Goal: Task Accomplishment & Management: Manage account settings

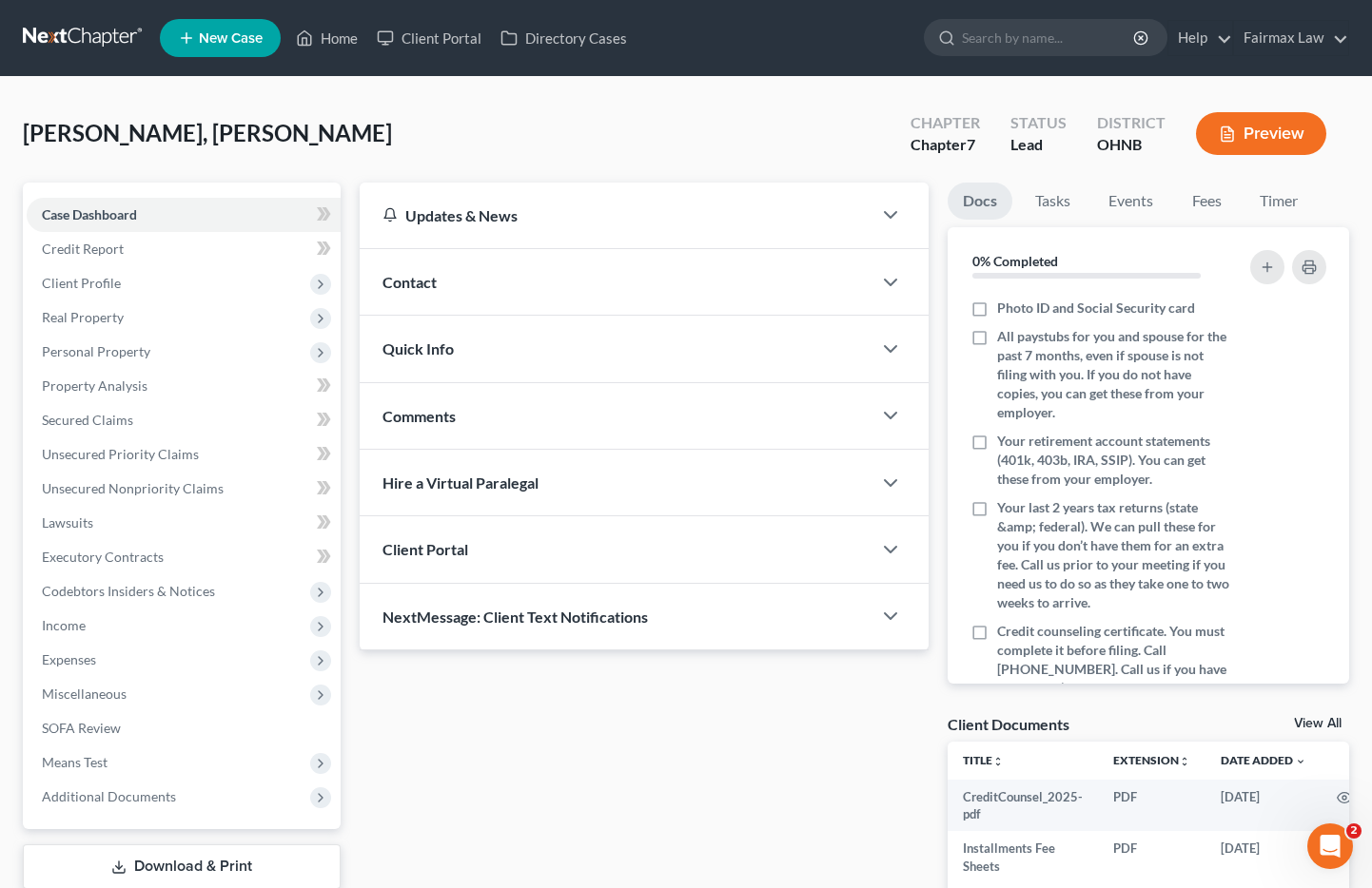
click at [135, 161] on div "Taylor Jr, Jim Upgraded Chapter Chapter 7 Status Lead District OHNB Preview" at bounding box center [686, 141] width 1327 height 83
click at [104, 288] on span "Client Profile" at bounding box center [82, 283] width 79 height 16
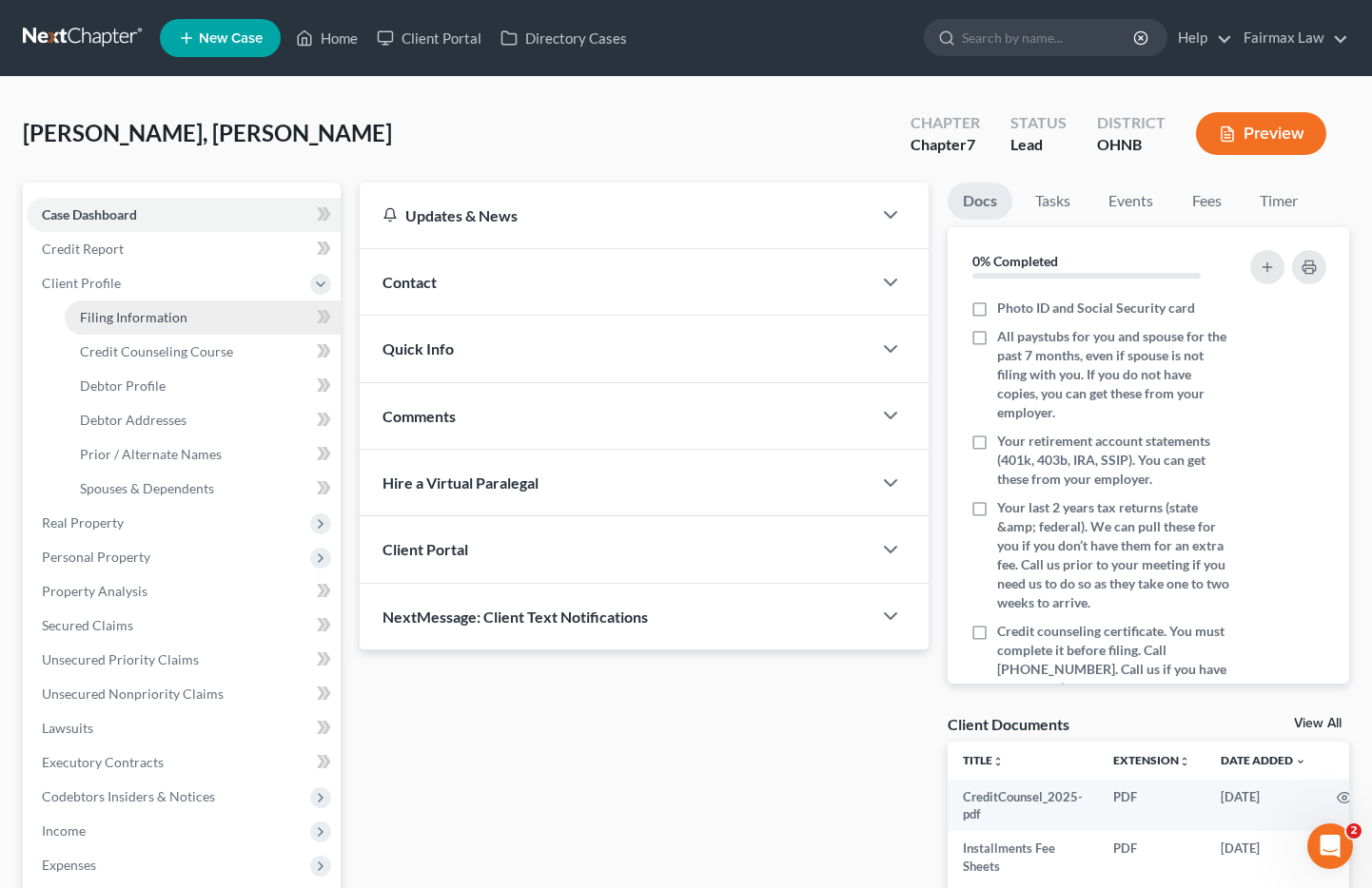
click at [126, 317] on span "Filing Information" at bounding box center [134, 317] width 108 height 16
select select "1"
select select "0"
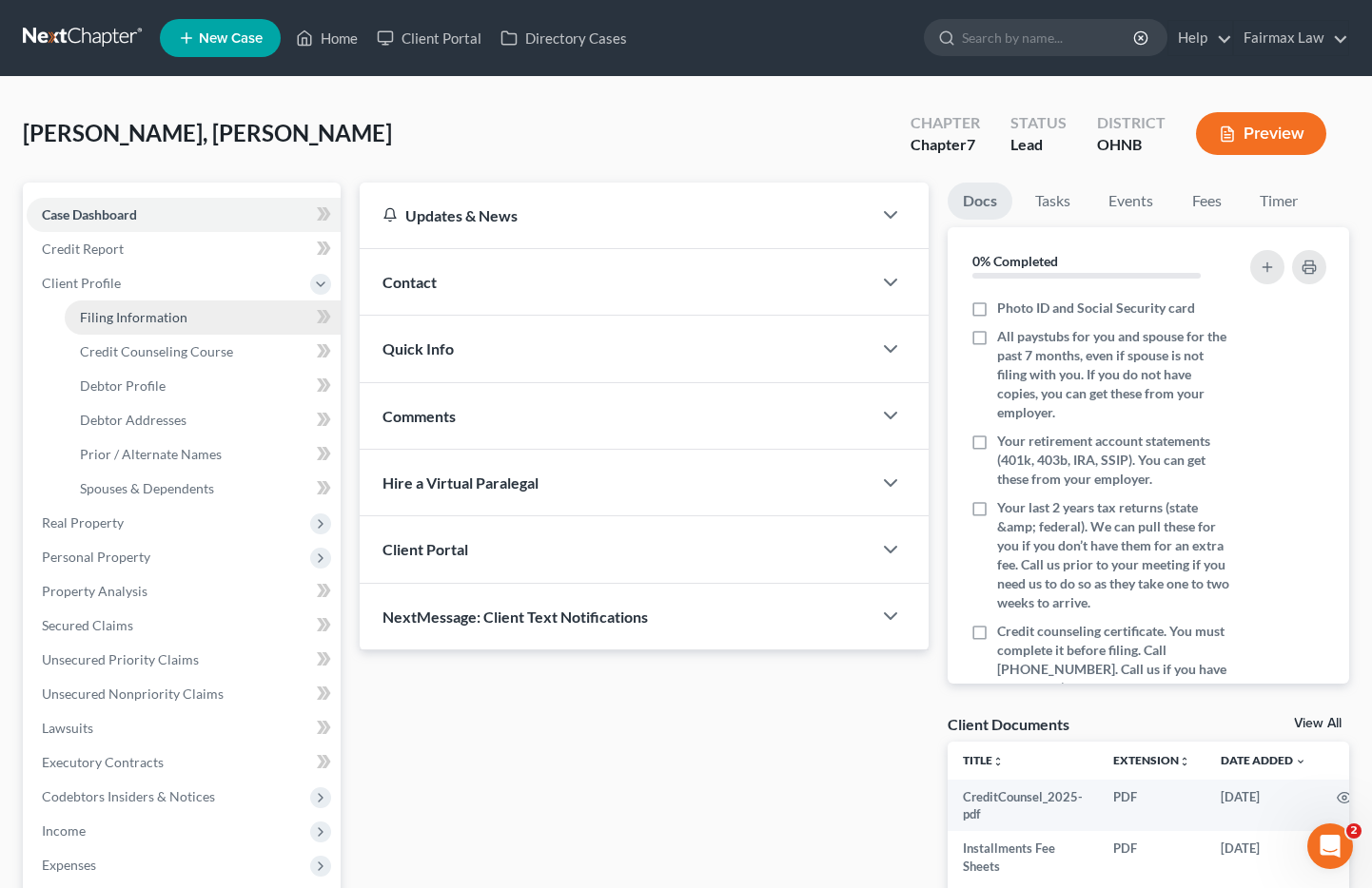
select select "36"
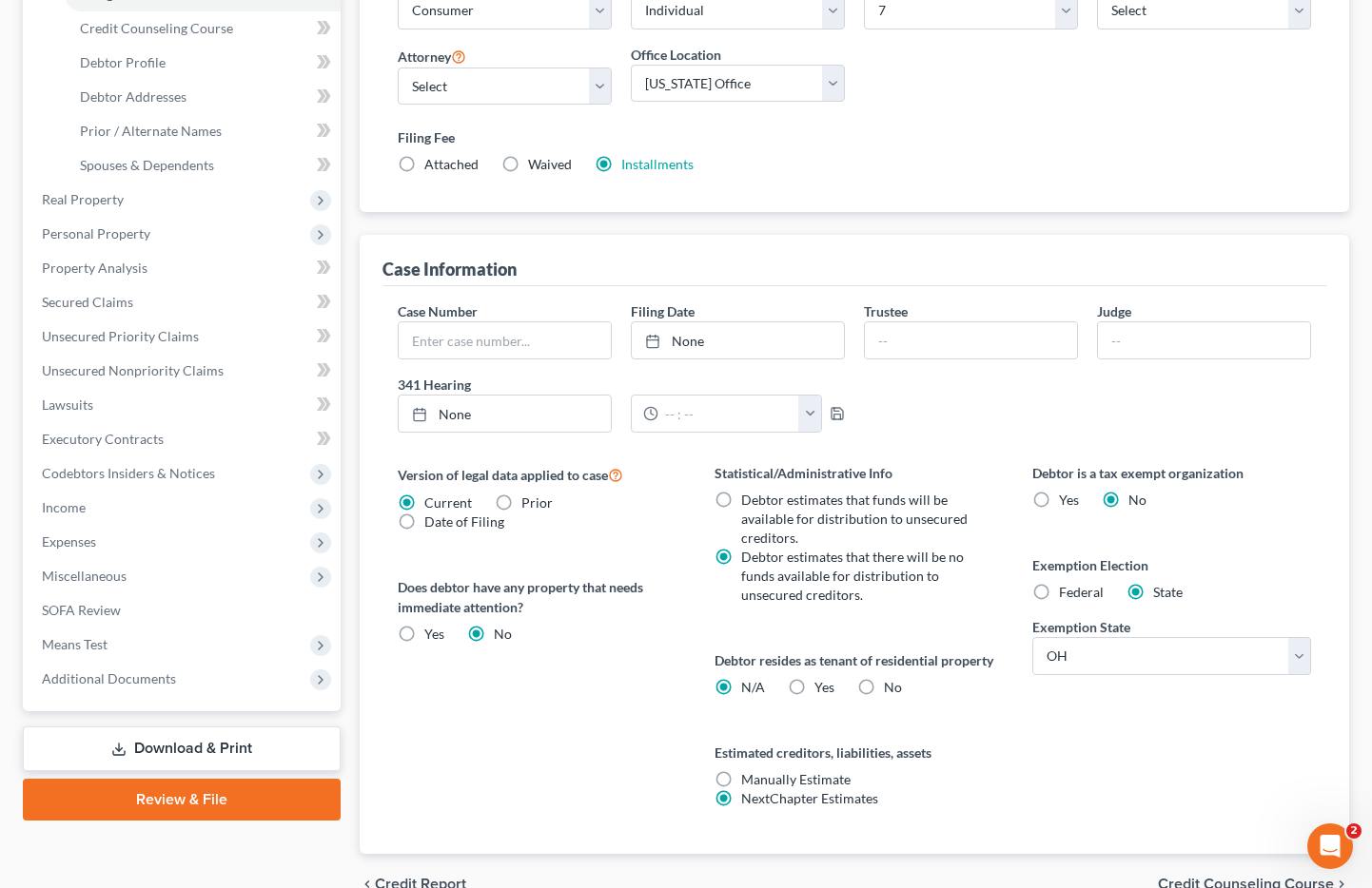
scroll to position [442, 0]
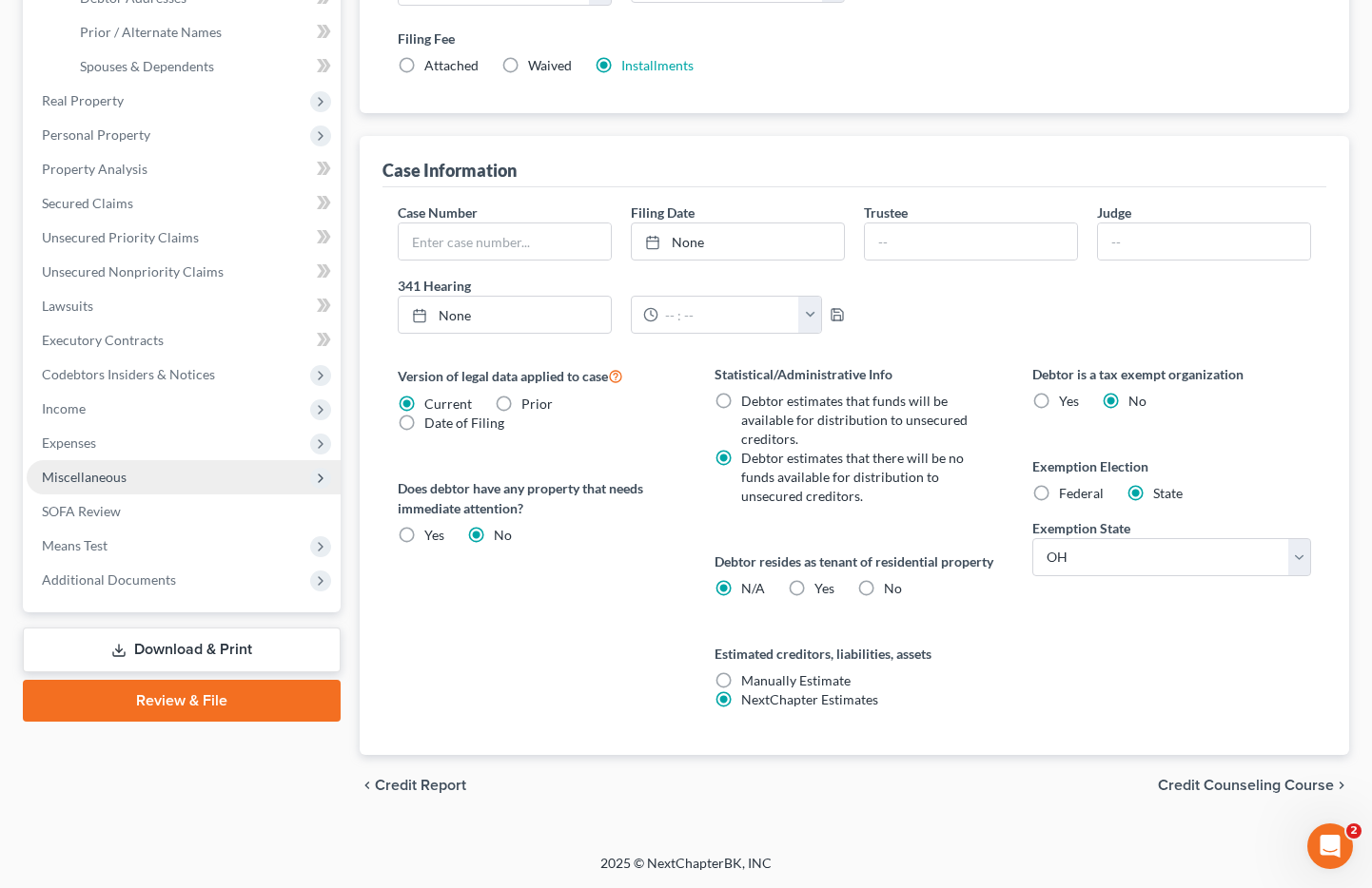
click at [103, 469] on span "Miscellaneous" at bounding box center [85, 477] width 85 height 16
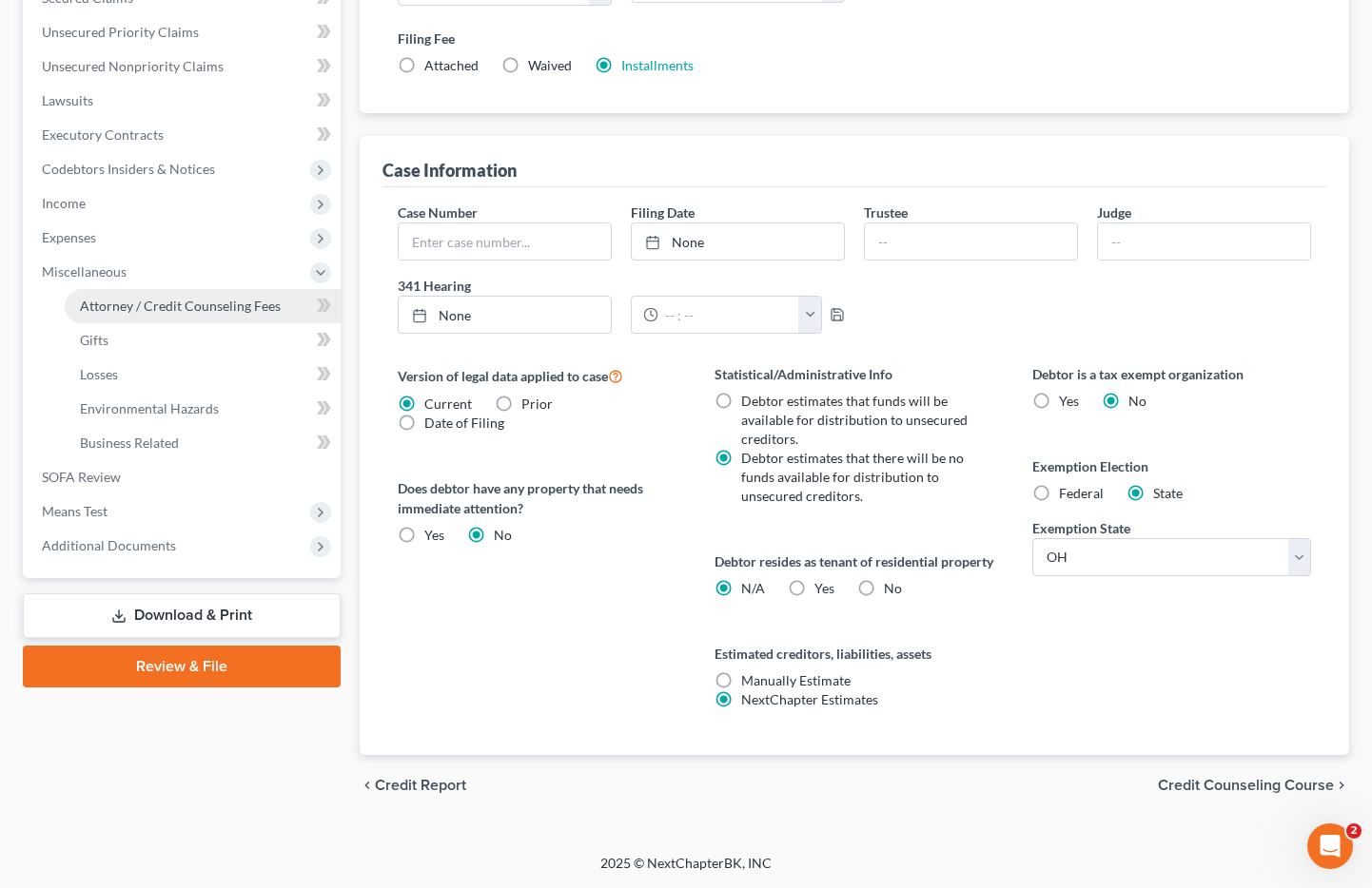
click at [137, 298] on span "Attorney / Credit Counseling Fees" at bounding box center [180, 306] width 201 height 16
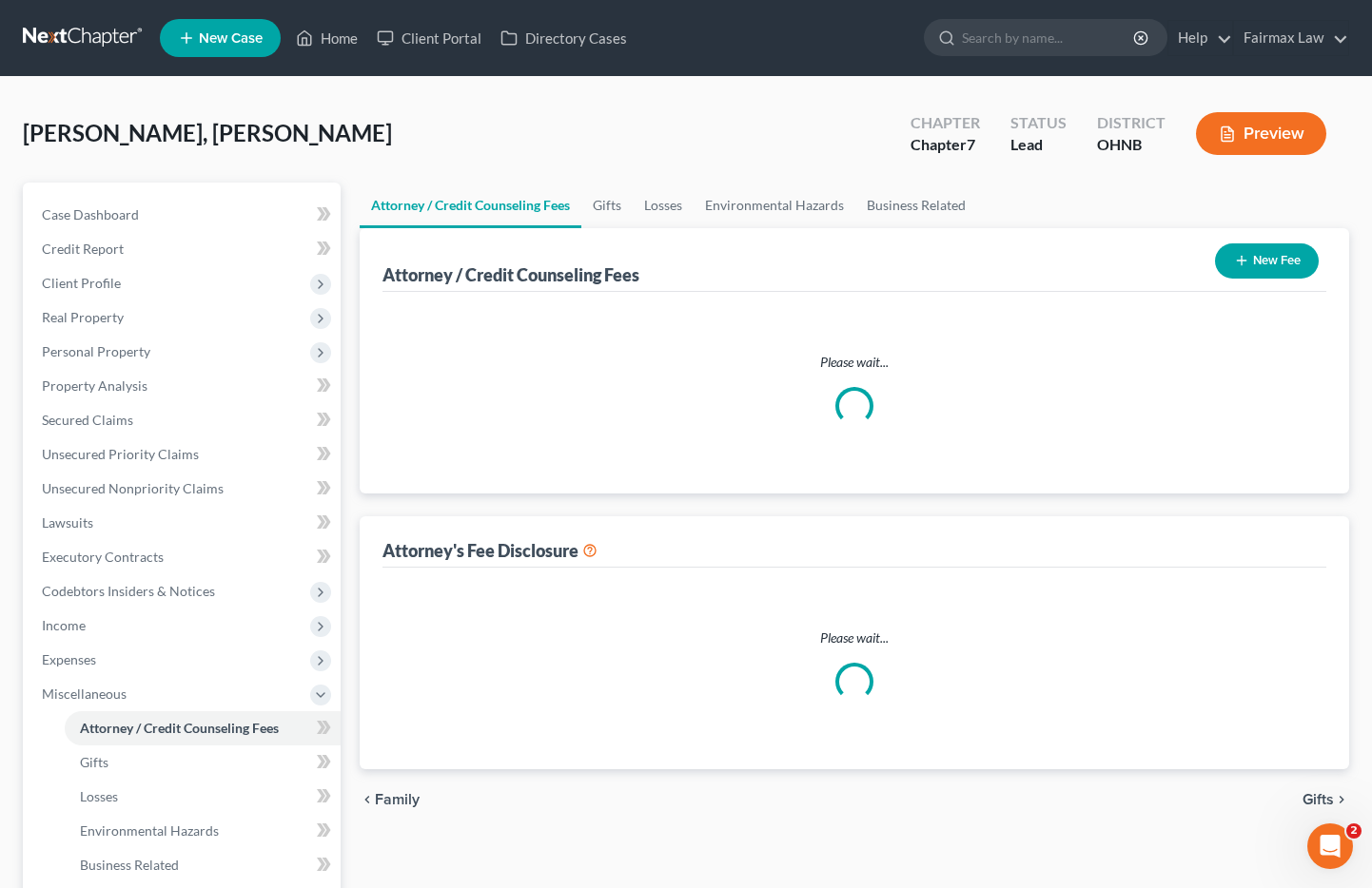
select select "1"
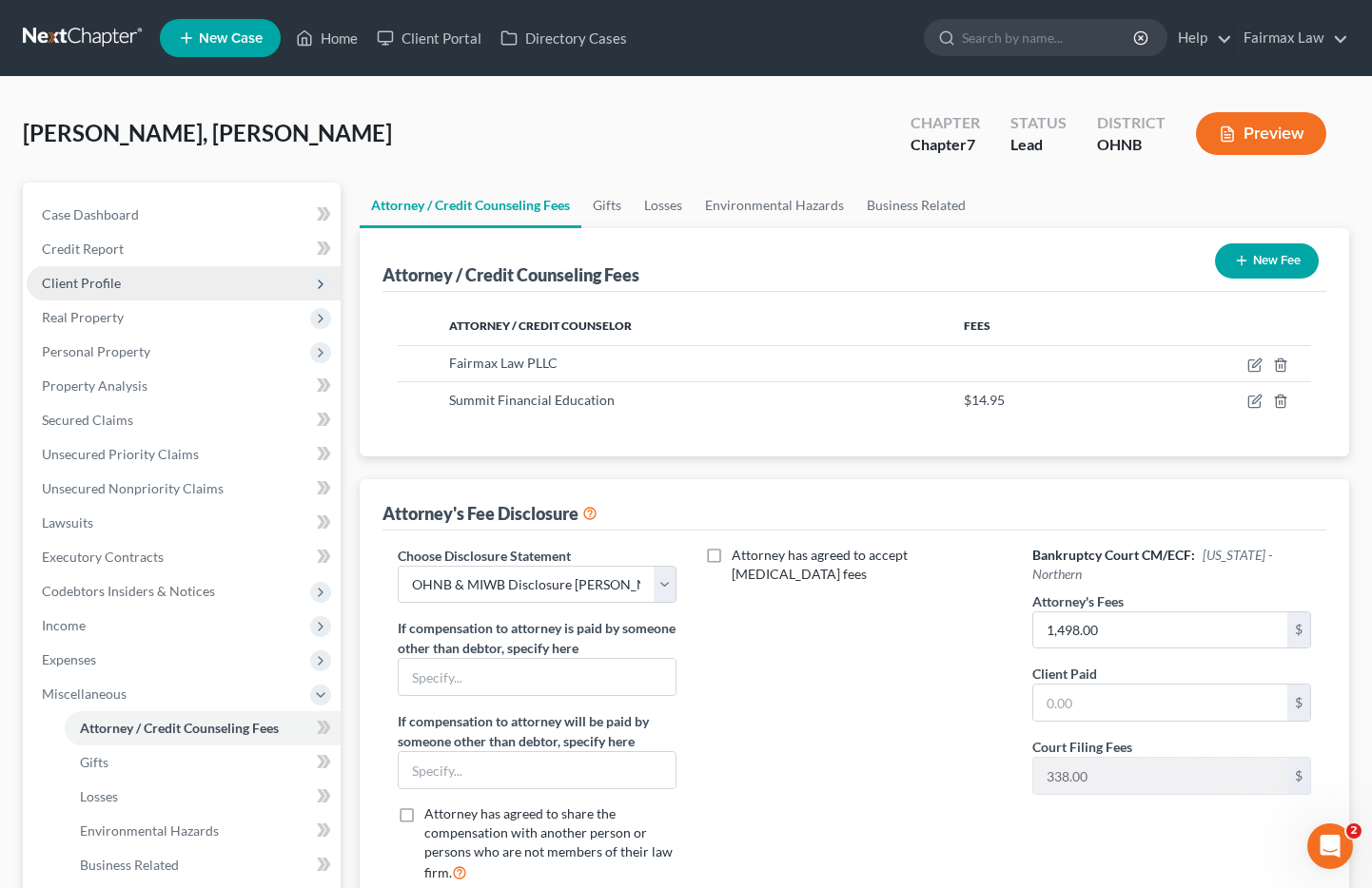
click at [104, 275] on span "Client Profile" at bounding box center [82, 283] width 79 height 16
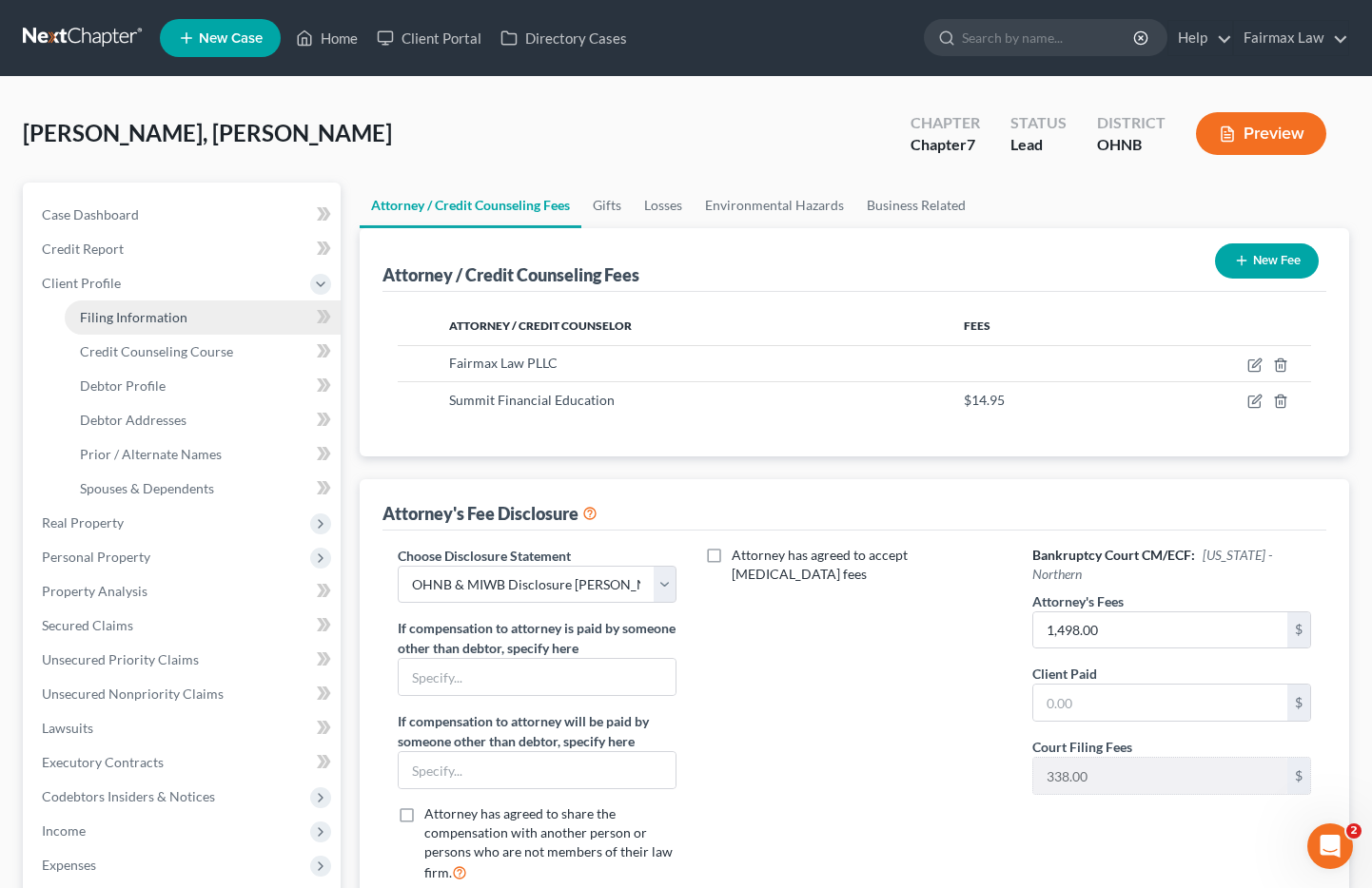
click at [137, 309] on span "Filing Information" at bounding box center [134, 317] width 108 height 16
select select "1"
select select "0"
select select "61"
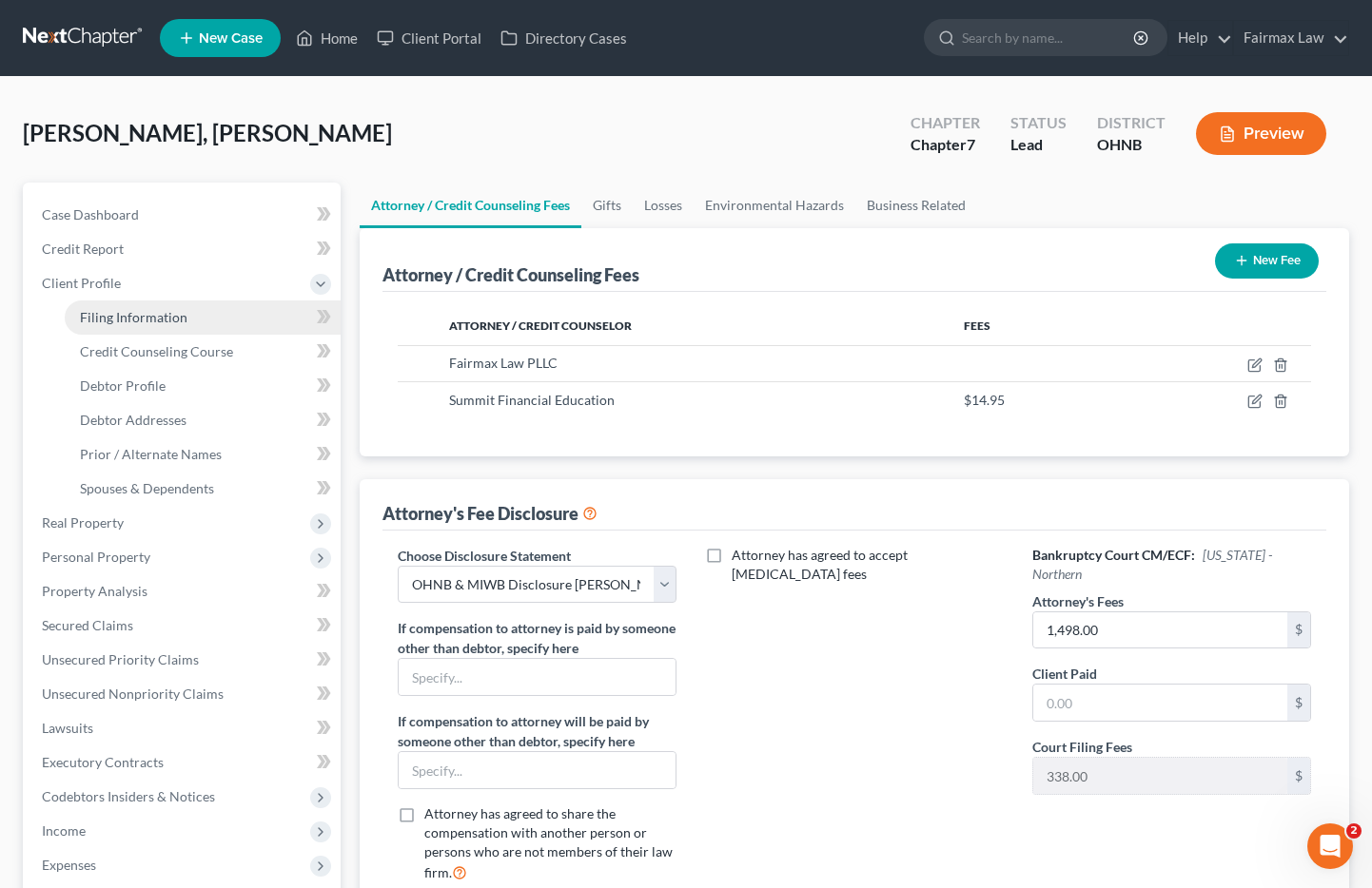
select select "16"
select select "0"
select select "36"
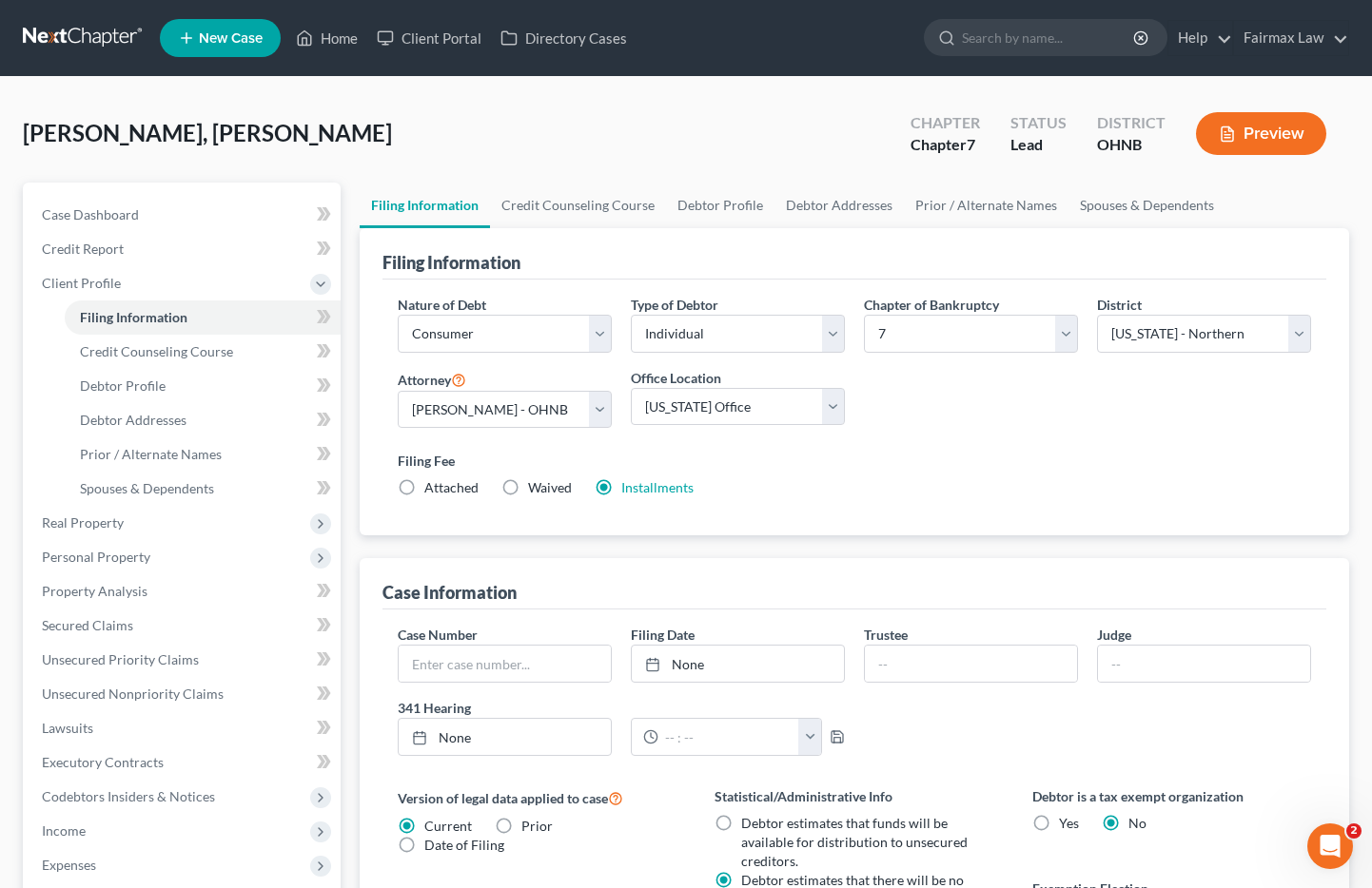
click at [658, 119] on div "Taylor Jr, Jim Upgraded Chapter Chapter 7 Status Lead District OHNB Preview" at bounding box center [686, 141] width 1327 height 83
click at [593, 225] on link "Credit Counseling Course" at bounding box center [578, 206] width 176 height 46
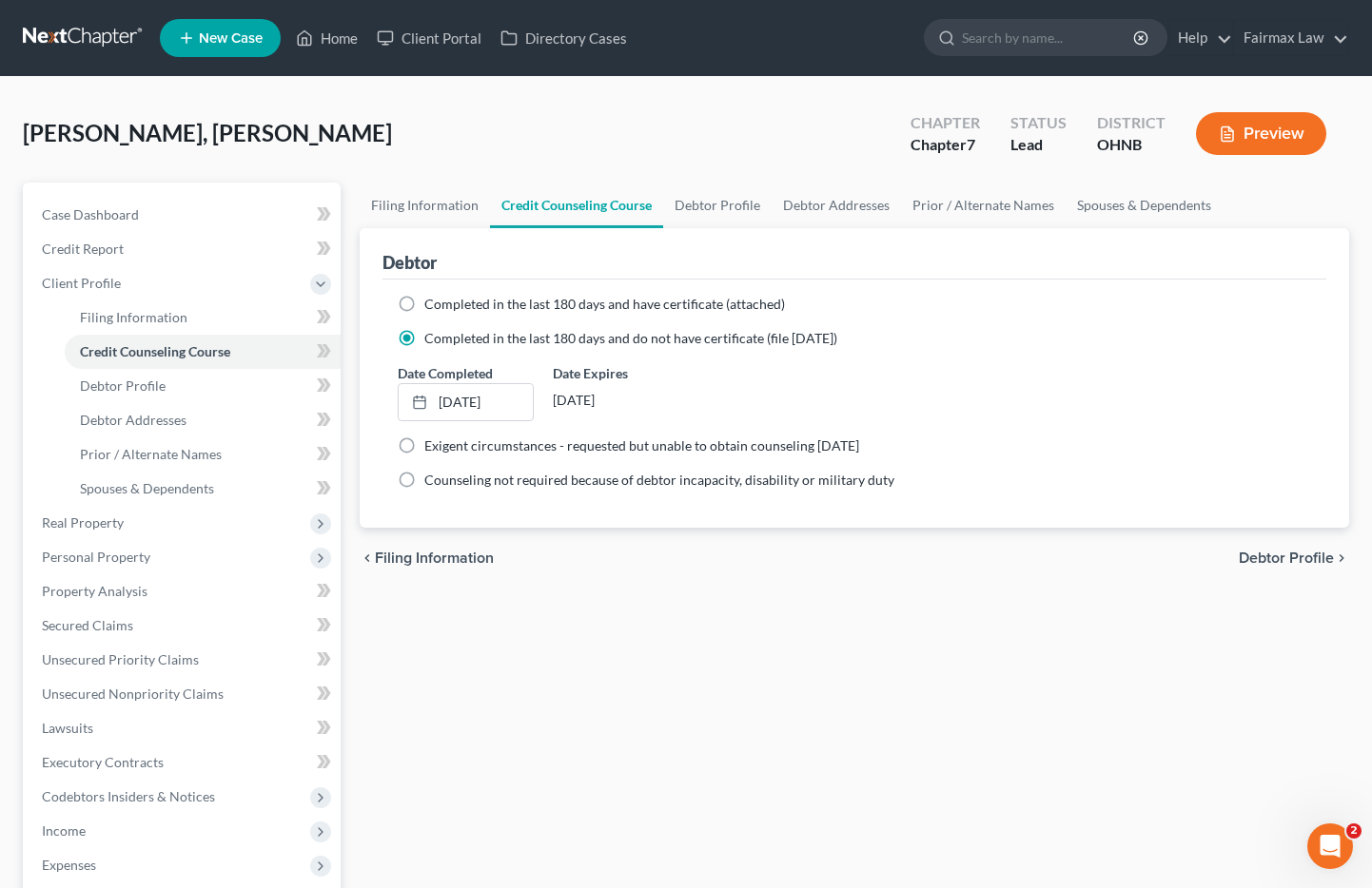
click at [770, 145] on div "Taylor Jr, Jim Upgraded Chapter Chapter 7 Status Lead District OHNB Preview" at bounding box center [686, 141] width 1327 height 83
click at [701, 209] on link "Debtor Profile" at bounding box center [717, 206] width 109 height 46
select select "0"
select select "1"
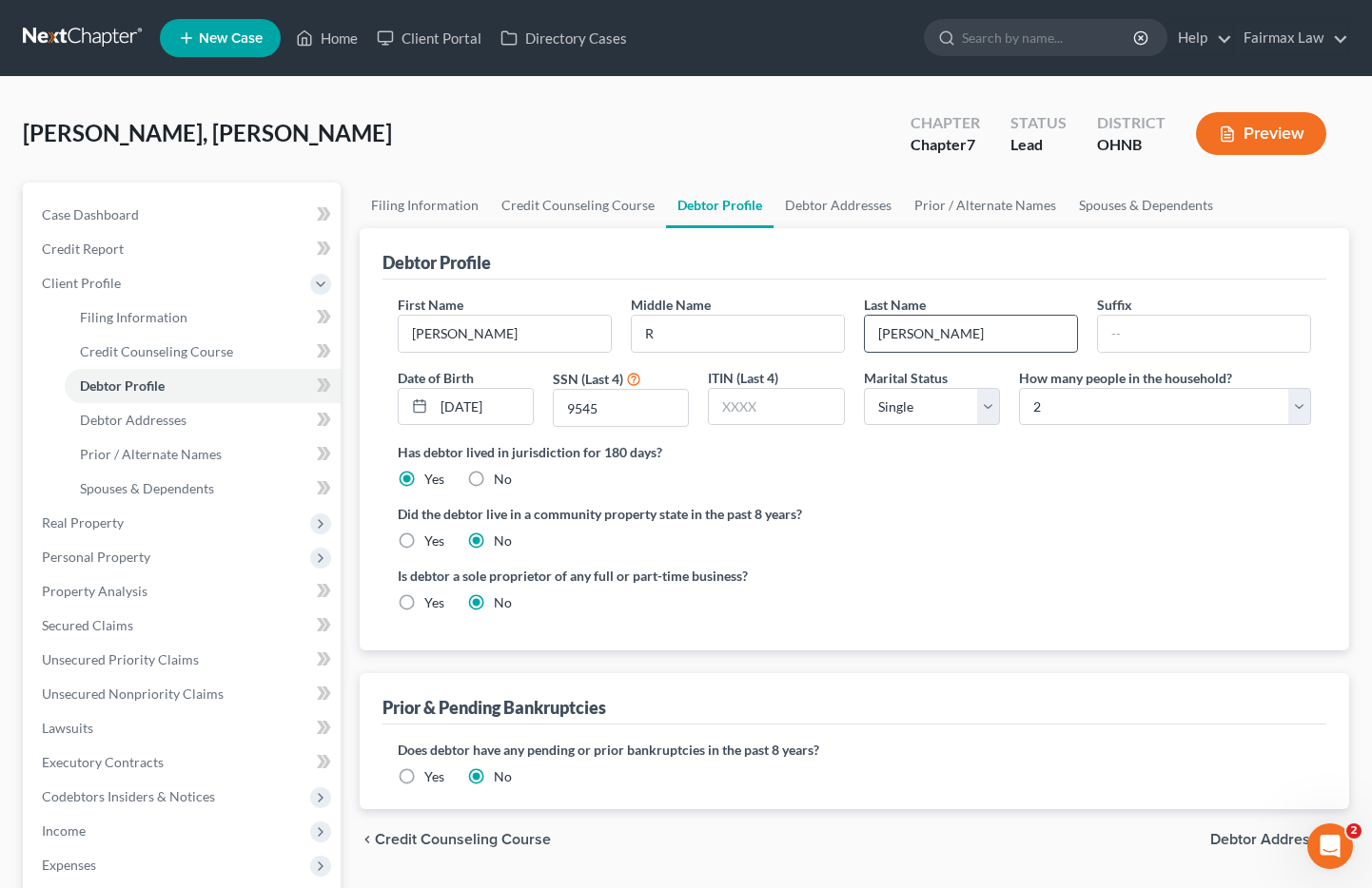
click at [968, 336] on input "Taylor Jr" at bounding box center [971, 334] width 212 height 37
click at [820, 209] on link "Debtor Addresses" at bounding box center [838, 206] width 130 height 46
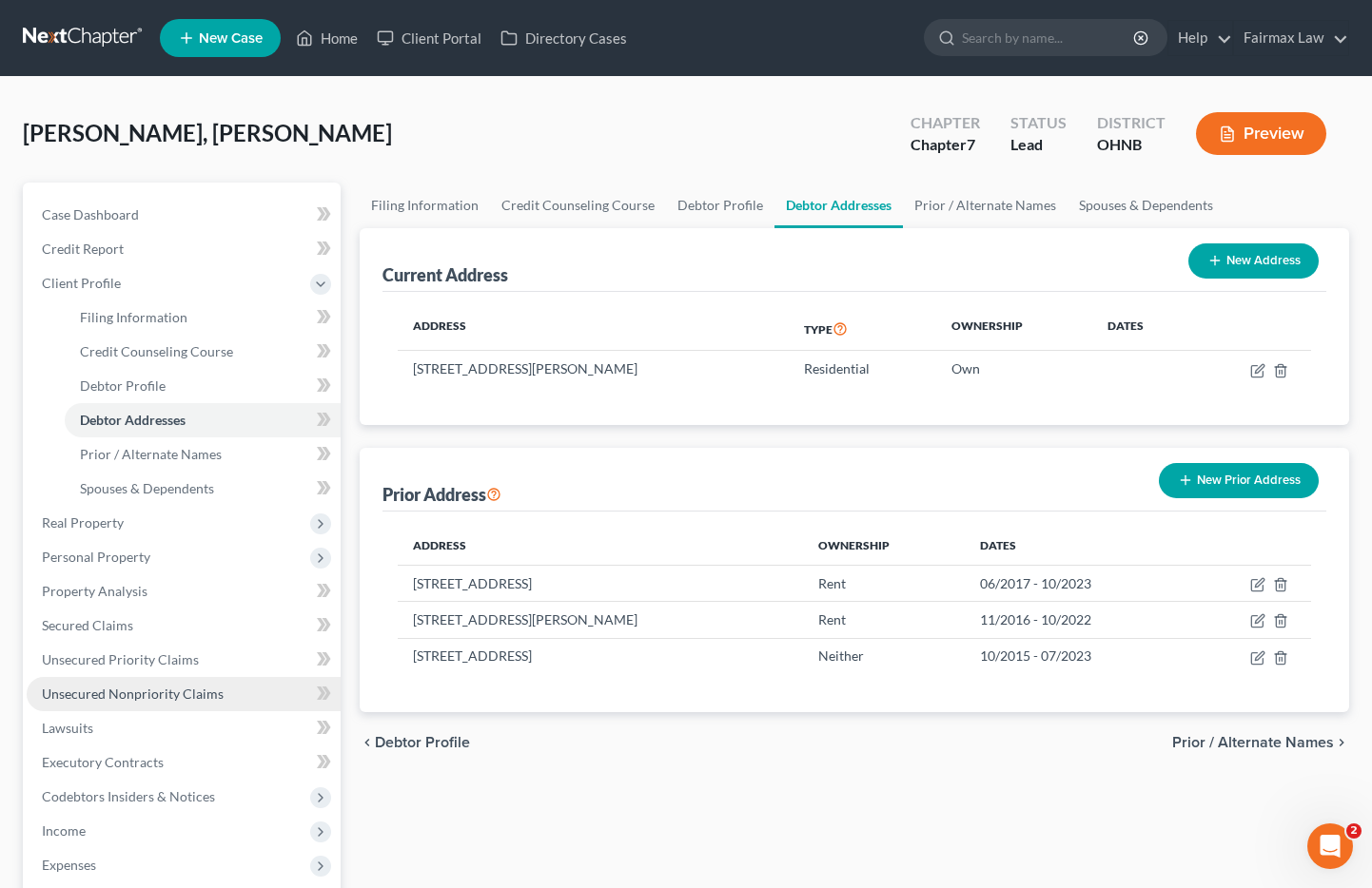
click at [140, 688] on span "Unsecured Nonpriority Claims" at bounding box center [133, 694] width 182 height 16
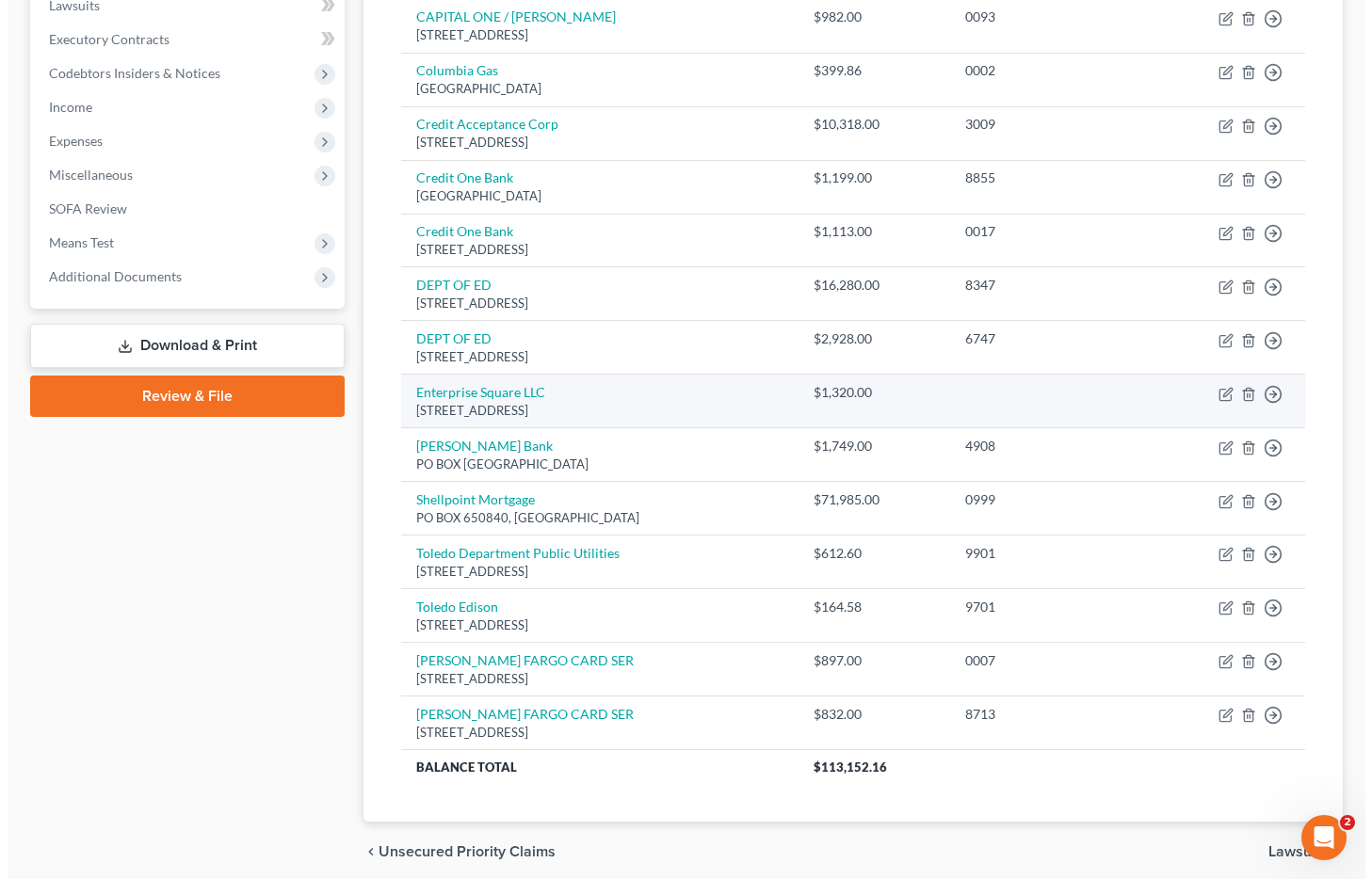
scroll to position [587, 0]
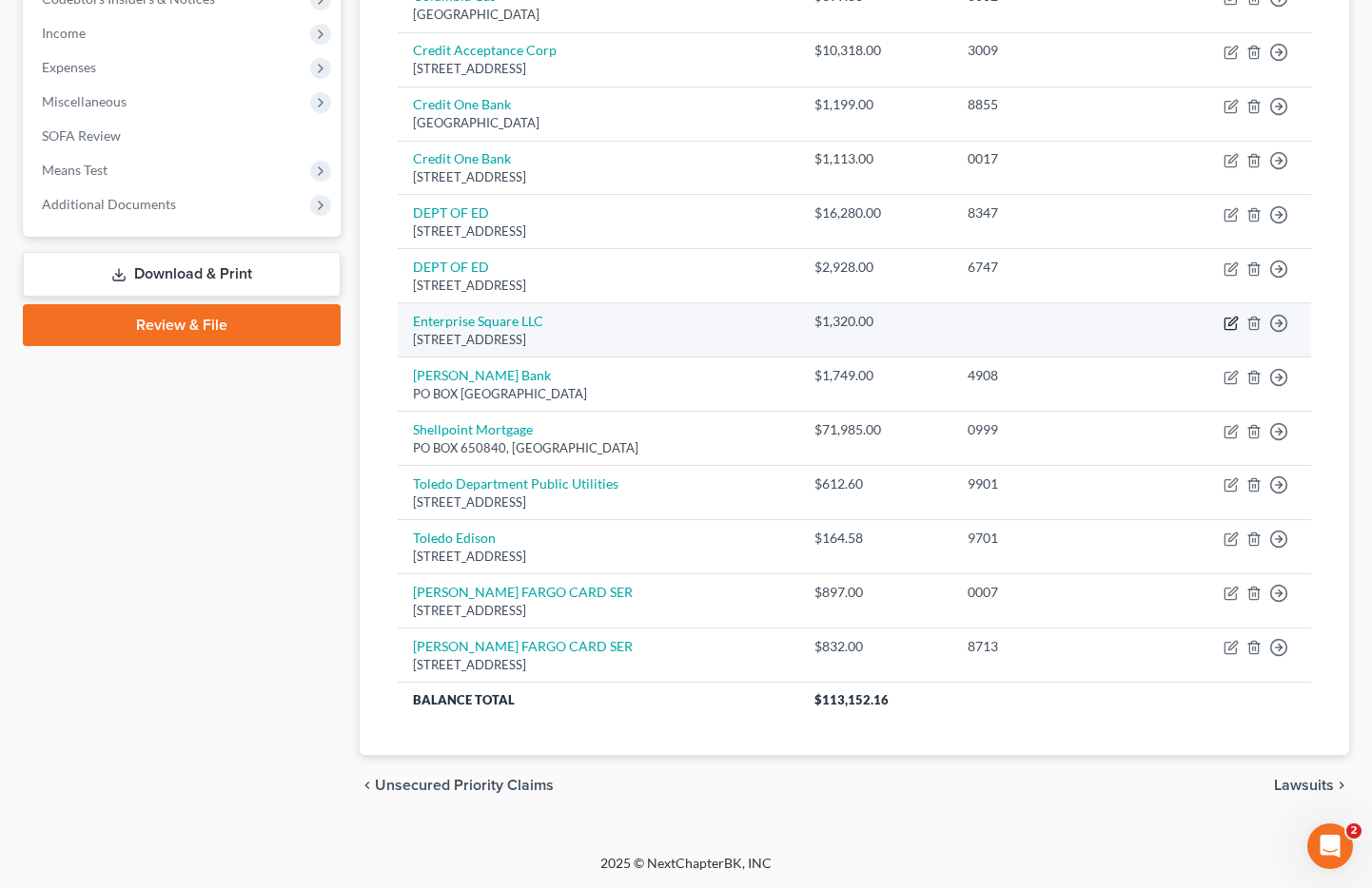
click at [1229, 328] on icon "button" at bounding box center [1232, 324] width 15 height 15
select select "36"
select select "14"
select select "0"
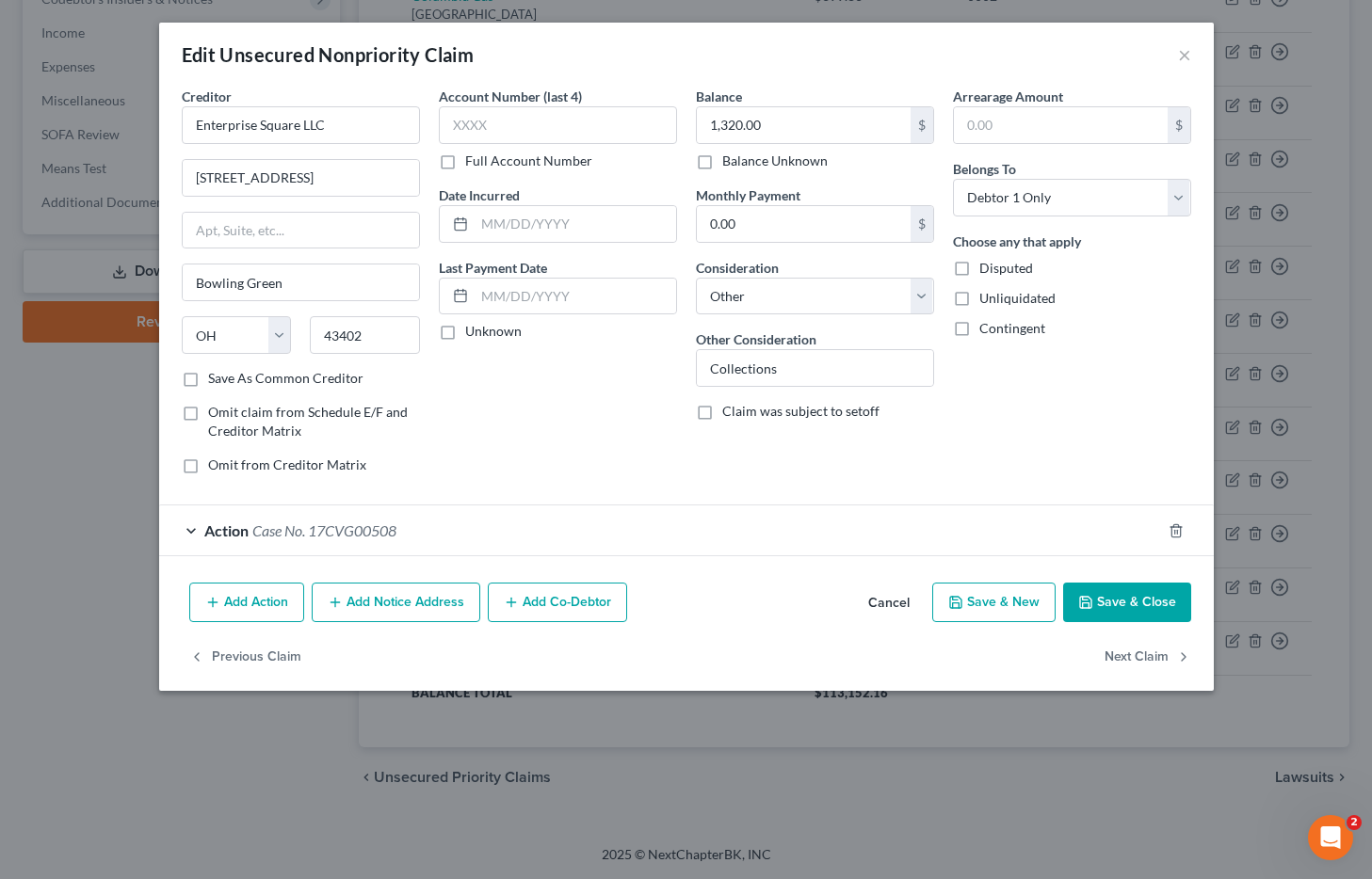
click at [364, 535] on span "Case No. 17CVG00508" at bounding box center [323, 530] width 144 height 18
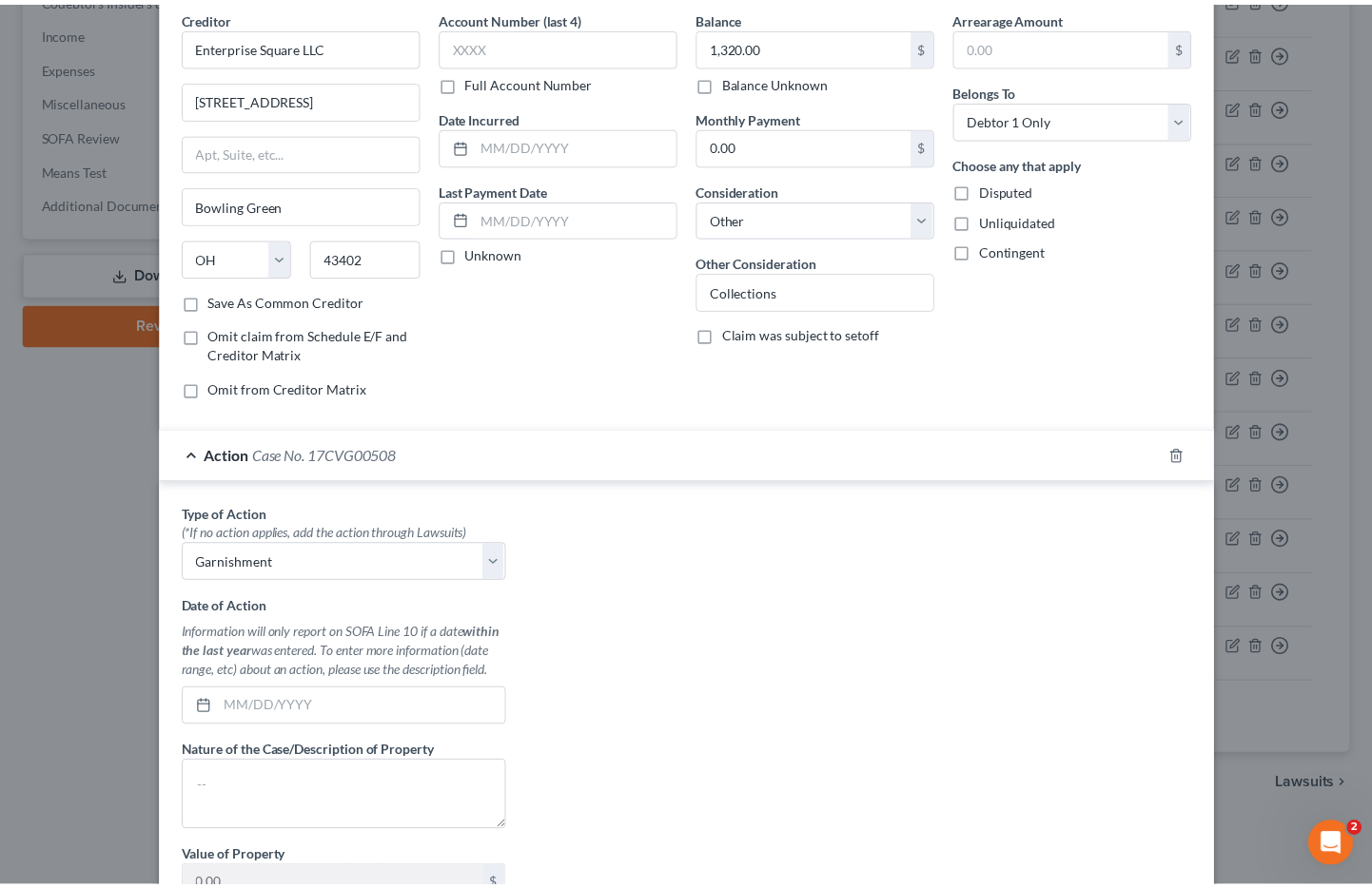
scroll to position [0, 0]
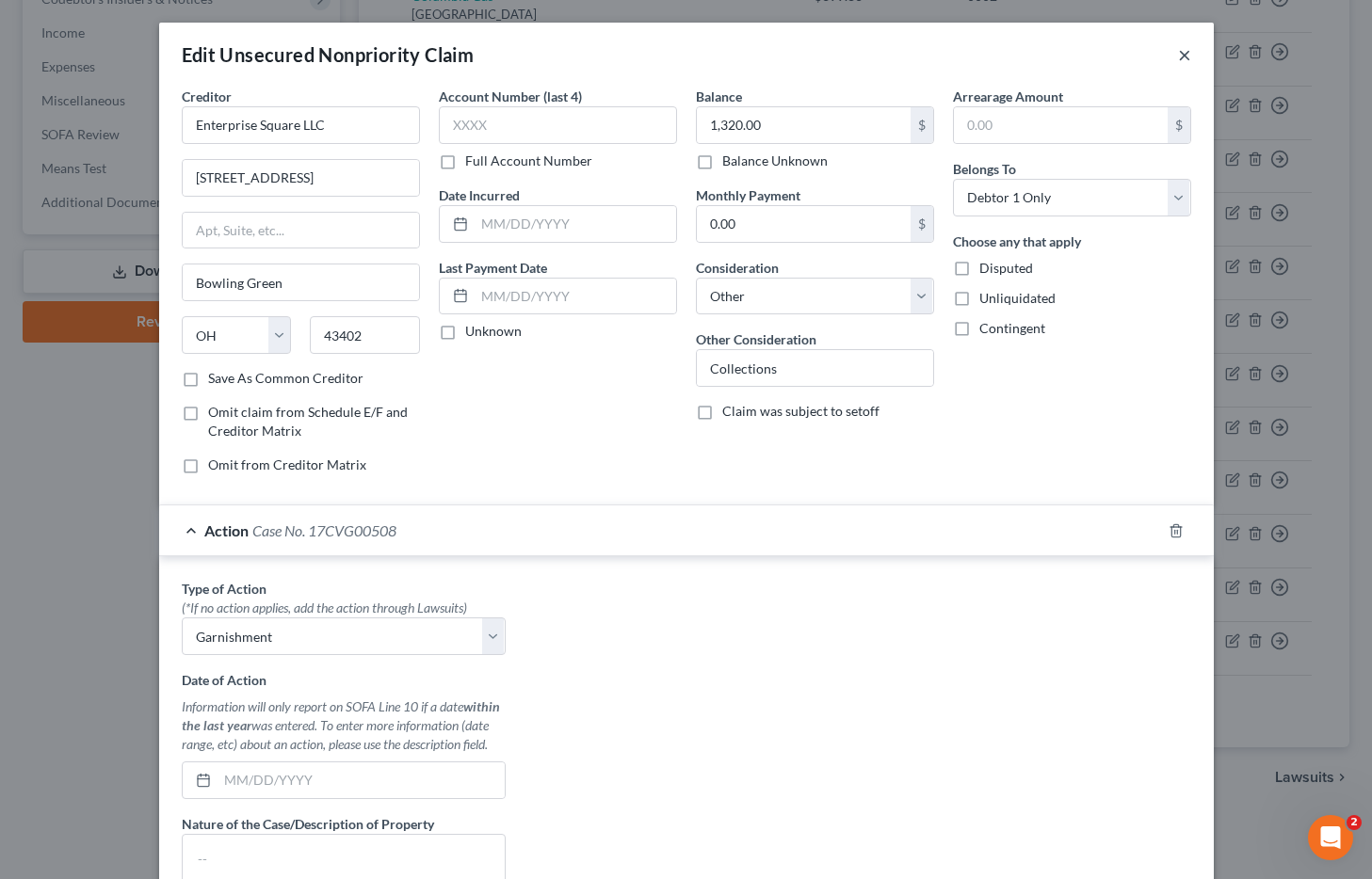
click at [1181, 55] on button "×" at bounding box center [1185, 55] width 13 height 23
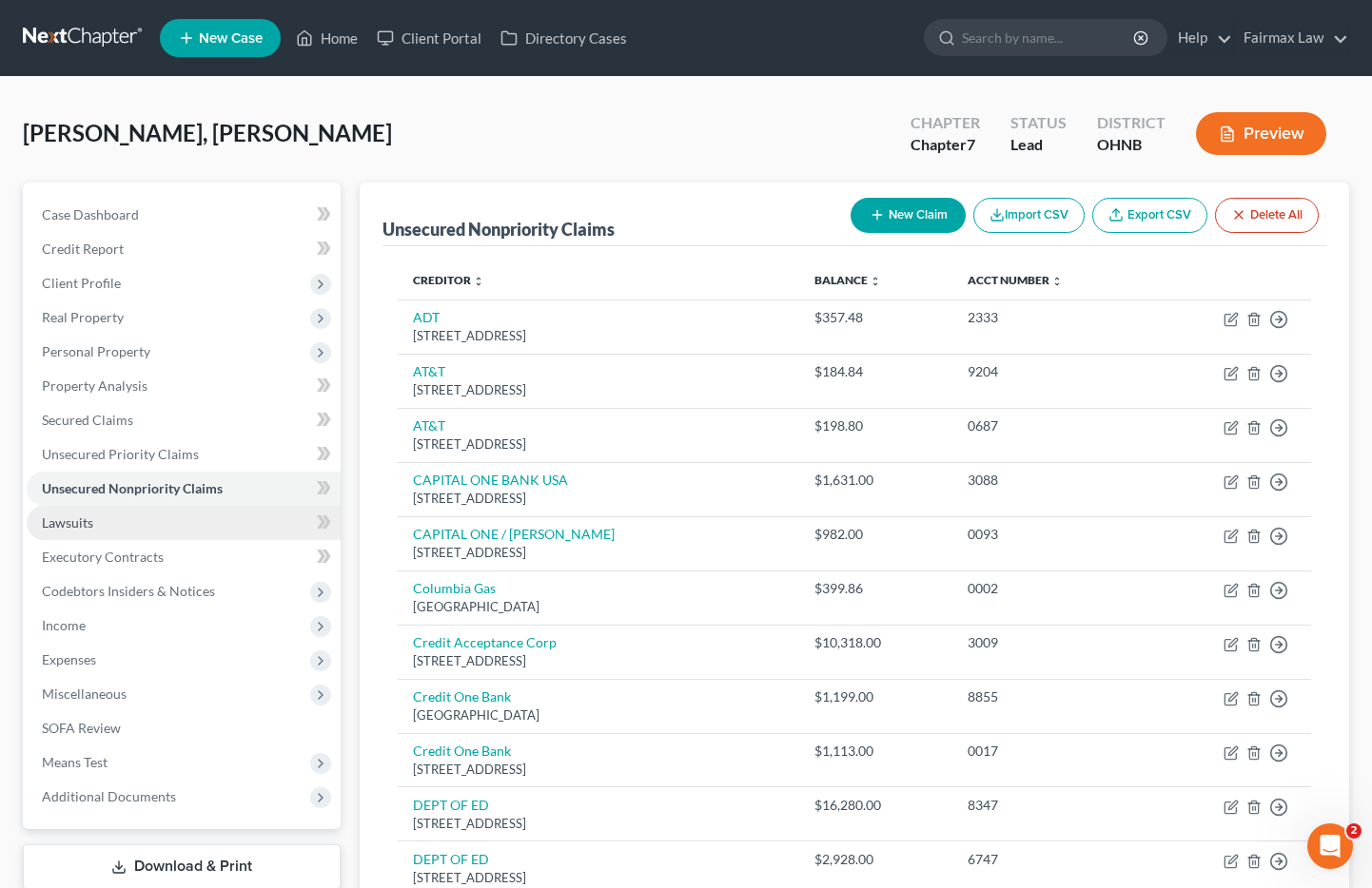
click at [115, 520] on link "Lawsuits" at bounding box center [184, 524] width 314 height 35
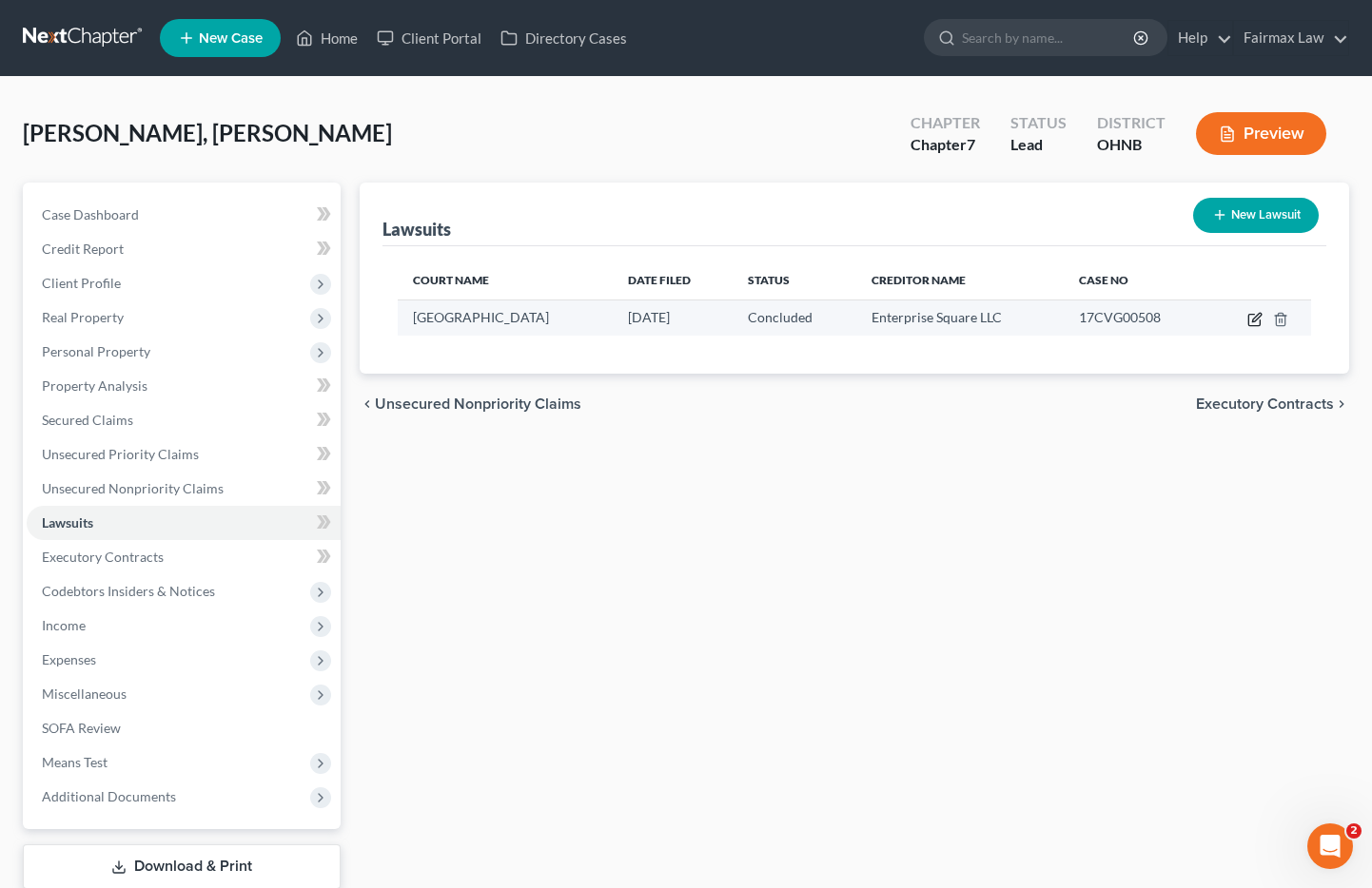
click at [1254, 321] on icon "button" at bounding box center [1256, 320] width 15 height 15
select select "36"
select select "2"
select select "1"
select select "36"
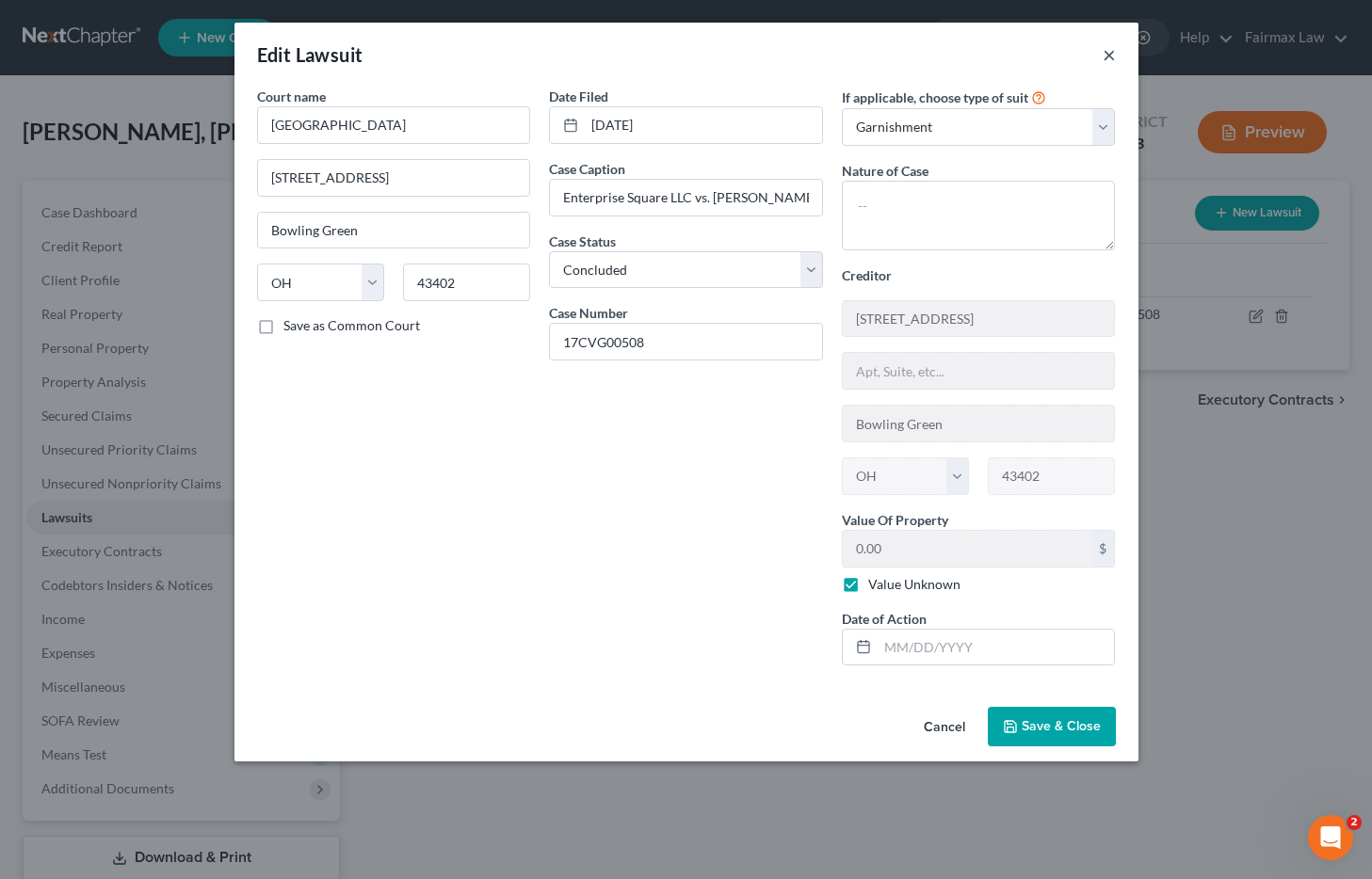
click at [1109, 56] on button "×" at bounding box center [1109, 55] width 13 height 23
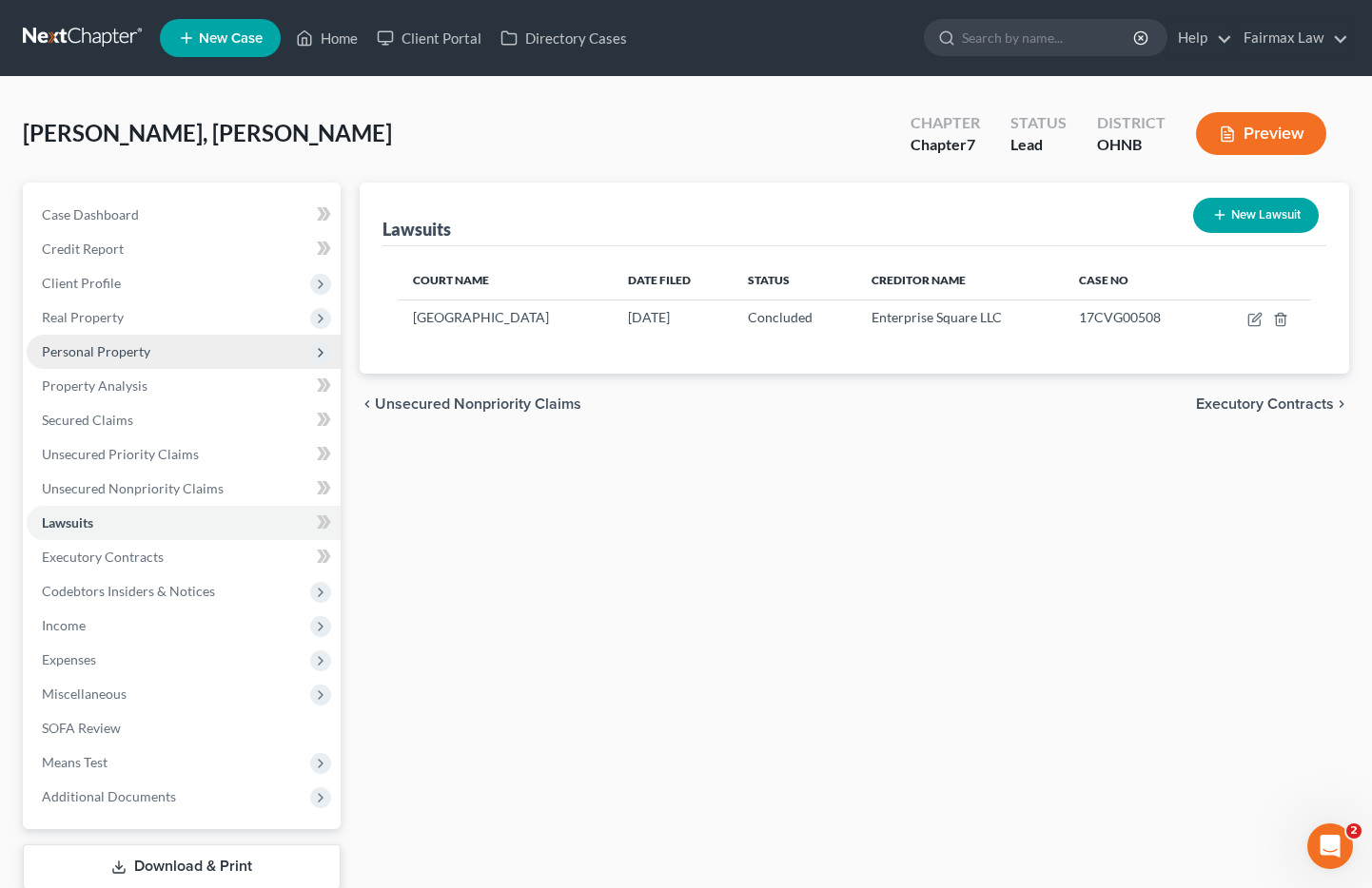
click at [92, 343] on span "Personal Property" at bounding box center [96, 351] width 109 height 16
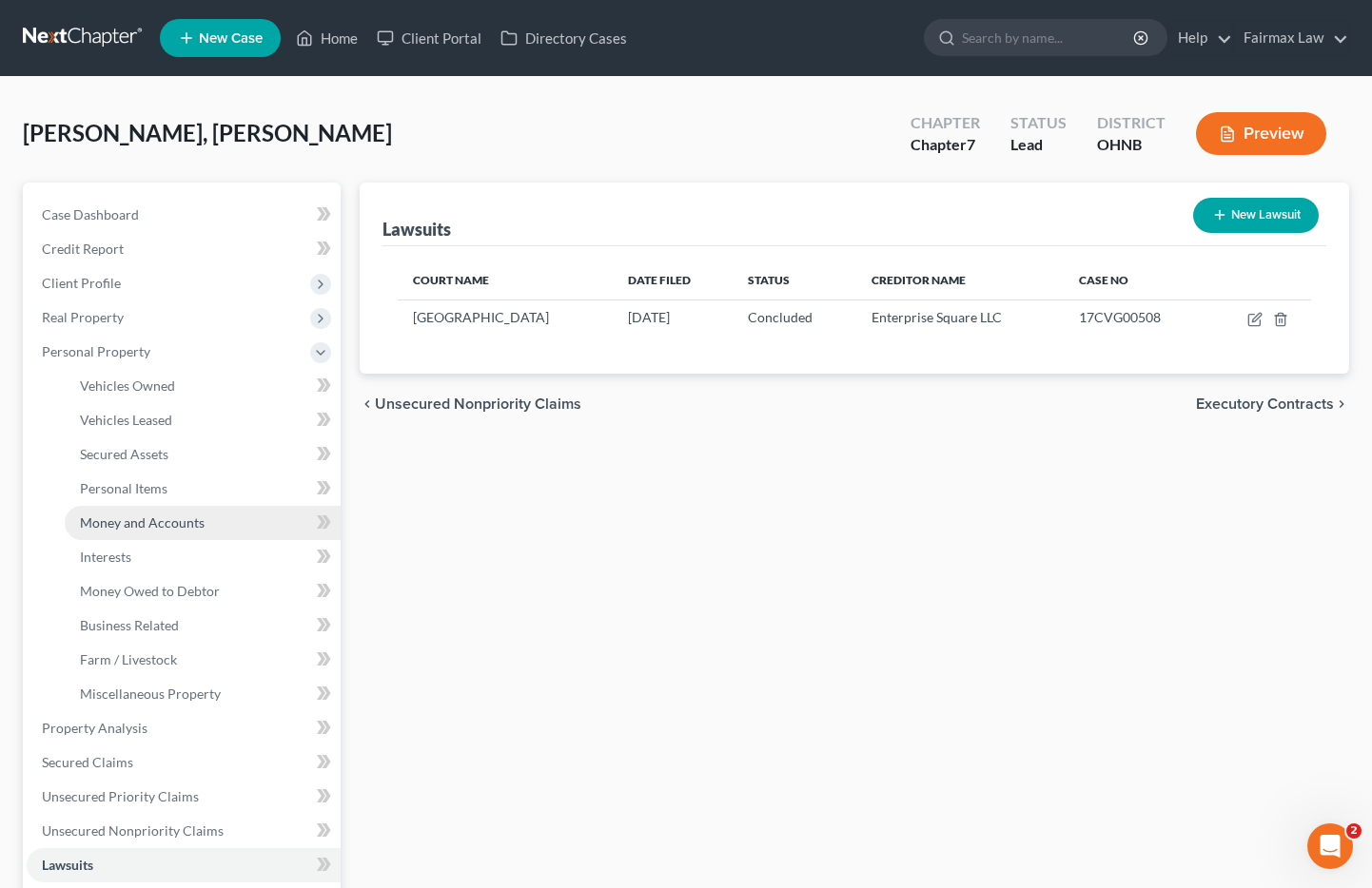
click at [151, 520] on span "Money and Accounts" at bounding box center [142, 522] width 125 height 16
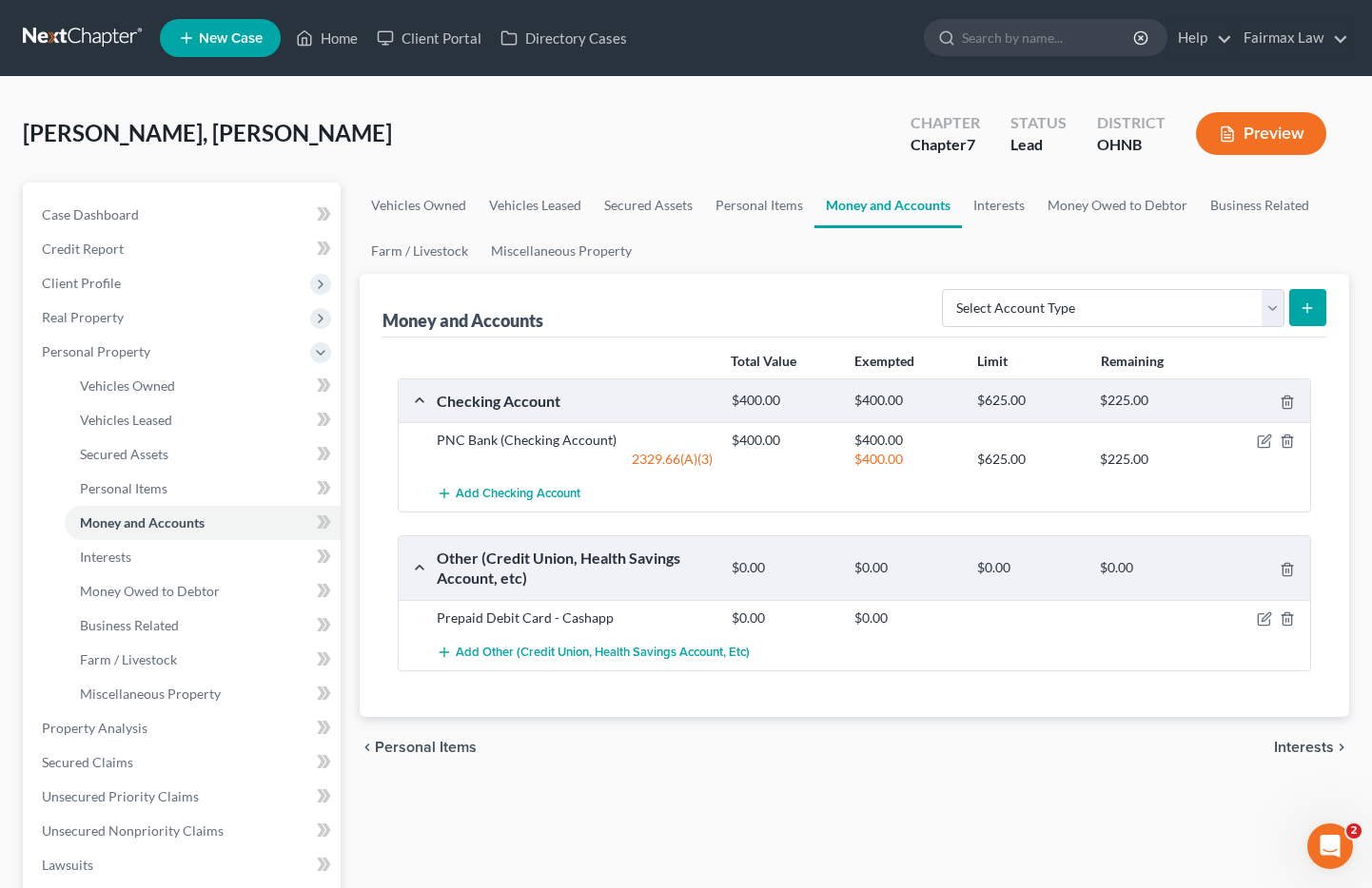
click at [884, 218] on link "Money and Accounts" at bounding box center [887, 206] width 147 height 46
click at [1031, 200] on link "Interests" at bounding box center [999, 206] width 74 height 46
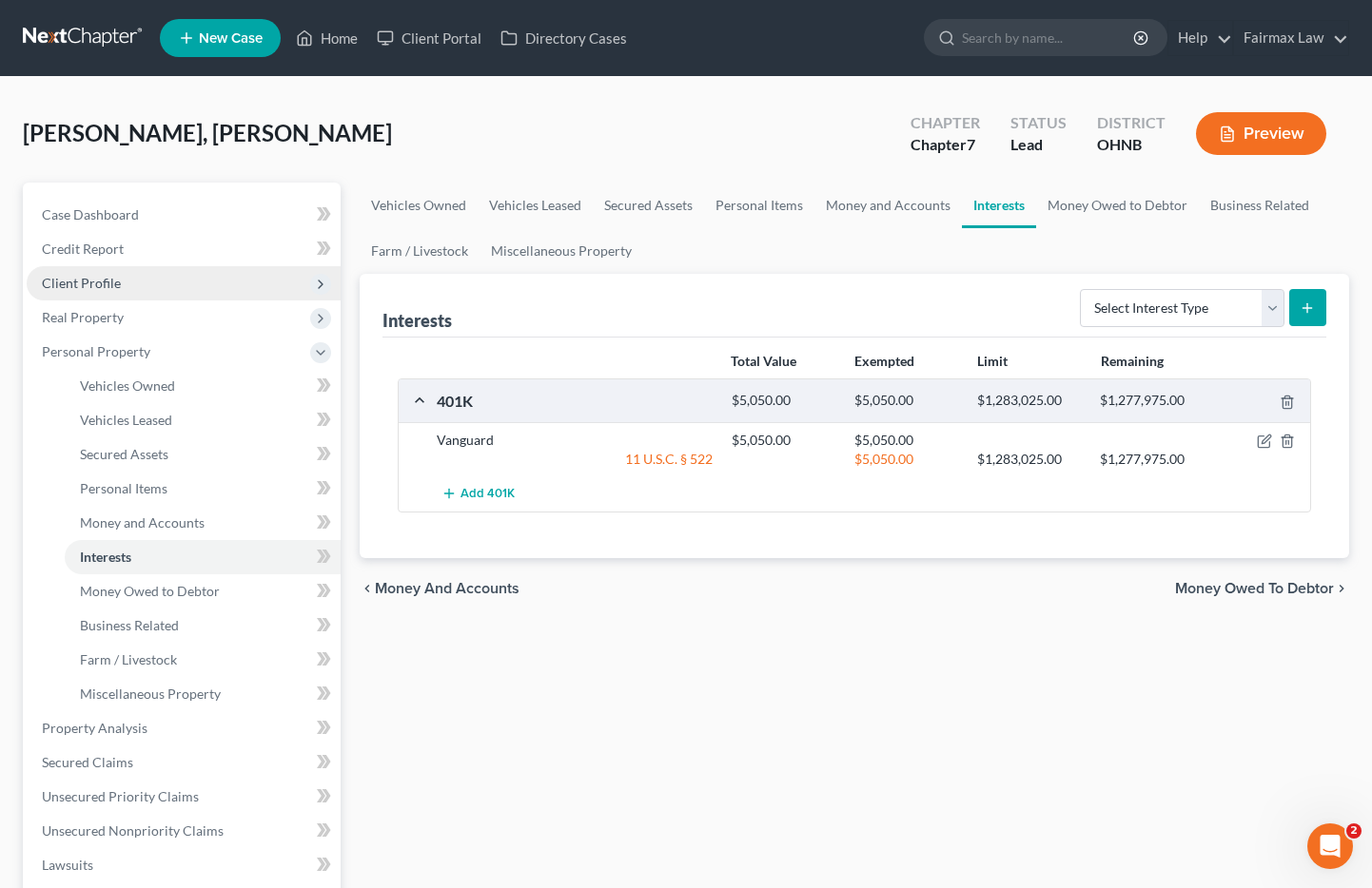
click at [95, 280] on span "Client Profile" at bounding box center [82, 283] width 79 height 16
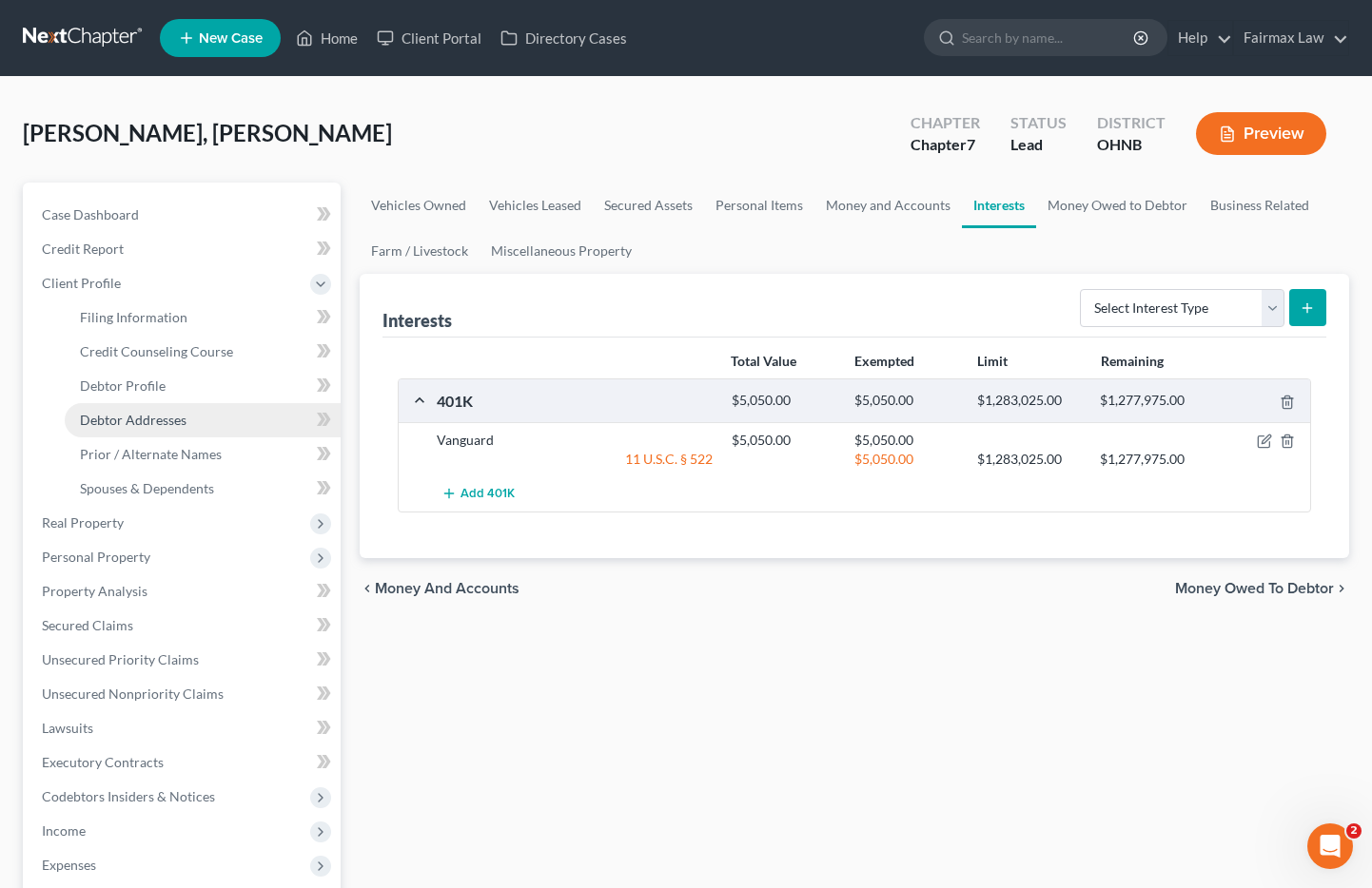
click at [155, 425] on span "Debtor Addresses" at bounding box center [133, 420] width 107 height 16
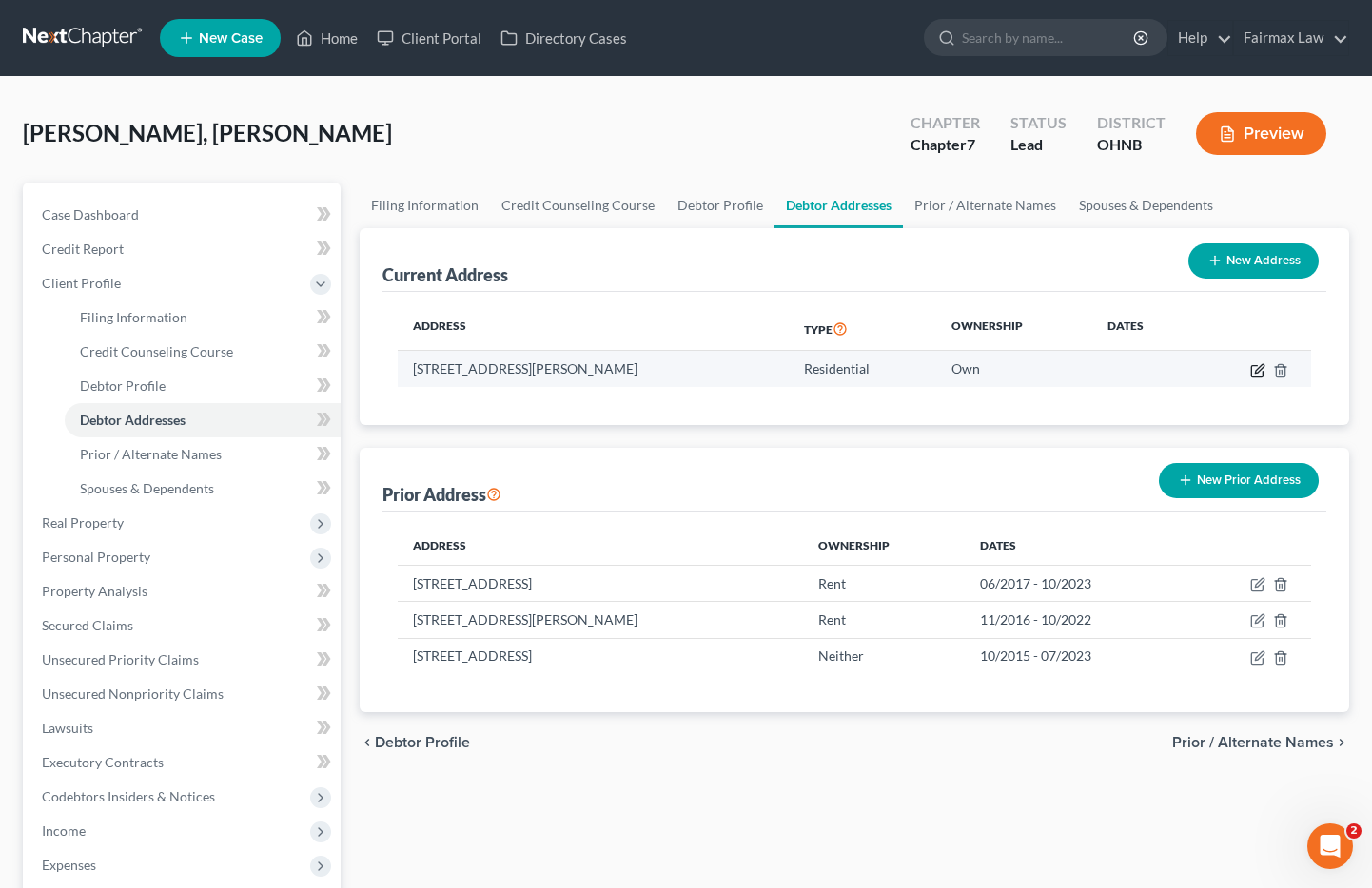
click at [1262, 371] on icon "button" at bounding box center [1258, 371] width 12 height 12
select select "36"
select select "0"
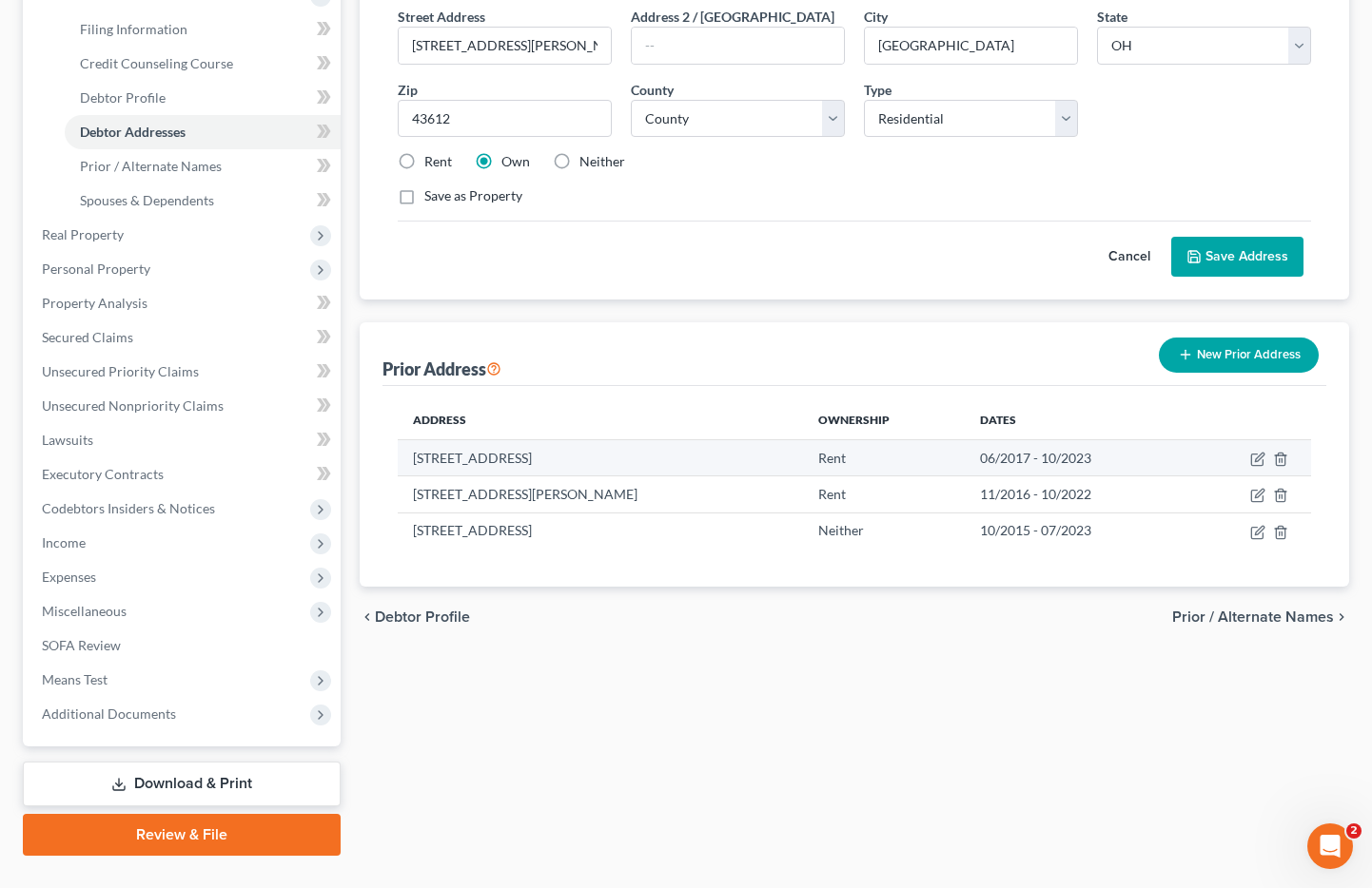
scroll to position [293, 0]
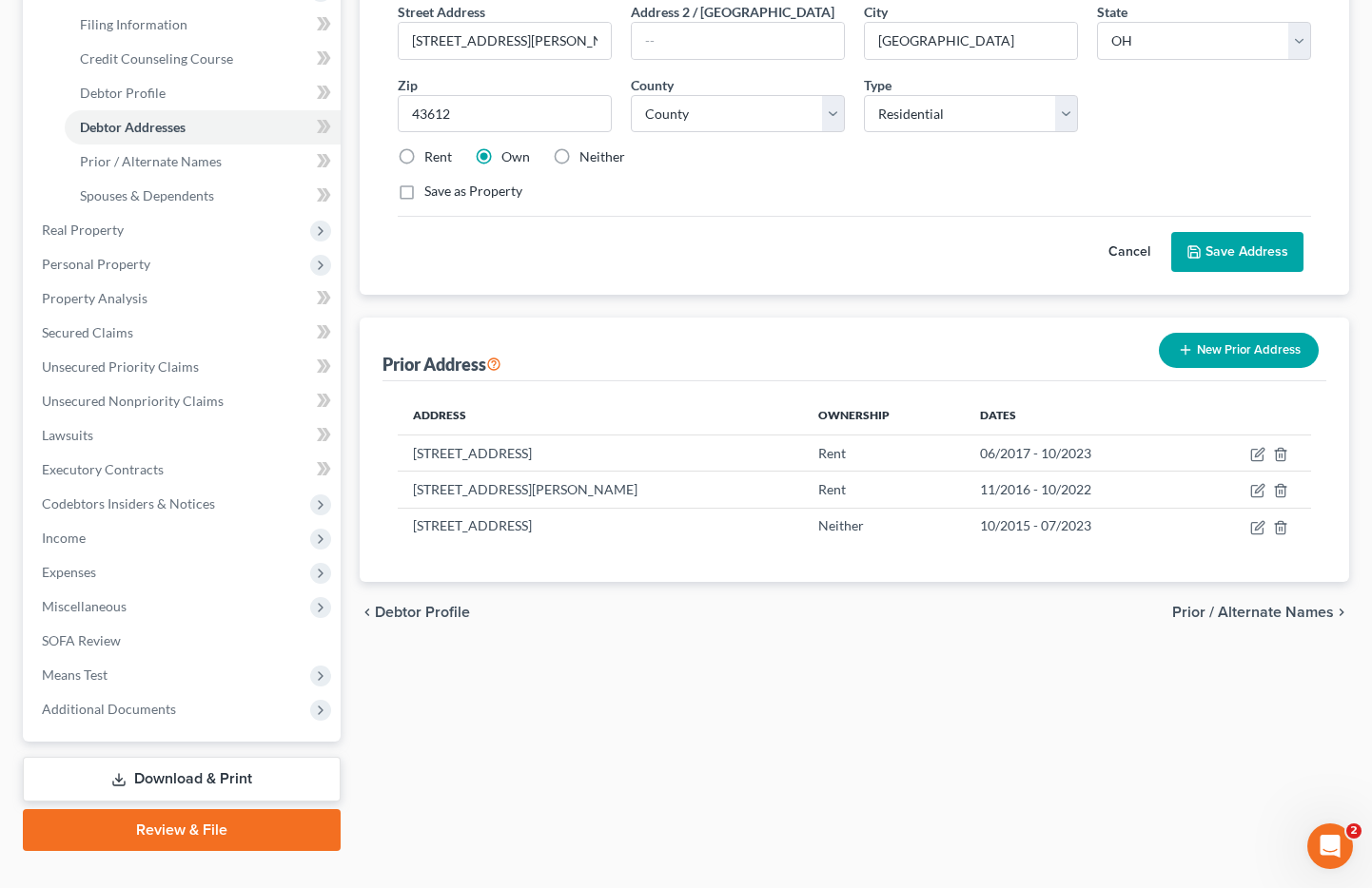
click at [1132, 259] on button "Cancel" at bounding box center [1129, 252] width 84 height 38
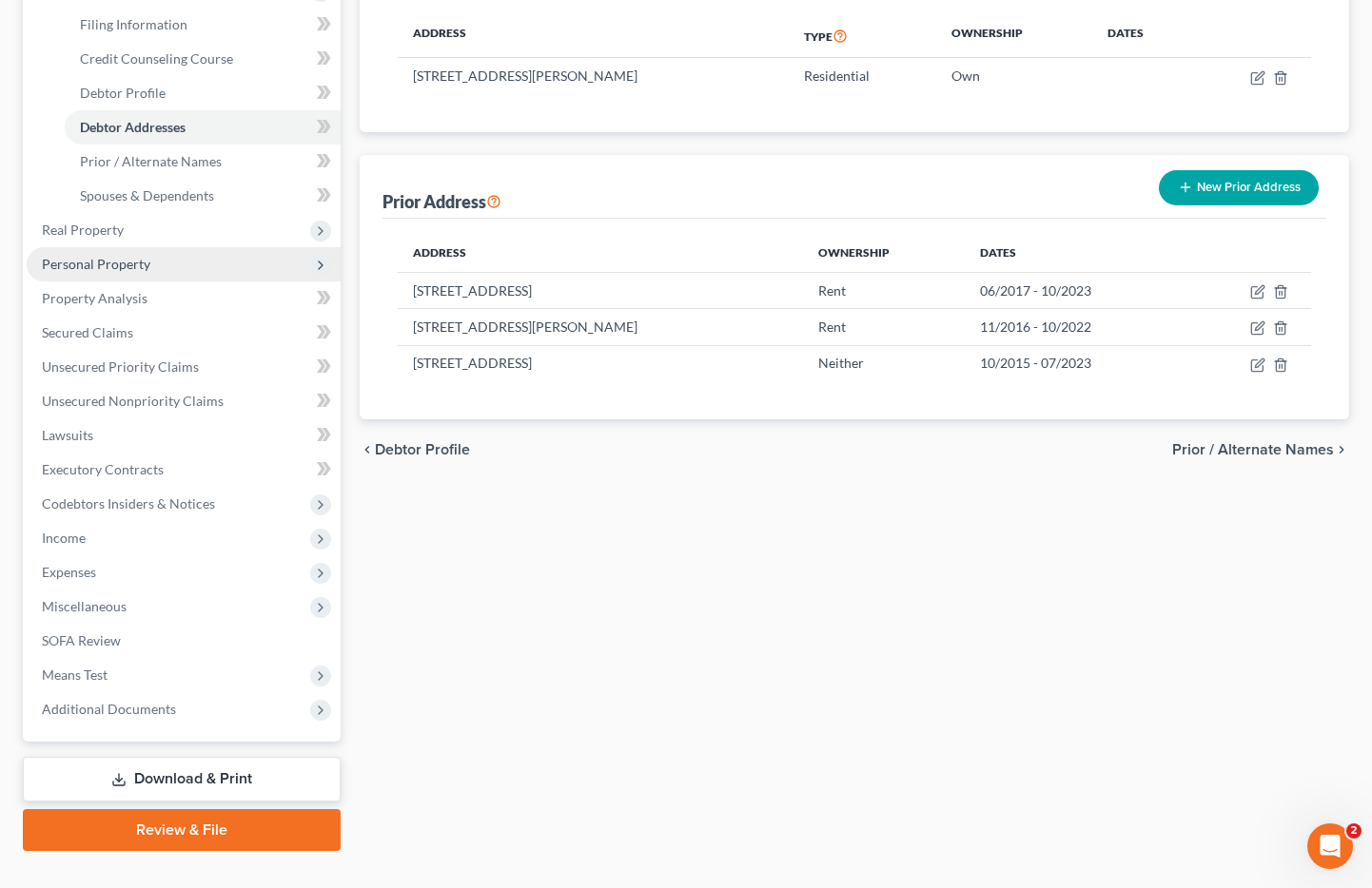
click at [110, 269] on span "Personal Property" at bounding box center [96, 263] width 109 height 16
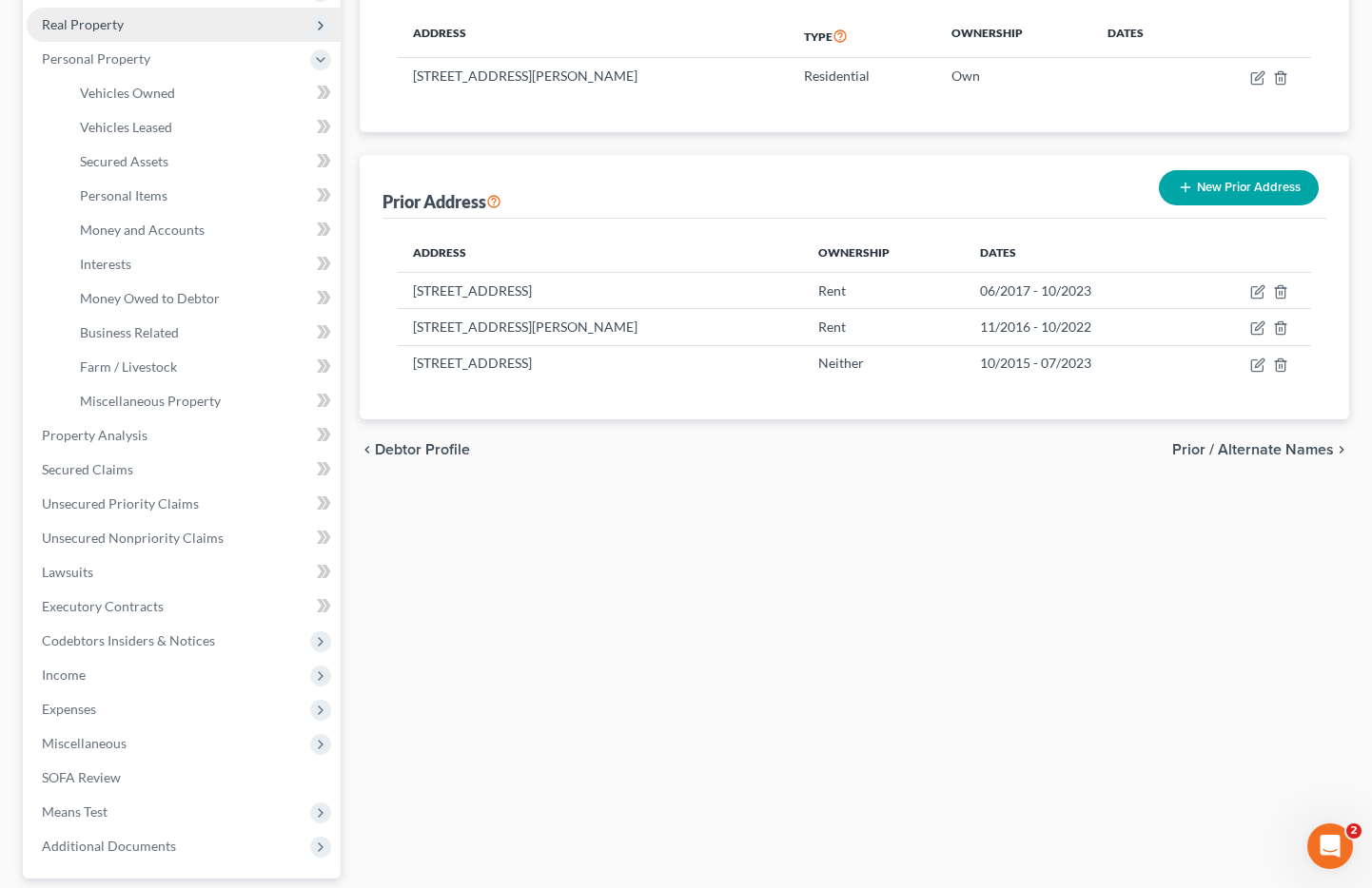
click at [89, 27] on span "Real Property" at bounding box center [83, 24] width 82 height 16
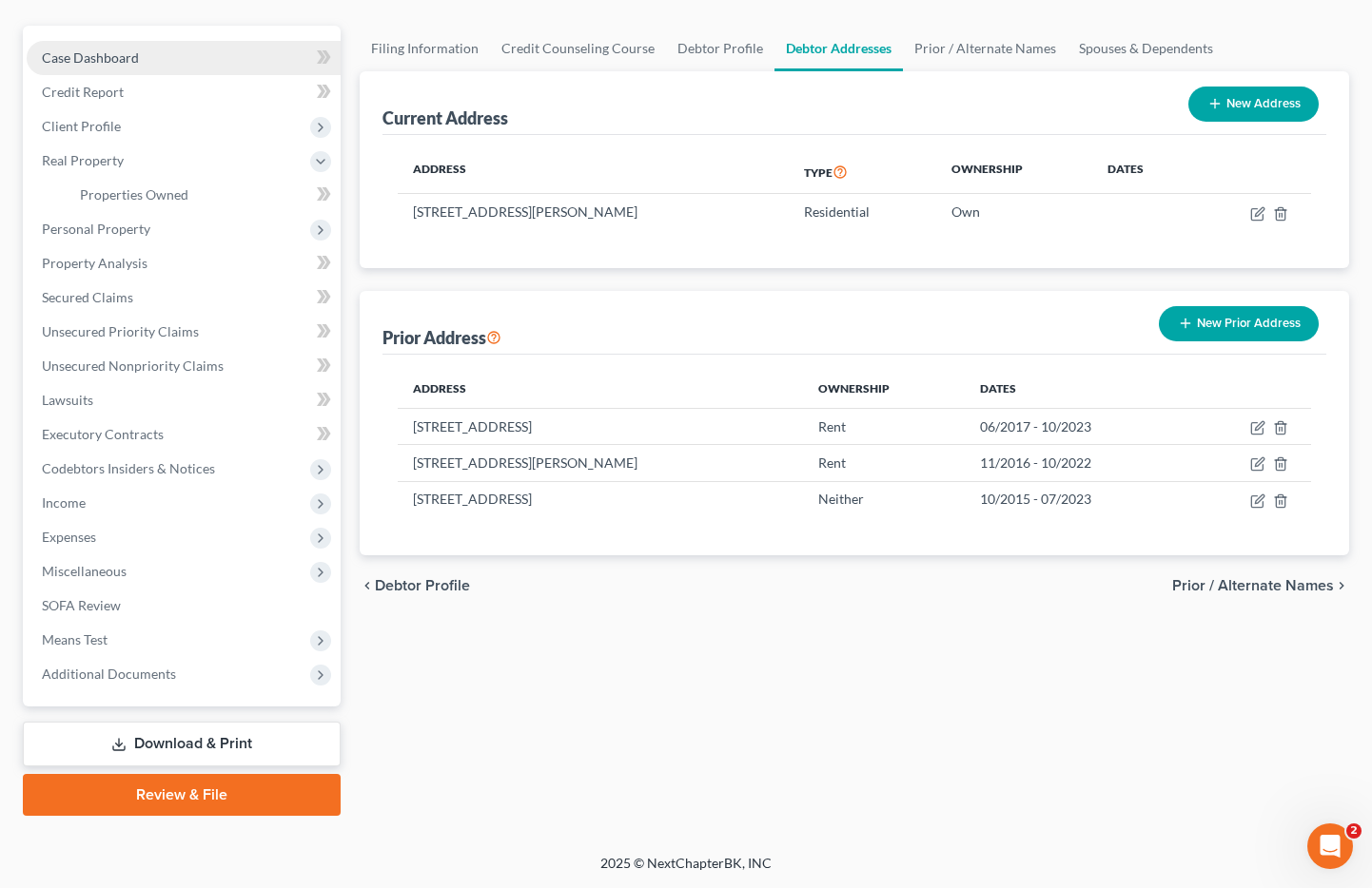
click at [128, 62] on span "Case Dashboard" at bounding box center [90, 57] width 97 height 16
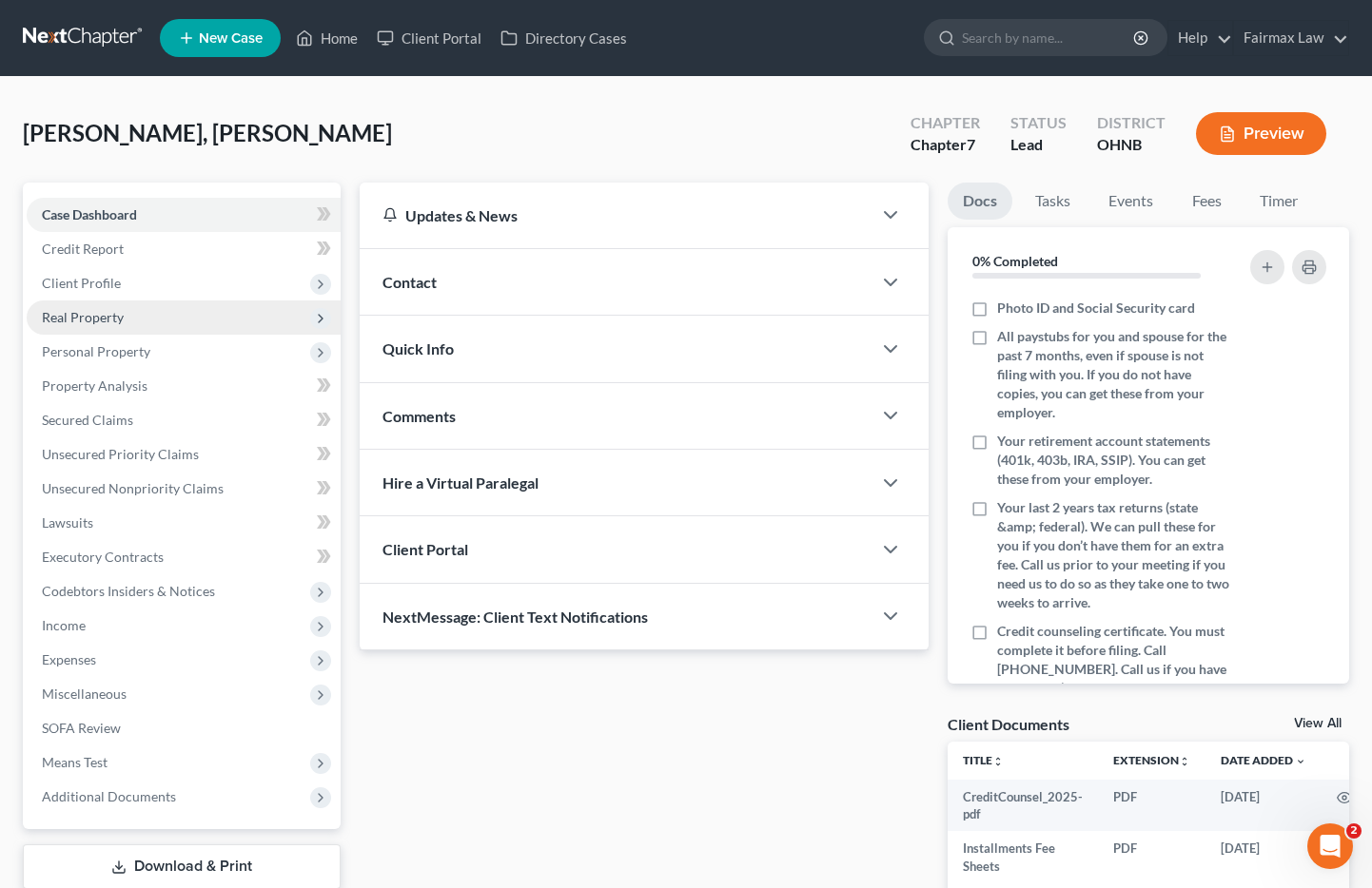
click at [95, 321] on span "Real Property" at bounding box center [83, 317] width 82 height 16
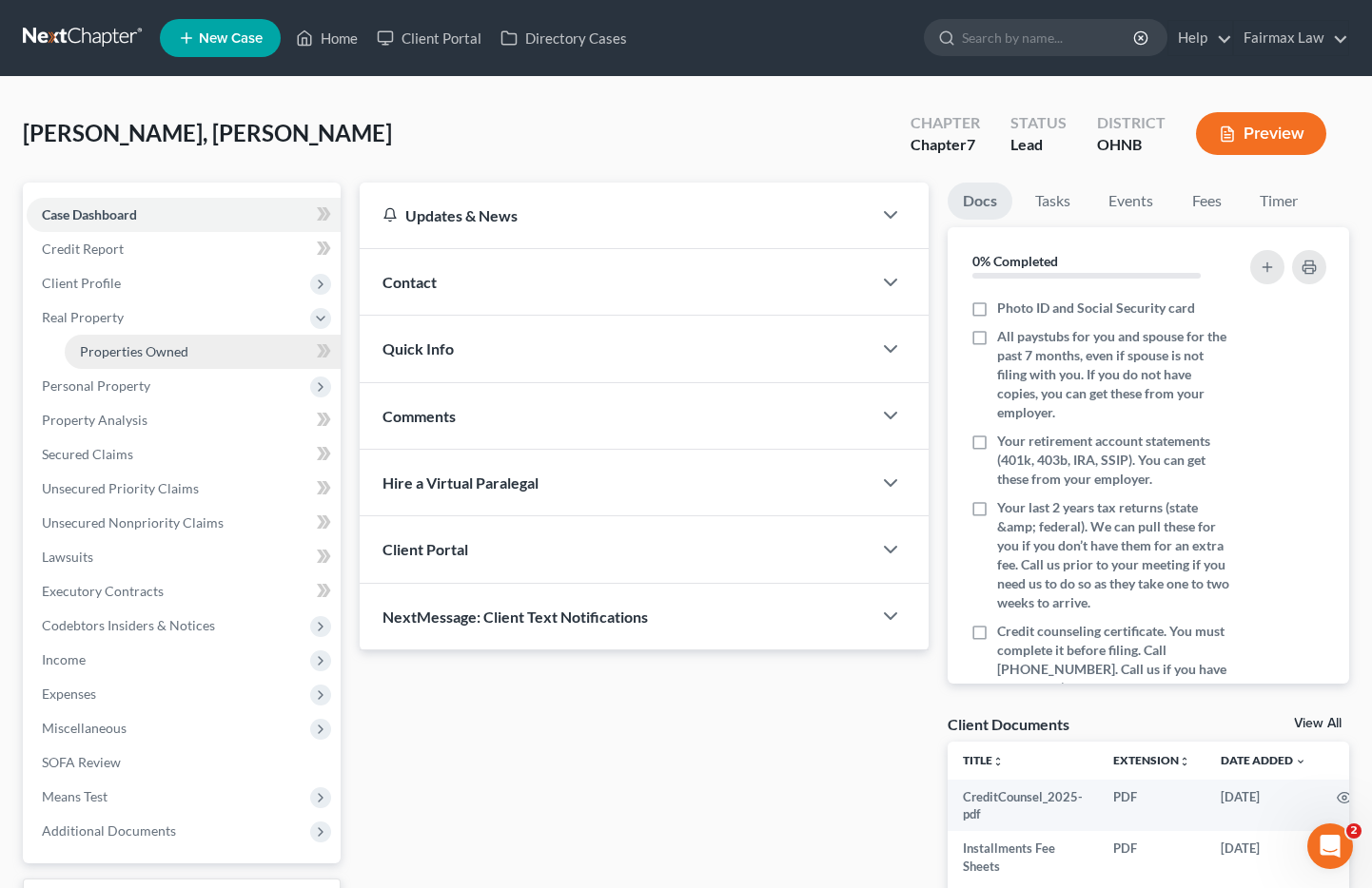
click at [102, 356] on span "Properties Owned" at bounding box center [134, 351] width 109 height 16
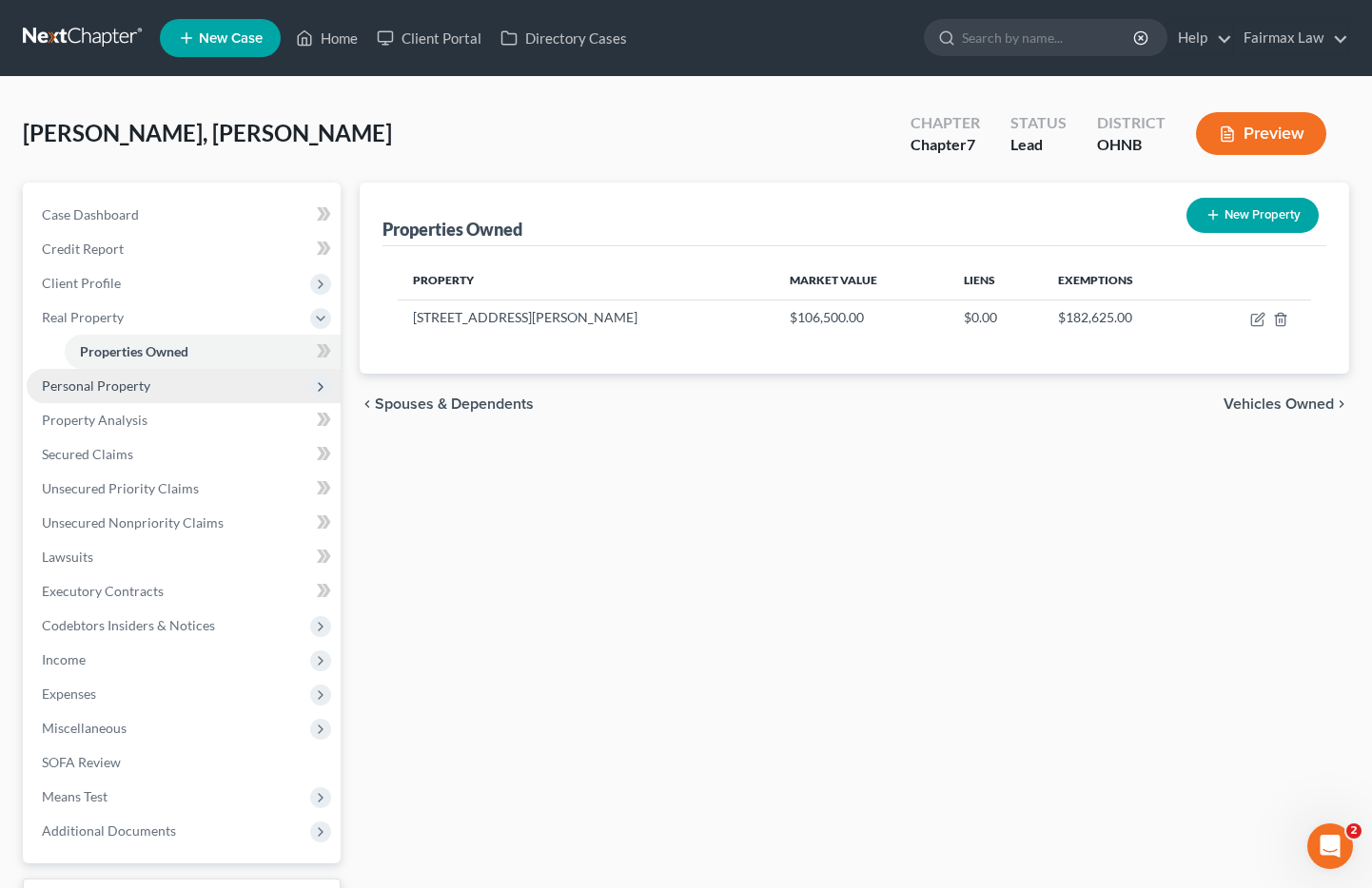
click at [61, 382] on span "Personal Property" at bounding box center [96, 385] width 109 height 16
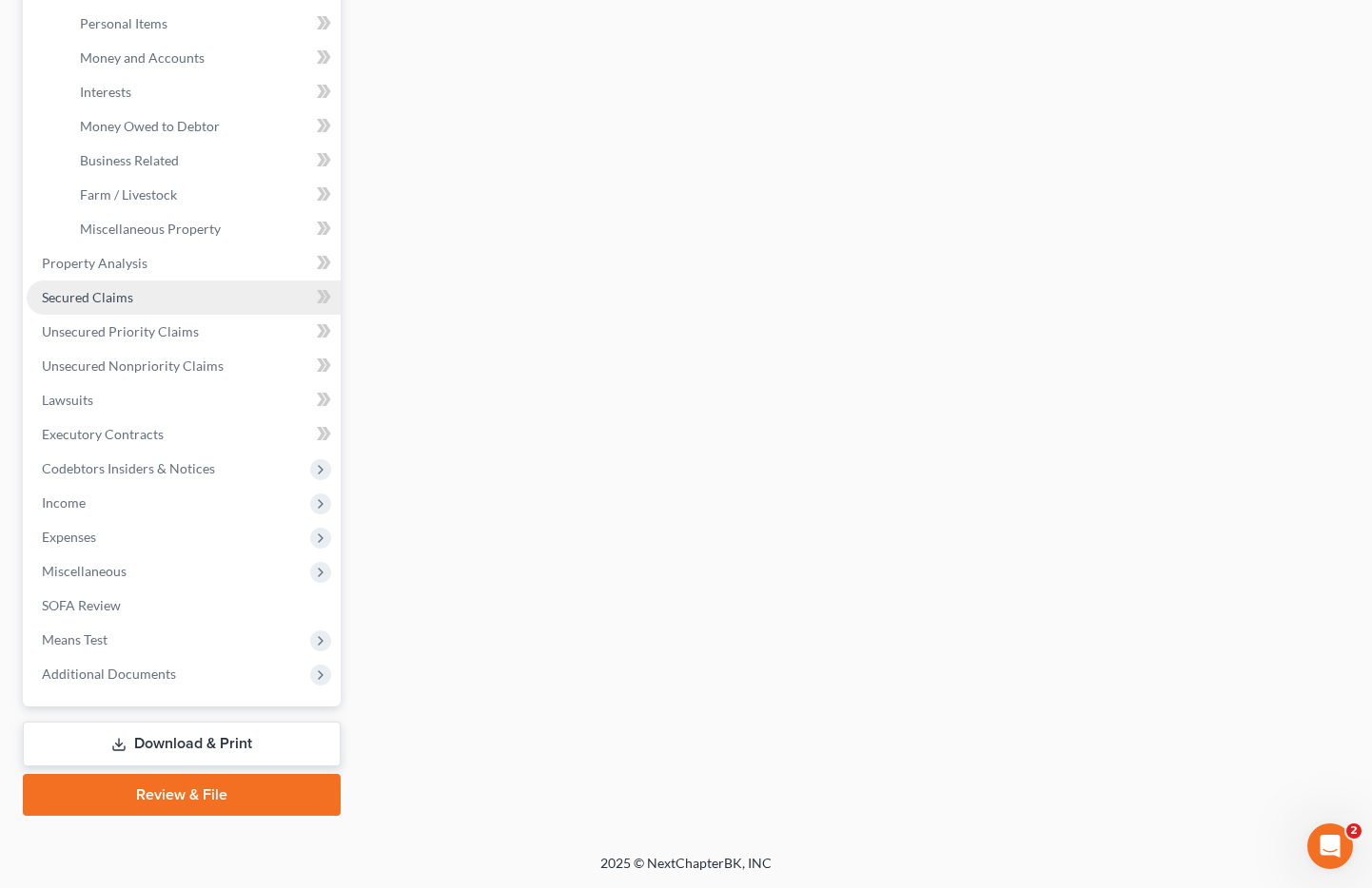
click at [119, 300] on span "Secured Claims" at bounding box center [87, 297] width 91 height 16
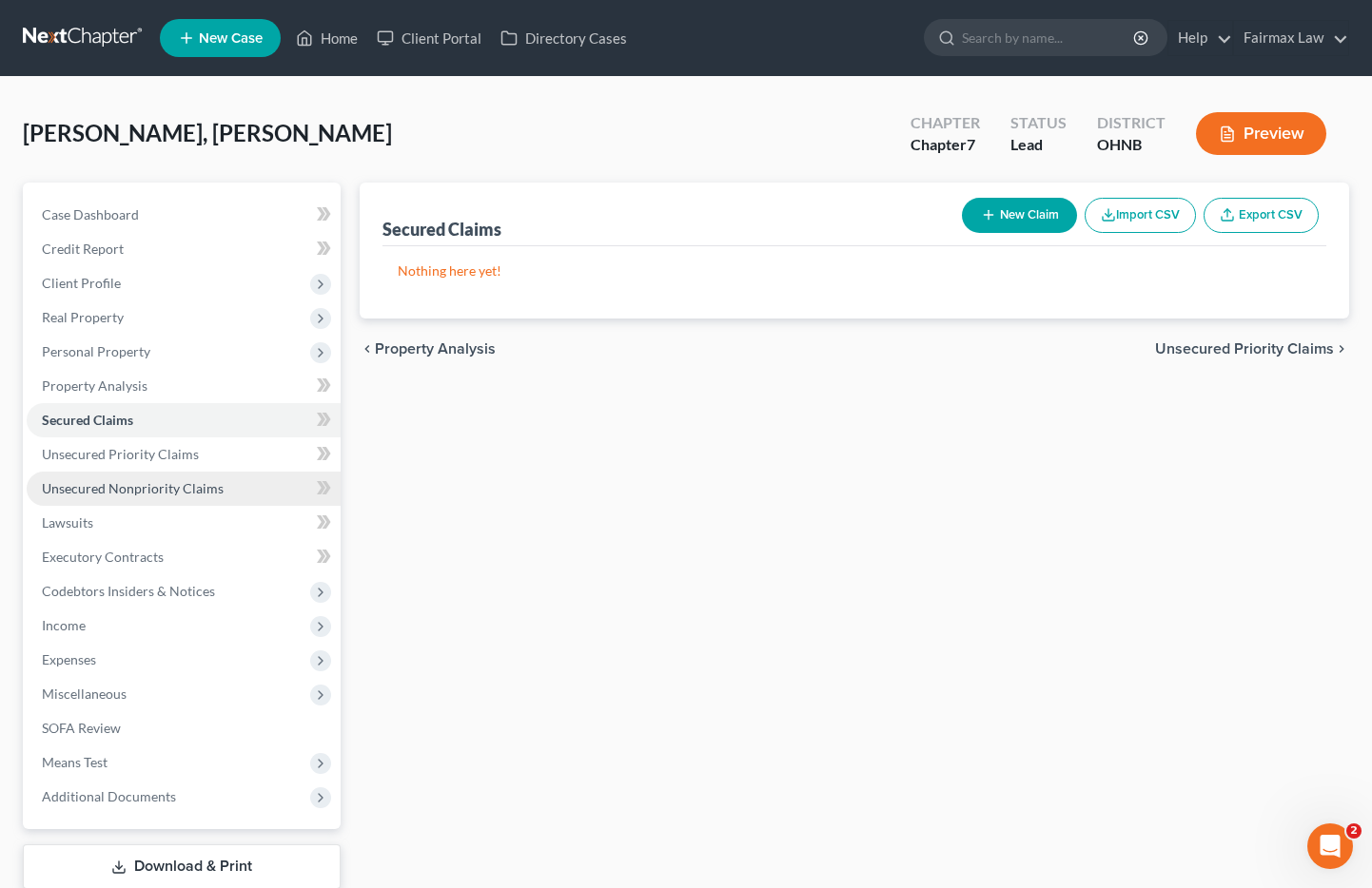
click at [119, 484] on span "Unsecured Nonpriority Claims" at bounding box center [133, 488] width 182 height 16
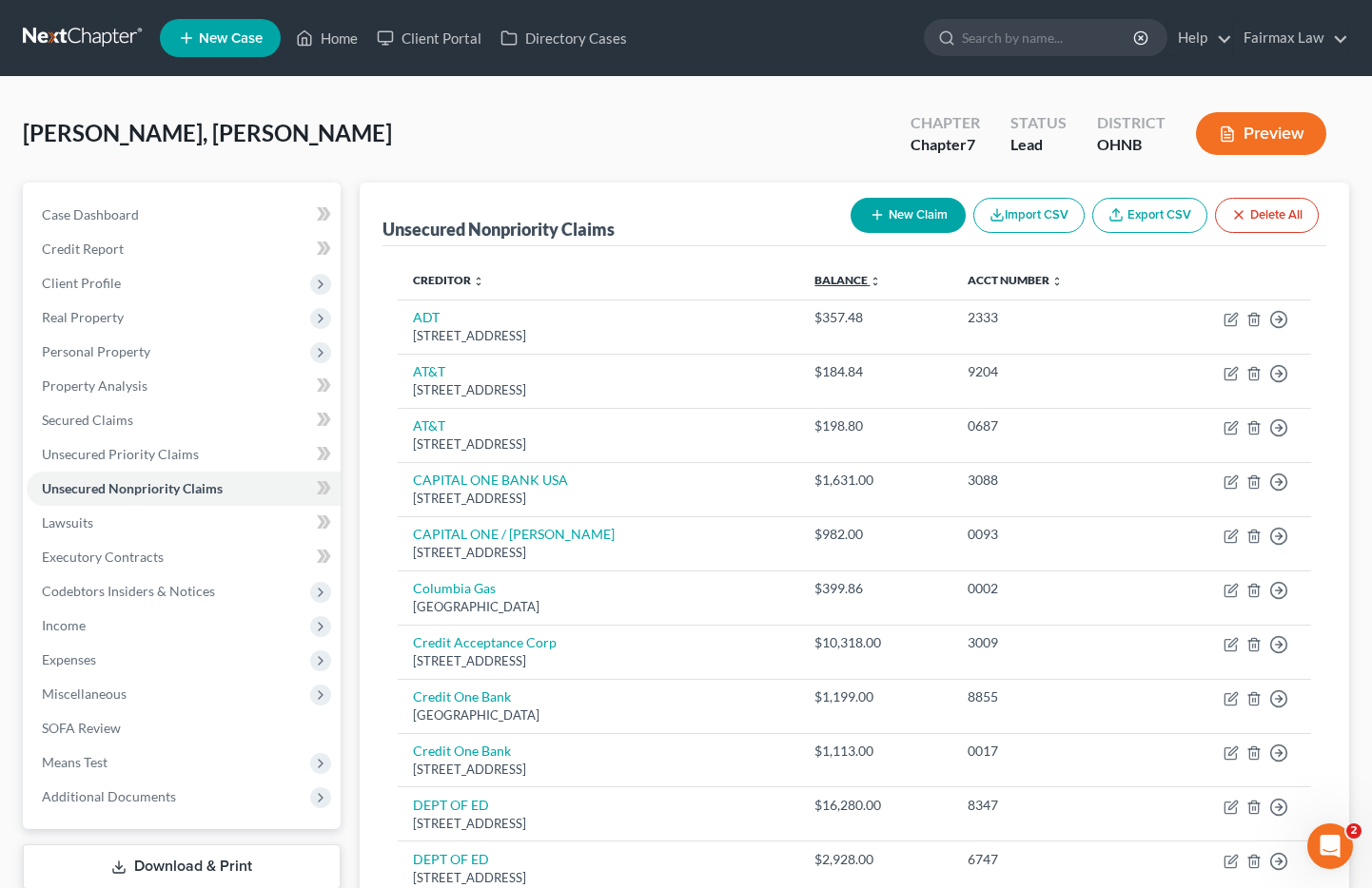
click at [861, 278] on link "Balance expand_more expand_less unfold_more" at bounding box center [847, 280] width 66 height 14
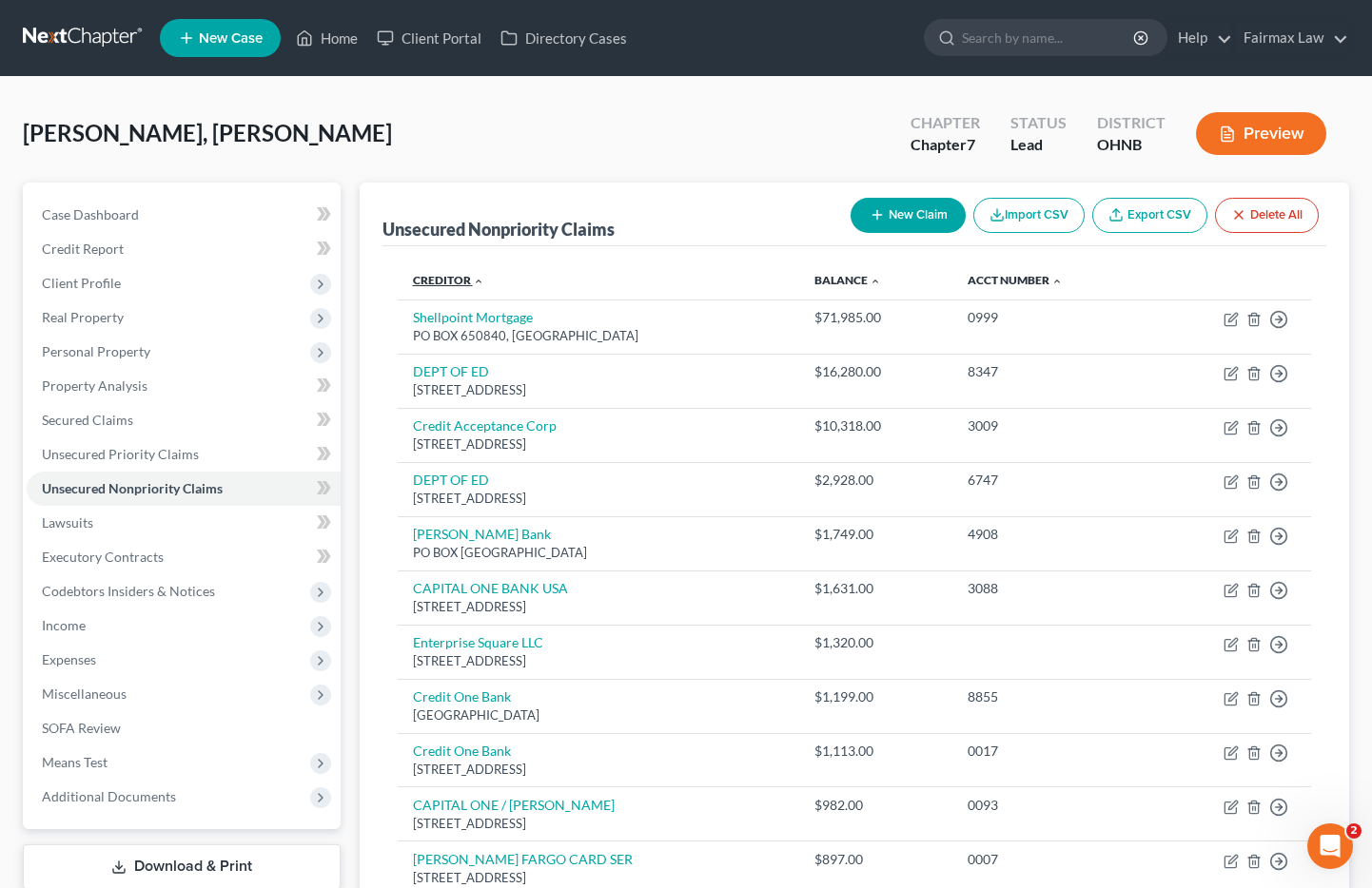
click at [441, 278] on link "Creditor expand_more expand_less unfold_more" at bounding box center [449, 280] width 71 height 14
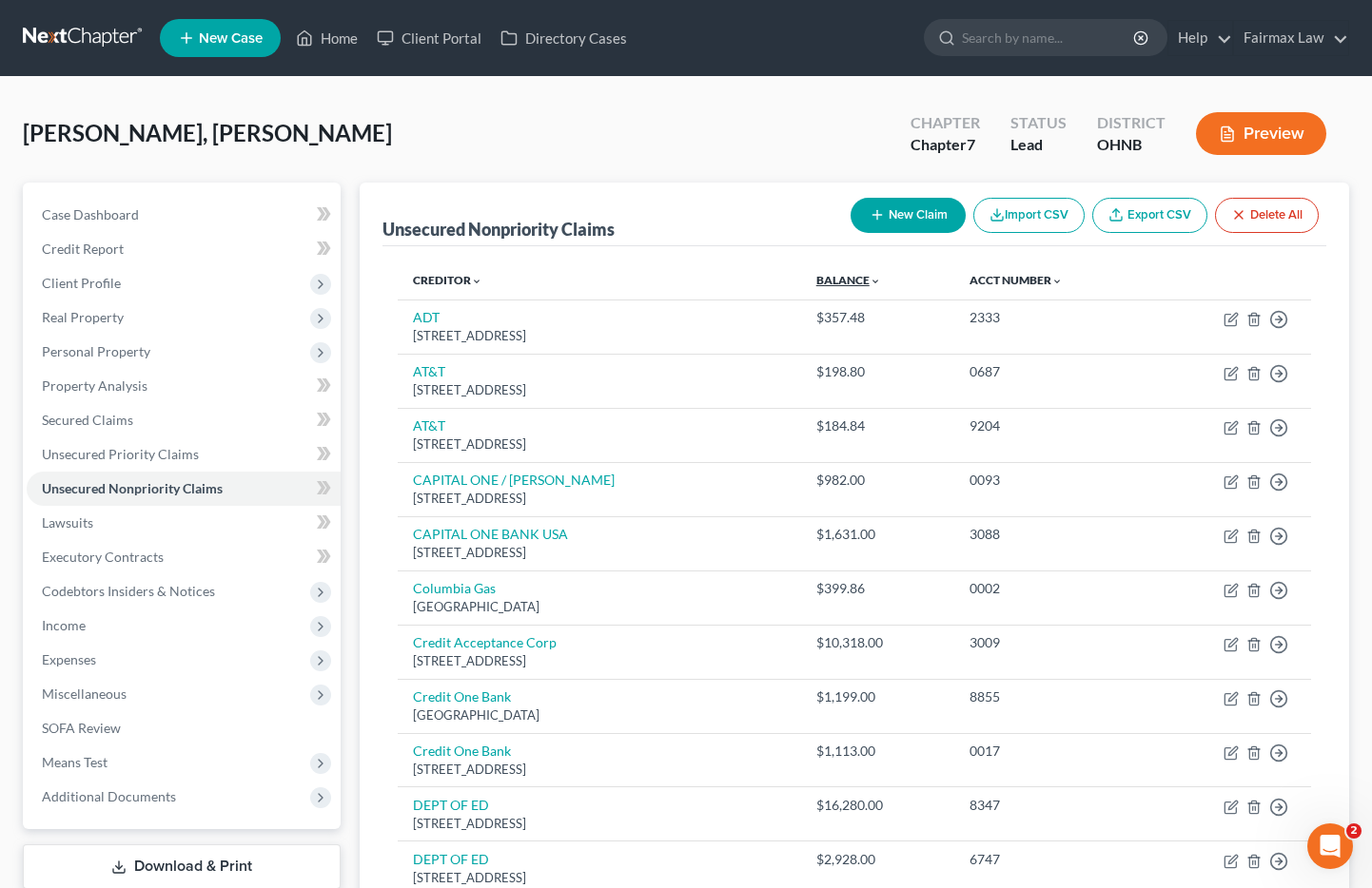
click at [863, 283] on link "Balance expand_more expand_less unfold_more" at bounding box center [848, 280] width 64 height 14
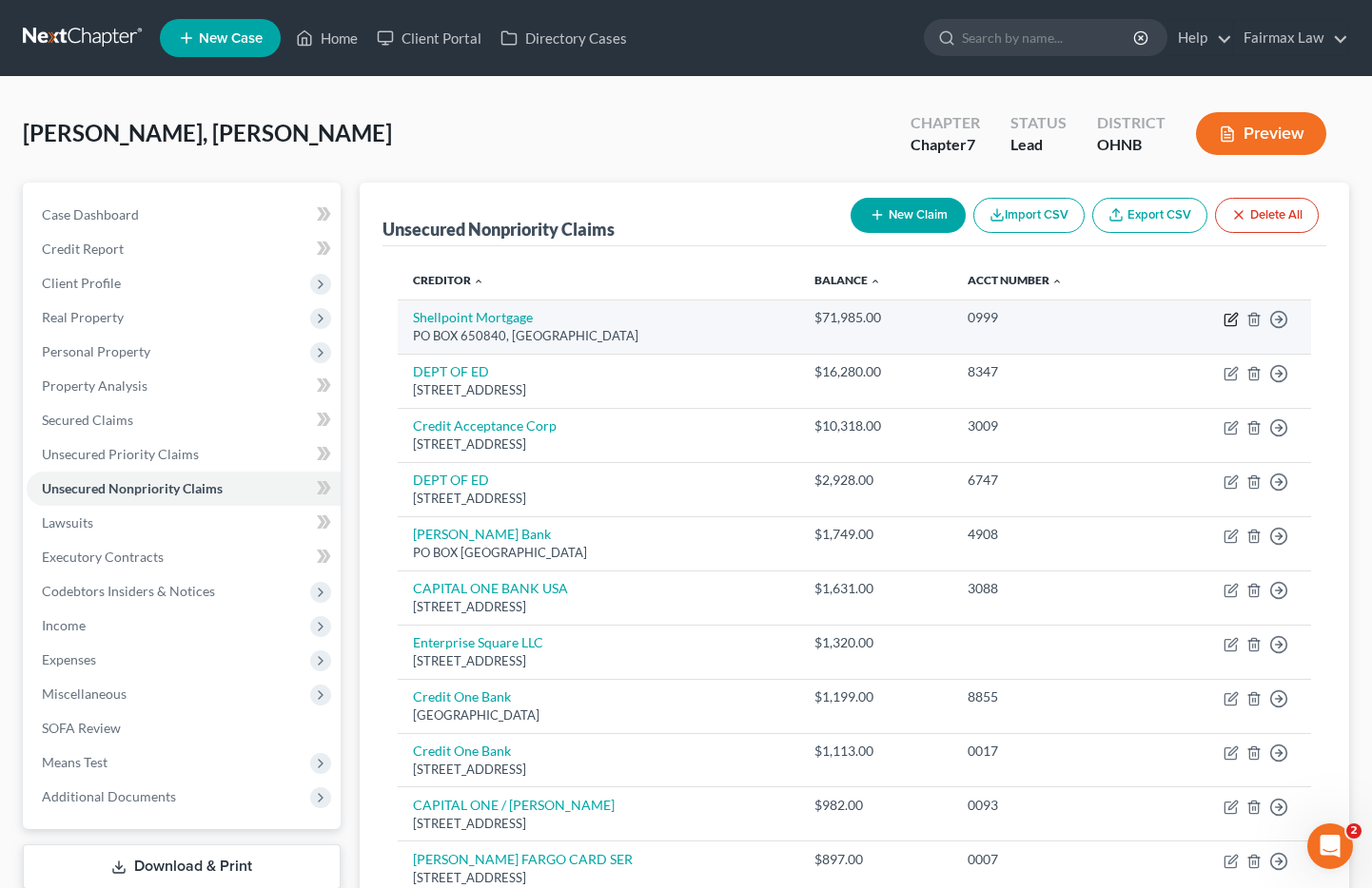
click at [1230, 319] on icon "button" at bounding box center [1233, 317] width 9 height 9
select select "45"
select select "14"
select select "0"
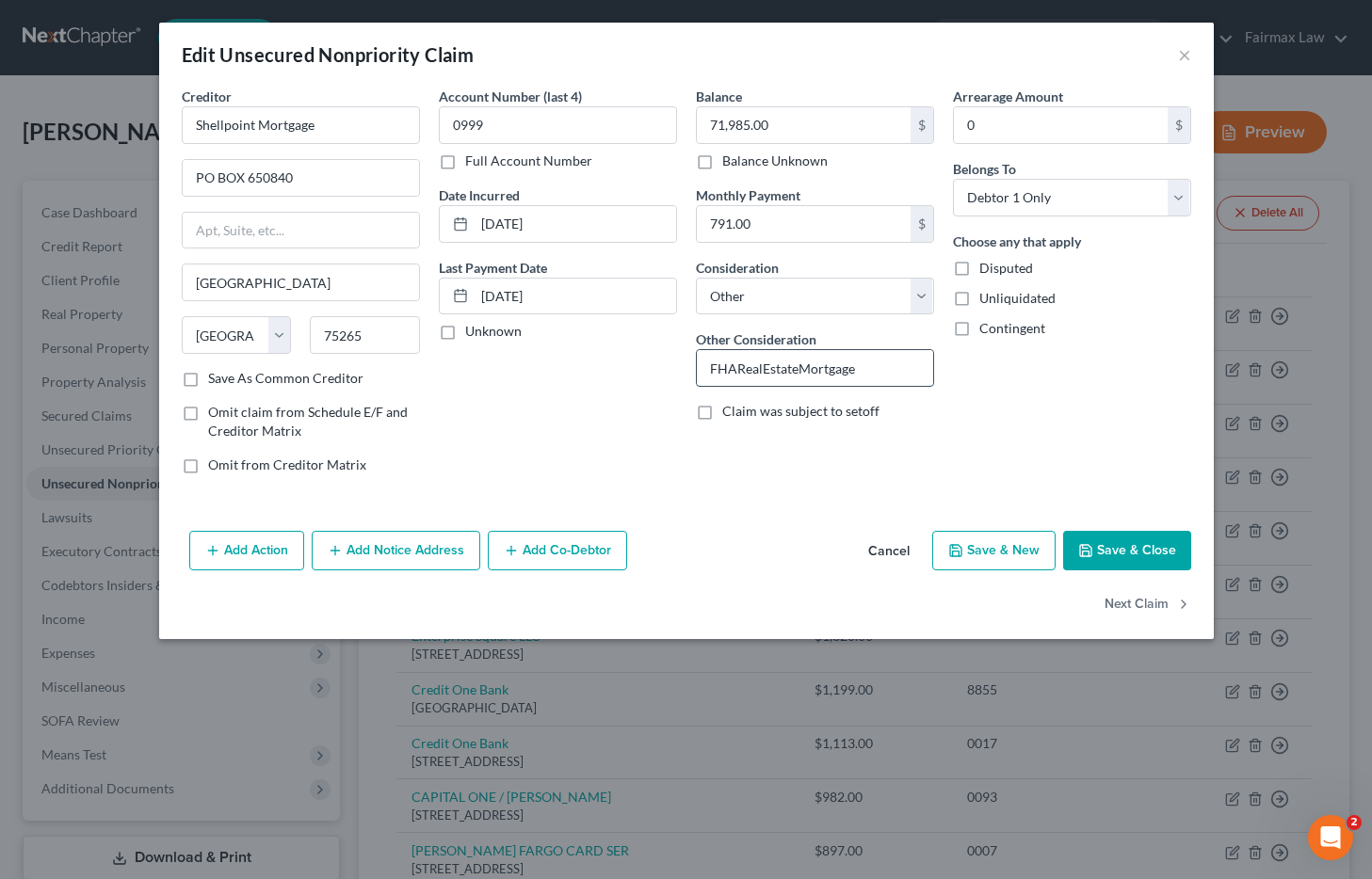
click at [885, 369] on input "FHARealEstateMortgage" at bounding box center [814, 368] width 236 height 36
drag, startPoint x: 886, startPoint y: 369, endPoint x: 623, endPoint y: 374, distance: 263.0
click at [623, 374] on div "Creditor * Shellpoint Mortgage PO BOX 650840 Dallas State AL AK AR AZ CA CO CT …" at bounding box center [686, 288] width 1029 height 403
click at [877, 371] on input "FHARealEstateMortgage" at bounding box center [814, 368] width 236 height 36
click at [867, 369] on input "FHARealEstateMortgage" at bounding box center [814, 368] width 236 height 36
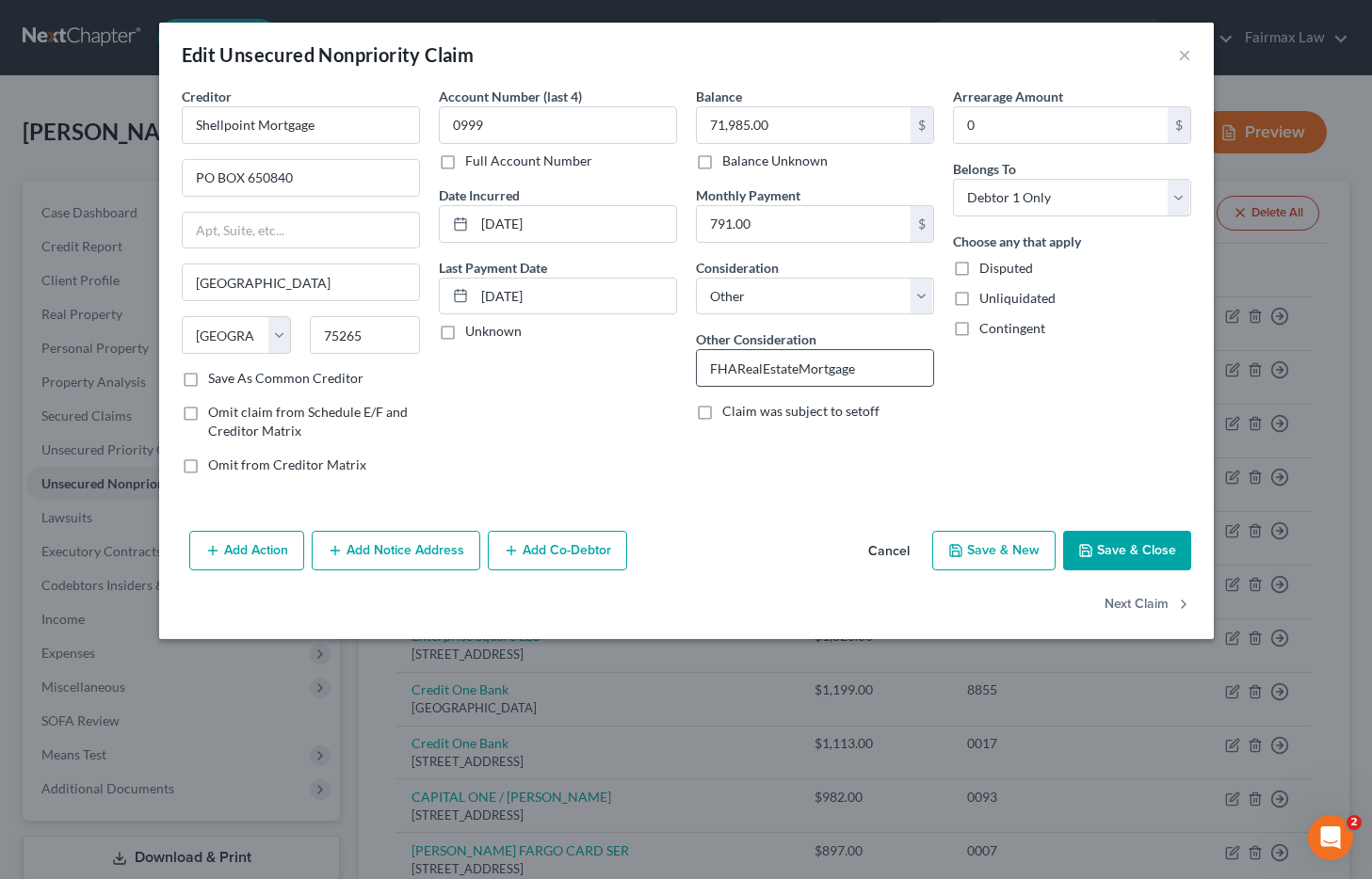
drag, startPoint x: 799, startPoint y: 363, endPoint x: 849, endPoint y: 367, distance: 50.2
click at [900, 367] on input "FHARealEstateMortgage" at bounding box center [814, 368] width 236 height 36
drag, startPoint x: 738, startPoint y: 367, endPoint x: 859, endPoint y: 368, distance: 121.0
click at [859, 368] on input "FHARealEstateMortgage" at bounding box center [814, 368] width 236 height 36
click at [1188, 55] on button "×" at bounding box center [1185, 55] width 13 height 23
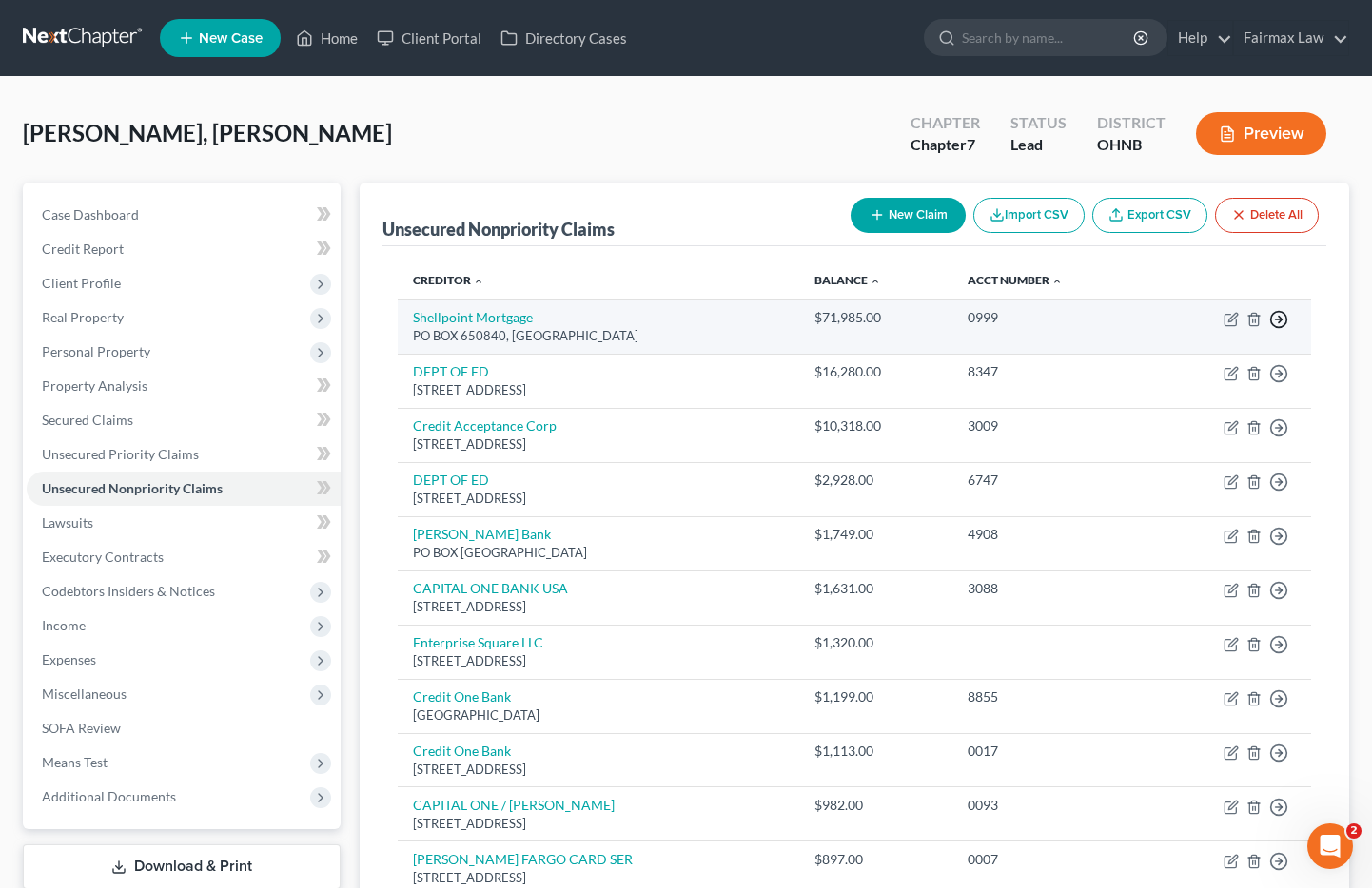
click at [1280, 321] on polyline "button" at bounding box center [1280, 320] width 3 height 7
click at [1206, 336] on link "Move to D" at bounding box center [1191, 333] width 159 height 33
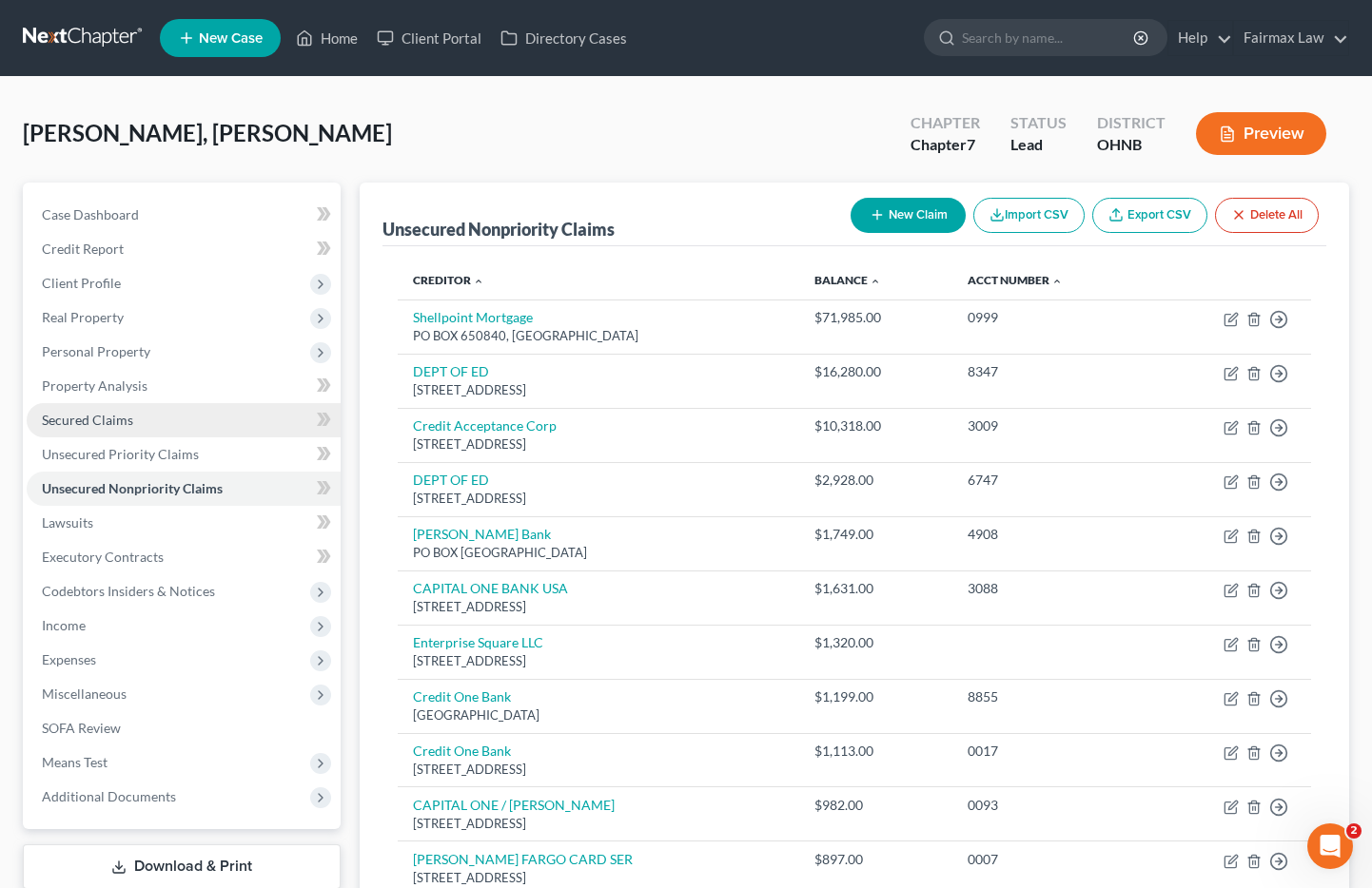
click at [120, 418] on span "Secured Claims" at bounding box center [87, 420] width 91 height 16
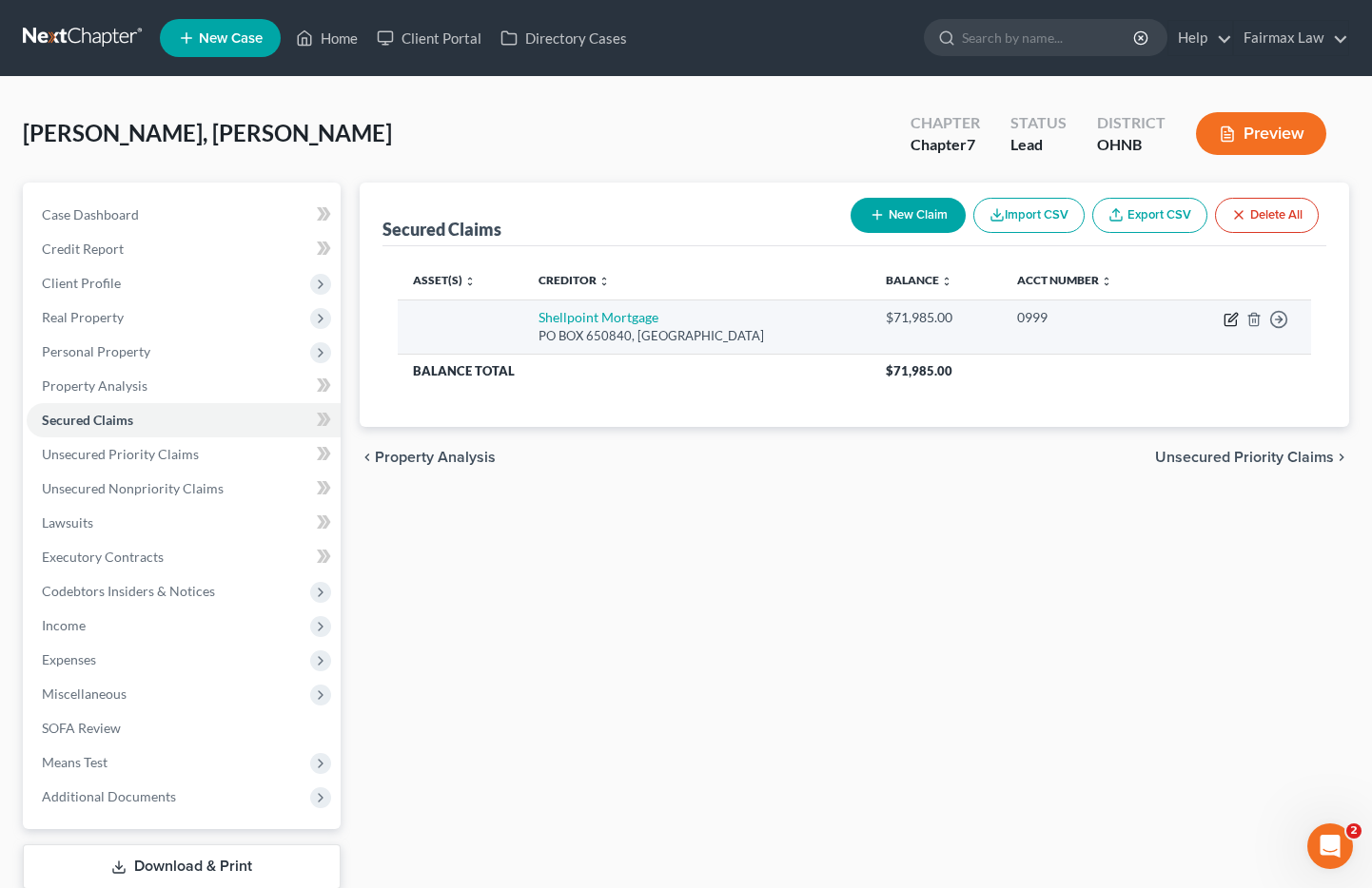
click at [1233, 319] on icon "button" at bounding box center [1233, 317] width 9 height 9
select select "45"
select select "0"
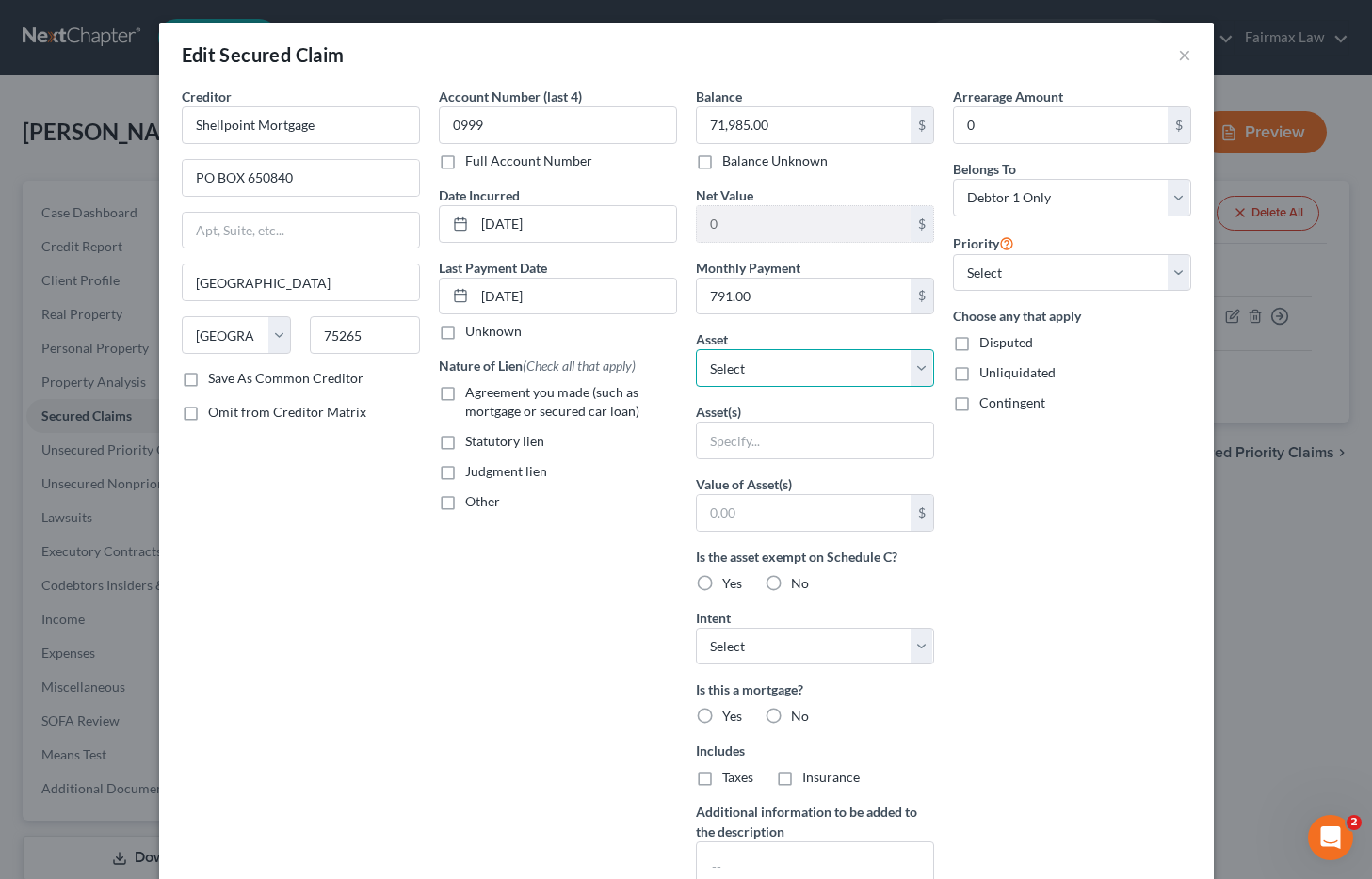
click at [735, 372] on select "Select Other Multiple Assets 3714 Almeda Dr - $106500.0 Clothing - Common cloth…" at bounding box center [814, 368] width 238 height 38
select select "2"
click at [696, 349] on select "Select Other Multiple Assets 3714 Almeda Dr - $106500.0 Clothing - Common cloth…" at bounding box center [814, 368] width 238 height 38
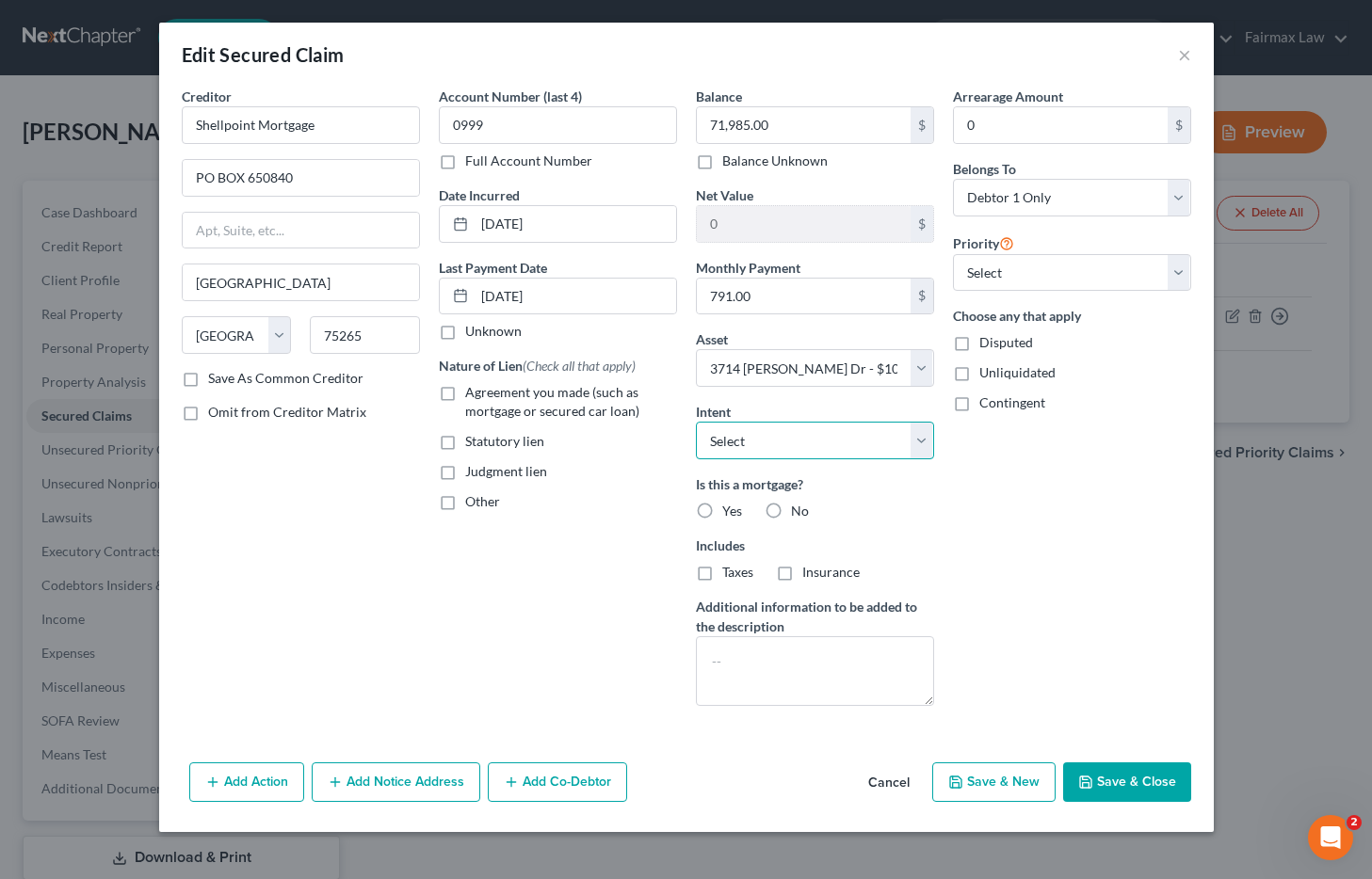
click at [741, 442] on select "Select Surrender Redeem Reaffirm Avoid Other" at bounding box center [814, 440] width 238 height 38
select select "2"
click at [696, 421] on select "Select Surrender Redeem Reaffirm Avoid Other" at bounding box center [814, 440] width 238 height 38
click at [1147, 794] on button "Save & Close" at bounding box center [1127, 783] width 128 height 40
select select
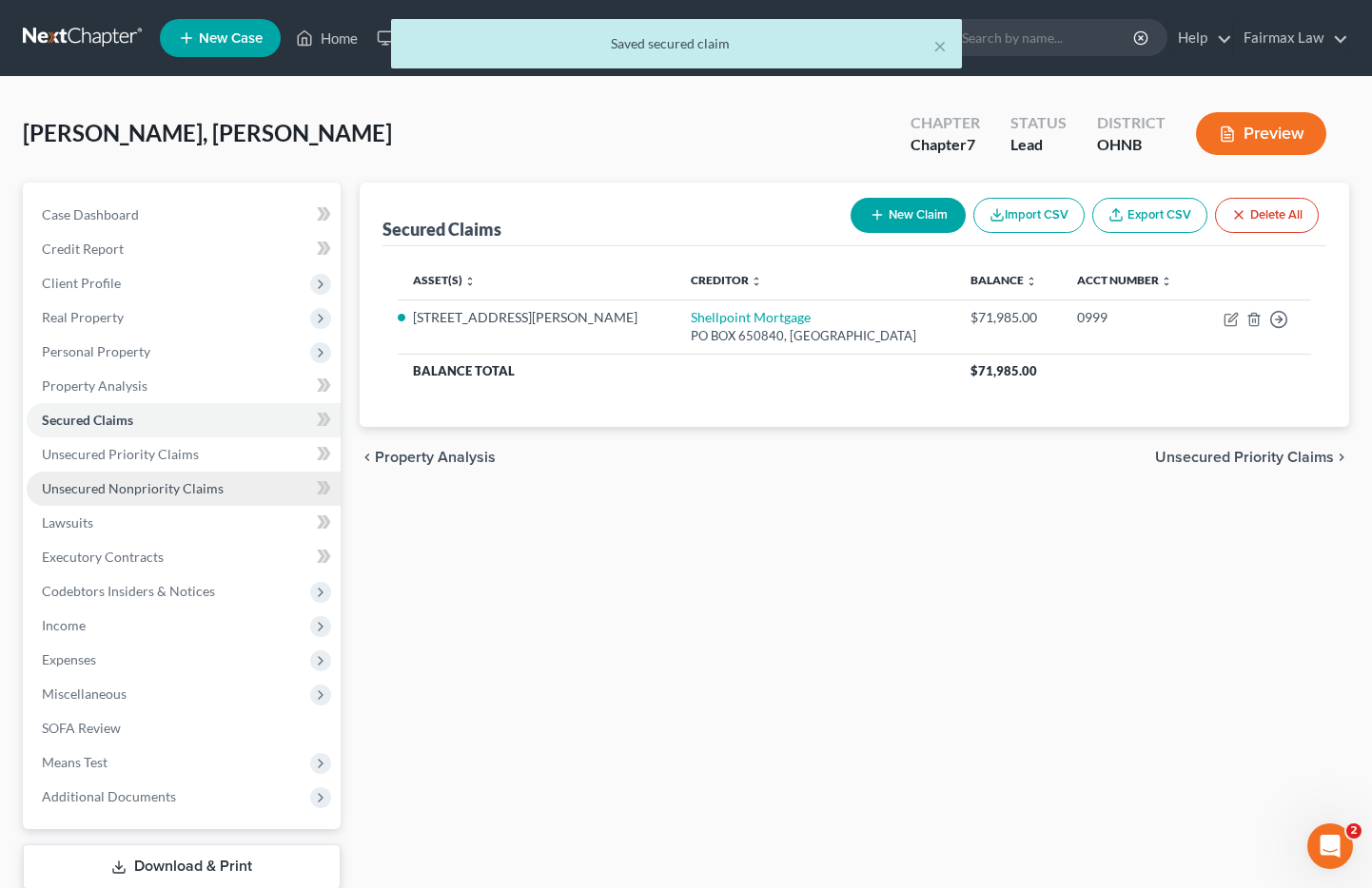
click at [137, 481] on span "Unsecured Nonpriority Claims" at bounding box center [133, 488] width 182 height 16
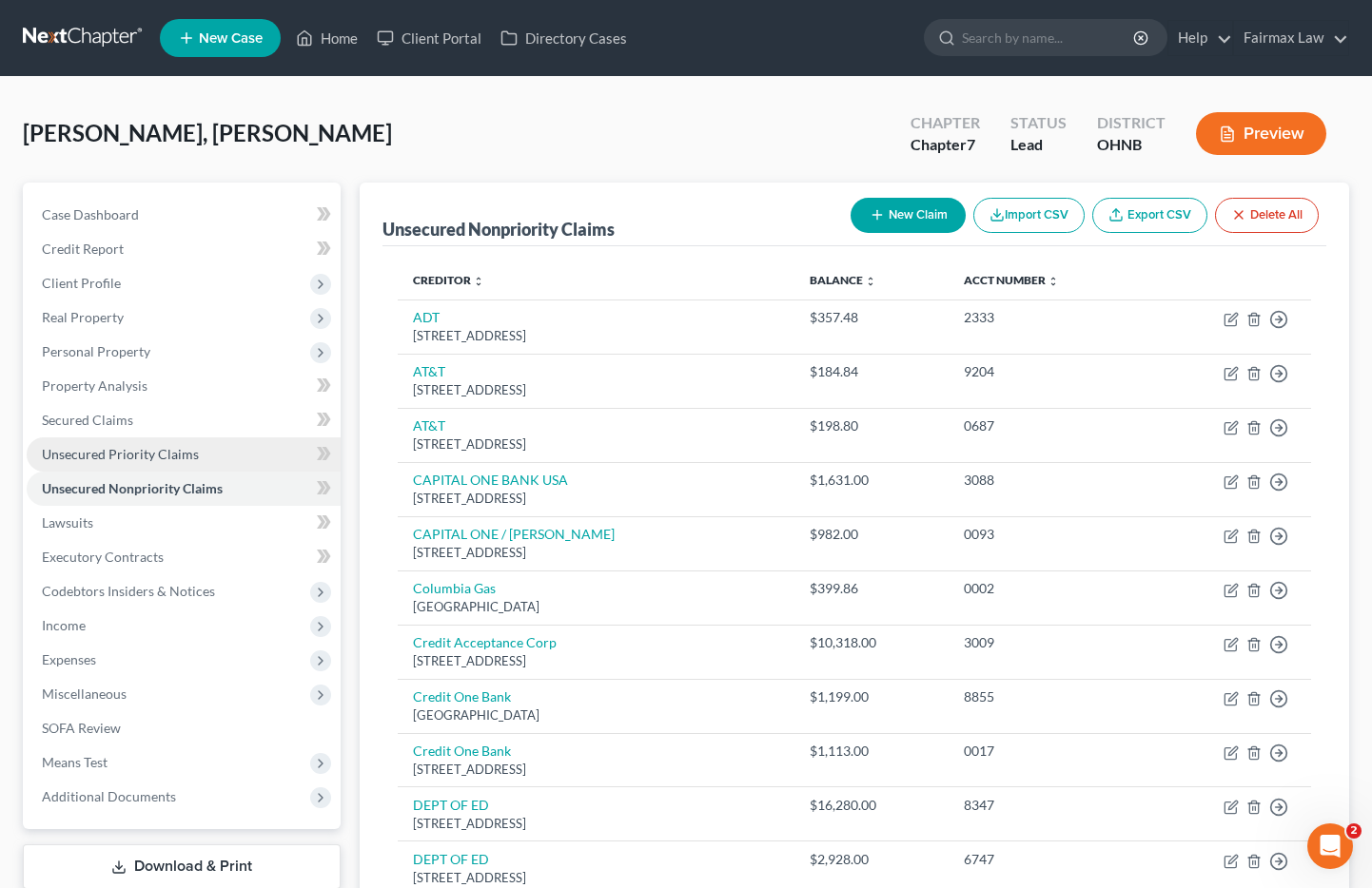
click at [149, 454] on span "Unsecured Priority Claims" at bounding box center [120, 454] width 157 height 16
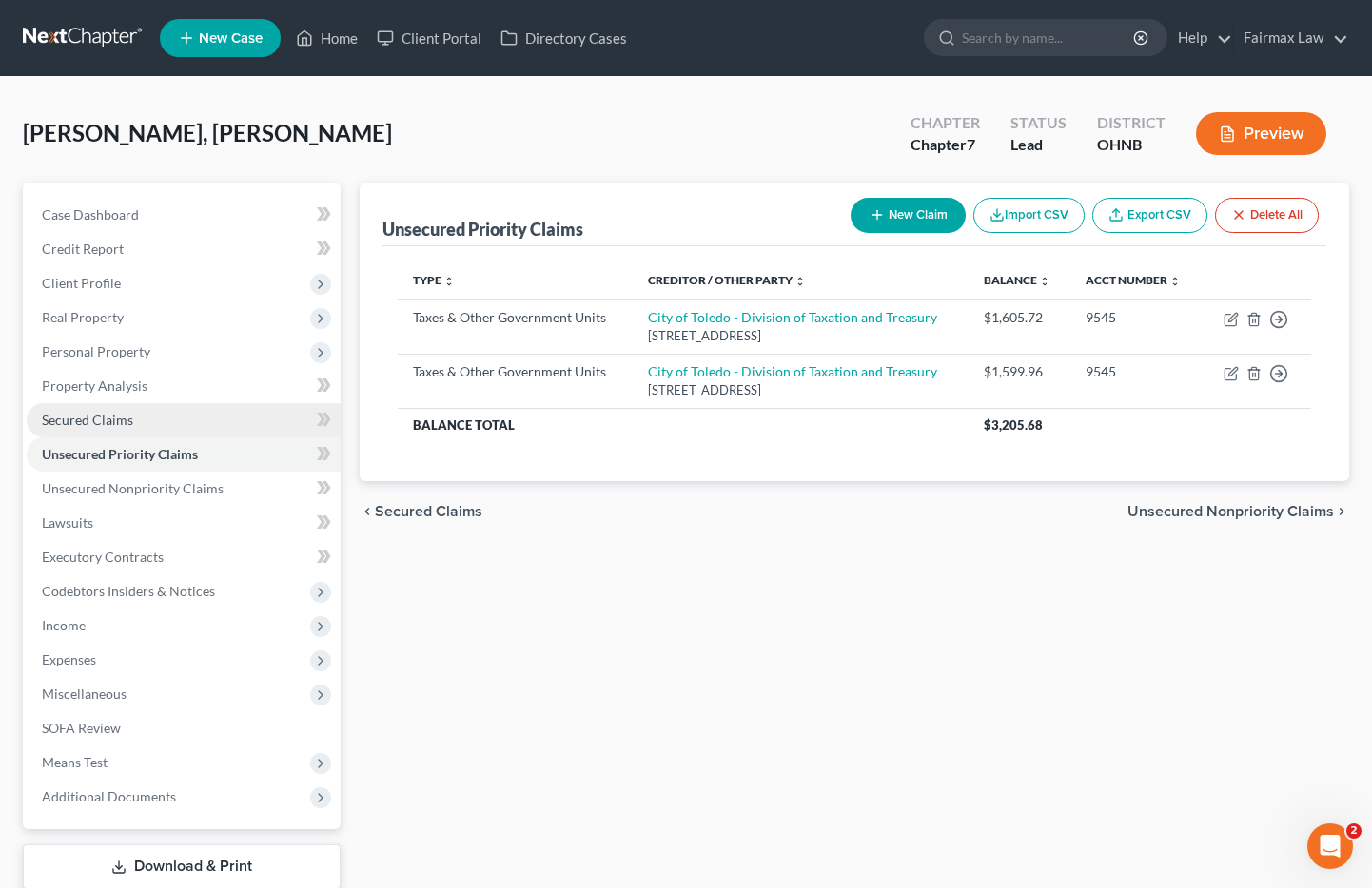
click at [122, 420] on span "Secured Claims" at bounding box center [87, 420] width 91 height 16
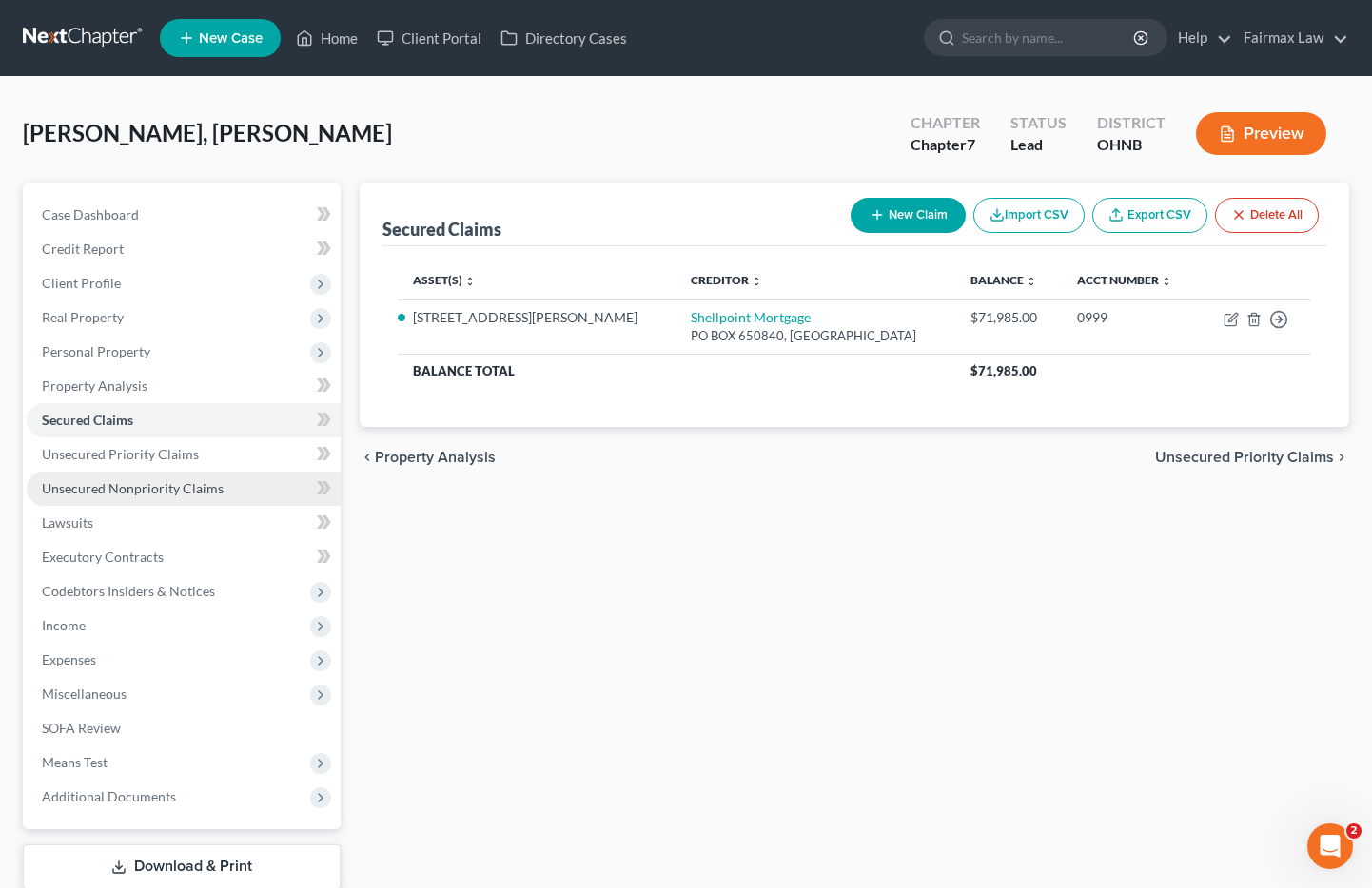
click at [137, 481] on span "Unsecured Nonpriority Claims" at bounding box center [133, 488] width 182 height 16
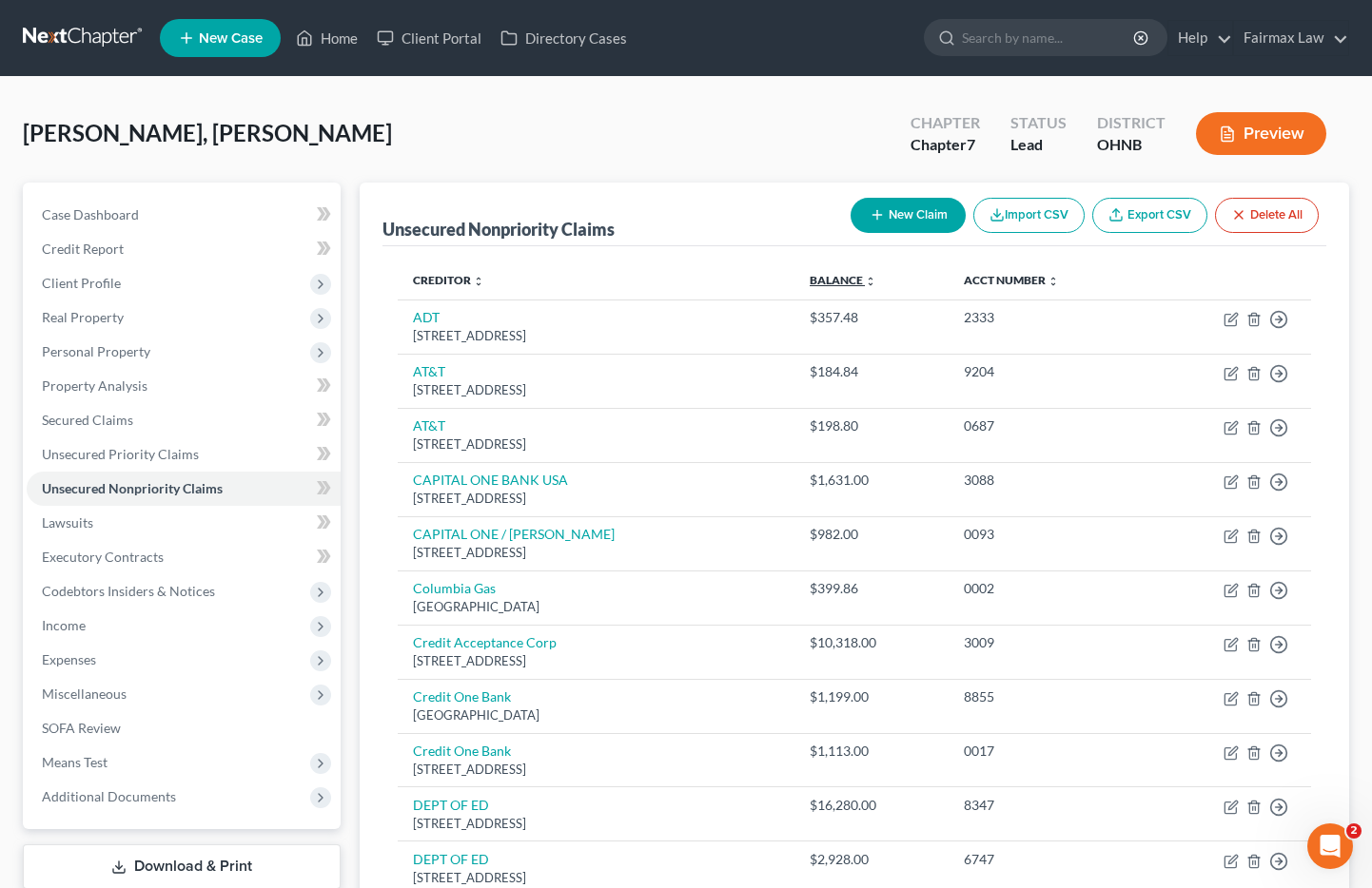
click at [844, 281] on link "Balance expand_more expand_less unfold_more" at bounding box center [842, 280] width 66 height 14
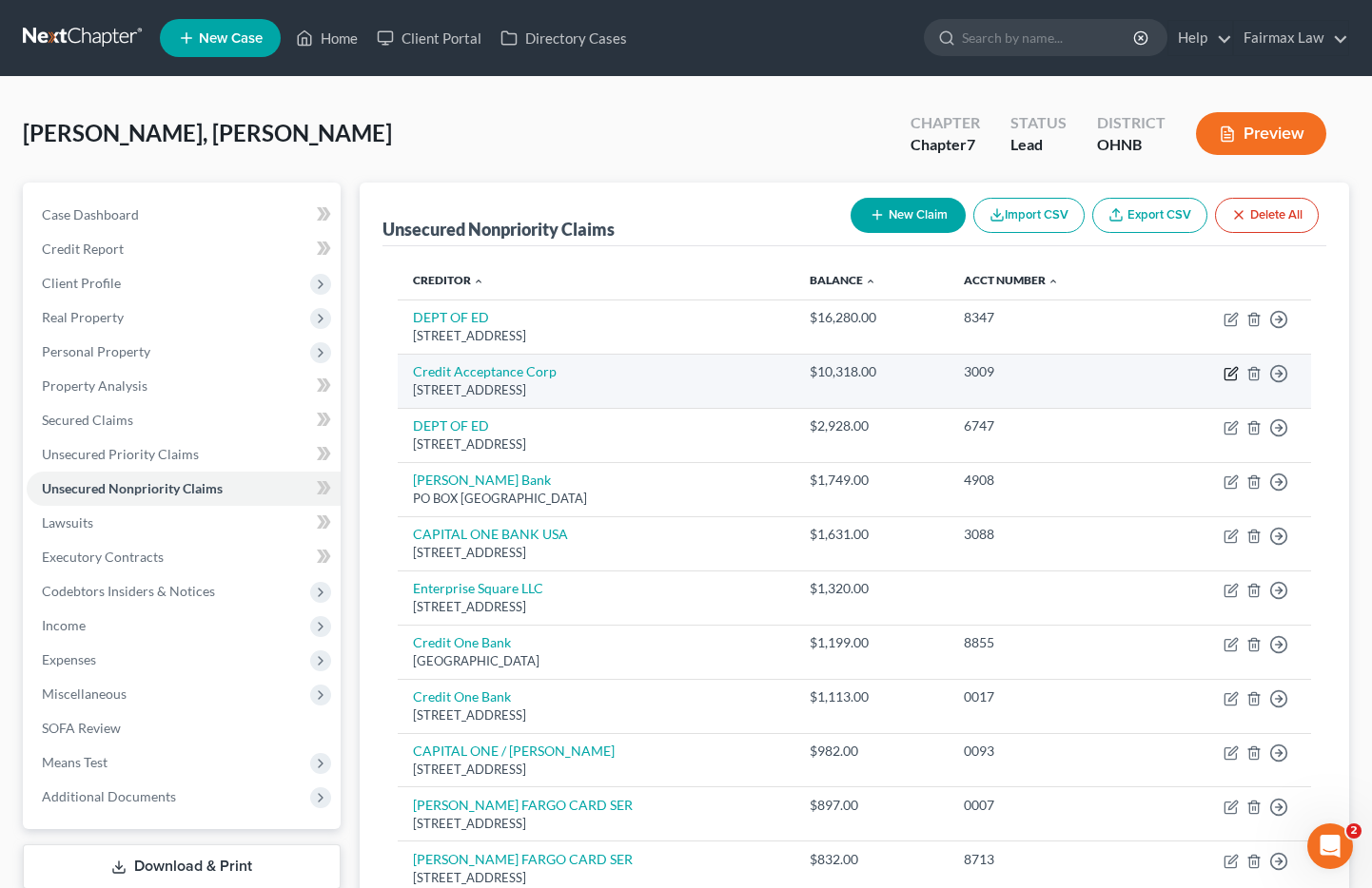
click at [1229, 376] on icon "button" at bounding box center [1233, 371] width 9 height 9
select select "23"
select select "14"
select select "0"
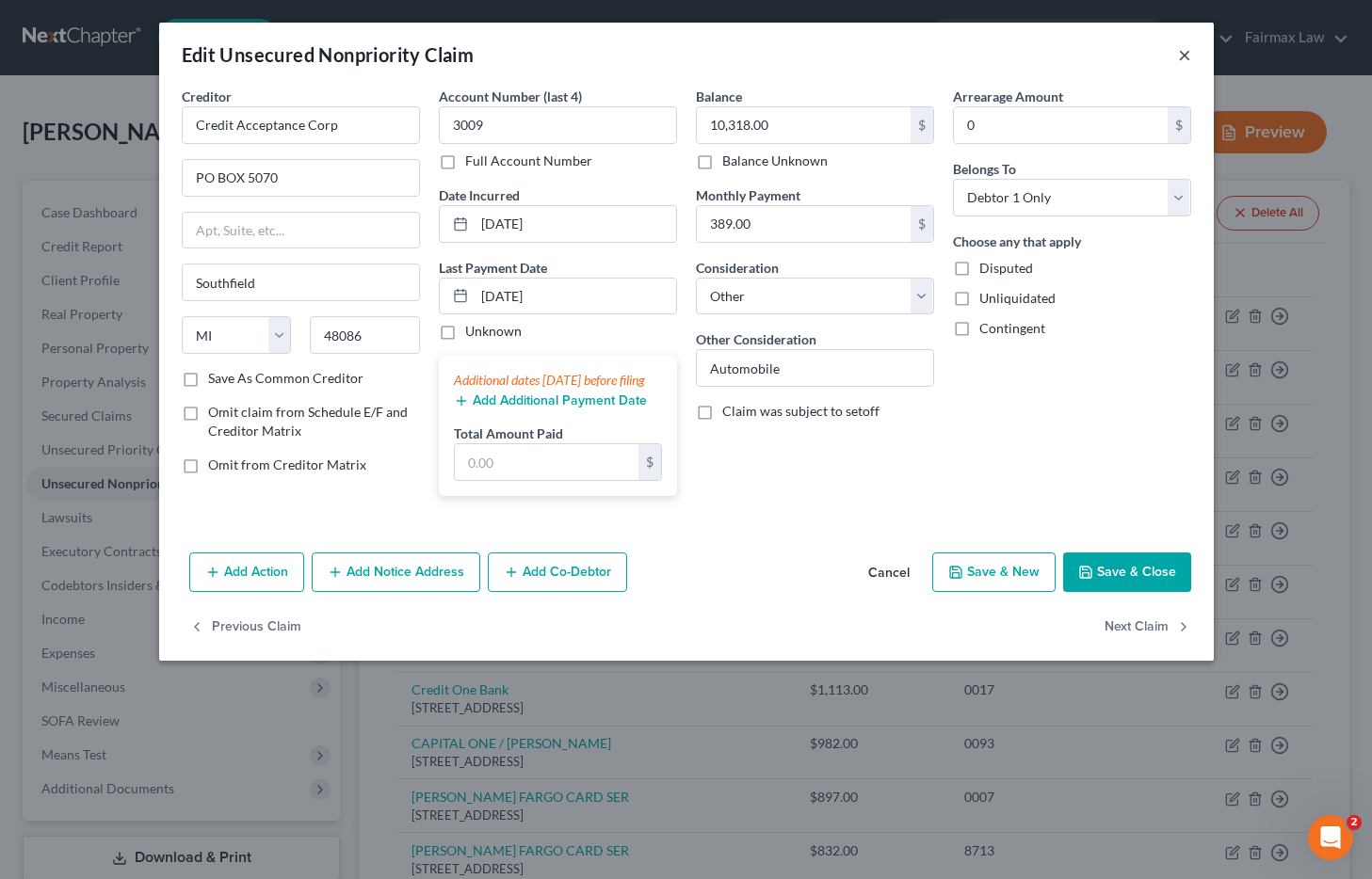
click at [1186, 54] on button "×" at bounding box center [1185, 55] width 13 height 23
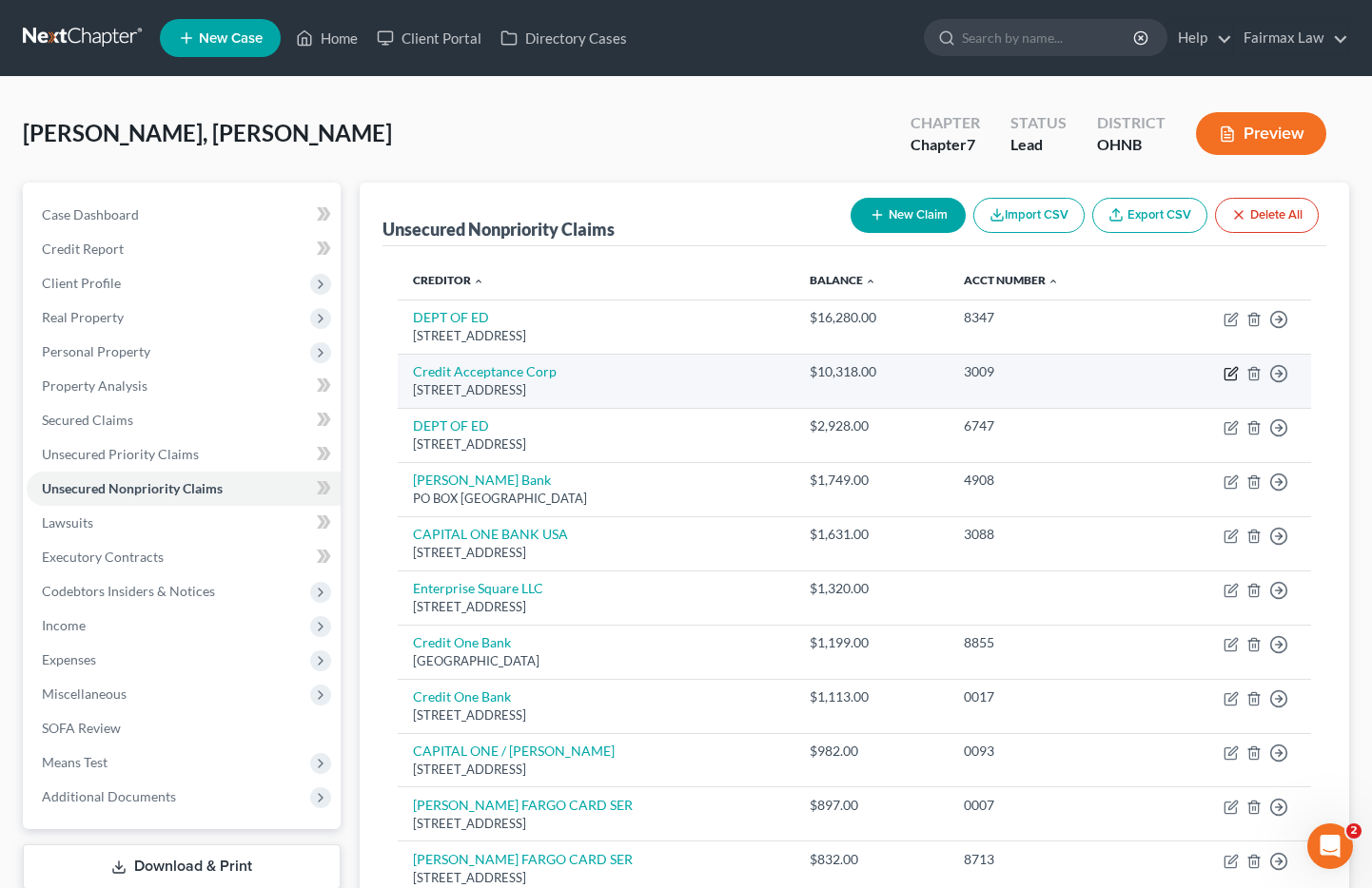
click at [1232, 375] on icon "button" at bounding box center [1233, 371] width 9 height 9
select select "23"
select select "14"
select select "0"
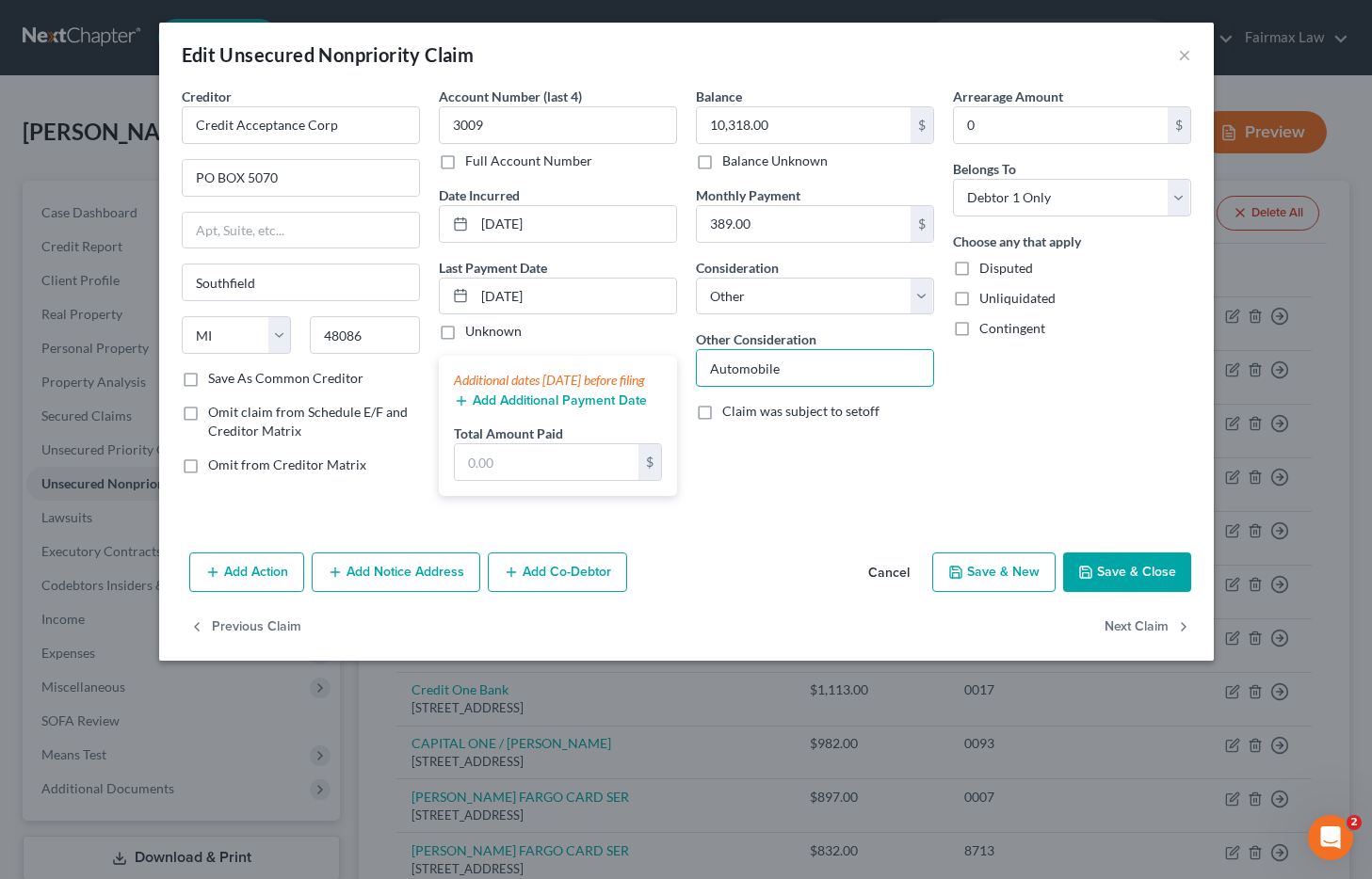
drag, startPoint x: 807, startPoint y: 361, endPoint x: 791, endPoint y: 416, distance: 57.3
click at [689, 375] on div "Balance 10,318.00 $ Balance Unknown Balance Undetermined 10,318.00 $ Balance Un…" at bounding box center [815, 299] width 257 height 424
click at [892, 590] on button "Cancel" at bounding box center [889, 574] width 71 height 38
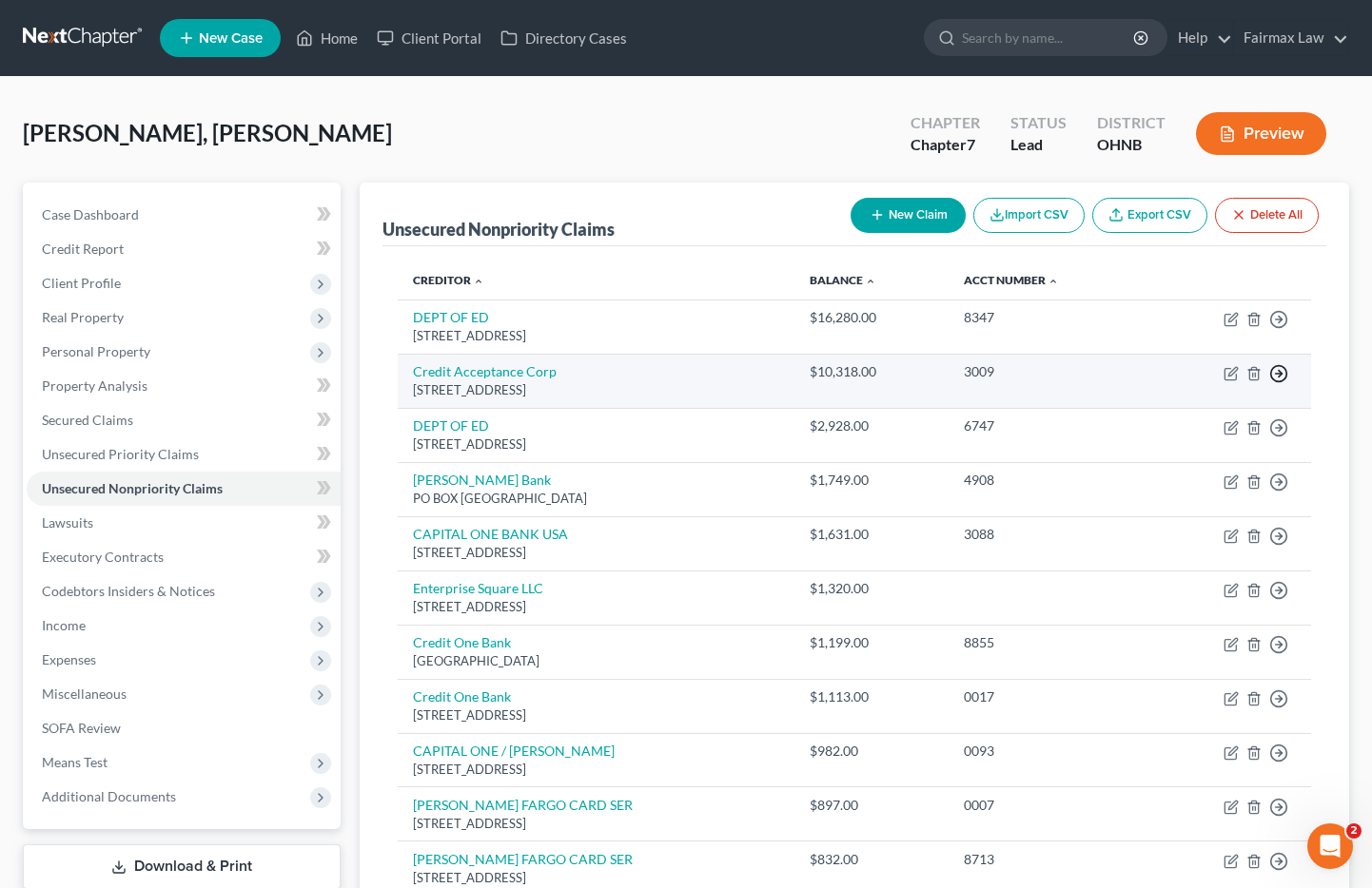
click at [1279, 371] on polyline "button" at bounding box center [1280, 374] width 3 height 7
click at [671, 375] on td "Credit Acceptance Corp PO BOX 5070, Southfield, MI 48086" at bounding box center [597, 381] width 398 height 54
drag, startPoint x: 1303, startPoint y: 378, endPoint x: 1281, endPoint y: 375, distance: 22.2
click at [1303, 378] on td "Move to D Move to E Move to G Move to Notice Only" at bounding box center [1230, 381] width 162 height 54
click at [1279, 371] on polyline "button" at bounding box center [1280, 374] width 3 height 7
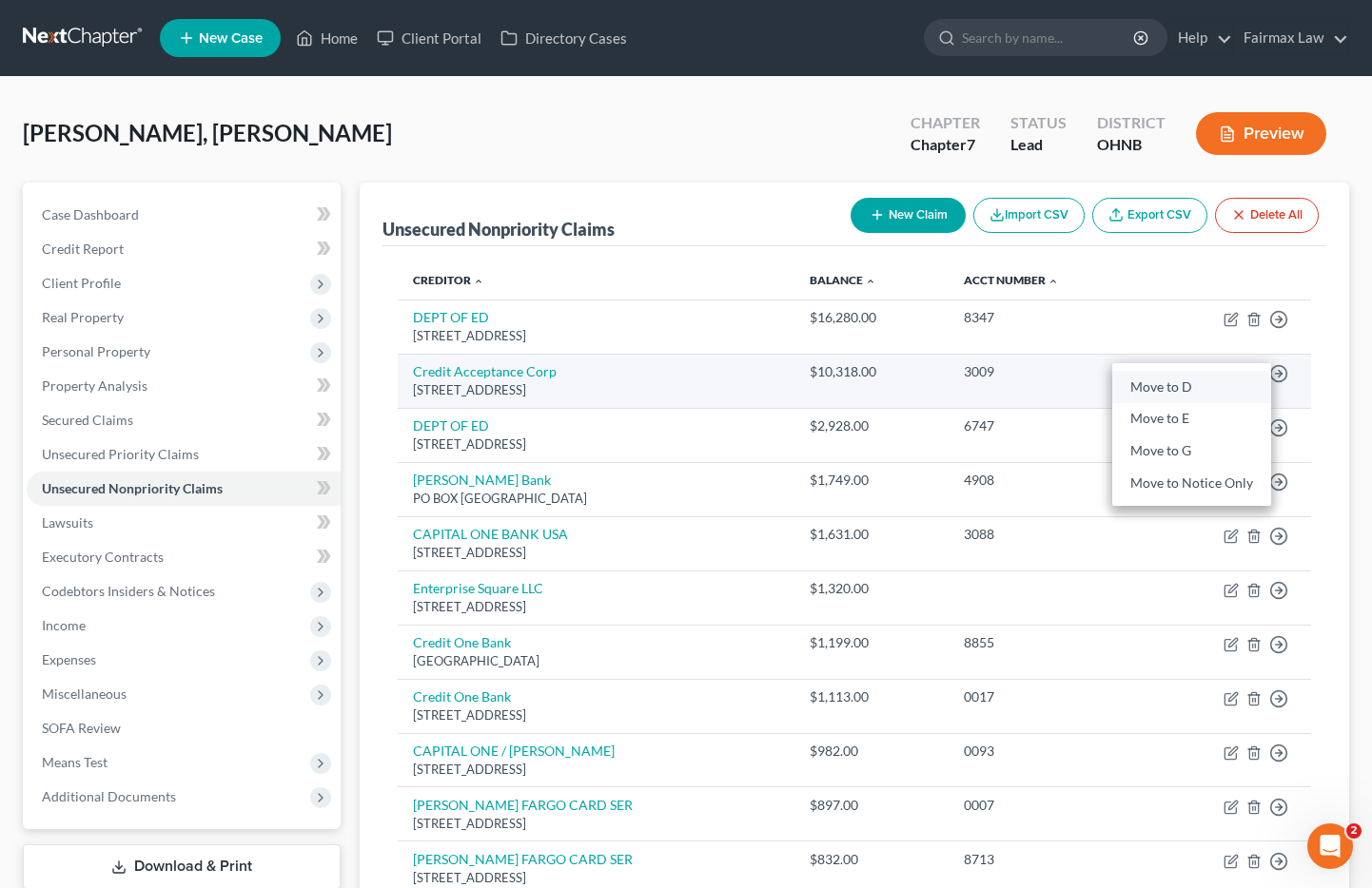
click at [1197, 392] on link "Move to D" at bounding box center [1191, 387] width 159 height 33
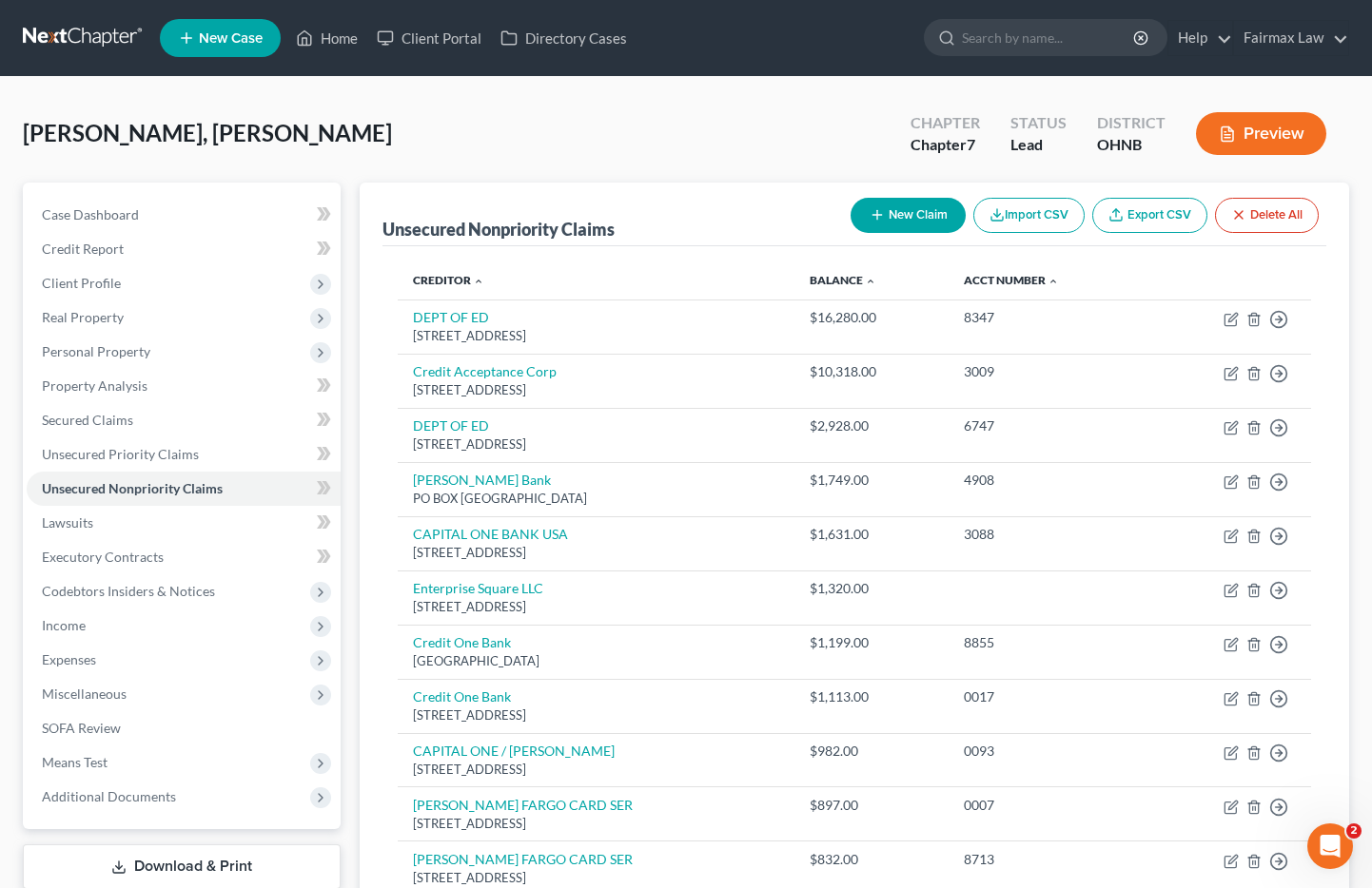
click at [718, 168] on div "Taylor Jr, Jim Upgraded Chapter Chapter 7 Status Lead District OHNB Preview" at bounding box center [686, 141] width 1327 height 83
click at [95, 415] on span "Secured Claims" at bounding box center [87, 420] width 91 height 16
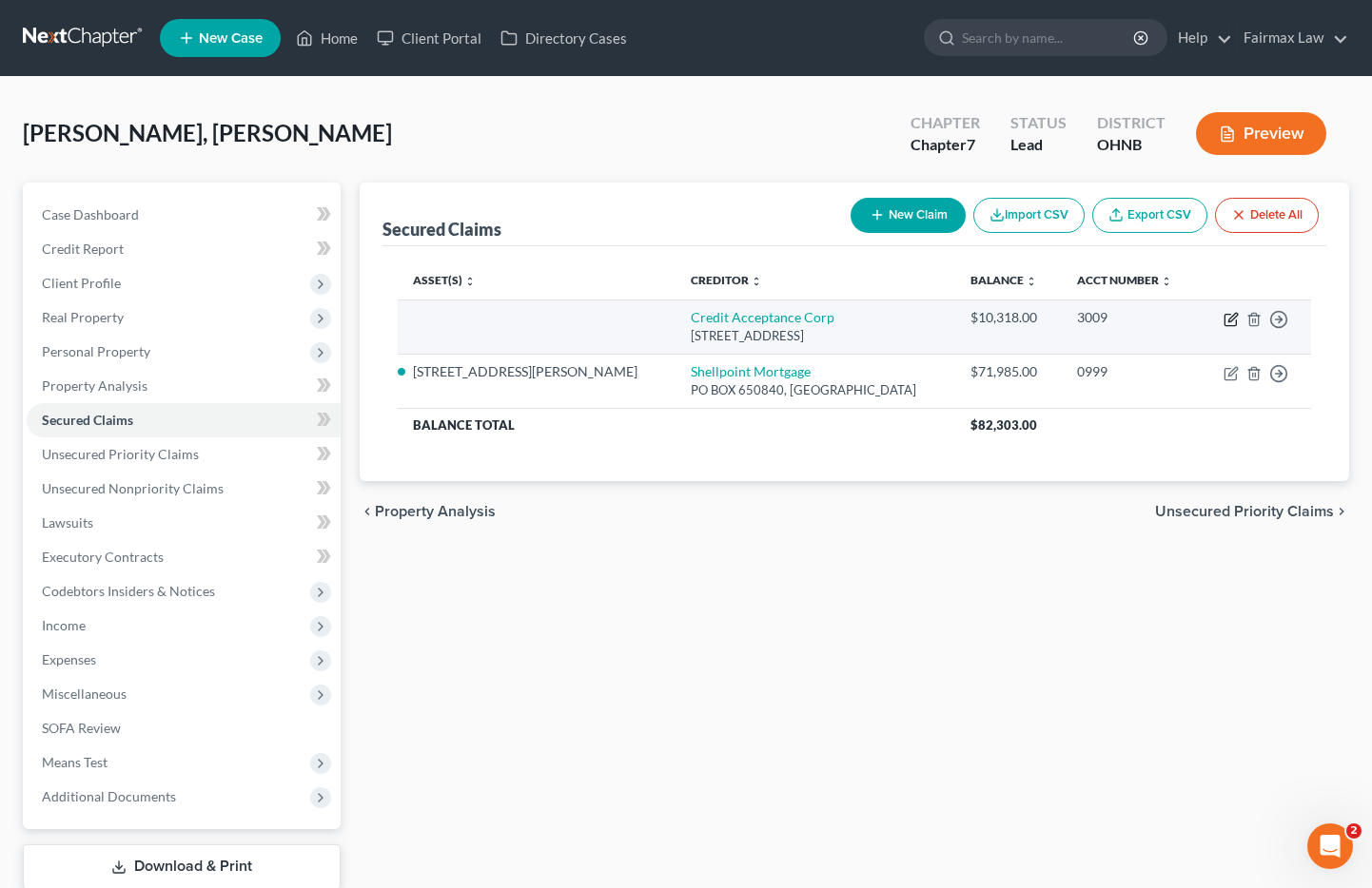
click at [1231, 316] on icon "button" at bounding box center [1232, 320] width 15 height 15
select select "23"
select select "4"
select select "0"
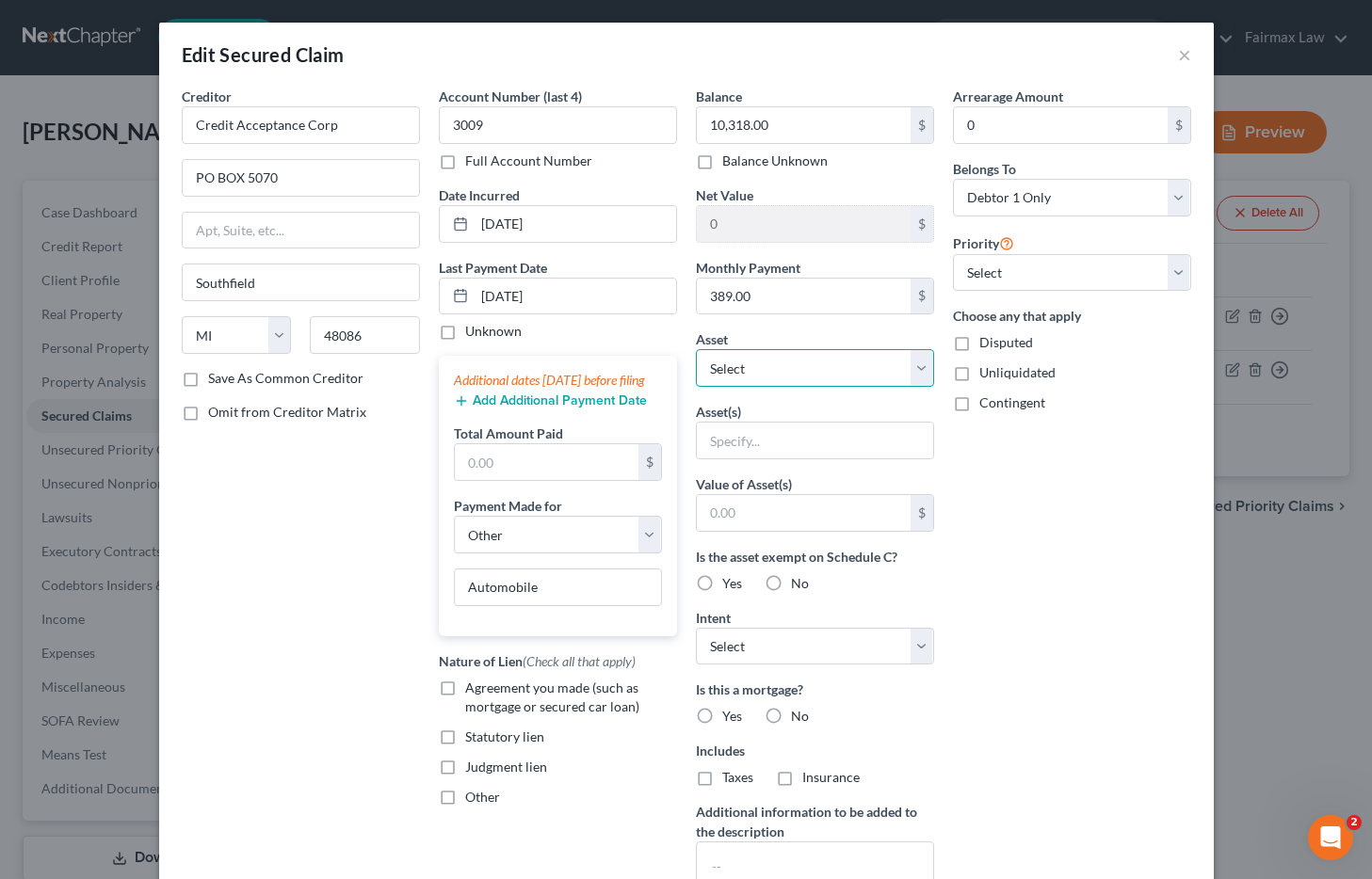
click at [744, 371] on select "Select Other Multiple Assets 3714 Almeda Dr - $106500.0 Clothing - Common cloth…" at bounding box center [814, 368] width 238 height 38
select select "6"
click at [696, 349] on select "Select Other Multiple Assets 3714 Almeda Dr - $106500.0 Clothing - Common cloth…" at bounding box center [814, 368] width 238 height 38
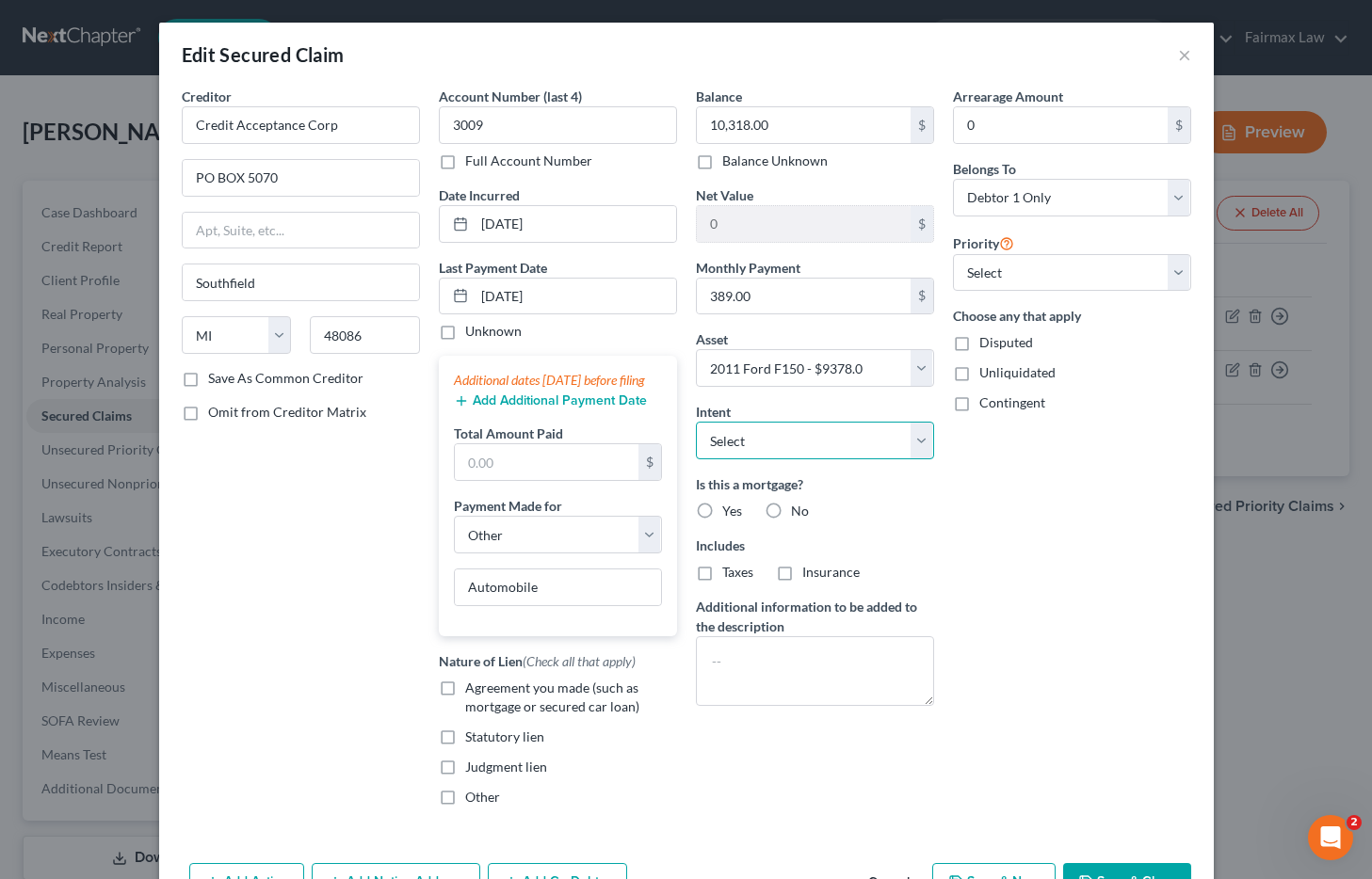
click at [747, 437] on select "Select Surrender Redeem Reaffirm Avoid Other" at bounding box center [814, 440] width 238 height 38
select select "2"
click at [696, 421] on select "Select Surrender Redeem Reaffirm Avoid Other" at bounding box center [814, 440] width 238 height 38
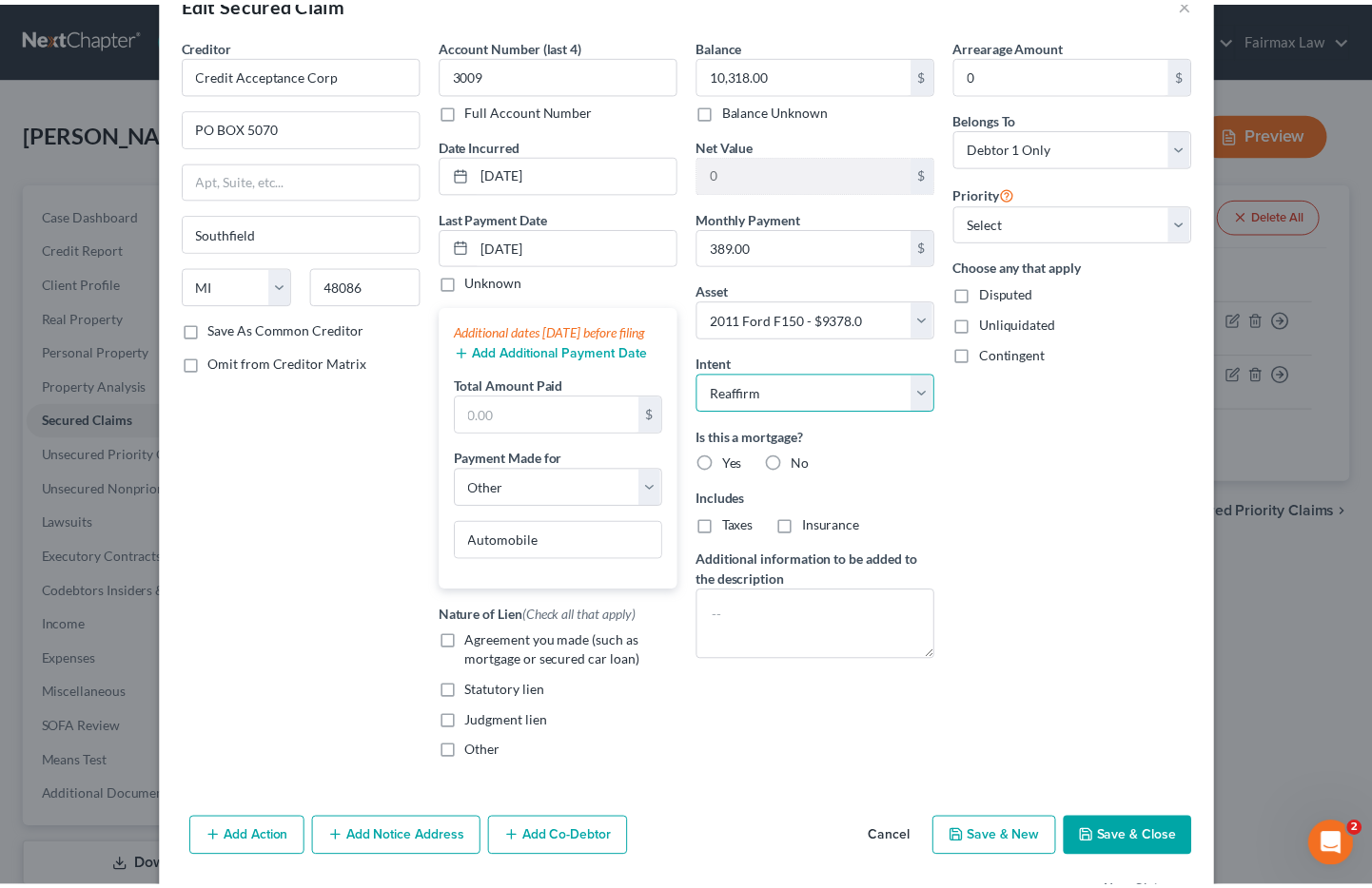
scroll to position [136, 0]
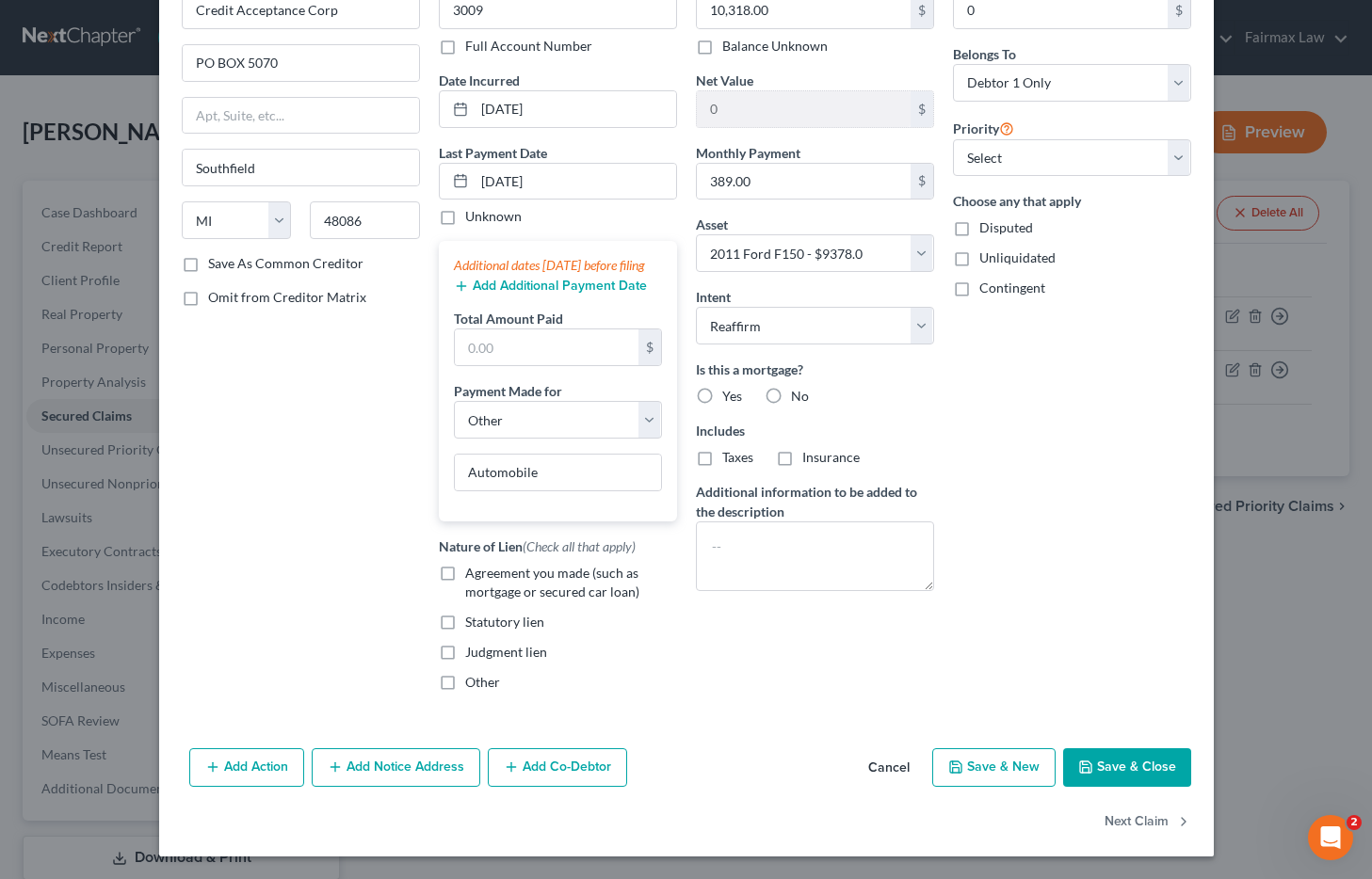
click at [1097, 769] on button "Save & Close" at bounding box center [1127, 769] width 128 height 40
select select
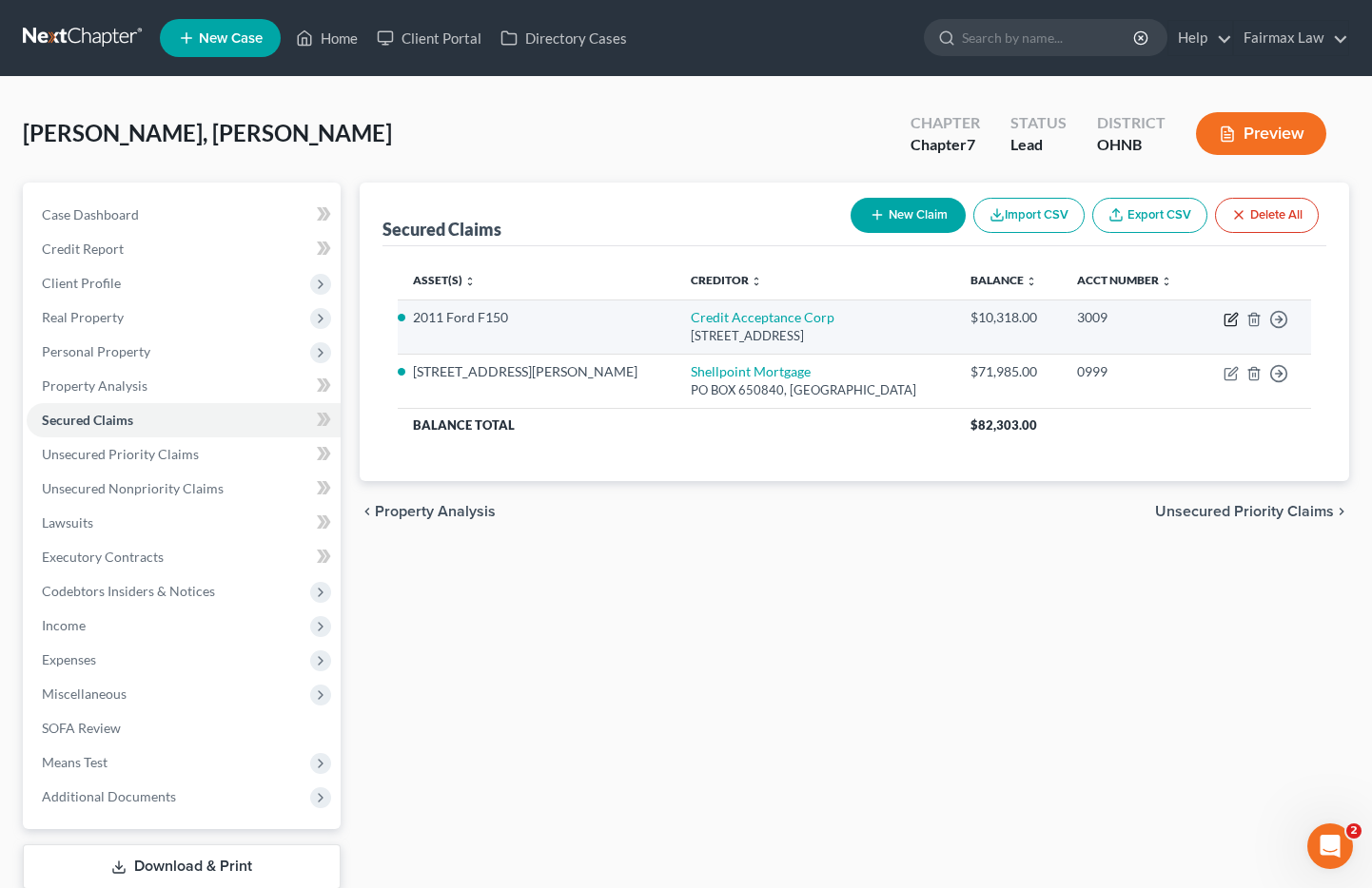
click at [1233, 321] on icon "button" at bounding box center [1232, 320] width 15 height 15
select select "23"
select select "4"
select select "2"
select select "0"
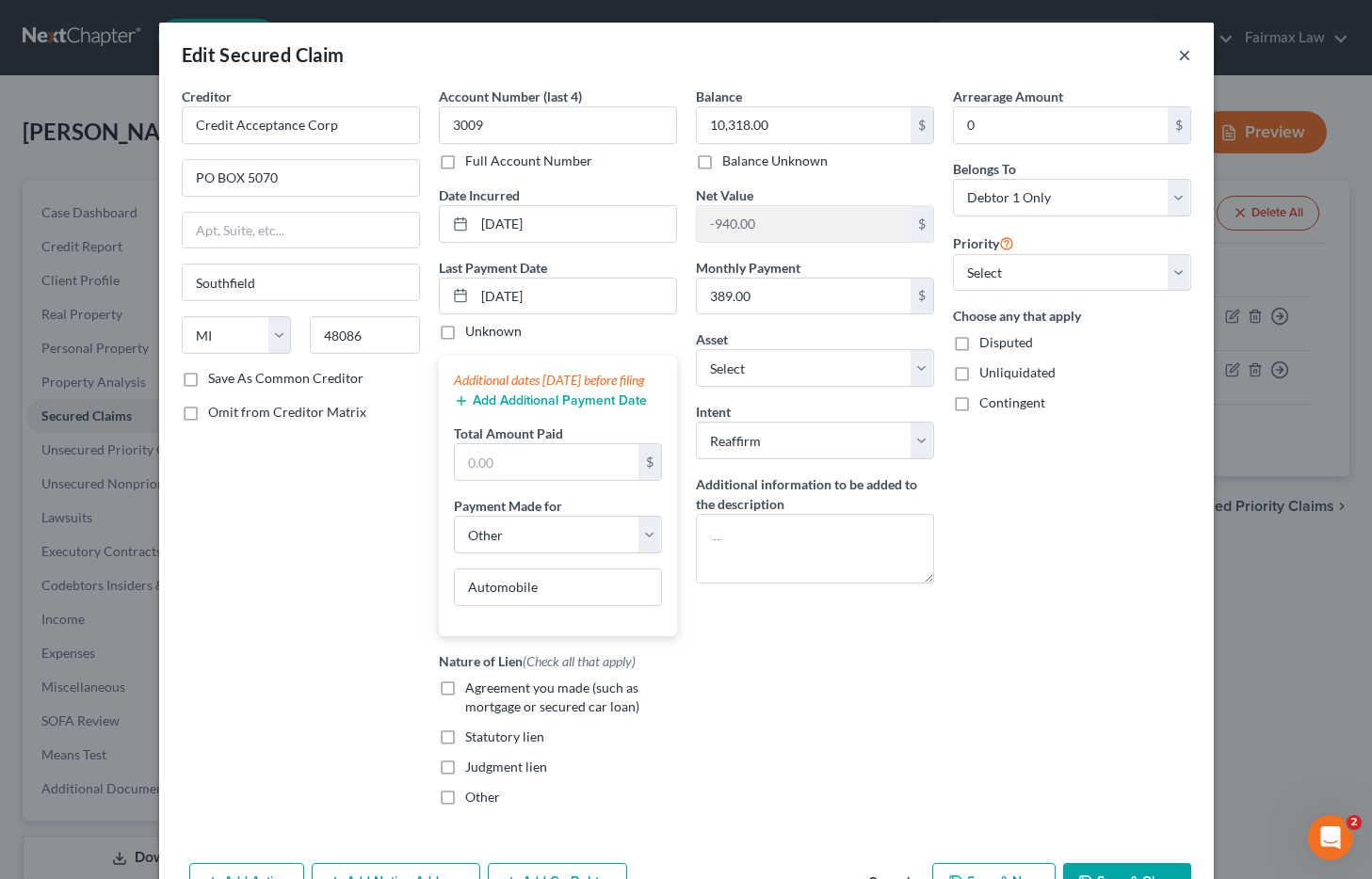
click at [1181, 57] on button "×" at bounding box center [1185, 55] width 13 height 23
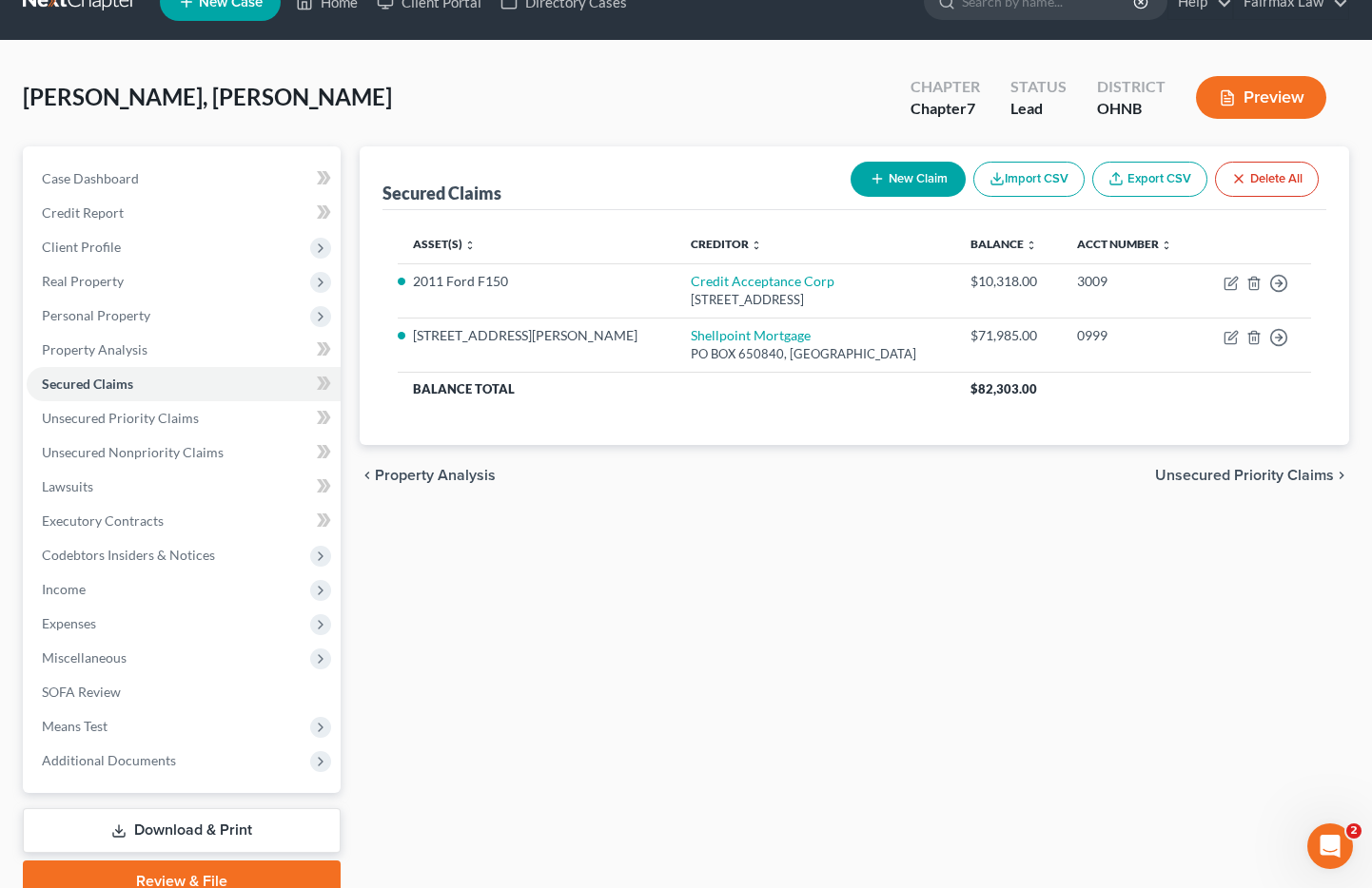
scroll to position [123, 0]
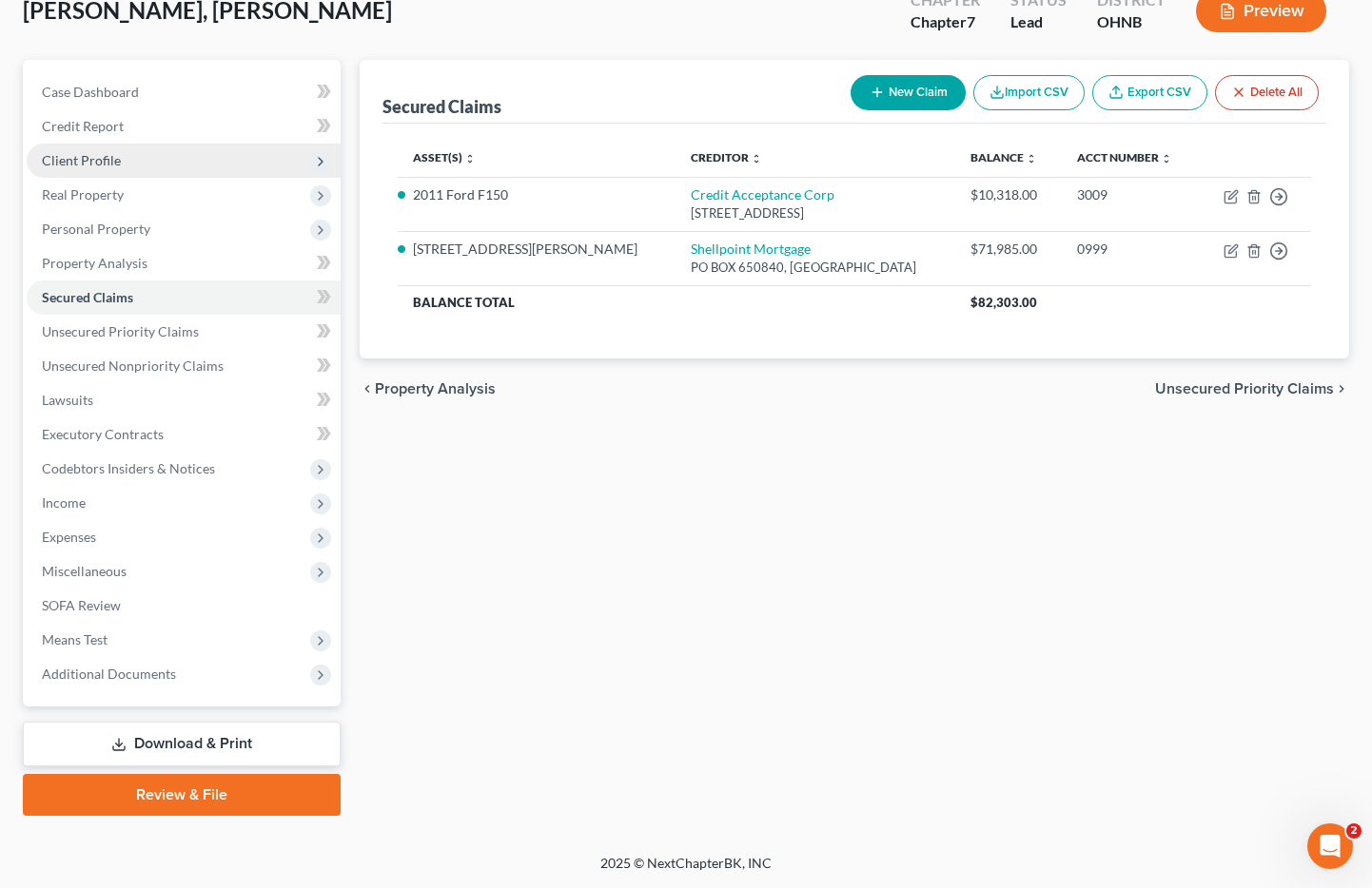
click at [131, 157] on span "Client Profile" at bounding box center [184, 160] width 314 height 35
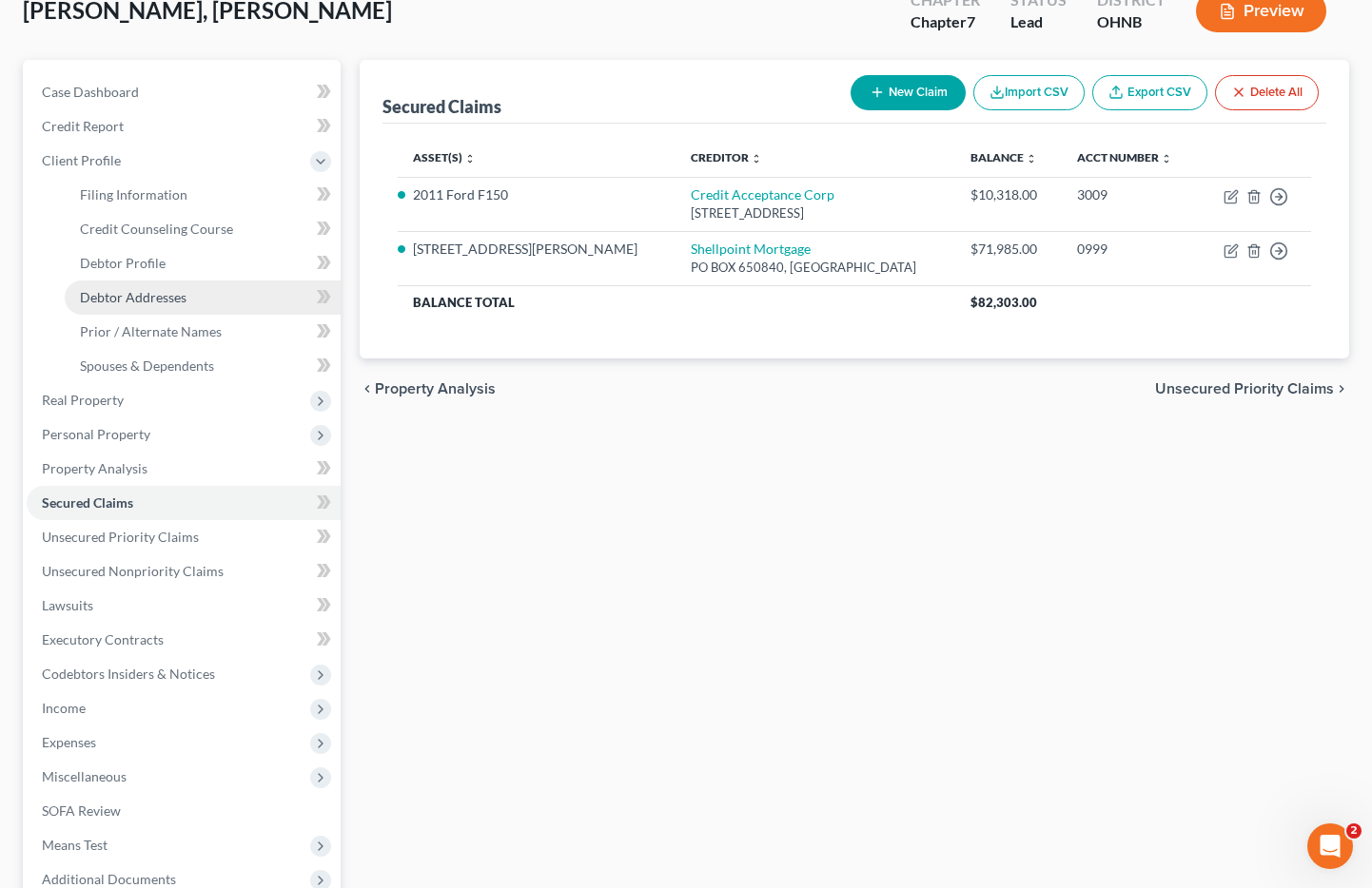
drag, startPoint x: 149, startPoint y: 304, endPoint x: 159, endPoint y: 308, distance: 10.8
click at [150, 304] on span "Debtor Addresses" at bounding box center [133, 297] width 107 height 16
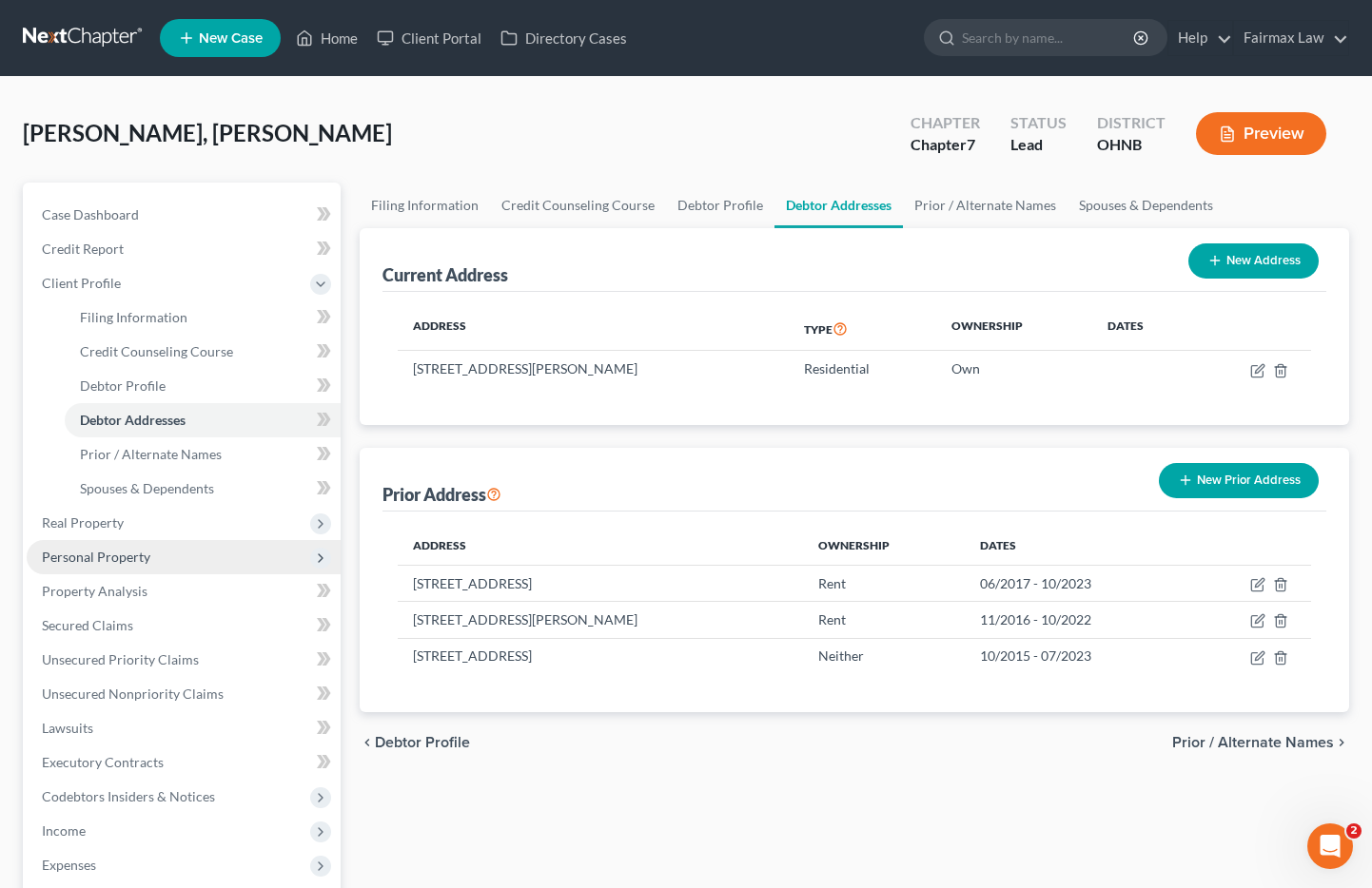
click at [112, 553] on span "Personal Property" at bounding box center [96, 556] width 109 height 16
click at [112, 554] on span "Personal Property" at bounding box center [96, 556] width 109 height 16
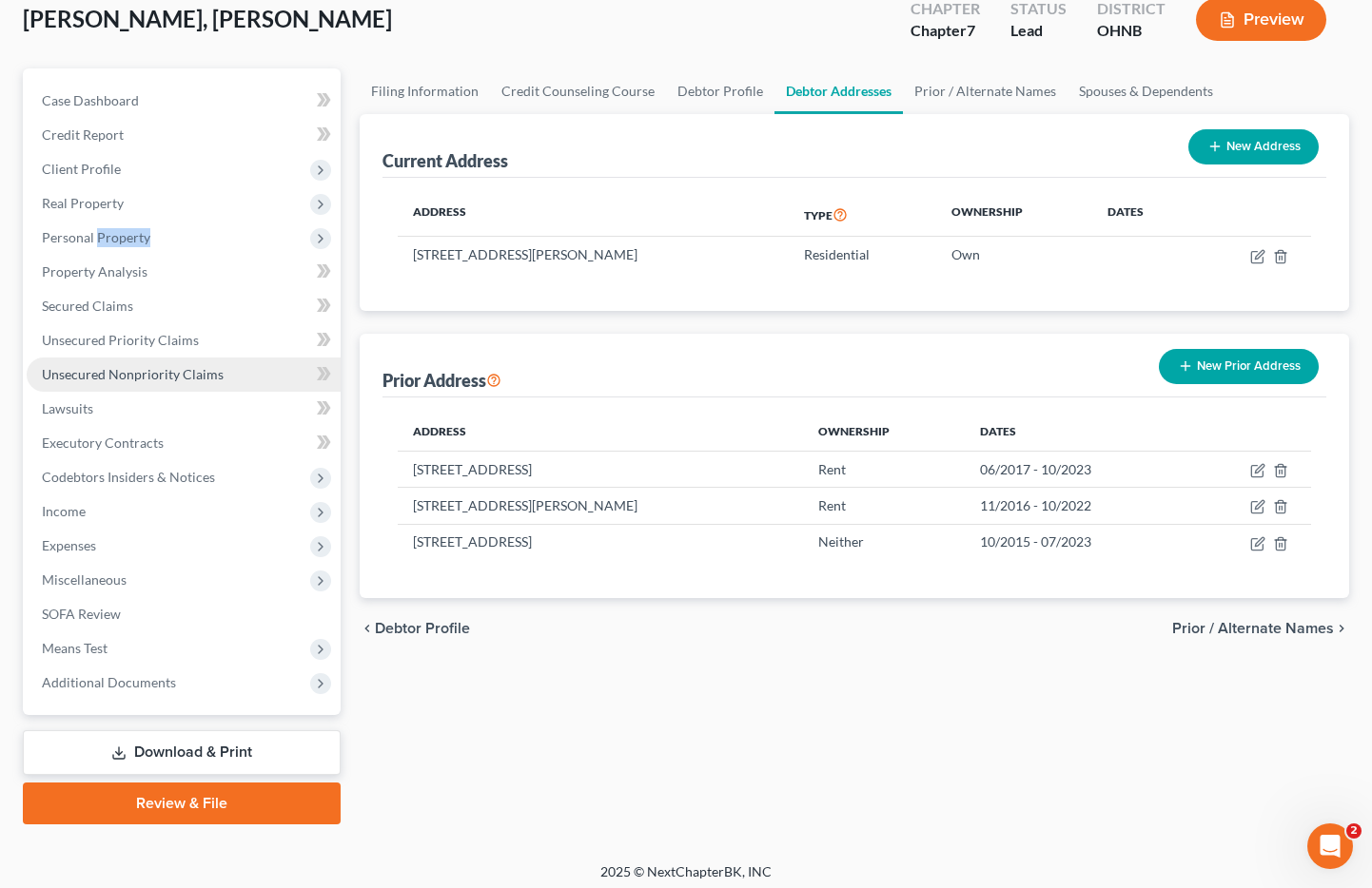
scroll to position [123, 0]
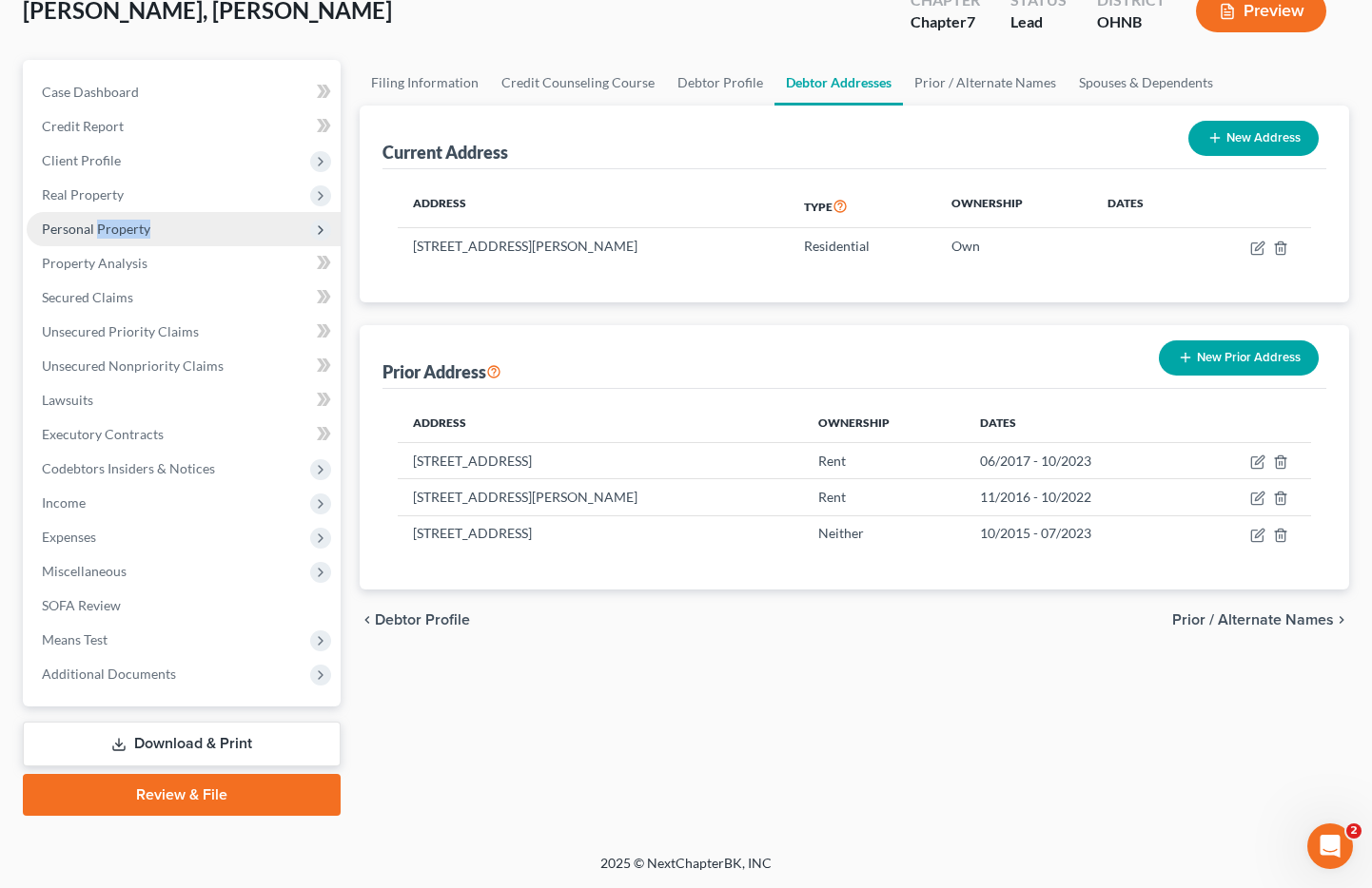
click at [126, 230] on span "Personal Property" at bounding box center [96, 229] width 109 height 16
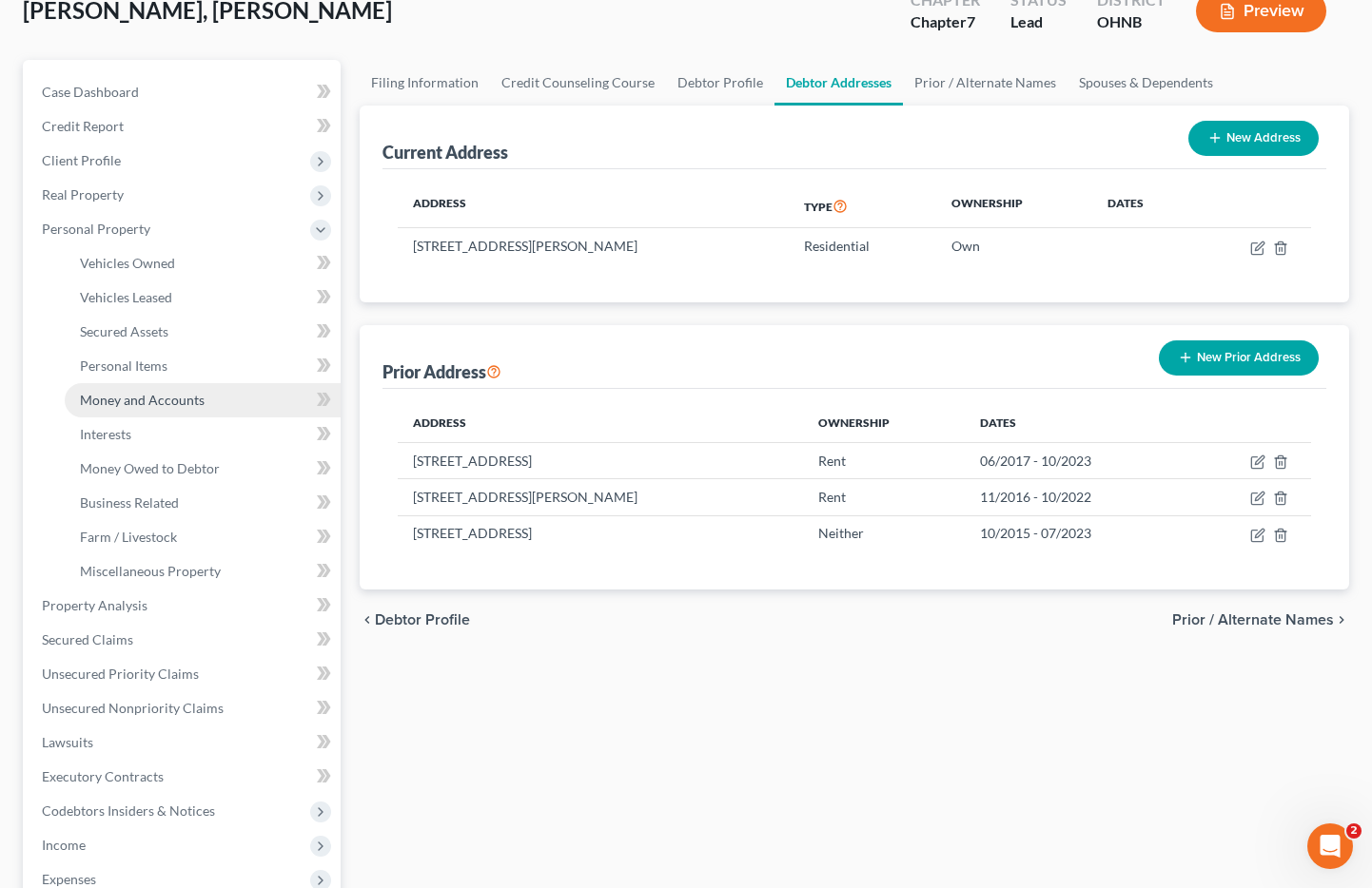
click at [167, 394] on span "Money and Accounts" at bounding box center [142, 400] width 125 height 16
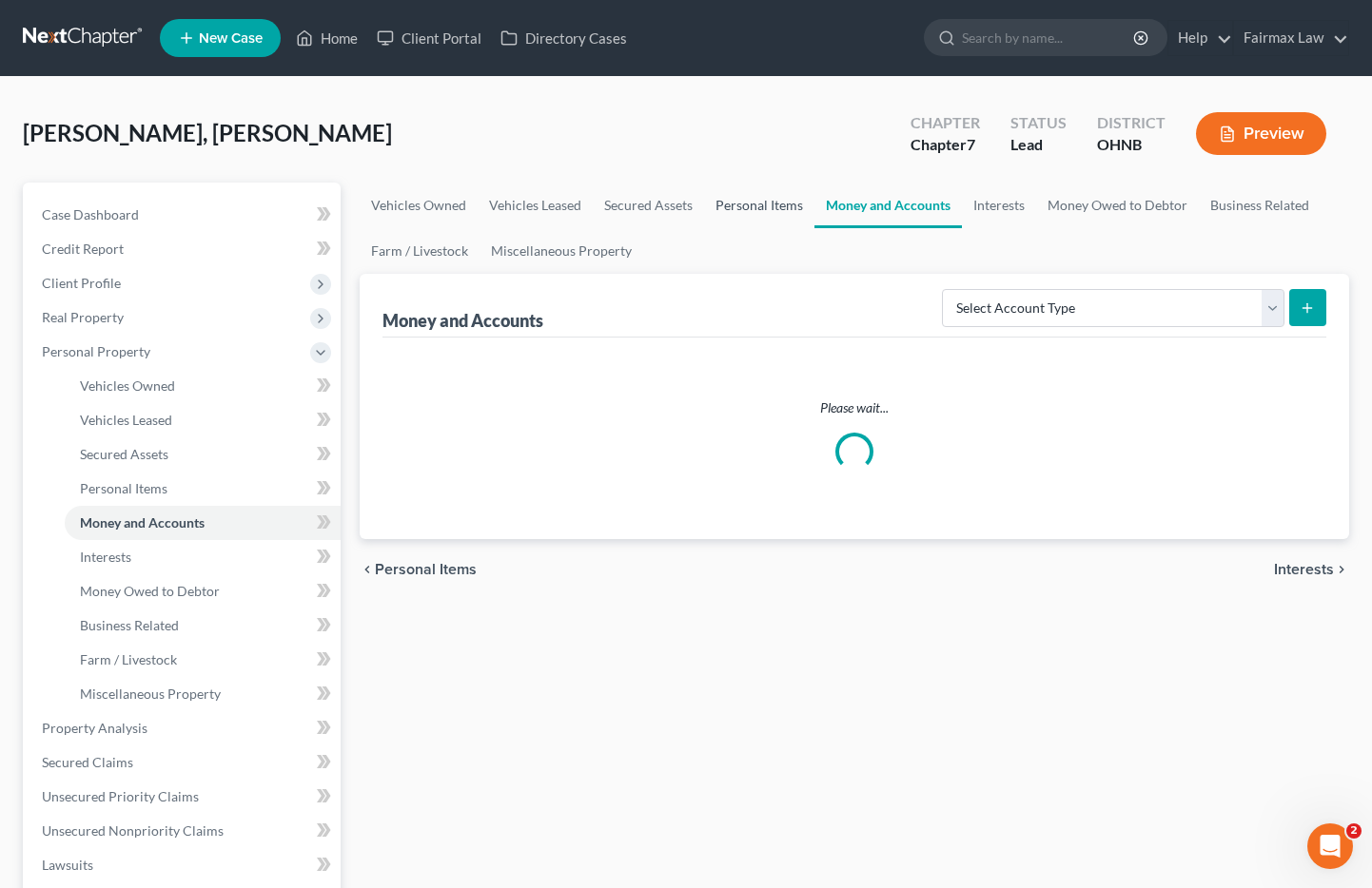
click at [743, 211] on link "Personal Items" at bounding box center [759, 206] width 111 height 46
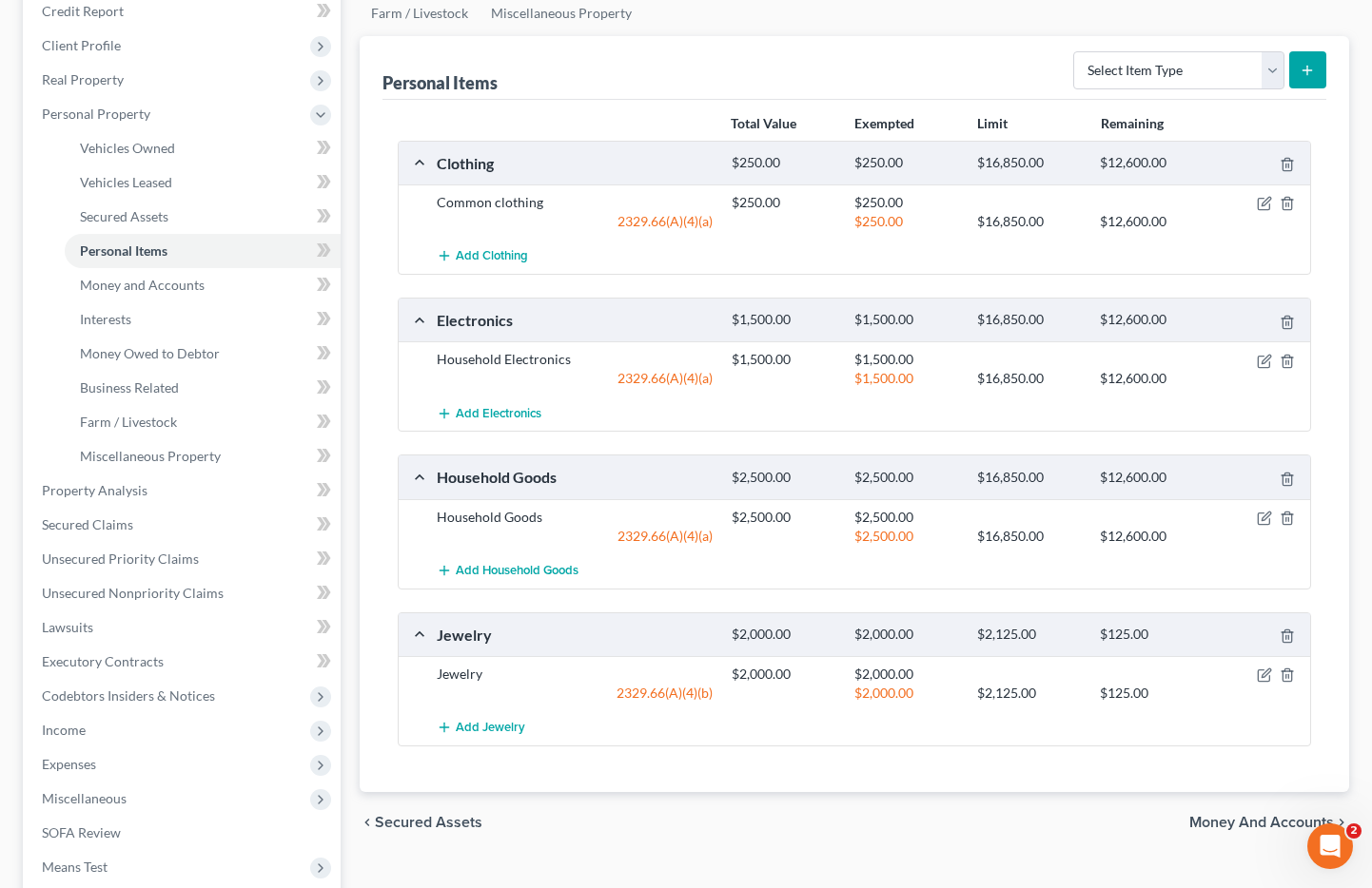
scroll to position [265, 0]
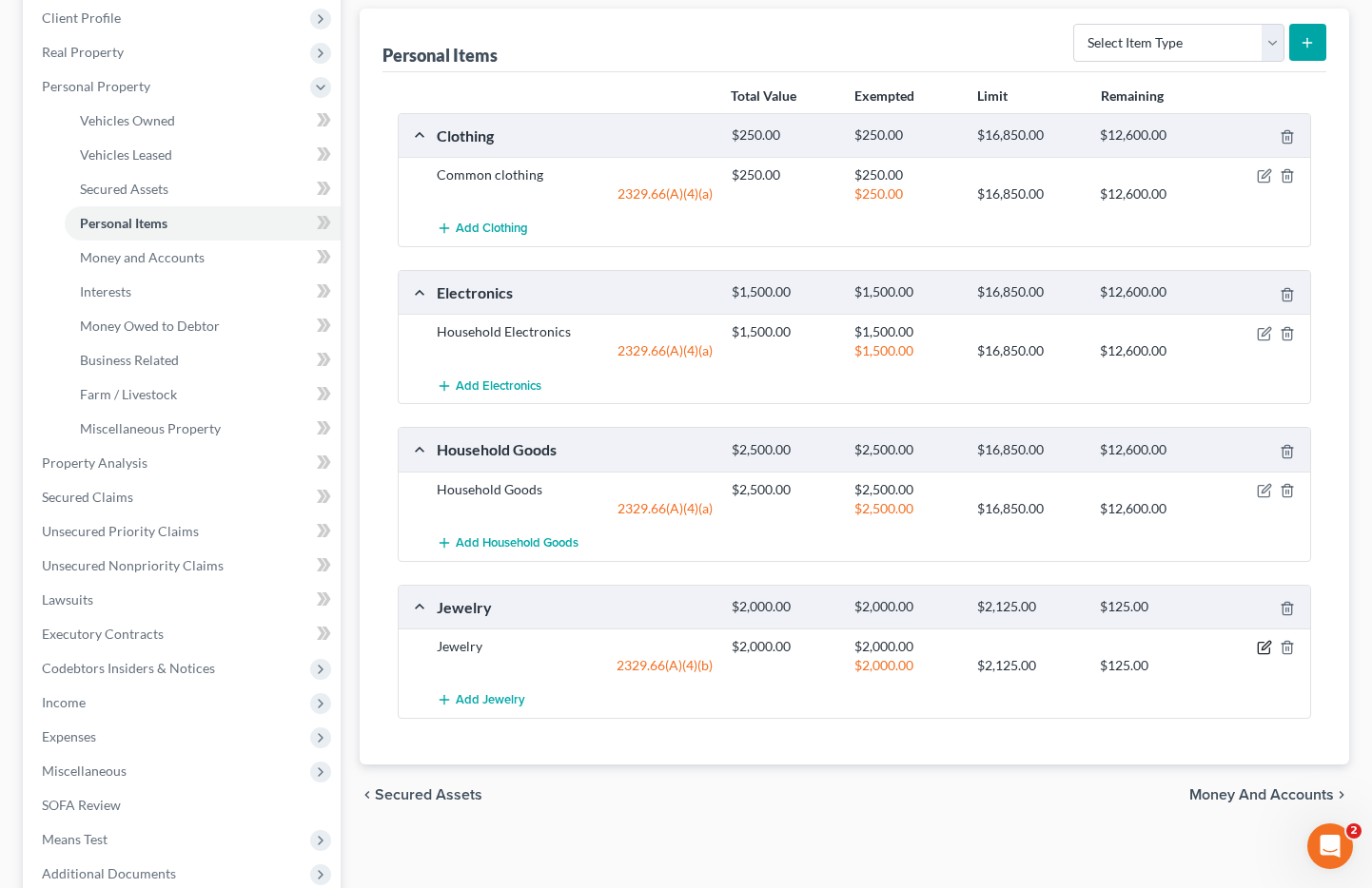
click at [1267, 643] on icon "button" at bounding box center [1264, 648] width 15 height 15
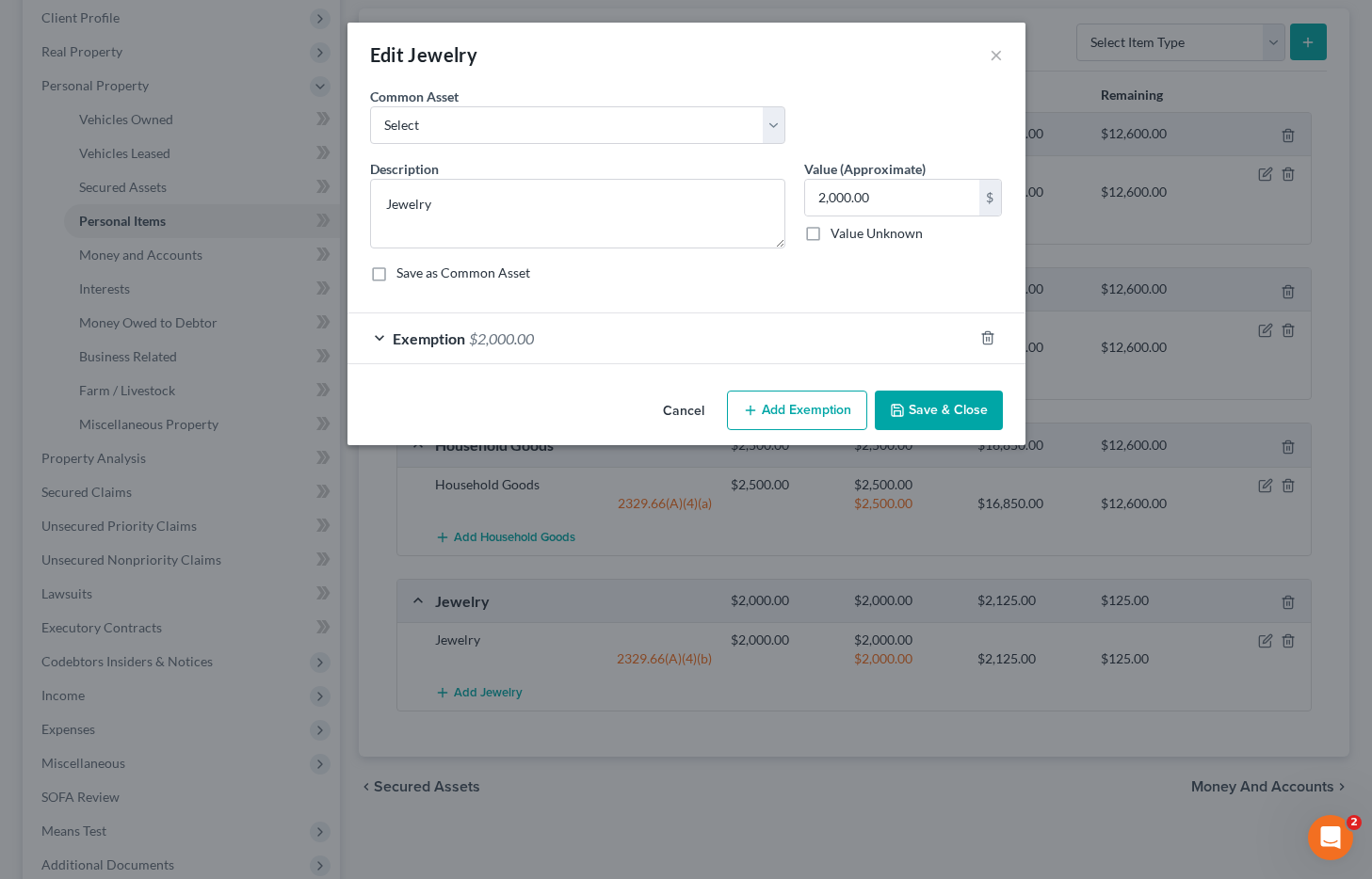
click at [479, 342] on span "$2,000.00" at bounding box center [501, 338] width 65 height 18
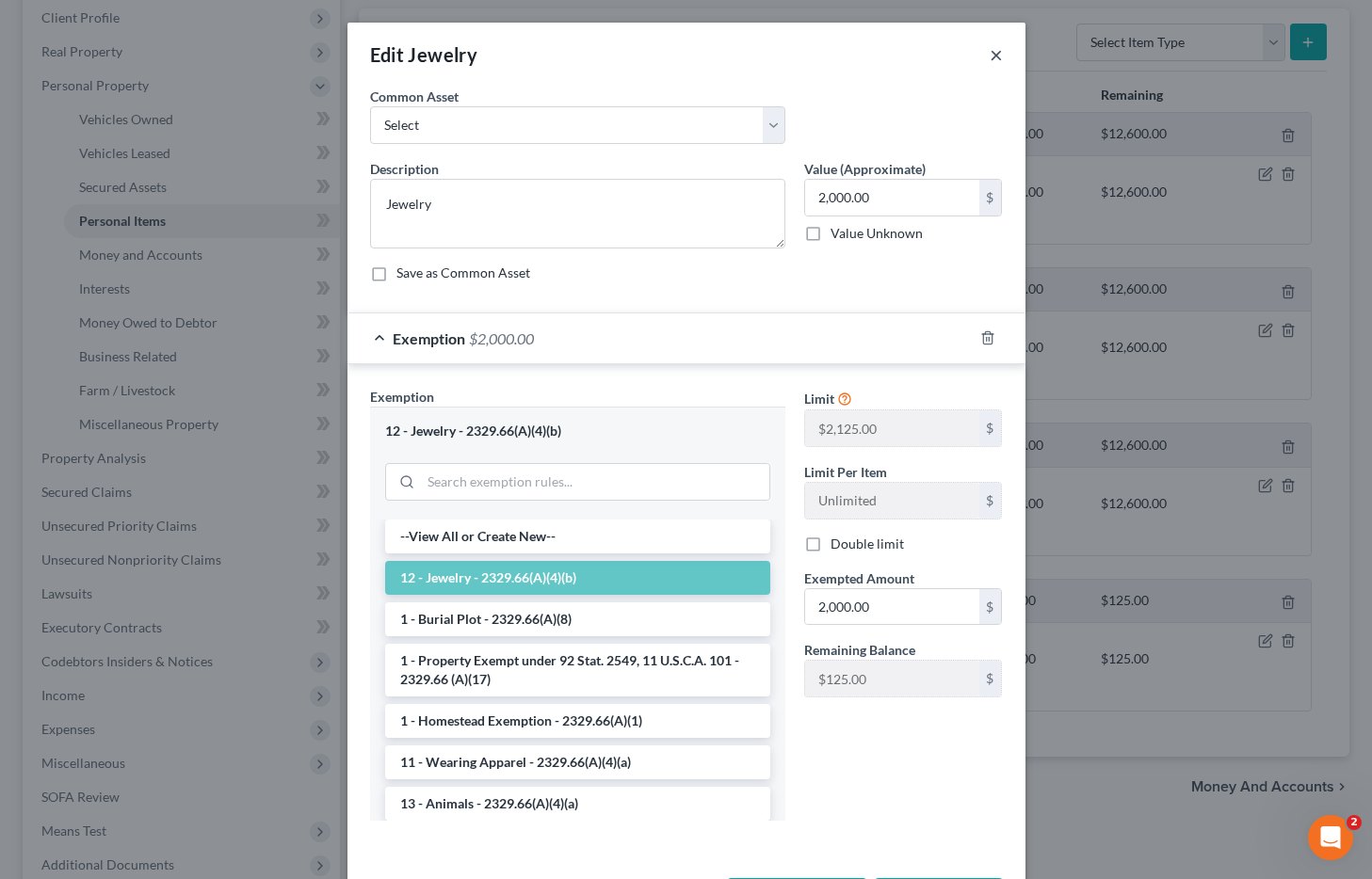
click at [990, 55] on button "×" at bounding box center [996, 55] width 13 height 23
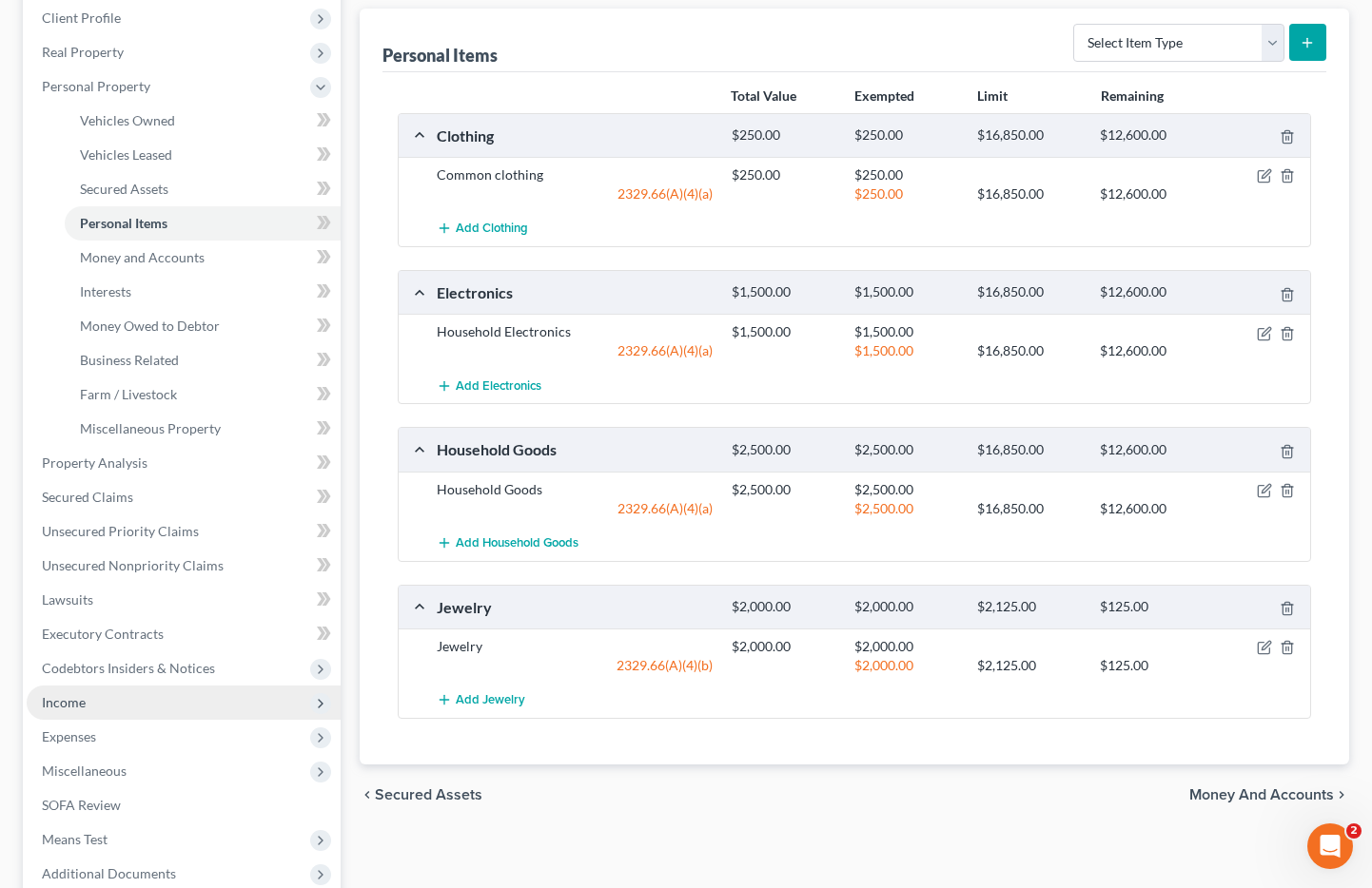
click at [97, 707] on span "Income" at bounding box center [184, 703] width 314 height 35
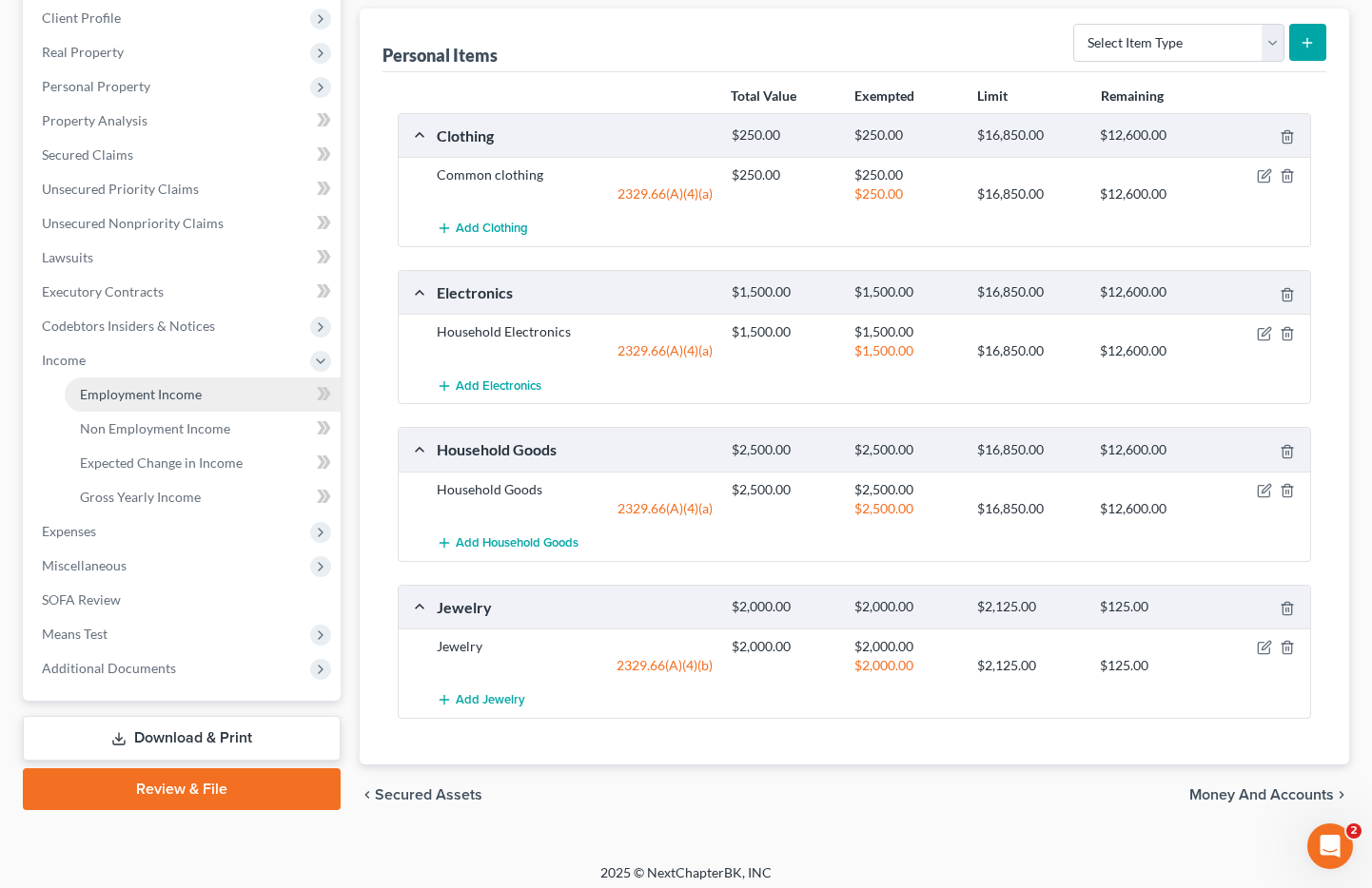
click at [144, 400] on span "Employment Income" at bounding box center [140, 394] width 122 height 16
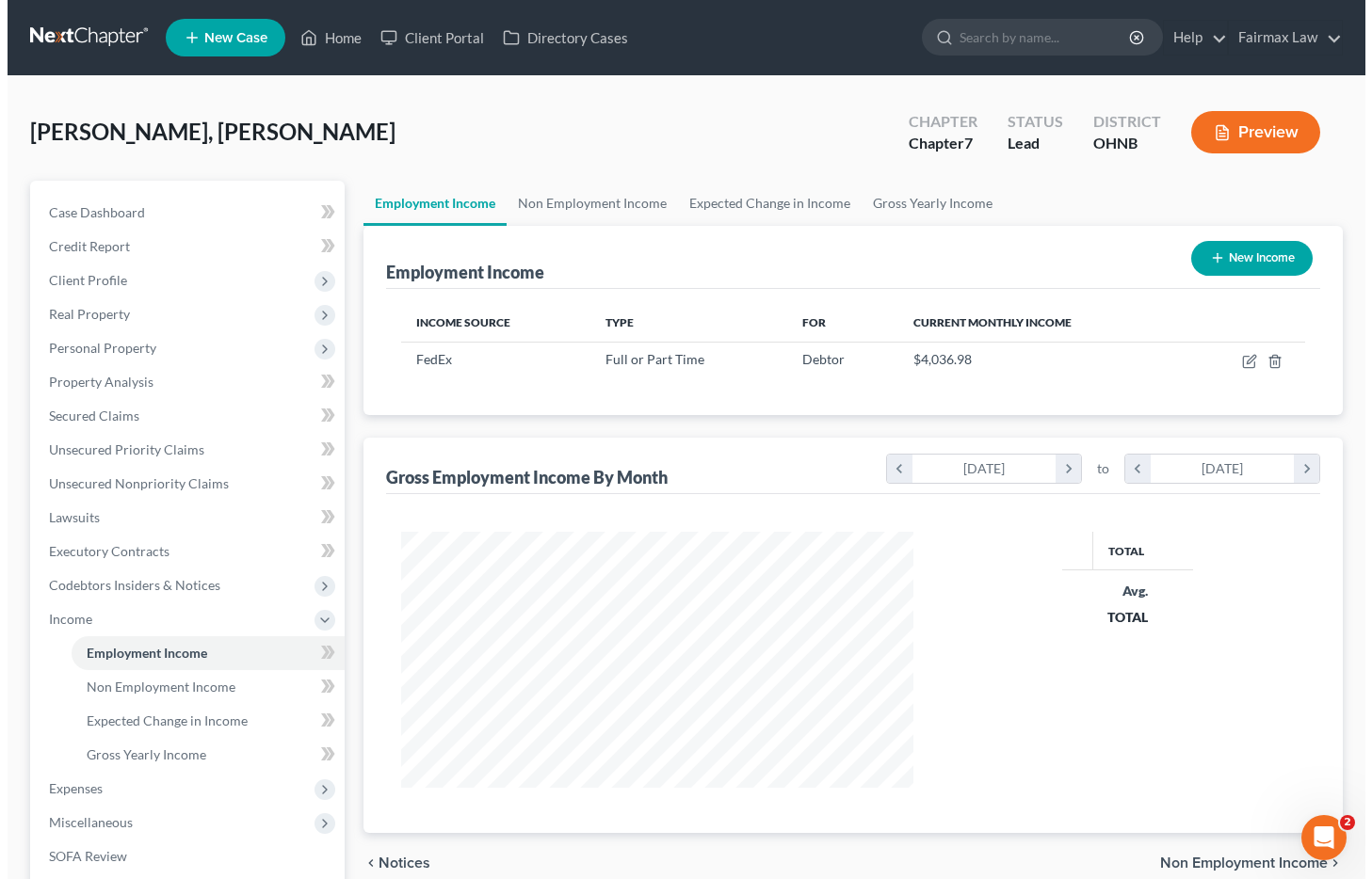
scroll to position [338, 549]
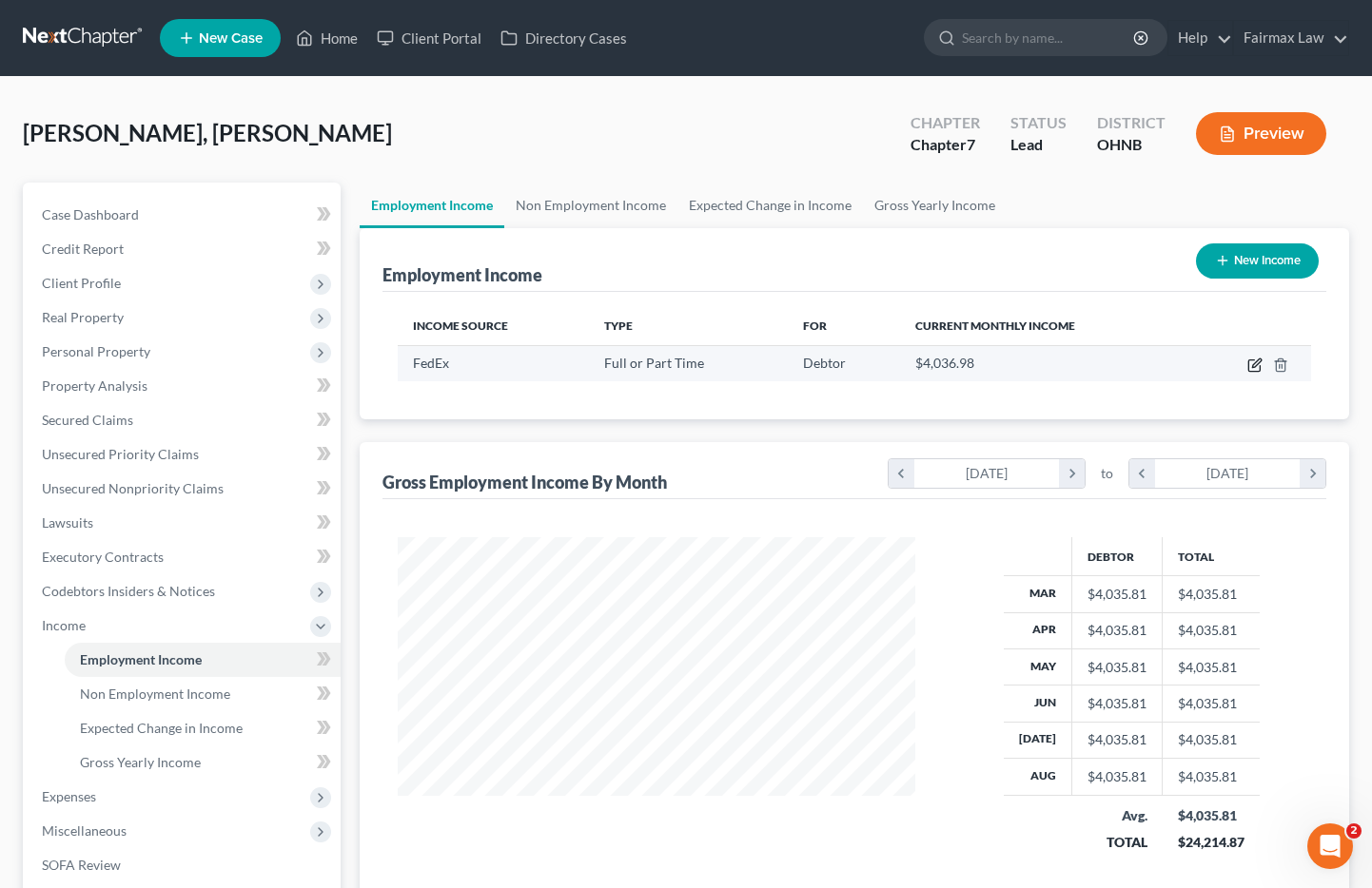
click at [1257, 364] on icon "button" at bounding box center [1257, 362] width 9 height 9
select select "0"
select select "36"
select select "3"
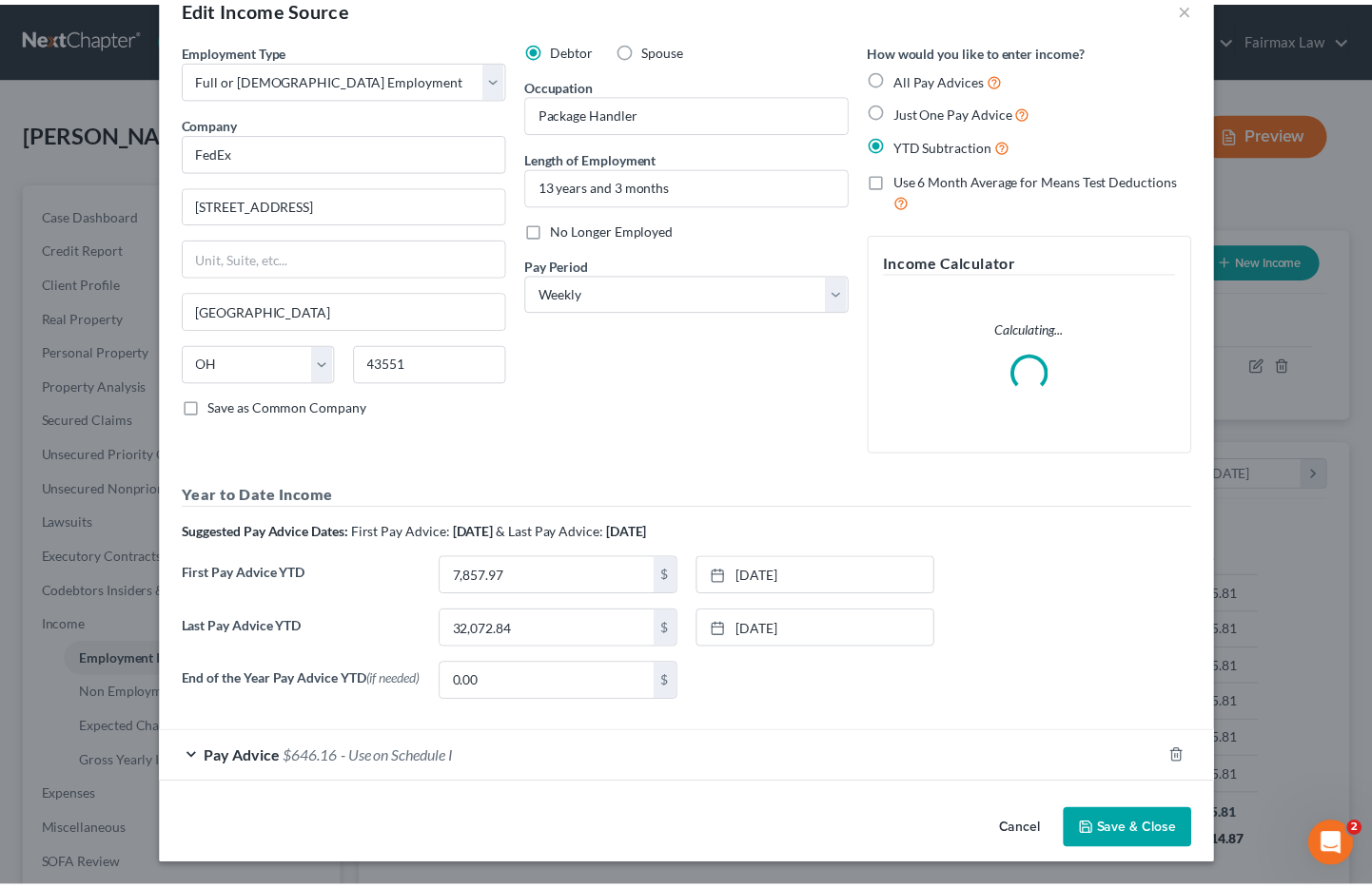
scroll to position [0, 0]
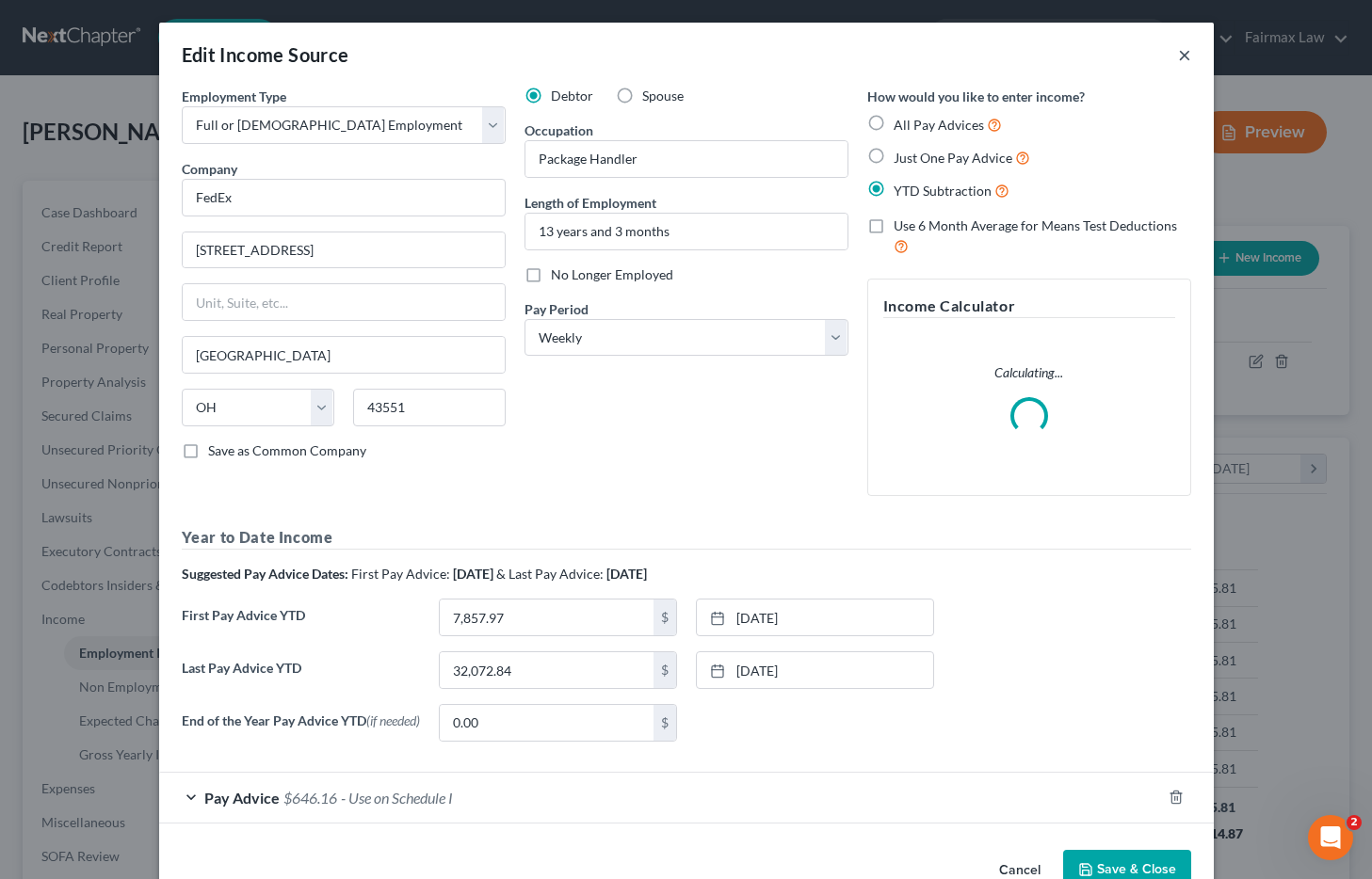
click at [1180, 49] on button "×" at bounding box center [1185, 55] width 13 height 23
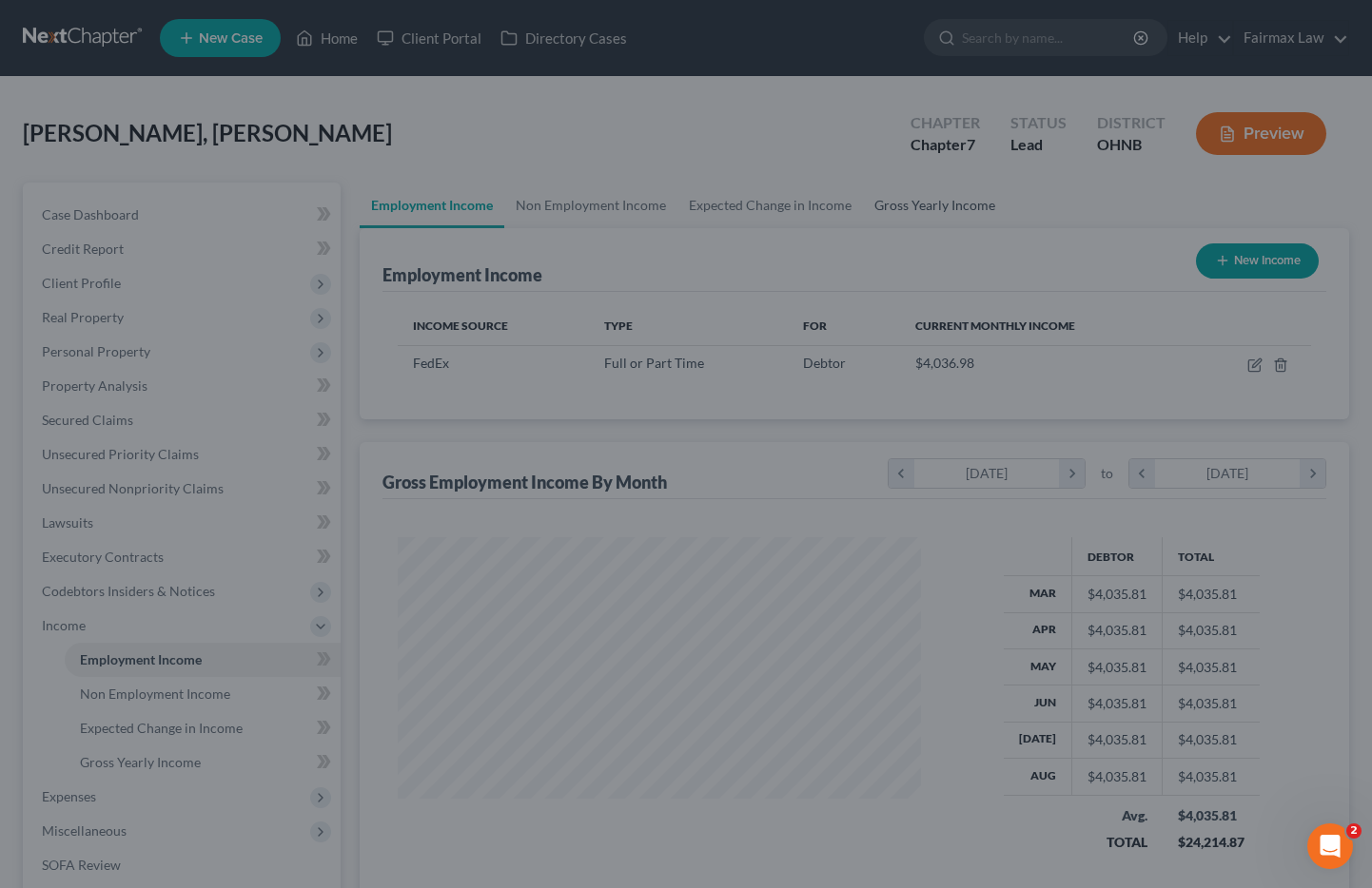
scroll to position [950850, 951050]
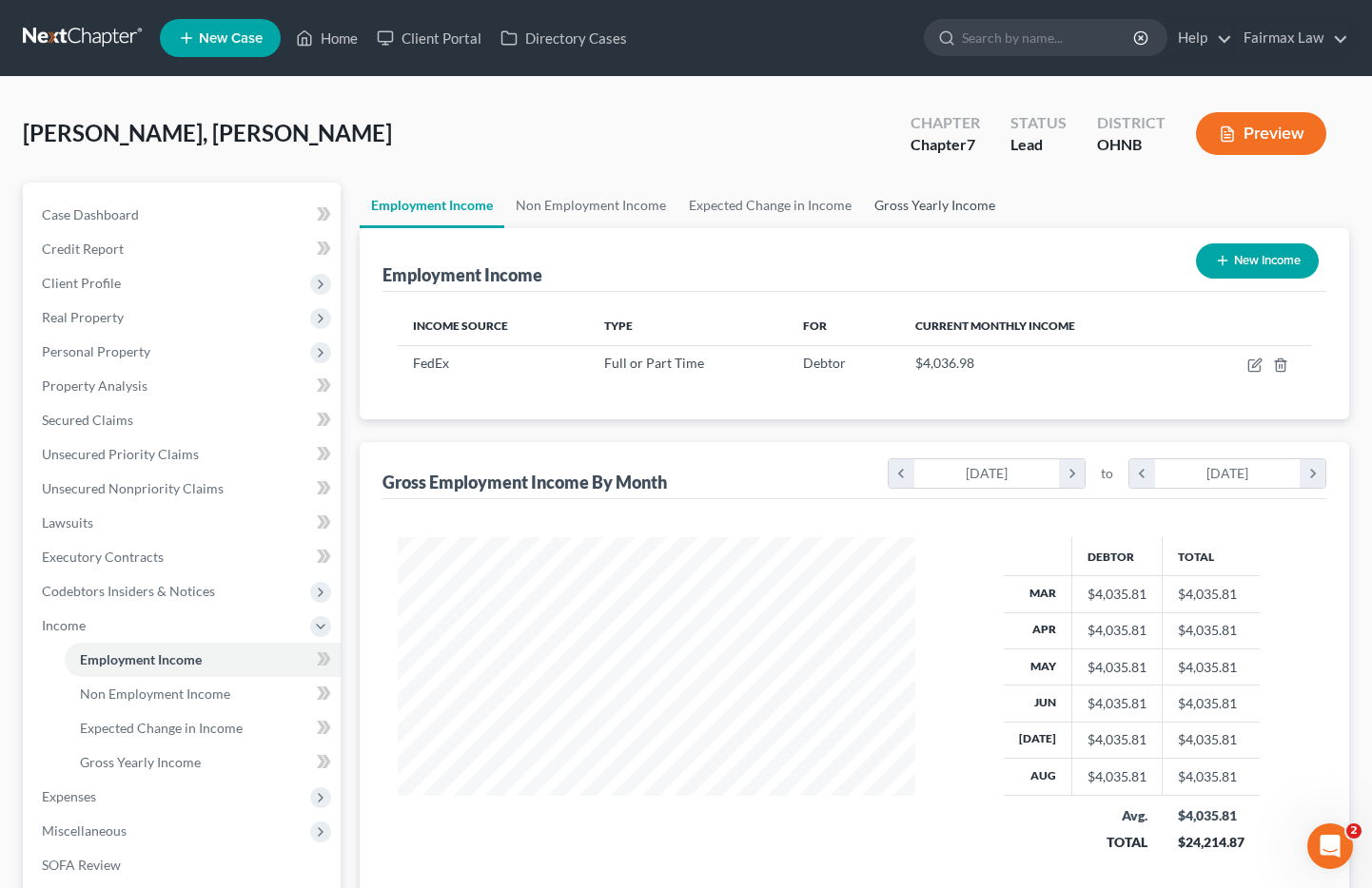
click at [912, 210] on link "Gross Yearly Income" at bounding box center [935, 206] width 143 height 46
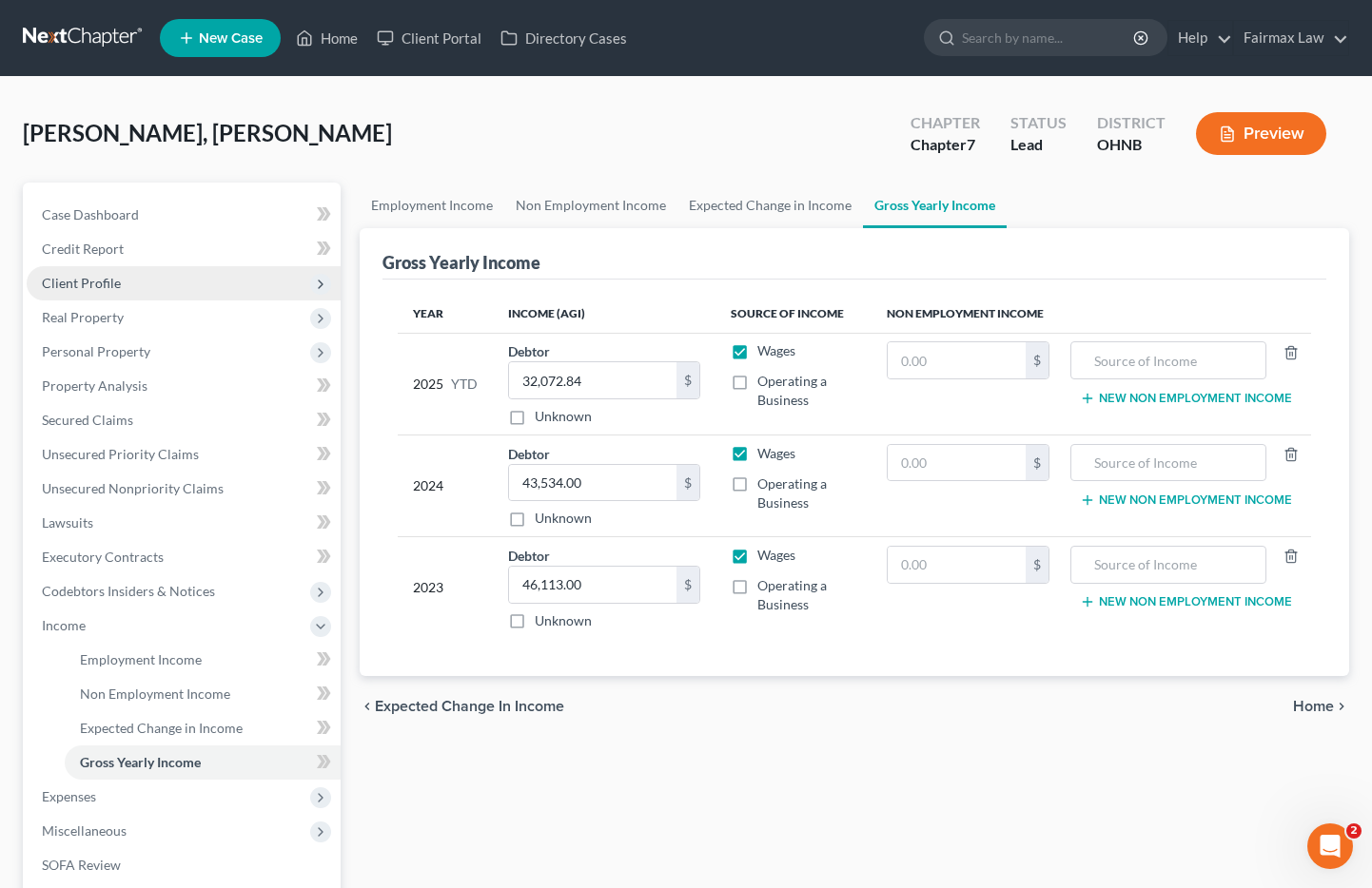
click at [84, 288] on span "Client Profile" at bounding box center [82, 283] width 79 height 16
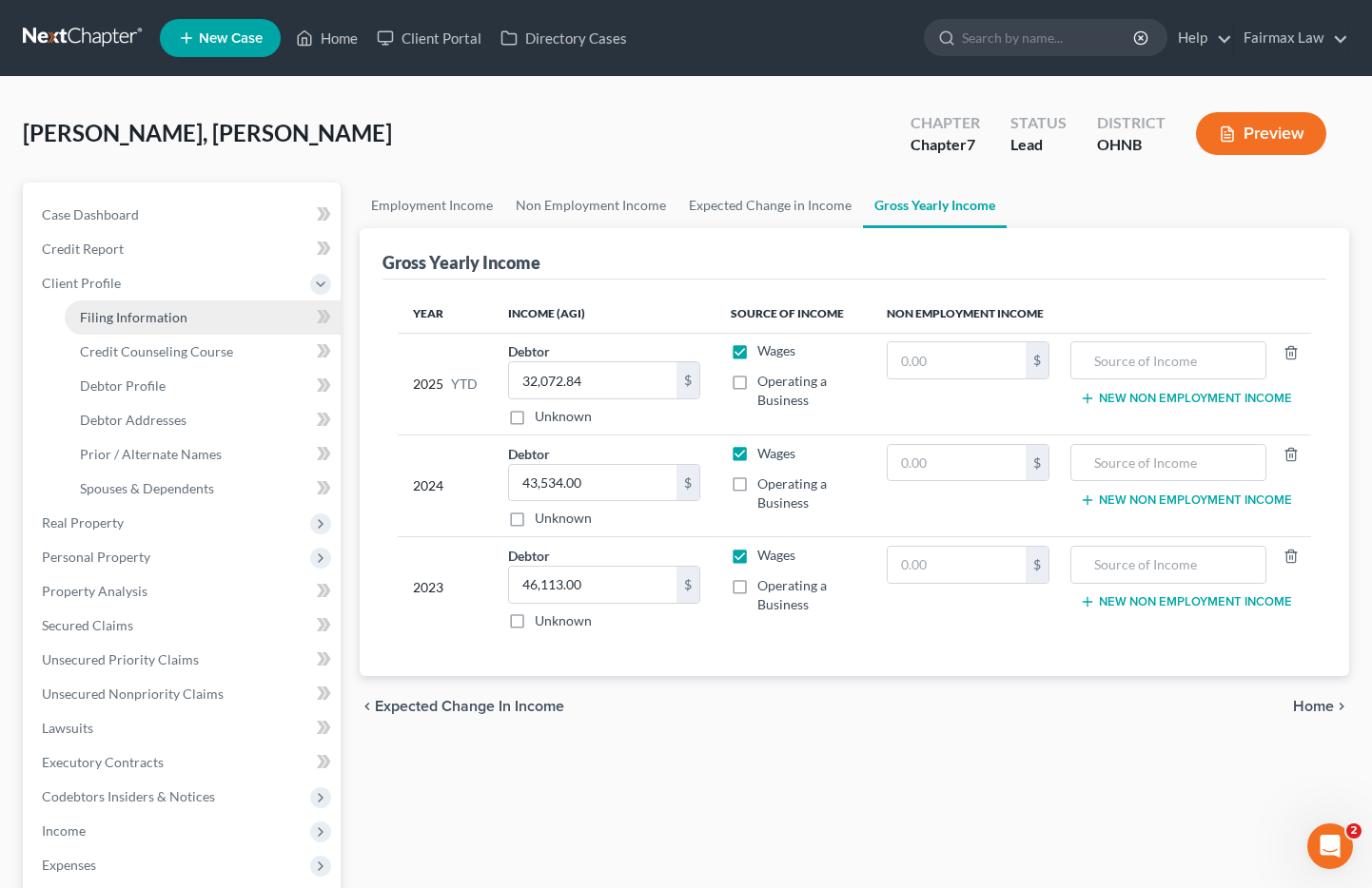
click at [127, 314] on span "Filing Information" at bounding box center [134, 317] width 108 height 16
select select "1"
select select "0"
select select "61"
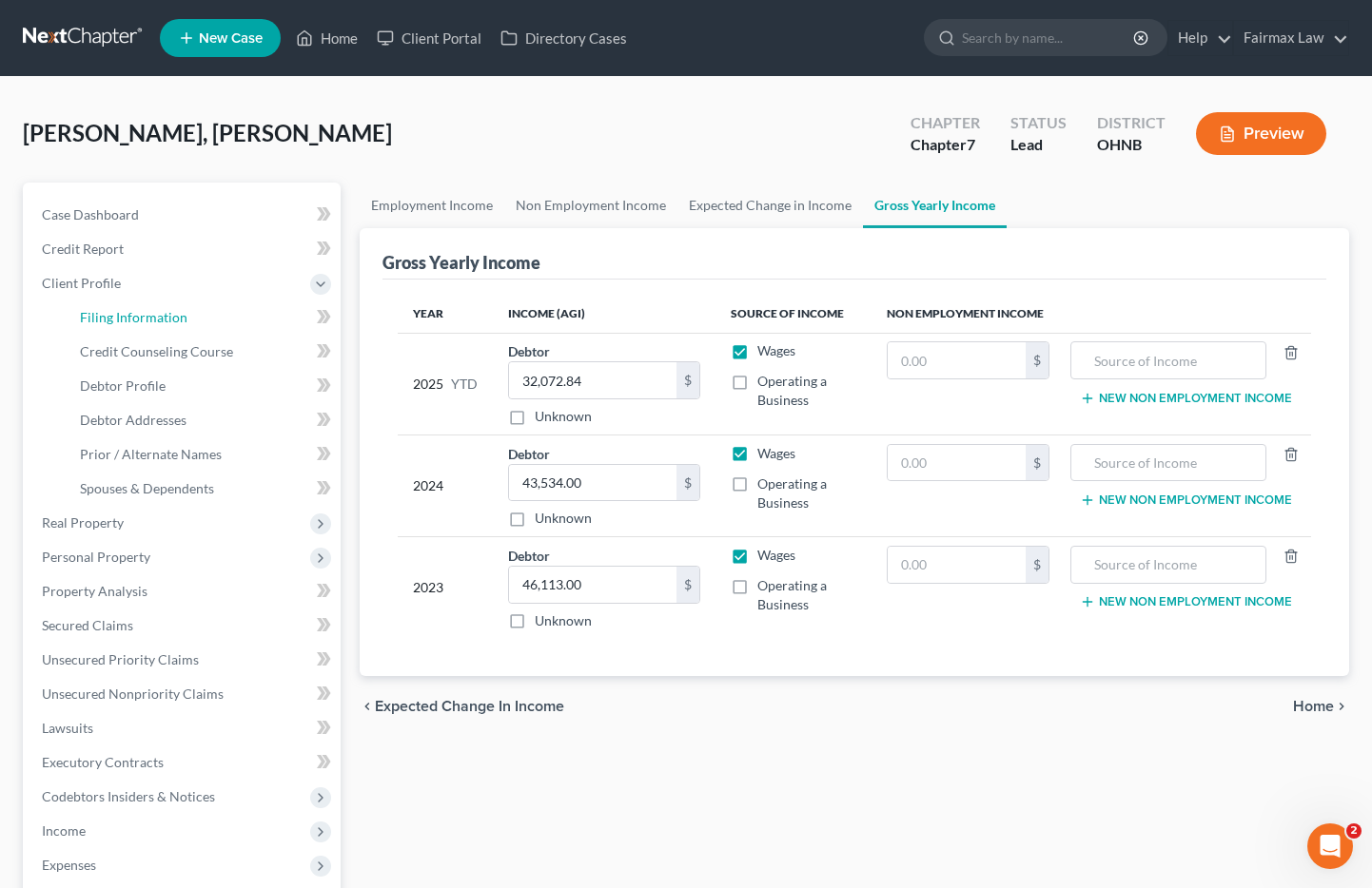
select select "16"
select select "0"
select select "36"
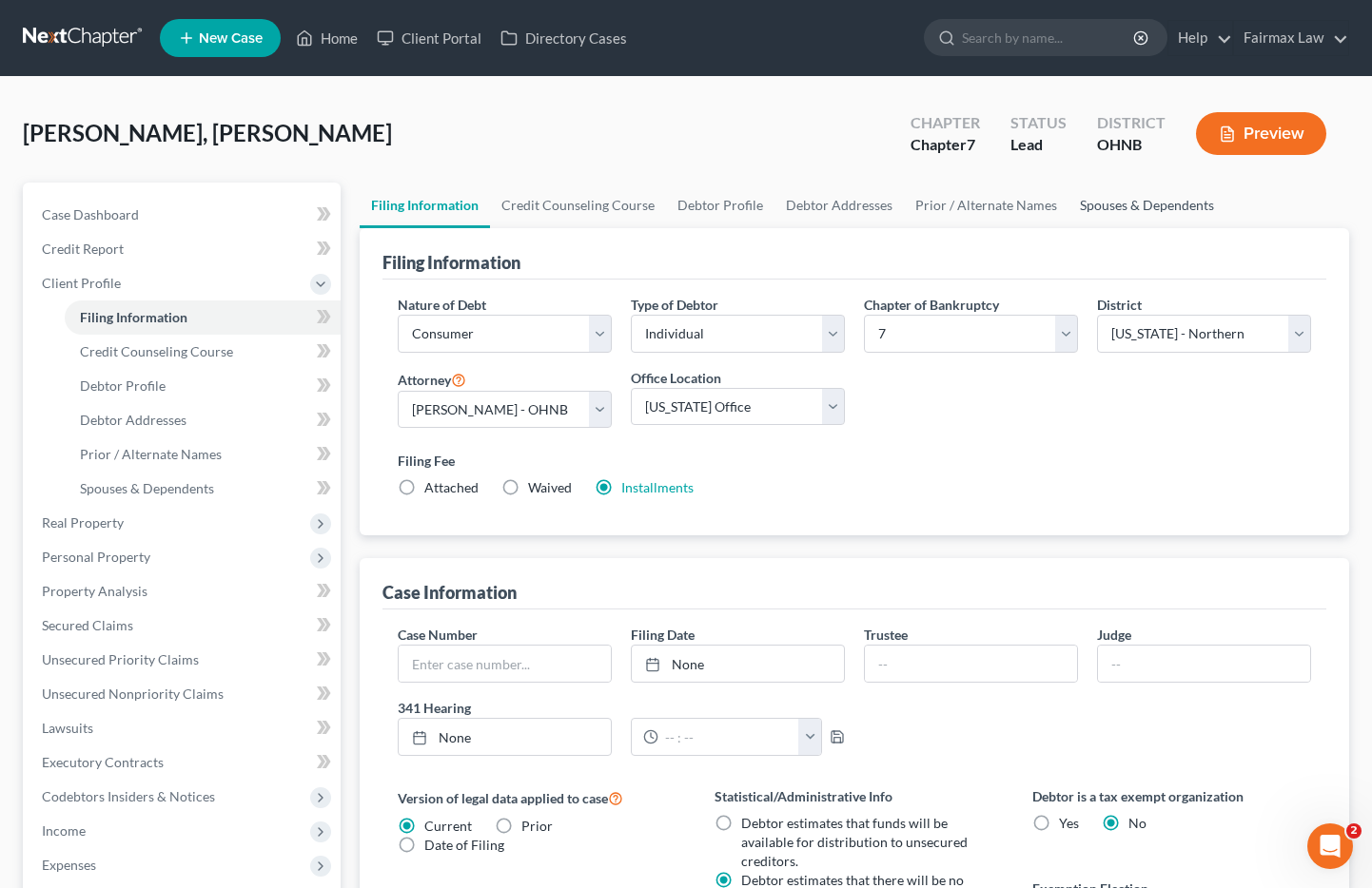
click at [1097, 206] on link "Spouses & Dependents" at bounding box center [1146, 206] width 157 height 46
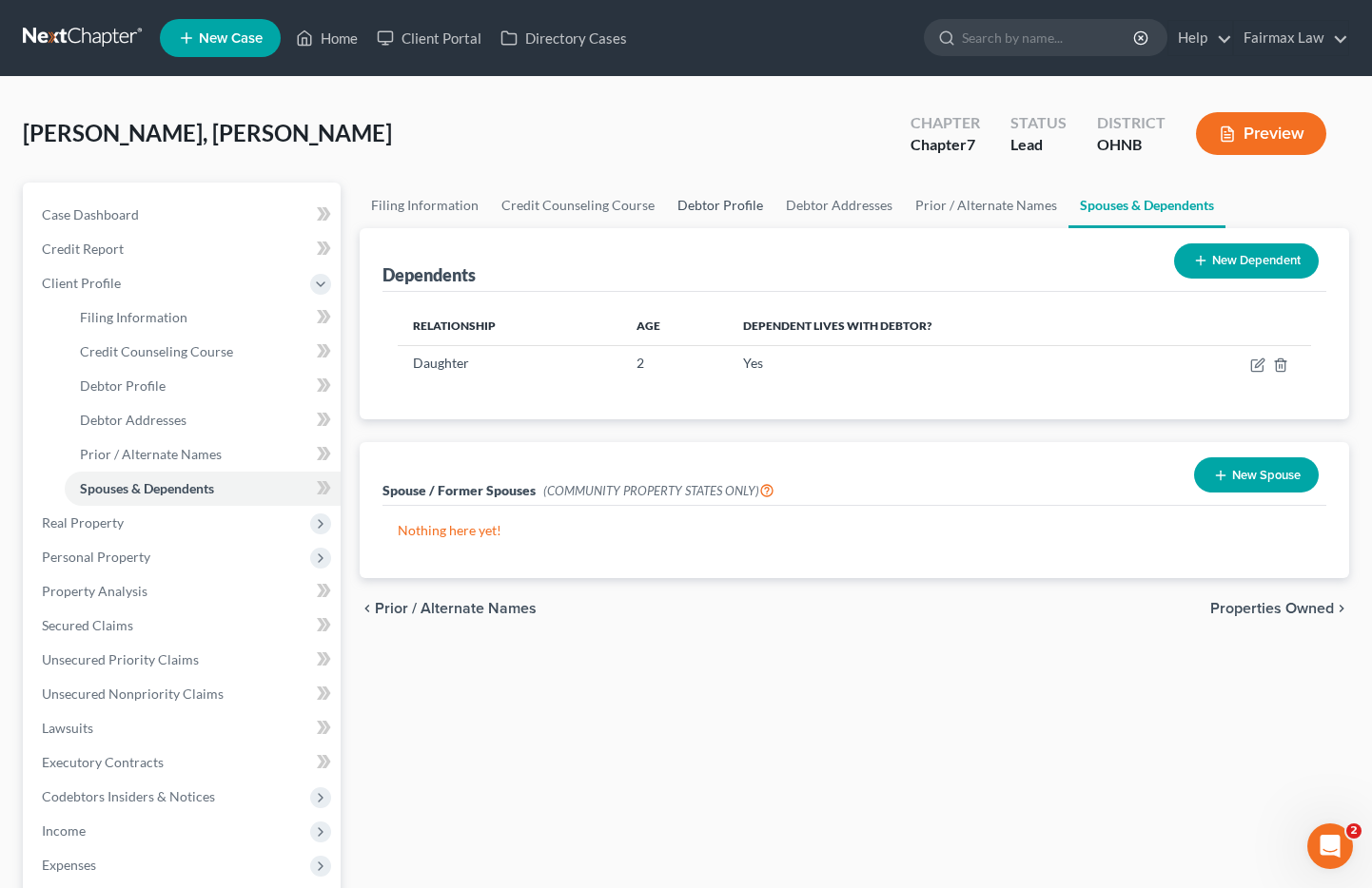
click at [730, 200] on link "Debtor Profile" at bounding box center [720, 206] width 109 height 46
select select "0"
select select "1"
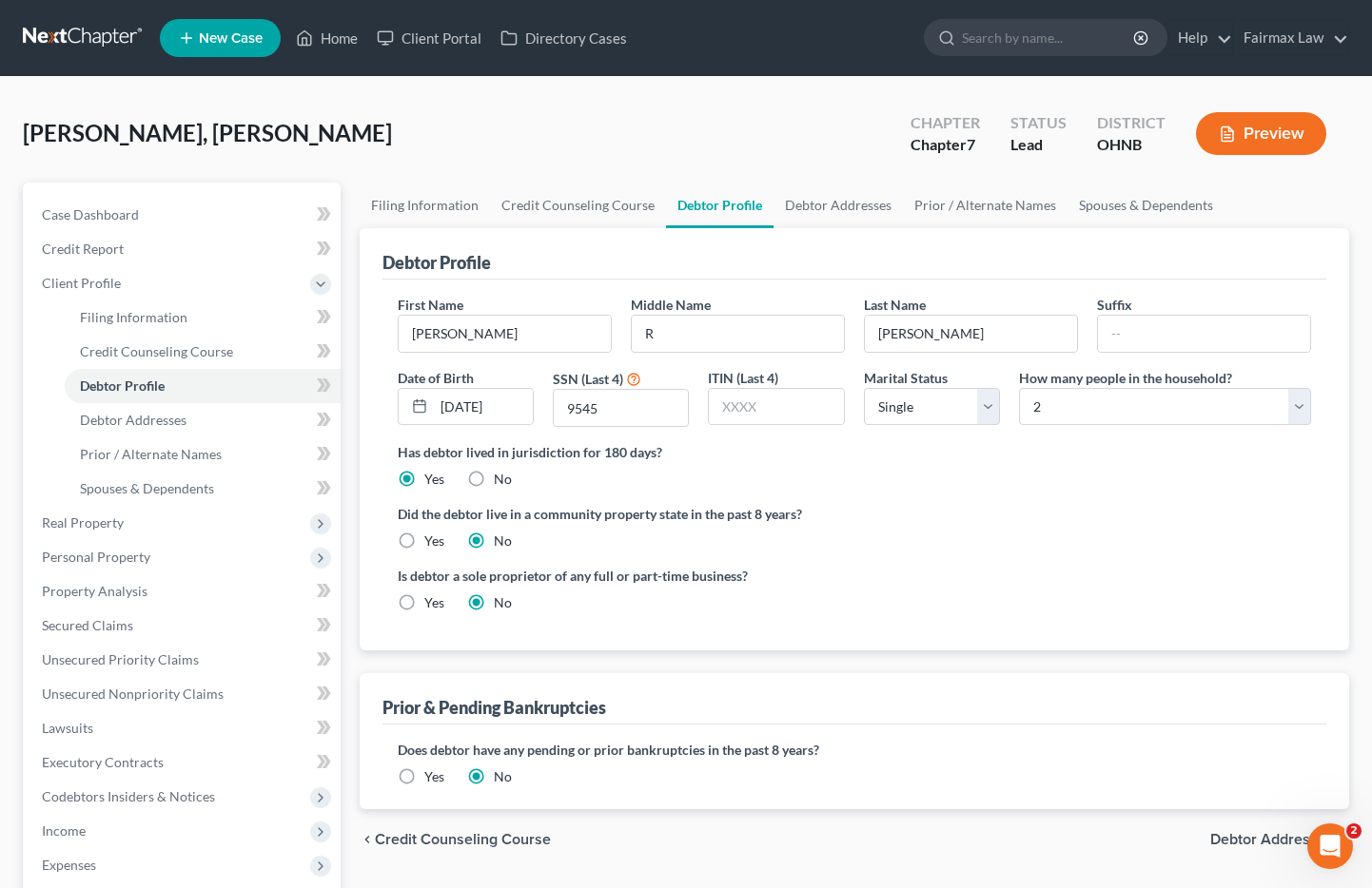
scroll to position [328, 0]
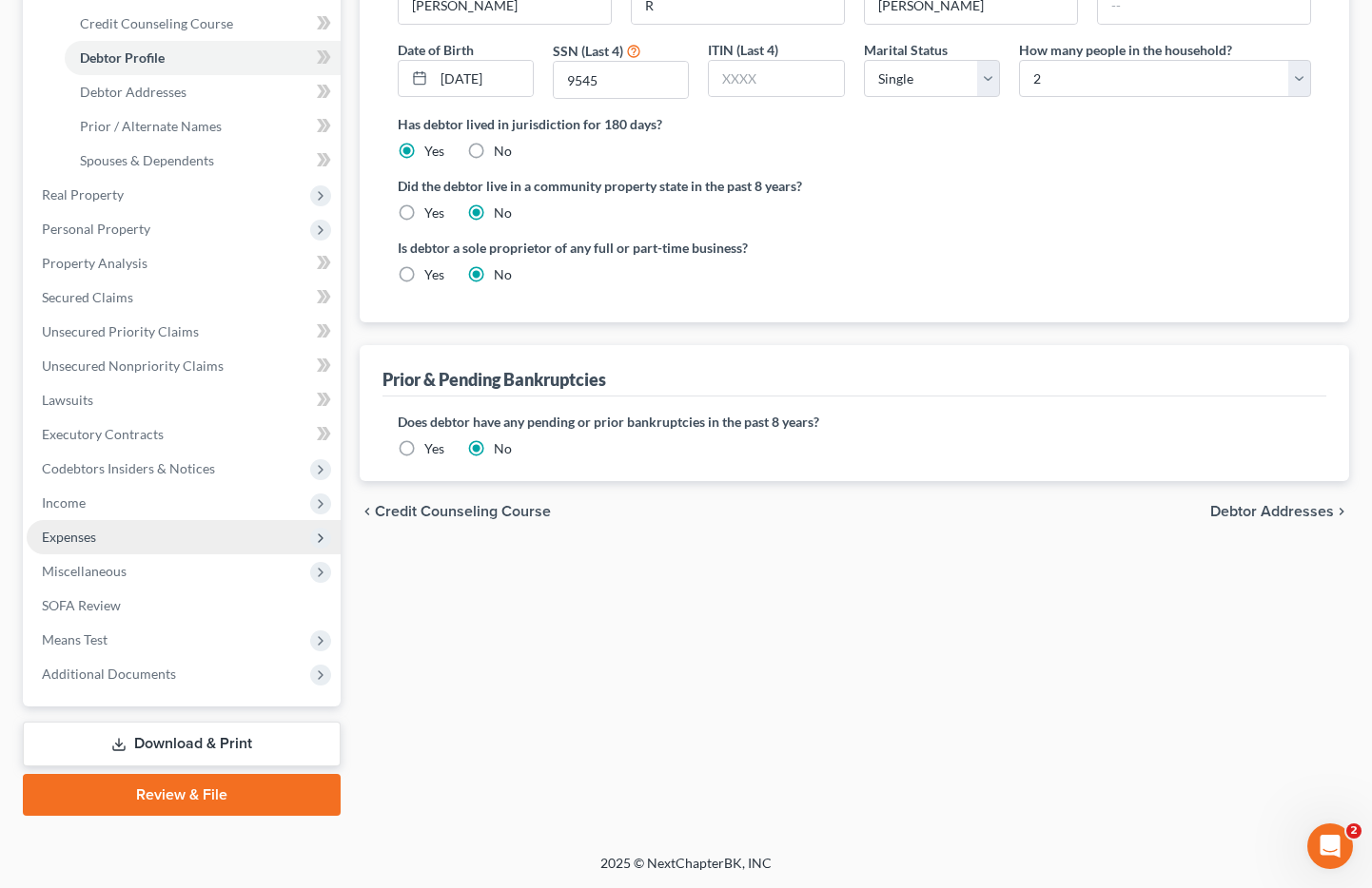
click at [84, 544] on span "Expenses" at bounding box center [69, 536] width 54 height 16
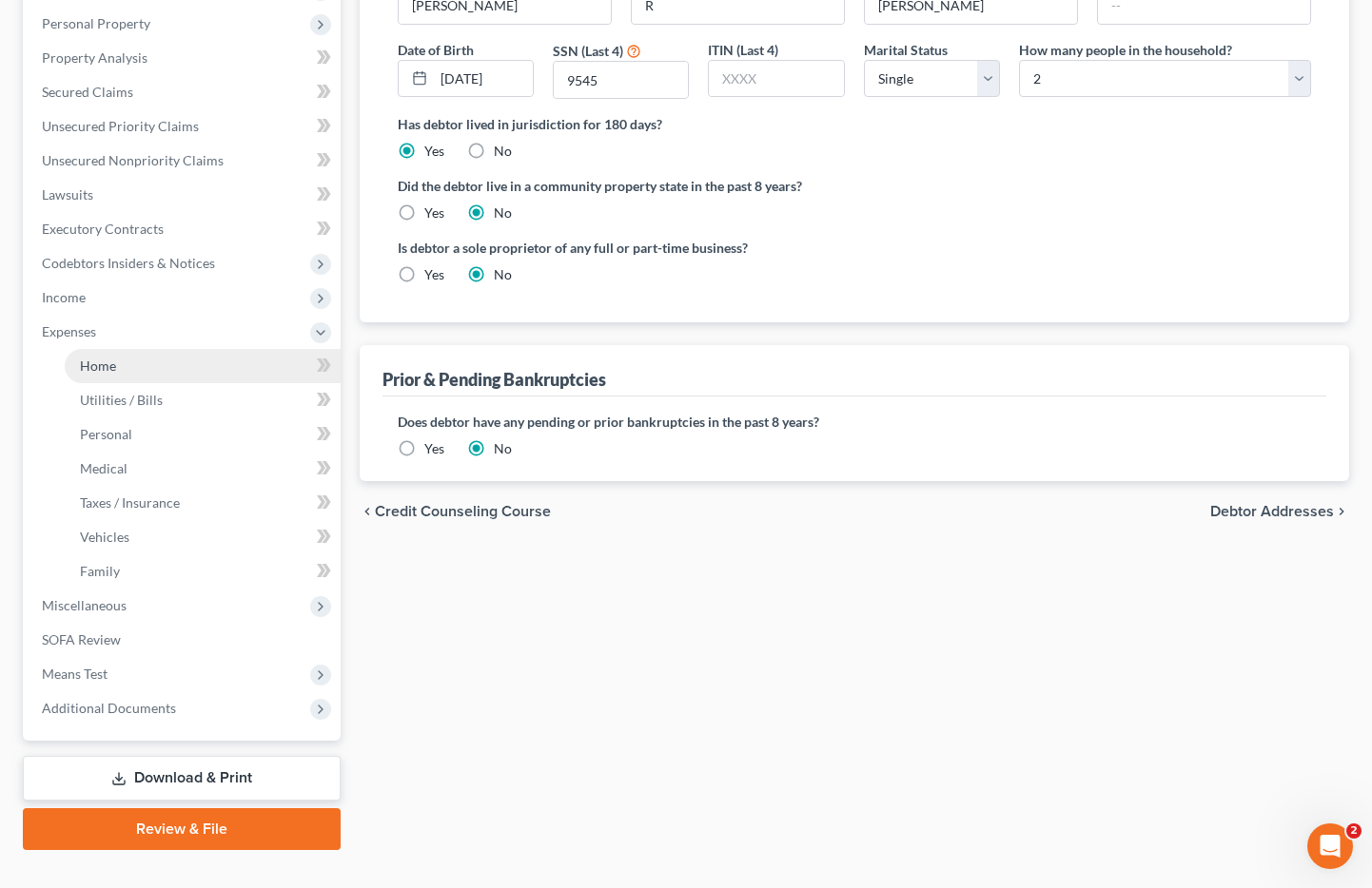
click at [118, 355] on link "Home" at bounding box center [202, 366] width 276 height 35
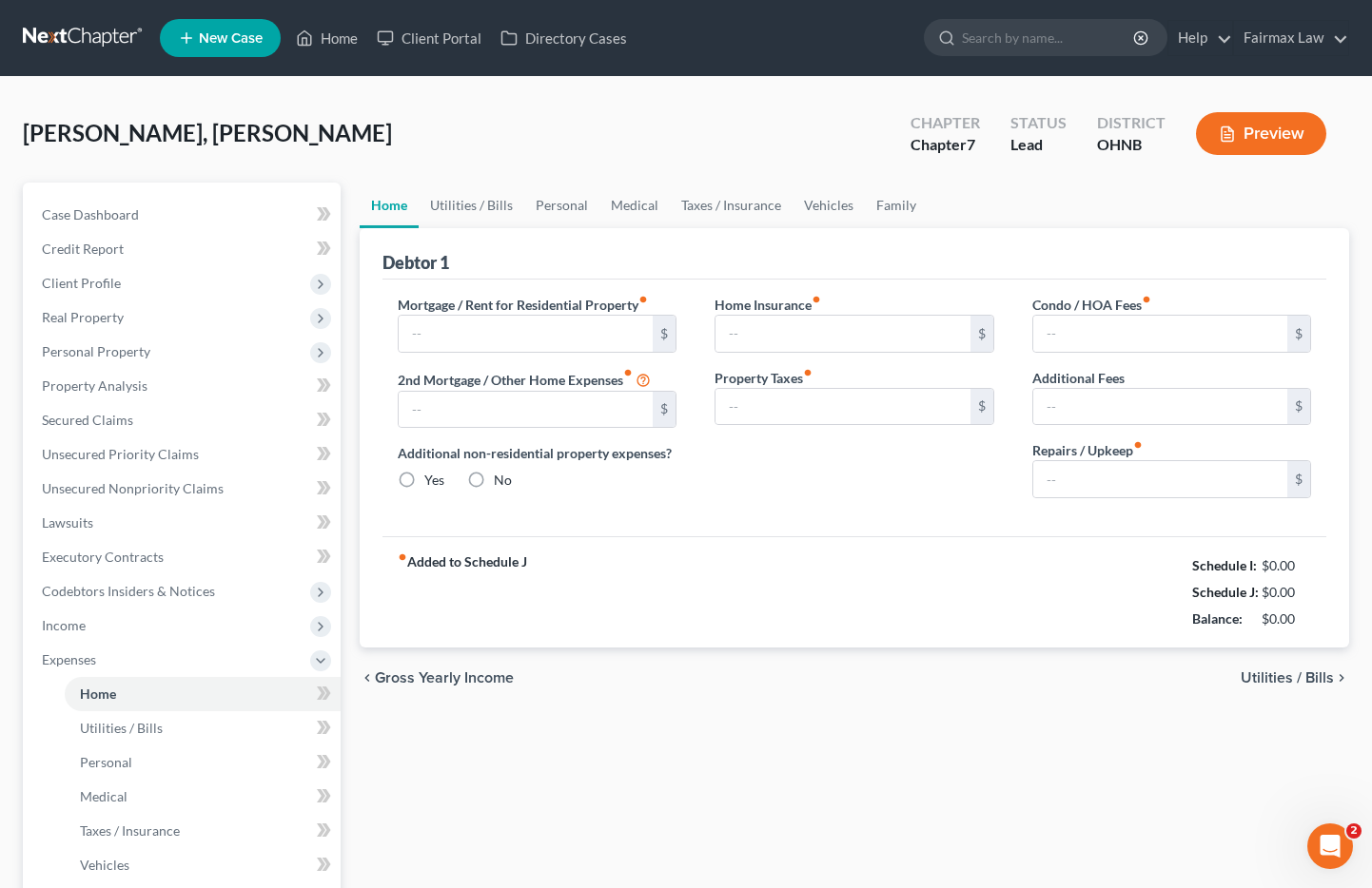
type input "791.00"
type input "0.00"
radio input "true"
type input "70.00"
type input "125.00"
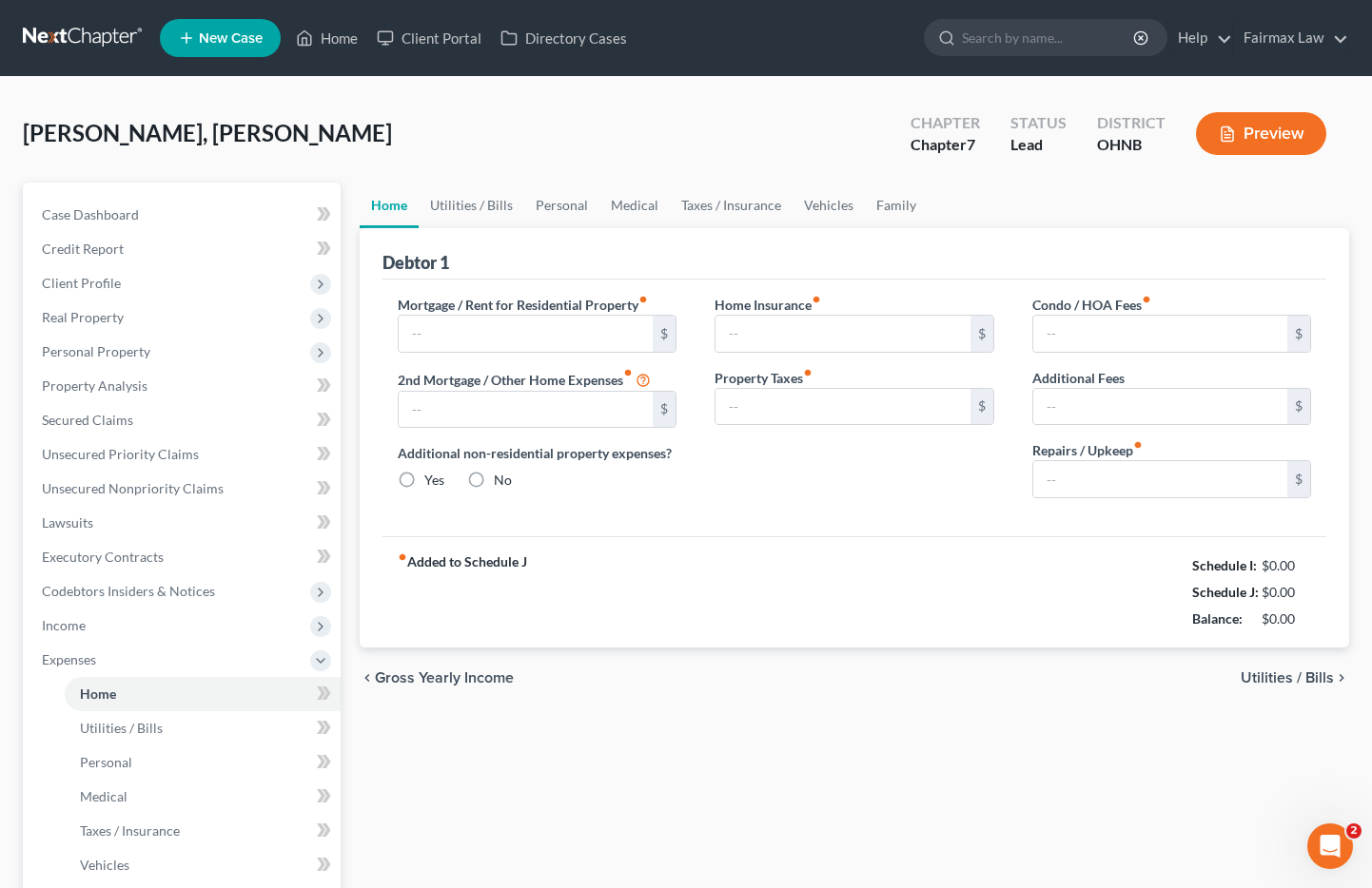
type input "0.00"
click at [472, 205] on link "Utilities / Bills" at bounding box center [471, 206] width 106 height 46
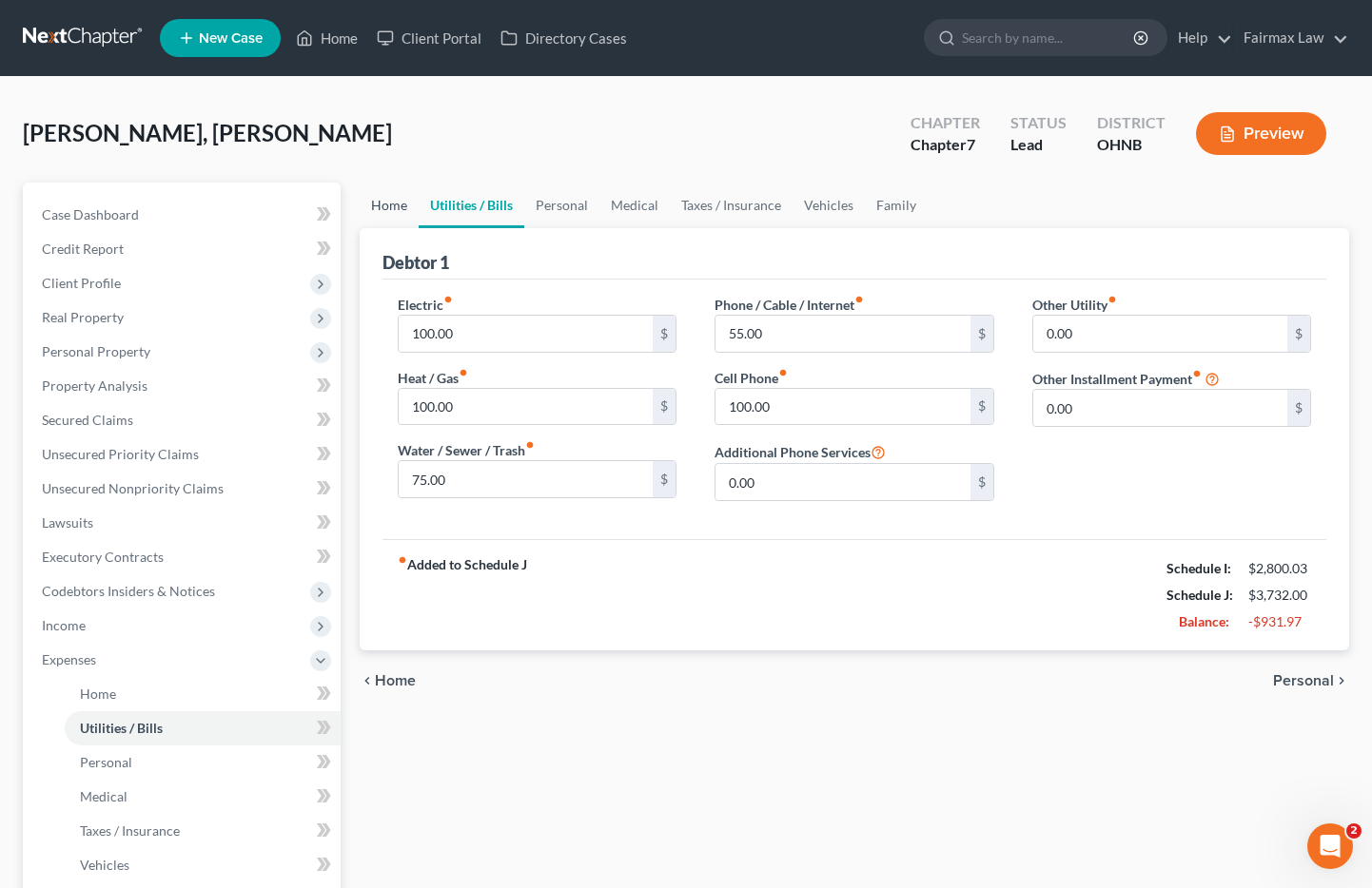
click at [402, 202] on link "Home" at bounding box center [388, 206] width 59 height 46
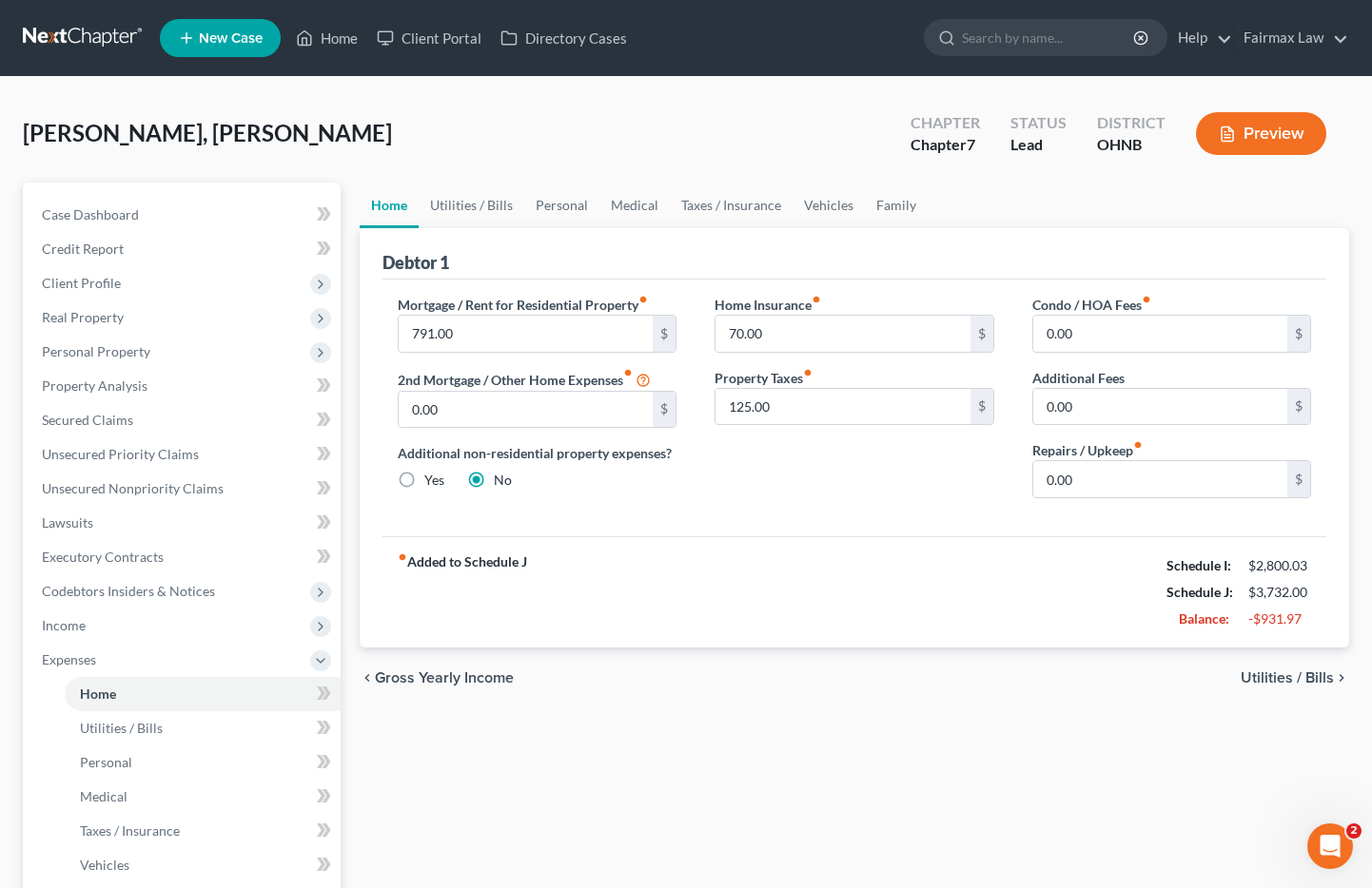
click at [538, 111] on div "Taylor Jr, Jim Upgraded Chapter Chapter 7 Status Lead District OHNB Preview" at bounding box center [686, 141] width 1327 height 83
click at [480, 217] on link "Utilities / Bills" at bounding box center [471, 206] width 106 height 46
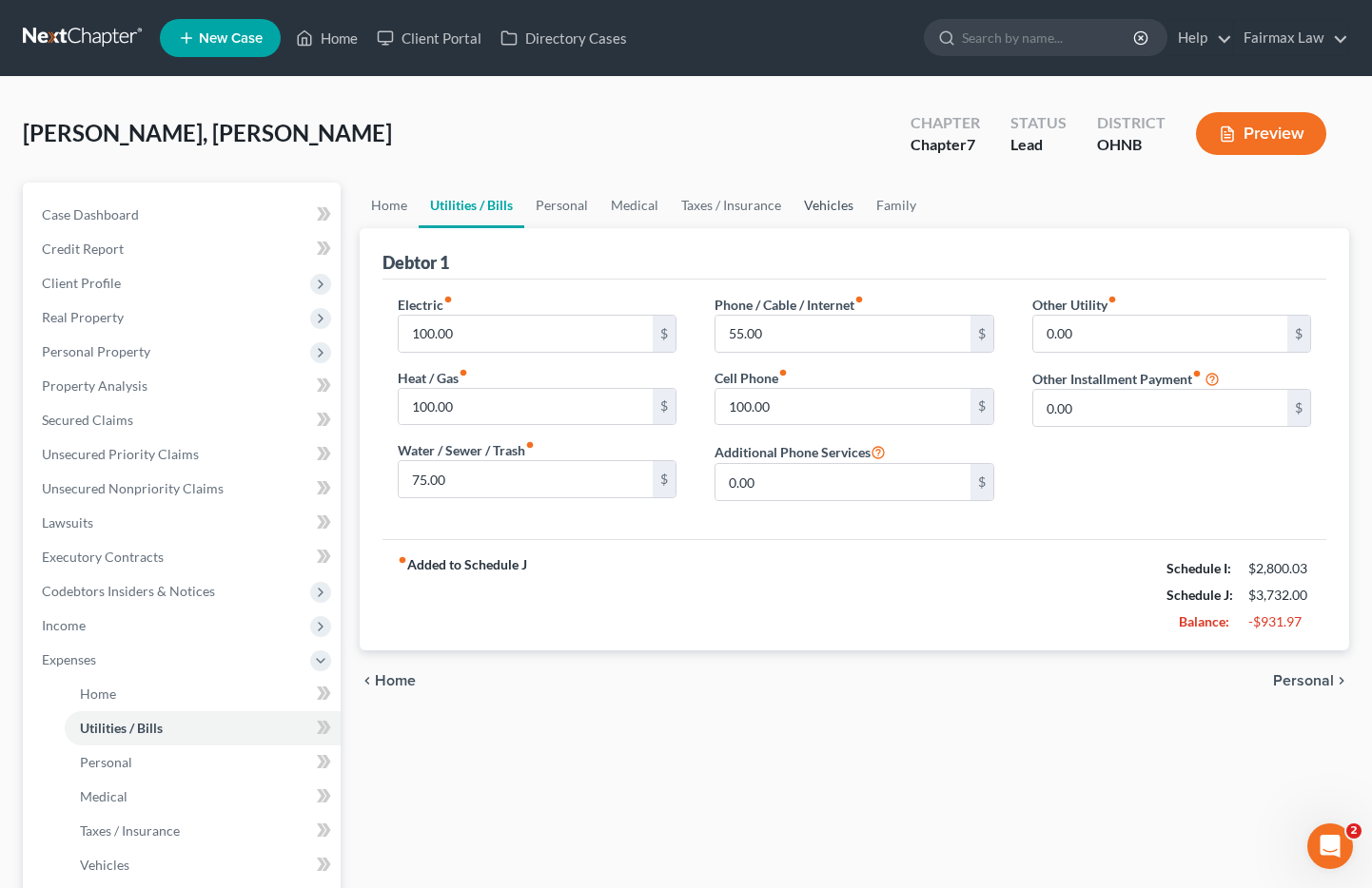
click at [826, 204] on link "Vehicles" at bounding box center [828, 206] width 72 height 46
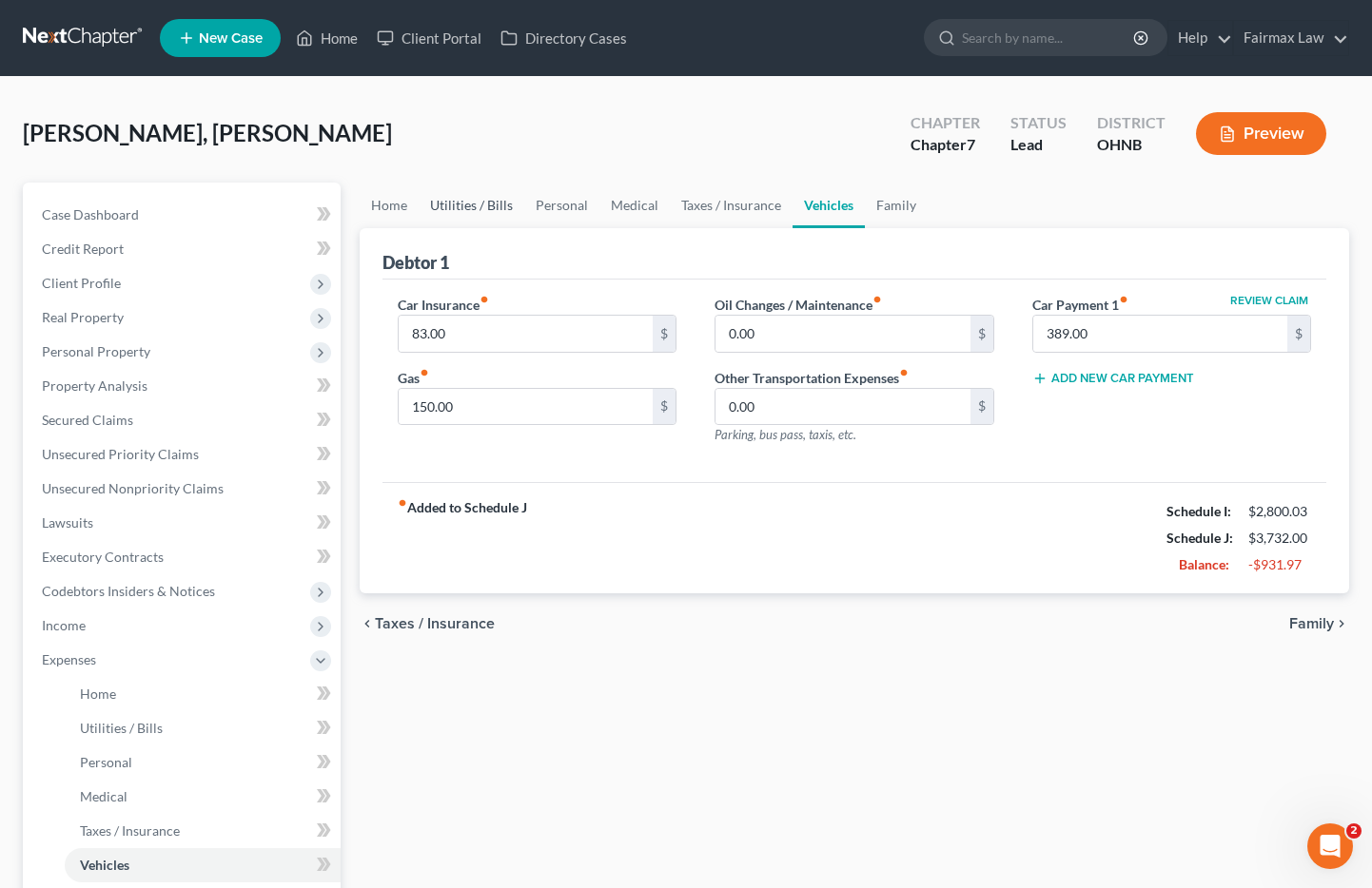
click at [467, 206] on link "Utilities / Bills" at bounding box center [471, 206] width 106 height 46
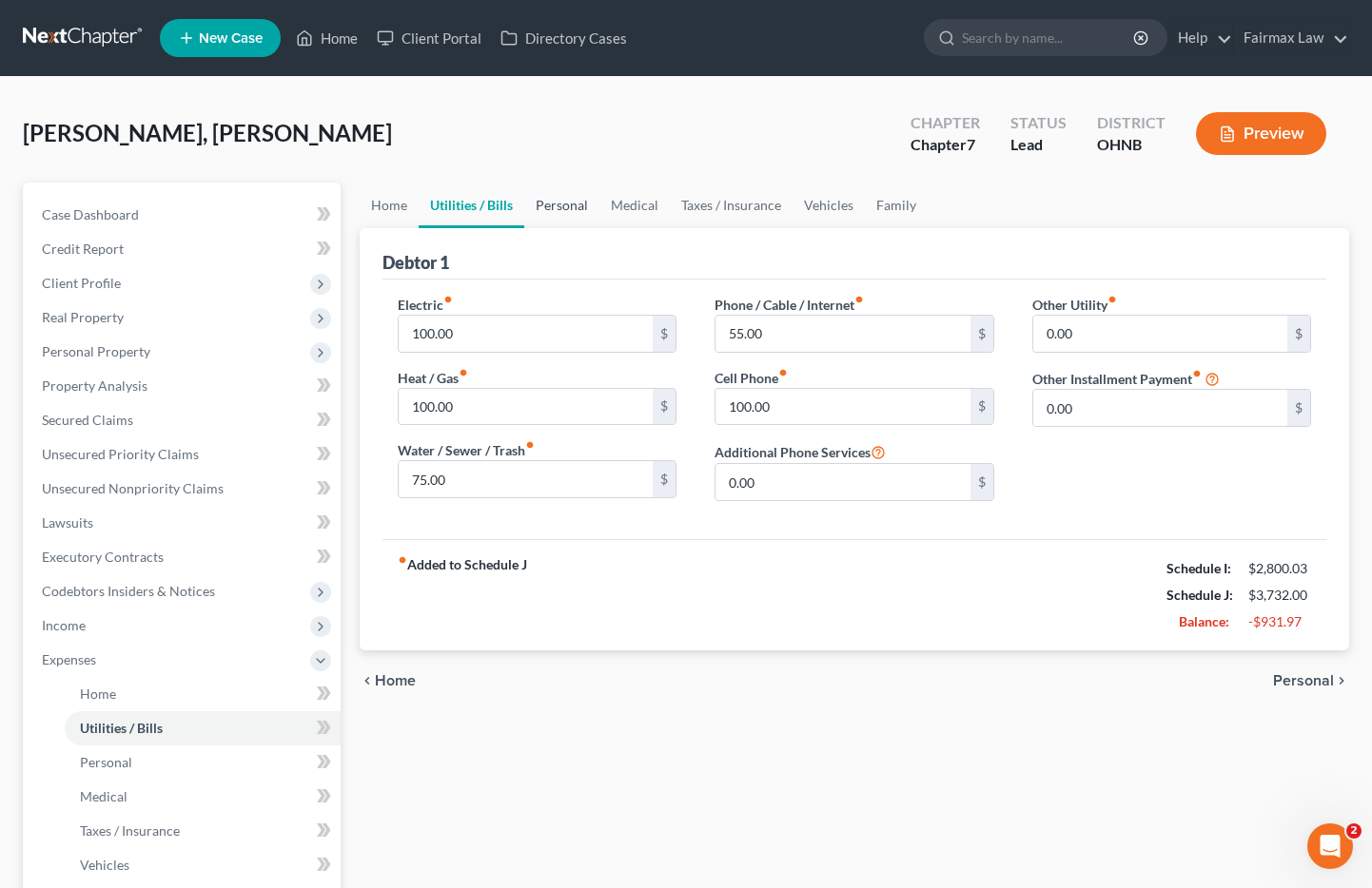
click at [555, 204] on link "Personal" at bounding box center [561, 206] width 75 height 46
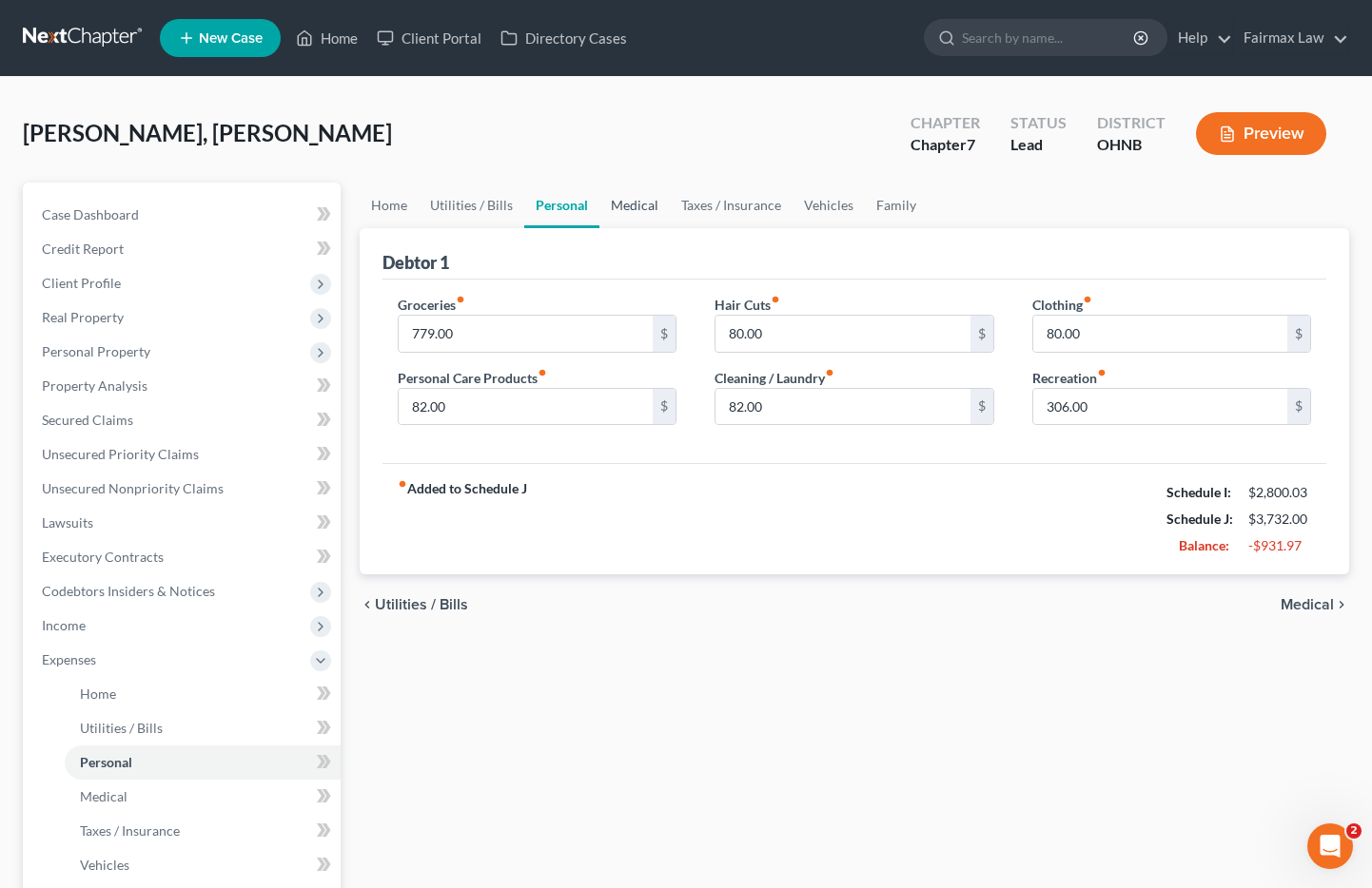
click at [635, 207] on link "Medical" at bounding box center [635, 206] width 70 height 46
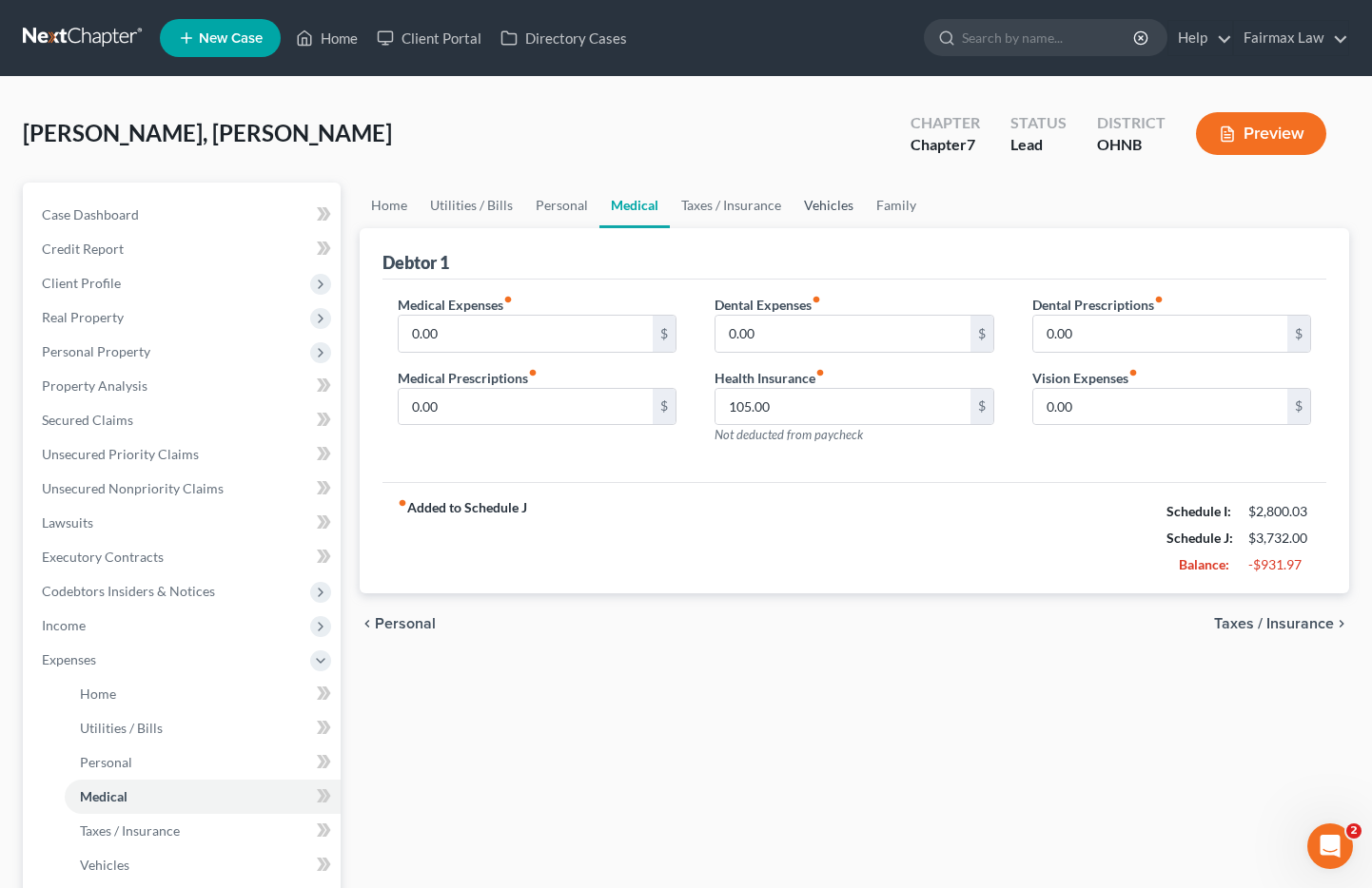
click at [817, 199] on link "Vehicles" at bounding box center [828, 206] width 72 height 46
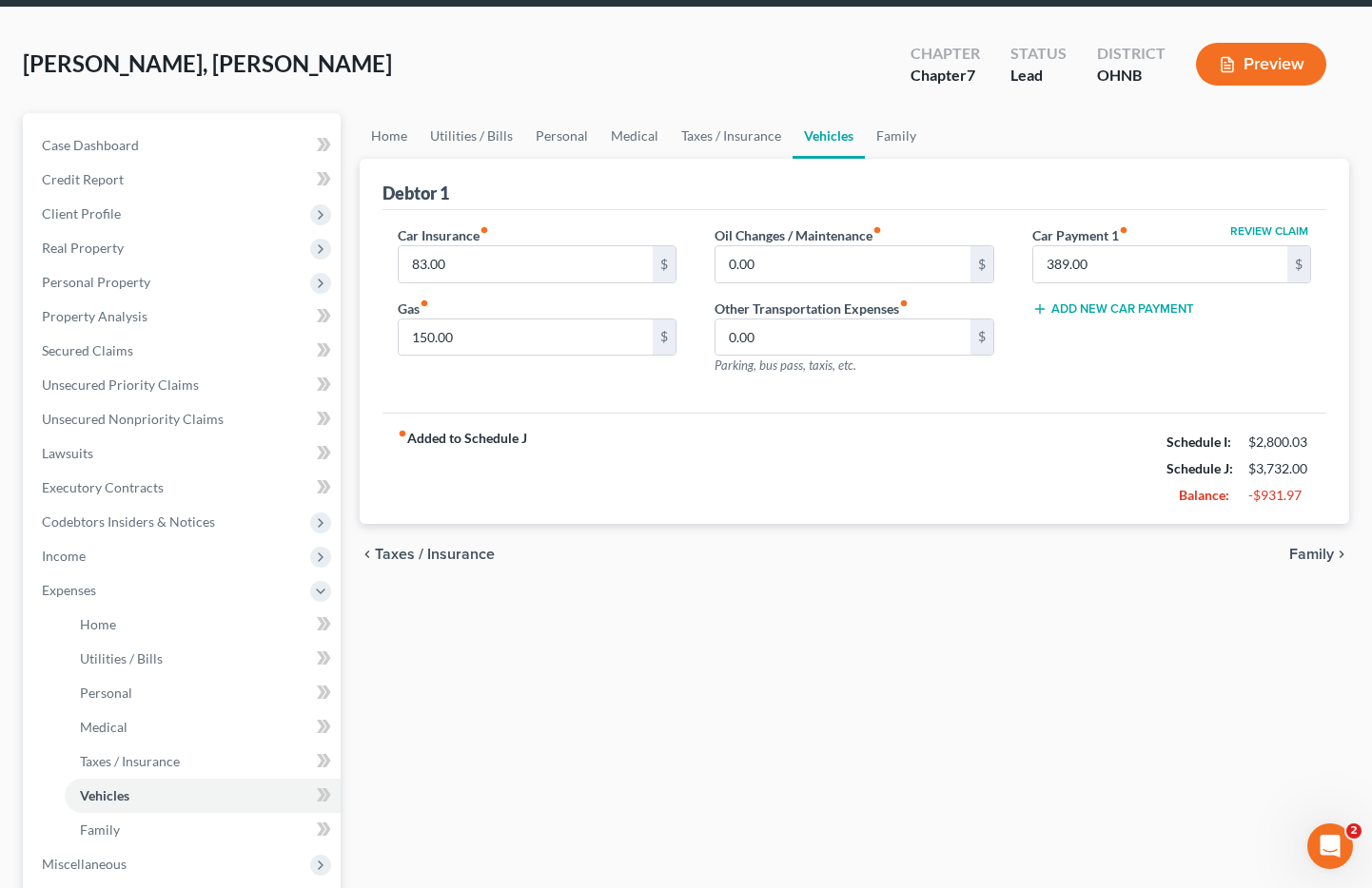
scroll to position [82, 0]
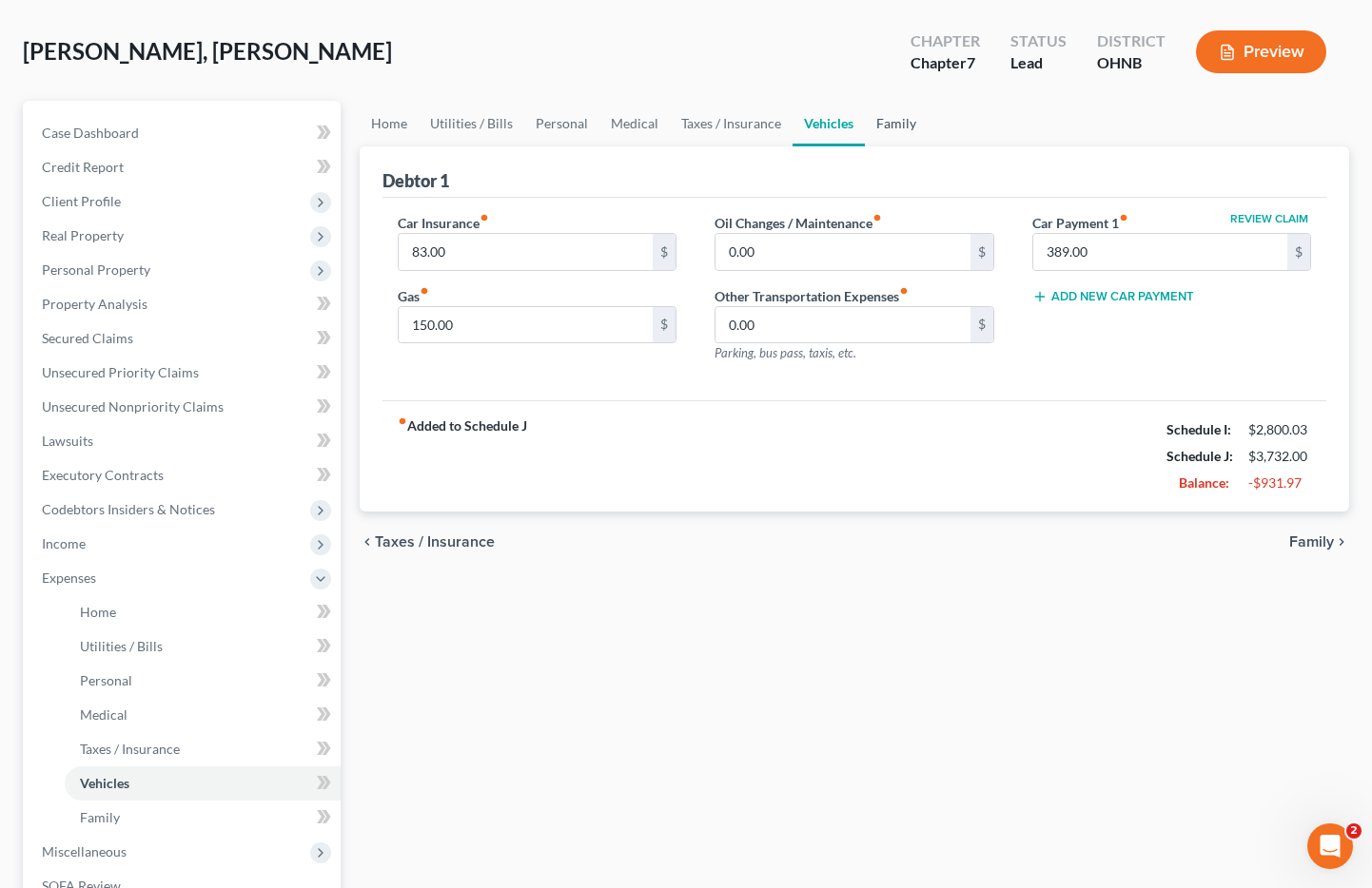
click at [899, 123] on link "Family" at bounding box center [896, 124] width 62 height 46
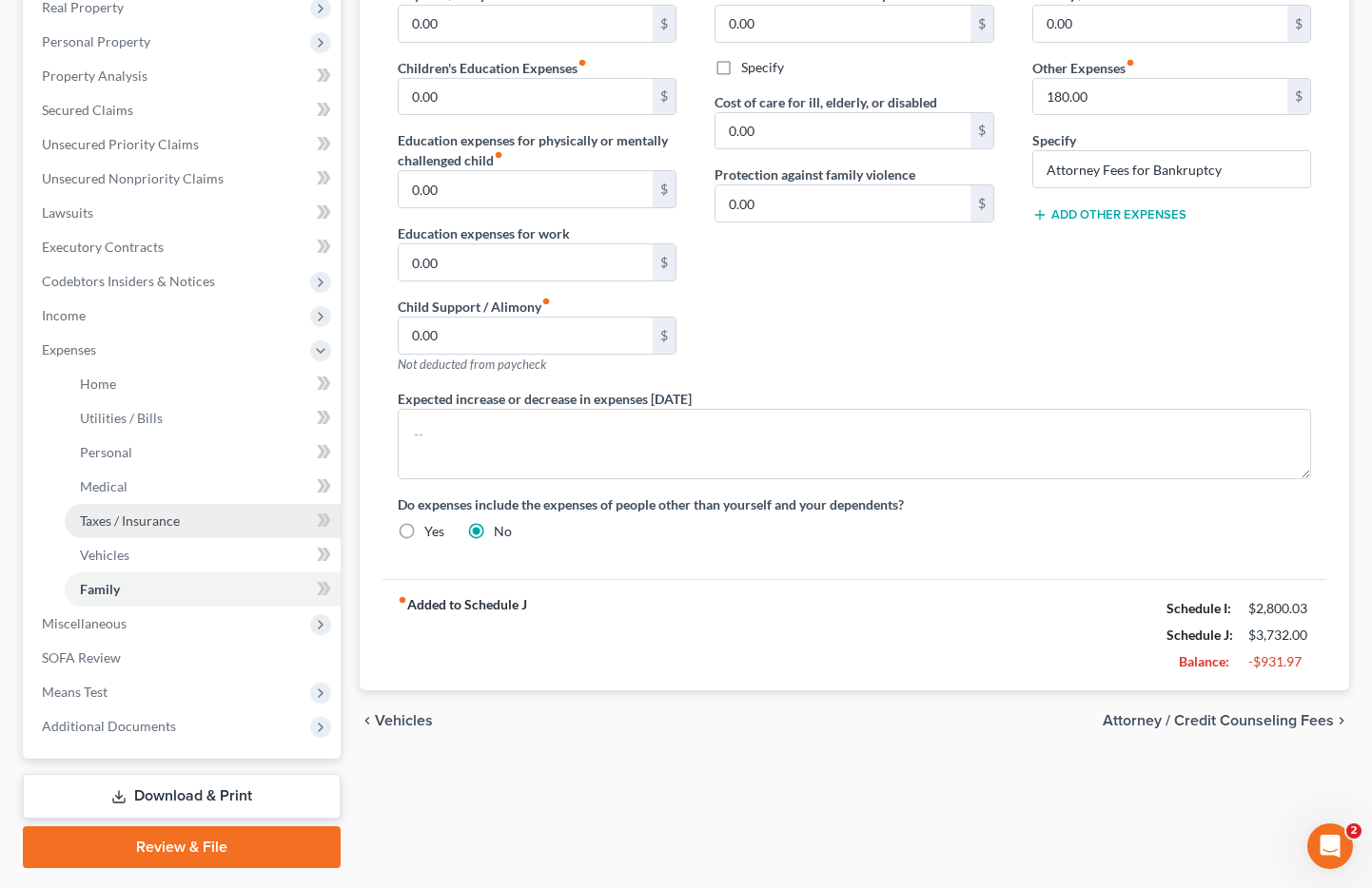
scroll to position [362, 0]
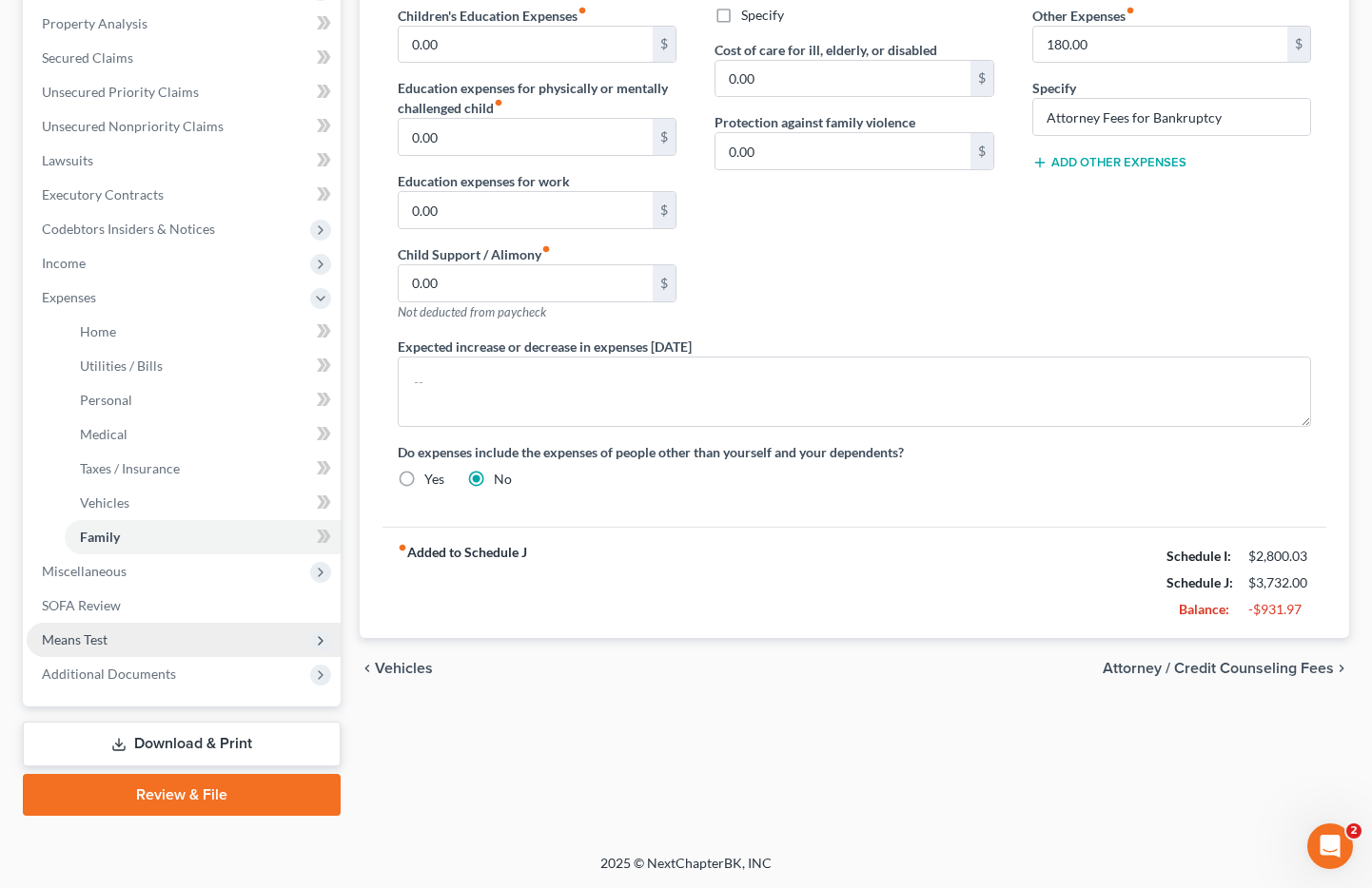
click at [97, 638] on span "Means Test" at bounding box center [75, 639] width 65 height 16
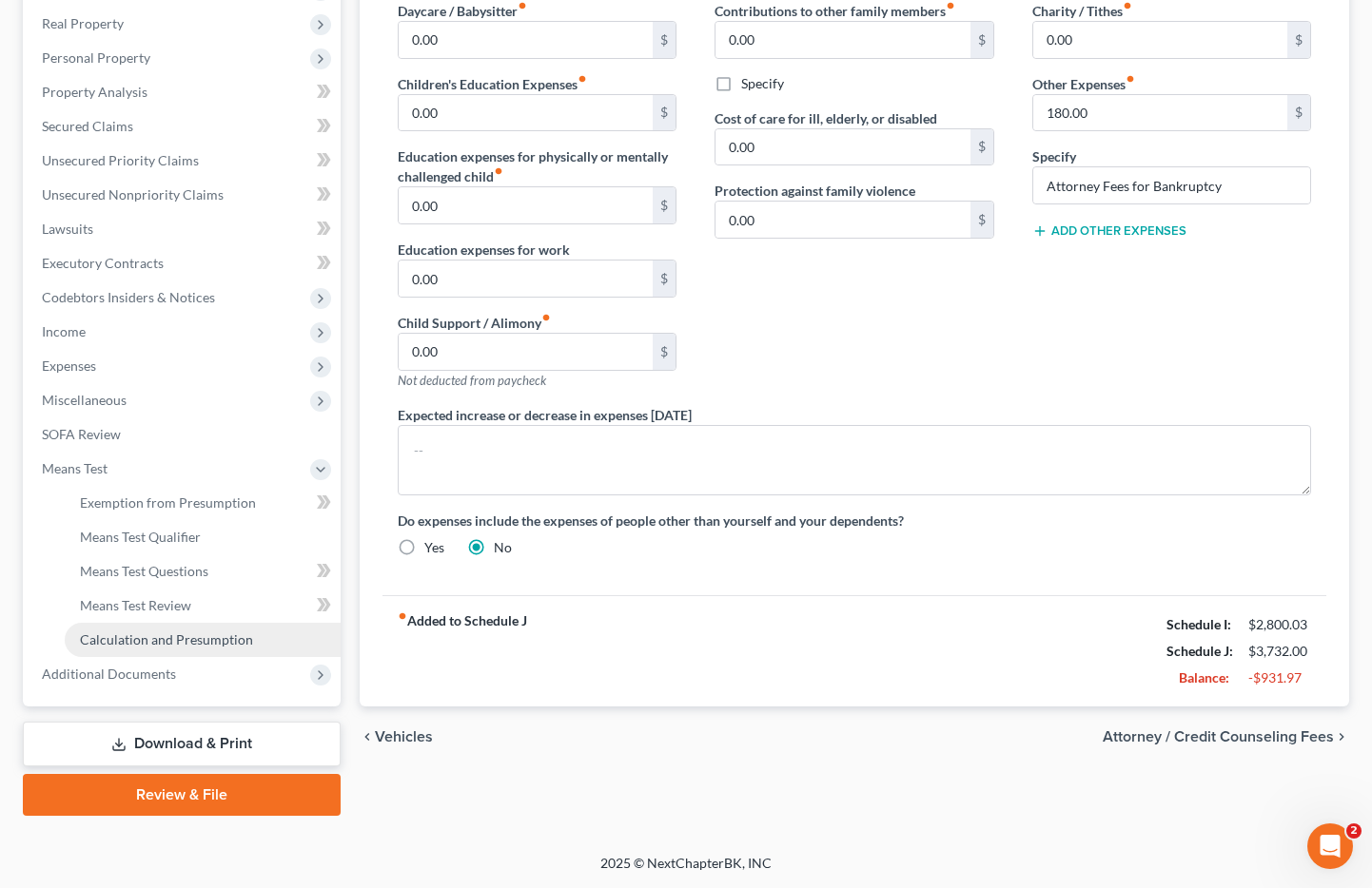
click at [107, 635] on span "Calculation and Presumption" at bounding box center [166, 639] width 173 height 16
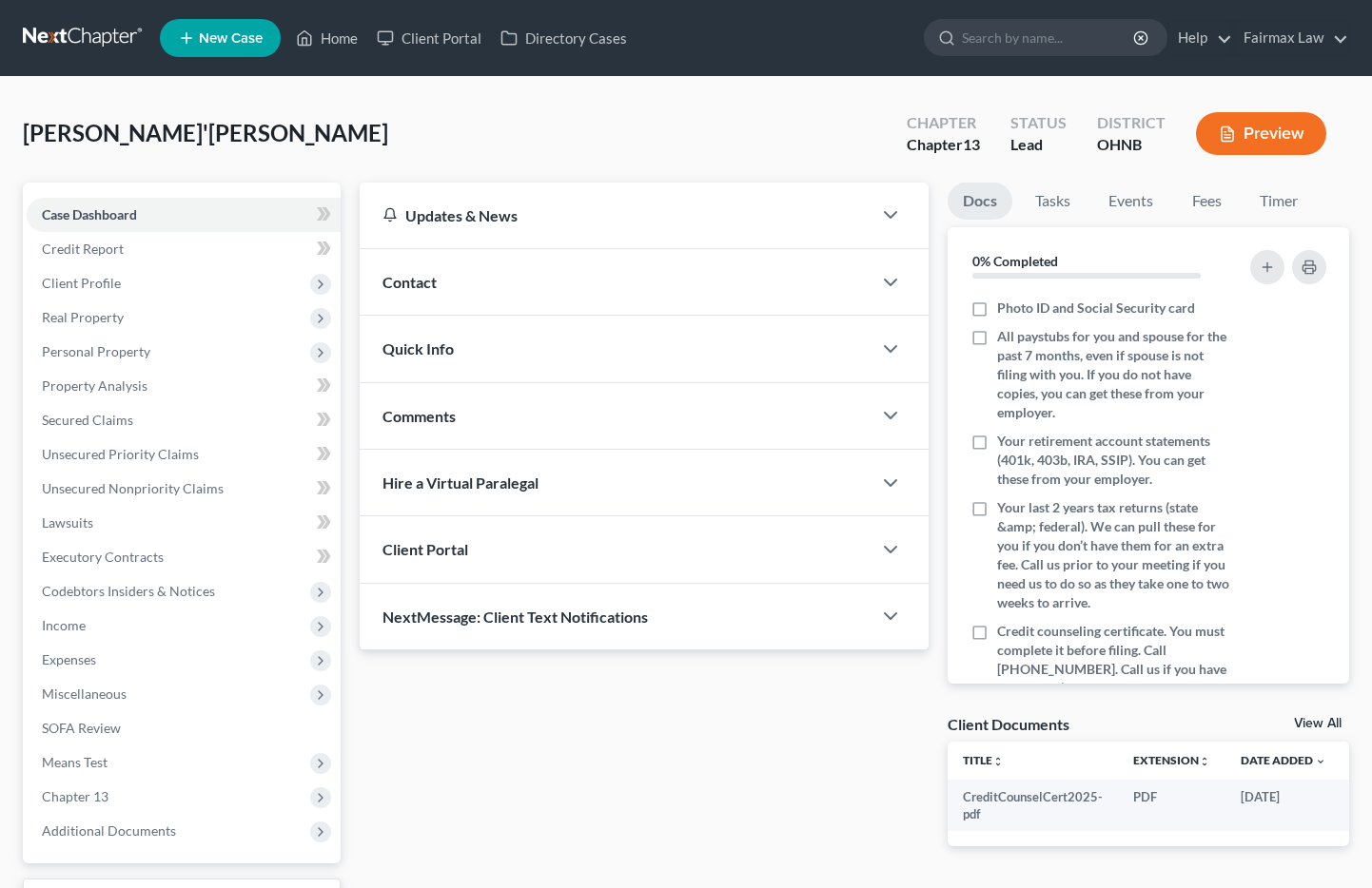
click at [570, 111] on div "McCloude, Ta'Meeka Upgraded Chapter Chapter 13 Status Lead District OHNB Preview" at bounding box center [686, 141] width 1327 height 83
click at [90, 286] on span "Client Profile" at bounding box center [82, 283] width 79 height 16
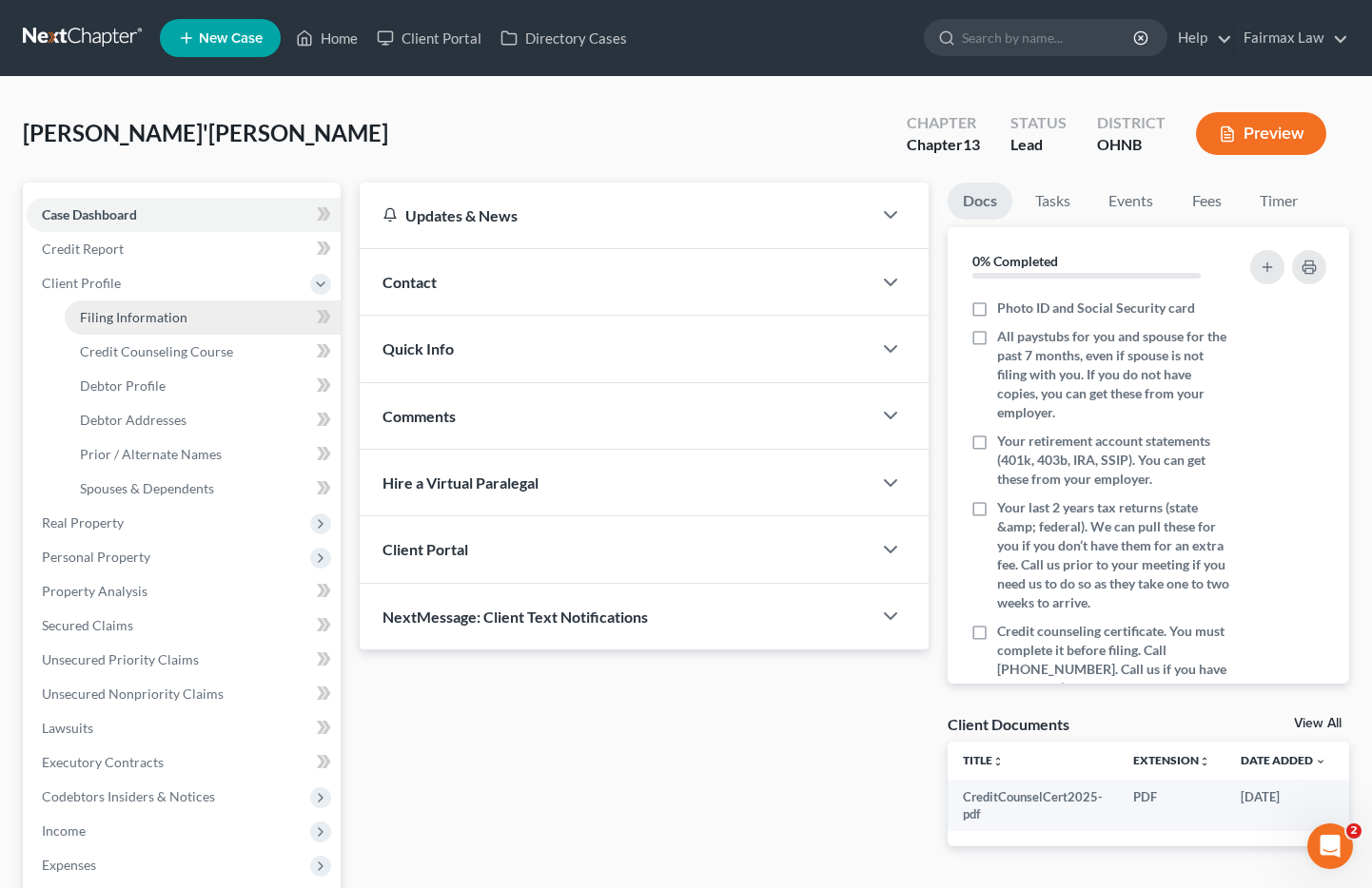
click at [111, 309] on span "Filing Information" at bounding box center [134, 317] width 108 height 16
select select "1"
select select "0"
select select "3"
select select "0"
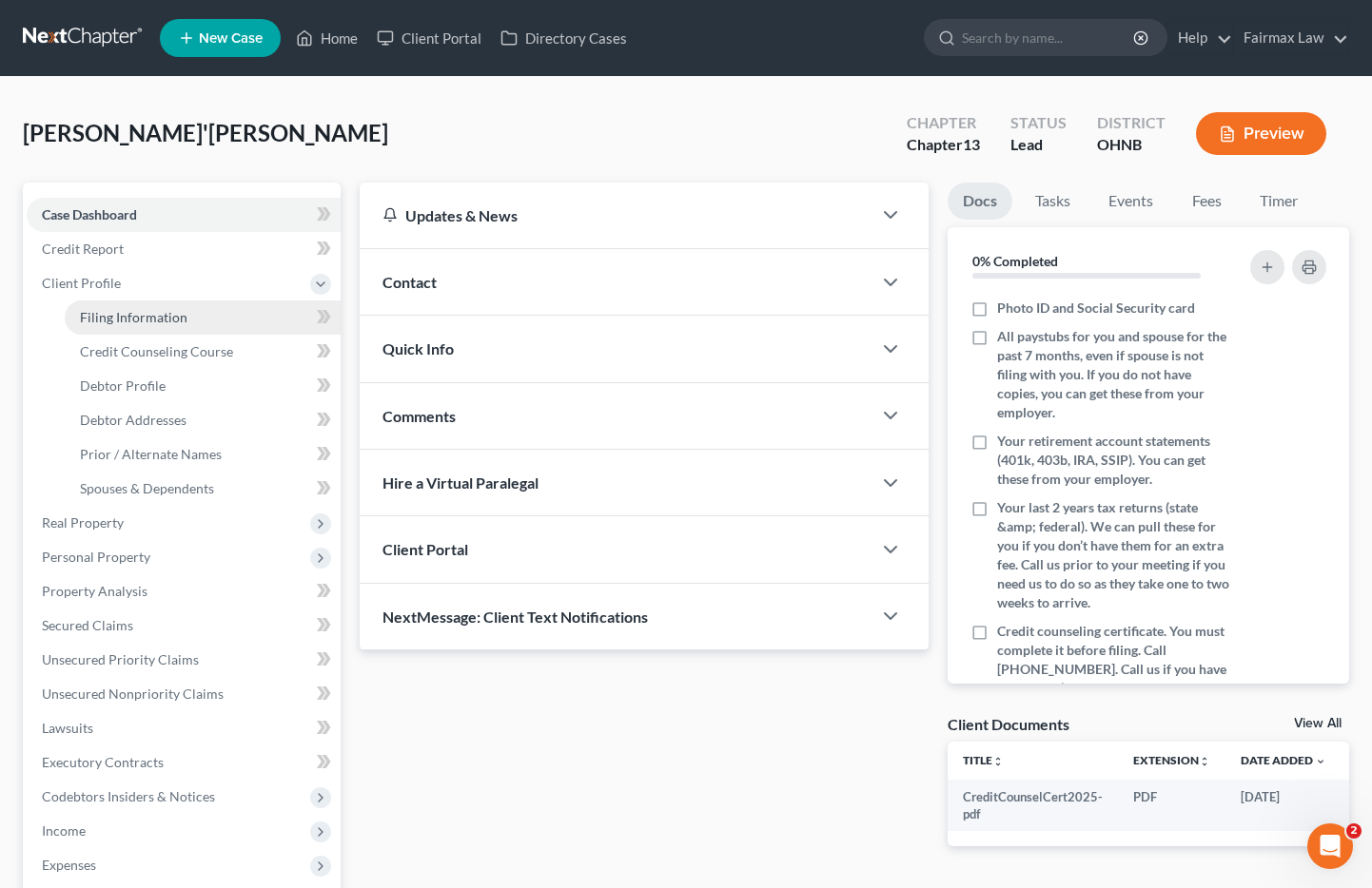
select select "36"
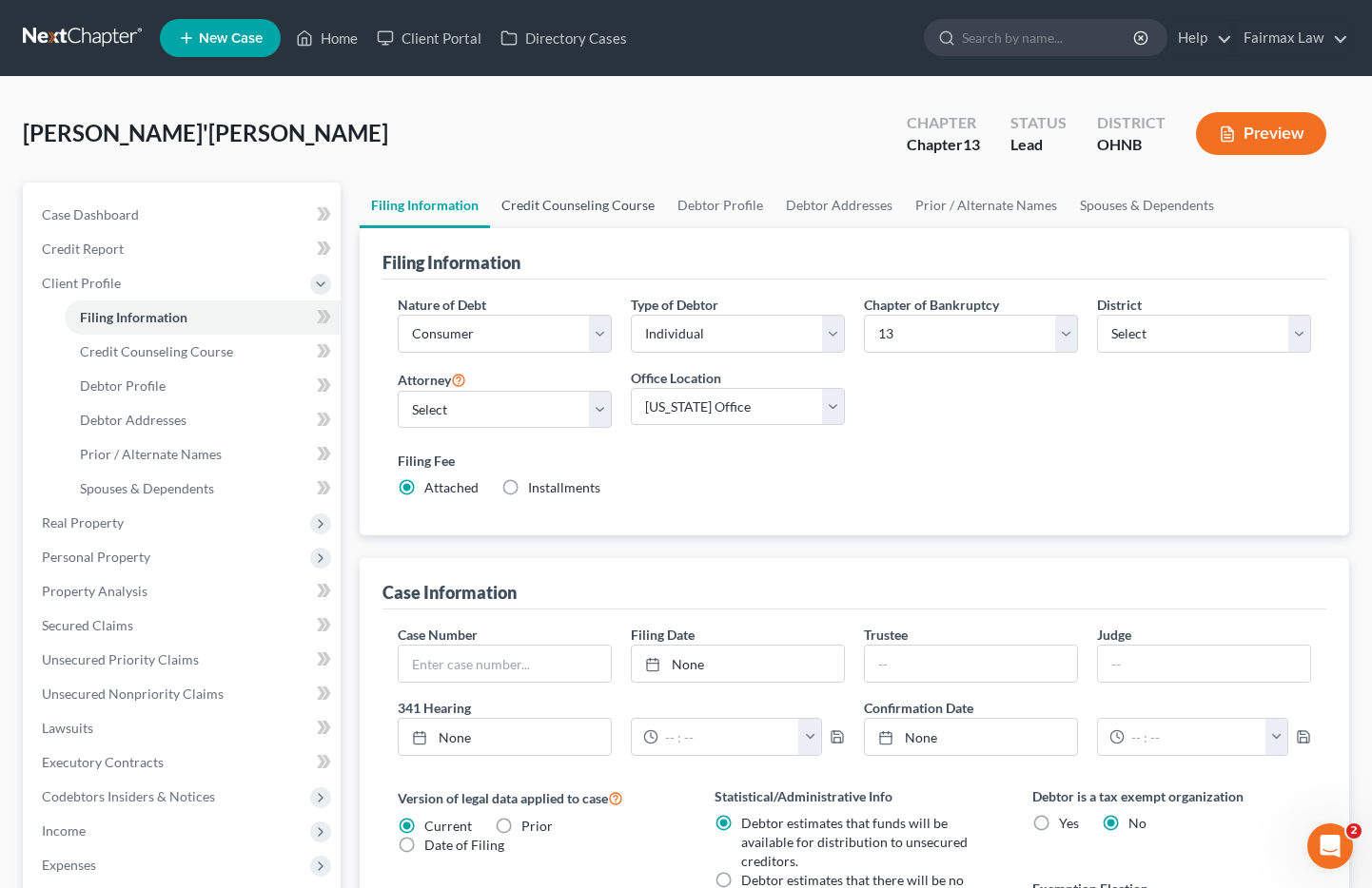
click at [579, 200] on link "Credit Counseling Course" at bounding box center [578, 206] width 176 height 46
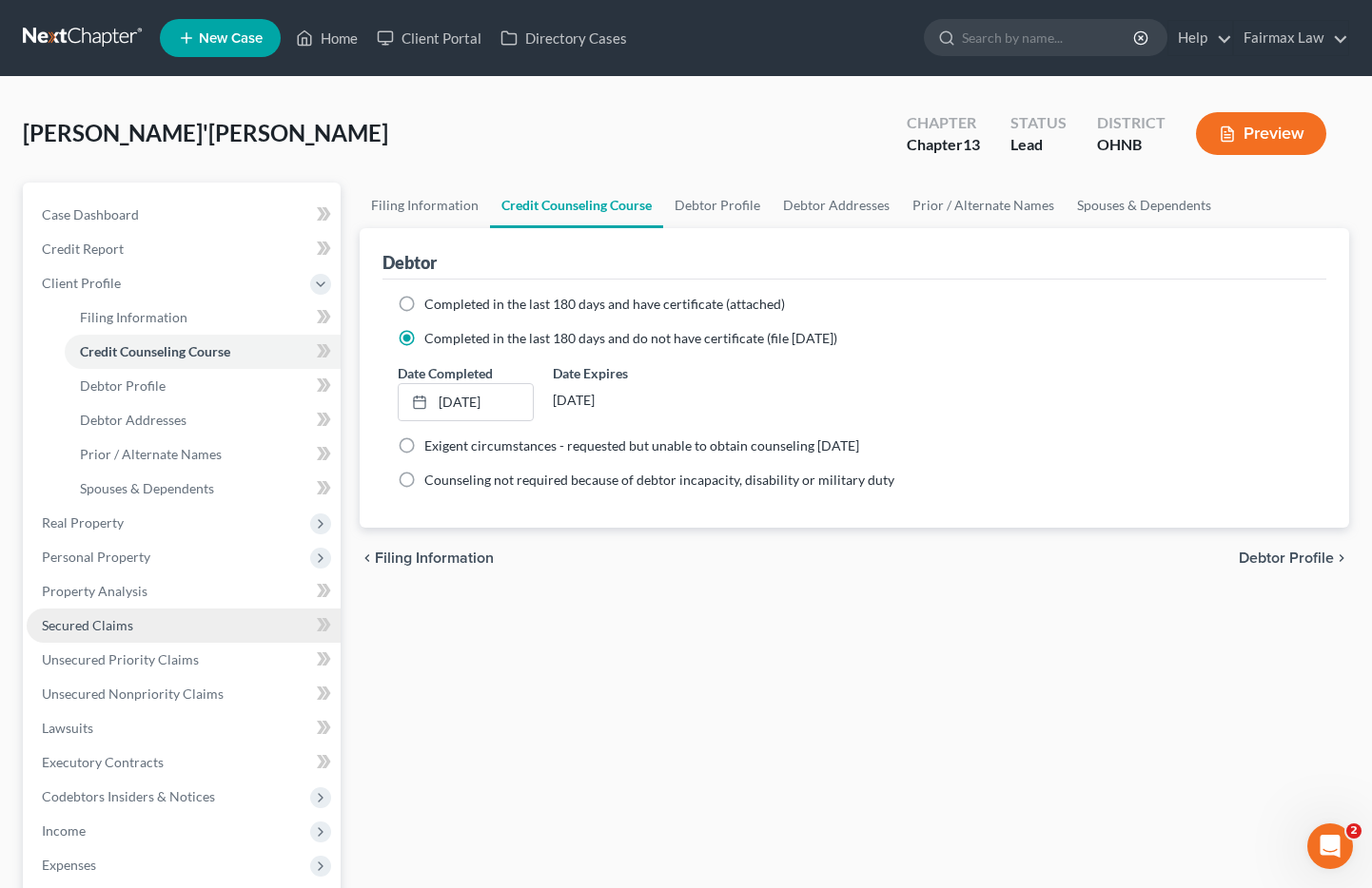
scroll to position [362, 0]
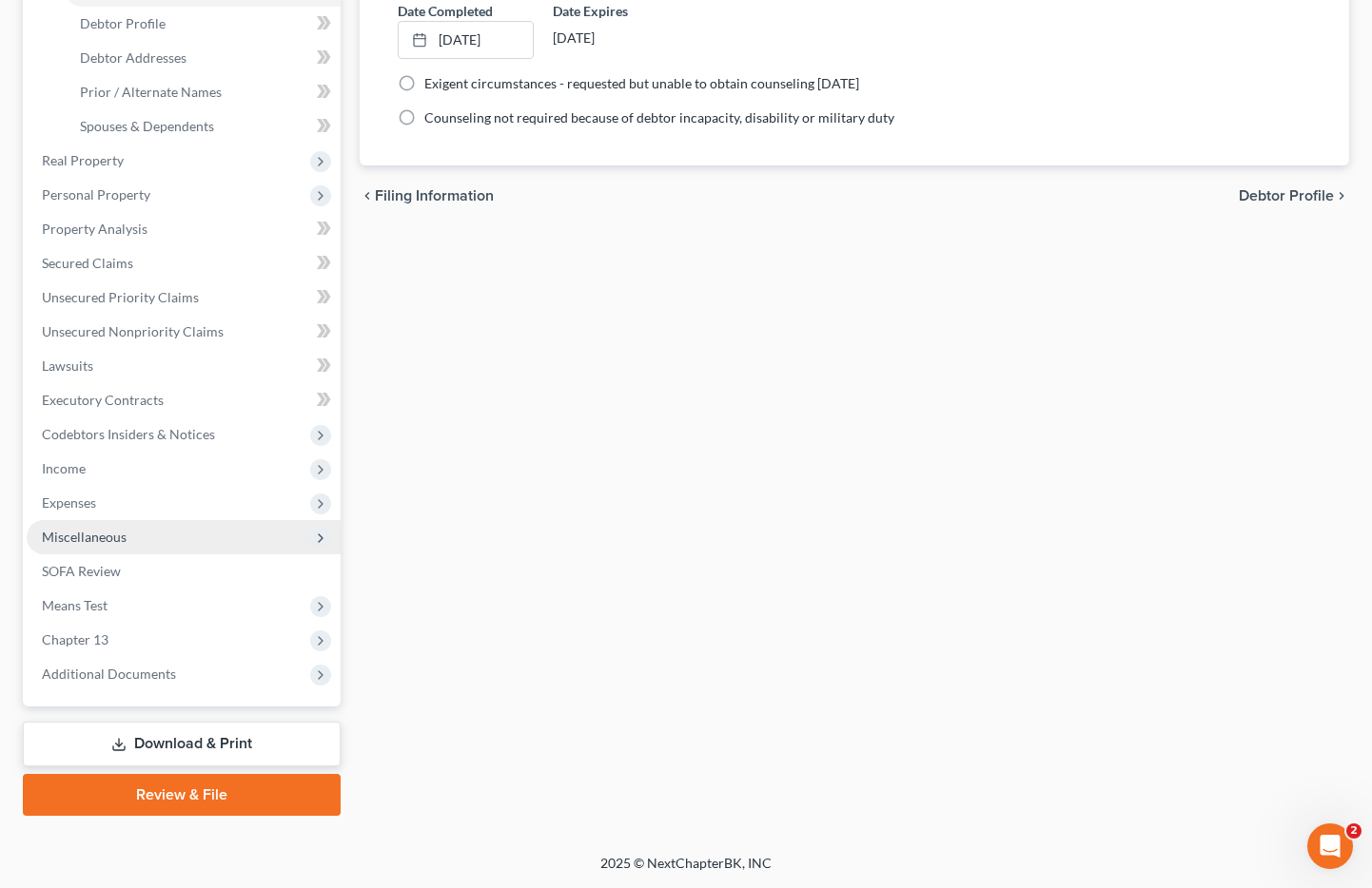
click at [109, 543] on span "Miscellaneous" at bounding box center [85, 536] width 85 height 16
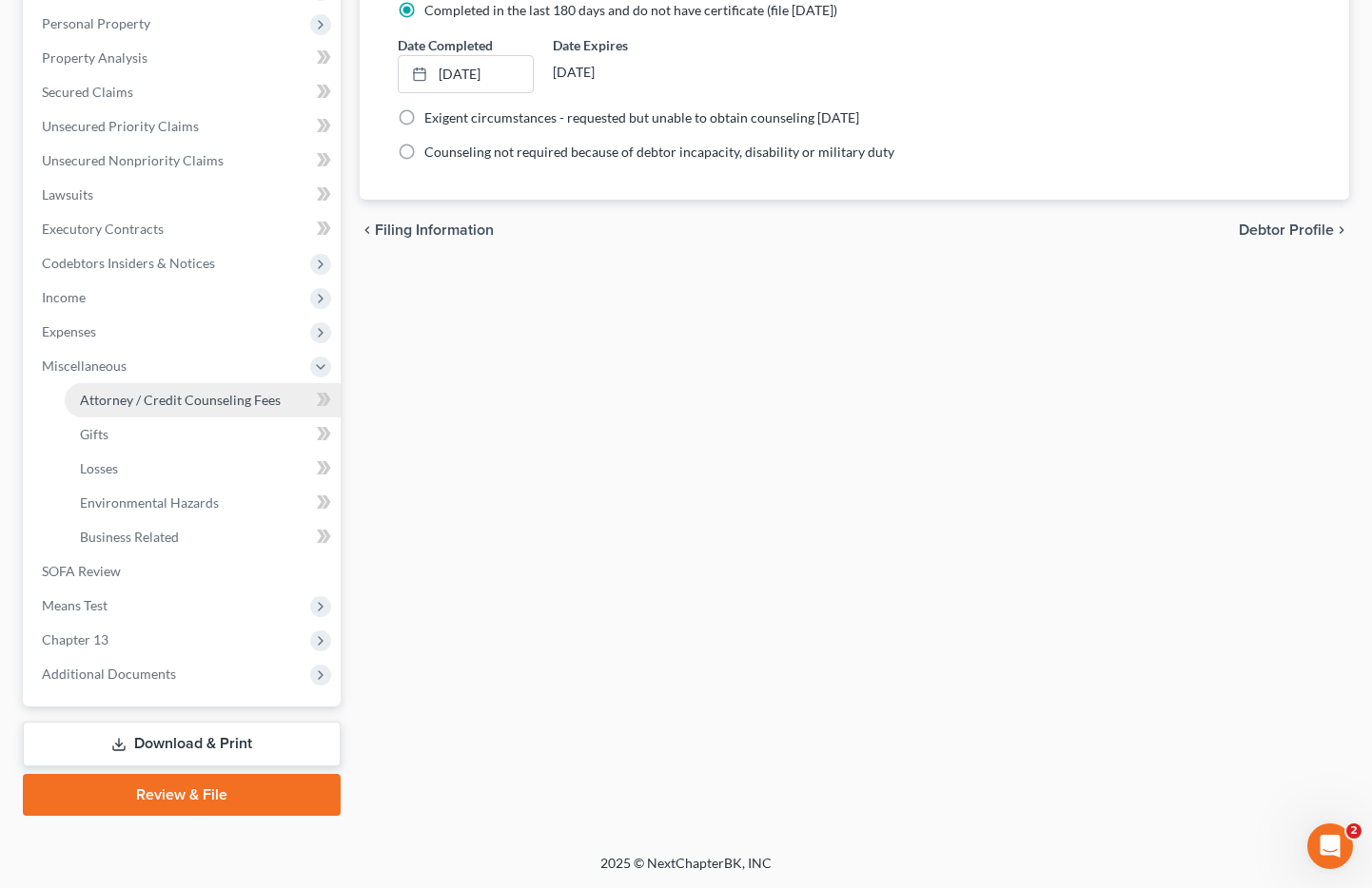
click at [134, 409] on link "Attorney / Credit Counseling Fees" at bounding box center [202, 401] width 276 height 35
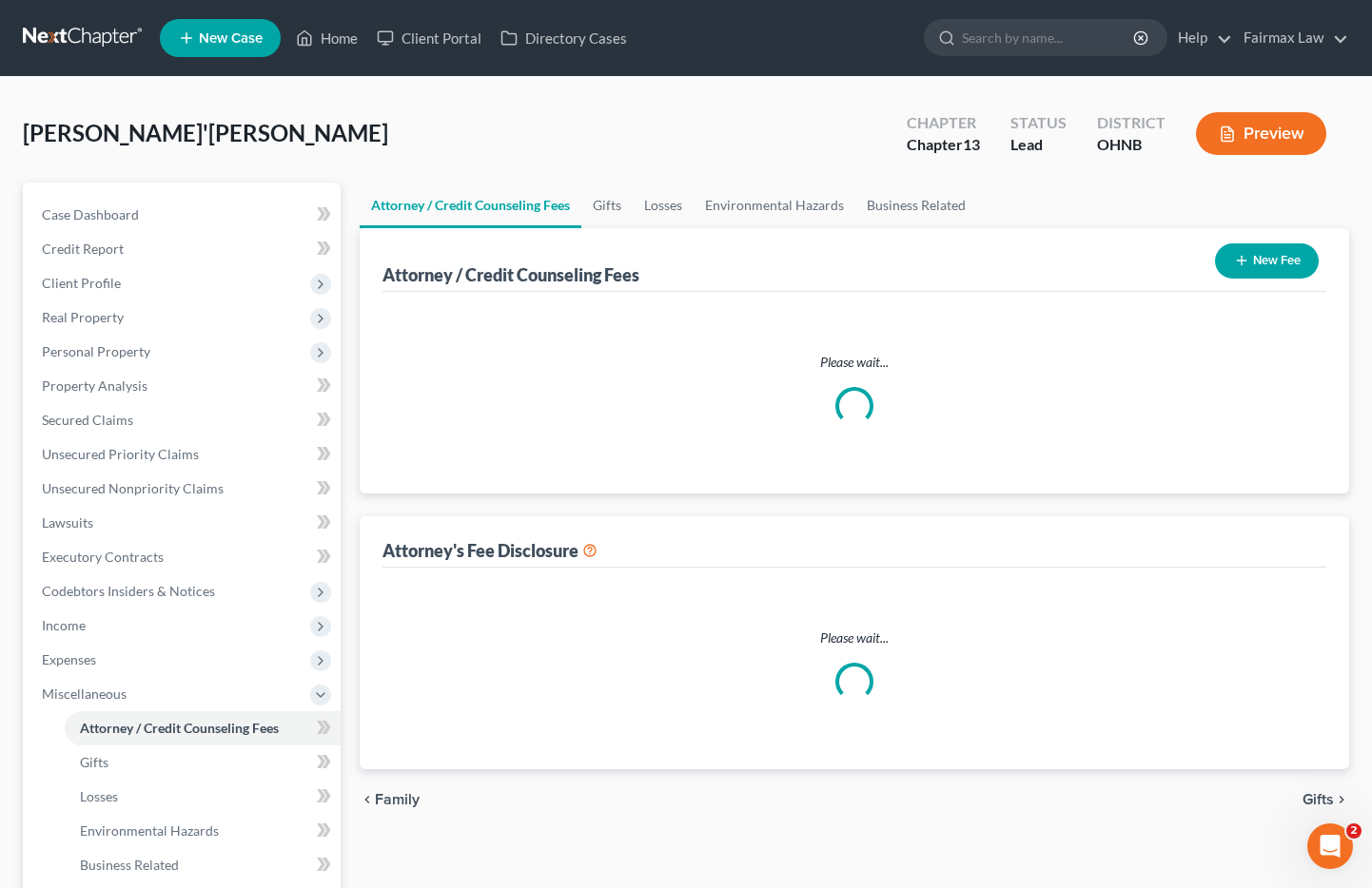
select select "4"
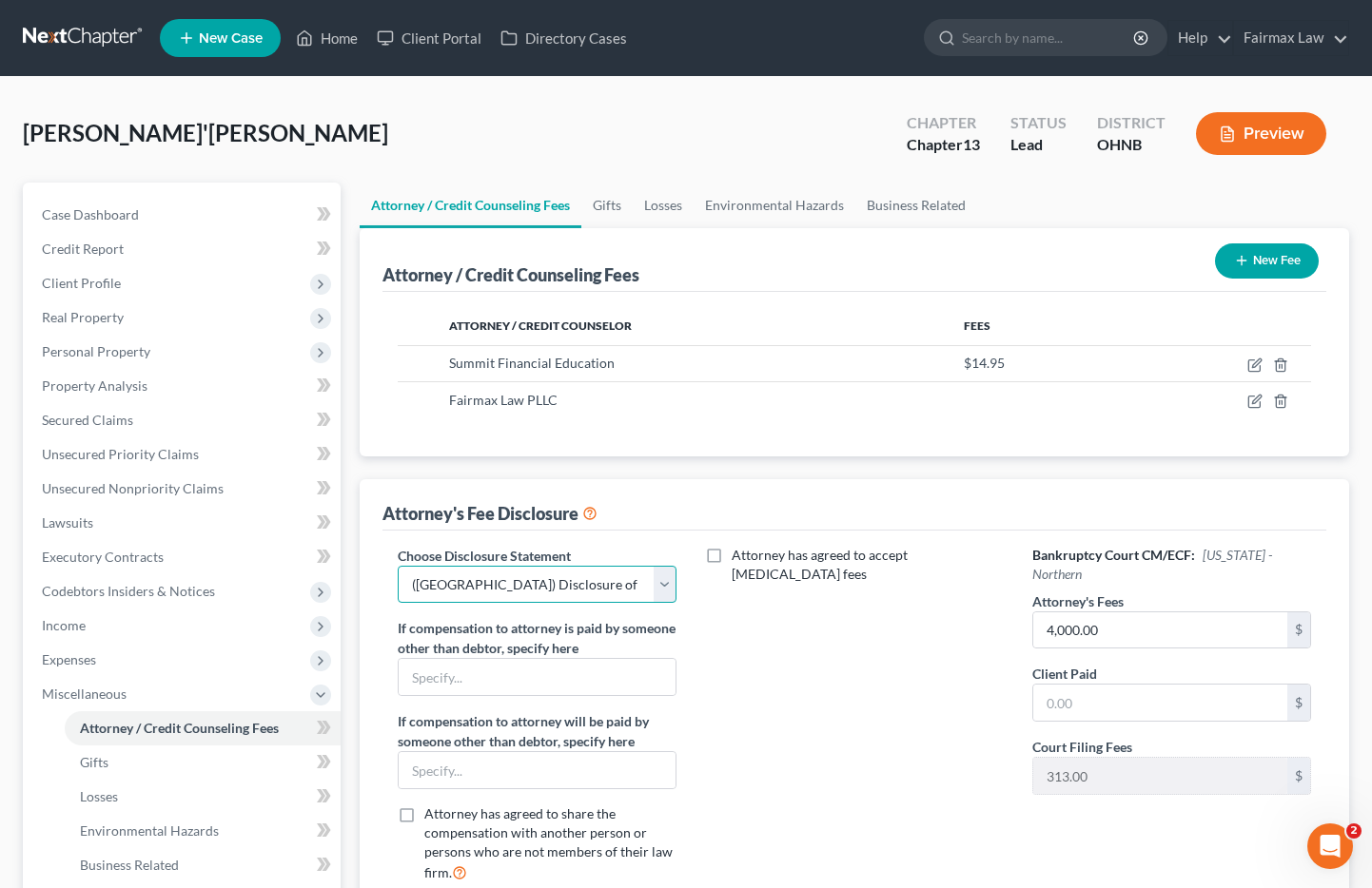
click at [541, 574] on select "Select WDMI - Chapter 13 - Disclosure of Attorney Compensation OHNB & MIWB Disc…" at bounding box center [537, 585] width 280 height 38
click at [139, 499] on link "Unsecured Nonpriority Claims" at bounding box center [184, 489] width 314 height 35
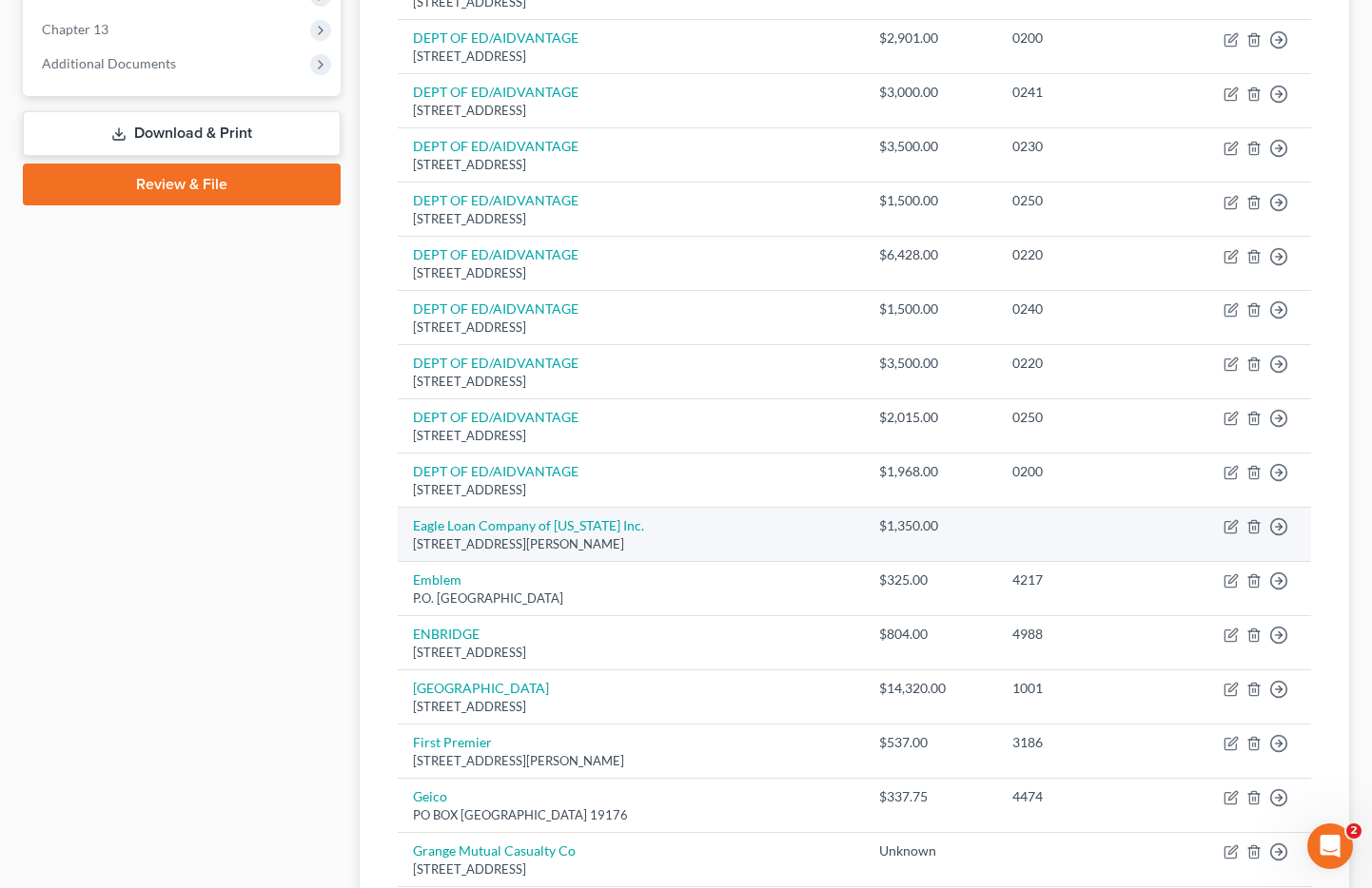
scroll to position [1308, 0]
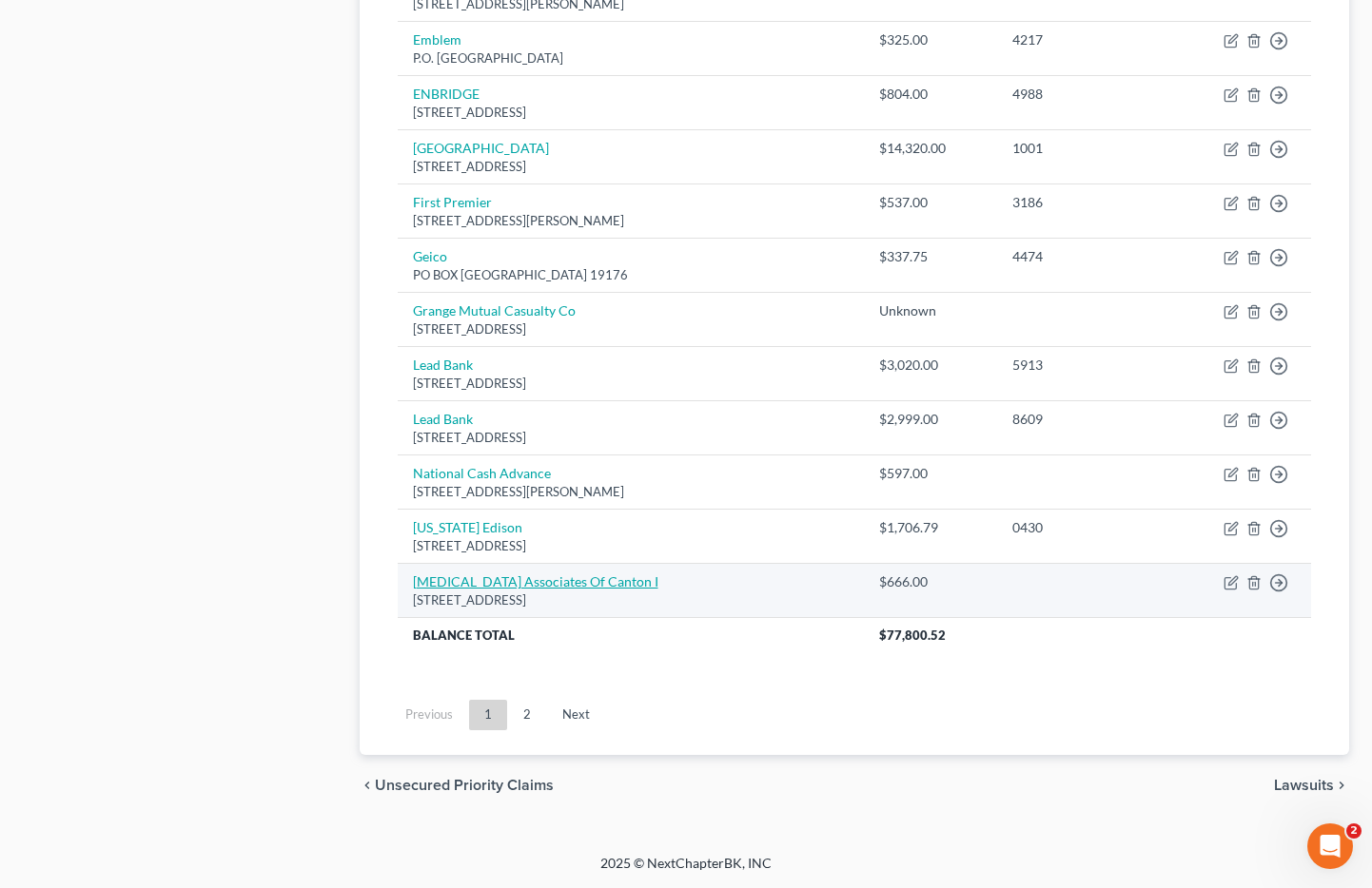
click at [547, 581] on link "Radiology Associates Of Canton I" at bounding box center [536, 581] width 245 height 16
select select "36"
select select "0"
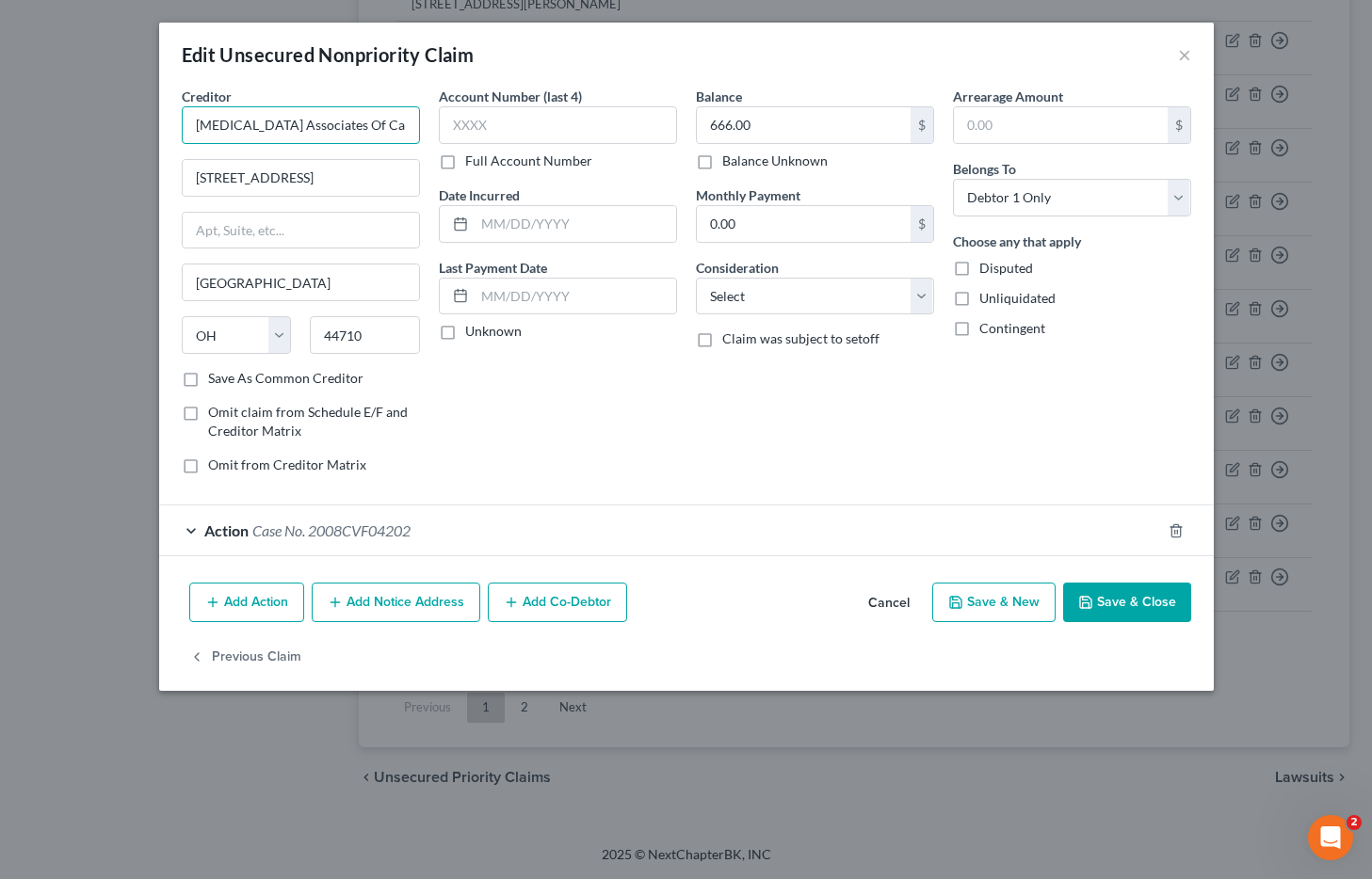
click at [287, 125] on input "Radiology Associates Of Canton I" at bounding box center [301, 126] width 238 height 38
paste input "text"
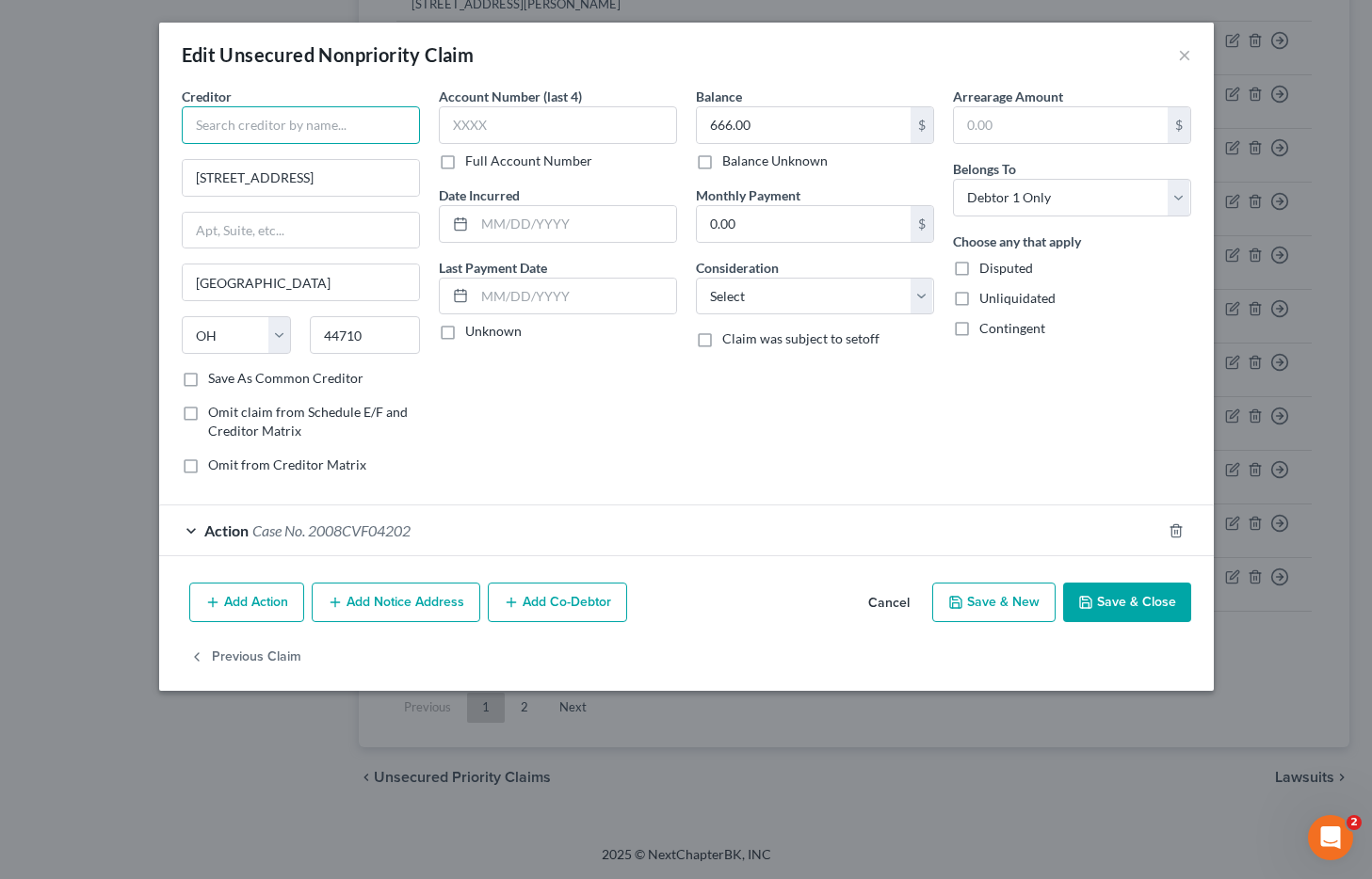
click at [322, 127] on input "text" at bounding box center [301, 126] width 238 height 38
paste input "Radiology Associates Of Canton Inc"
type input "Radiology Associates Of Canton Inc"
click at [801, 291] on select "Select Cable / Satellite Services Collection Agency Credit Card Debt Debt Couns…" at bounding box center [814, 297] width 238 height 38
click at [696, 278] on select "Select Cable / Satellite Services Collection Agency Credit Card Debt Debt Couns…" at bounding box center [814, 297] width 238 height 38
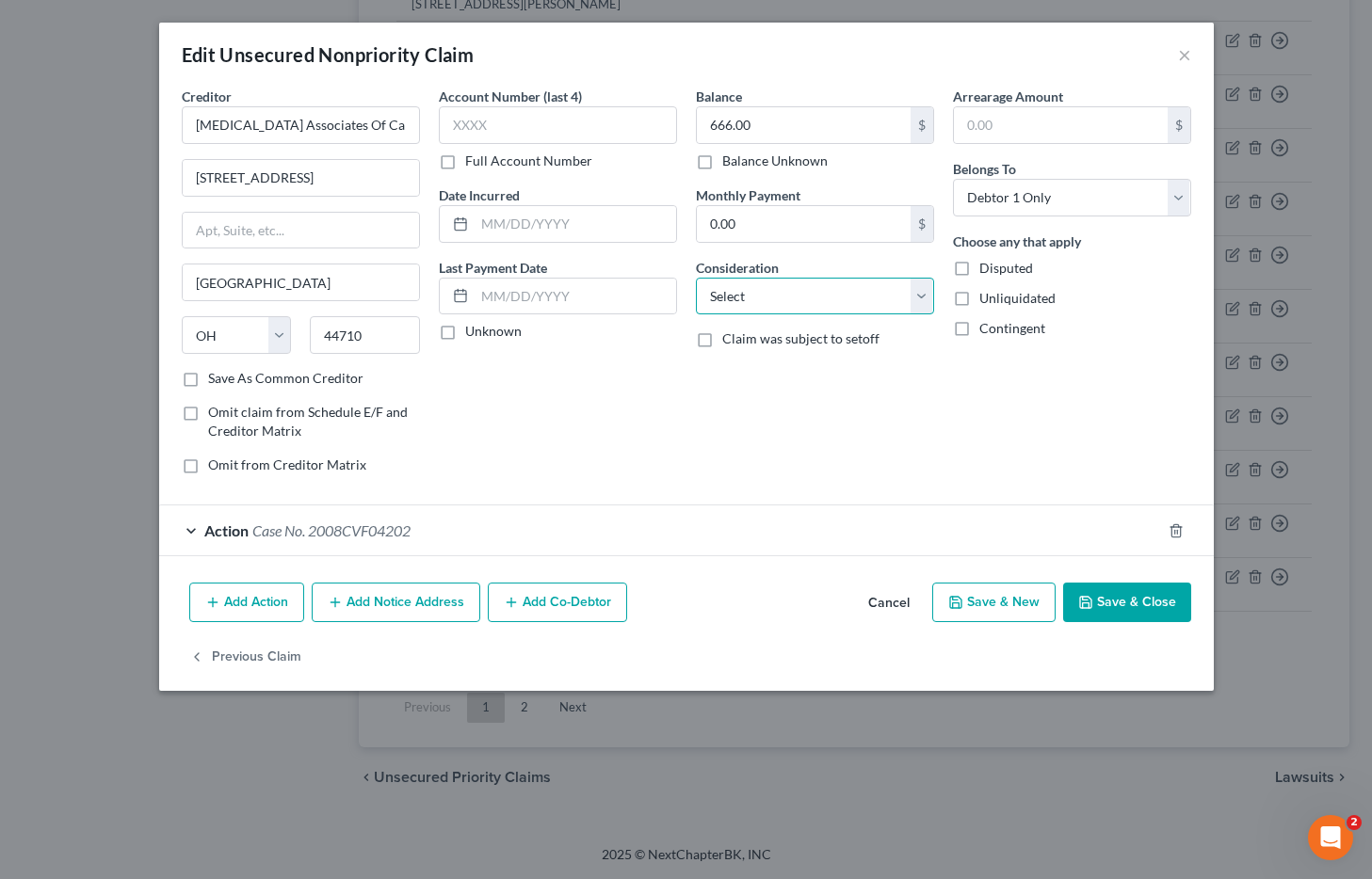
click at [817, 296] on select "Select Cable / Satellite Services Collection Agency Credit Card Debt Debt Couns…" at bounding box center [814, 297] width 238 height 38
select select "9"
click at [696, 278] on select "Select Cable / Satellite Services Collection Agency Credit Card Debt Debt Couns…" at bounding box center [814, 297] width 238 height 38
click at [1166, 605] on button "Save & Close" at bounding box center [1127, 603] width 128 height 40
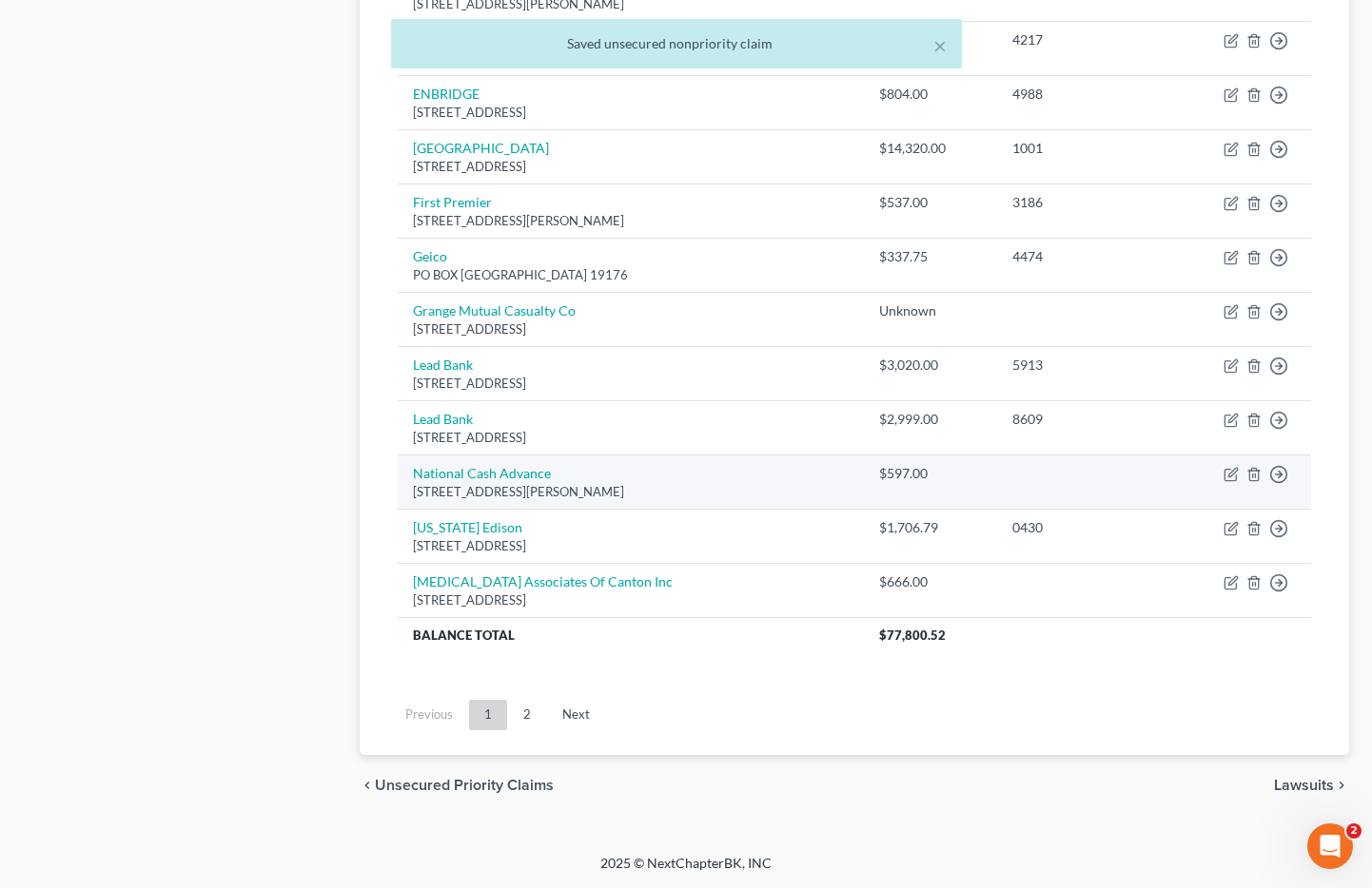
drag, startPoint x: 750, startPoint y: 491, endPoint x: 937, endPoint y: 501, distance: 187.3
click at [750, 492] on div "4633 Morse Centre Rd., Columbus, OH 43229" at bounding box center [632, 492] width 437 height 18
click at [1239, 472] on td "Move to D Move to E Move to G Move to Notice Only" at bounding box center [1240, 481] width 140 height 54
click at [1234, 473] on icon "button" at bounding box center [1233, 472] width 9 height 9
select select "36"
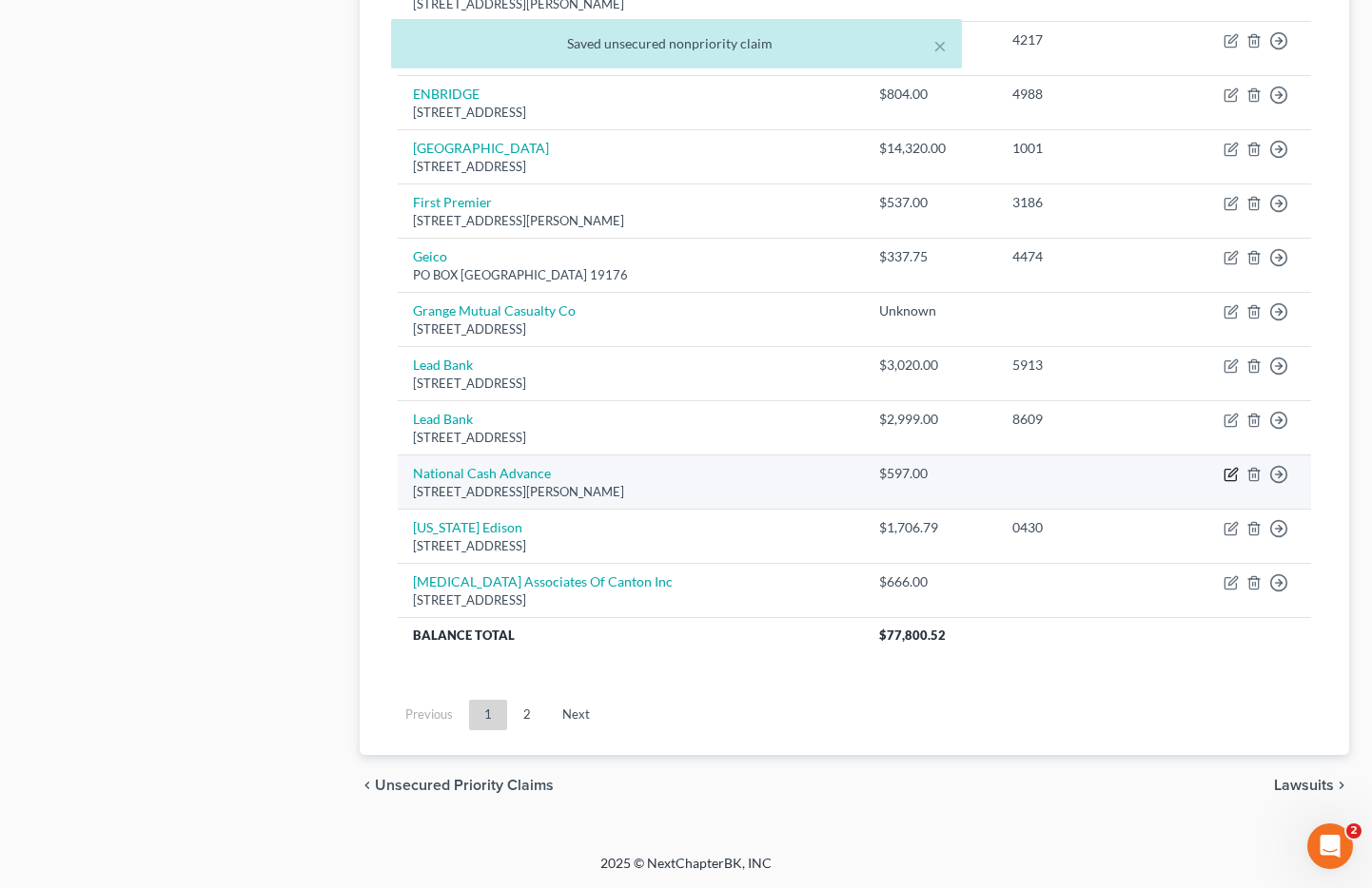
select select "0"
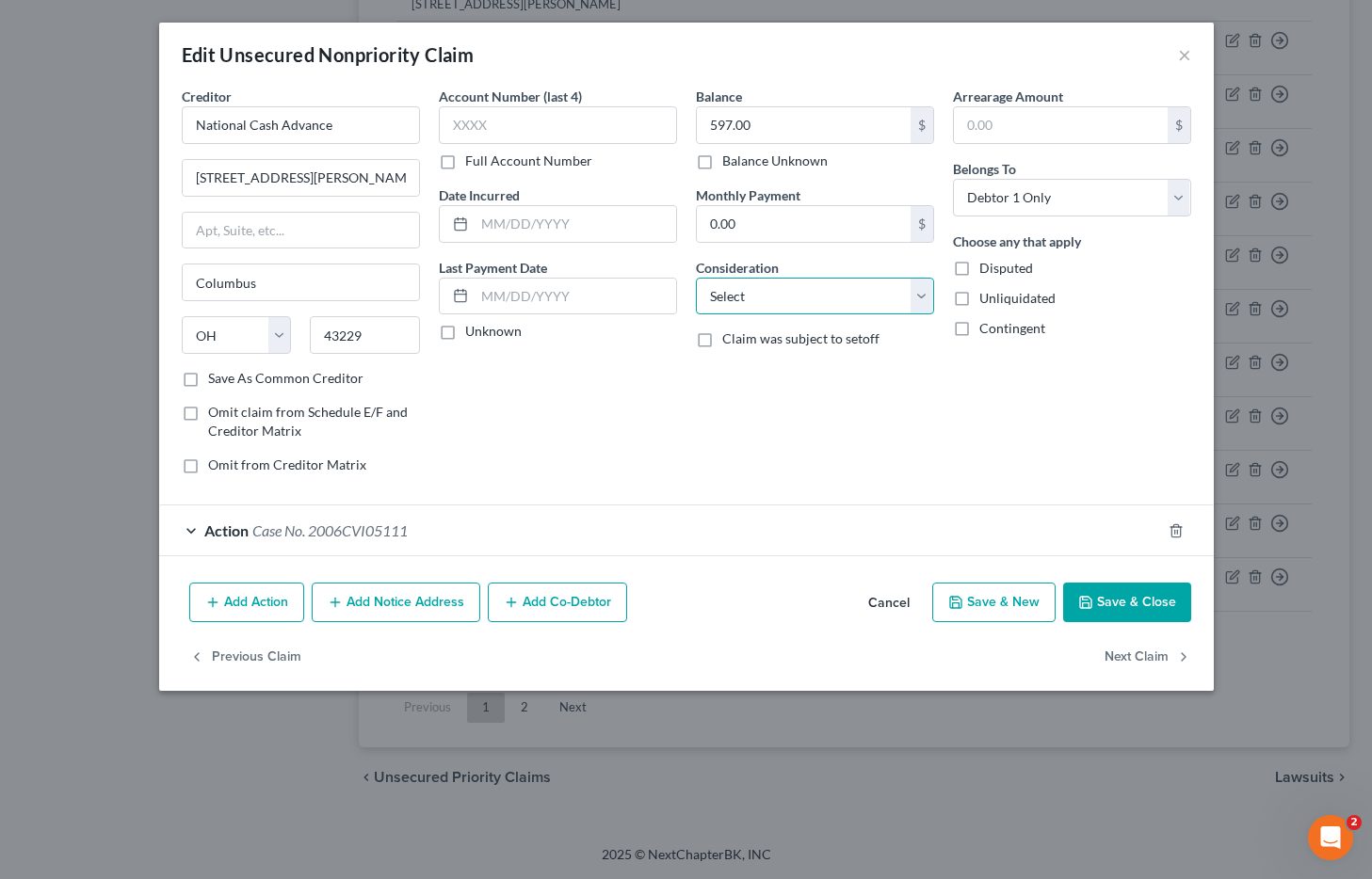
click at [798, 296] on select "Select Cable / Satellite Services Collection Agency Credit Card Debt Debt Couns…" at bounding box center [814, 297] width 238 height 38
click at [696, 278] on select "Select Cable / Satellite Services Collection Agency Credit Card Debt Debt Couns…" at bounding box center [814, 297] width 238 height 38
click at [809, 294] on select "Select Cable / Satellite Services Collection Agency Credit Card Debt Debt Couns…" at bounding box center [814, 297] width 238 height 38
click at [696, 278] on select "Select Cable / Satellite Services Collection Agency Credit Card Debt Debt Couns…" at bounding box center [814, 297] width 238 height 38
click at [767, 297] on select "Select Cable / Satellite Services Collection Agency Credit Card Debt Debt Couns…" at bounding box center [814, 297] width 238 height 38
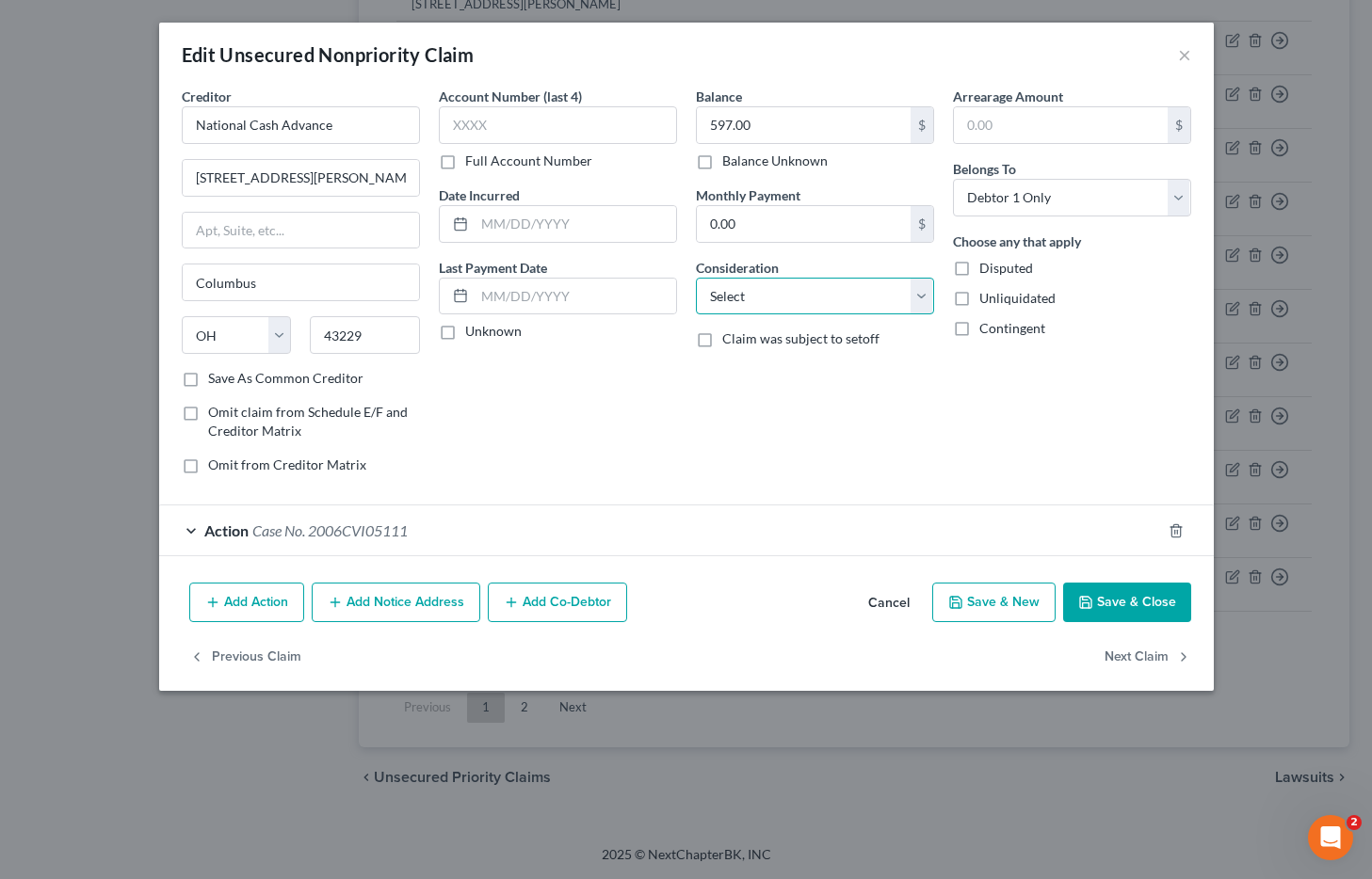
select select "14"
click at [696, 278] on select "Select Cable / Satellite Services Collection Agency Credit Card Debt Debt Couns…" at bounding box center [814, 297] width 238 height 38
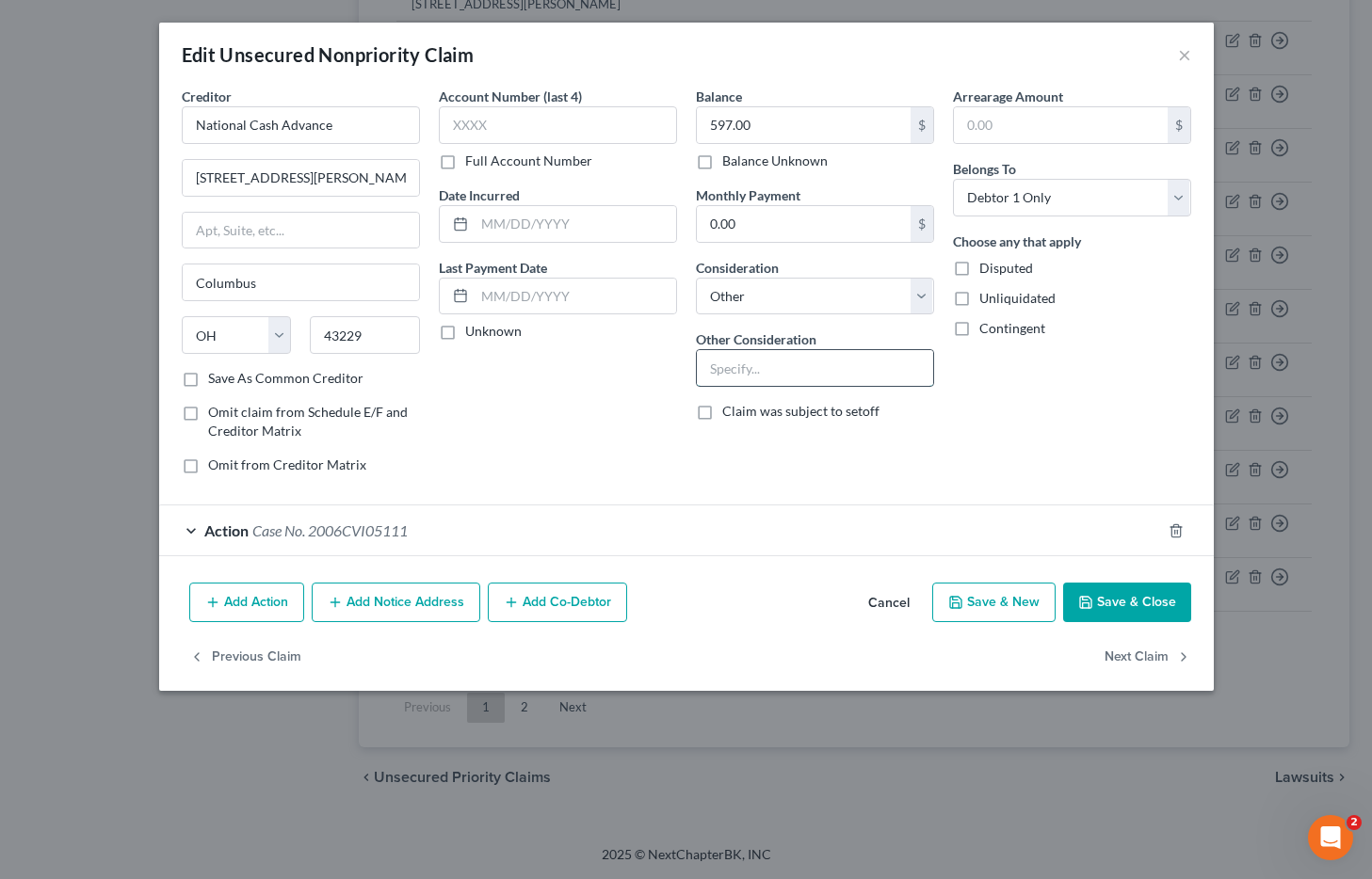
click at [752, 369] on input "text" at bounding box center [814, 368] width 236 height 36
type input "Collections"
click at [1134, 606] on button "Save & Close" at bounding box center [1127, 603] width 128 height 40
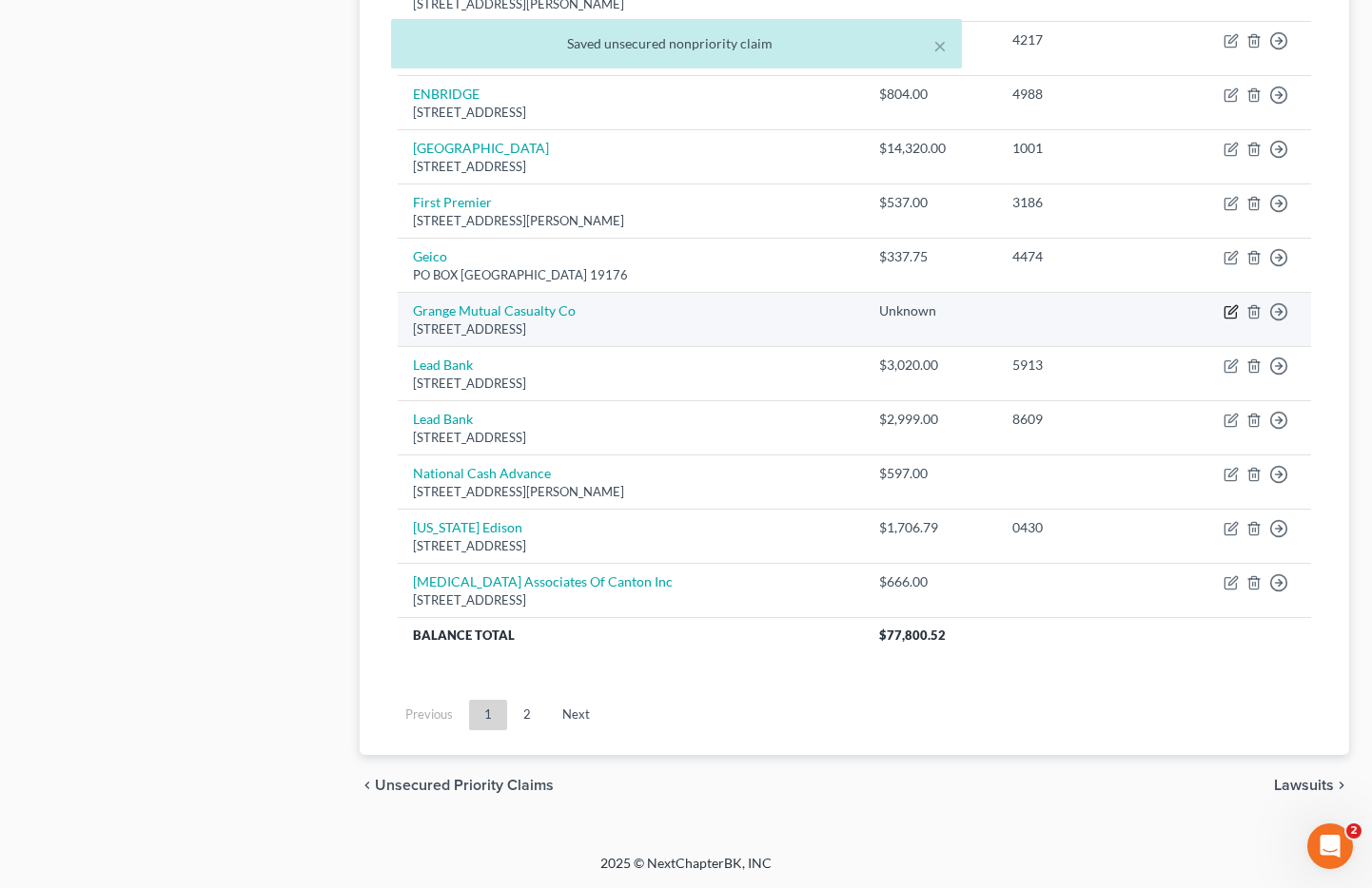
click at [1228, 315] on icon "button" at bounding box center [1232, 312] width 15 height 15
select select "36"
select select "0"
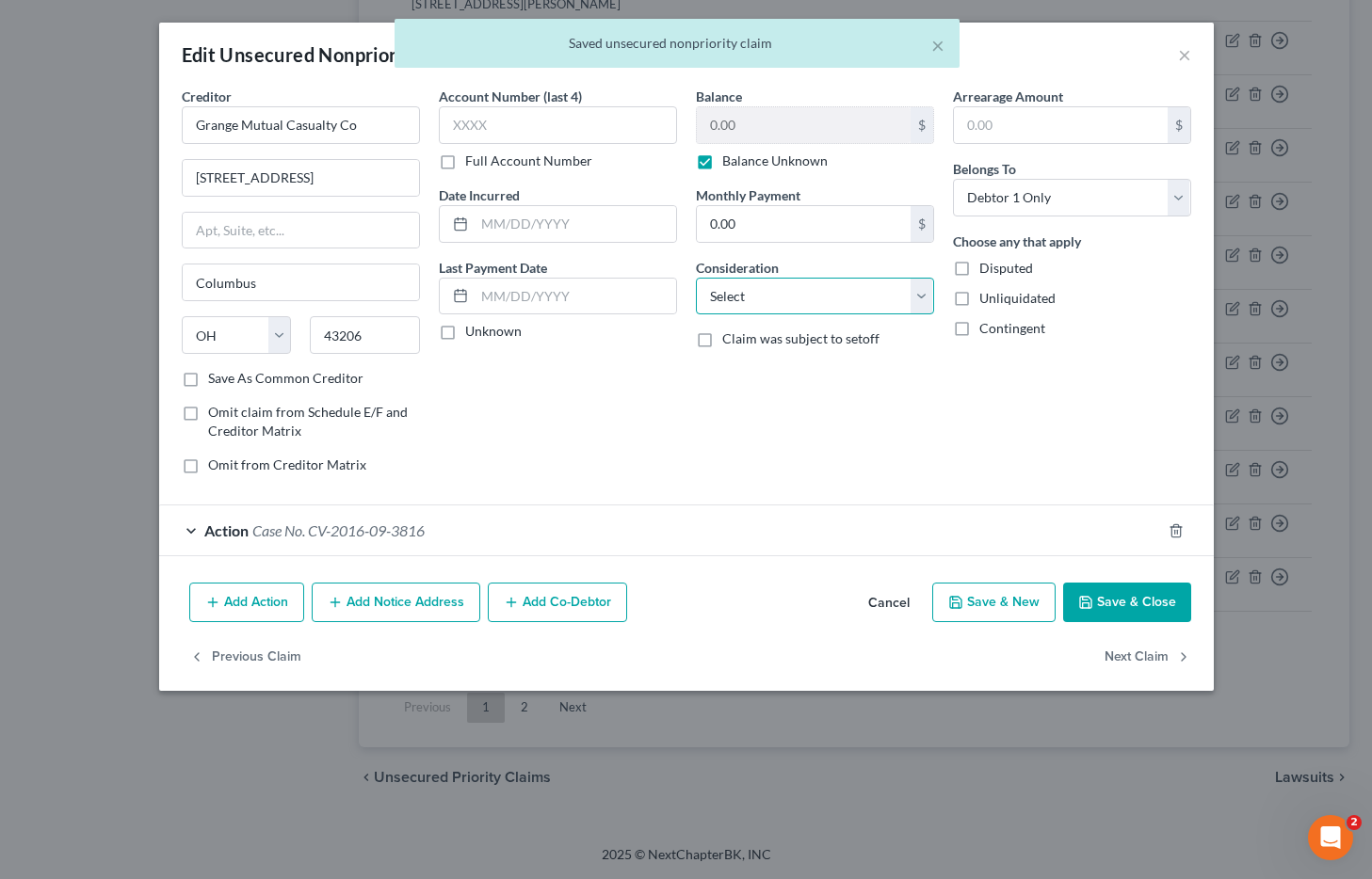
click at [815, 289] on select "Select Cable / Satellite Services Collection Agency Credit Card Debt Debt Couns…" at bounding box center [814, 297] width 238 height 38
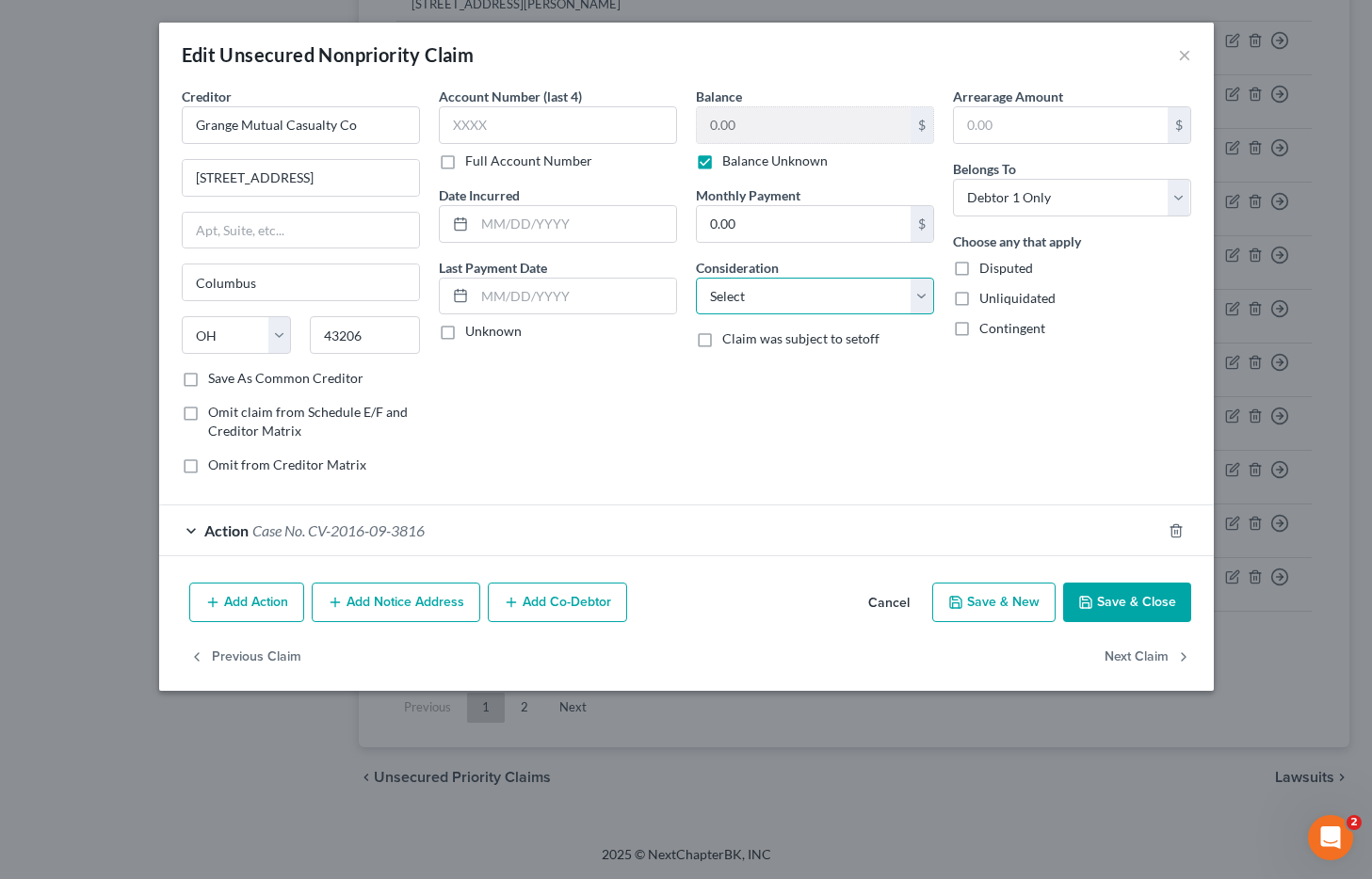
select select "14"
click at [696, 278] on select "Select Cable / Satellite Services Collection Agency Credit Card Debt Debt Couns…" at bounding box center [814, 297] width 238 height 38
click at [776, 344] on label "Other Consideration" at bounding box center [755, 339] width 121 height 20
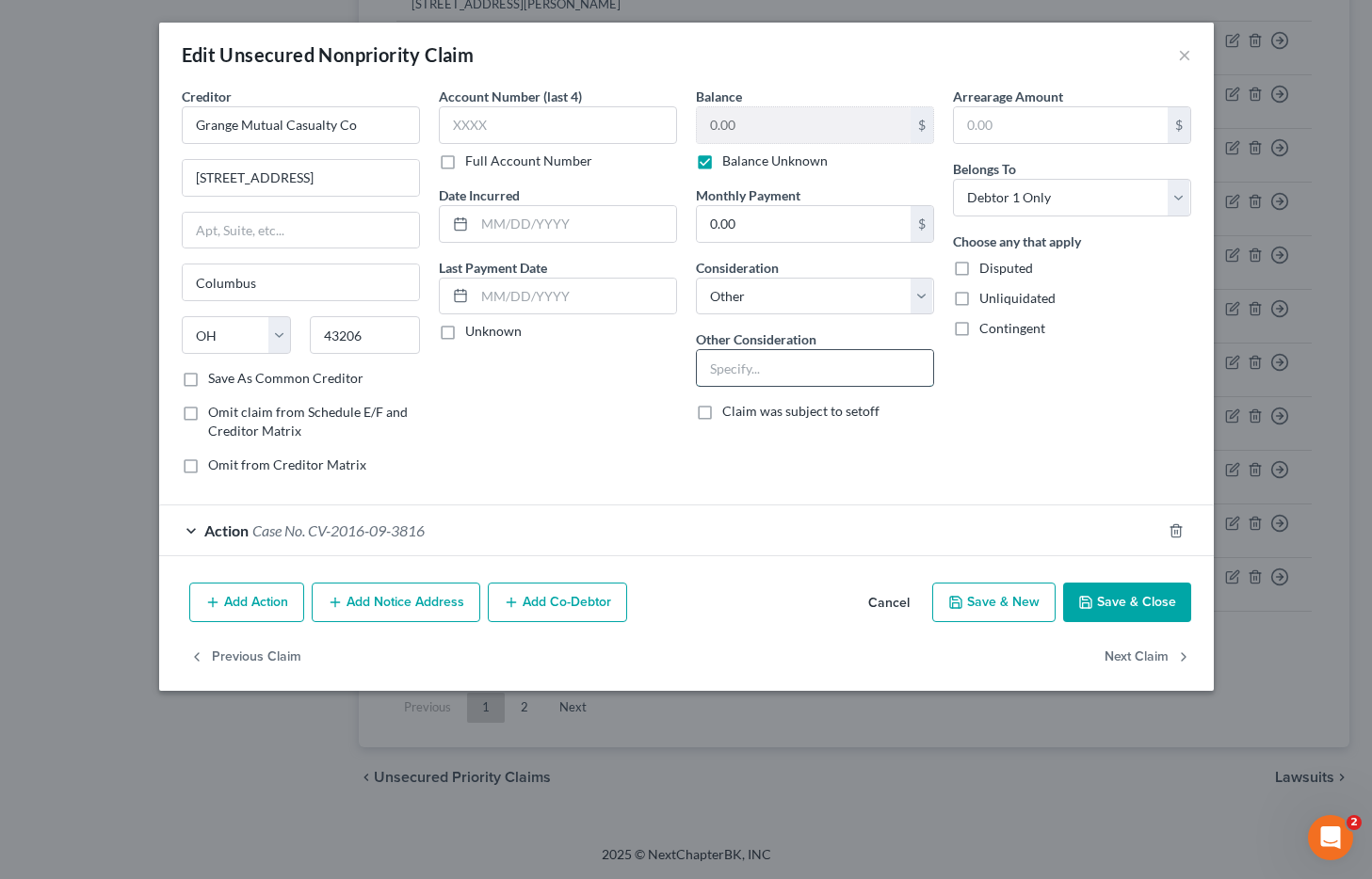
click at [780, 361] on input "text" at bounding box center [814, 368] width 236 height 36
type input "Collections"
click at [1138, 569] on div "Creditor * Grange Mutual Casualty Co 671 South High Street Columbus State AL AK…" at bounding box center [686, 331] width 1055 height 489
click at [1137, 602] on button "Save & Close" at bounding box center [1127, 603] width 128 height 40
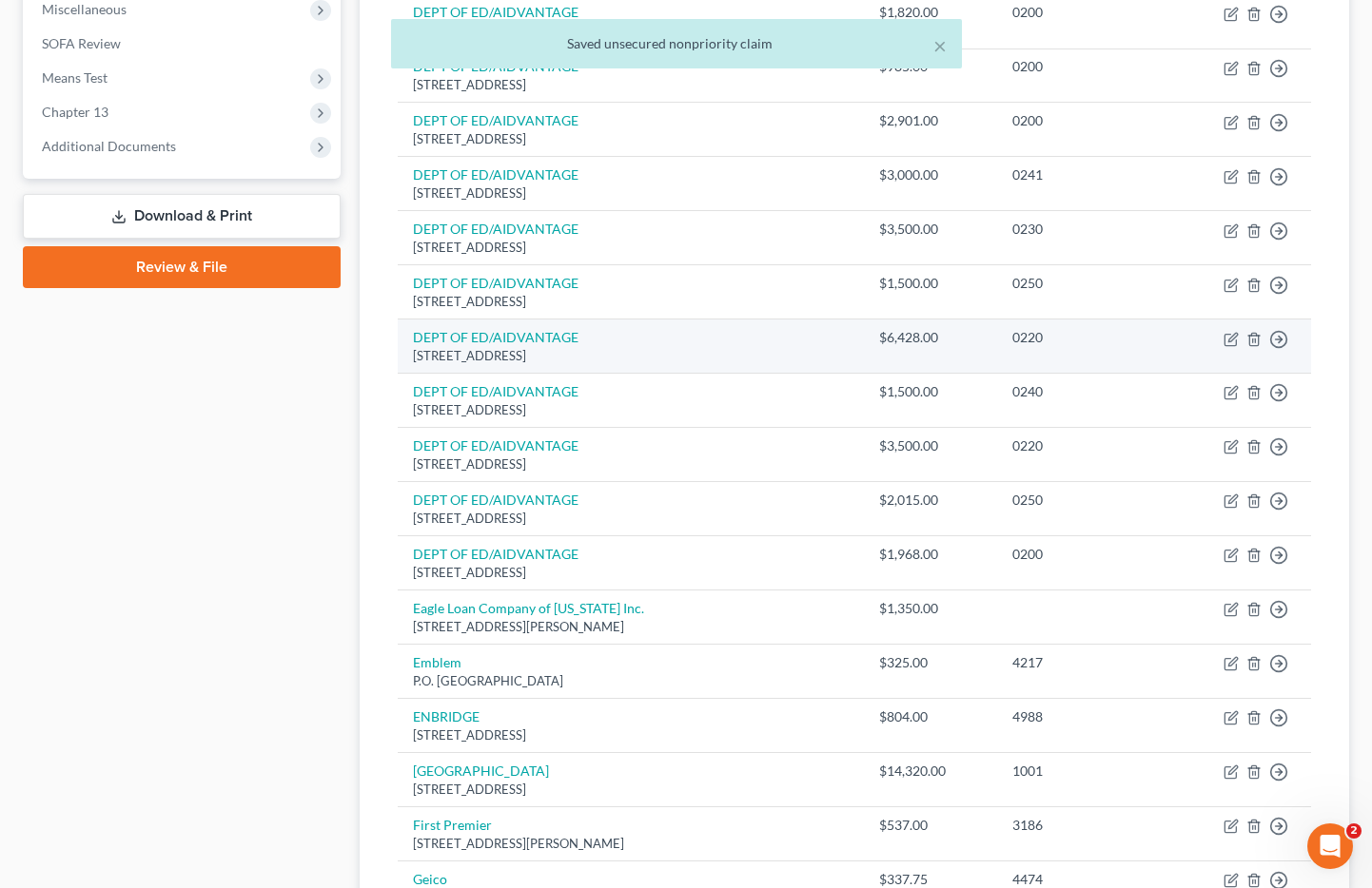
scroll to position [683, 0]
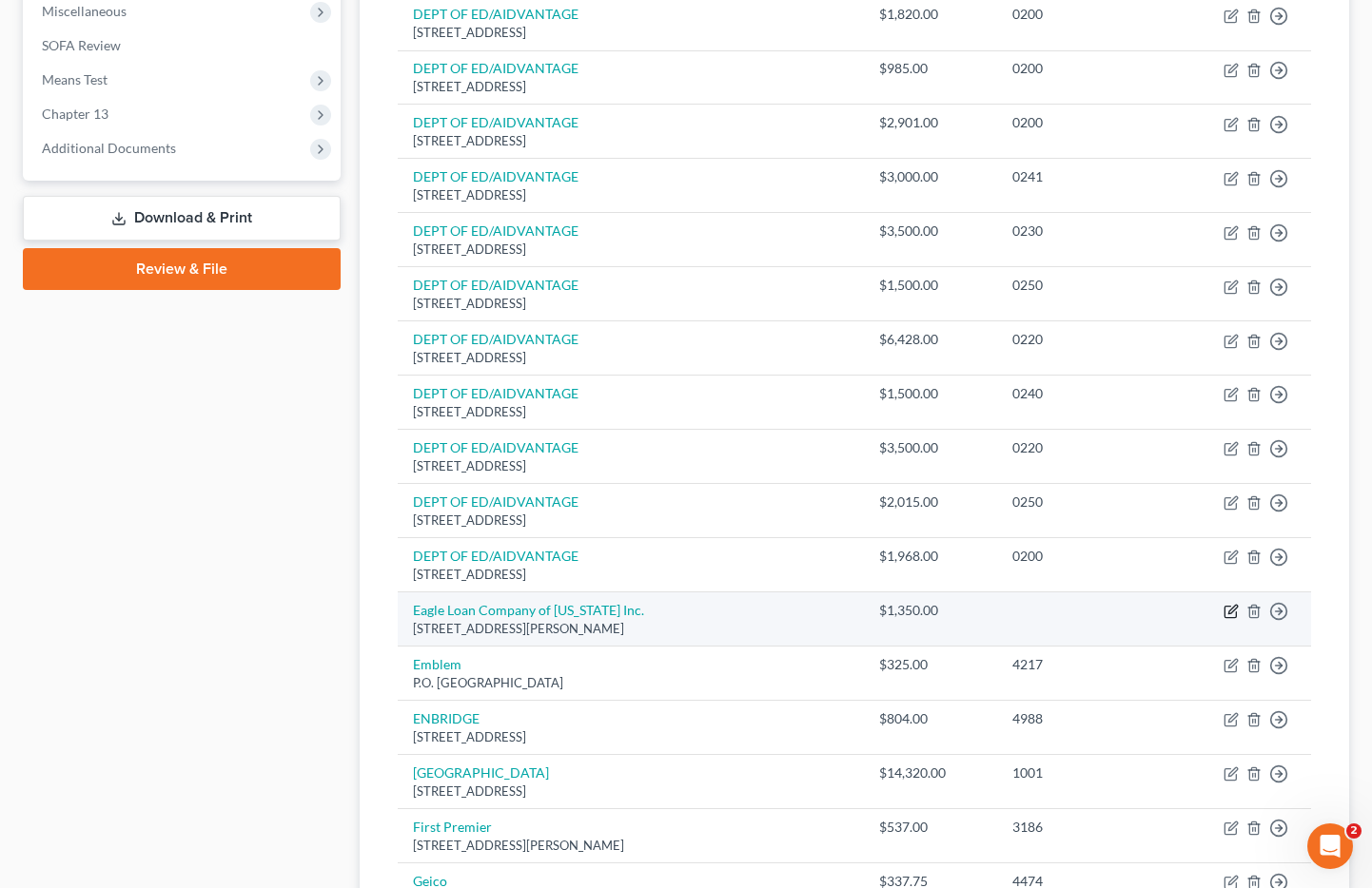
click at [1230, 610] on icon "button" at bounding box center [1233, 609] width 9 height 9
select select "36"
select select "1"
select select "0"
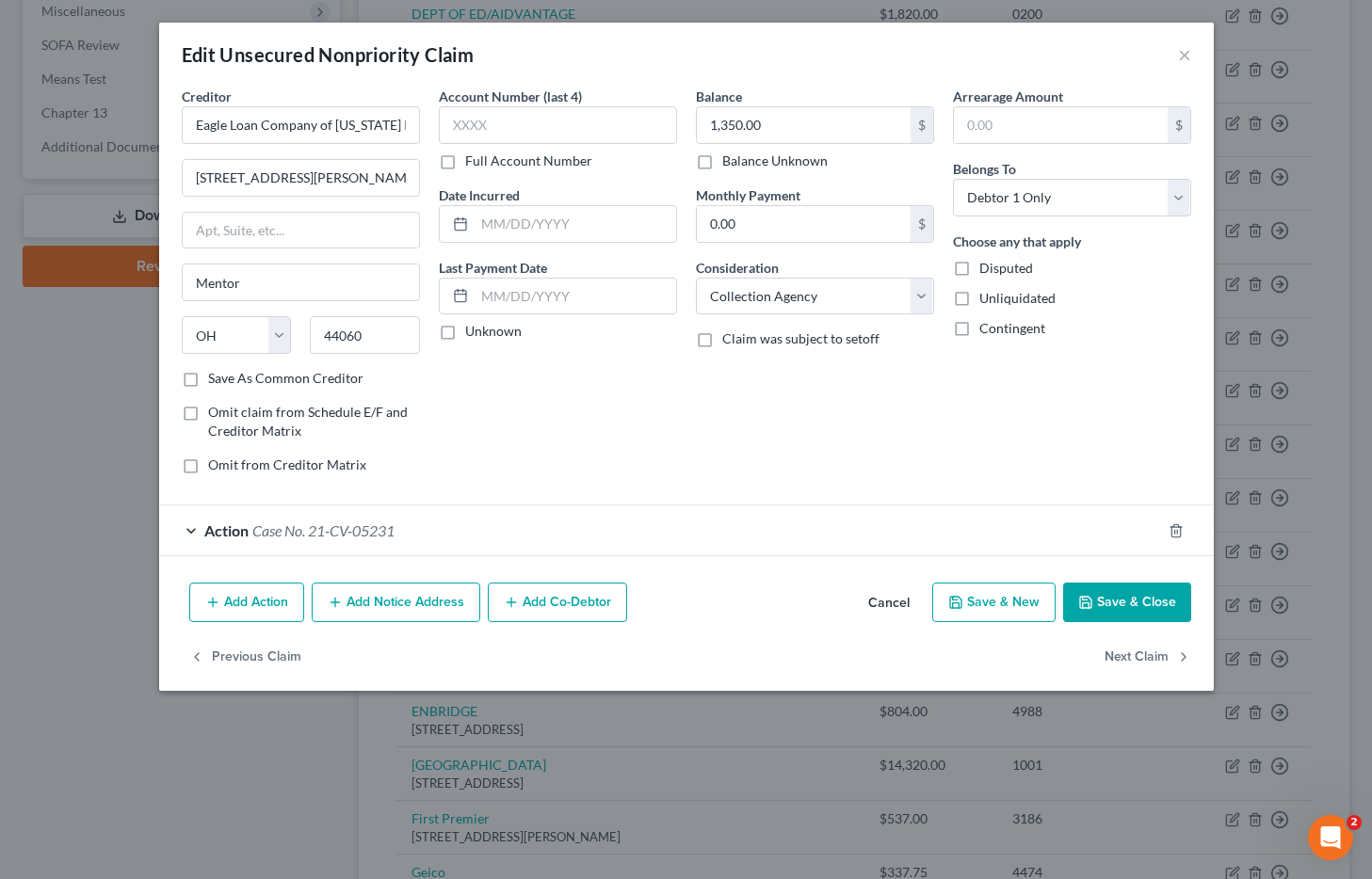
click at [893, 606] on button "Cancel" at bounding box center [889, 604] width 71 height 38
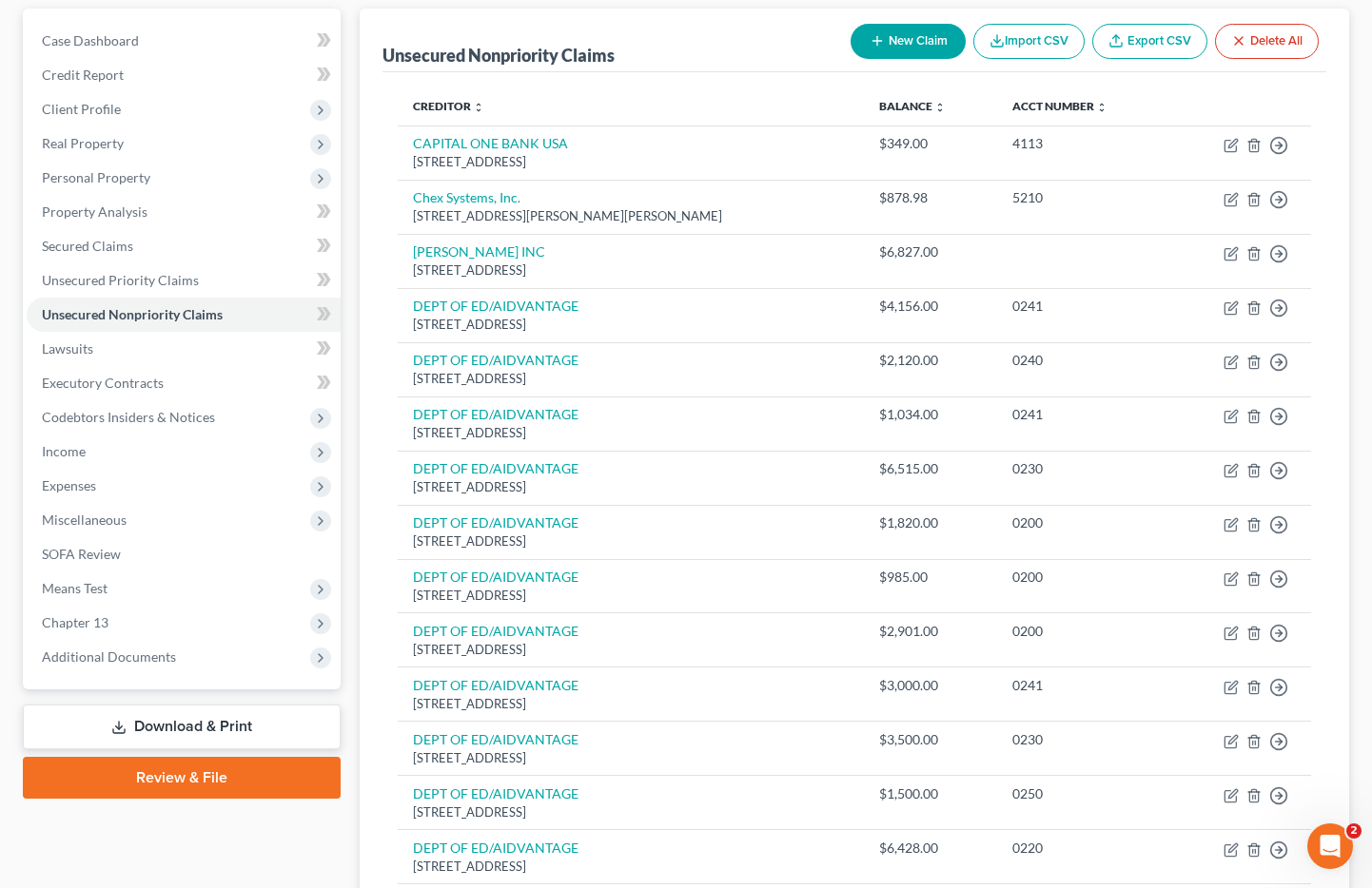
scroll to position [0, 0]
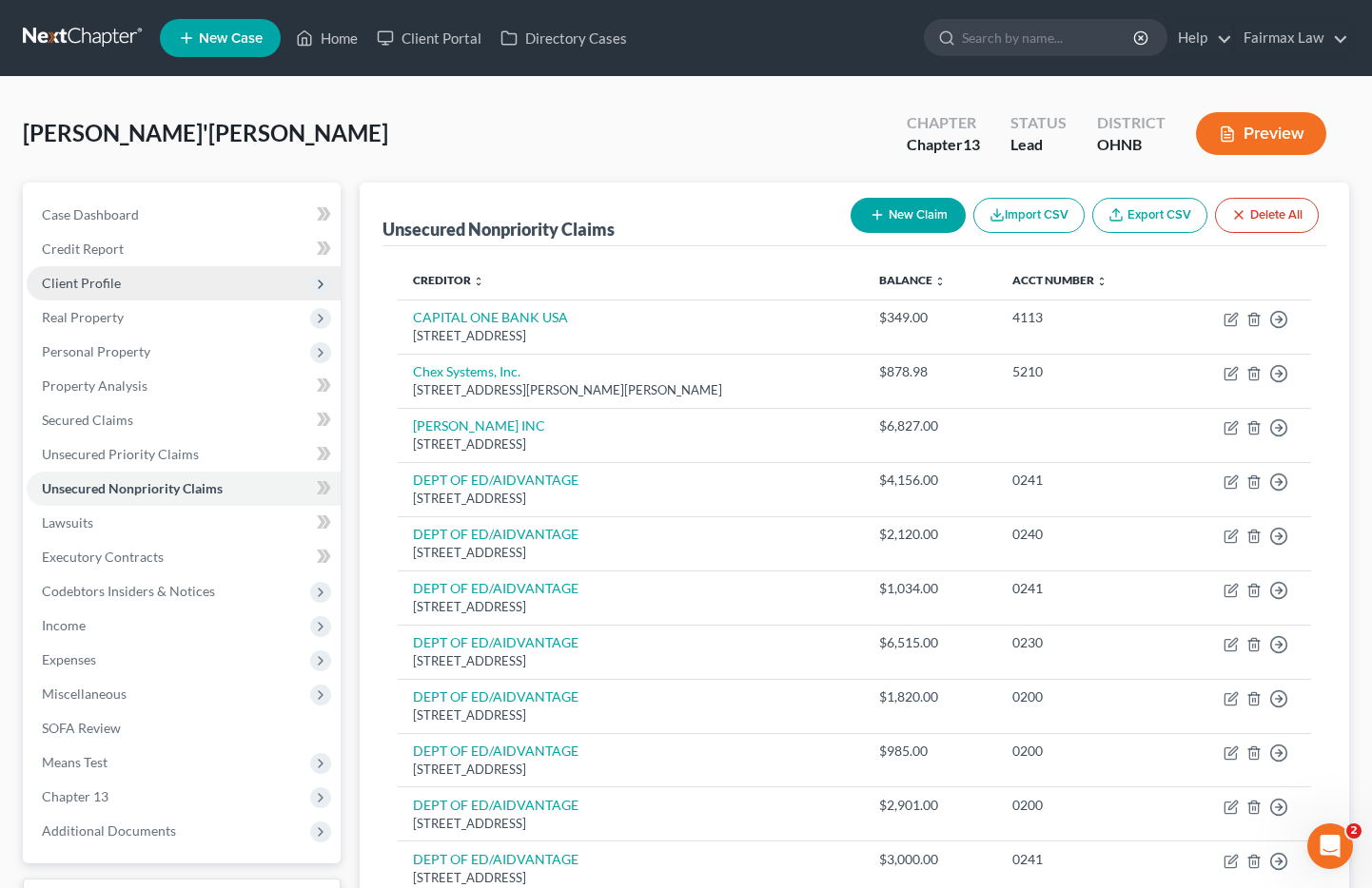
drag, startPoint x: 99, startPoint y: 288, endPoint x: 116, endPoint y: 292, distance: 17.5
click at [101, 288] on span "Client Profile" at bounding box center [82, 283] width 79 height 16
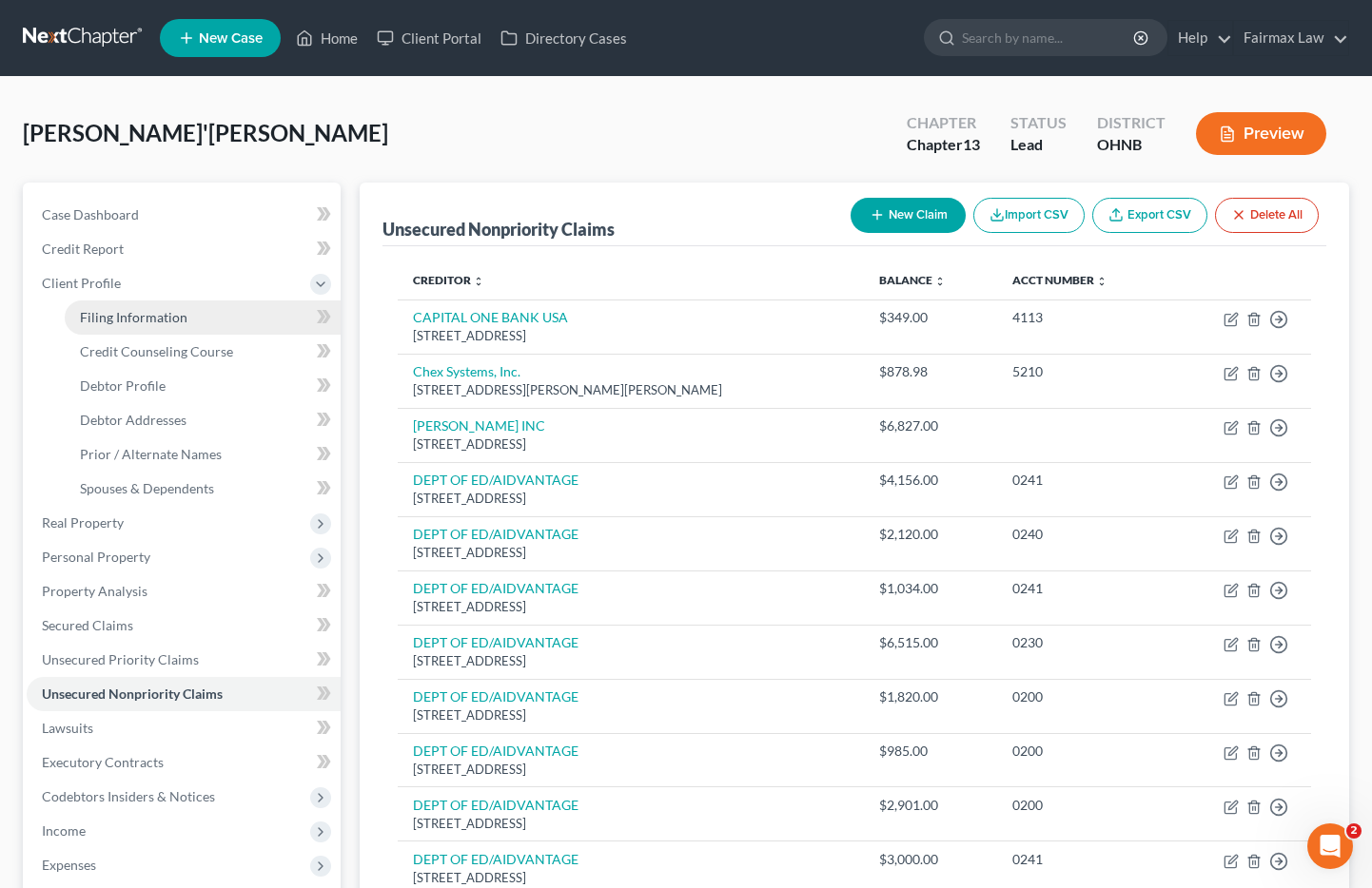
drag, startPoint x: 160, startPoint y: 309, endPoint x: 203, endPoint y: 301, distance: 43.7
click at [161, 309] on span "Filing Information" at bounding box center [134, 317] width 108 height 16
select select "1"
select select "0"
select select "3"
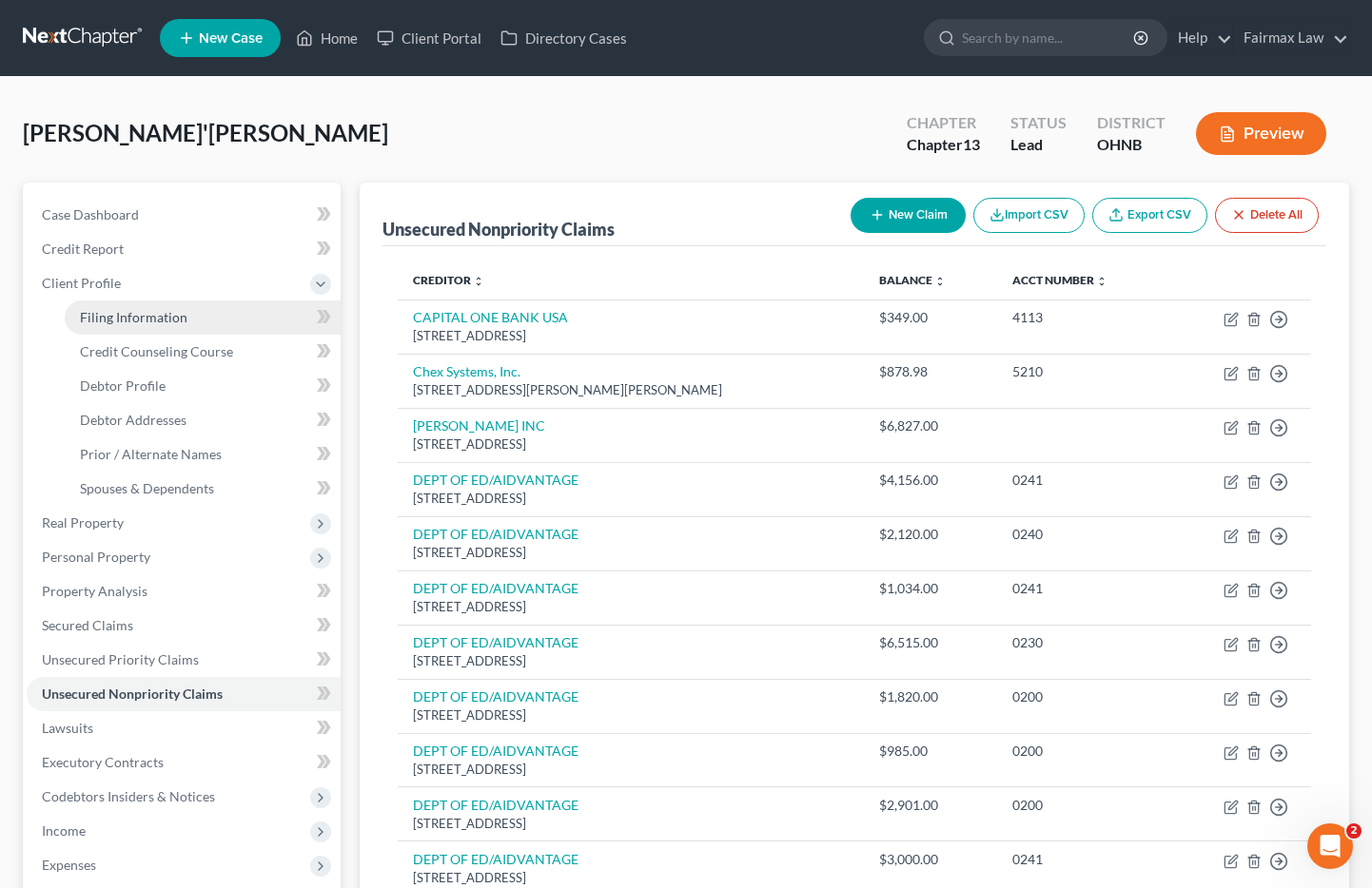
select select "61"
select select "16"
select select "0"
select select "36"
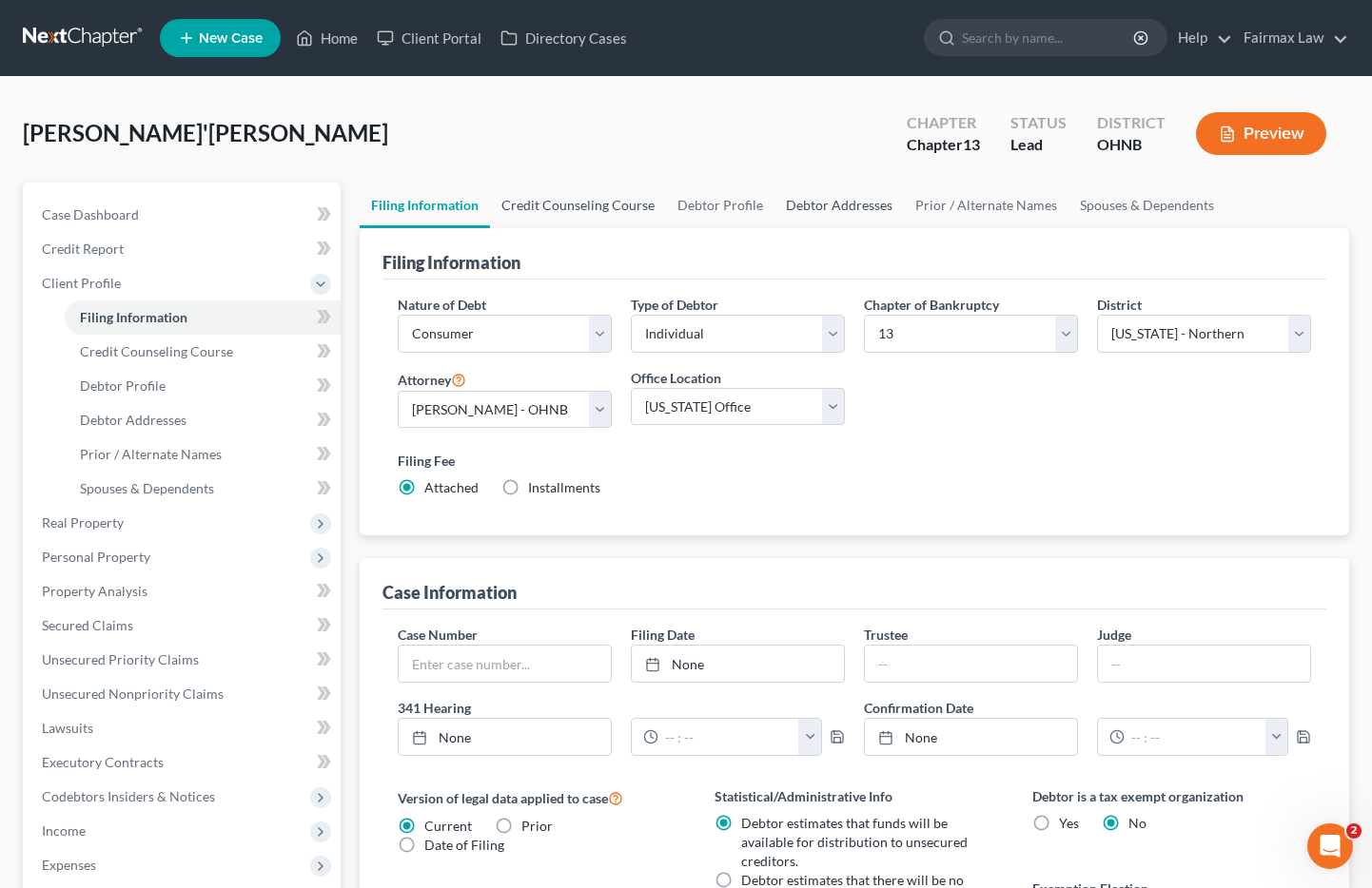
drag, startPoint x: 612, startPoint y: 203, endPoint x: 776, endPoint y: 206, distance: 164.0
click at [613, 203] on link "Credit Counseling Course" at bounding box center [578, 206] width 176 height 46
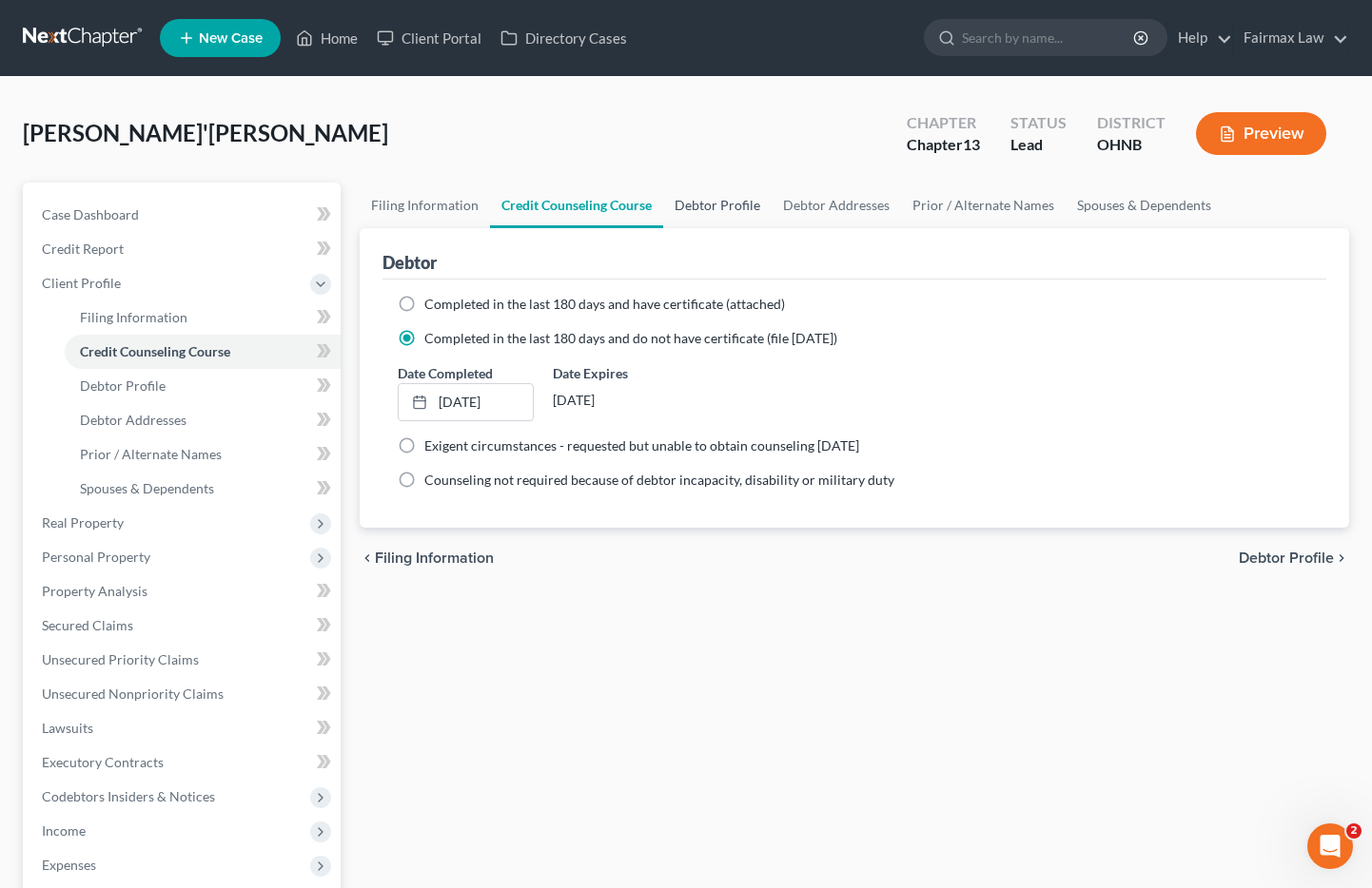
click at [731, 203] on link "Debtor Profile" at bounding box center [717, 206] width 109 height 46
select select "0"
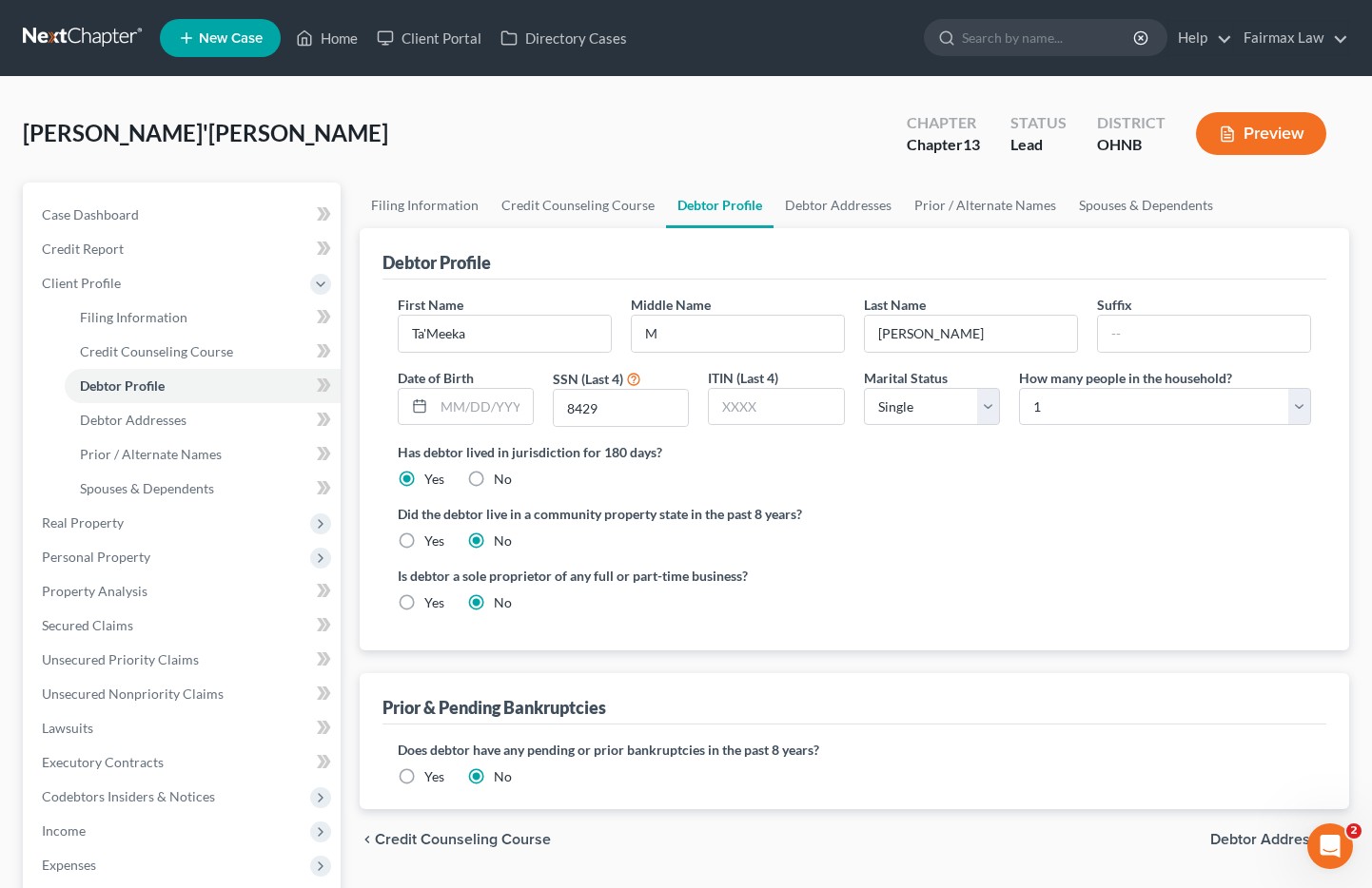
radio input "true"
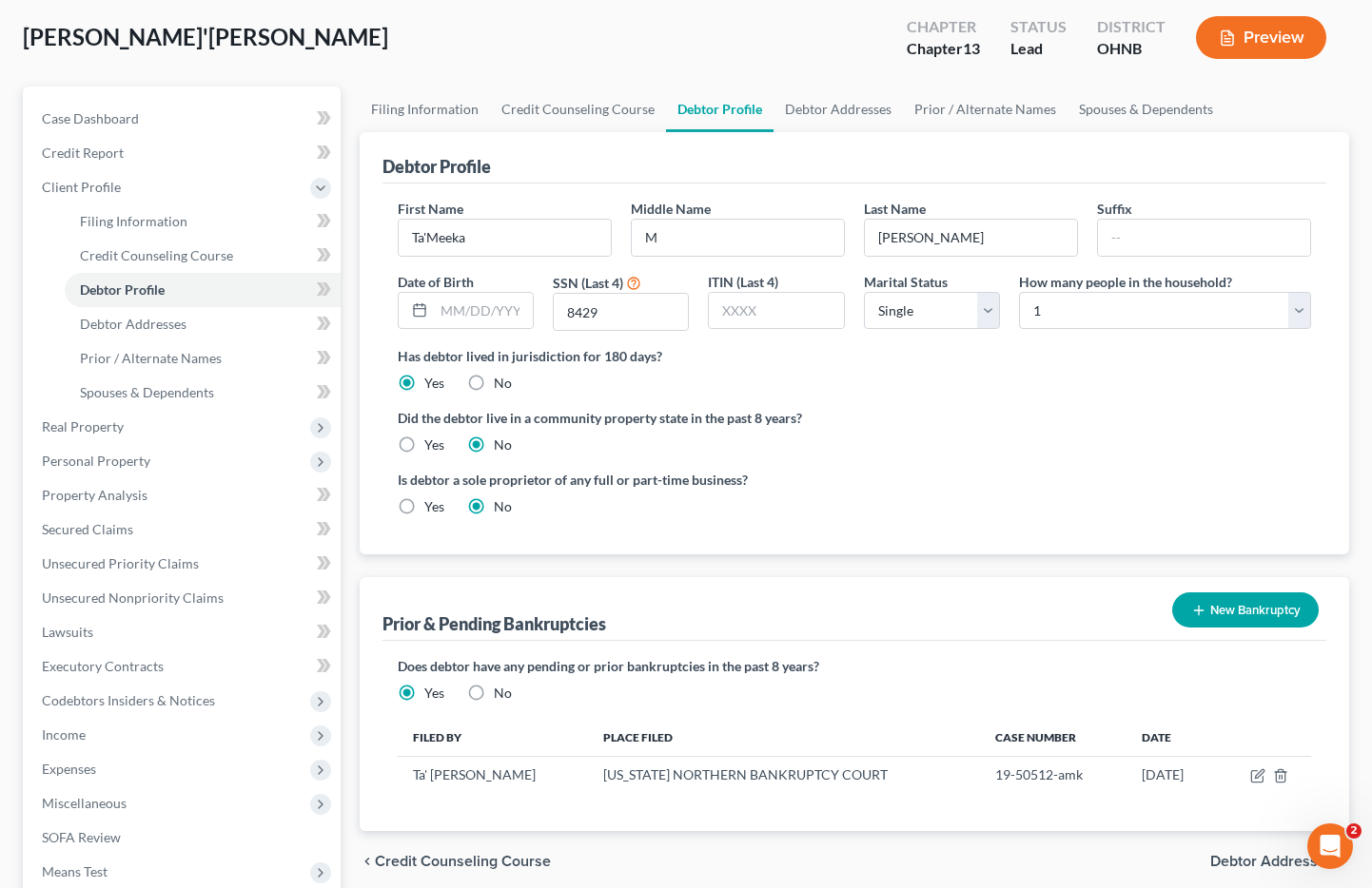
scroll to position [95, 0]
click at [489, 314] on input "text" at bounding box center [483, 312] width 99 height 37
click at [474, 308] on input "text" at bounding box center [483, 312] width 99 height 37
type input "04/06/1982"
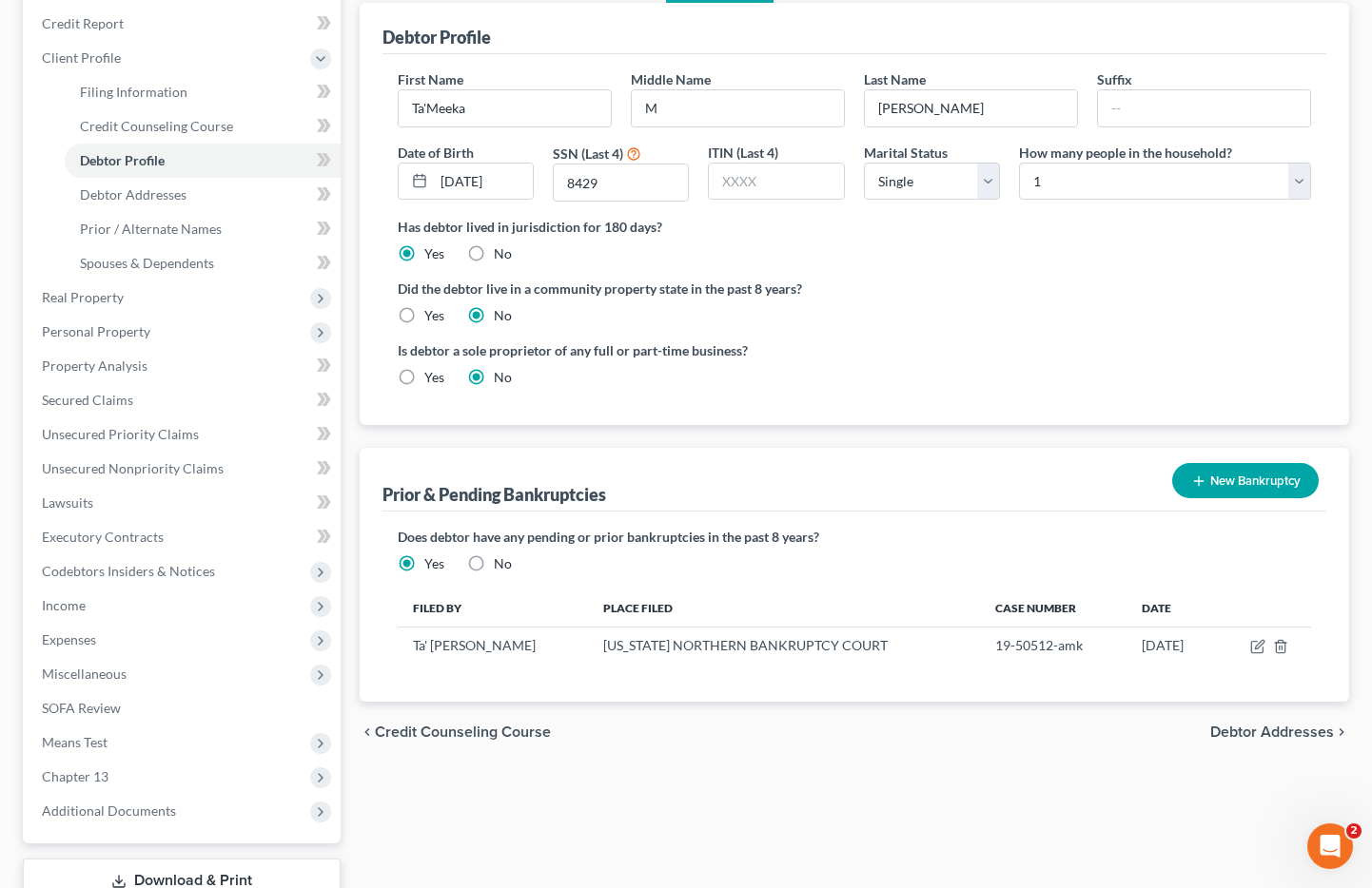
scroll to position [362, 0]
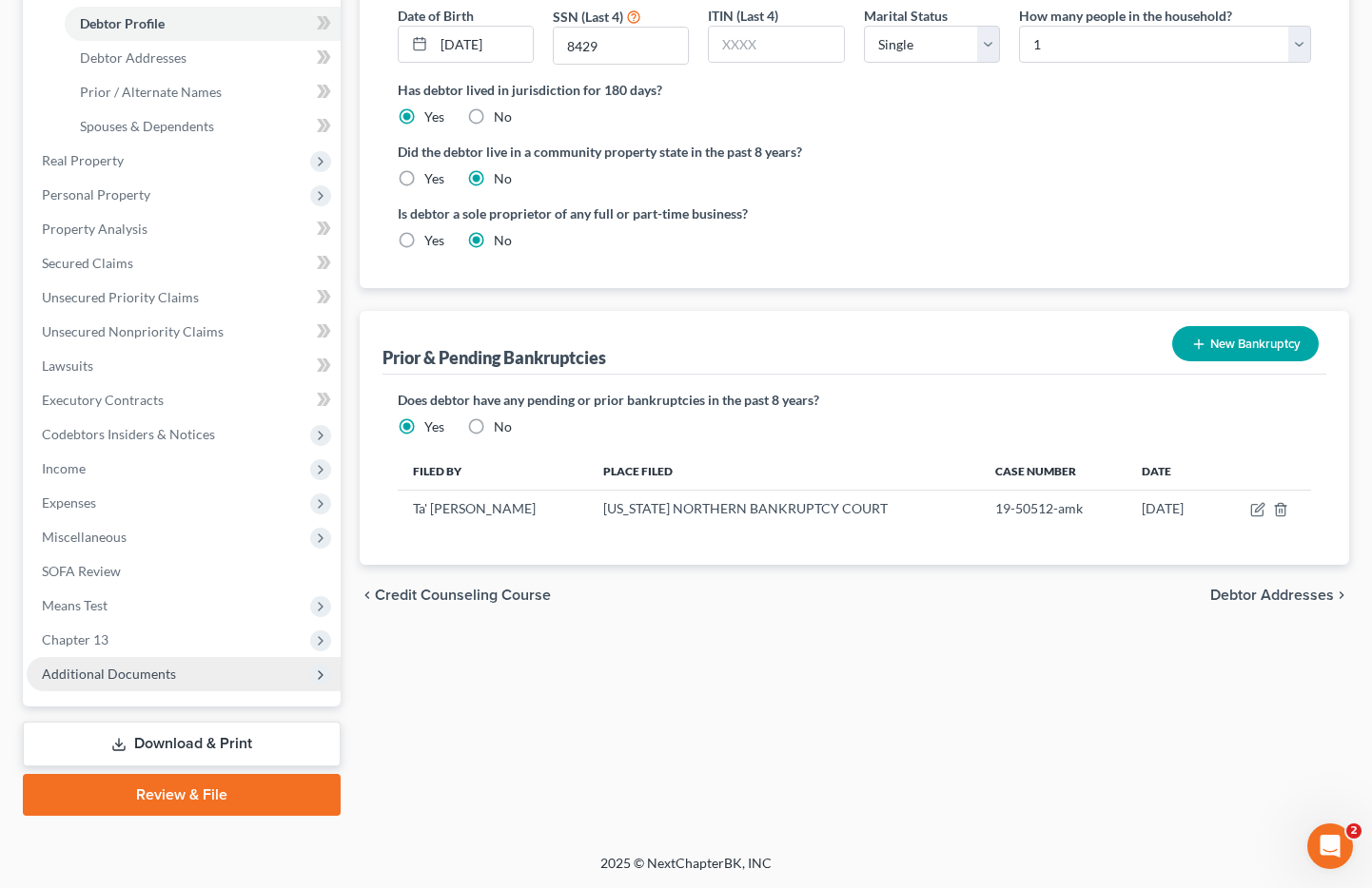
click at [144, 670] on span "Additional Documents" at bounding box center [110, 674] width 135 height 16
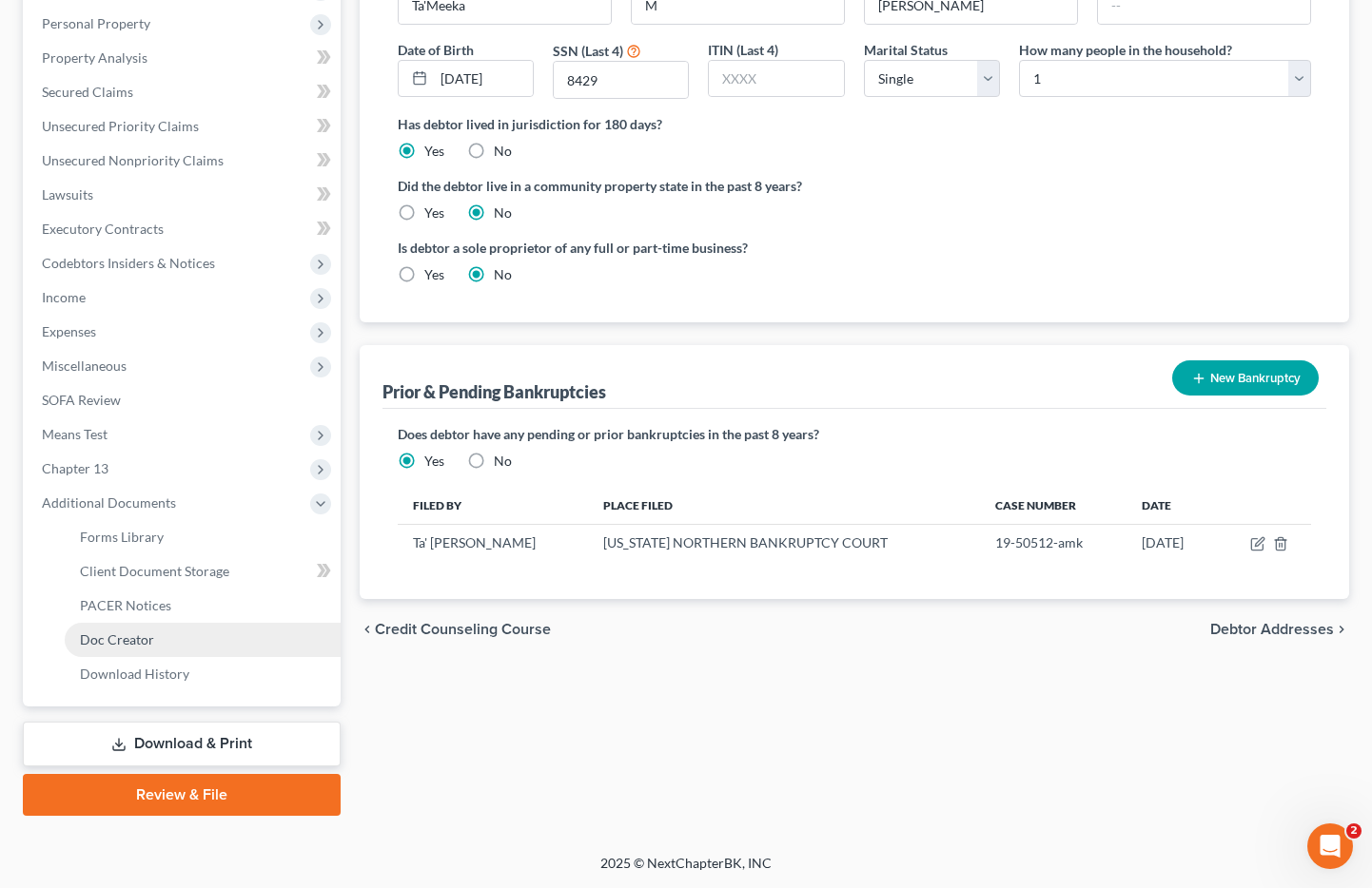
scroll to position [328, 0]
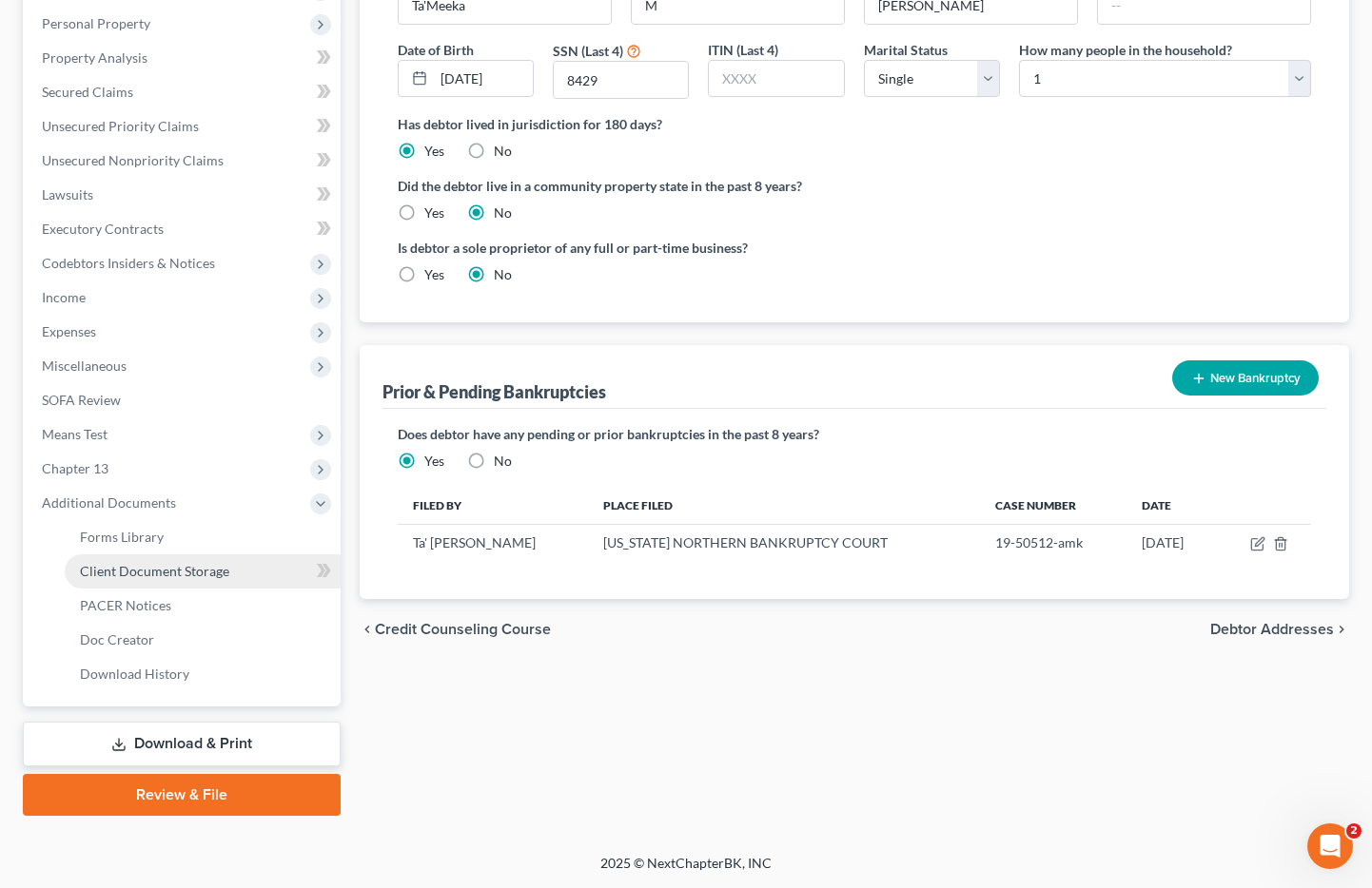
click at [139, 573] on span "Client Document Storage" at bounding box center [154, 571] width 149 height 16
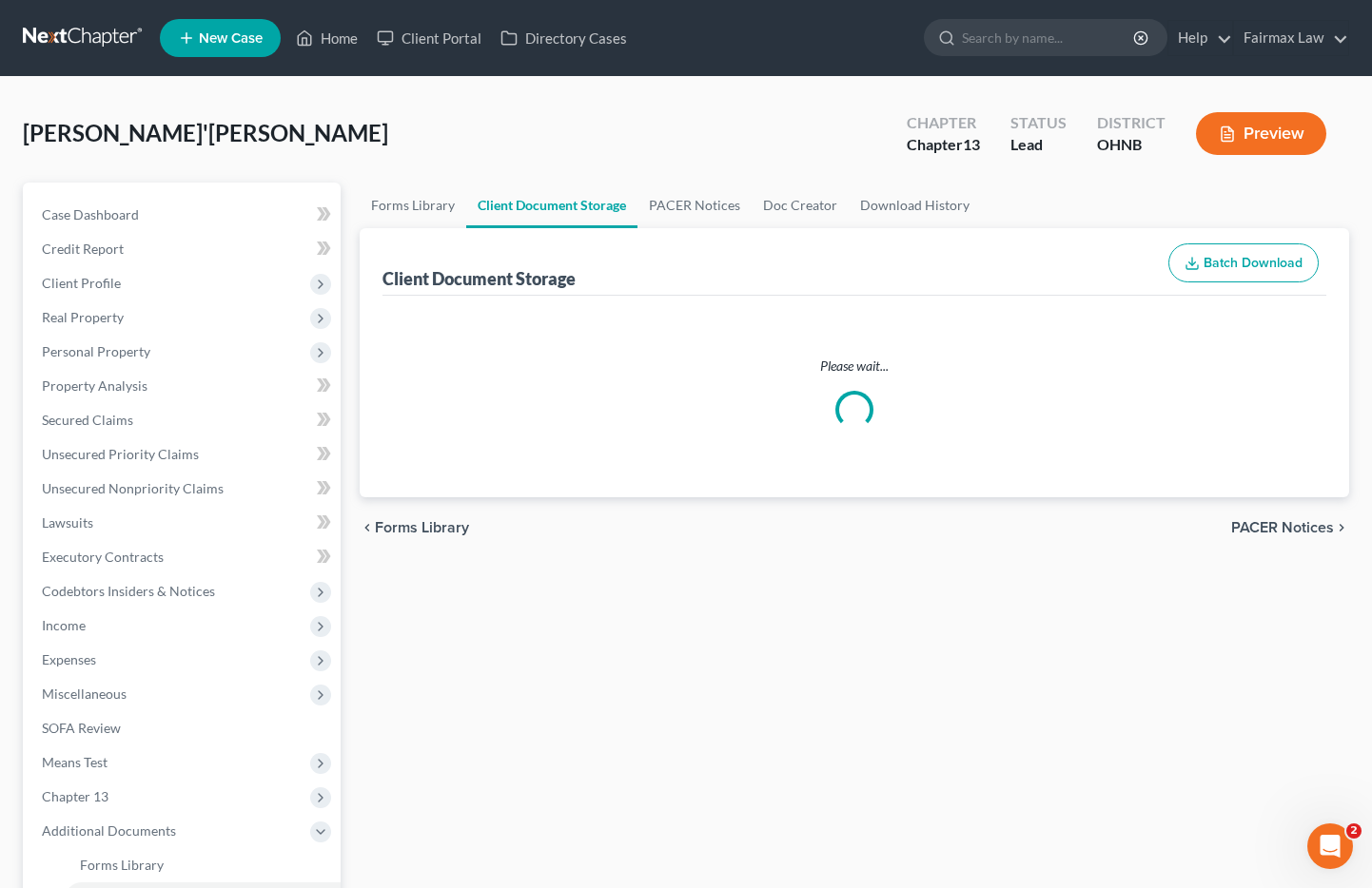
select select "5"
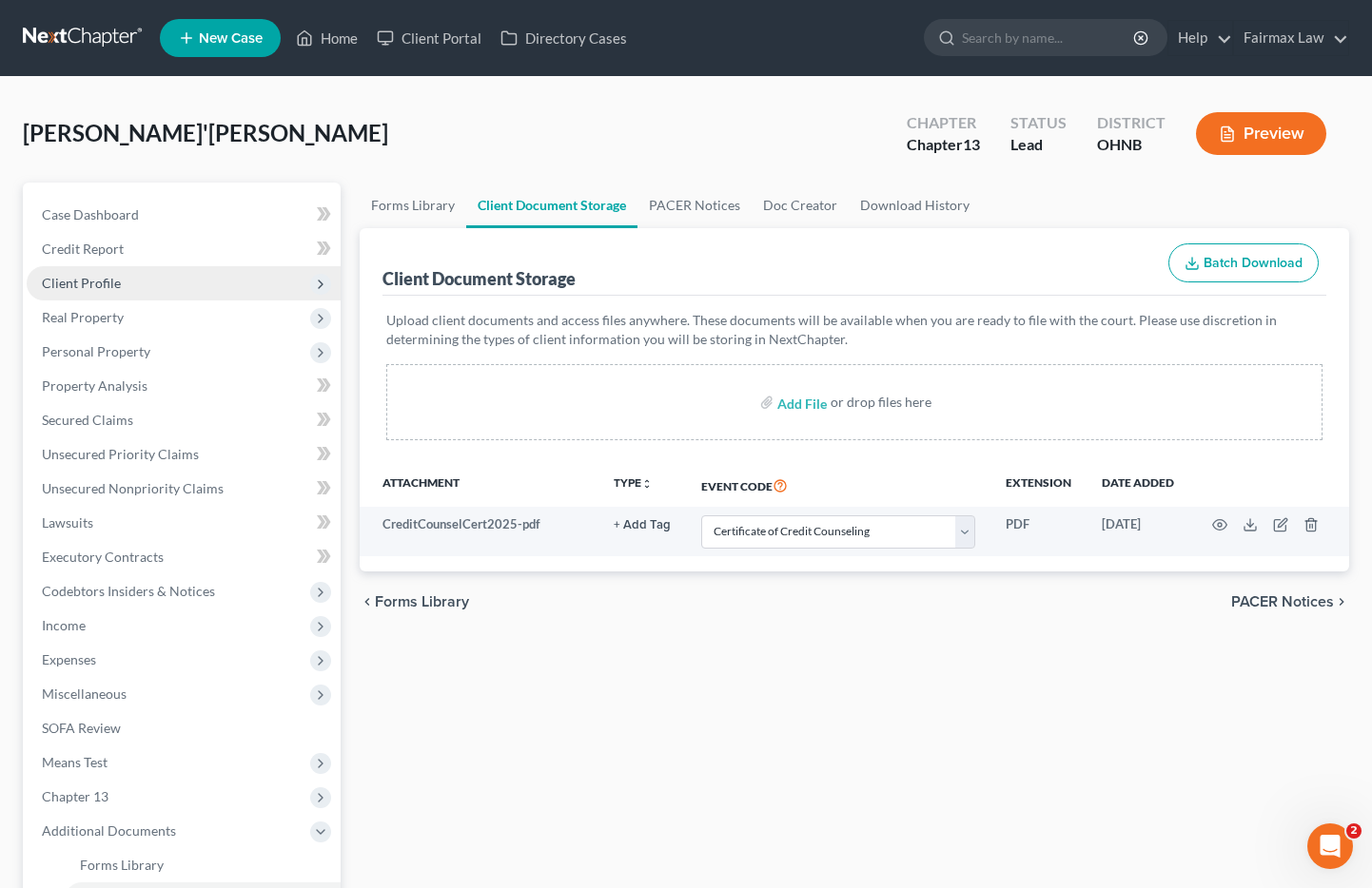
click at [84, 281] on span "Client Profile" at bounding box center [82, 283] width 79 height 16
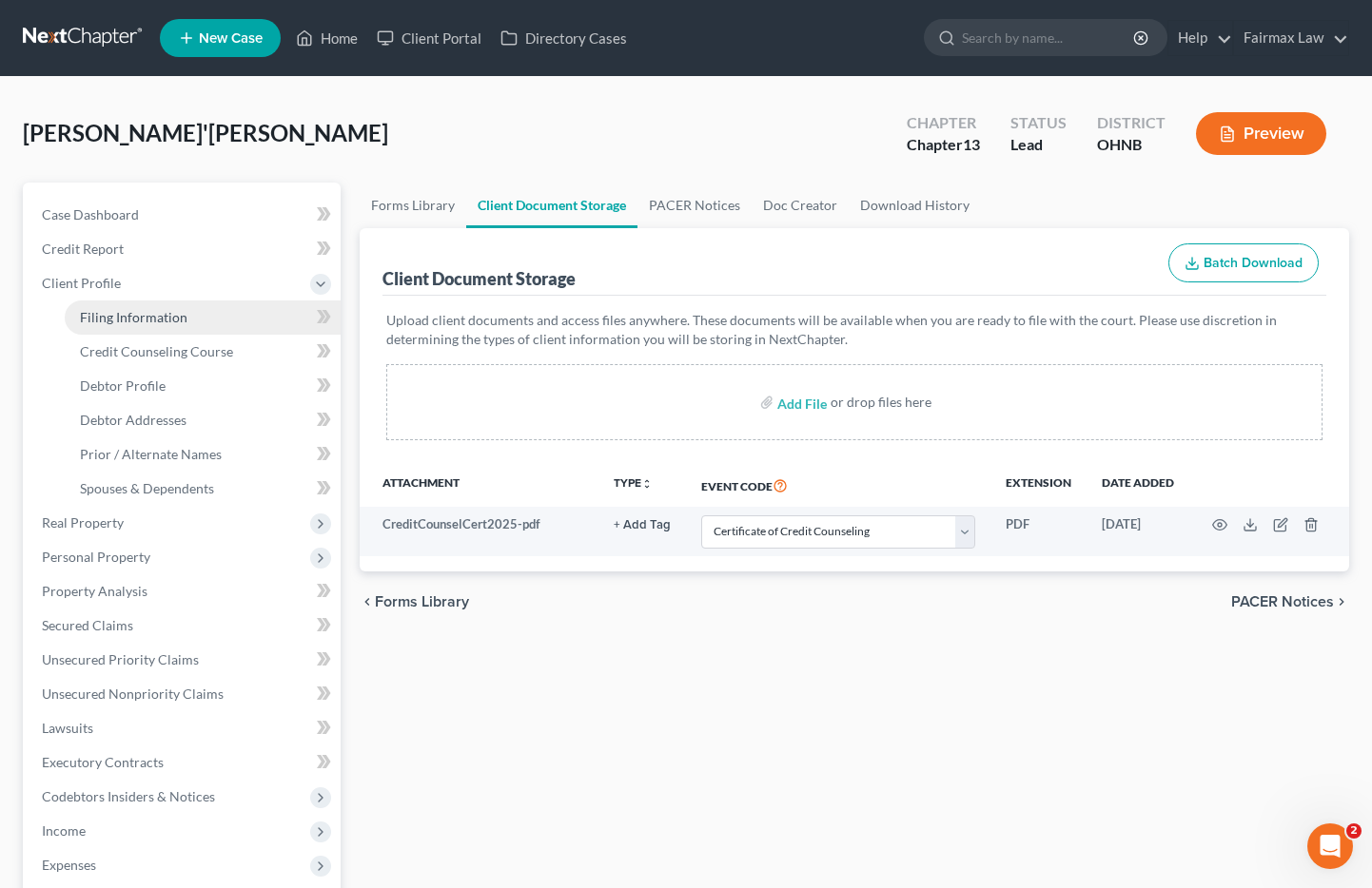
click at [137, 307] on link "Filing Information" at bounding box center [202, 318] width 276 height 35
select select "1"
select select "0"
select select "3"
select select "61"
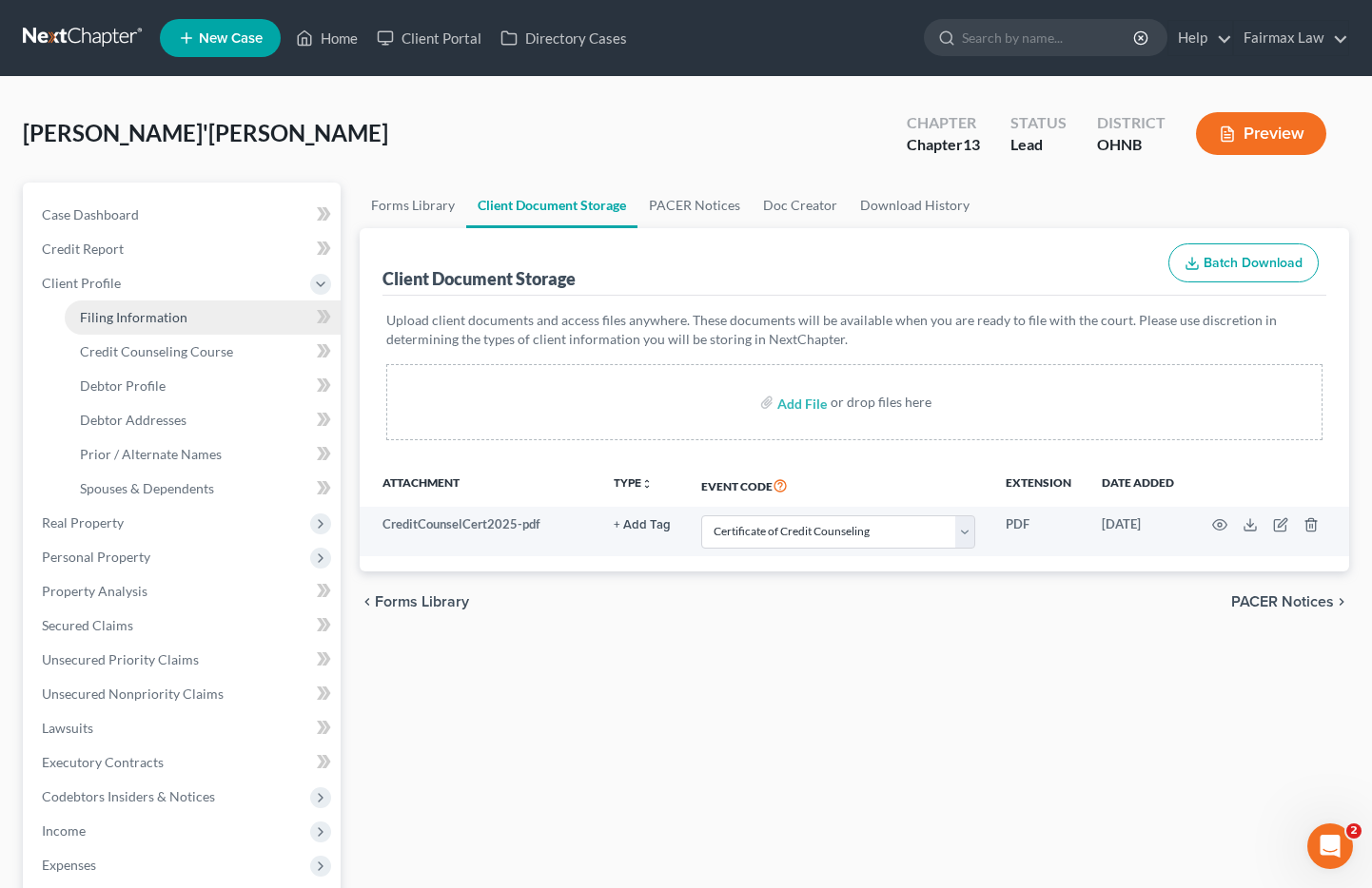
select select "16"
select select "0"
select select "36"
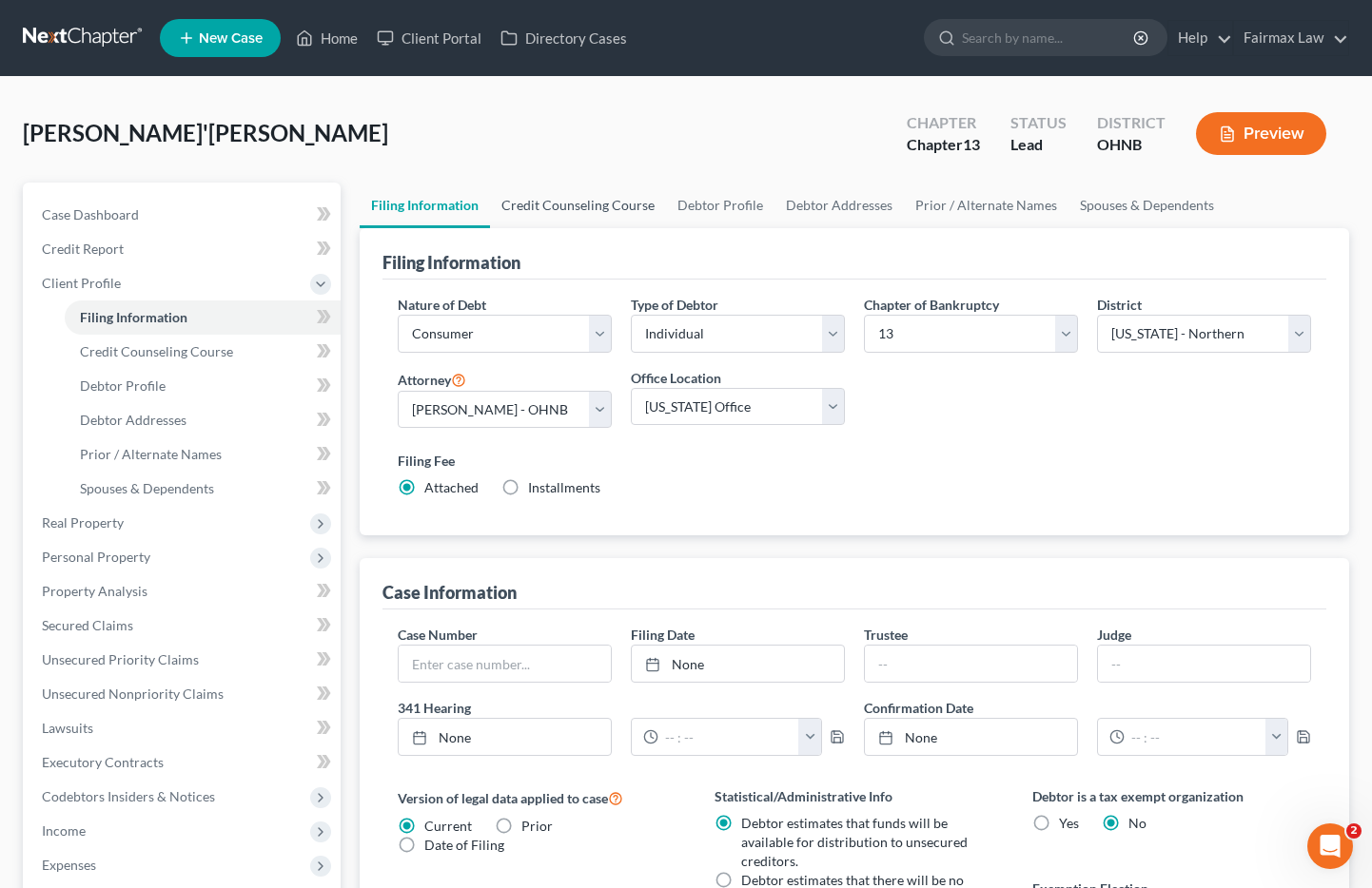
click at [609, 209] on link "Credit Counseling Course" at bounding box center [578, 206] width 176 height 46
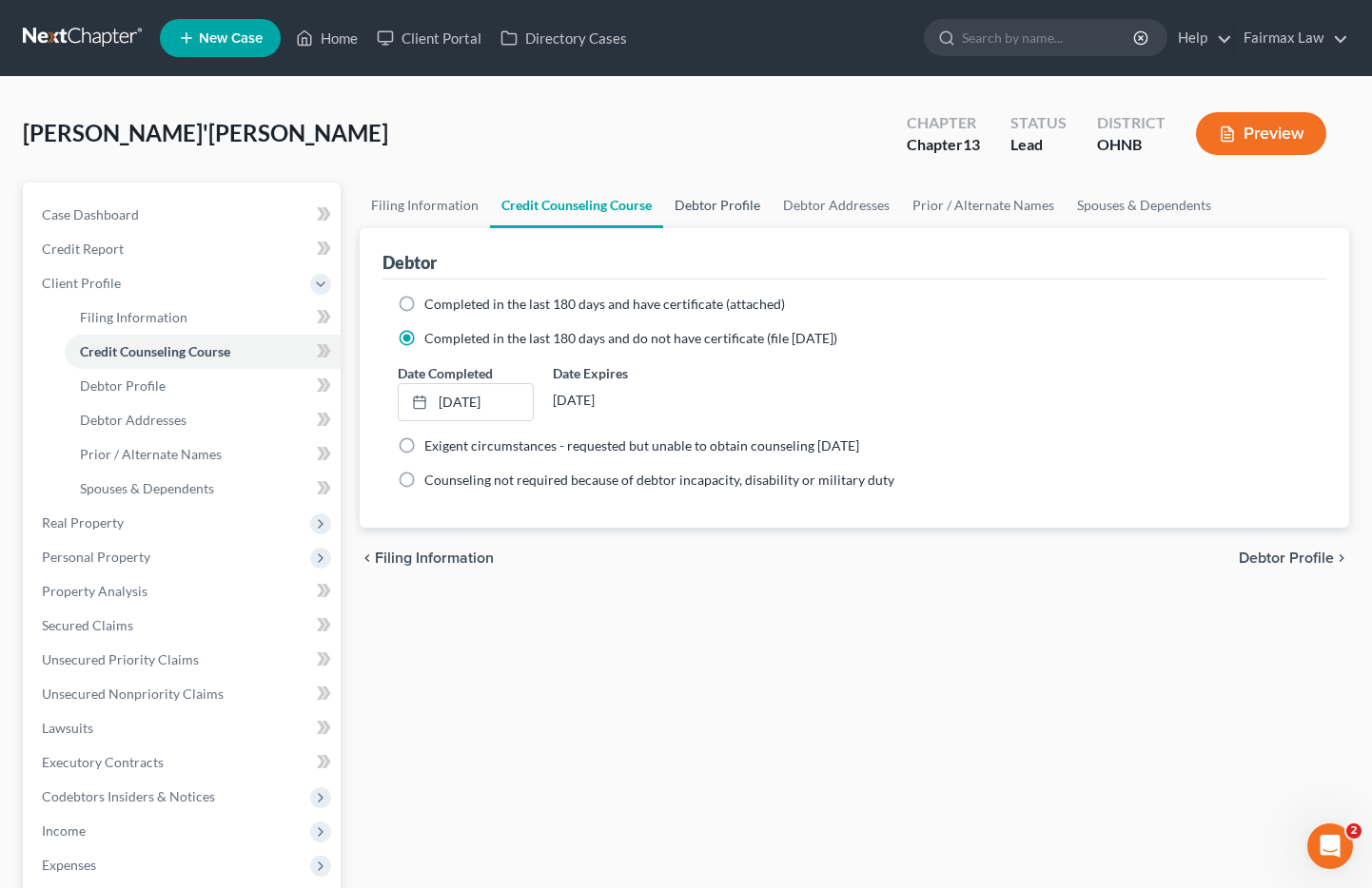
click at [741, 208] on link "Debtor Profile" at bounding box center [717, 206] width 109 height 46
select select "0"
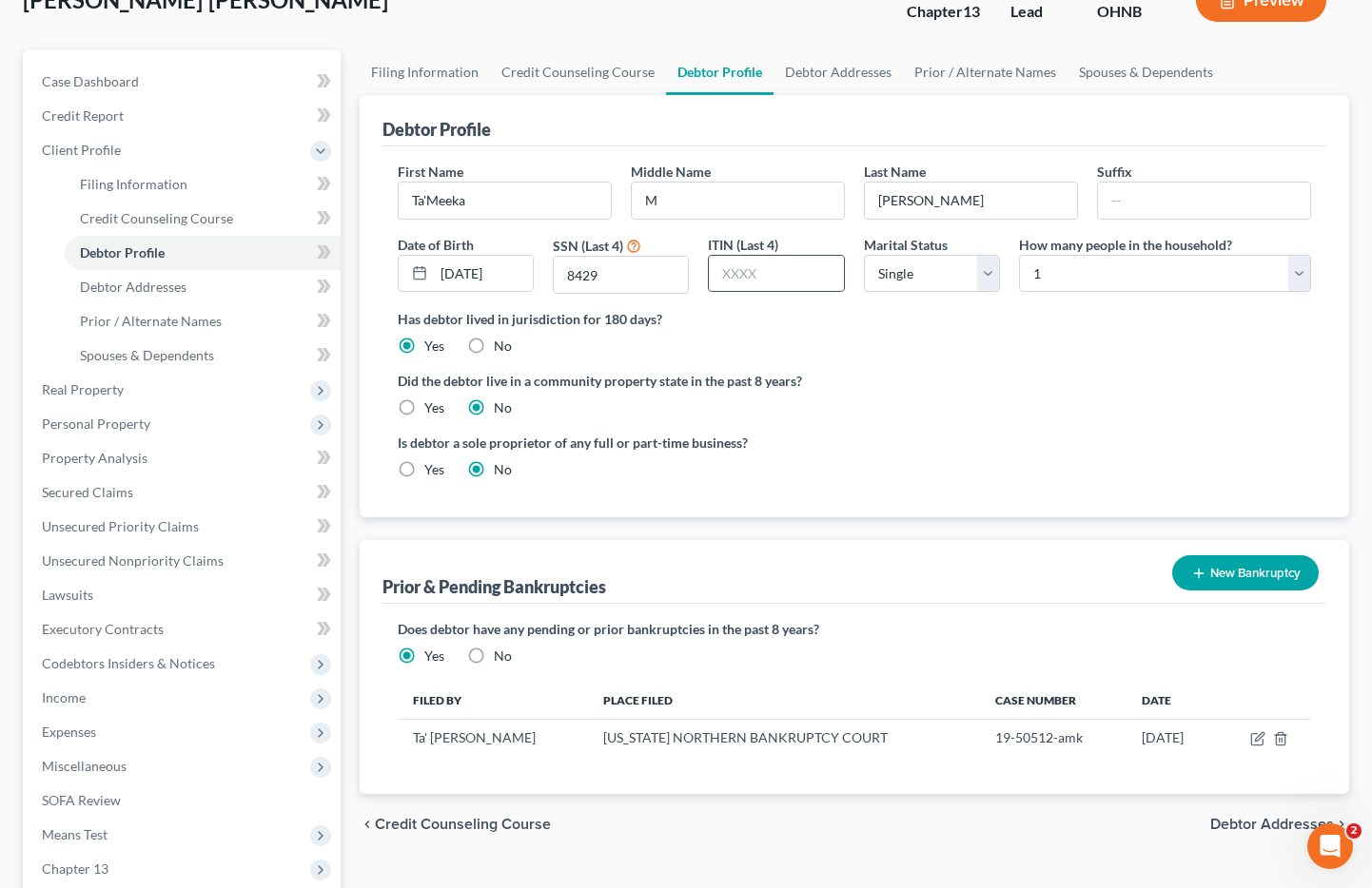
scroll to position [139, 0]
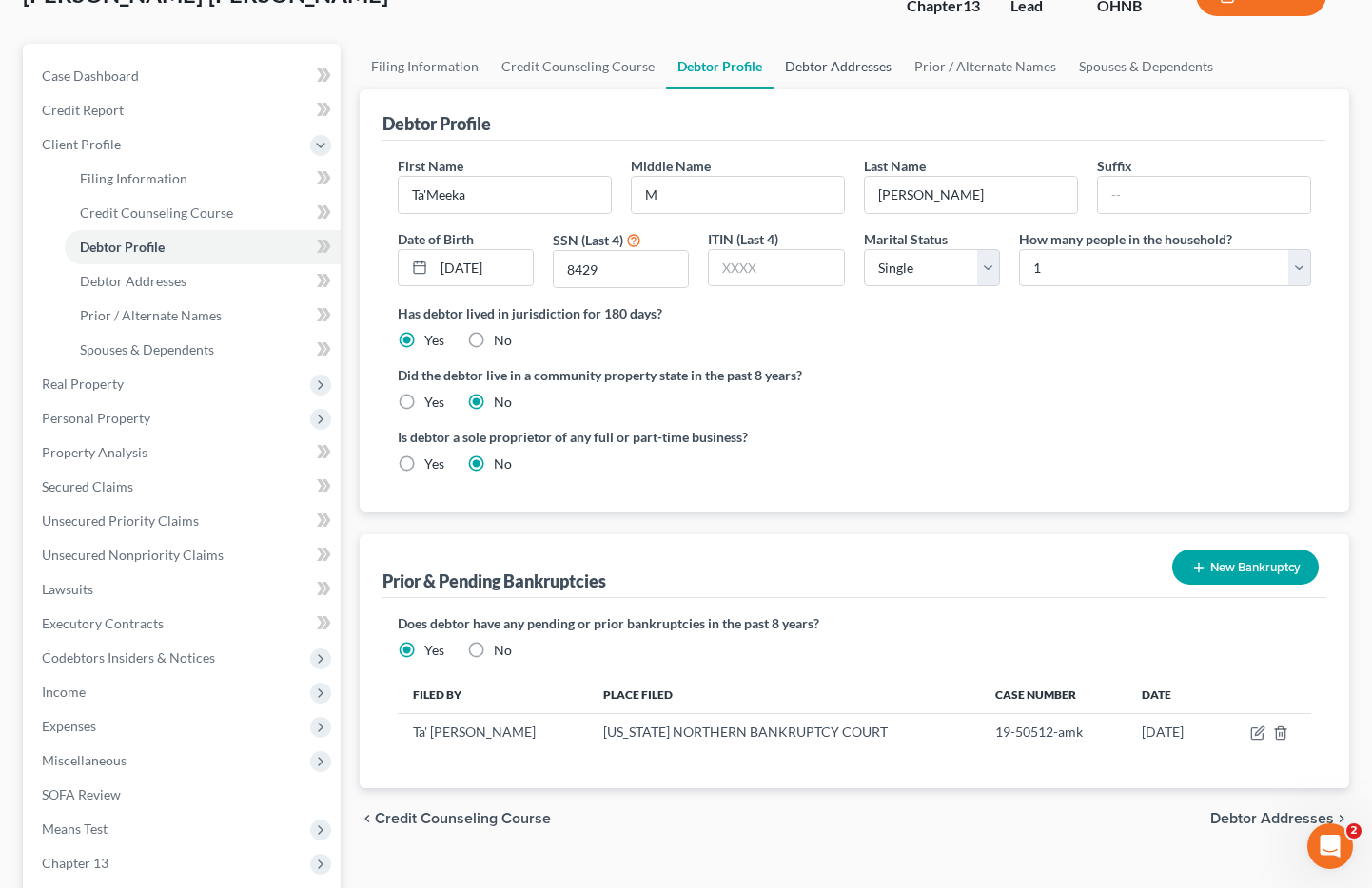
click at [836, 68] on link "Debtor Addresses" at bounding box center [838, 67] width 130 height 46
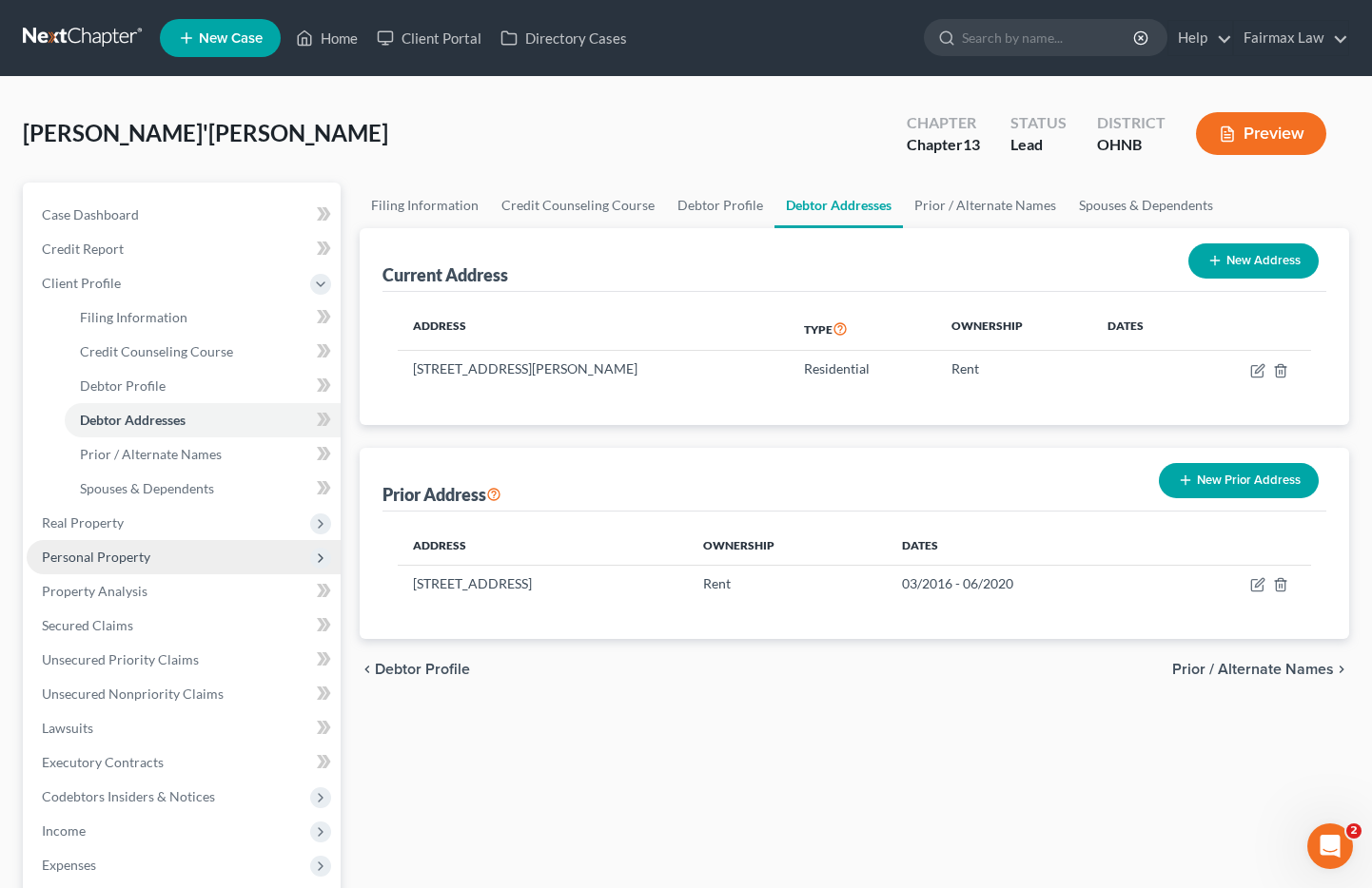
drag, startPoint x: 127, startPoint y: 563, endPoint x: 163, endPoint y: 569, distance: 36.5
click at [126, 563] on span "Personal Property" at bounding box center [96, 556] width 109 height 16
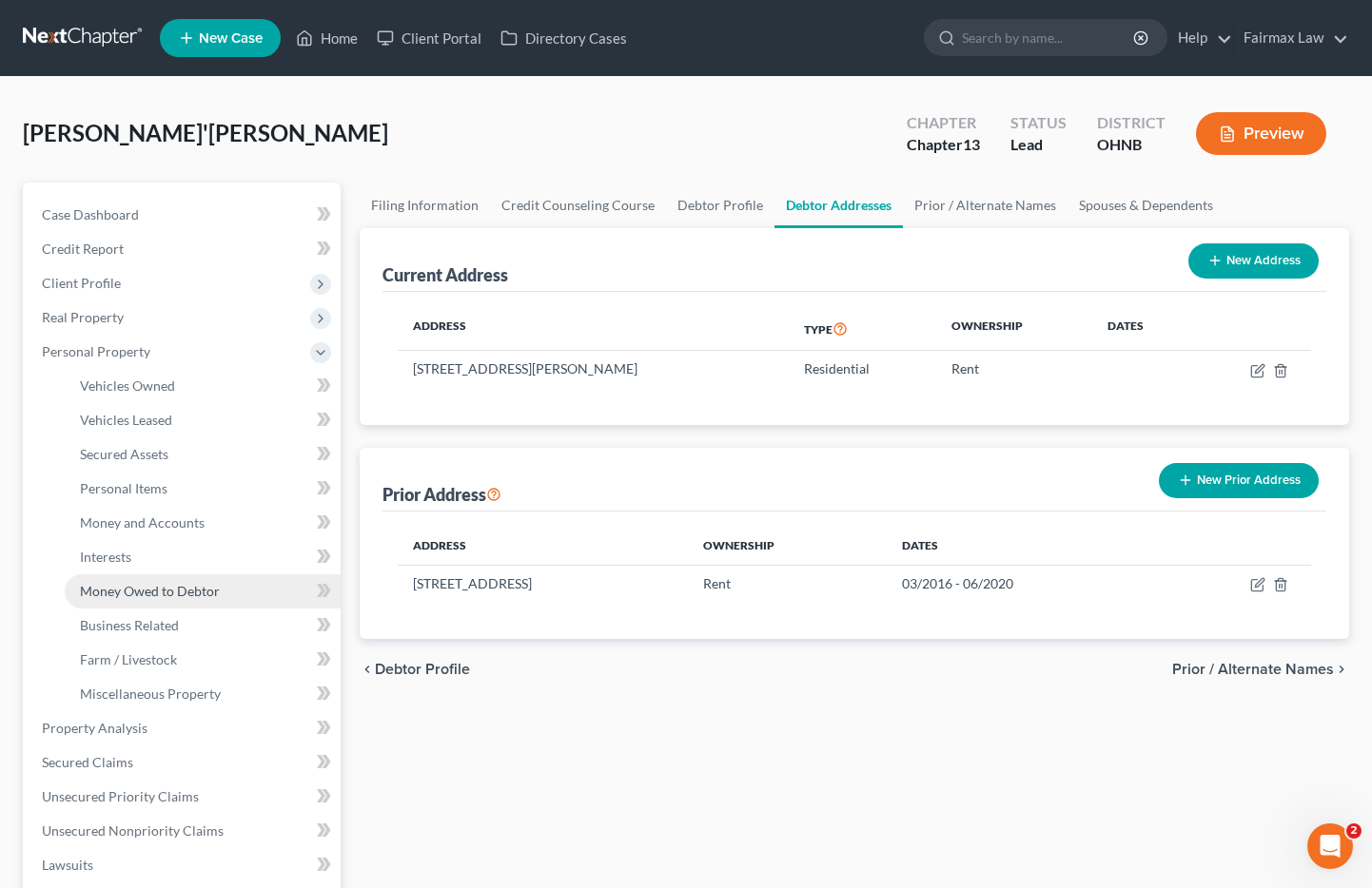
click at [165, 599] on span "Money Owed to Debtor" at bounding box center [149, 591] width 139 height 16
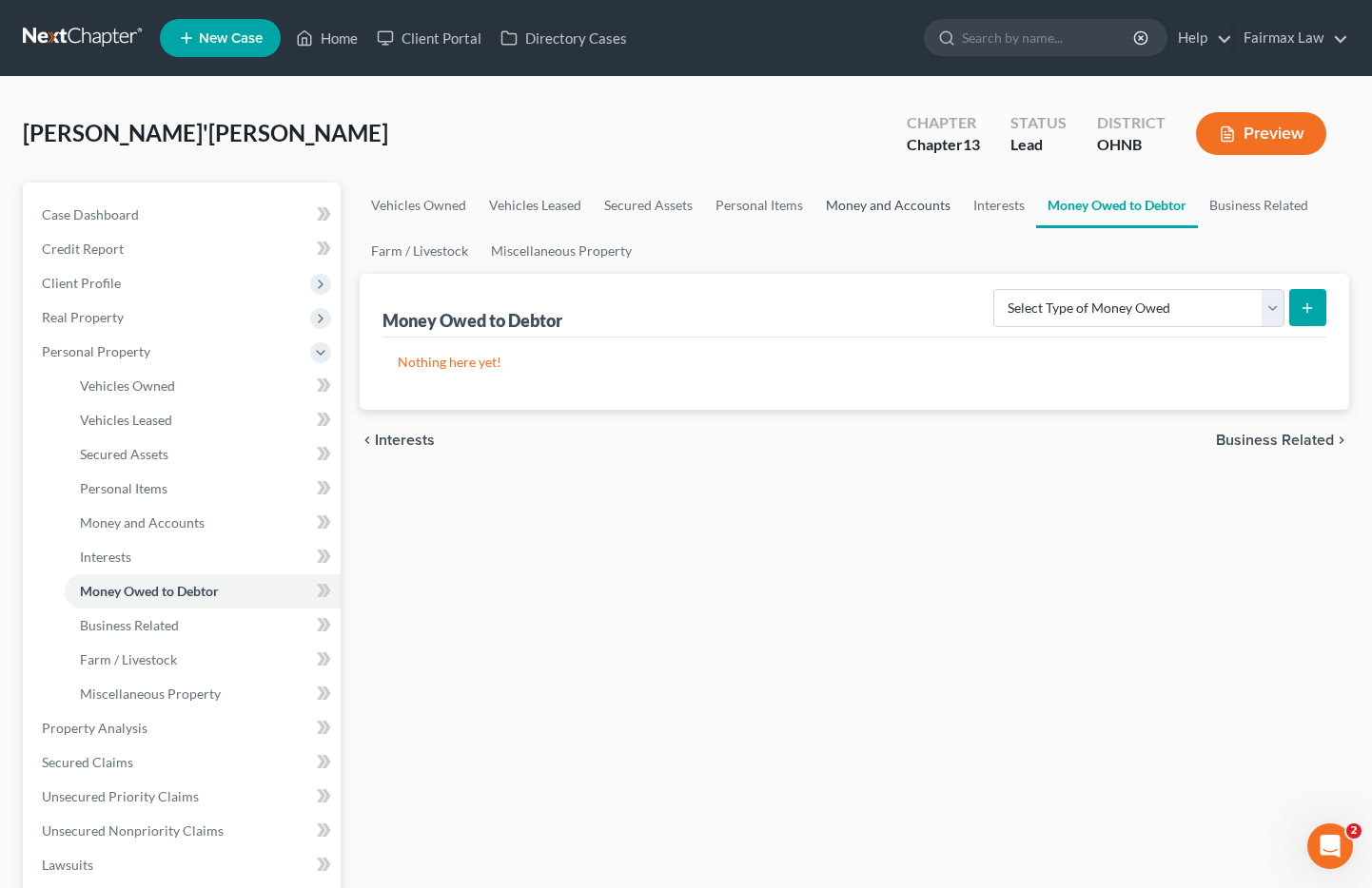
click at [882, 207] on link "Money and Accounts" at bounding box center [887, 206] width 147 height 46
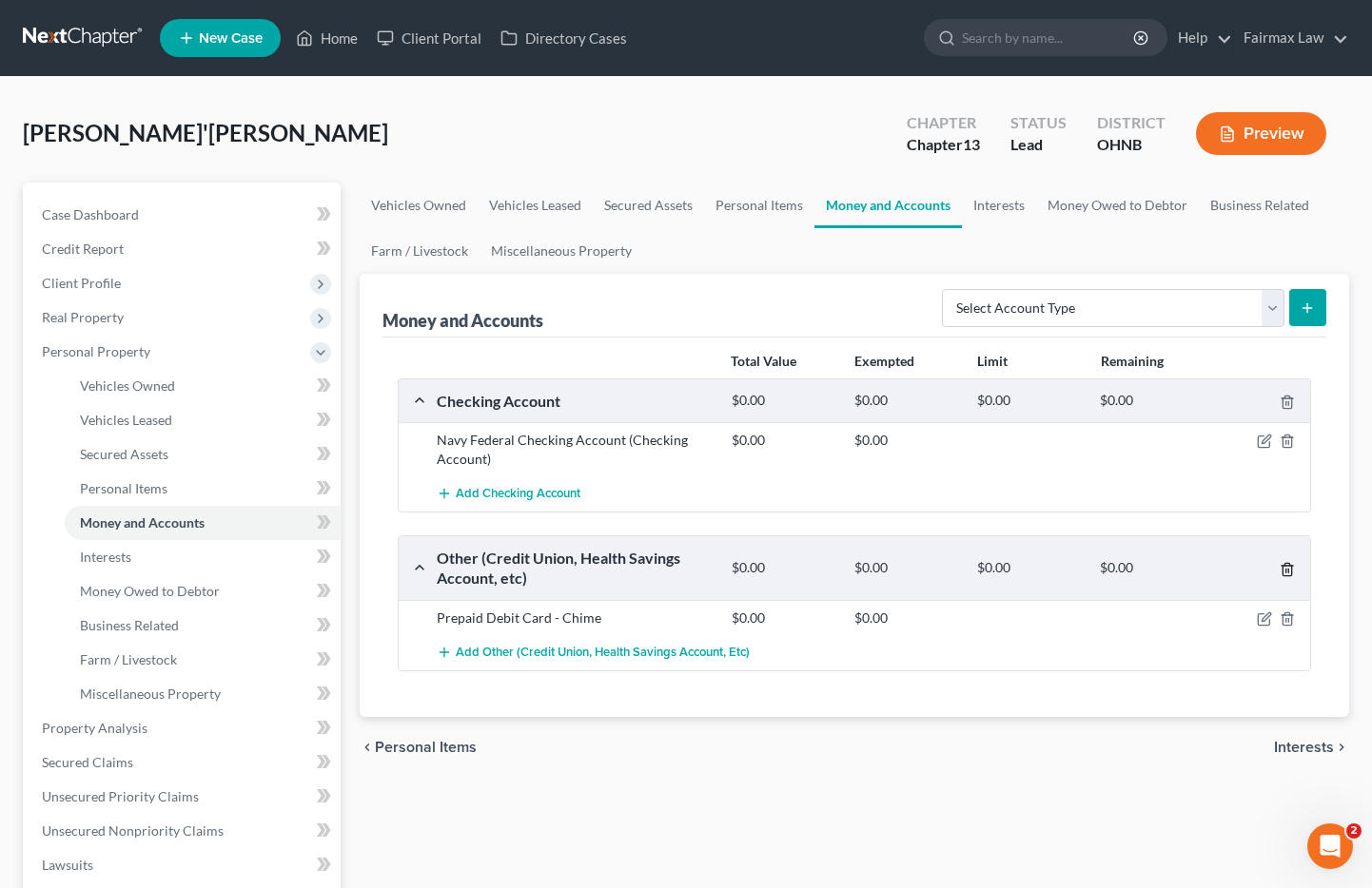
click at [1289, 572] on icon "button" at bounding box center [1287, 570] width 15 height 15
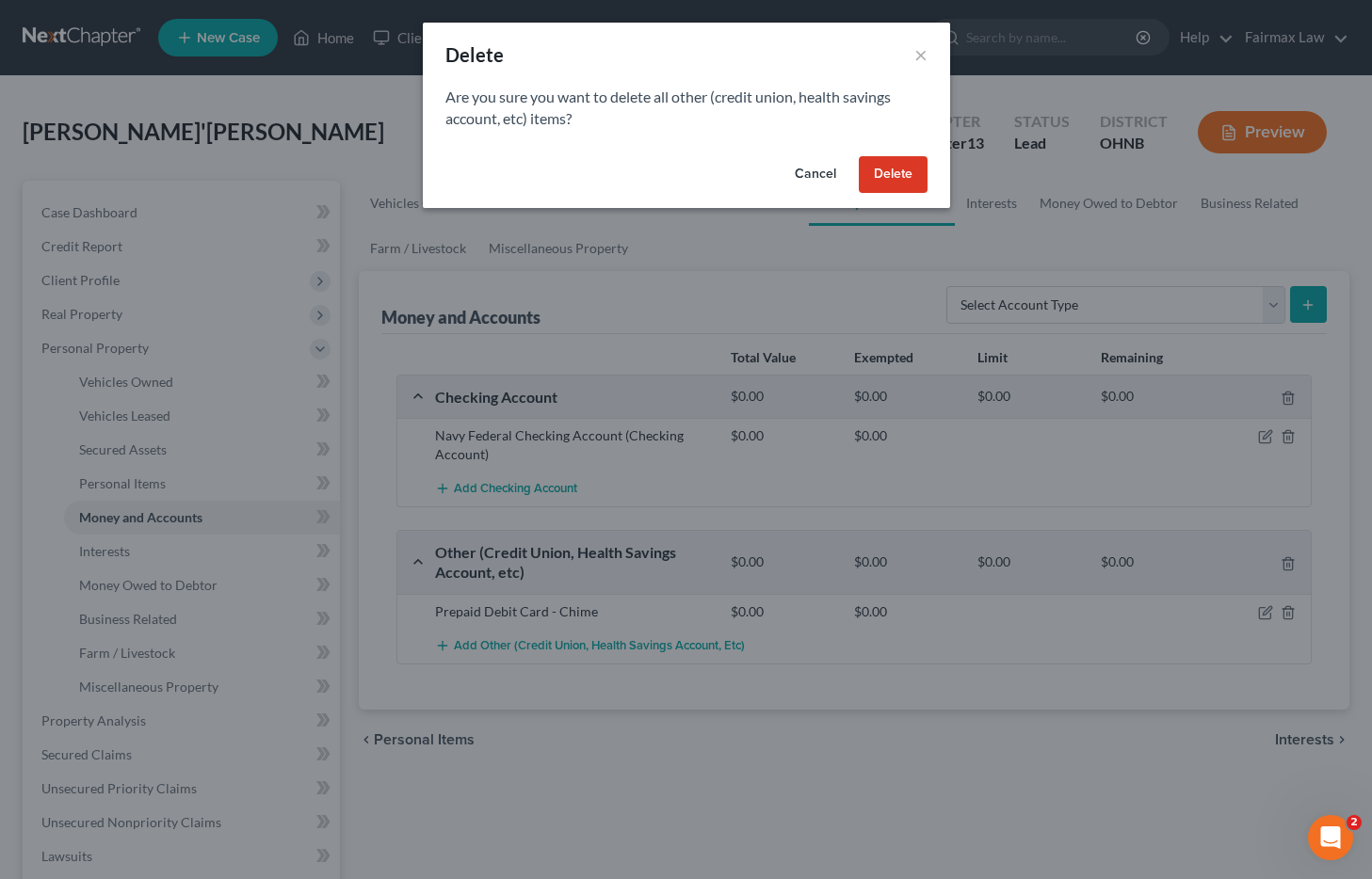
click at [901, 159] on button "Delete" at bounding box center [893, 175] width 69 height 38
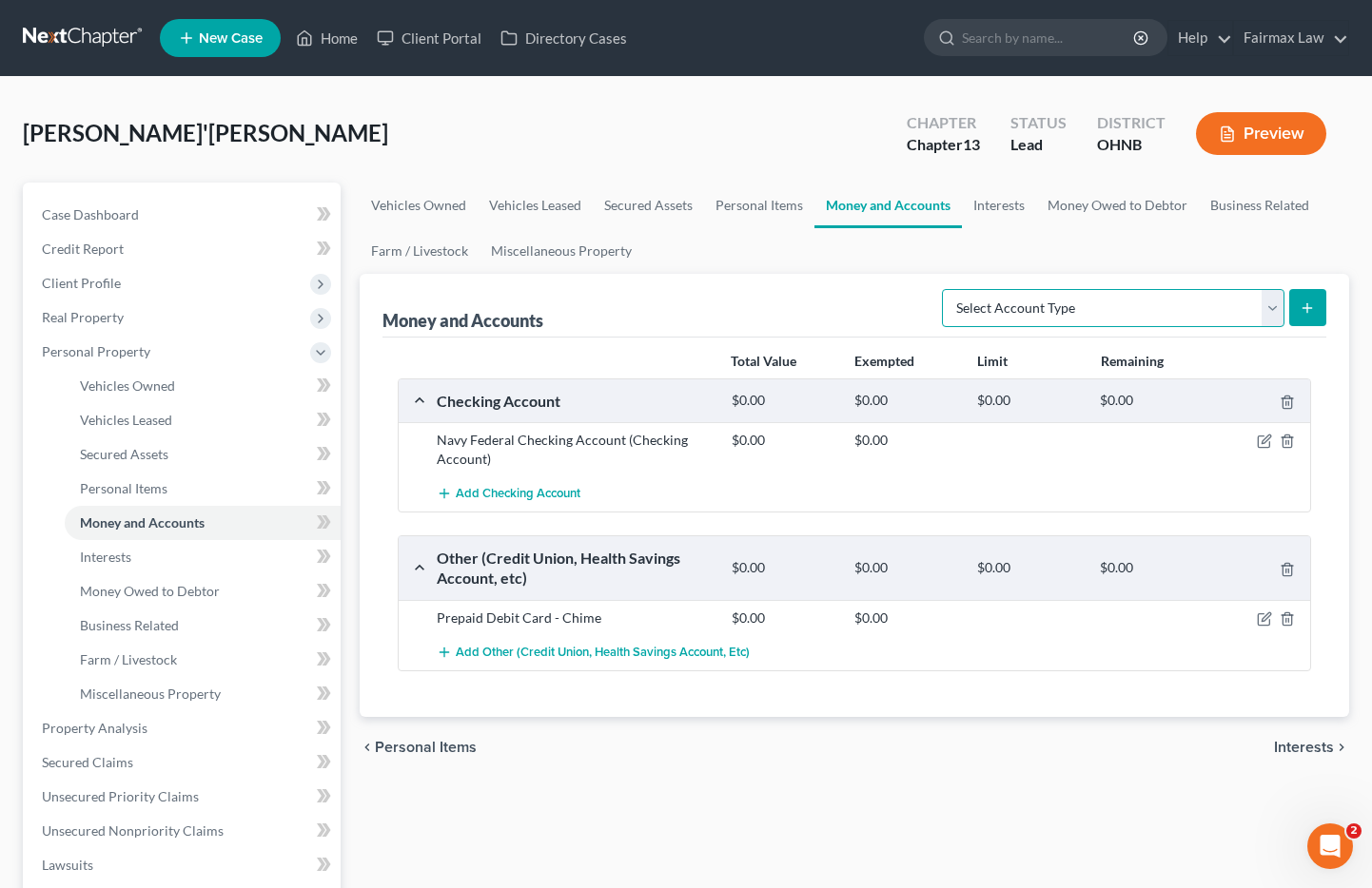
click at [1016, 315] on select "Select Account Type Brokerage Cash on Hand Certificates of Deposit Checking Acc…" at bounding box center [1113, 308] width 342 height 38
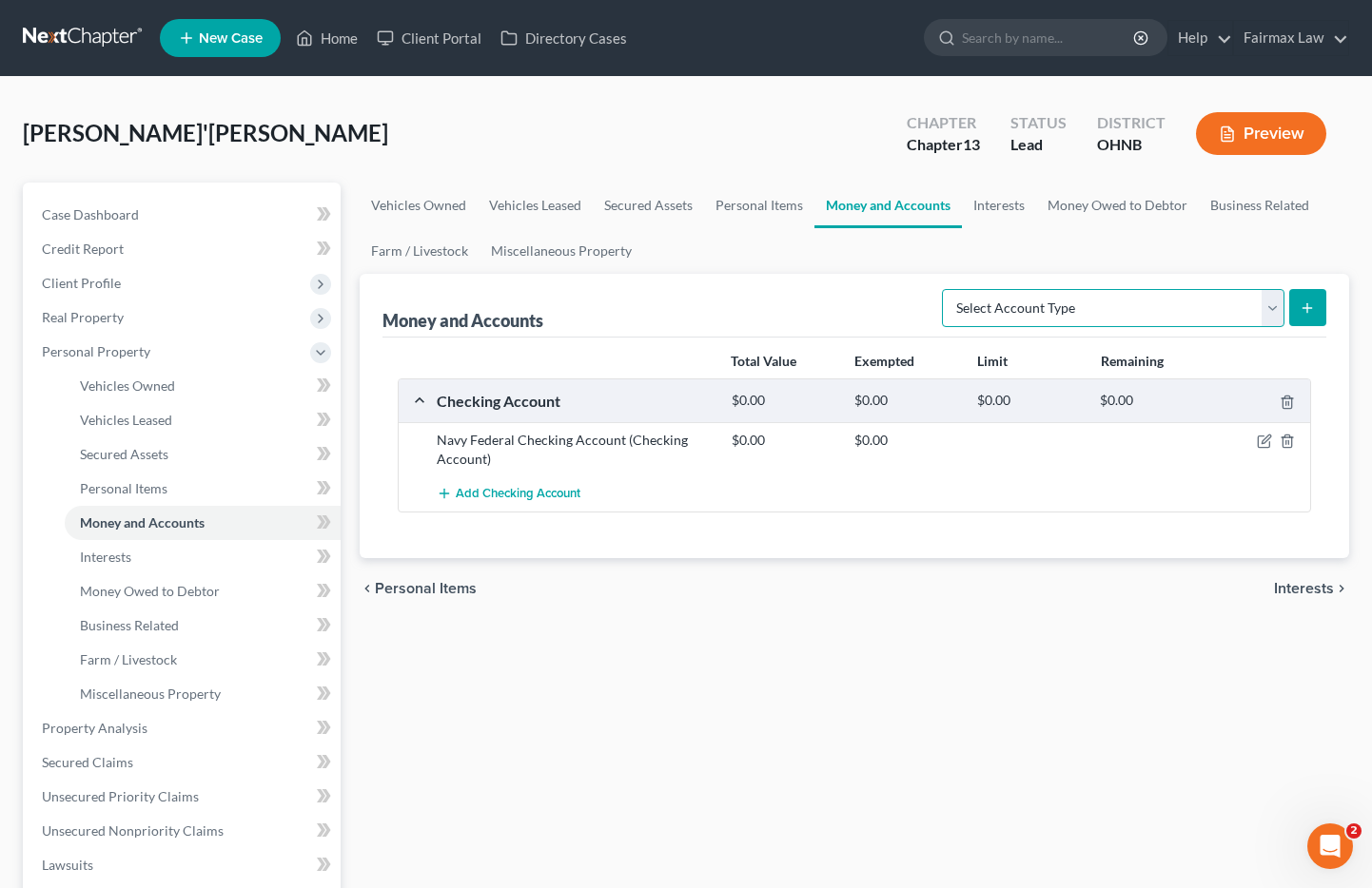
select select "checking"
click at [946, 289] on select "Select Account Type Brokerage Cash on Hand Certificates of Deposit Checking Acc…" at bounding box center [1113, 308] width 342 height 38
click at [1294, 297] on button "submit" at bounding box center [1308, 308] width 37 height 37
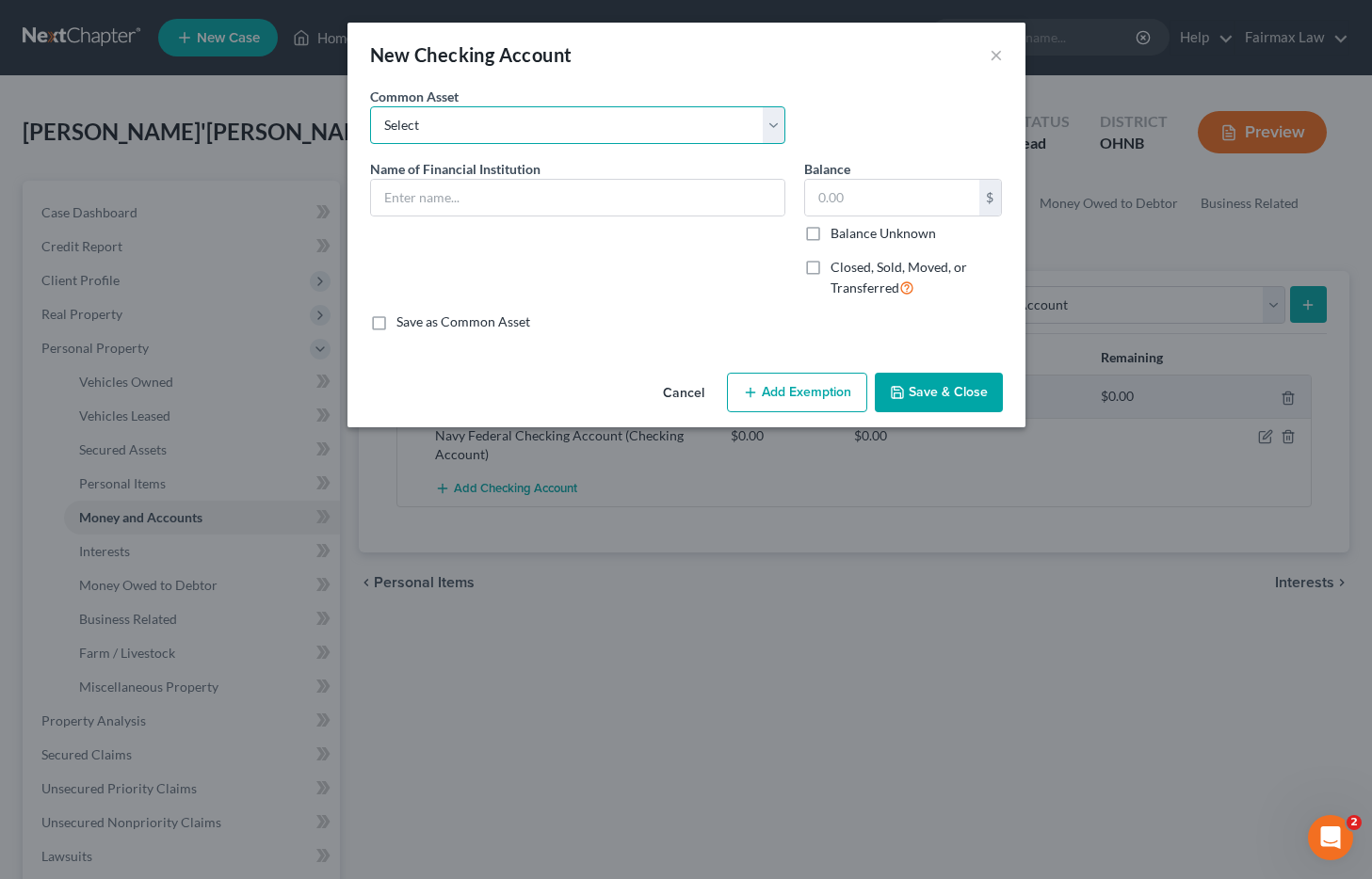
click at [424, 117] on select "Select Day Air FCU Dollar Bank Wisely Comerica Bank USAA Huntington Bank Money …" at bounding box center [578, 126] width 415 height 38
click at [370, 107] on select "Select Day Air FCU Dollar Bank Wisely Comerica Bank USAA Huntington Bank Money …" at bounding box center [578, 126] width 415 height 38
select select "0"
type input "Day Air FCU"
type input "5.00"
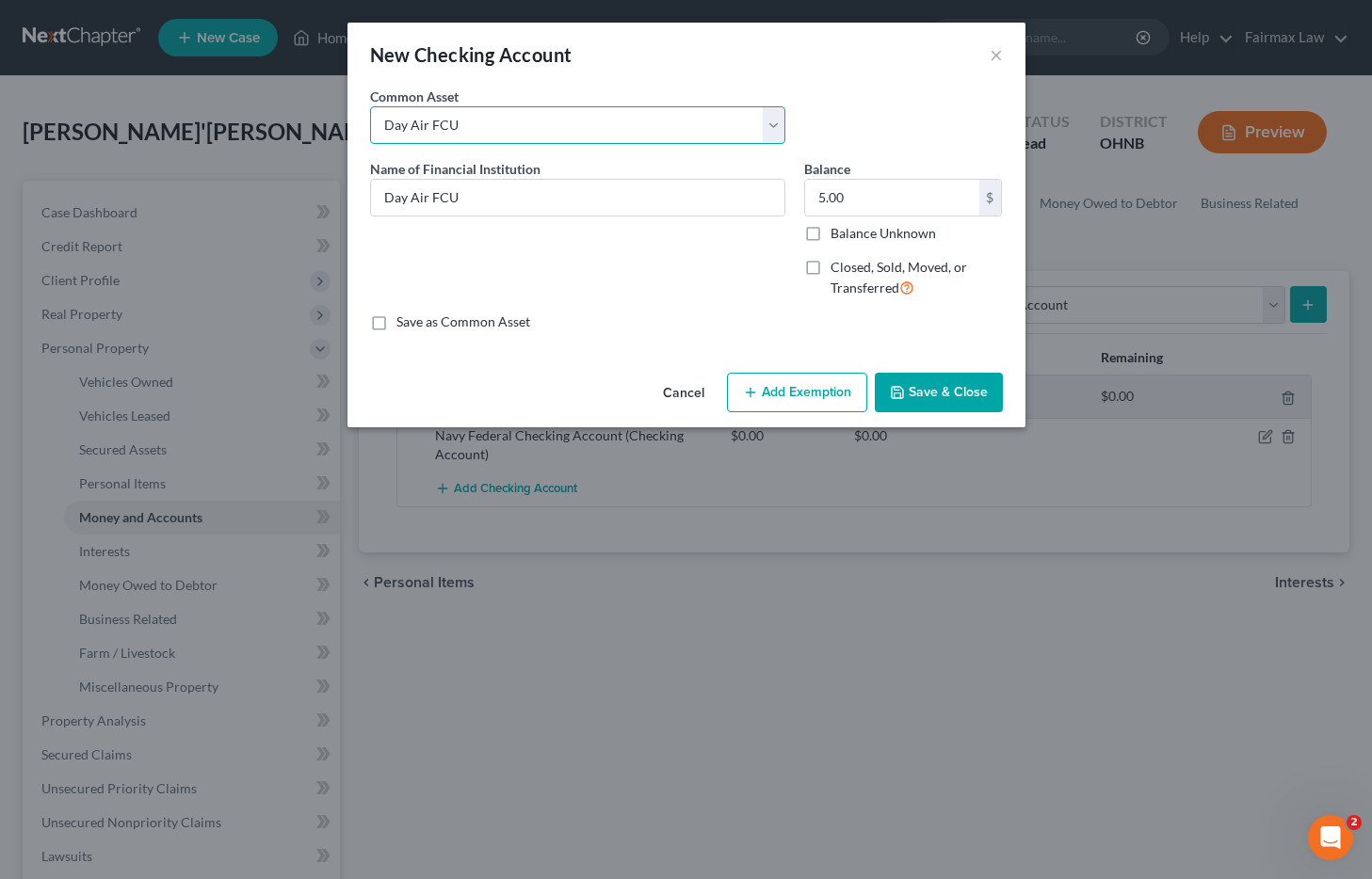
select select "1"
type input "Dollar Bank"
type input "1.05"
click at [428, 116] on select "Select Day Air FCU Dollar Bank Wisely Comerica Bank USAA Huntington Bank Money …" at bounding box center [578, 126] width 415 height 38
select select "3"
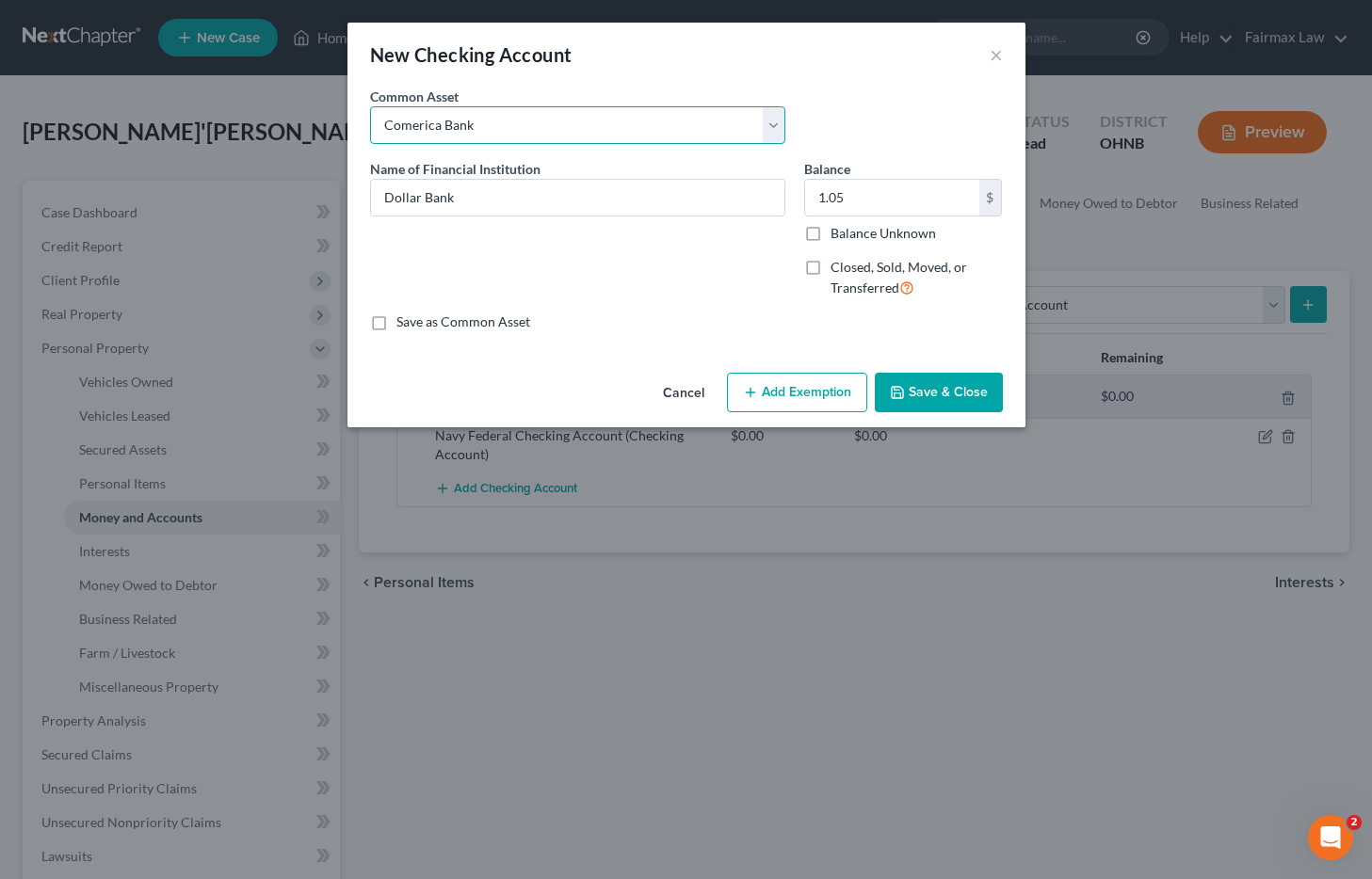
type input "Comerica Bank"
type input "30.65"
select select "7"
type input "Chase Bank"
type input "5.00"
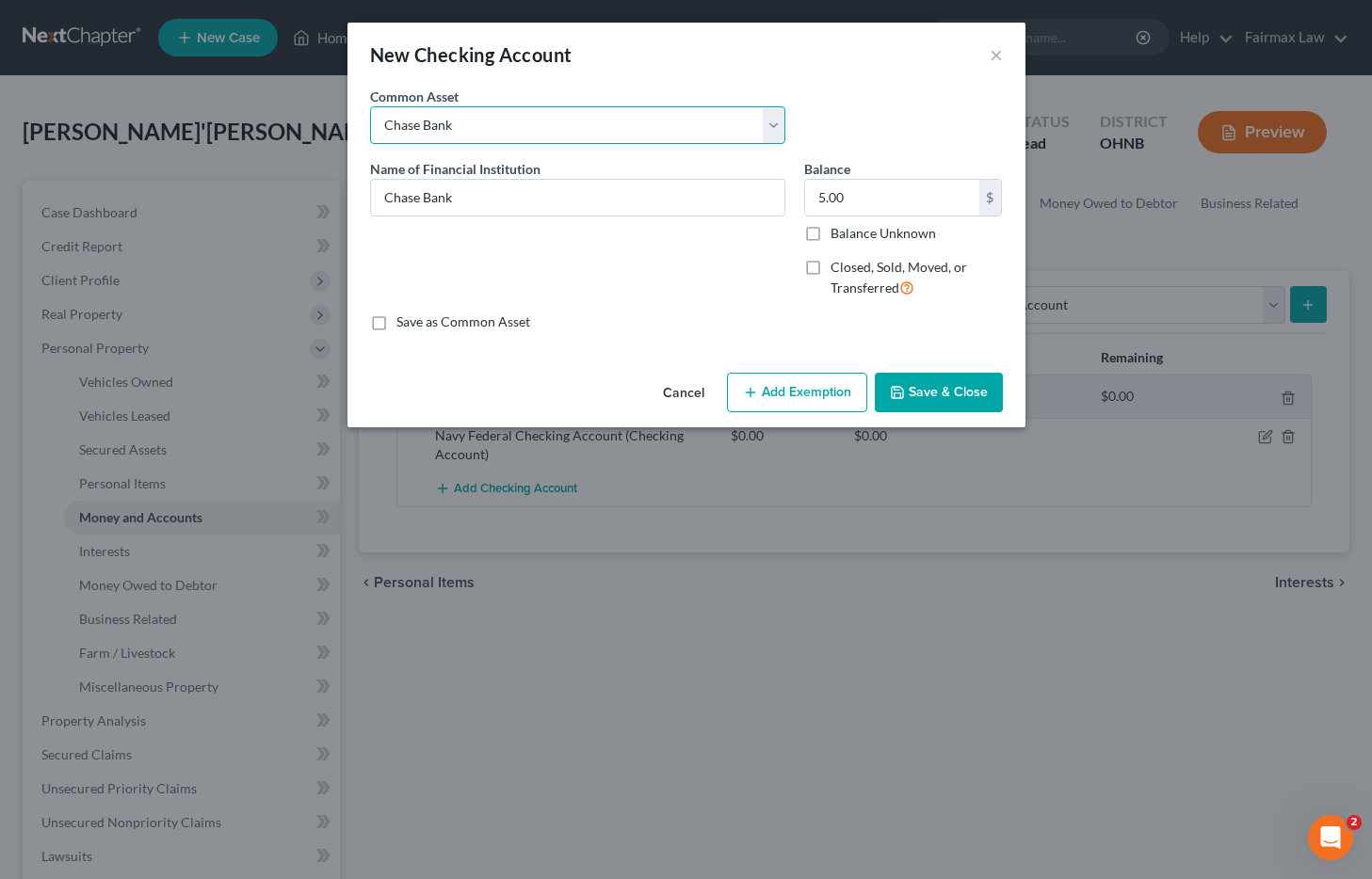
select select "10"
type input "Capital One Bank"
type input "19.00"
select select "11"
type input "Chase Bank"
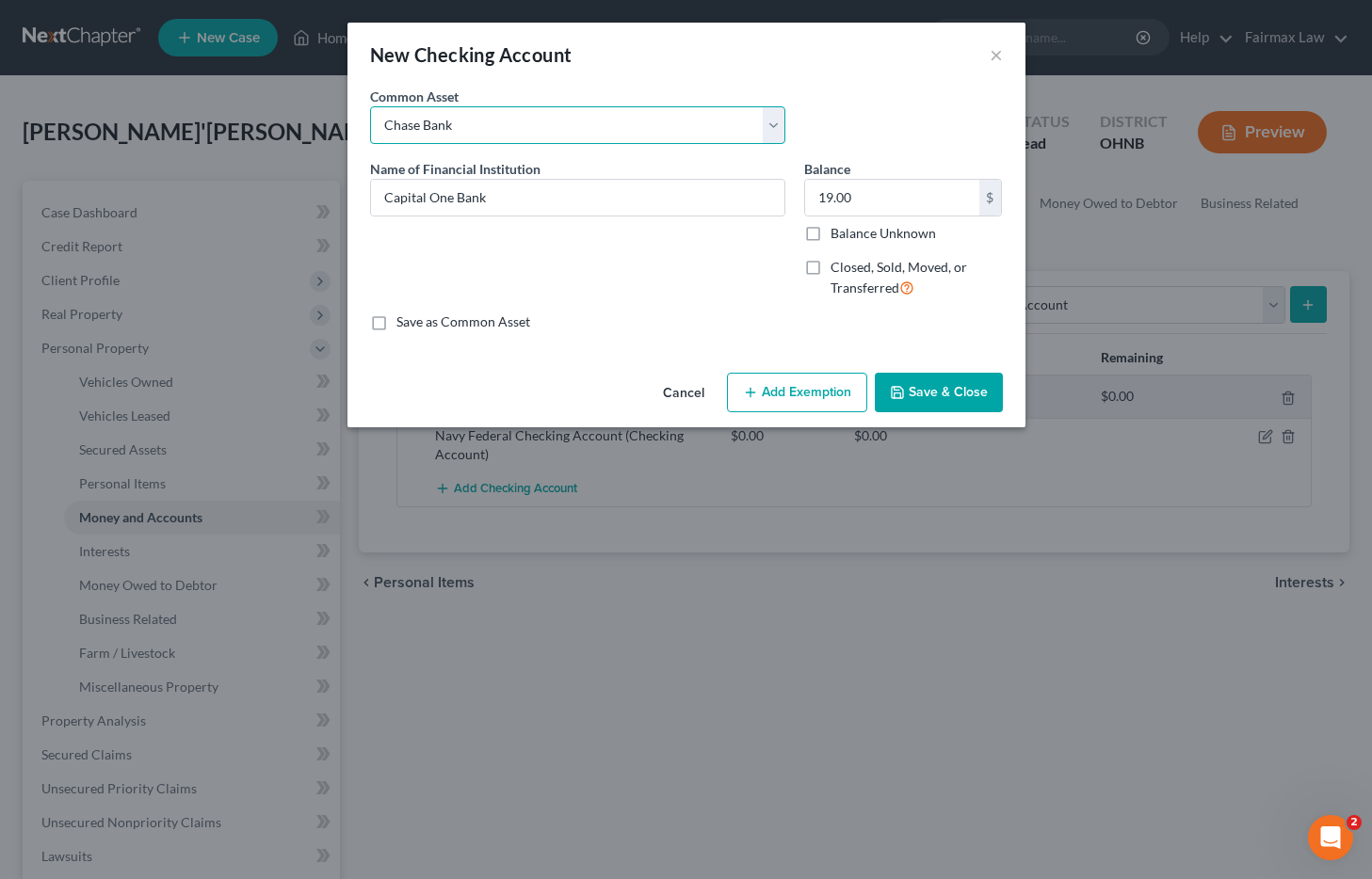
type input "185.00"
select select "14"
type input "Chime Bank"
type input "1.01"
click at [857, 186] on input "1.01" at bounding box center [892, 198] width 174 height 36
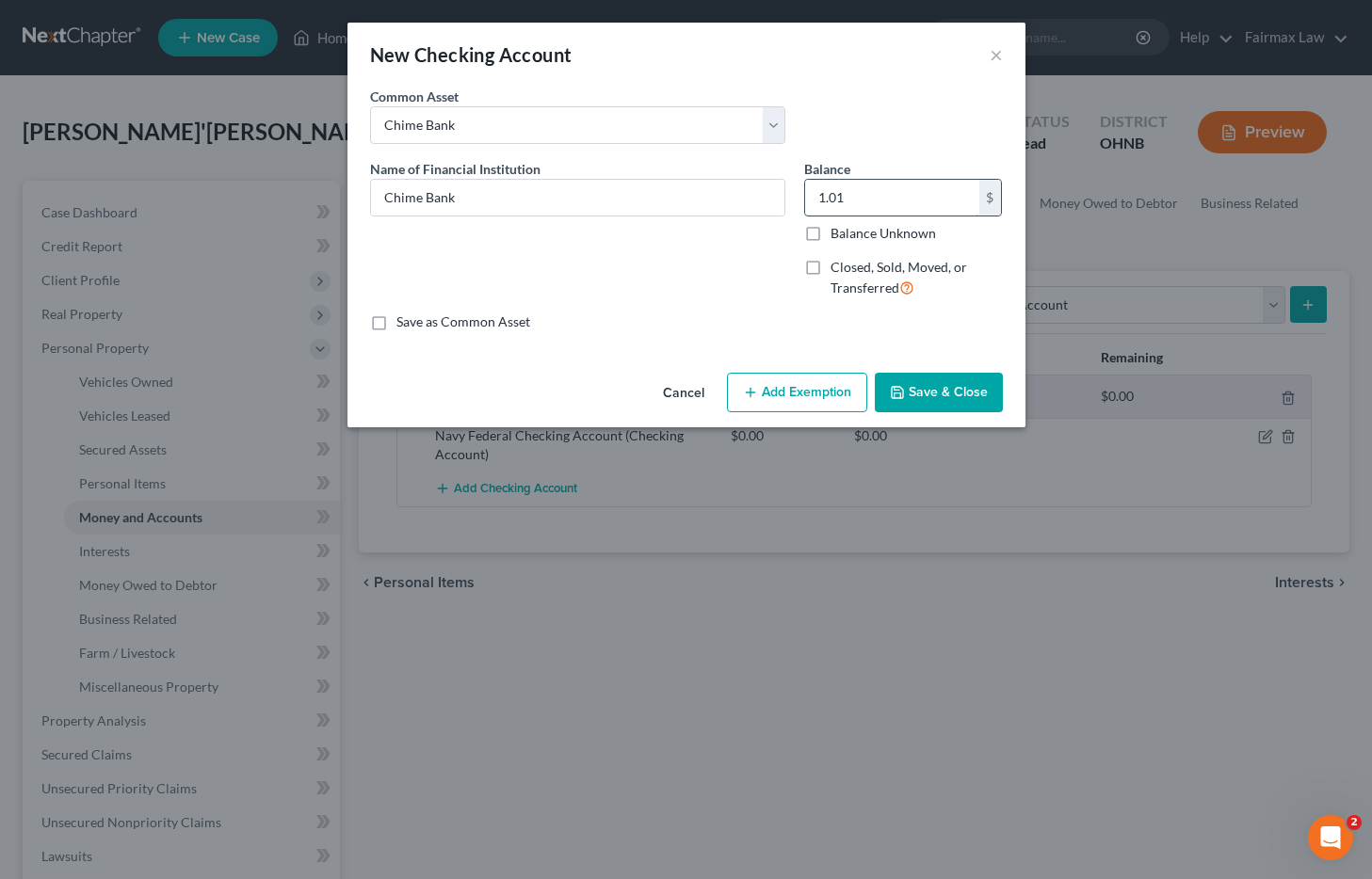
click at [857, 186] on input "1.01" at bounding box center [892, 198] width 174 height 36
click at [941, 394] on button "Save & Close" at bounding box center [938, 393] width 128 height 40
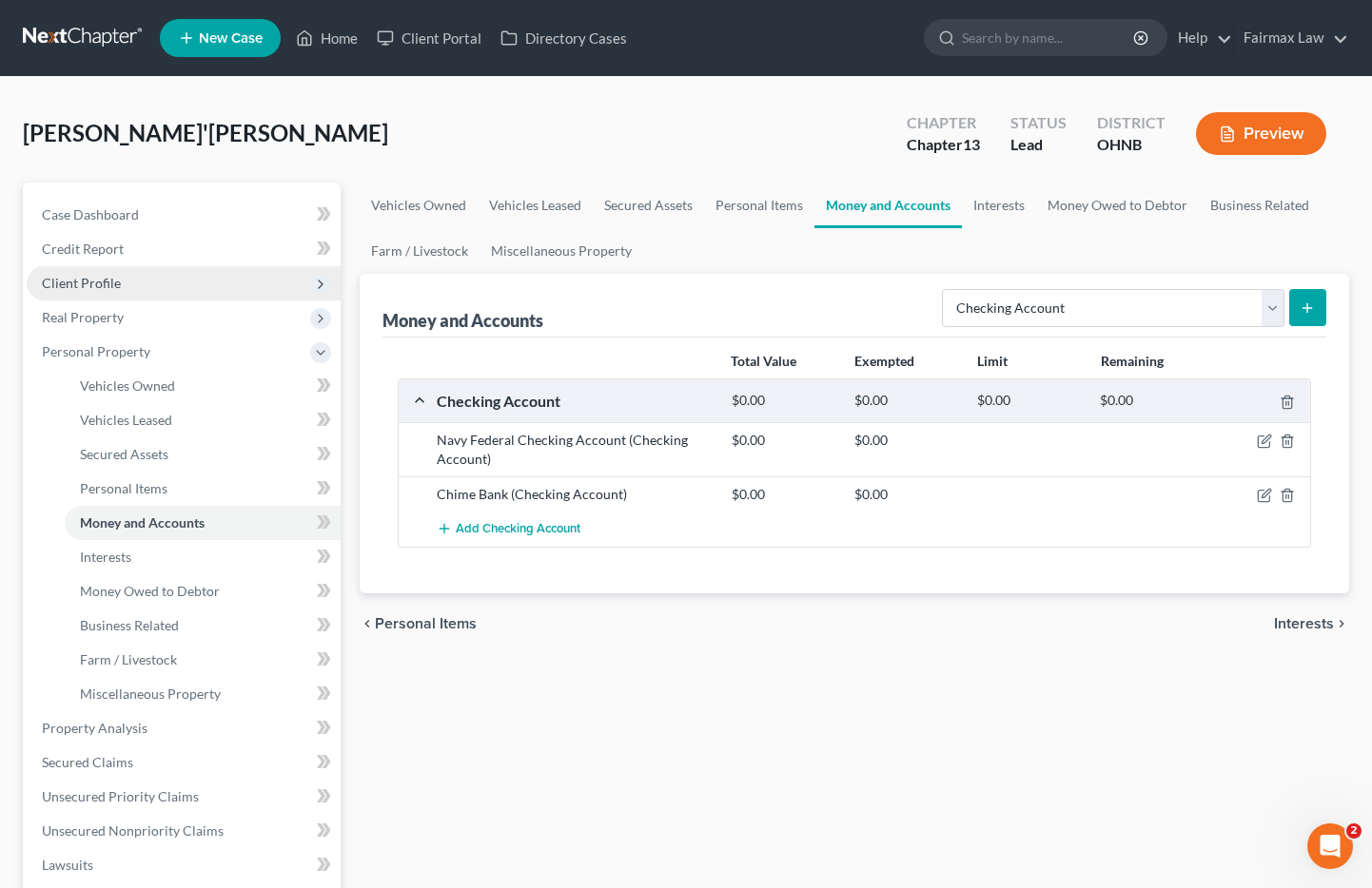
click at [88, 282] on span "Client Profile" at bounding box center [82, 283] width 79 height 16
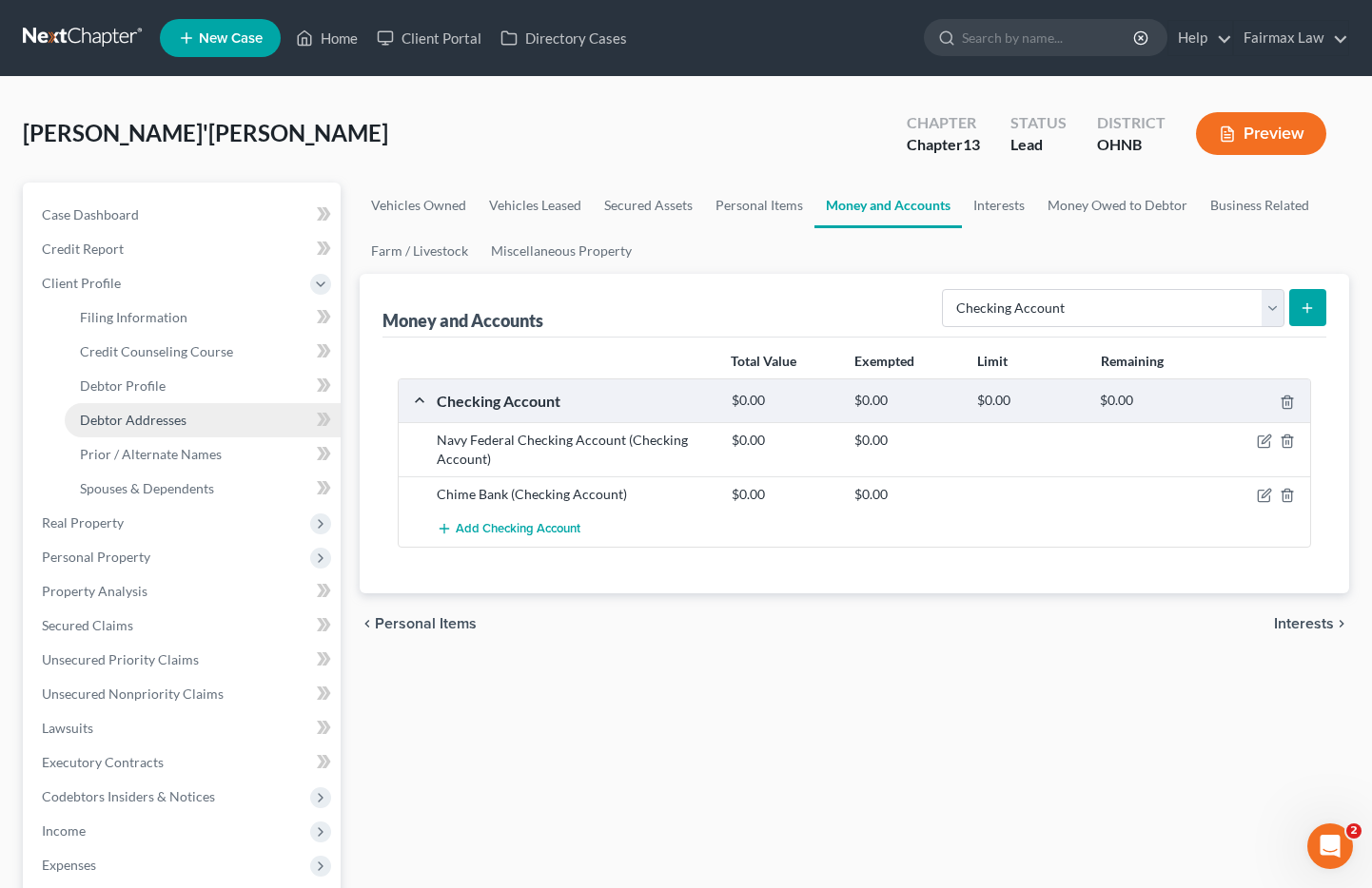
click at [216, 425] on link "Debtor Addresses" at bounding box center [202, 421] width 276 height 35
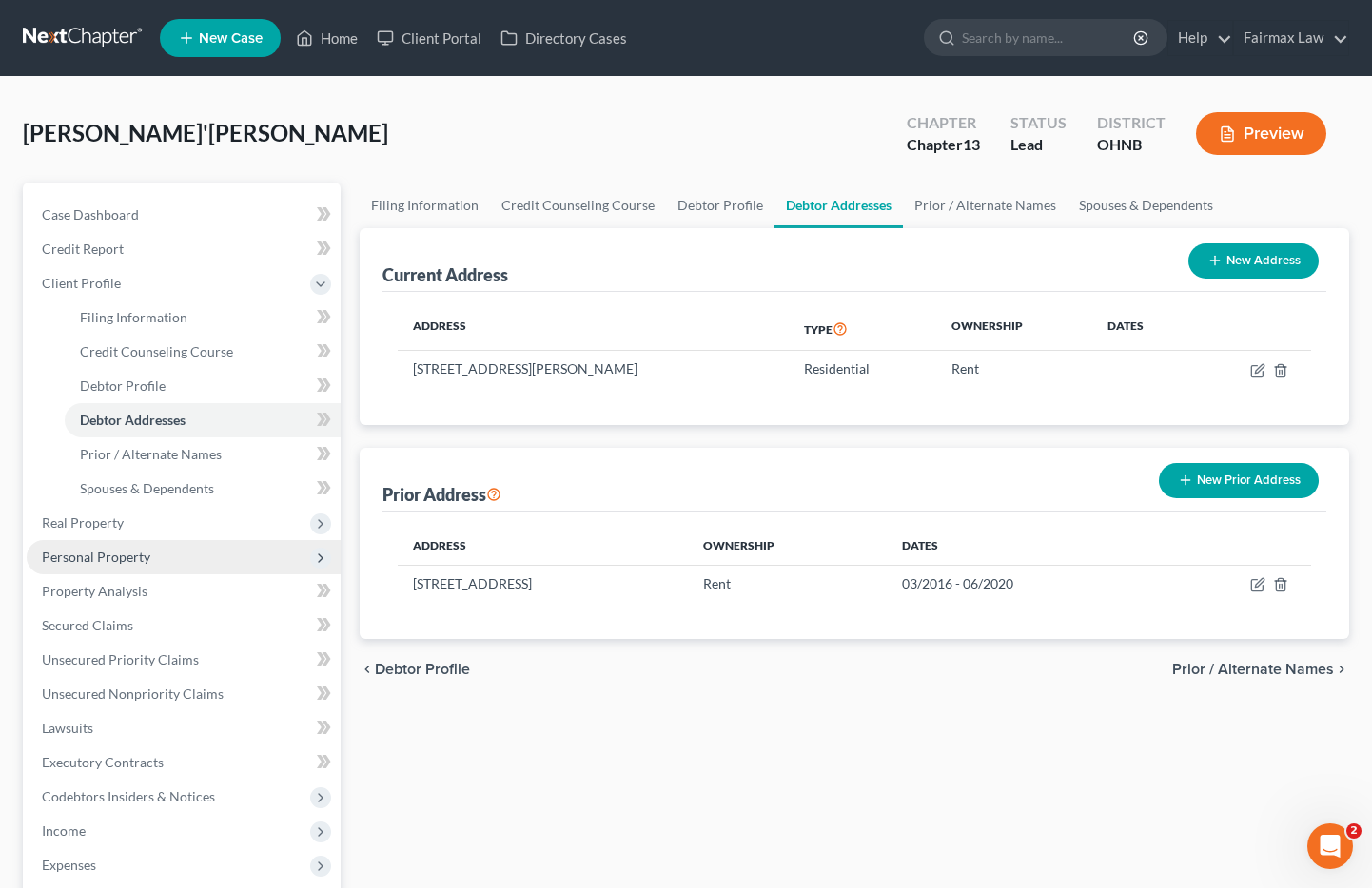
click at [125, 555] on span "Personal Property" at bounding box center [96, 556] width 109 height 16
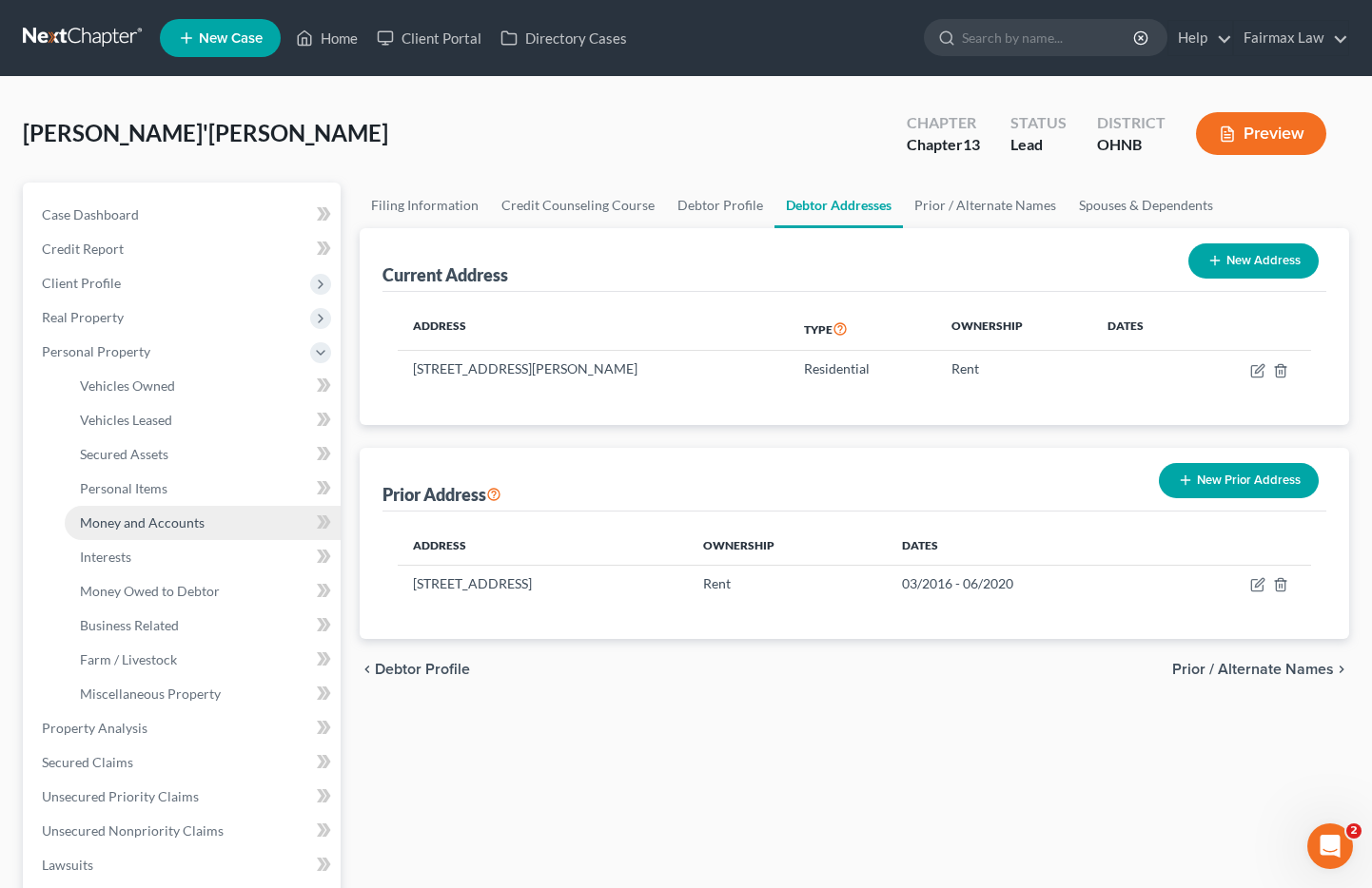
click at [148, 530] on link "Money and Accounts" at bounding box center [202, 524] width 276 height 35
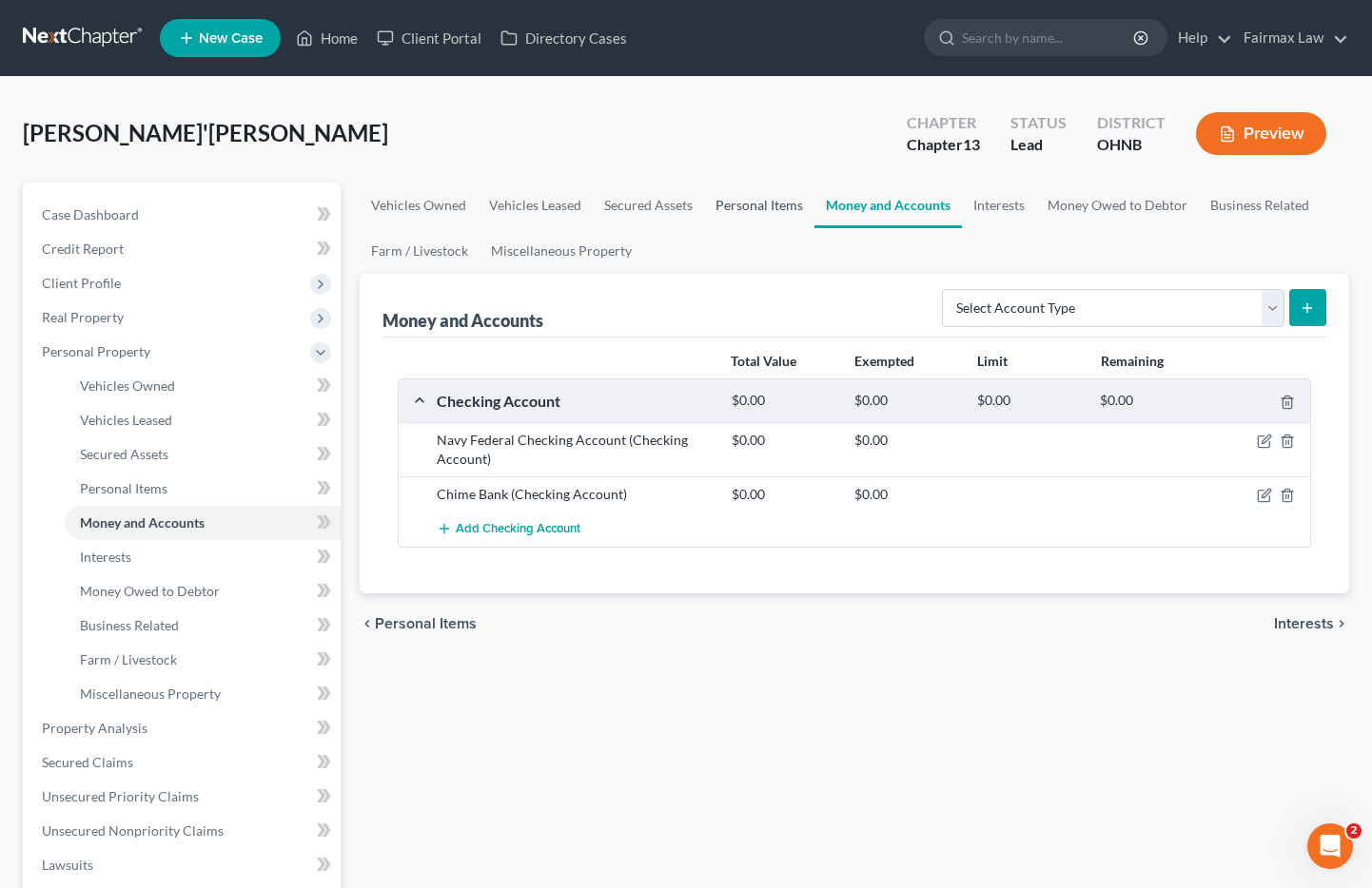
click at [782, 196] on link "Personal Items" at bounding box center [759, 206] width 111 height 46
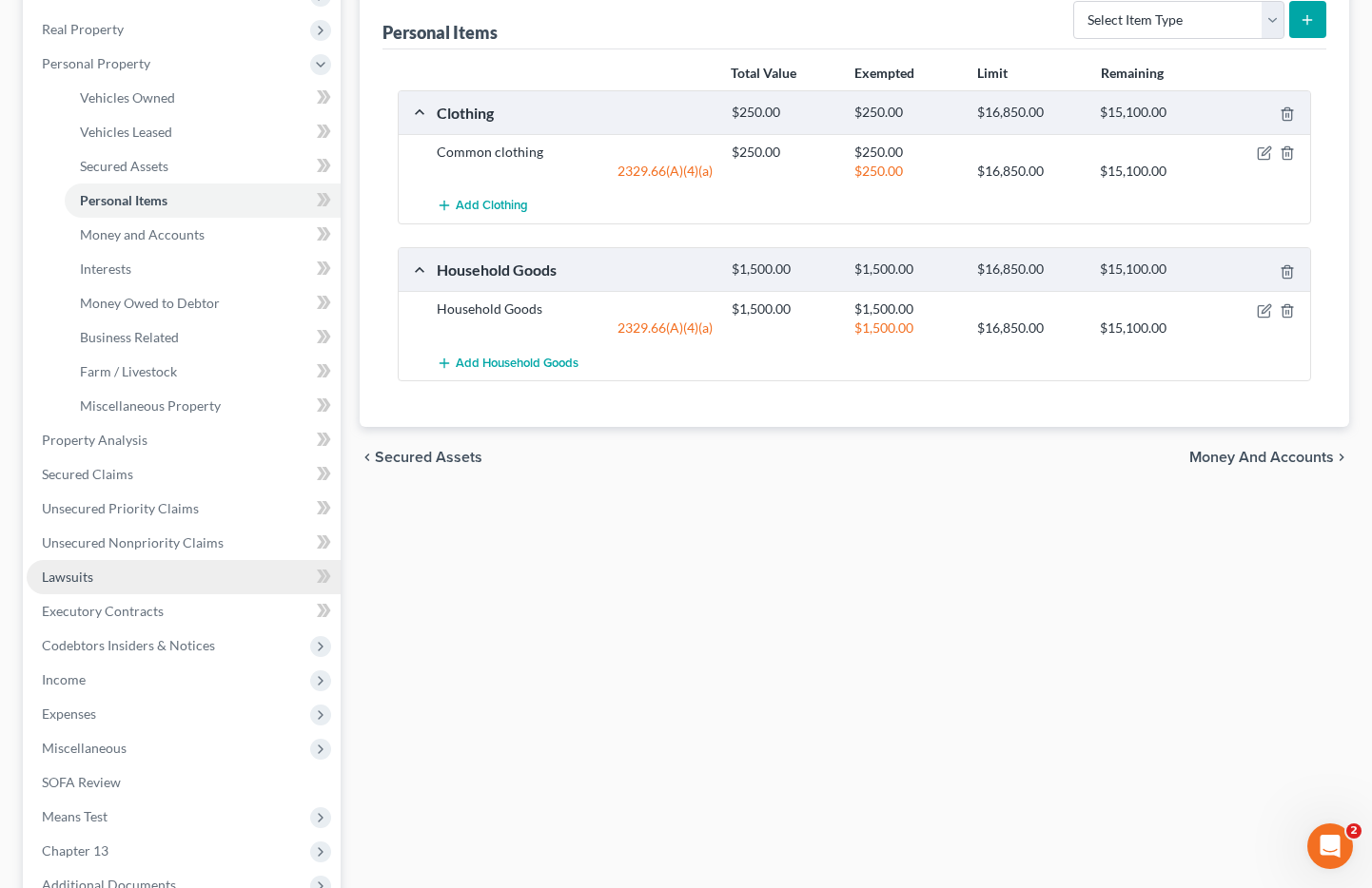
scroll to position [500, 0]
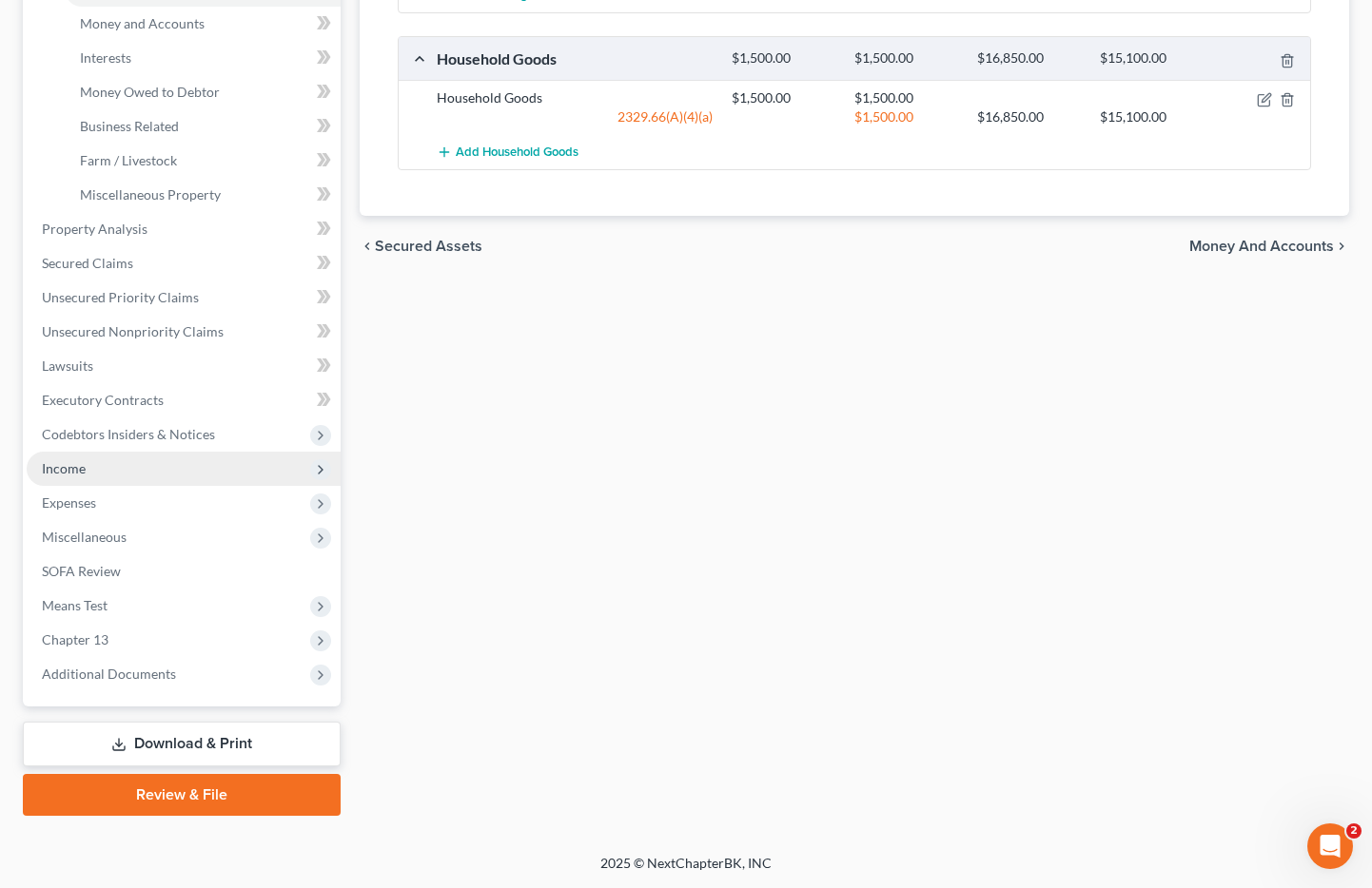
click at [75, 465] on span "Income" at bounding box center [64, 468] width 44 height 16
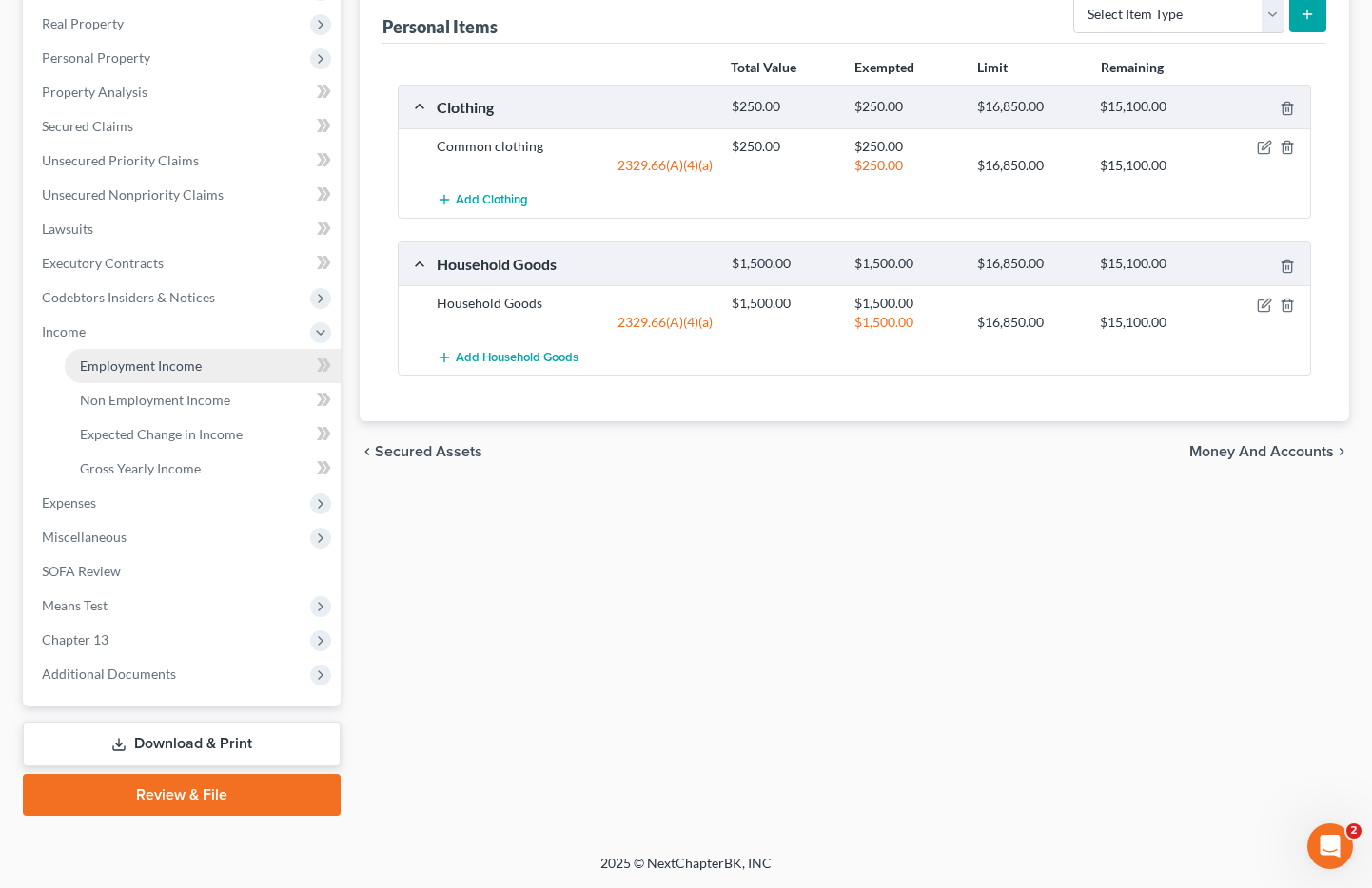
click at [138, 374] on link "Employment Income" at bounding box center [202, 366] width 276 height 35
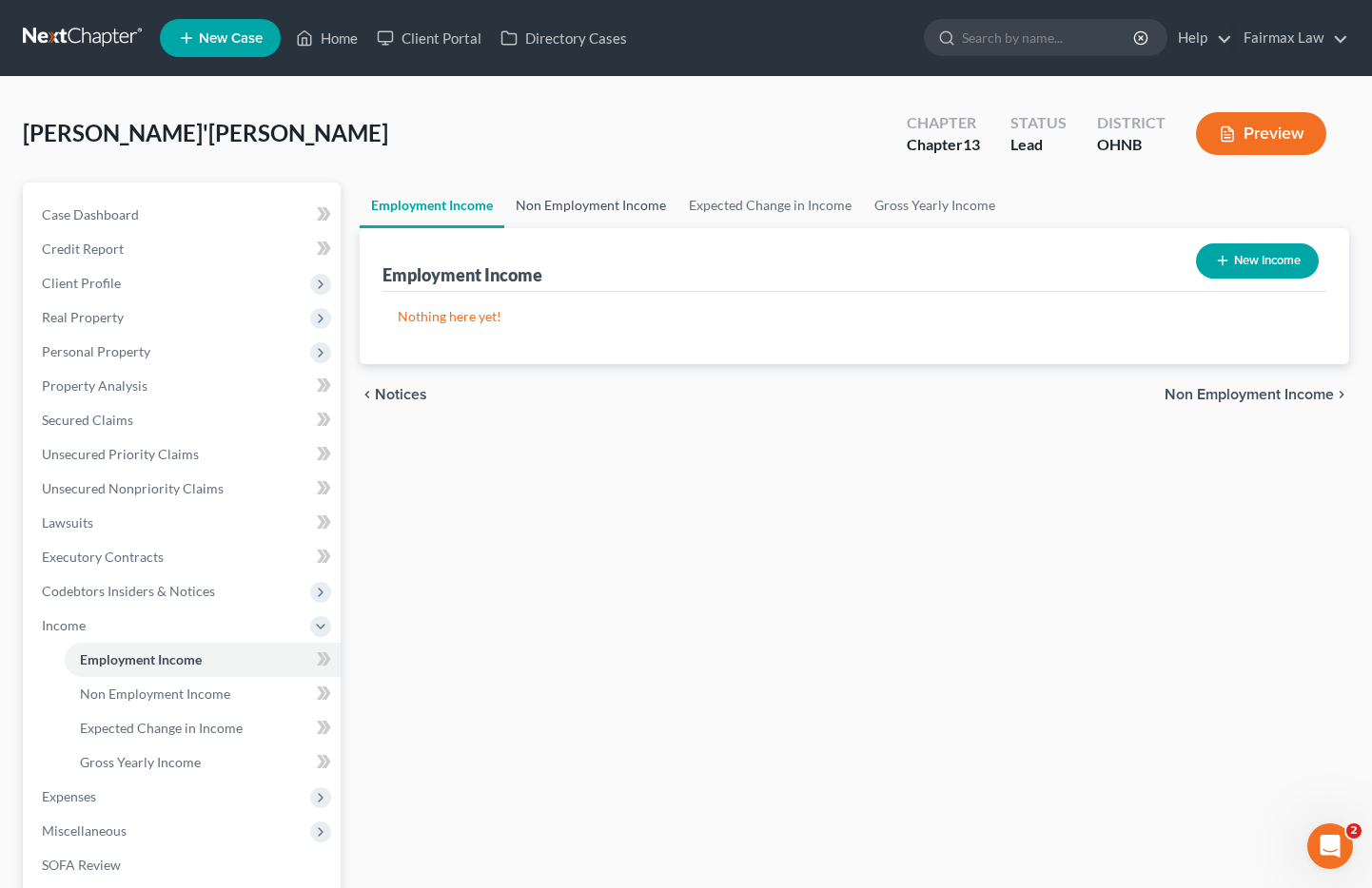
click at [604, 207] on link "Non Employment Income" at bounding box center [591, 206] width 173 height 46
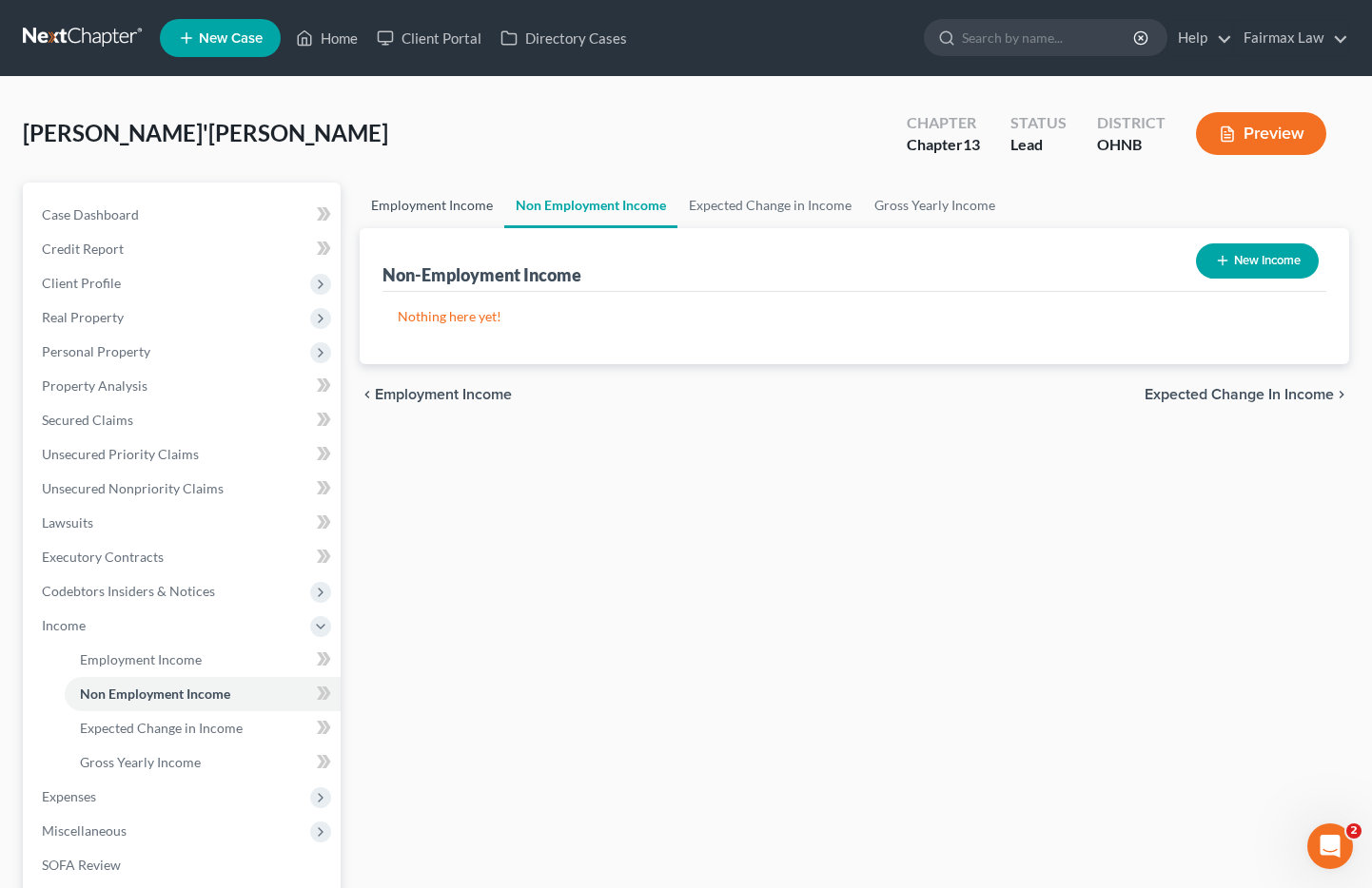
click at [444, 210] on link "Employment Income" at bounding box center [432, 206] width 144 height 46
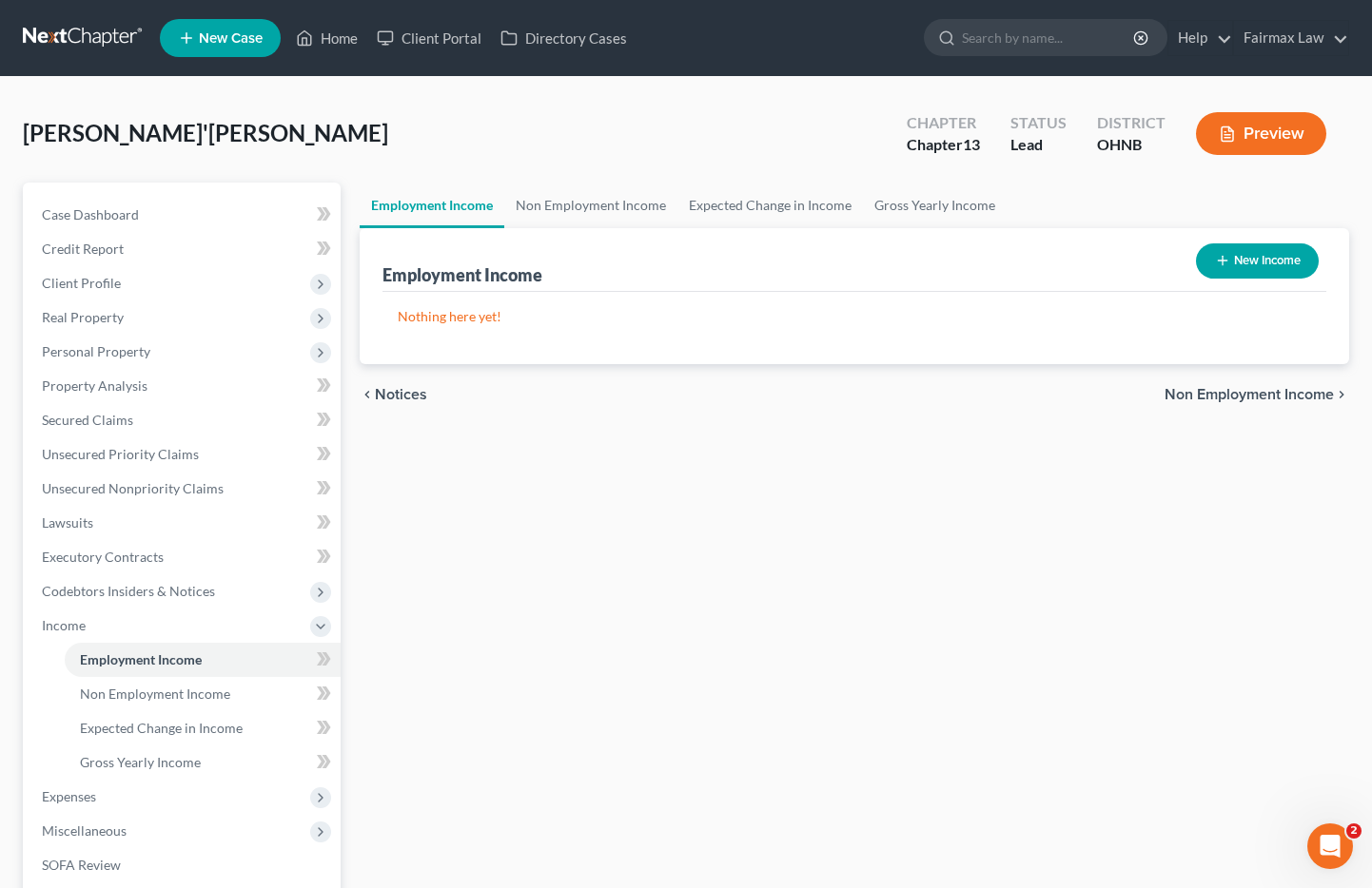
click at [1259, 259] on button "New Income" at bounding box center [1258, 260] width 123 height 36
select select "0"
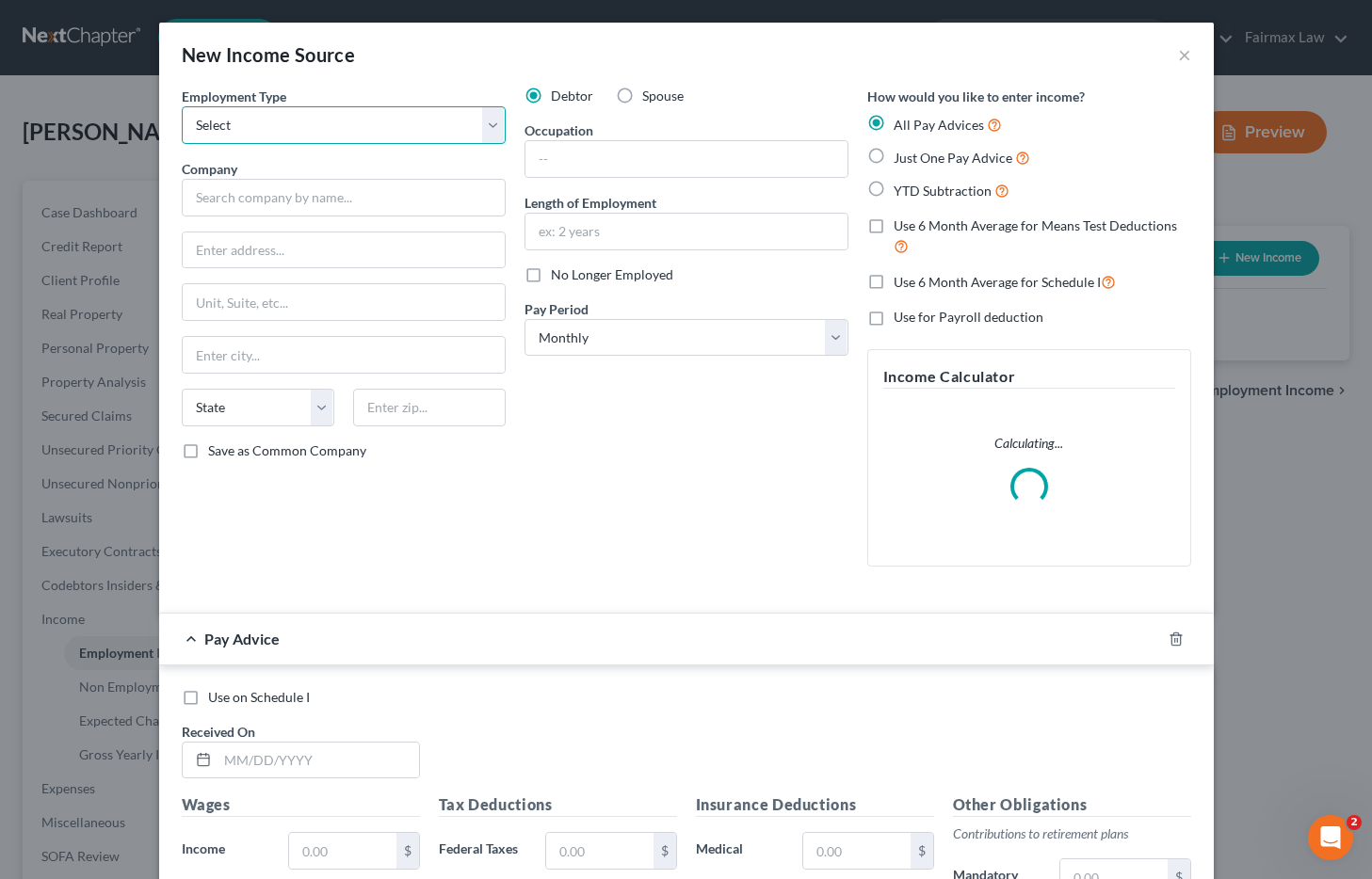
click at [382, 123] on select "Select Full or Part Time Employment Self Employment" at bounding box center [343, 126] width 323 height 38
select select "0"
click at [182, 107] on select "Select Full or Part Time Employment Self Employment" at bounding box center [343, 126] width 323 height 38
click at [308, 199] on input "text" at bounding box center [343, 198] width 323 height 38
paste input "Akron Public Schools"
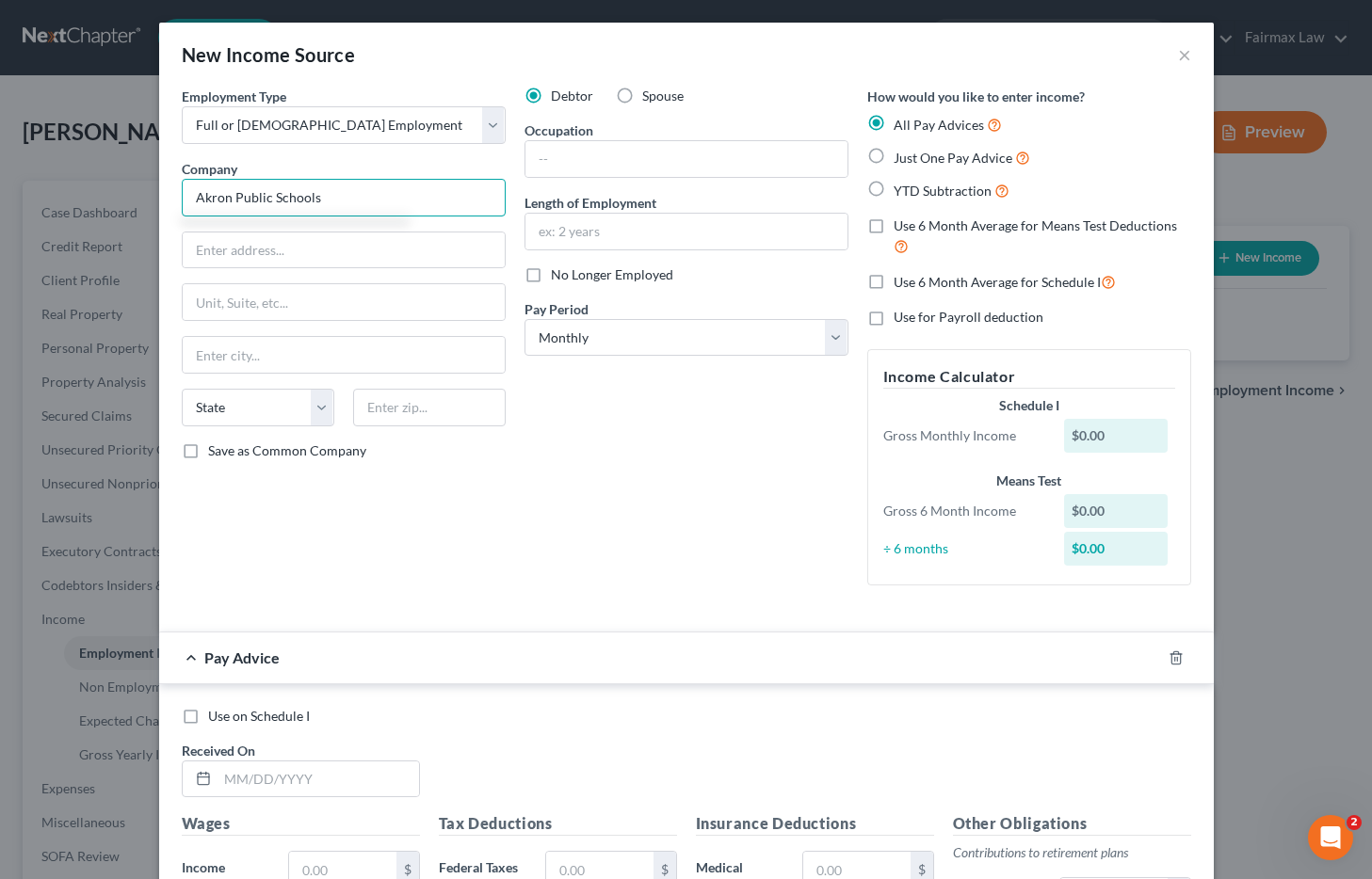
click at [284, 203] on input "Akron Public Schools" at bounding box center [343, 198] width 323 height 38
click at [283, 202] on input "Akron Public Schools" at bounding box center [343, 198] width 323 height 38
click at [258, 213] on input "Akron" at bounding box center [343, 198] width 323 height 38
click at [260, 210] on input "Akron" at bounding box center [343, 198] width 323 height 38
click at [261, 210] on input "Akron" at bounding box center [343, 198] width 323 height 38
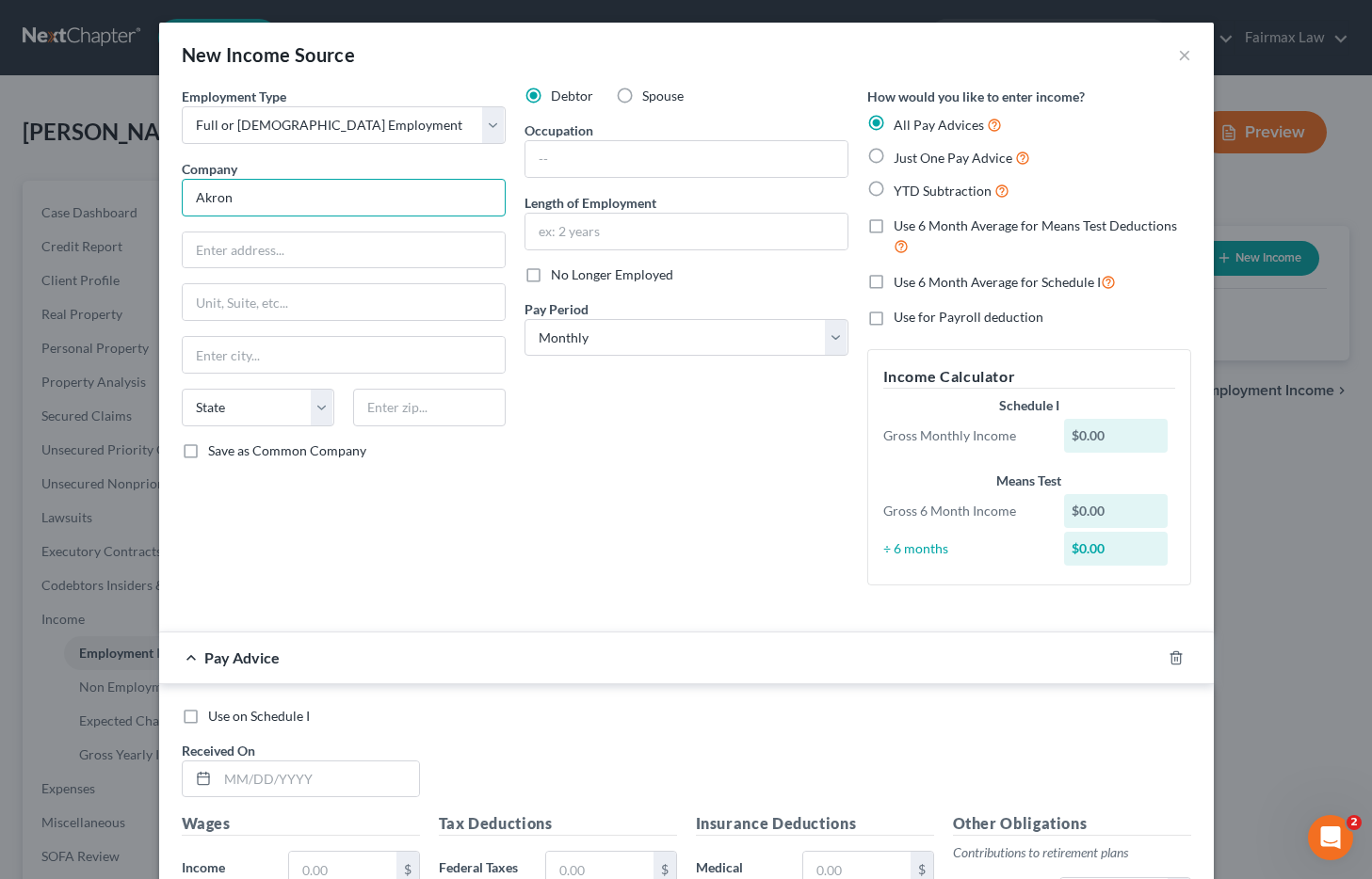
paste input "Public Schools"
type input "Akron Public Schools"
click at [358, 244] on input "text" at bounding box center [343, 250] width 322 height 36
paste input "10 N Main St"
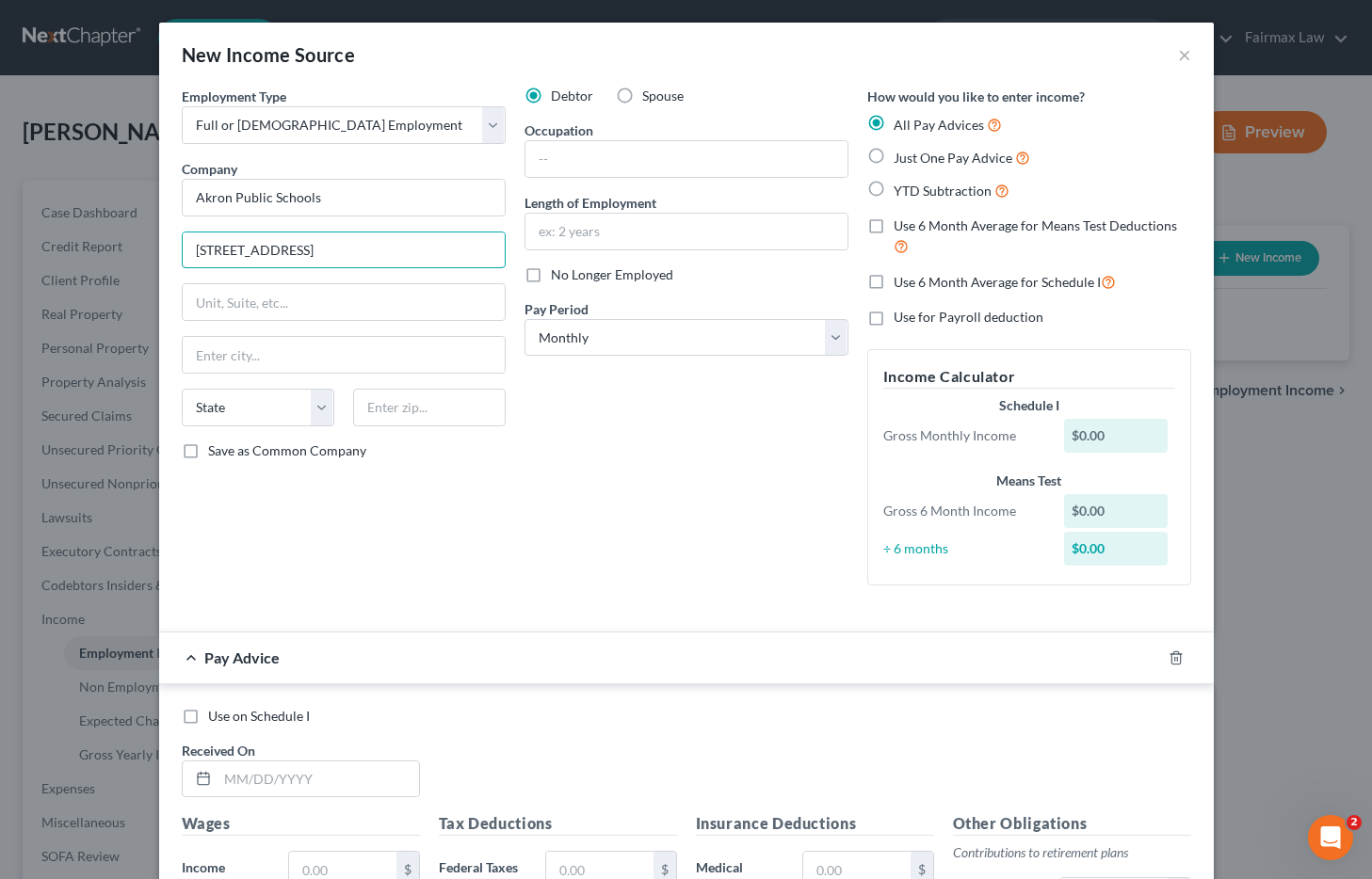
type input "10 N Main St"
click at [422, 408] on input "text" at bounding box center [429, 408] width 152 height 38
paste input "44308"
type input "44308"
type input "Akron"
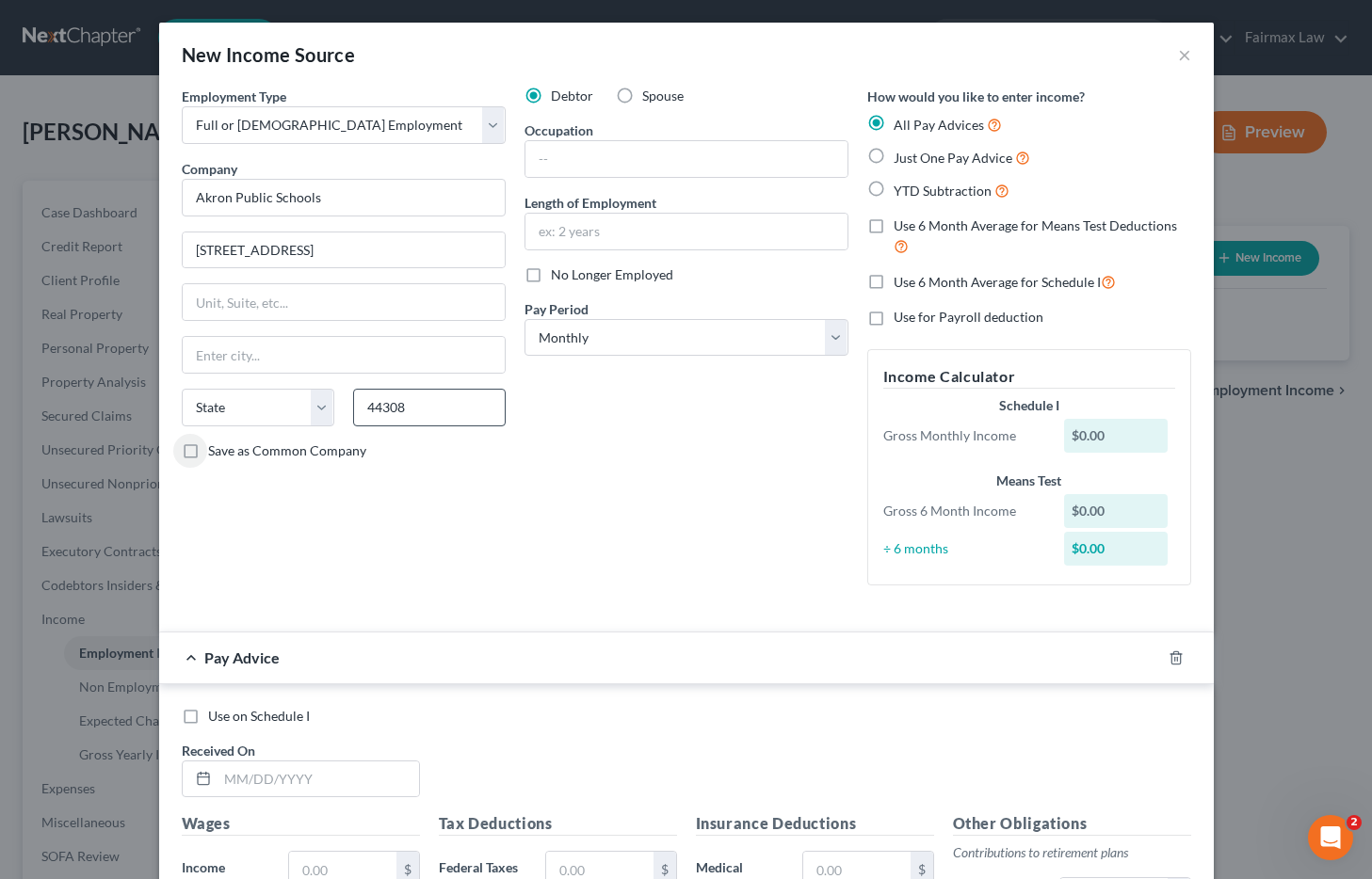
select select "36"
click at [589, 158] on input "text" at bounding box center [686, 159] width 322 height 36
paste input "Account Clerk III"
type input "Account Clerk III"
click at [591, 230] on input "text" at bounding box center [686, 232] width 322 height 36
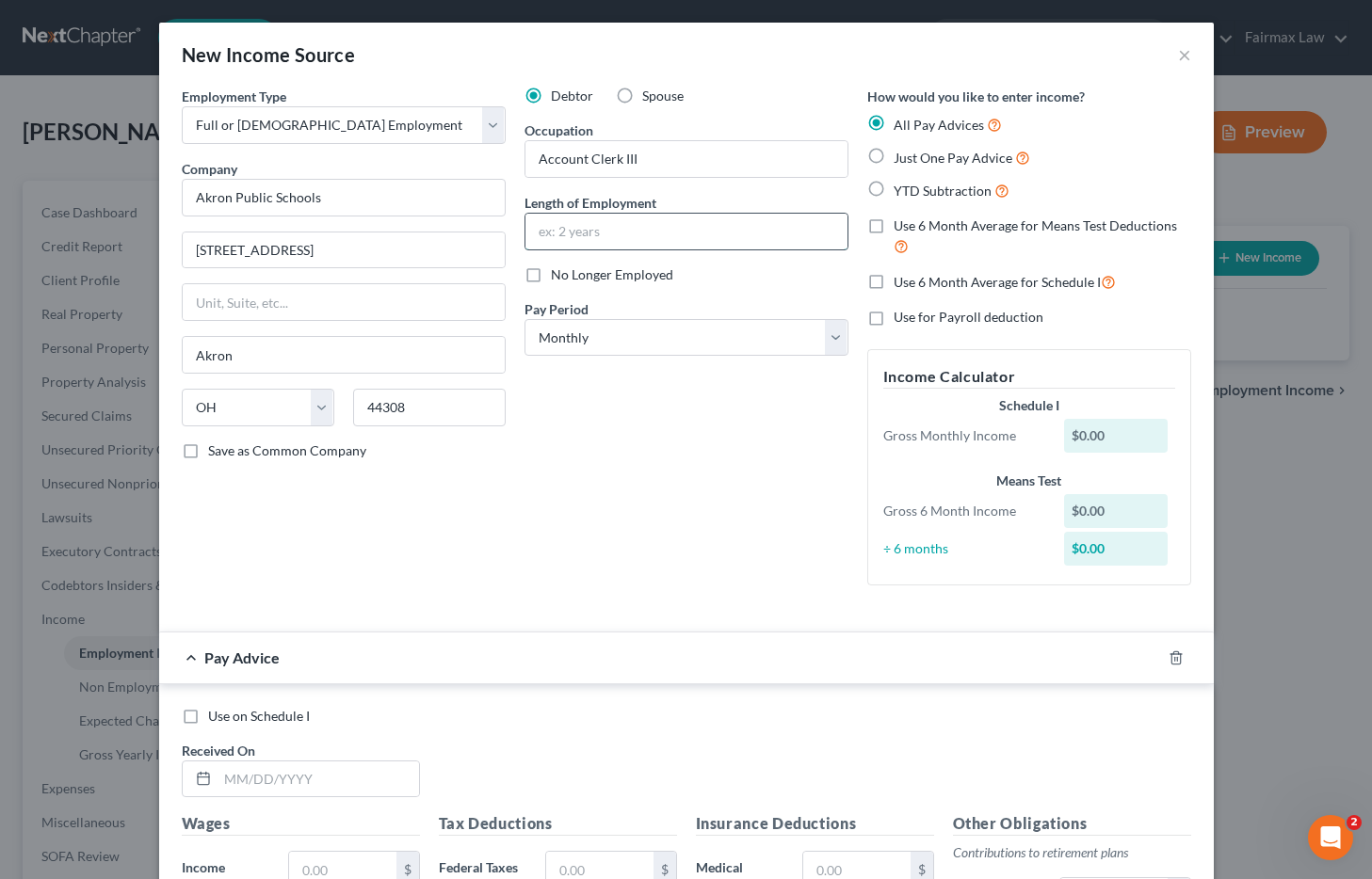
click at [616, 236] on input "text" at bounding box center [686, 232] width 322 height 36
click at [593, 232] on input "text" at bounding box center [686, 232] width 322 height 36
click at [585, 332] on select "Select Monthly Twice Monthly Every Other Week Weekly" at bounding box center [686, 339] width 323 height 38
select select "2"
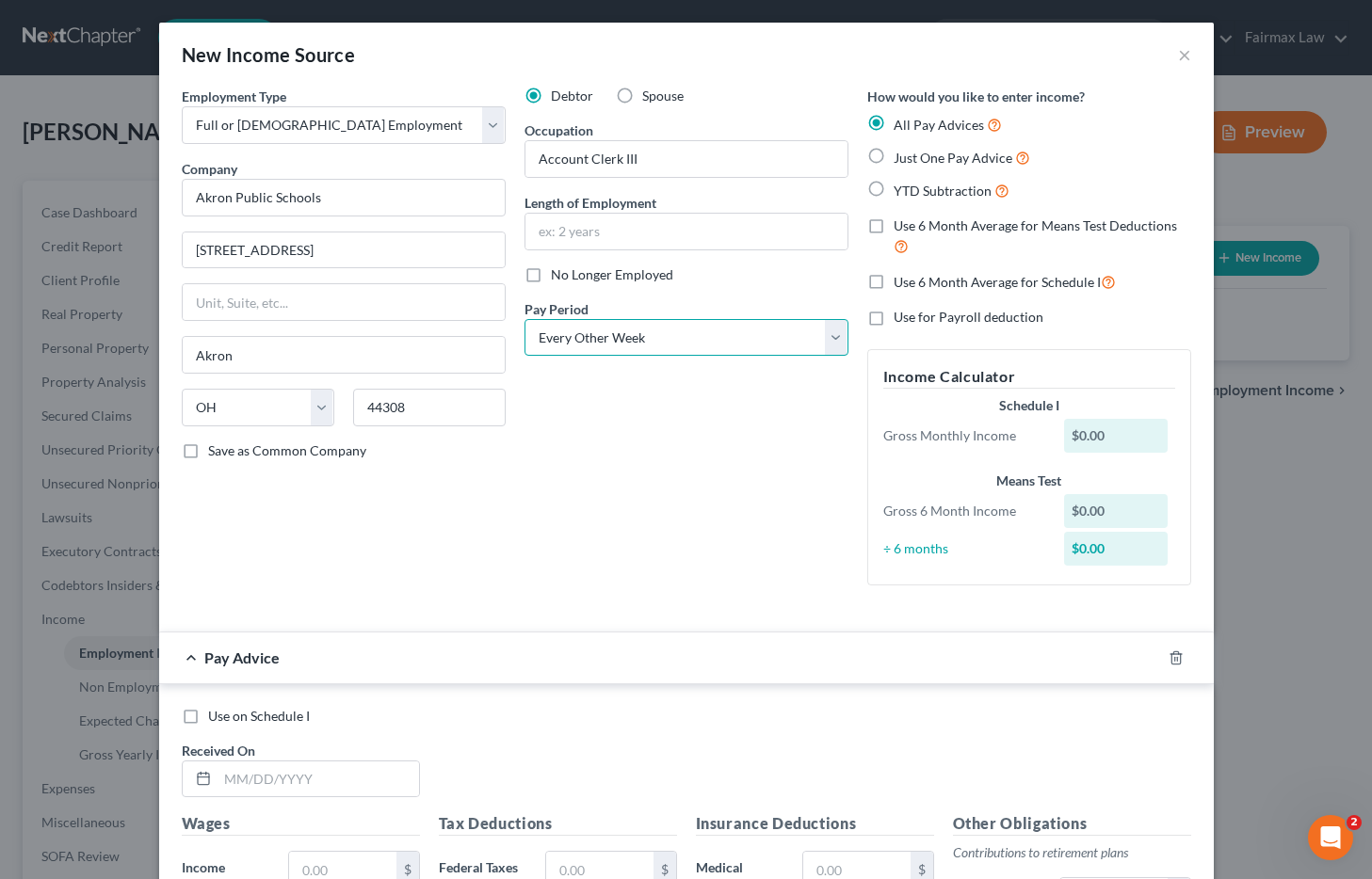
click at [524, 320] on select "Select Monthly Twice Monthly Every Other Week Weekly" at bounding box center [686, 339] width 323 height 38
click at [609, 342] on select "Select Monthly Twice Monthly Every Other Week Weekly" at bounding box center [686, 339] width 323 height 38
click at [524, 320] on select "Select Monthly Twice Monthly Every Other Week Weekly" at bounding box center [686, 339] width 323 height 38
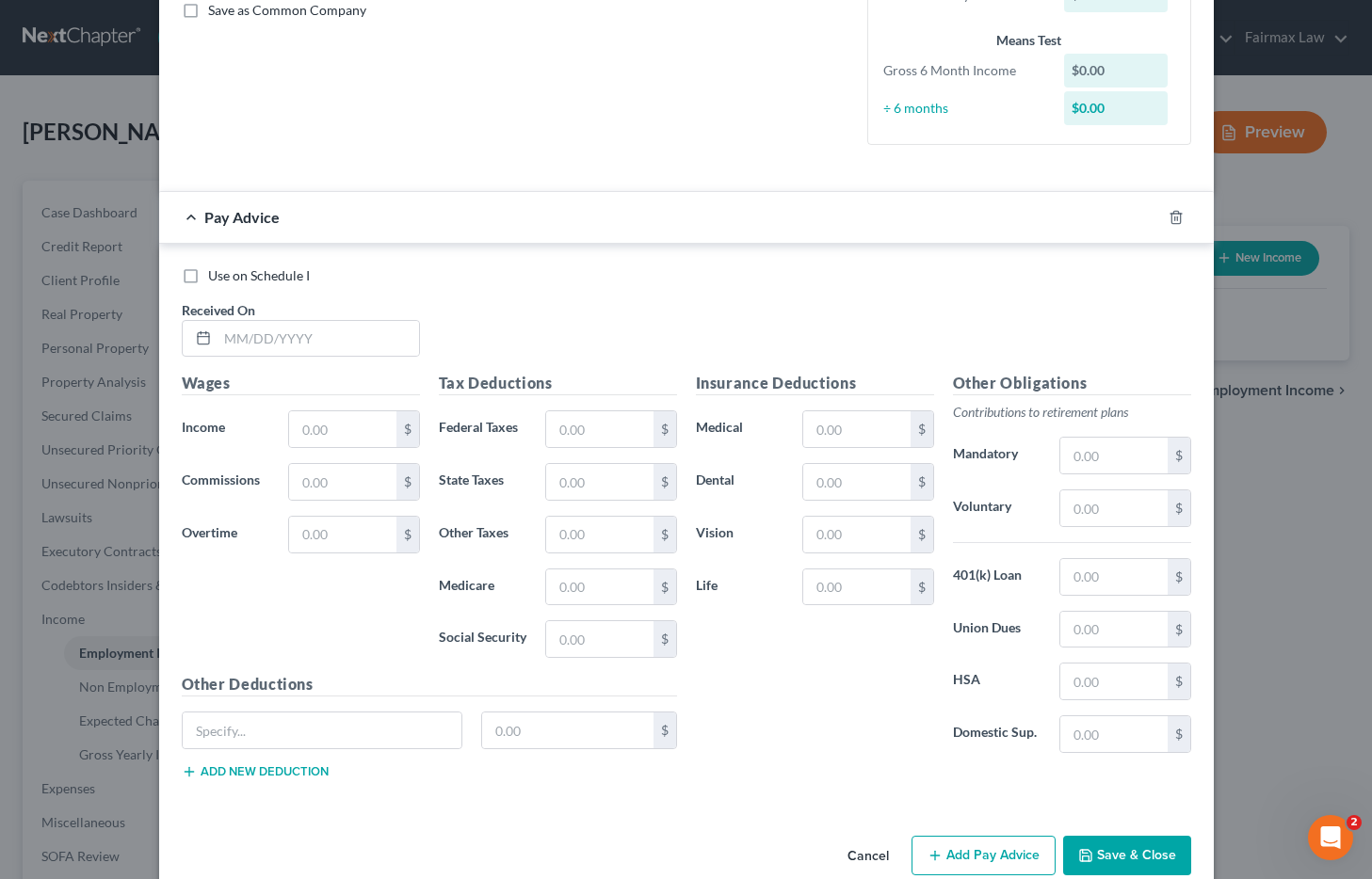
scroll to position [475, 0]
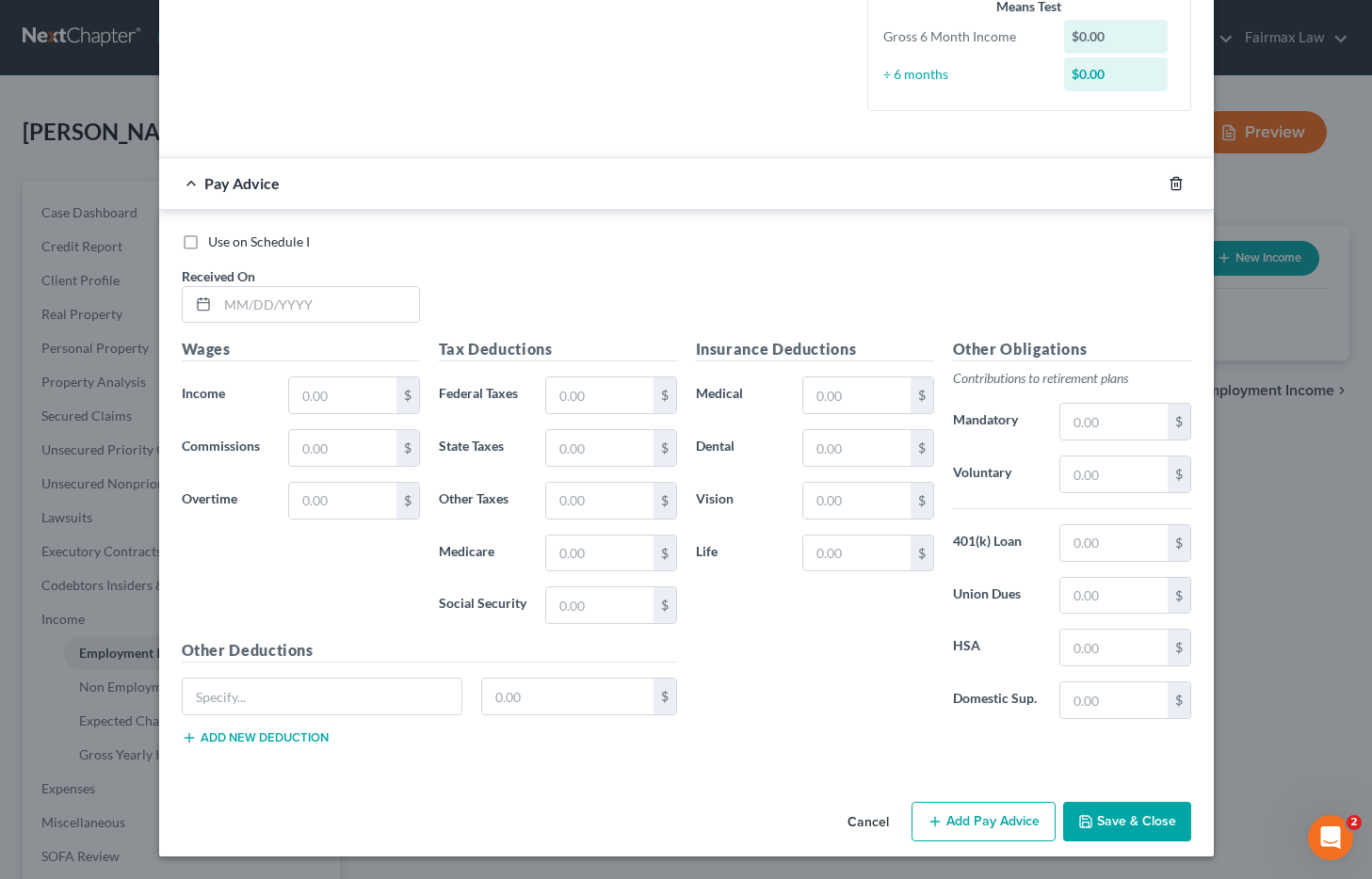
click at [1170, 186] on icon "button" at bounding box center [1176, 184] width 15 height 15
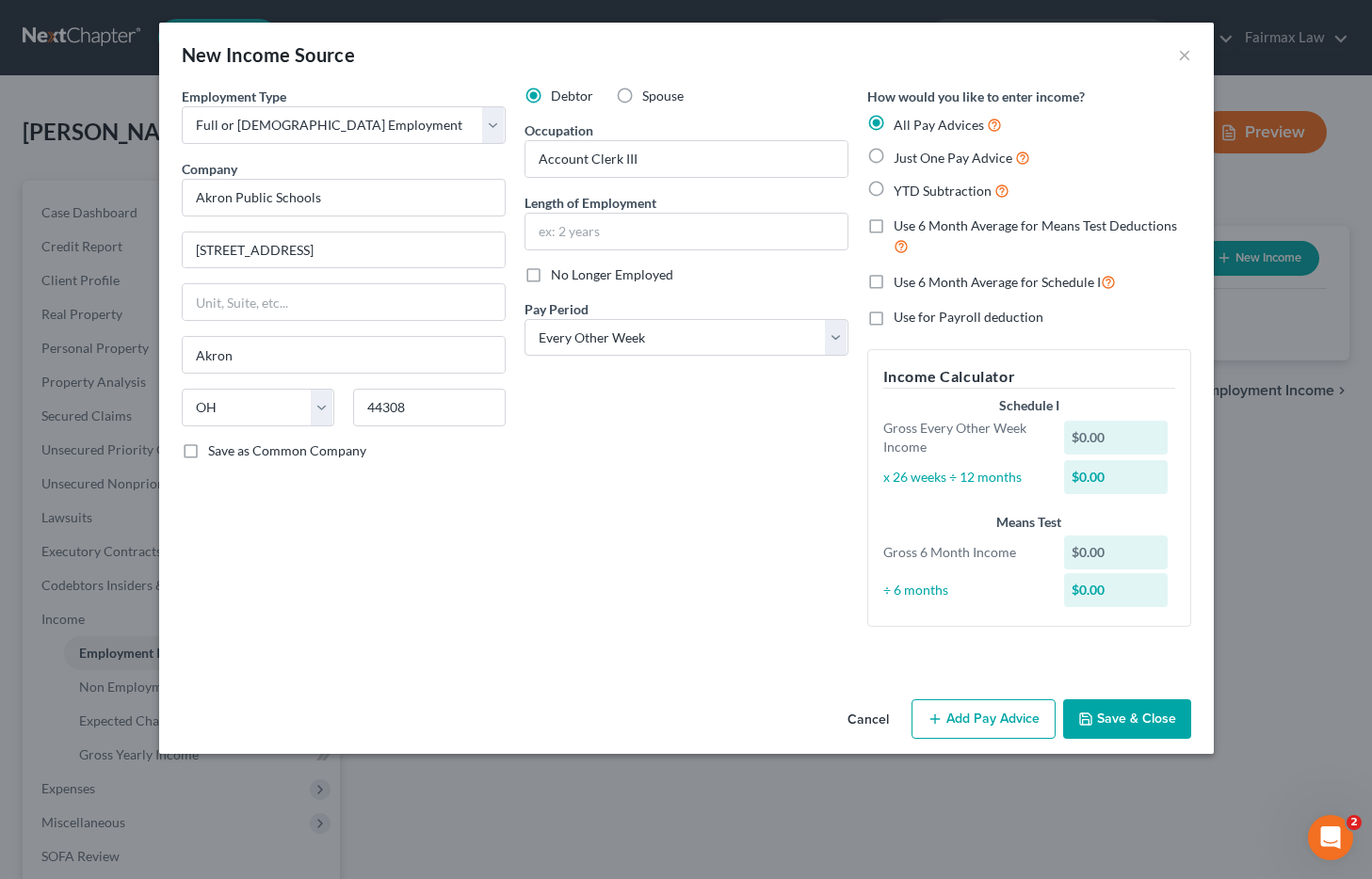
click at [1027, 714] on button "Add Pay Advice" at bounding box center [983, 719] width 144 height 40
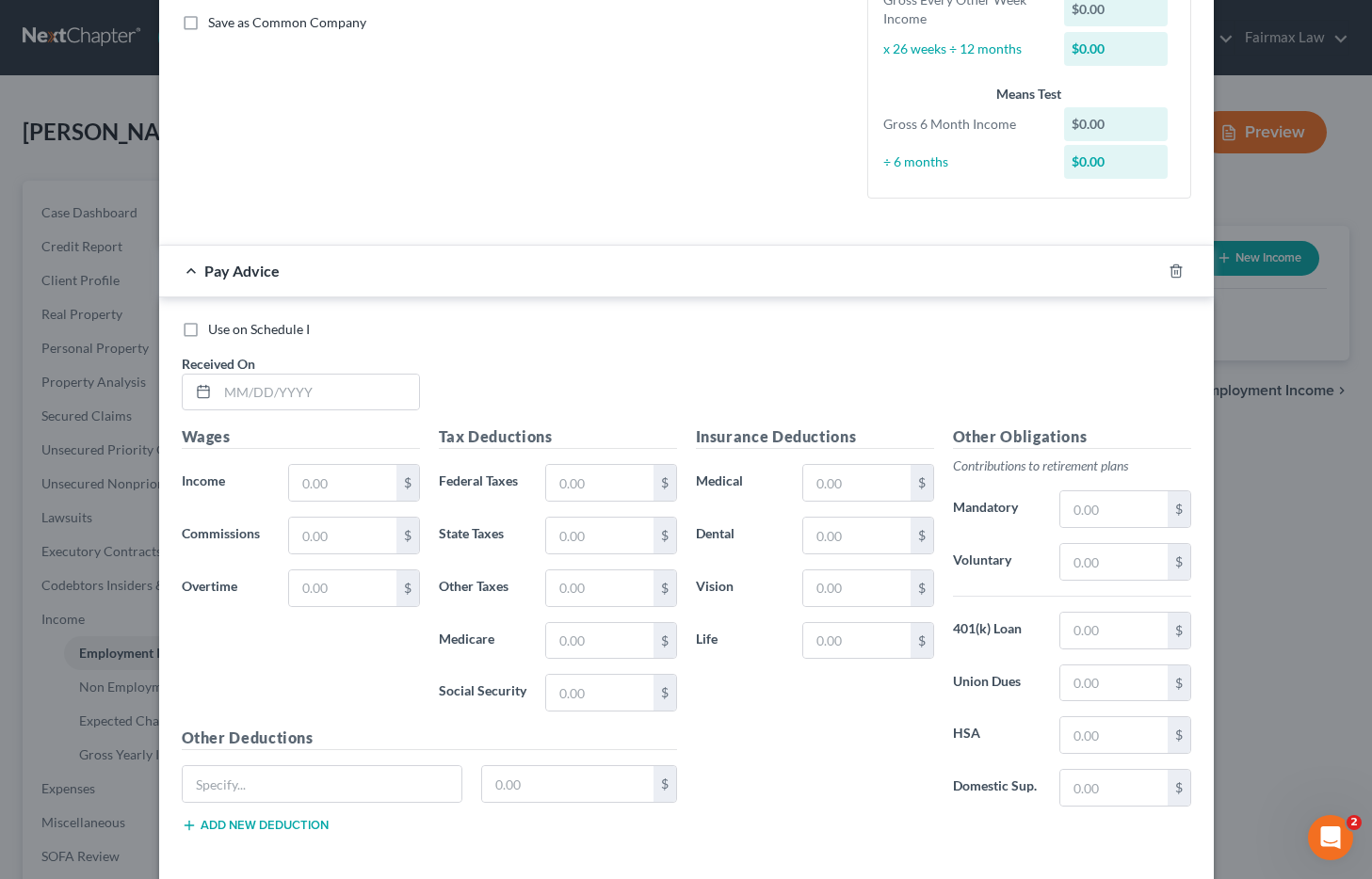
scroll to position [516, 0]
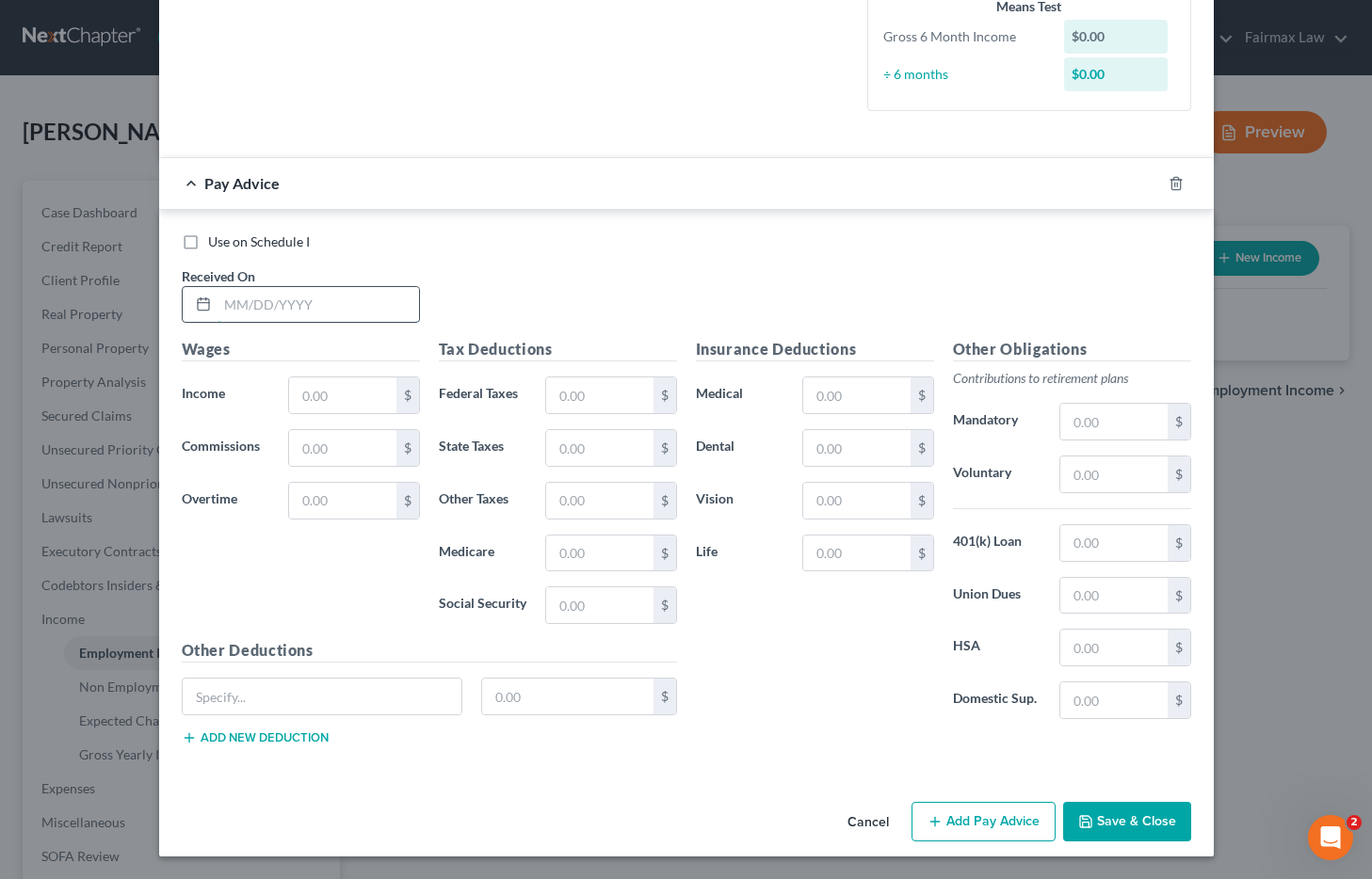
click at [279, 310] on input "text" at bounding box center [319, 305] width 202 height 36
click at [1161, 180] on div at bounding box center [1186, 184] width 52 height 30
click at [1171, 180] on icon "button" at bounding box center [1175, 183] width 9 height 12
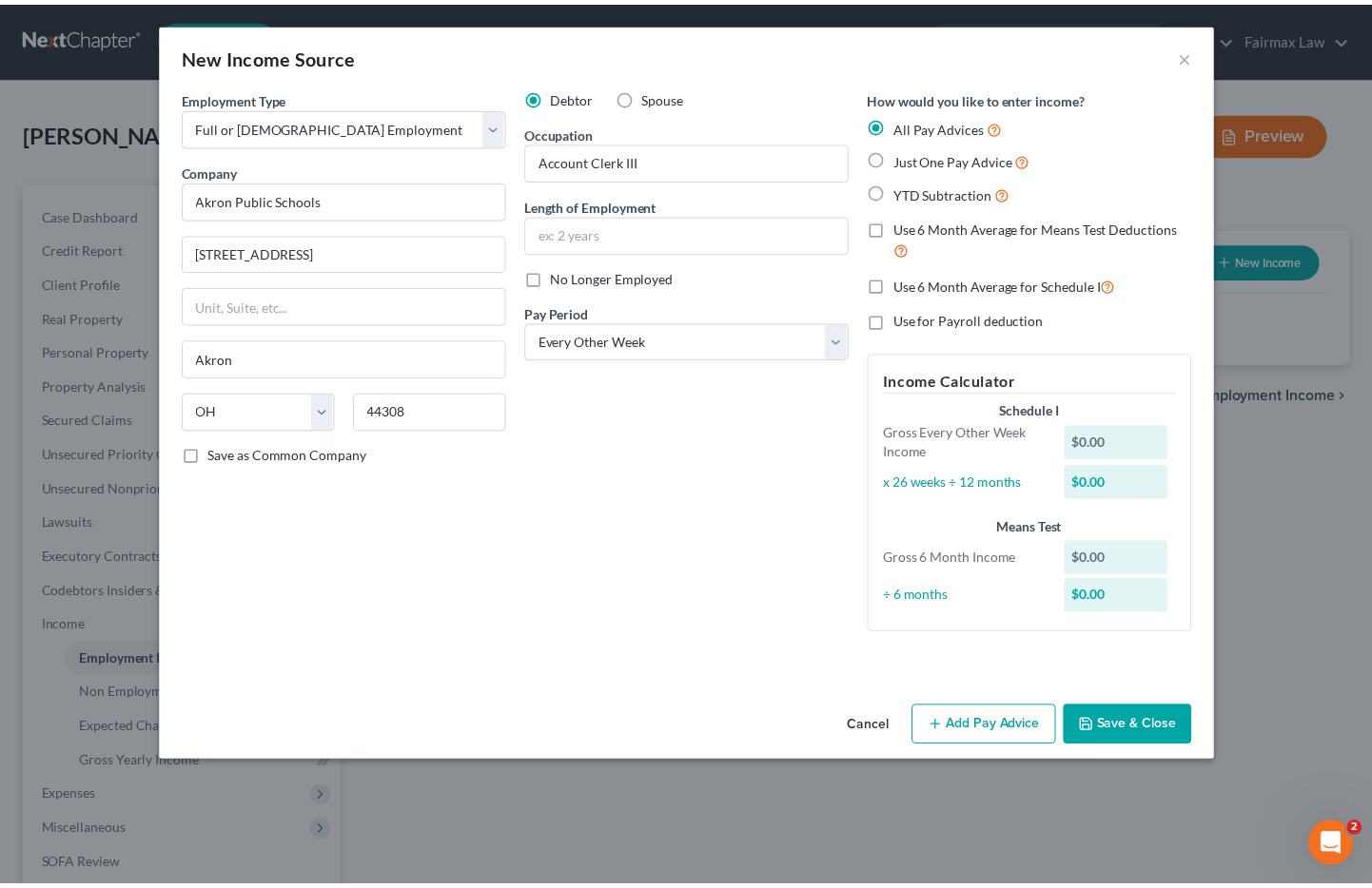
scroll to position [0, 0]
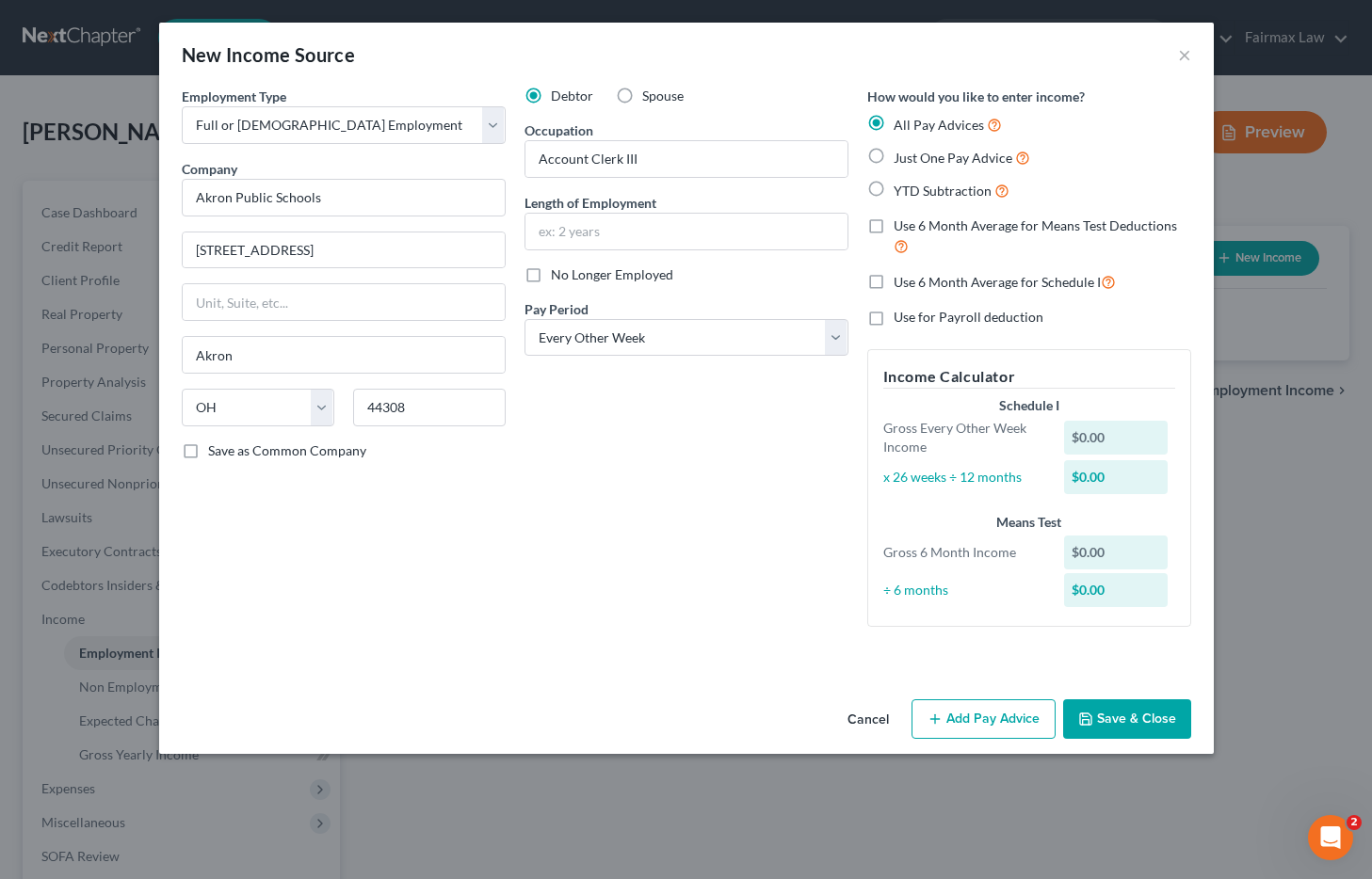
click at [1153, 713] on button "Save & Close" at bounding box center [1127, 719] width 128 height 40
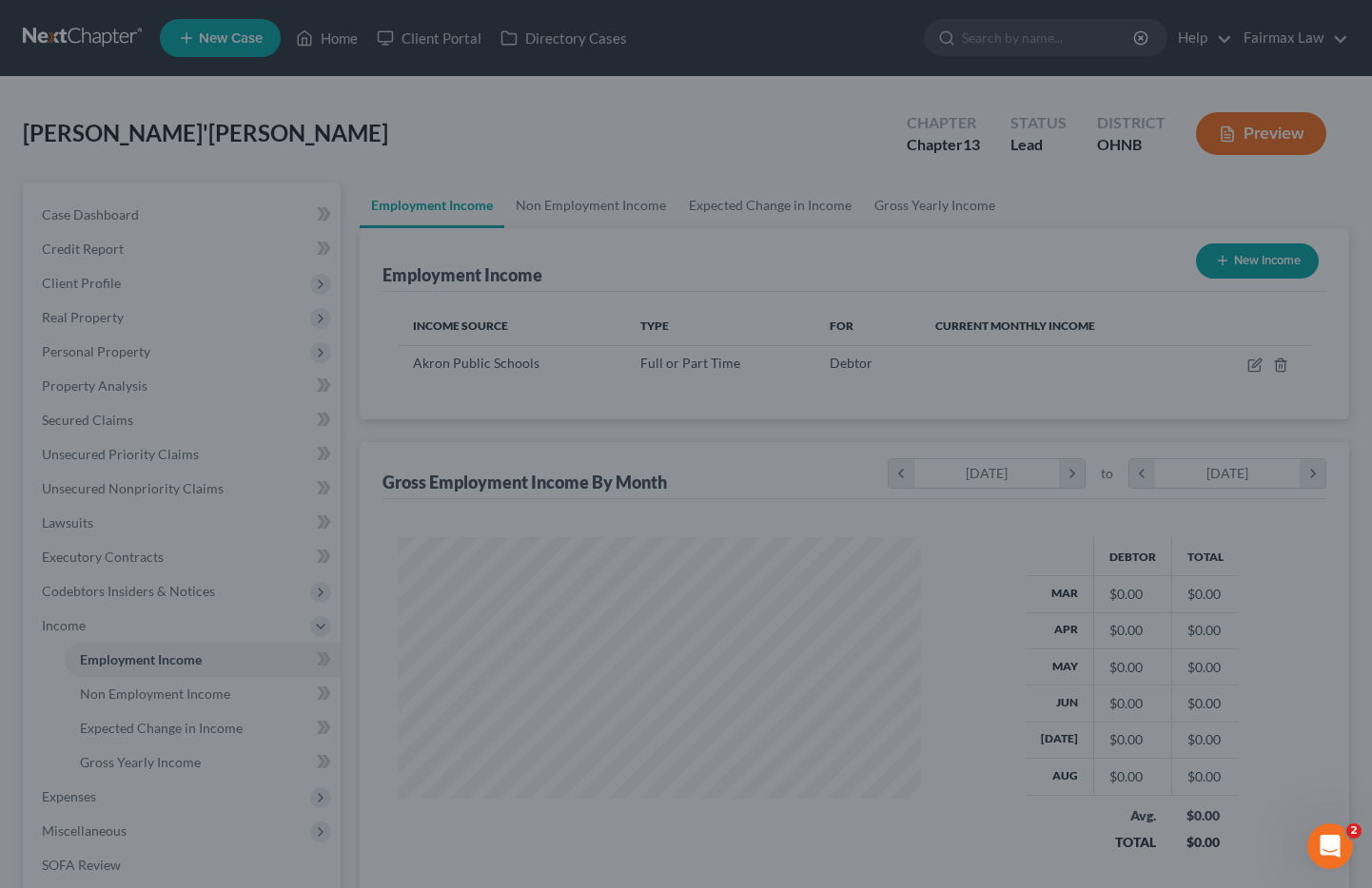
scroll to position [341, 555]
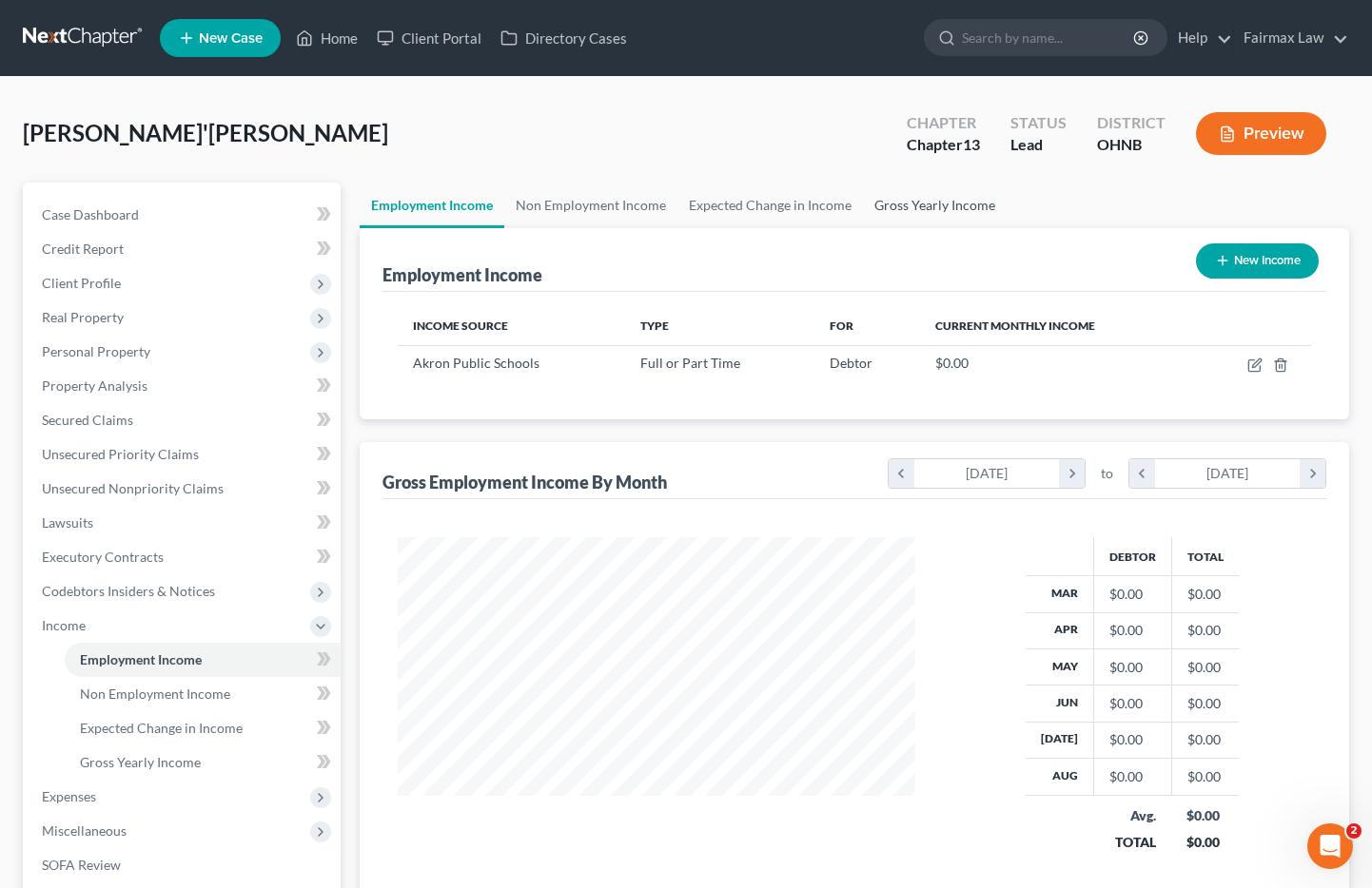
click at [940, 206] on link "Gross Yearly Income" at bounding box center [935, 206] width 143 height 46
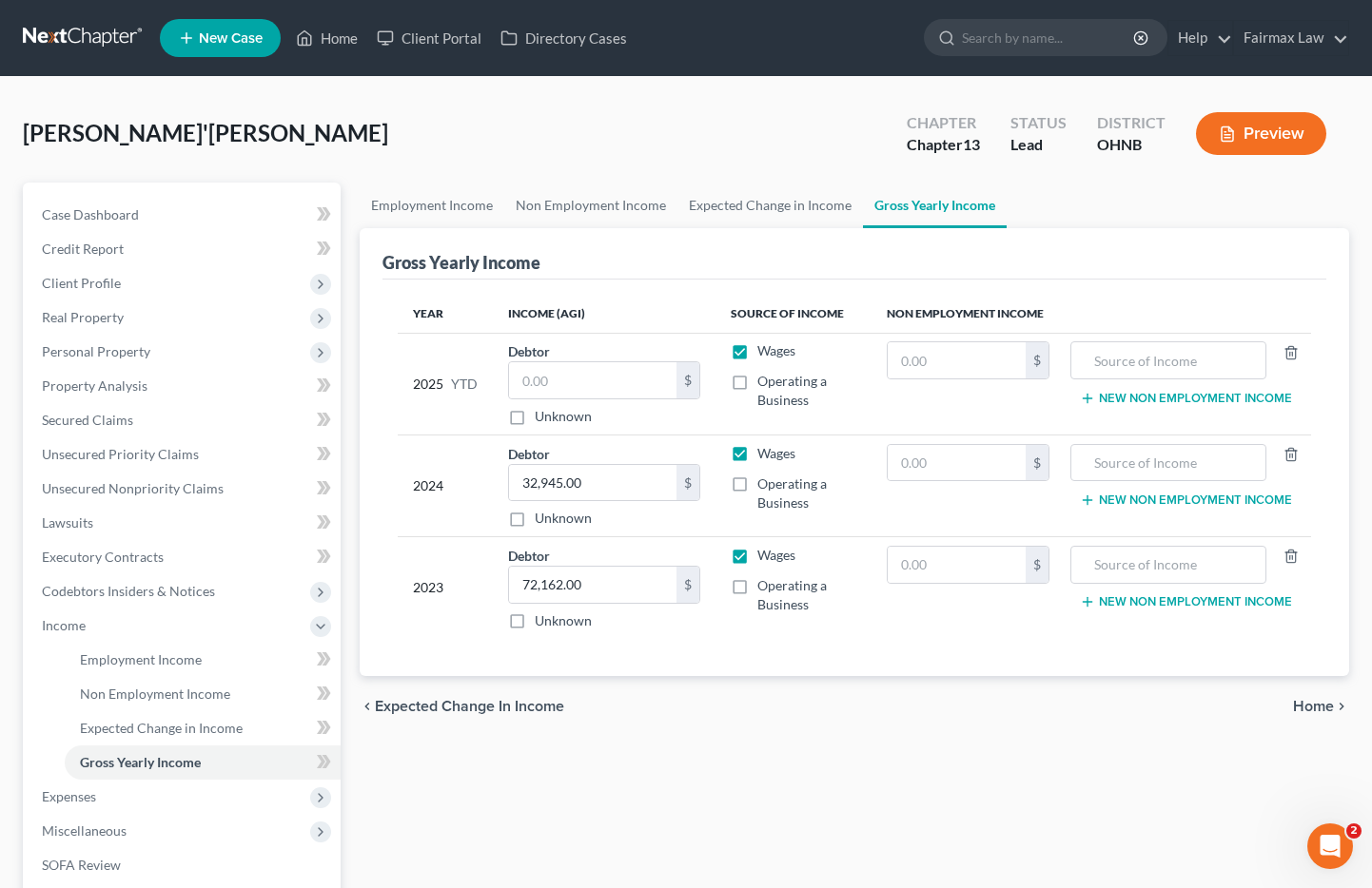
click at [465, 256] on div "Gross Yearly Income" at bounding box center [461, 262] width 158 height 23
drag, startPoint x: 485, startPoint y: 237, endPoint x: 533, endPoint y: 272, distance: 59.4
click at [486, 244] on div "Gross Yearly Income" at bounding box center [855, 254] width 945 height 51
drag, startPoint x: 535, startPoint y: 261, endPoint x: 490, endPoint y: 267, distance: 45.4
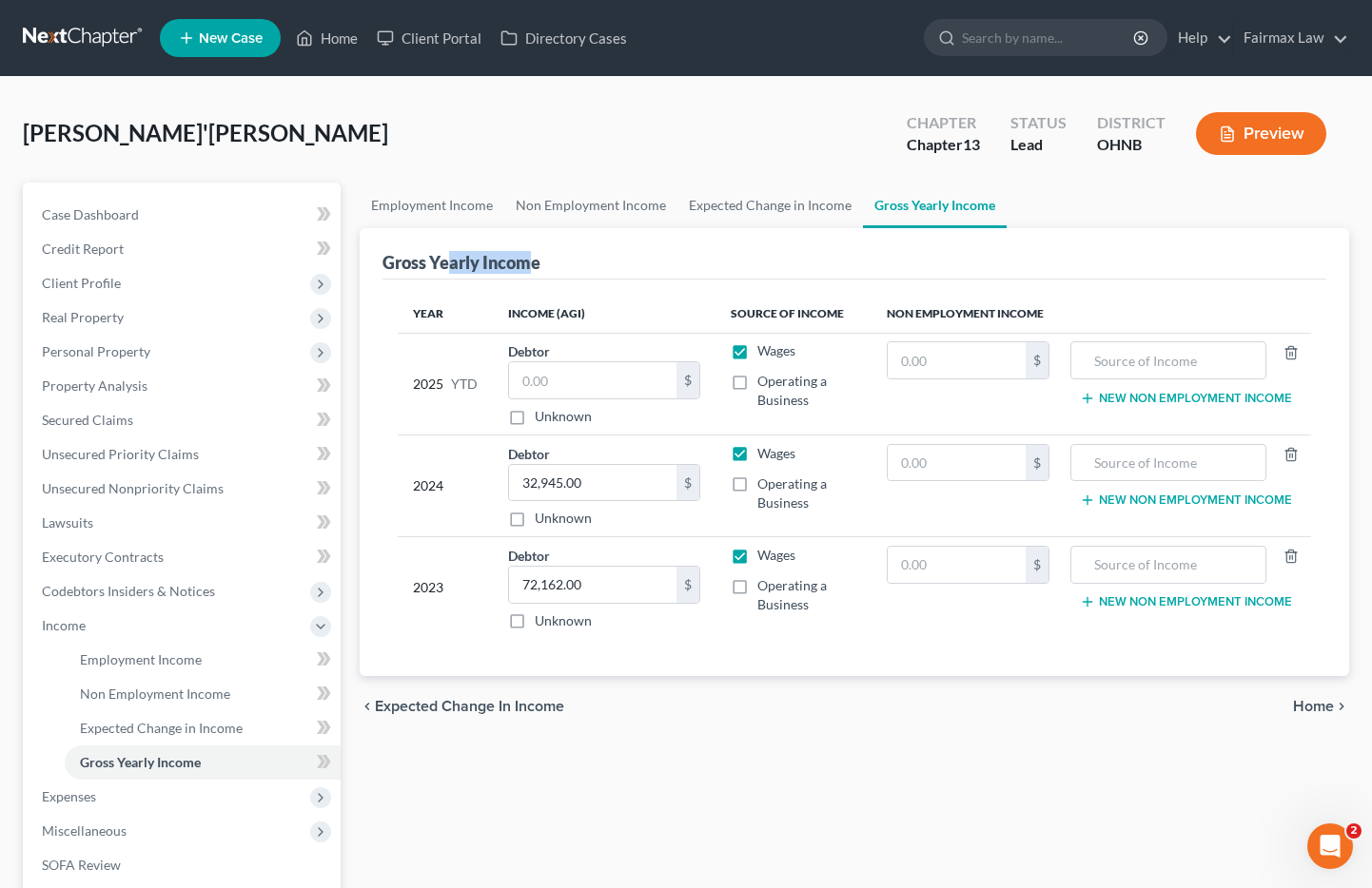
click at [451, 267] on div "Gross Yearly Income" at bounding box center [461, 262] width 158 height 23
click at [538, 267] on div "Gross Yearly Income" at bounding box center [461, 262] width 158 height 23
click at [539, 267] on div "Gross Yearly Income" at bounding box center [461, 262] width 158 height 23
click at [540, 266] on div "Gross Yearly Income" at bounding box center [855, 254] width 945 height 51
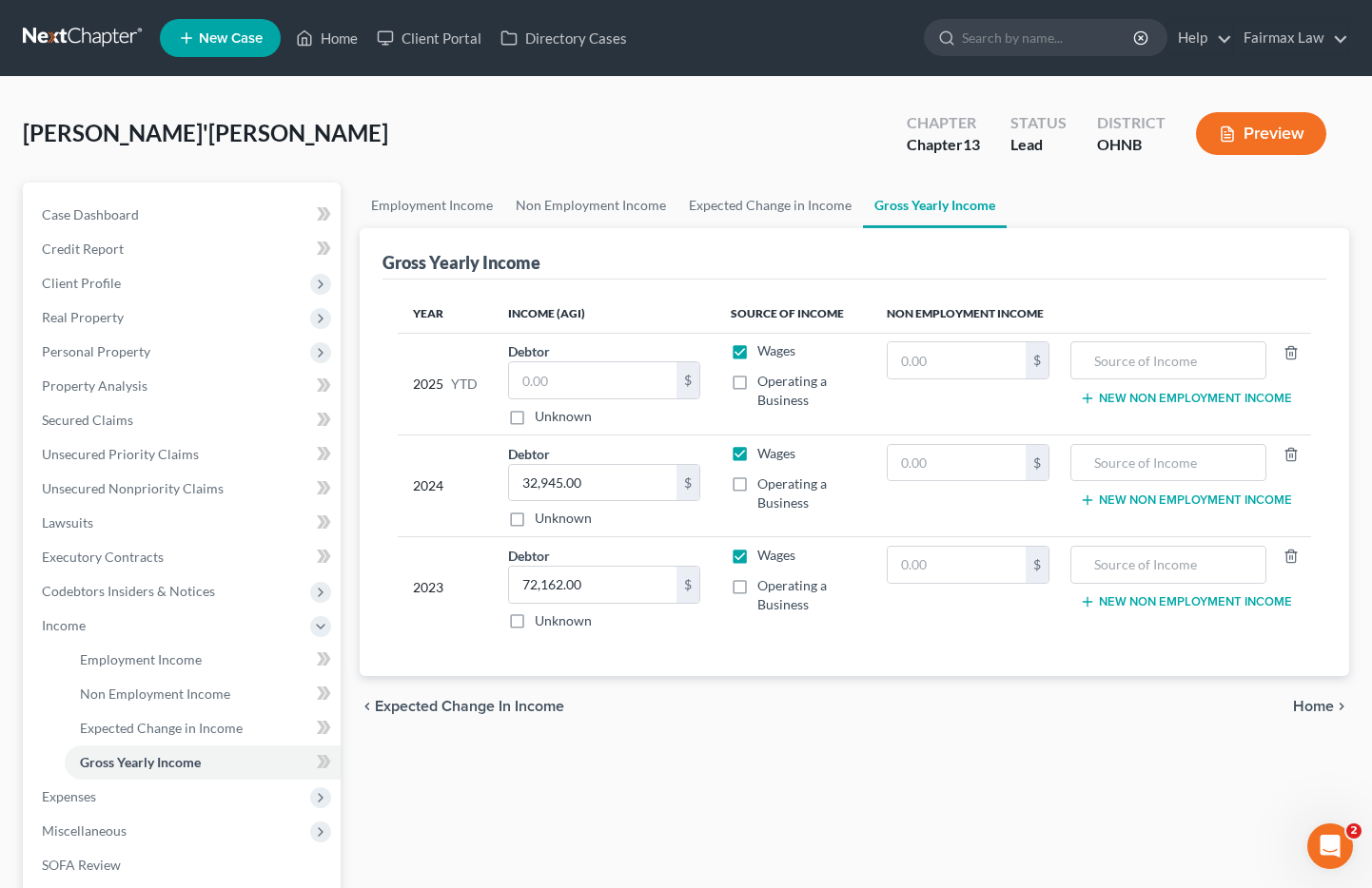
click at [520, 263] on div "Gross Yearly Income" at bounding box center [461, 262] width 158 height 23
click at [519, 263] on div "Gross Yearly Income" at bounding box center [461, 262] width 158 height 23
copy div "Gross Yearly Income"
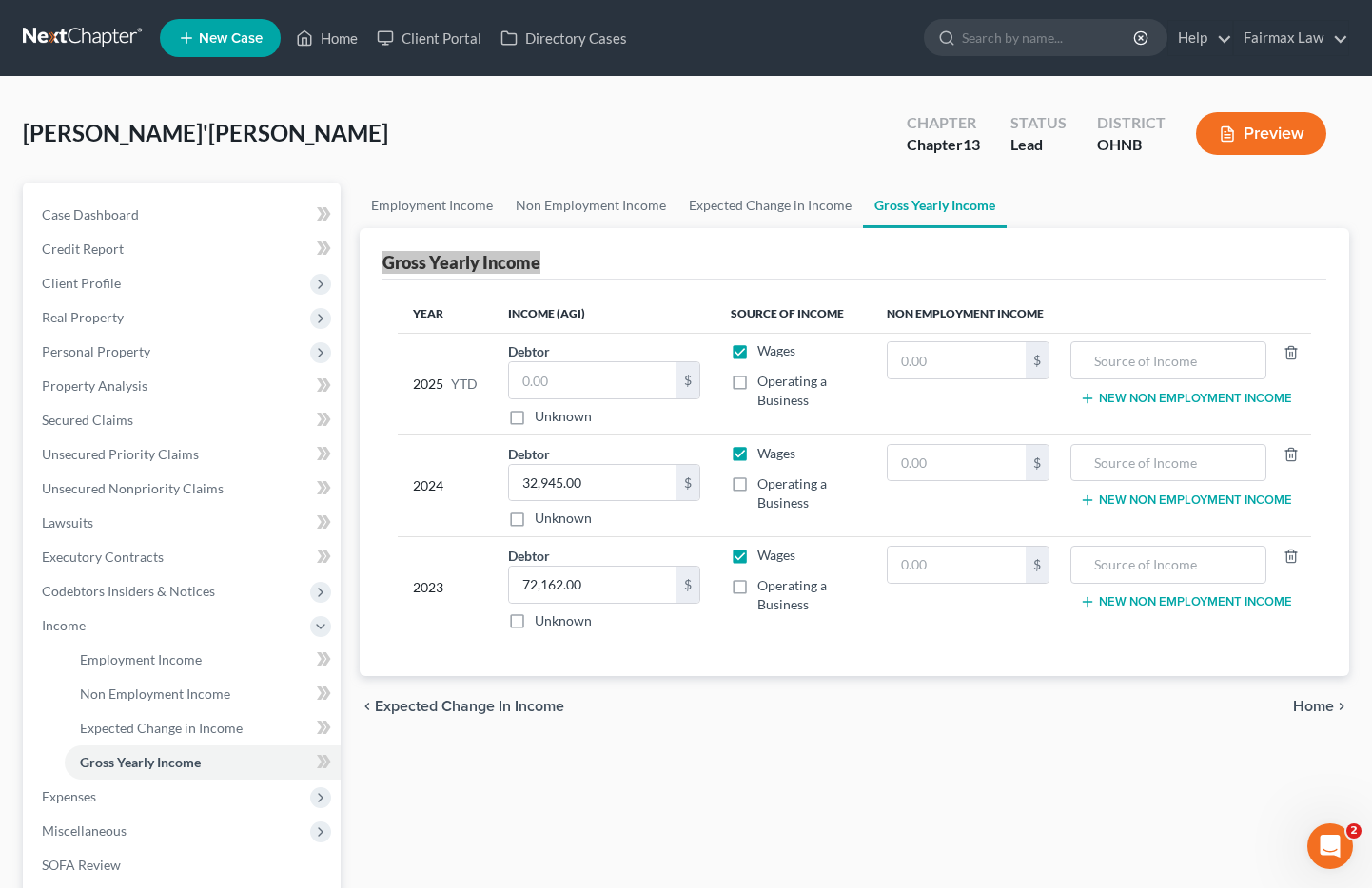
scroll to position [275, 0]
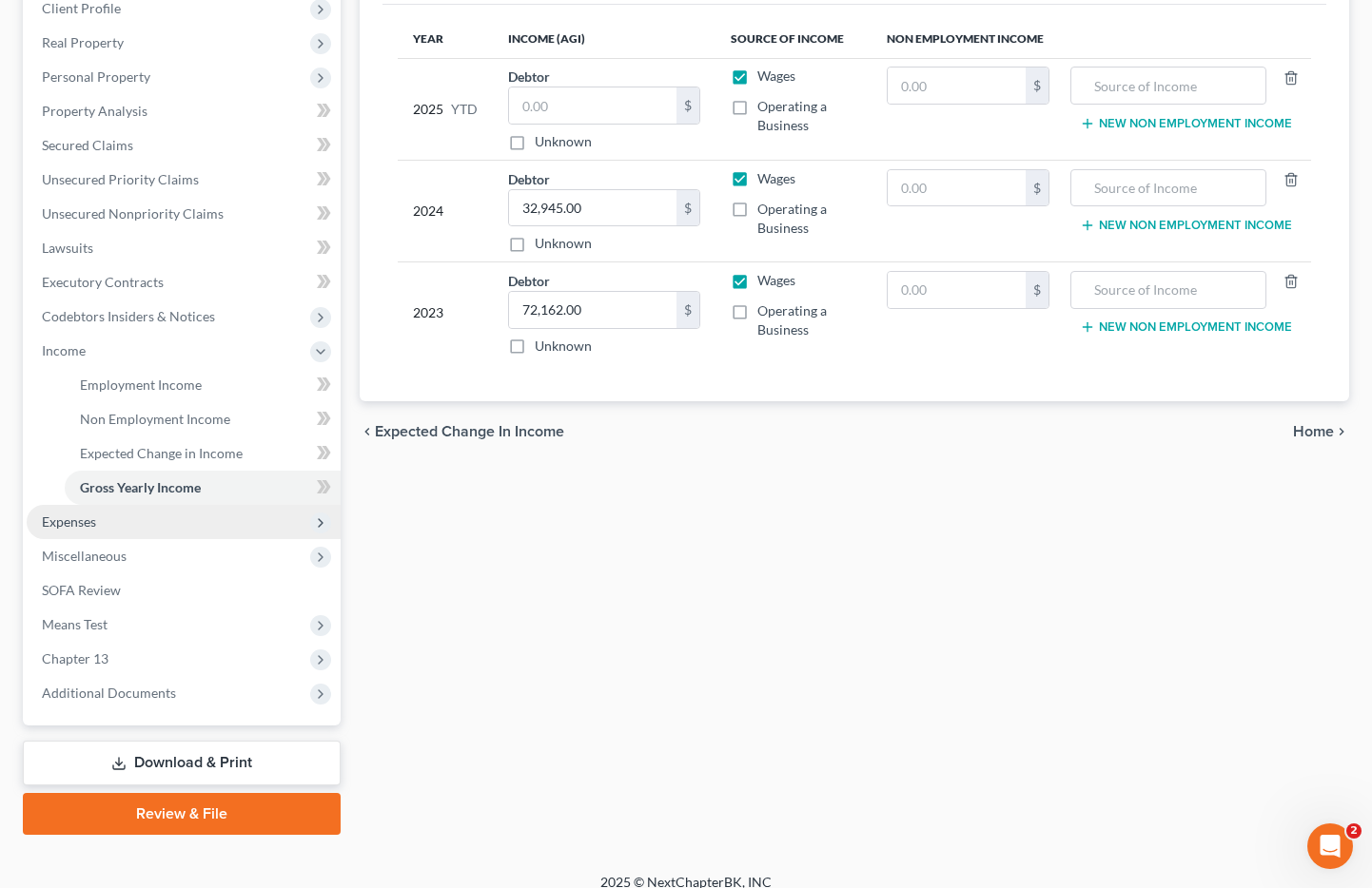
click at [87, 522] on span "Expenses" at bounding box center [69, 521] width 54 height 16
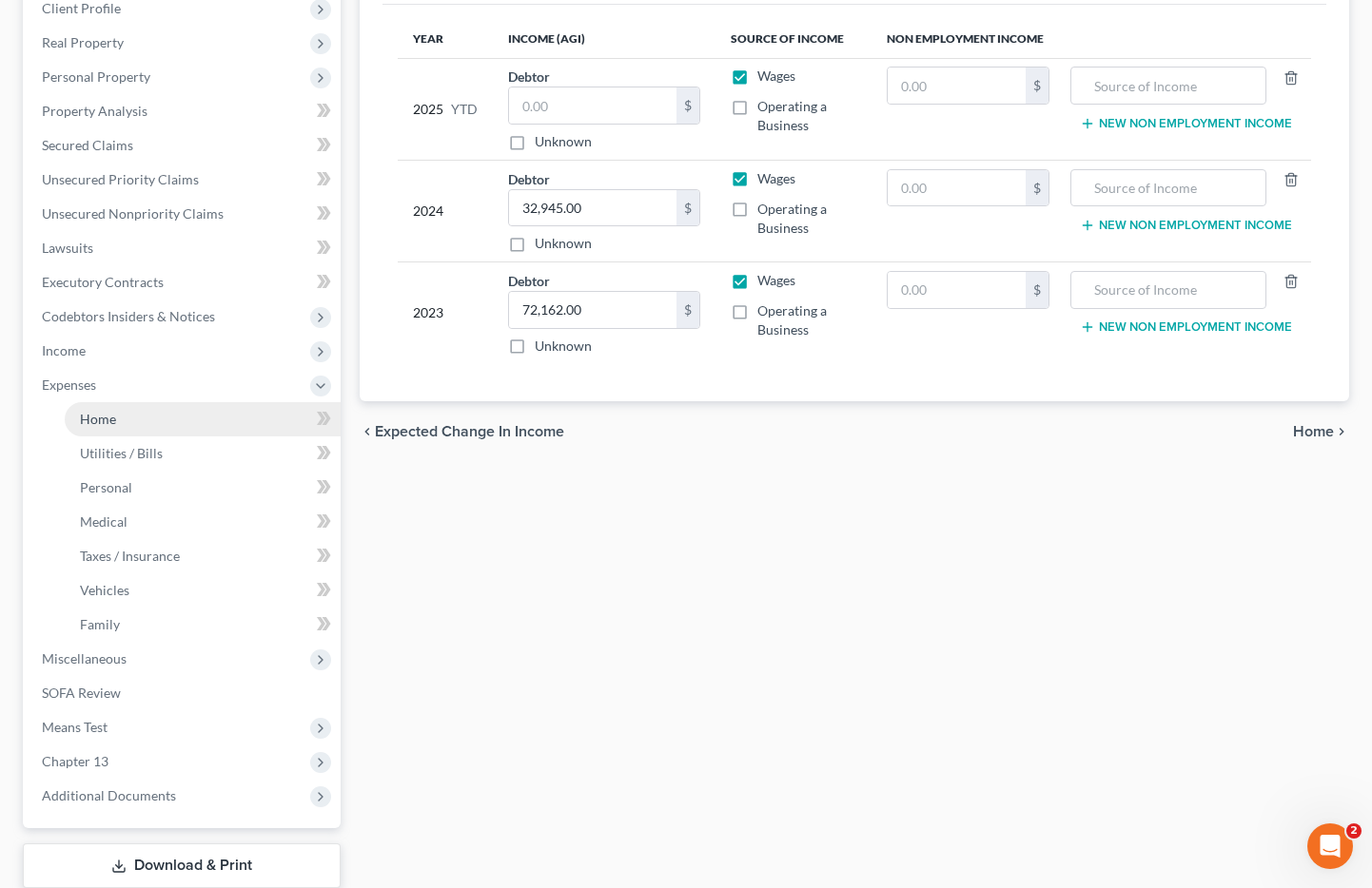
click at [114, 424] on span "Home" at bounding box center [98, 419] width 37 height 16
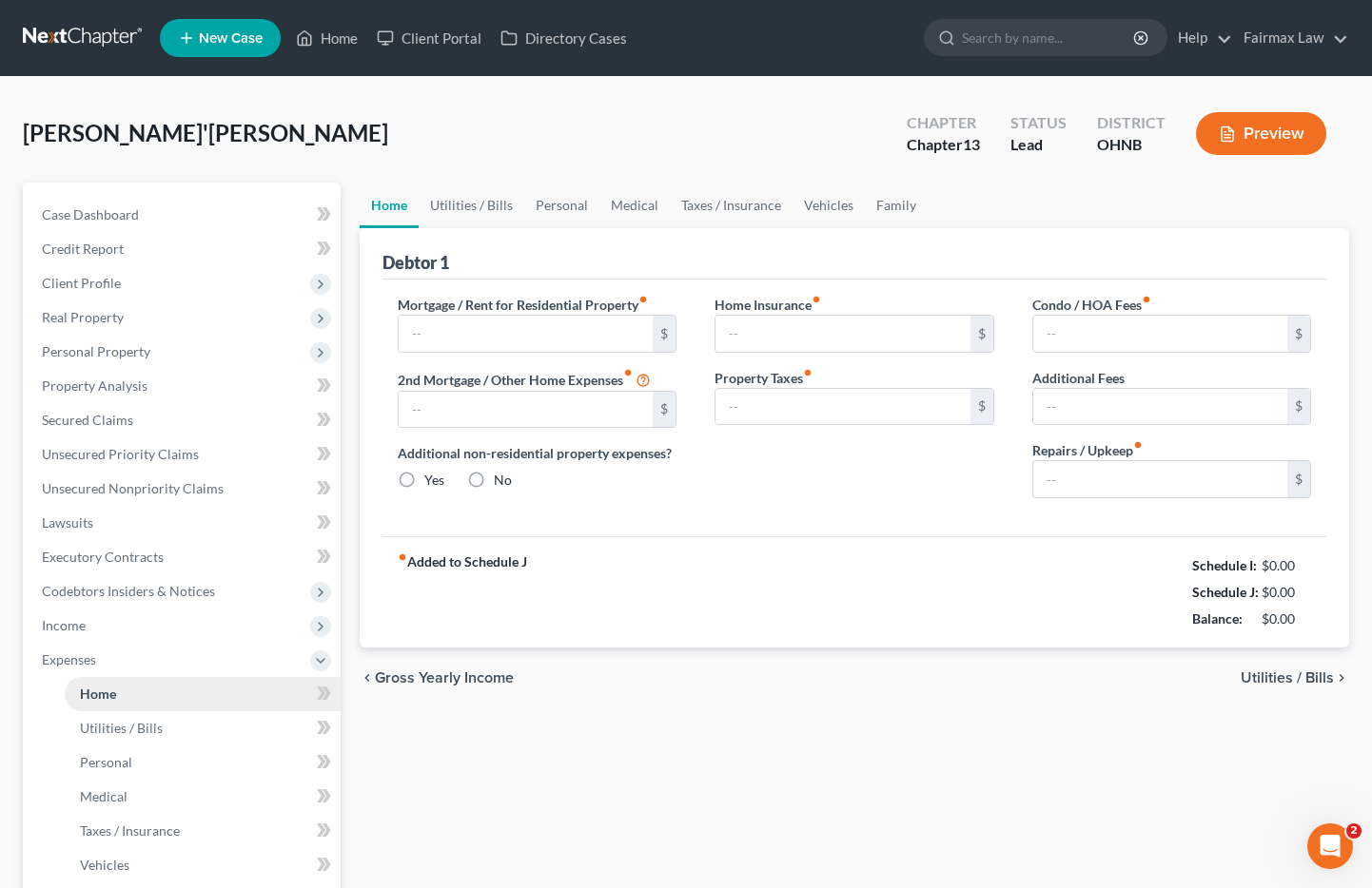
type input "1,100.00"
type input "0.00"
radio input "true"
type input "0.00"
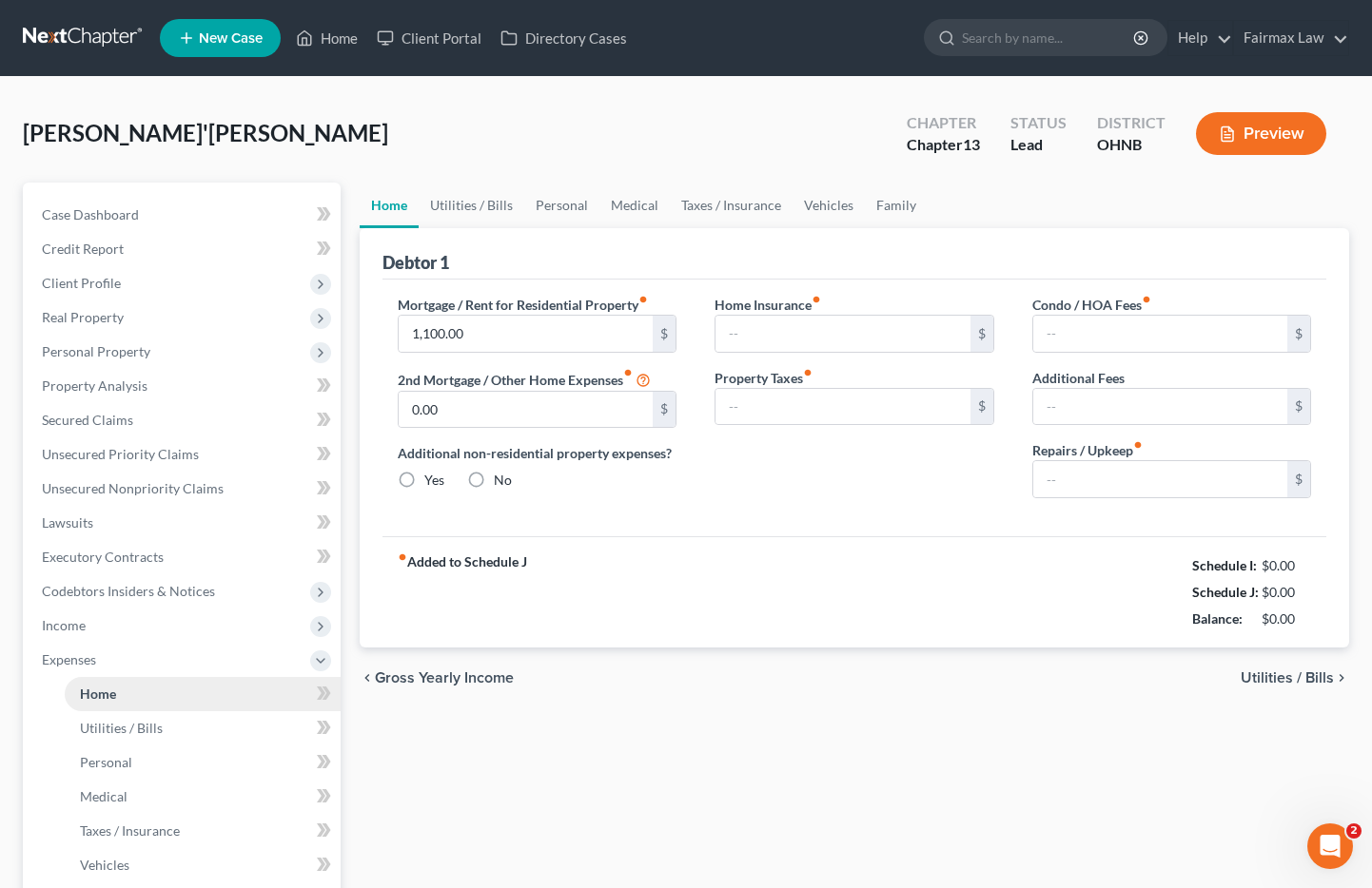
type input "0.00"
drag, startPoint x: 687, startPoint y: 179, endPoint x: 766, endPoint y: 197, distance: 81.0
click at [688, 179] on div "McCloude, Ta'Meeka Upgraded Chapter Chapter 13 Status Lead District OHNB Preview" at bounding box center [686, 141] width 1327 height 83
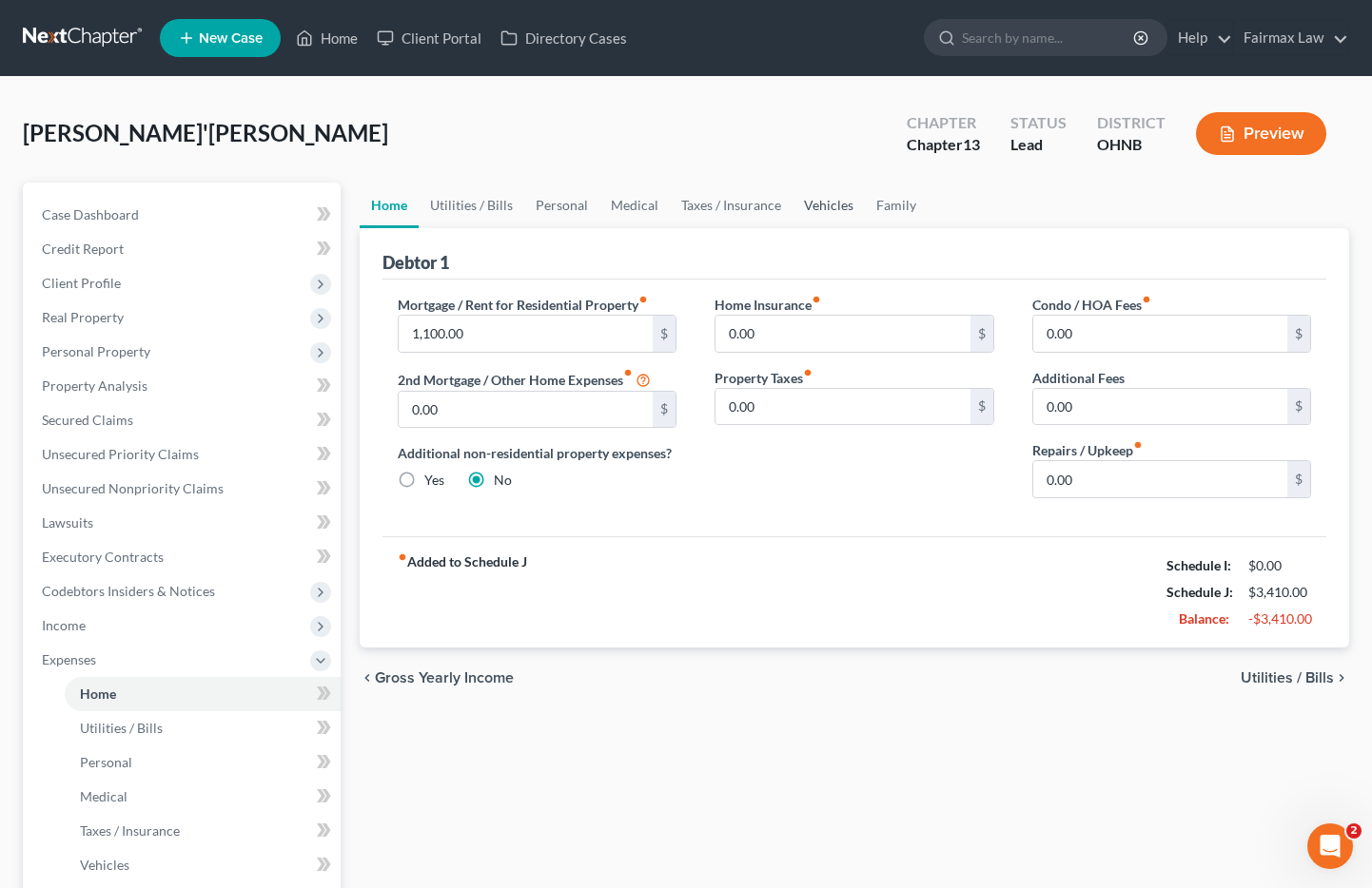
click at [817, 210] on link "Vehicles" at bounding box center [828, 206] width 72 height 46
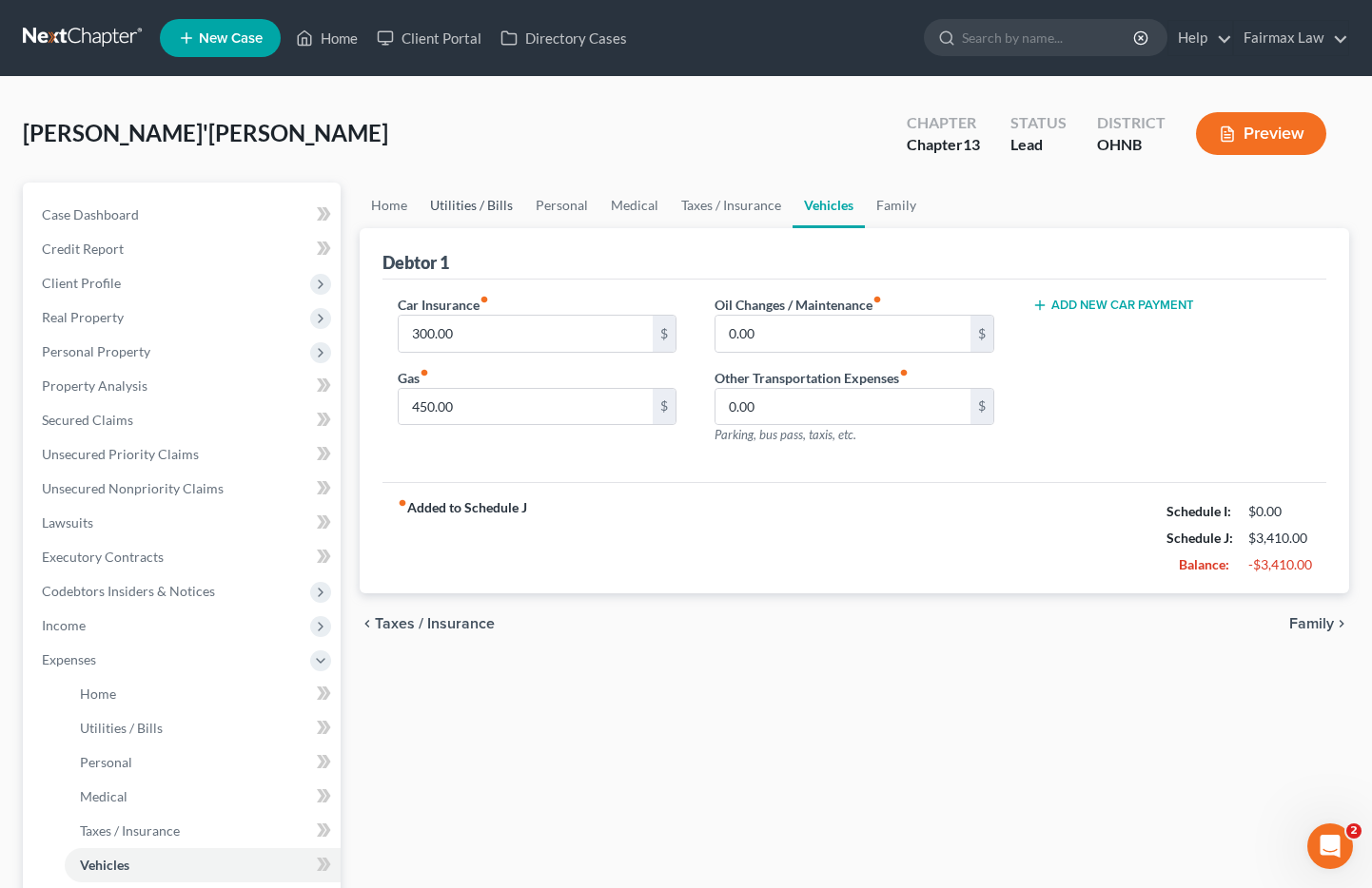
click at [480, 205] on link "Utilities / Bills" at bounding box center [471, 206] width 106 height 46
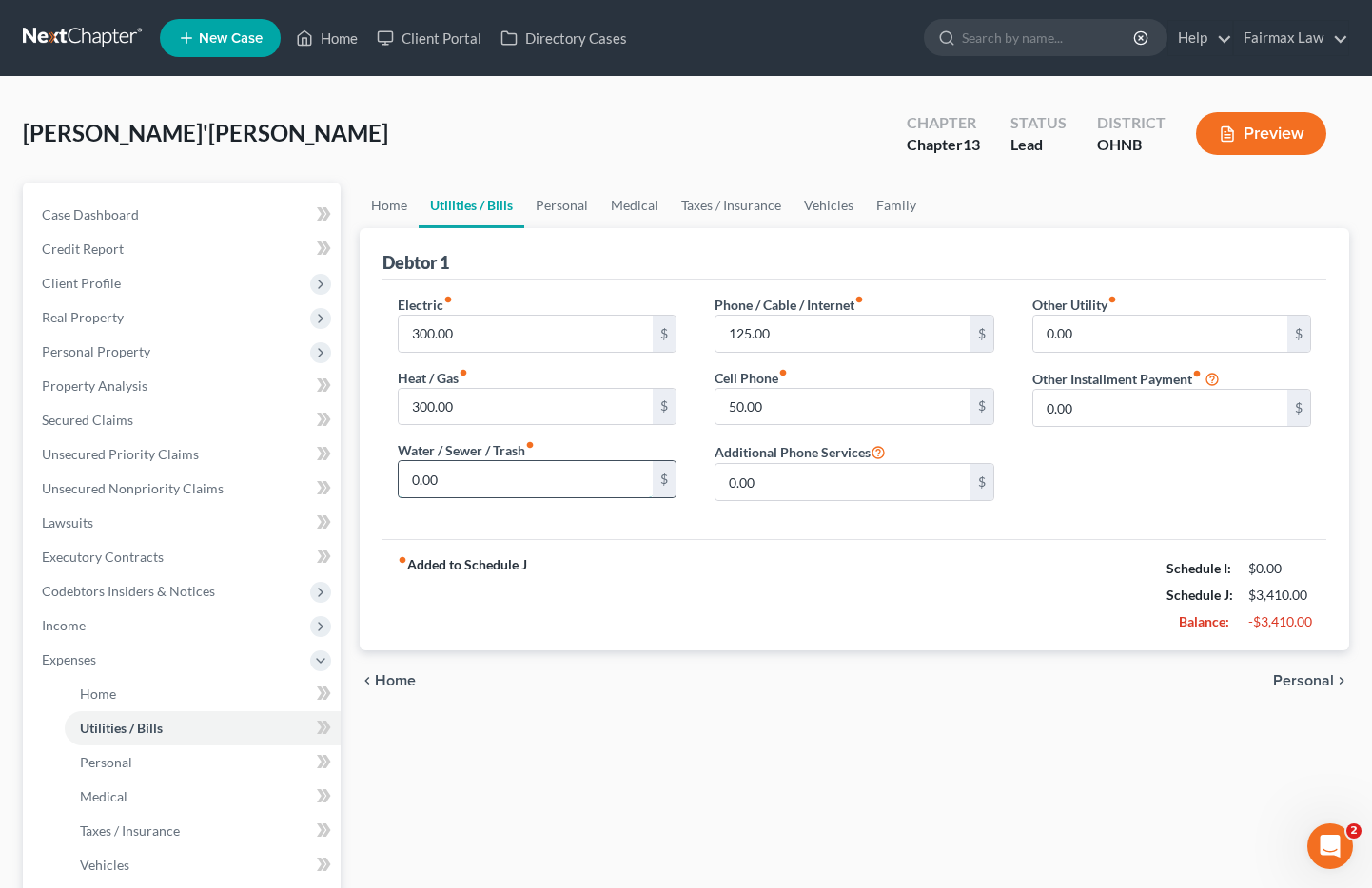
click at [468, 482] on input "0.00" at bounding box center [526, 480] width 255 height 37
type input "250"
click at [513, 472] on input "250" at bounding box center [526, 480] width 255 height 37
click at [521, 470] on input "250" at bounding box center [526, 480] width 255 height 37
drag, startPoint x: 850, startPoint y: 59, endPoint x: 860, endPoint y: 86, distance: 28.8
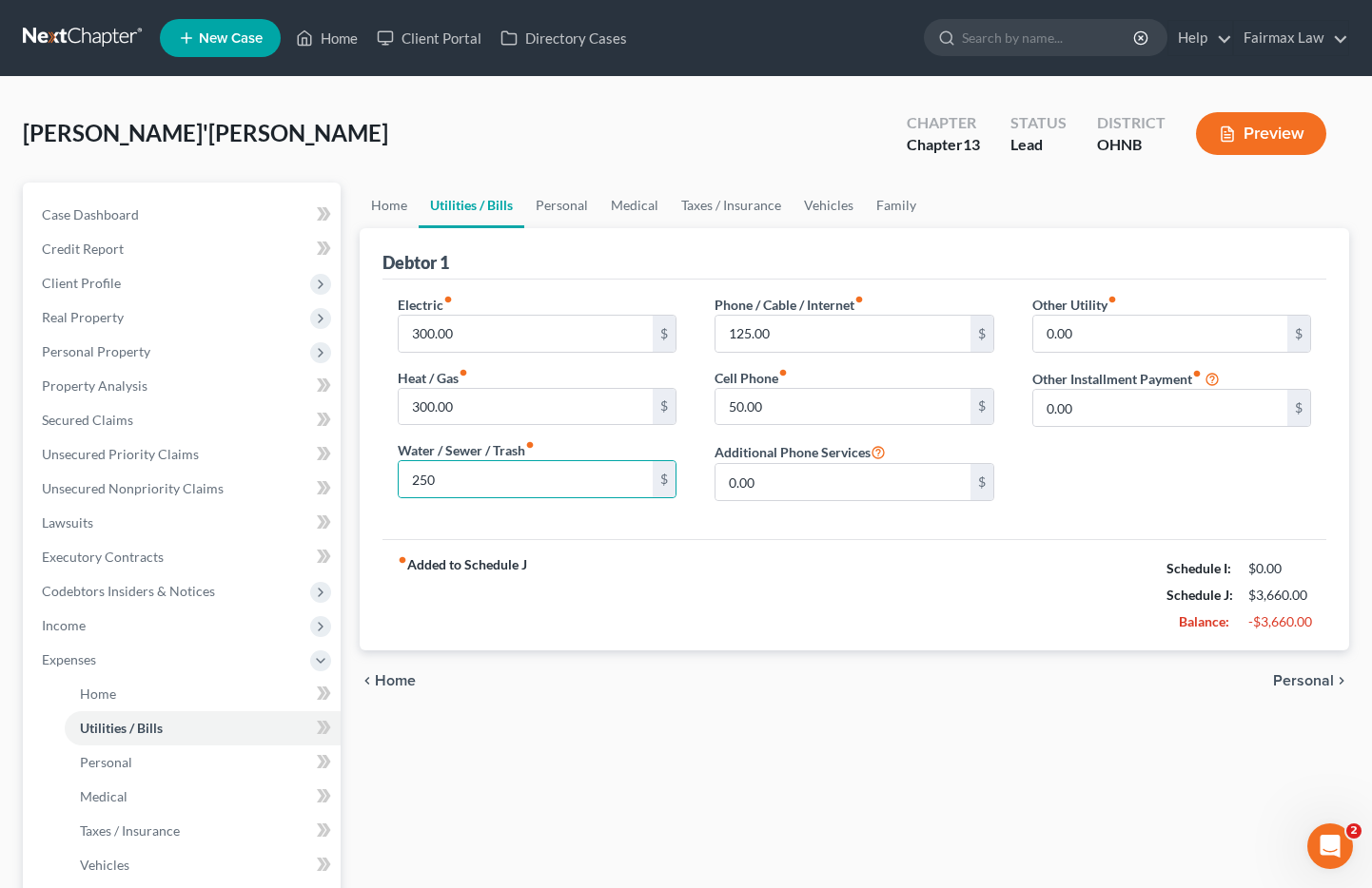
click at [850, 59] on ul "New Case Home Client Portal Directory Cases - No Result - See all results Or Pr…" at bounding box center [754, 37] width 1189 height 49
click at [826, 207] on link "Vehicles" at bounding box center [828, 206] width 72 height 46
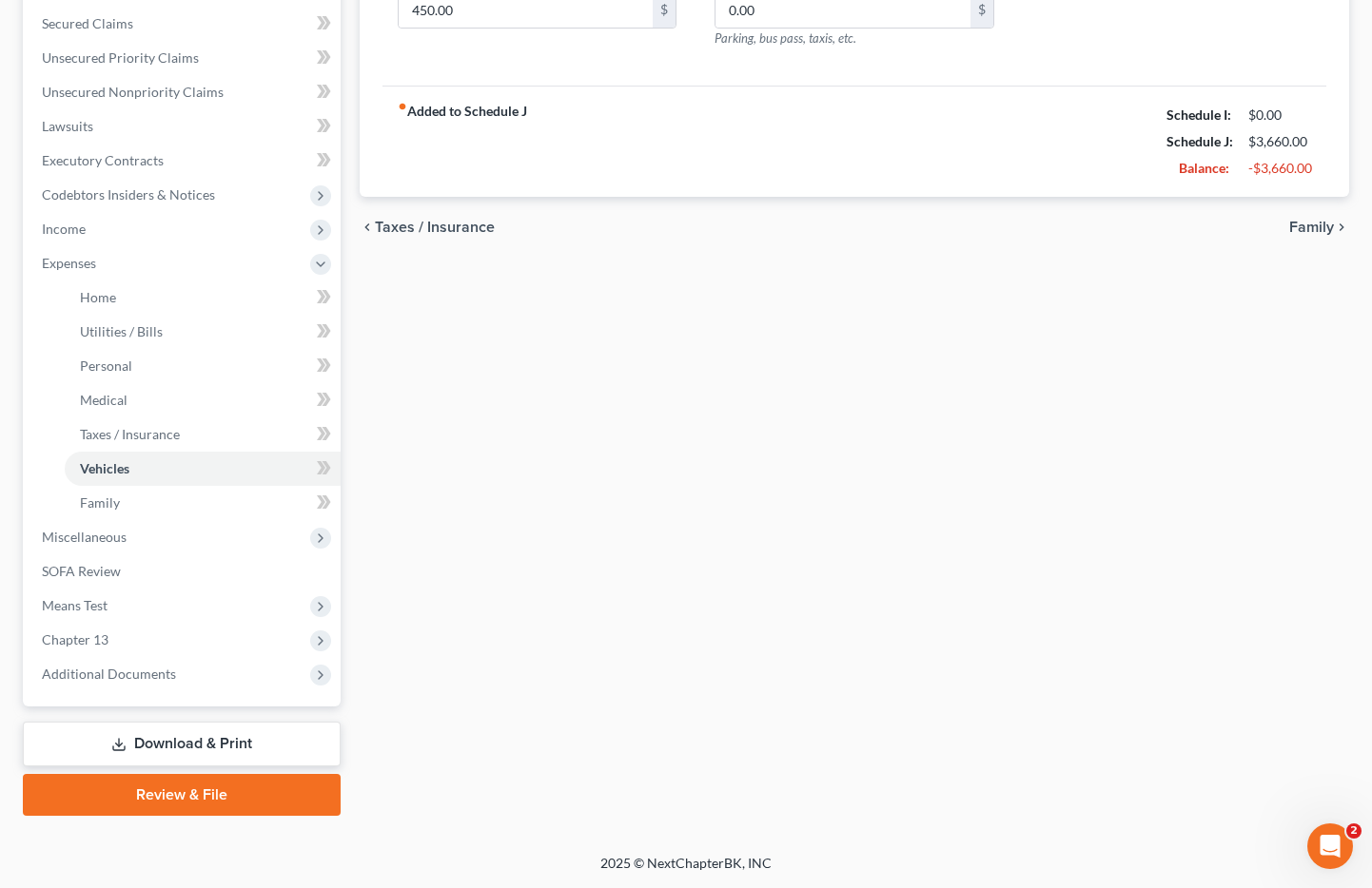
scroll to position [61, 0]
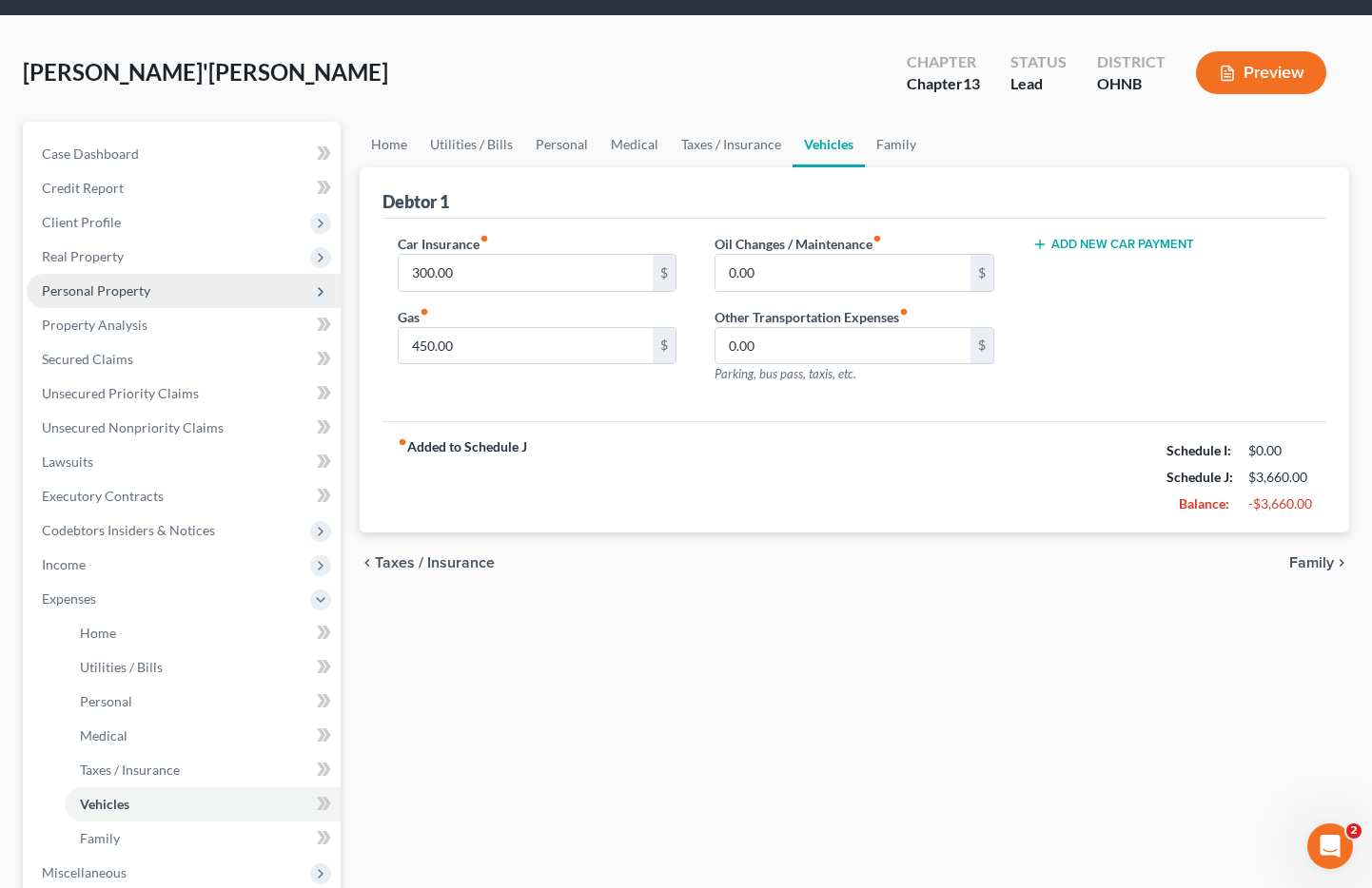
click at [132, 293] on span "Personal Property" at bounding box center [96, 290] width 109 height 16
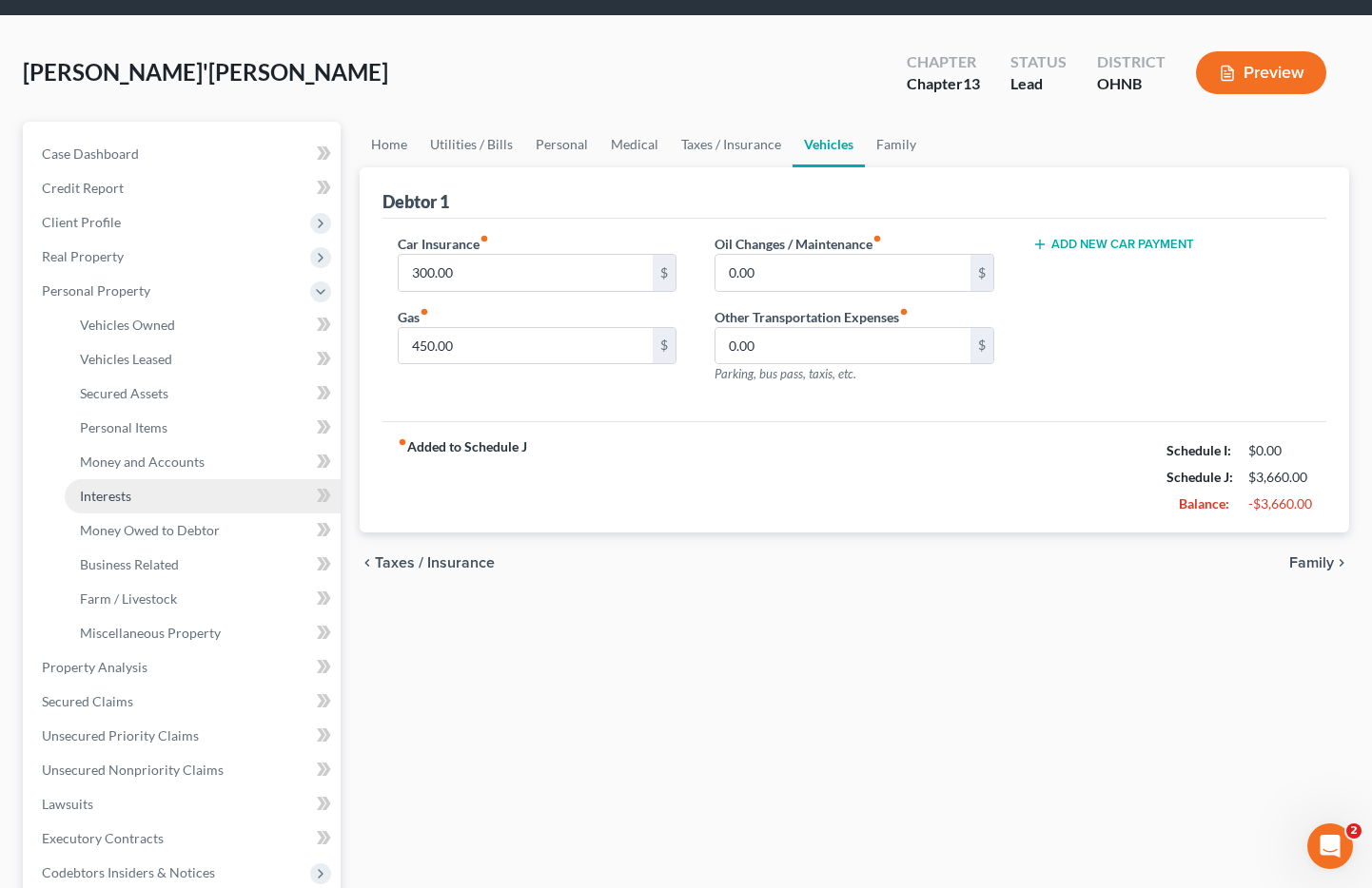
click at [129, 486] on link "Interests" at bounding box center [202, 497] width 276 height 35
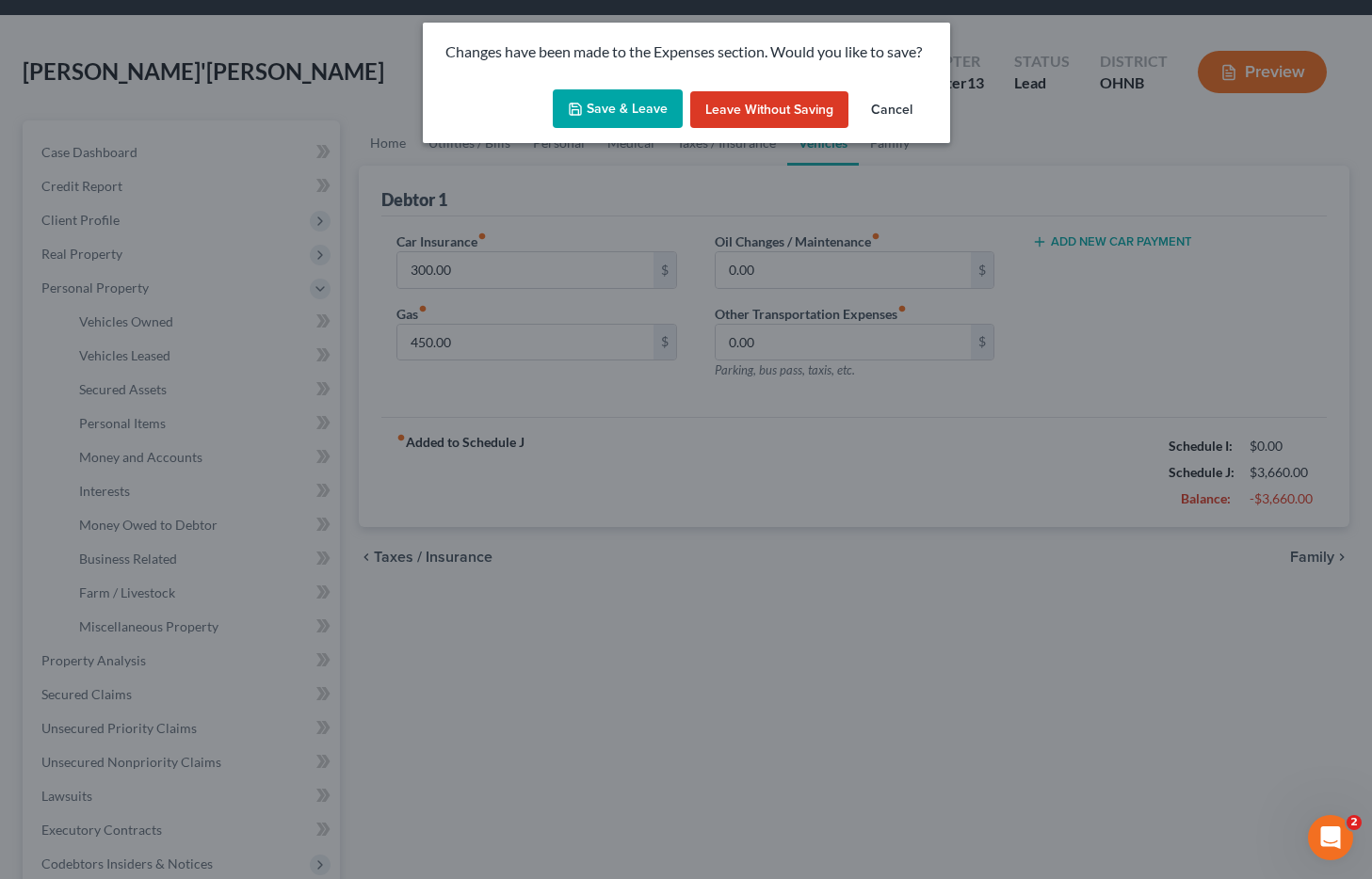
click at [598, 103] on button "Save & Leave" at bounding box center [617, 109] width 130 height 40
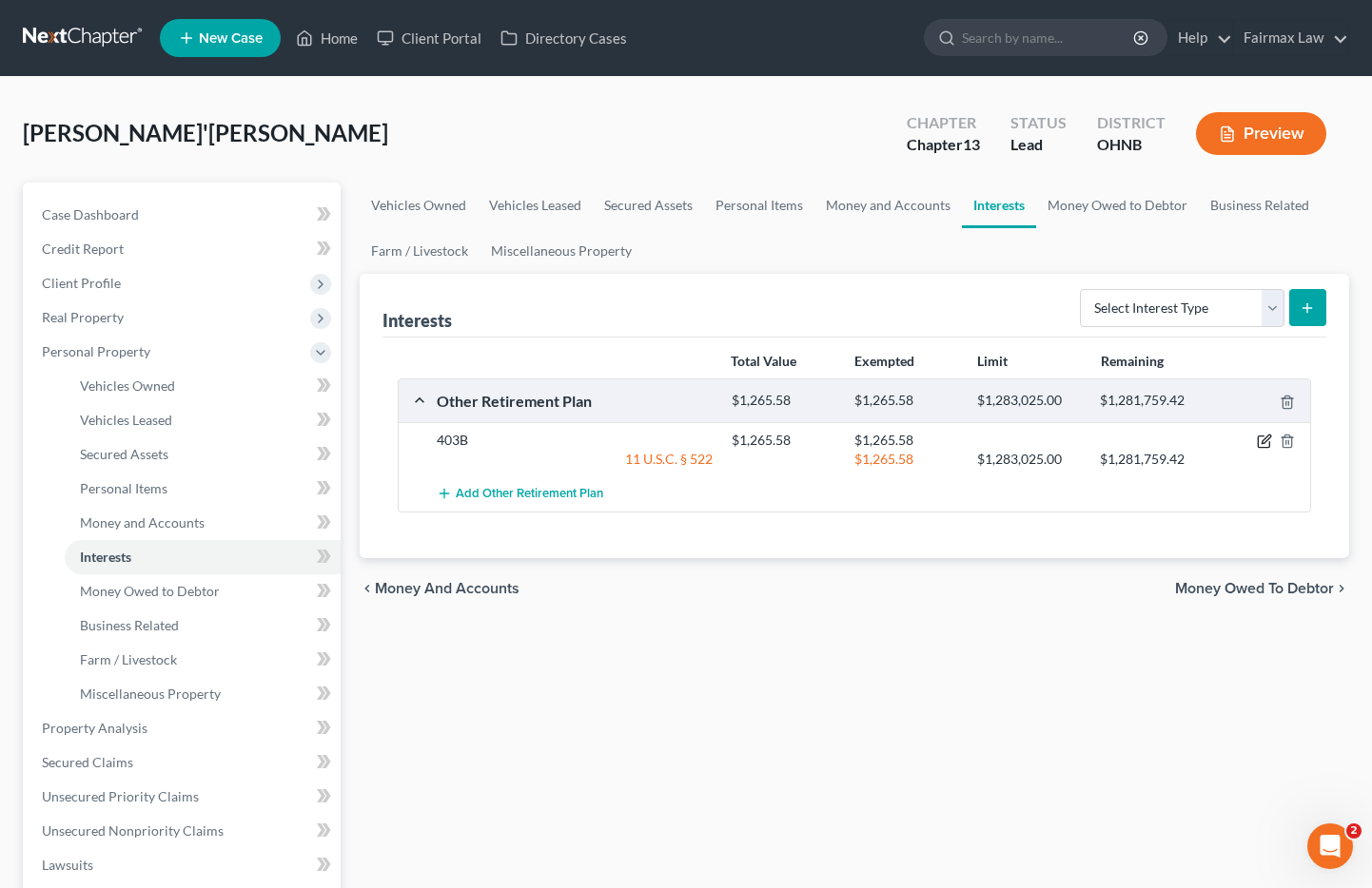
click at [1267, 444] on icon "button" at bounding box center [1264, 441] width 15 height 15
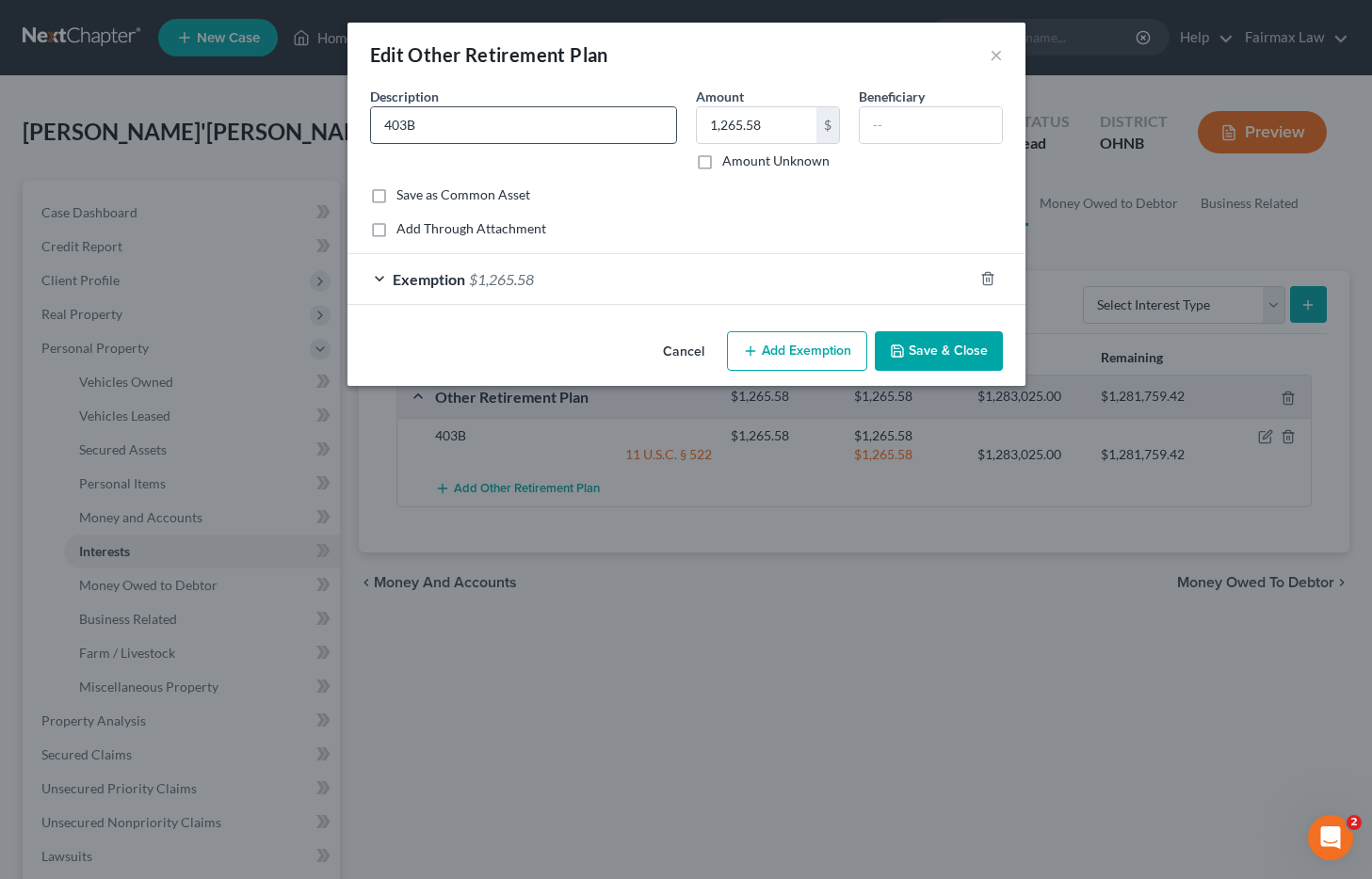
click at [384, 119] on input "403B" at bounding box center [523, 126] width 305 height 36
type input "SERS 403B"
click at [949, 326] on div "Cancel Add Exemption Save & Close" at bounding box center [686, 354] width 678 height 62
click at [956, 341] on button "Save & Close" at bounding box center [938, 351] width 128 height 40
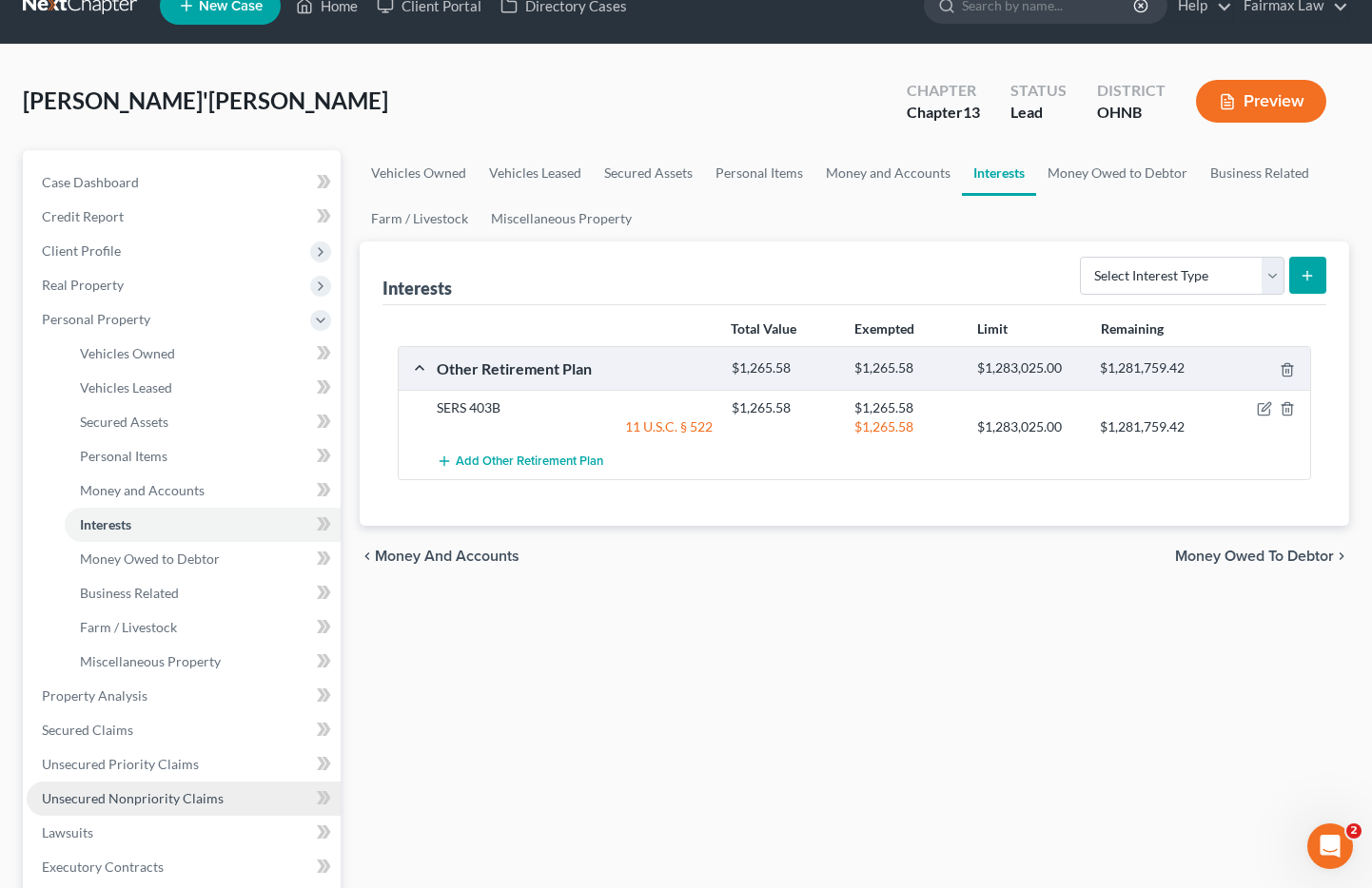
scroll to position [170, 0]
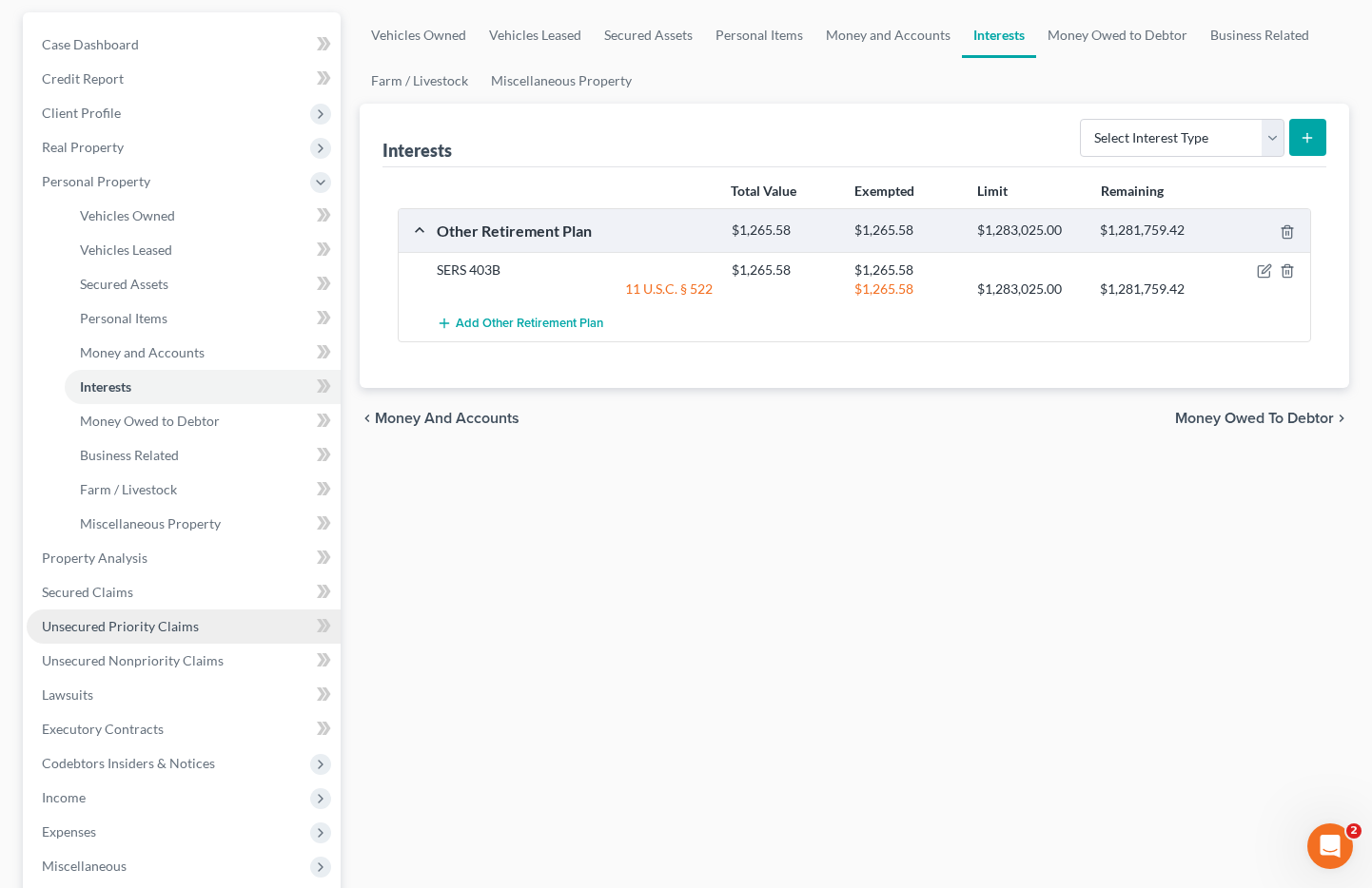
click at [103, 629] on span "Unsecured Priority Claims" at bounding box center [120, 626] width 157 height 16
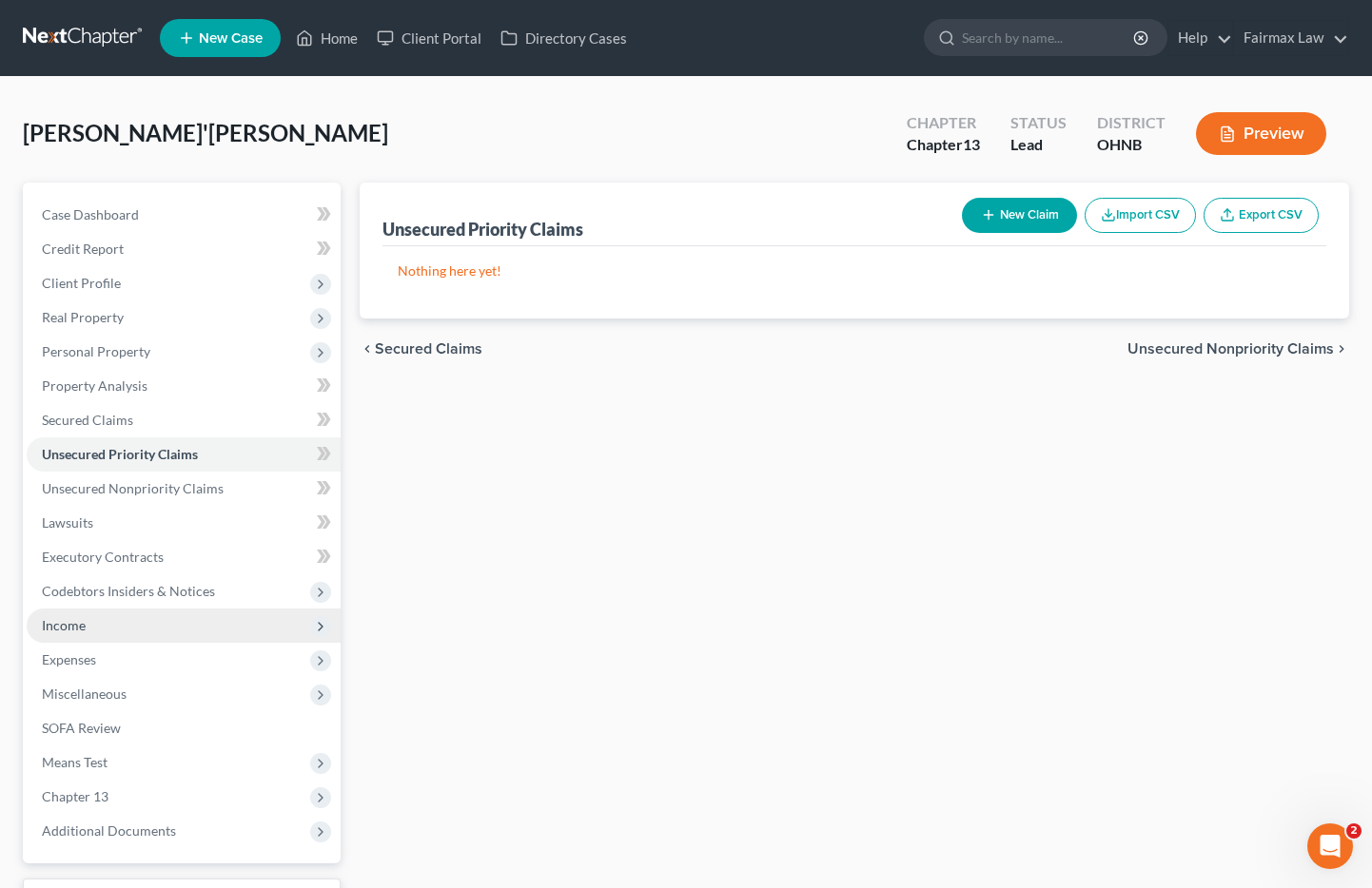
click at [79, 627] on span "Income" at bounding box center [64, 625] width 44 height 16
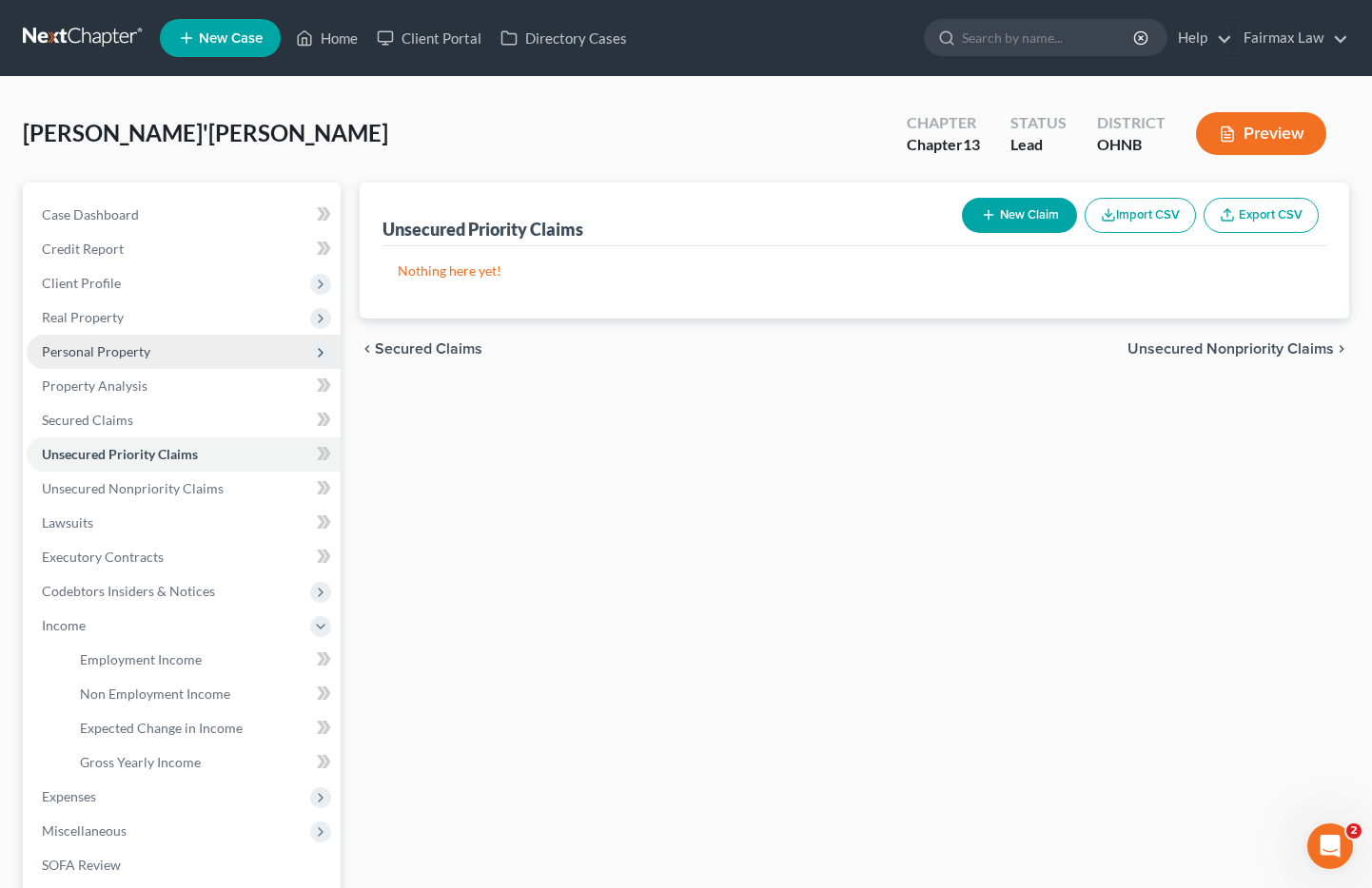
click at [61, 350] on span "Personal Property" at bounding box center [96, 351] width 109 height 16
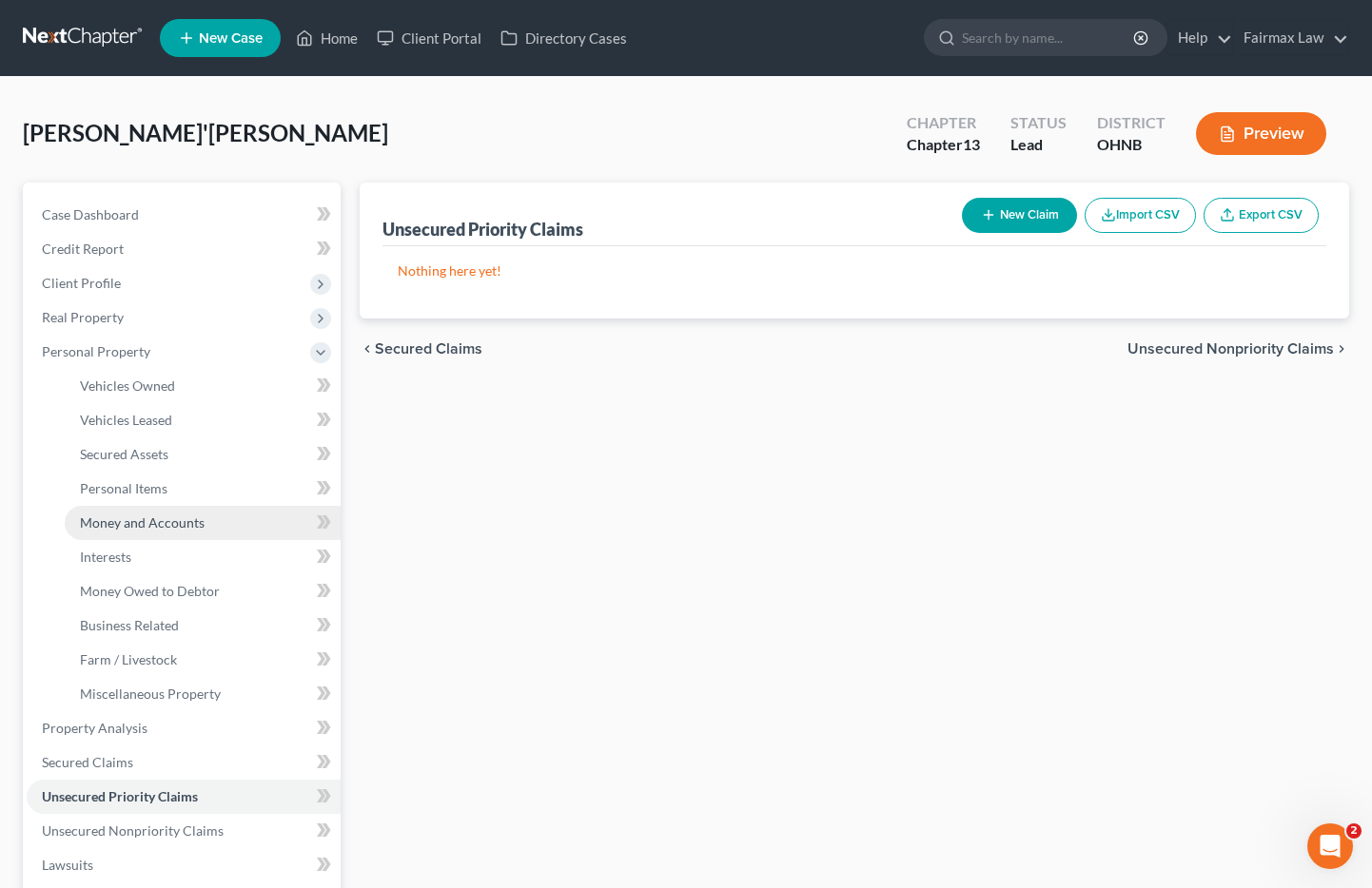
click at [156, 524] on span "Money and Accounts" at bounding box center [142, 522] width 125 height 16
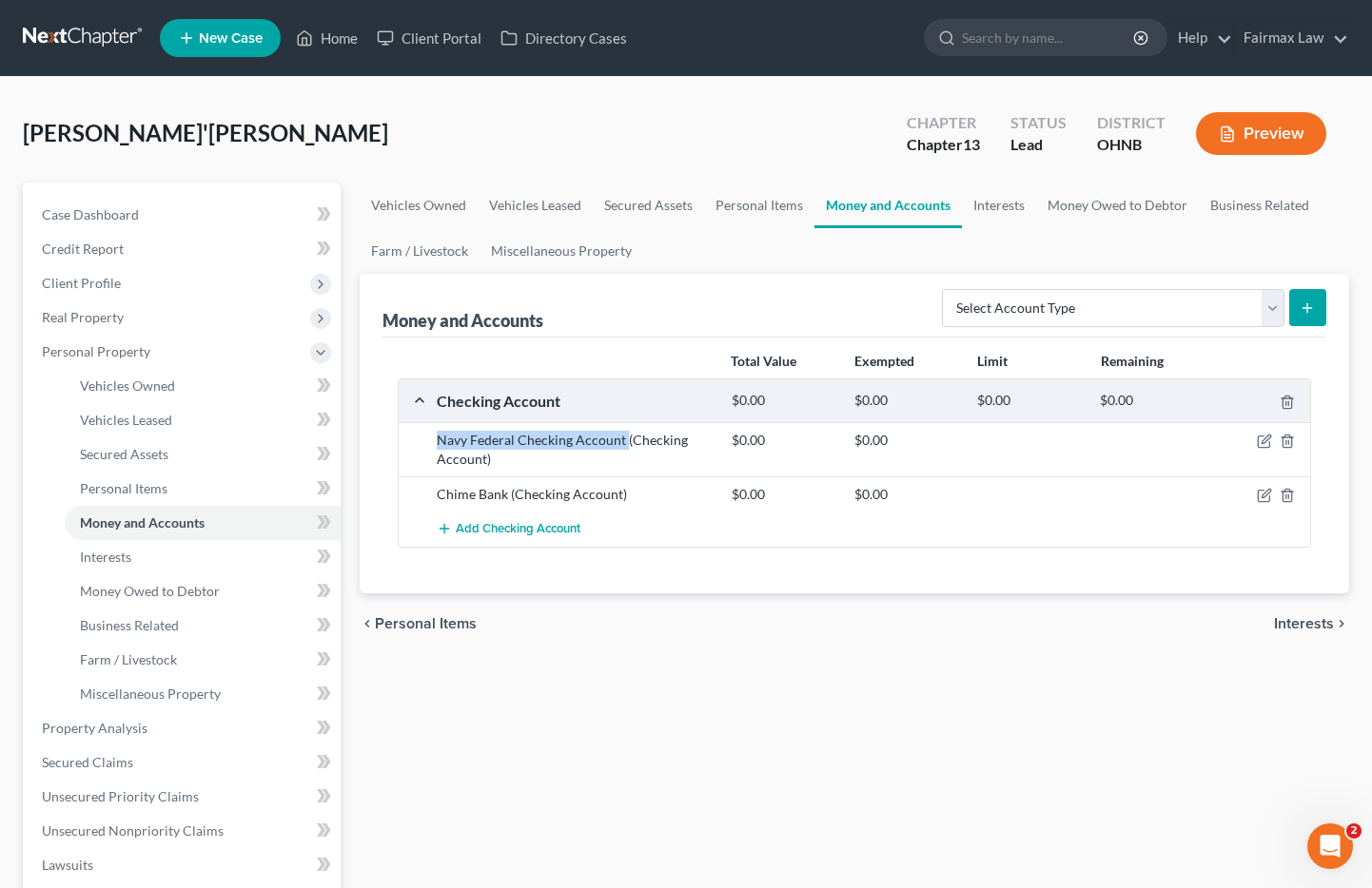
drag, startPoint x: 623, startPoint y: 439, endPoint x: 438, endPoint y: 441, distance: 185.0
click at [438, 441] on div "Navy Federal Checking Account (Checking Account)" at bounding box center [574, 450] width 295 height 38
copy div "Navy Federal Checking Account"
click at [1215, 298] on select "Select Account Type Brokerage Cash on Hand Certificates of Deposit Checking Acc…" at bounding box center [1113, 308] width 342 height 38
select select "savings"
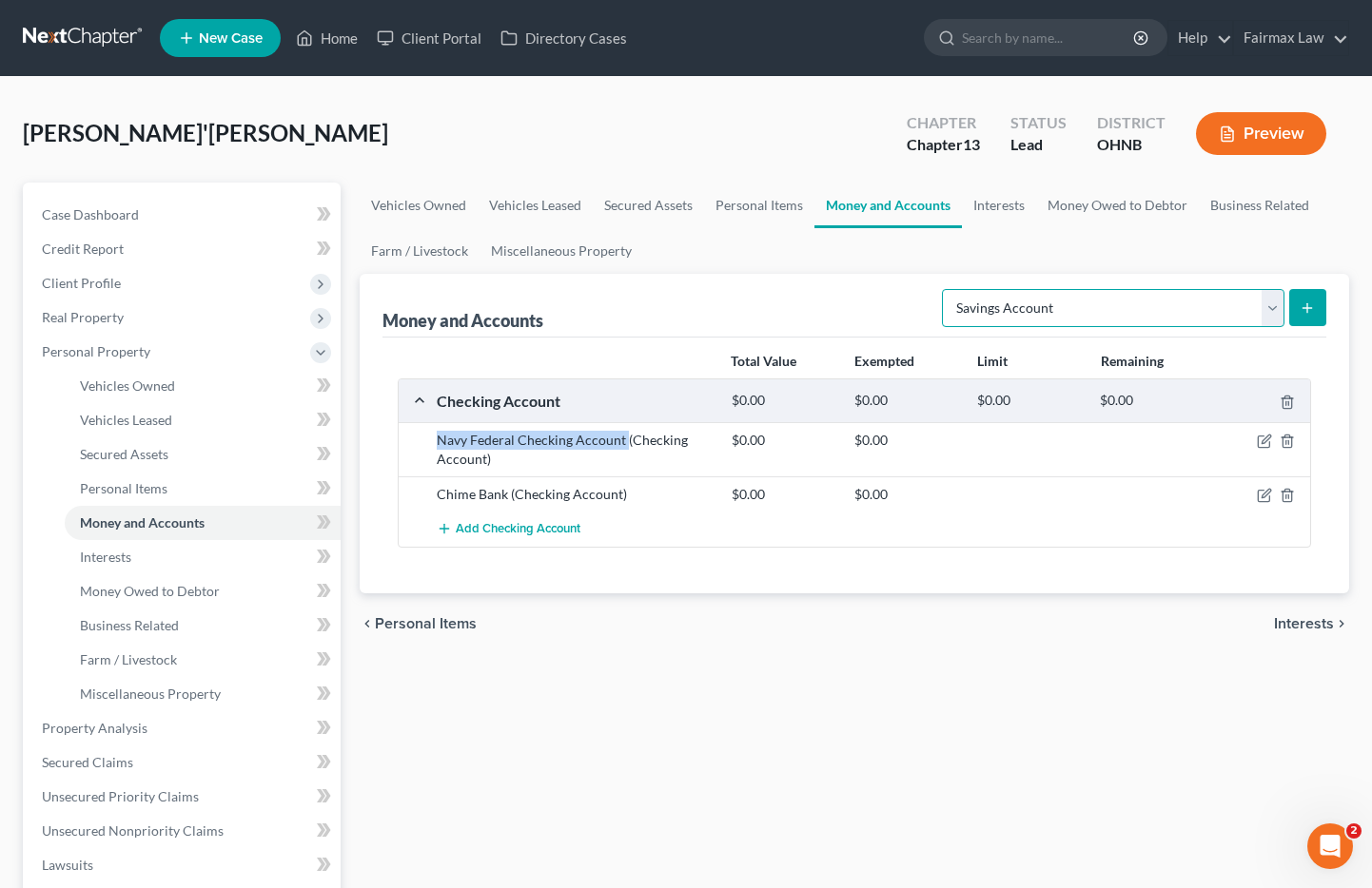
click at [946, 289] on select "Select Account Type Brokerage Cash on Hand Certificates of Deposit Checking Acc…" at bounding box center [1113, 308] width 342 height 38
click at [1310, 303] on icon "submit" at bounding box center [1308, 308] width 15 height 15
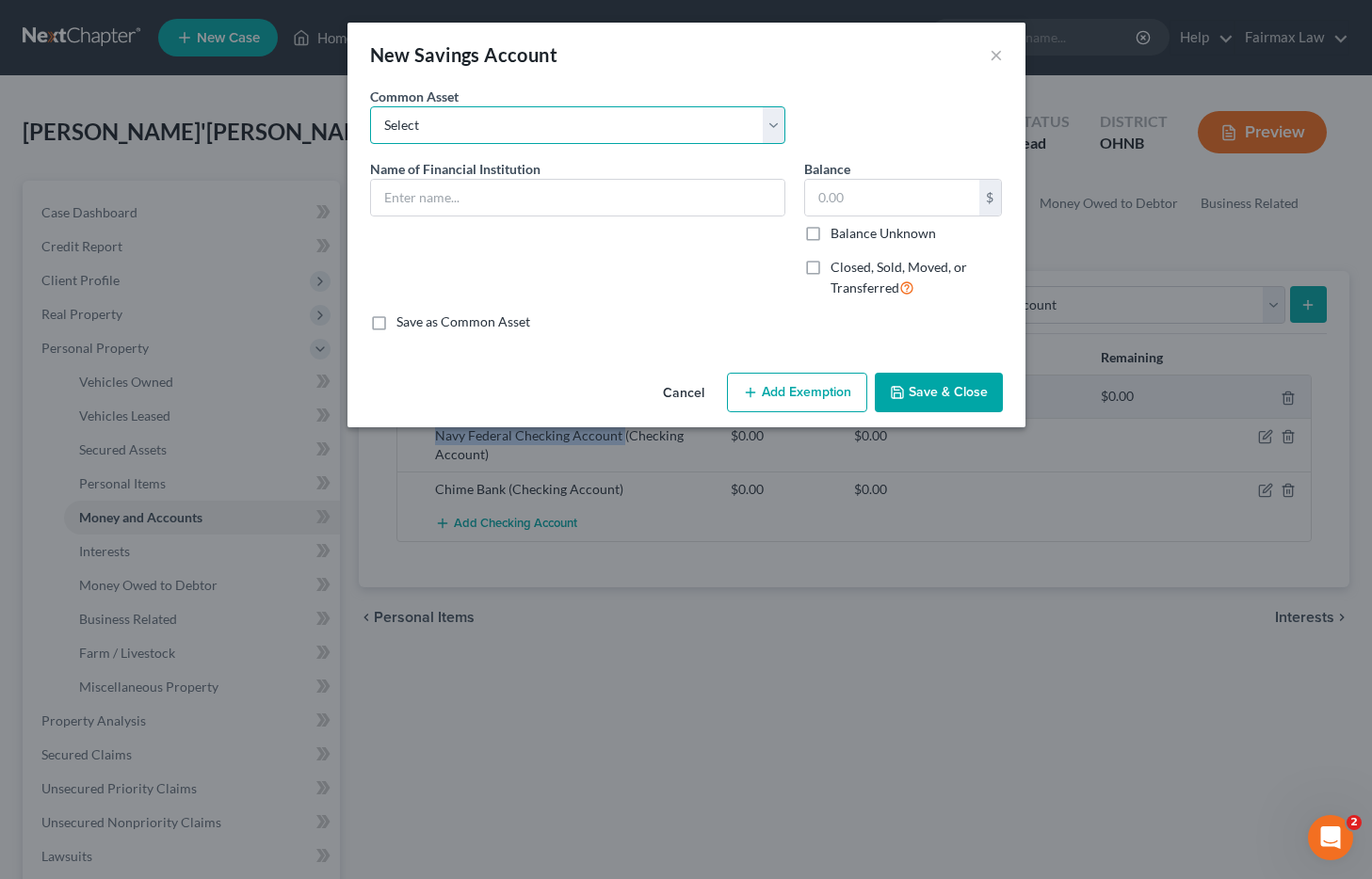
click at [476, 136] on select "Select Bank of America Comerica Bank USAA Huntington Bank Diversified Credit Un…" at bounding box center [578, 126] width 415 height 38
click at [473, 198] on input "text" at bounding box center [578, 198] width 414 height 36
paste input "Navy Federal Checking Account"
type input "Navy Federal Checking Account"
click at [616, 134] on select "Select Bank of America Comerica Bank USAA Huntington Bank Diversified Credit Un…" at bounding box center [578, 126] width 415 height 38
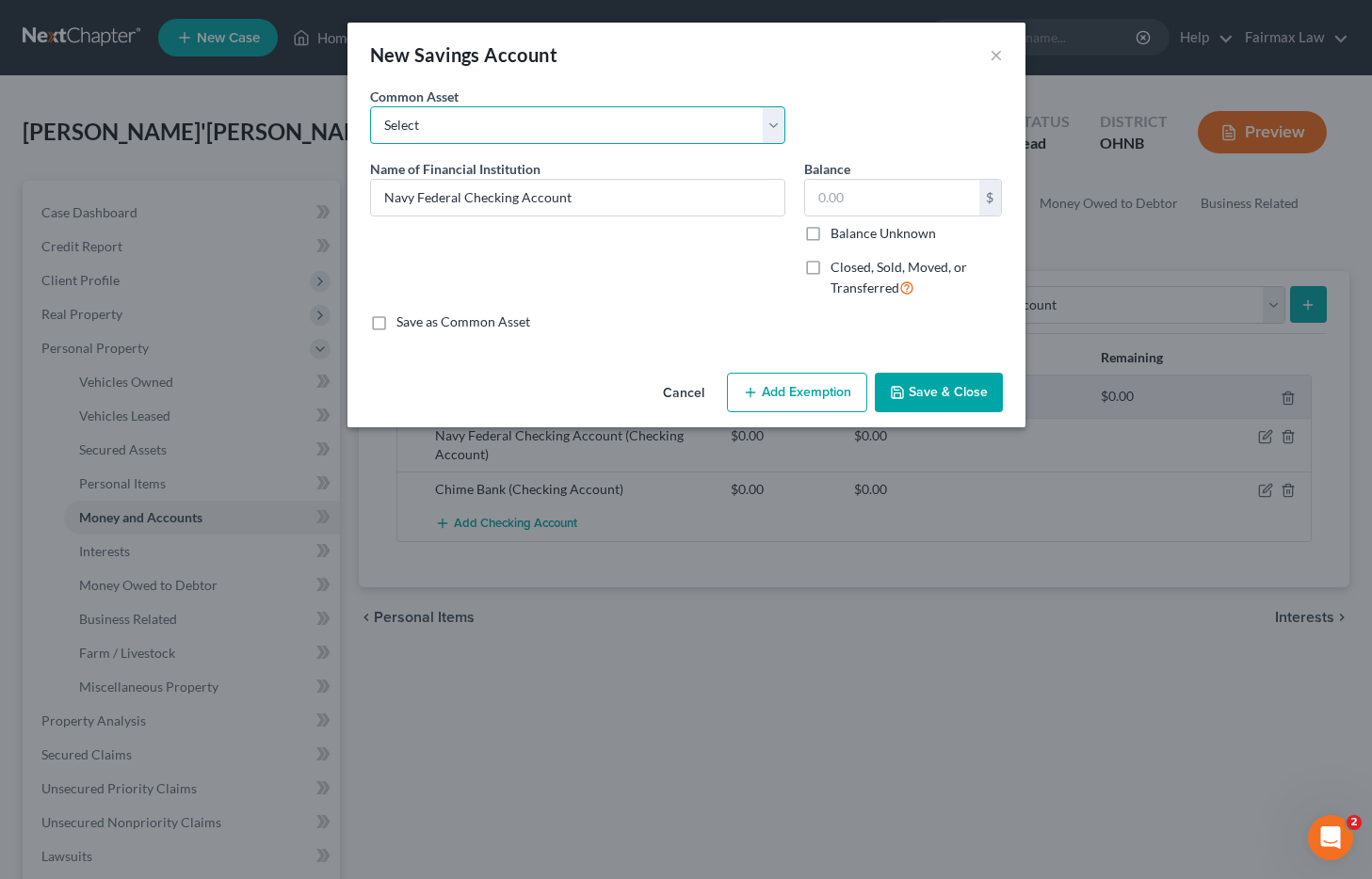
click at [645, 112] on select "Select Bank of America Comerica Bank USAA Huntington Bank Diversified Credit Un…" at bounding box center [578, 126] width 415 height 38
click at [370, 107] on select "Select Bank of America Comerica Bank USAA Huntington Bank Diversified Credit Un…" at bounding box center [578, 126] width 415 height 38
select select "9"
click at [541, 193] on input "Navy Federal CU" at bounding box center [578, 198] width 414 height 36
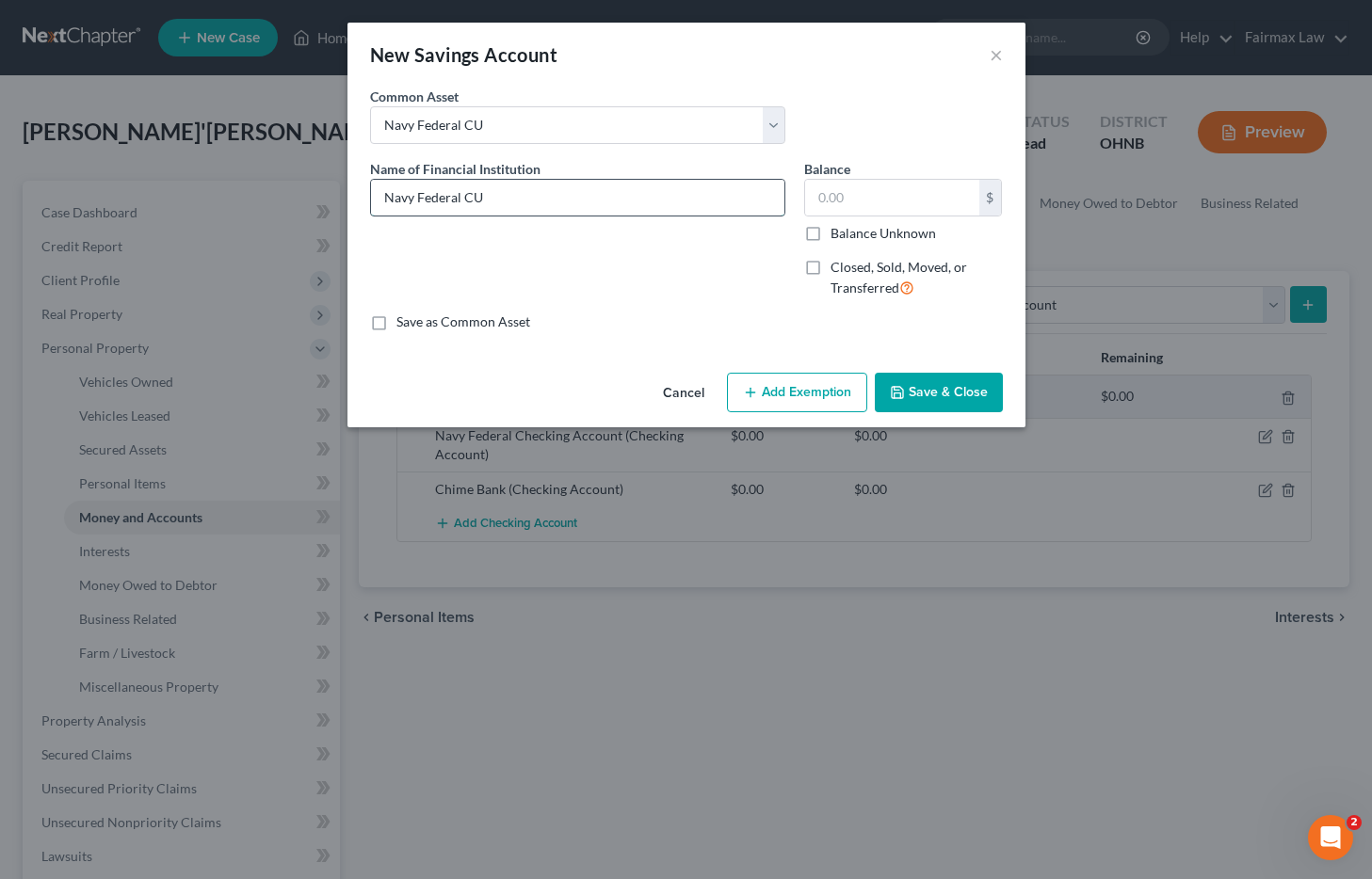
paste input "hecking Account"
type input "Navy Federal Checking Account"
click at [956, 394] on button "Save & Close" at bounding box center [938, 393] width 128 height 40
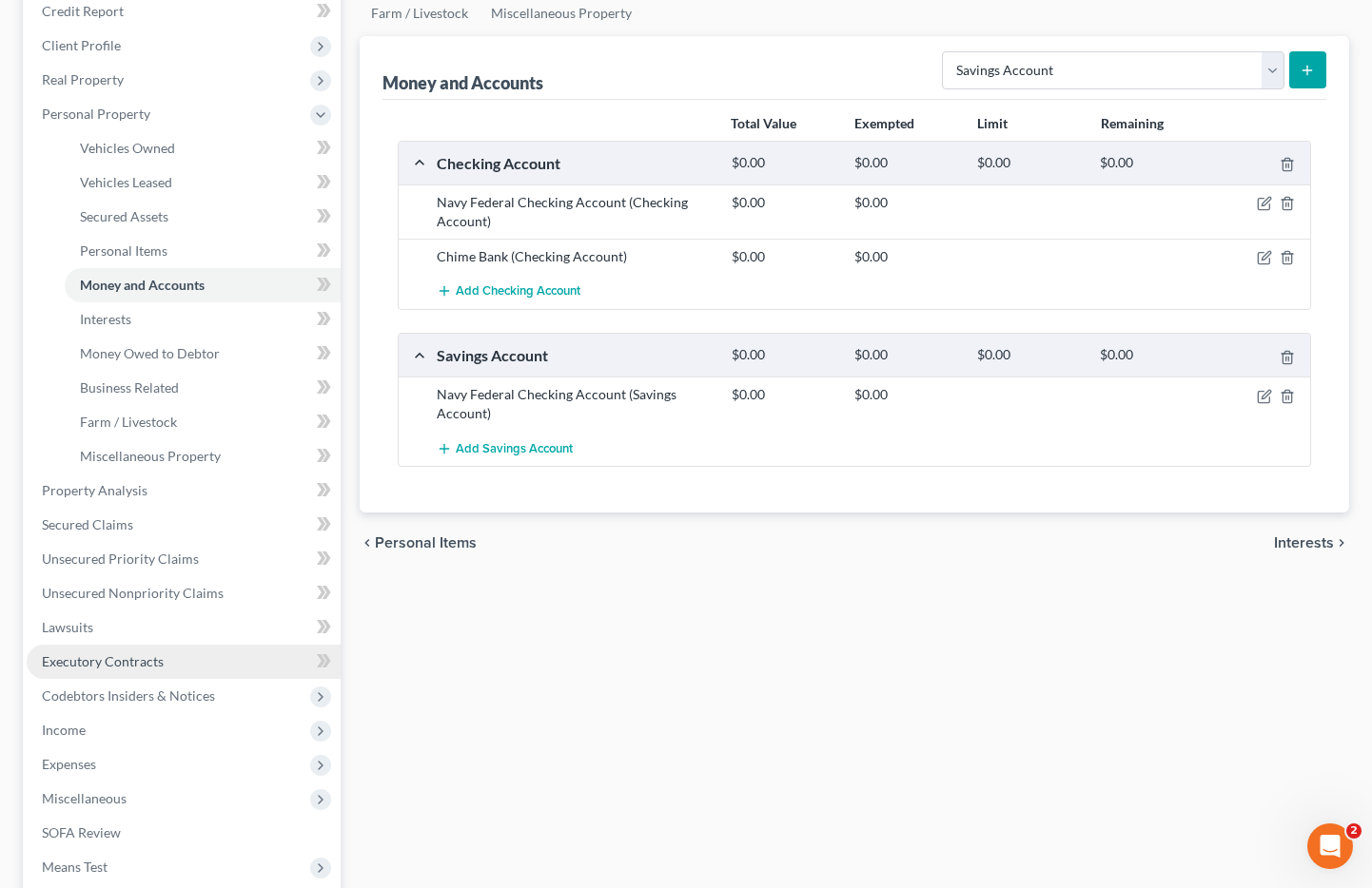
scroll to position [500, 0]
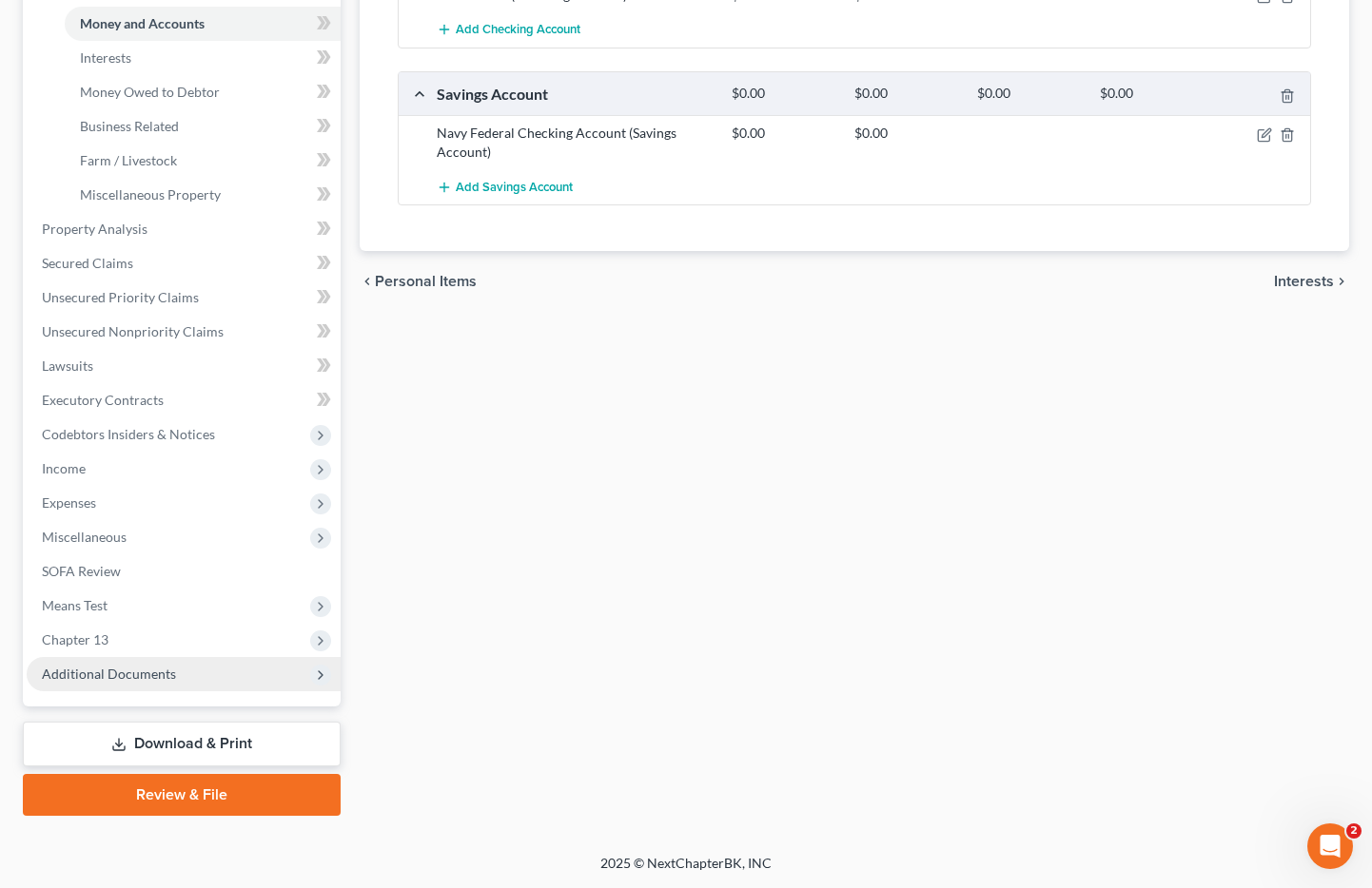
click at [137, 681] on span "Additional Documents" at bounding box center [110, 674] width 135 height 16
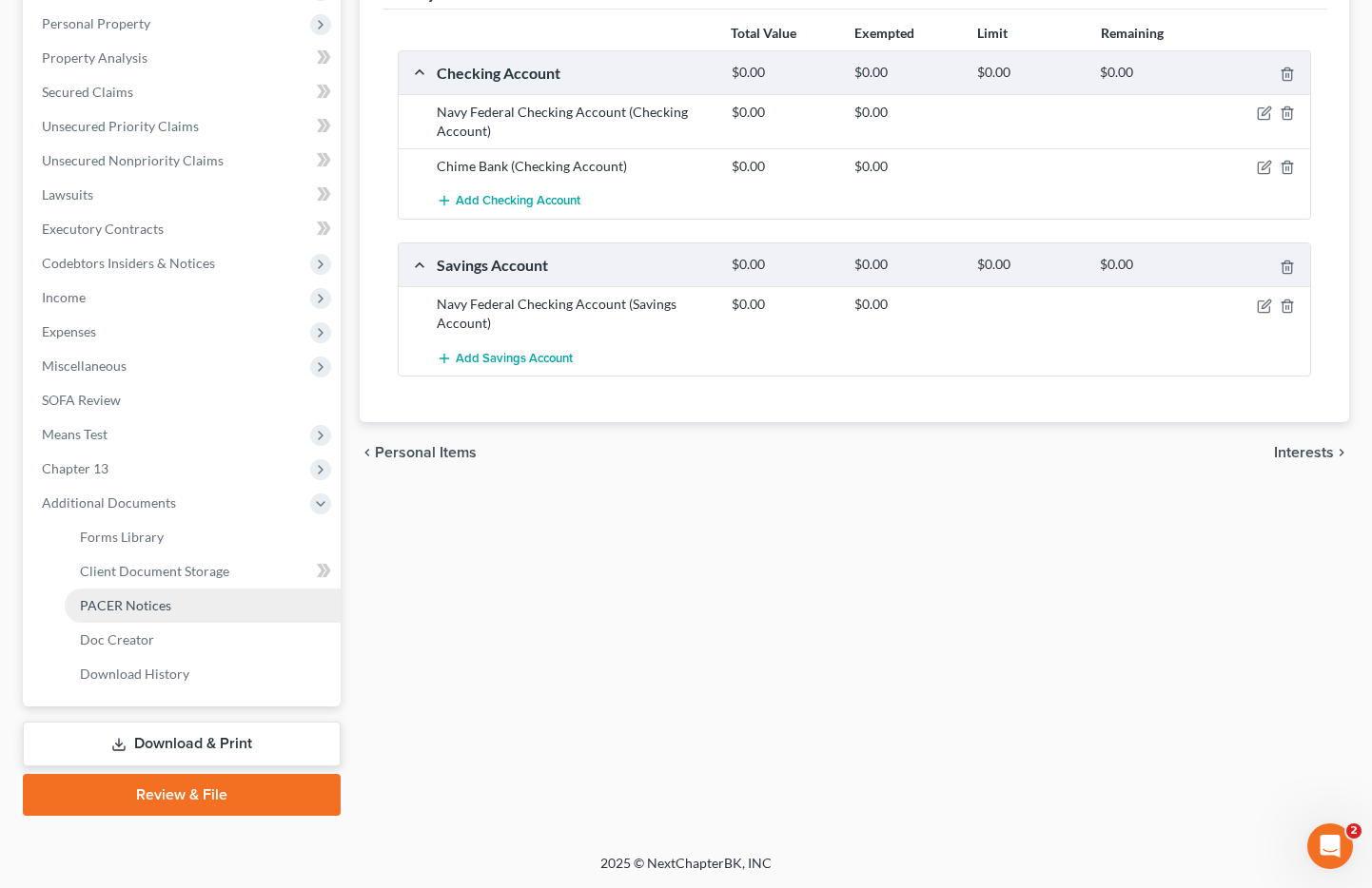
scroll to position [328, 0]
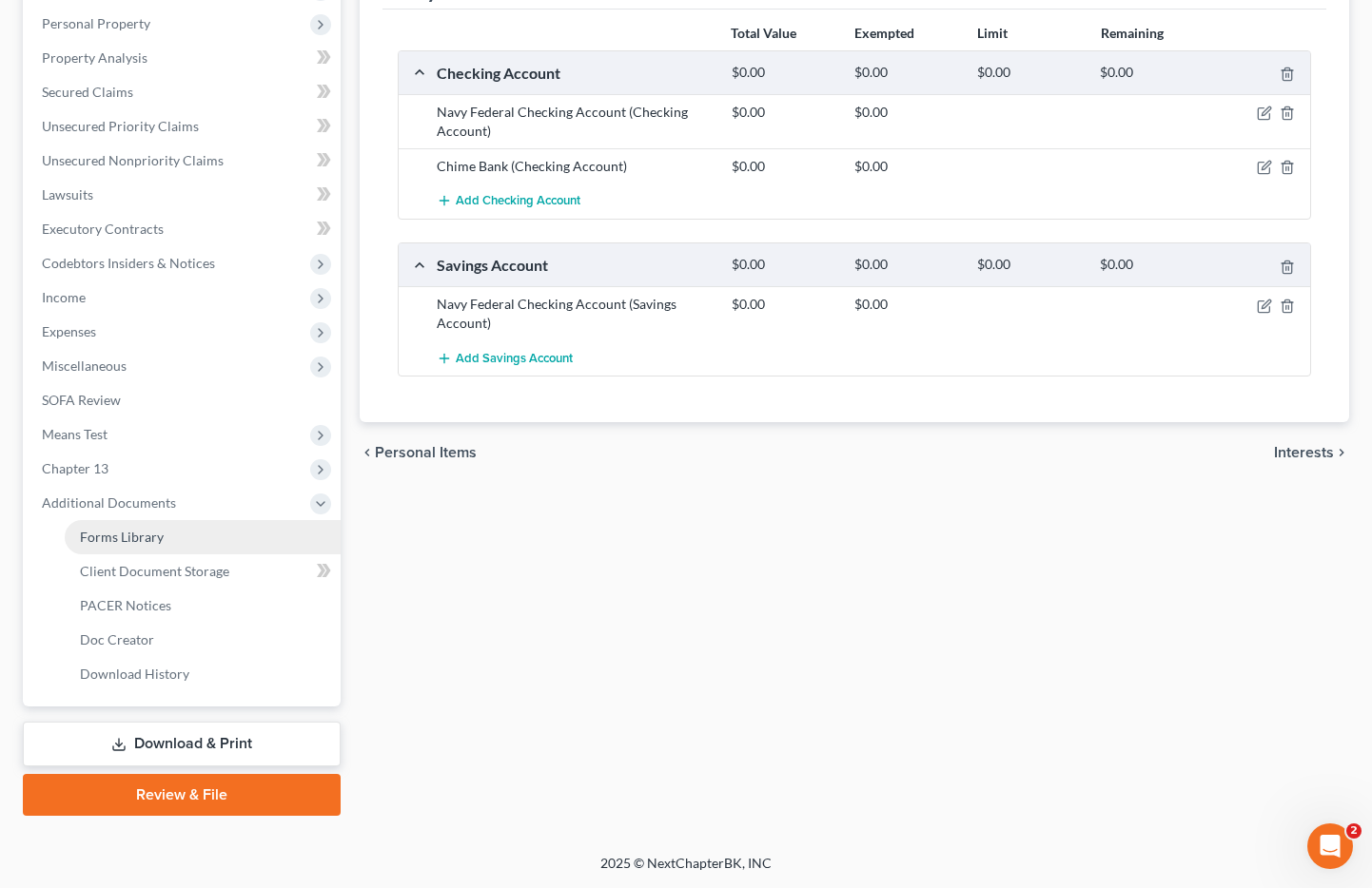
click at [154, 529] on span "Forms Library" at bounding box center [121, 536] width 84 height 16
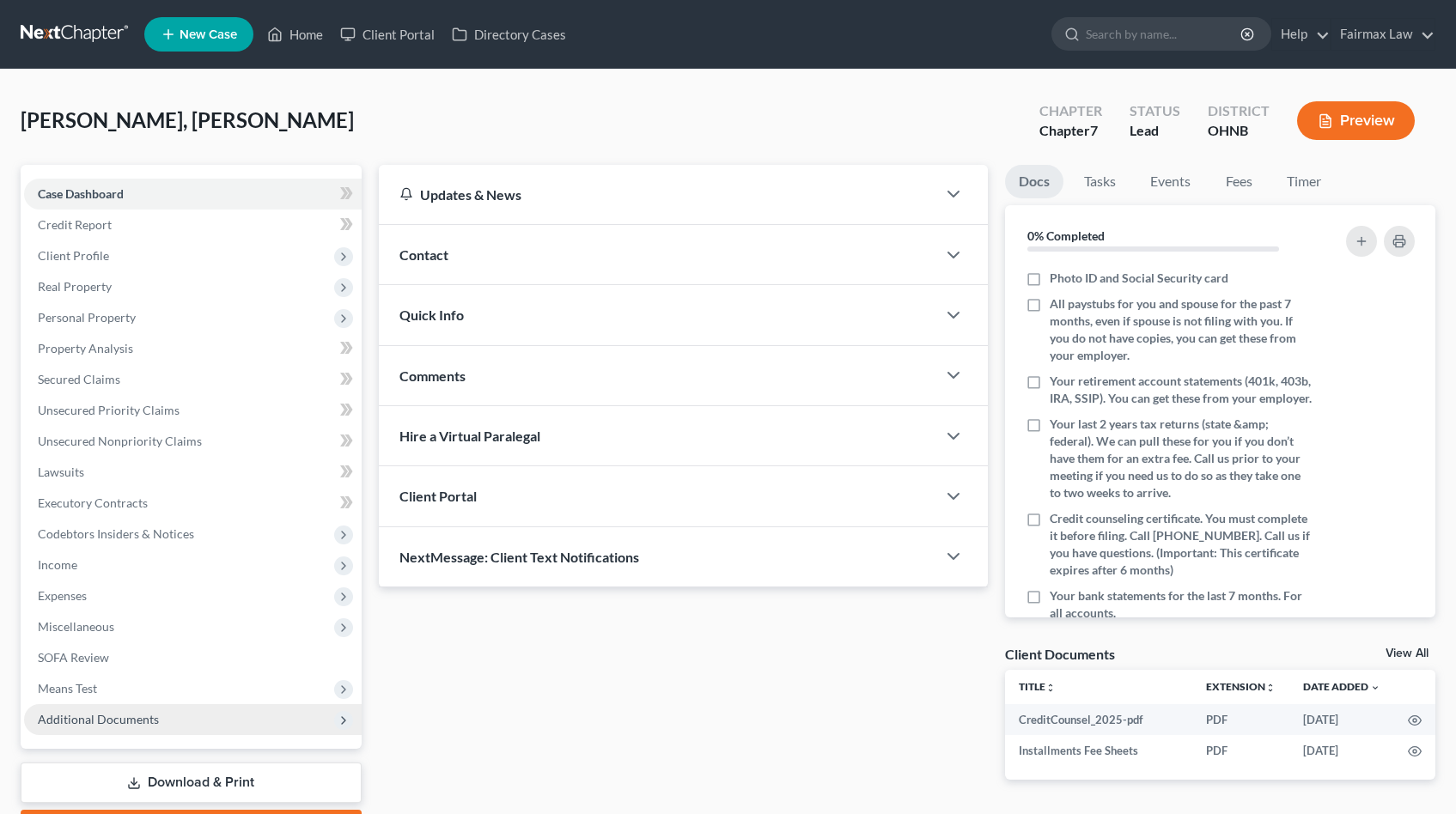
click at [57, 717] on span "Additional Documents" at bounding box center [99, 719] width 121 height 15
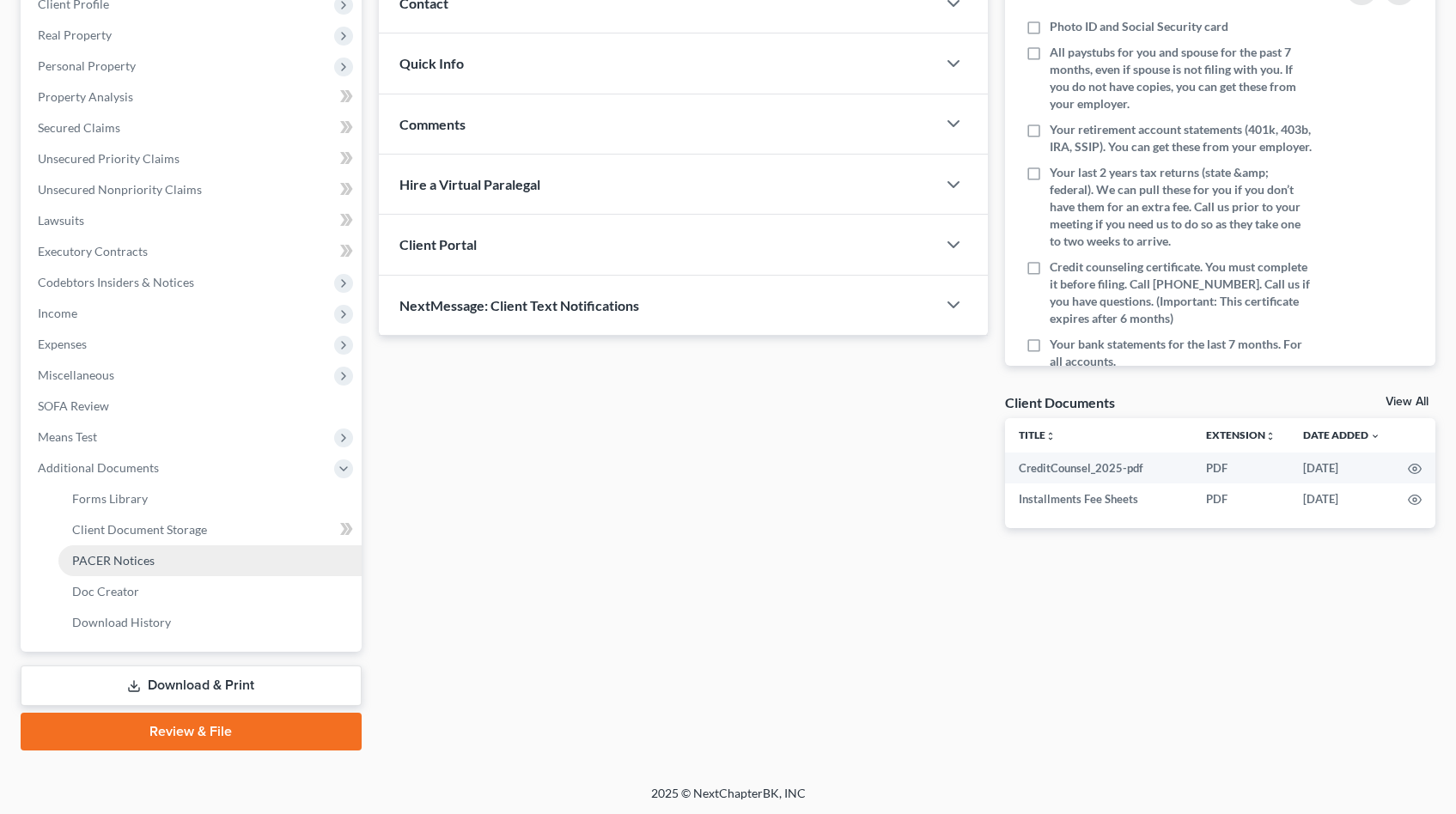
click at [93, 560] on span "PACER Notices" at bounding box center [113, 560] width 82 height 15
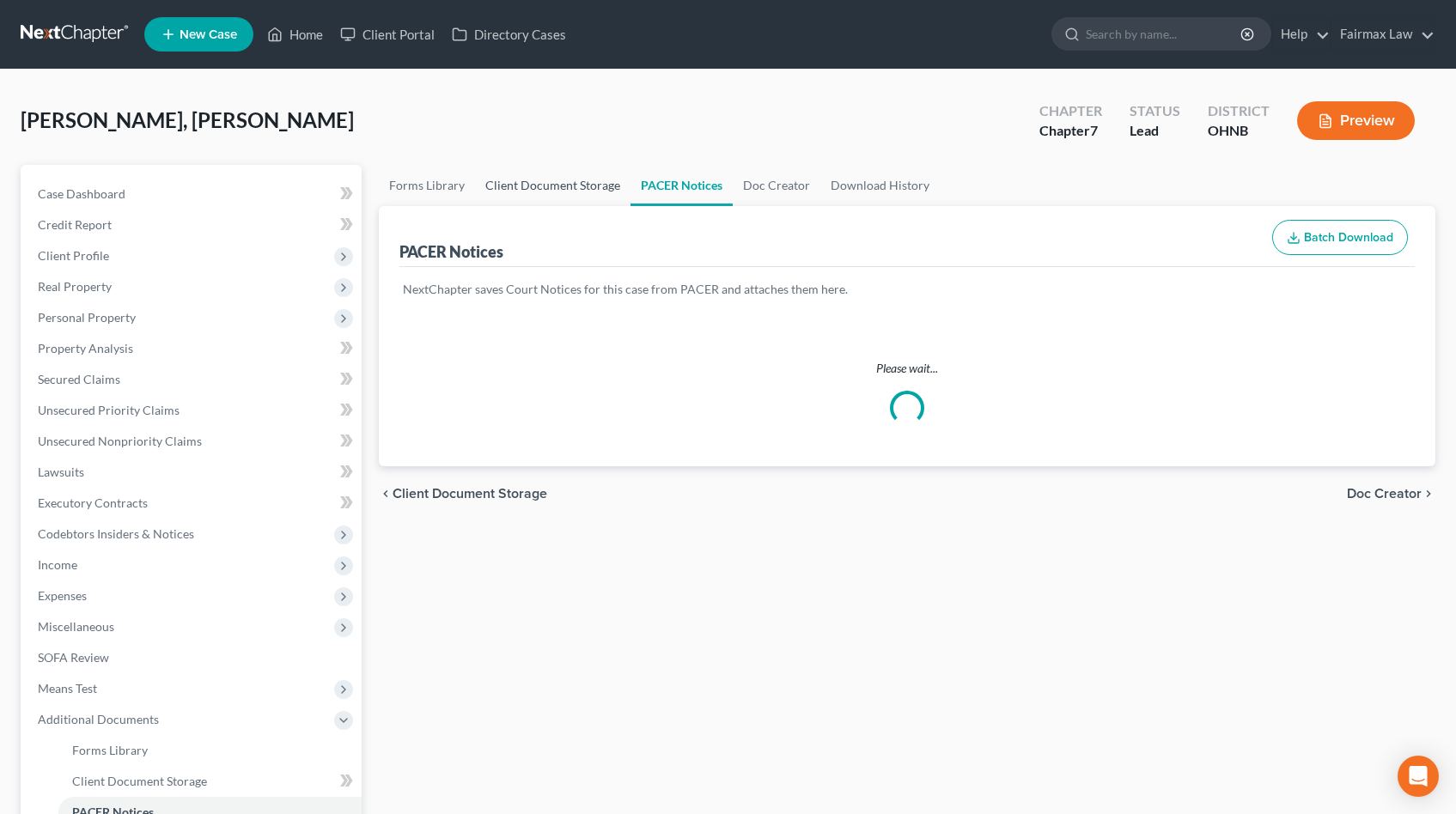
click at [592, 197] on link "Client Document Storage" at bounding box center [552, 186] width 155 height 42
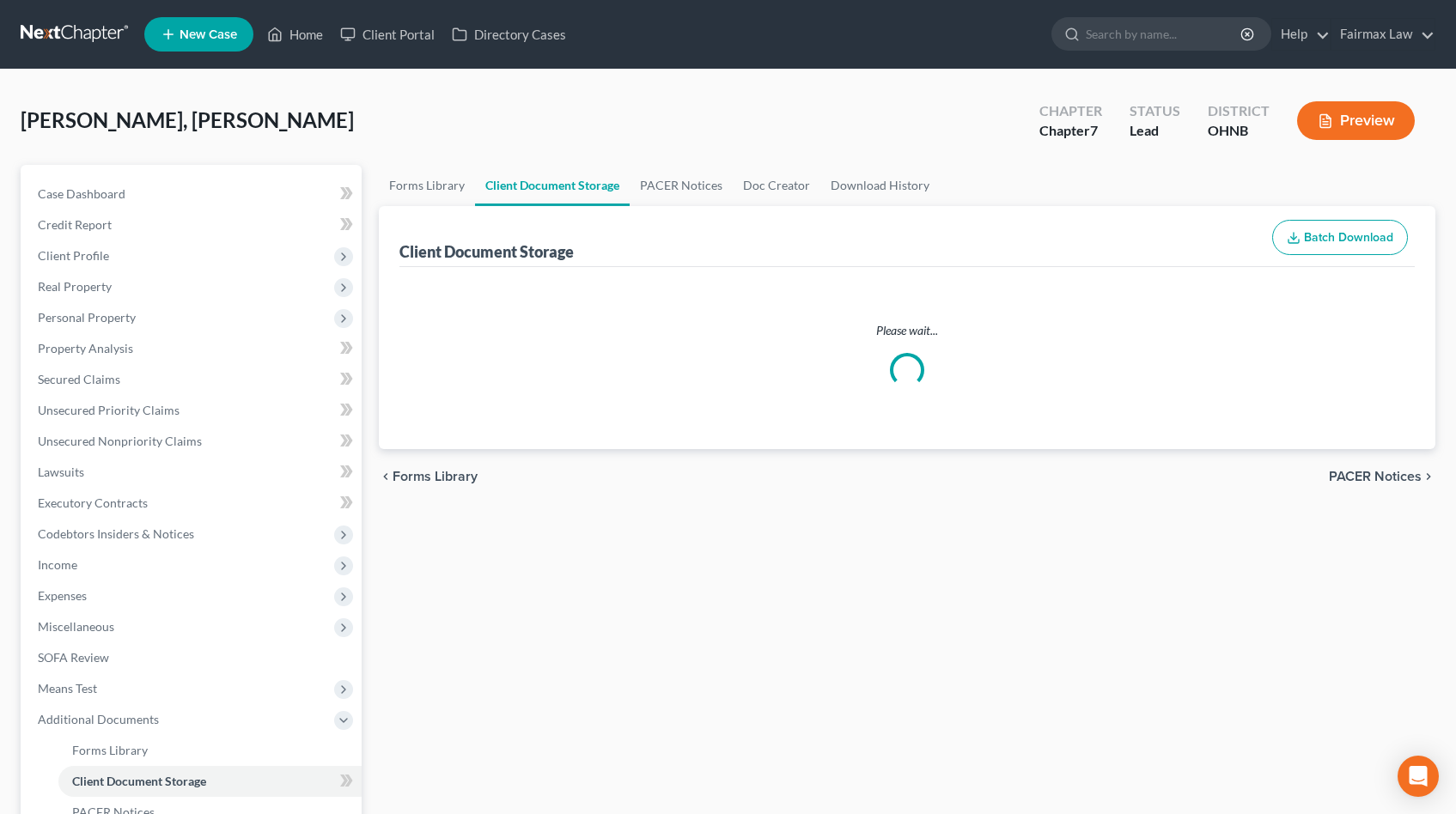
select select "24"
select select "5"
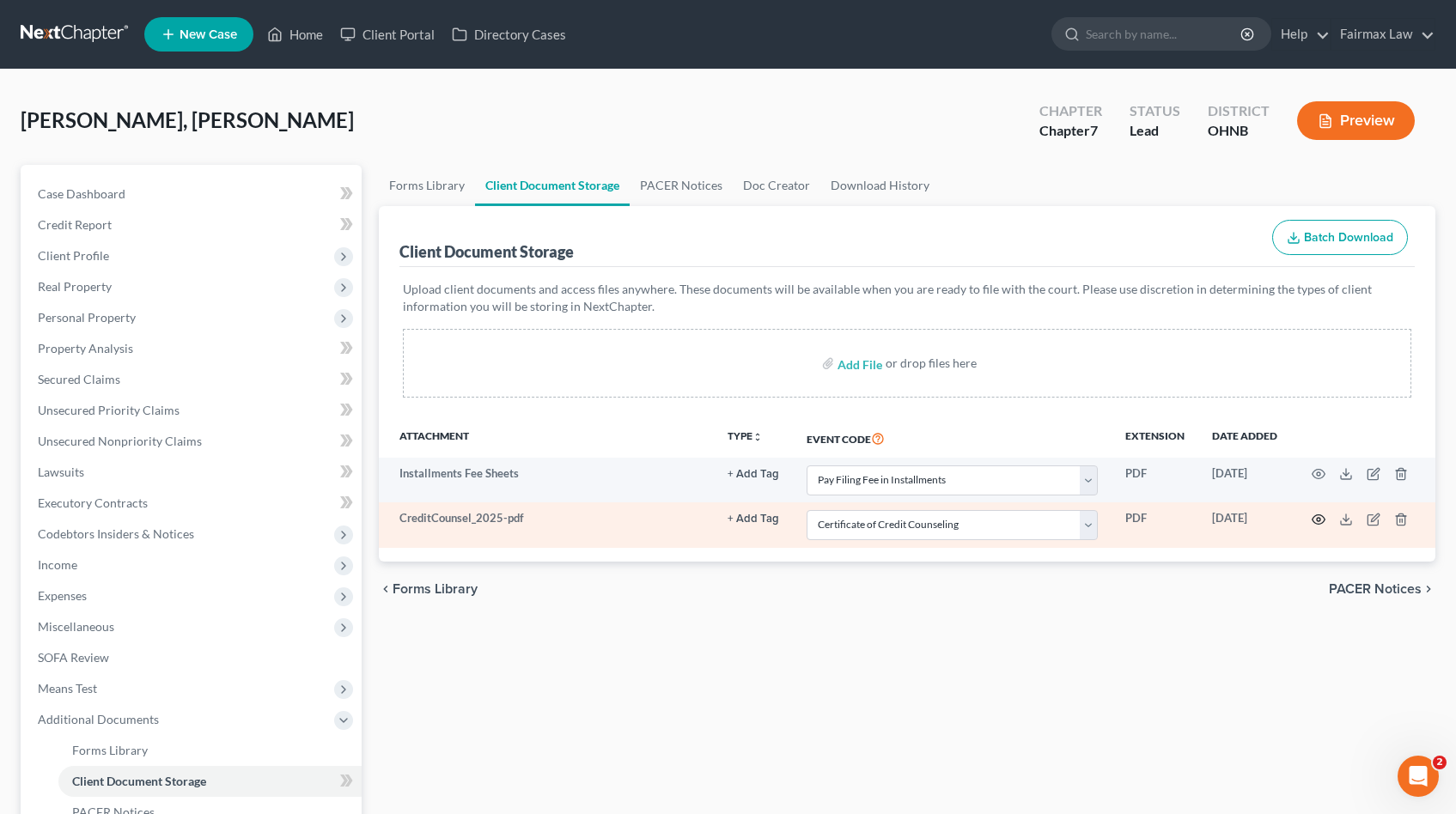
click at [1319, 516] on icon "button" at bounding box center [1318, 520] width 14 height 14
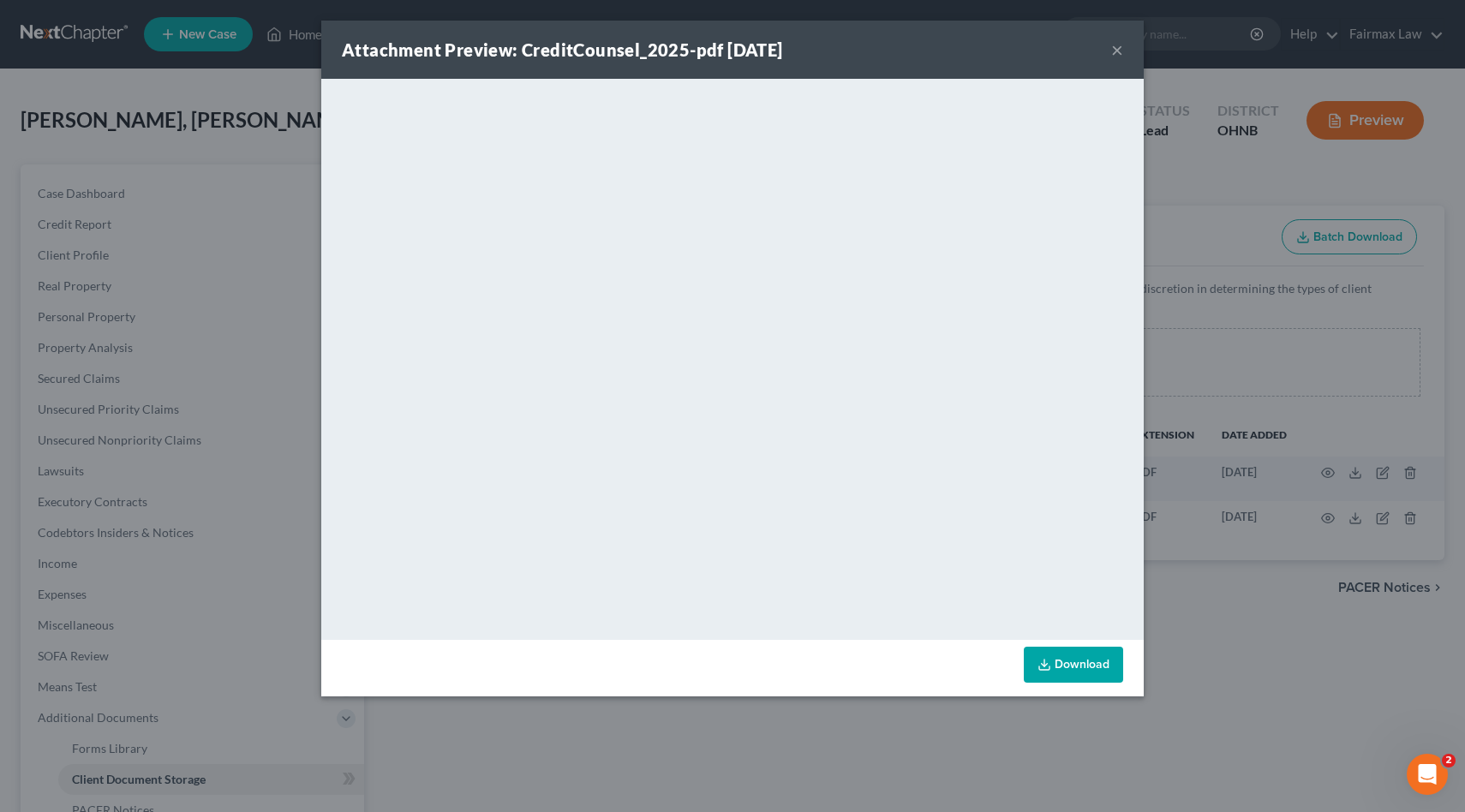
click at [1238, 345] on div "Attachment Preview: CreditCounsel_2025-pdf 09/04/2025 × <object ng-attr-data='h…" at bounding box center [732, 406] width 1465 height 812
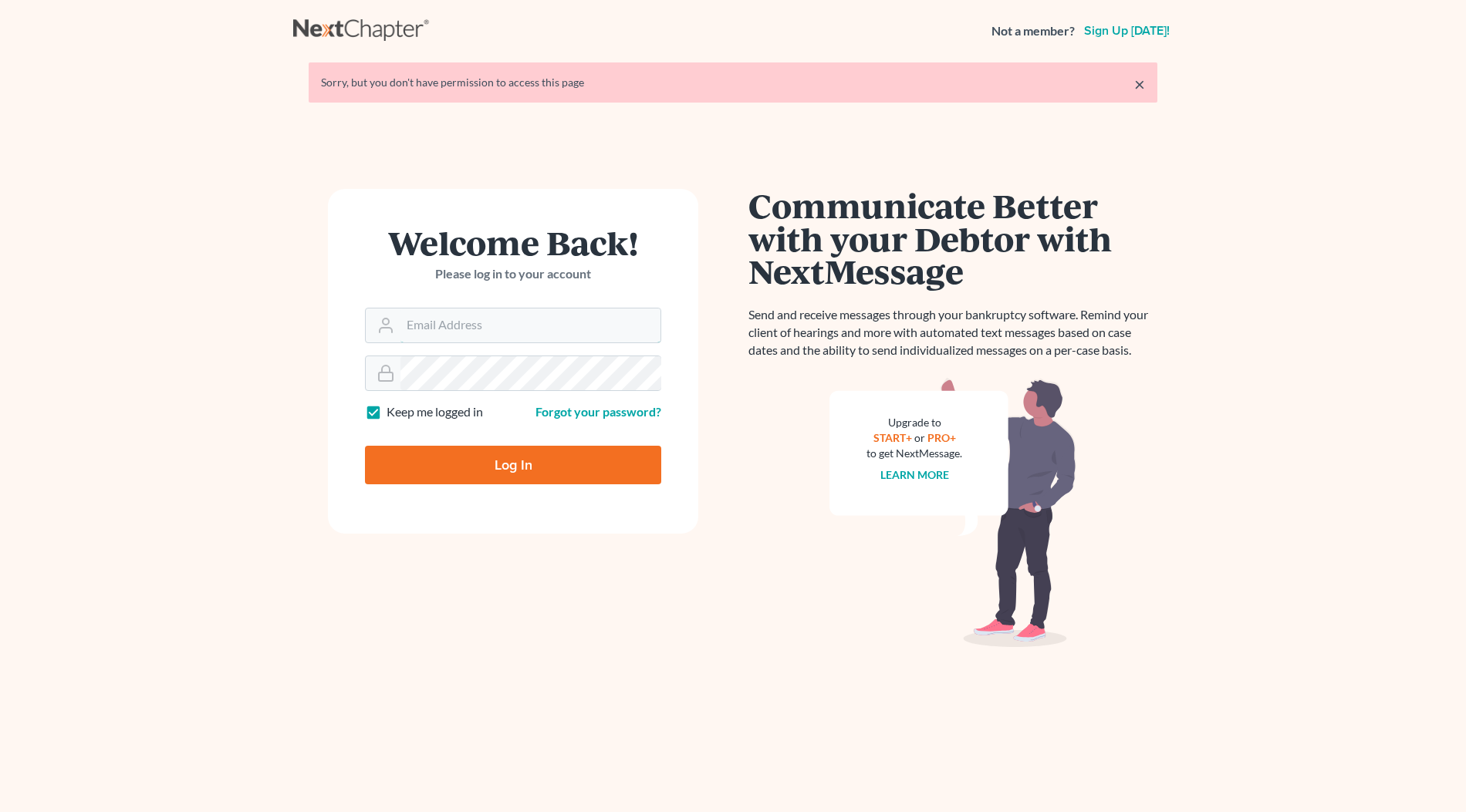
type input "[EMAIL_ADDRESS][DOMAIN_NAME]"
click at [365, 446] on input "Log In" at bounding box center [513, 464] width 296 height 38
type input "Thinking..."
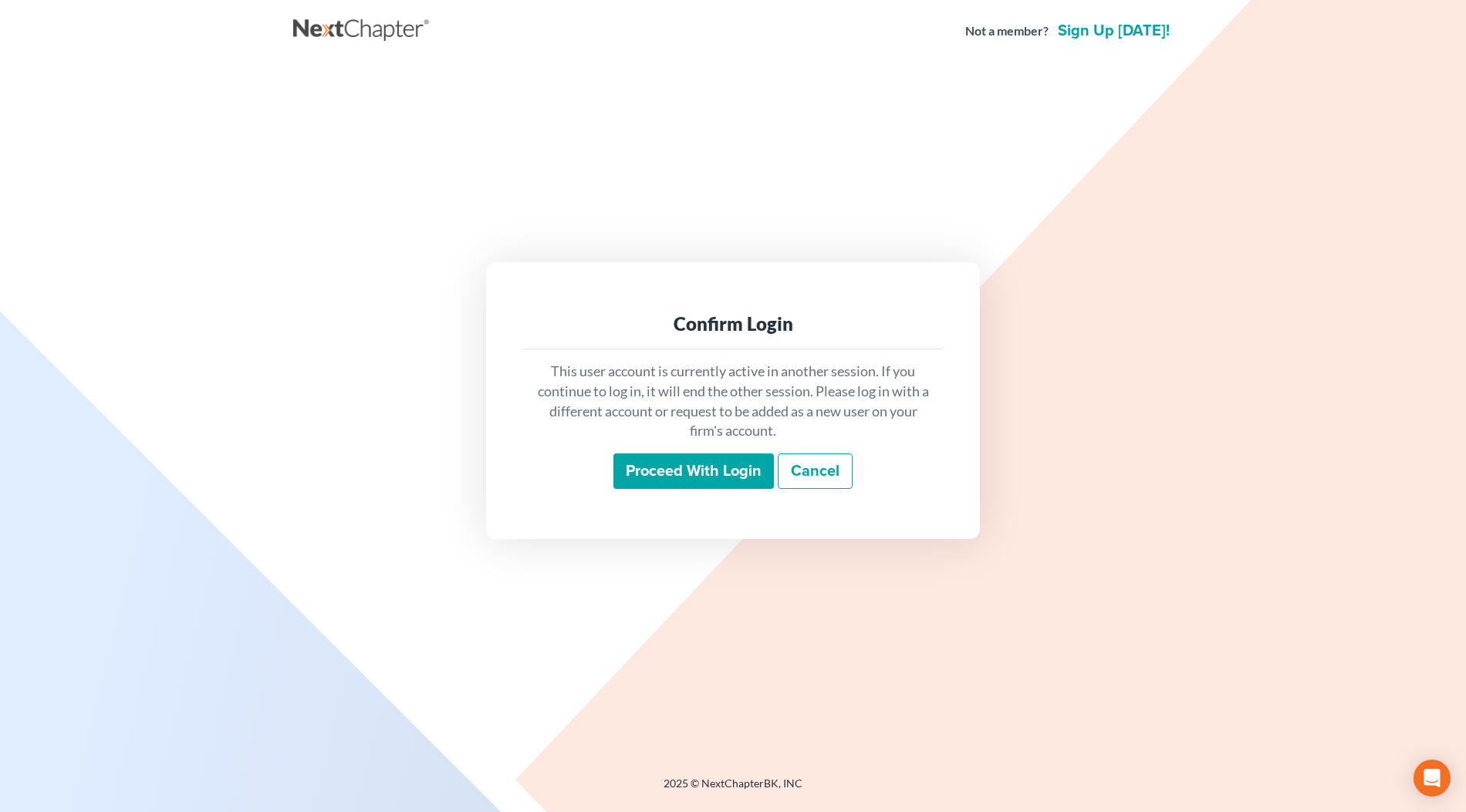
click at [727, 457] on input "Proceed with login" at bounding box center [694, 471] width 161 height 36
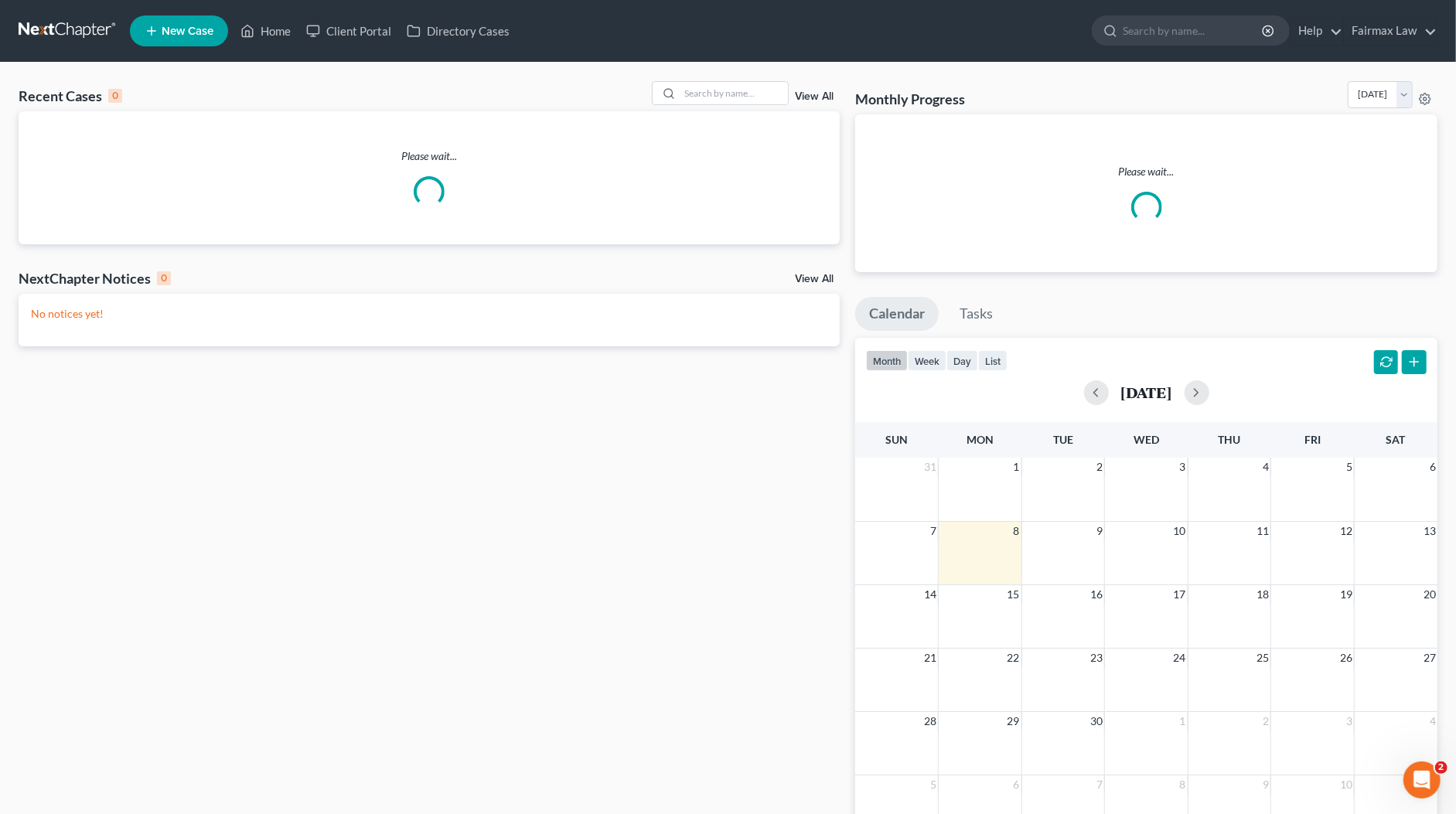
click at [59, 29] on link at bounding box center [68, 31] width 99 height 28
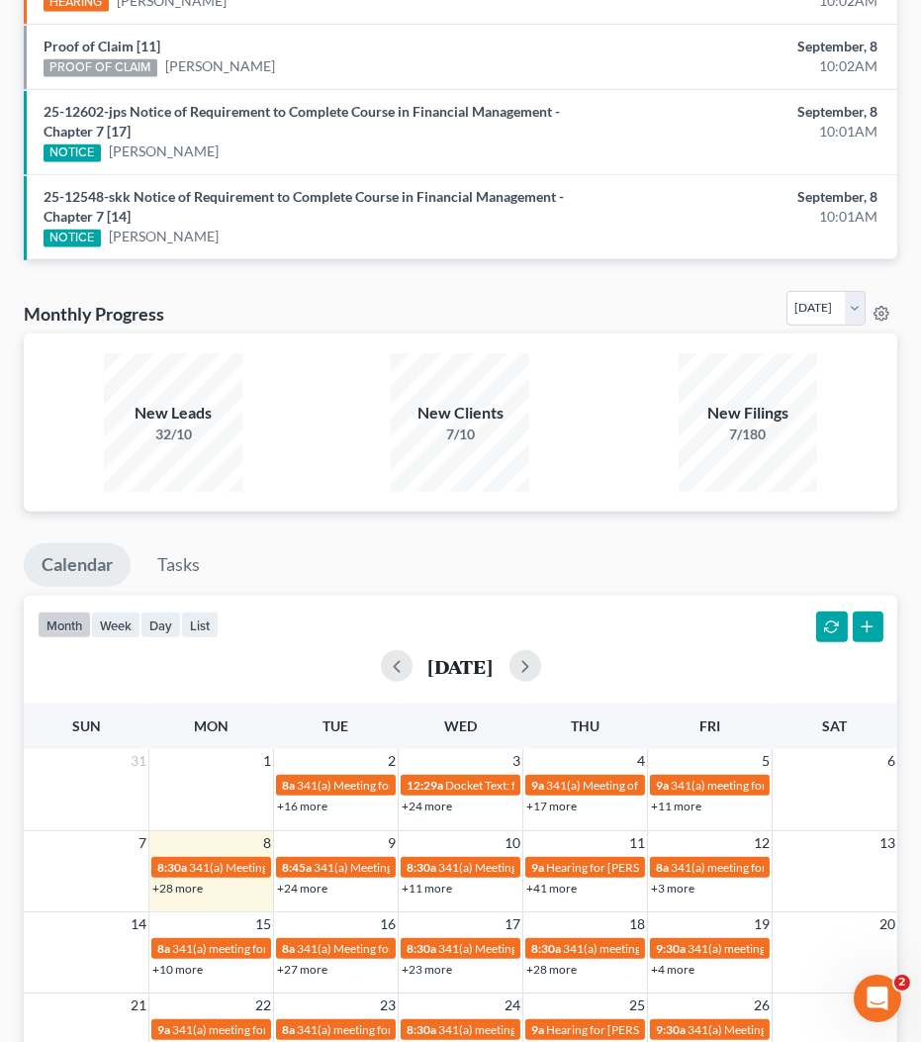
scroll to position [1412, 0]
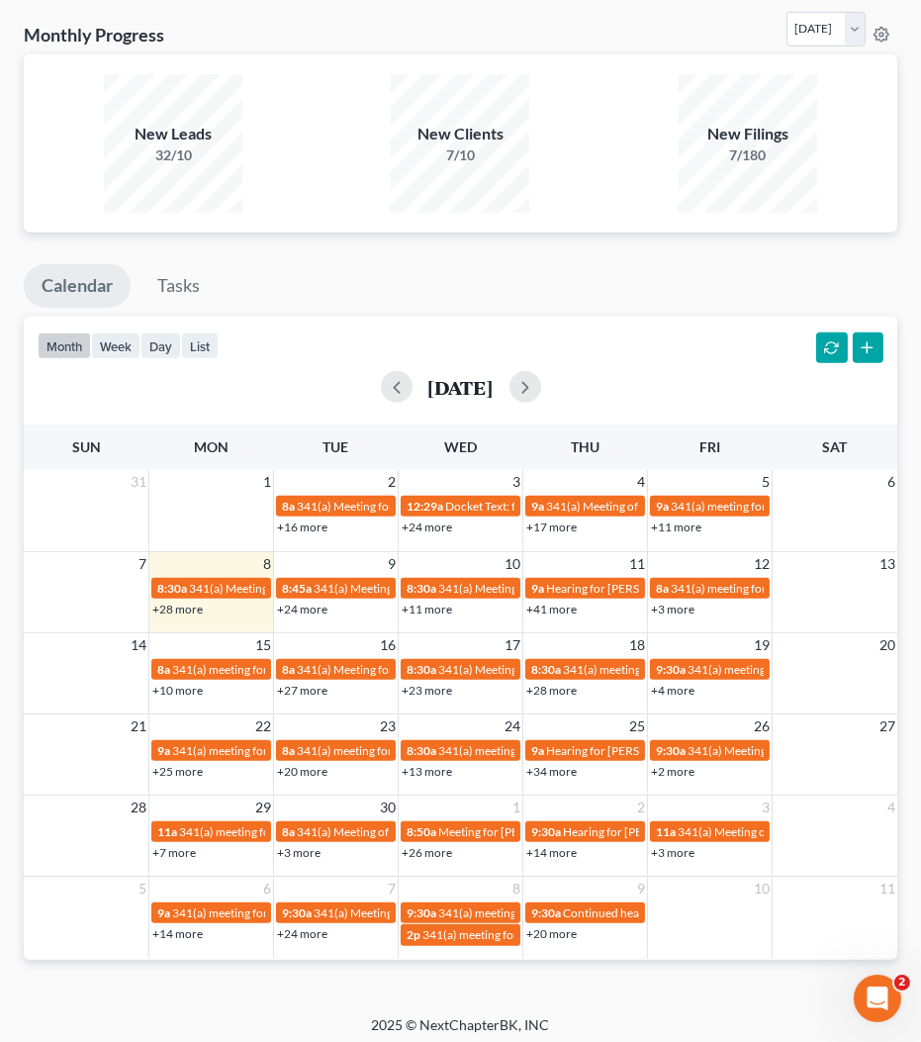
drag, startPoint x: 487, startPoint y: 261, endPoint x: 487, endPoint y: 274, distance: 12.9
click at [487, 264] on ul "Calendar Tasks" at bounding box center [461, 290] width 874 height 52
click at [145, 341] on button "day" at bounding box center [161, 346] width 41 height 27
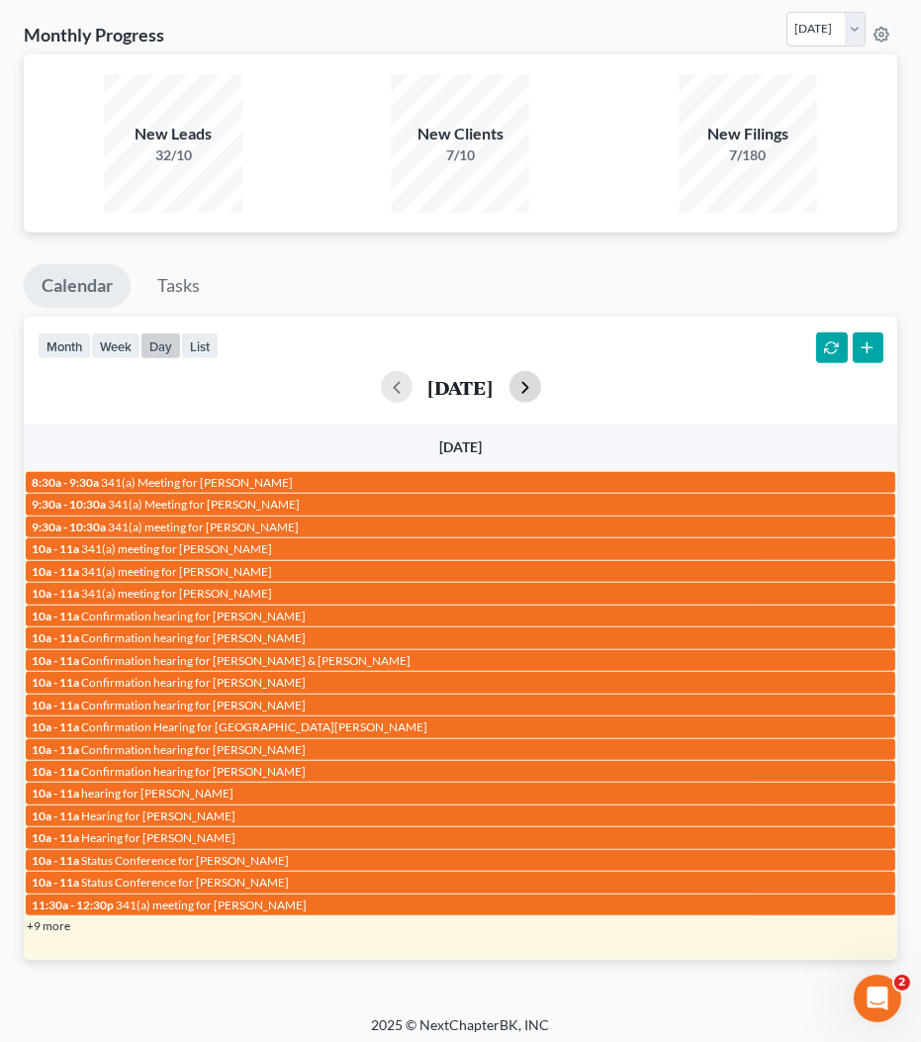
click at [541, 374] on button "button" at bounding box center [526, 387] width 32 height 32
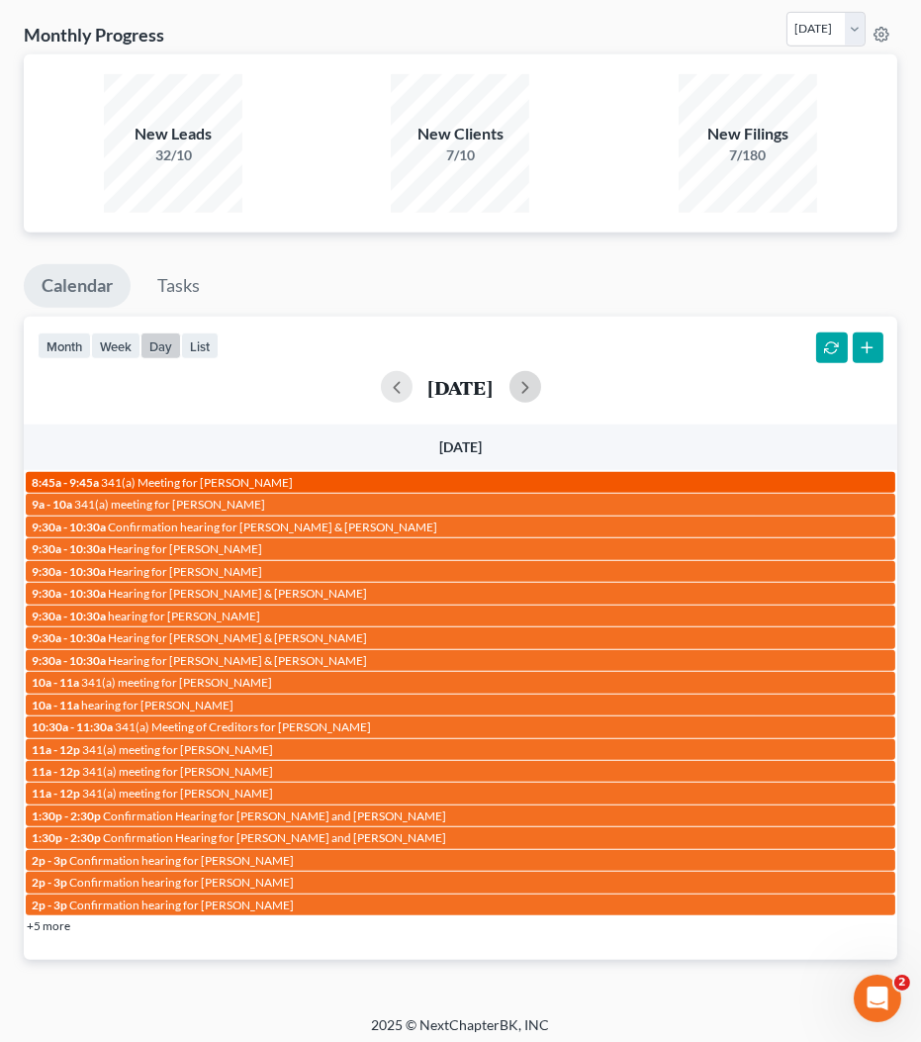
click at [400, 475] on div "8:45a - 9:45a 341(a) Meeting for [PERSON_NAME]" at bounding box center [461, 482] width 858 height 15
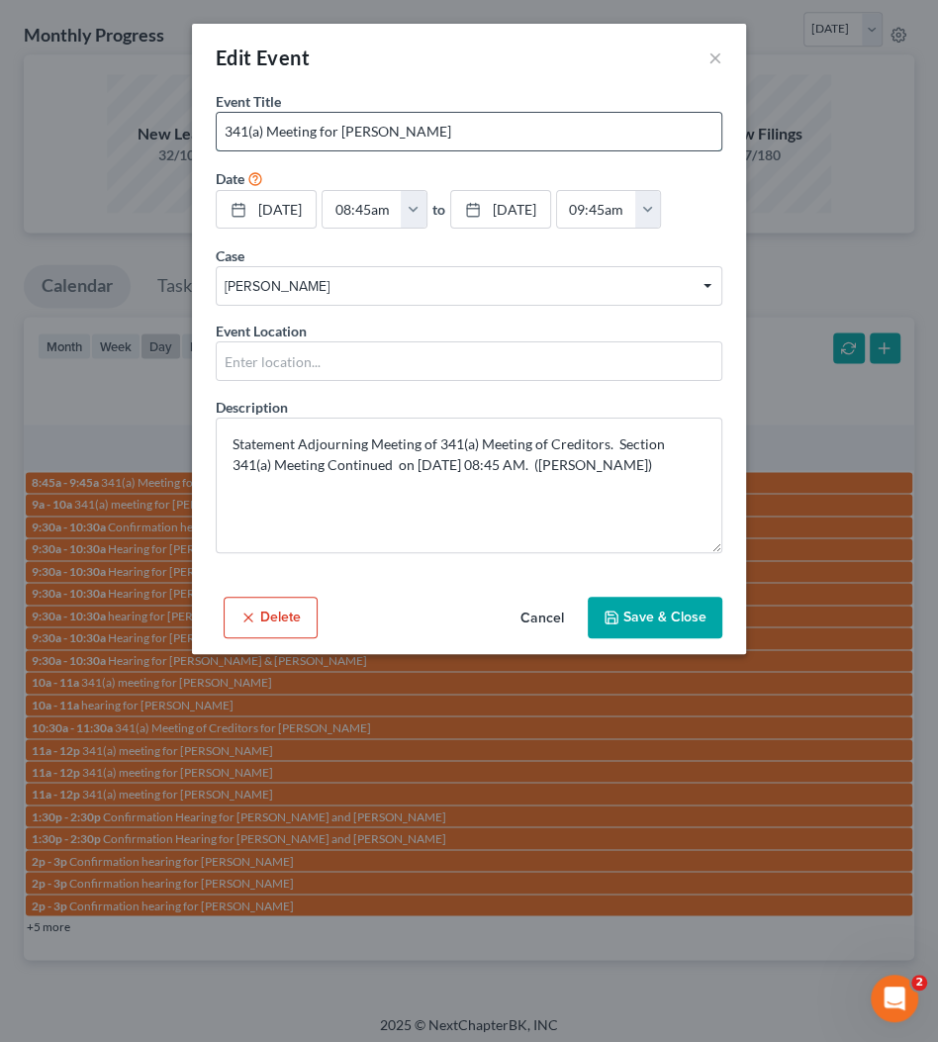
drag, startPoint x: 341, startPoint y: 128, endPoint x: 529, endPoint y: 122, distance: 187.2
click at [529, 122] on input "341(a) Meeting for [PERSON_NAME]" at bounding box center [469, 132] width 505 height 38
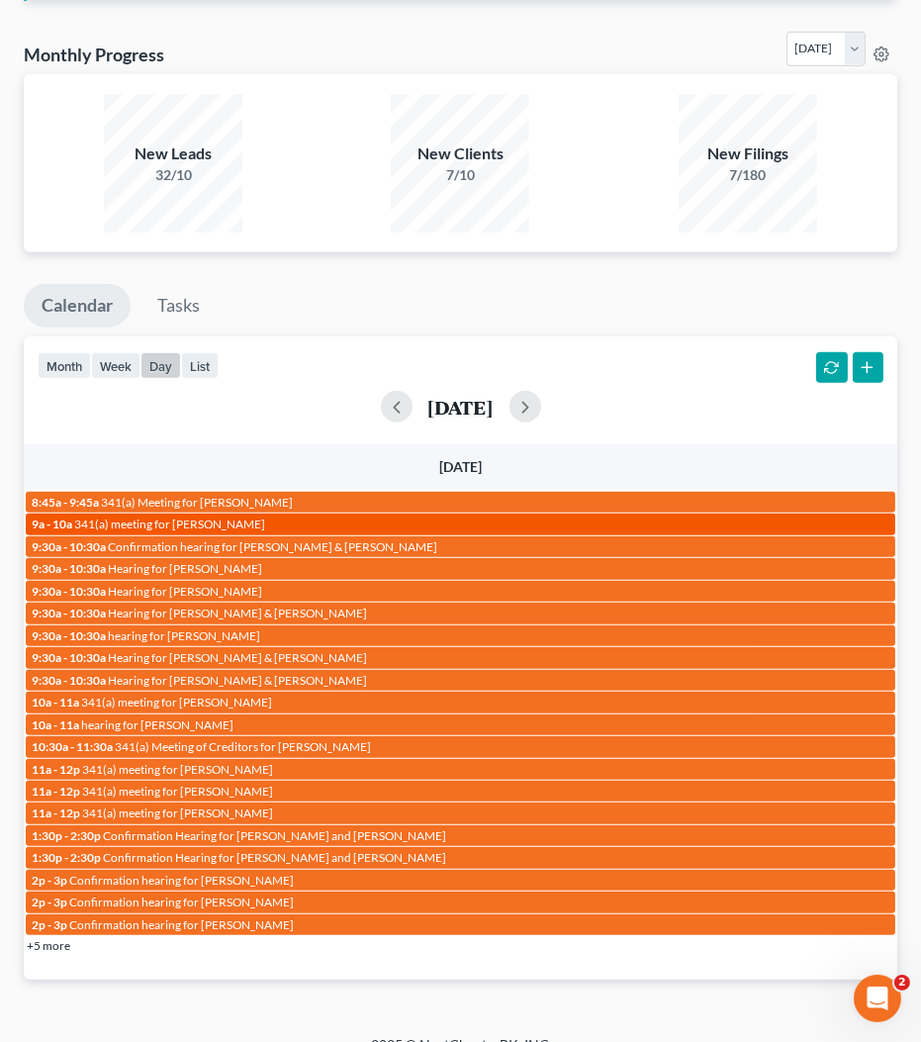
click at [235, 520] on span "341(a) meeting for [PERSON_NAME]" at bounding box center [169, 524] width 191 height 15
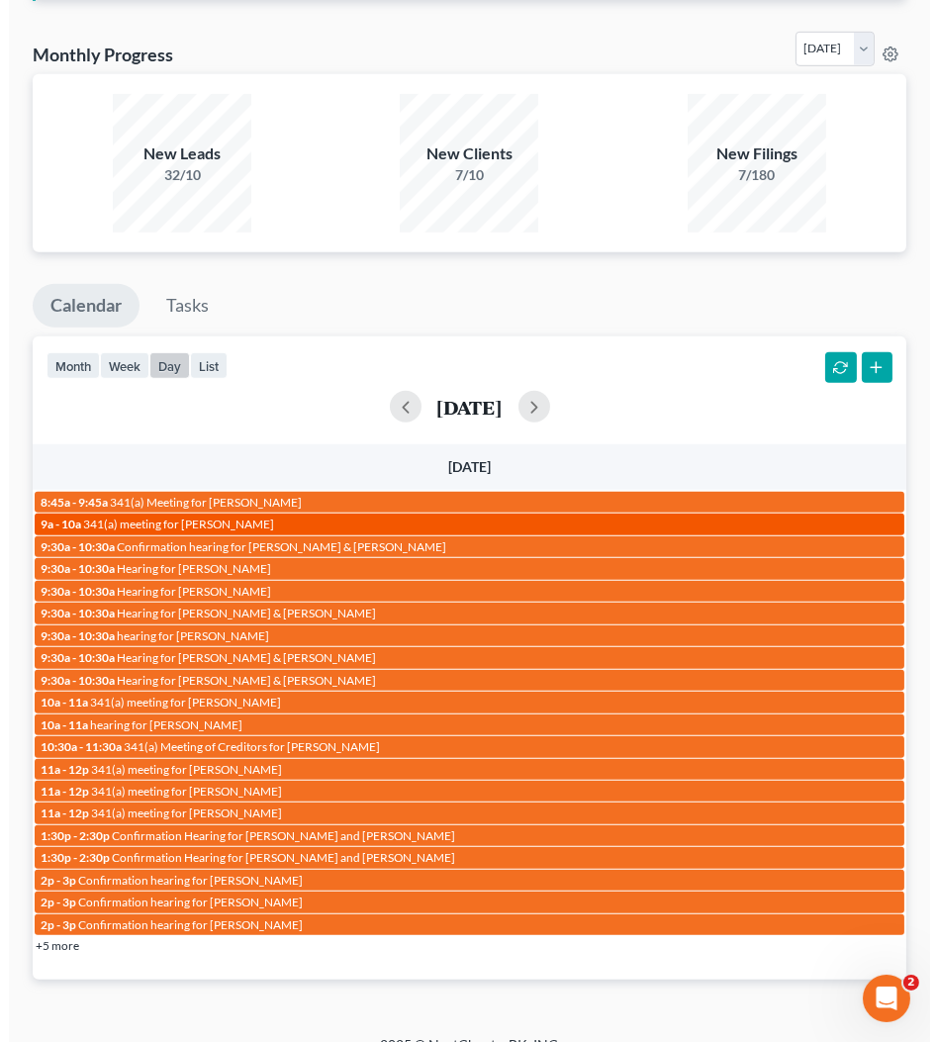
scroll to position [1373, 0]
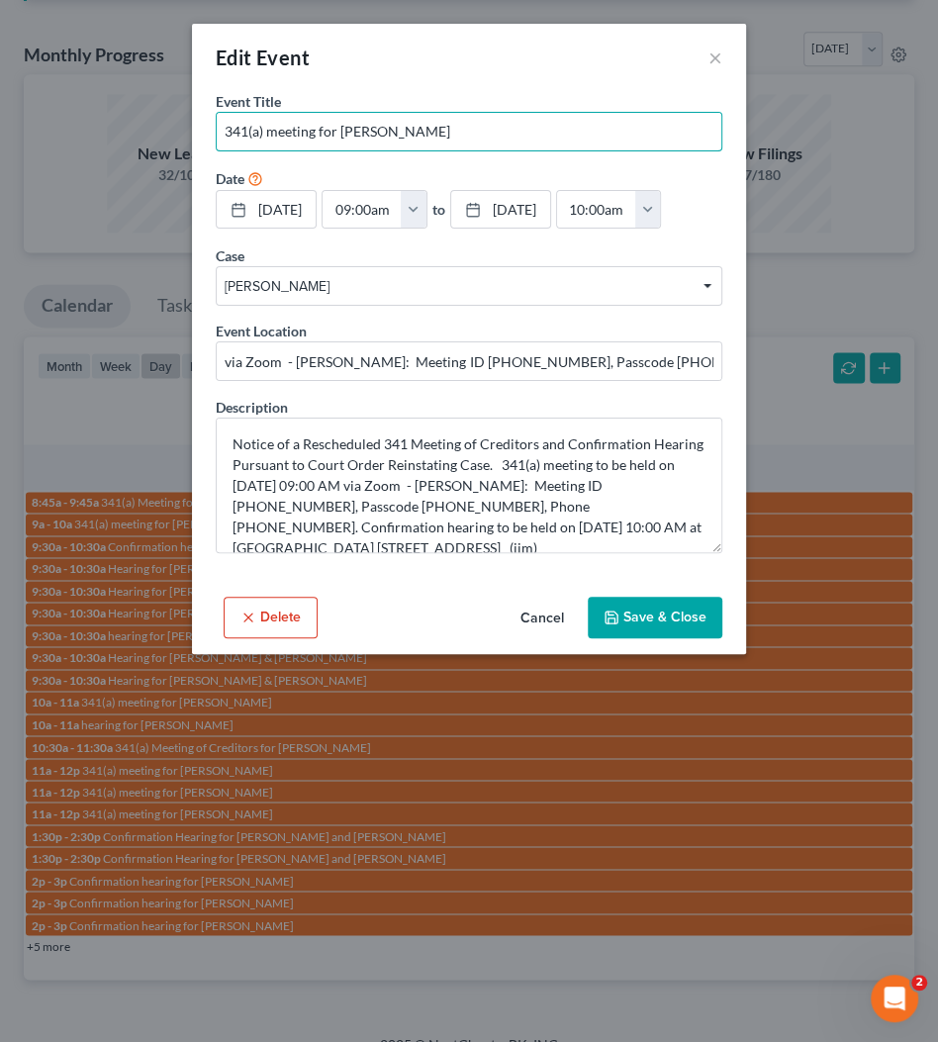
drag, startPoint x: 340, startPoint y: 130, endPoint x: 818, endPoint y: 117, distance: 477.2
click at [613, 125] on input "341(a) meeting for [PERSON_NAME]" at bounding box center [469, 132] width 505 height 38
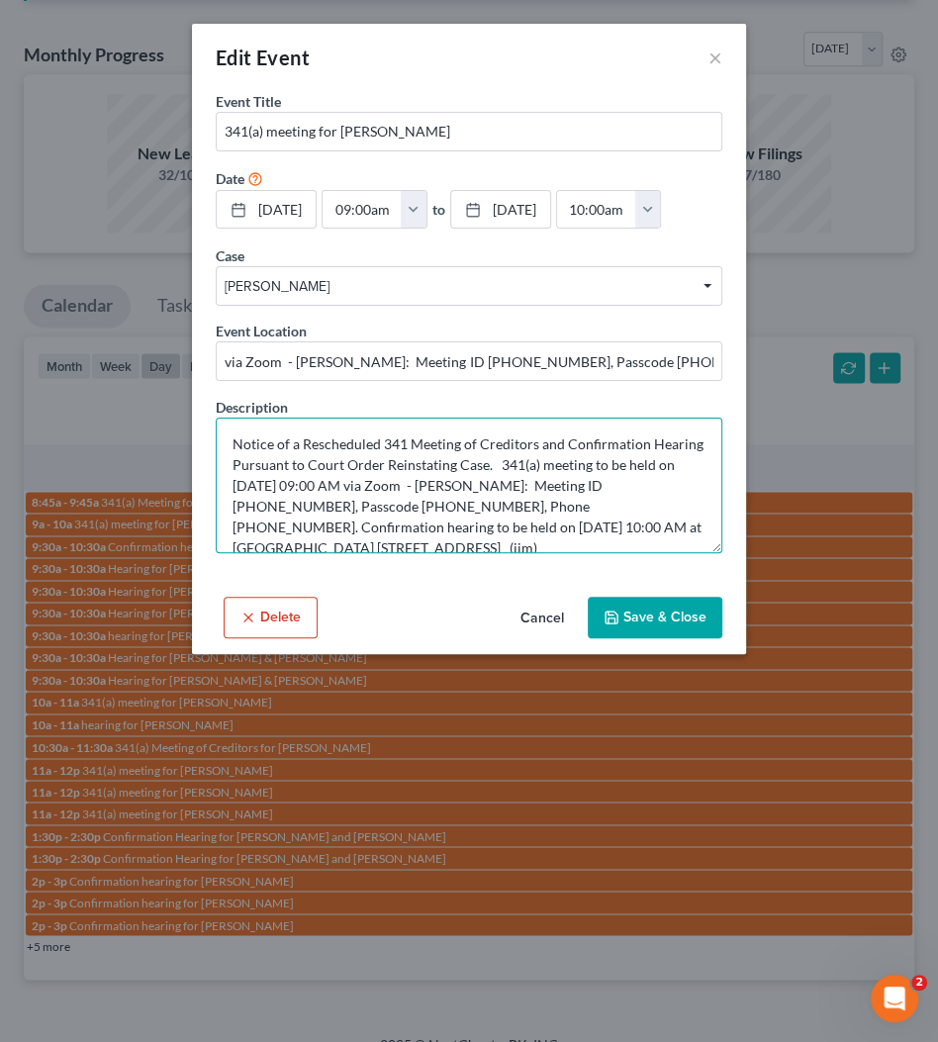
drag, startPoint x: 366, startPoint y: 481, endPoint x: 309, endPoint y: 480, distance: 57.4
click at [309, 480] on textarea "Notice of a Rescheduled 341 Meeting of Creditors and Confirmation Hearing Pursu…" at bounding box center [469, 486] width 507 height 136
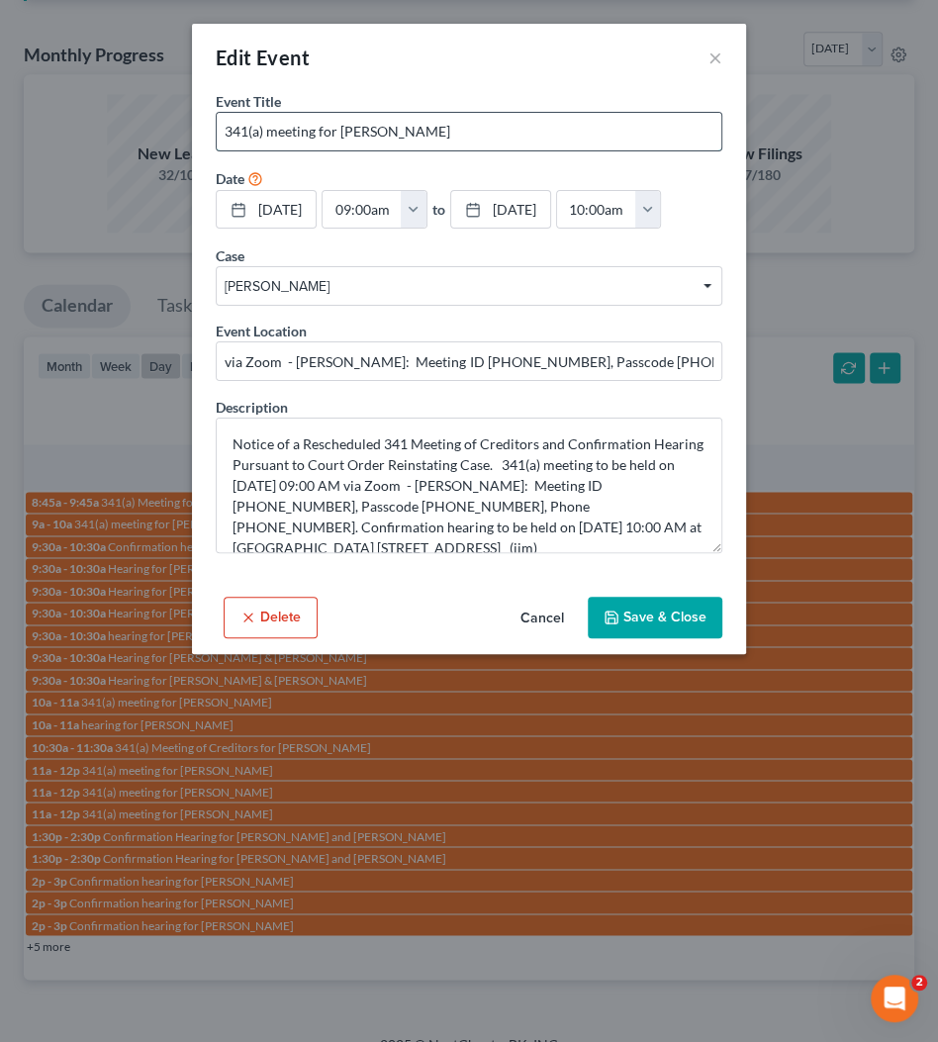
drag, startPoint x: 343, startPoint y: 130, endPoint x: 596, endPoint y: 128, distance: 252.4
click at [596, 128] on input "341(a) meeting for [PERSON_NAME]" at bounding box center [469, 132] width 505 height 38
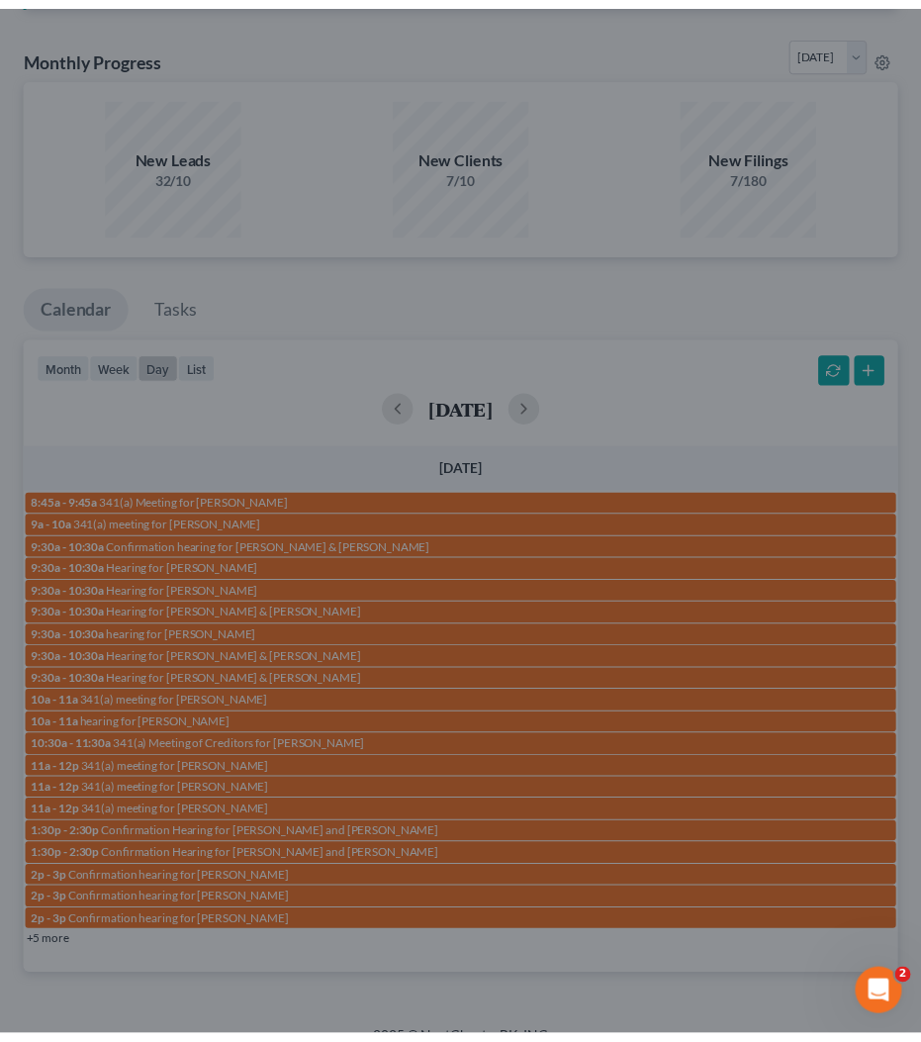
scroll to position [1393, 0]
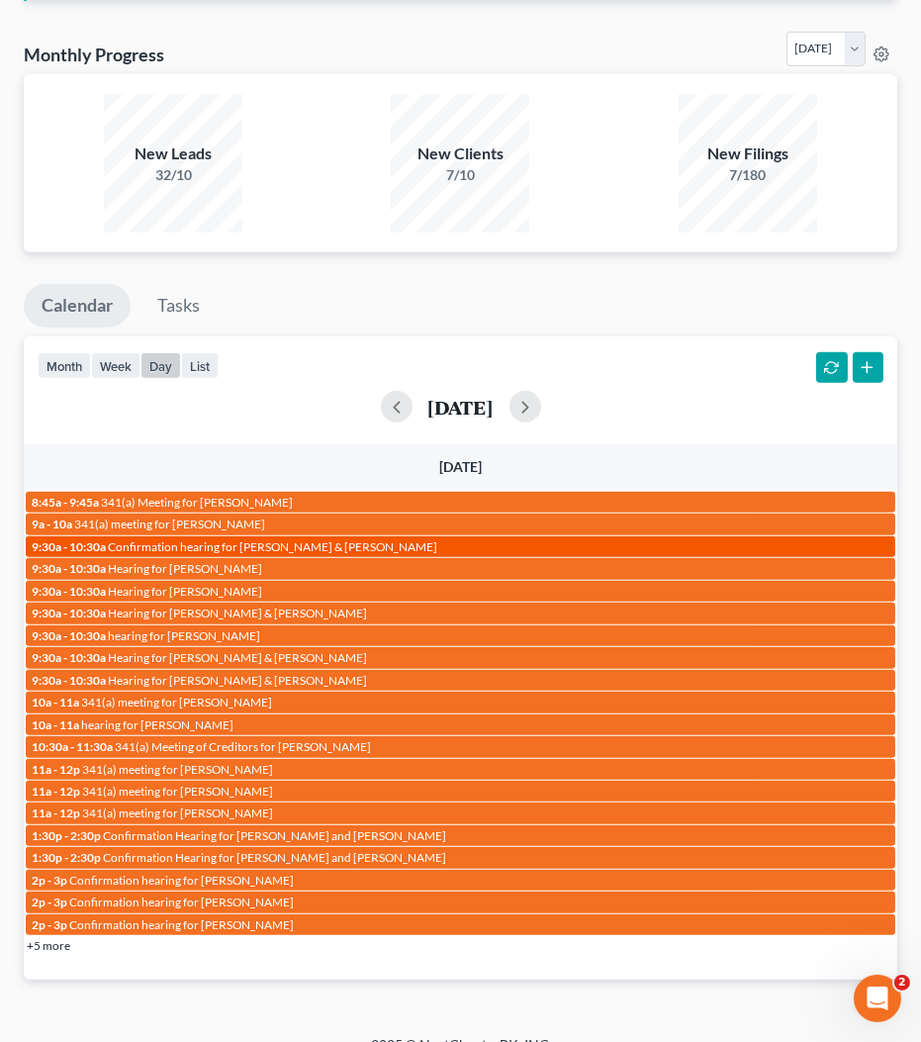
click at [321, 539] on span "Confirmation hearing for [PERSON_NAME] & [PERSON_NAME]" at bounding box center [273, 546] width 330 height 15
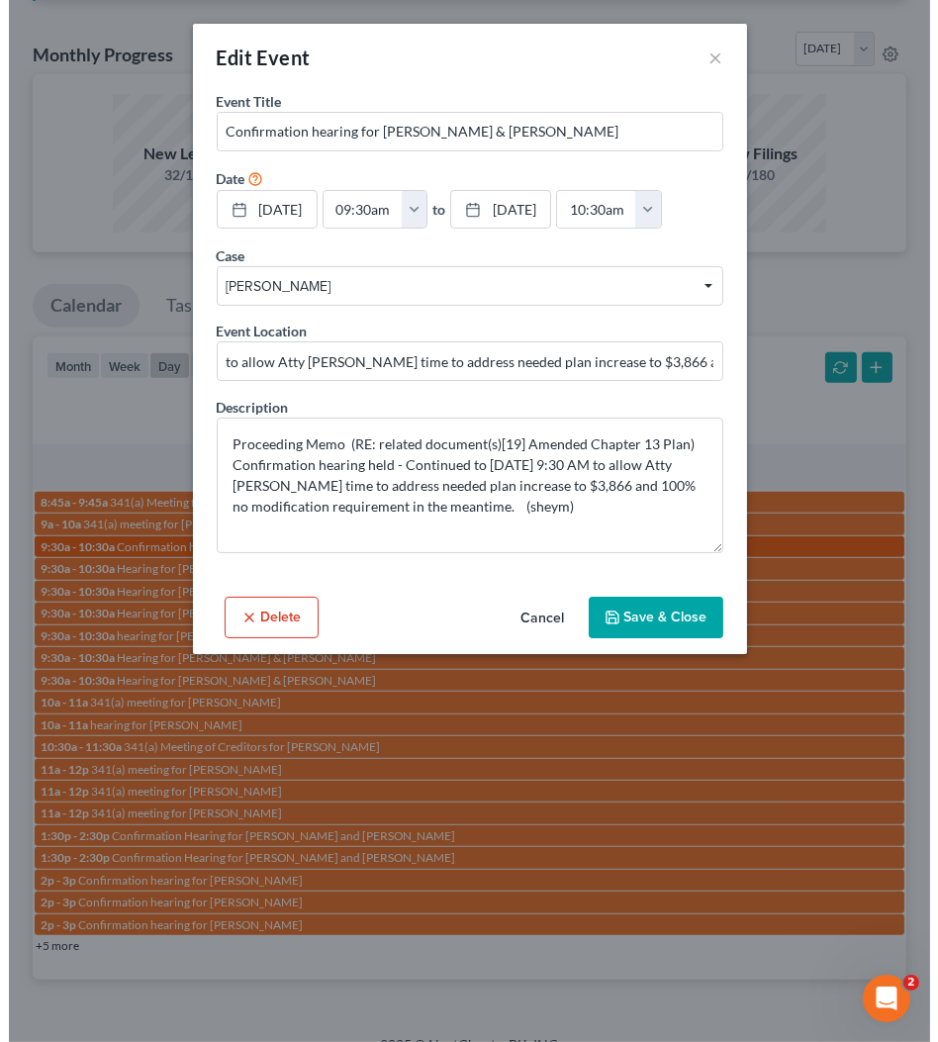
scroll to position [1373, 0]
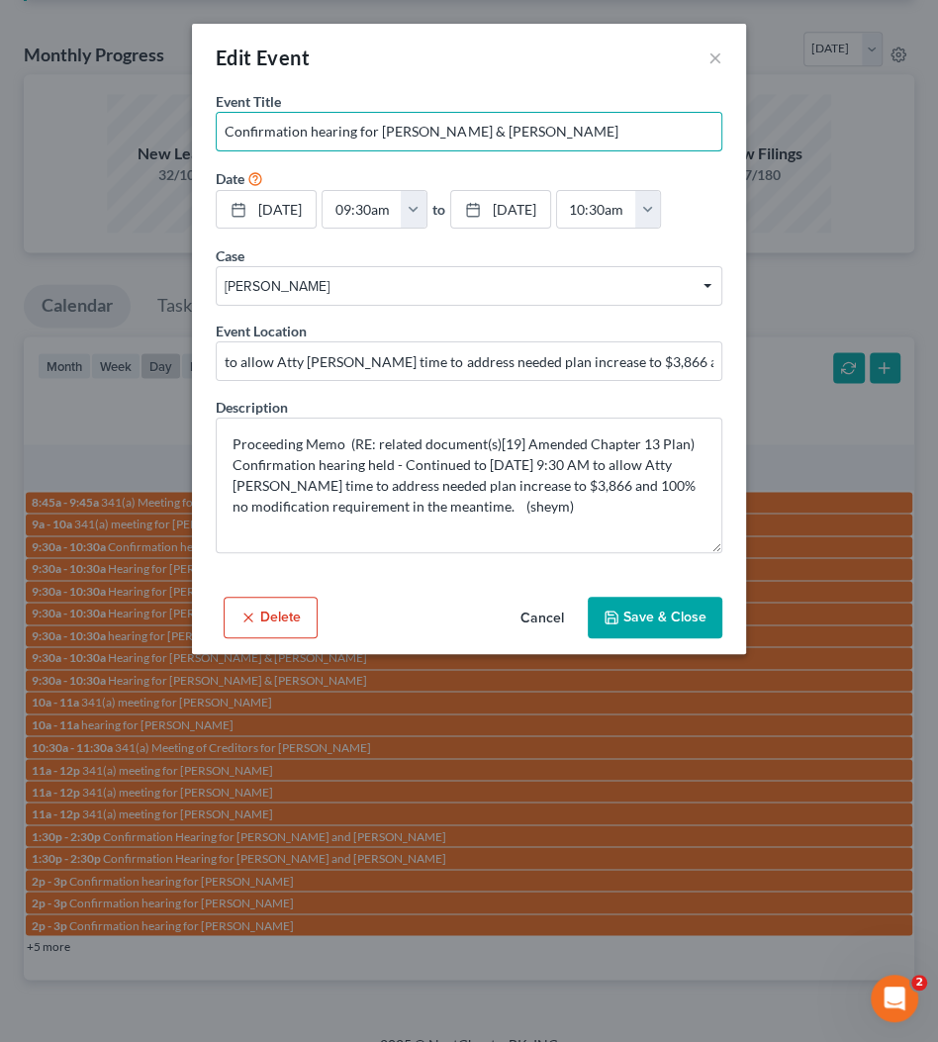
drag, startPoint x: 494, startPoint y: 127, endPoint x: 932, endPoint y: 121, distance: 438.5
click at [799, 120] on div "Edit Event × Event Title * Confirmation hearing for [PERSON_NAME] & [PERSON_NAM…" at bounding box center [469, 521] width 938 height 1042
click at [650, 143] on input "Confirmation hearing for [PERSON_NAME] & [PERSON_NAME]" at bounding box center [469, 132] width 505 height 38
drag, startPoint x: 492, startPoint y: 129, endPoint x: 619, endPoint y: 141, distance: 127.2
click at [619, 141] on input "Confirmation hearing for [PERSON_NAME] & [PERSON_NAME]" at bounding box center [469, 132] width 505 height 38
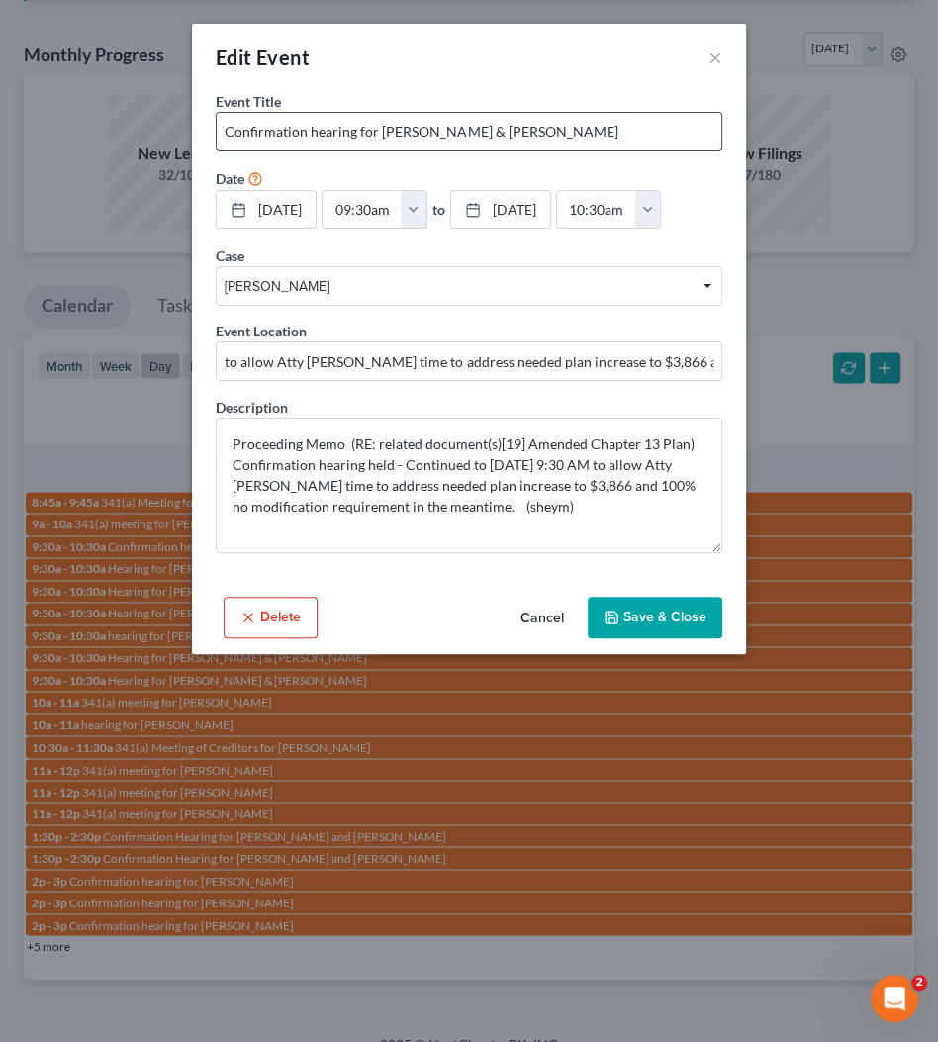
click at [620, 141] on input "Confirmation hearing for [PERSON_NAME] & [PERSON_NAME]" at bounding box center [469, 132] width 505 height 38
drag, startPoint x: 497, startPoint y: 131, endPoint x: 674, endPoint y: 134, distance: 177.2
click at [674, 134] on input "Confirmation hearing for [PERSON_NAME] & [PERSON_NAME]" at bounding box center [469, 132] width 505 height 38
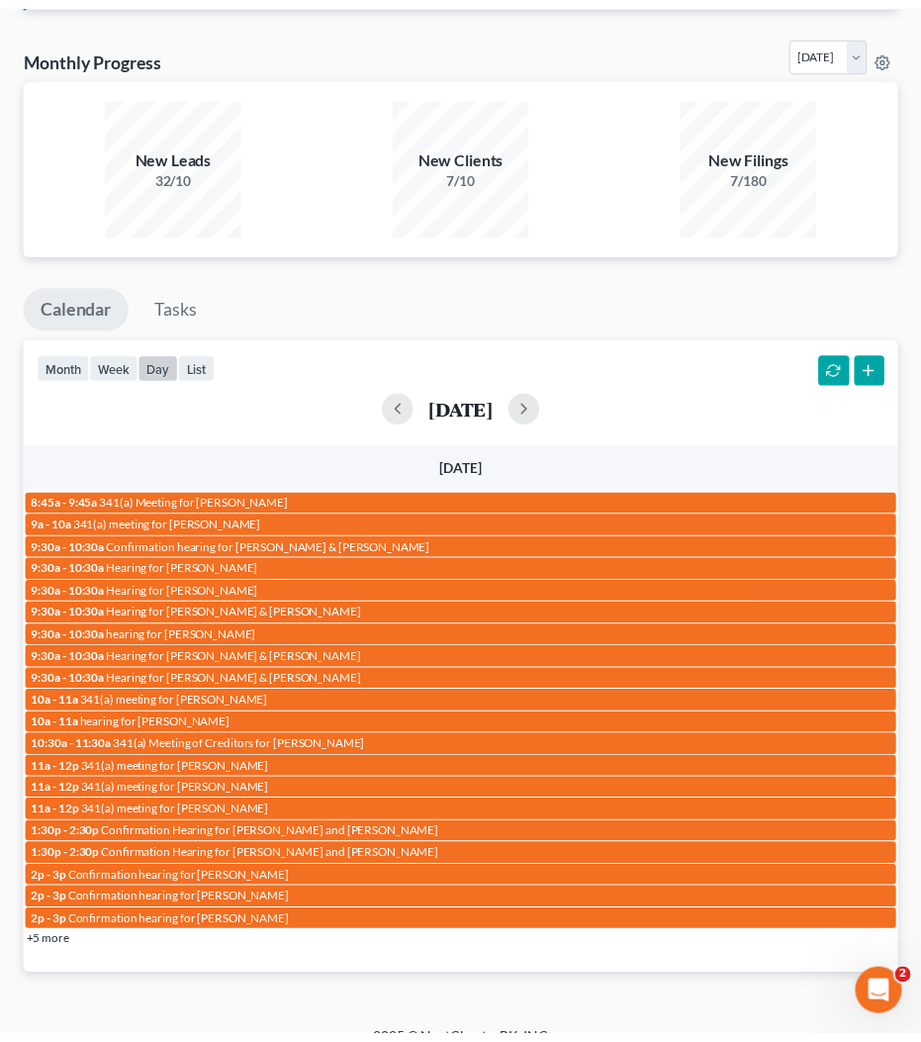
scroll to position [1393, 0]
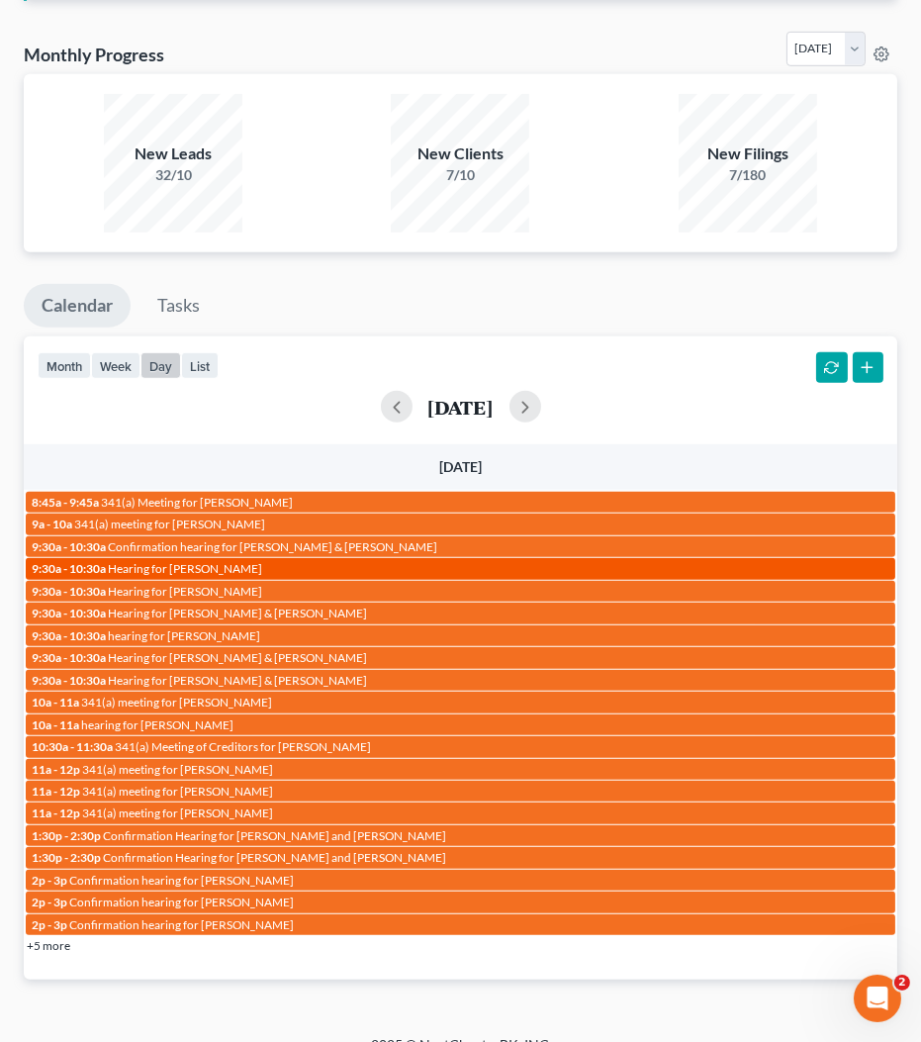
click at [311, 564] on div "9:30a - 10:30a Hearing for [PERSON_NAME]" at bounding box center [461, 568] width 858 height 15
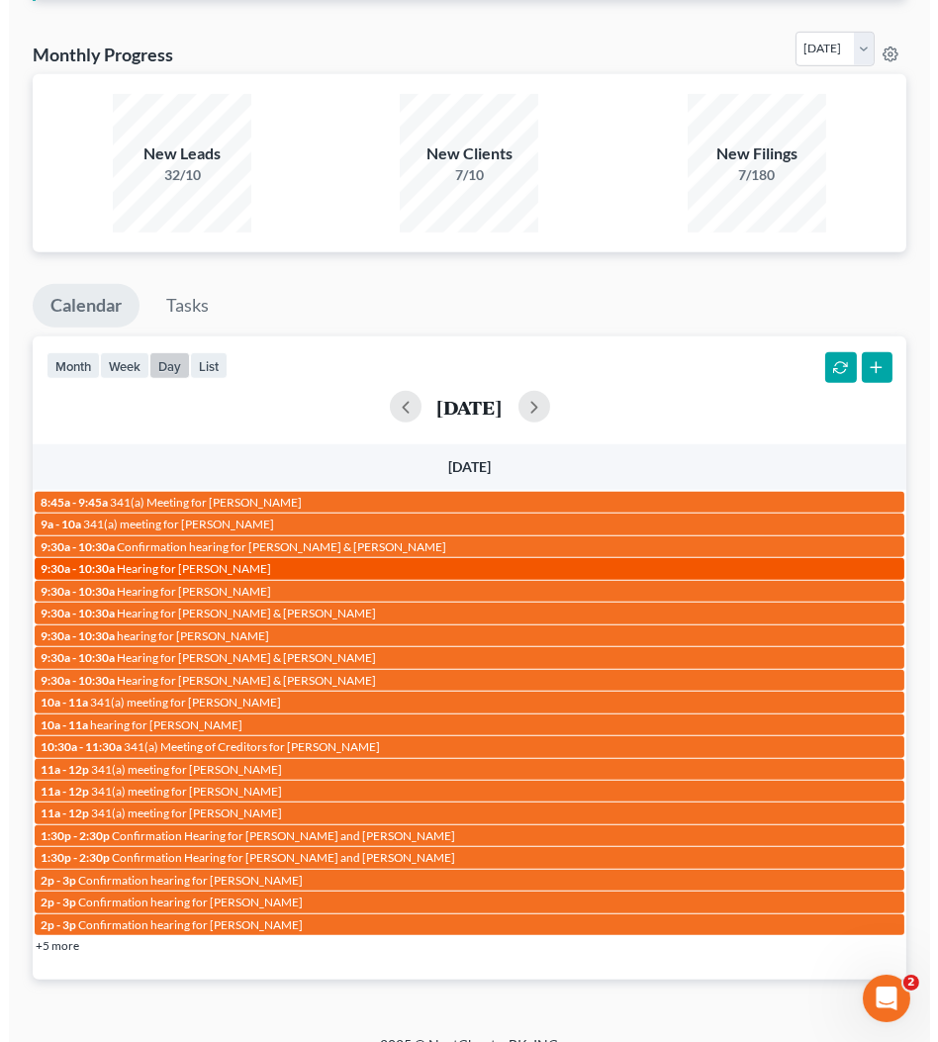
scroll to position [1373, 0]
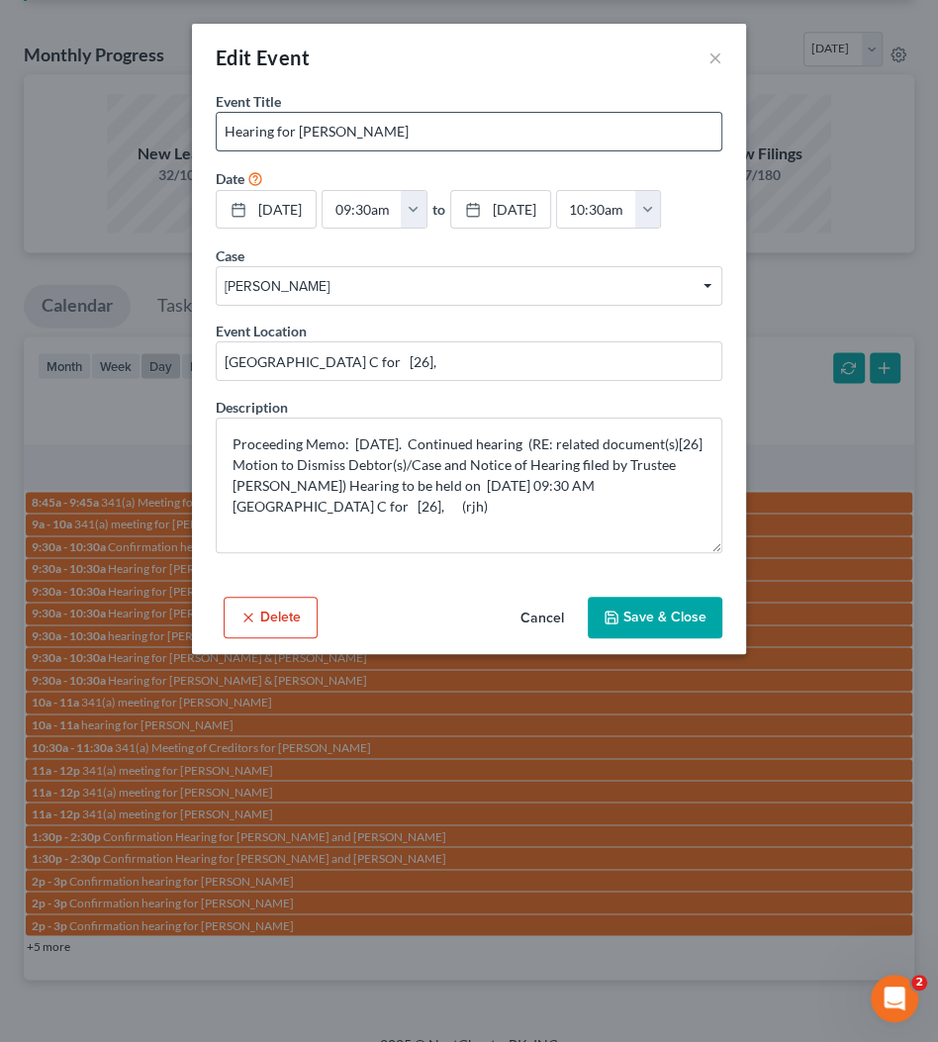
drag, startPoint x: 372, startPoint y: 135, endPoint x: 680, endPoint y: 133, distance: 307.8
click at [490, 134] on input "Hearing for [PERSON_NAME]" at bounding box center [469, 132] width 505 height 38
click at [467, 495] on textarea "Proceeding Memo: [DATE]. Continued hearing (RE: related document(s)[26] Motion …" at bounding box center [469, 486] width 507 height 136
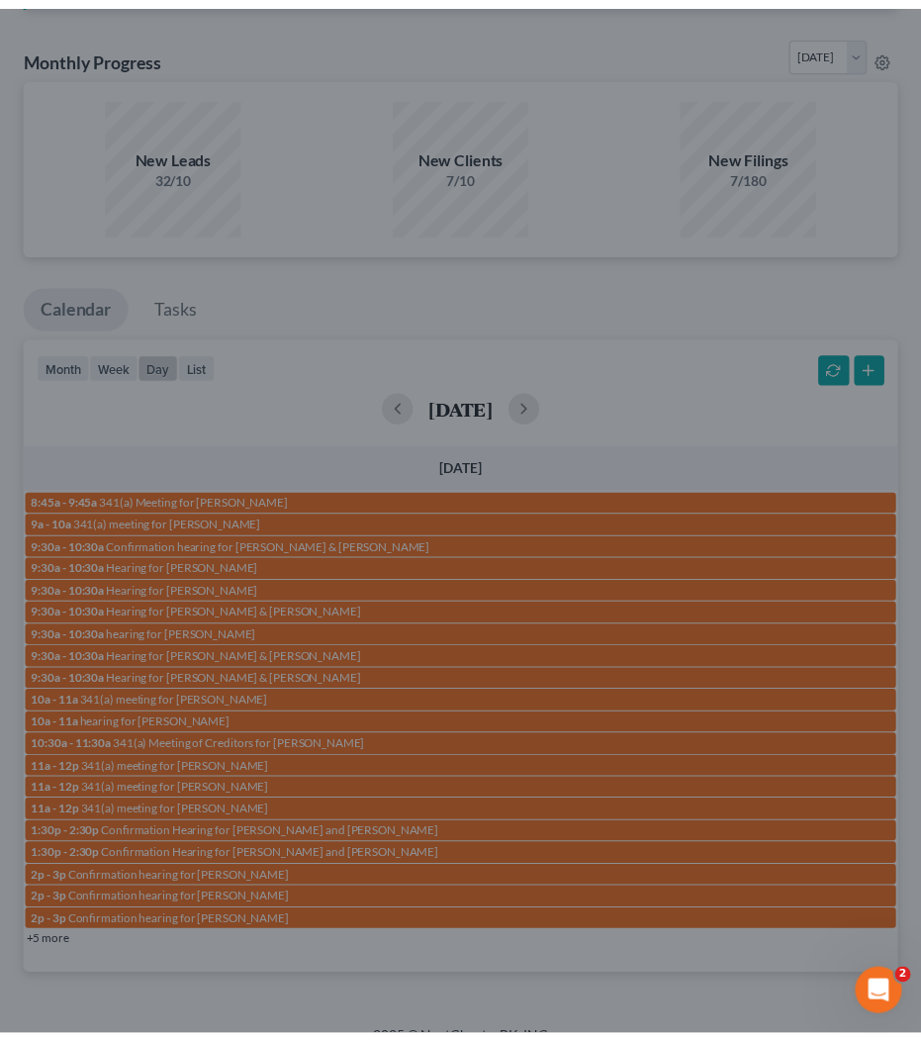
scroll to position [1393, 0]
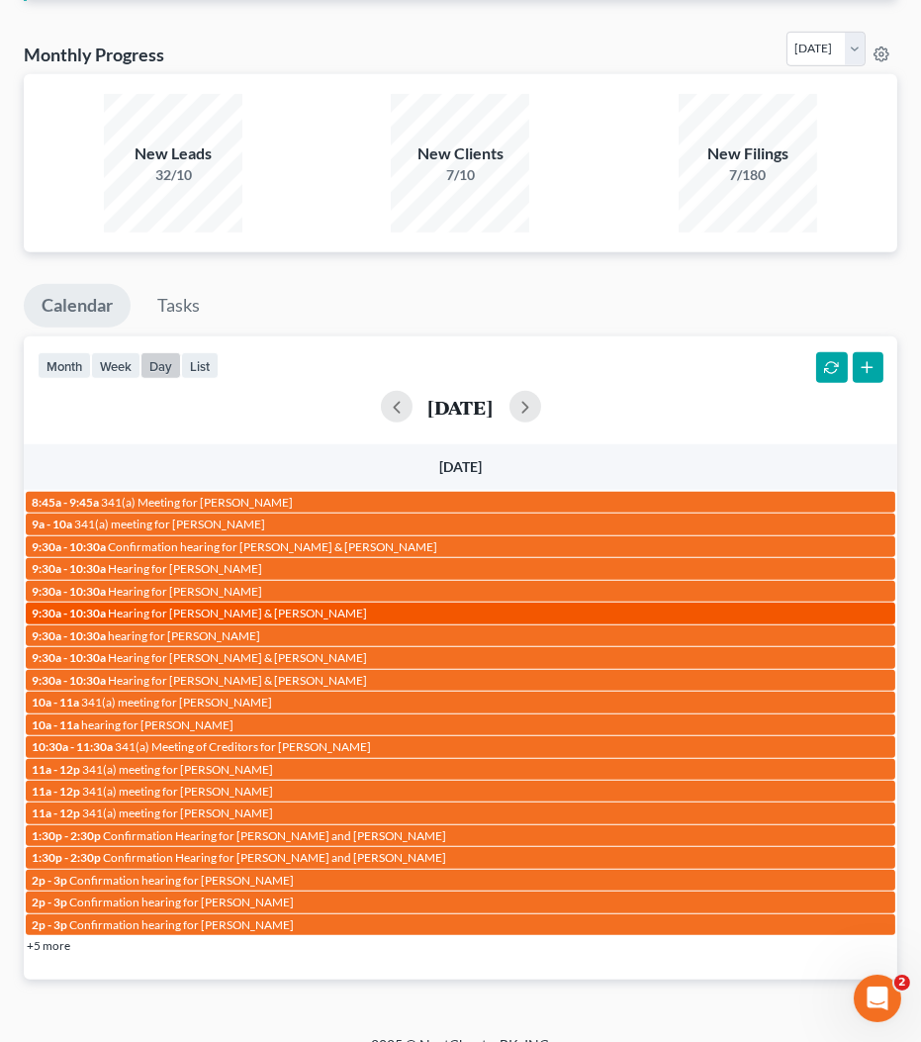
click at [262, 609] on span "Hearing for [PERSON_NAME] & [PERSON_NAME]" at bounding box center [237, 613] width 259 height 15
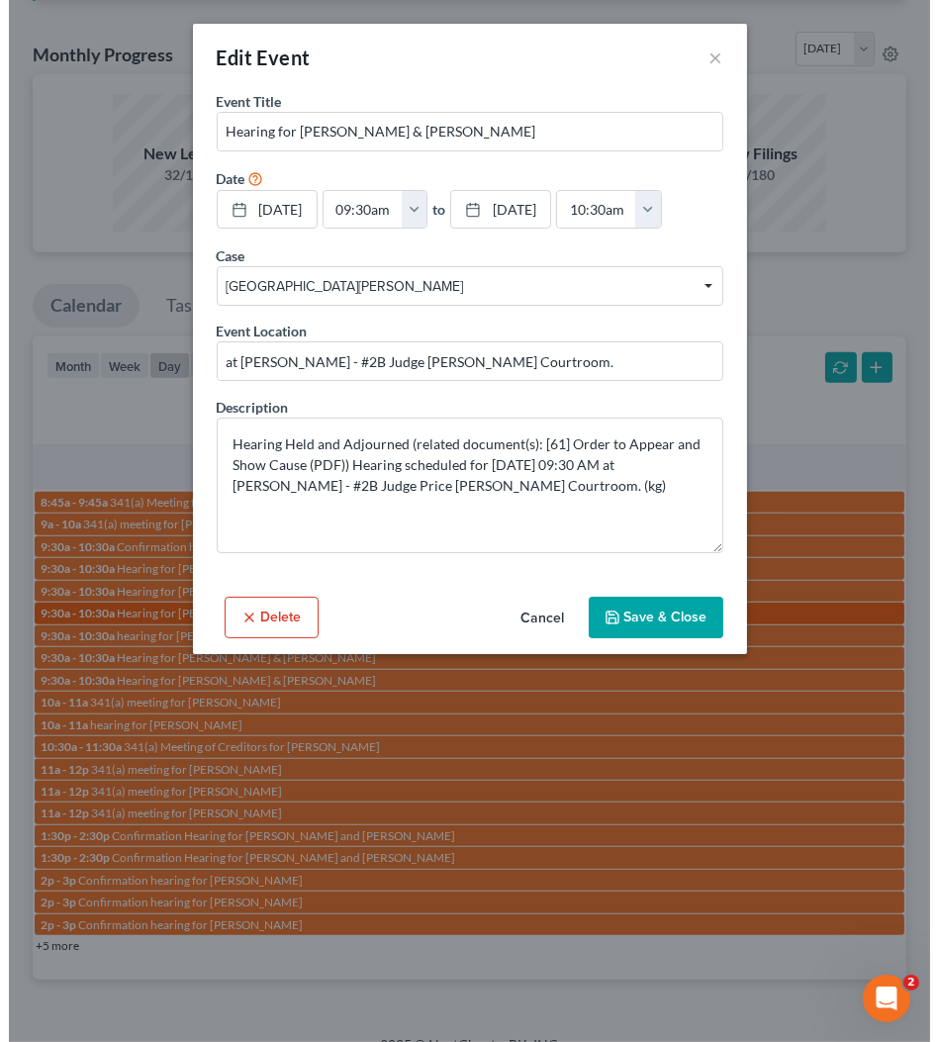
scroll to position [1373, 0]
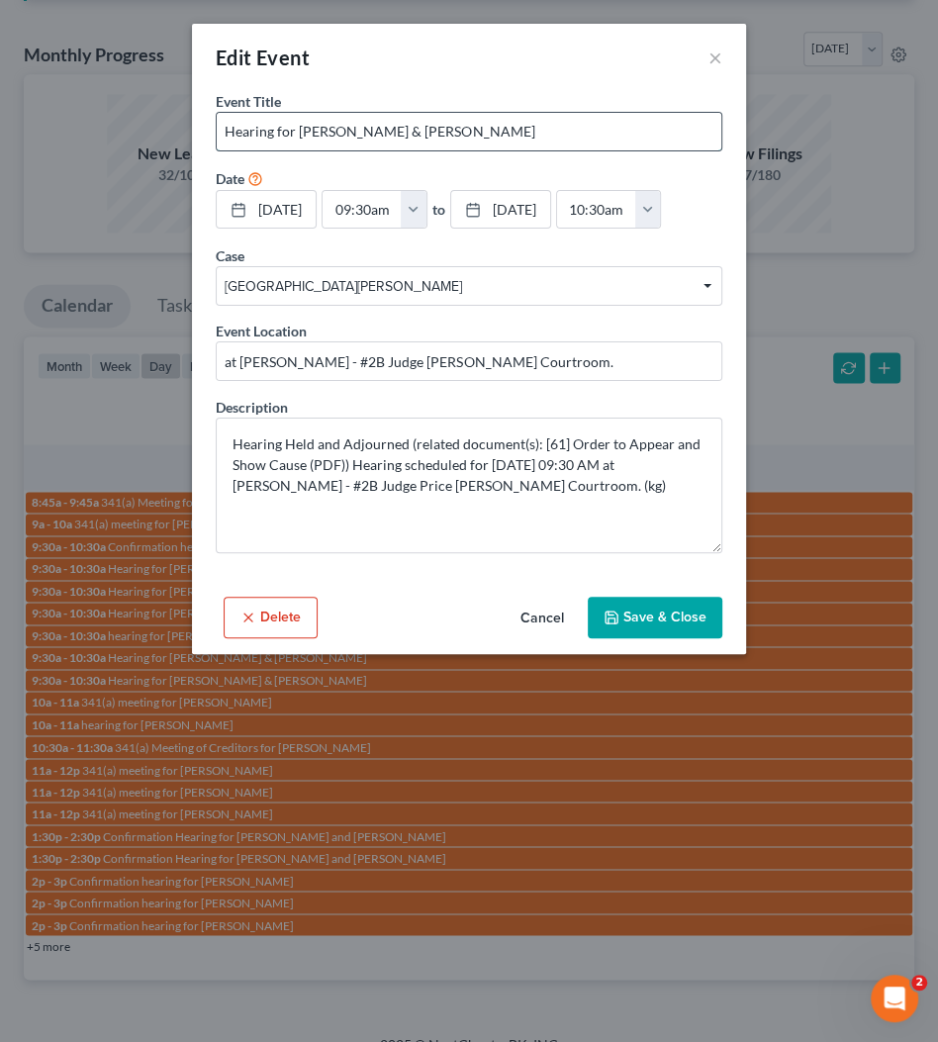
drag, startPoint x: 410, startPoint y: 129, endPoint x: 574, endPoint y: 126, distance: 164.3
click at [570, 126] on input "Hearing for [PERSON_NAME] & [PERSON_NAME]" at bounding box center [469, 132] width 505 height 38
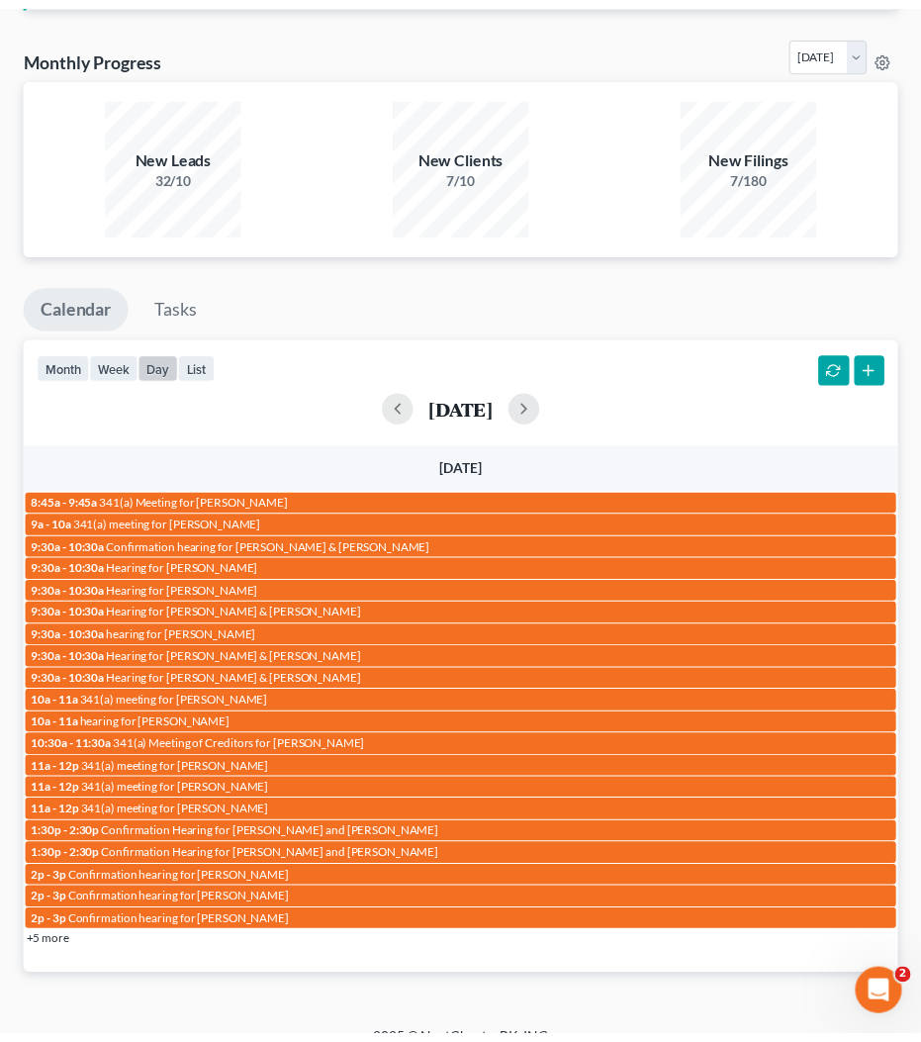
scroll to position [1393, 0]
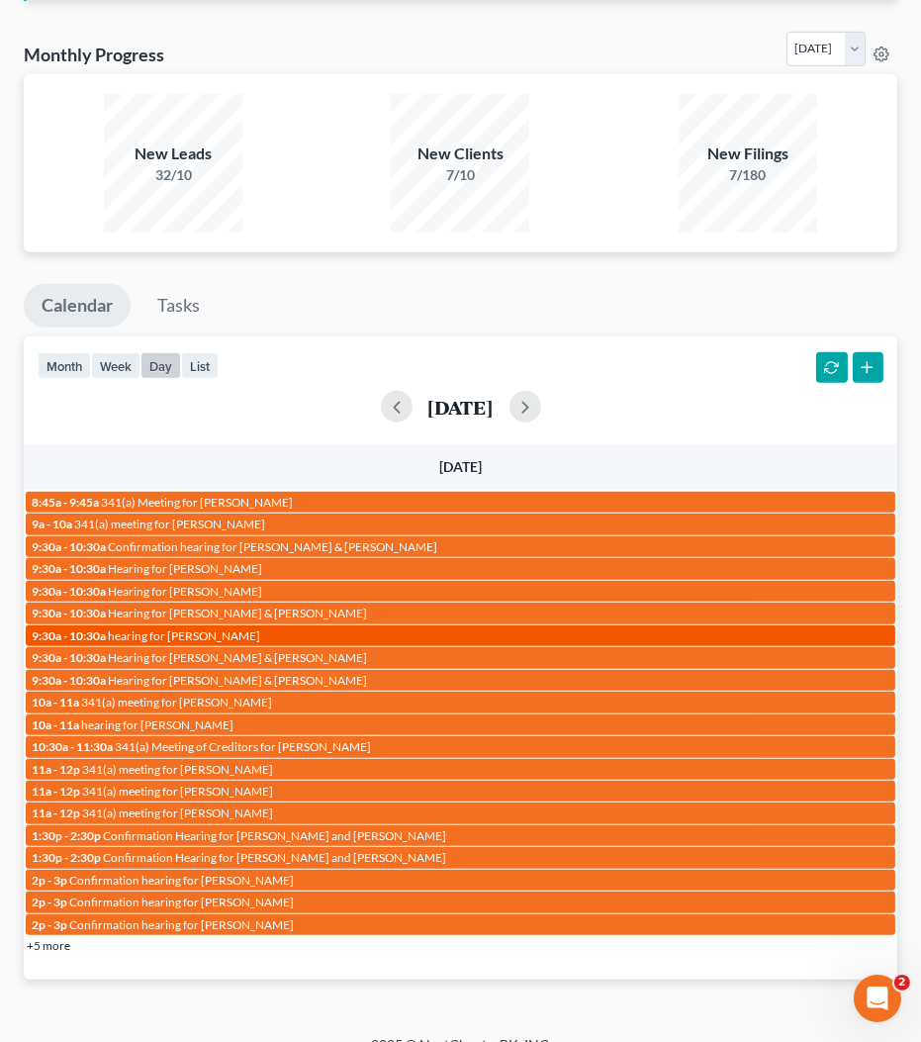
click at [270, 628] on div "9:30a - 10:30a hearing for [PERSON_NAME]" at bounding box center [461, 635] width 858 height 15
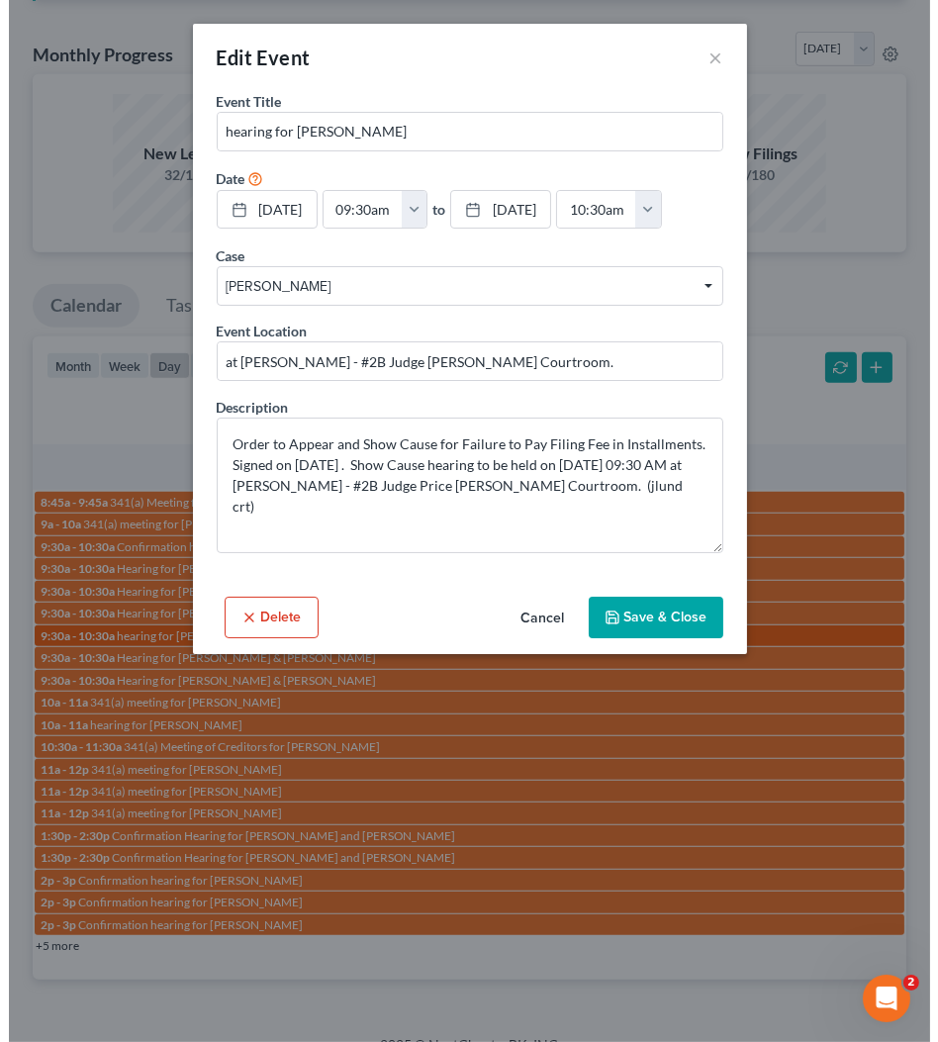
scroll to position [1373, 0]
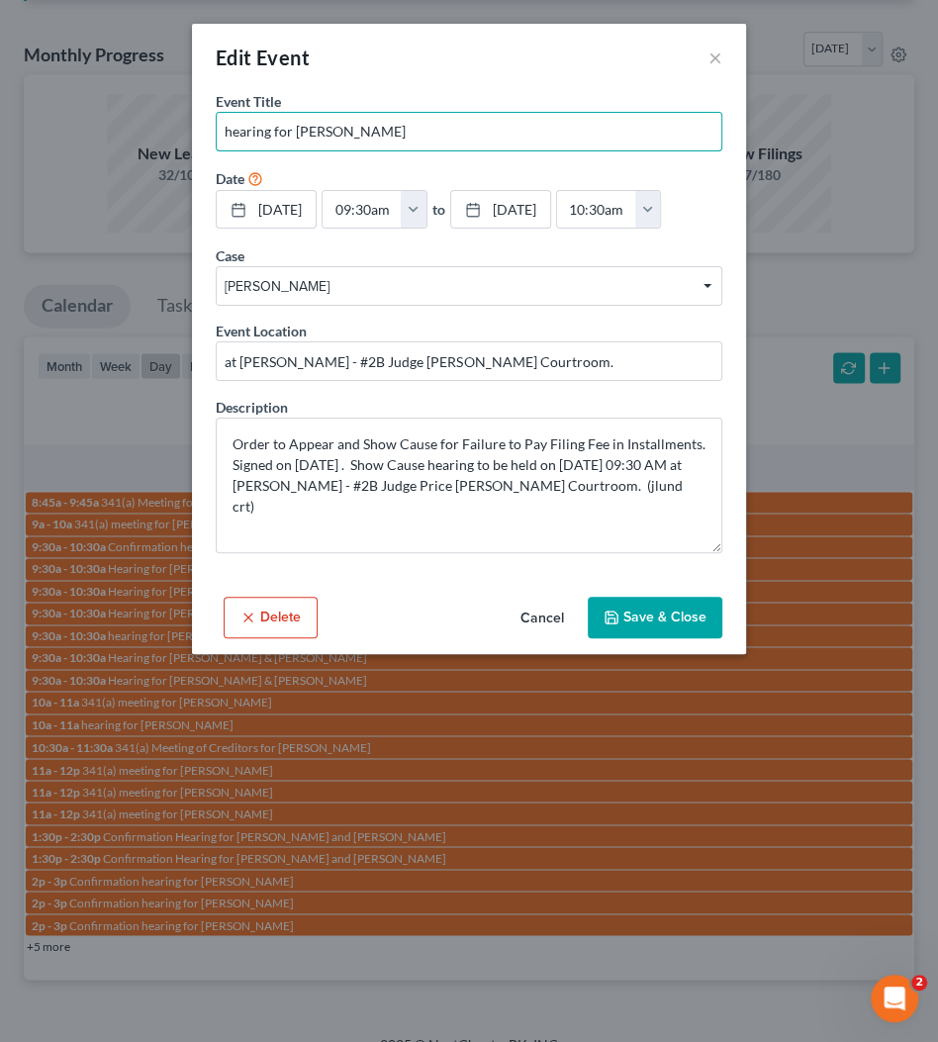
drag, startPoint x: 295, startPoint y: 127, endPoint x: 936, endPoint y: 115, distance: 641.5
click at [461, 142] on input "hearing for [PERSON_NAME]" at bounding box center [469, 132] width 505 height 38
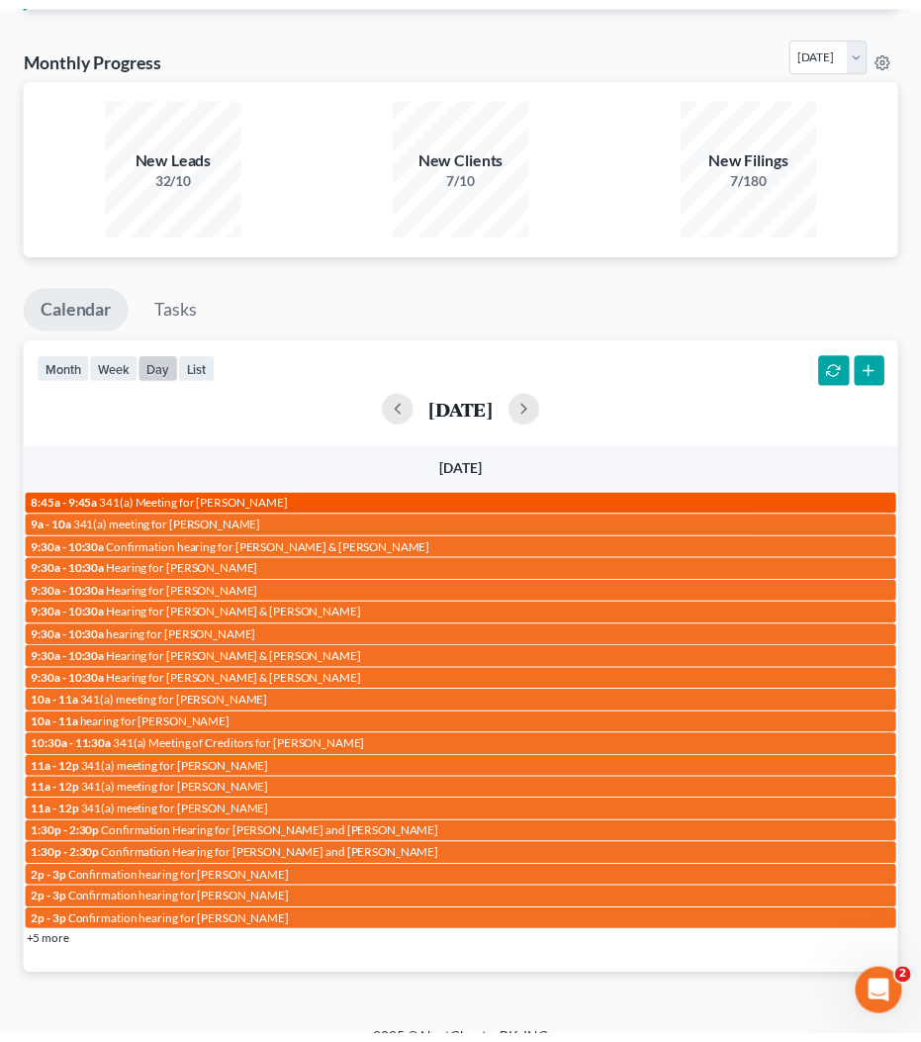
scroll to position [1393, 0]
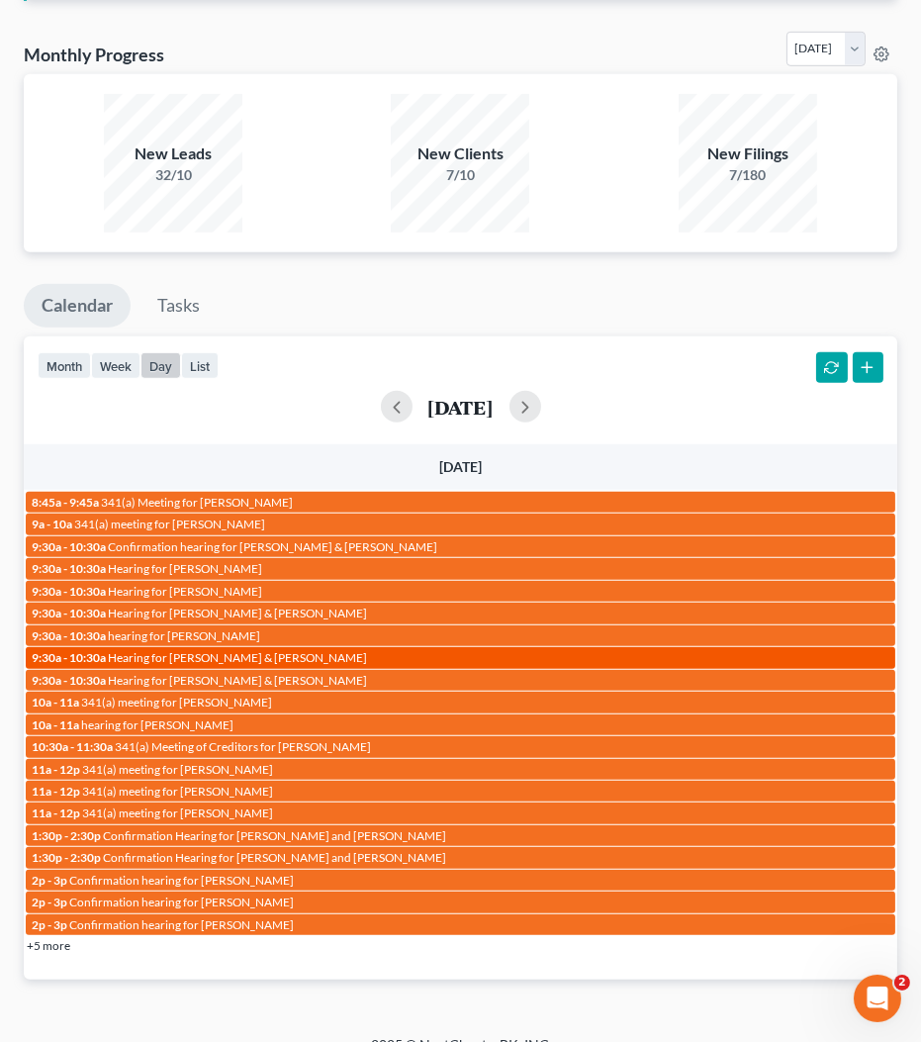
click at [268, 650] on span "Hearing for [PERSON_NAME] & [PERSON_NAME]" at bounding box center [237, 657] width 259 height 15
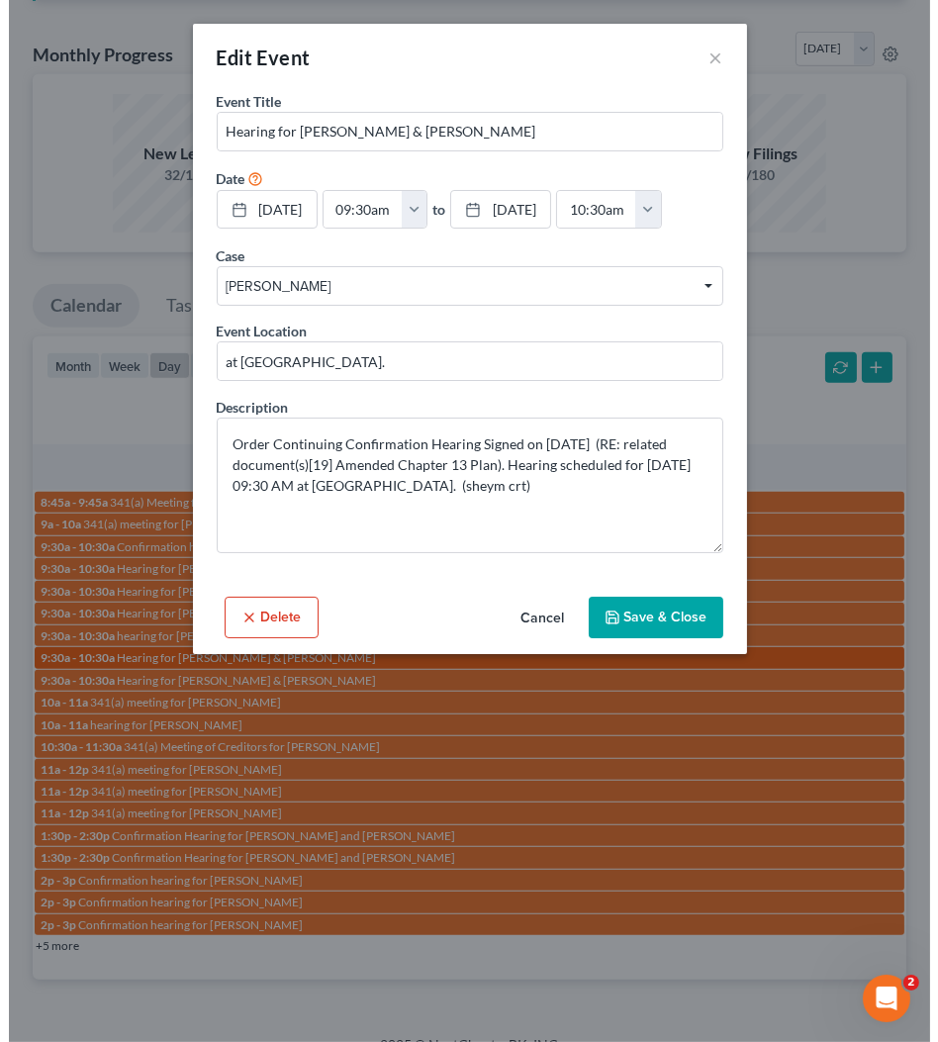
scroll to position [1373, 0]
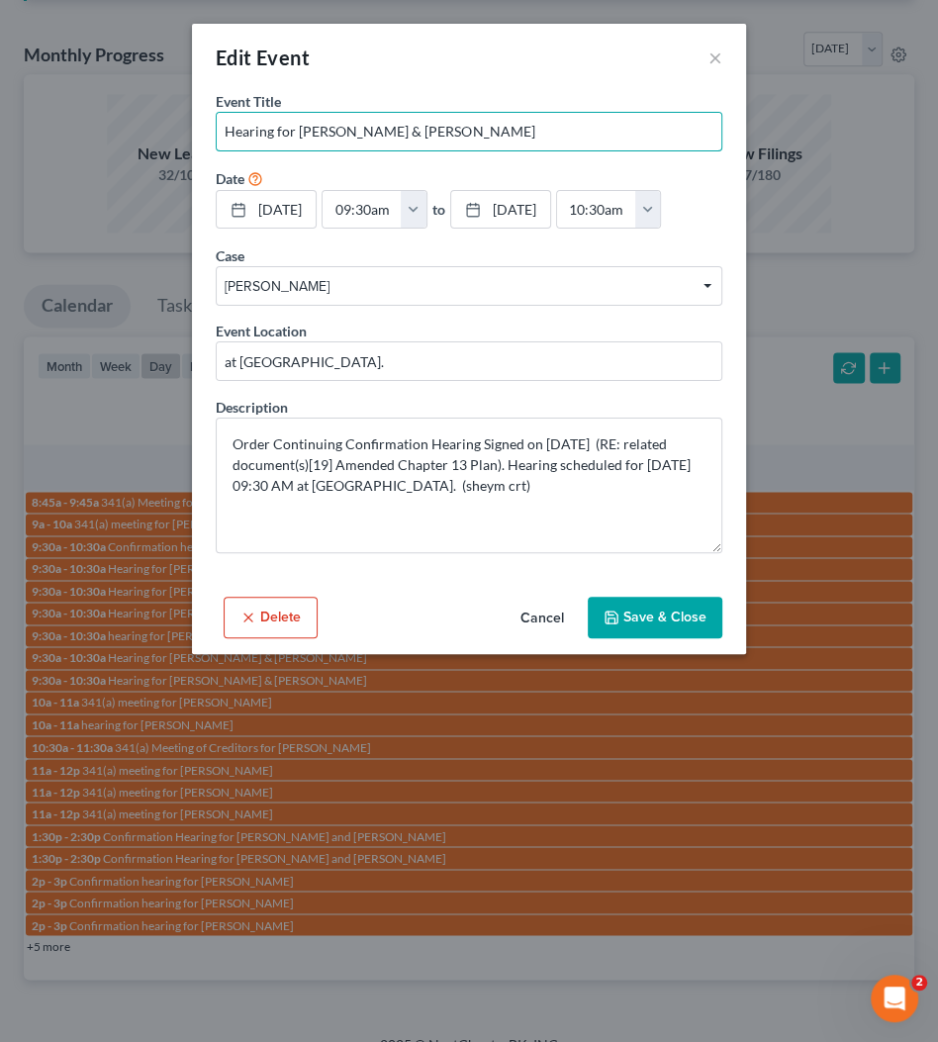
drag, startPoint x: 417, startPoint y: 130, endPoint x: 726, endPoint y: 138, distance: 309.9
click at [697, 125] on input "Hearing for [PERSON_NAME] & [PERSON_NAME]" at bounding box center [469, 132] width 505 height 38
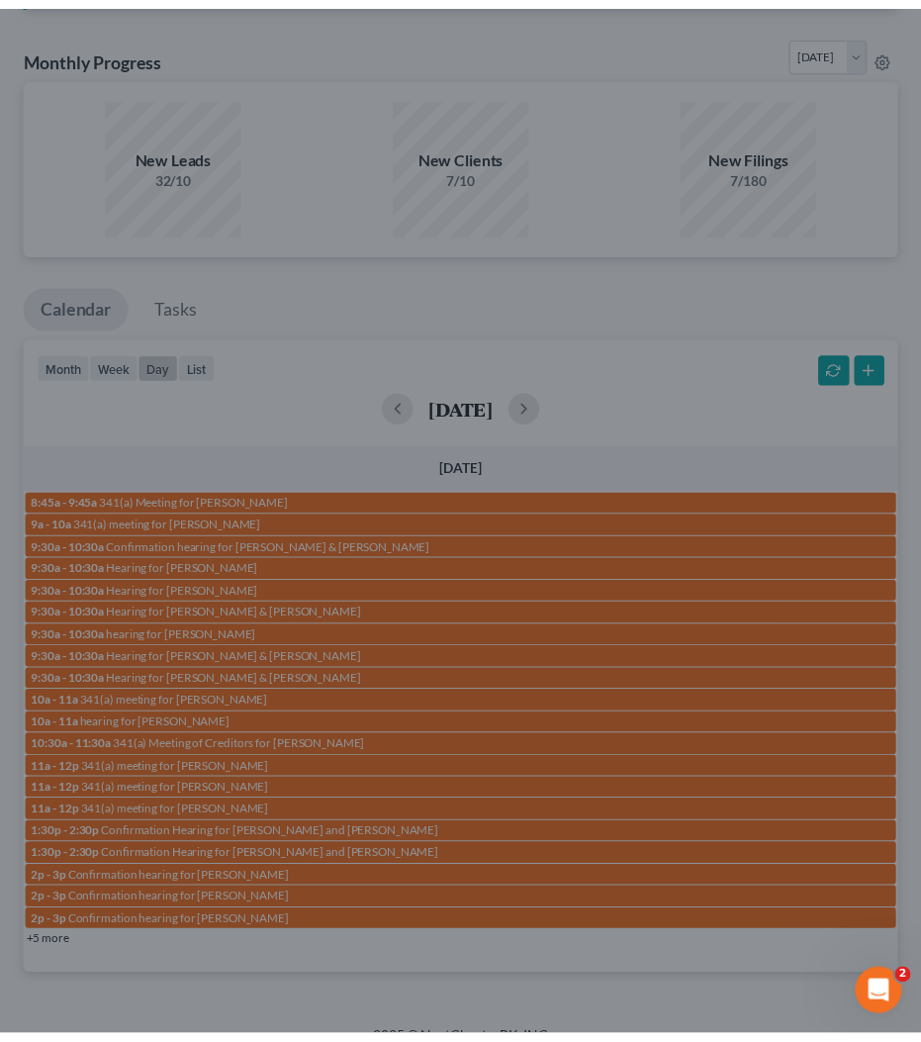
scroll to position [1393, 0]
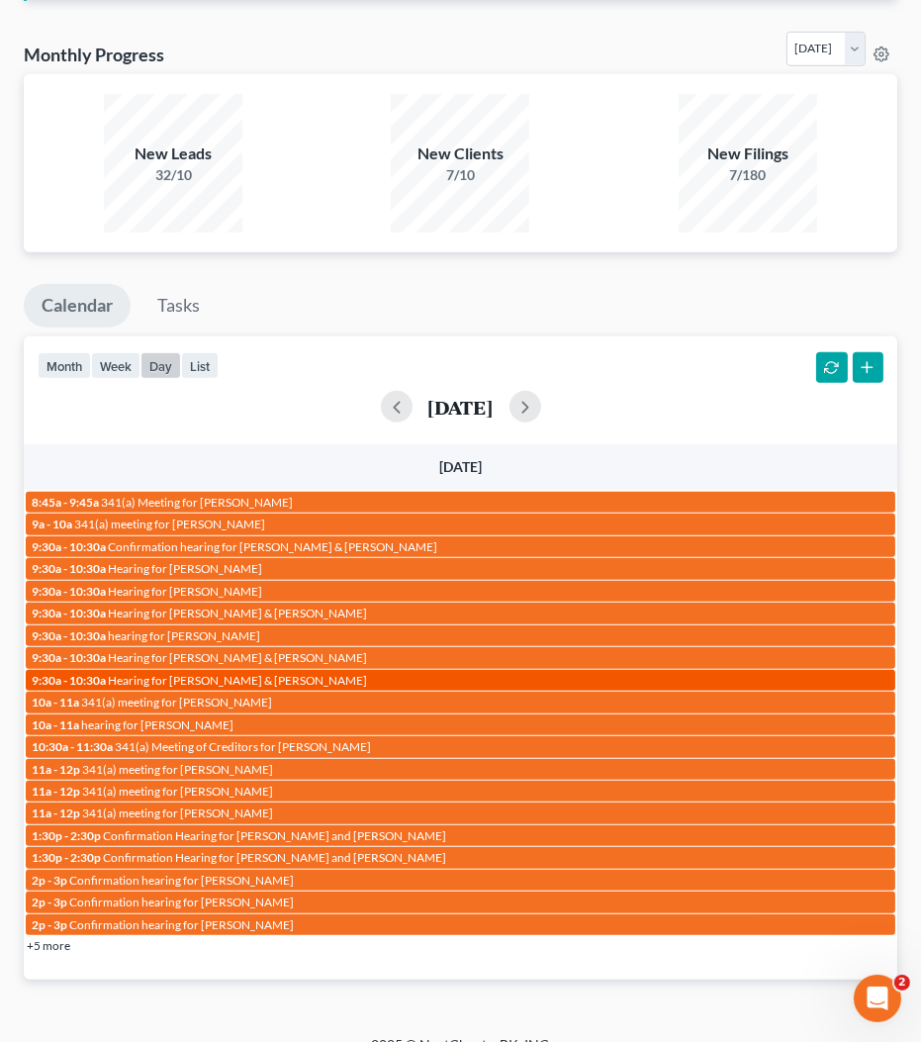
click at [305, 676] on span "Hearing for [PERSON_NAME] & [PERSON_NAME]" at bounding box center [237, 680] width 259 height 15
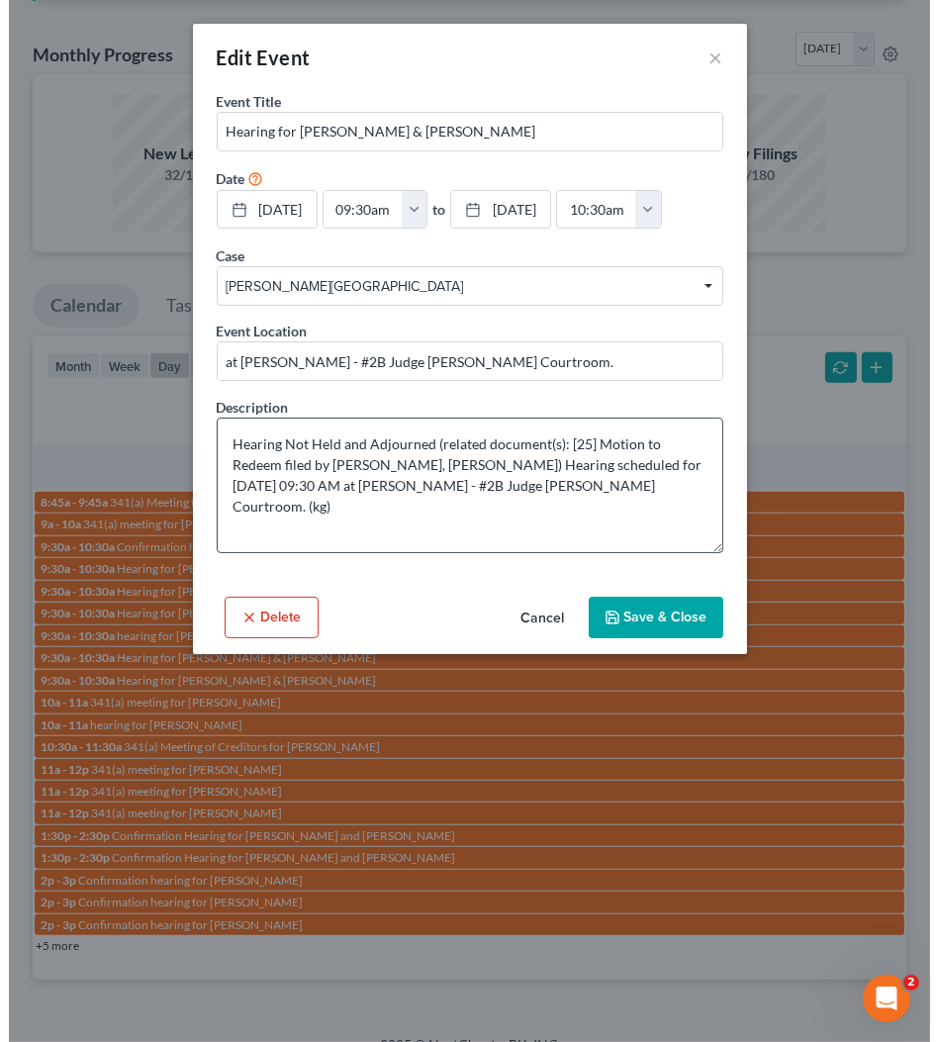
scroll to position [1373, 0]
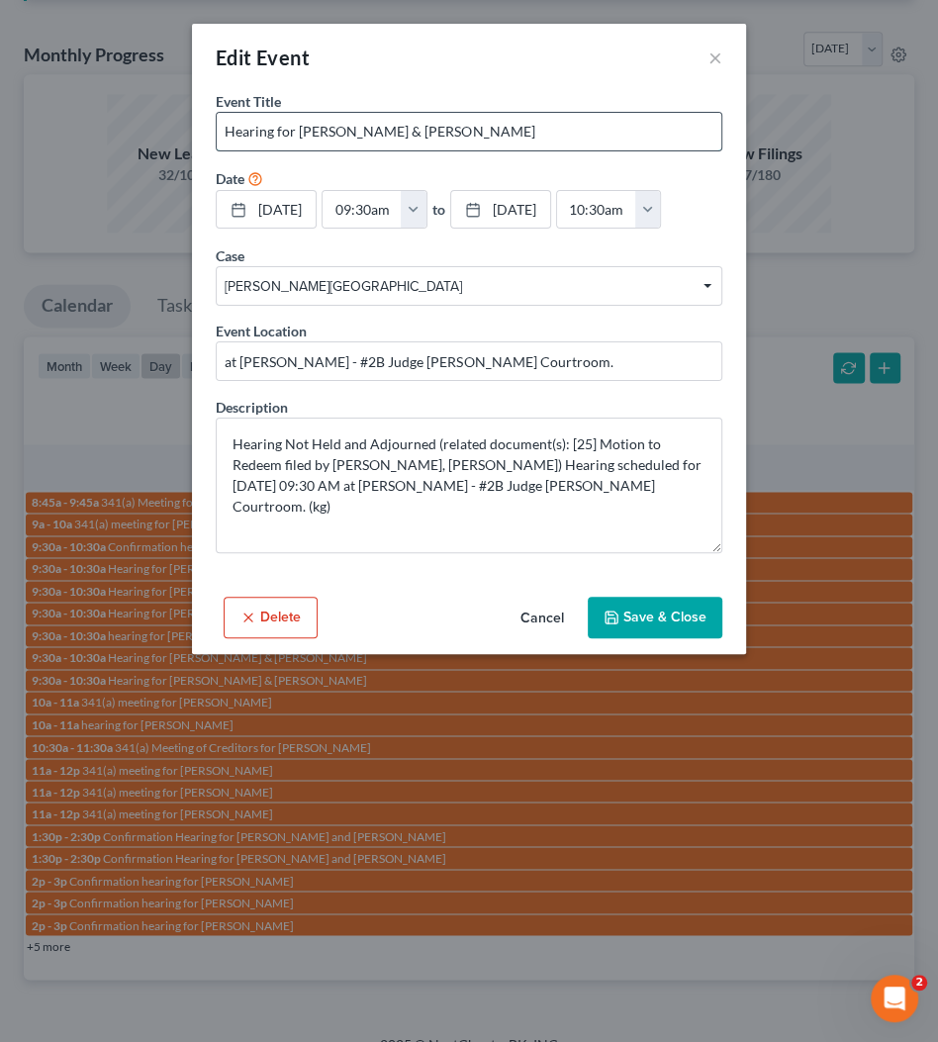
drag, startPoint x: 394, startPoint y: 127, endPoint x: 614, endPoint y: 140, distance: 220.1
click at [607, 137] on input "Hearing for [PERSON_NAME] & [PERSON_NAME]" at bounding box center [469, 132] width 505 height 38
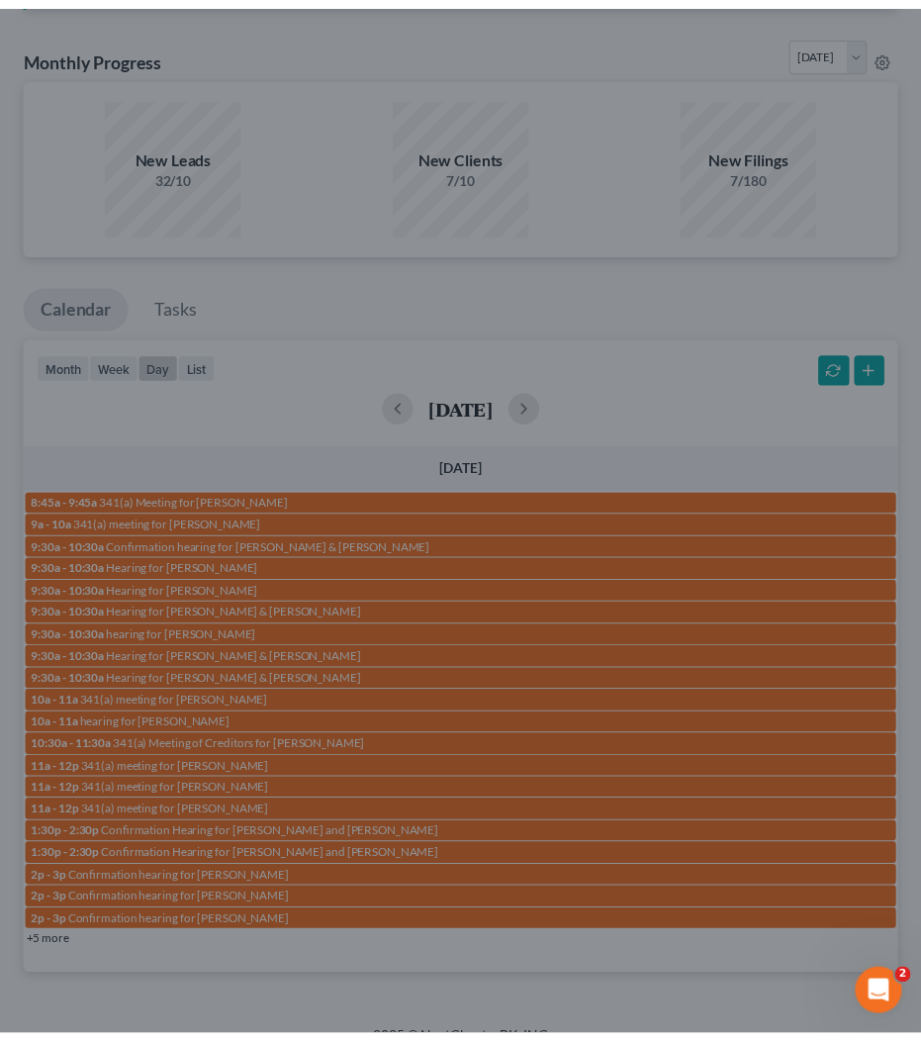
scroll to position [1393, 0]
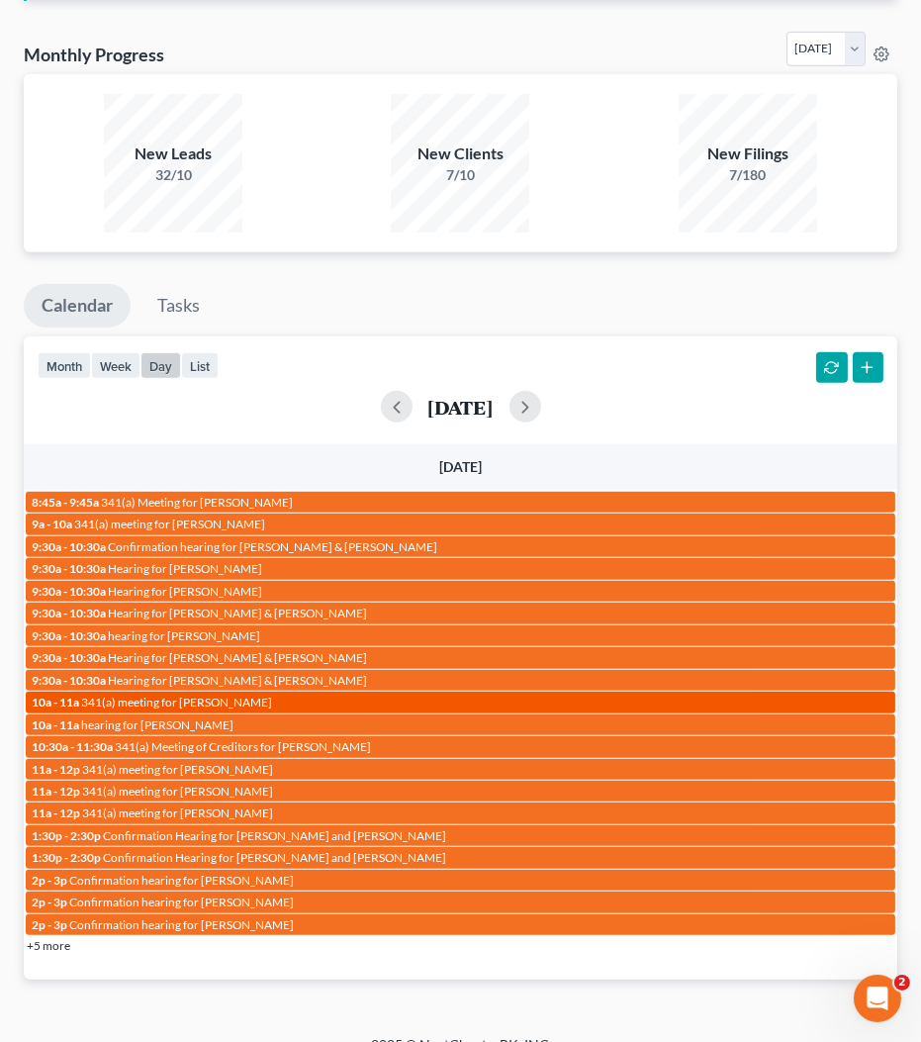
click at [241, 701] on link "10a - 11a 341(a) meeting for Chiquita Lewis" at bounding box center [461, 702] width 870 height 21
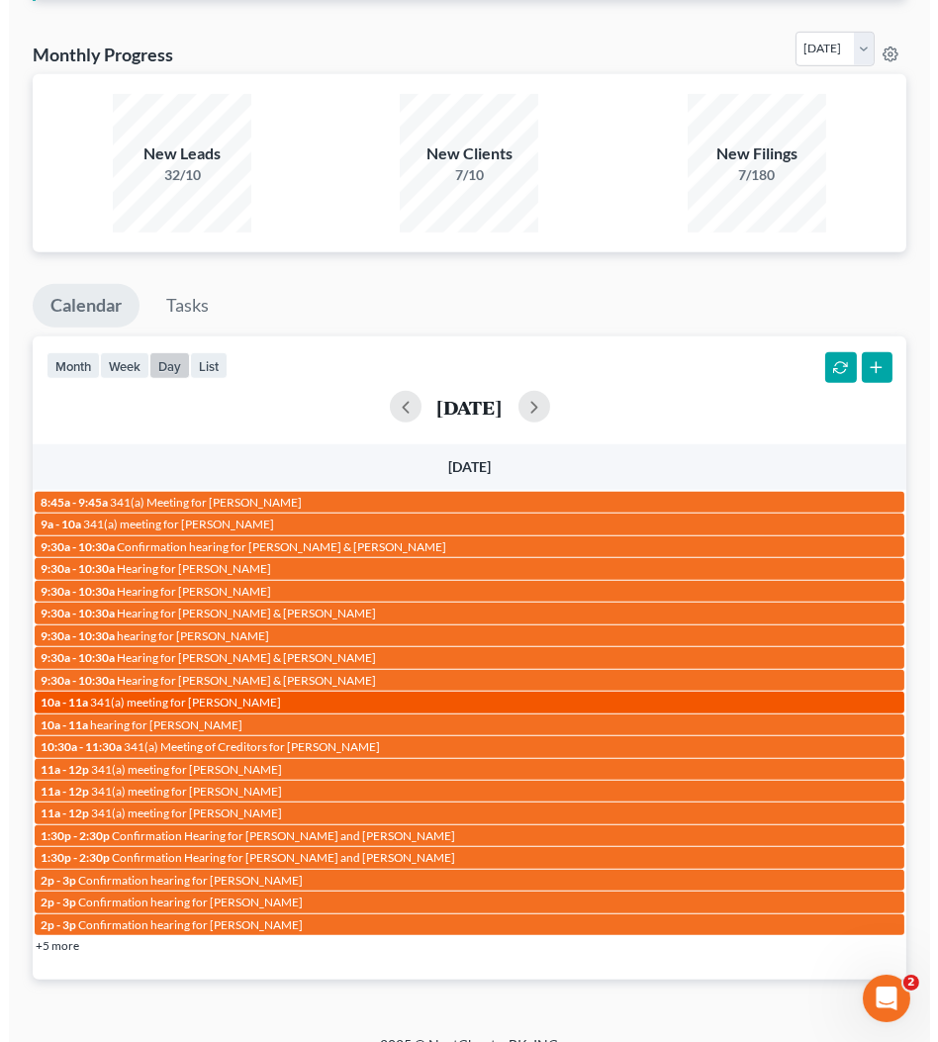
scroll to position [1373, 0]
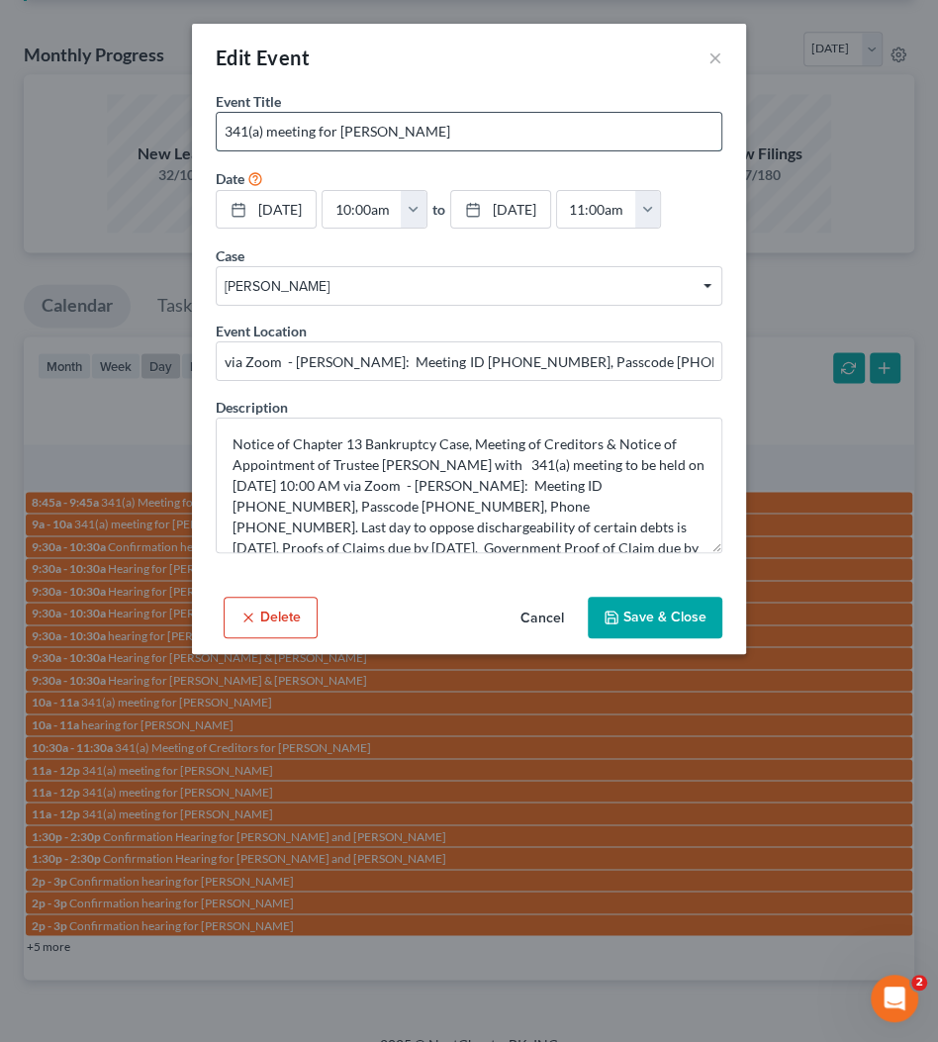
drag, startPoint x: 341, startPoint y: 126, endPoint x: 524, endPoint y: 120, distance: 182.2
click at [524, 120] on input "341(a) meeting for [PERSON_NAME]" at bounding box center [469, 132] width 505 height 38
click at [340, 125] on input "341(a) meeting for [PERSON_NAME]" at bounding box center [469, 132] width 505 height 38
drag, startPoint x: 339, startPoint y: 126, endPoint x: 617, endPoint y: 121, distance: 277.2
click at [617, 121] on input "341(a) meeting for [PERSON_NAME]" at bounding box center [469, 132] width 505 height 38
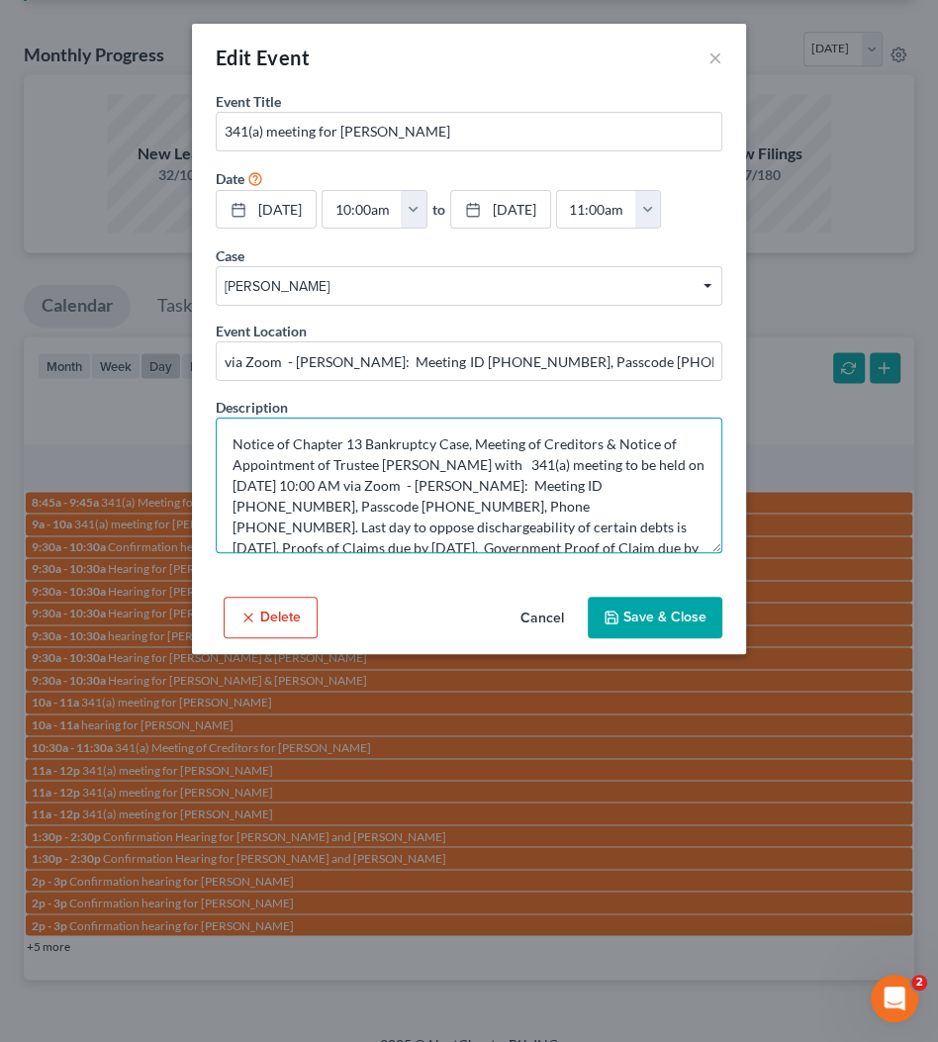
drag, startPoint x: 364, startPoint y: 480, endPoint x: 313, endPoint y: 479, distance: 51.5
click at [310, 479] on textarea "Notice of Chapter 13 Bankruptcy Case, Meeting of Creditors & Notice of Appointm…" at bounding box center [469, 486] width 507 height 136
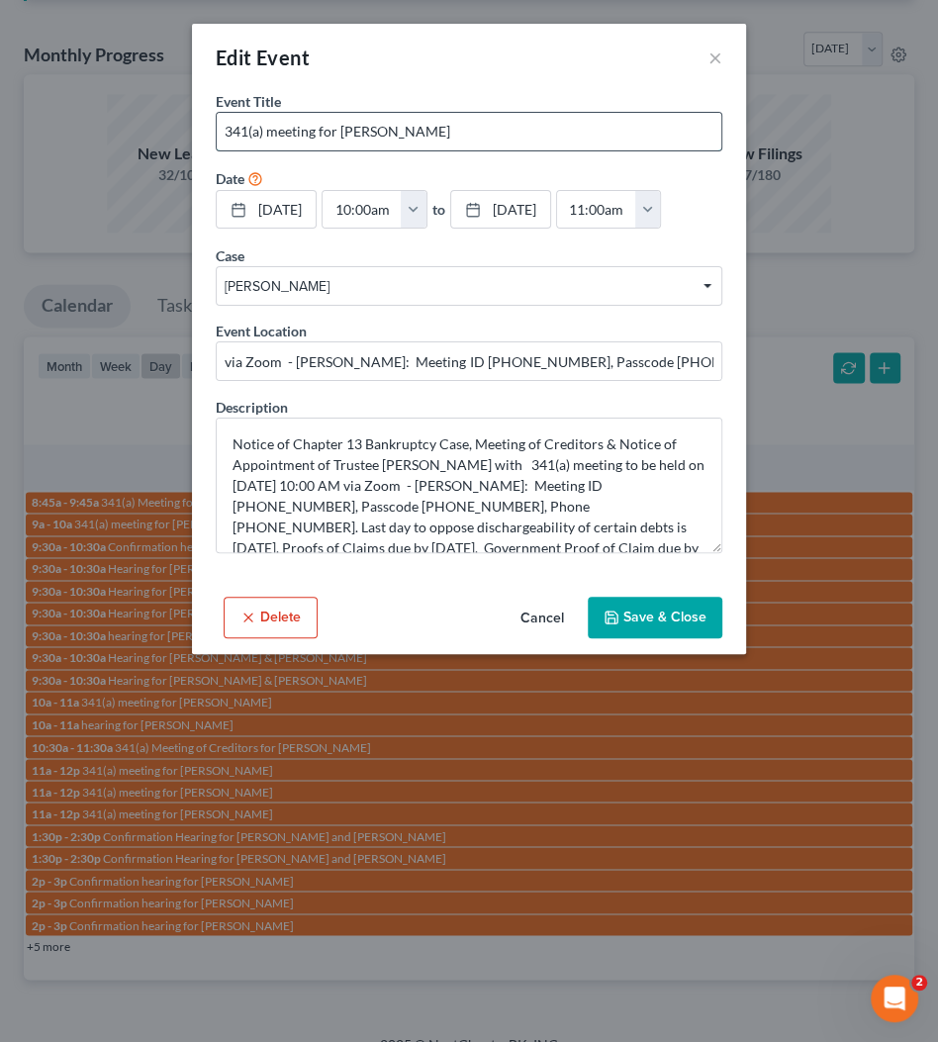
drag, startPoint x: 341, startPoint y: 132, endPoint x: 527, endPoint y: 126, distance: 185.2
click at [527, 126] on input "341(a) meeting for [PERSON_NAME]" at bounding box center [469, 132] width 505 height 38
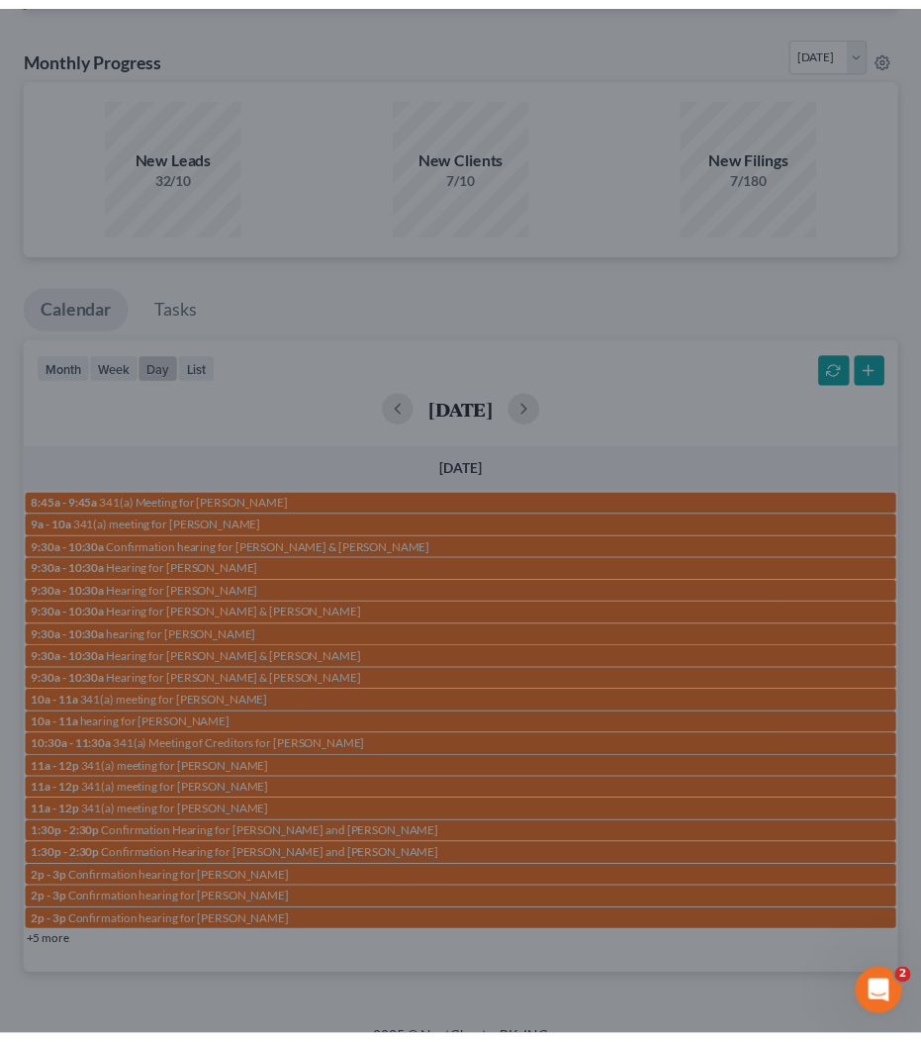
scroll to position [1393, 0]
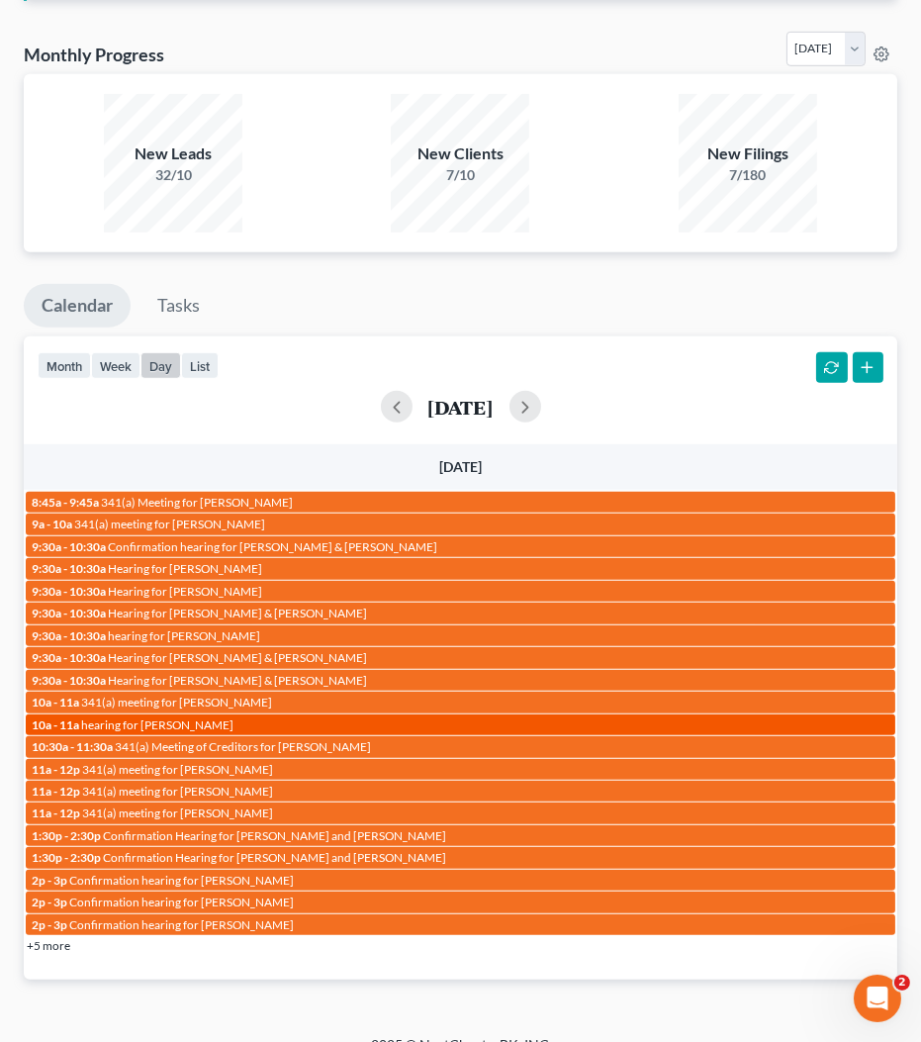
click at [201, 718] on span "hearing for [PERSON_NAME]" at bounding box center [157, 725] width 152 height 15
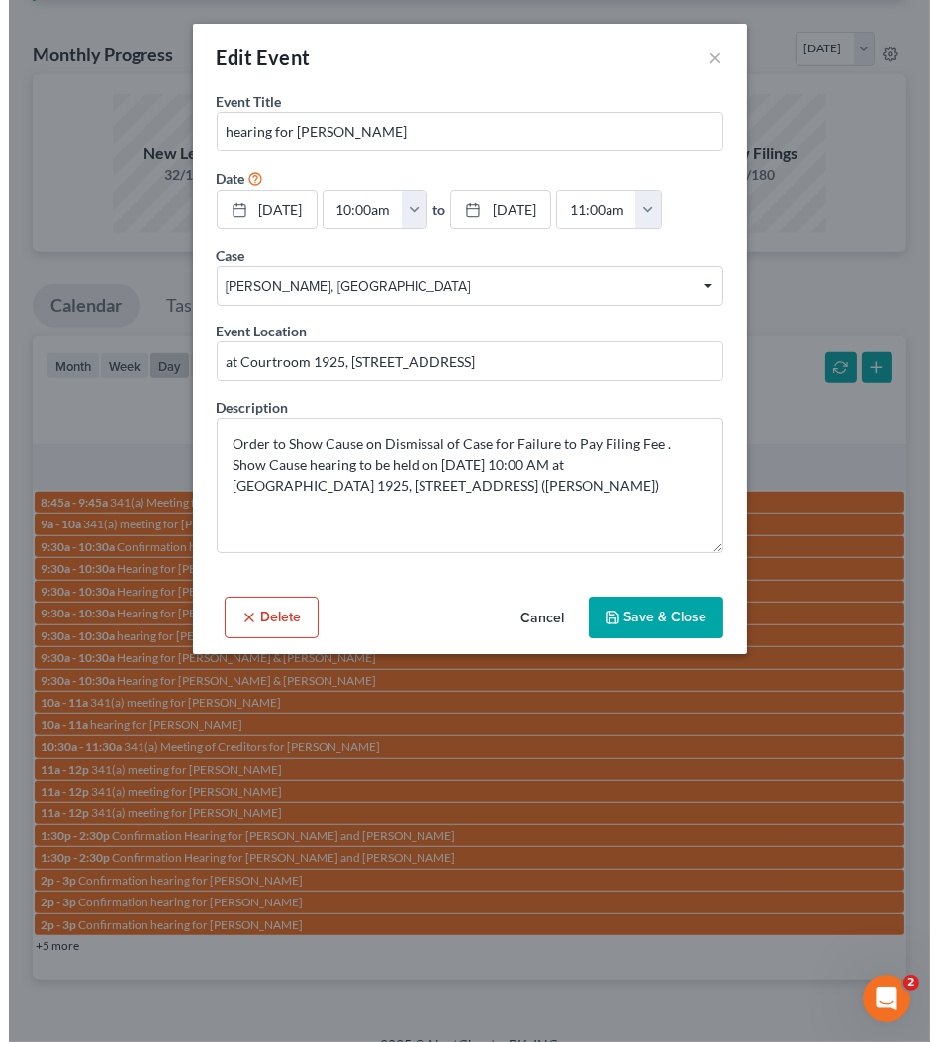
scroll to position [1373, 0]
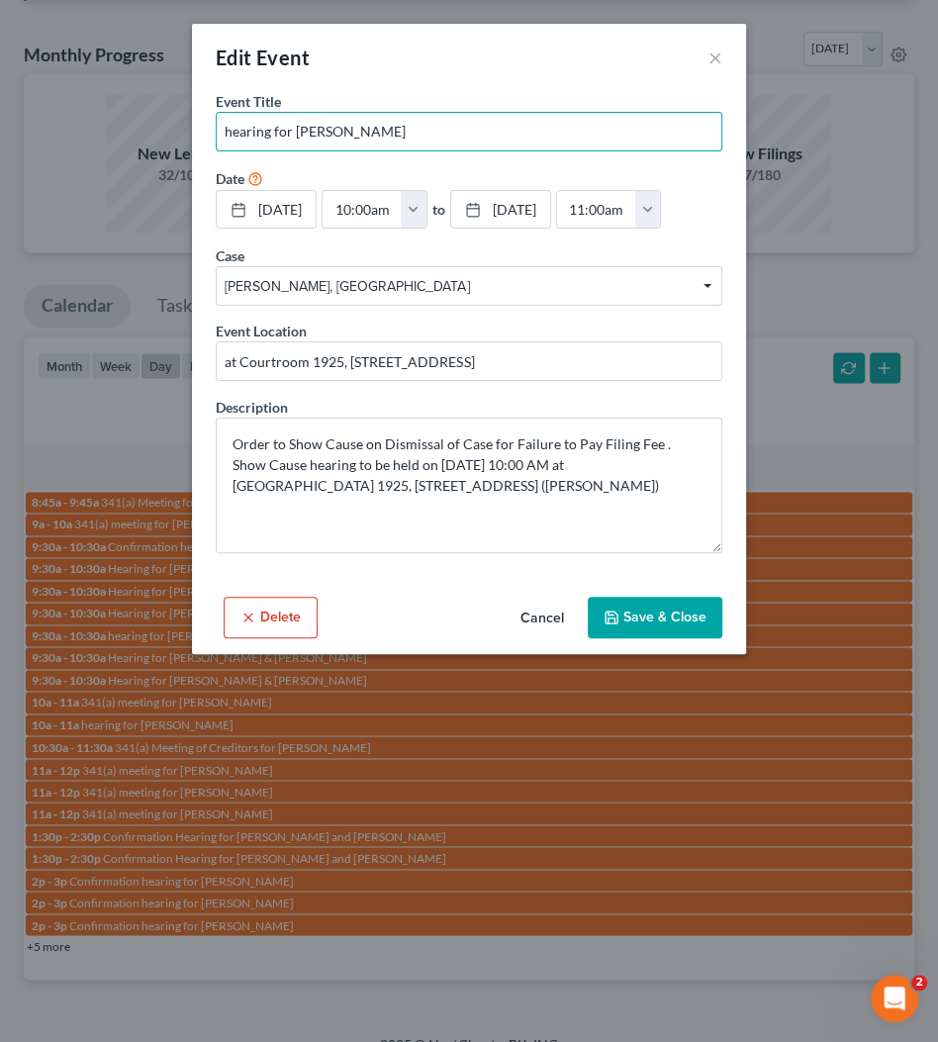
drag, startPoint x: 295, startPoint y: 127, endPoint x: 936, endPoint y: 108, distance: 641.6
click at [533, 135] on input "hearing for [PERSON_NAME]" at bounding box center [469, 132] width 505 height 38
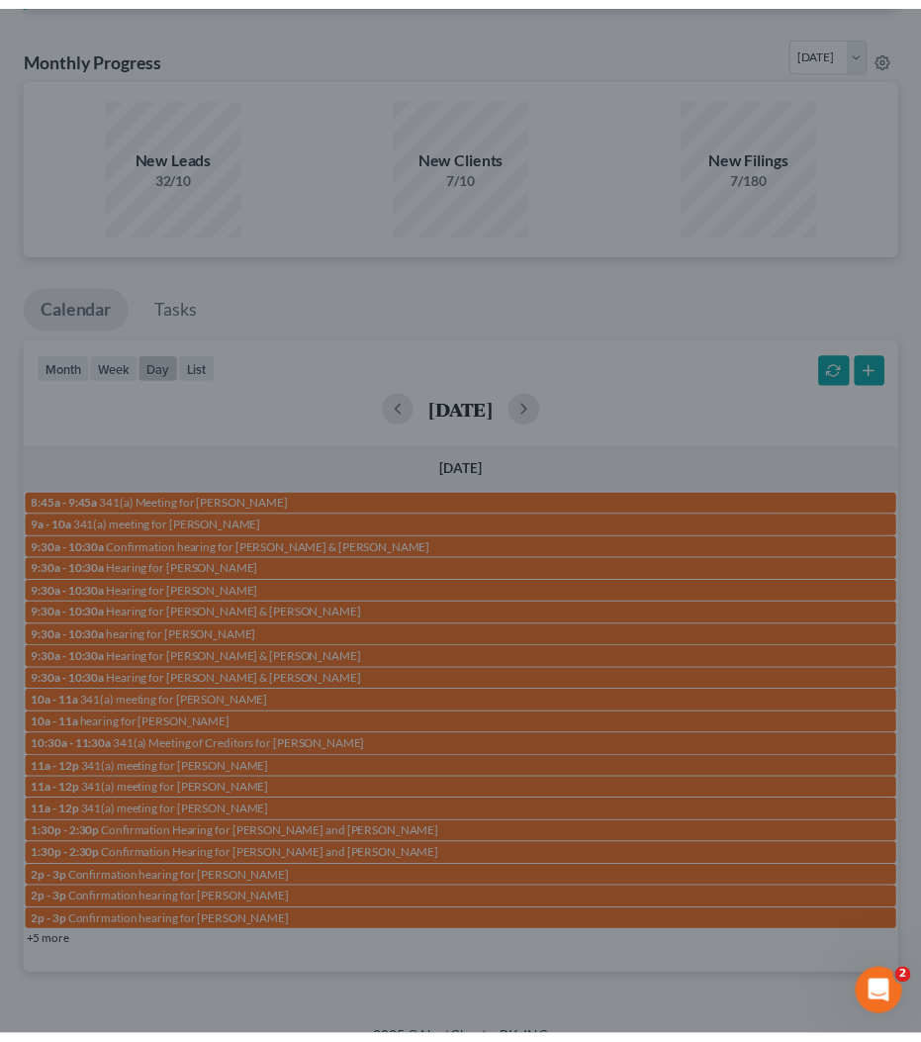
scroll to position [1393, 0]
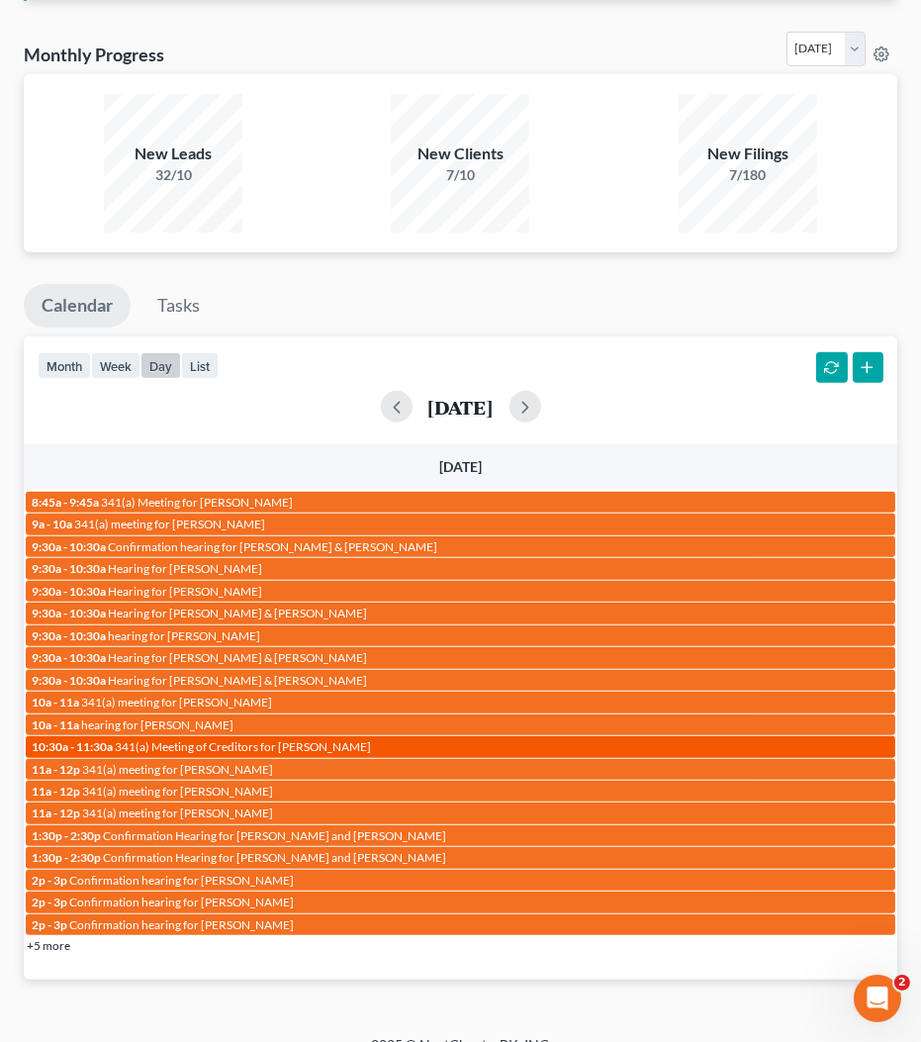
click at [174, 739] on span "341(a) Meeting of Creditors for [PERSON_NAME]" at bounding box center [243, 746] width 256 height 15
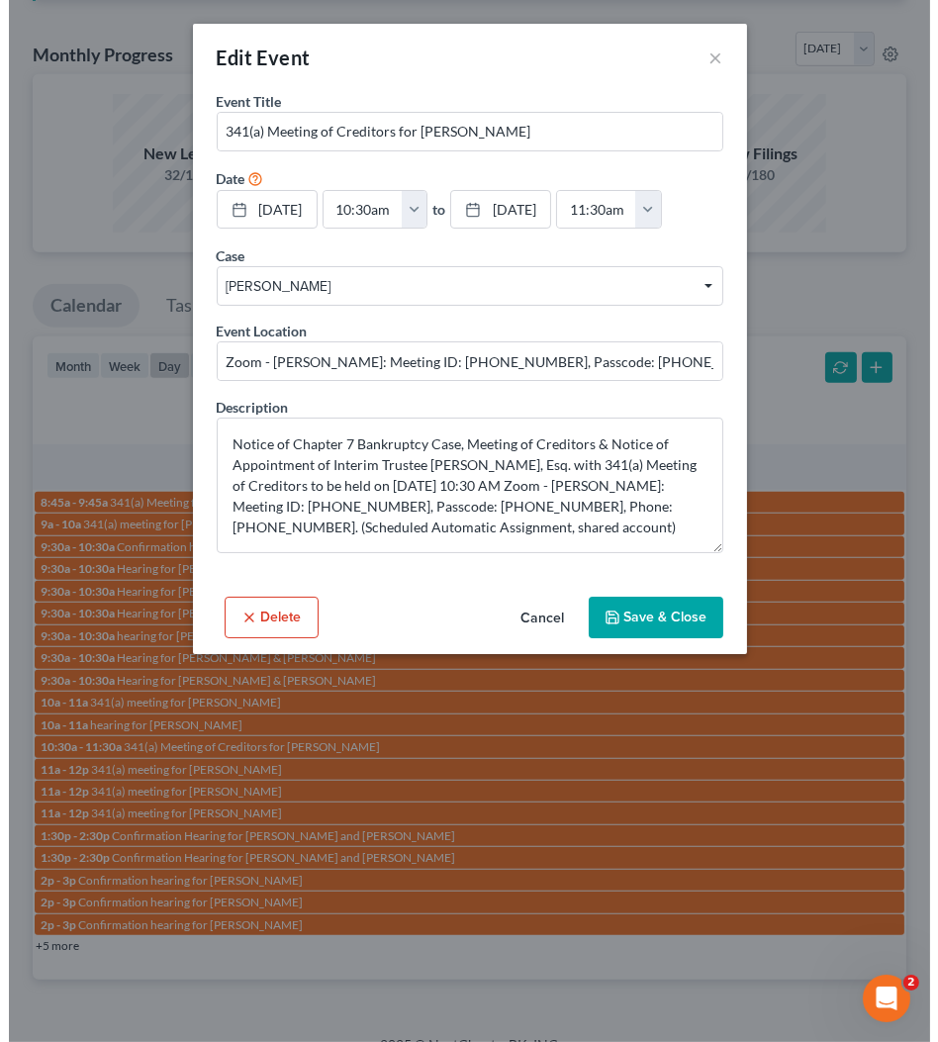
scroll to position [1373, 0]
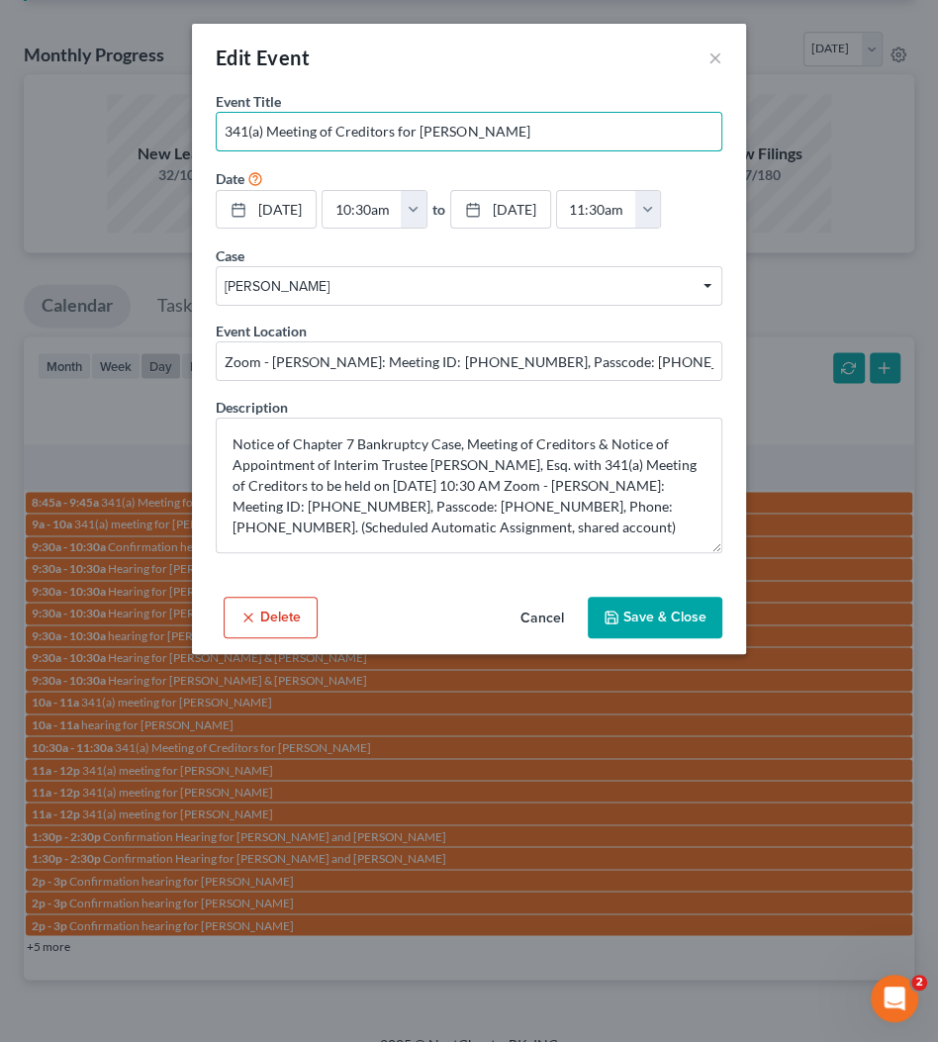
drag, startPoint x: 418, startPoint y: 127, endPoint x: 744, endPoint y: 154, distance: 327.8
click at [718, 140] on input "341(a) Meeting of Creditors for [PERSON_NAME]" at bounding box center [469, 132] width 505 height 38
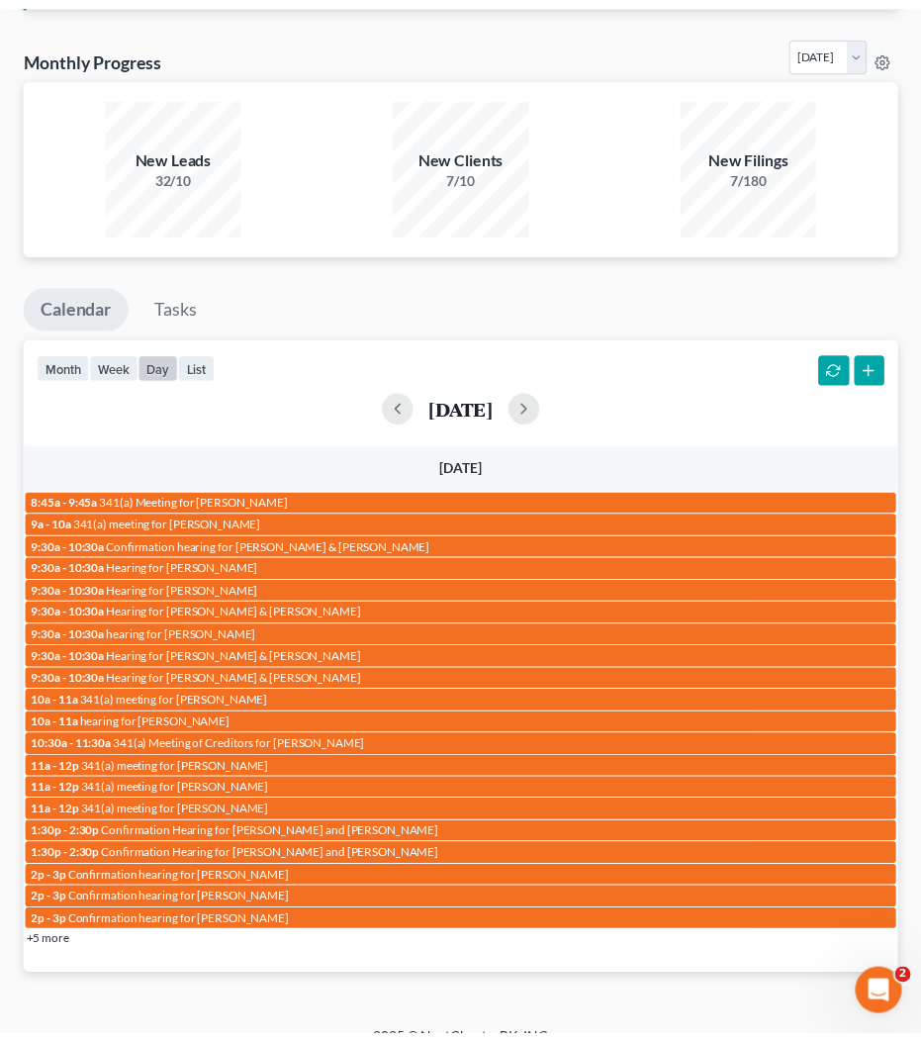
scroll to position [1393, 0]
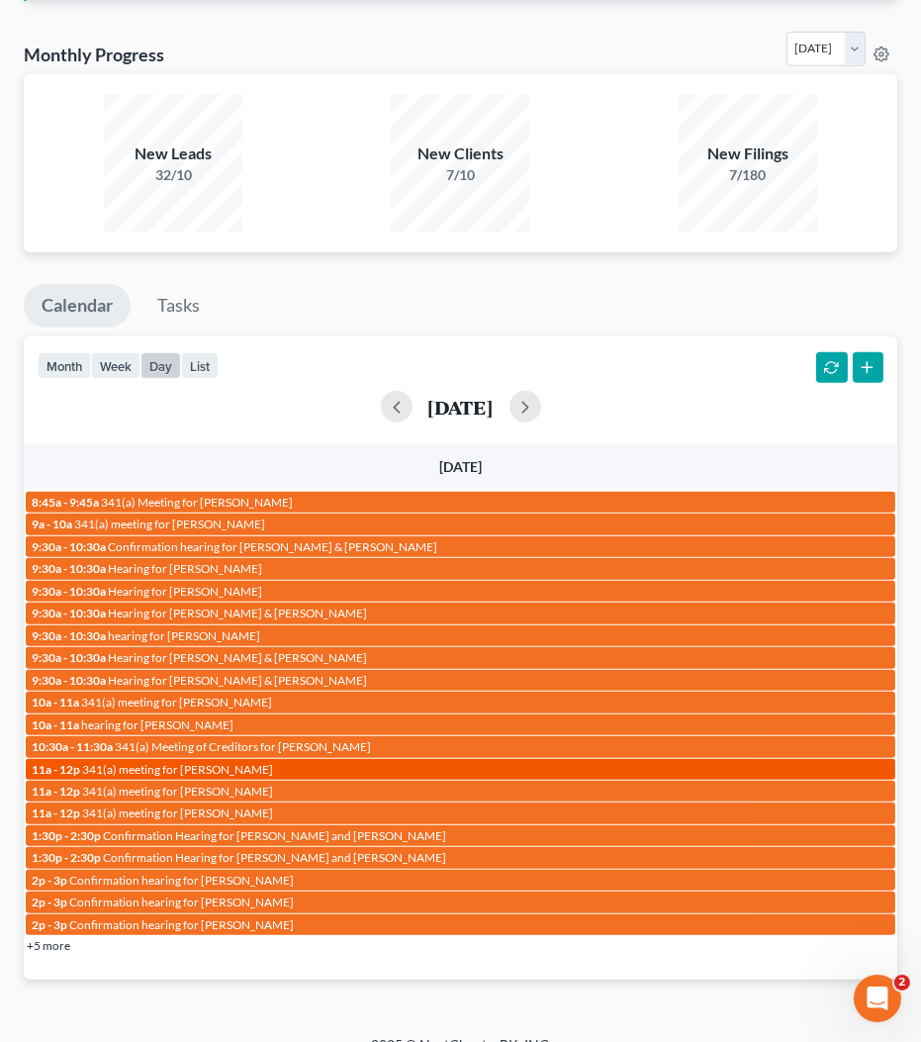
click at [266, 762] on span "341(a) meeting for [PERSON_NAME]" at bounding box center [177, 769] width 191 height 15
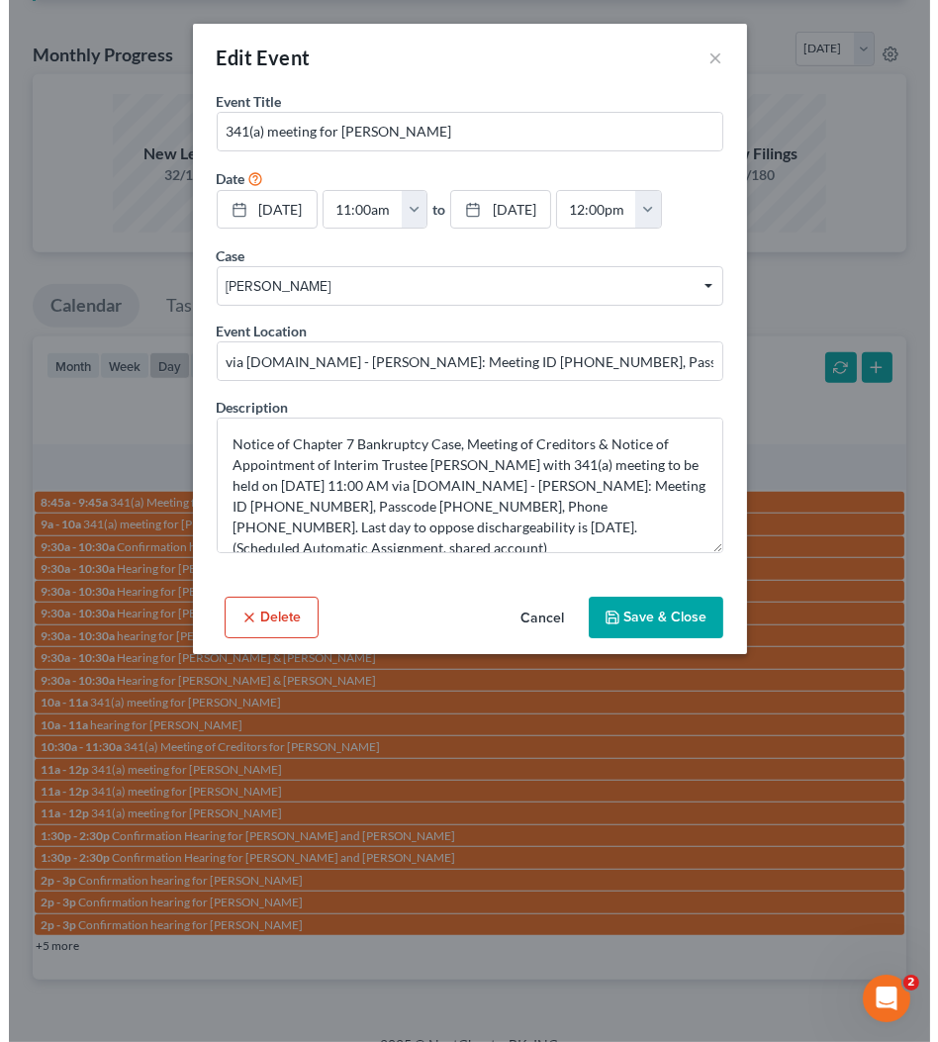
scroll to position [1373, 0]
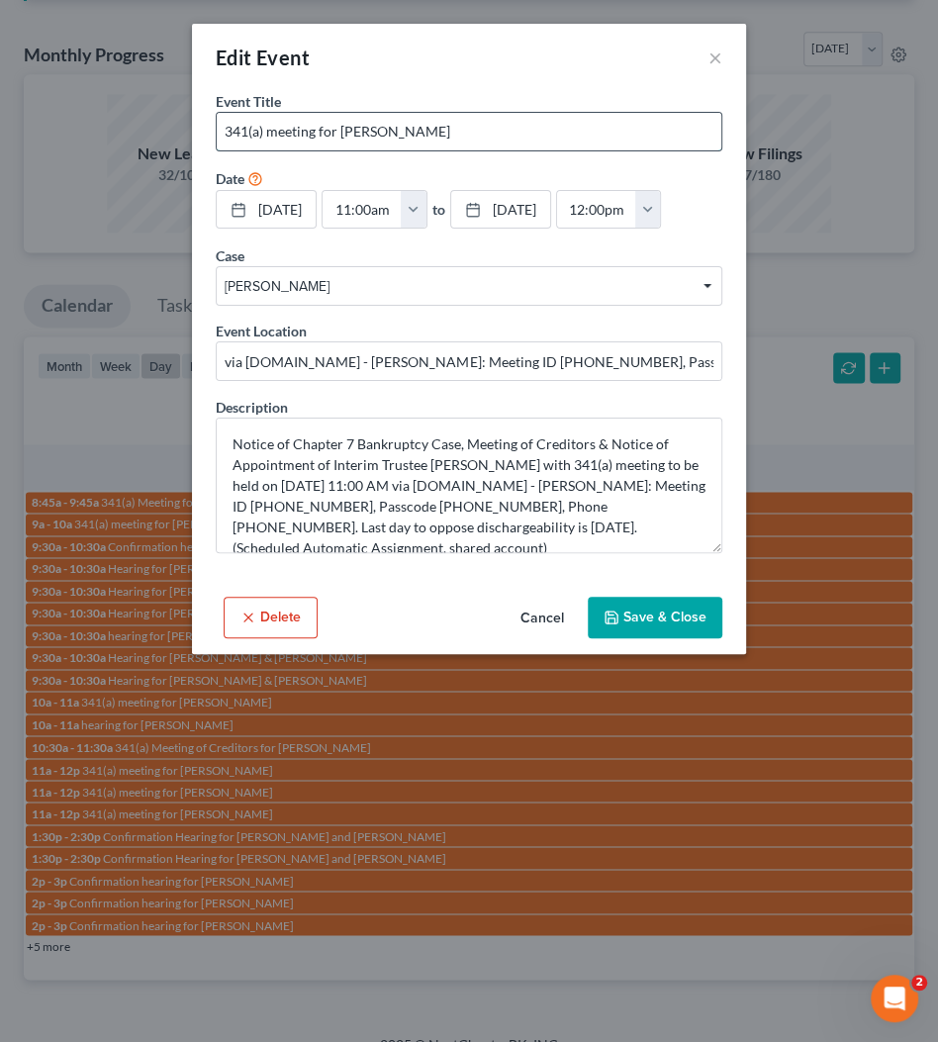
drag, startPoint x: 341, startPoint y: 128, endPoint x: 606, endPoint y: 130, distance: 264.3
click at [606, 130] on input "341(a) meeting for [PERSON_NAME]" at bounding box center [469, 132] width 505 height 38
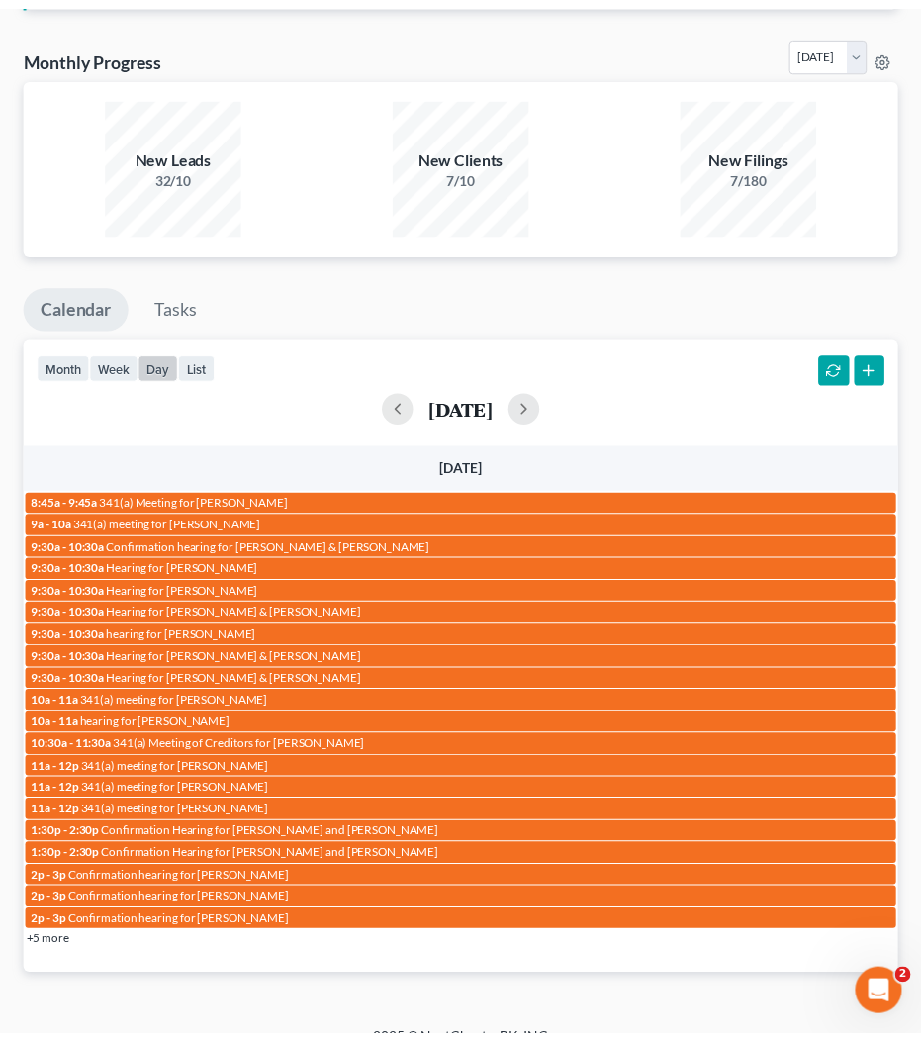
scroll to position [1393, 0]
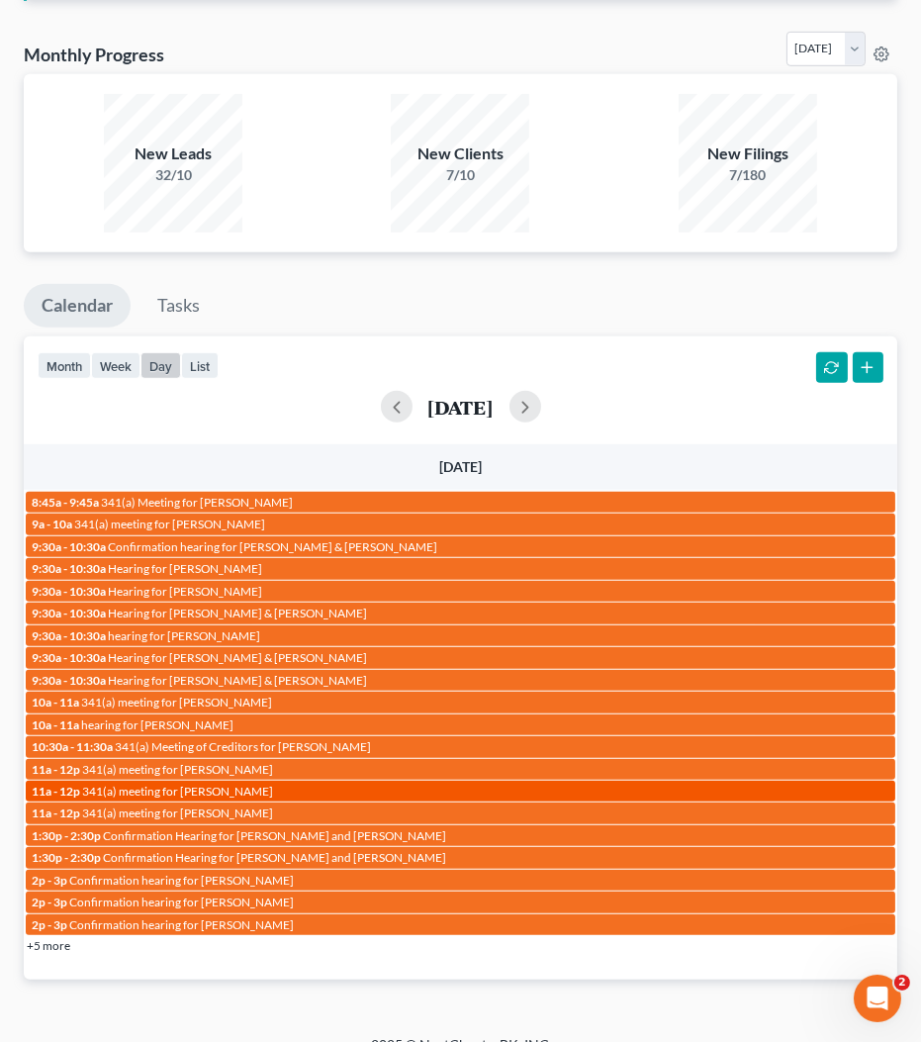
click at [257, 784] on div "11a - 12p 341(a) meeting for Latisha Lee" at bounding box center [461, 791] width 858 height 15
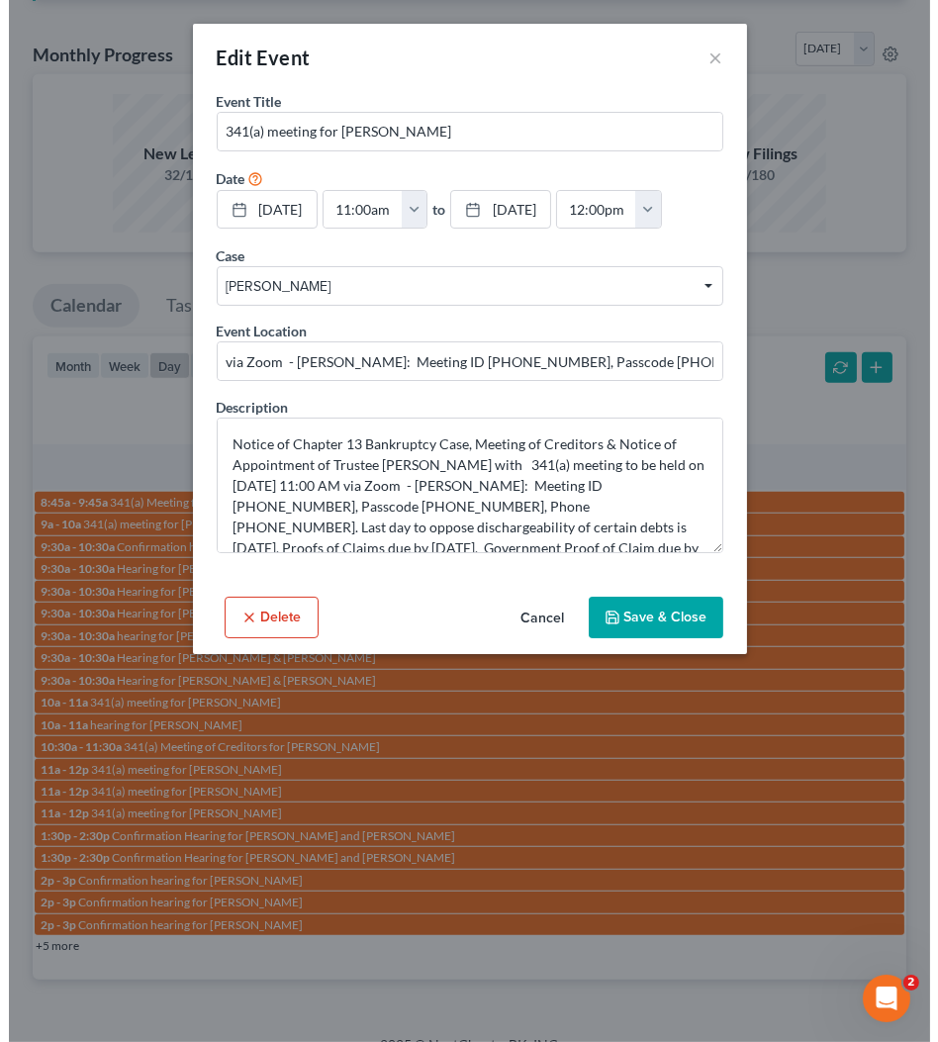
scroll to position [1373, 0]
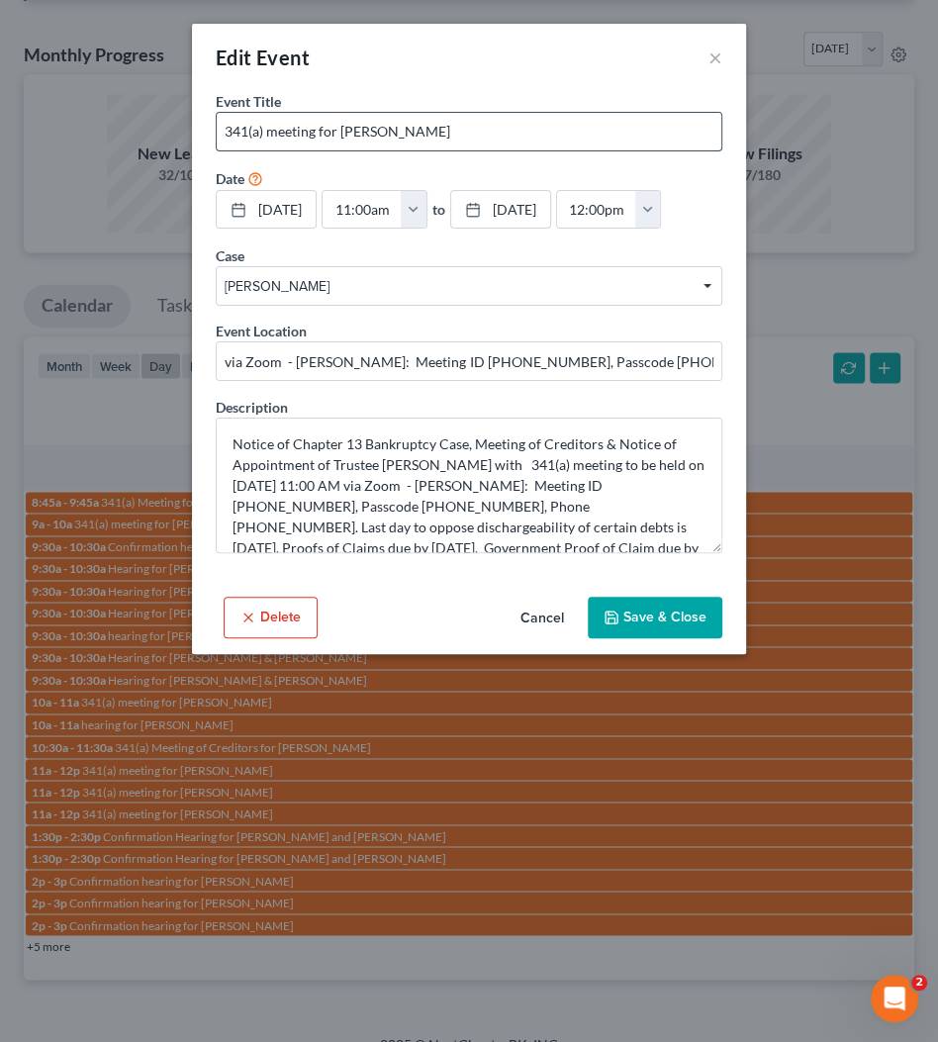
drag, startPoint x: 341, startPoint y: 132, endPoint x: 502, endPoint y: 141, distance: 160.6
click at [469, 141] on input "341(a) meeting for [PERSON_NAME]" at bounding box center [469, 132] width 505 height 38
paste input "10:00 AM Chiquita Lewis - Terry"
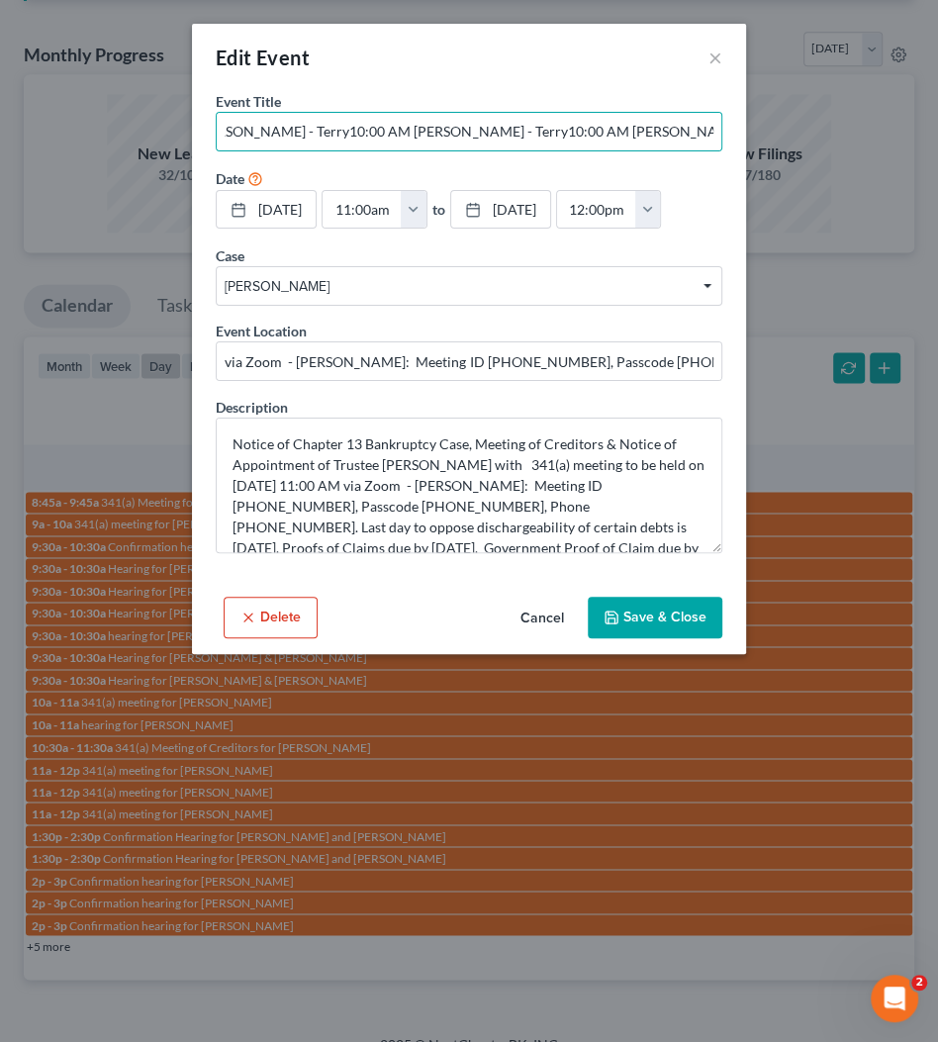
scroll to position [0, 0]
click at [554, 130] on input "341(a) meeting for 10:00 AM Chiquita Lewis - Terry10:00 AM Chiquita Lewis - Ter…" at bounding box center [469, 132] width 505 height 38
type input "341(a) meeting for [PERSON_NAME]"
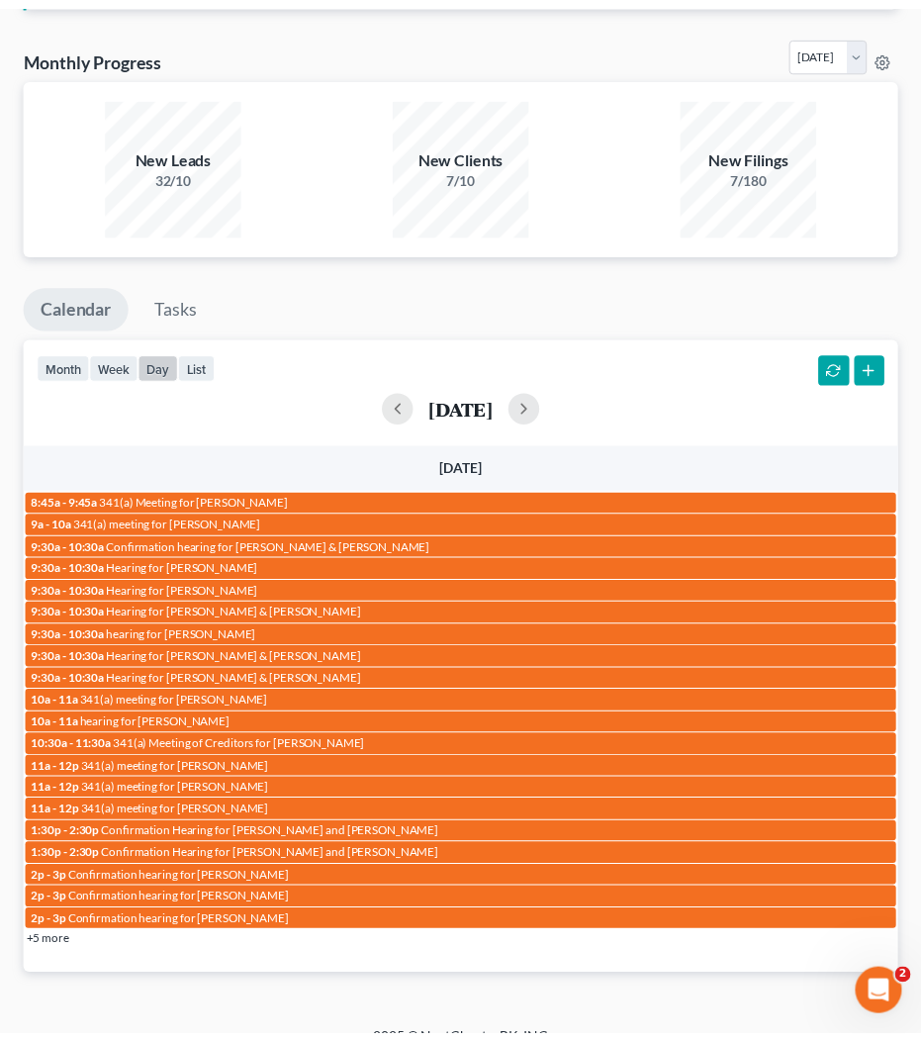
scroll to position [1393, 0]
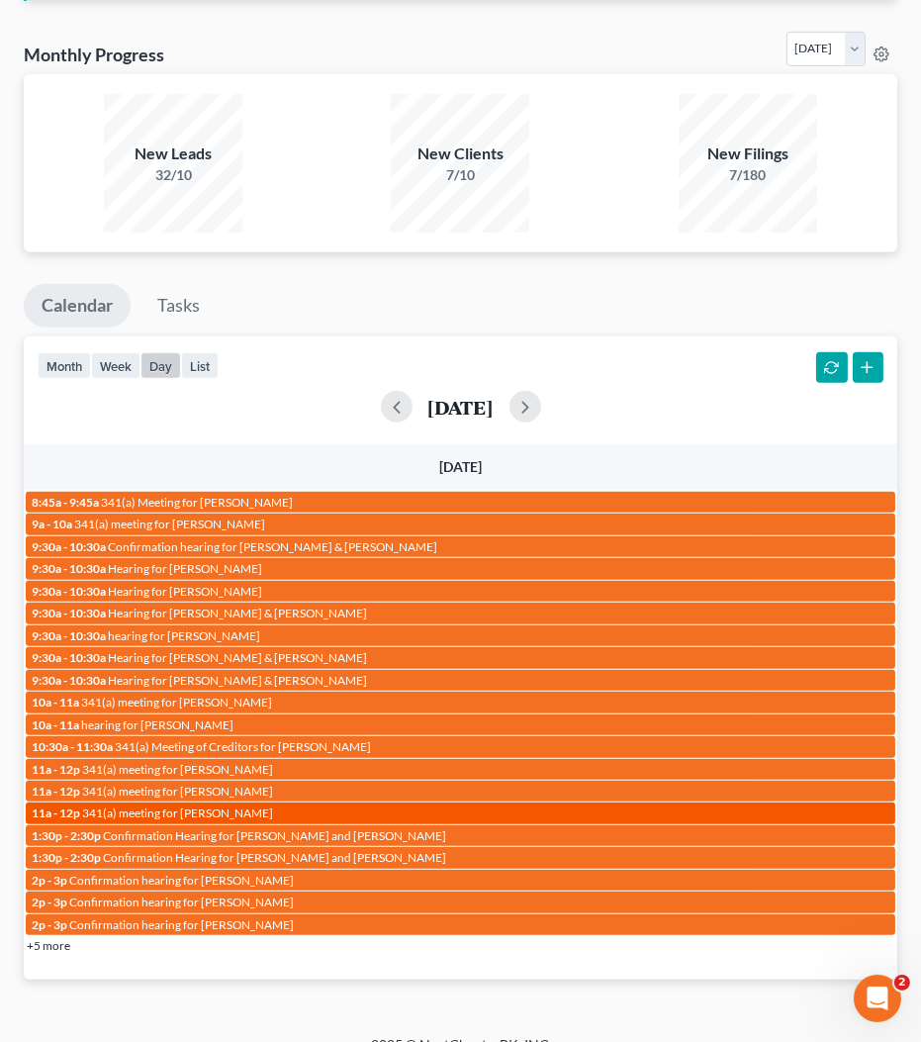
click at [236, 806] on span "341(a) meeting for [PERSON_NAME]" at bounding box center [177, 813] width 191 height 15
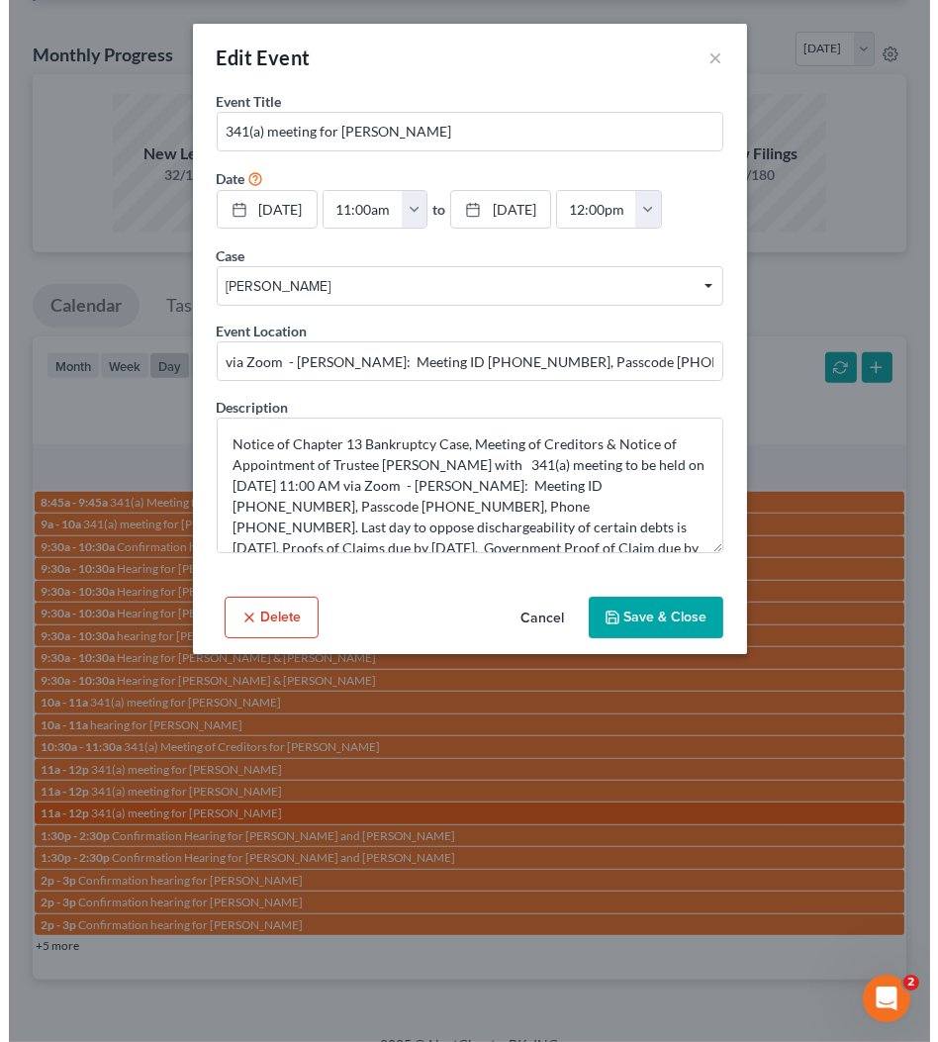
scroll to position [1373, 0]
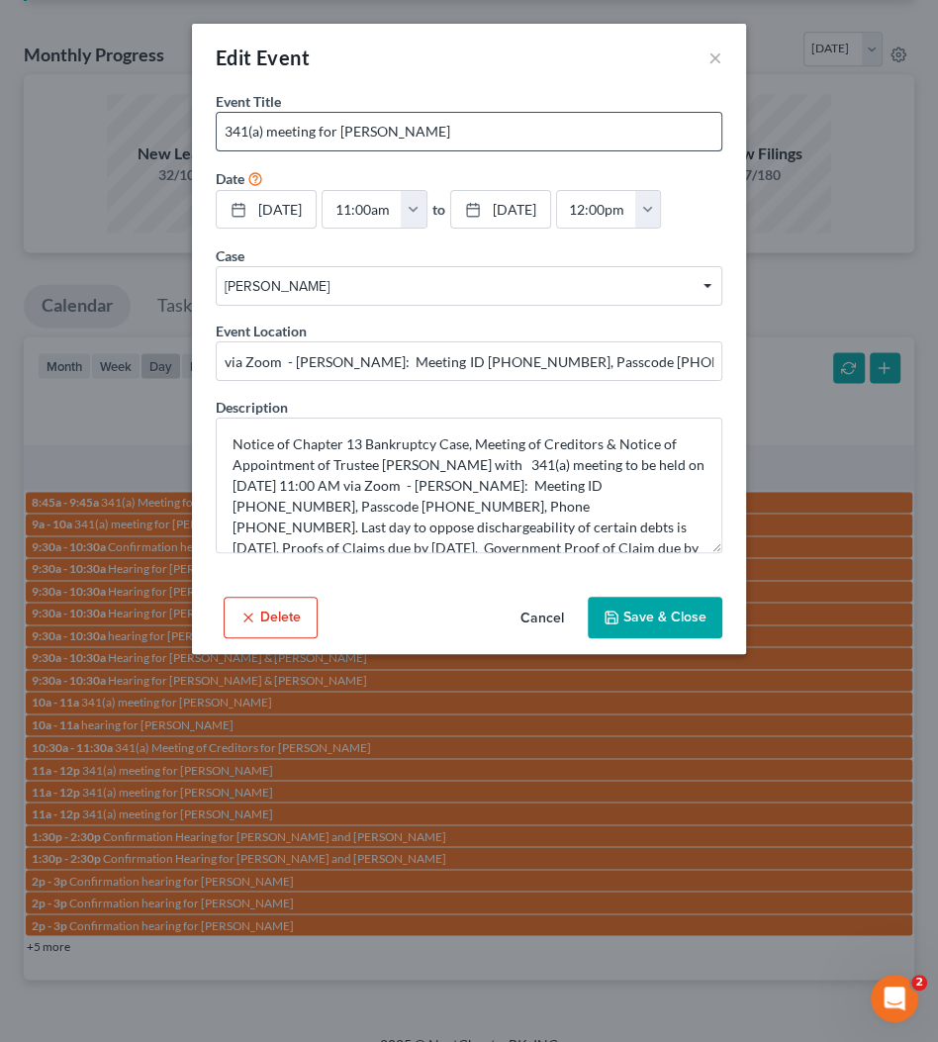
drag, startPoint x: 342, startPoint y: 128, endPoint x: 479, endPoint y: 132, distance: 136.6
click at [479, 132] on input "341(a) meeting for [PERSON_NAME]" at bounding box center [469, 132] width 505 height 38
click at [473, 130] on input "341(a) meeting for [PERSON_NAME]" at bounding box center [469, 132] width 505 height 38
drag, startPoint x: 338, startPoint y: 130, endPoint x: 493, endPoint y: 134, distance: 154.5
click at [493, 134] on input "341(a) meeting for [PERSON_NAME]" at bounding box center [469, 132] width 505 height 38
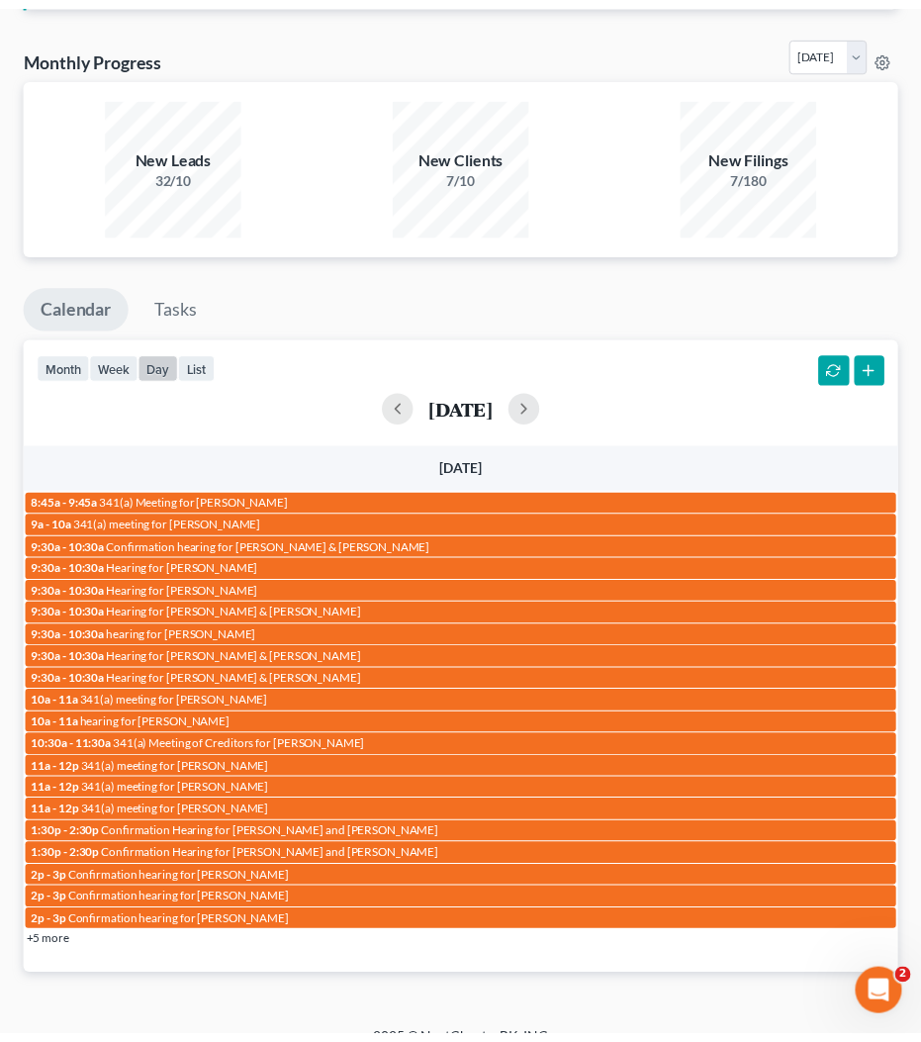
scroll to position [1393, 0]
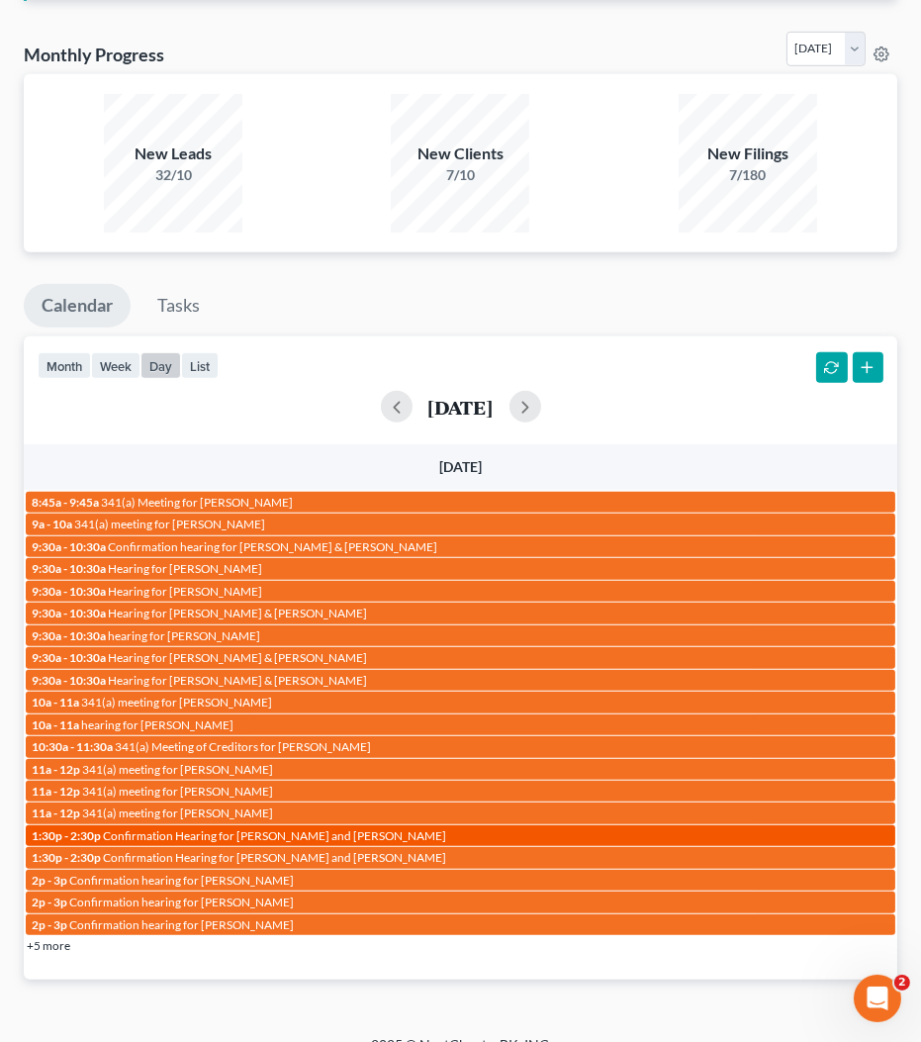
click at [320, 828] on span "Confirmation Hearing for [PERSON_NAME] and [PERSON_NAME]" at bounding box center [274, 835] width 343 height 15
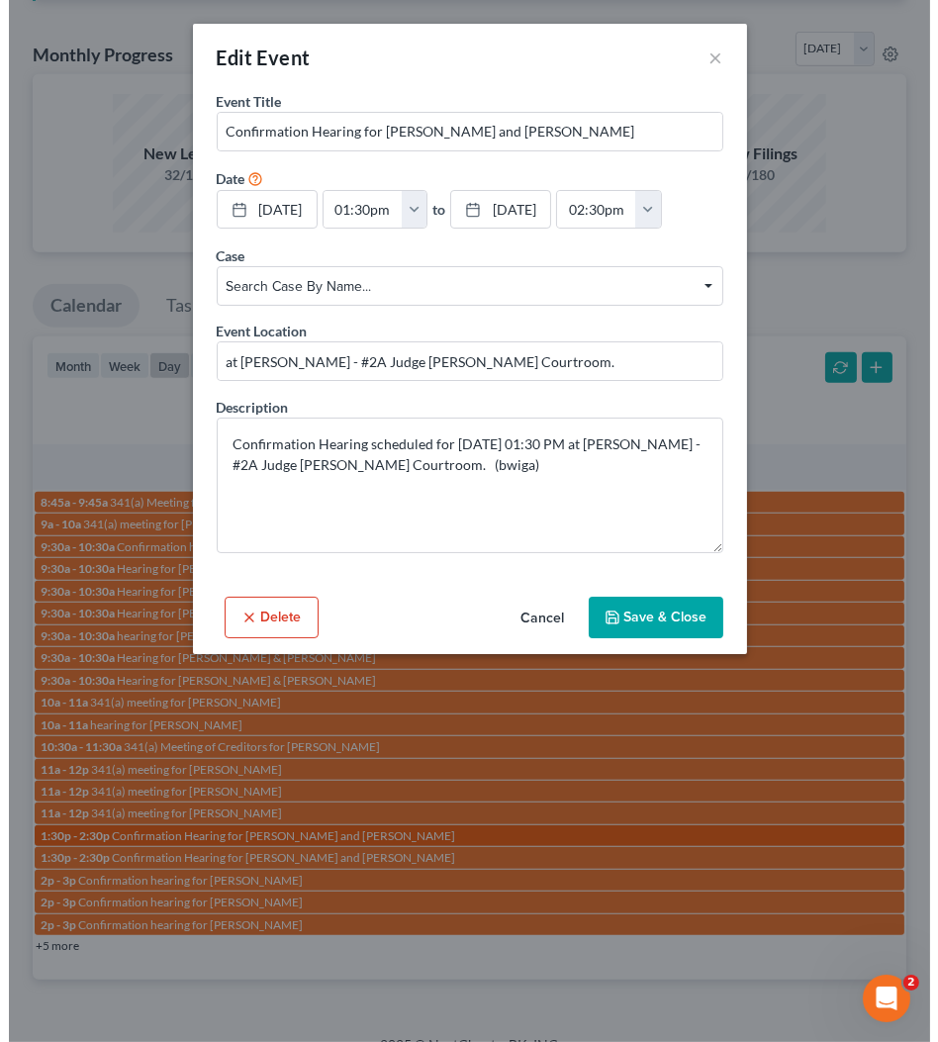
scroll to position [1373, 0]
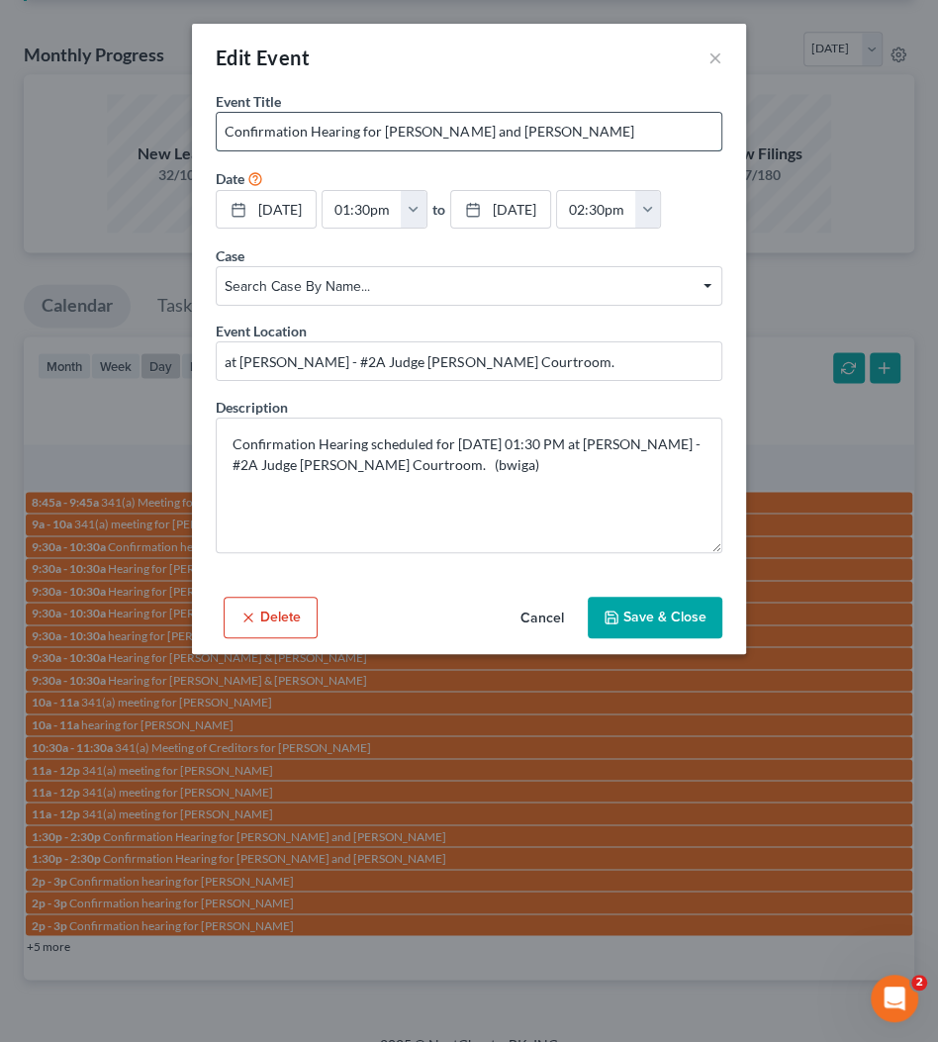
drag, startPoint x: 470, startPoint y: 126, endPoint x: 560, endPoint y: 132, distance: 90.3
click at [560, 132] on input "Confirmation Hearing for [PERSON_NAME] and [PERSON_NAME]" at bounding box center [469, 132] width 505 height 38
click at [497, 74] on div "Edit Event ×" at bounding box center [469, 57] width 554 height 67
click at [508, 126] on input "Confirmation Hearing for [PERSON_NAME] and [PERSON_NAME]" at bounding box center [469, 132] width 505 height 38
drag, startPoint x: 380, startPoint y: 127, endPoint x: 560, endPoint y: 133, distance: 180.2
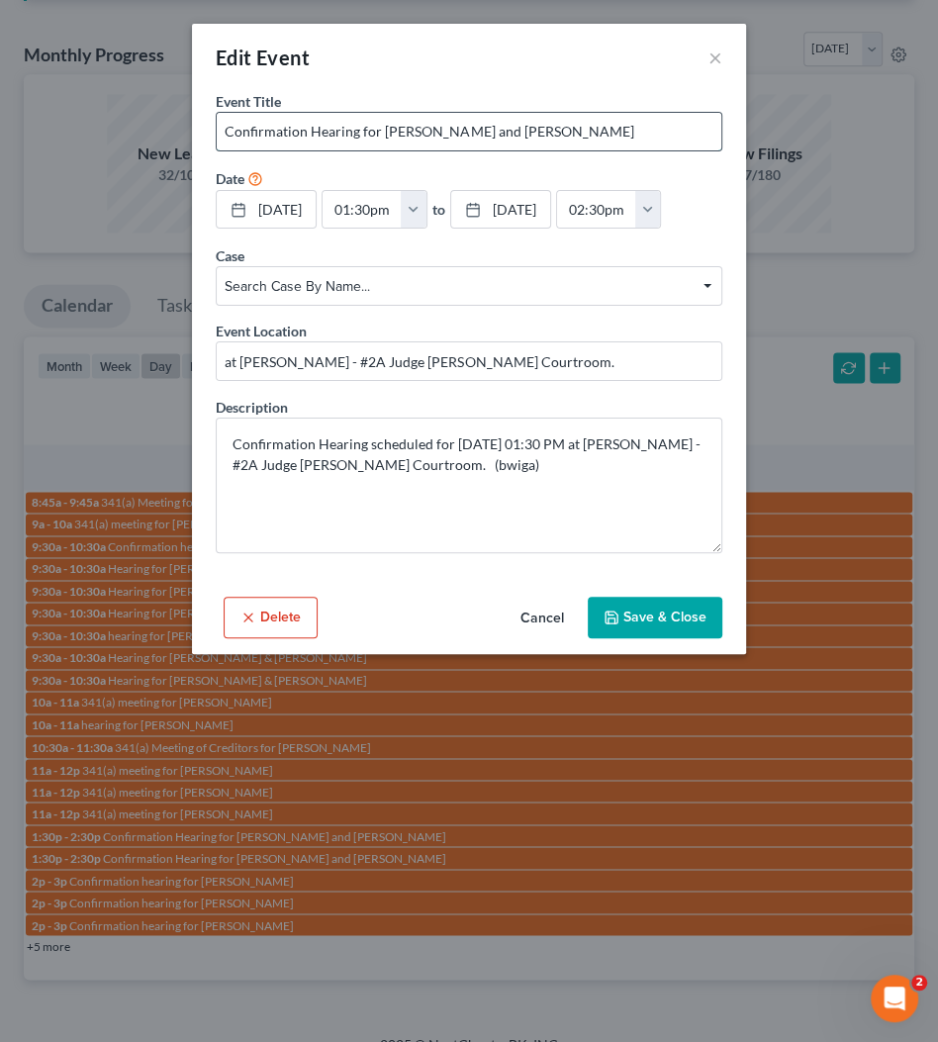
click at [560, 133] on input "Confirmation Hearing for [PERSON_NAME] and [PERSON_NAME]" at bounding box center [469, 132] width 505 height 38
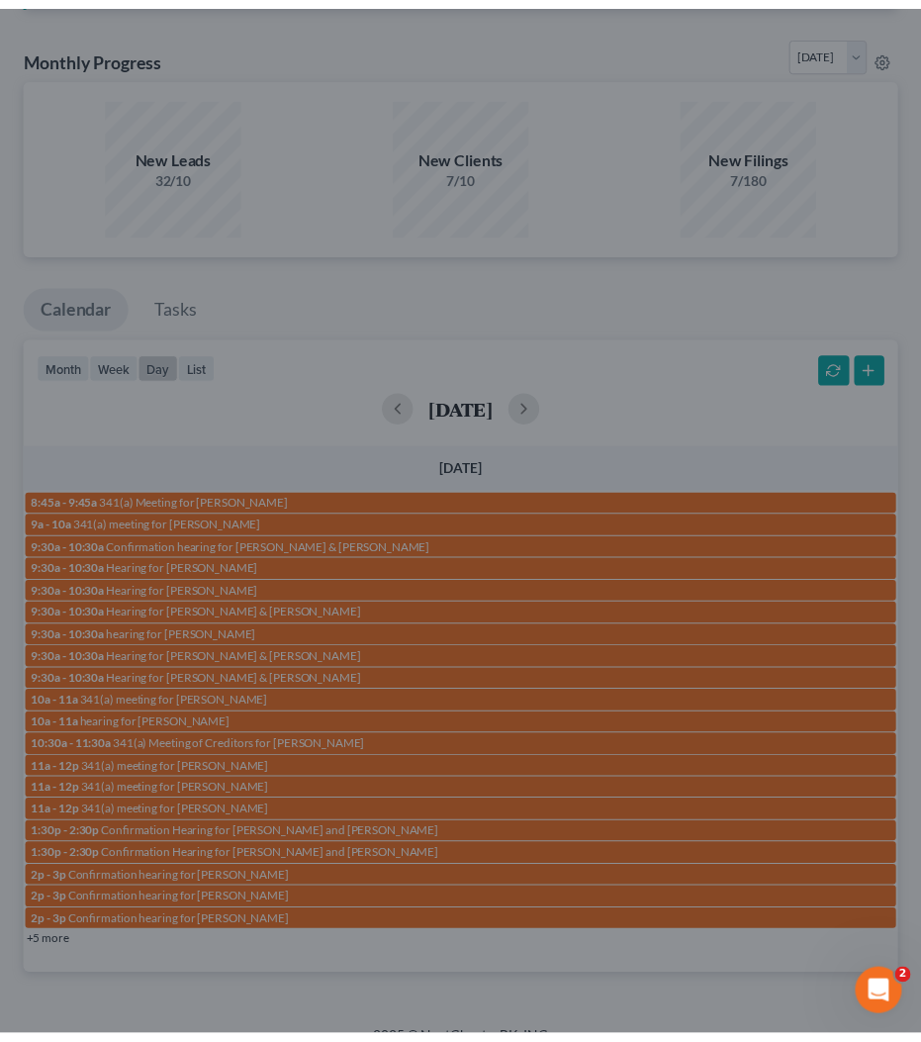
scroll to position [1393, 0]
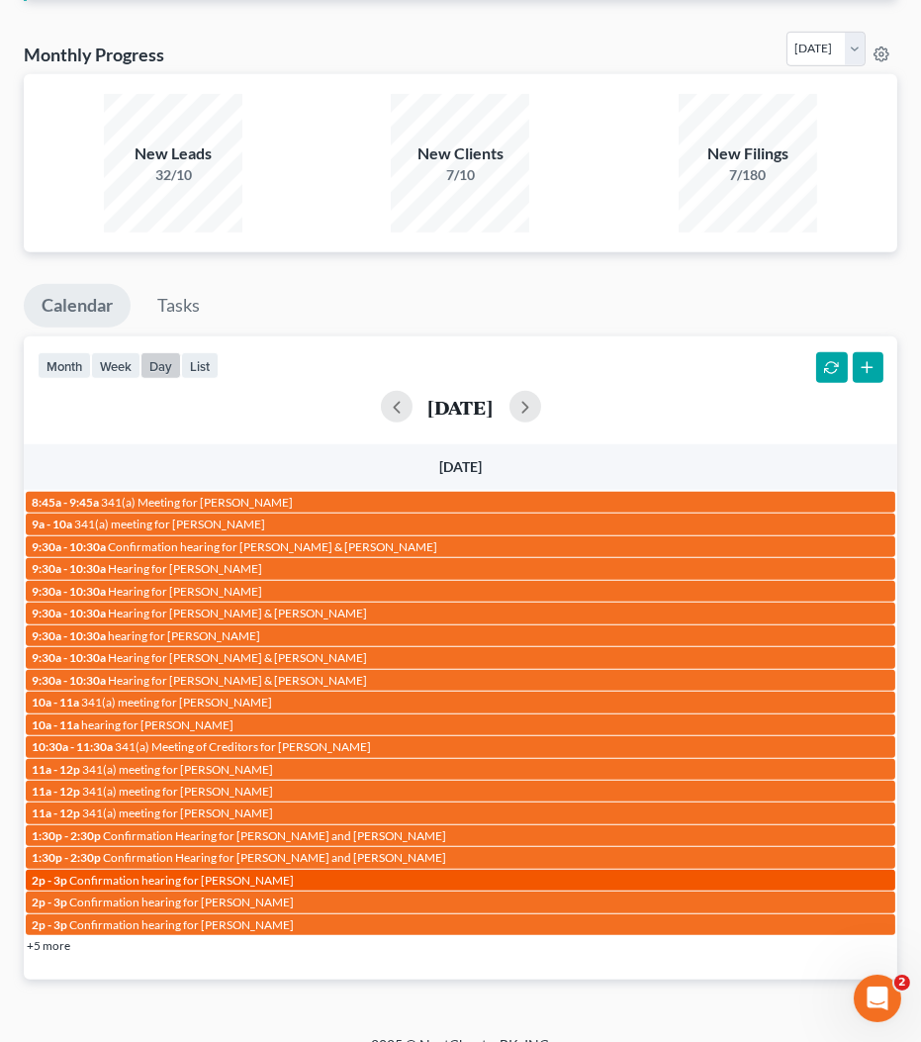
click at [232, 873] on span "Confirmation hearing for [PERSON_NAME]" at bounding box center [181, 880] width 225 height 15
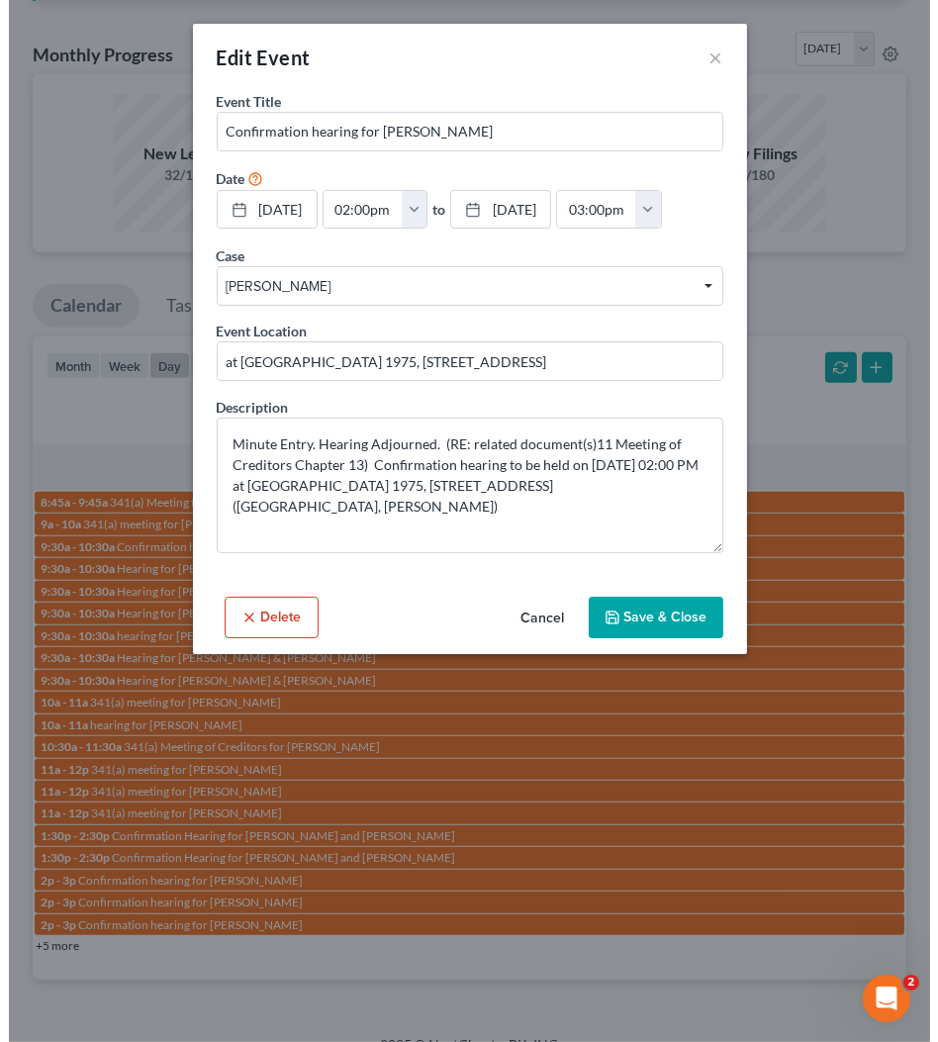
scroll to position [1373, 0]
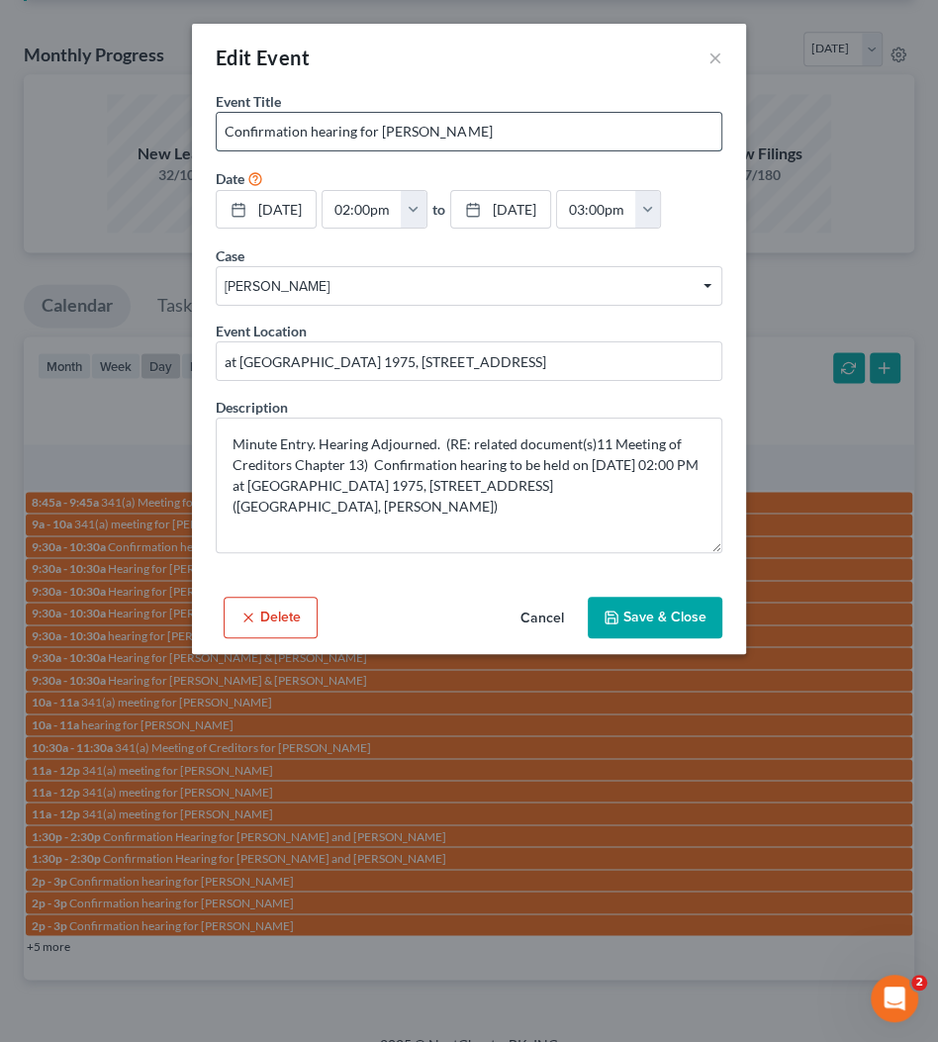
click at [377, 129] on input "Confirmation hearing for [PERSON_NAME]" at bounding box center [469, 132] width 505 height 38
click at [381, 128] on input "Confirmation hearing for [PERSON_NAME]" at bounding box center [469, 132] width 505 height 38
drag, startPoint x: 378, startPoint y: 128, endPoint x: 540, endPoint y: 128, distance: 162.3
click at [540, 128] on input "Confirmation hearing for [PERSON_NAME]" at bounding box center [469, 132] width 505 height 38
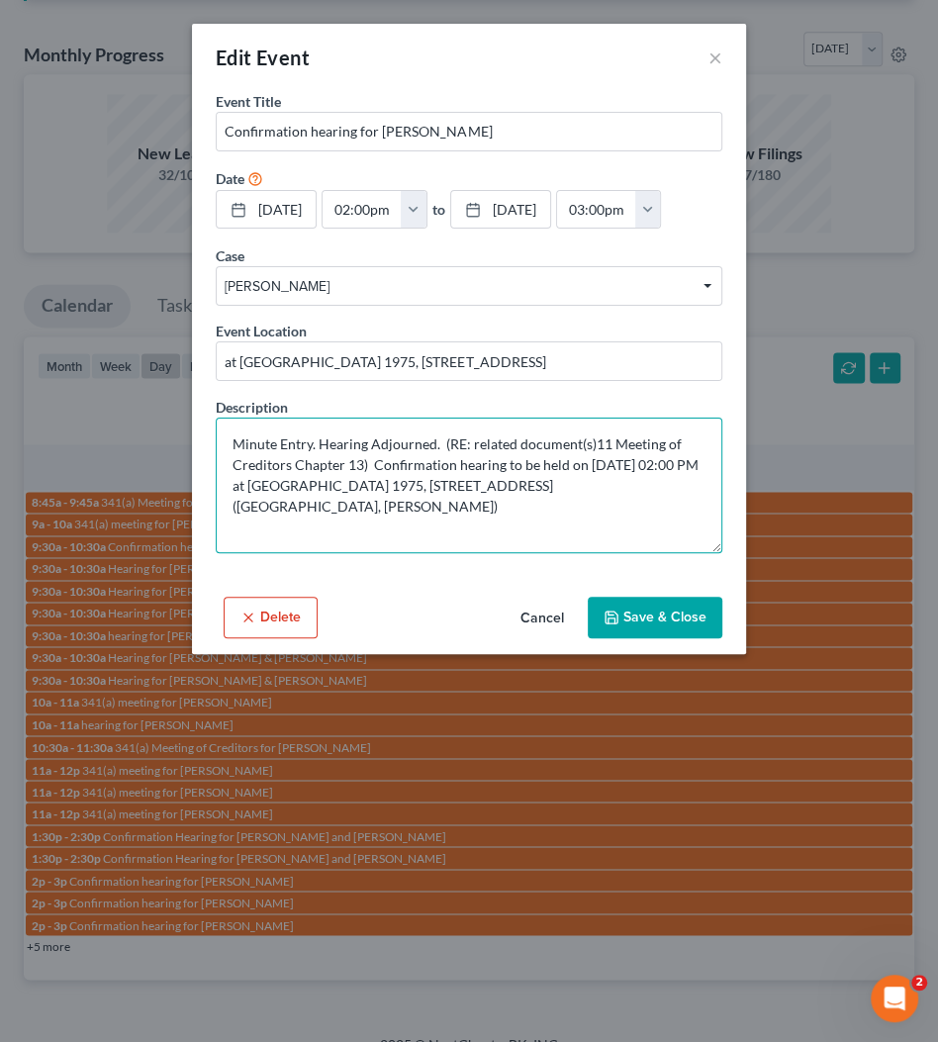
drag, startPoint x: 288, startPoint y: 482, endPoint x: 463, endPoint y: 484, distance: 175.2
click at [217, 481] on textarea "Minute Entry. Hearing Adjourned. (RE: related document(s)11 Meeting of Creditor…" at bounding box center [469, 486] width 507 height 136
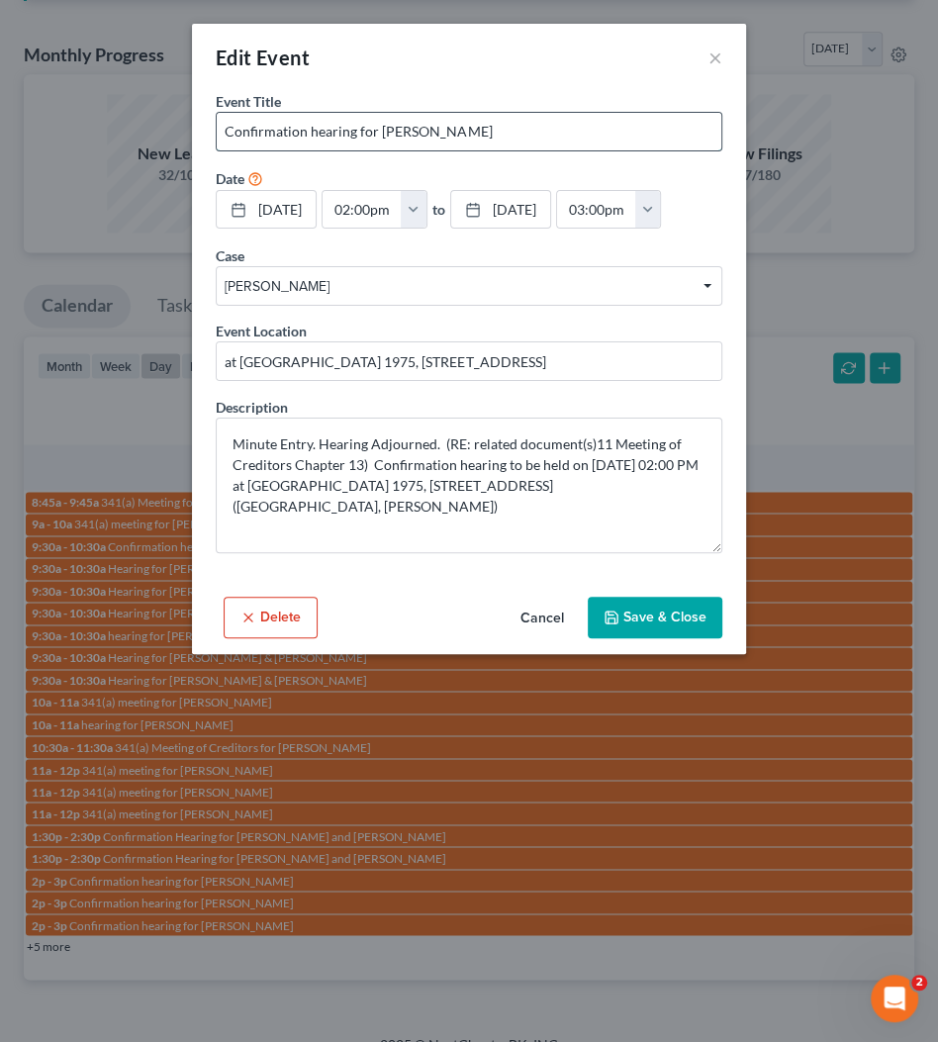
drag, startPoint x: 381, startPoint y: 129, endPoint x: 554, endPoint y: 128, distance: 173.2
click at [554, 128] on input "Confirmation hearing for [PERSON_NAME]" at bounding box center [469, 132] width 505 height 38
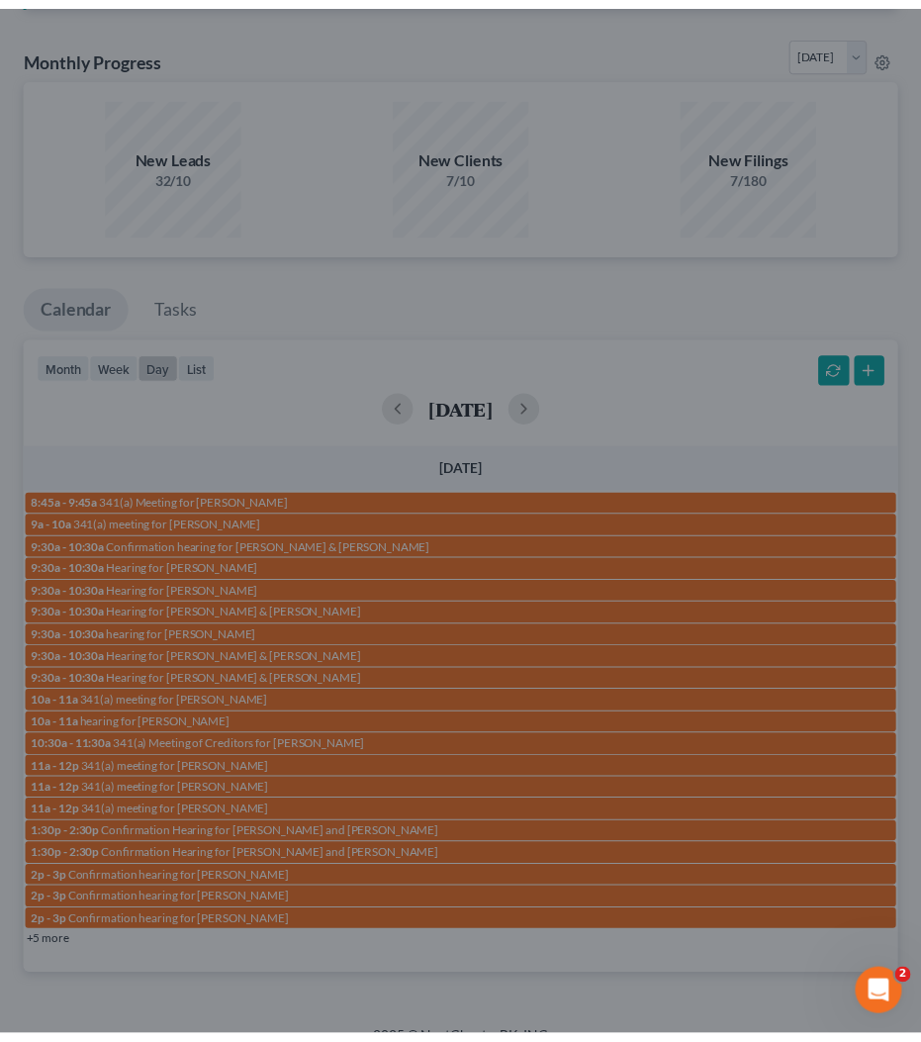
scroll to position [1393, 0]
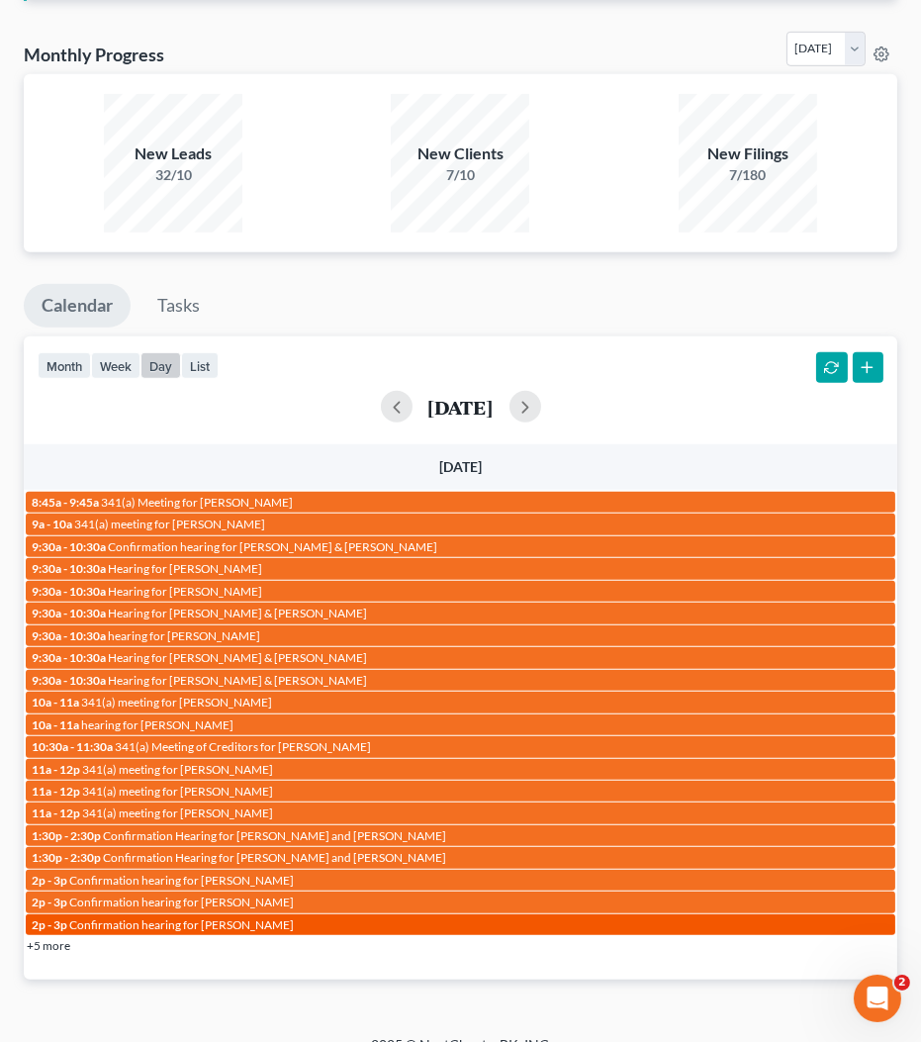
click at [250, 922] on span "Confirmation hearing for [PERSON_NAME]" at bounding box center [181, 925] width 225 height 15
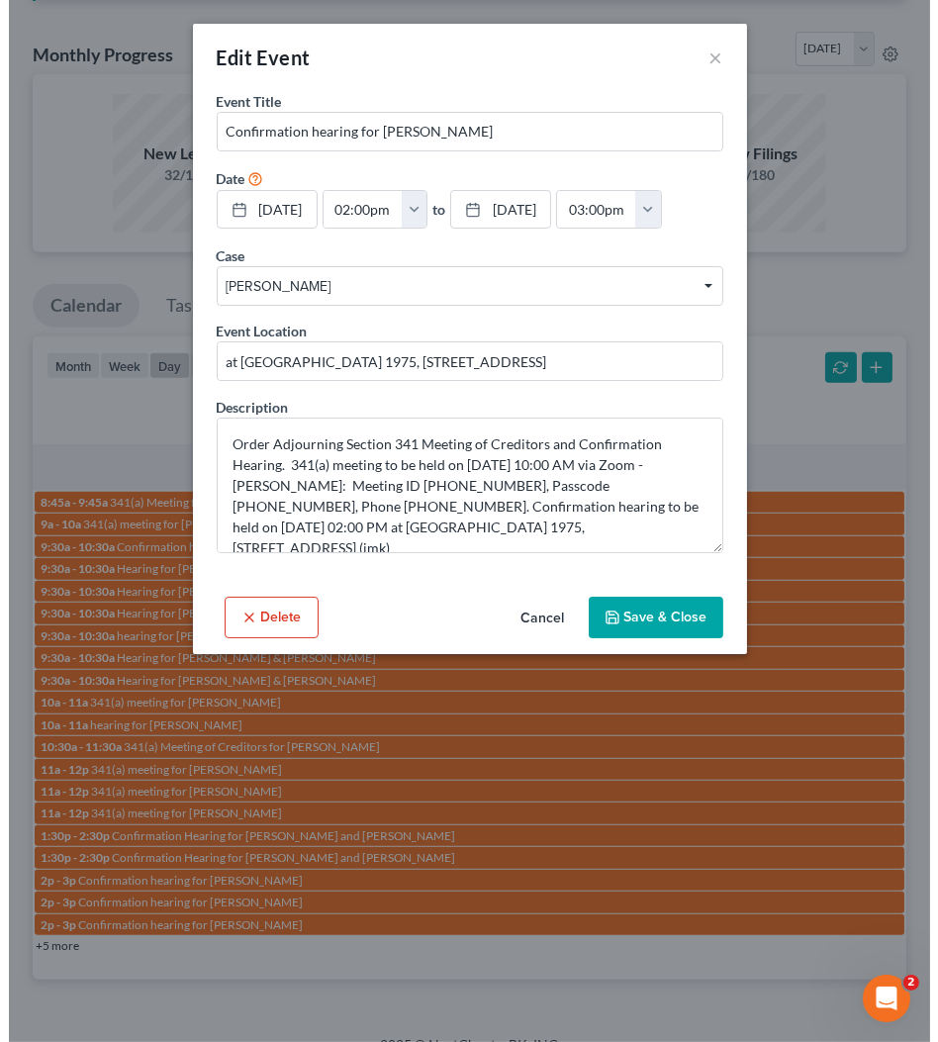
scroll to position [1373, 0]
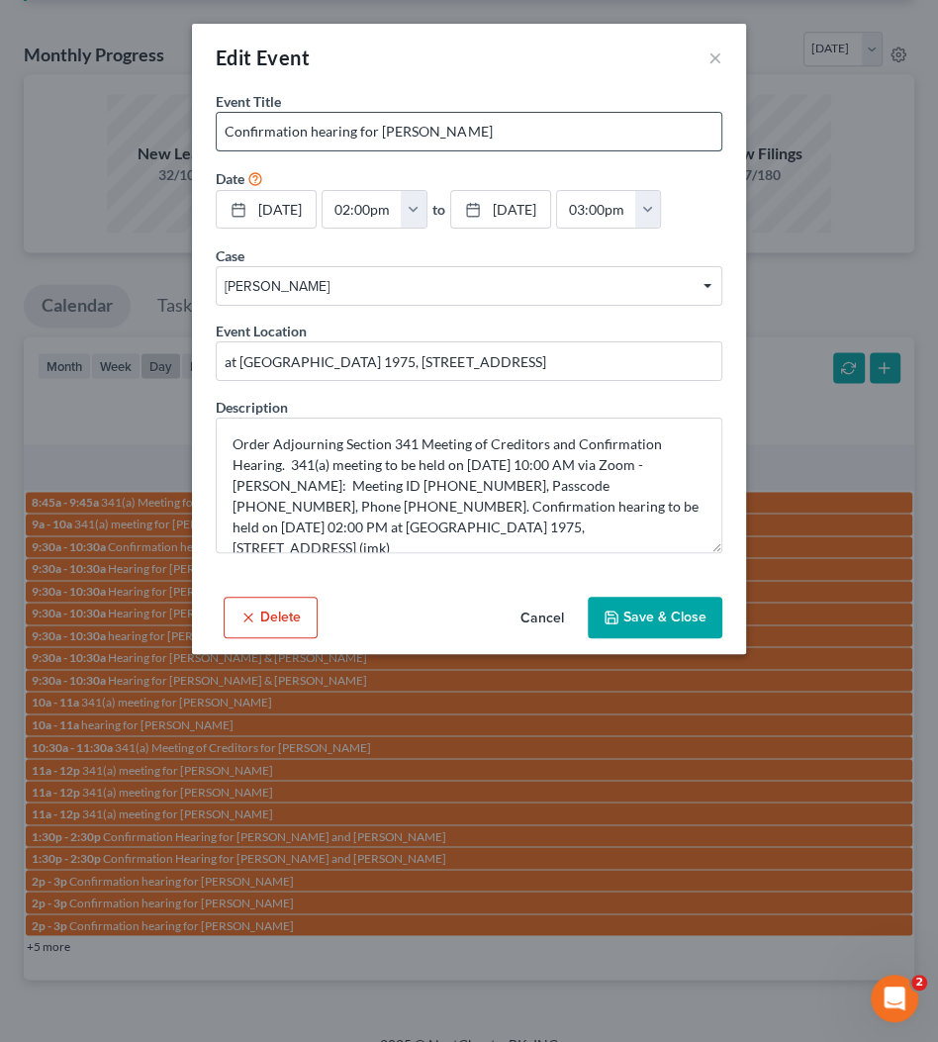
click at [401, 145] on input "Confirmation hearing for [PERSON_NAME]" at bounding box center [469, 132] width 505 height 38
drag, startPoint x: 381, startPoint y: 133, endPoint x: 688, endPoint y: 140, distance: 306.9
click at [688, 140] on input "Confirmation hearing for [PERSON_NAME]" at bounding box center [469, 132] width 505 height 38
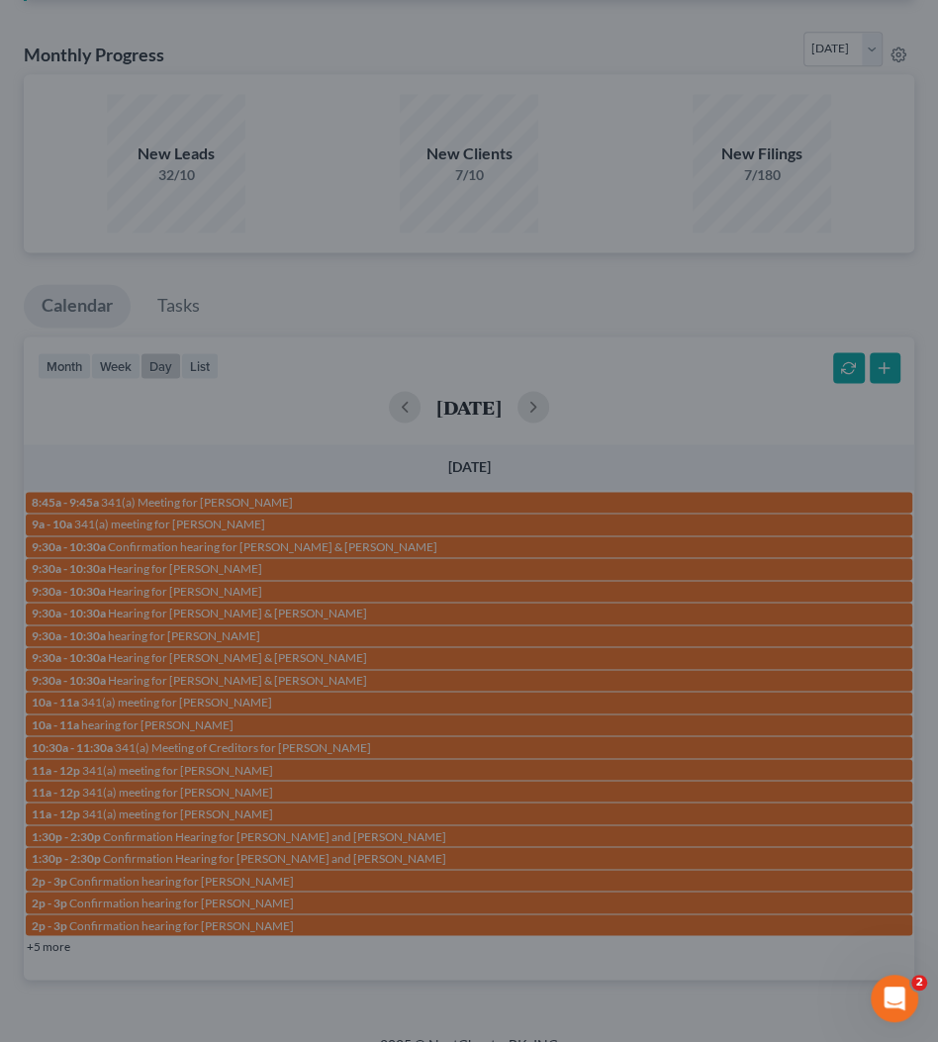
scroll to position [1393, 0]
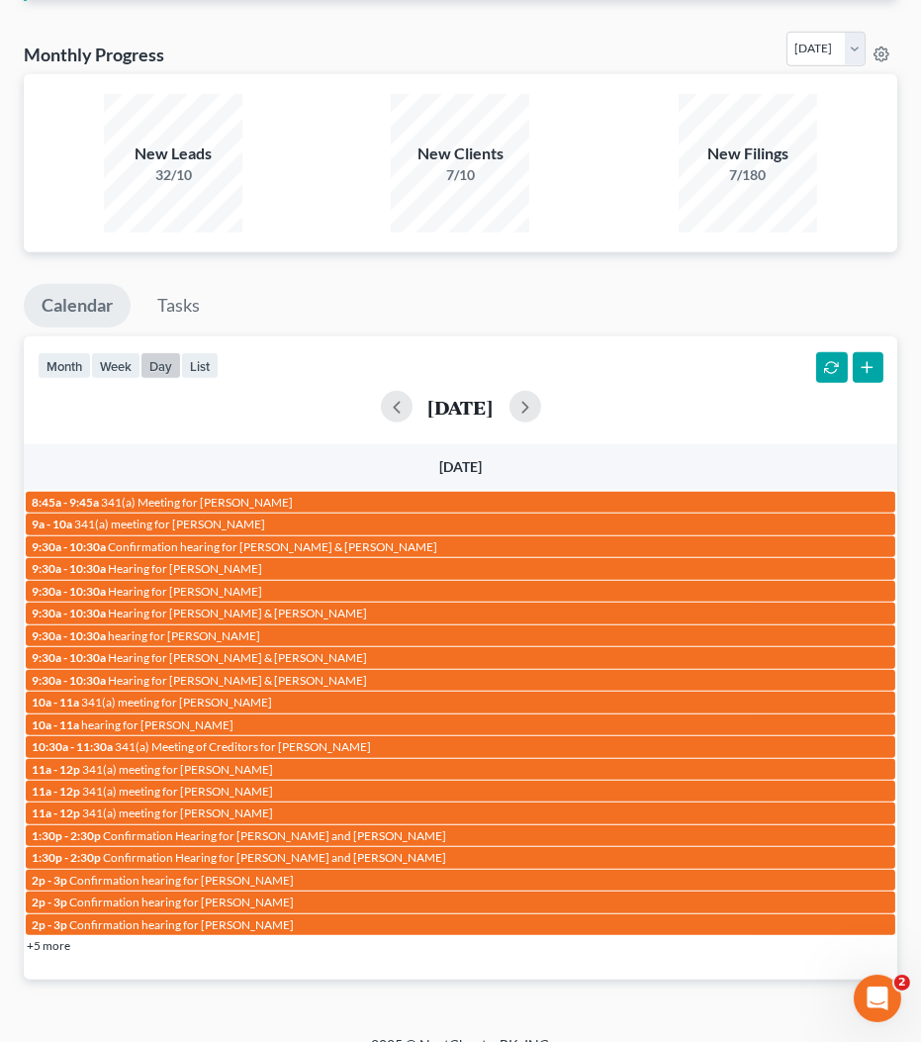
click at [58, 938] on link "+5 more" at bounding box center [49, 945] width 44 height 15
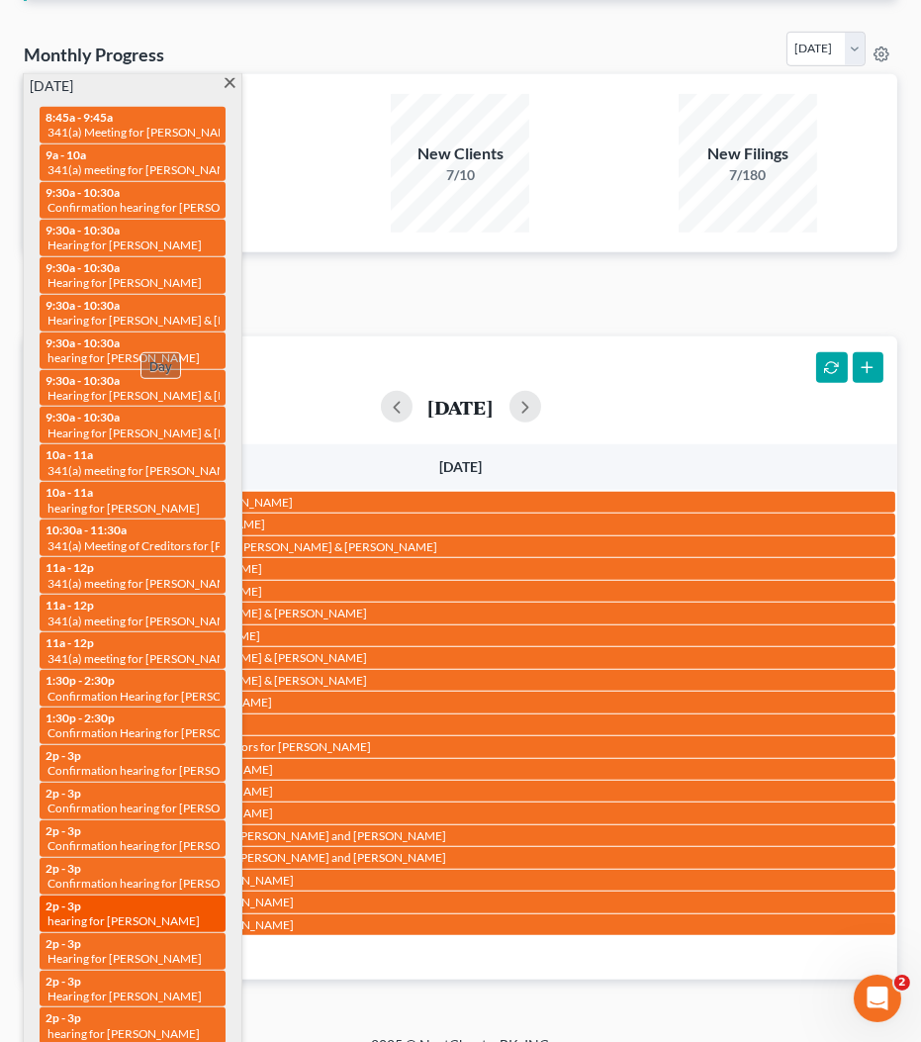
click at [112, 914] on span "hearing for [PERSON_NAME]" at bounding box center [124, 921] width 152 height 15
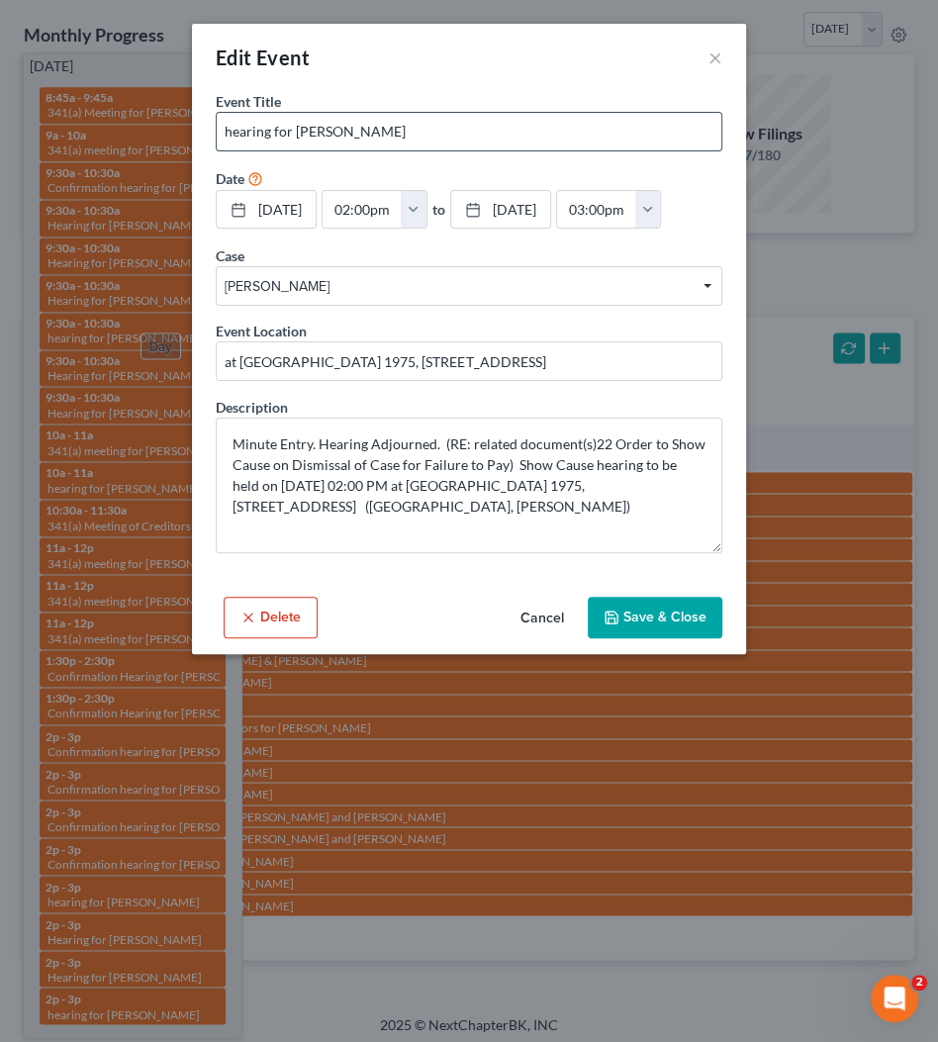
drag, startPoint x: 294, startPoint y: 133, endPoint x: 388, endPoint y: 137, distance: 94.1
click at [388, 137] on input "hearing for [PERSON_NAME]" at bounding box center [469, 132] width 505 height 38
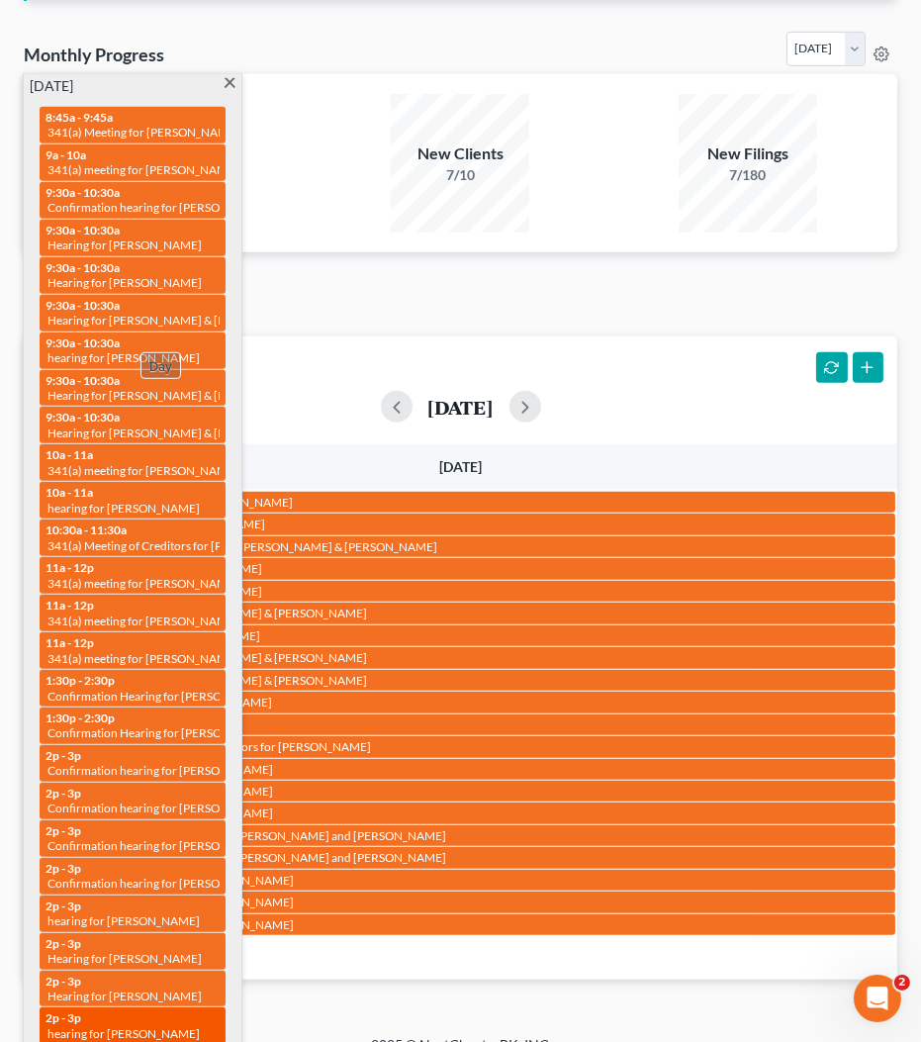
click at [110, 1026] on span "hearing for [PERSON_NAME]" at bounding box center [124, 1033] width 152 height 15
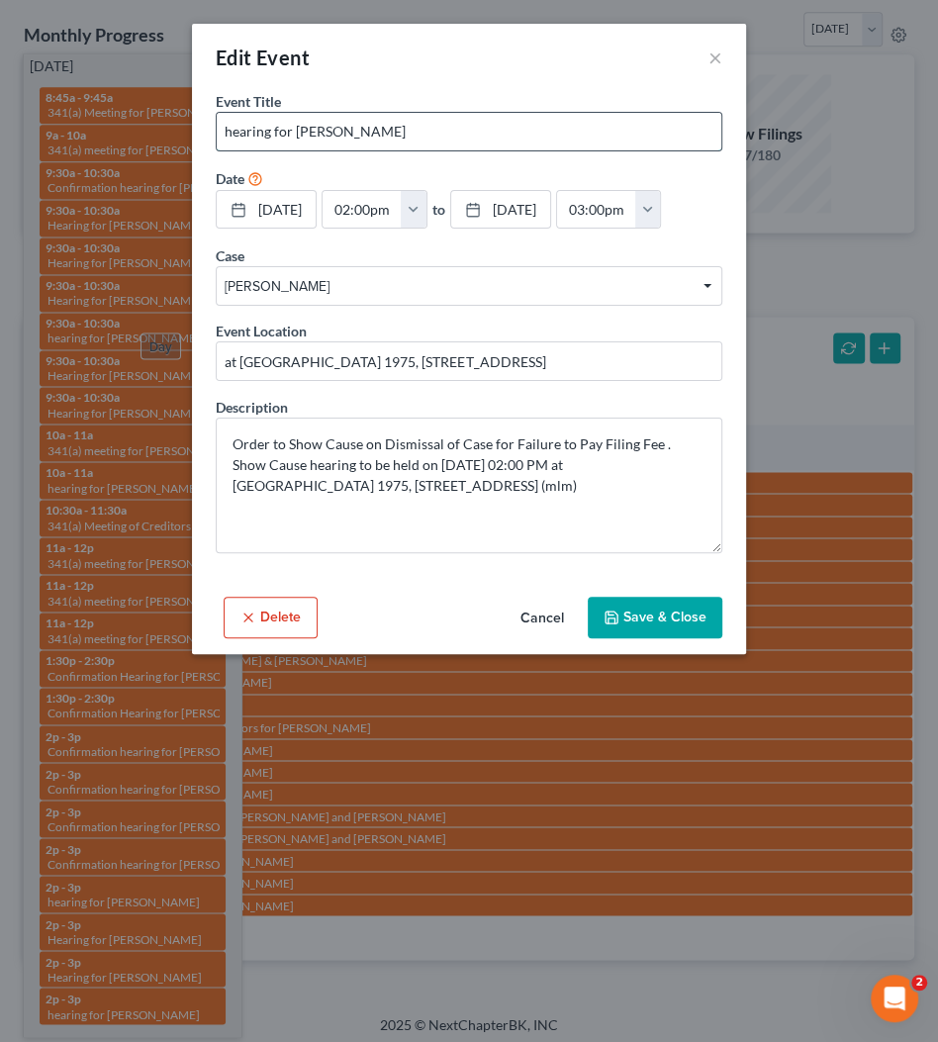
drag, startPoint x: 296, startPoint y: 130, endPoint x: 572, endPoint y: 132, distance: 276.1
click at [572, 132] on input "hearing for [PERSON_NAME]" at bounding box center [469, 132] width 505 height 38
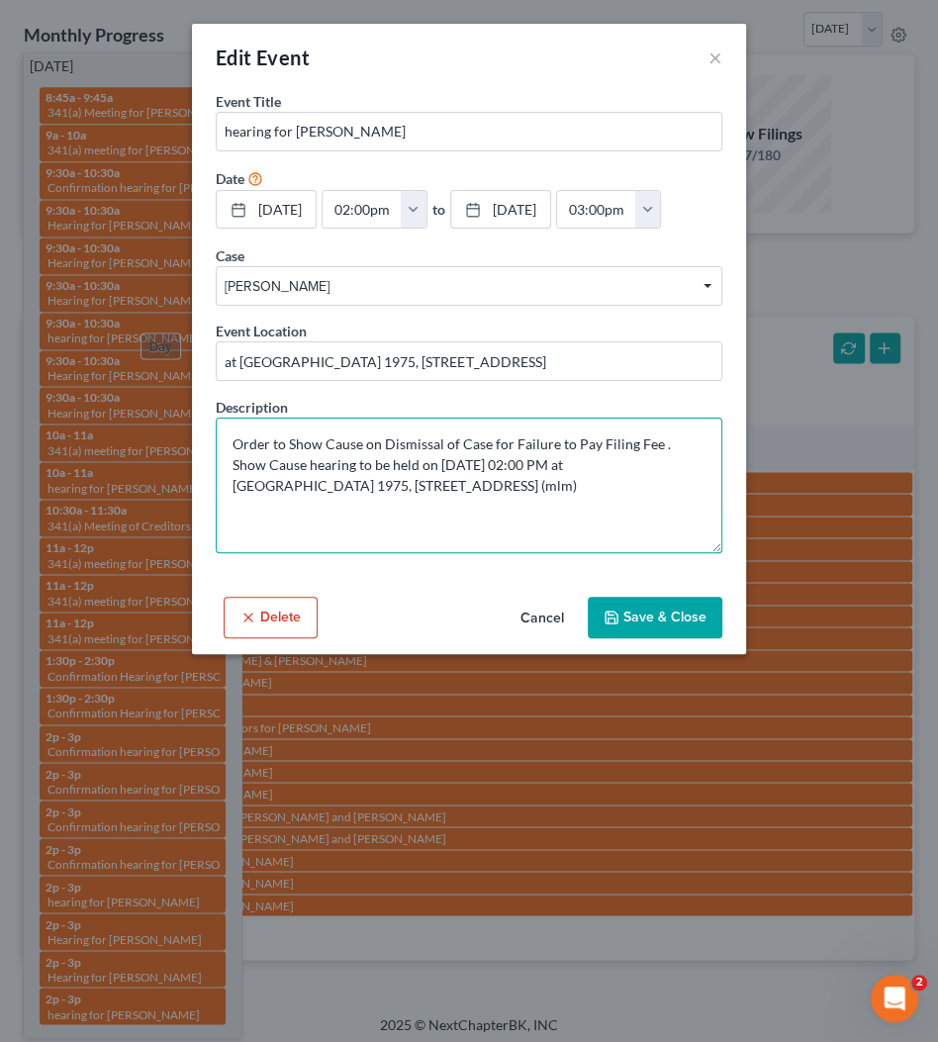
drag, startPoint x: 313, startPoint y: 475, endPoint x: 349, endPoint y: 489, distance: 39.2
click at [315, 475] on textarea "Order to Show Cause on Dismissal of Case for Failure to Pay Filing Fee . Show C…" at bounding box center [469, 486] width 507 height 136
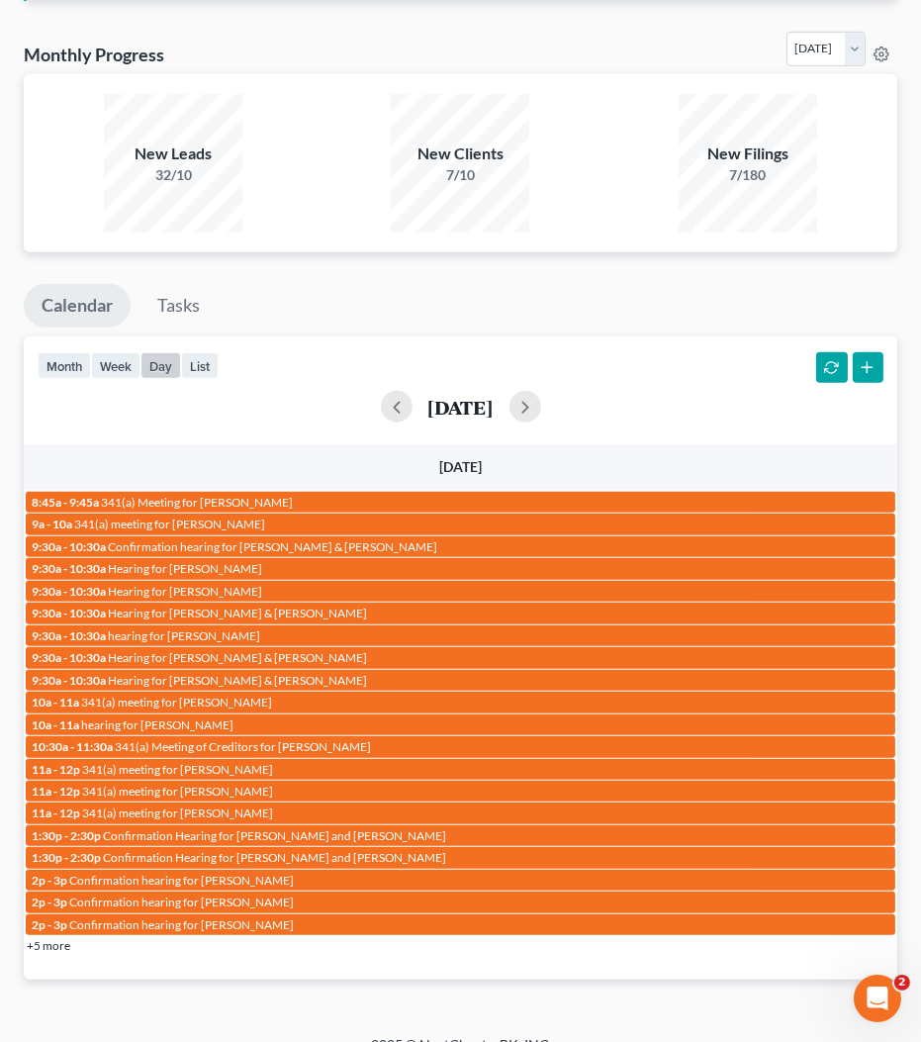
drag, startPoint x: 658, startPoint y: 431, endPoint x: 680, endPoint y: 398, distance: 39.3
click at [658, 431] on div "month week day list September 9, 2025 Tuesday 8:45a - 9:45a 341(a) Meeting for …" at bounding box center [461, 658] width 874 height 643
click at [560, 401] on div "September 9, 2025" at bounding box center [461, 407] width 846 height 32
click at [541, 395] on button "button" at bounding box center [526, 407] width 32 height 32
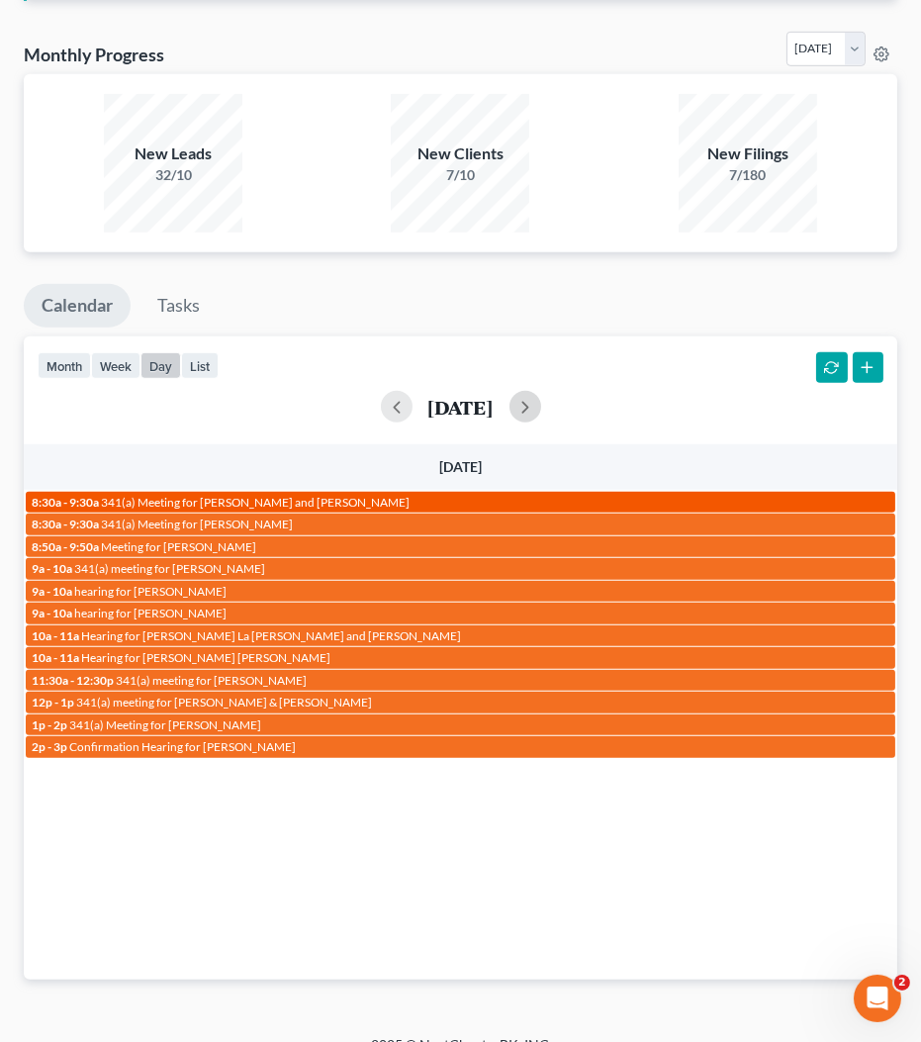
click at [315, 495] on span "341(a) Meeting for [PERSON_NAME] and [PERSON_NAME]" at bounding box center [255, 502] width 309 height 15
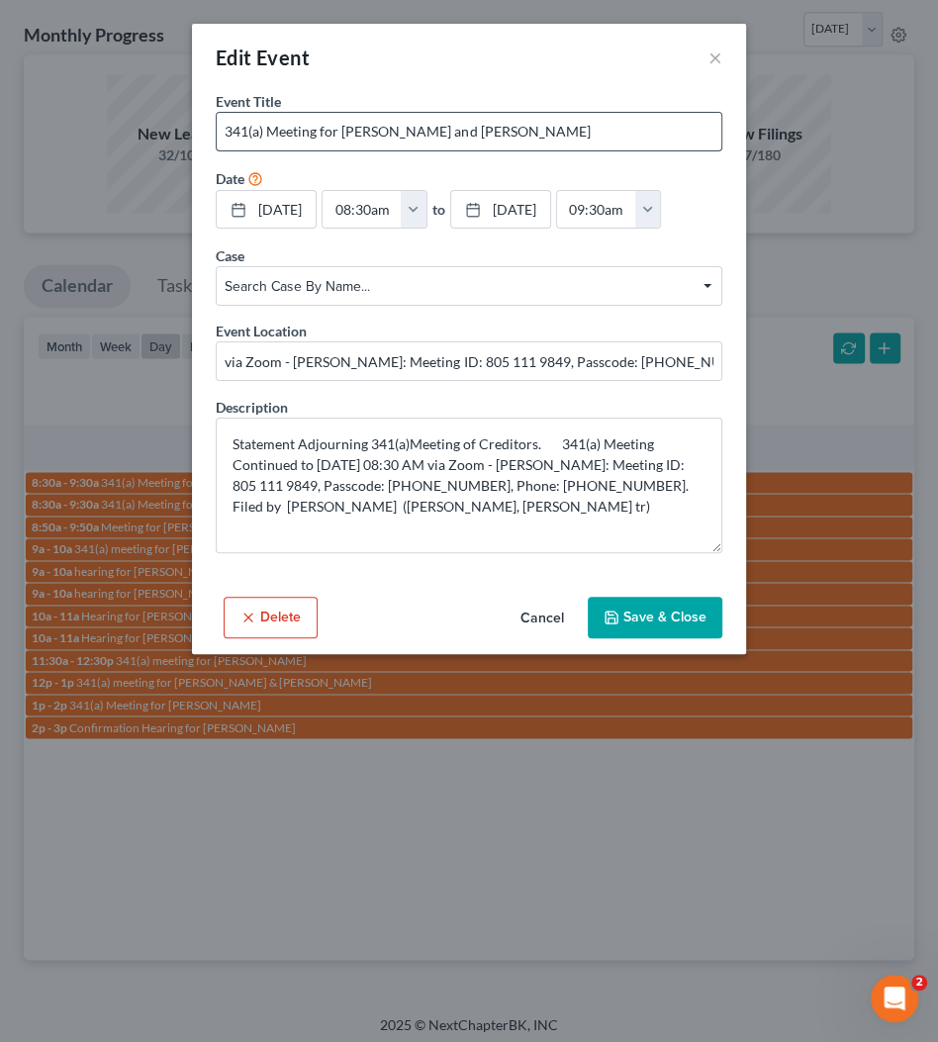
drag, startPoint x: 497, startPoint y: 129, endPoint x: 690, endPoint y: 128, distance: 193.0
click at [690, 128] on input "341(a) Meeting for [PERSON_NAME] and [PERSON_NAME]" at bounding box center [469, 132] width 505 height 38
click at [556, 123] on input "341(a) Meeting for [PERSON_NAME] and [PERSON_NAME]" at bounding box center [469, 132] width 505 height 38
drag, startPoint x: 339, startPoint y: 132, endPoint x: 793, endPoint y: 137, distance: 453.3
click at [793, 137] on div "Edit Event × Event Title * 341(a) Meeting for Allen Warren Rogers and Nicole Ly…" at bounding box center [469, 521] width 938 height 1042
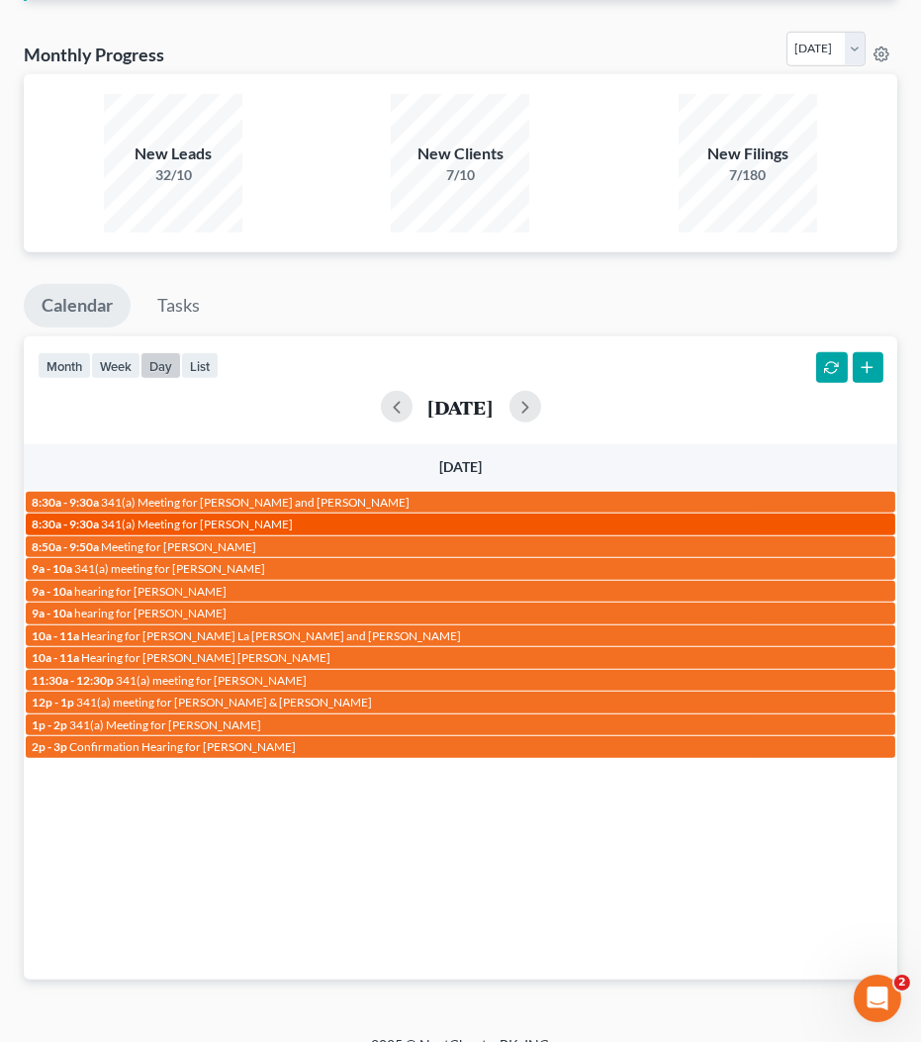
click at [231, 517] on span "341(a) Meeting for [PERSON_NAME]" at bounding box center [197, 524] width 192 height 15
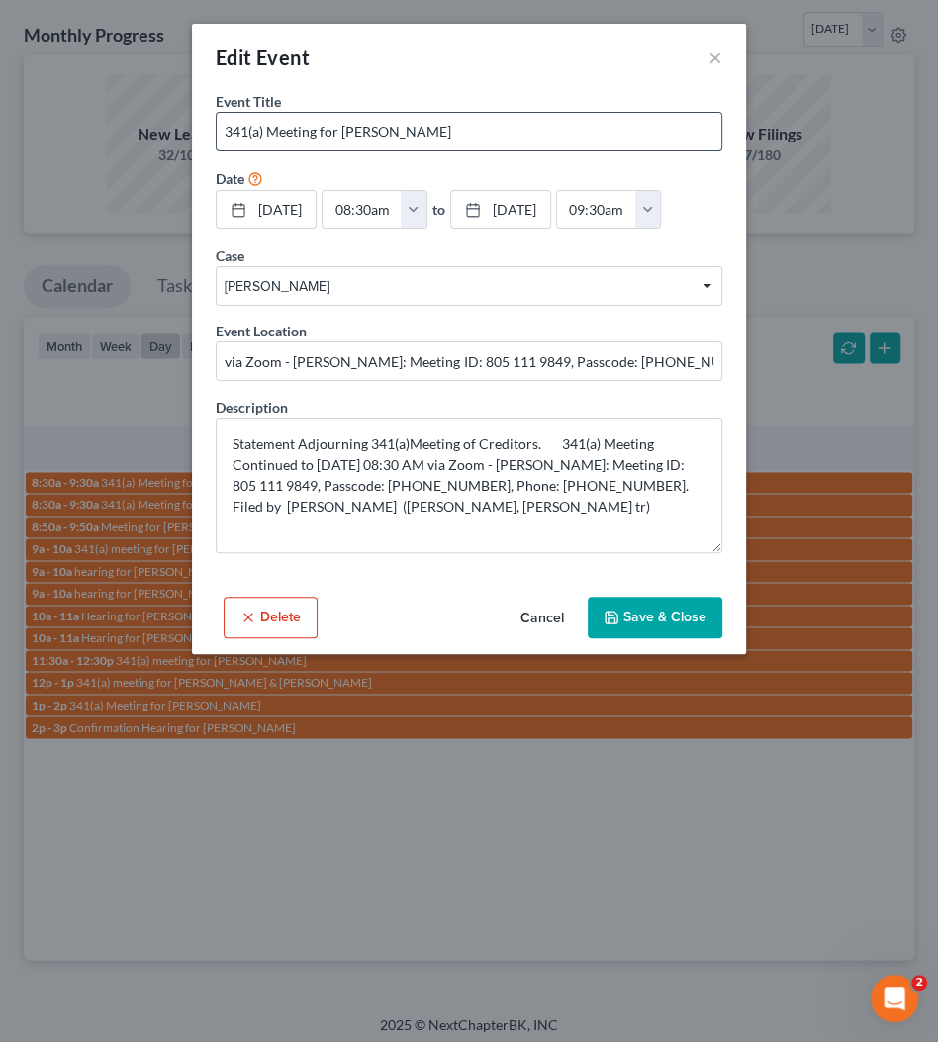
drag, startPoint x: 339, startPoint y: 125, endPoint x: 552, endPoint y: 135, distance: 213.0
click at [552, 135] on input "341(a) Meeting for [PERSON_NAME]" at bounding box center [469, 132] width 505 height 38
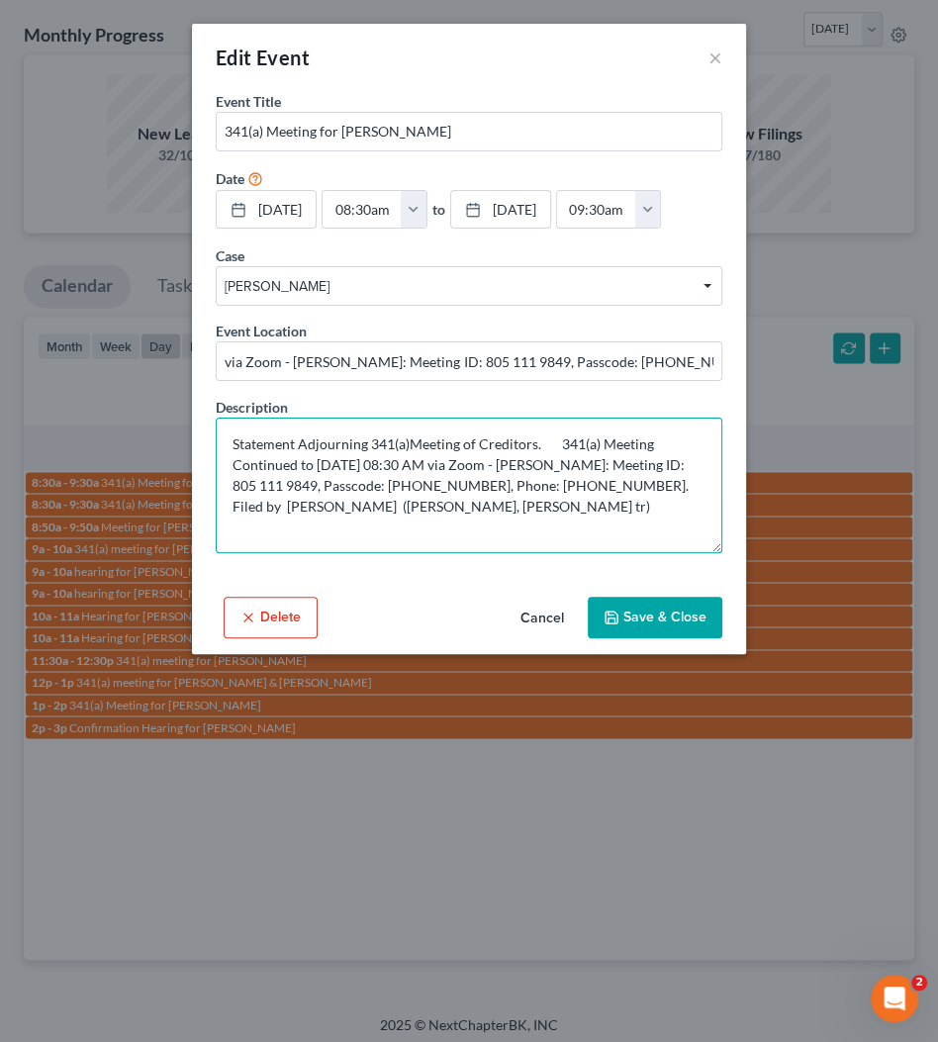
click at [464, 475] on textarea "Statement Adjourning 341(a)Meeting of Creditors. 341(a) Meeting Continued to 9/…" at bounding box center [469, 486] width 507 height 136
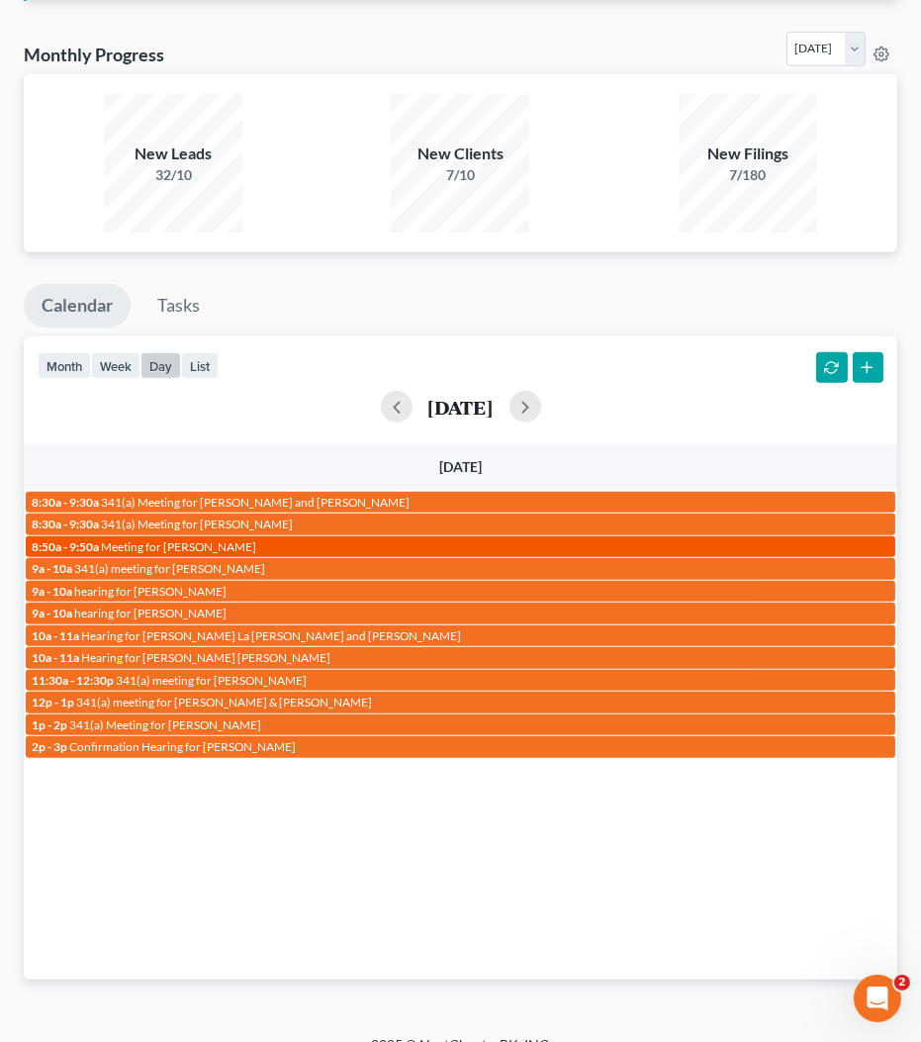
click at [230, 540] on div "8:50a - 9:50a Meeting for Janet Ulleg" at bounding box center [461, 546] width 858 height 15
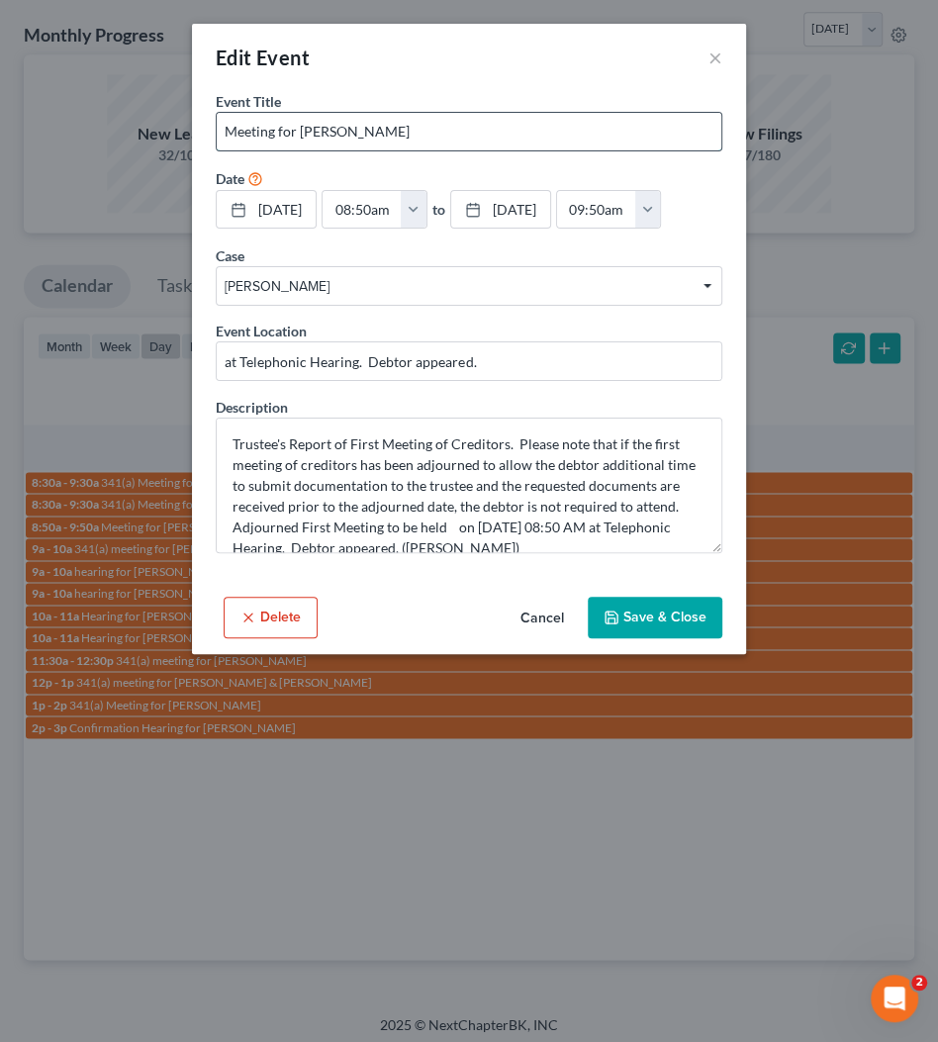
drag, startPoint x: 301, startPoint y: 129, endPoint x: 636, endPoint y: 146, distance: 336.0
click at [396, 131] on input "Meeting for [PERSON_NAME]" at bounding box center [469, 132] width 505 height 38
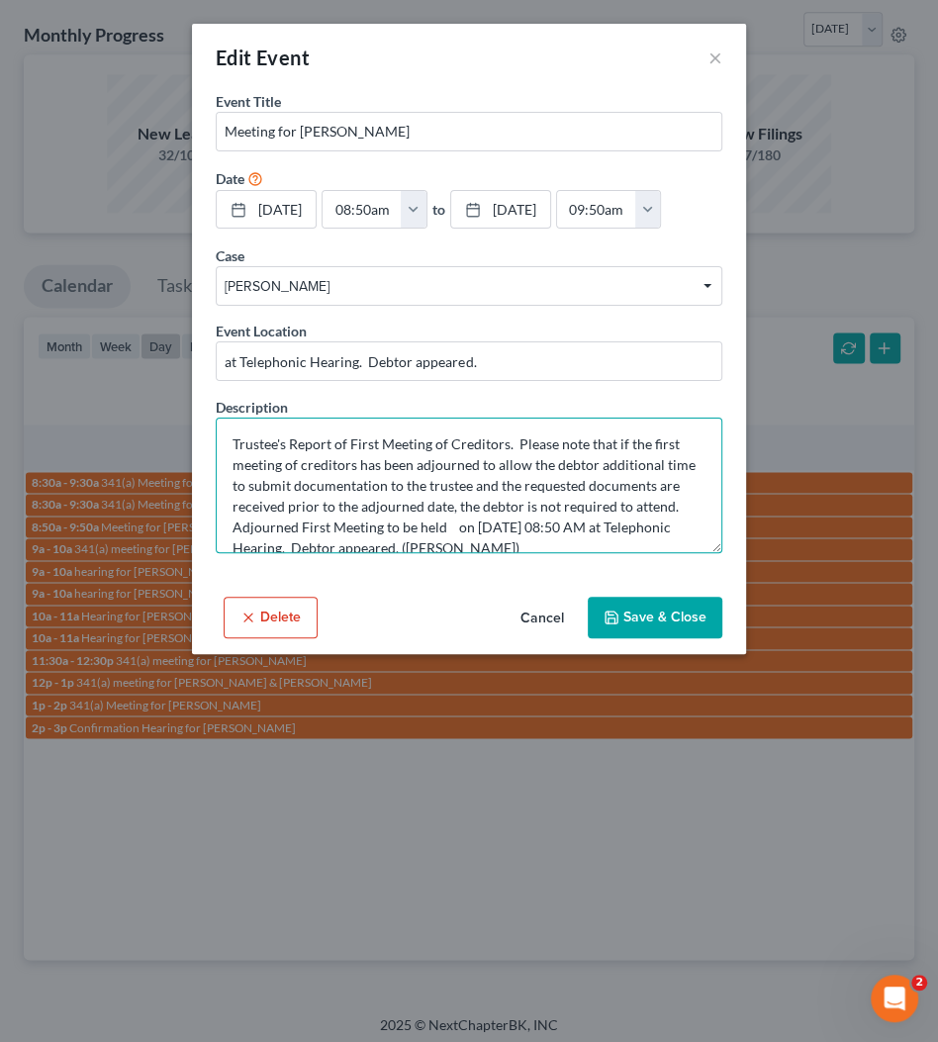
drag, startPoint x: 556, startPoint y: 522, endPoint x: 932, endPoint y: 525, distance: 376.1
click at [615, 518] on textarea "Trustee's Report of First Meeting of Creditors. Please note that if the first m…" at bounding box center [469, 486] width 507 height 136
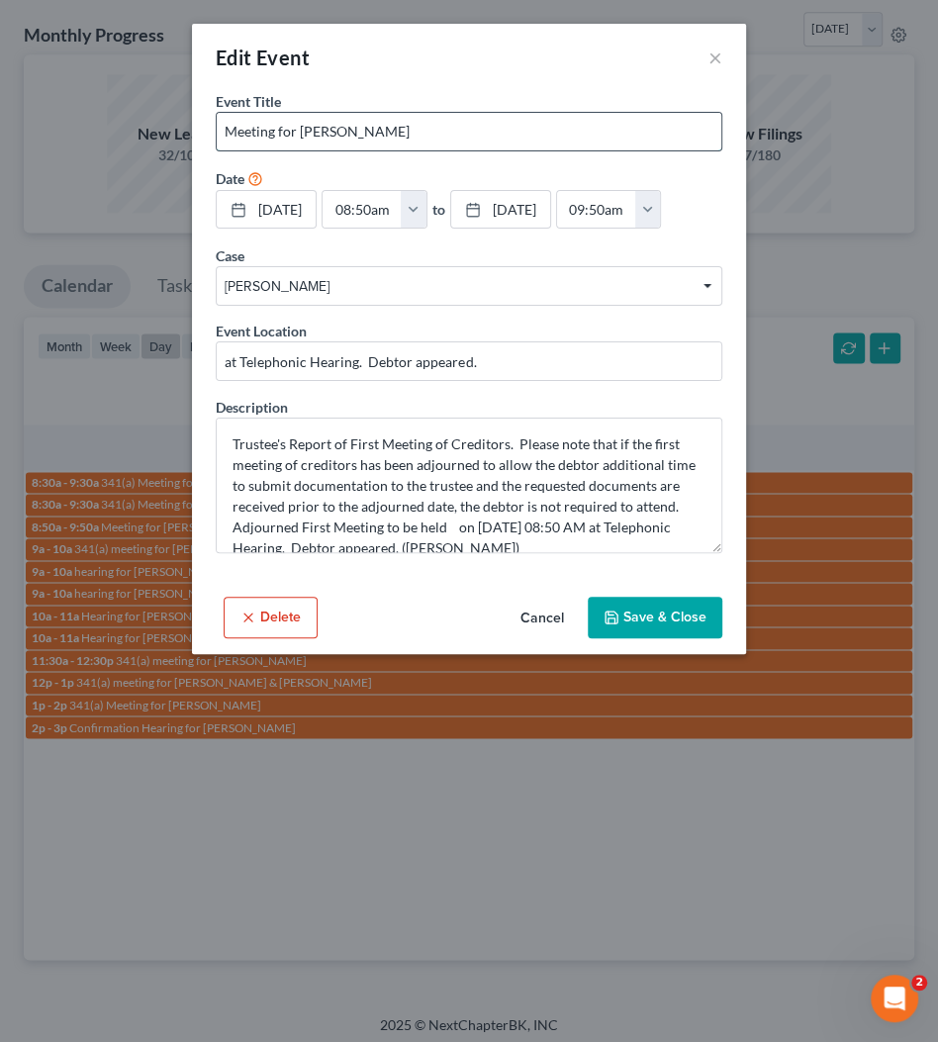
drag, startPoint x: 299, startPoint y: 127, endPoint x: 418, endPoint y: 124, distance: 118.8
click at [418, 124] on input "Meeting for [PERSON_NAME]" at bounding box center [469, 132] width 505 height 38
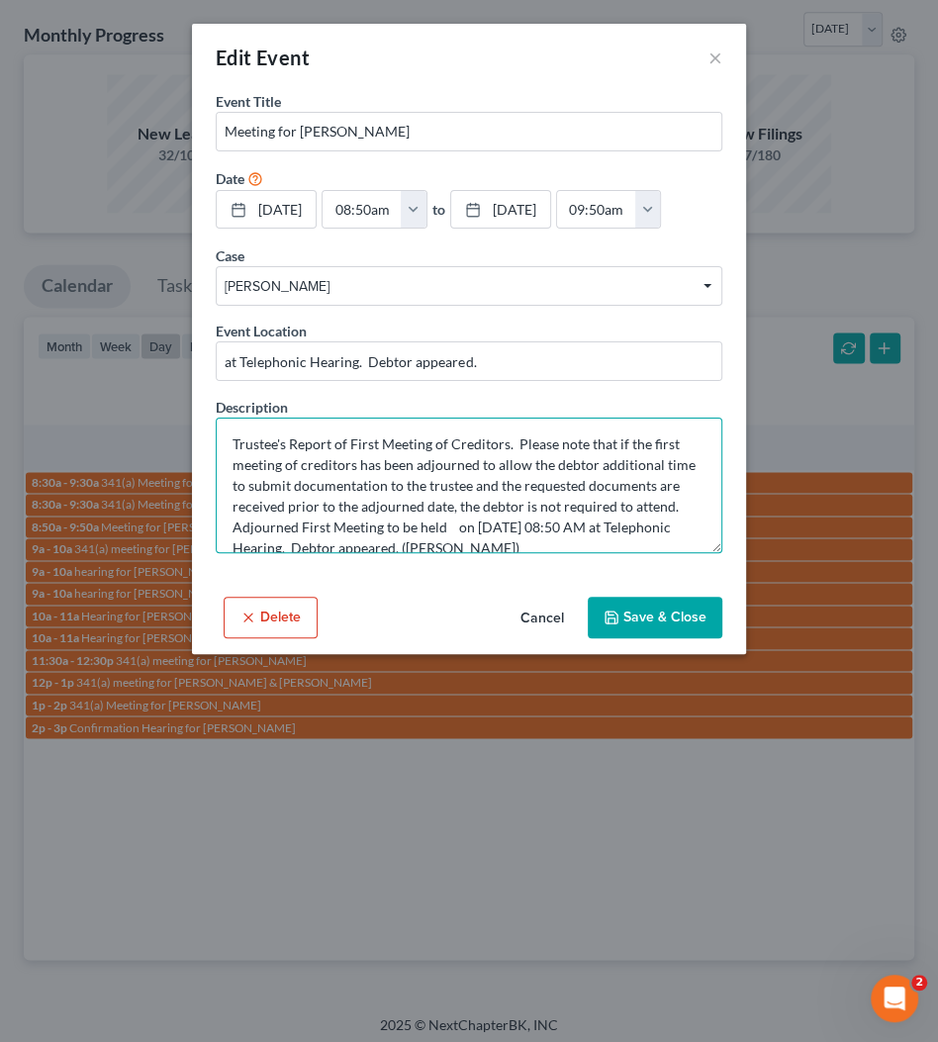
click at [492, 543] on textarea "Trustee's Report of First Meeting of Creditors. Please note that if the first m…" at bounding box center [469, 486] width 507 height 136
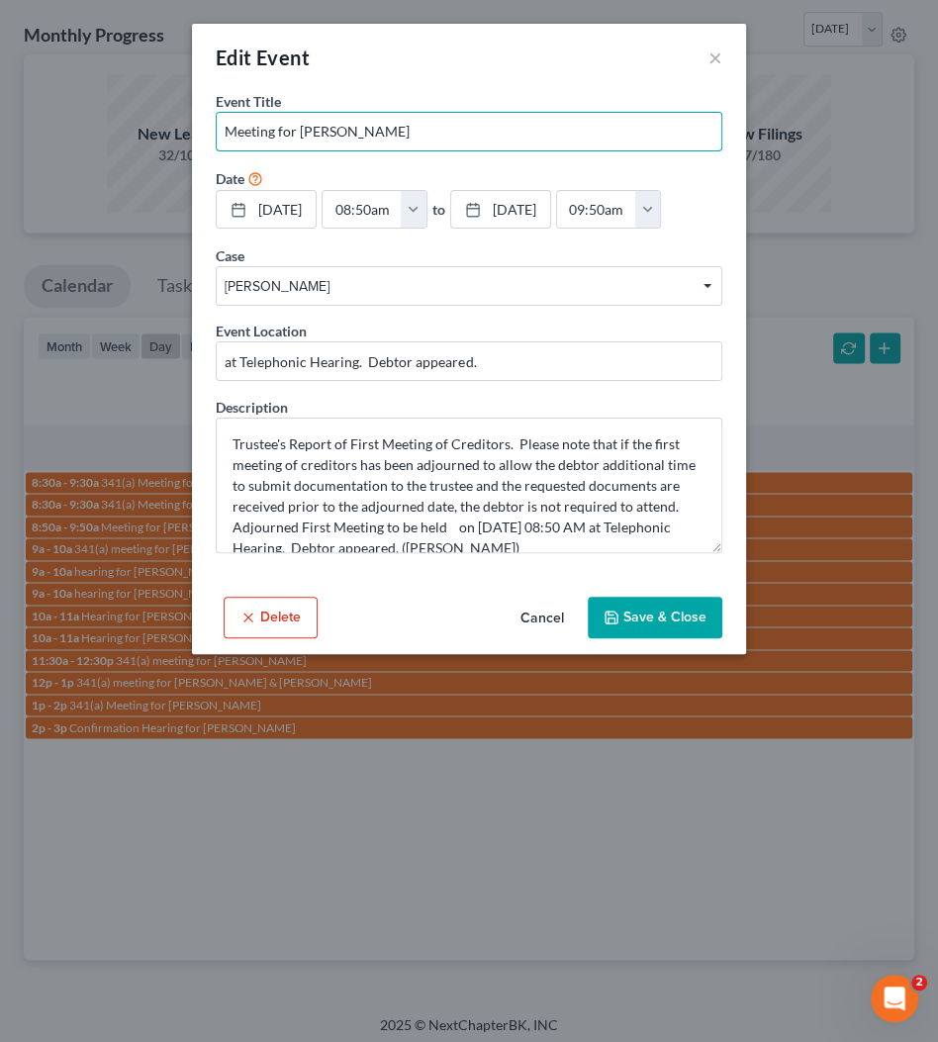
drag, startPoint x: 299, startPoint y: 131, endPoint x: 559, endPoint y: 105, distance: 261.6
click at [559, 105] on div "Event Title * Meeting for Janet Ulleg" at bounding box center [469, 121] width 507 height 60
click at [485, 124] on input "Meeting for [PERSON_NAME]" at bounding box center [469, 132] width 505 height 38
drag, startPoint x: 298, startPoint y: 131, endPoint x: 528, endPoint y: 119, distance: 229.9
click at [528, 119] on input "Meeting for [PERSON_NAME]" at bounding box center [469, 132] width 505 height 38
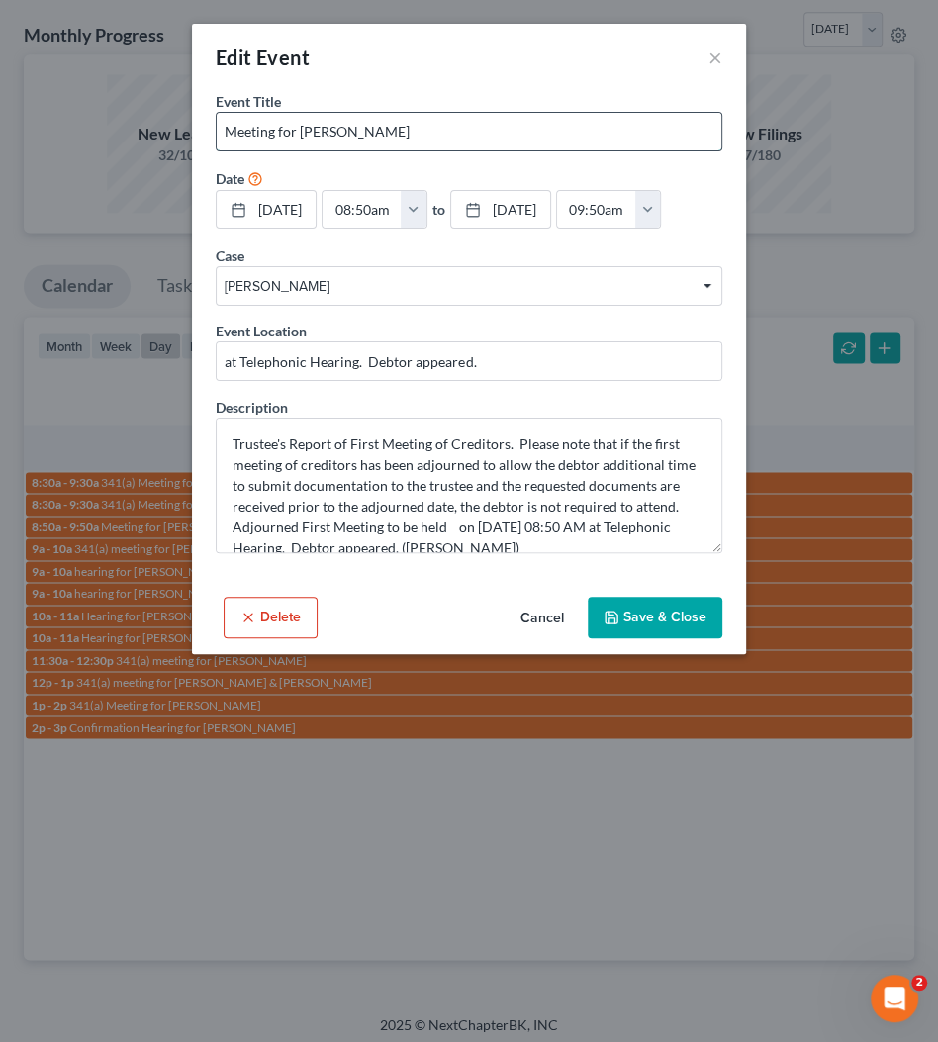
drag, startPoint x: 478, startPoint y: 130, endPoint x: 305, endPoint y: 145, distance: 173.9
click at [475, 130] on input "Meeting for [PERSON_NAME]" at bounding box center [469, 132] width 505 height 38
drag, startPoint x: 296, startPoint y: 131, endPoint x: 361, endPoint y: 131, distance: 65.3
click at [361, 131] on input "Meeting for [PERSON_NAME]" at bounding box center [469, 132] width 505 height 38
click at [377, 131] on input "Meeting for [PERSON_NAME]" at bounding box center [469, 132] width 505 height 38
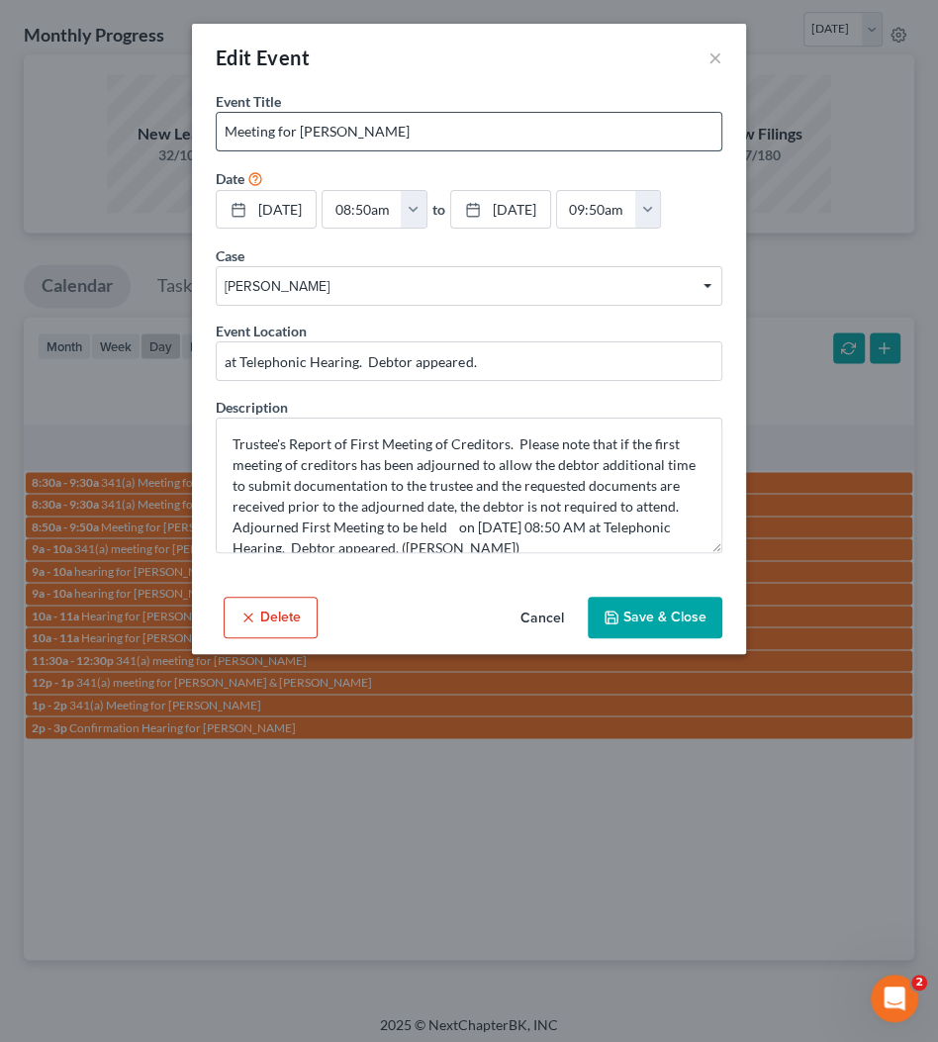
drag, startPoint x: 301, startPoint y: 132, endPoint x: 408, endPoint y: 128, distance: 107.0
click at [408, 128] on input "Meeting for [PERSON_NAME]" at bounding box center [469, 132] width 505 height 38
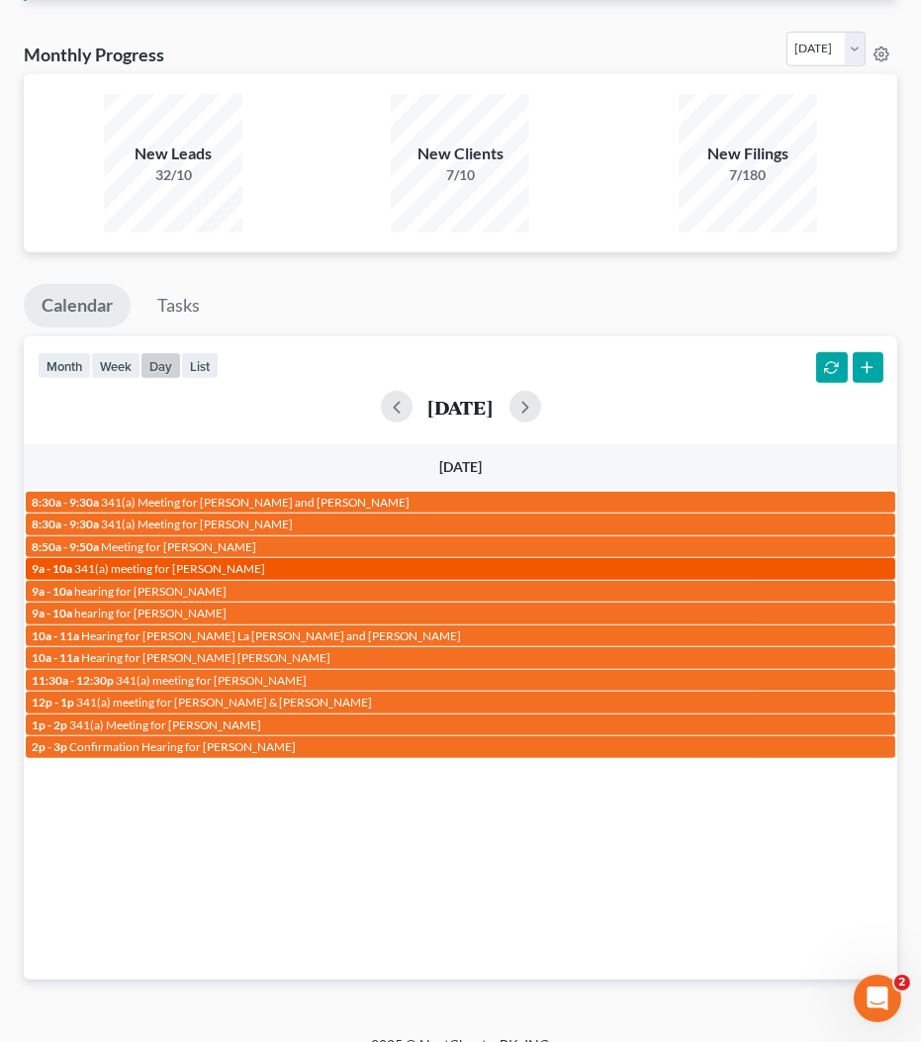
click at [190, 570] on link "9a - 10a 341(a) meeting for Monique Riddle" at bounding box center [461, 568] width 870 height 21
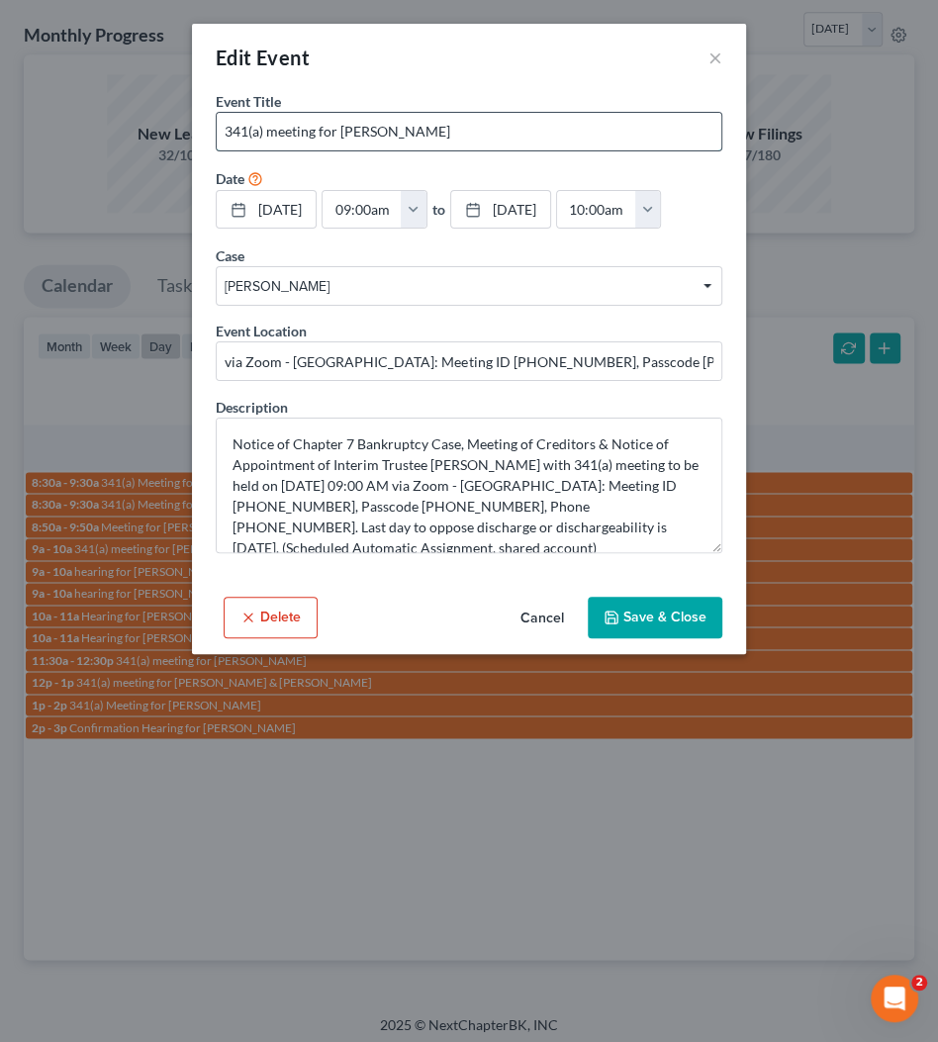
drag, startPoint x: 345, startPoint y: 132, endPoint x: 512, endPoint y: 134, distance: 166.3
click at [512, 134] on input "341(a) meeting for [PERSON_NAME]" at bounding box center [469, 132] width 505 height 38
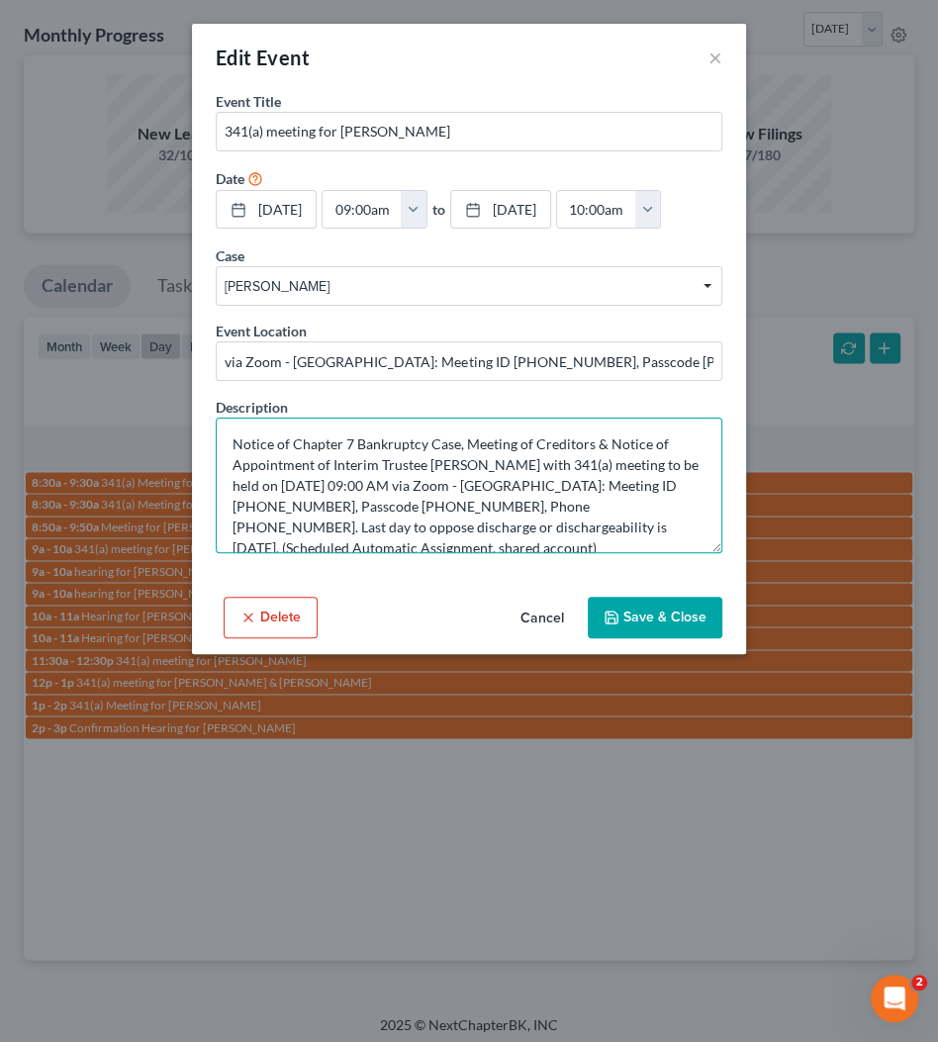
drag, startPoint x: 438, startPoint y: 480, endPoint x: 300, endPoint y: 481, distance: 138.6
click at [300, 481] on textarea "Notice of Chapter 7 Bankruptcy Case, Meeting of Creditors & Notice of Appointme…" at bounding box center [469, 486] width 507 height 136
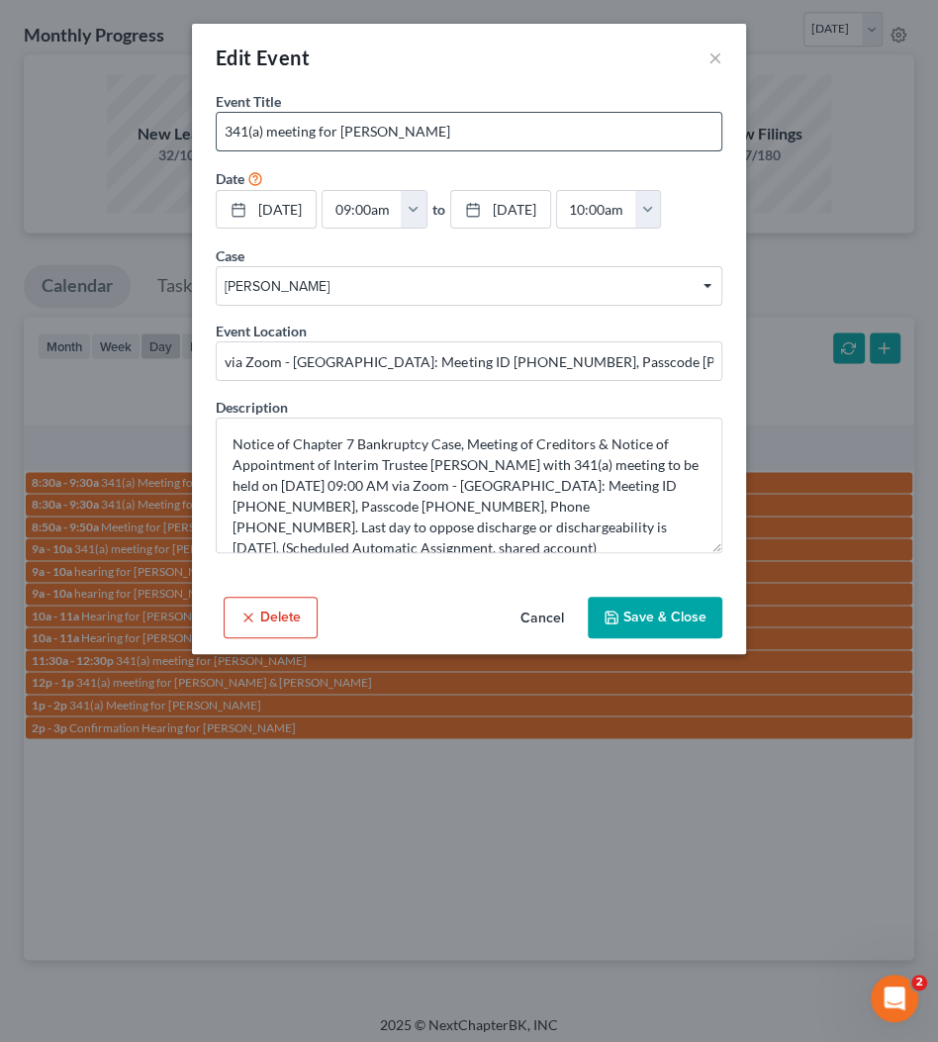
drag, startPoint x: 341, startPoint y: 126, endPoint x: 572, endPoint y: 120, distance: 230.7
click at [572, 120] on input "341(a) meeting for [PERSON_NAME]" at bounding box center [469, 132] width 505 height 38
click at [511, 130] on input "341(a) meeting for [PERSON_NAME]" at bounding box center [469, 132] width 505 height 38
drag, startPoint x: 354, startPoint y: 131, endPoint x: 515, endPoint y: 129, distance: 160.4
click at [515, 129] on input "341(a) meeting for [PERSON_NAME]" at bounding box center [469, 132] width 505 height 38
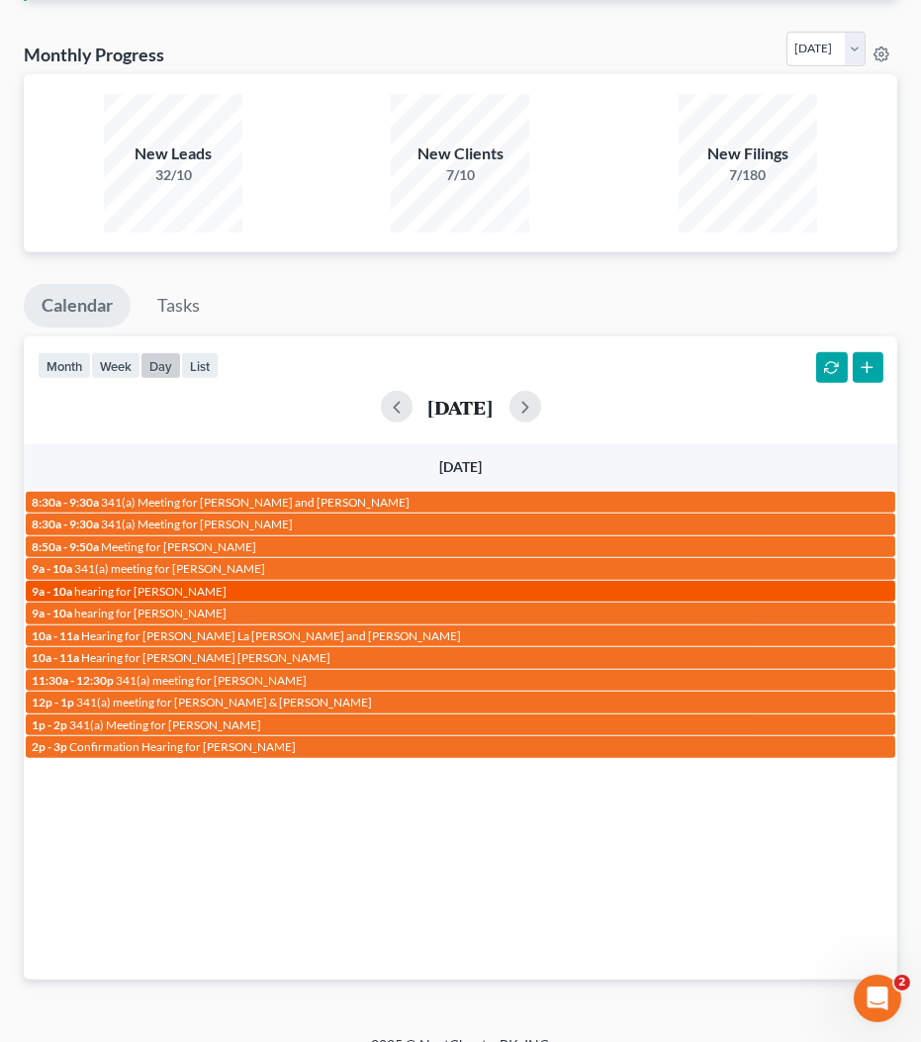
click at [218, 584] on div "9a - 10a hearing for Ashley Adams" at bounding box center [461, 591] width 858 height 15
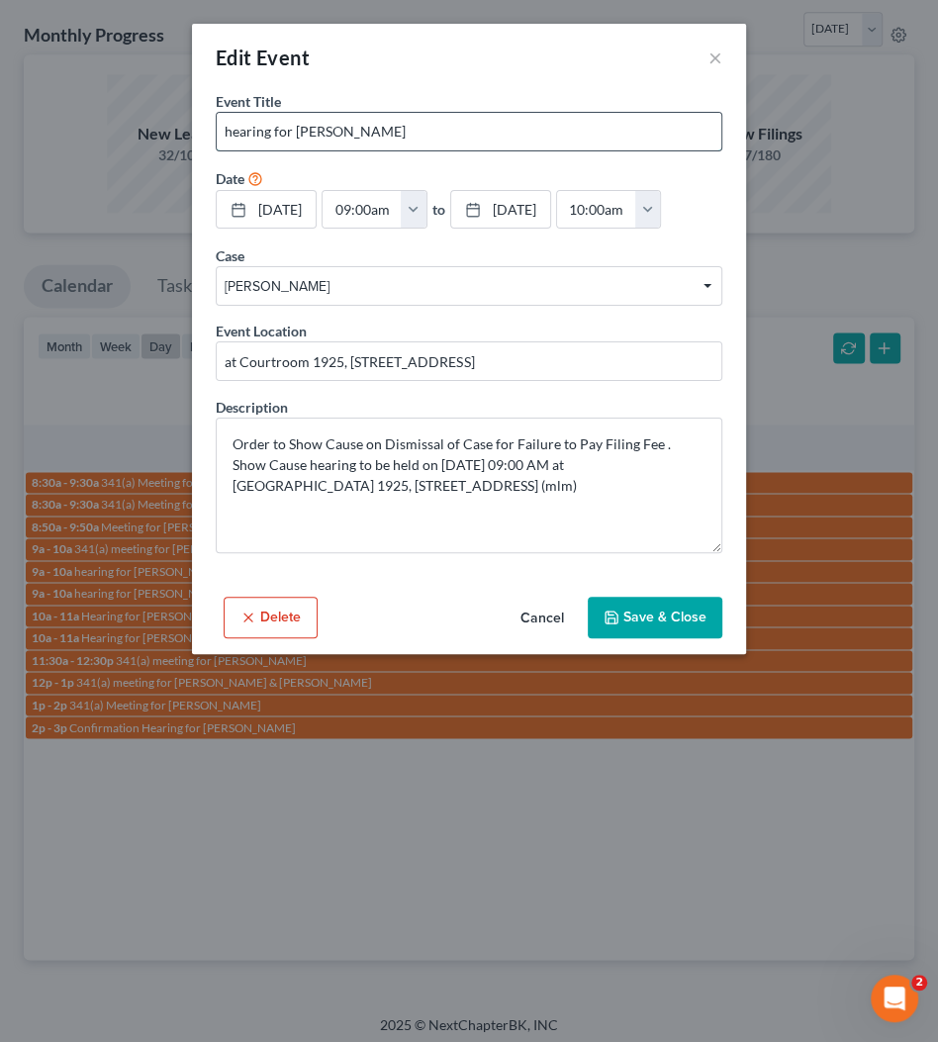
drag, startPoint x: 292, startPoint y: 130, endPoint x: 379, endPoint y: 133, distance: 87.1
click at [379, 133] on input "hearing for [PERSON_NAME]" at bounding box center [469, 132] width 505 height 38
click at [386, 135] on input "hearing for [PERSON_NAME]" at bounding box center [469, 132] width 505 height 38
drag, startPoint x: 296, startPoint y: 133, endPoint x: 474, endPoint y: 129, distance: 178.2
click at [474, 129] on input "hearing for [PERSON_NAME]" at bounding box center [469, 132] width 505 height 38
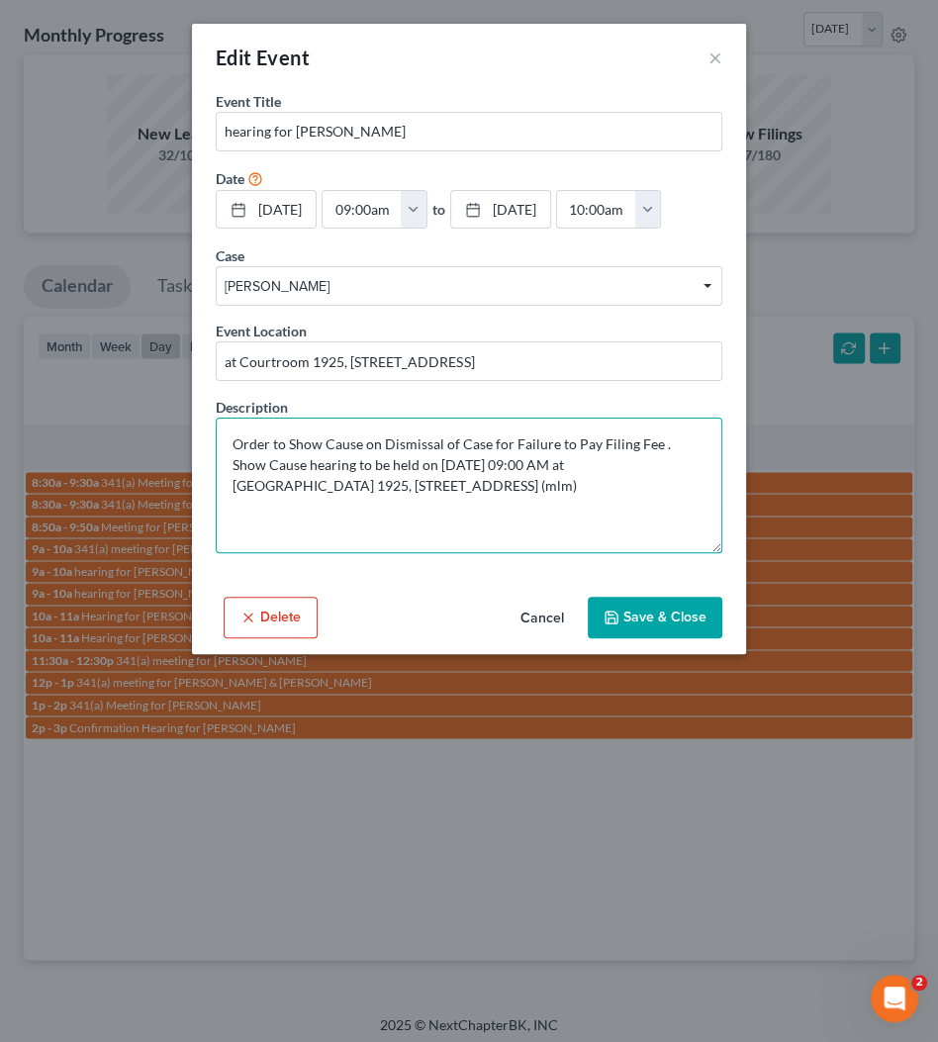
drag, startPoint x: 487, startPoint y: 459, endPoint x: 540, endPoint y: 465, distance: 53.8
click at [540, 462] on textarea "Order to Show Cause on Dismissal of Case for Failure to Pay Filing Fee . Show C…" at bounding box center [469, 486] width 507 height 136
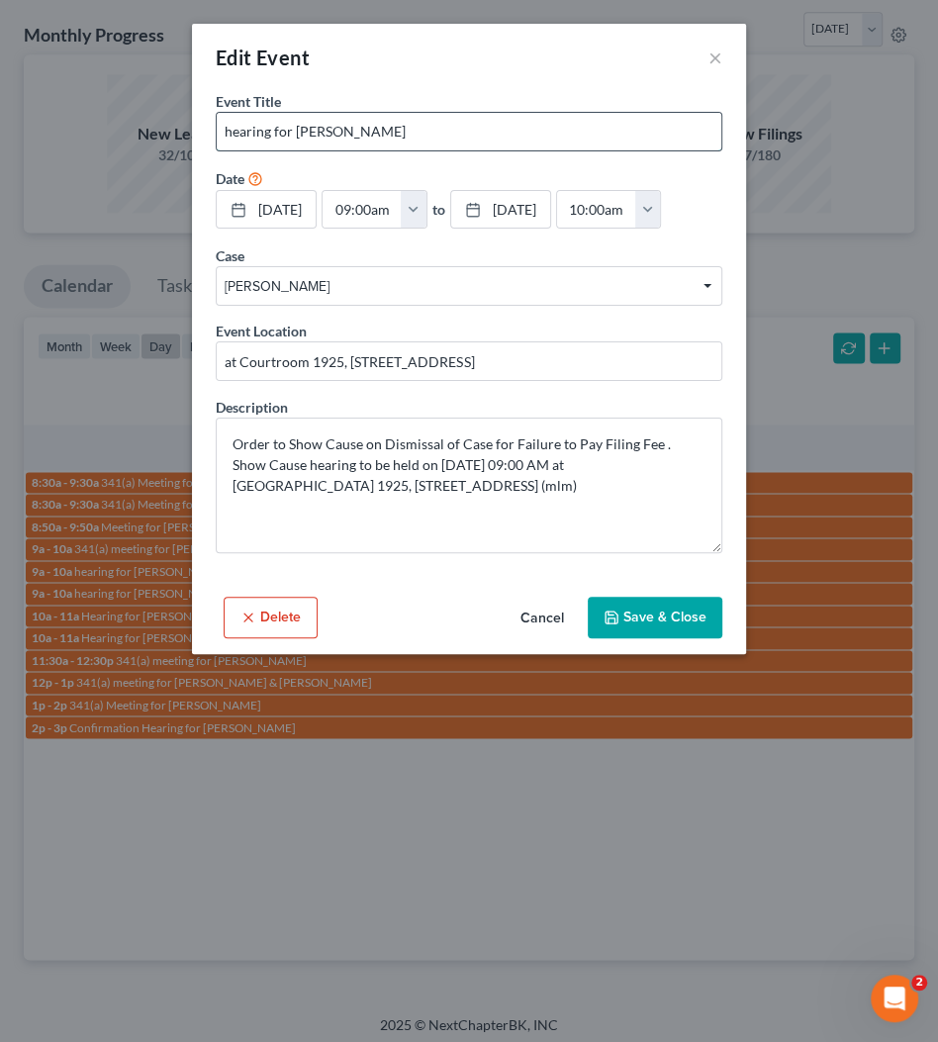
drag, startPoint x: 296, startPoint y: 130, endPoint x: 507, endPoint y: 136, distance: 210.9
click at [507, 136] on input "hearing for [PERSON_NAME]" at bounding box center [469, 132] width 505 height 38
click at [468, 520] on textarea "Order to Show Cause on Dismissal of Case for Failure to Pay Filing Fee . Show C…" at bounding box center [469, 486] width 507 height 136
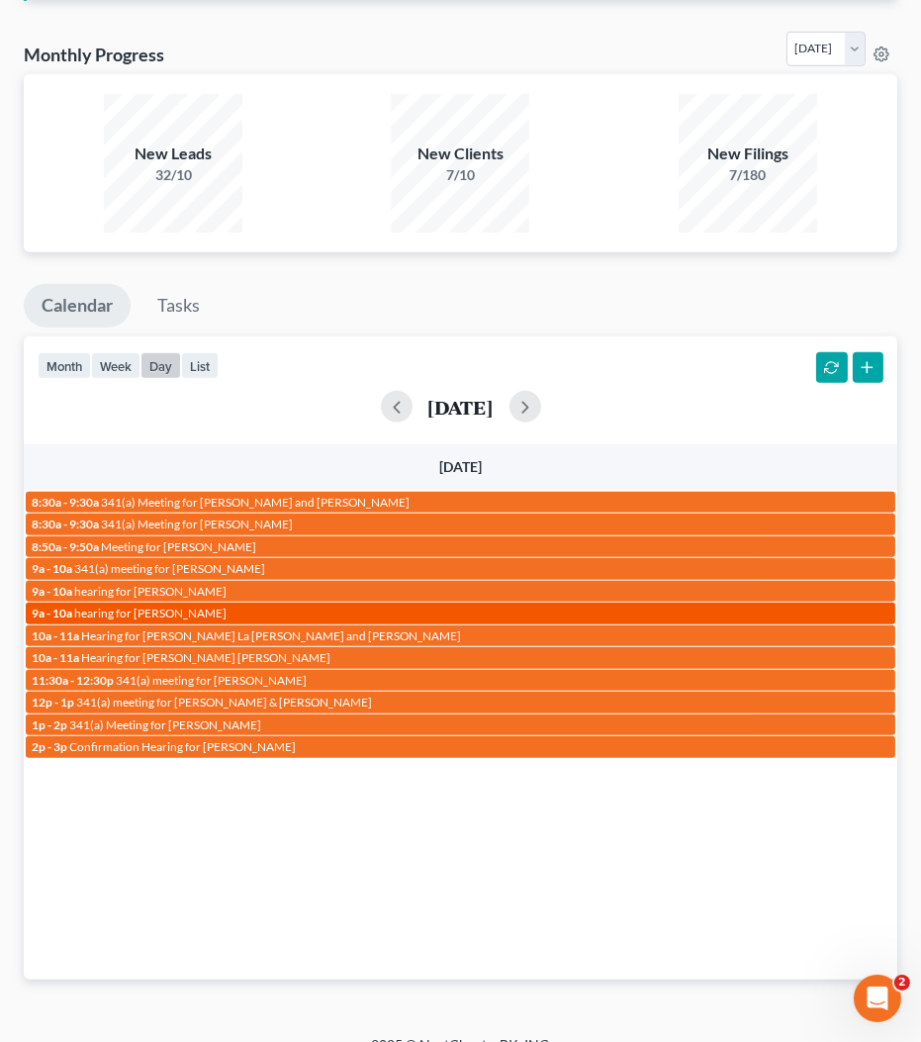
click at [206, 606] on span "hearing for [PERSON_NAME]" at bounding box center [150, 613] width 152 height 15
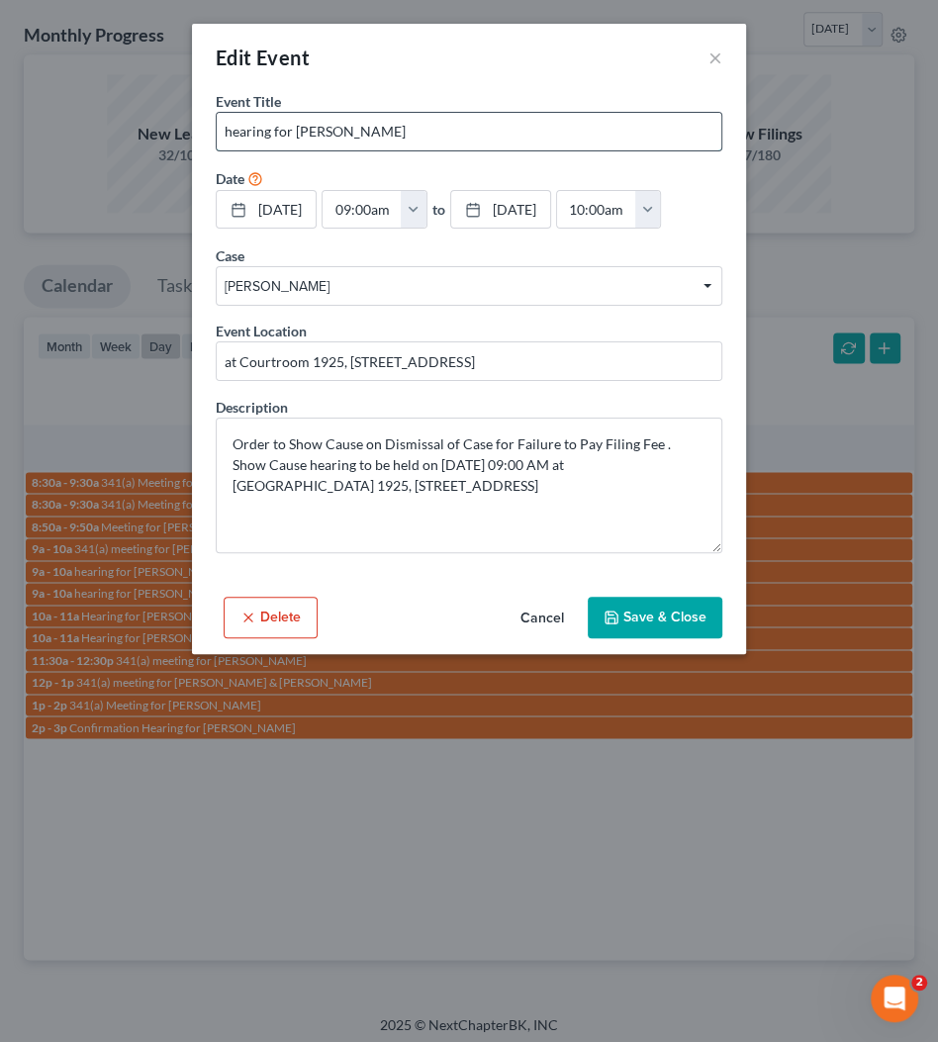
drag, startPoint x: 295, startPoint y: 128, endPoint x: 479, endPoint y: 134, distance: 184.2
click at [479, 134] on input "hearing for [PERSON_NAME]" at bounding box center [469, 132] width 505 height 38
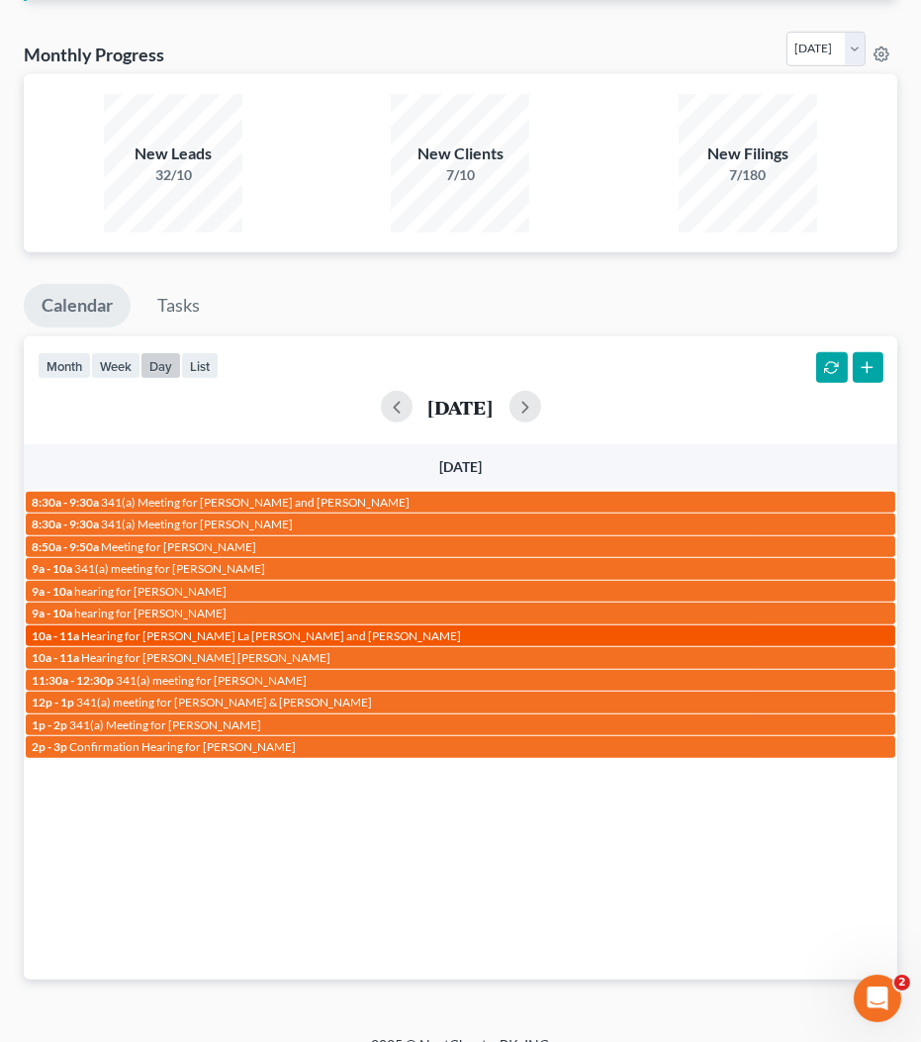
click at [135, 628] on span "Hearing for [PERSON_NAME] La [PERSON_NAME] and [PERSON_NAME]" at bounding box center [271, 635] width 380 height 15
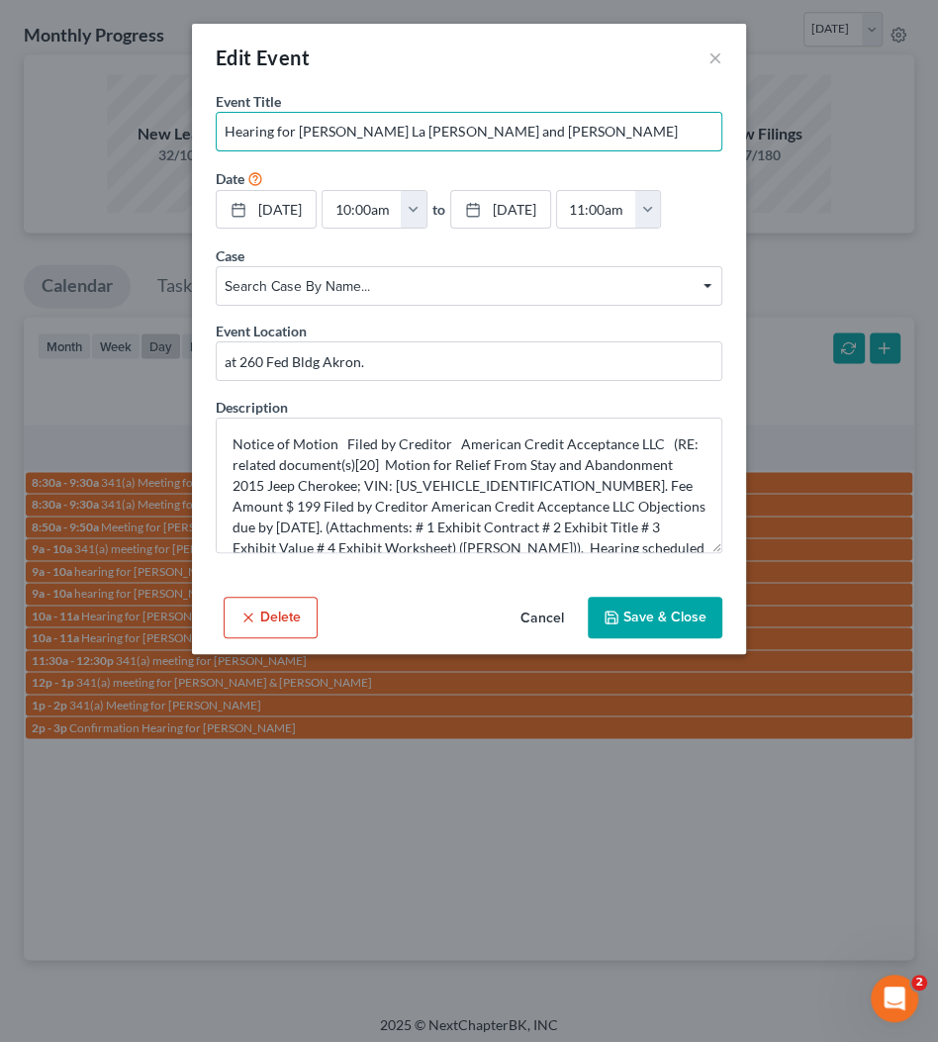
drag, startPoint x: 483, startPoint y: 131, endPoint x: 677, endPoint y: 159, distance: 196.1
click at [670, 159] on form "Event Title * Hearing for Carrissa La Ren Congrove and Kyle Andrew Congrove Dat…" at bounding box center [469, 322] width 507 height 462
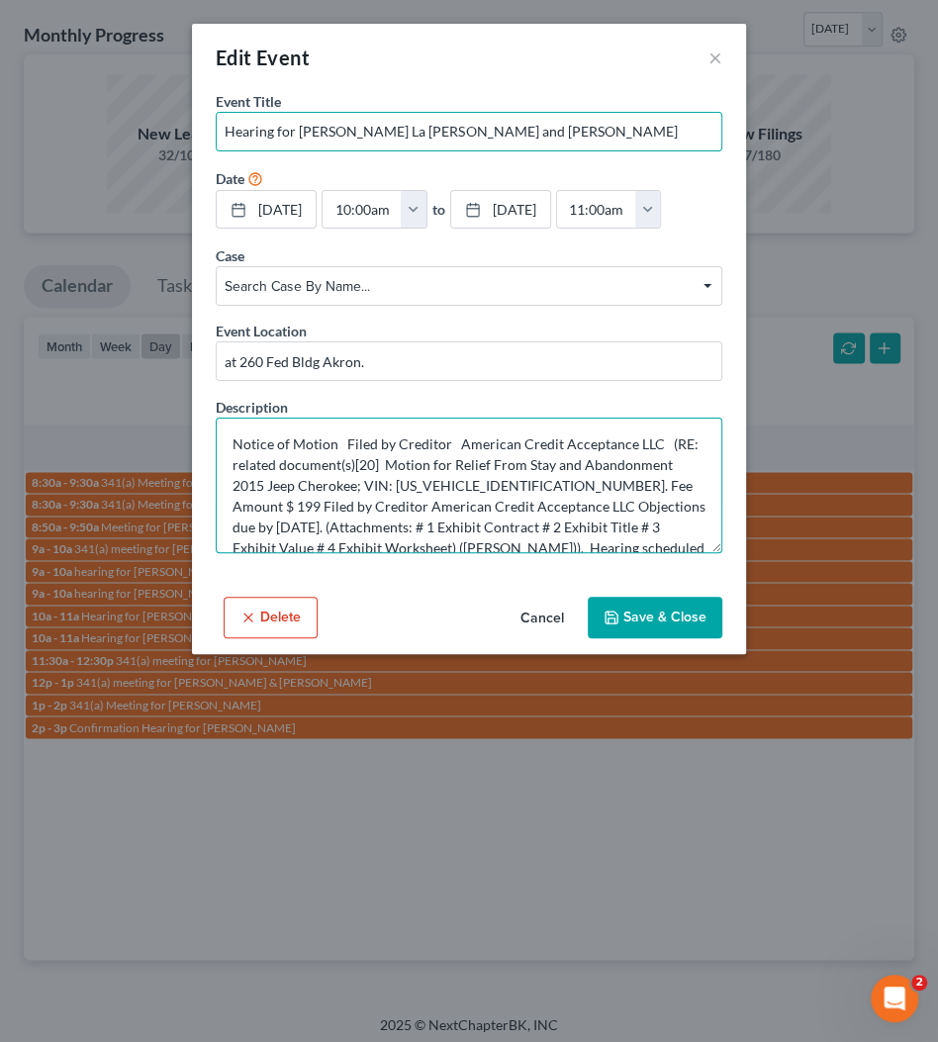
click at [483, 481] on textarea "Notice of Motion Filed by Creditor American Credit Acceptance LLC (RE: related …" at bounding box center [469, 486] width 507 height 136
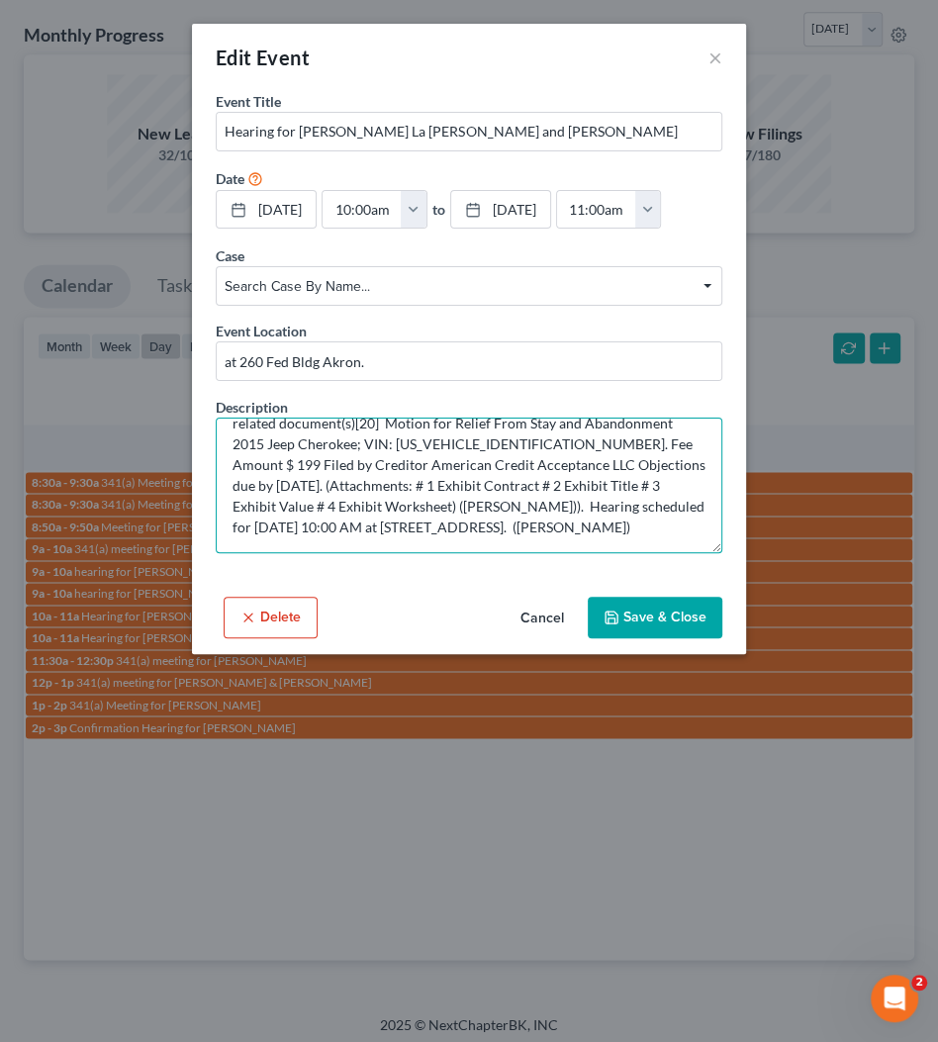
click at [486, 484] on textarea "Notice of Motion Filed by Creditor American Credit Acceptance LLC (RE: related …" at bounding box center [469, 486] width 507 height 136
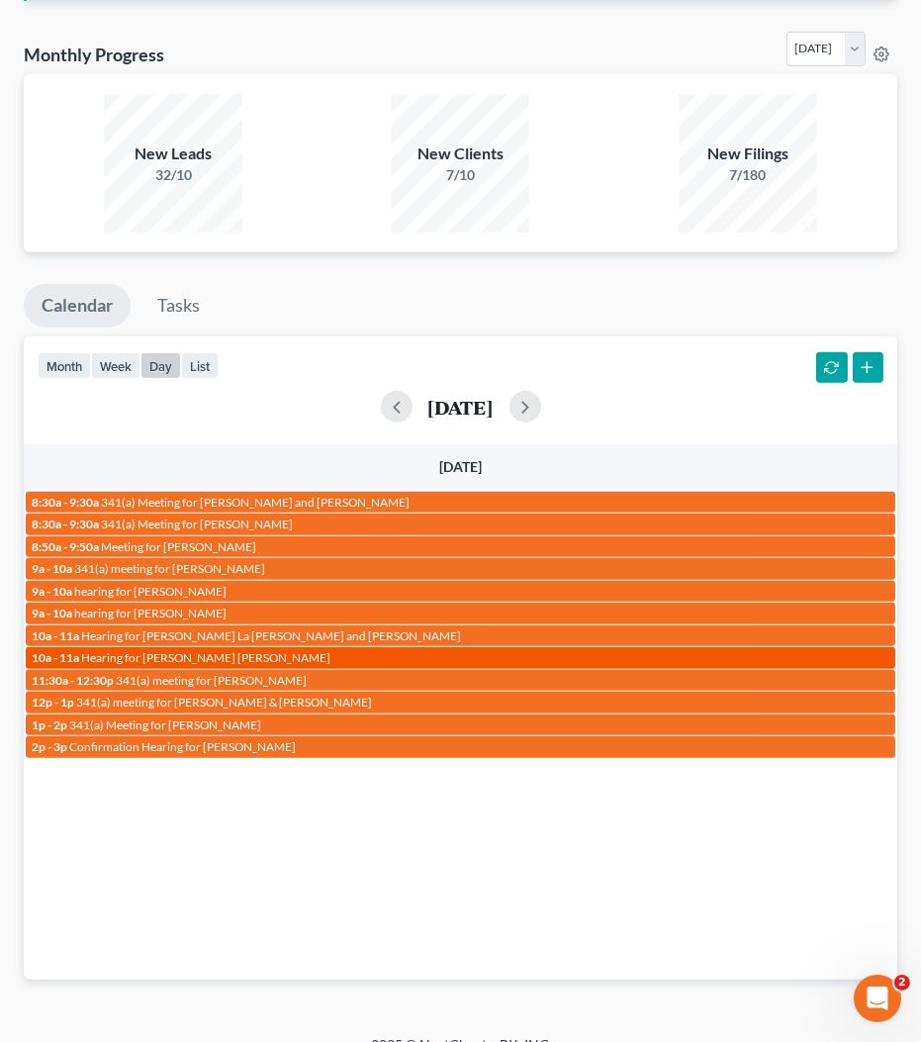
click at [256, 658] on link "10a - 11a Hearing for Catherine Camilla Laverie" at bounding box center [461, 657] width 870 height 21
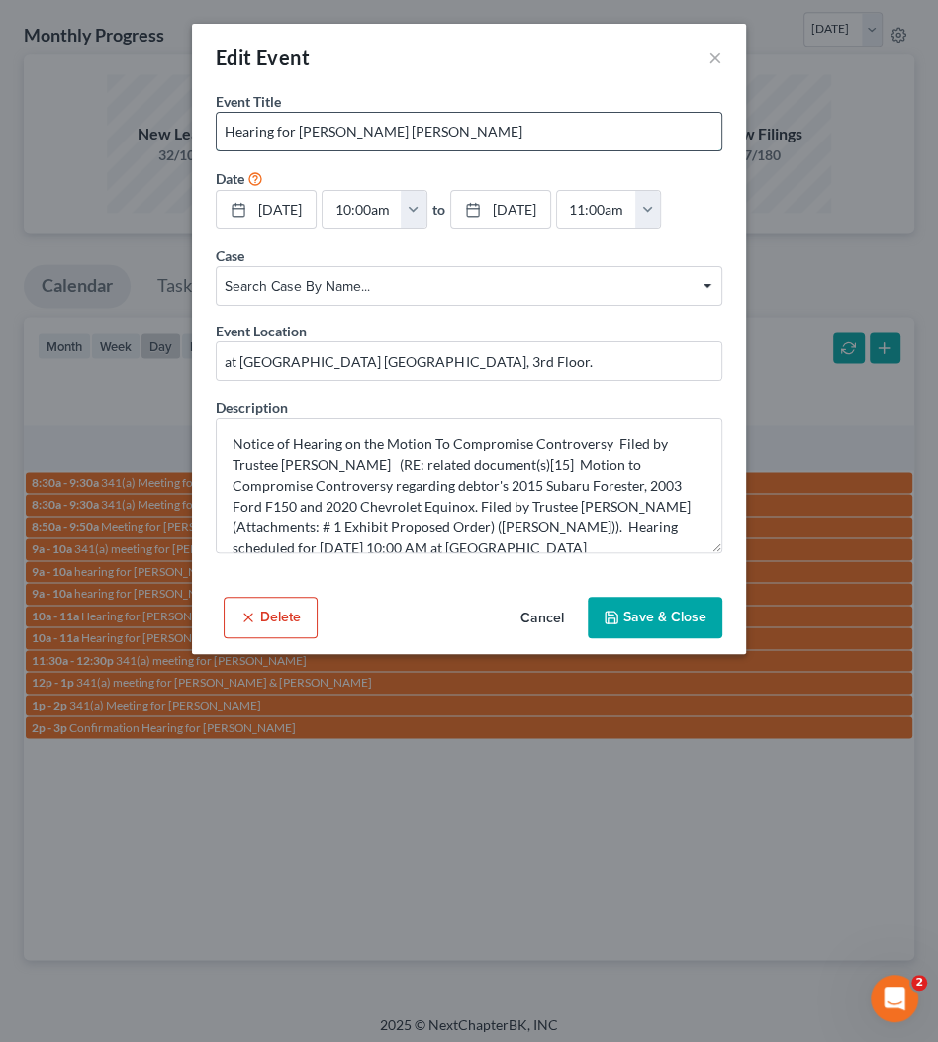
drag, startPoint x: 298, startPoint y: 126, endPoint x: 530, endPoint y: 139, distance: 232.0
click at [530, 139] on input "Hearing for [PERSON_NAME] [PERSON_NAME]" at bounding box center [469, 132] width 505 height 38
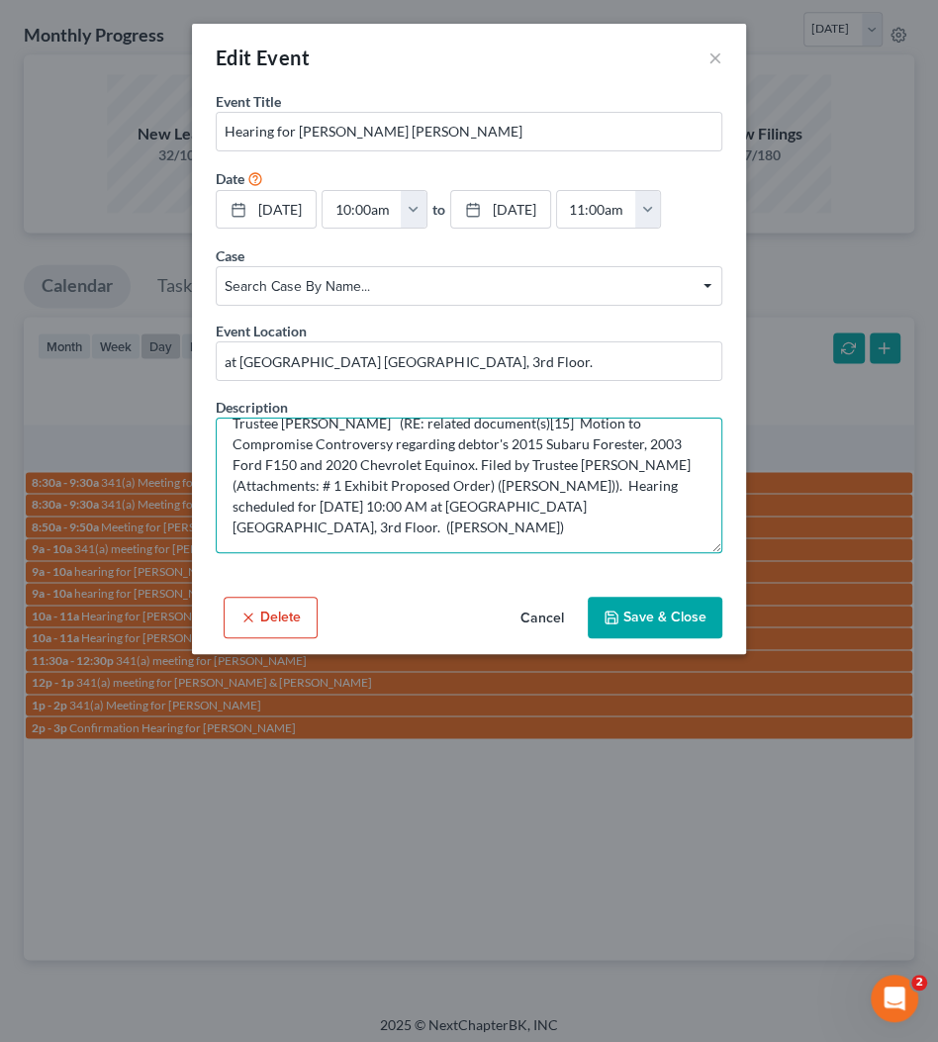
click at [557, 500] on textarea "Notice of Hearing on the Motion To Compromise Controversy Filed by Trustee Mich…" at bounding box center [469, 486] width 507 height 136
drag, startPoint x: 559, startPoint y: 503, endPoint x: 447, endPoint y: 527, distance: 114.3
click at [447, 527] on textarea "Notice of Hearing on the Motion To Compromise Controversy Filed by Trustee Mich…" at bounding box center [469, 486] width 507 height 136
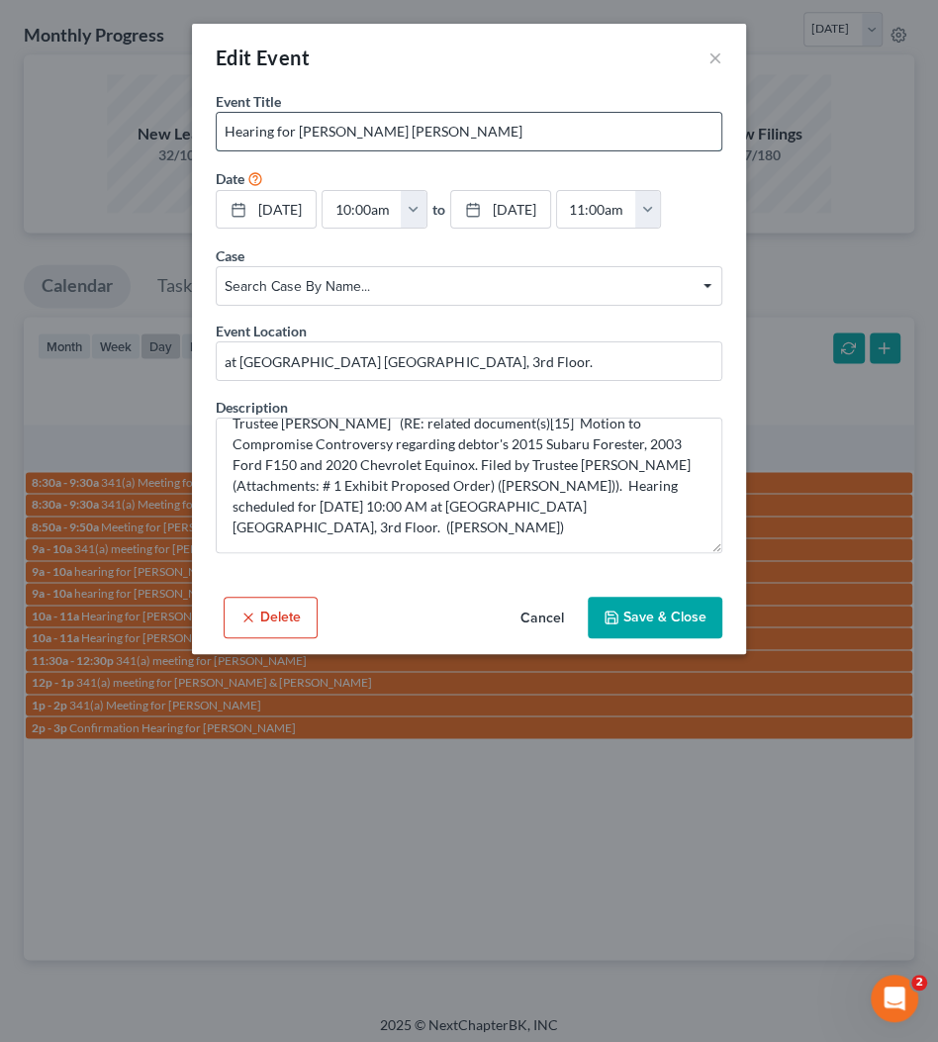
drag, startPoint x: 299, startPoint y: 127, endPoint x: 670, endPoint y: 130, distance: 371.2
click at [670, 130] on input "Hearing for [PERSON_NAME] [PERSON_NAME]" at bounding box center [469, 132] width 505 height 38
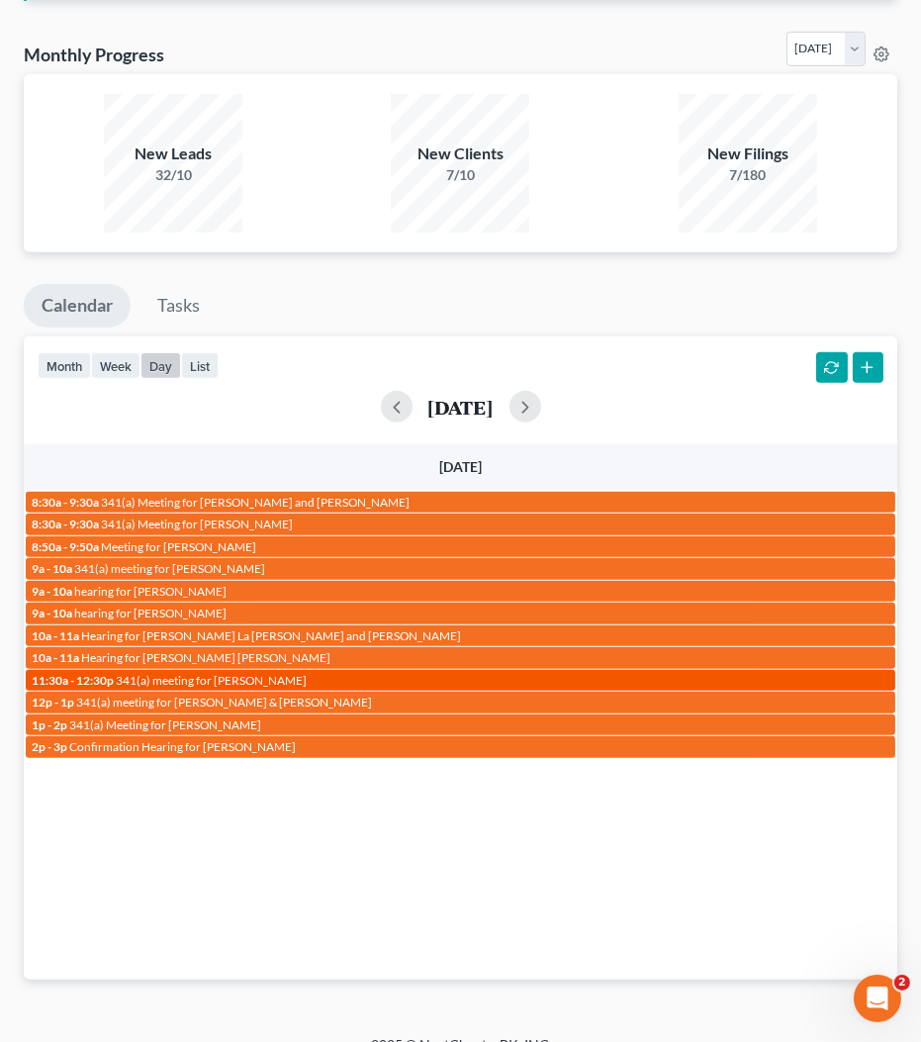
click at [272, 673] on span "341(a) meeting for [PERSON_NAME]" at bounding box center [211, 680] width 191 height 15
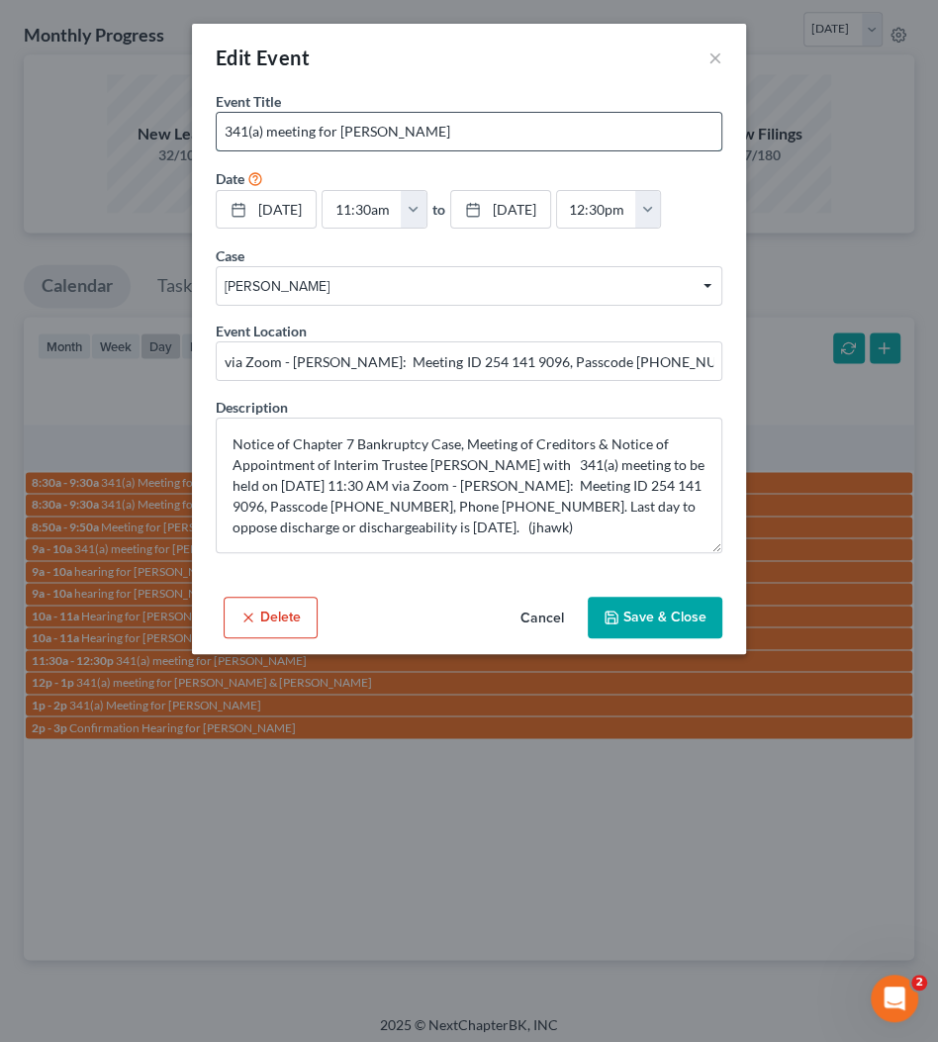
drag, startPoint x: 338, startPoint y: 130, endPoint x: 477, endPoint y: 129, distance: 138.6
click at [456, 129] on input "341(a) meeting for [PERSON_NAME]" at bounding box center [469, 132] width 505 height 38
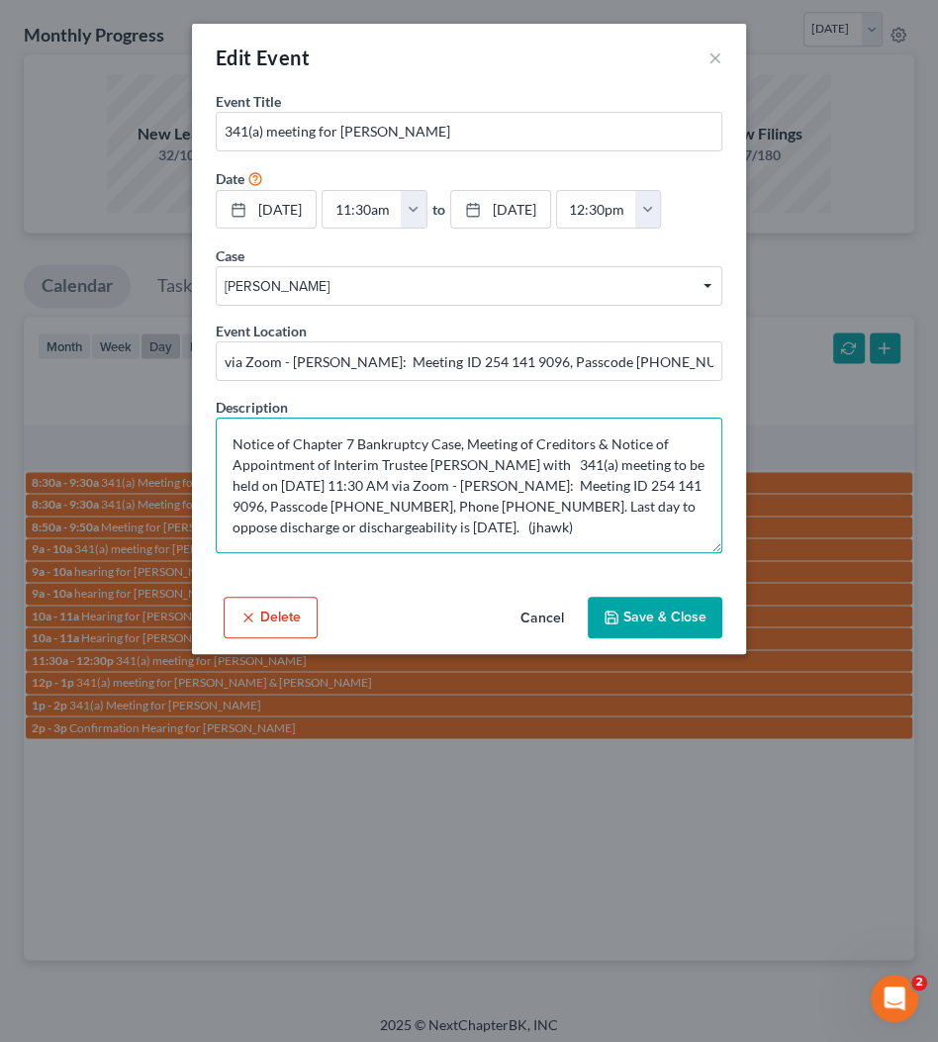
drag, startPoint x: 431, startPoint y: 483, endPoint x: 935, endPoint y: 527, distance: 506.6
click at [384, 485] on textarea "Notice of Chapter 7 Bankruptcy Case, Meeting of Creditors & Notice of Appointme…" at bounding box center [469, 486] width 507 height 136
click at [458, 466] on textarea "Notice of Chapter 7 Bankruptcy Case, Meeting of Creditors & Notice of Appointme…" at bounding box center [469, 486] width 507 height 136
click at [493, 461] on textarea "Notice of Chapter 7 Bankruptcy Case, Meeting of Creditors & Notice of Appointme…" at bounding box center [469, 486] width 507 height 136
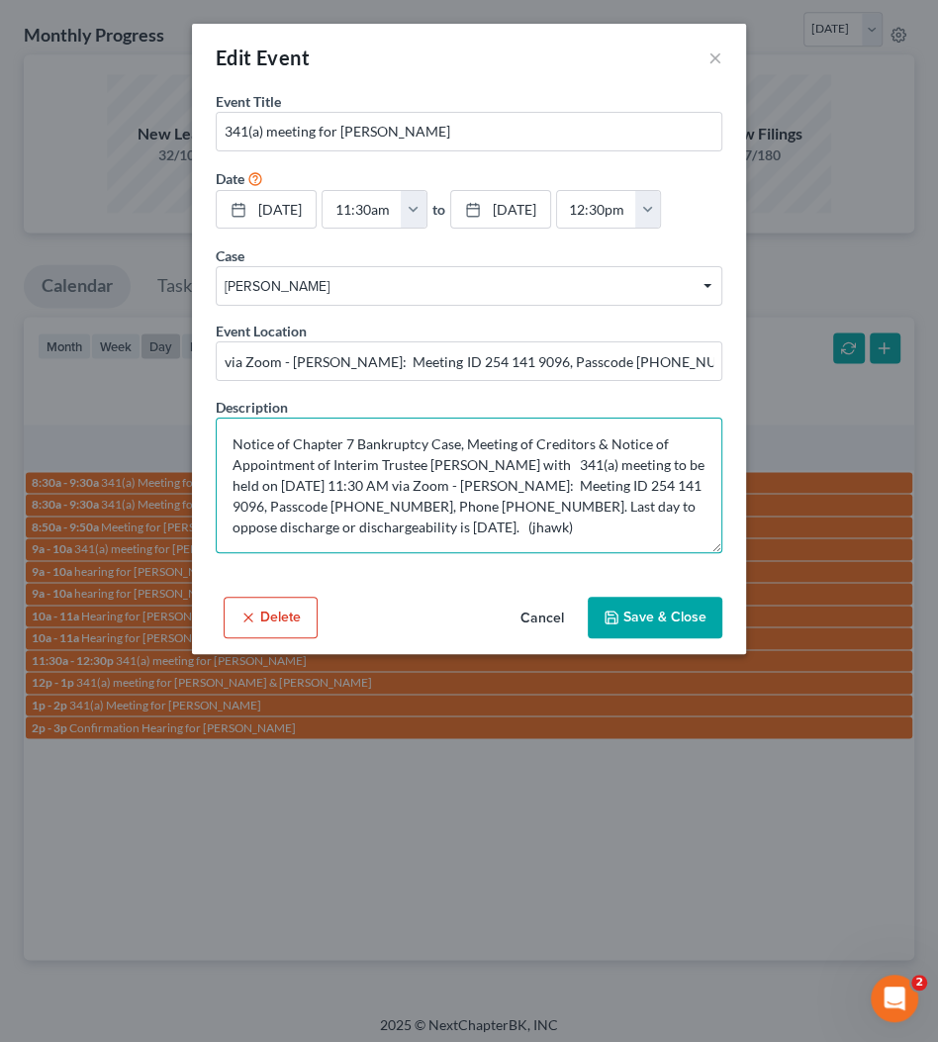
click at [493, 461] on textarea "Notice of Chapter 7 Bankruptcy Case, Meeting of Creditors & Notice of Appointme…" at bounding box center [469, 486] width 507 height 136
drag, startPoint x: 437, startPoint y: 481, endPoint x: 297, endPoint y: 480, distance: 140.5
click at [297, 480] on textarea "Notice of Chapter 7 Bankruptcy Case, Meeting of Creditors & Notice of Appointme…" at bounding box center [469, 486] width 507 height 136
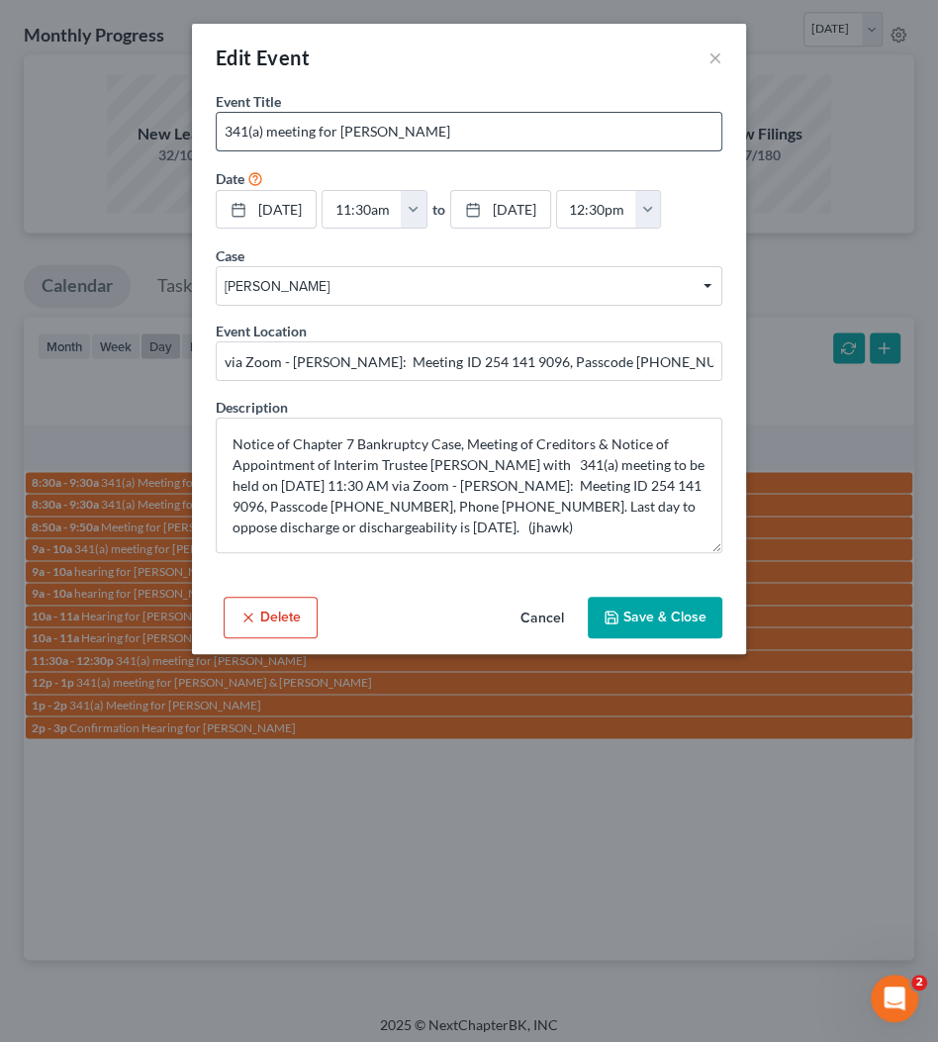
drag, startPoint x: 342, startPoint y: 129, endPoint x: 512, endPoint y: 126, distance: 169.3
click at [512, 126] on input "341(a) meeting for [PERSON_NAME]" at bounding box center [469, 132] width 505 height 38
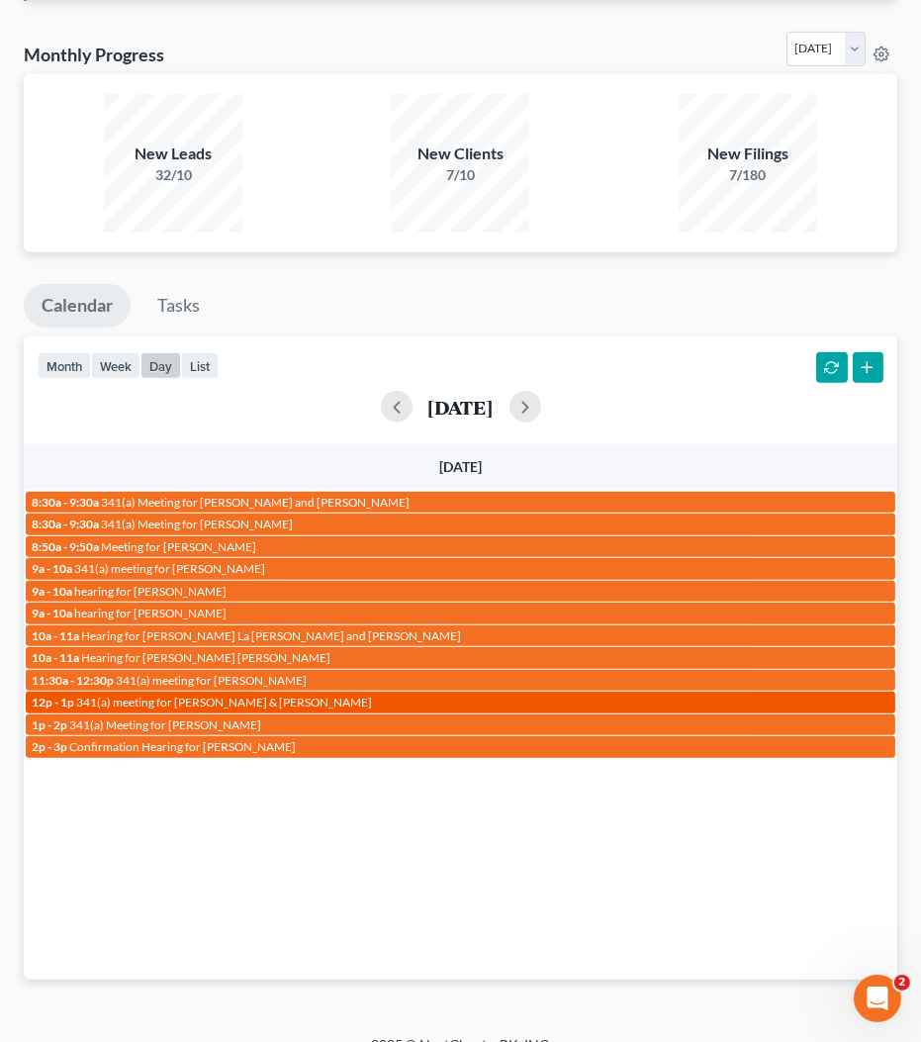
click at [234, 697] on span "341(a) meeting for [PERSON_NAME] & [PERSON_NAME]" at bounding box center [224, 702] width 296 height 15
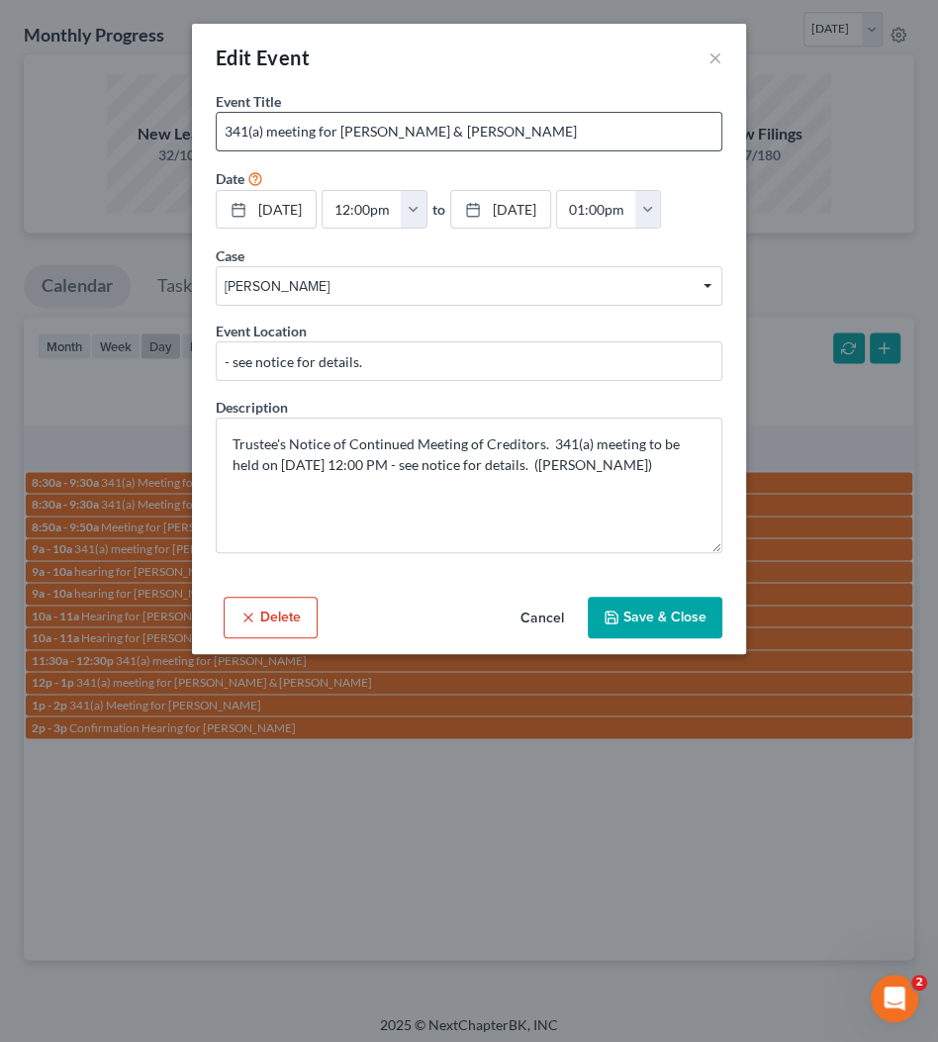
drag, startPoint x: 430, startPoint y: 128, endPoint x: 518, endPoint y: 129, distance: 88.1
click at [537, 131] on input "341(a) meeting for [PERSON_NAME] & [PERSON_NAME]" at bounding box center [469, 132] width 505 height 38
drag, startPoint x: 341, startPoint y: 129, endPoint x: 625, endPoint y: 143, distance: 283.4
click at [625, 143] on input "341(a) meeting for [PERSON_NAME] & [PERSON_NAME]" at bounding box center [469, 132] width 505 height 38
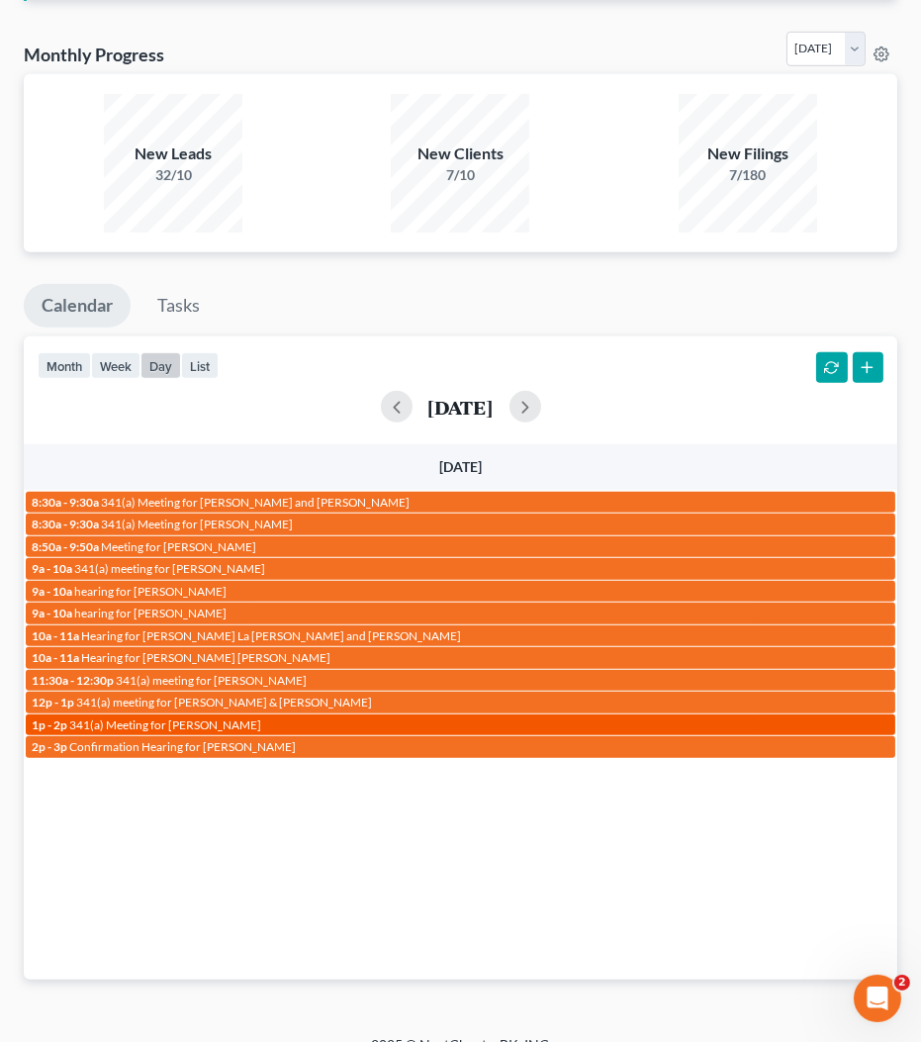
click at [217, 720] on span "341(a) Meeting for [PERSON_NAME]" at bounding box center [165, 725] width 192 height 15
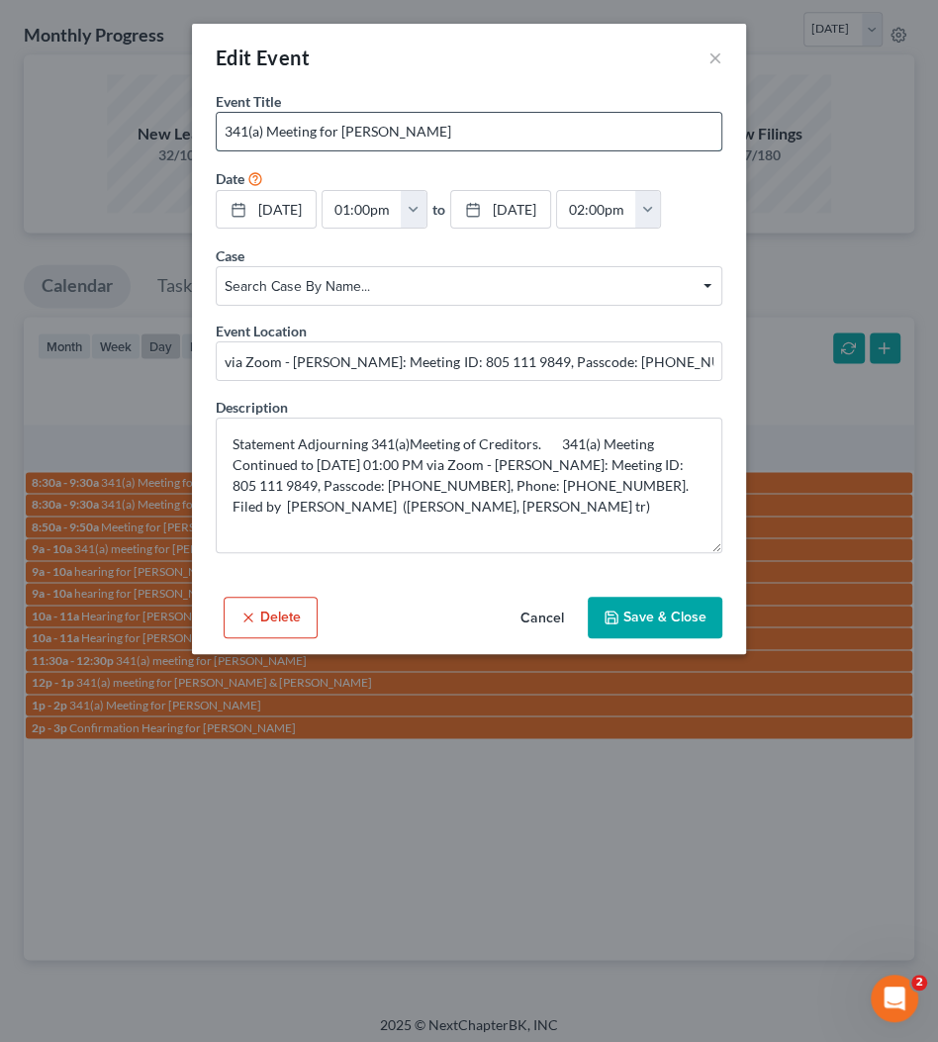
drag, startPoint x: 341, startPoint y: 125, endPoint x: 638, endPoint y: 126, distance: 296.9
click at [629, 124] on input "341(a) Meeting for [PERSON_NAME]" at bounding box center [469, 132] width 505 height 38
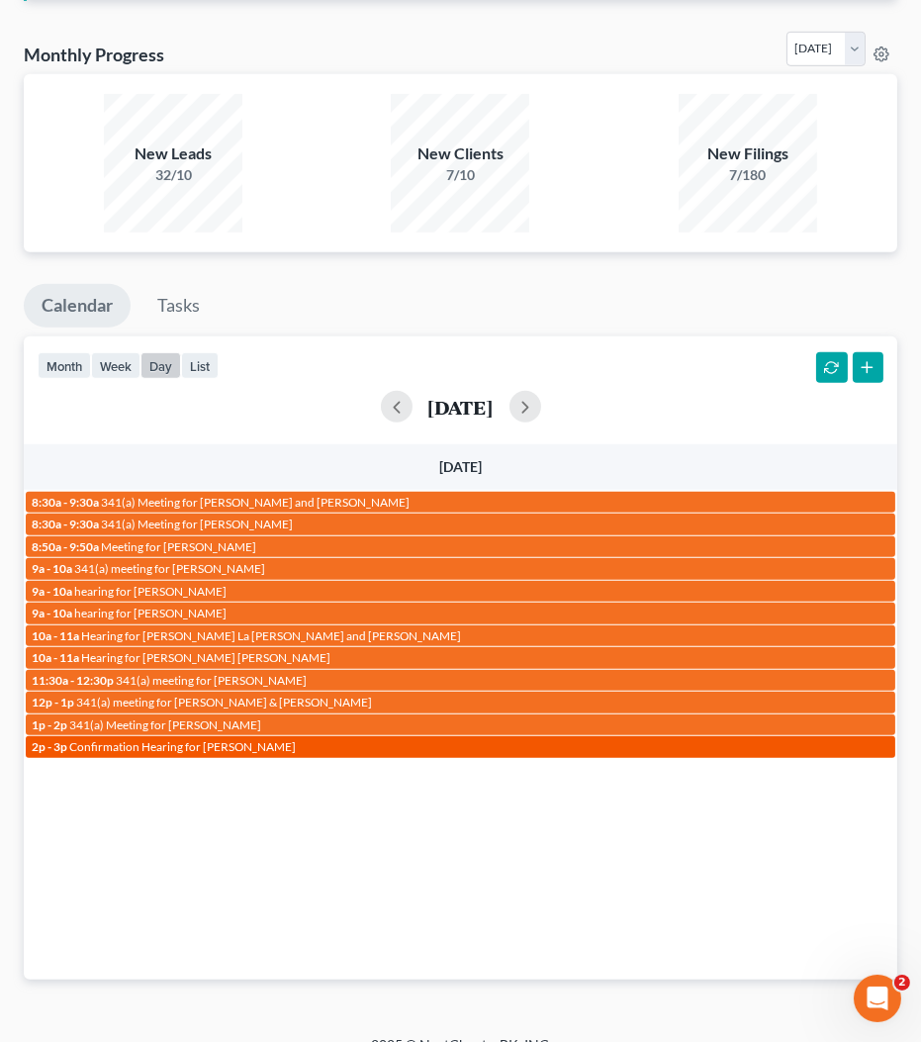
click at [207, 739] on span "Confirmation Hearing for Steve Cole" at bounding box center [182, 746] width 227 height 15
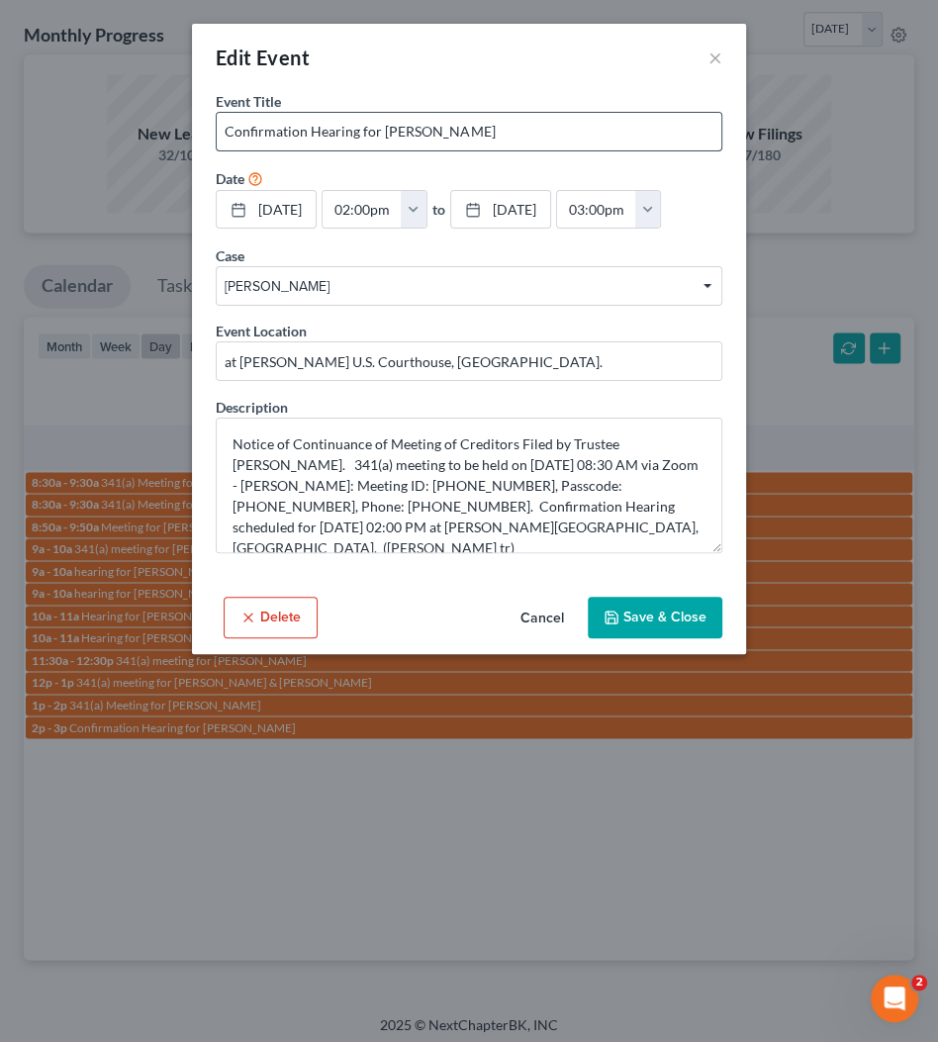
drag, startPoint x: 382, startPoint y: 128, endPoint x: 531, endPoint y: 132, distance: 149.5
click at [531, 132] on input "Confirmation Hearing for Steve Cole" at bounding box center [469, 132] width 505 height 38
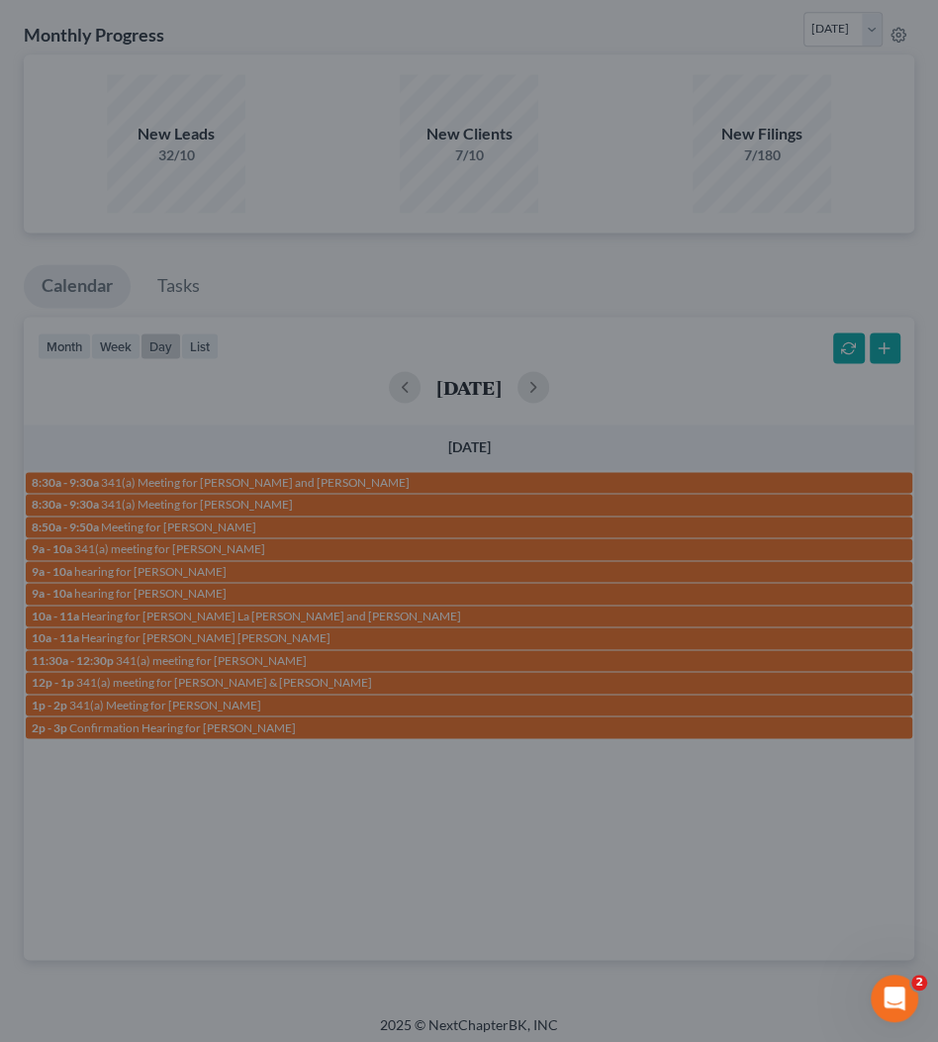
drag, startPoint x: 146, startPoint y: 410, endPoint x: 163, endPoint y: 400, distance: 19.5
click at [146, 409] on div "Edit Event × Event Title * Confirmation Hearing for Steve Cole Date 9/10/2025 c…" at bounding box center [469, 521] width 938 height 1042
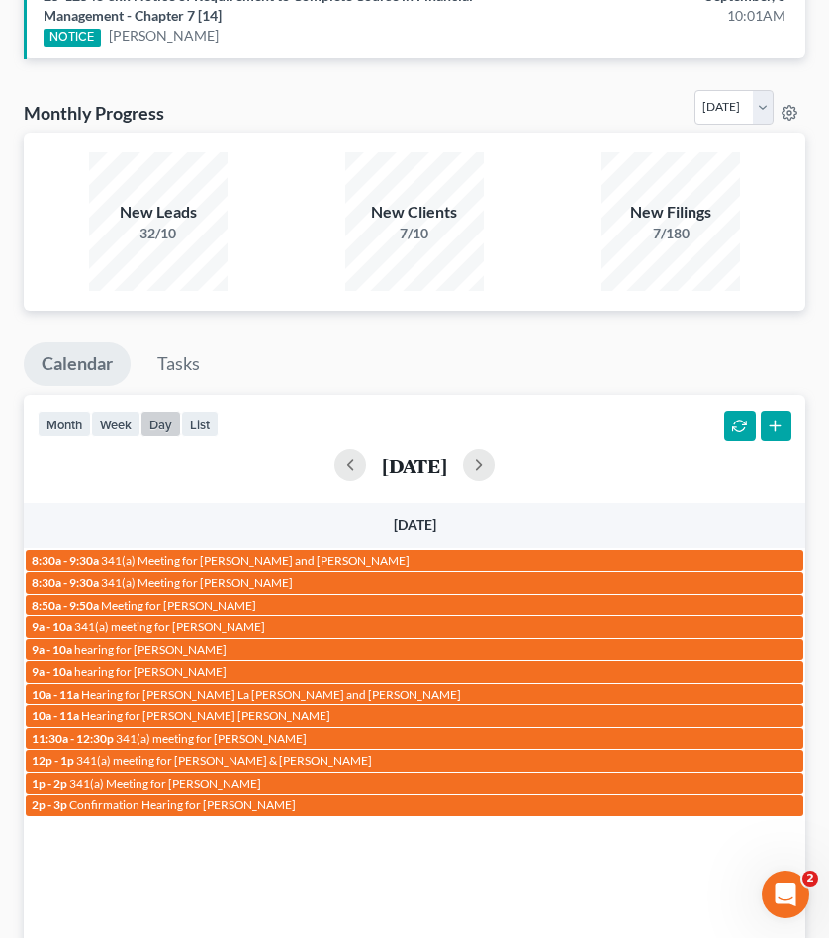
scroll to position [136, 0]
click at [495, 449] on button "button" at bounding box center [479, 465] width 32 height 32
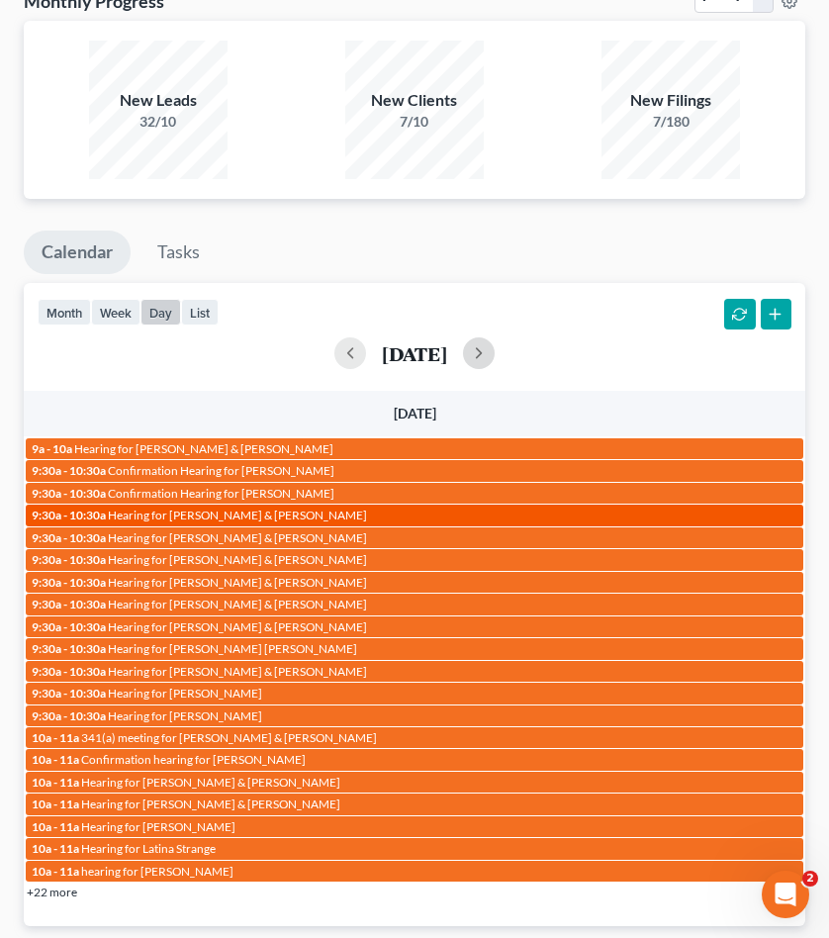
scroll to position [1560, 0]
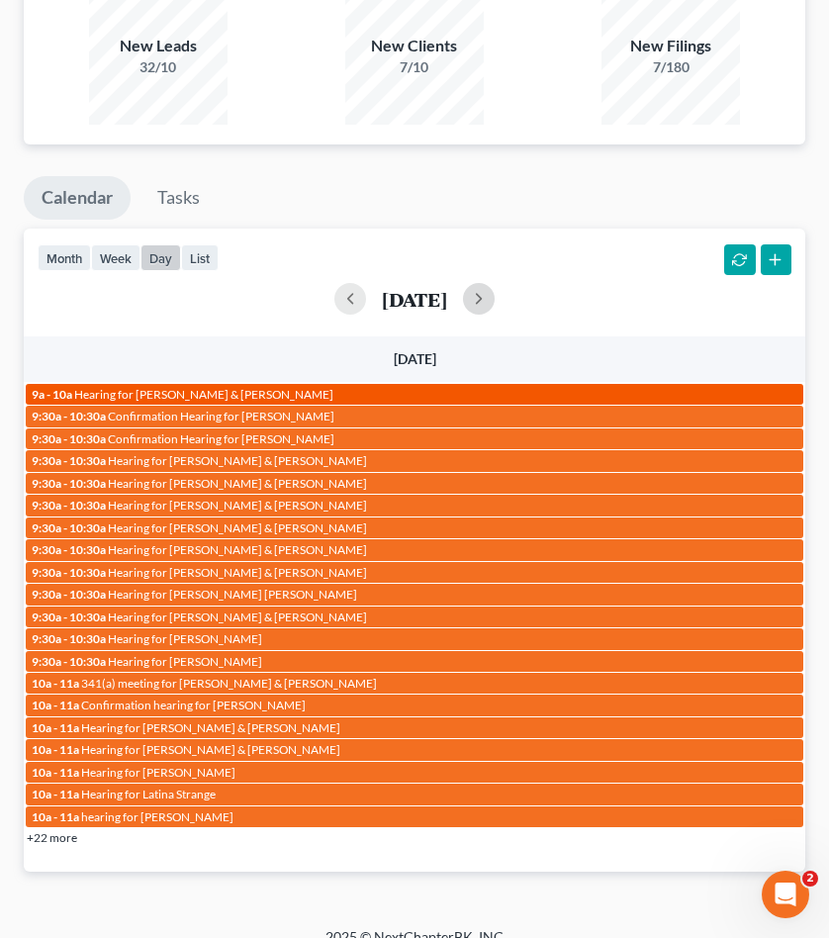
click at [267, 384] on link "9a - 10a Hearing for Kathy Naka & Hency Naka" at bounding box center [415, 394] width 778 height 21
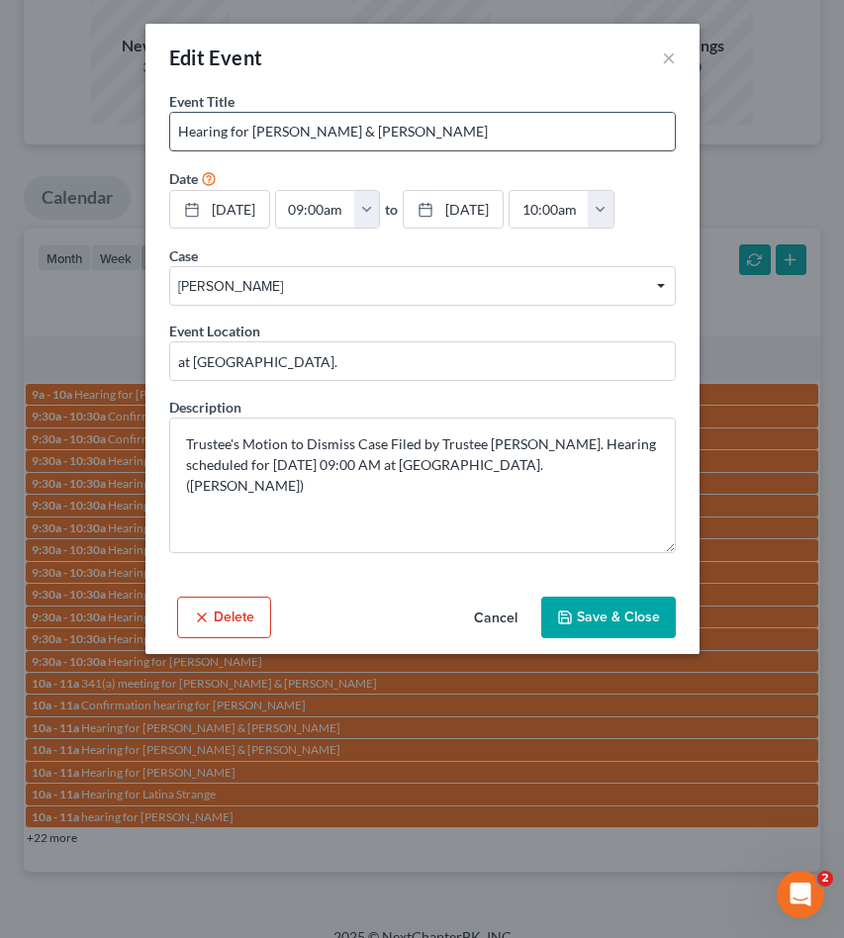
drag, startPoint x: 340, startPoint y: 131, endPoint x: 417, endPoint y: 135, distance: 76.3
click at [443, 136] on input "Hearing for Kathy Naka & Hency Naka" at bounding box center [422, 132] width 505 height 38
click at [413, 135] on input "Hearing for Kathy Naka & Hency Naka" at bounding box center [422, 132] width 505 height 38
drag, startPoint x: 338, startPoint y: 130, endPoint x: 422, endPoint y: 136, distance: 84.3
click at [421, 136] on input "Hearing for Kathy Naka & Hency Naka" at bounding box center [422, 132] width 505 height 38
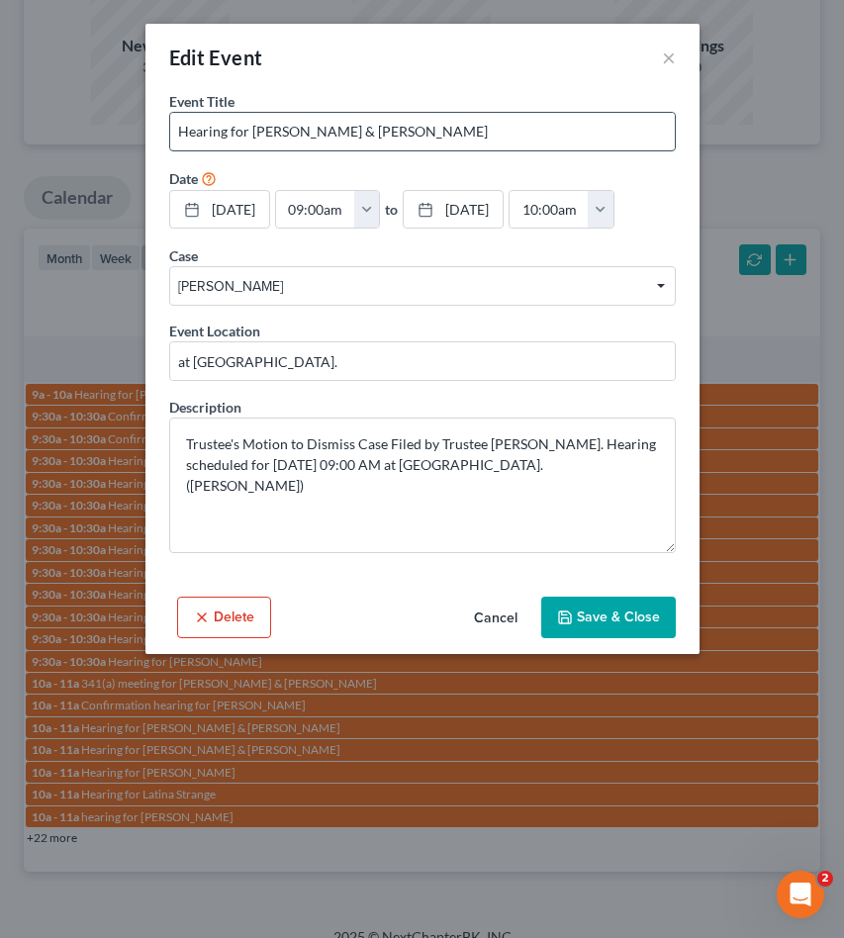
drag, startPoint x: 254, startPoint y: 130, endPoint x: 518, endPoint y: 132, distance: 263.3
click at [518, 132] on input "Hearing for Kathy Naka & Hency Naka" at bounding box center [422, 132] width 505 height 38
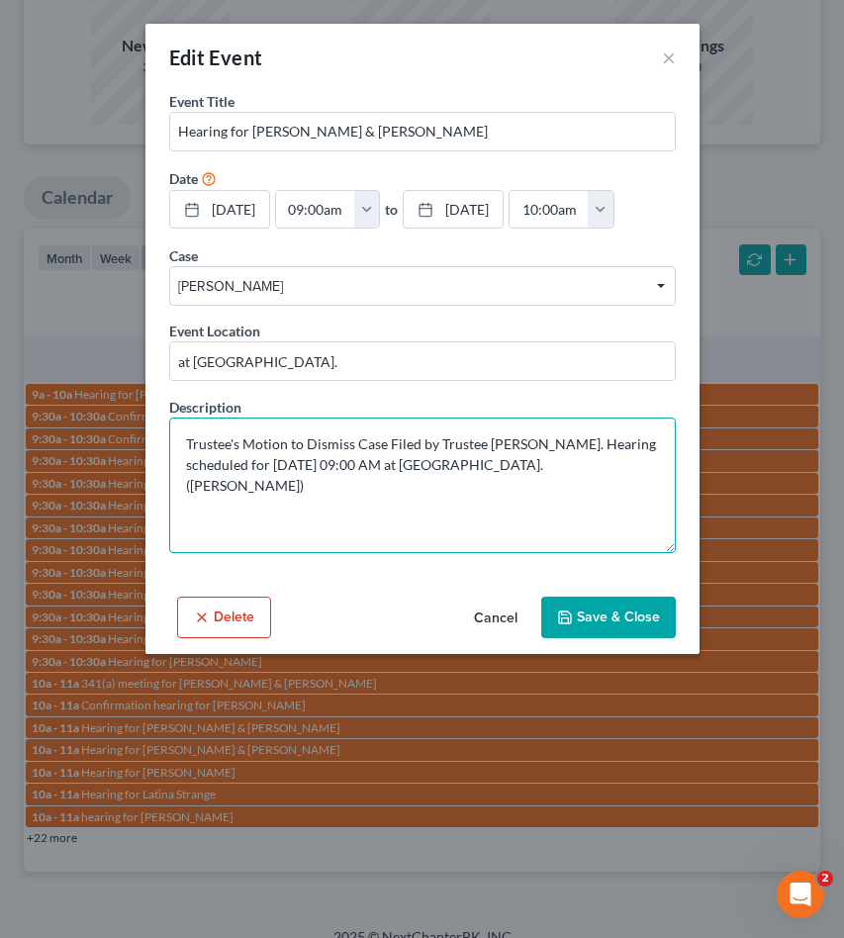
drag, startPoint x: 412, startPoint y: 467, endPoint x: 396, endPoint y: 475, distance: 17.7
click at [357, 465] on textarea "Trustee's Motion to Dismiss Case Filed by Trustee Kurt A. Steinke. Hearing sche…" at bounding box center [422, 486] width 507 height 136
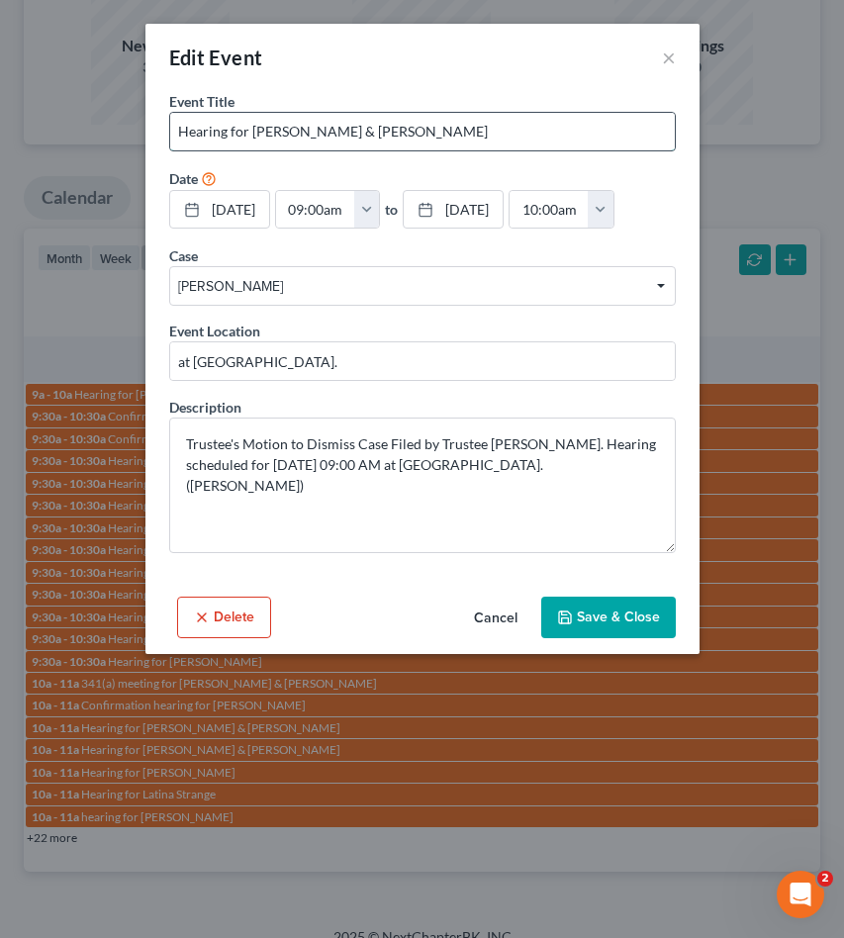
drag, startPoint x: 250, startPoint y: 130, endPoint x: 639, endPoint y: 132, distance: 389.0
click at [641, 130] on input "Hearing for Kathy Naka & Hency Naka" at bounding box center [422, 132] width 505 height 38
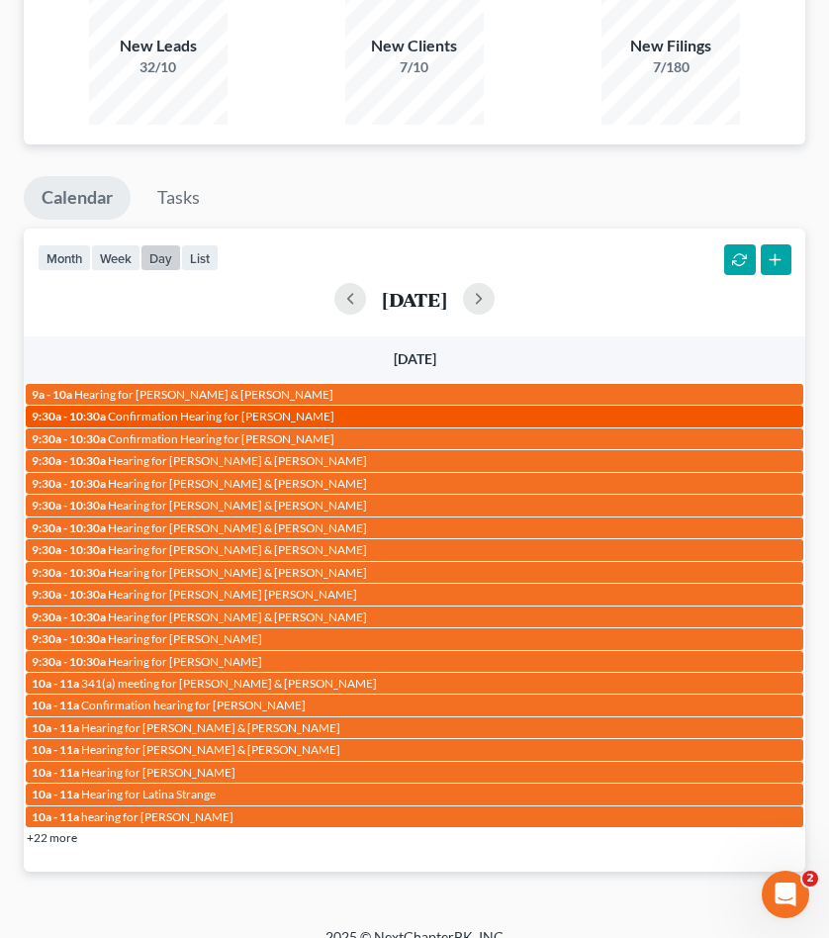
click at [301, 409] on span "Confirmation Hearing for Frederick W Mendat, IV" at bounding box center [221, 416] width 227 height 15
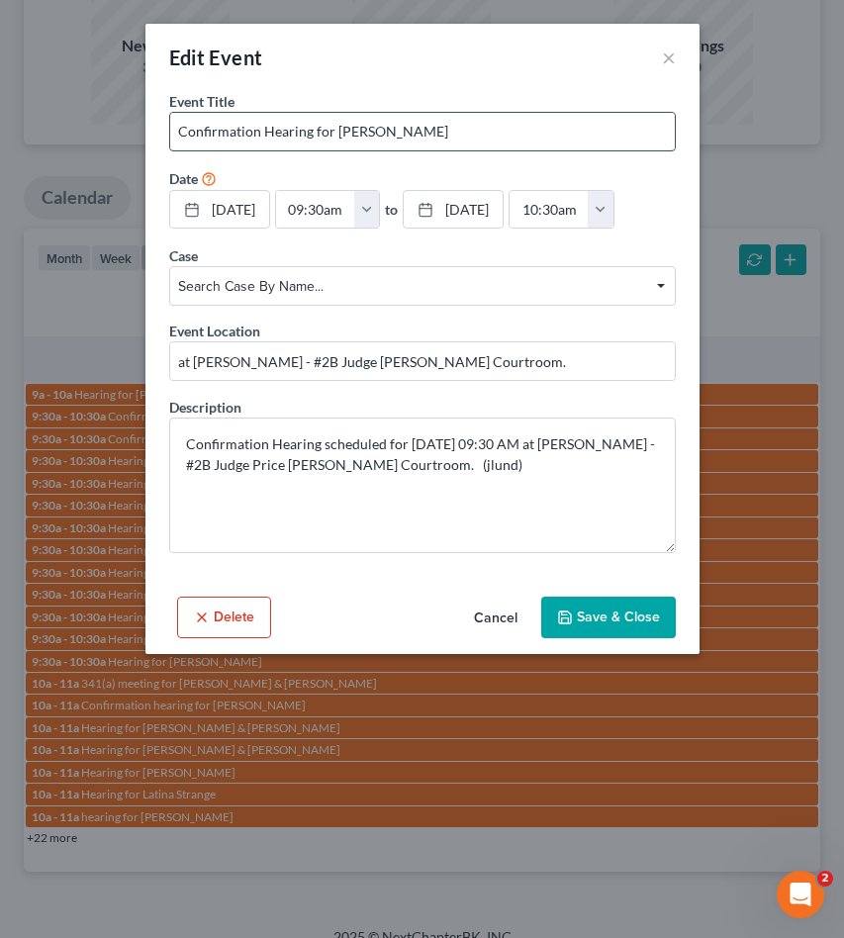
drag, startPoint x: 334, startPoint y: 130, endPoint x: 453, endPoint y: 137, distance: 120.0
click at [454, 137] on input "Confirmation Hearing for Frederick W Mendat, IV" at bounding box center [422, 132] width 505 height 38
click at [446, 134] on input "Confirmation Hearing for Frederick W Mendat, IV" at bounding box center [422, 132] width 505 height 38
click at [445, 134] on input "Confirmation Hearing for Frederick W Mendat, IV" at bounding box center [422, 132] width 505 height 38
drag, startPoint x: 336, startPoint y: 129, endPoint x: 550, endPoint y: 120, distance: 215.0
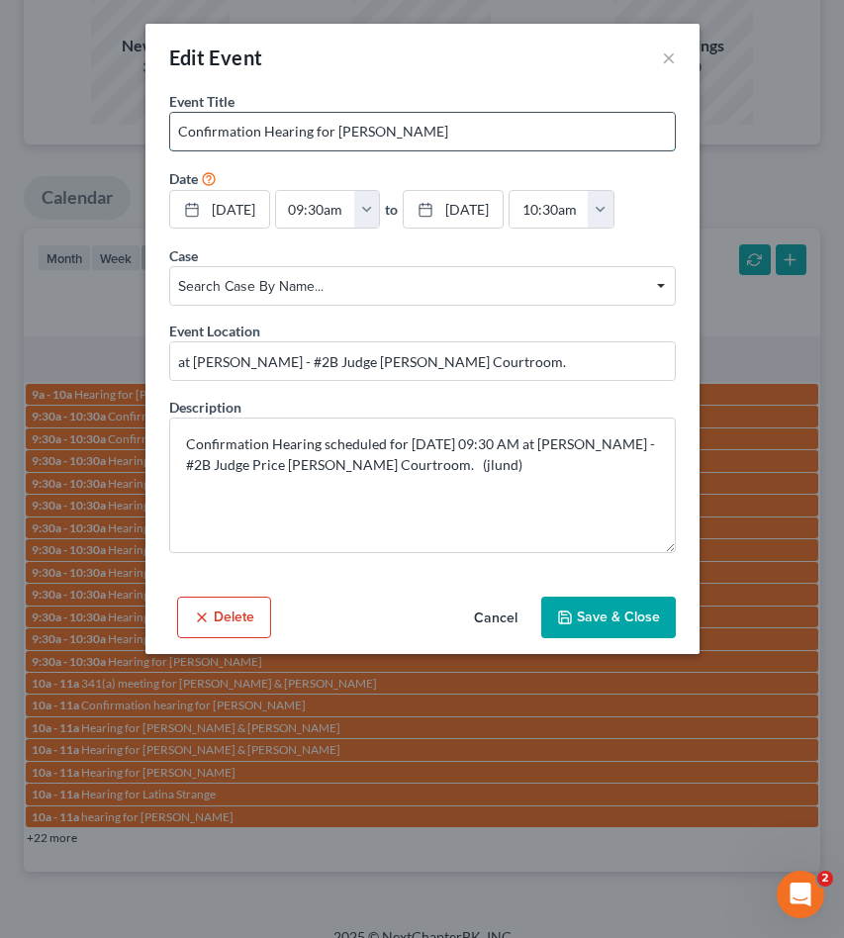
click at [550, 120] on input "Confirmation Hearing for Frederick W Mendat, IV" at bounding box center [422, 132] width 505 height 38
click at [546, 128] on input "Confirmation Hearing for Frederick W Mendat, IV" at bounding box center [422, 132] width 505 height 38
drag, startPoint x: 531, startPoint y: 127, endPoint x: 333, endPoint y: 129, distance: 199.0
click at [333, 129] on input "Confirmation Hearing for Frederick W Mendat, IV" at bounding box center [422, 132] width 505 height 38
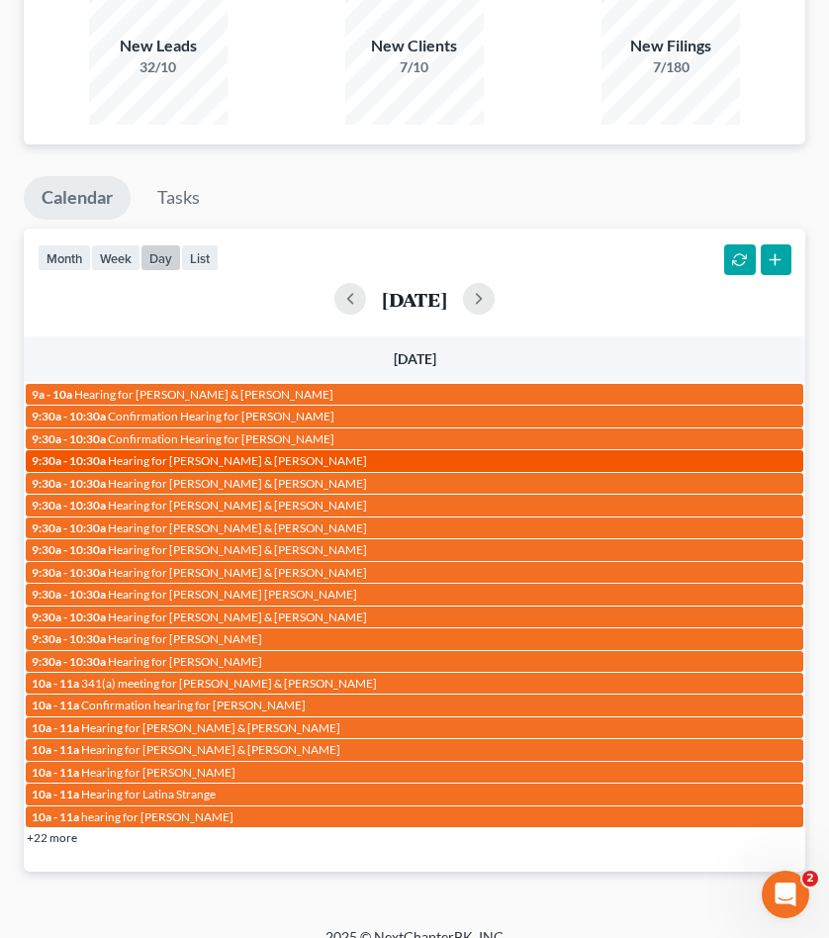
click at [254, 453] on span "Hearing for Dustin Goodman & Jessica Goodman" at bounding box center [237, 460] width 259 height 15
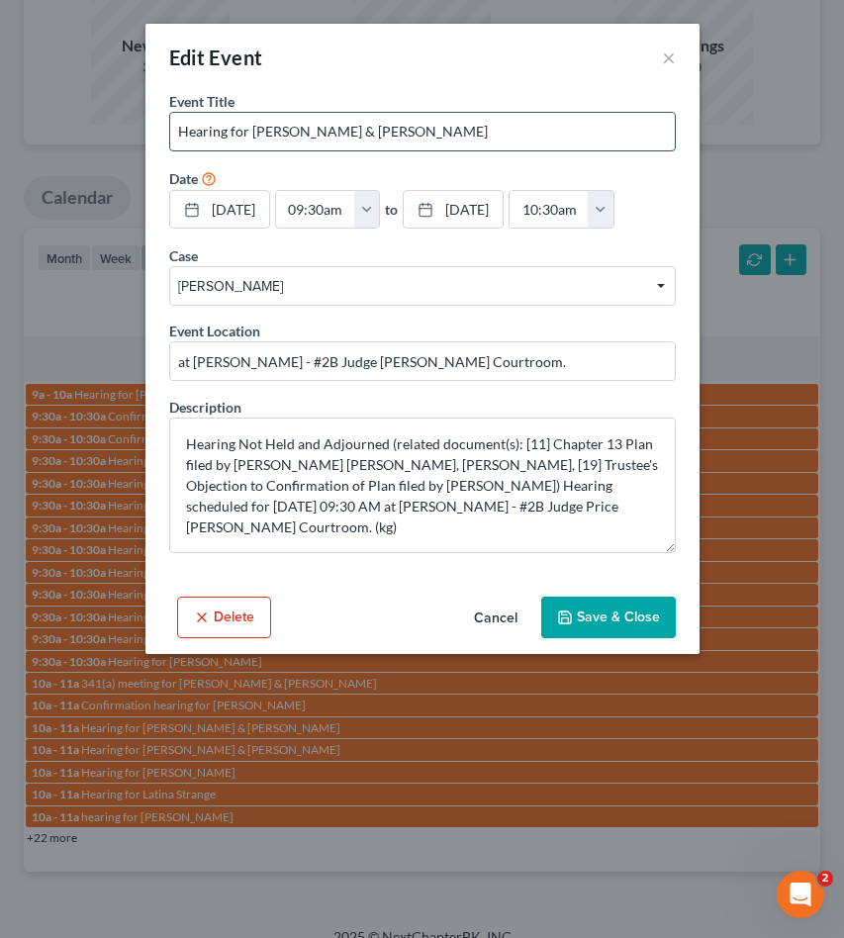
drag, startPoint x: 388, startPoint y: 133, endPoint x: 519, endPoint y: 130, distance: 130.7
click at [518, 129] on input "Hearing for Dustin Goodman & Jessica Goodman" at bounding box center [422, 132] width 505 height 38
drag, startPoint x: 251, startPoint y: 131, endPoint x: 647, endPoint y: 112, distance: 396.3
click at [647, 112] on div "Hearing for Dustin Goodman & Jessica Goodman" at bounding box center [422, 132] width 507 height 40
drag, startPoint x: 570, startPoint y: 128, endPoint x: 247, endPoint y: 139, distance: 322.8
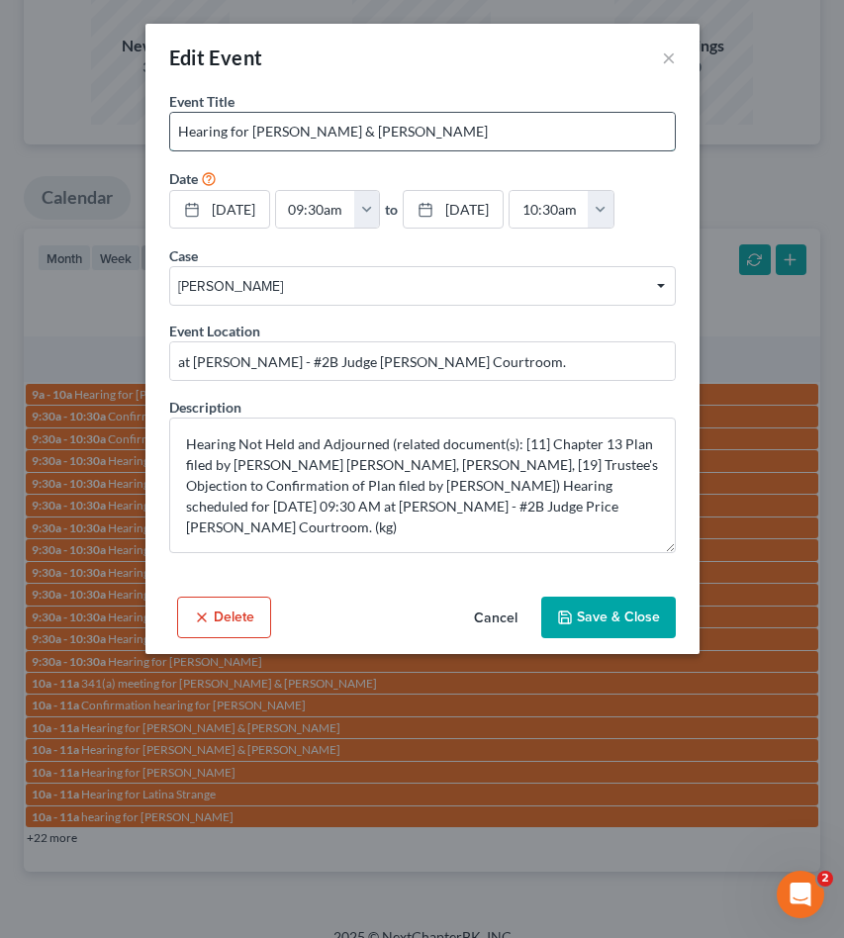
click at [247, 139] on input "Hearing for Dustin Goodman & Jessica Goodman" at bounding box center [422, 132] width 505 height 38
click at [250, 137] on input "Hearing for Dustin Goodman & Jessica Goodman" at bounding box center [422, 132] width 505 height 38
drag, startPoint x: 251, startPoint y: 129, endPoint x: 545, endPoint y: 126, distance: 294.0
click at [545, 126] on input "Hearing for Dustin Goodman & Jessica Goodman" at bounding box center [422, 132] width 505 height 38
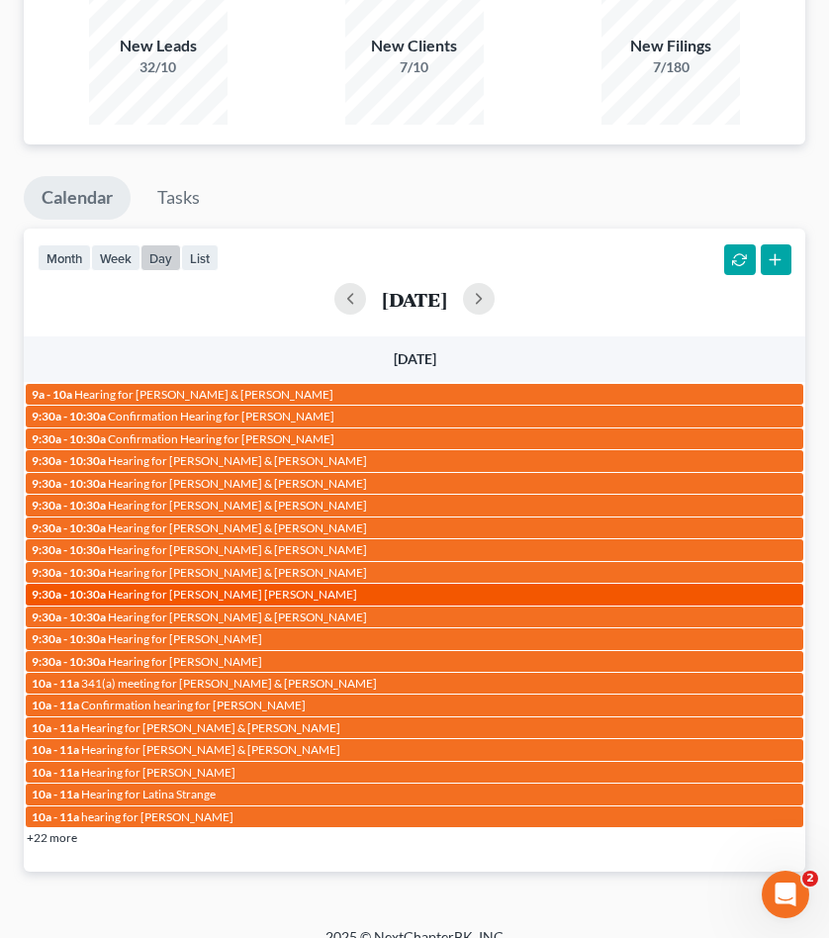
click at [291, 587] on div "9:30a - 10:30a Hearing for Jordan Jeffrey Halasi" at bounding box center [415, 594] width 766 height 15
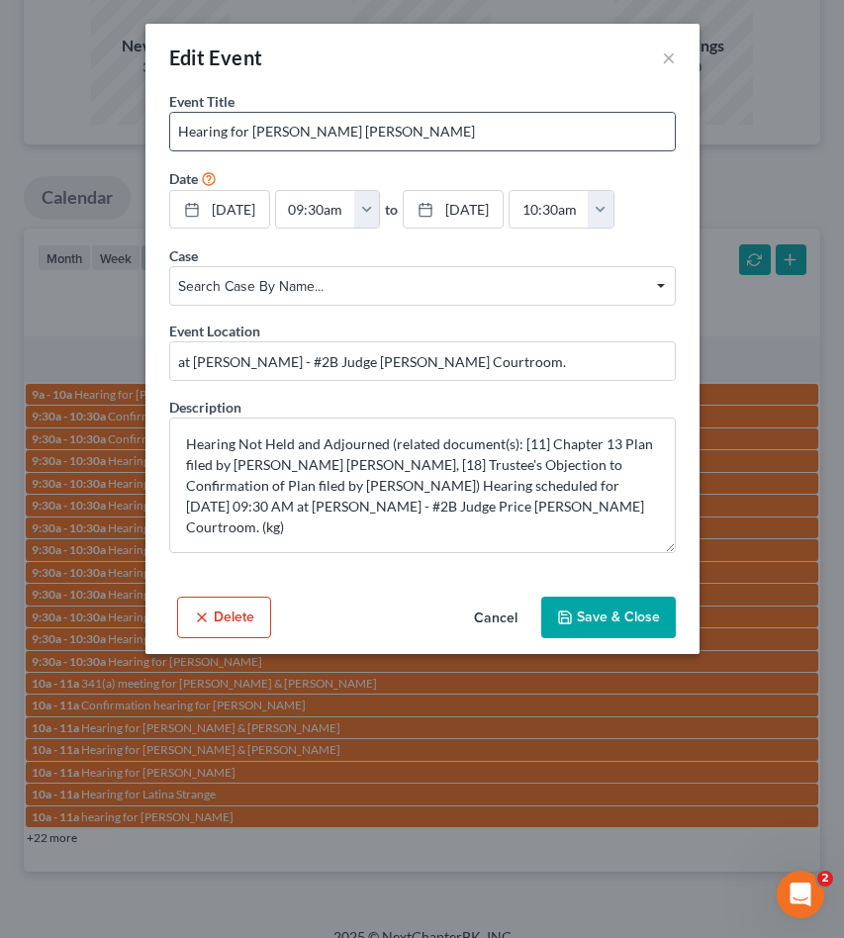
drag, startPoint x: 250, startPoint y: 133, endPoint x: 446, endPoint y: 123, distance: 196.2
click at [446, 123] on input "Hearing for Jordan Jeffrey Halasi" at bounding box center [422, 132] width 505 height 38
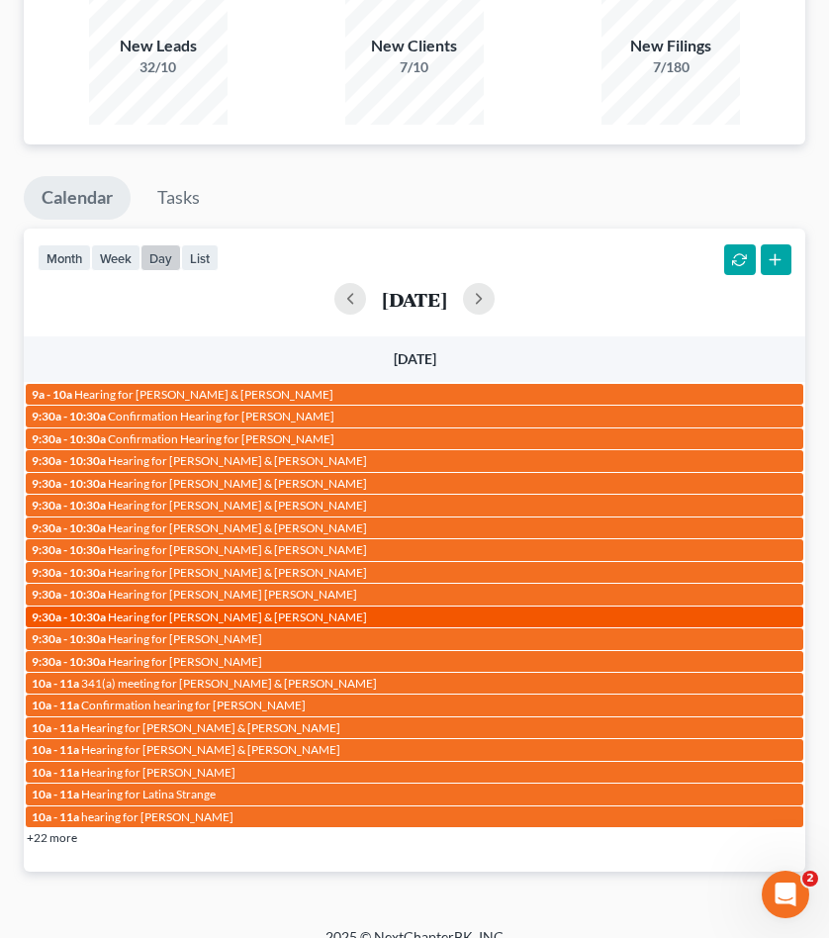
click at [301, 610] on span "Hearing for Kaleb Barth & Riley Barth" at bounding box center [237, 617] width 259 height 15
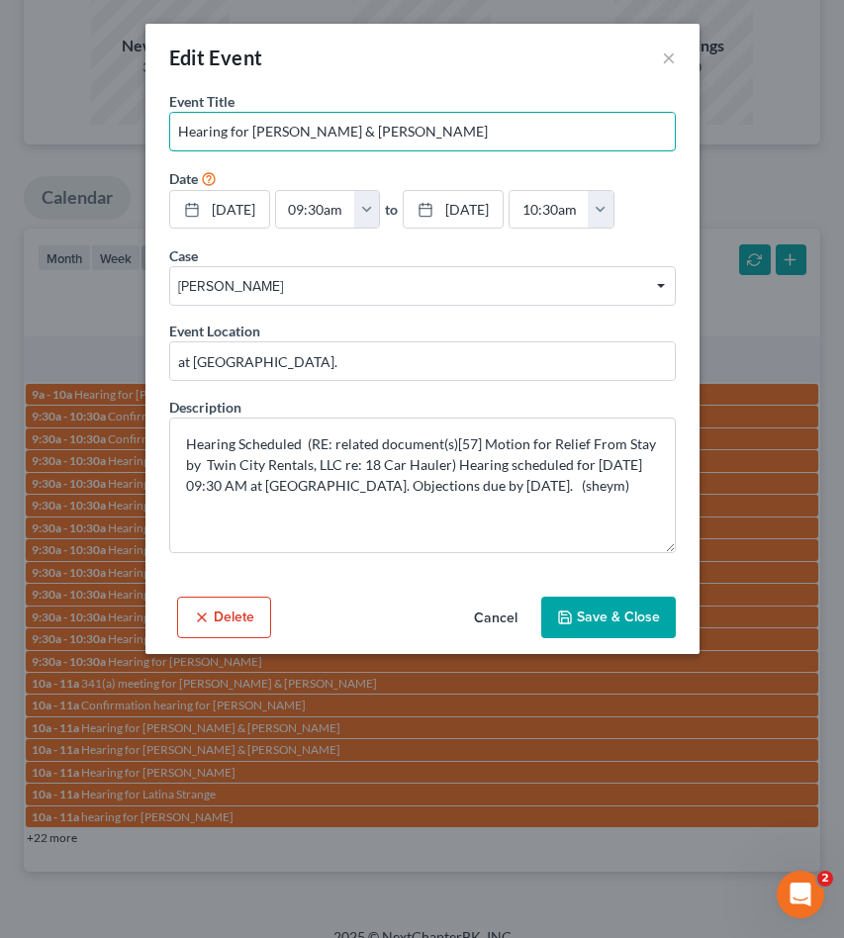
drag, startPoint x: 339, startPoint y: 130, endPoint x: 728, endPoint y: 134, distance: 389.0
click at [465, 130] on input "Hearing for Kaleb Barth & Riley Barth" at bounding box center [422, 132] width 505 height 38
drag, startPoint x: 252, startPoint y: 130, endPoint x: 532, endPoint y: 134, distance: 280.1
click at [532, 134] on input "Hearing for Kaleb Barth & Riley Barth" at bounding box center [422, 132] width 505 height 38
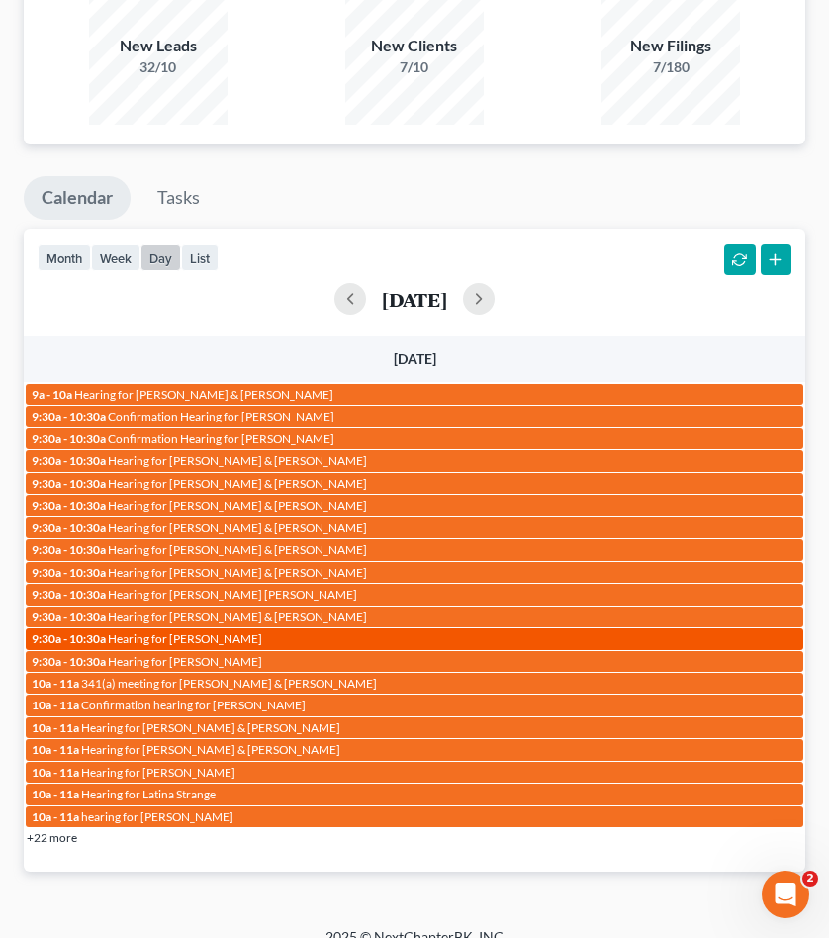
click at [238, 631] on span "Hearing for Veronica Jordan" at bounding box center [185, 638] width 154 height 15
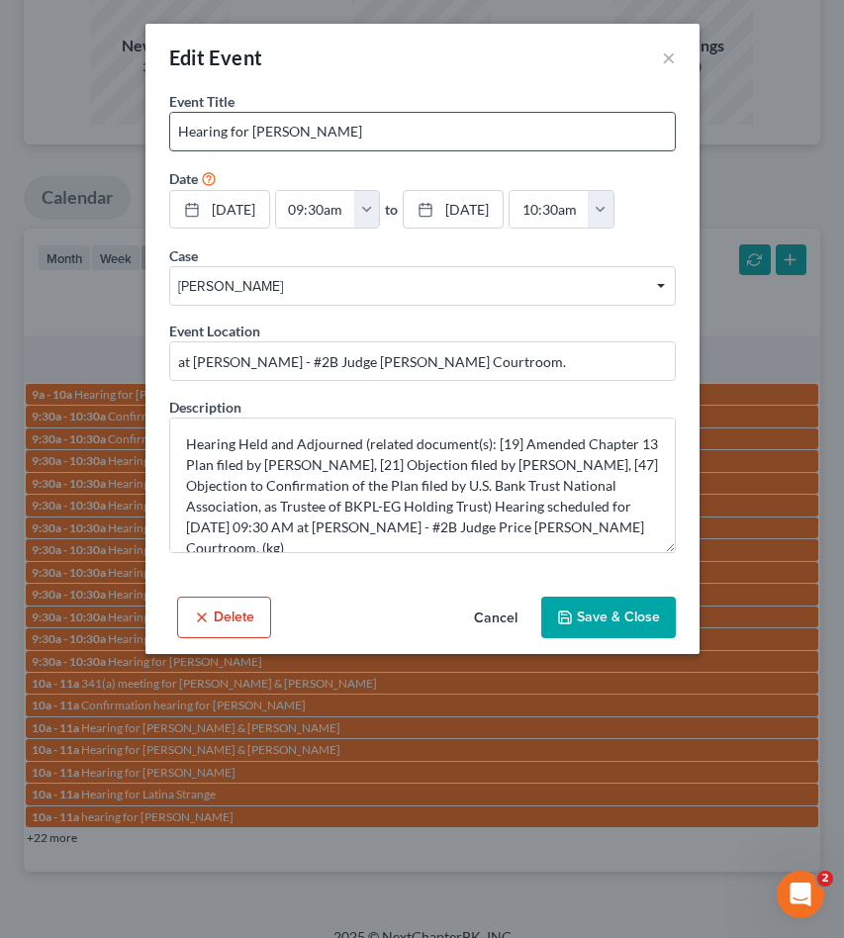
drag, startPoint x: 252, startPoint y: 131, endPoint x: 418, endPoint y: 135, distance: 165.3
click at [418, 135] on input "Hearing for Veronica Jordan" at bounding box center [422, 132] width 505 height 38
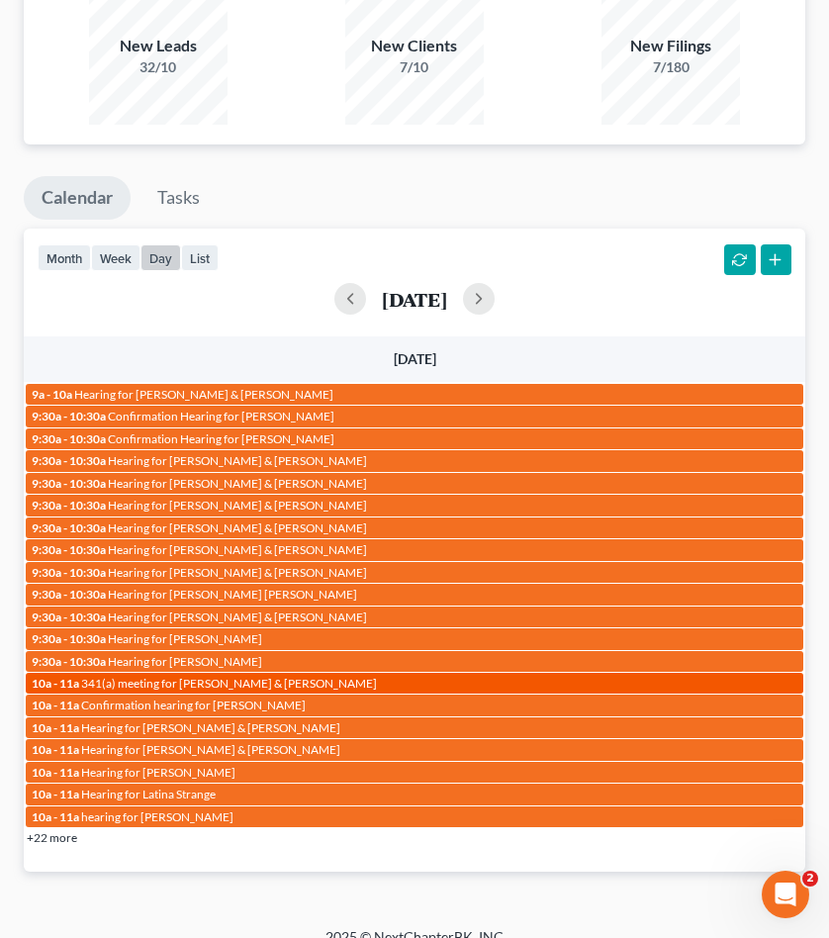
click at [176, 676] on span "341(a) meeting for Christopher Moore & Samantha Moore" at bounding box center [229, 683] width 296 height 15
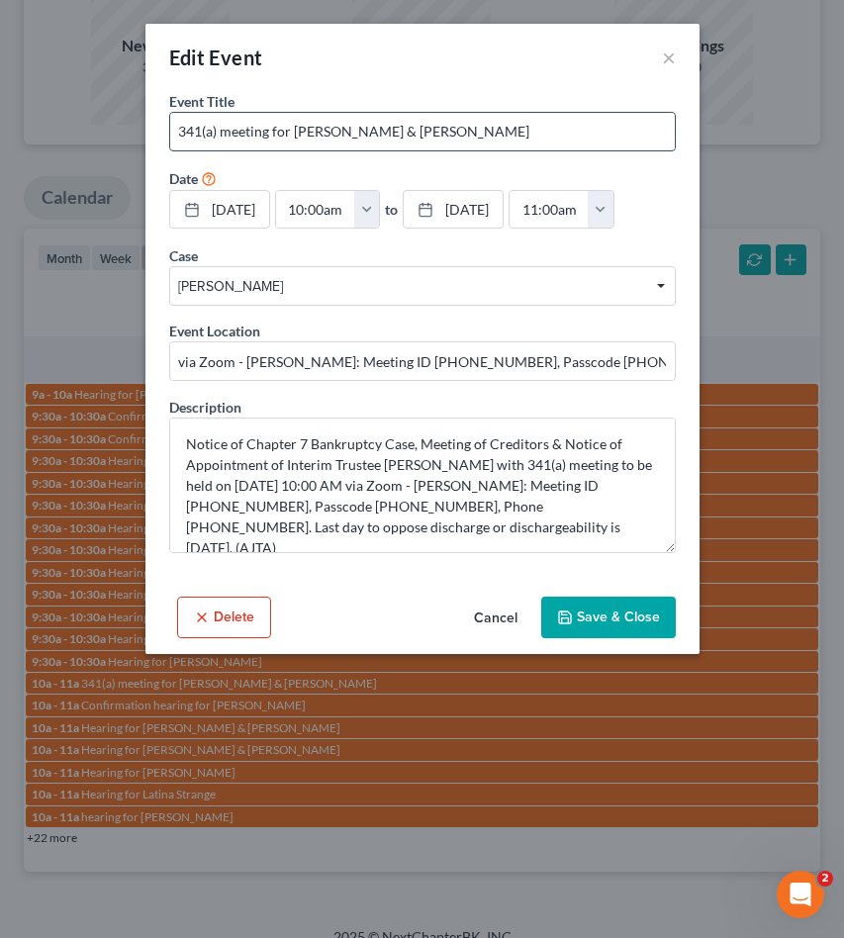
drag, startPoint x: 426, startPoint y: 130, endPoint x: 587, endPoint y: 115, distance: 162.0
click at [567, 129] on input "341(a) meeting for Christopher Moore & Samantha Moore" at bounding box center [422, 132] width 505 height 38
drag, startPoint x: 294, startPoint y: 128, endPoint x: 709, endPoint y: 146, distance: 415.1
click at [649, 142] on input "341(a) meeting for Christopher Moore & Samantha Moore" at bounding box center [422, 132] width 505 height 38
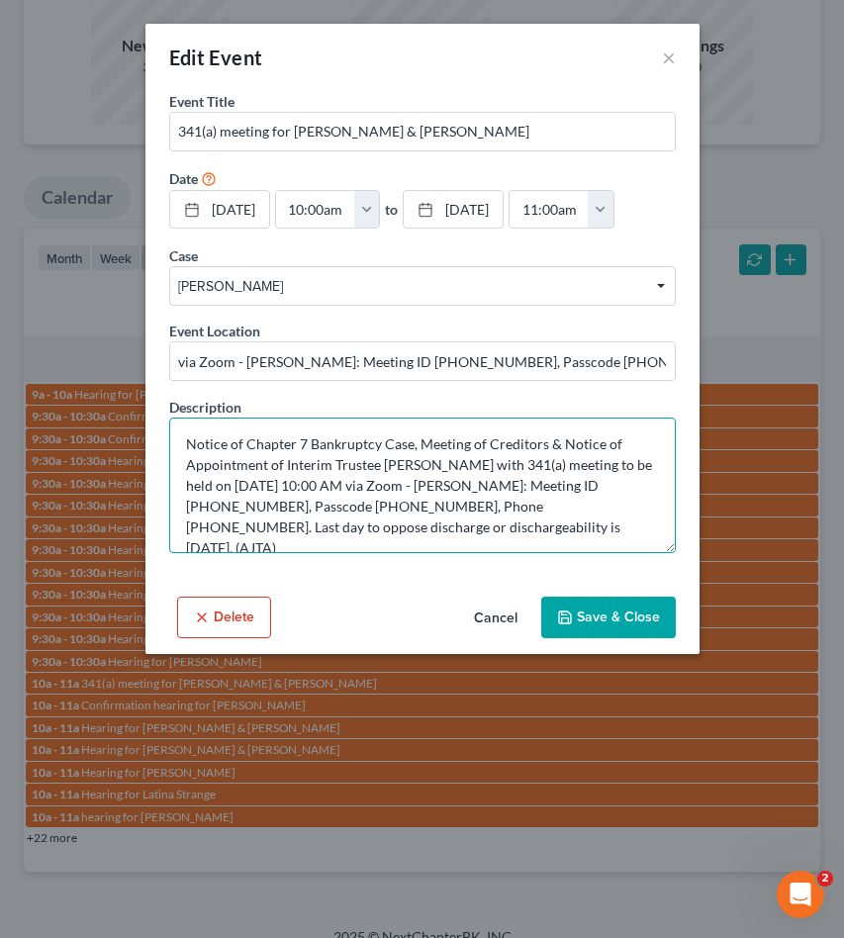
drag, startPoint x: 374, startPoint y: 482, endPoint x: 320, endPoint y: 481, distance: 54.4
click at [320, 481] on textarea "Notice of Chapter 7 Bankruptcy Case, Meeting of Creditors & Notice of Appointme…" at bounding box center [422, 486] width 507 height 136
click at [394, 470] on textarea "Notice of Chapter 7 Bankruptcy Case, Meeting of Creditors & Notice of Appointme…" at bounding box center [422, 486] width 507 height 136
click at [393, 470] on textarea "Notice of Chapter 7 Bankruptcy Case, Meeting of Creditors & Notice of Appointme…" at bounding box center [422, 486] width 507 height 136
drag, startPoint x: 375, startPoint y: 485, endPoint x: 234, endPoint y: 489, distance: 141.6
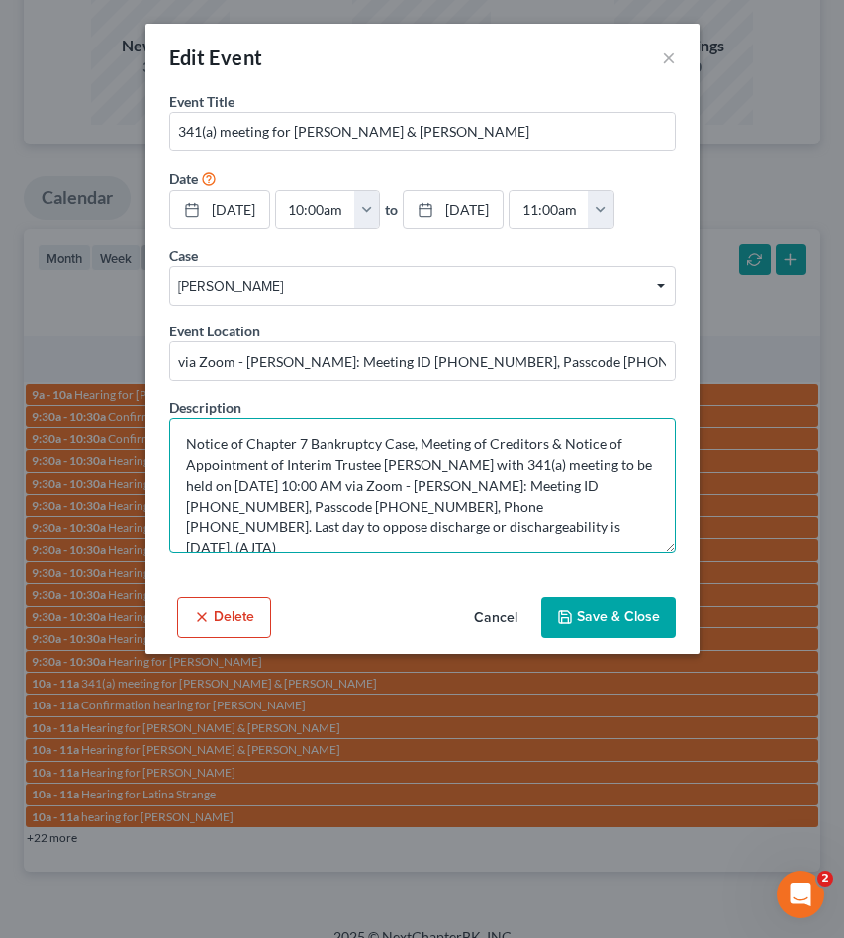
click at [234, 489] on textarea "Notice of Chapter 7 Bankruptcy Case, Meeting of Creditors & Notice of Appointme…" at bounding box center [422, 486] width 507 height 136
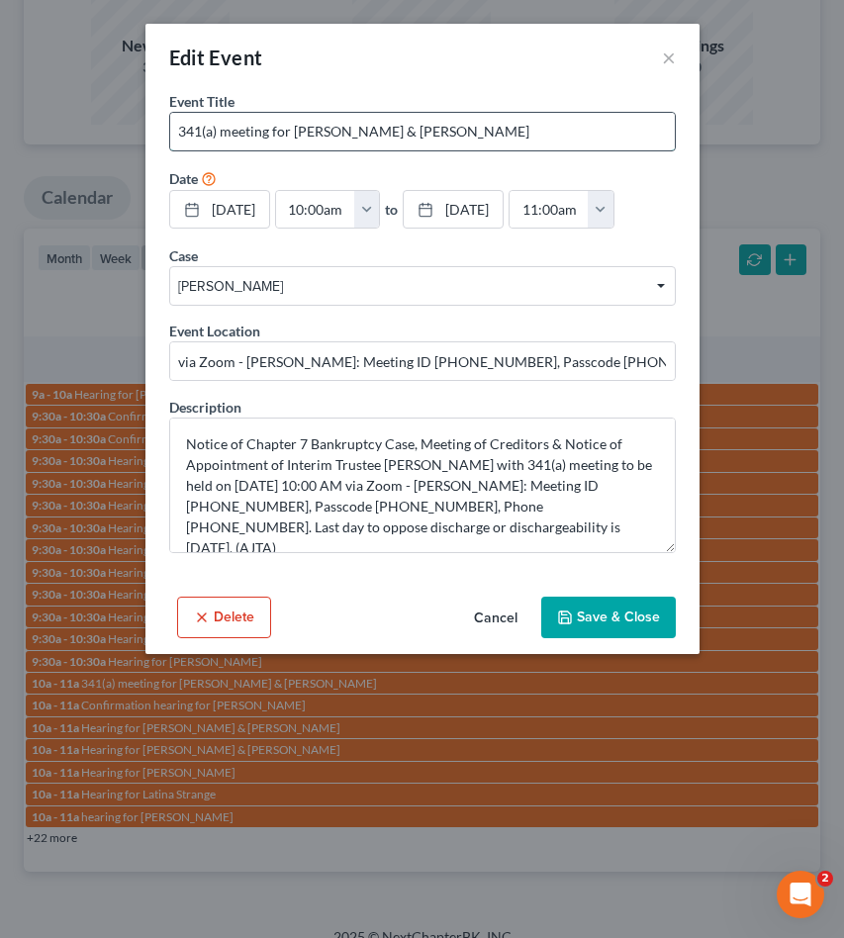
drag, startPoint x: 294, startPoint y: 130, endPoint x: 632, endPoint y: 130, distance: 338.5
click at [632, 130] on input "341(a) meeting for Christopher Moore & Samantha Moore" at bounding box center [422, 132] width 505 height 38
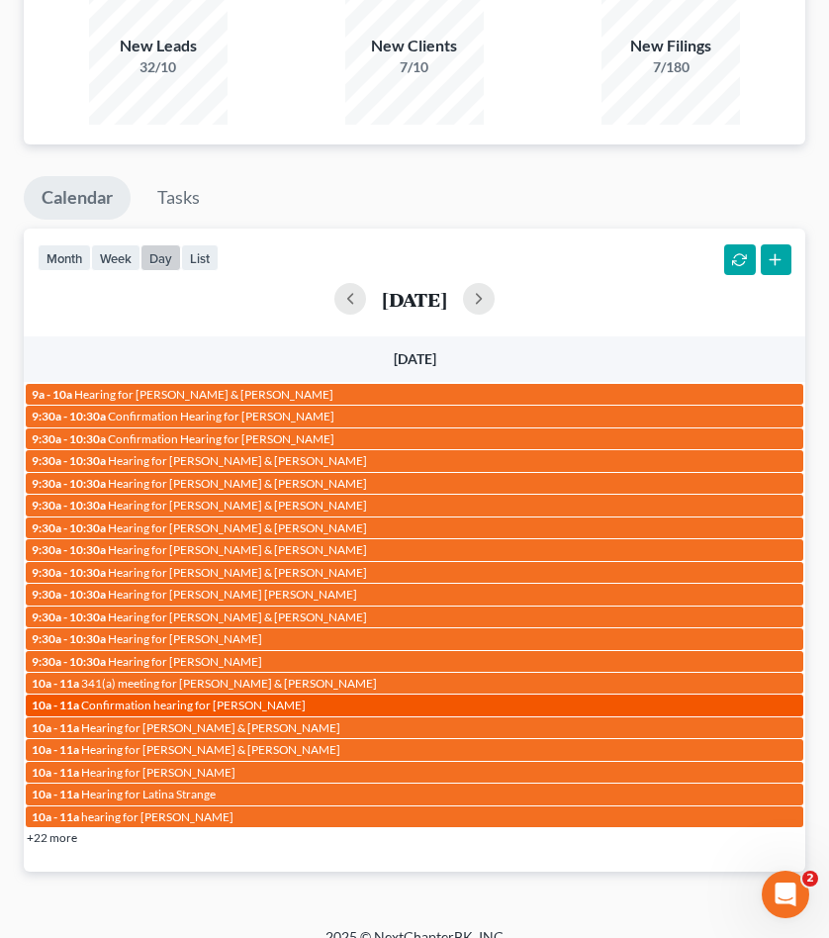
click at [248, 698] on span "Confirmation hearing for Selenia Slaughter" at bounding box center [193, 705] width 225 height 15
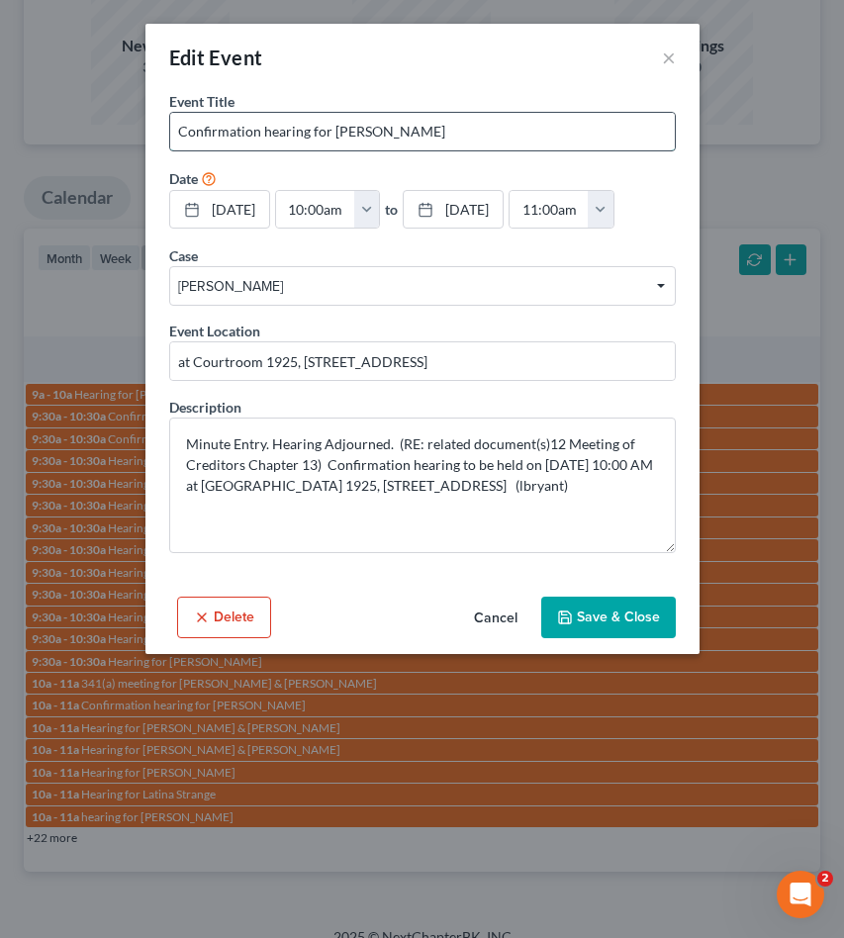
drag, startPoint x: 335, startPoint y: 133, endPoint x: 464, endPoint y: 137, distance: 129.7
click at [512, 137] on input "Confirmation hearing for Selenia Slaughter" at bounding box center [422, 132] width 505 height 38
drag, startPoint x: 464, startPoint y: 137, endPoint x: 368, endPoint y: 137, distance: 96.0
click at [463, 137] on input "Confirmation hearing for Selenia Slaughter" at bounding box center [422, 132] width 505 height 38
drag, startPoint x: 333, startPoint y: 129, endPoint x: 541, endPoint y: 148, distance: 209.8
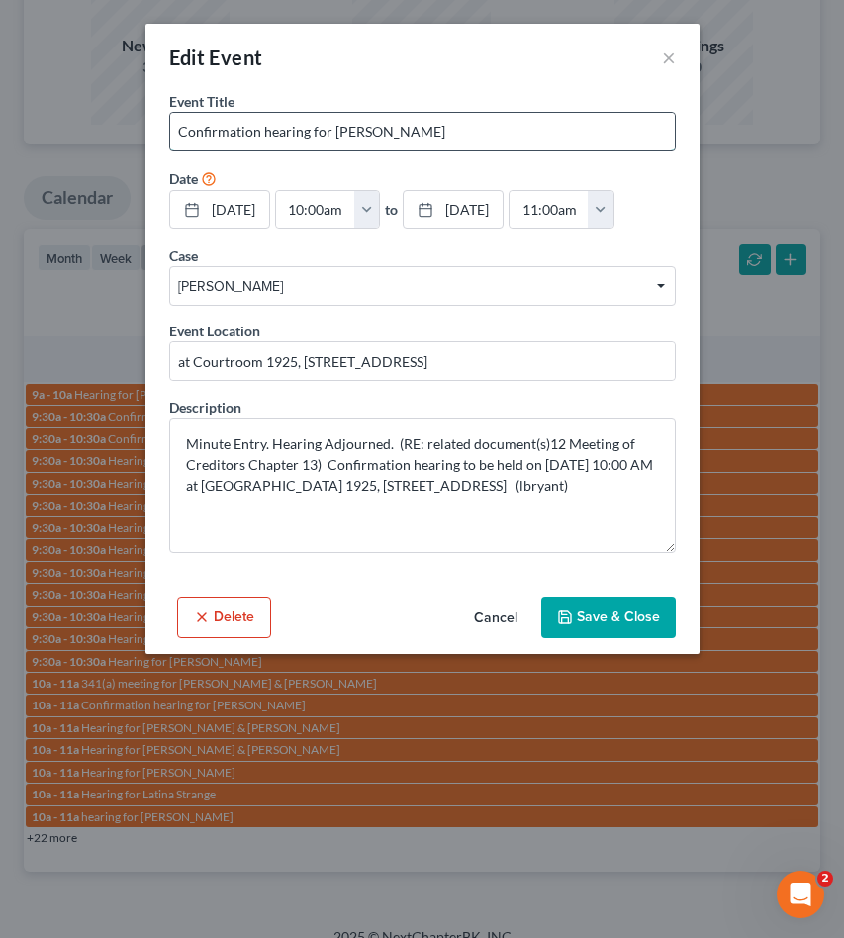
click at [541, 148] on input "Confirmation hearing for Selenia Slaughter" at bounding box center [422, 132] width 505 height 38
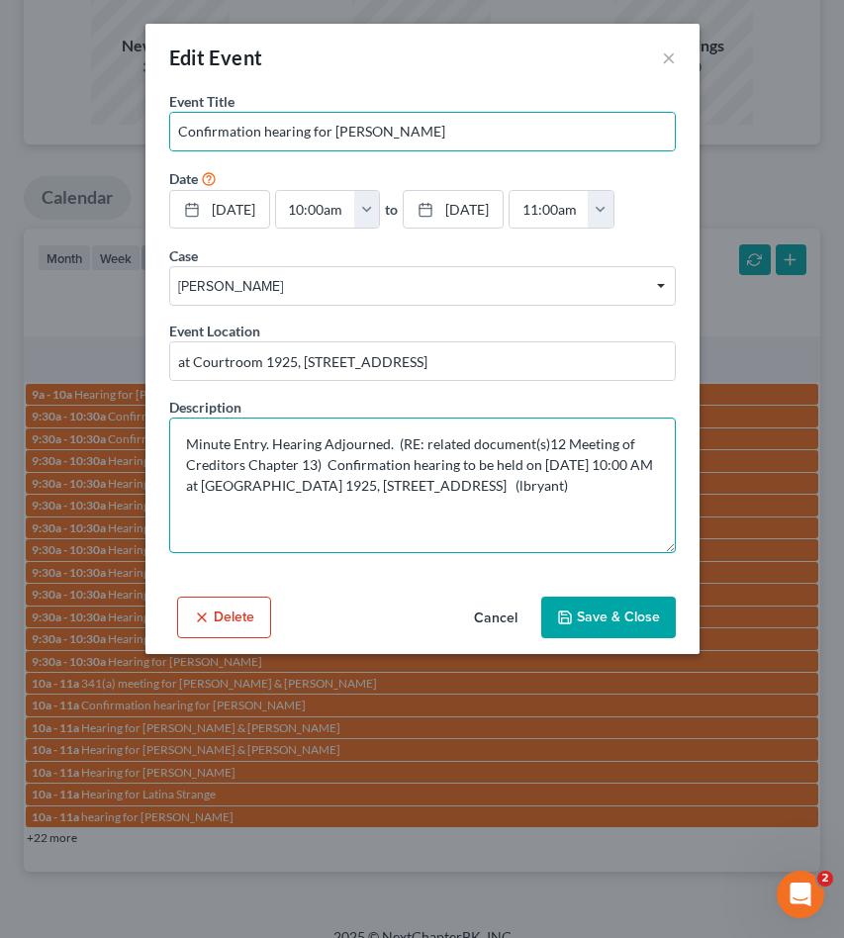
click at [400, 485] on textarea "Minute Entry. Hearing Adjourned. (RE: related document(s)12 Meeting of Creditor…" at bounding box center [422, 486] width 507 height 136
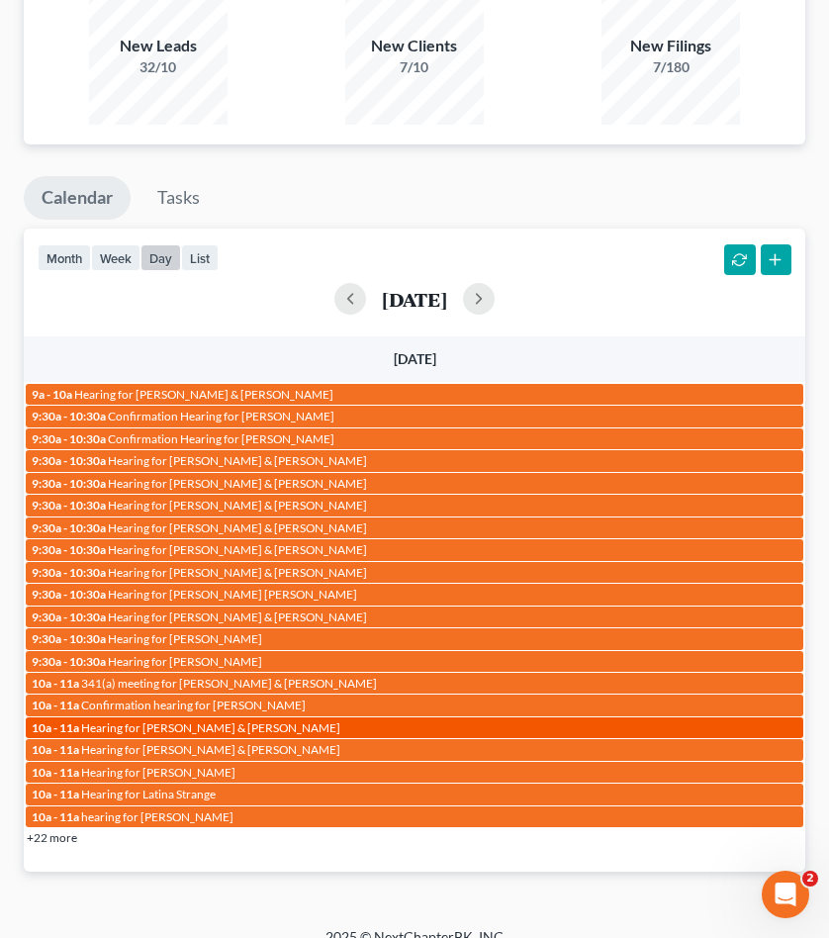
click at [228, 721] on span "Hearing for Brandon Karagozian & Amanda Karagozian" at bounding box center [210, 728] width 259 height 15
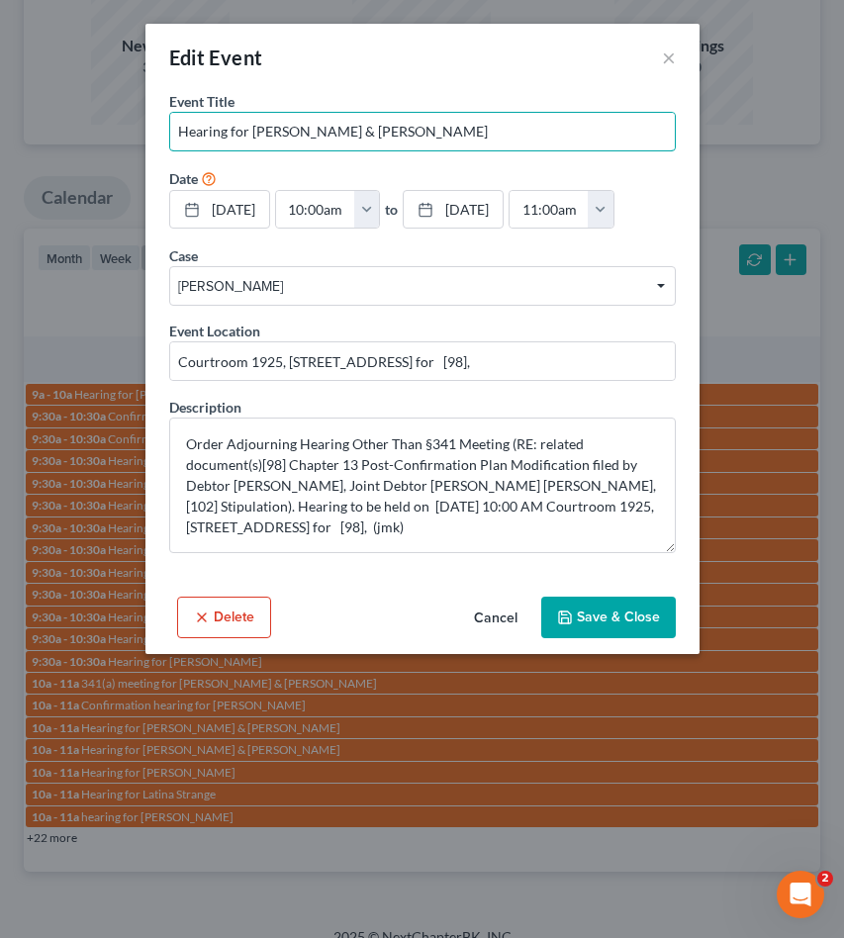
drag, startPoint x: 389, startPoint y: 130, endPoint x: 836, endPoint y: 131, distance: 447.4
click at [576, 143] on input "Hearing for Brandon Karagozian & Amanda Karagozian" at bounding box center [422, 132] width 505 height 38
drag, startPoint x: 252, startPoint y: 129, endPoint x: 597, endPoint y: 127, distance: 344.4
click at [597, 127] on input "Hearing for Brandon Karagozian & Amanda Karagozian" at bounding box center [422, 132] width 505 height 38
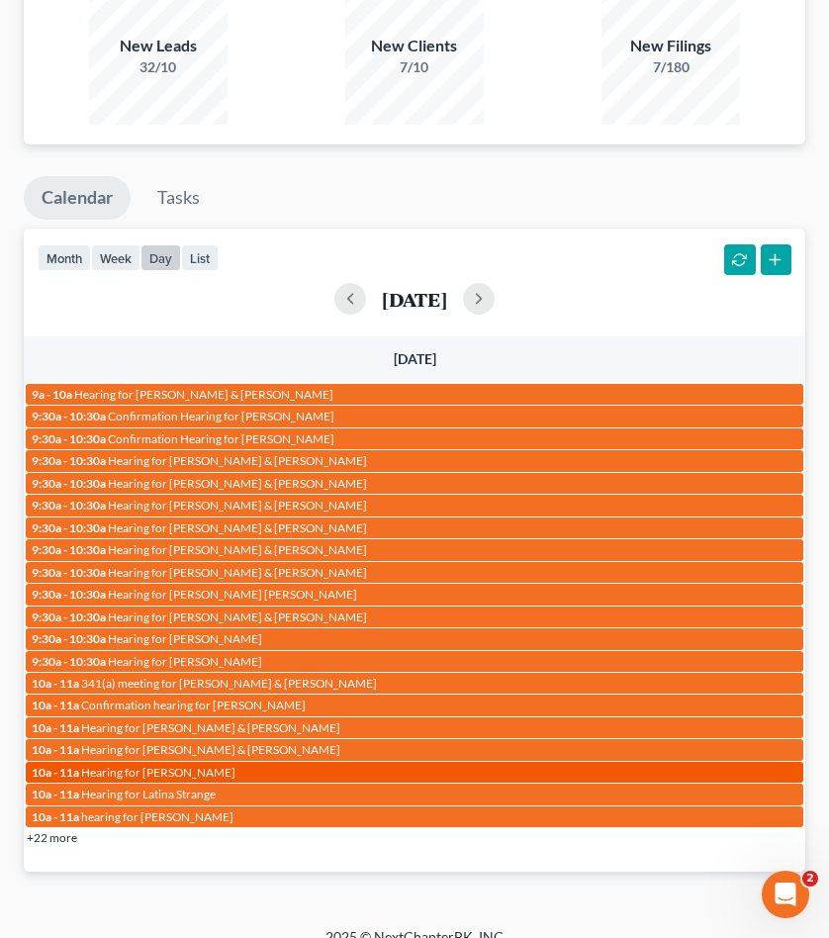
click at [175, 765] on span "Hearing for Jessica Orozco" at bounding box center [158, 772] width 154 height 15
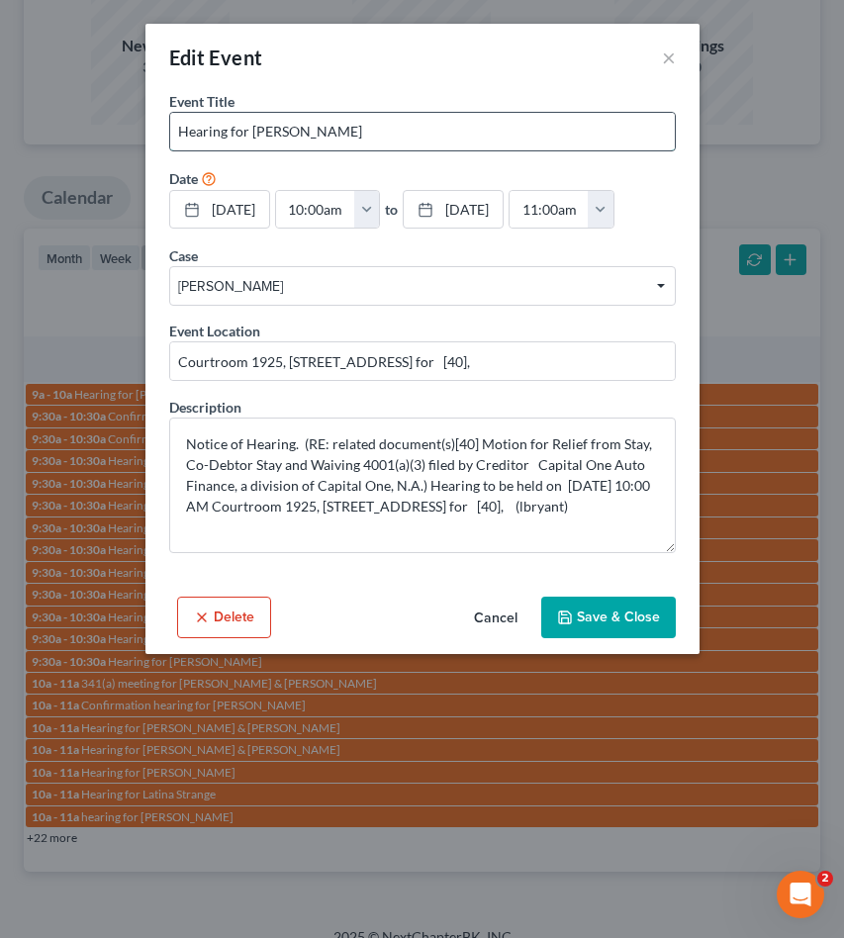
drag, startPoint x: 250, startPoint y: 133, endPoint x: 435, endPoint y: 131, distance: 184.1
click at [420, 126] on input "Hearing for Jessica Orozco" at bounding box center [422, 132] width 505 height 38
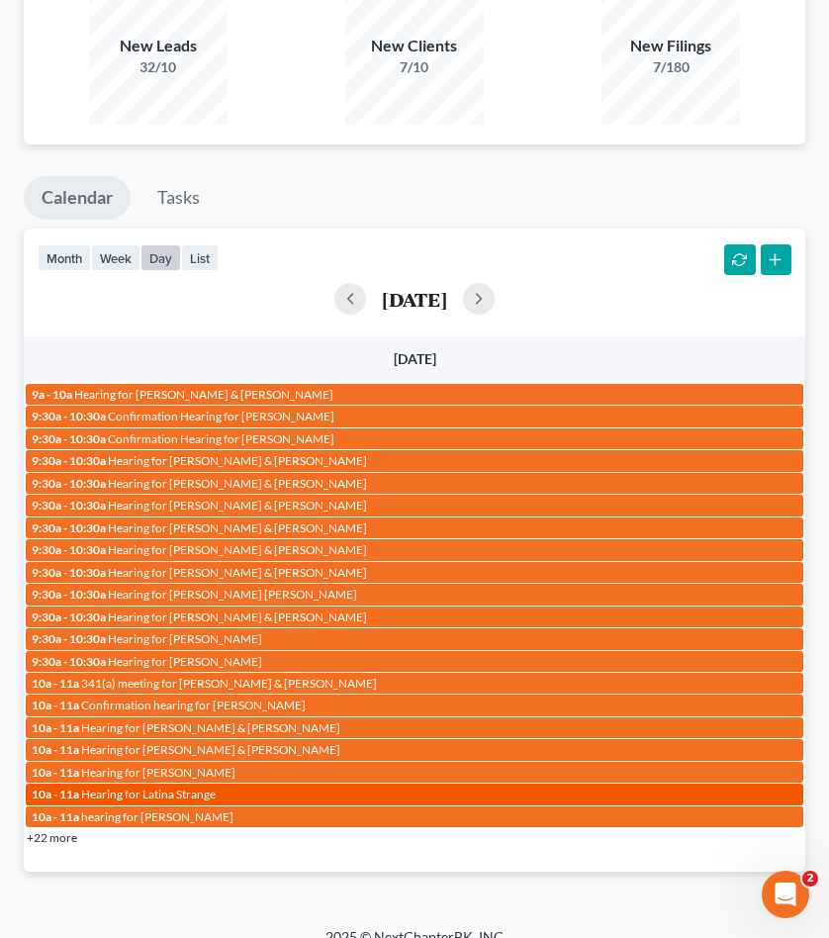
click at [141, 787] on span "Hearing for Latina Strange" at bounding box center [148, 794] width 135 height 15
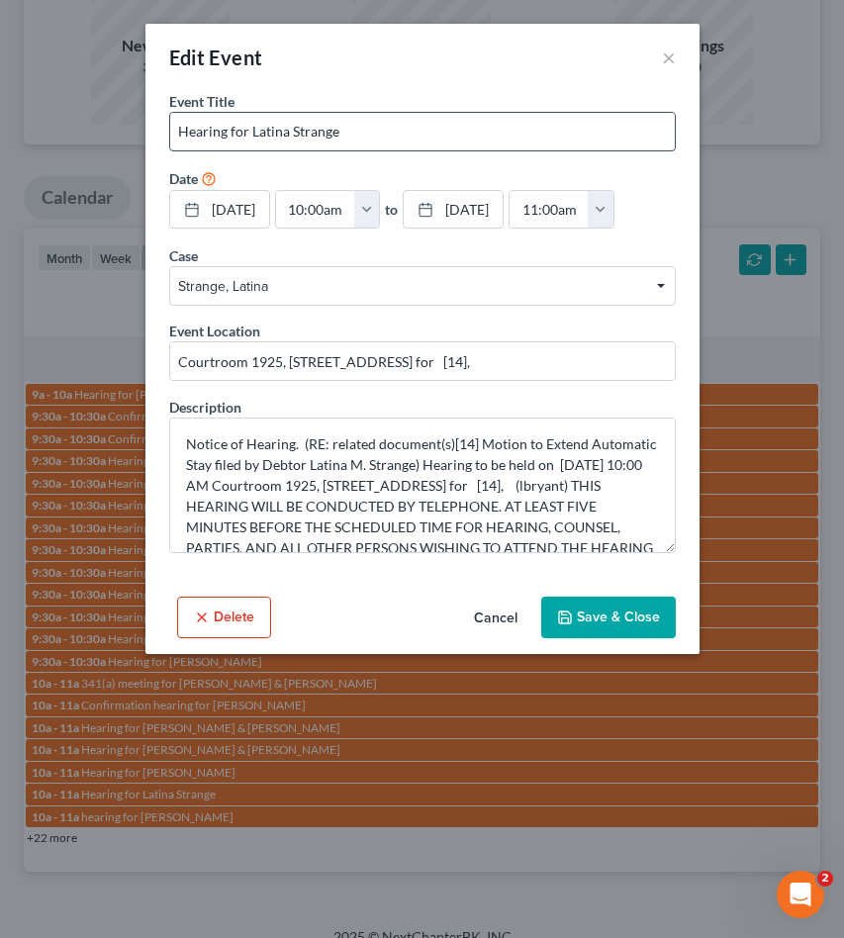
drag, startPoint x: 252, startPoint y: 133, endPoint x: 391, endPoint y: 129, distance: 138.6
click at [391, 129] on input "Hearing for Latina Strange" at bounding box center [422, 132] width 505 height 38
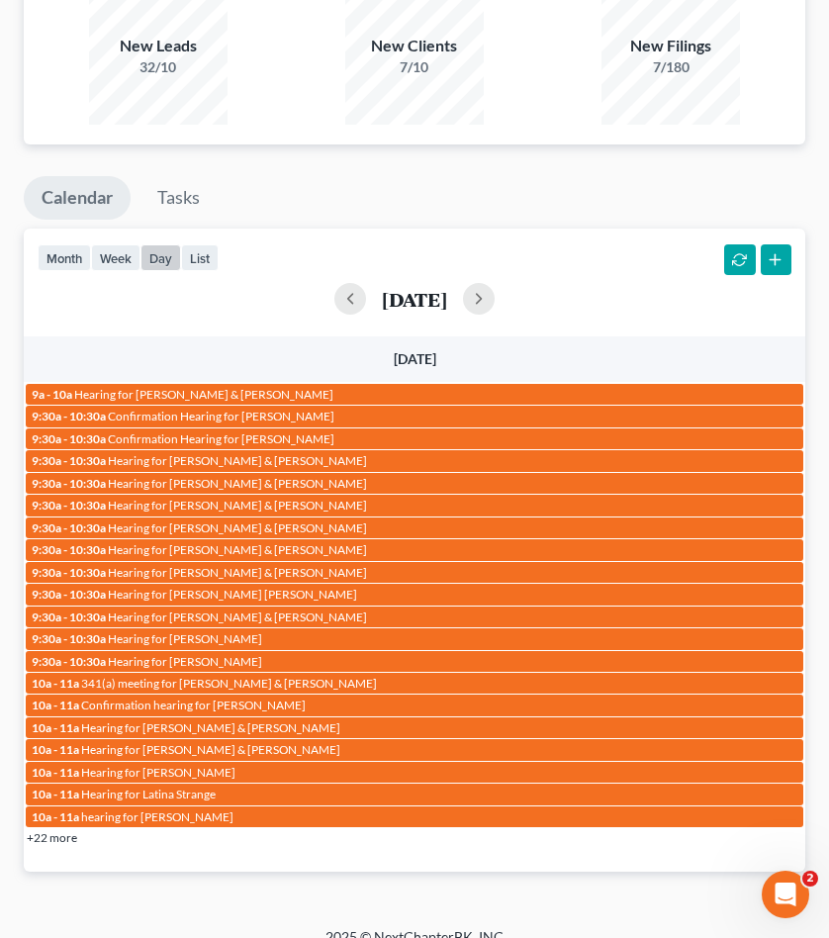
click at [344, 229] on div "month week day list September 11, 2025" at bounding box center [415, 276] width 802 height 95
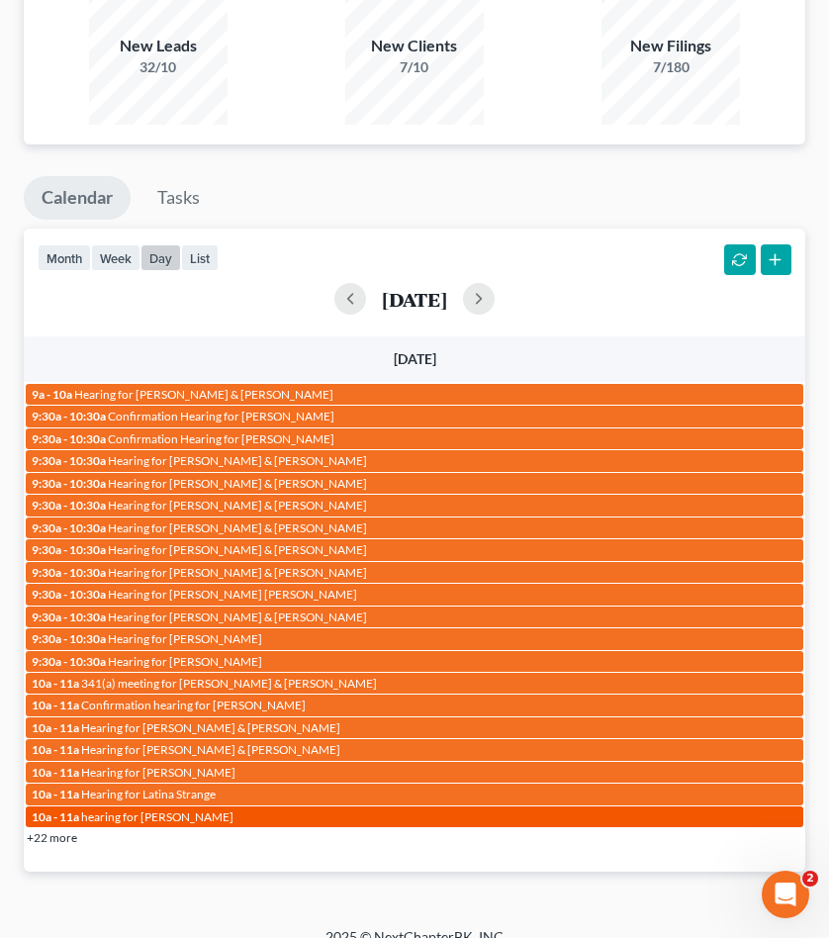
click at [209, 810] on span "hearing for Owen Roper IV" at bounding box center [157, 817] width 152 height 15
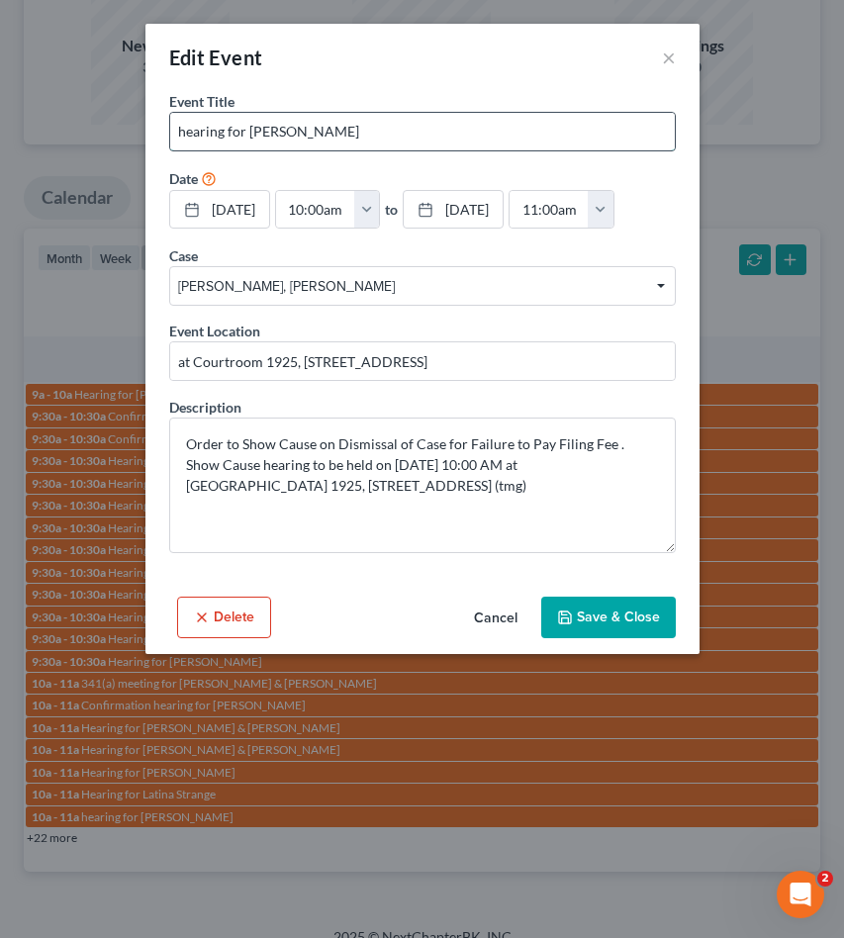
drag, startPoint x: 246, startPoint y: 131, endPoint x: 412, endPoint y: 135, distance: 165.3
click at [412, 135] on input "hearing for Owen Roper IV" at bounding box center [422, 132] width 505 height 38
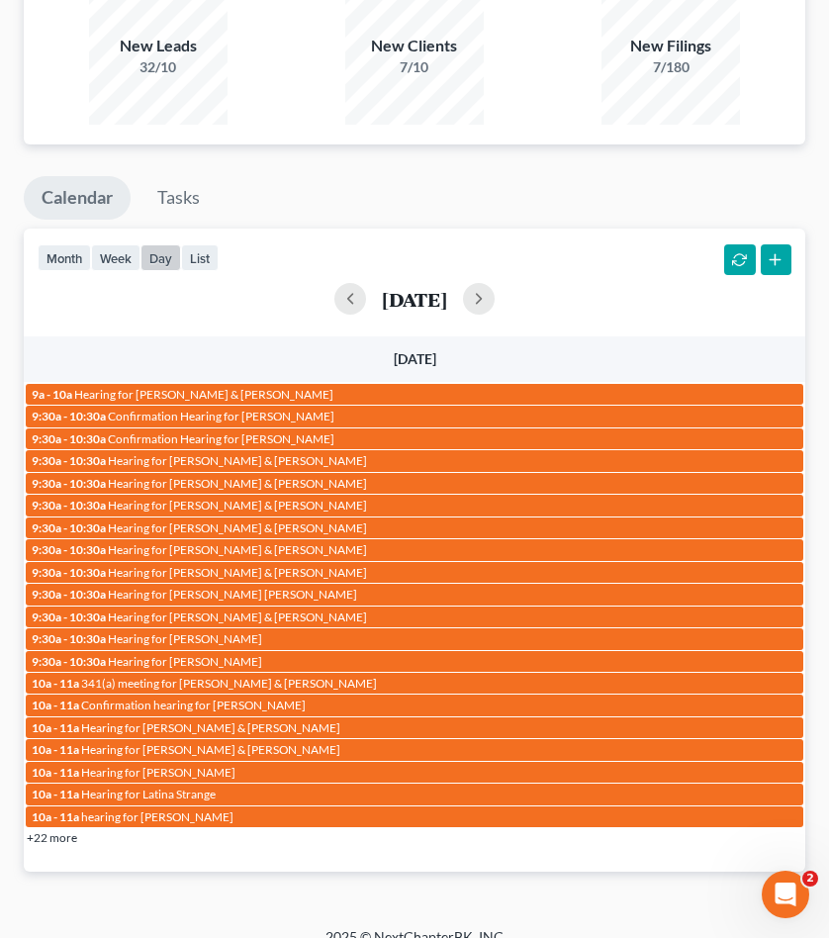
click at [63, 830] on link "+22 more" at bounding box center [52, 837] width 50 height 15
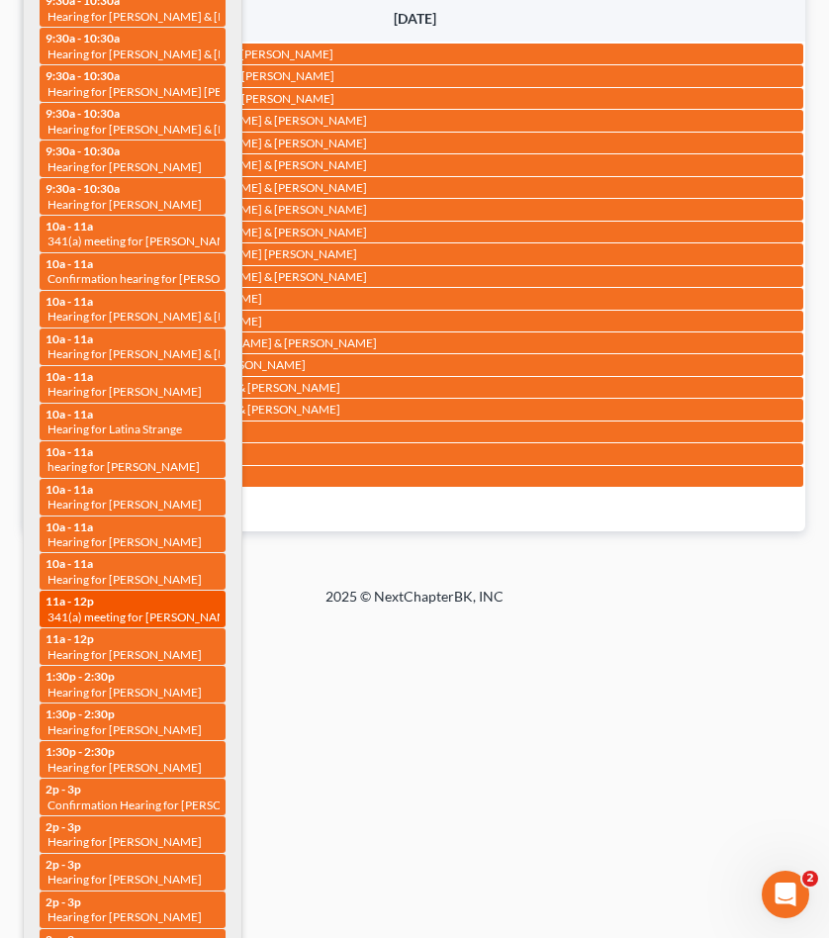
scroll to position [1908, 0]
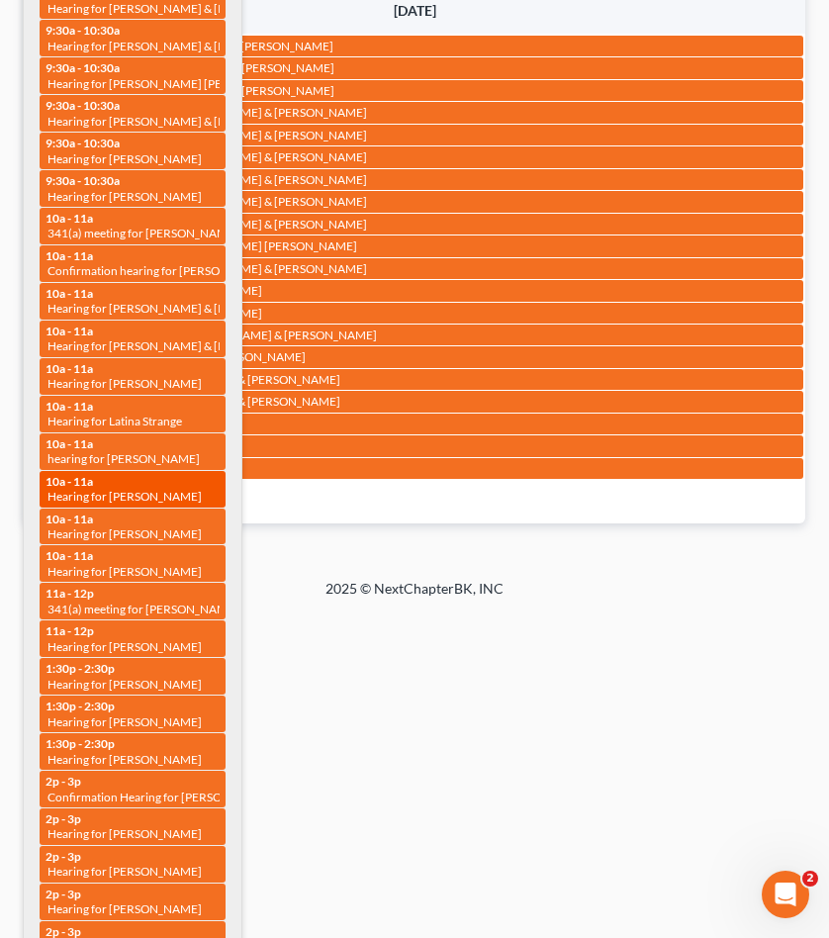
click at [139, 480] on link "10a - 11a Hearing for Renetha Burch" at bounding box center [133, 489] width 186 height 37
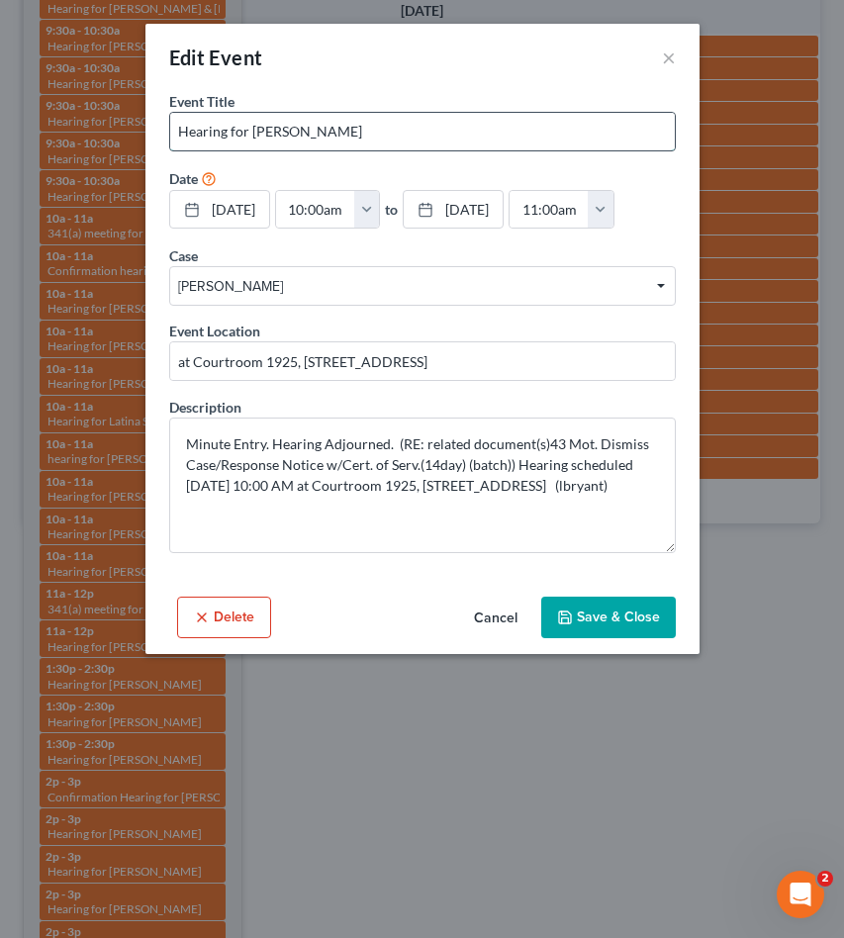
drag, startPoint x: 252, startPoint y: 134, endPoint x: 407, endPoint y: 139, distance: 154.5
click at [407, 139] on input "Hearing for Renetha Burch" at bounding box center [422, 132] width 505 height 38
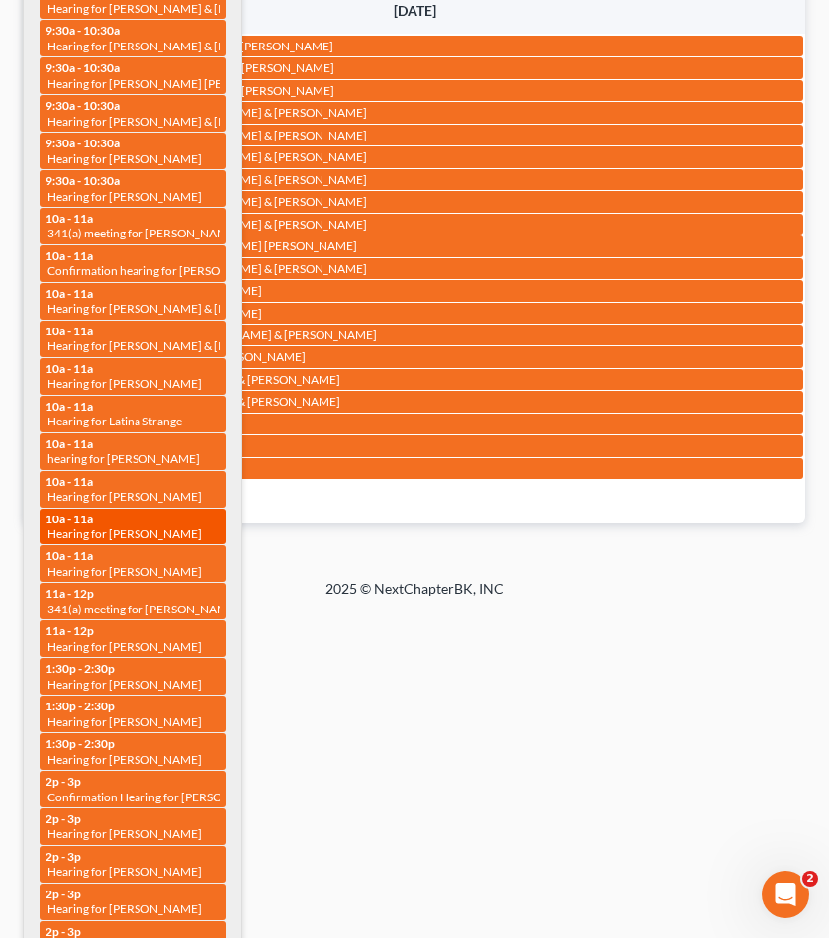
click at [119, 527] on span "Hearing for Tiffany Shank" at bounding box center [125, 534] width 154 height 15
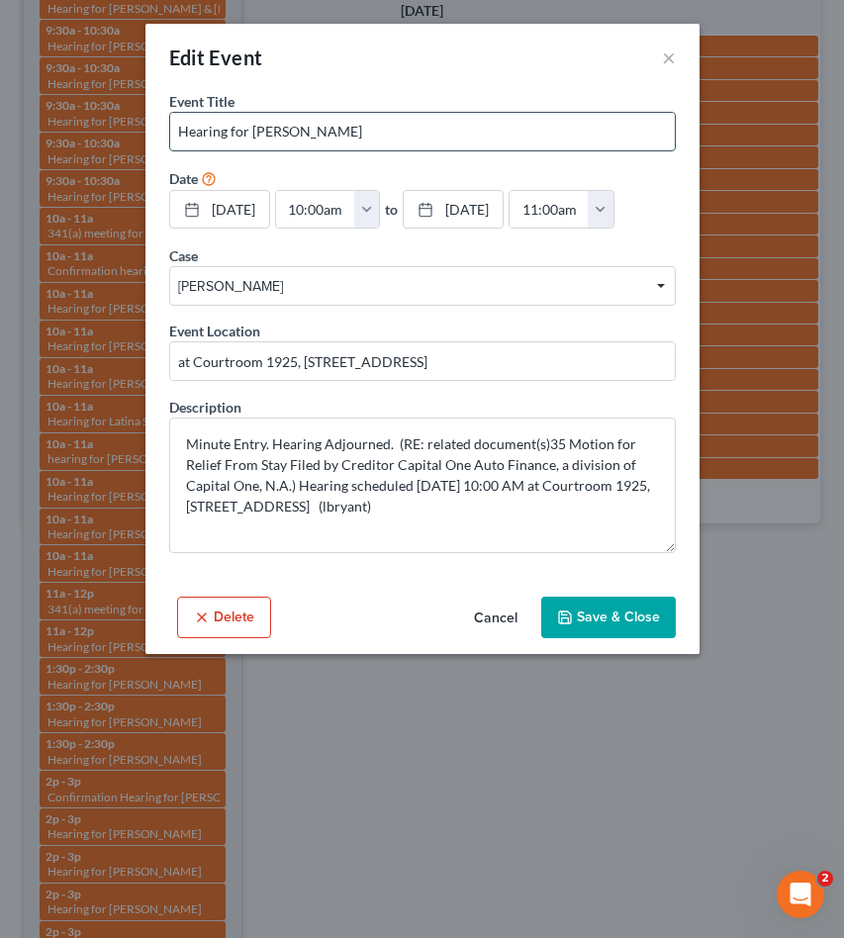
click at [251, 134] on input "Hearing for Tiffany Shank" at bounding box center [422, 132] width 505 height 38
click at [252, 132] on input "Hearing for Tiffany Shank" at bounding box center [422, 132] width 505 height 38
drag, startPoint x: 251, startPoint y: 130, endPoint x: 351, endPoint y: 136, distance: 100.1
click at [347, 137] on input "Hearing for Tiffany Shank" at bounding box center [422, 132] width 505 height 38
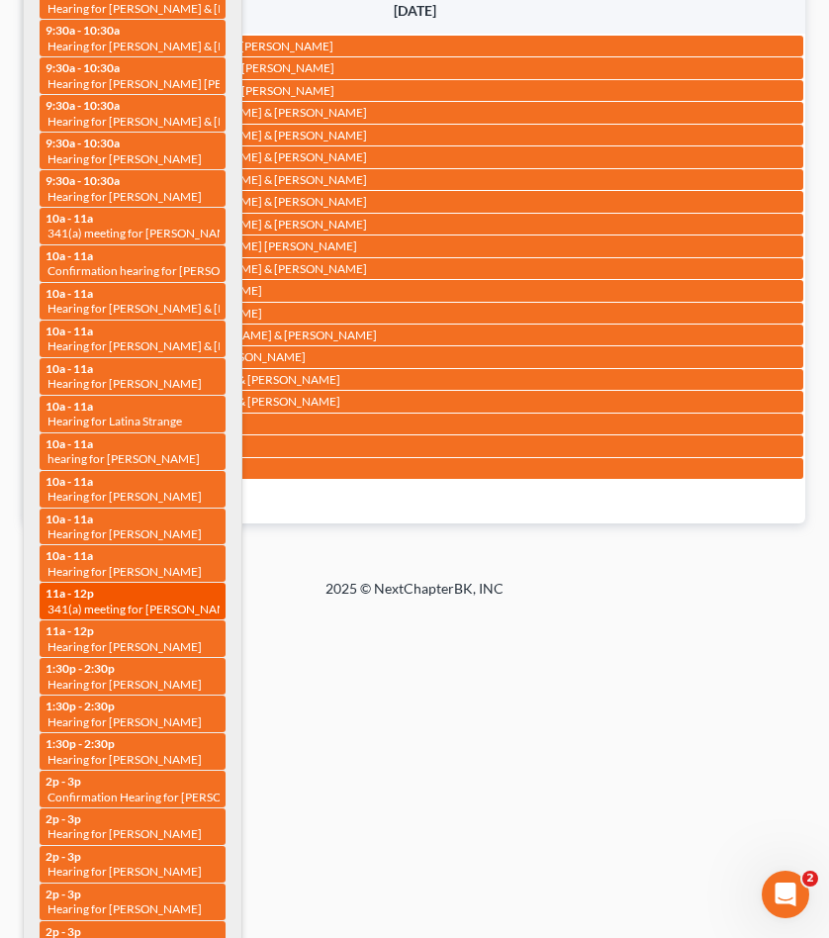
click at [191, 586] on div "11a - 12p 341(a) meeting for Brandon David Munk" at bounding box center [133, 601] width 174 height 31
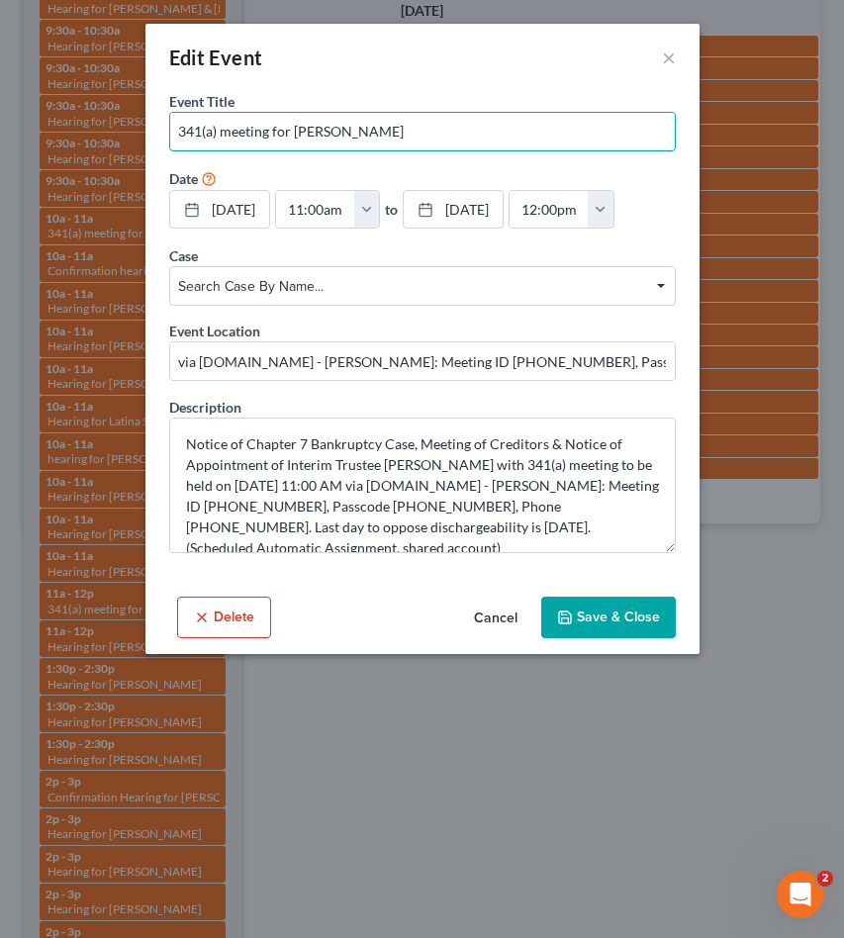
drag, startPoint x: 296, startPoint y: 125, endPoint x: 836, endPoint y: 120, distance: 540.4
click at [504, 132] on input "341(a) meeting for Brandon David Munk" at bounding box center [422, 132] width 505 height 38
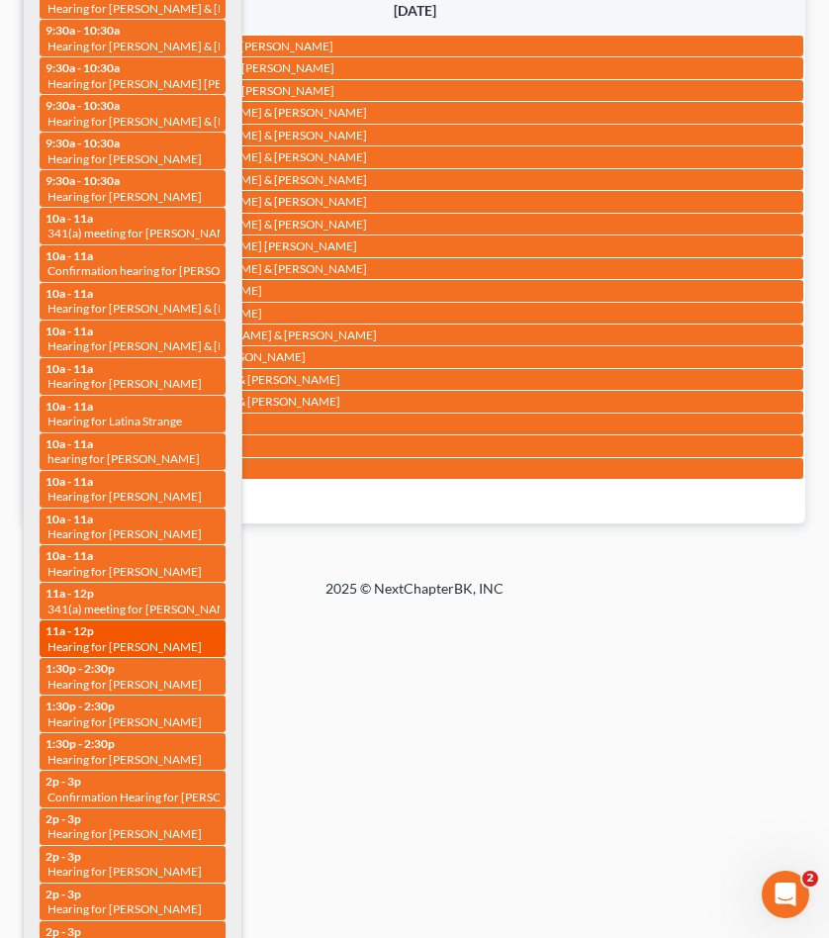
click at [159, 639] on span "Hearing for Charlie Barber Jr" at bounding box center [125, 646] width 154 height 15
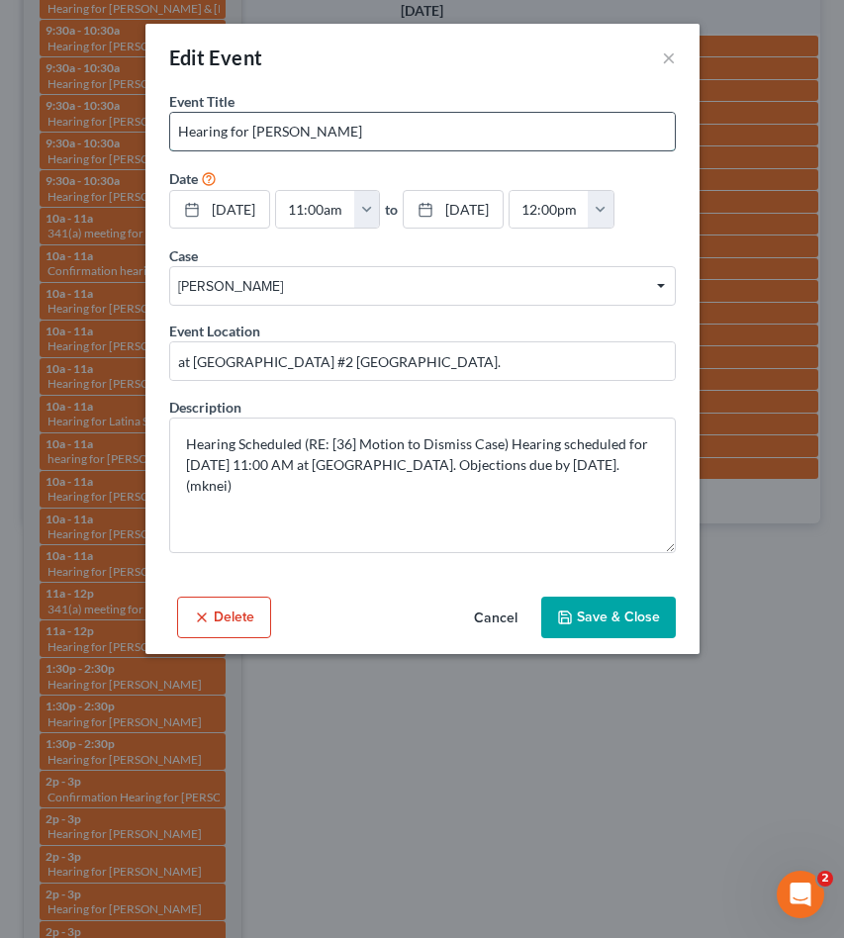
drag, startPoint x: 251, startPoint y: 135, endPoint x: 436, endPoint y: 128, distance: 185.2
click at [432, 127] on input "Hearing for Charlie Barber Jr" at bounding box center [422, 132] width 505 height 38
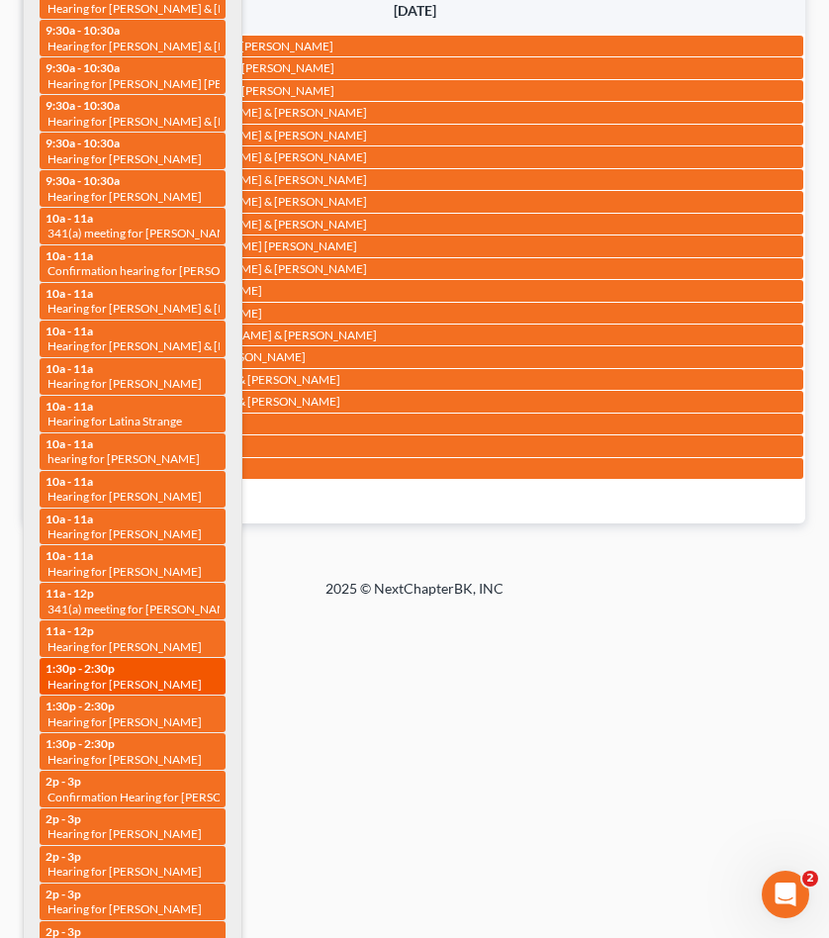
click at [140, 677] on span "Hearing for John Alexoff" at bounding box center [125, 684] width 154 height 15
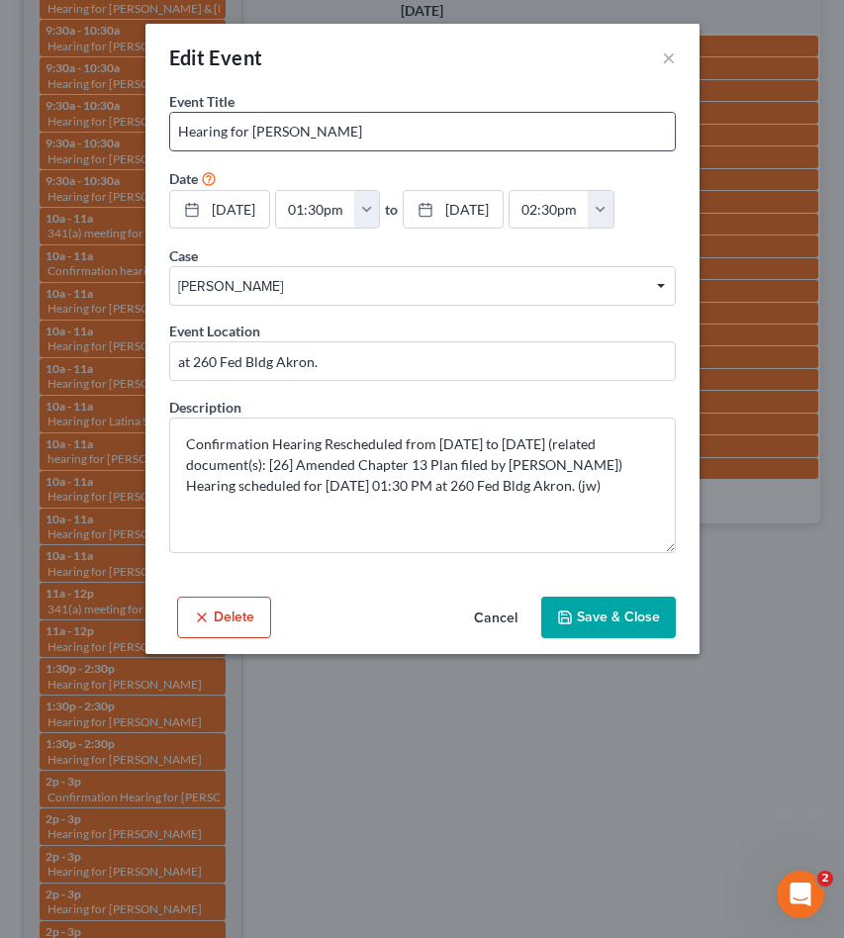
drag, startPoint x: 248, startPoint y: 130, endPoint x: 379, endPoint y: 134, distance: 130.7
click at [393, 135] on input "Hearing for John Alexoff" at bounding box center [422, 132] width 505 height 38
drag, startPoint x: 356, startPoint y: 135, endPoint x: 266, endPoint y: 137, distance: 90.1
click at [250, 134] on input "Hearing for John Alexoff" at bounding box center [422, 132] width 505 height 38
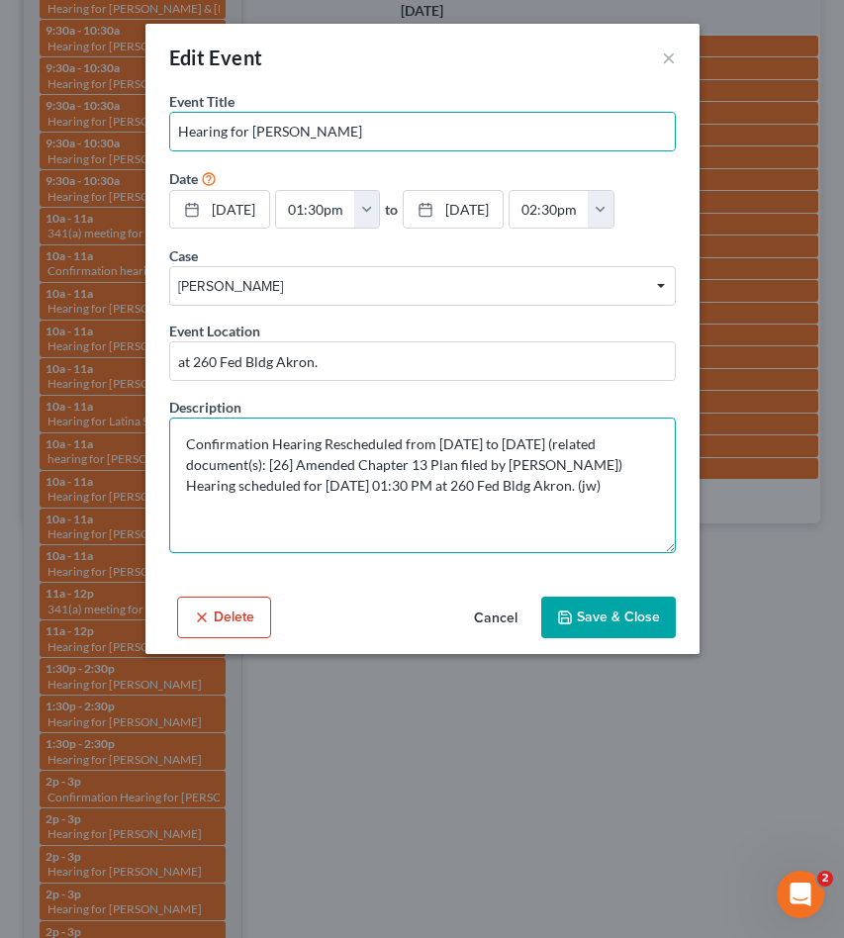
click at [474, 496] on textarea "Confirmation Hearing Rescheduled from 08/07/2025 to 09/11/2025 (related documen…" at bounding box center [422, 486] width 507 height 136
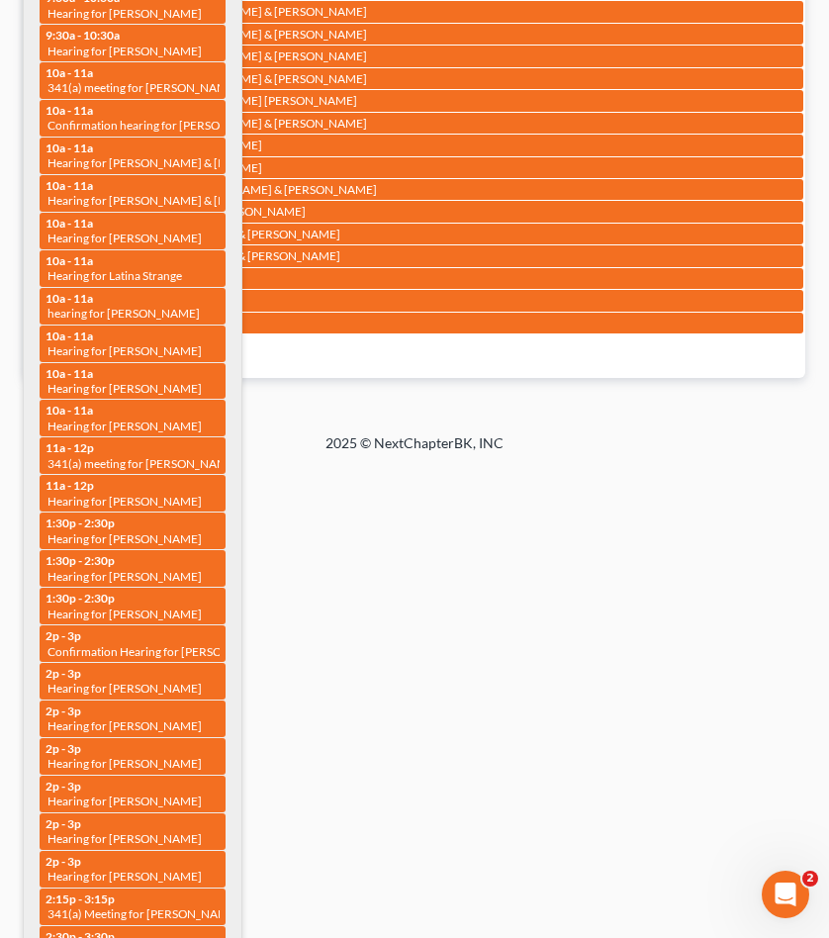
scroll to position [2176, 0]
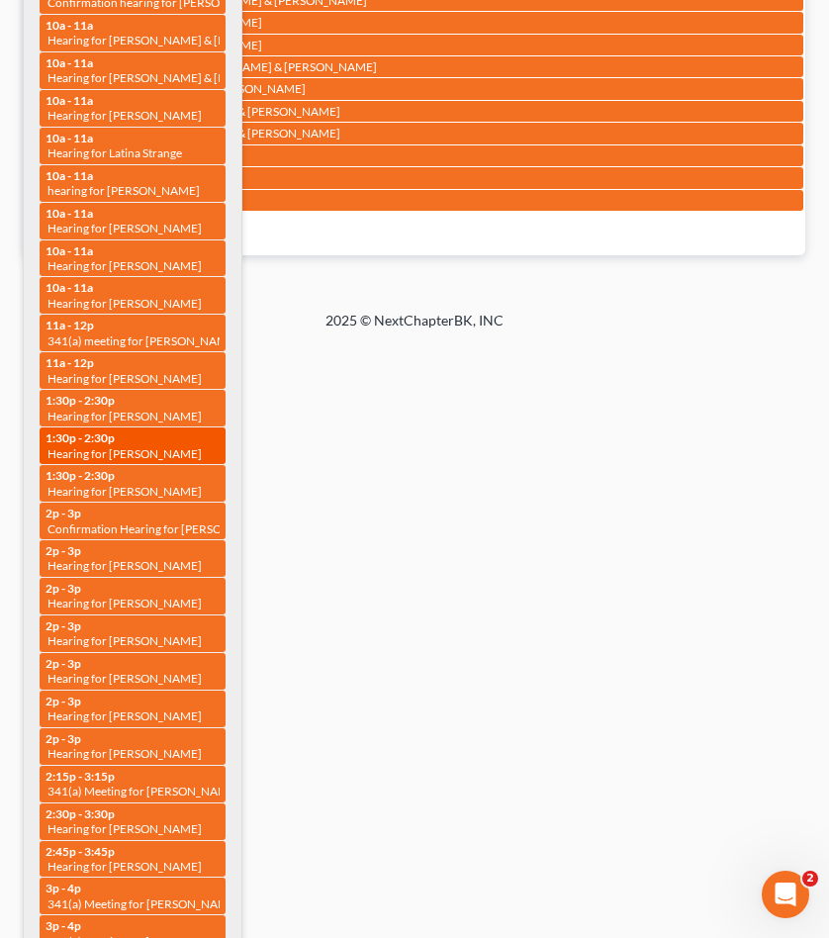
click at [159, 446] on span "Hearing for Justin Bleichrodt" at bounding box center [125, 453] width 154 height 15
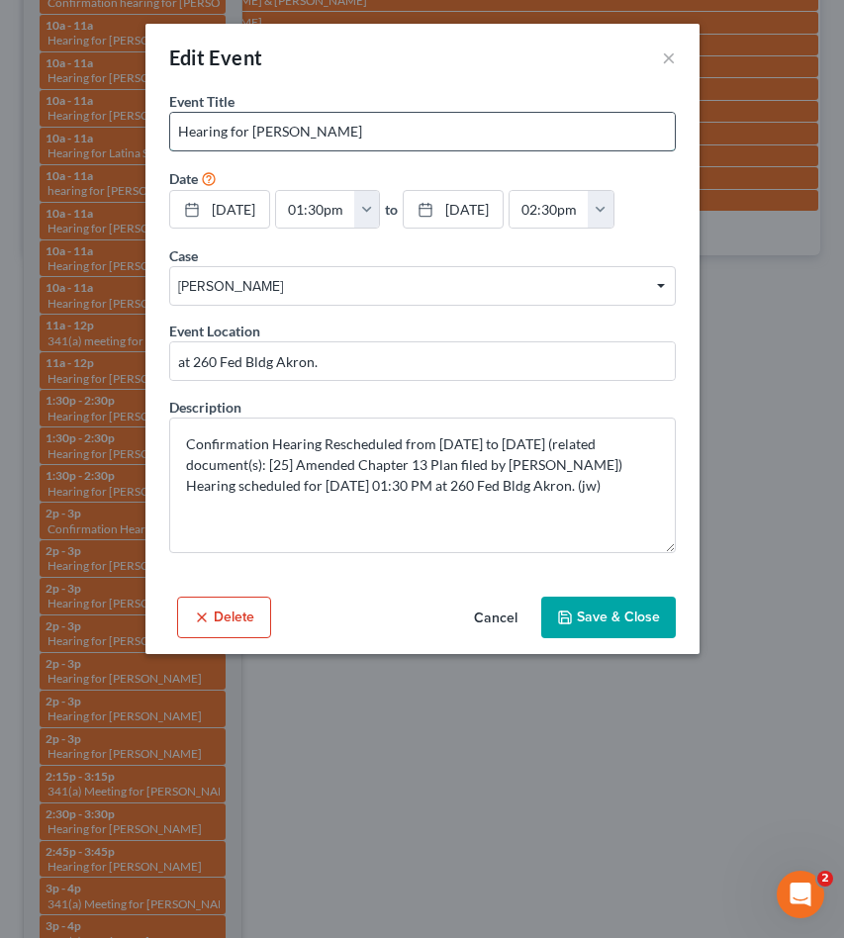
drag, startPoint x: 250, startPoint y: 130, endPoint x: 421, endPoint y: 143, distance: 170.7
click at [421, 143] on input "Hearing for Justin Bleichrodt" at bounding box center [422, 132] width 505 height 38
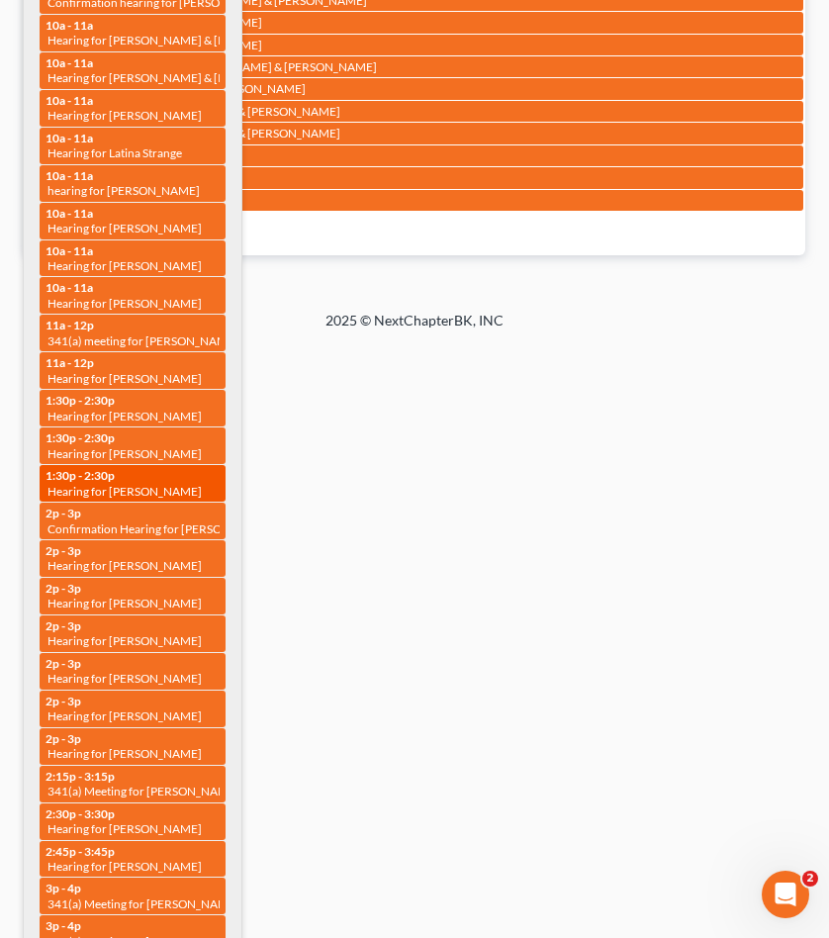
click at [140, 484] on span "Hearing for Shala Clark" at bounding box center [125, 491] width 154 height 15
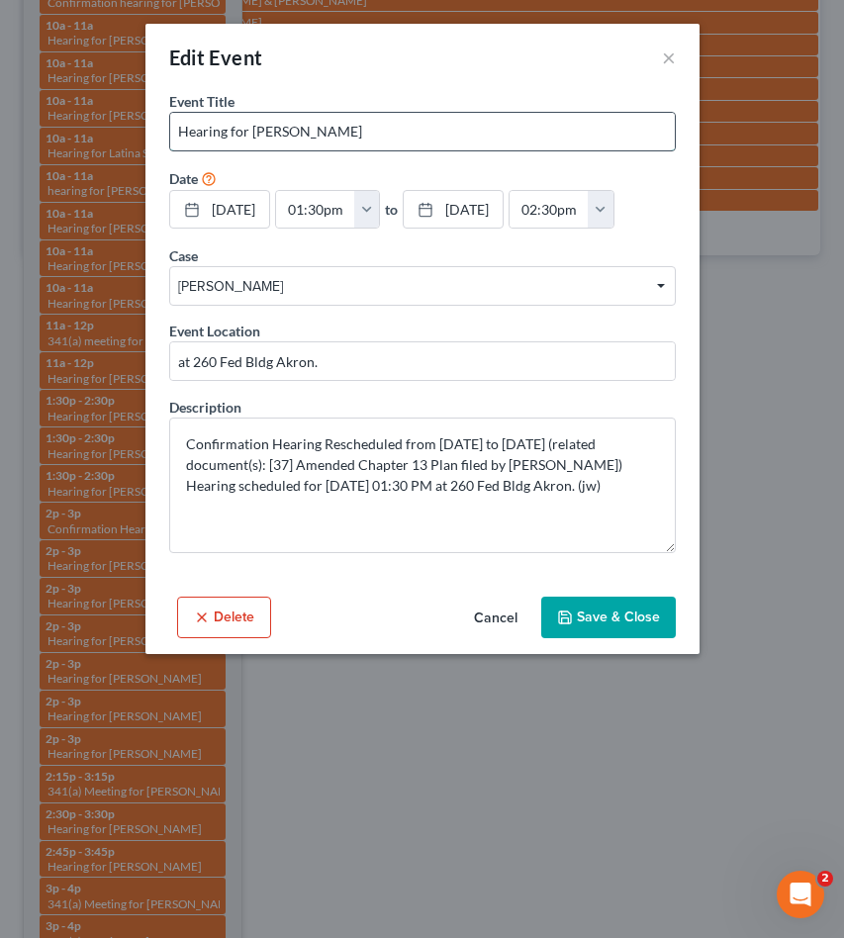
drag, startPoint x: 250, startPoint y: 128, endPoint x: 425, endPoint y: 135, distance: 174.3
click at [425, 135] on input "Hearing for Shala Clark" at bounding box center [422, 132] width 505 height 38
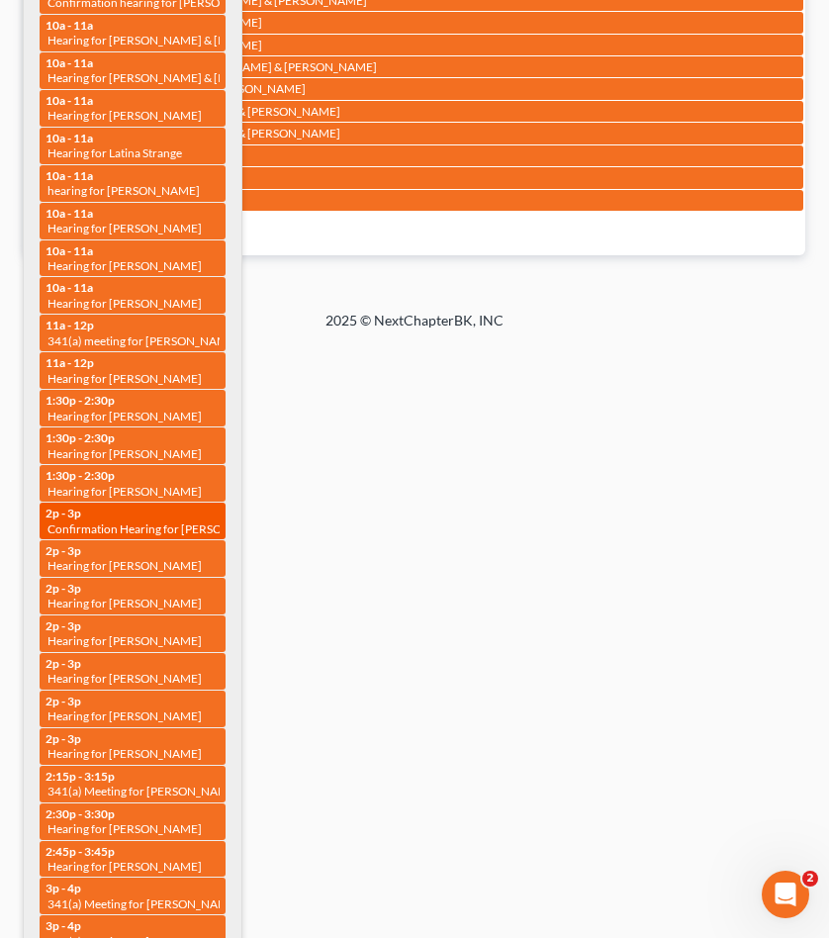
click at [153, 522] on span "Confirmation Hearing for Stephanie Theresa Turuck" at bounding box center [161, 529] width 227 height 15
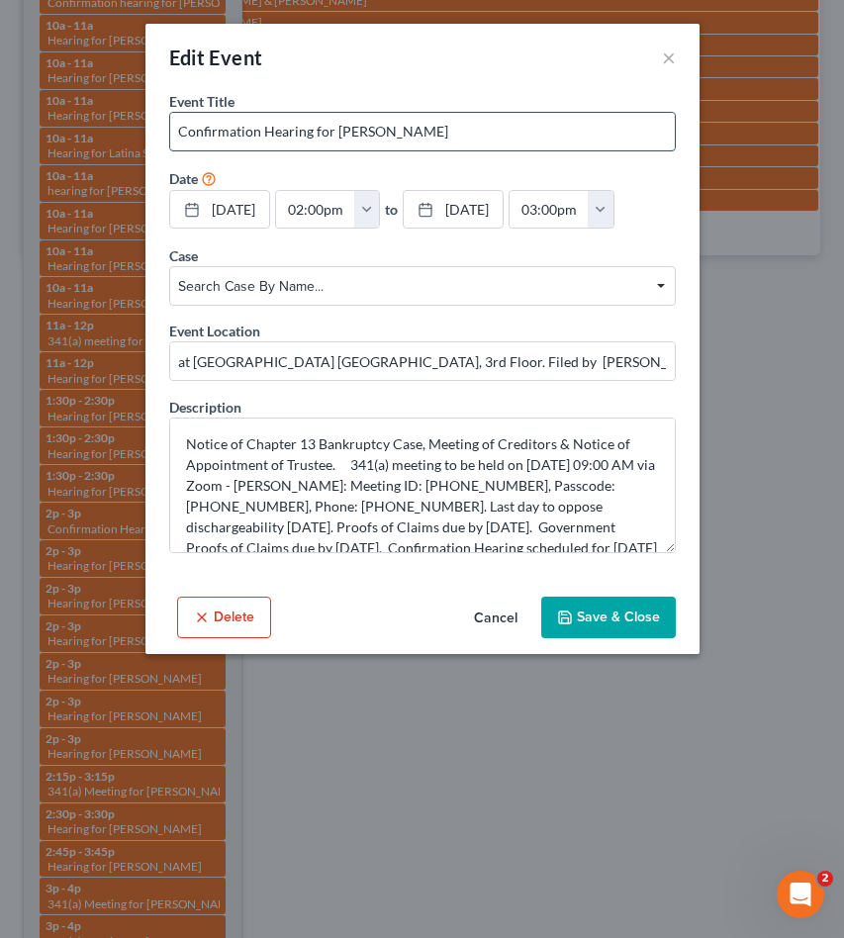
drag, startPoint x: 334, startPoint y: 130, endPoint x: 593, endPoint y: 137, distance: 259.4
click at [593, 137] on input "Confirmation Hearing for Stephanie Theresa Turuck" at bounding box center [422, 132] width 505 height 38
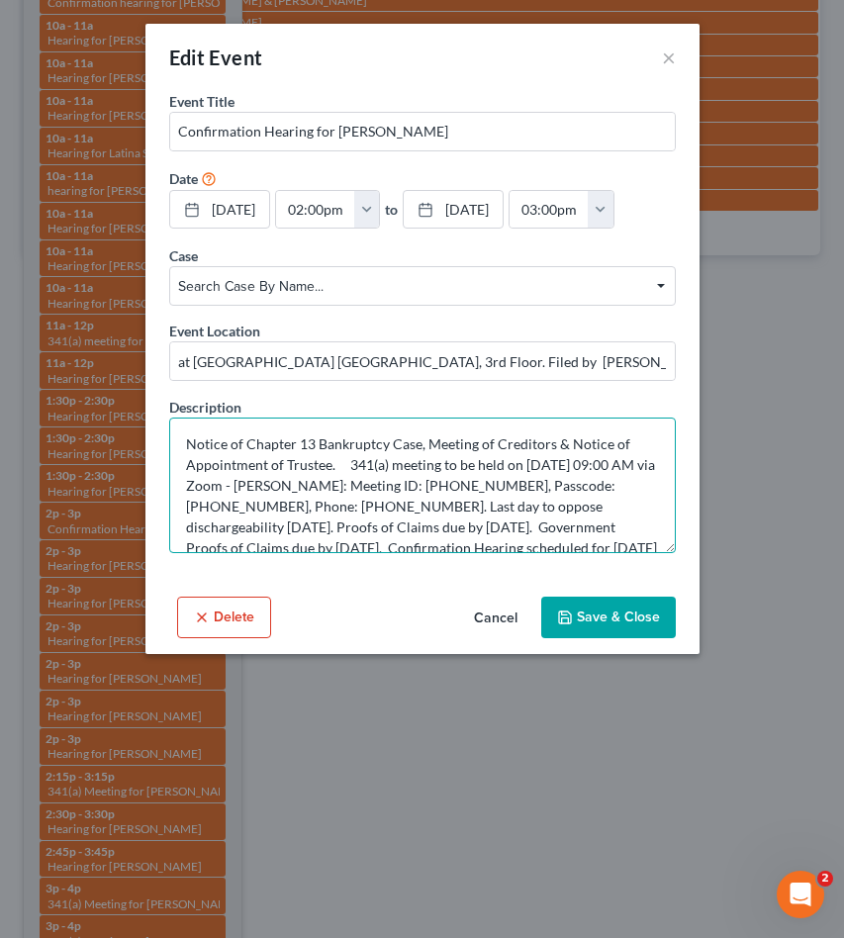
click at [415, 492] on textarea "Notice of Chapter 13 Bankruptcy Case, Meeting of Creditors & Notice of Appointm…" at bounding box center [422, 486] width 507 height 136
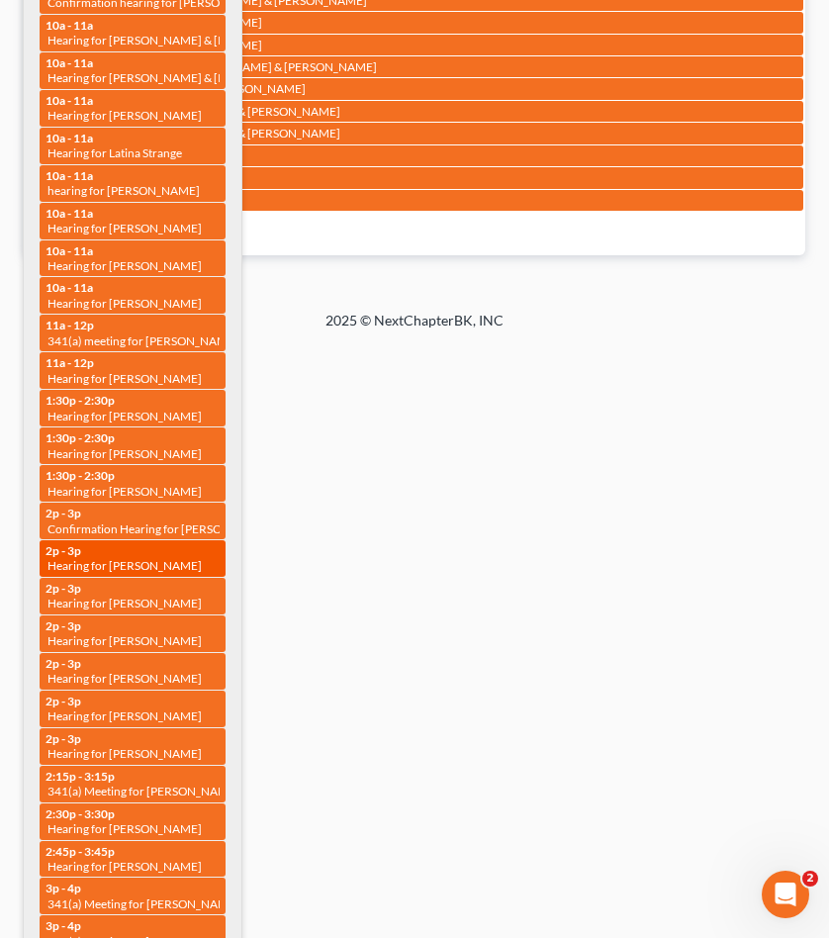
click at [164, 558] on span "Hearing for Jeremy Cox" at bounding box center [125, 565] width 154 height 15
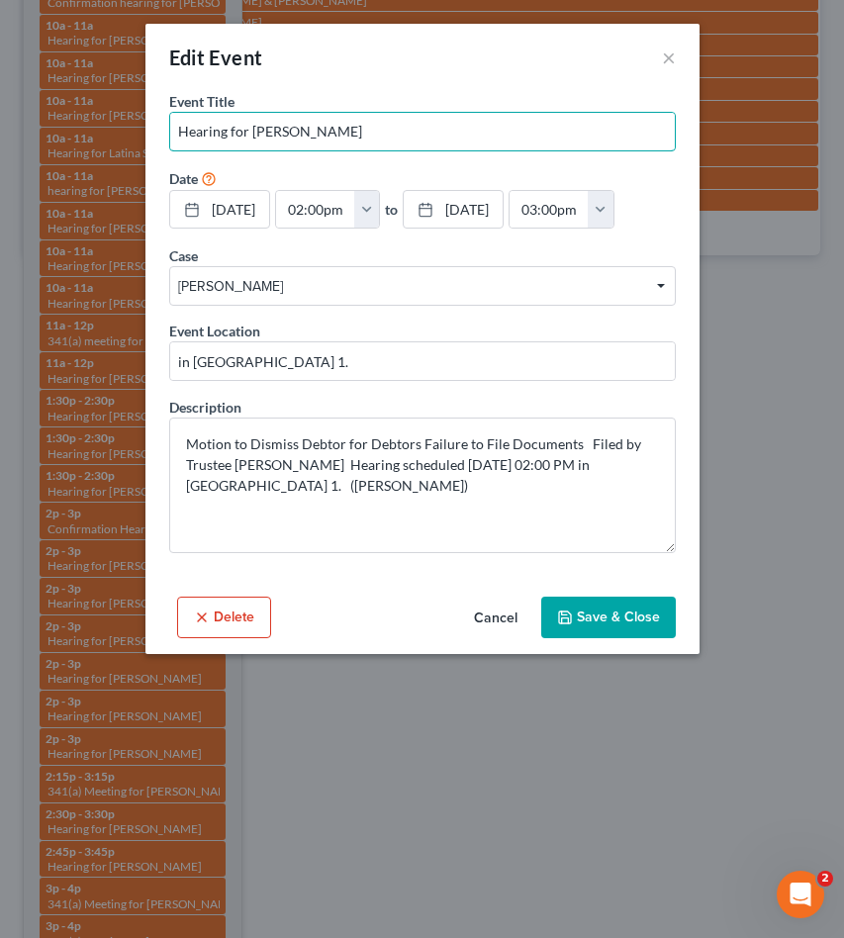
drag, startPoint x: 247, startPoint y: 131, endPoint x: 836, endPoint y: 98, distance: 589.8
click at [381, 134] on input "Hearing for Jeremy Cox" at bounding box center [422, 132] width 505 height 38
drag, startPoint x: 386, startPoint y: 138, endPoint x: 370, endPoint y: 134, distance: 16.3
click at [382, 135] on input "Hearing for Jeremy Cox" at bounding box center [422, 132] width 505 height 38
drag, startPoint x: 251, startPoint y: 132, endPoint x: 493, endPoint y: 129, distance: 241.5
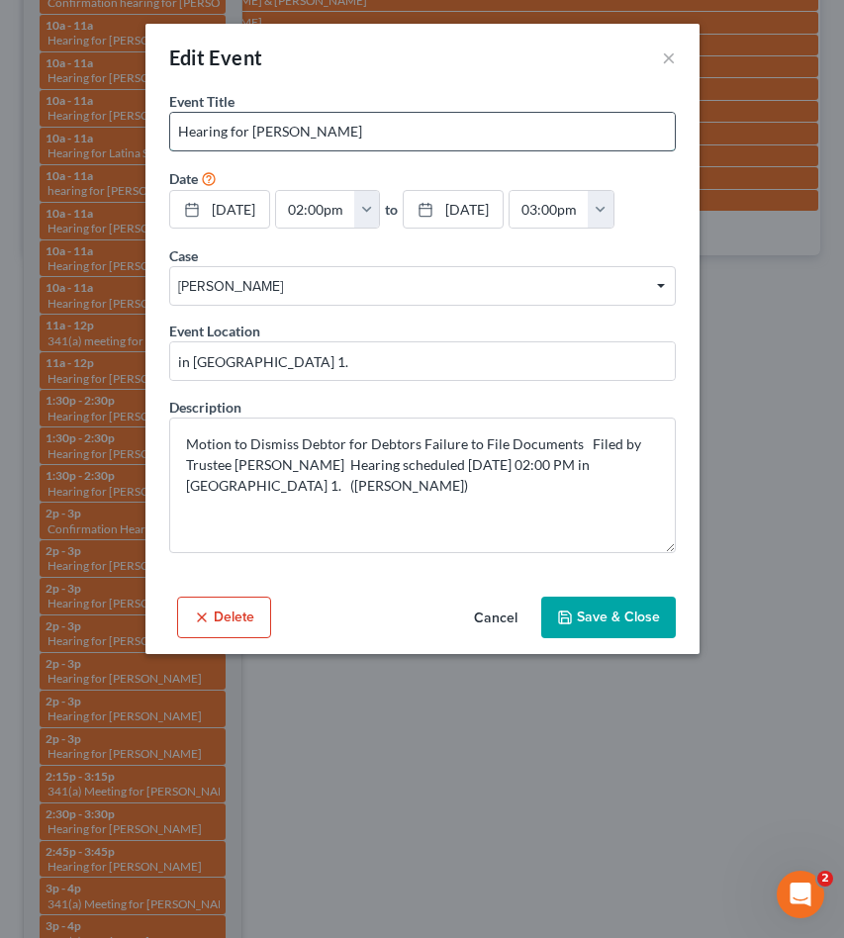
click at [431, 126] on input "Hearing for Jeremy Cox" at bounding box center [422, 132] width 505 height 38
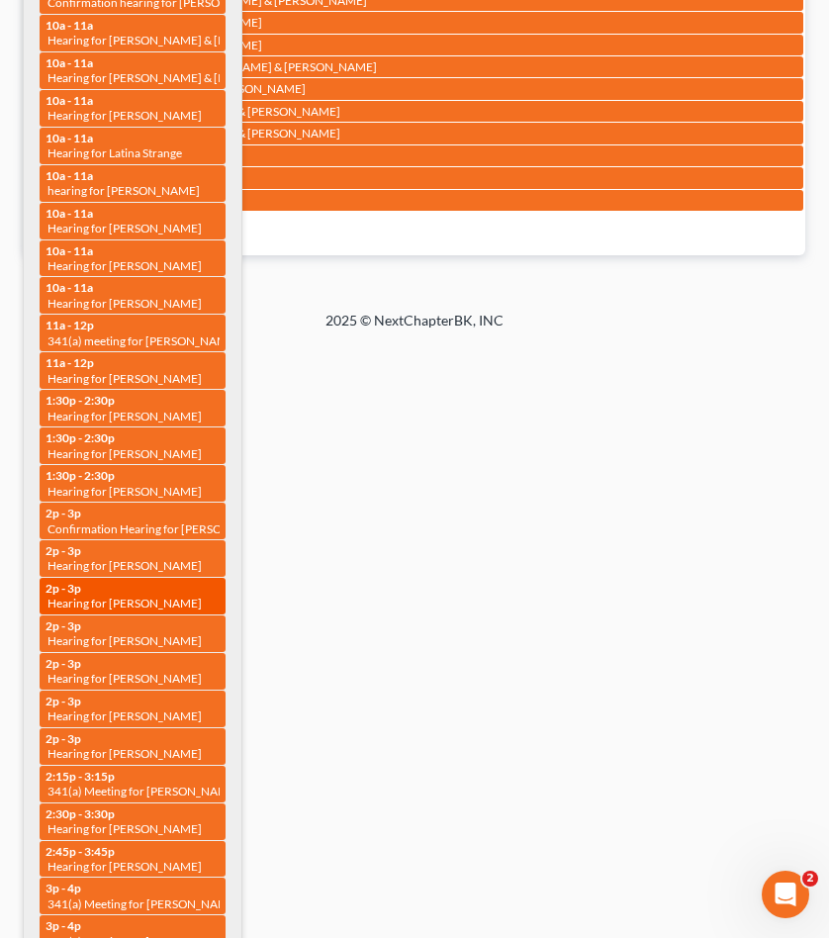
click at [139, 596] on span "Hearing for Maya Aislinn Ricci" at bounding box center [125, 603] width 154 height 15
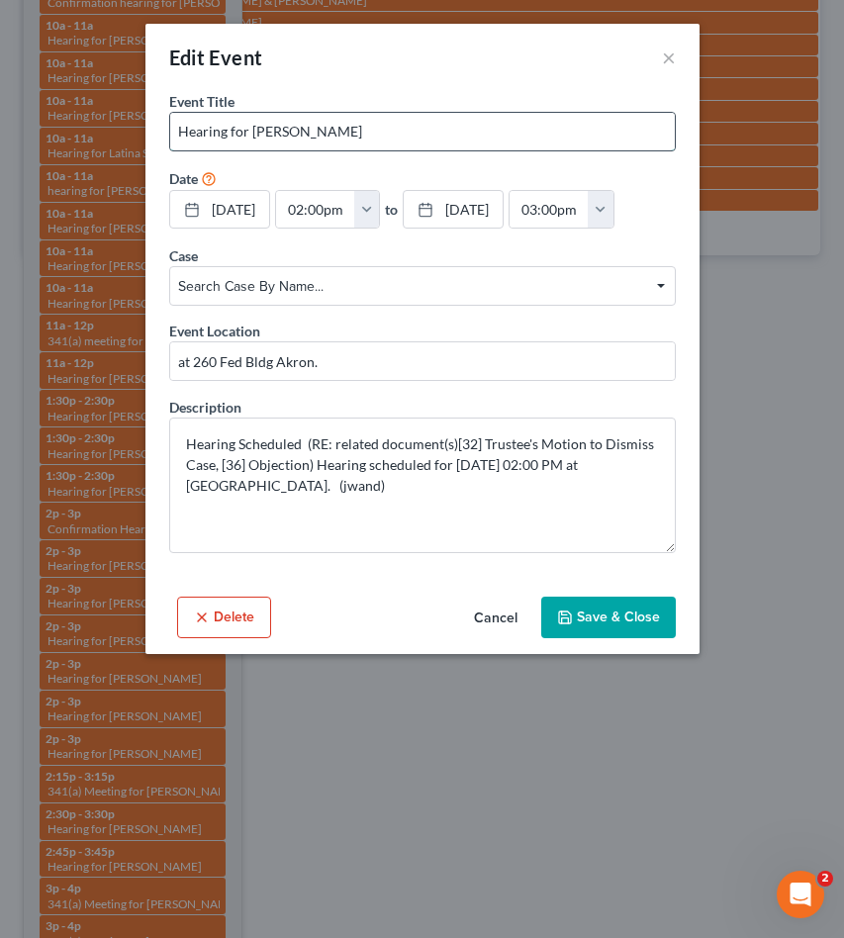
drag, startPoint x: 254, startPoint y: 128, endPoint x: 441, endPoint y: 138, distance: 187.3
click at [441, 138] on input "Hearing for Maya Aislinn Ricci" at bounding box center [422, 132] width 505 height 38
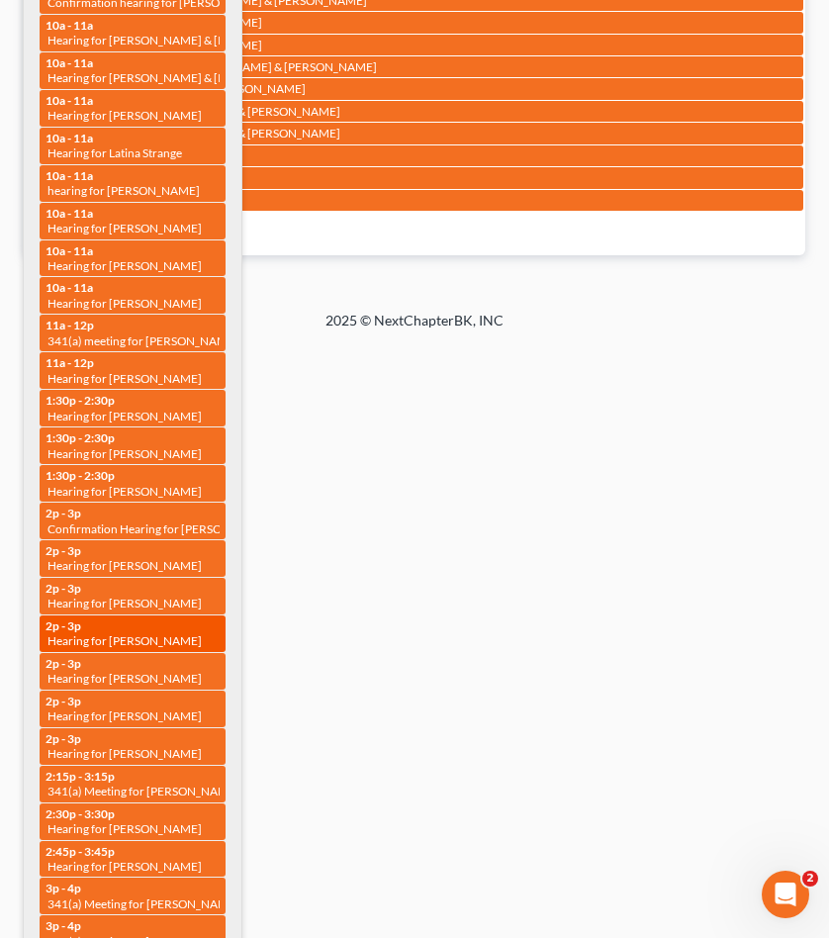
click at [131, 633] on span "Hearing for Terra Csernik" at bounding box center [125, 640] width 154 height 15
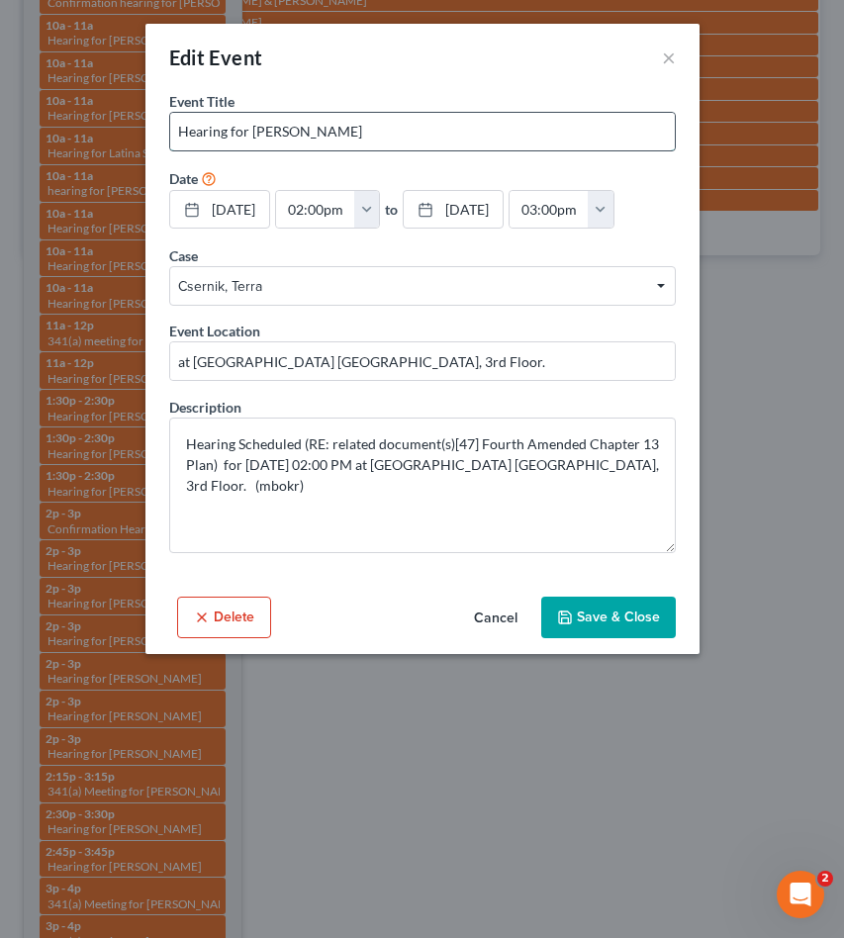
drag, startPoint x: 251, startPoint y: 129, endPoint x: 399, endPoint y: 135, distance: 147.6
click at [399, 135] on input "Hearing for Terra Csernik" at bounding box center [422, 132] width 505 height 38
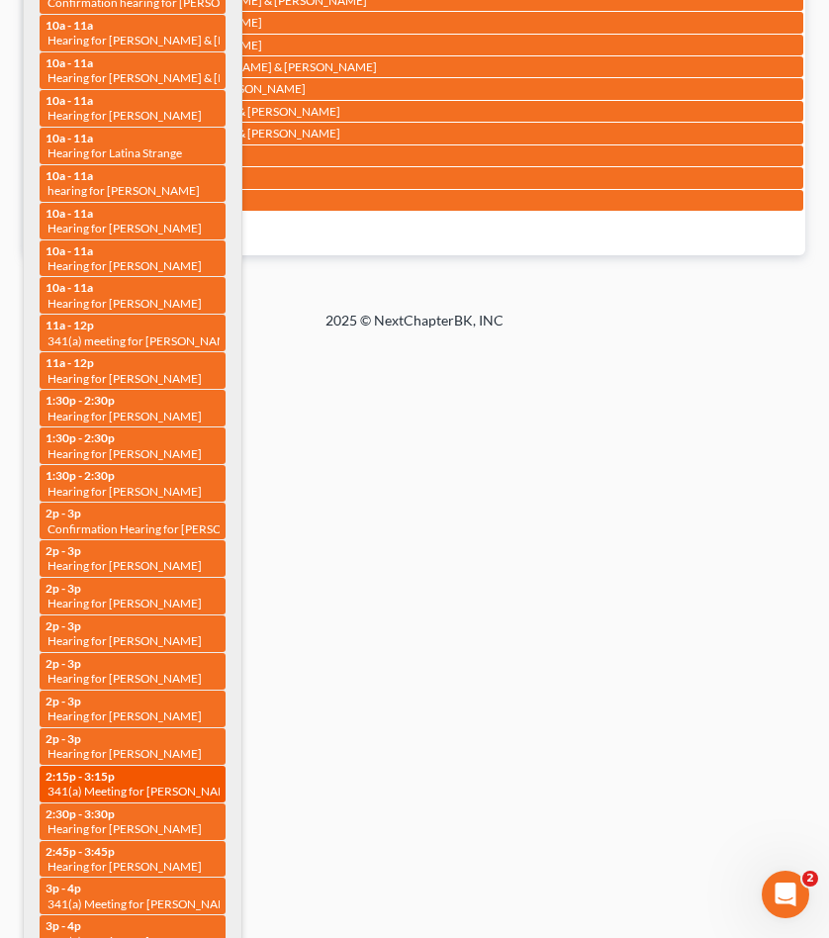
click at [132, 769] on div "2:15p - 3:15p 341(a) Meeting for Patrick Hadley" at bounding box center [133, 784] width 174 height 31
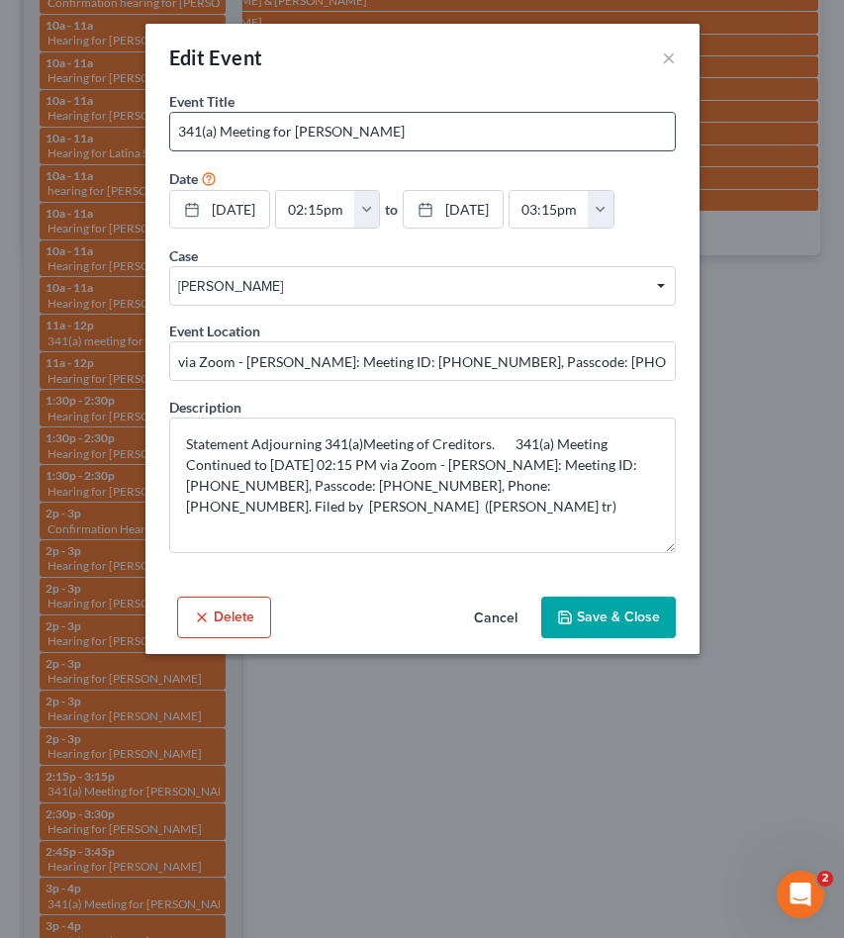
drag, startPoint x: 295, startPoint y: 131, endPoint x: 472, endPoint y: 139, distance: 177.3
click at [463, 139] on input "341(a) Meeting for Patrick Hadley" at bounding box center [422, 132] width 505 height 38
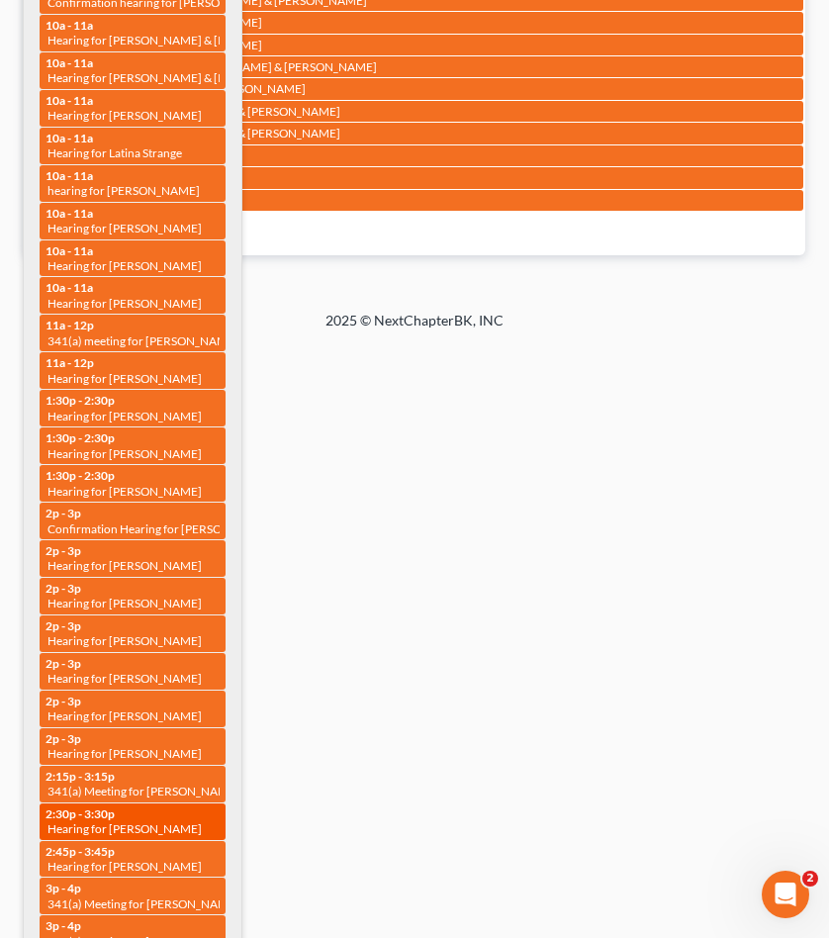
click at [134, 821] on span "Hearing for Laurie VanderMeer" at bounding box center [125, 828] width 154 height 15
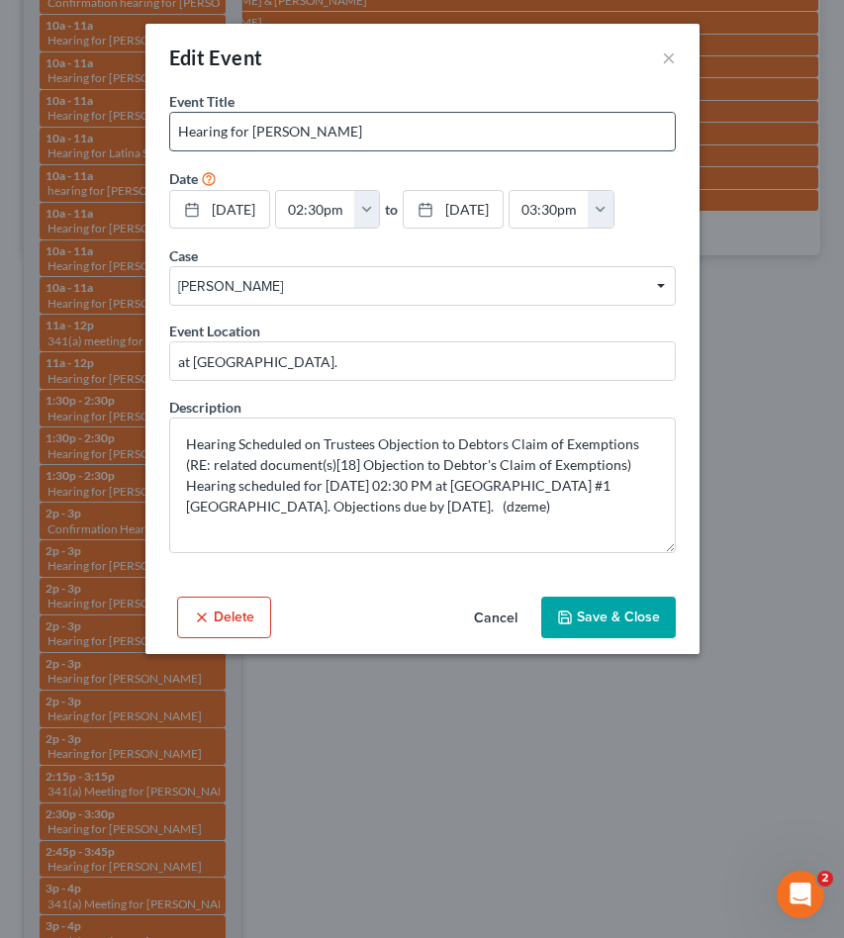
drag, startPoint x: 252, startPoint y: 133, endPoint x: 536, endPoint y: 138, distance: 284.1
click at [496, 135] on input "Hearing for Laurie VanderMeer" at bounding box center [422, 132] width 505 height 38
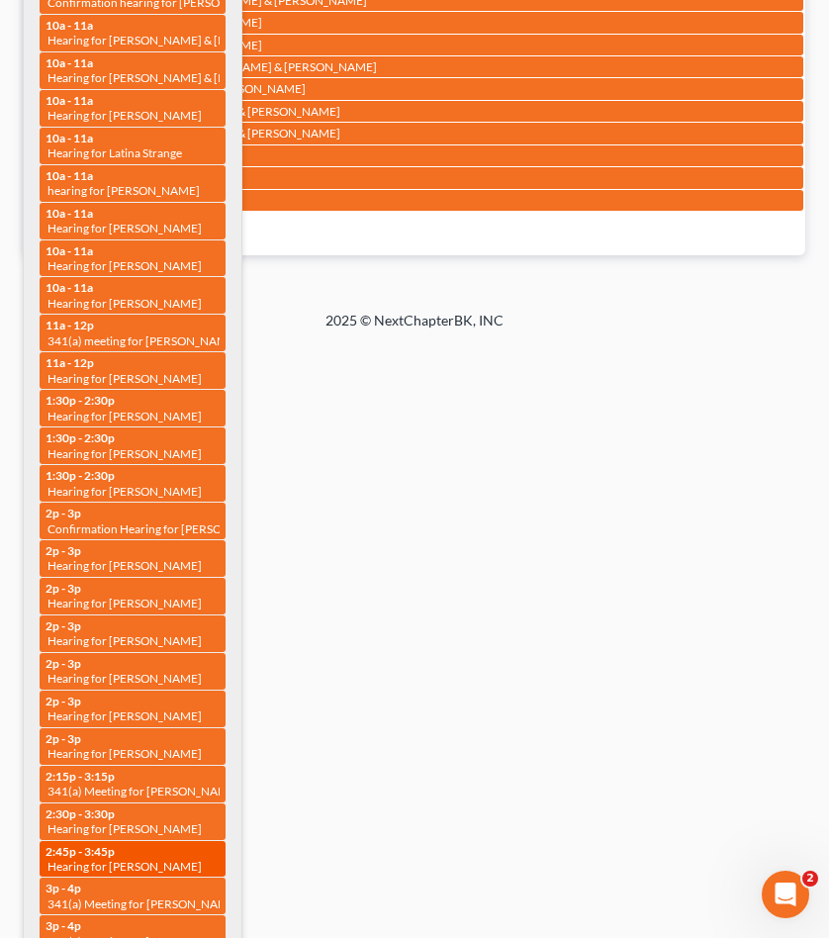
click at [152, 859] on span "Hearing for Tiffany Robinson" at bounding box center [125, 866] width 154 height 15
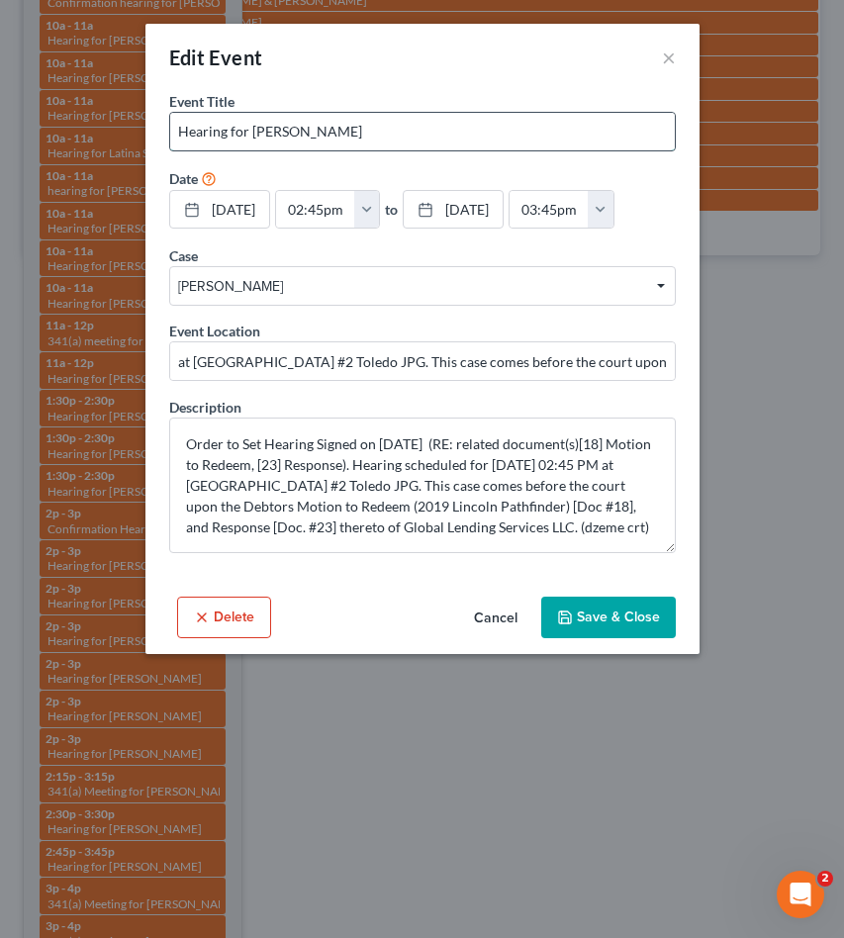
drag, startPoint x: 250, startPoint y: 128, endPoint x: 416, endPoint y: 132, distance: 165.3
click at [416, 132] on input "Hearing for Tiffany Robinson" at bounding box center [422, 132] width 505 height 38
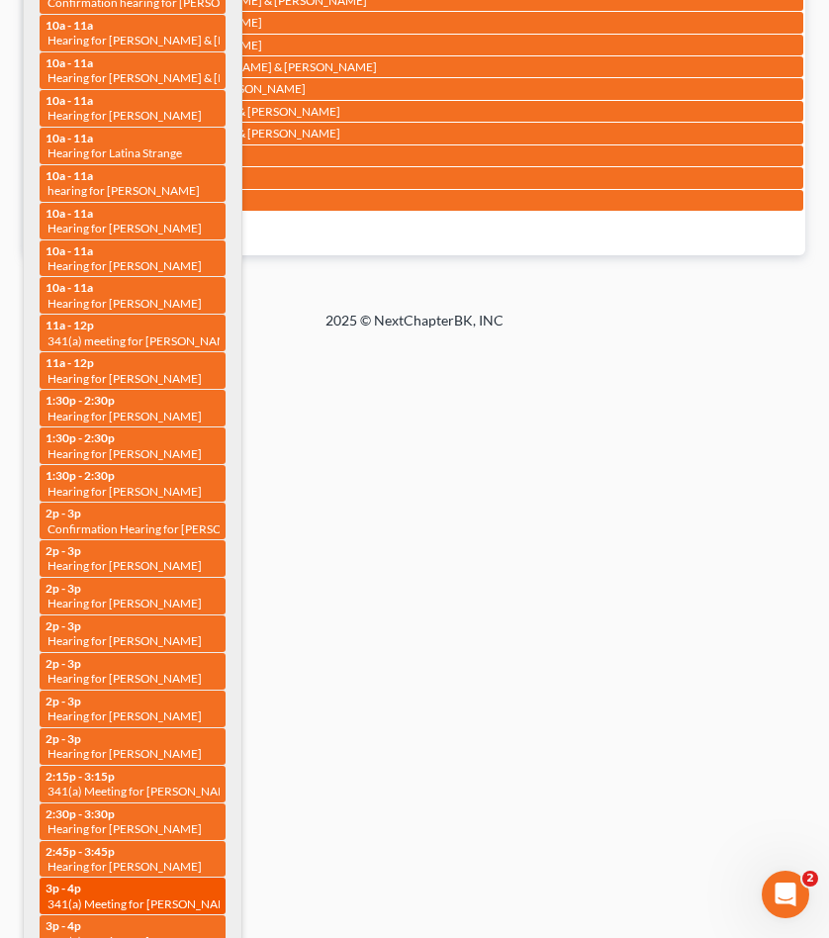
click at [169, 881] on div "3p - 4p 341(a) Meeting for Brittney Hayward" at bounding box center [133, 896] width 174 height 31
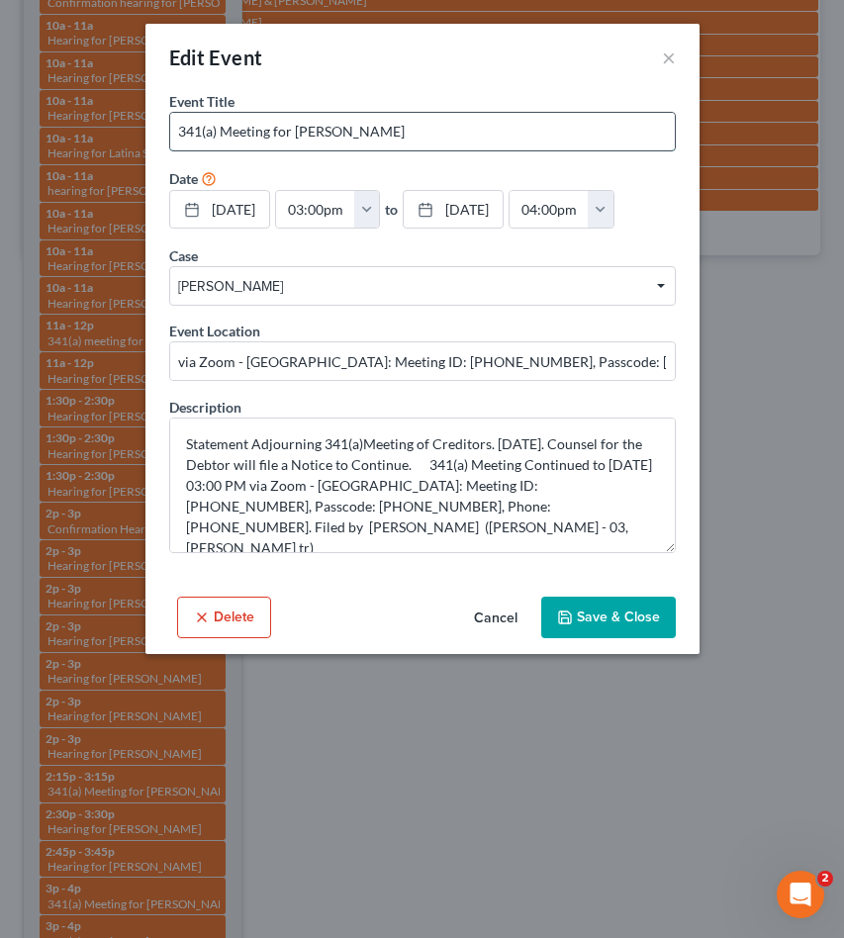
click at [301, 131] on input "341(a) Meeting for Brittney Hayward" at bounding box center [422, 132] width 505 height 38
drag, startPoint x: 295, startPoint y: 125, endPoint x: 549, endPoint y: 121, distance: 254.4
click at [549, 121] on input "341(a) Meeting for Brittney Hayward" at bounding box center [422, 132] width 505 height 38
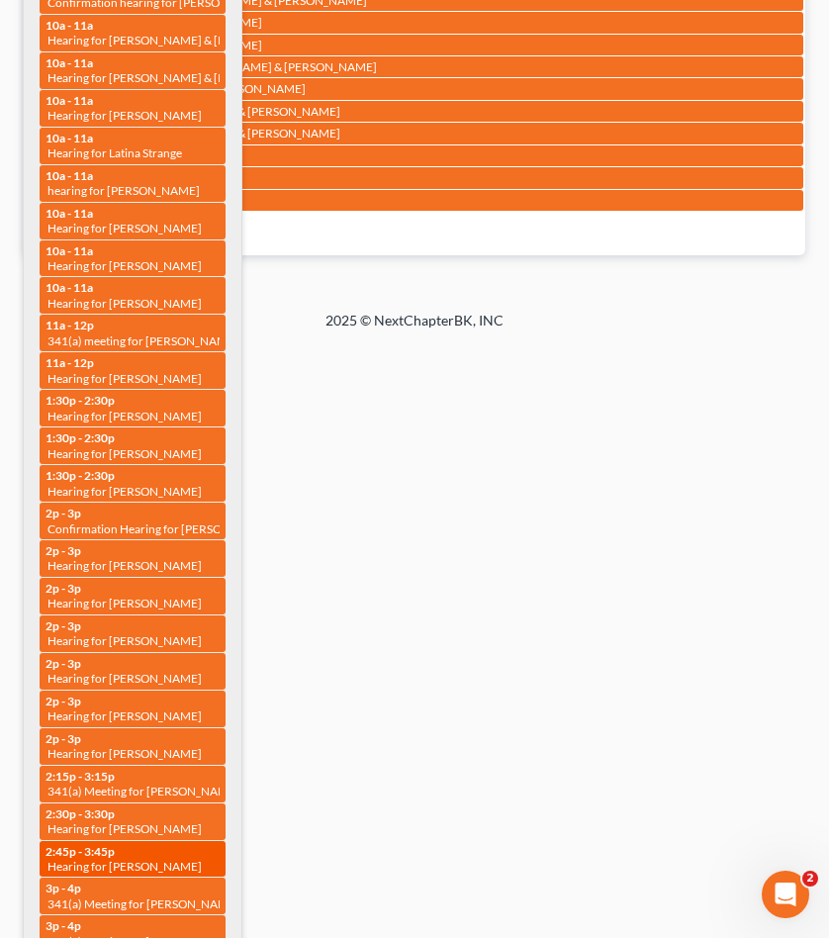
click at [155, 859] on span "Hearing for Tiffany Robinson" at bounding box center [125, 866] width 154 height 15
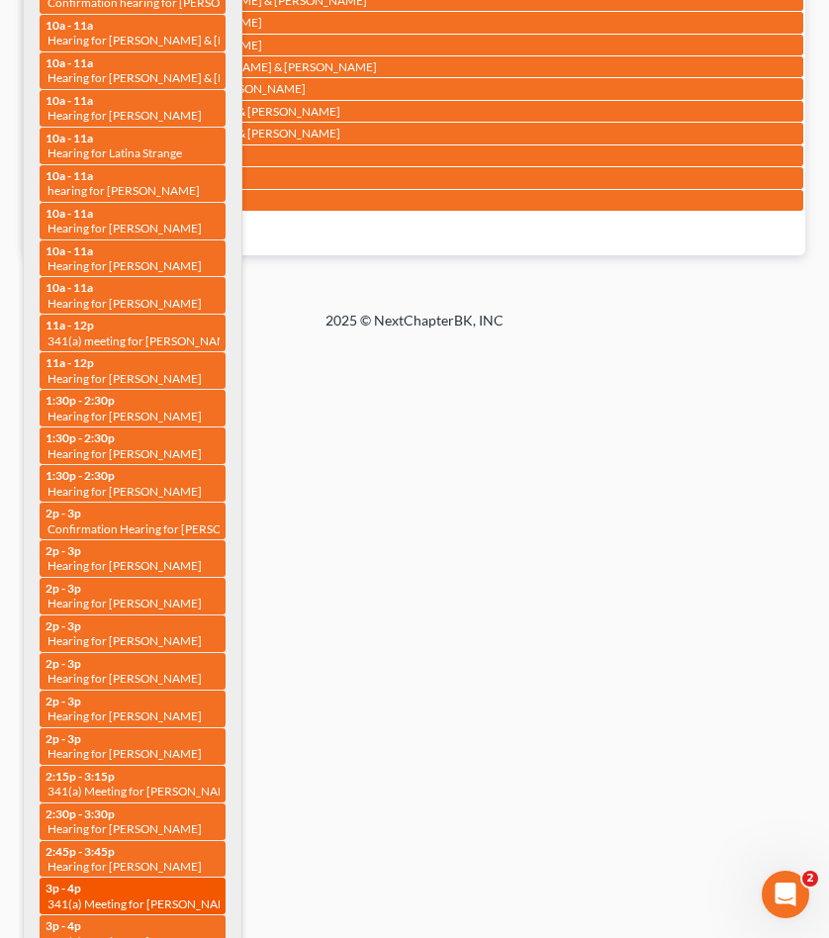
click at [144, 881] on div "3p - 4p 341(a) Meeting for Brittney Hayward" at bounding box center [133, 896] width 174 height 31
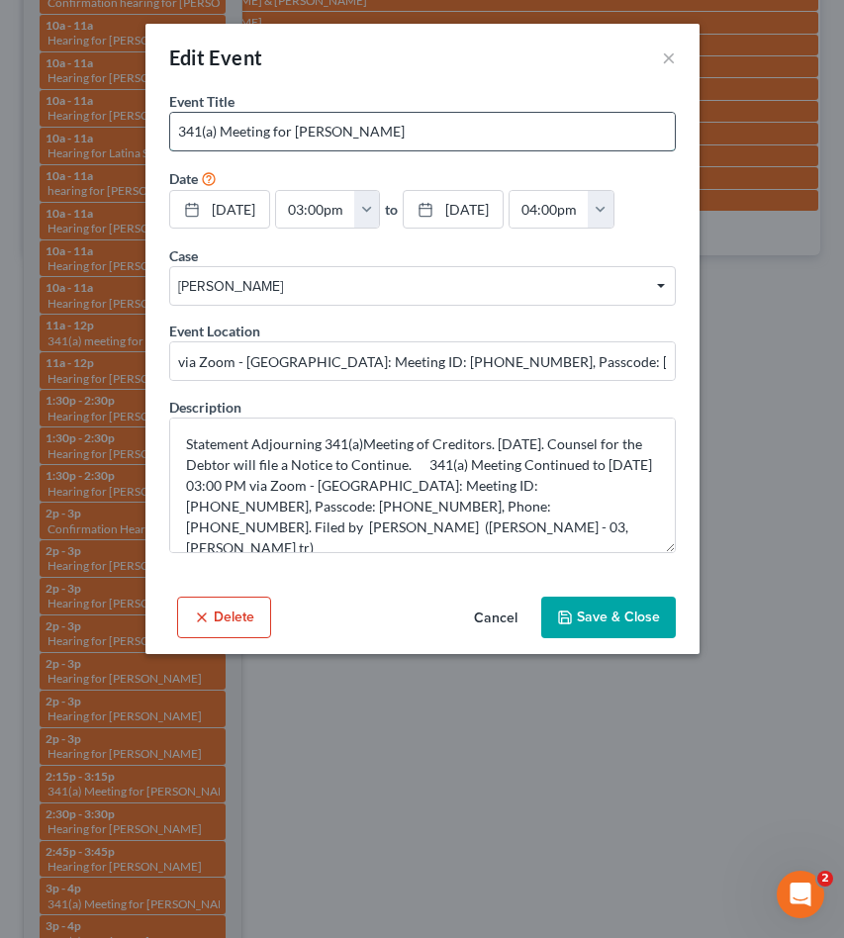
drag, startPoint x: 297, startPoint y: 132, endPoint x: 842, endPoint y: 79, distance: 547.9
click at [432, 131] on input "341(a) Meeting for Brittney Hayward" at bounding box center [422, 132] width 505 height 38
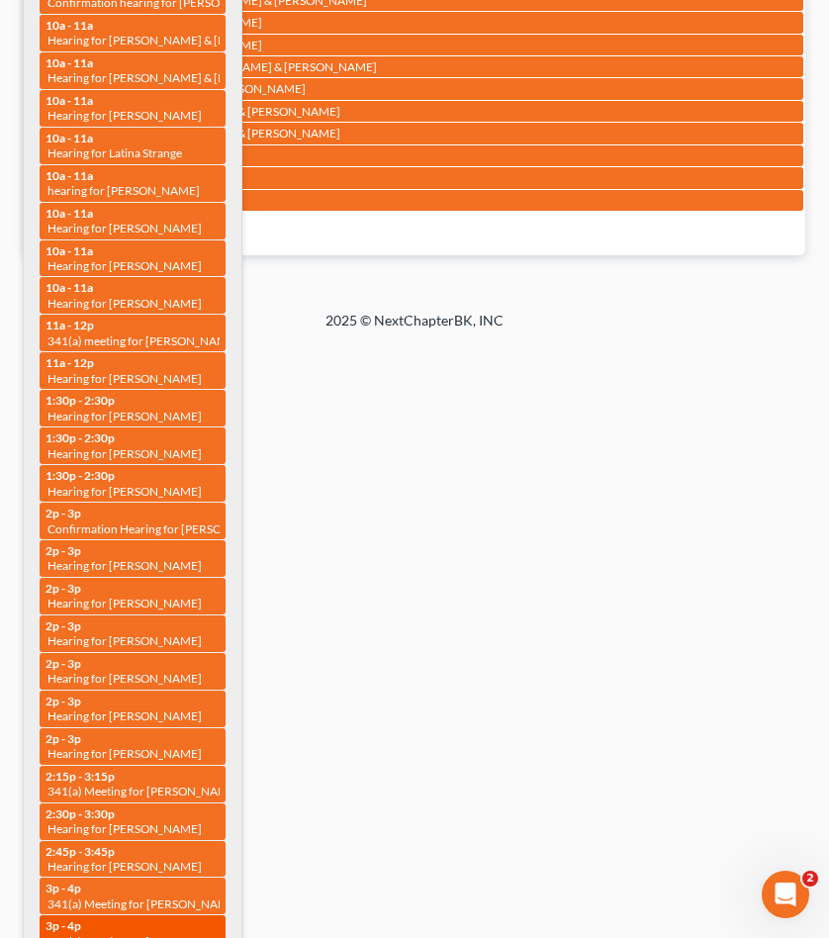
click at [140, 918] on div "3p - 4p 341(a) meeting for Emmanuella Aboagye-Mensah" at bounding box center [133, 933] width 174 height 31
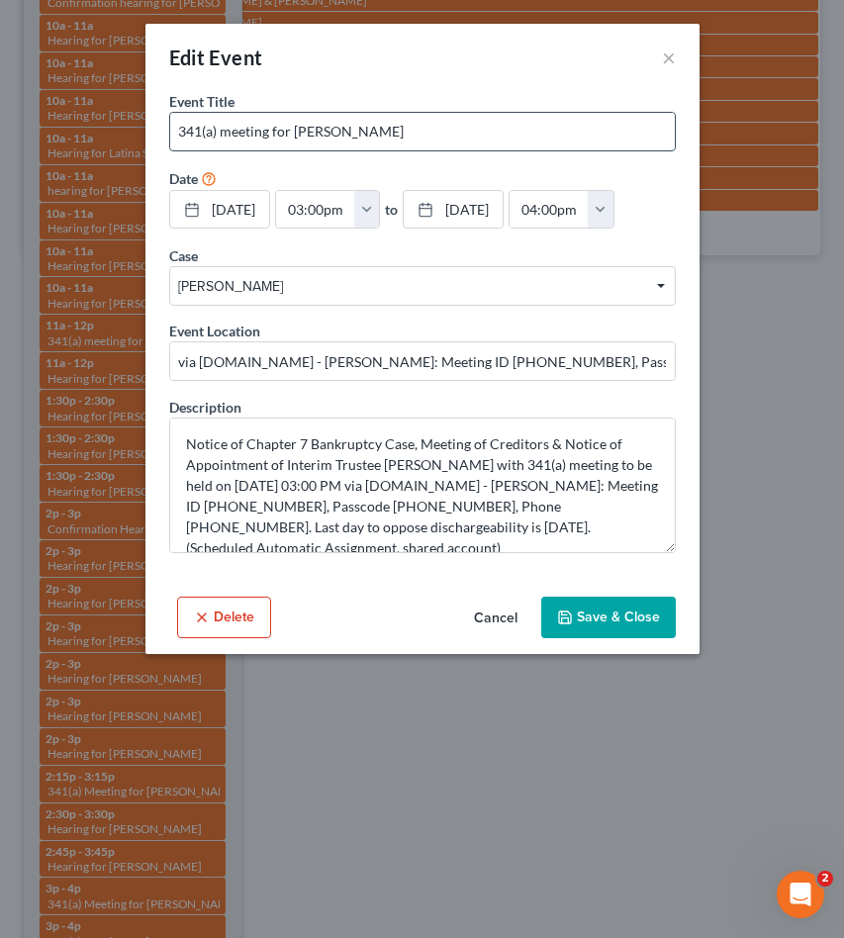
click at [453, 129] on input "341(a) meeting for Emmanuella Aboagye-Mensah" at bounding box center [422, 132] width 505 height 38
drag, startPoint x: 293, startPoint y: 130, endPoint x: 607, endPoint y: 136, distance: 313.8
click at [607, 136] on input "341(a) meeting for Emmanuella Aboagye-Mensah" at bounding box center [422, 132] width 505 height 38
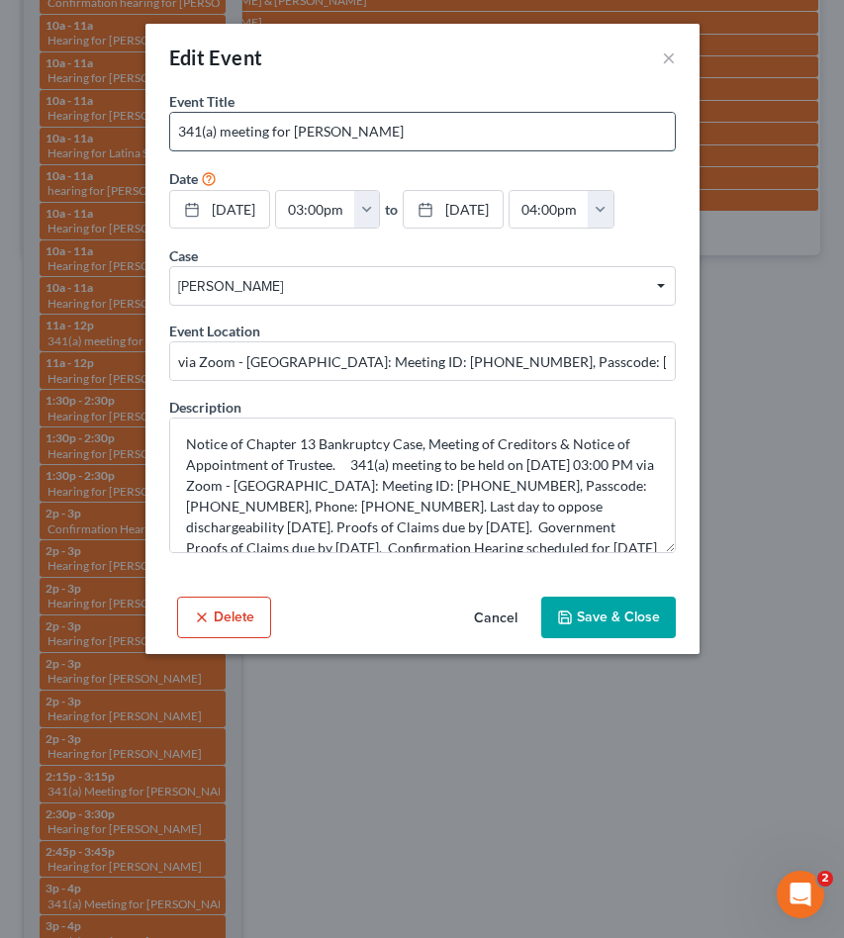
drag, startPoint x: 294, startPoint y: 128, endPoint x: 605, endPoint y: 131, distance: 310.8
click at [492, 130] on input "341(a) meeting for Jennifer Loughner" at bounding box center [422, 132] width 505 height 38
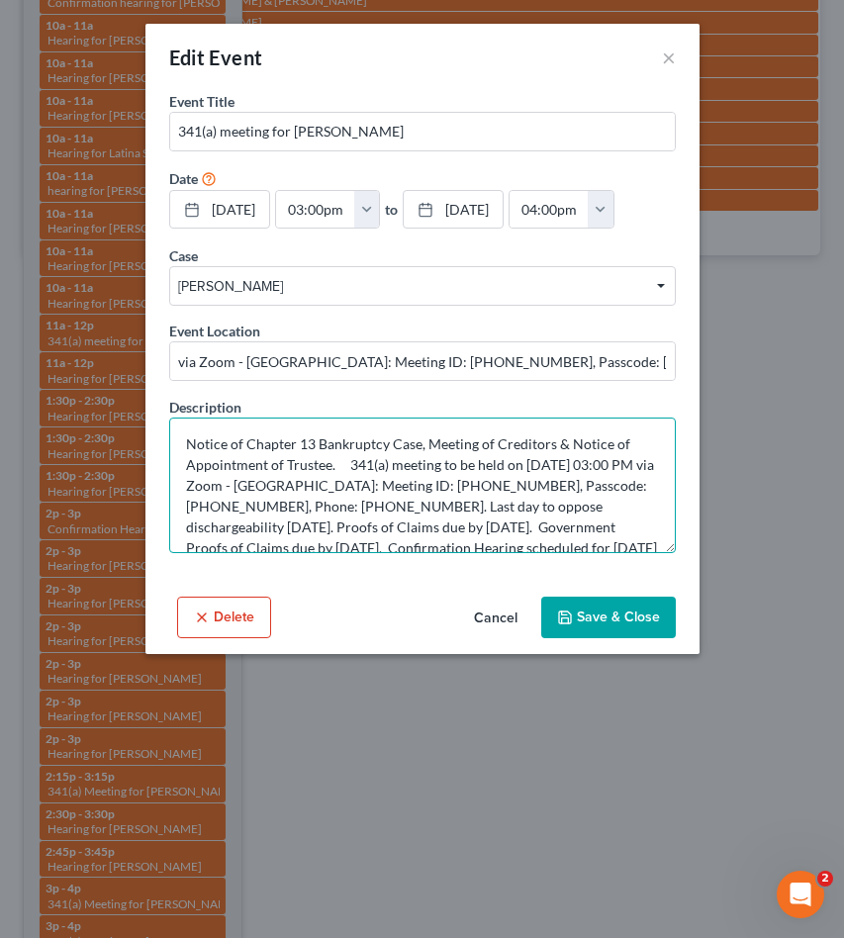
click at [396, 490] on textarea "Notice of Chapter 13 Bankruptcy Case, Meeting of Creditors & Notice of Appointm…" at bounding box center [422, 486] width 507 height 136
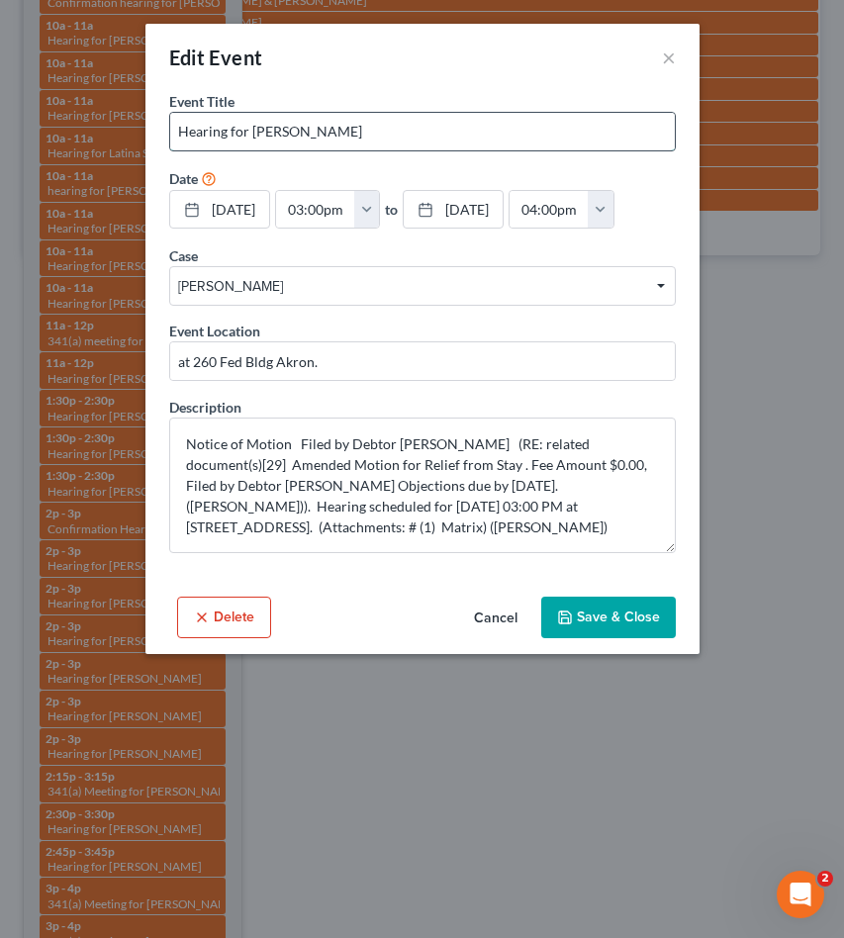
drag, startPoint x: 250, startPoint y: 134, endPoint x: 489, endPoint y: 143, distance: 238.7
click at [489, 143] on input "Hearing for Justin Bleichrodt" at bounding box center [422, 132] width 505 height 38
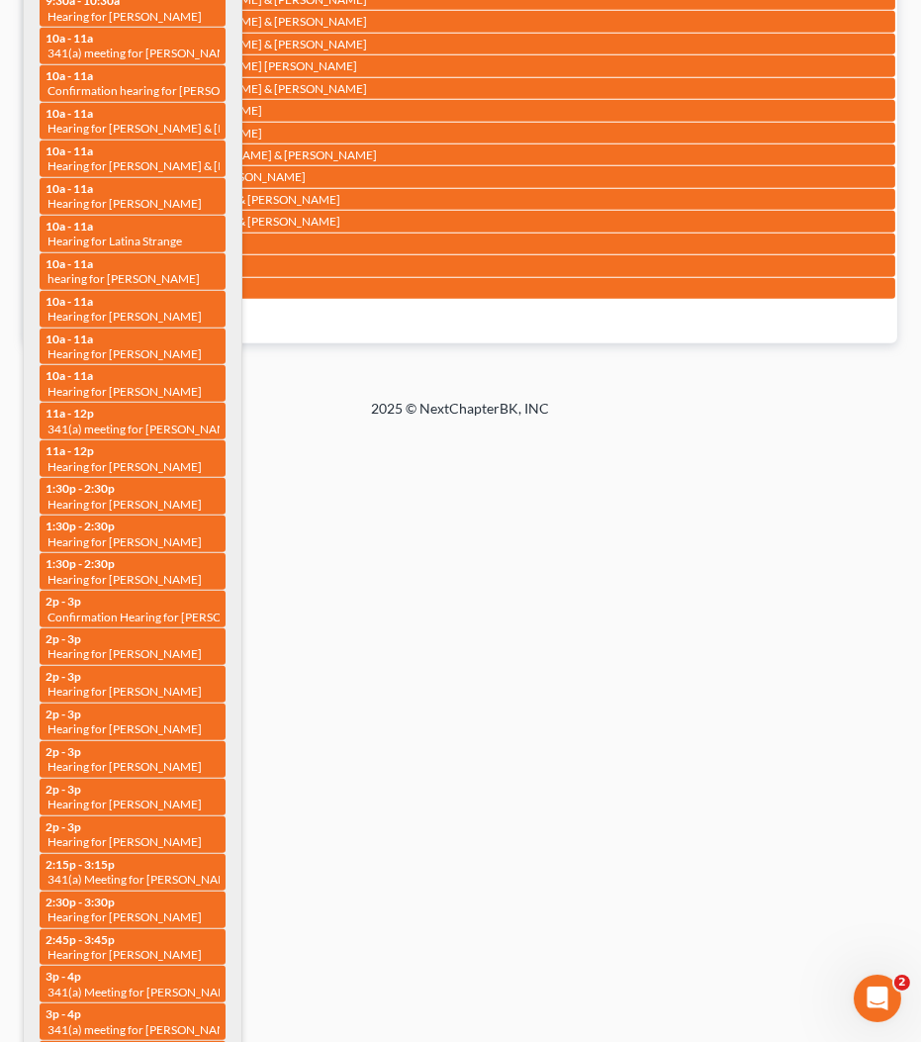
scroll to position [1411, 0]
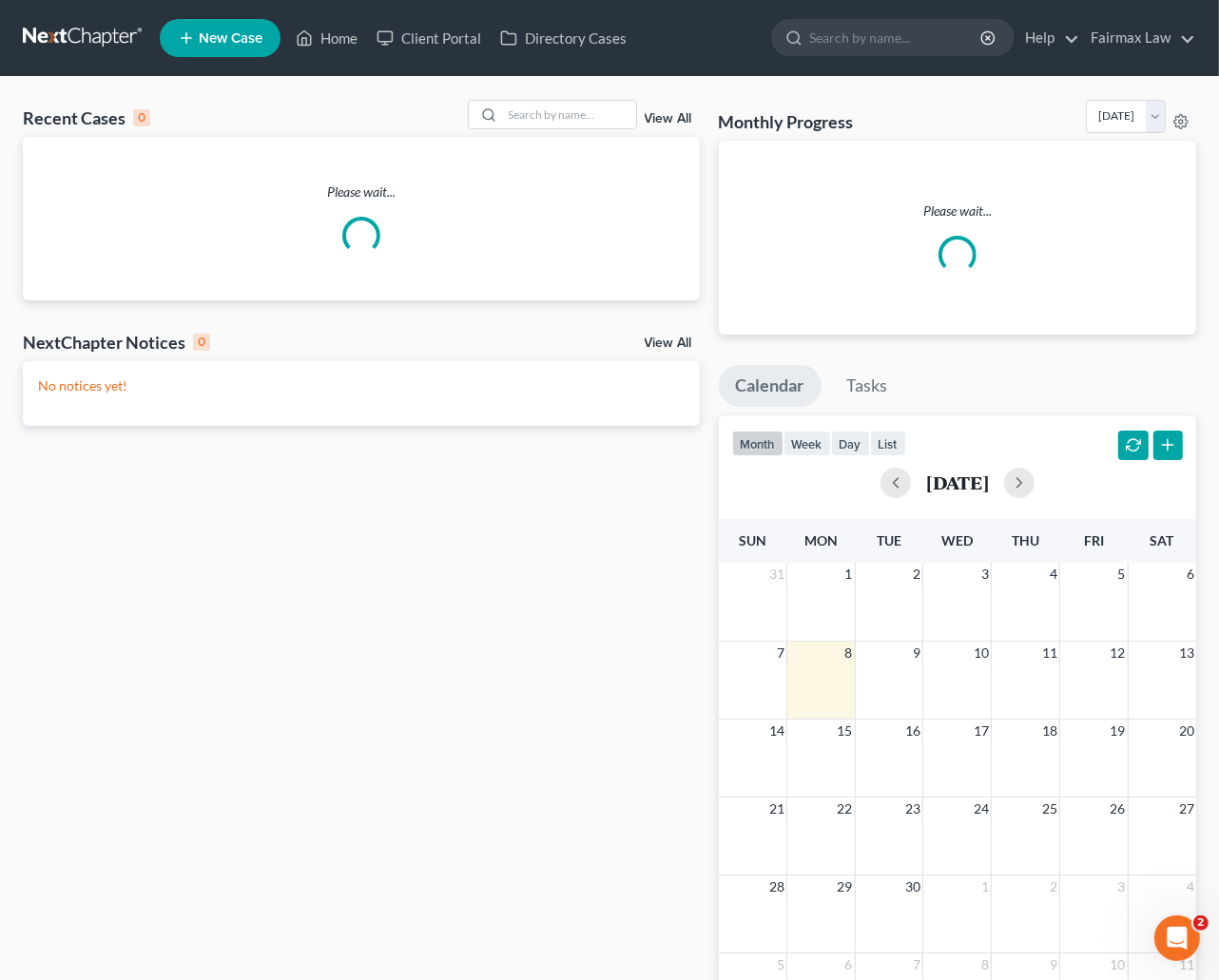
click at [691, 73] on nav "Home New Case Client Portal Directory Cases Fairmax Law [EMAIL_ADDRESS][DOMAIN_…" at bounding box center [609, 37] width 1219 height 76
click at [671, 116] on link "View All" at bounding box center [668, 119] width 47 height 13
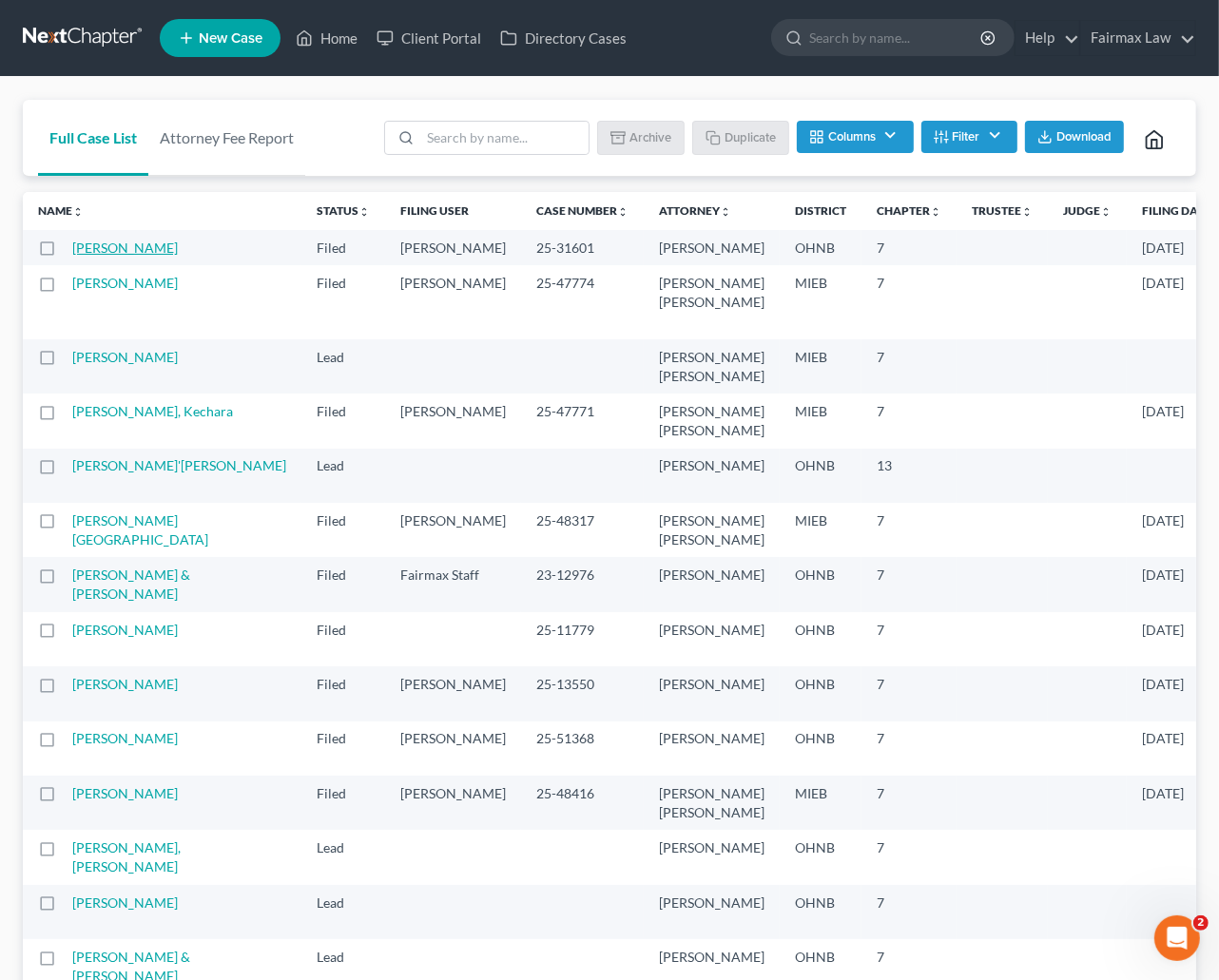
click at [90, 256] on link "[PERSON_NAME]" at bounding box center [125, 247] width 106 height 16
click at [528, 142] on input "search" at bounding box center [503, 138] width 168 height 33
paste input "[PERSON_NAME]"
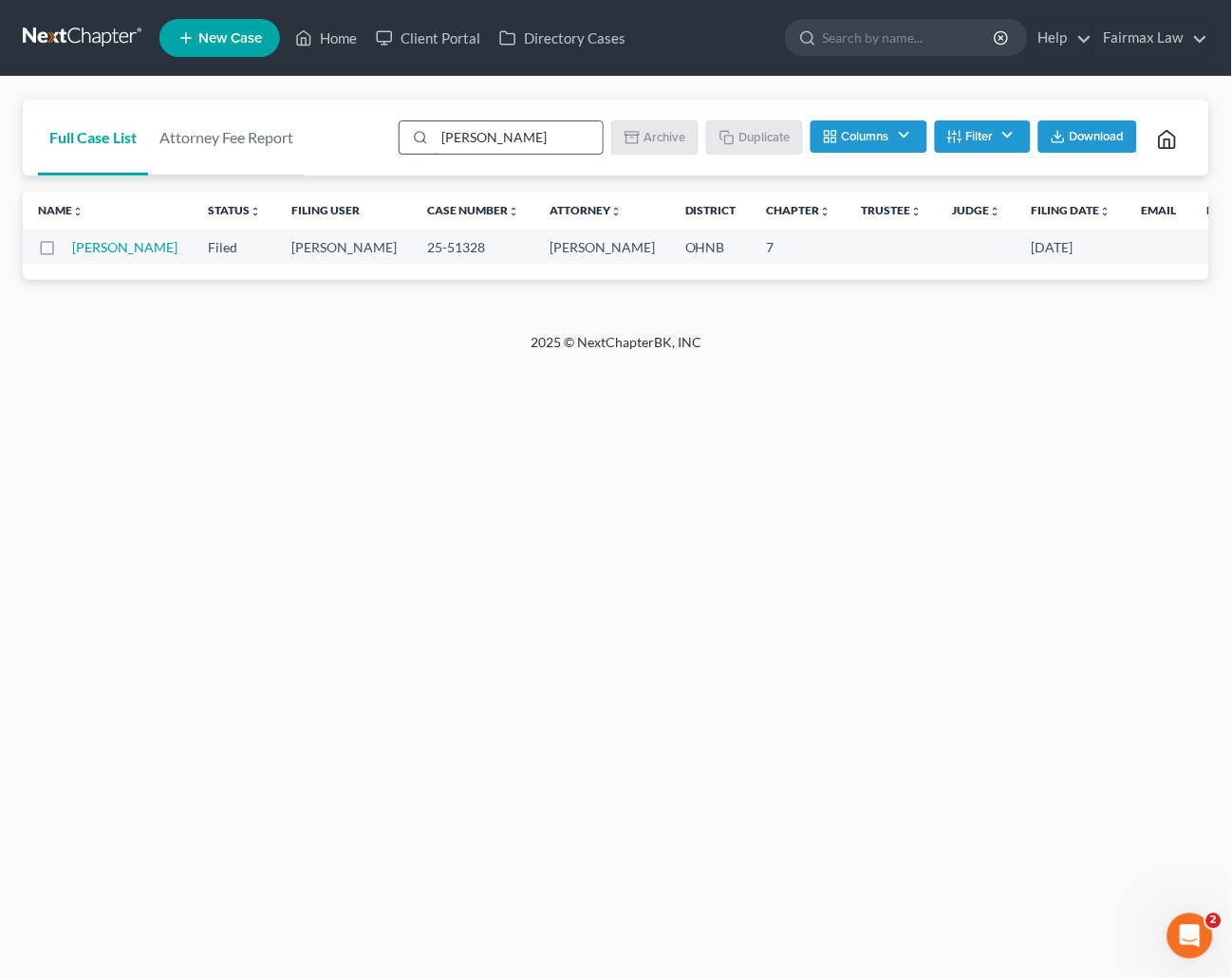
click at [523, 139] on input "[PERSON_NAME]" at bounding box center [518, 138] width 168 height 33
paste input "[PERSON_NAME]"
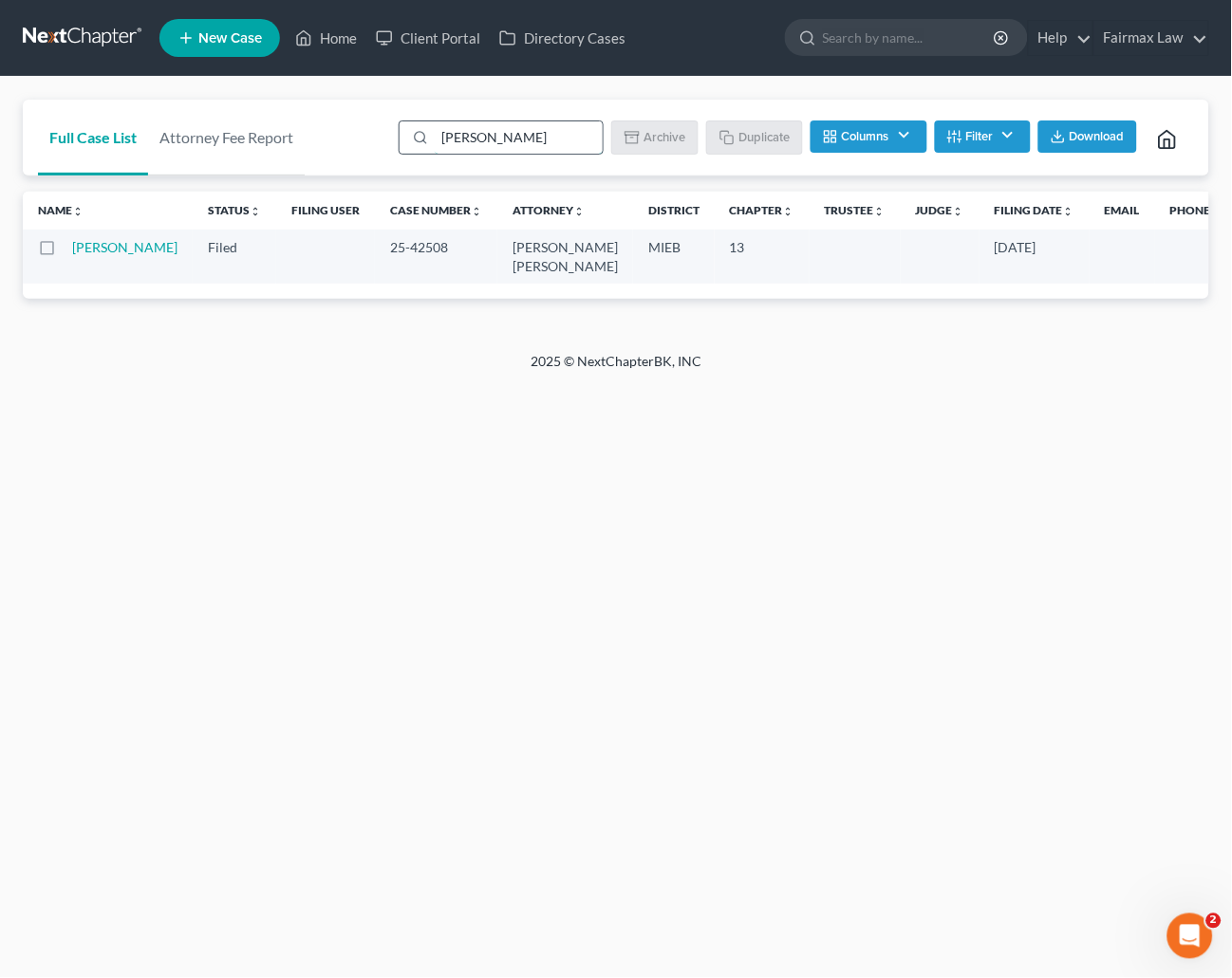
click at [516, 144] on input "[PERSON_NAME]" at bounding box center [518, 138] width 168 height 33
paste input "[PERSON_NAME]"
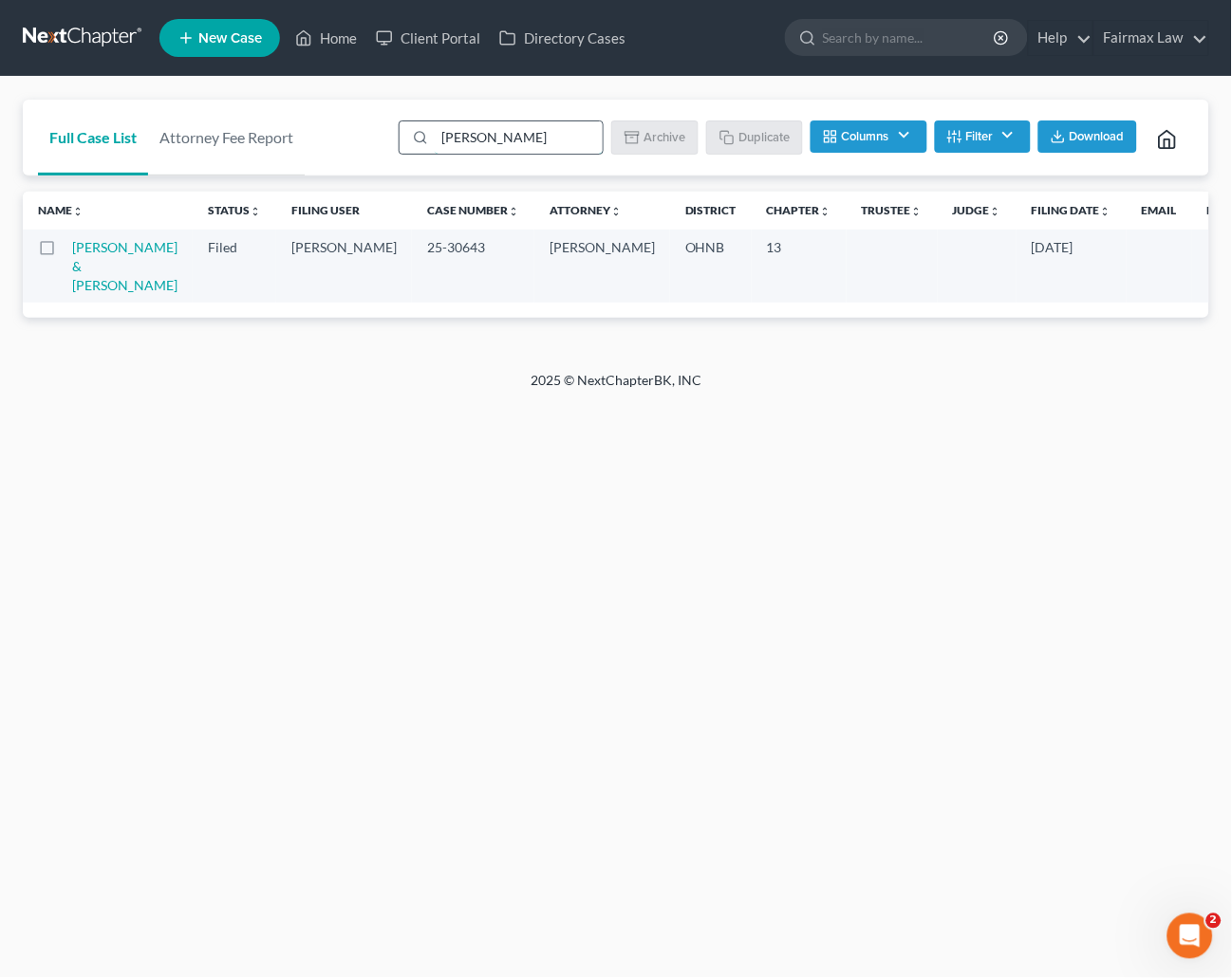
click at [552, 139] on input "[PERSON_NAME]" at bounding box center [518, 138] width 168 height 33
paste input "[PERSON_NAME]"
click at [551, 145] on input "[PERSON_NAME]" at bounding box center [518, 138] width 168 height 33
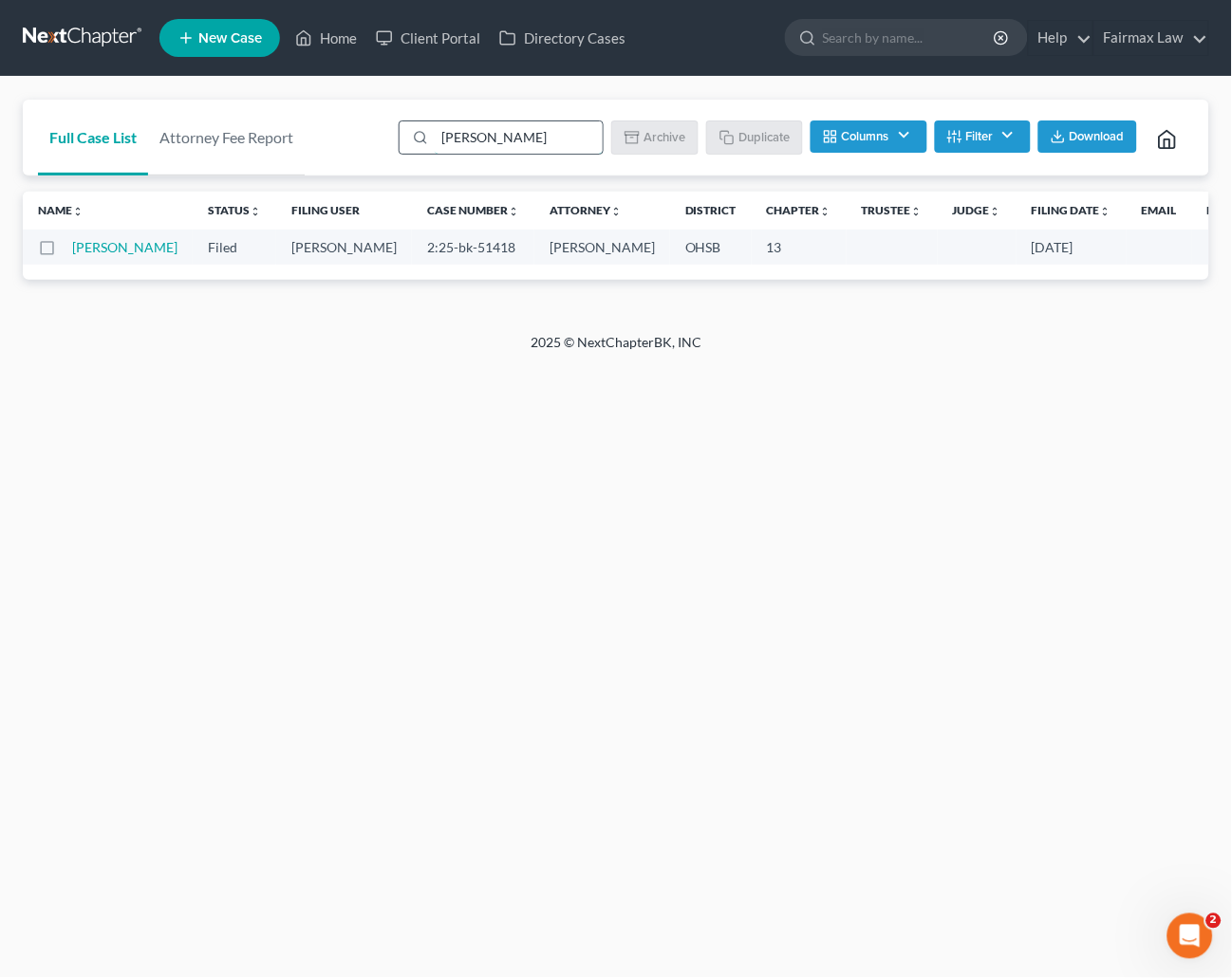
click at [551, 145] on input "[PERSON_NAME]" at bounding box center [518, 138] width 168 height 33
paste input "[PERSON_NAME]"
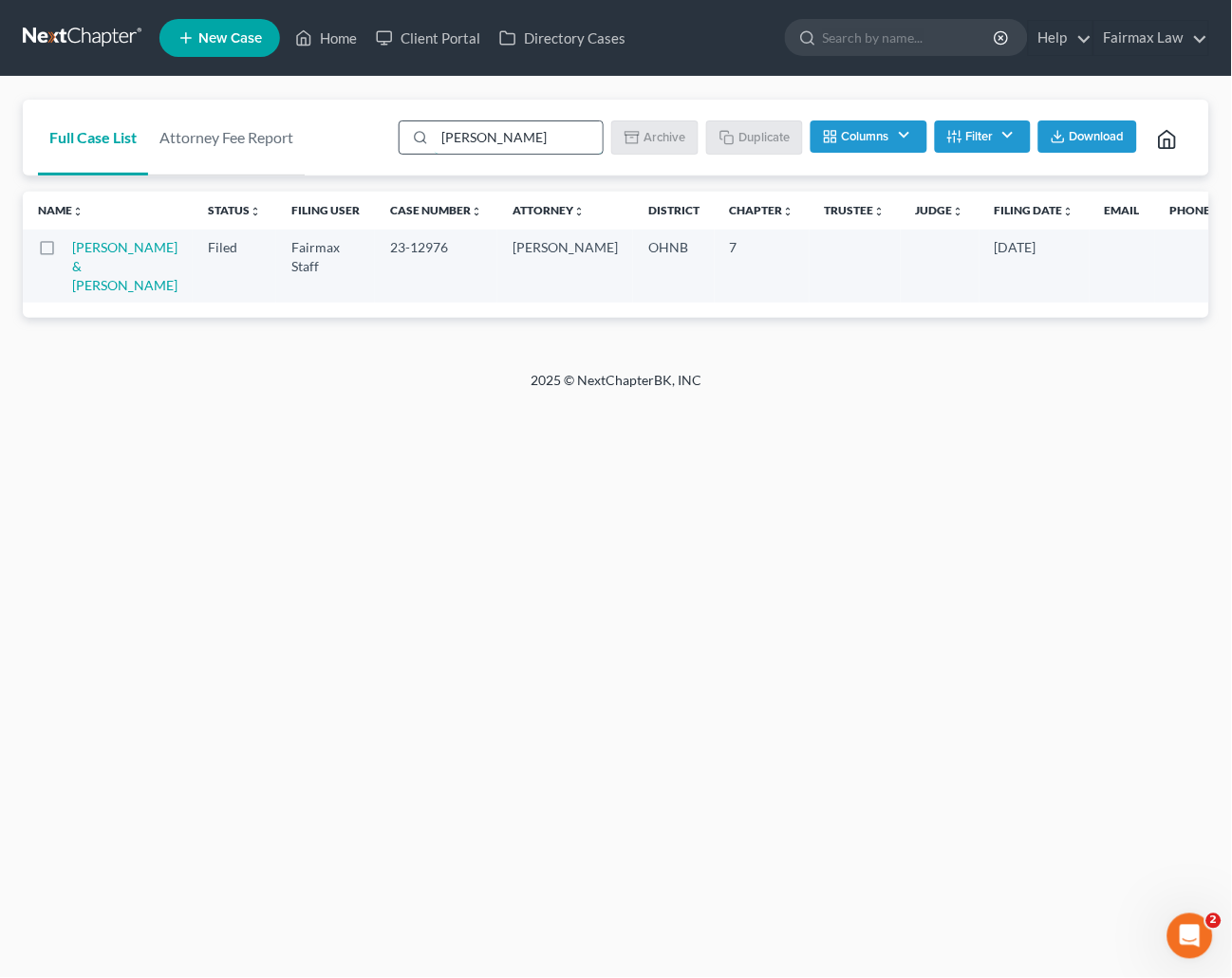
click at [541, 128] on input "[PERSON_NAME]" at bounding box center [518, 138] width 168 height 33
paste input "[PERSON_NAME]"
click at [487, 117] on ul "[PERSON_NAME] Batch Download Archive Un-archive Duplicate Columns Attorney Case…" at bounding box center [794, 140] width 799 height 46
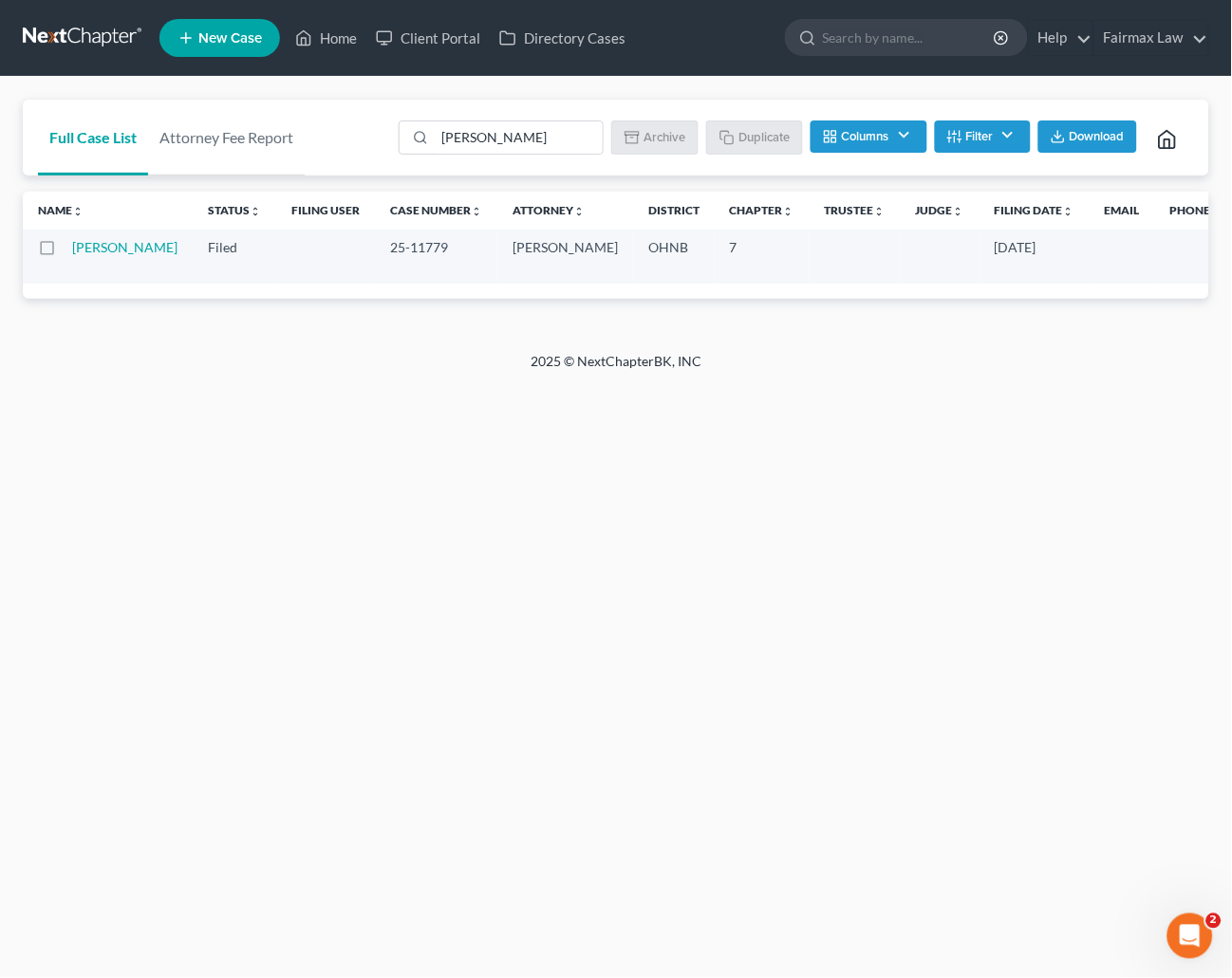
click at [487, 118] on ul "[PERSON_NAME] Batch Download Archive Un-archive Duplicate Columns Attorney Case…" at bounding box center [794, 140] width 799 height 46
click at [497, 127] on input "[PERSON_NAME]" at bounding box center [518, 138] width 168 height 33
click at [498, 128] on input "[PERSON_NAME]" at bounding box center [518, 138] width 168 height 33
paste input "[PERSON_NAME]"
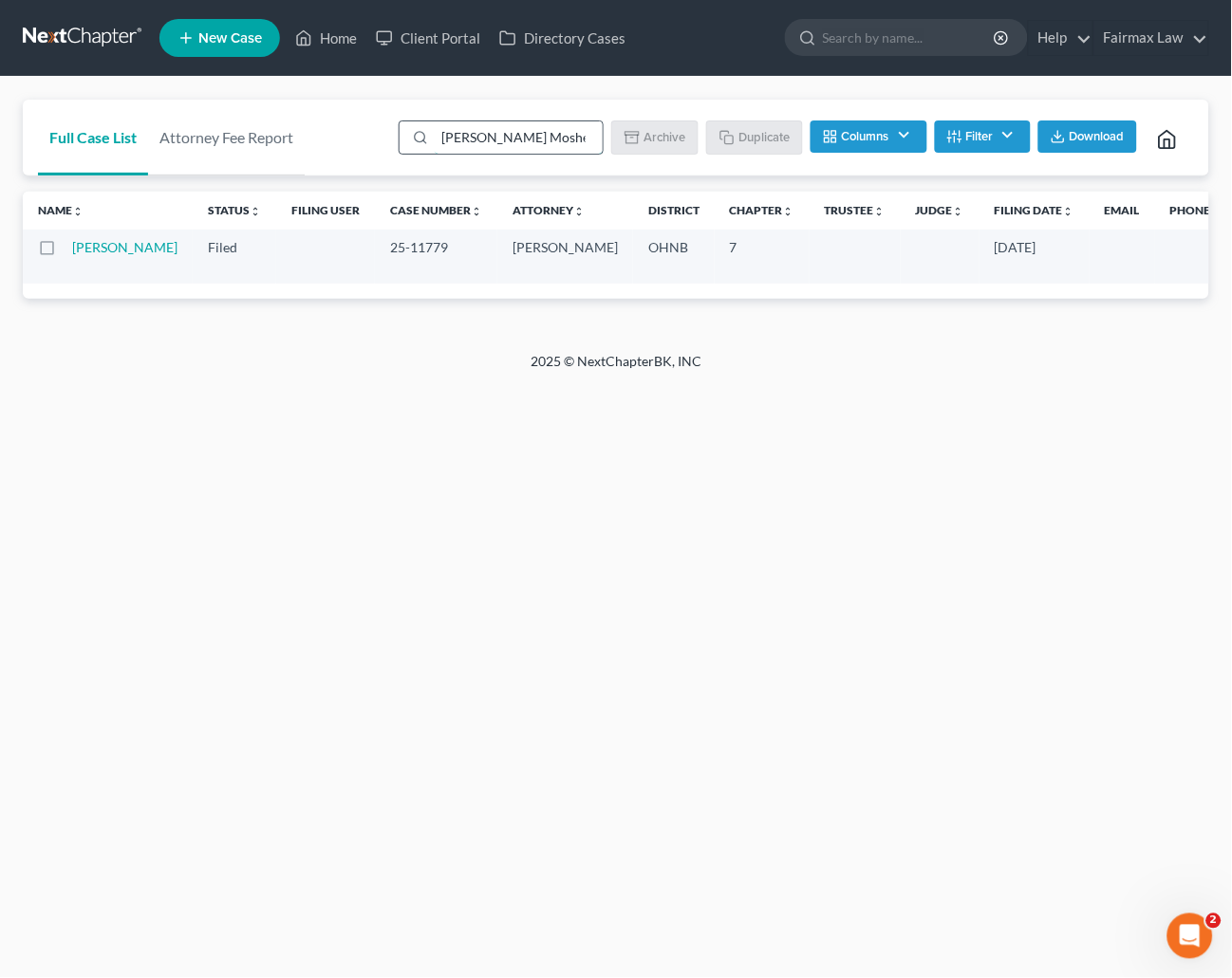
scroll to position [0, 12]
paste input "[PERSON_NAME]"
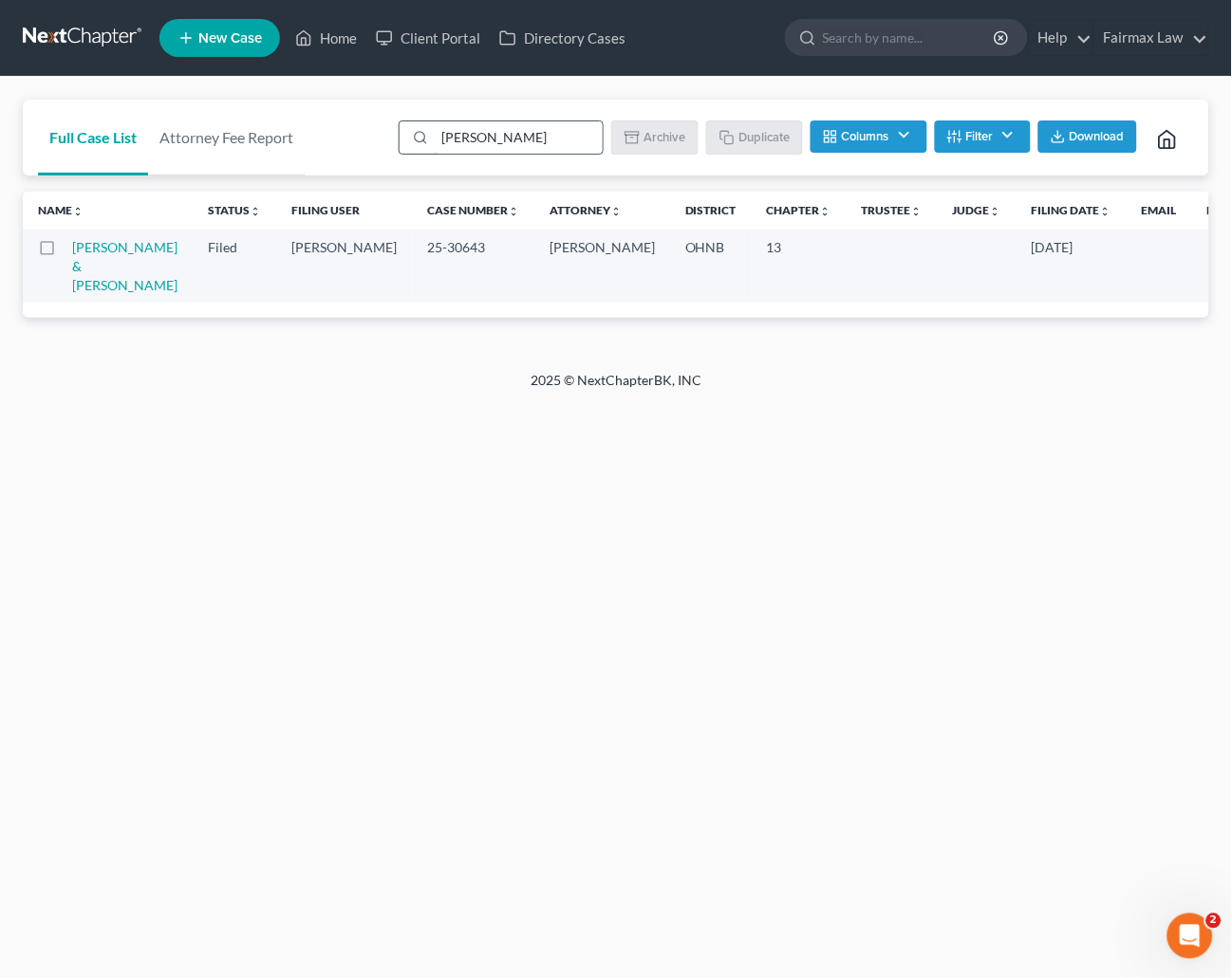
click at [534, 134] on input "[PERSON_NAME]" at bounding box center [518, 138] width 168 height 33
paste input "[PERSON_NAME]"
click at [549, 124] on input "[PERSON_NAME]" at bounding box center [518, 138] width 168 height 33
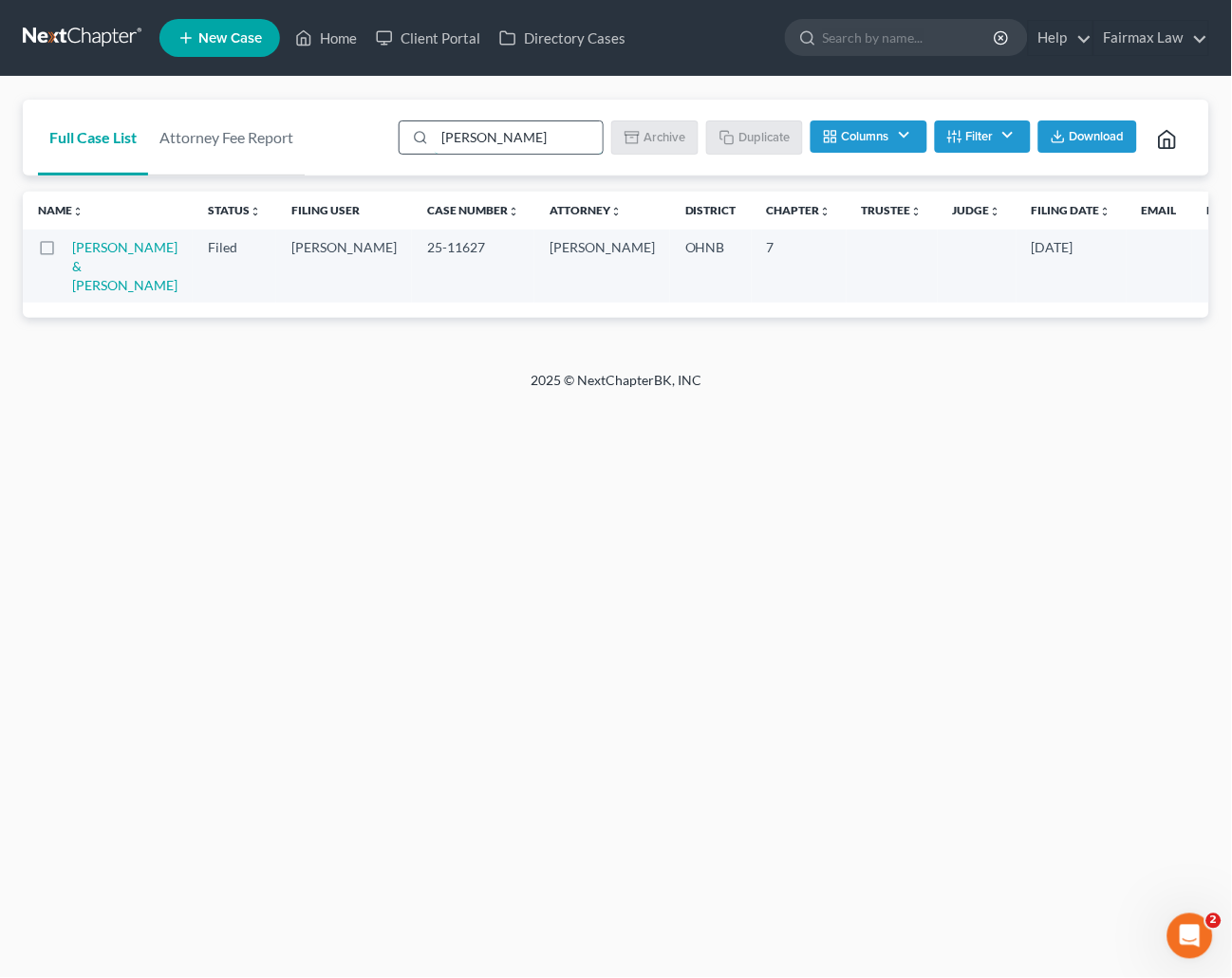
click at [549, 124] on input "[PERSON_NAME]" at bounding box center [518, 138] width 168 height 33
paste input "341(a) meeting for"
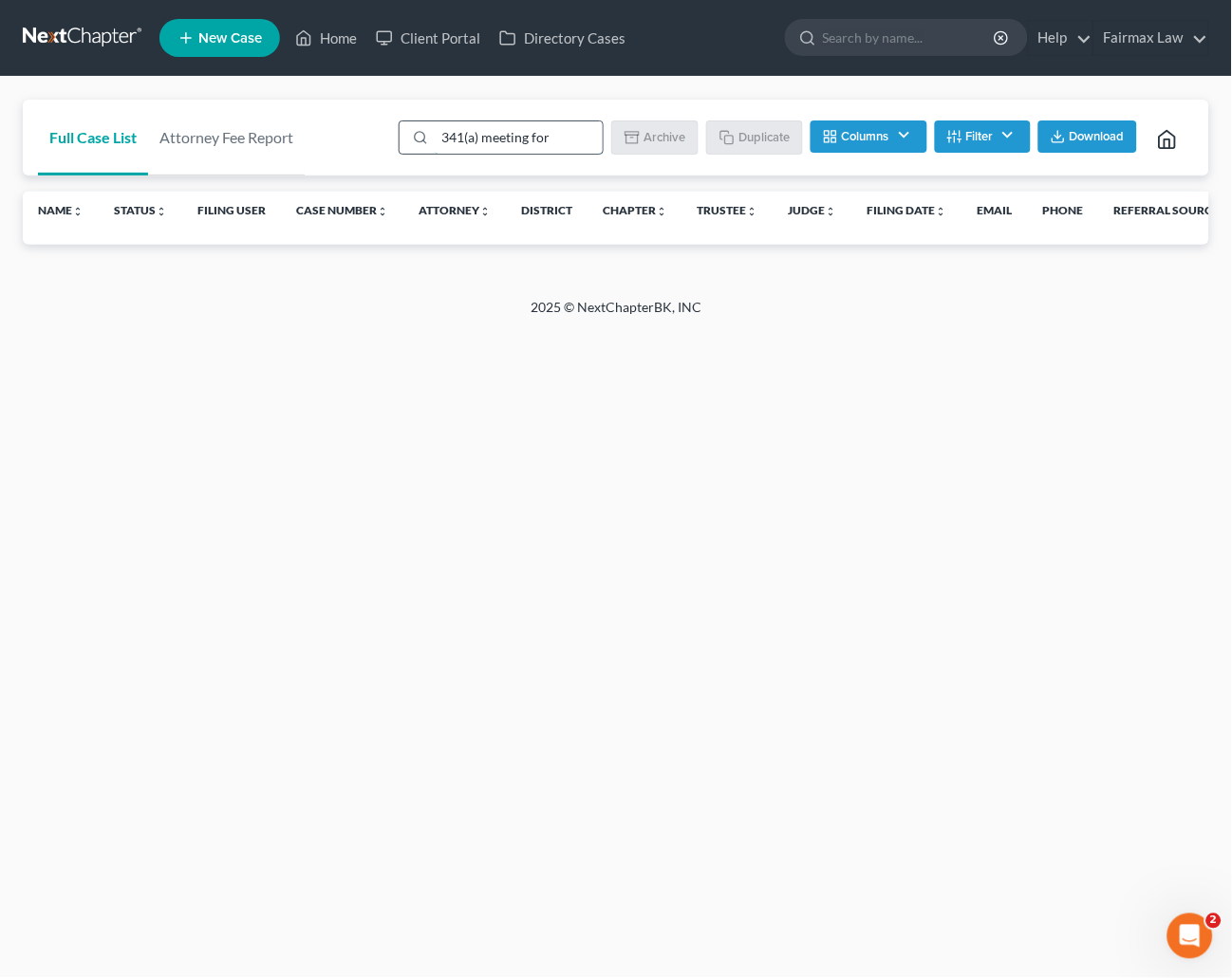
click at [509, 139] on input "341(a) meeting for" at bounding box center [518, 138] width 168 height 33
paste input "[PERSON_NAME]"
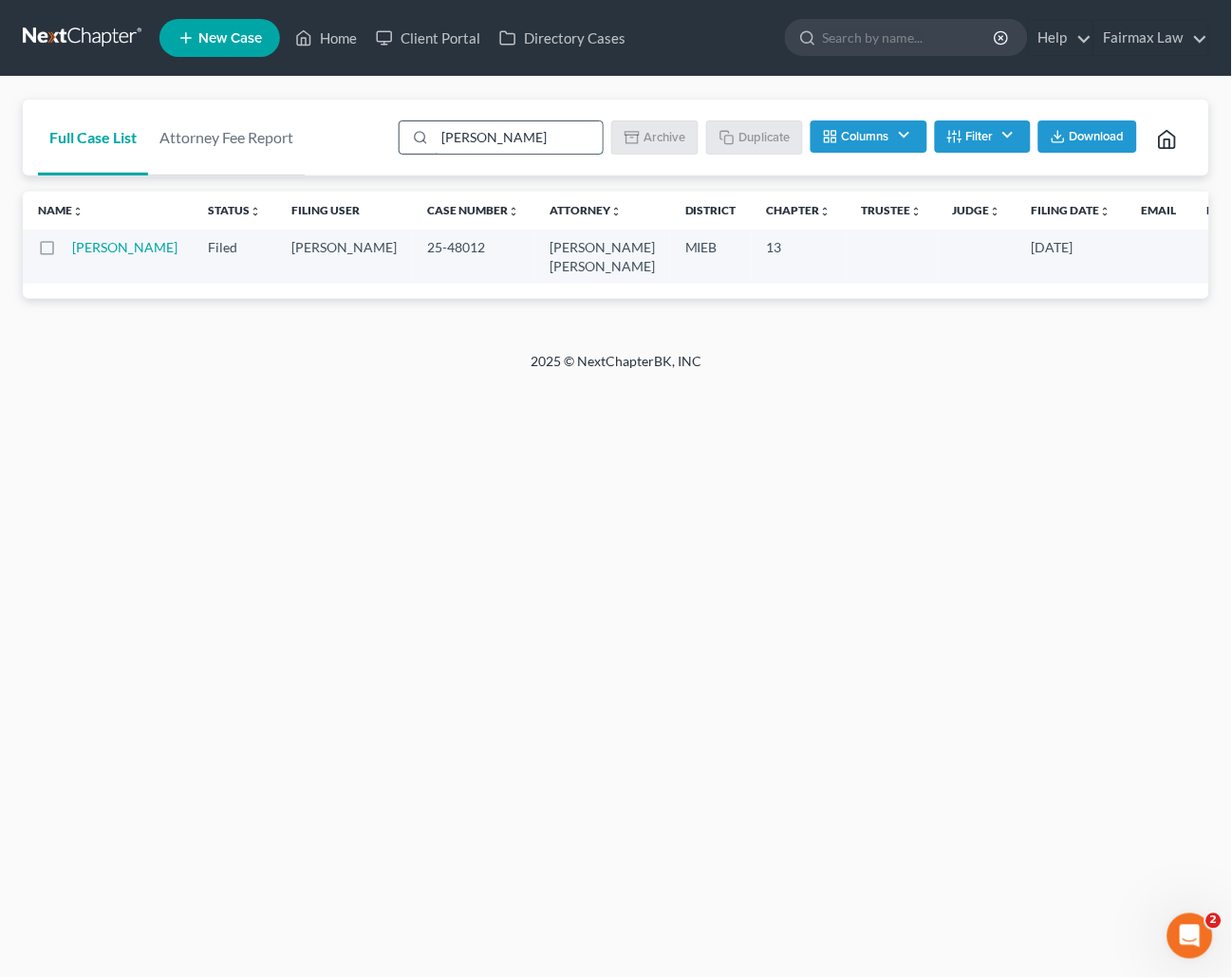
click at [527, 136] on input "[PERSON_NAME]" at bounding box center [518, 138] width 168 height 33
paste input "[PERSON_NAME]"
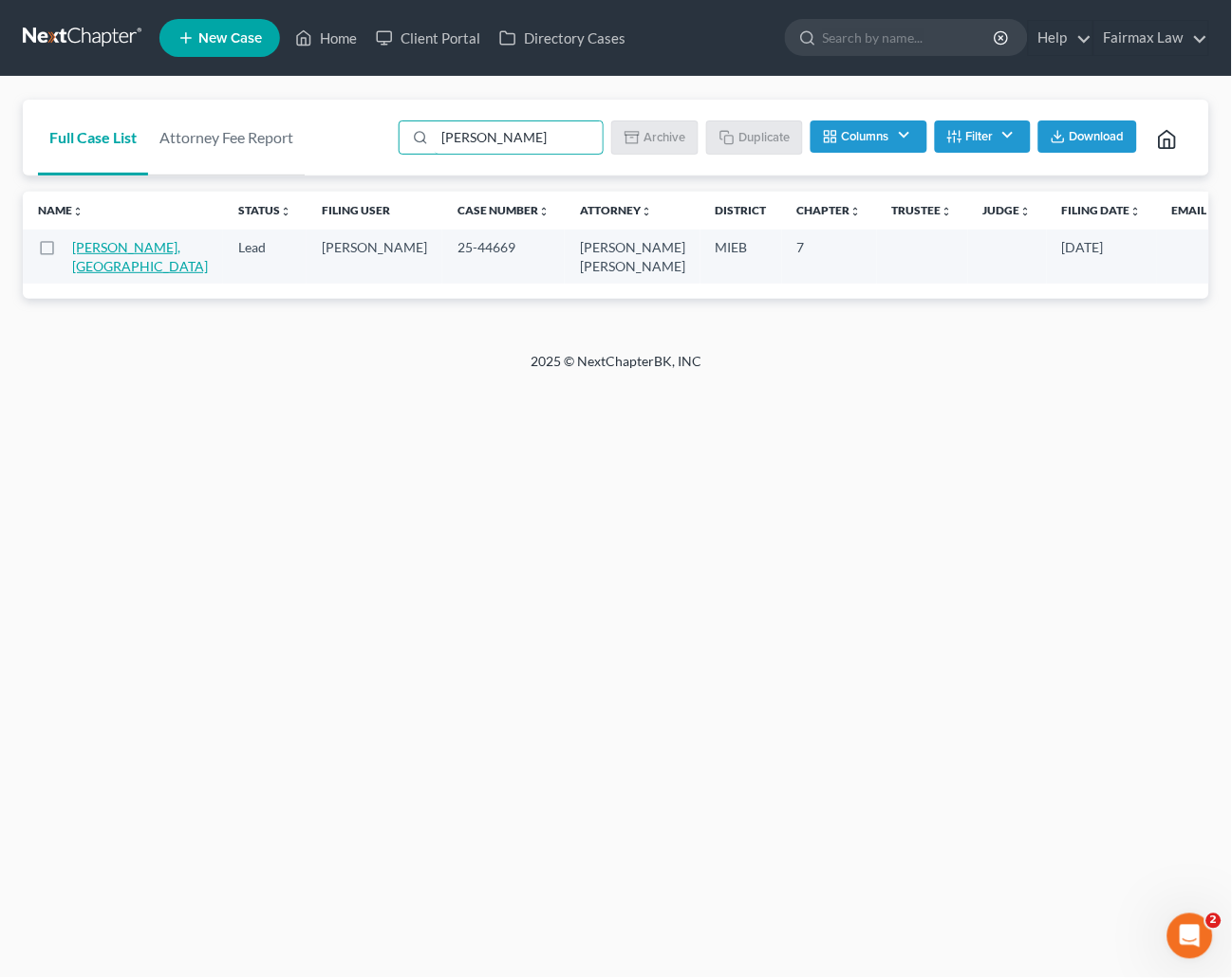
click at [90, 245] on link "[PERSON_NAME], [GEOGRAPHIC_DATA]" at bounding box center [140, 256] width 136 height 35
click at [528, 138] on input "[PERSON_NAME]" at bounding box center [518, 138] width 168 height 33
click at [528, 140] on input "[PERSON_NAME]" at bounding box center [518, 138] width 168 height 33
paste input "[PERSON_NAME]"
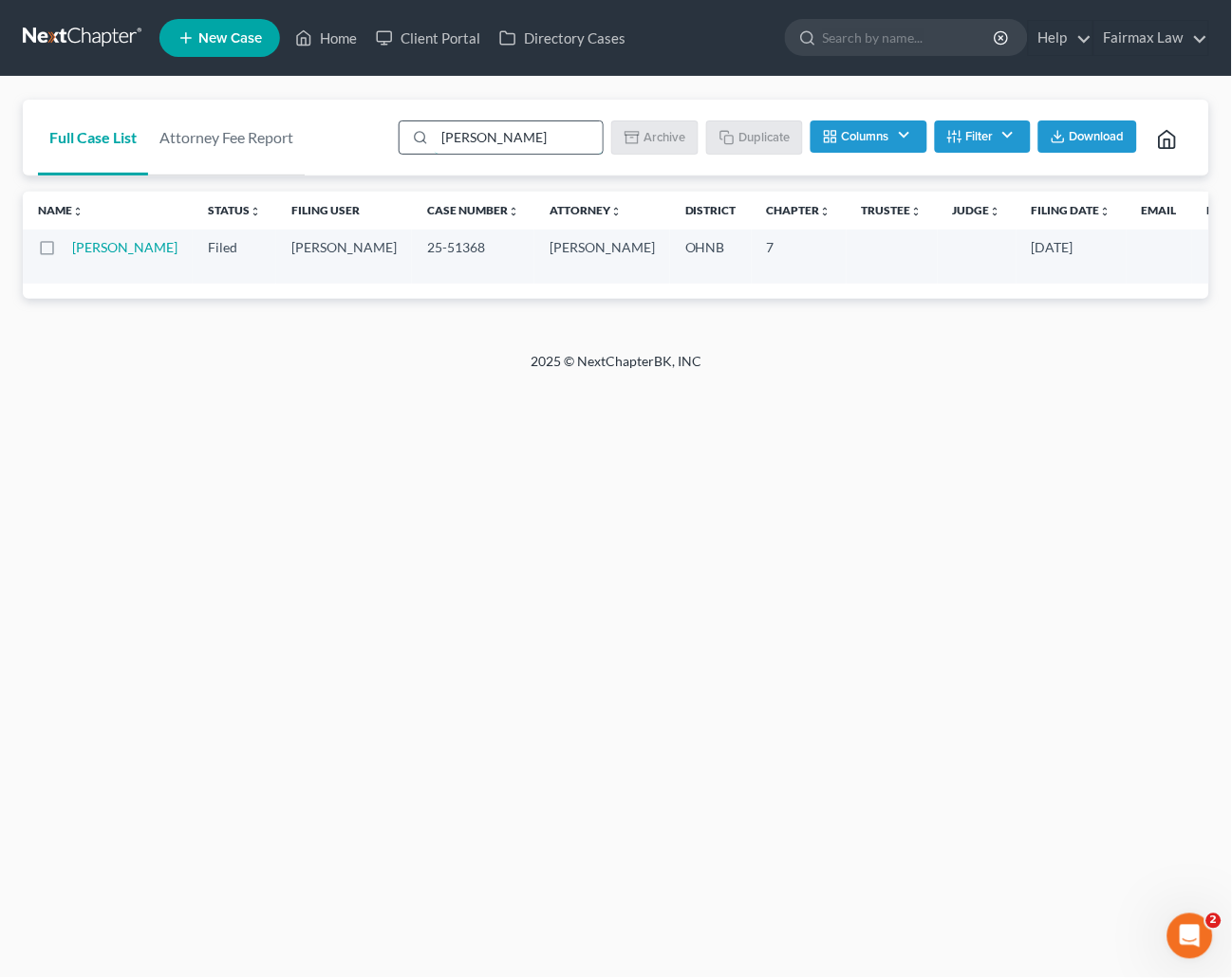
click at [489, 139] on input "[PERSON_NAME]" at bounding box center [518, 138] width 168 height 33
paste input "[PERSON_NAME]"
click at [562, 142] on input "[PERSON_NAME]" at bounding box center [518, 138] width 168 height 33
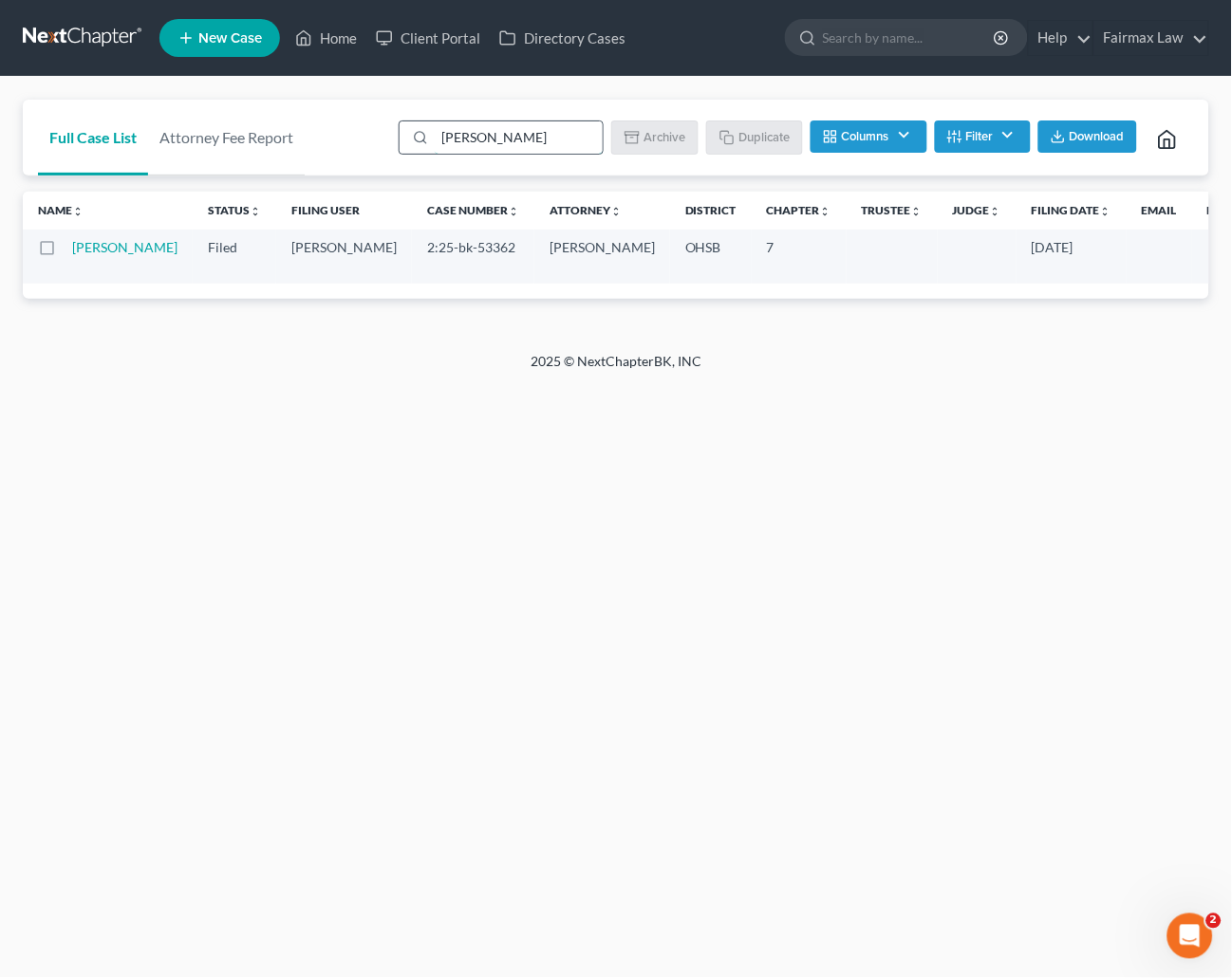
click at [562, 142] on input "[PERSON_NAME]" at bounding box center [518, 138] width 168 height 33
paste input "[PERSON_NAME]"
click at [513, 142] on input "[PERSON_NAME]" at bounding box center [518, 138] width 168 height 33
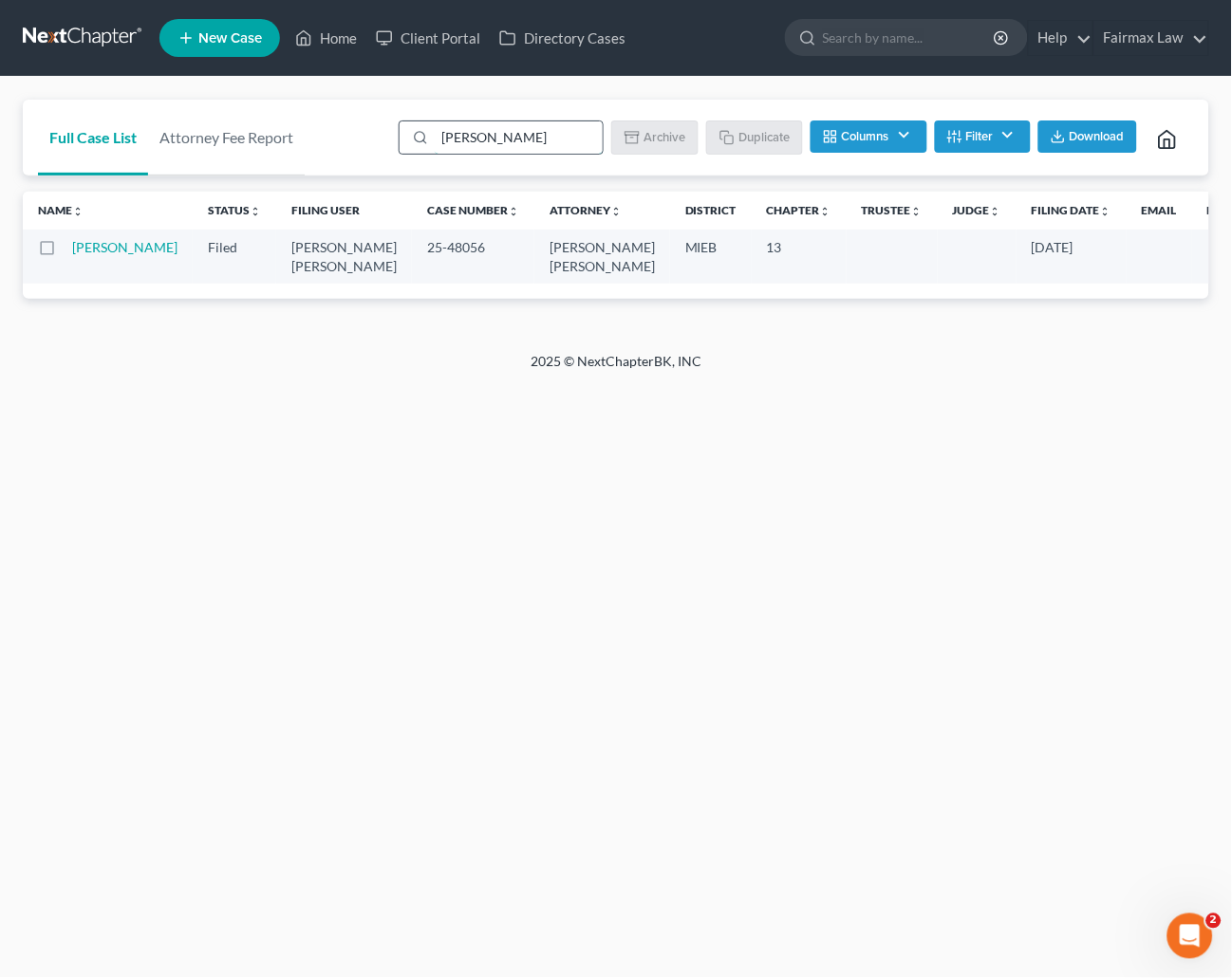
click at [513, 142] on input "[PERSON_NAME]" at bounding box center [518, 138] width 168 height 33
paste input "[PERSON_NAME]"
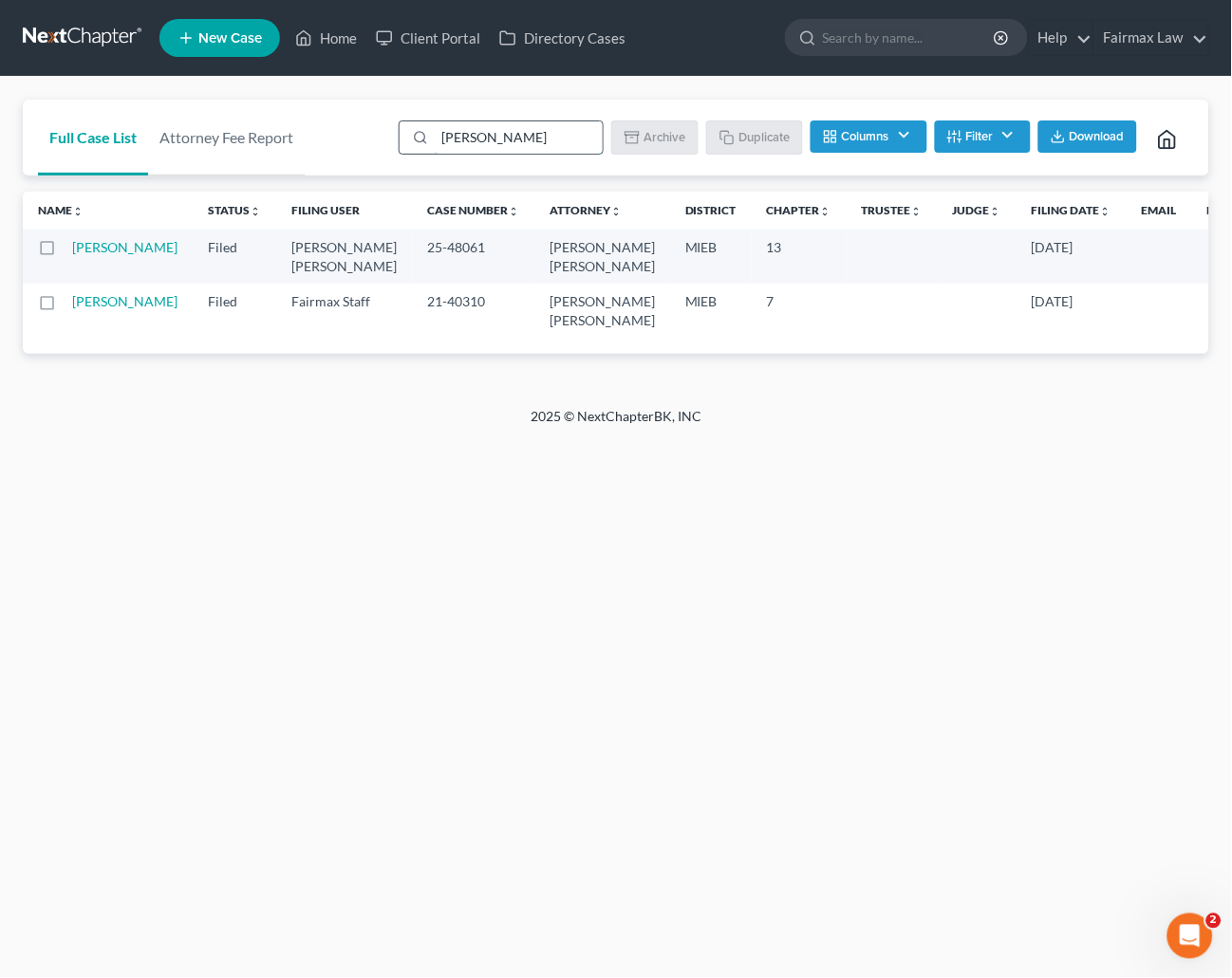
click at [548, 122] on input "[PERSON_NAME]" at bounding box center [518, 138] width 168 height 33
click at [549, 122] on input "[PERSON_NAME]" at bounding box center [518, 138] width 168 height 33
paste input "[PERSON_NAME]"
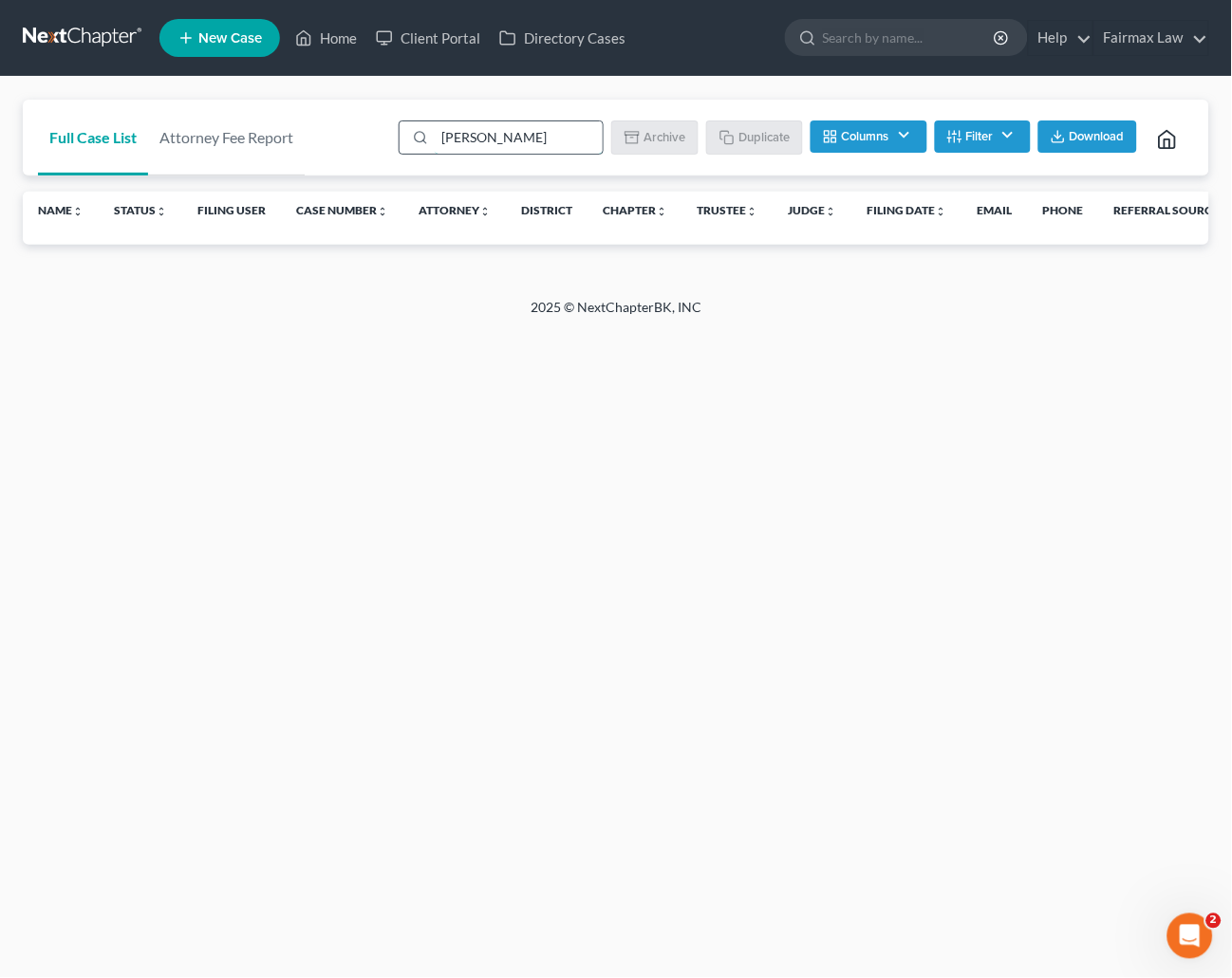
click at [503, 133] on input "[PERSON_NAME]" at bounding box center [518, 138] width 168 height 33
click at [465, 134] on input "[PERSON_NAME]" at bounding box center [518, 138] width 168 height 33
click at [449, 136] on input "-Bacenet" at bounding box center [518, 138] width 168 height 33
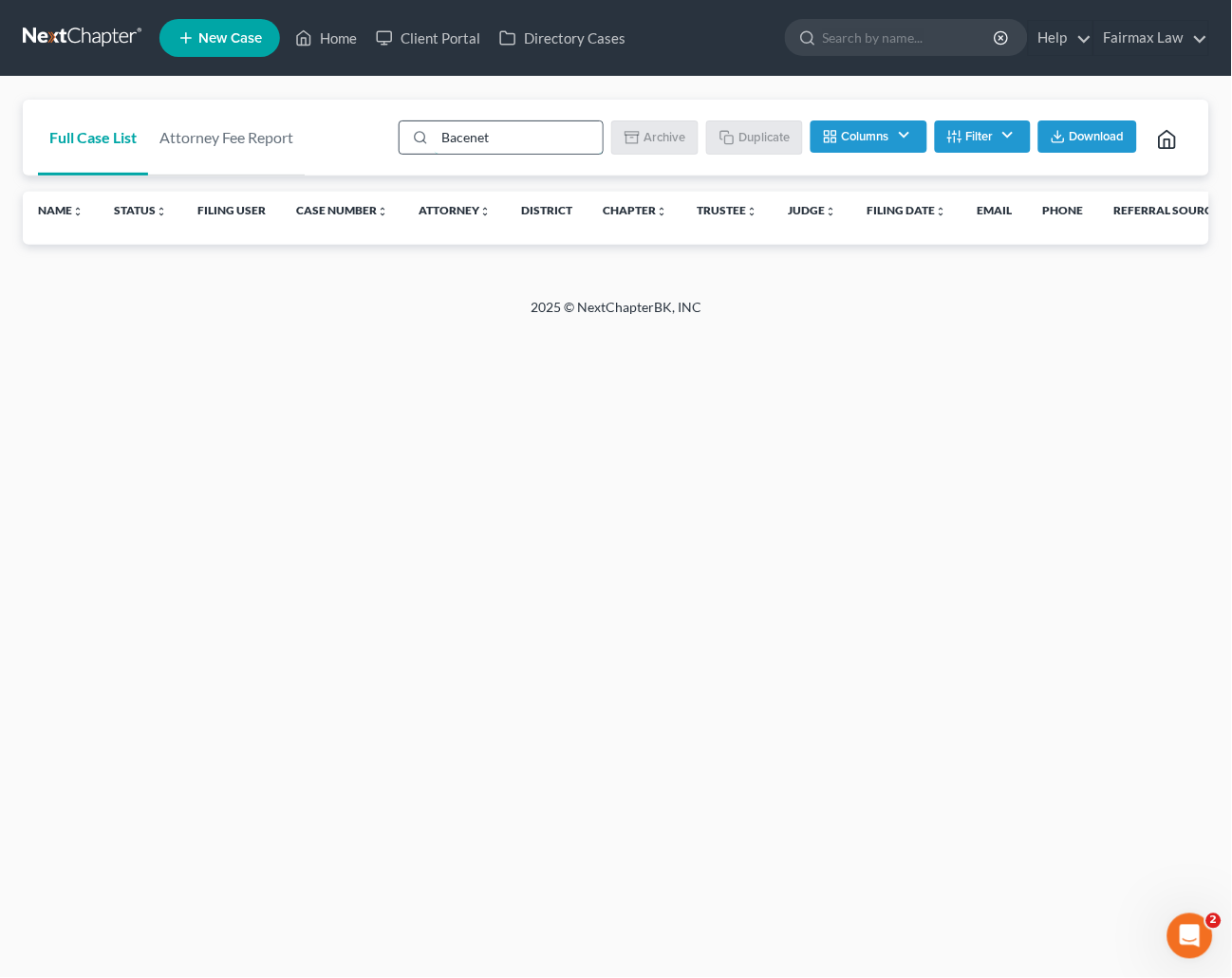
click at [502, 132] on input "Bacenet" at bounding box center [518, 138] width 168 height 33
paste input "[PERSON_NAME]"
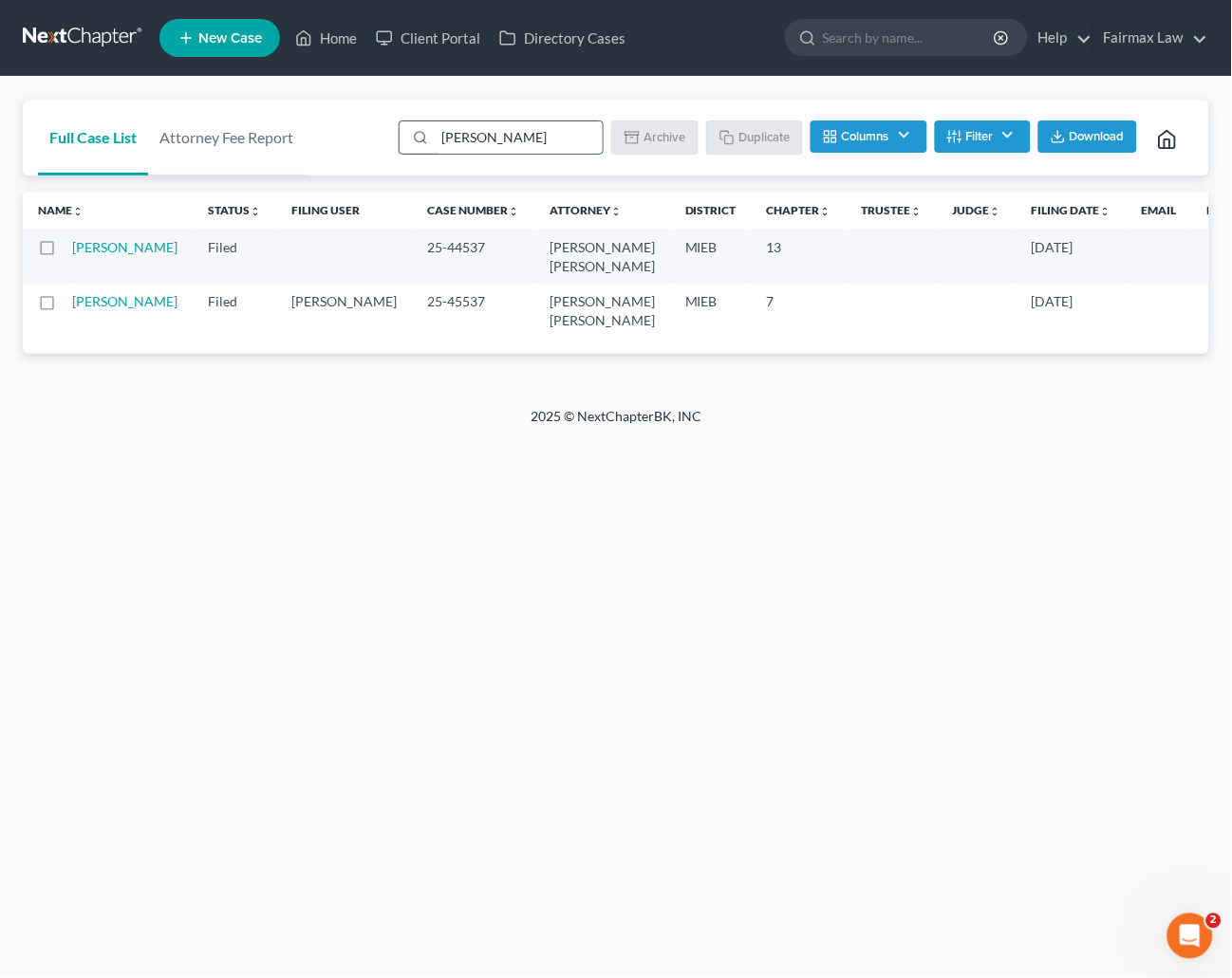
click at [540, 133] on input "[PERSON_NAME]" at bounding box center [518, 138] width 168 height 33
paste input "[PERSON_NAME]"
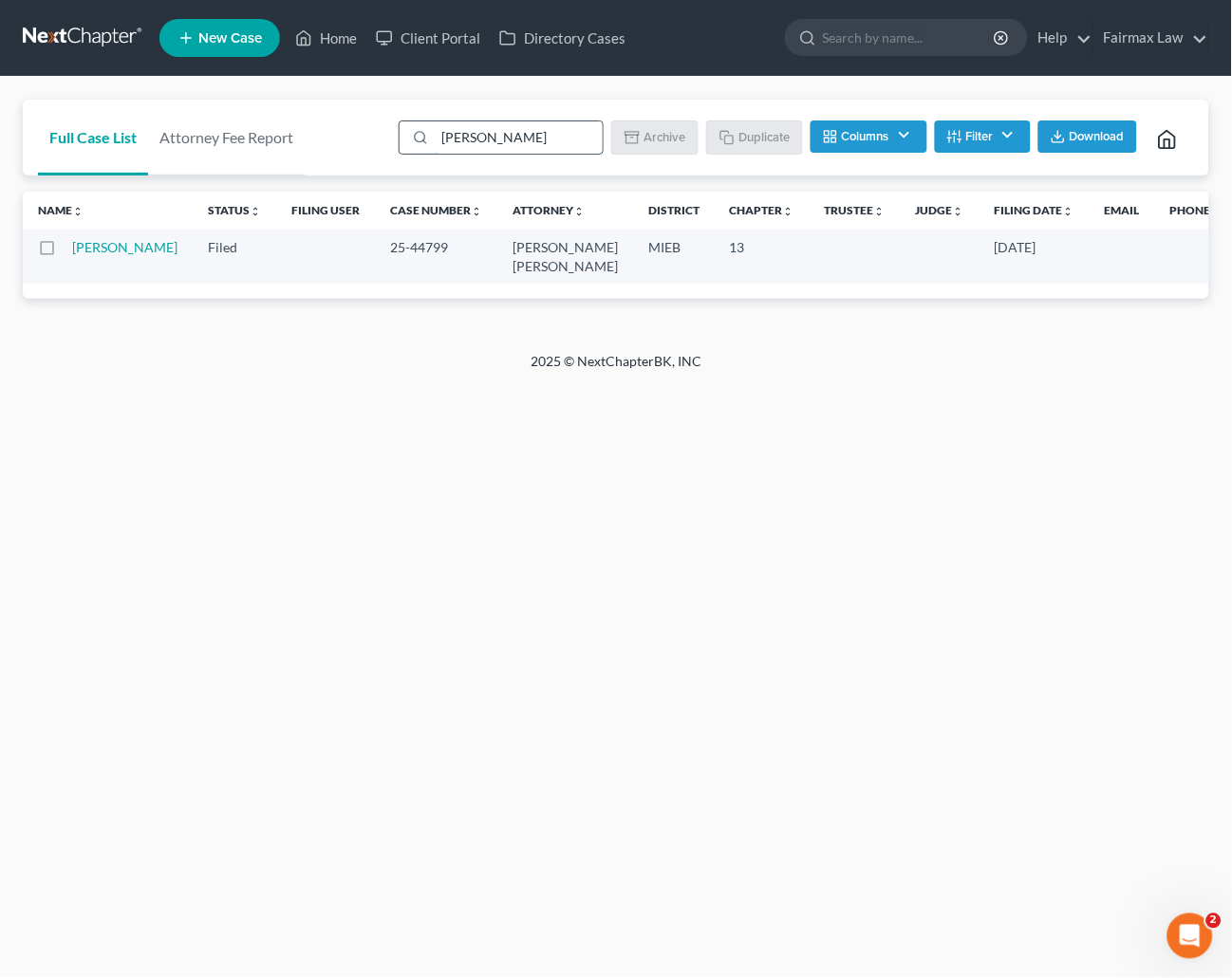
click at [544, 136] on input "[PERSON_NAME]" at bounding box center [518, 138] width 168 height 33
paste input "[PERSON_NAME]"
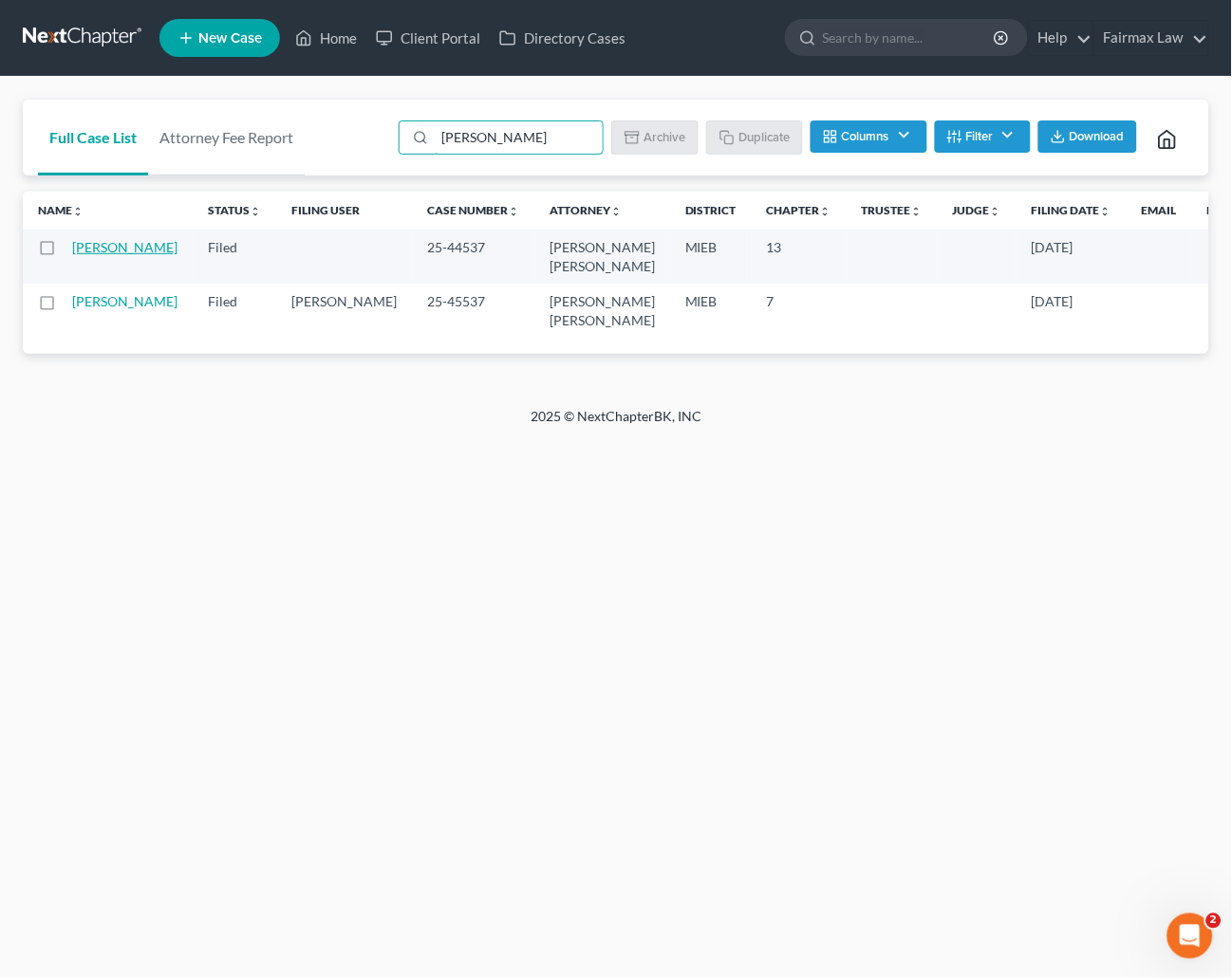
click at [100, 250] on link "[PERSON_NAME]" at bounding box center [125, 246] width 105 height 16
click at [550, 136] on input "[PERSON_NAME]" at bounding box center [518, 138] width 168 height 33
click at [551, 136] on input "[PERSON_NAME]" at bounding box center [518, 138] width 168 height 33
paste input "[PERSON_NAME]"
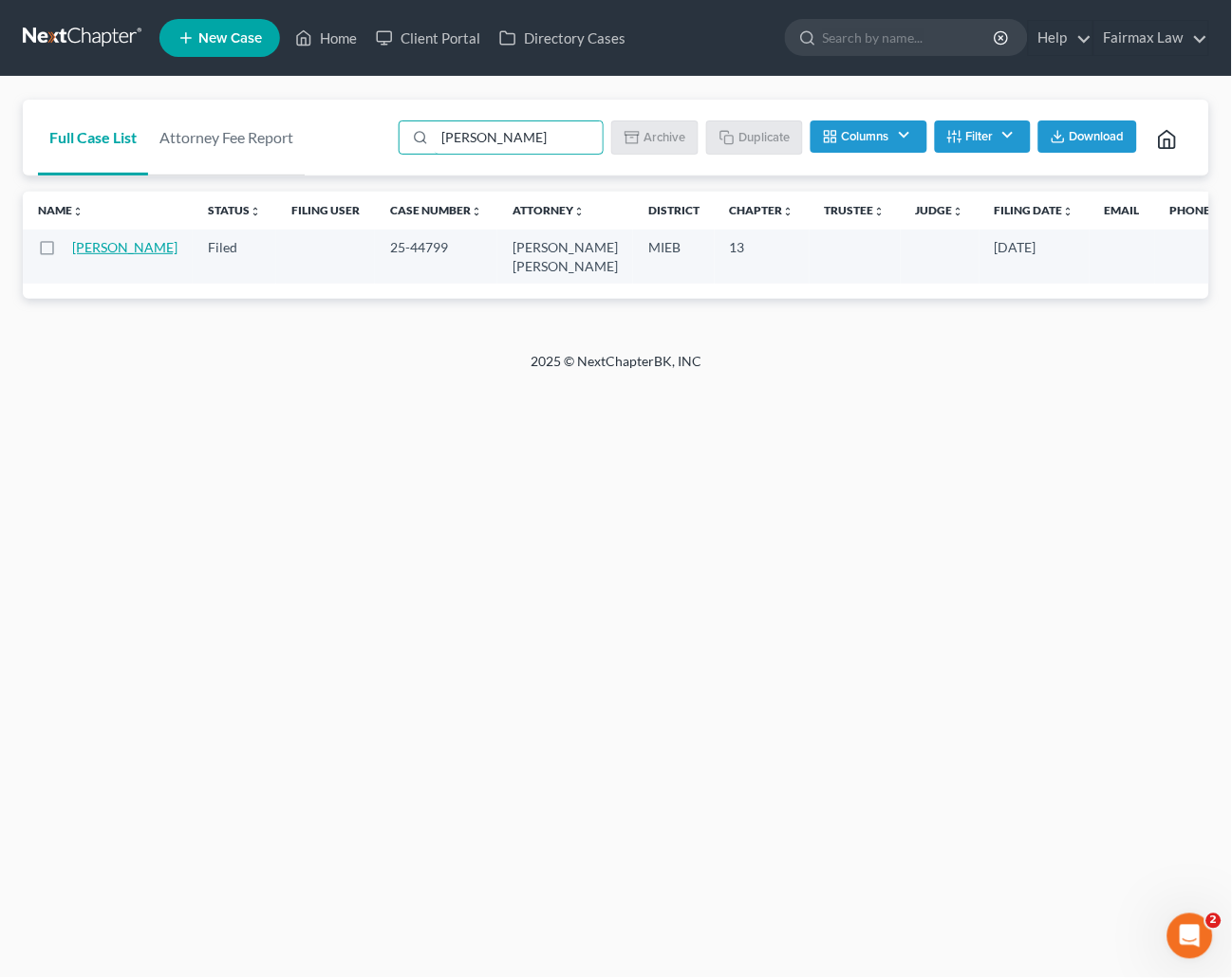
click at [99, 249] on link "[PERSON_NAME]" at bounding box center [125, 246] width 105 height 16
click at [529, 140] on input "[PERSON_NAME]" at bounding box center [518, 138] width 168 height 33
paste input "[PERSON_NAME]"
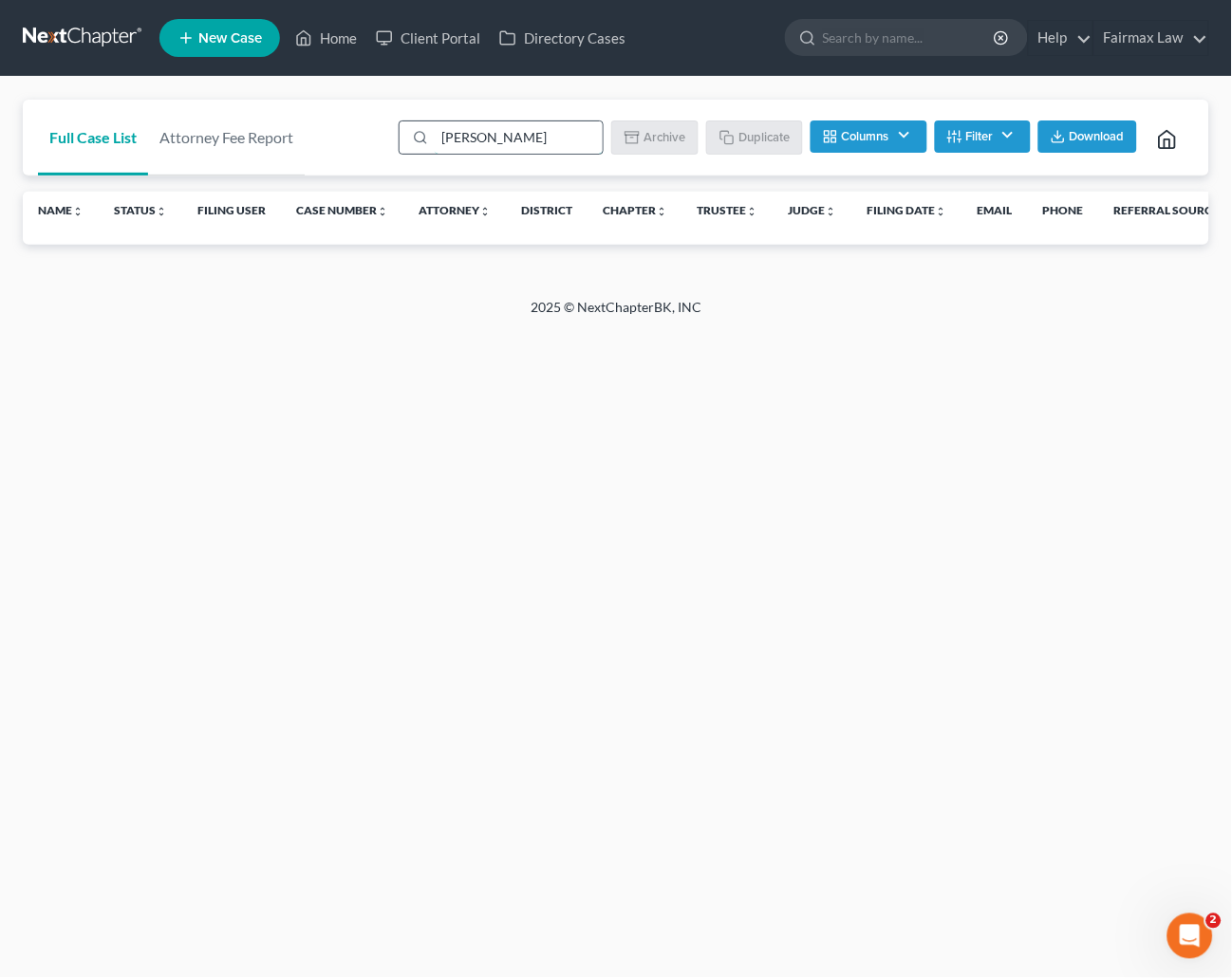
click at [536, 128] on input "[PERSON_NAME]" at bounding box center [518, 138] width 168 height 33
click at [537, 128] on input "[PERSON_NAME]" at bounding box center [518, 138] width 168 height 33
click at [537, 128] on input "[PERSON_NAME]" at bounding box center [518, 138] width 168 height 33
paste input "[PERSON_NAME]"
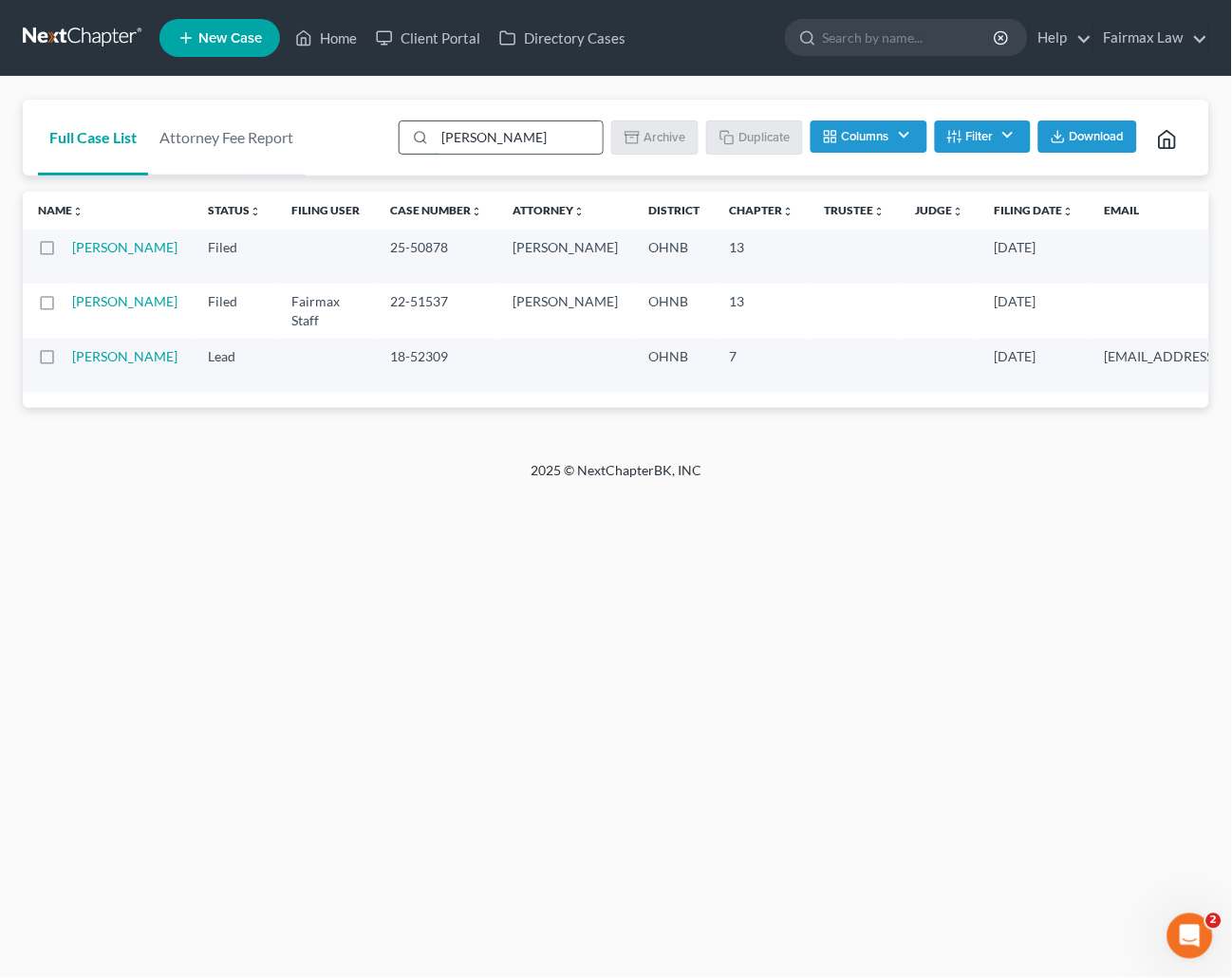
click at [519, 153] on div "[PERSON_NAME]" at bounding box center [501, 138] width 205 height 35
click at [519, 152] on input "[PERSON_NAME]" at bounding box center [518, 138] width 168 height 33
paste input "[PERSON_NAME]"
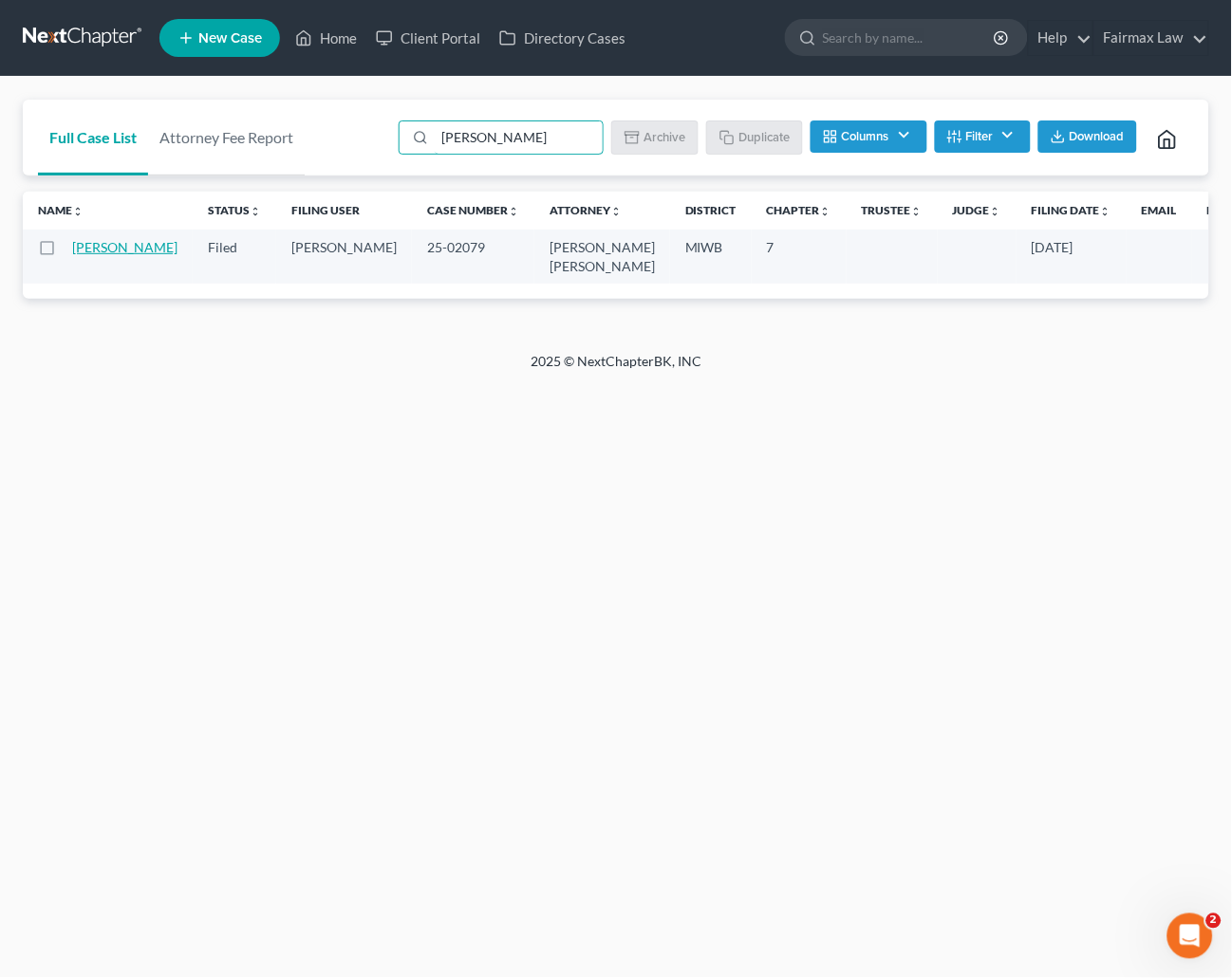
click at [76, 246] on link "[PERSON_NAME]" at bounding box center [125, 246] width 105 height 16
click at [454, 130] on input "[PERSON_NAME]" at bounding box center [518, 138] width 168 height 33
paste input "[PERSON_NAME]"
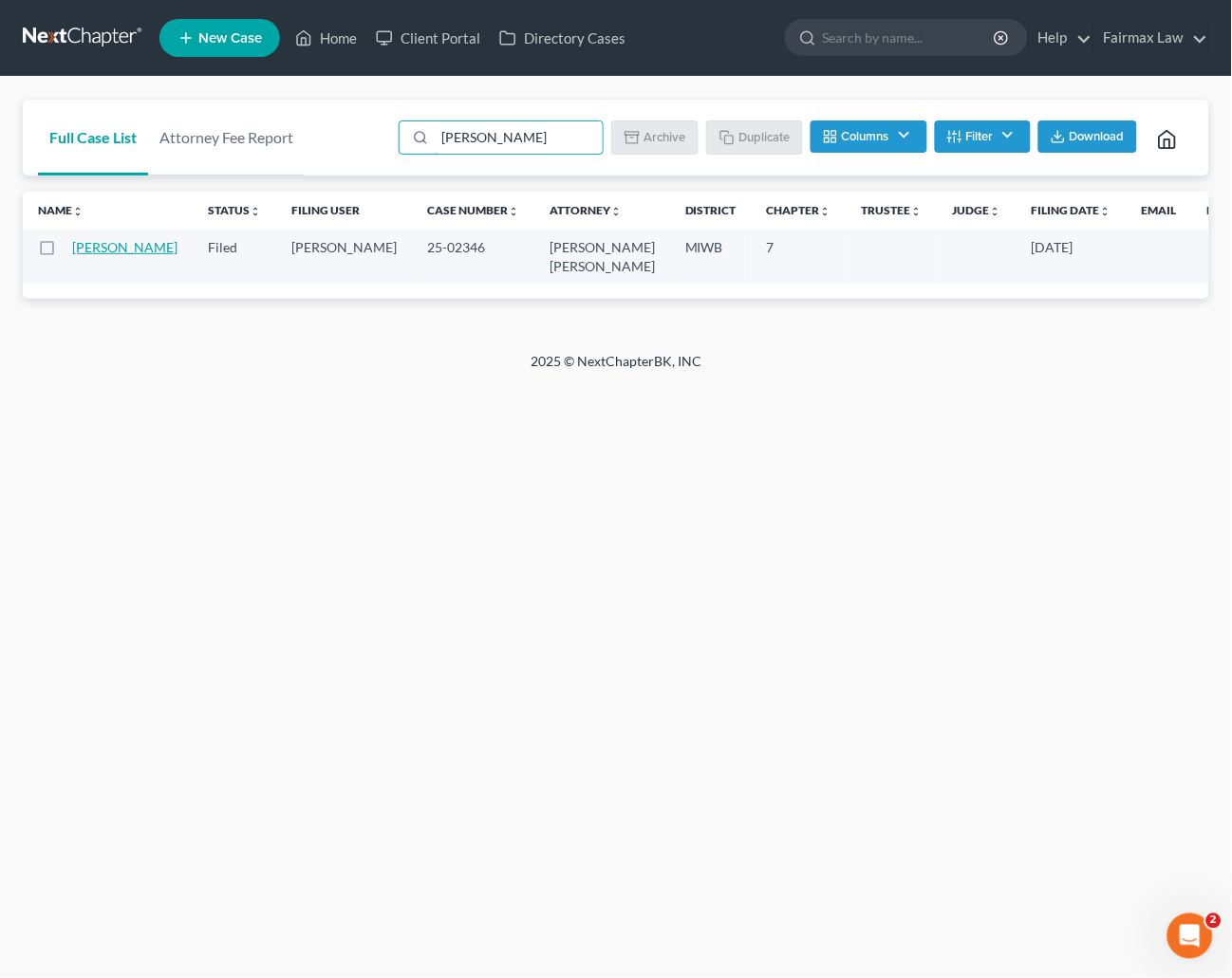
click at [89, 245] on link "[PERSON_NAME]" at bounding box center [125, 246] width 105 height 16
click at [502, 136] on input "[PERSON_NAME]" at bounding box center [518, 138] width 168 height 33
paste input "[PERSON_NAME]"
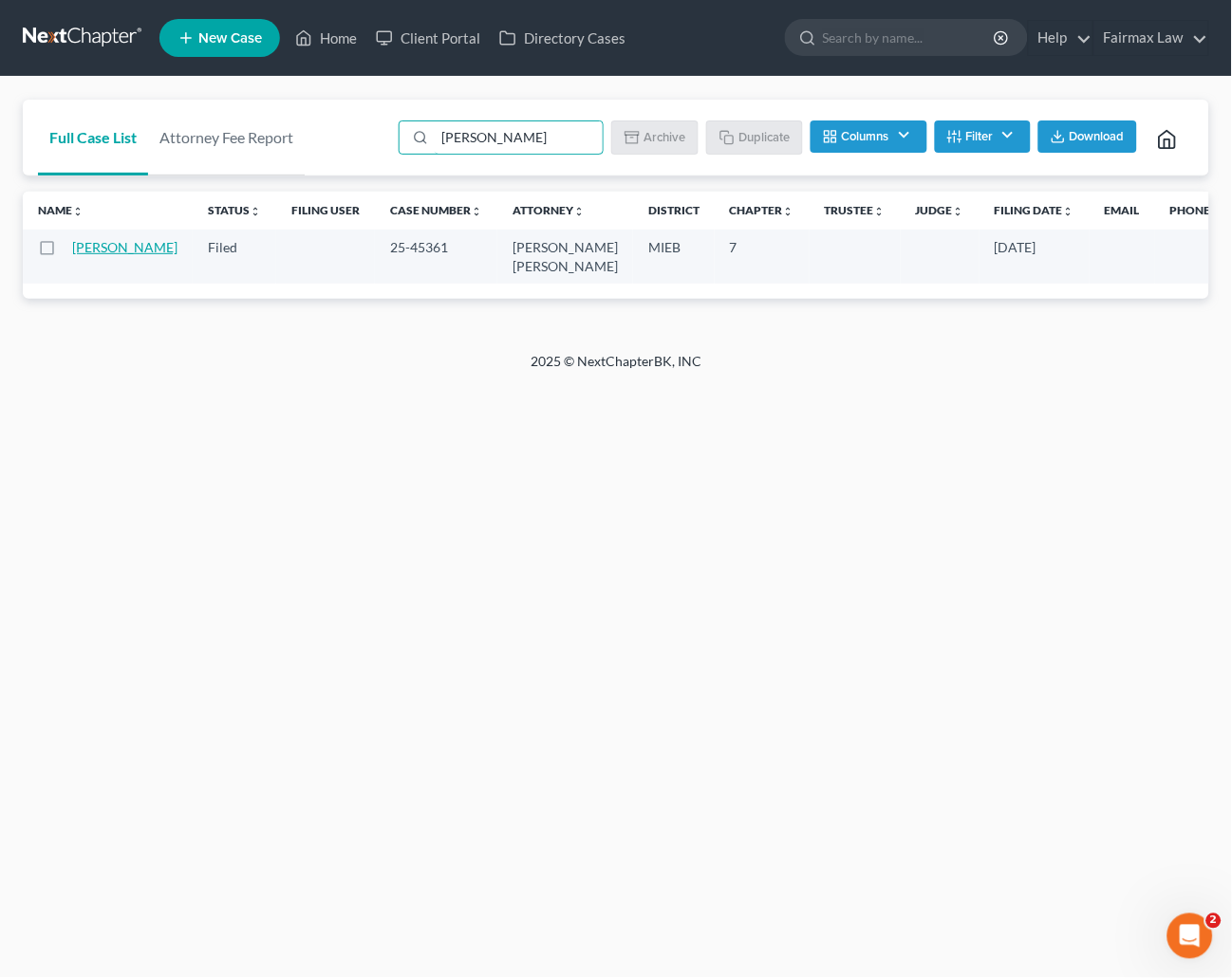
click at [82, 243] on link "[PERSON_NAME]" at bounding box center [125, 246] width 105 height 16
click at [509, 139] on input "[PERSON_NAME]" at bounding box center [518, 138] width 168 height 33
paste input "[PERSON_NAME]"
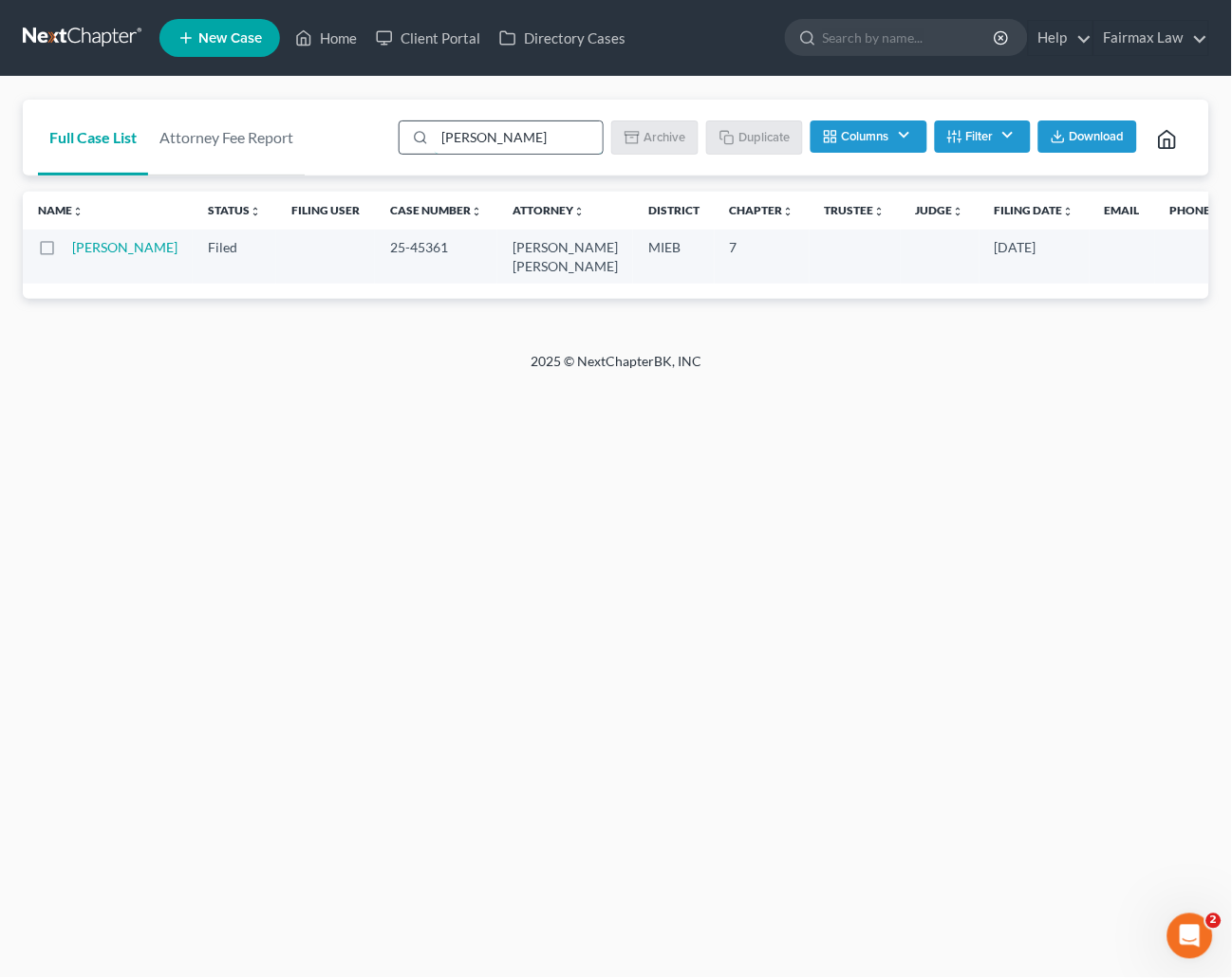
scroll to position [0, 1]
click at [104, 248] on link "[PERSON_NAME]" at bounding box center [125, 246] width 105 height 16
click at [560, 137] on input "[PERSON_NAME]" at bounding box center [518, 138] width 168 height 33
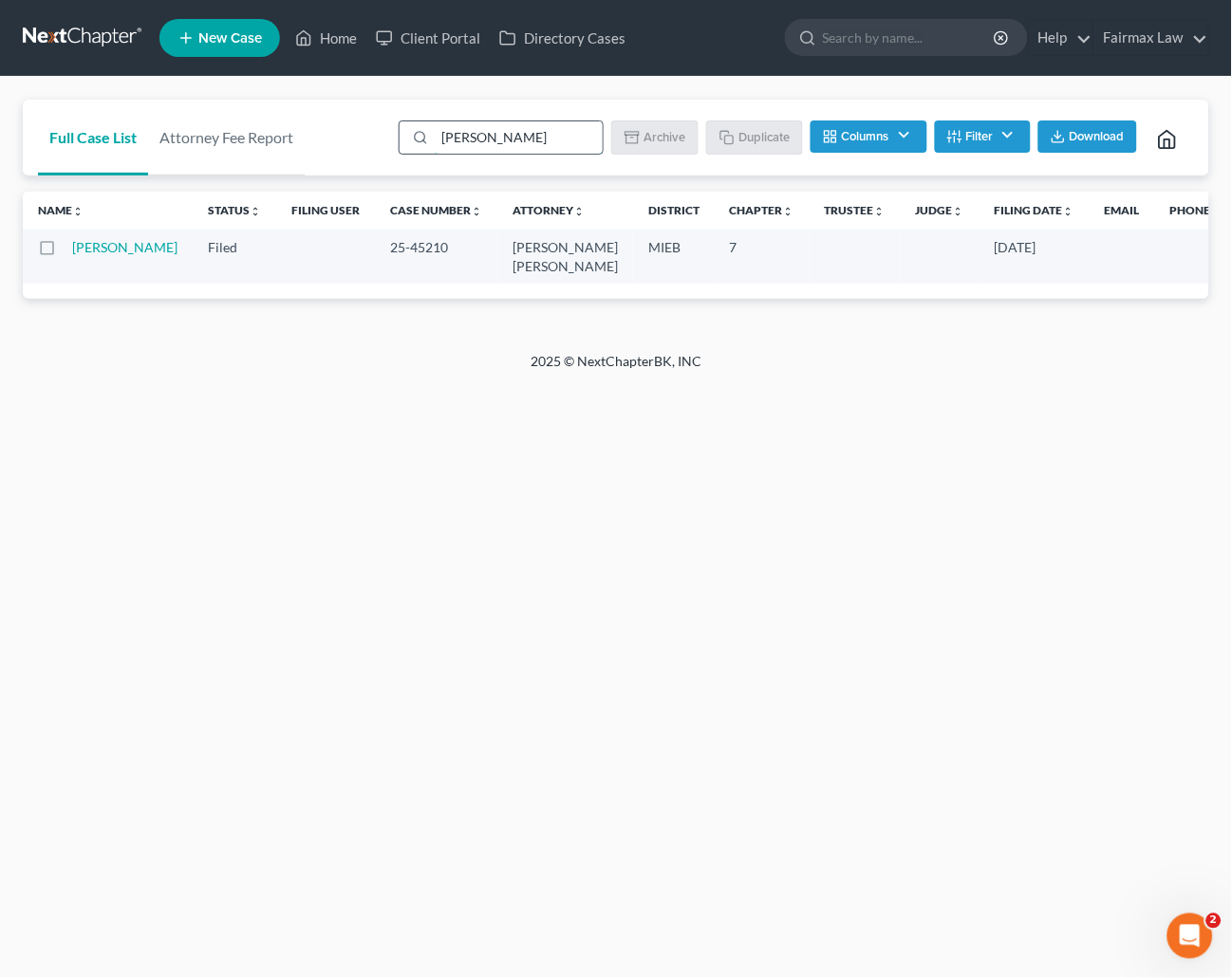
click at [560, 137] on input "[PERSON_NAME]" at bounding box center [518, 138] width 168 height 33
paste input "[PERSON_NAME]"
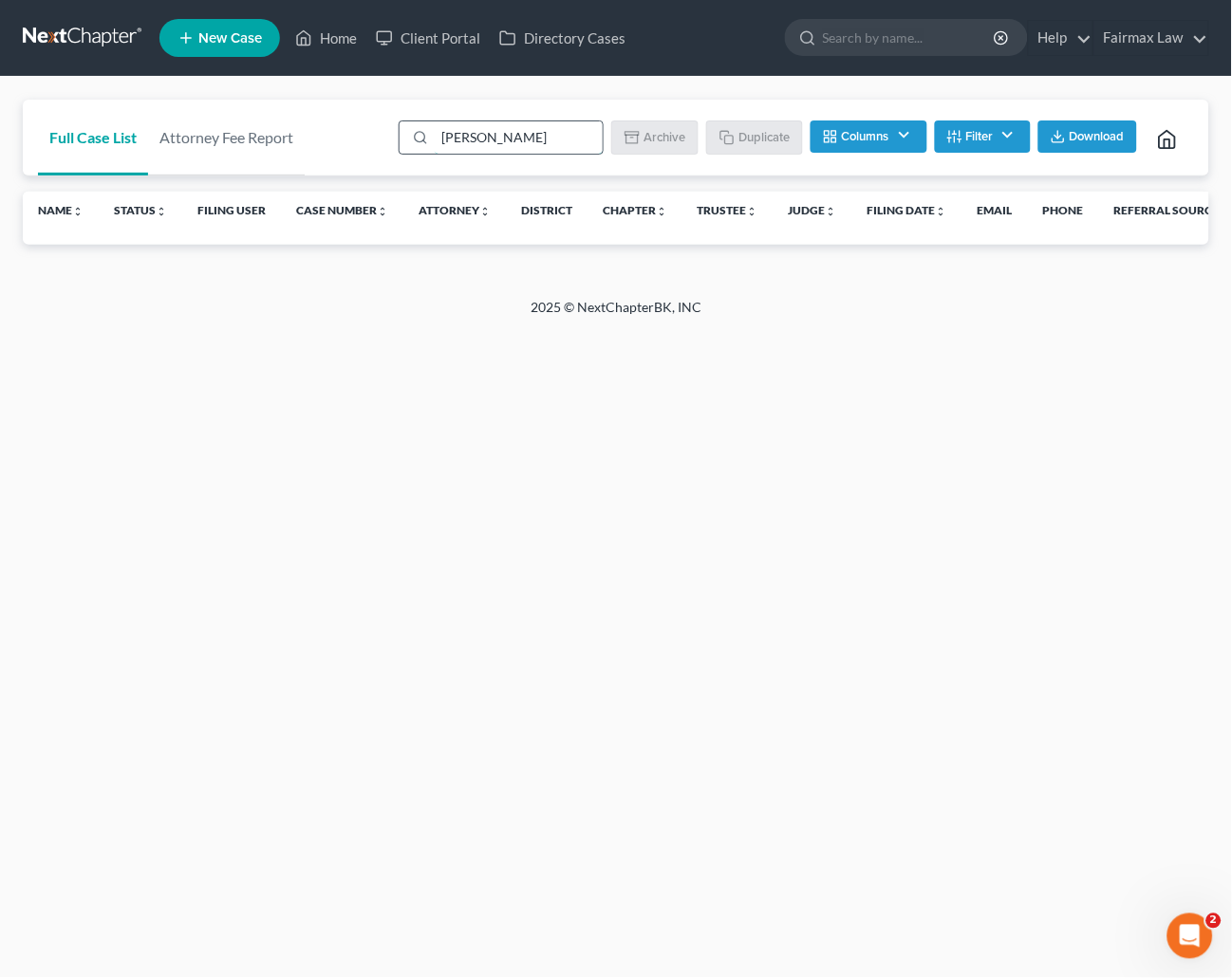
click at [491, 134] on input "[PERSON_NAME]" at bounding box center [518, 138] width 168 height 33
paste input "[PERSON_NAME] [PERSON_NAME]"
click at [537, 137] on input "[PERSON_NAME] [PERSON_NAME]" at bounding box center [518, 138] width 168 height 33
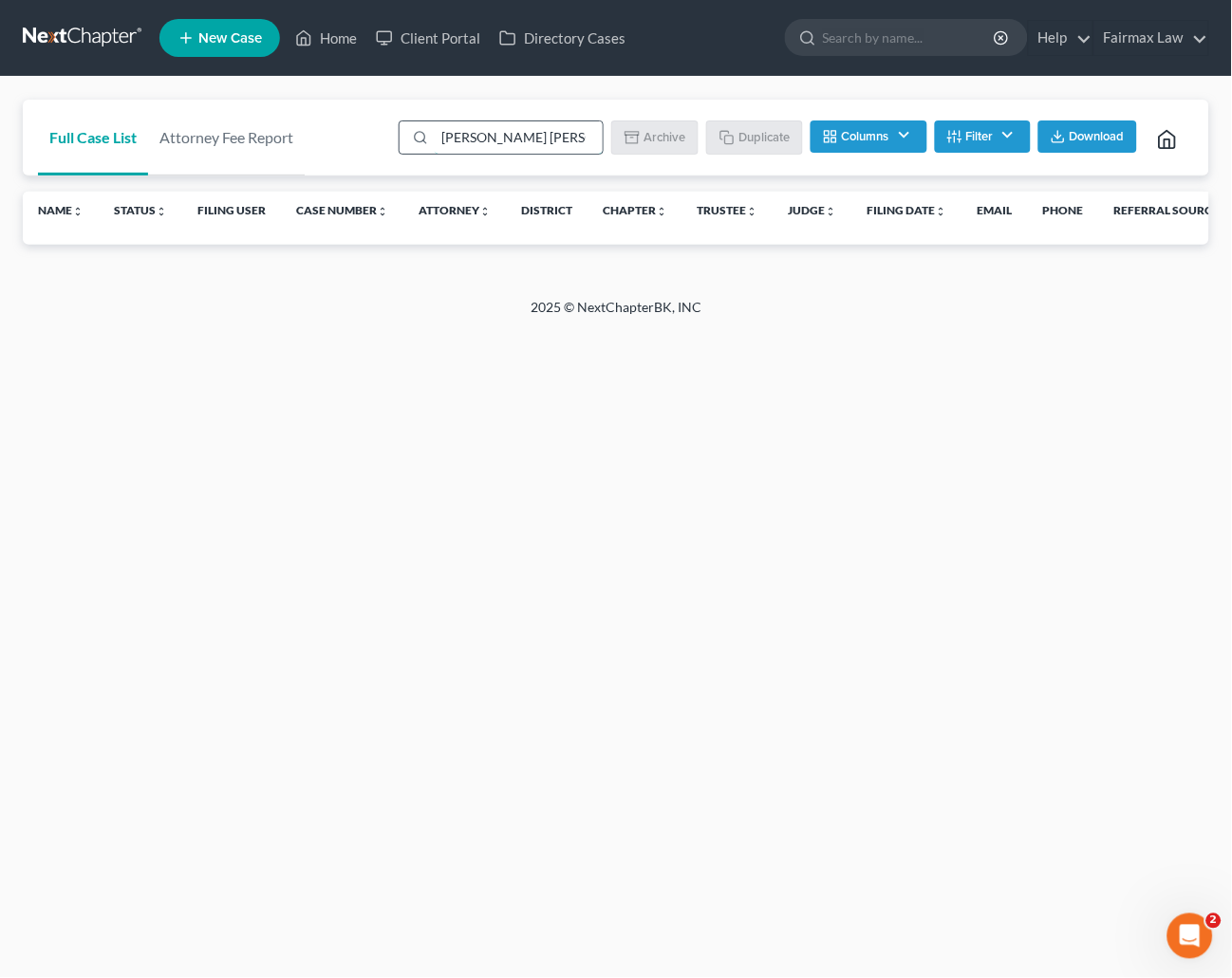
click at [537, 137] on input "[PERSON_NAME] [PERSON_NAME]" at bounding box center [518, 138] width 168 height 33
click at [537, 136] on input "[PERSON_NAME] [PERSON_NAME]" at bounding box center [518, 138] width 168 height 33
paste input "[PERSON_NAME]"
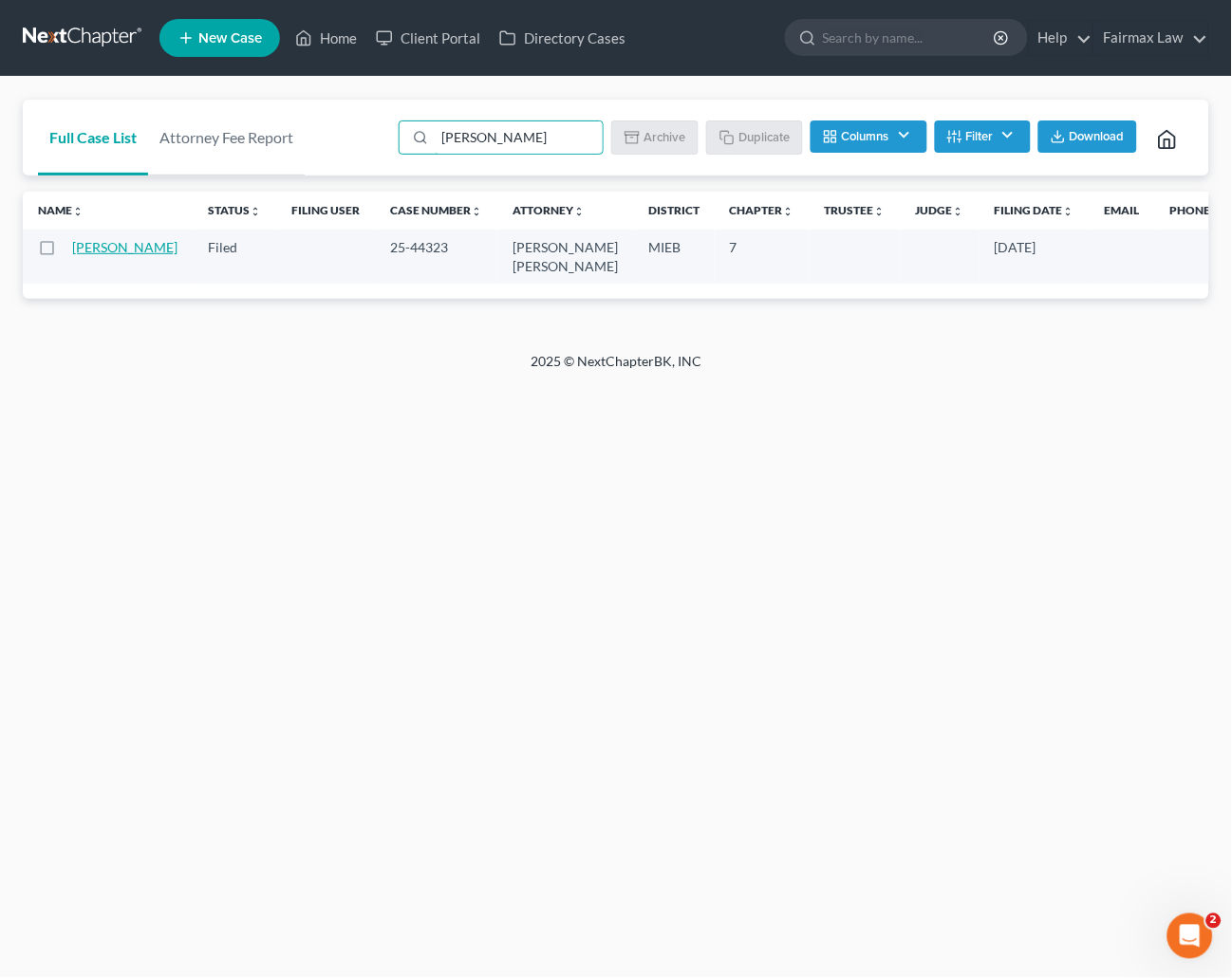
click at [98, 250] on link "[PERSON_NAME]" at bounding box center [125, 246] width 105 height 16
click at [88, 246] on link "[PERSON_NAME]" at bounding box center [125, 246] width 105 height 16
click at [513, 136] on input "[PERSON_NAME]" at bounding box center [518, 138] width 168 height 33
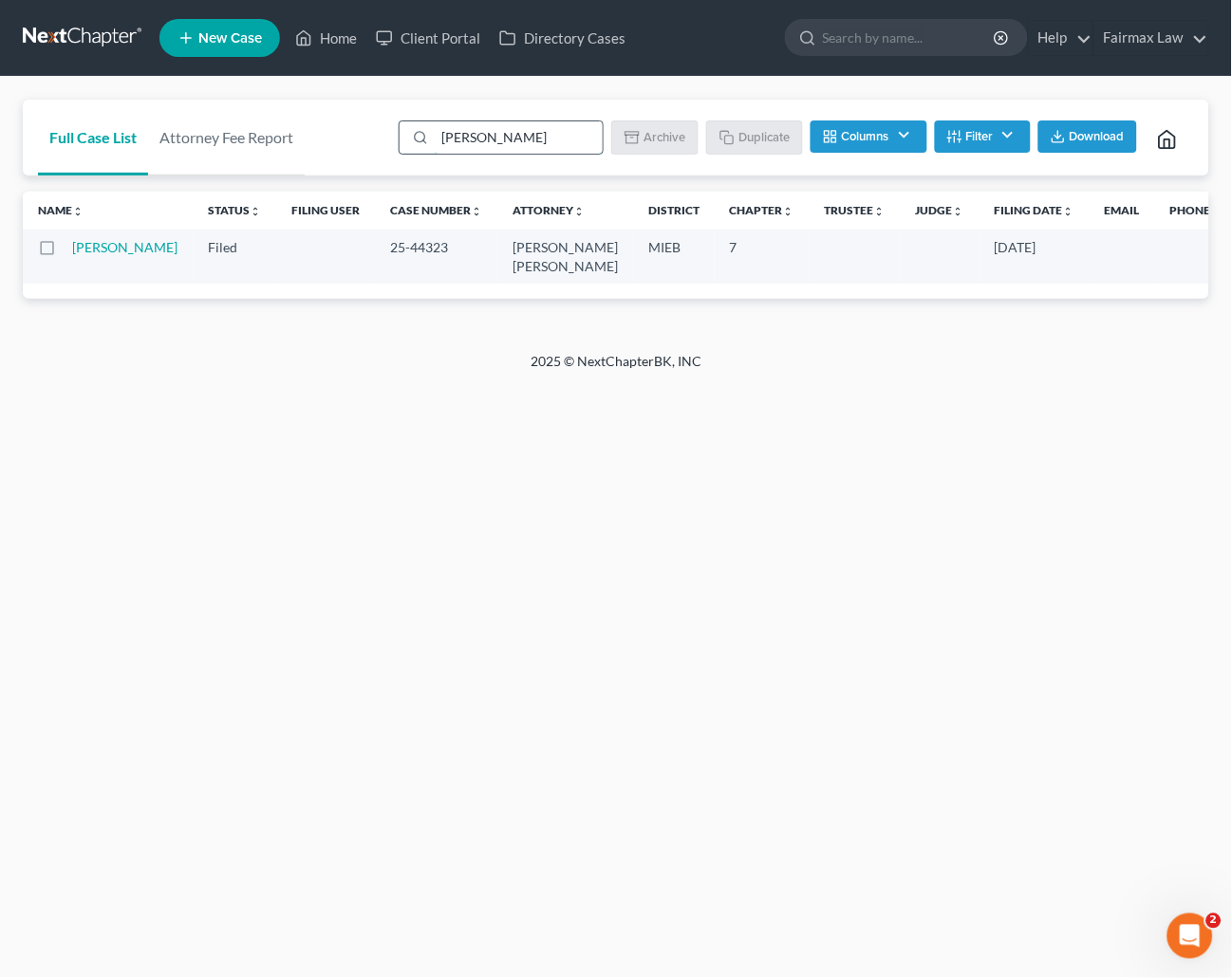
paste input "[PERSON_NAME]"
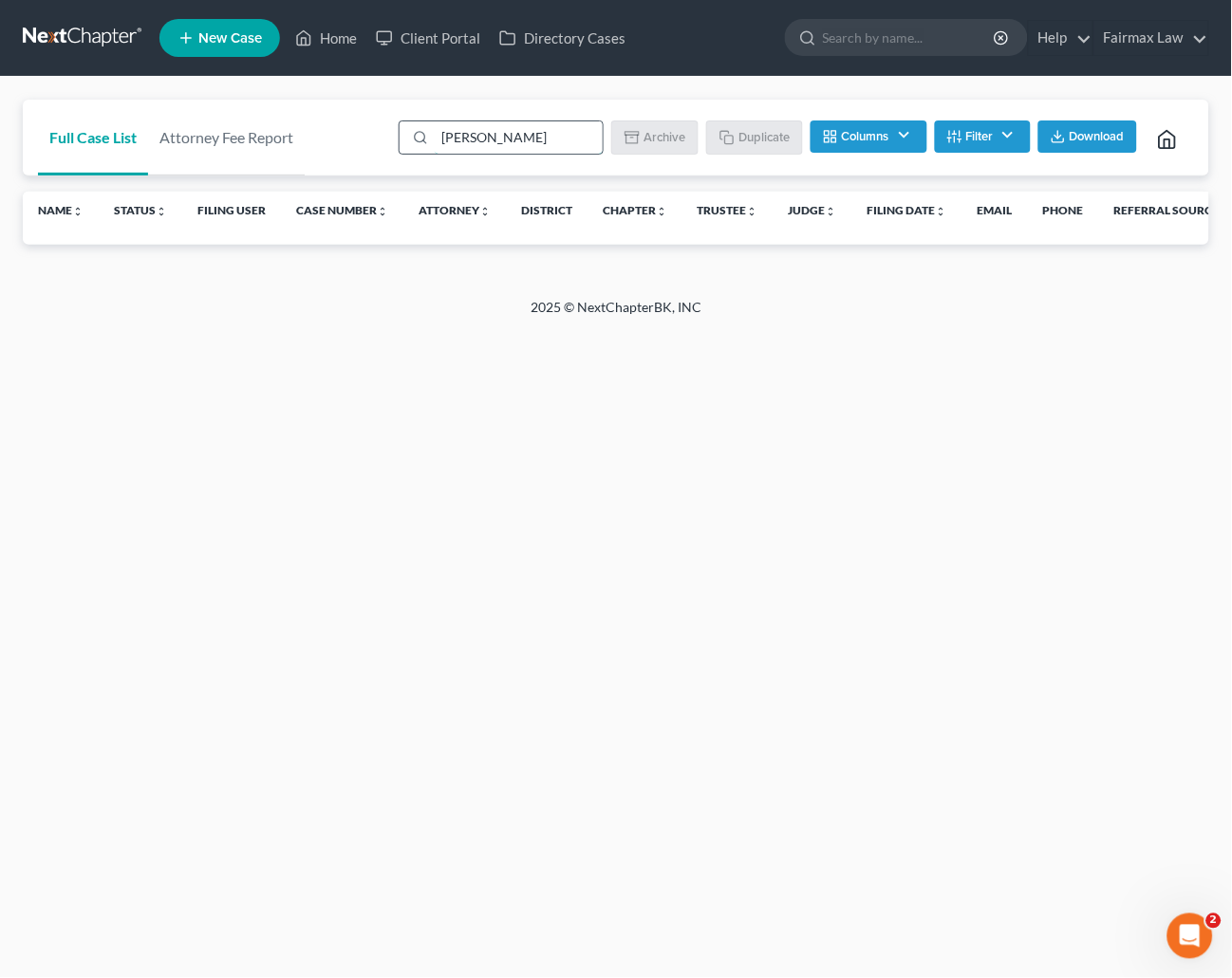
click at [529, 139] on input "[PERSON_NAME]" at bounding box center [518, 138] width 168 height 33
paste input "[PERSON_NAME]"
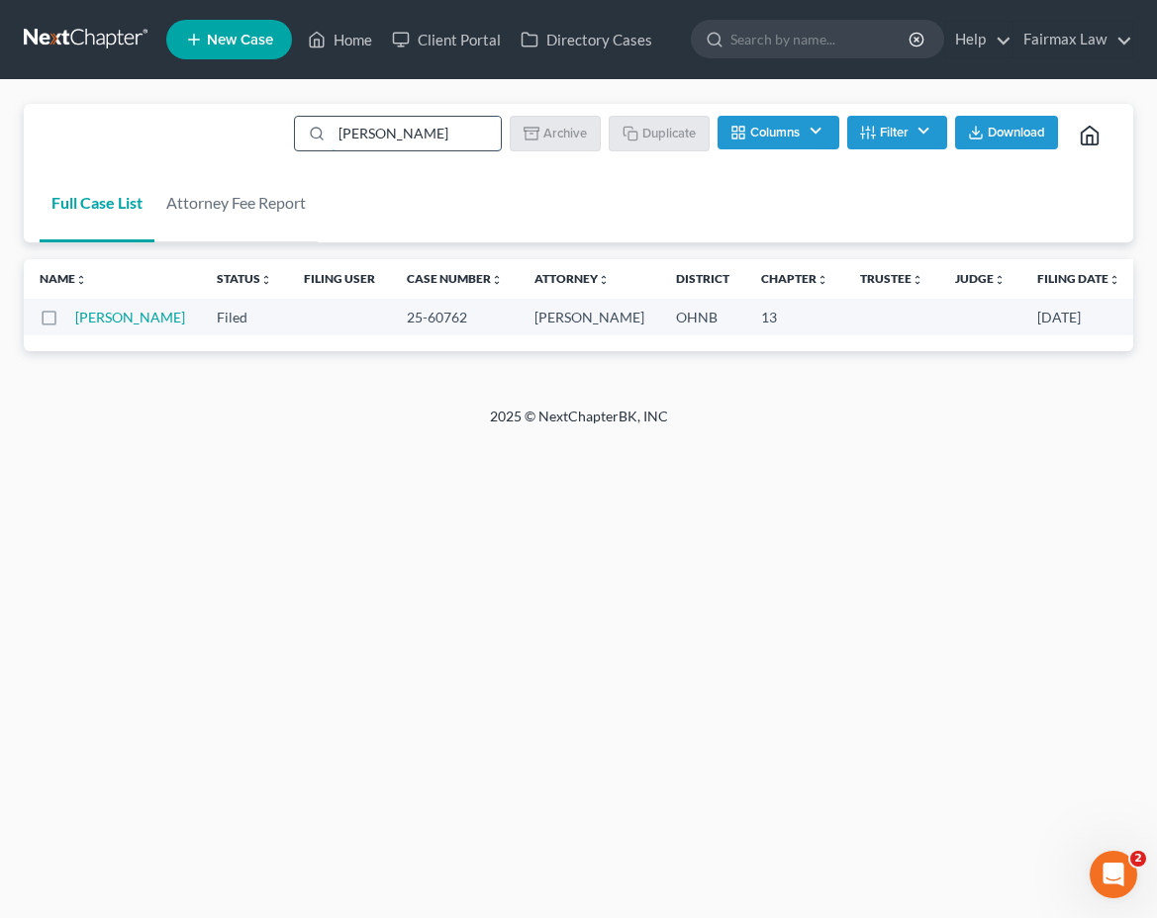
click at [409, 136] on input "[PERSON_NAME]" at bounding box center [416, 134] width 169 height 34
paste input "[PERSON_NAME]"
click at [439, 137] on input "[PERSON_NAME]" at bounding box center [416, 134] width 169 height 34
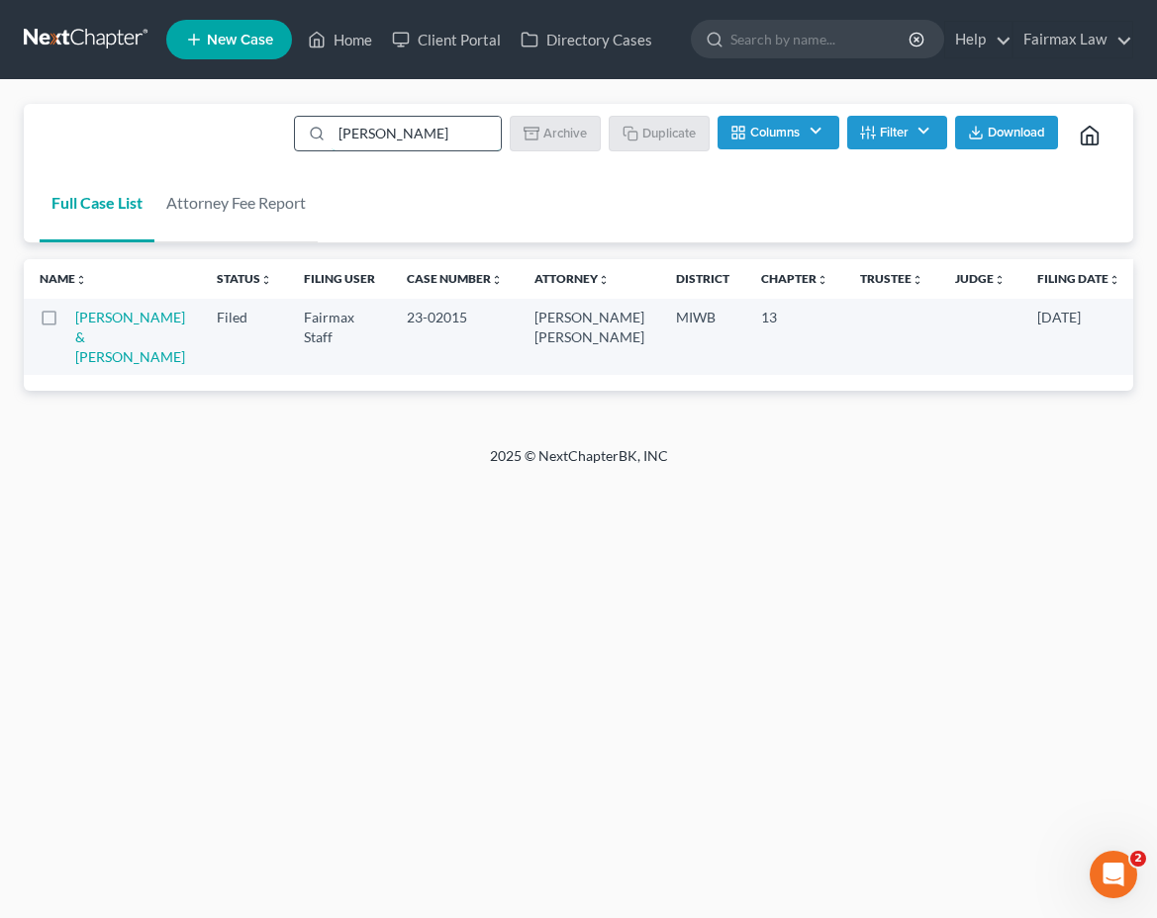
click at [439, 137] on input "[PERSON_NAME]" at bounding box center [416, 134] width 169 height 34
paste input "Mendat"
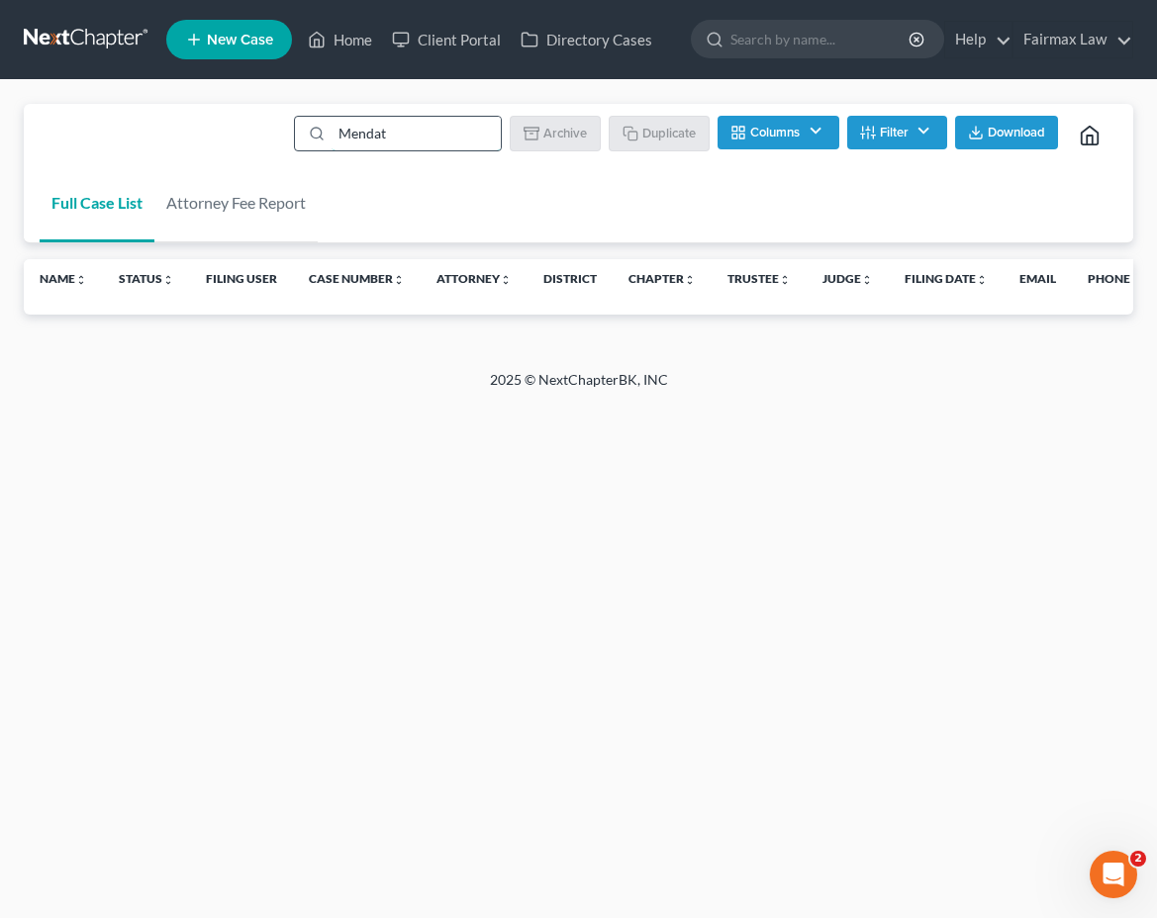
click at [362, 136] on input "Mendat" at bounding box center [416, 134] width 169 height 34
paste input "[PERSON_NAME]"
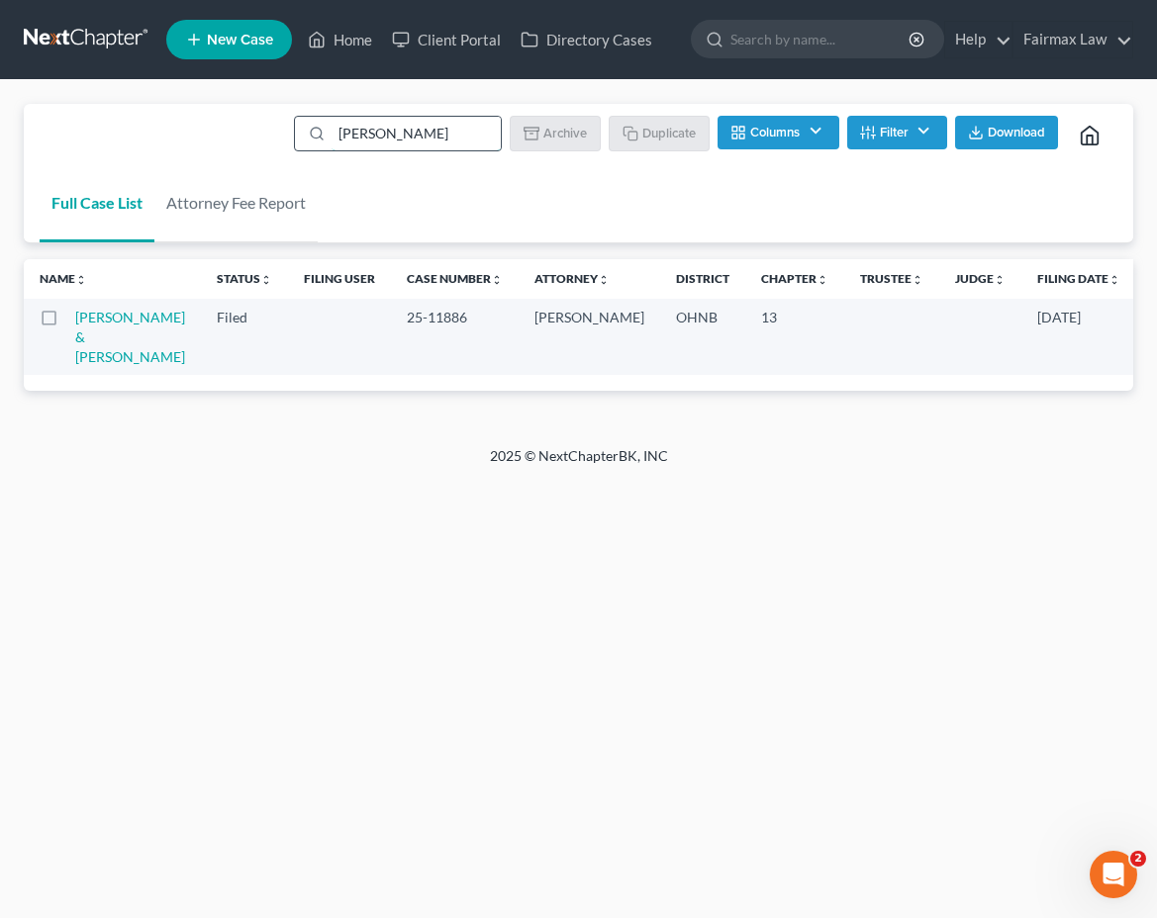
click at [412, 128] on input "[PERSON_NAME]" at bounding box center [416, 134] width 169 height 34
paste input "ordan [PERSON_NAME]"
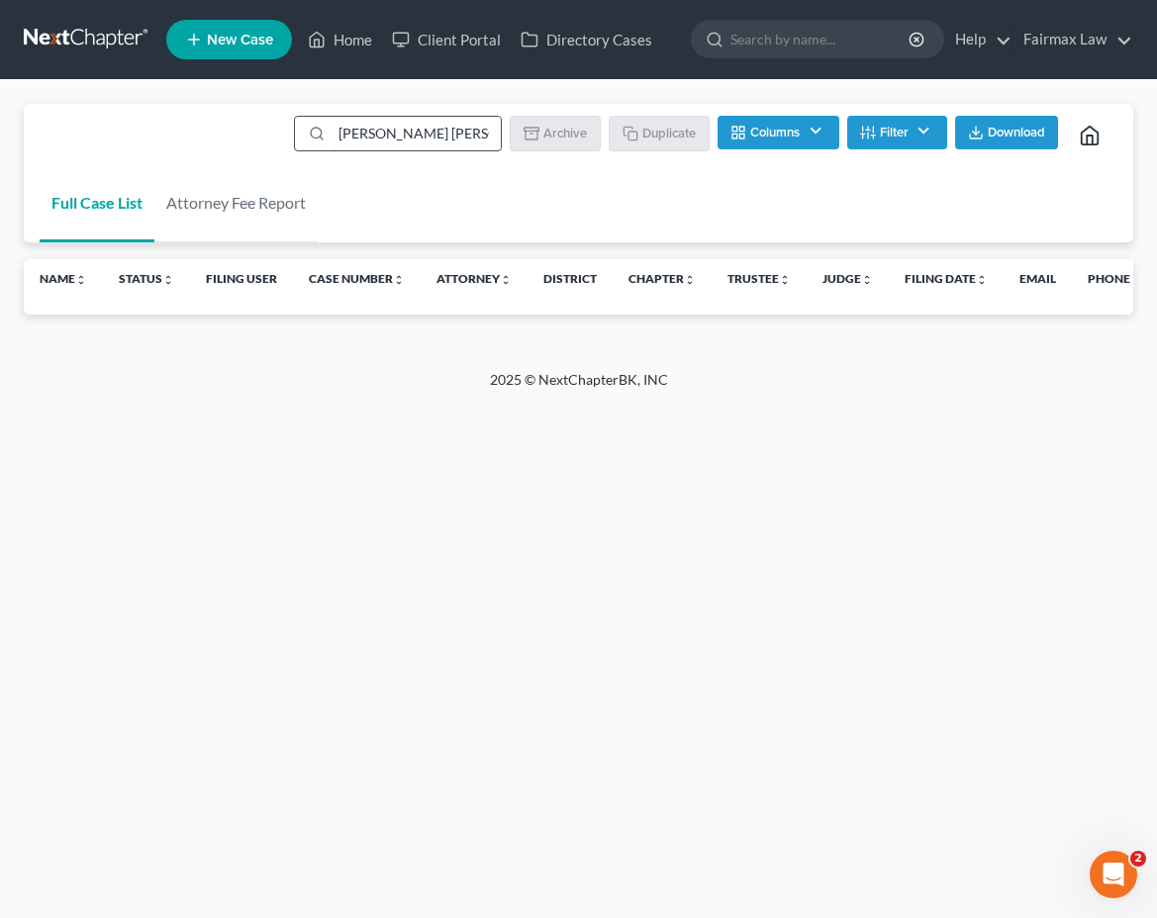
click at [423, 141] on input "[PERSON_NAME] [PERSON_NAME]" at bounding box center [416, 134] width 169 height 34
paste input "[PERSON_NAME]"
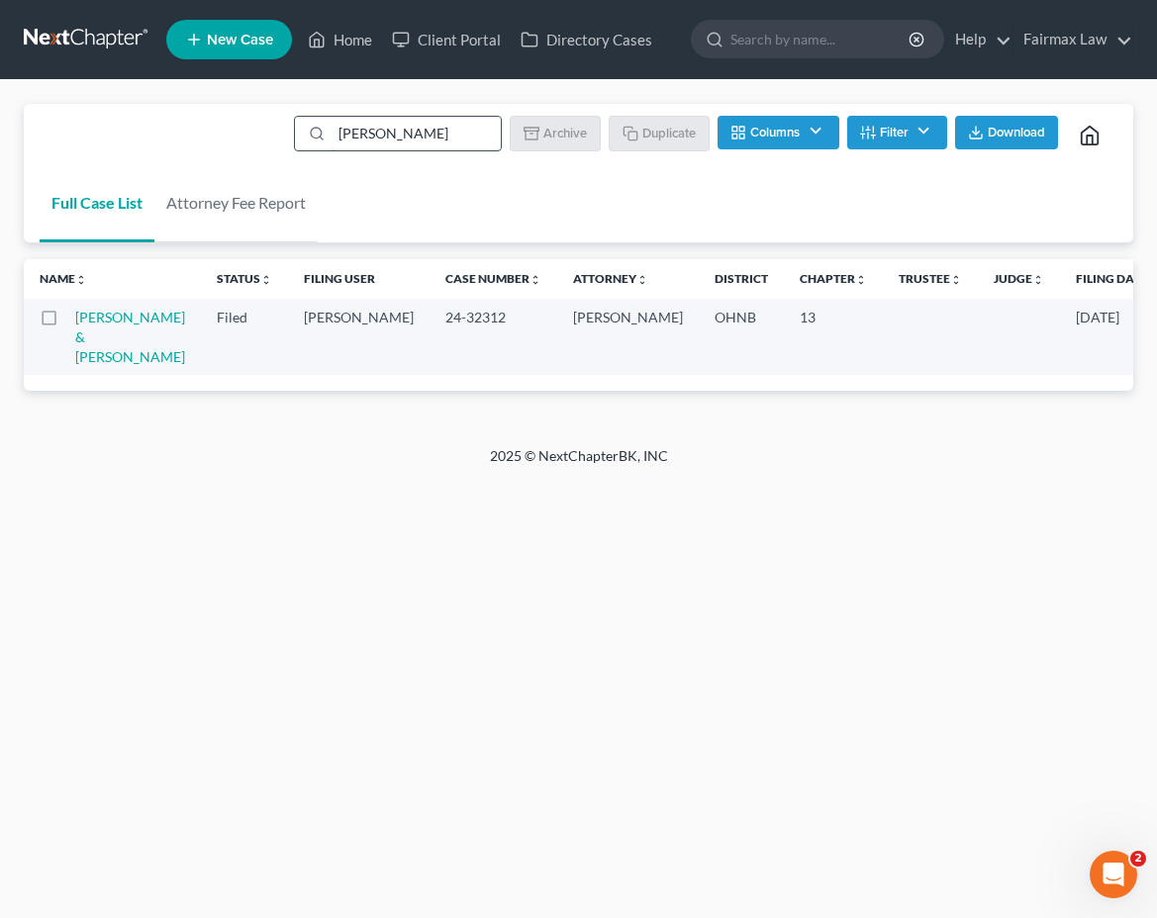
click at [397, 132] on input "[PERSON_NAME]" at bounding box center [416, 134] width 169 height 34
drag, startPoint x: 397, startPoint y: 132, endPoint x: 378, endPoint y: 146, distance: 24.0
click at [398, 132] on input "[PERSON_NAME]" at bounding box center [416, 134] width 169 height 34
paste input "[PERSON_NAME]"
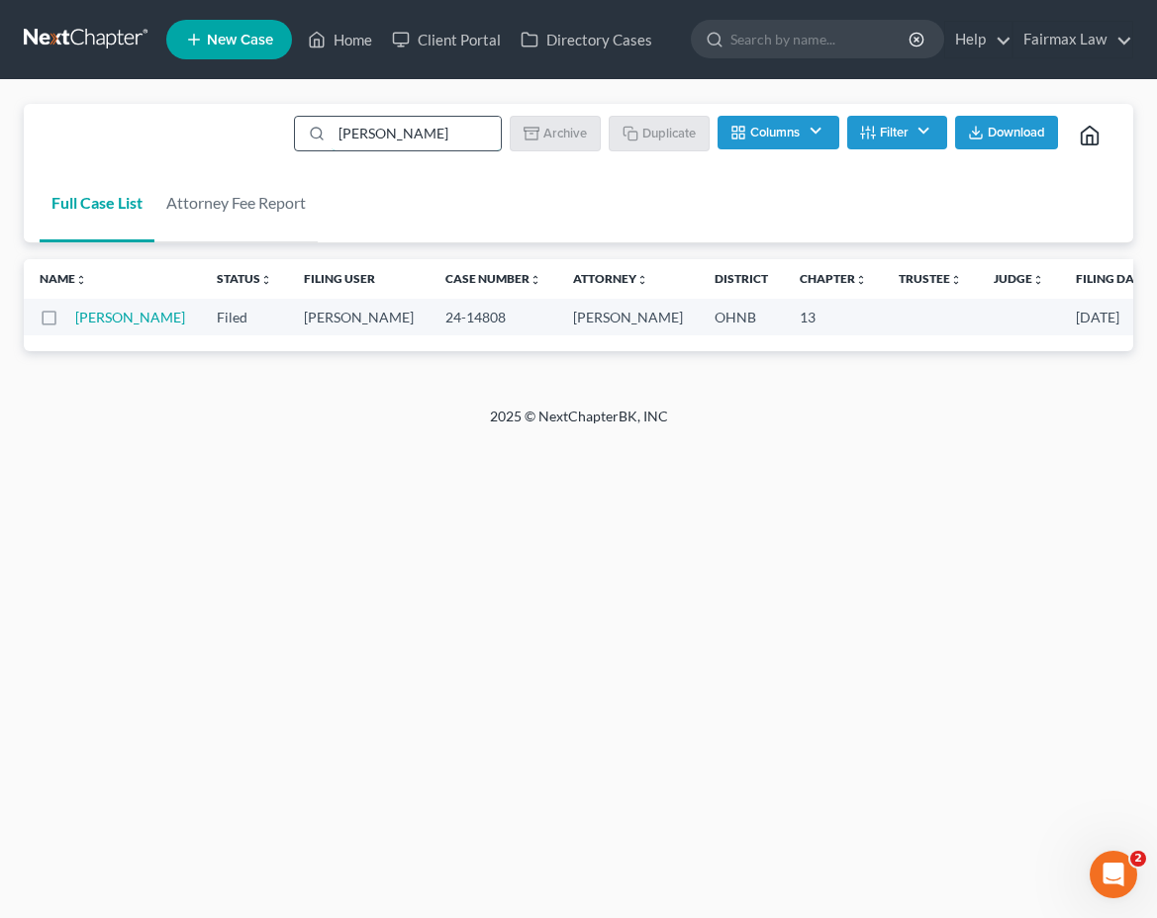
click at [433, 136] on input "[PERSON_NAME]" at bounding box center [416, 134] width 169 height 34
paste input "[PERSON_NAME]"
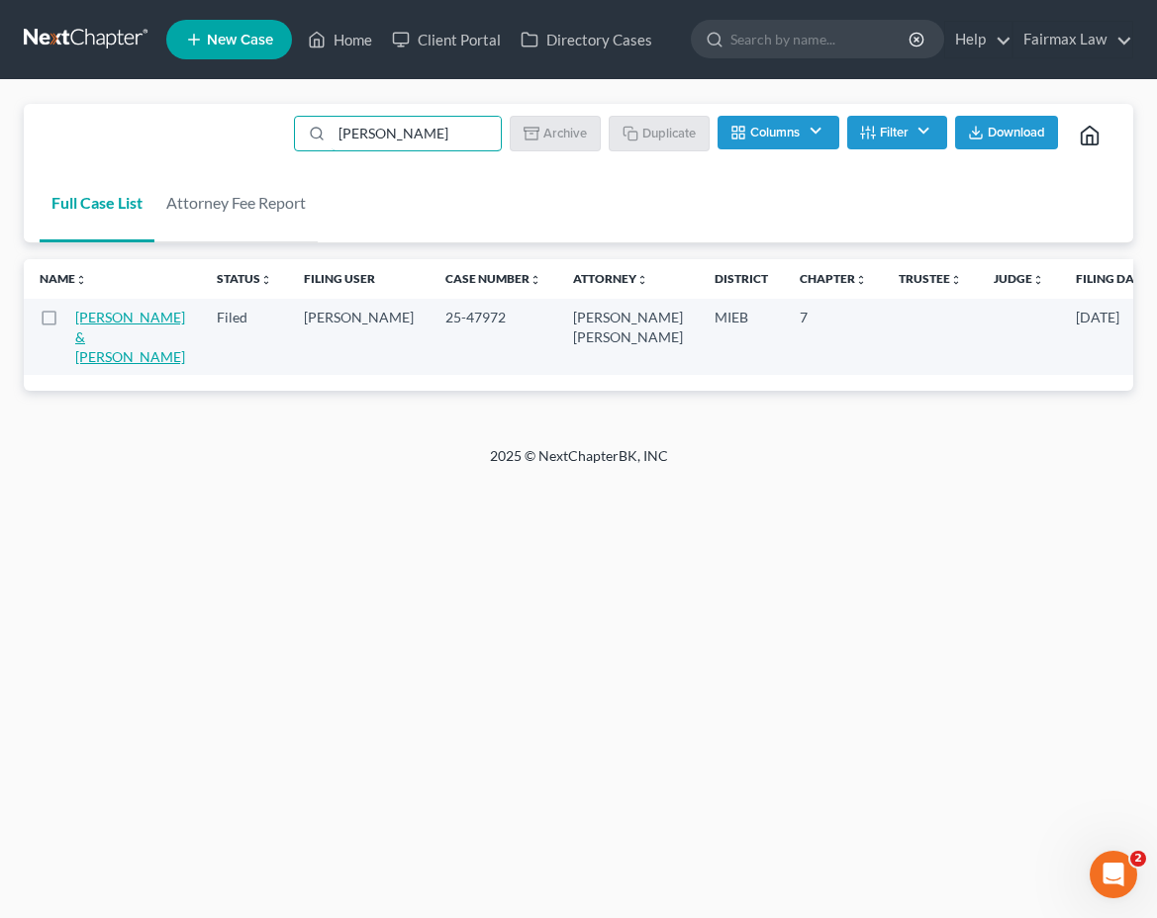
click at [102, 338] on link "[PERSON_NAME] & [PERSON_NAME]" at bounding box center [130, 337] width 110 height 56
click at [425, 134] on input "[PERSON_NAME]" at bounding box center [416, 134] width 169 height 34
paste input "[PERSON_NAME]"
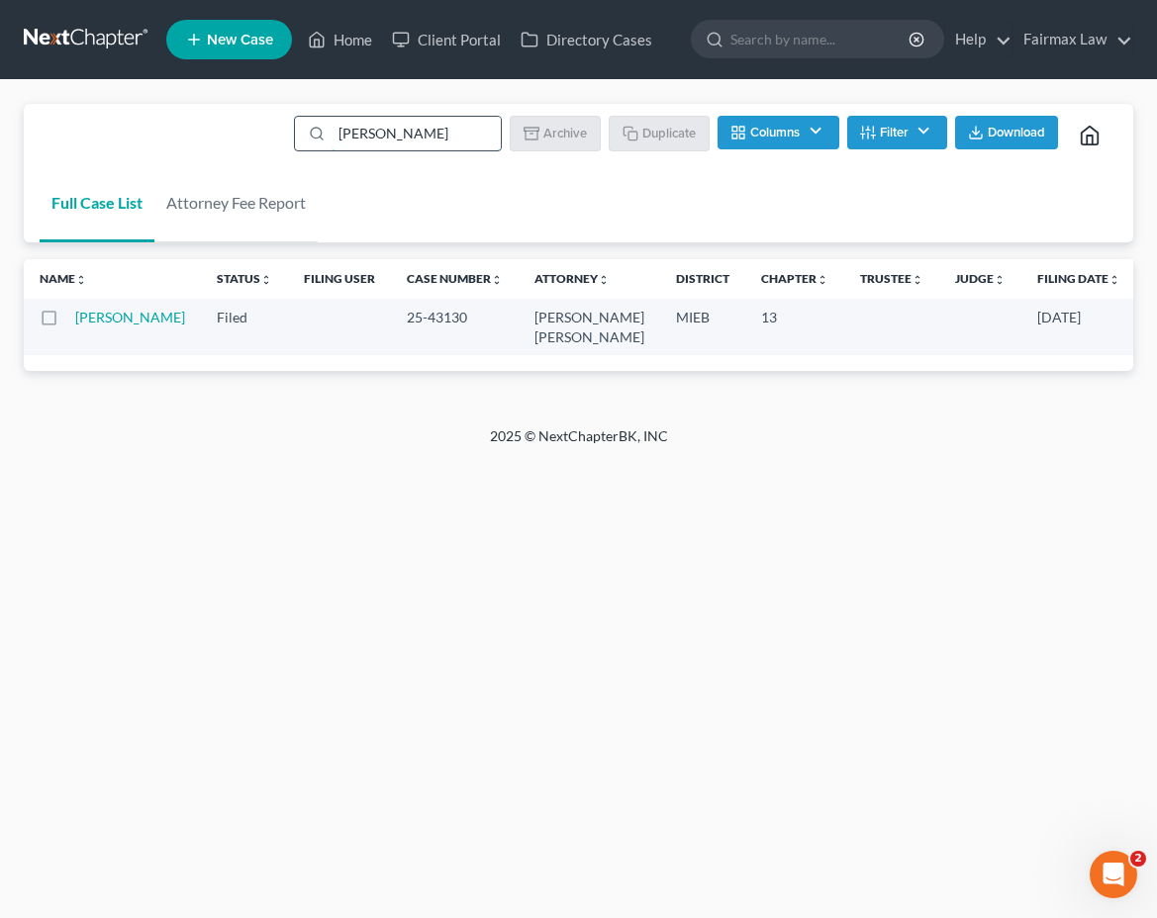
click at [443, 131] on input "[PERSON_NAME]" at bounding box center [416, 134] width 169 height 34
drag, startPoint x: 443, startPoint y: 131, endPoint x: 421, endPoint y: 133, distance: 22.9
click at [443, 131] on input "[PERSON_NAME]" at bounding box center [416, 134] width 169 height 34
paste input "[PERSON_NAME]"
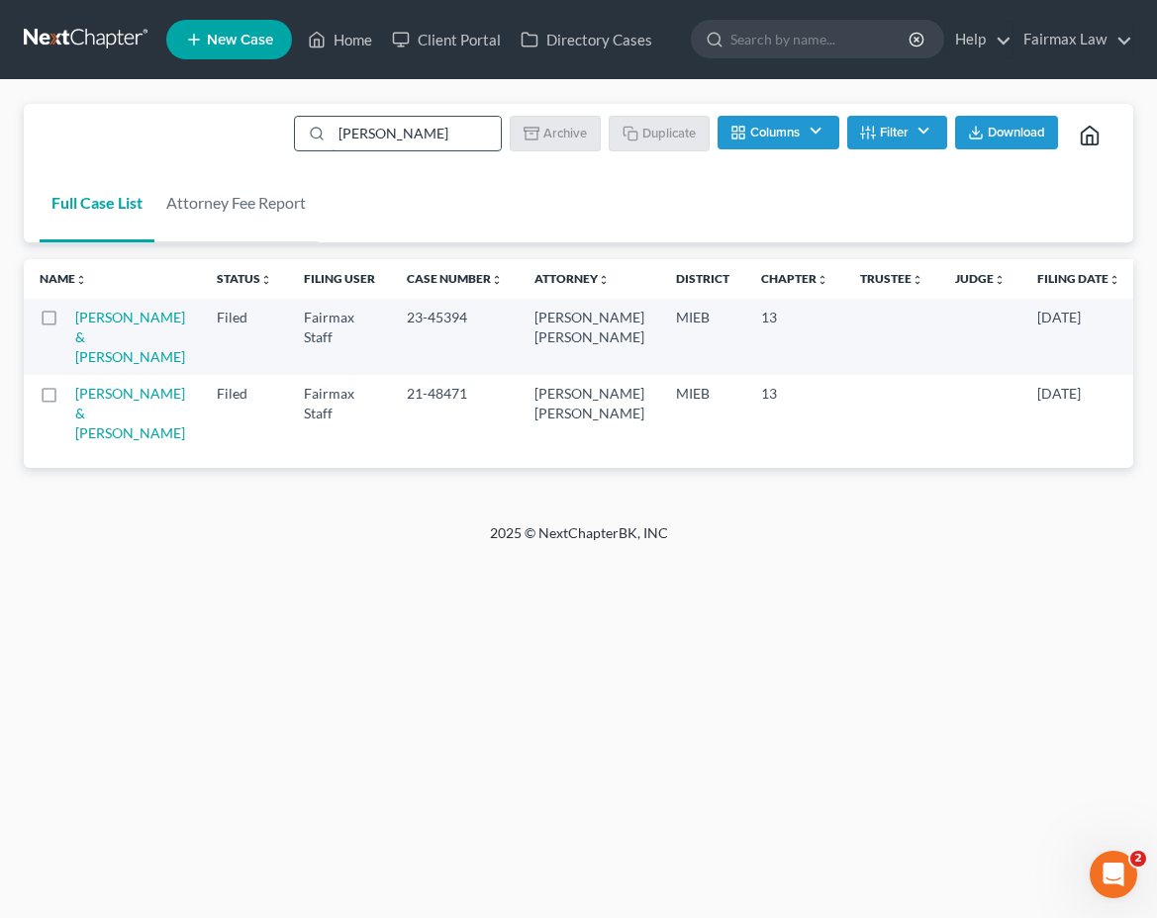
click at [454, 145] on input "[PERSON_NAME]" at bounding box center [416, 134] width 169 height 34
paste input "[PERSON_NAME]"
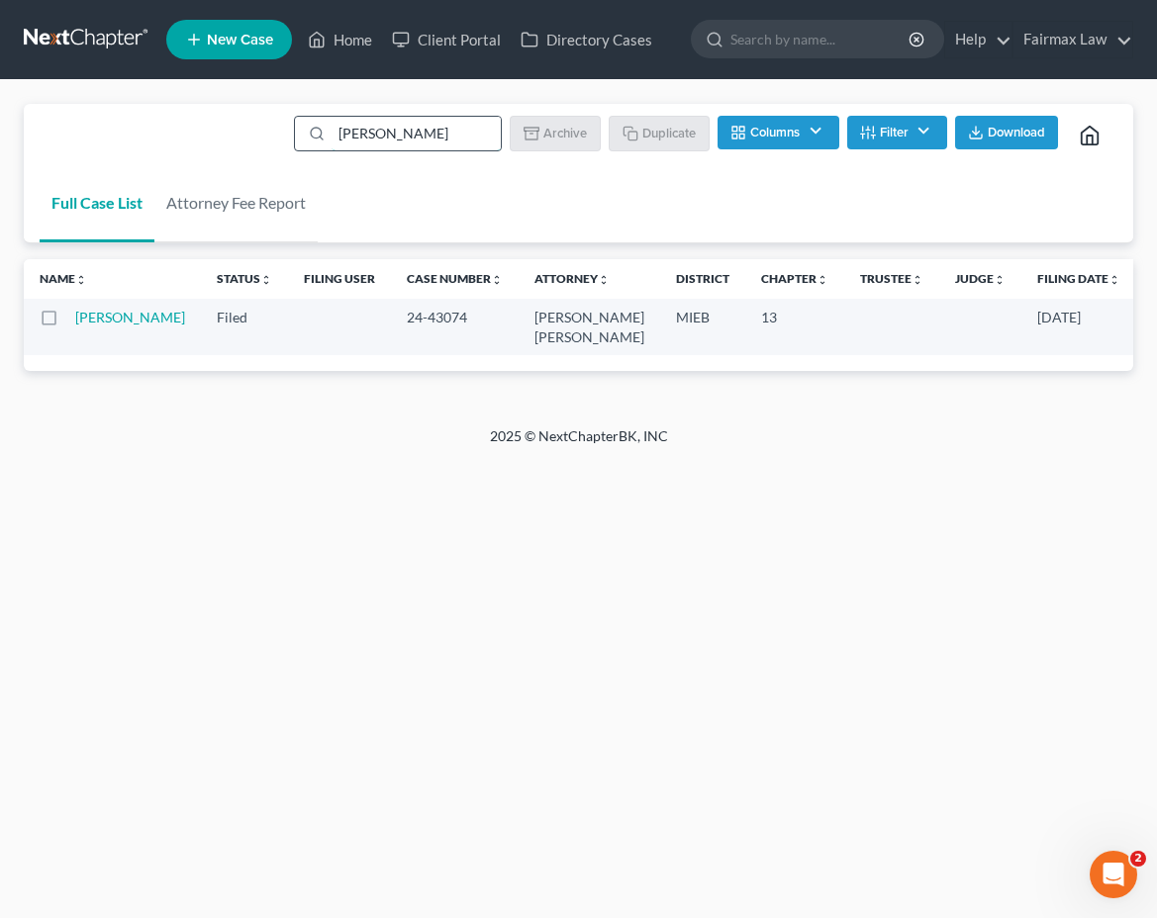
click at [421, 127] on input "[PERSON_NAME]" at bounding box center [416, 134] width 169 height 34
paste input "Latina Strange"
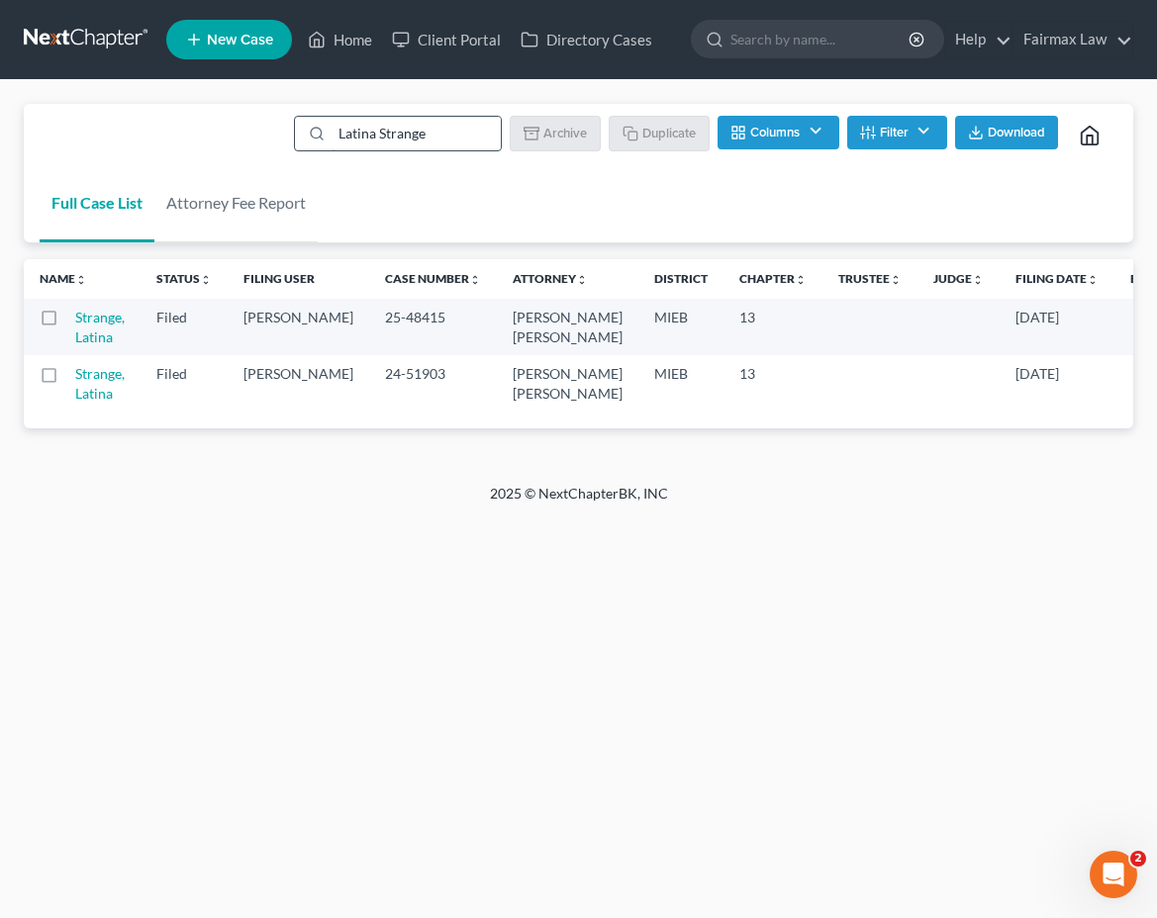
click at [415, 143] on input "Latina Strange" at bounding box center [416, 134] width 169 height 34
paste input "[PERSON_NAME]"
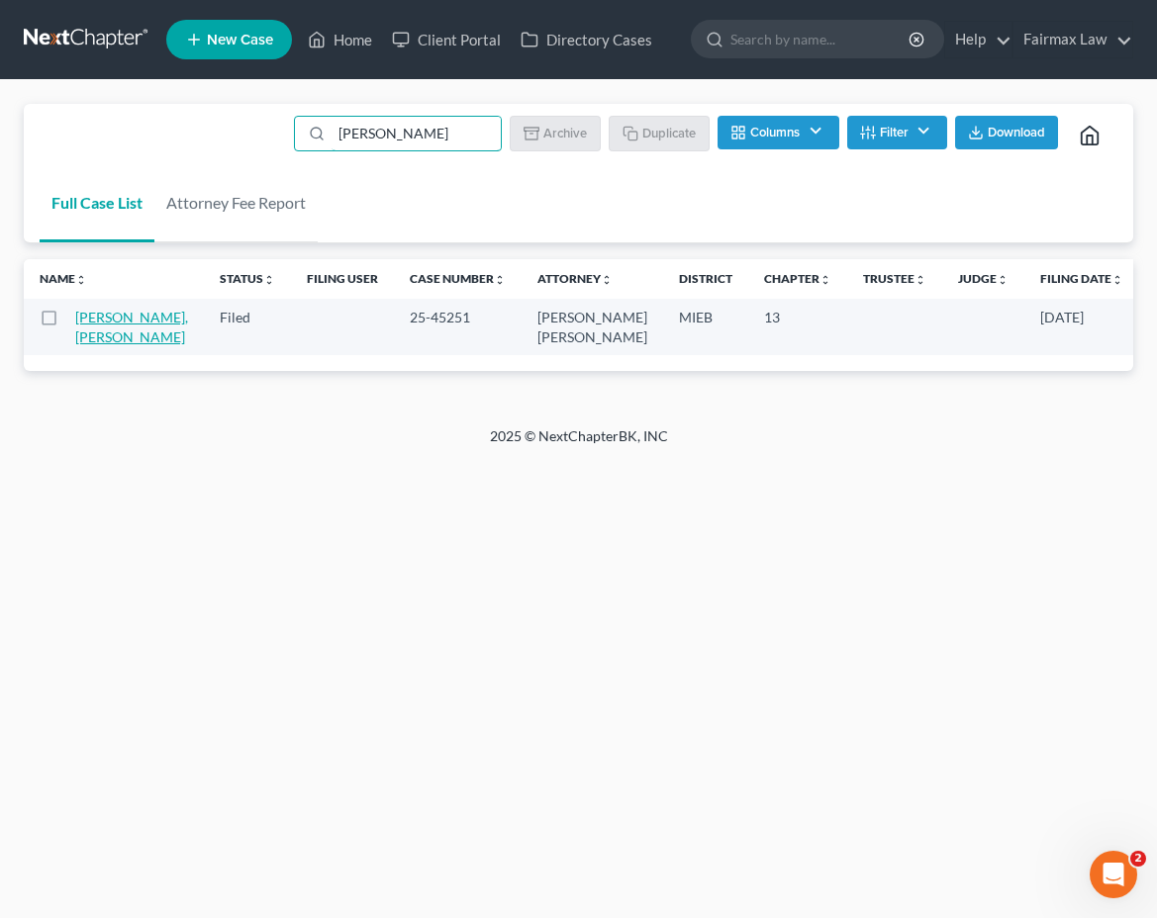
click at [110, 319] on link "[PERSON_NAME], [PERSON_NAME]" at bounding box center [131, 327] width 113 height 37
click at [449, 135] on input "[PERSON_NAME]" at bounding box center [416, 134] width 169 height 34
paste input "[PERSON_NAME]"
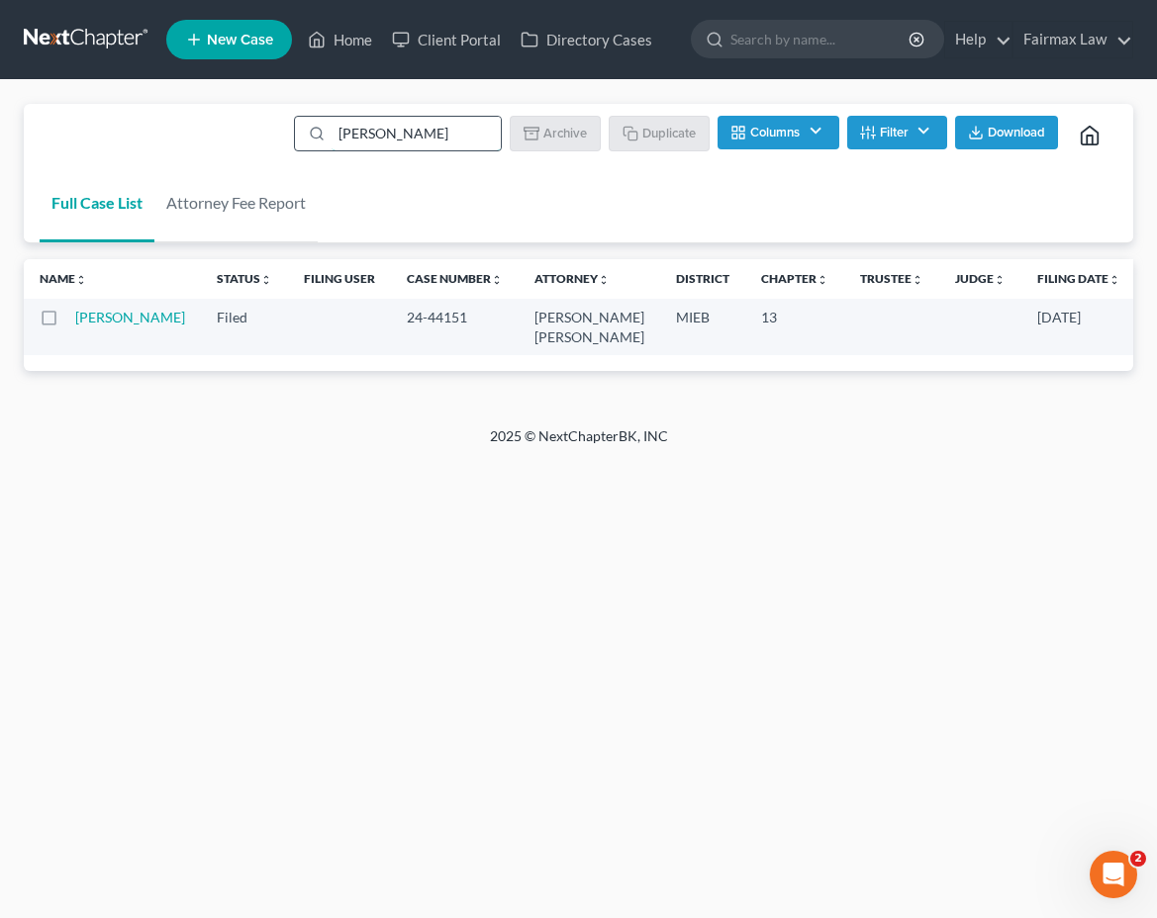
click at [442, 134] on input "[PERSON_NAME]" at bounding box center [416, 134] width 169 height 34
paste input "[PERSON_NAME]"
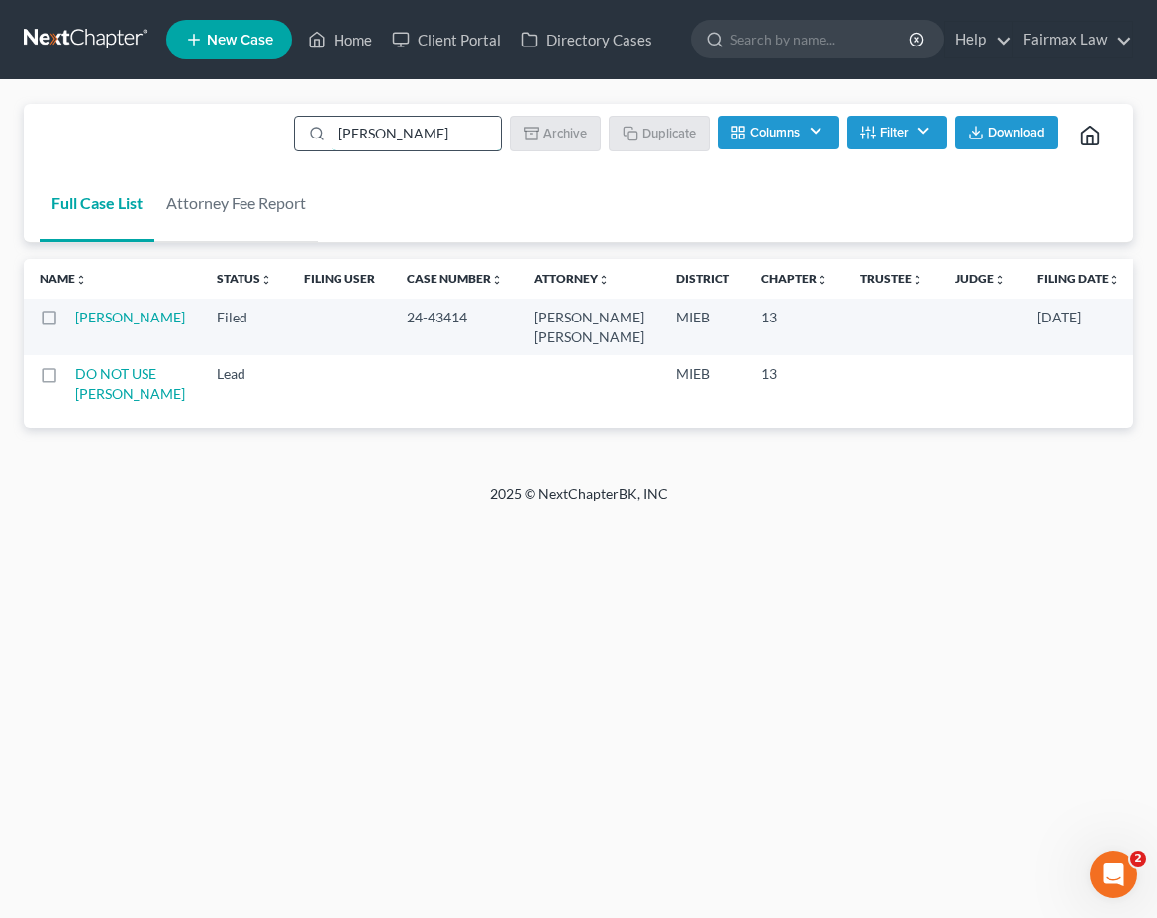
click at [364, 135] on input "[PERSON_NAME]" at bounding box center [416, 134] width 169 height 34
click at [364, 135] on input "Tiffany Shank" at bounding box center [416, 134] width 169 height 34
paste input "Brandon David Munk"
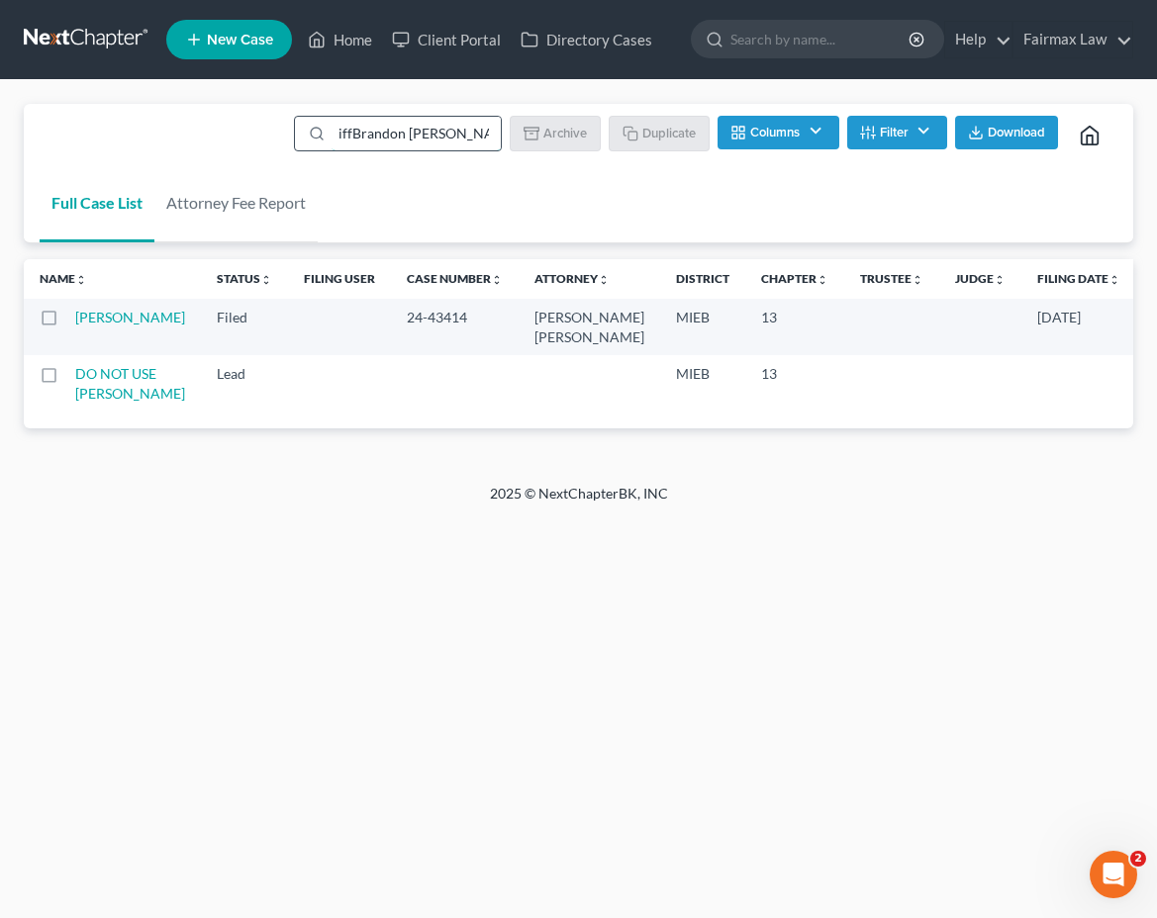
paste input "Brandon David Mu"
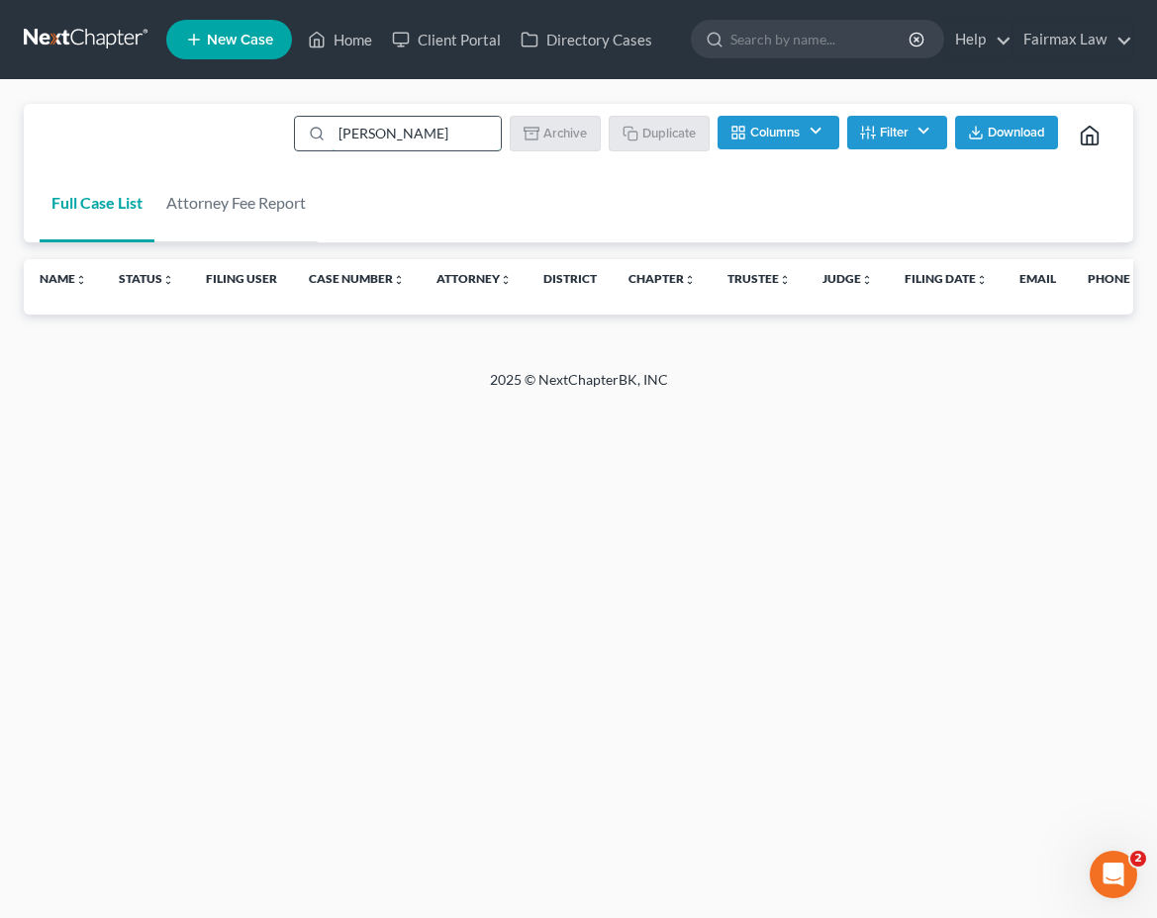
click at [407, 138] on input "Brandon David Munk" at bounding box center [416, 134] width 169 height 34
click at [408, 138] on input "Brandon David Munk" at bounding box center [416, 134] width 169 height 34
click at [354, 137] on input "Brandon Munk" at bounding box center [416, 134] width 169 height 34
click at [393, 135] on input "Munk" at bounding box center [416, 134] width 169 height 34
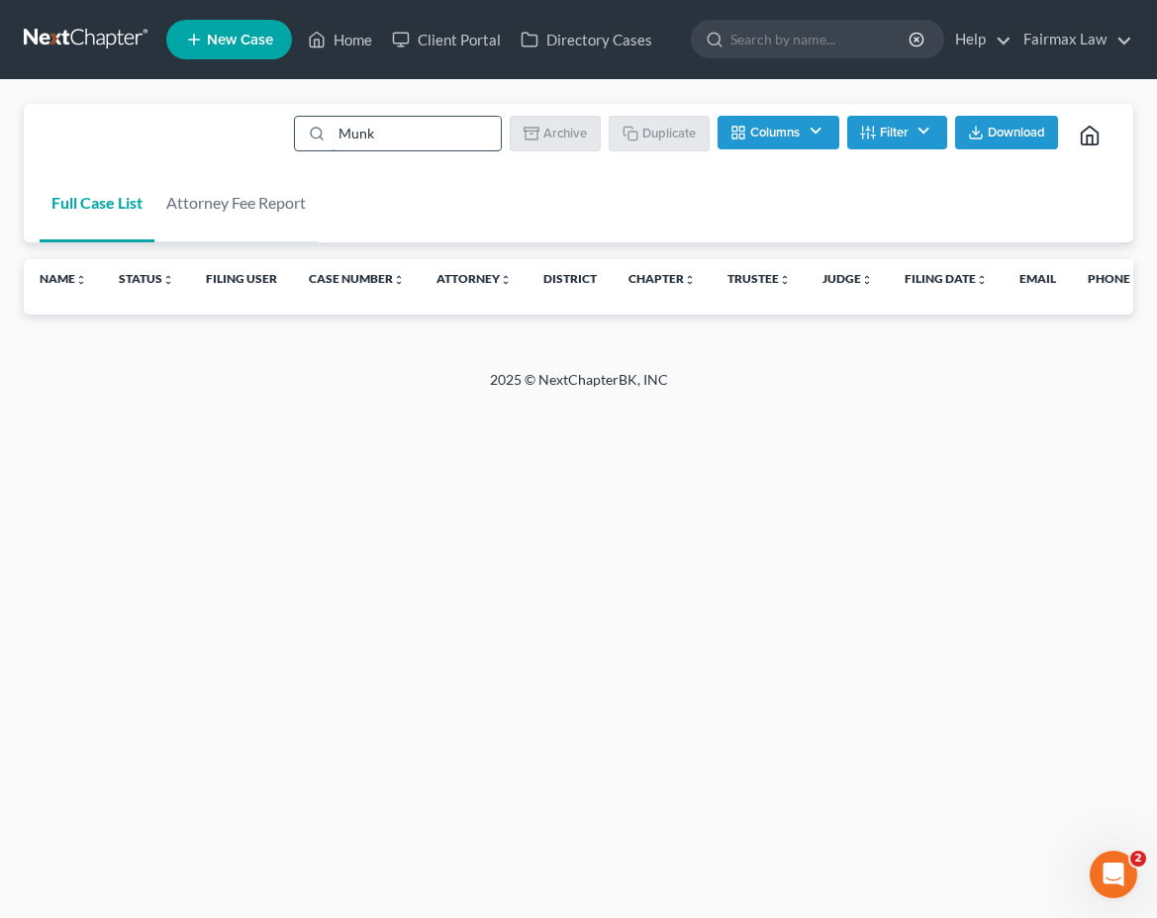
click at [393, 135] on input "Munk" at bounding box center [416, 134] width 169 height 34
paste input "Charlie Barber Jr"
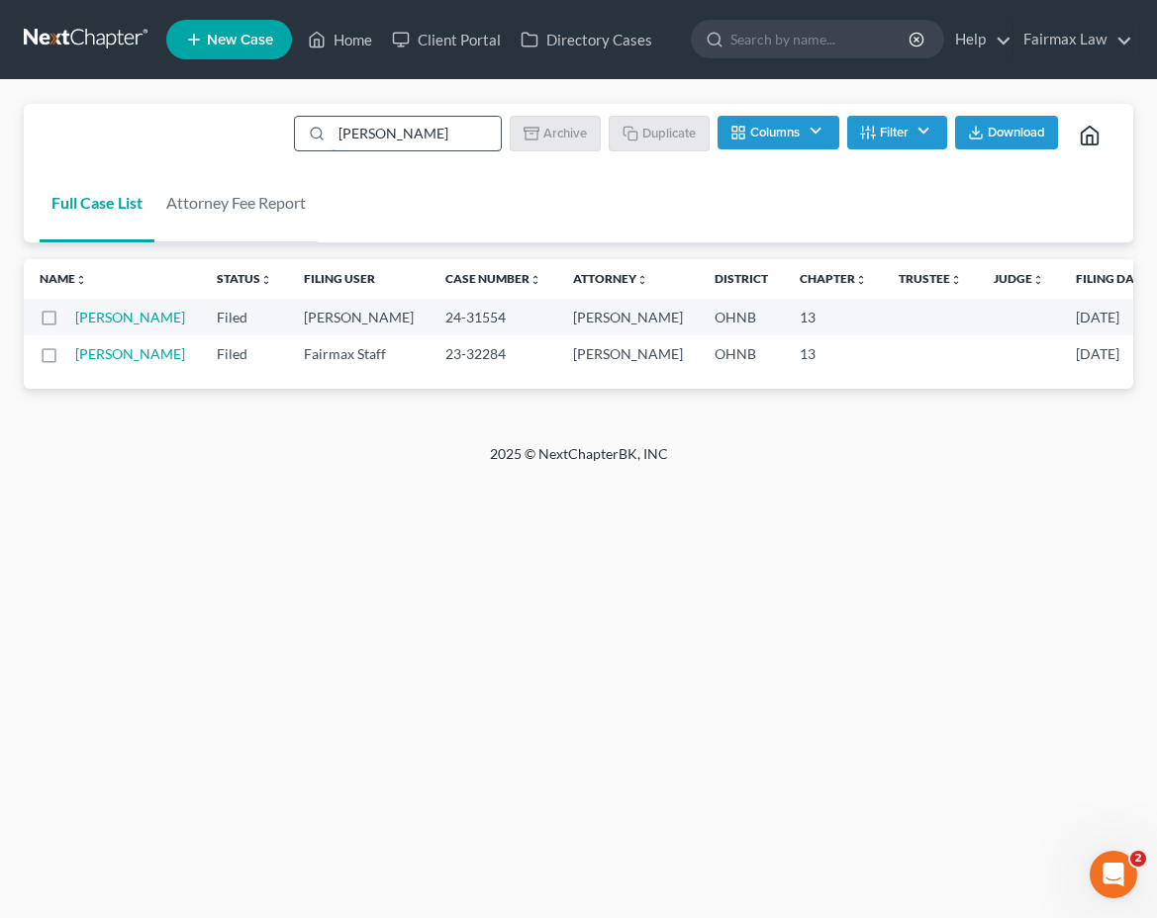
click at [370, 132] on input "Charlie Barber Jr" at bounding box center [416, 134] width 169 height 34
paste input "John Alexoff"
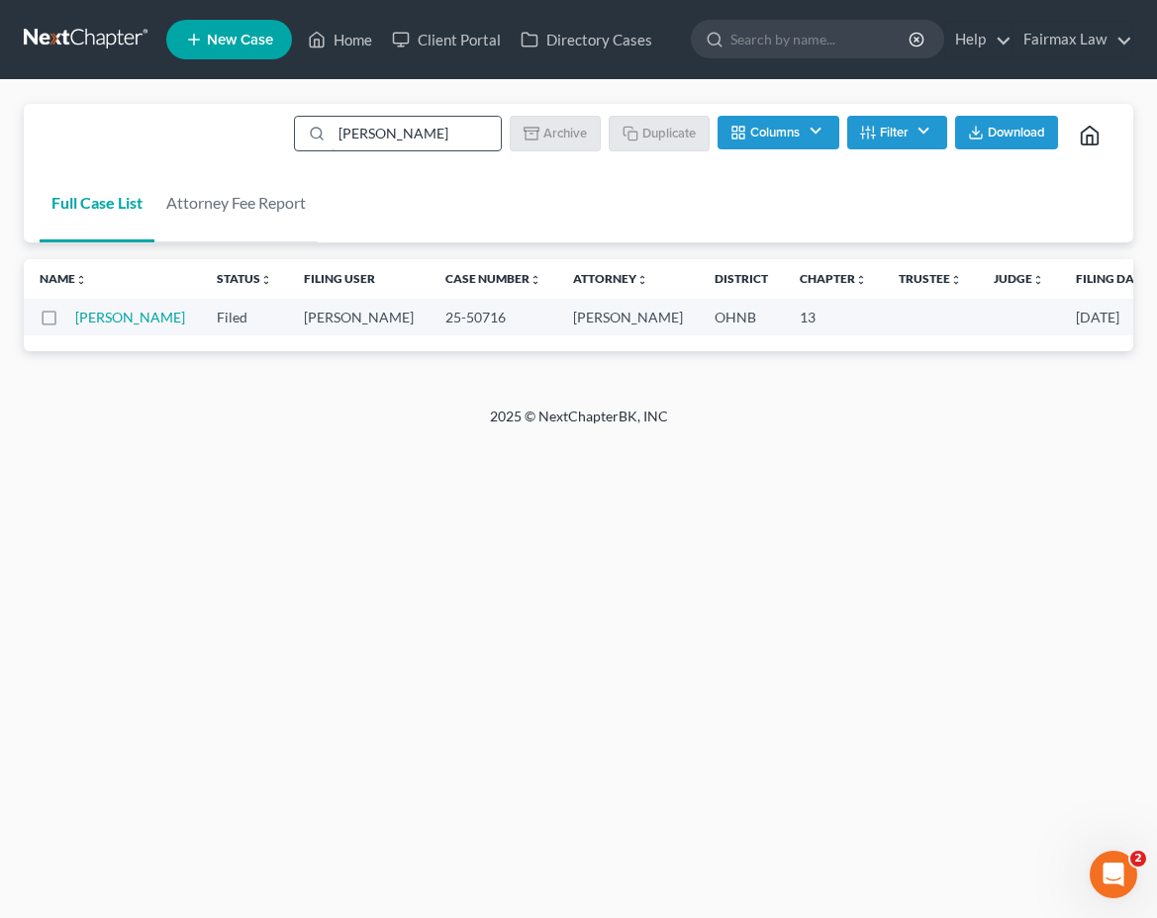
click at [429, 122] on input "John Alexoff" at bounding box center [416, 134] width 169 height 34
paste input "ustin Bleichrodt"
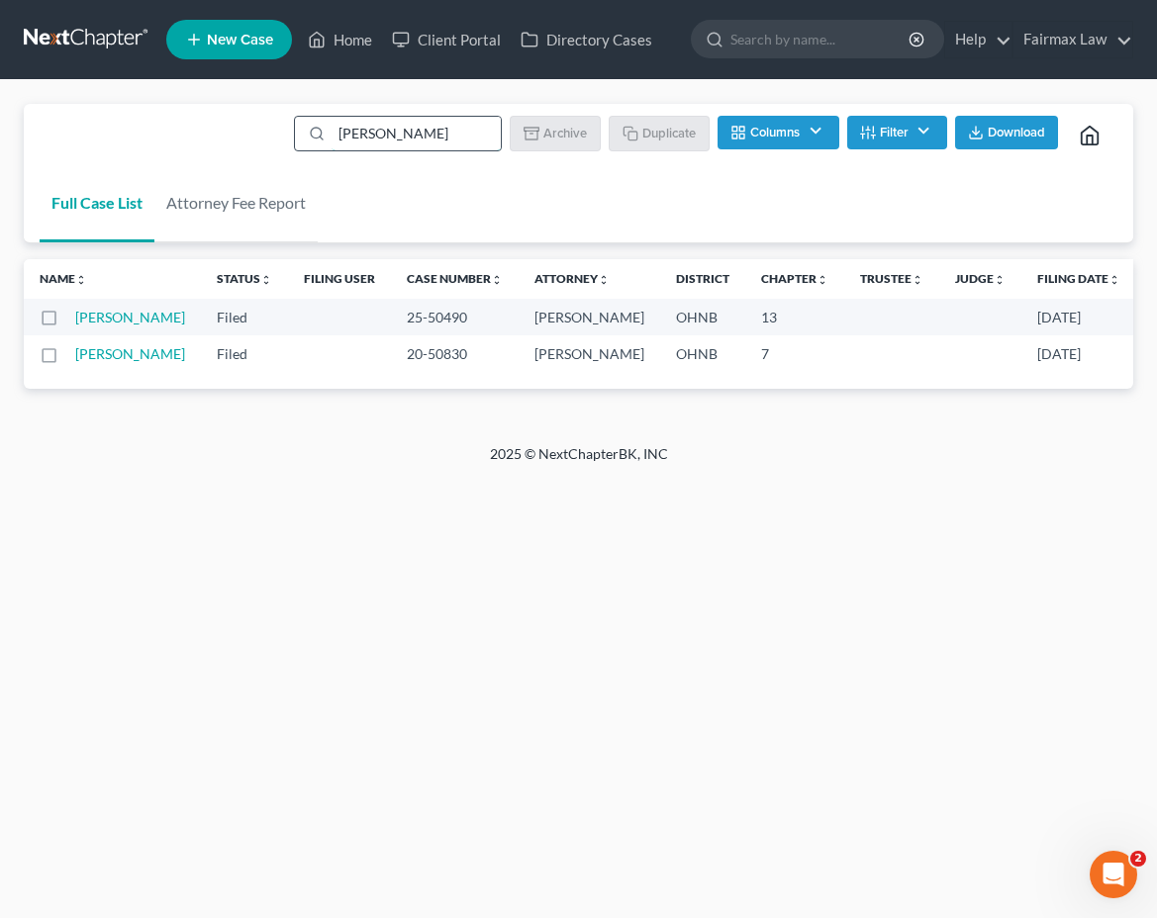
click at [397, 124] on input "Justin Bleichrodt" at bounding box center [416, 134] width 169 height 34
paste input "Shala Clark"
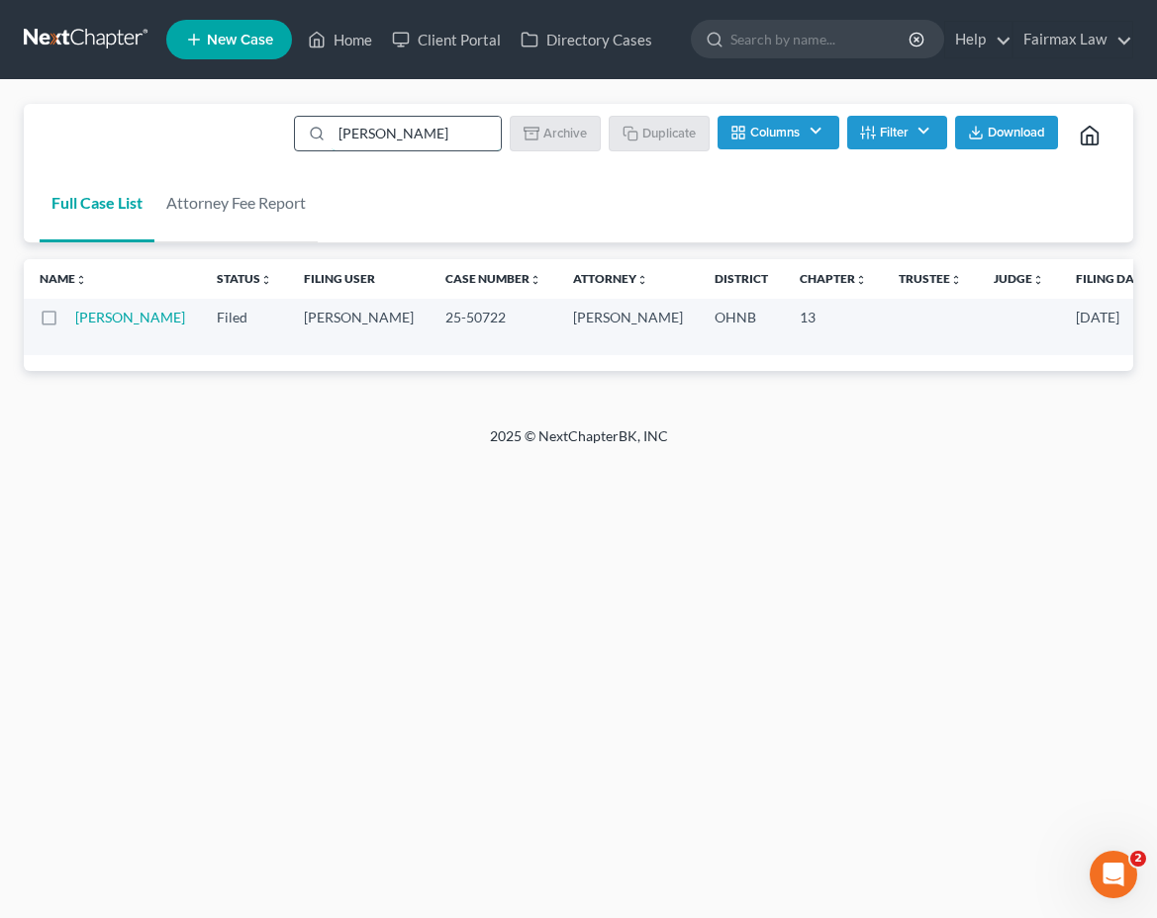
click at [444, 140] on input "Shala Clark" at bounding box center [416, 134] width 169 height 34
paste input "tephanie Theresa Turuc"
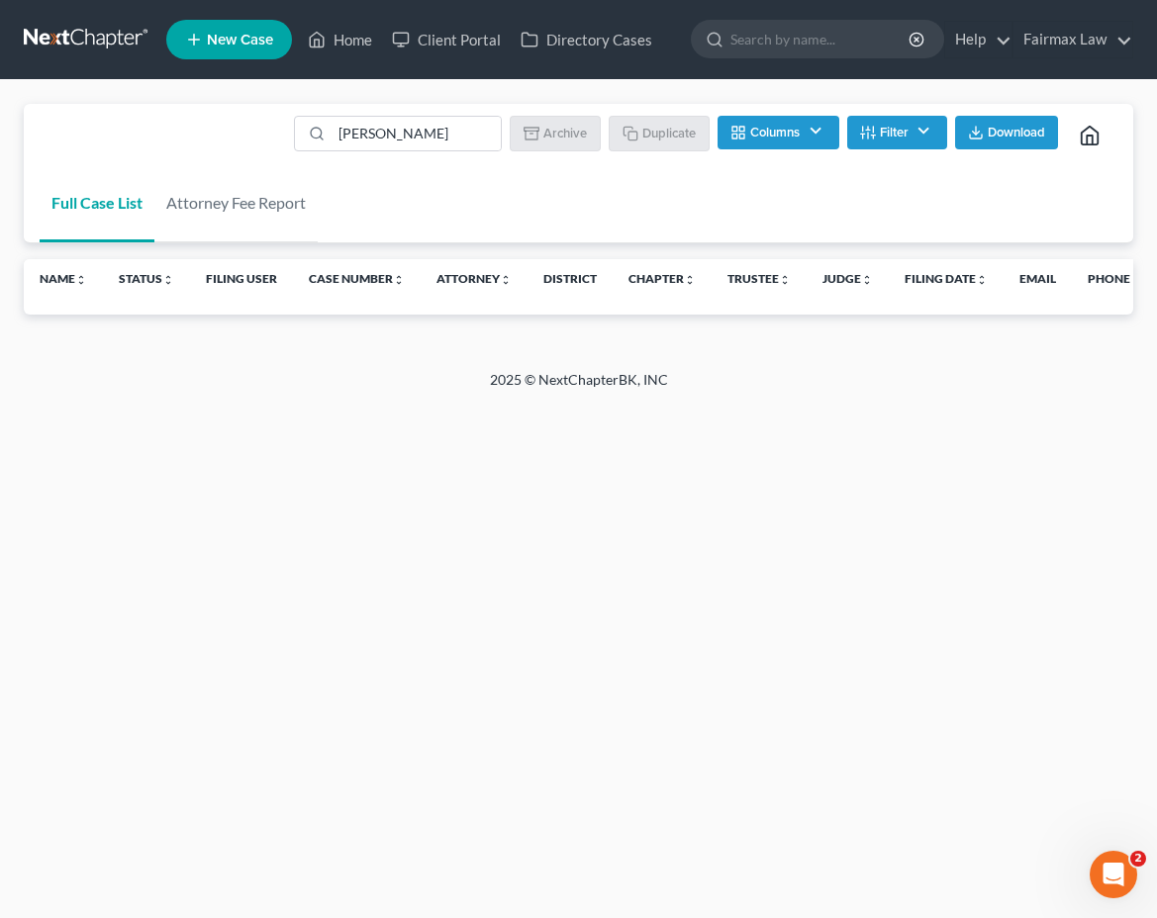
click at [450, 113] on ul "Stephanie Theresa Turuck Batch Download Archive Un-archive Duplicate Columns At…" at bounding box center [703, 136] width 827 height 48
click at [411, 127] on input "Stephanie Theresa Turuck" at bounding box center [416, 134] width 169 height 34
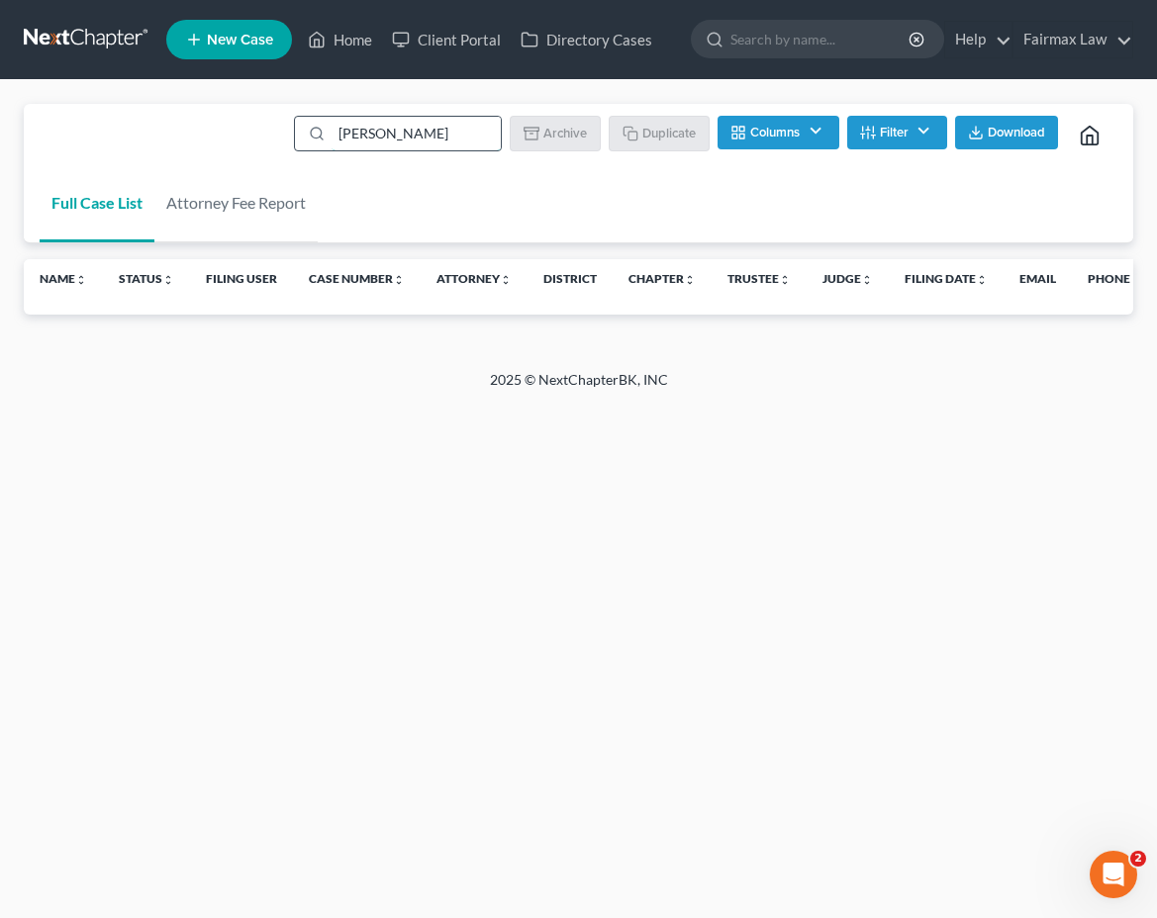
paste input "Jeremy Cox"
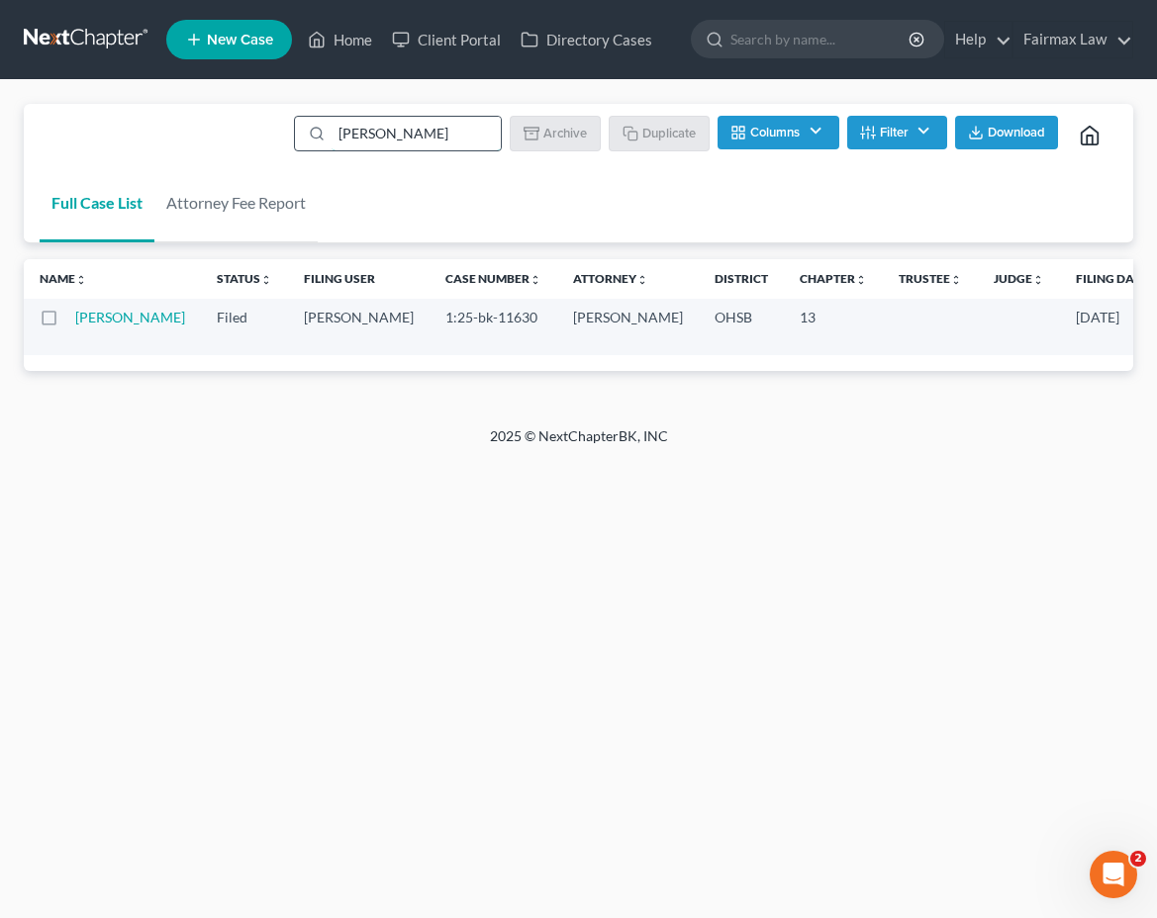
click at [477, 121] on input "Jeremy Cox" at bounding box center [416, 134] width 169 height 34
paste input "Maya Aislinn Ricci"
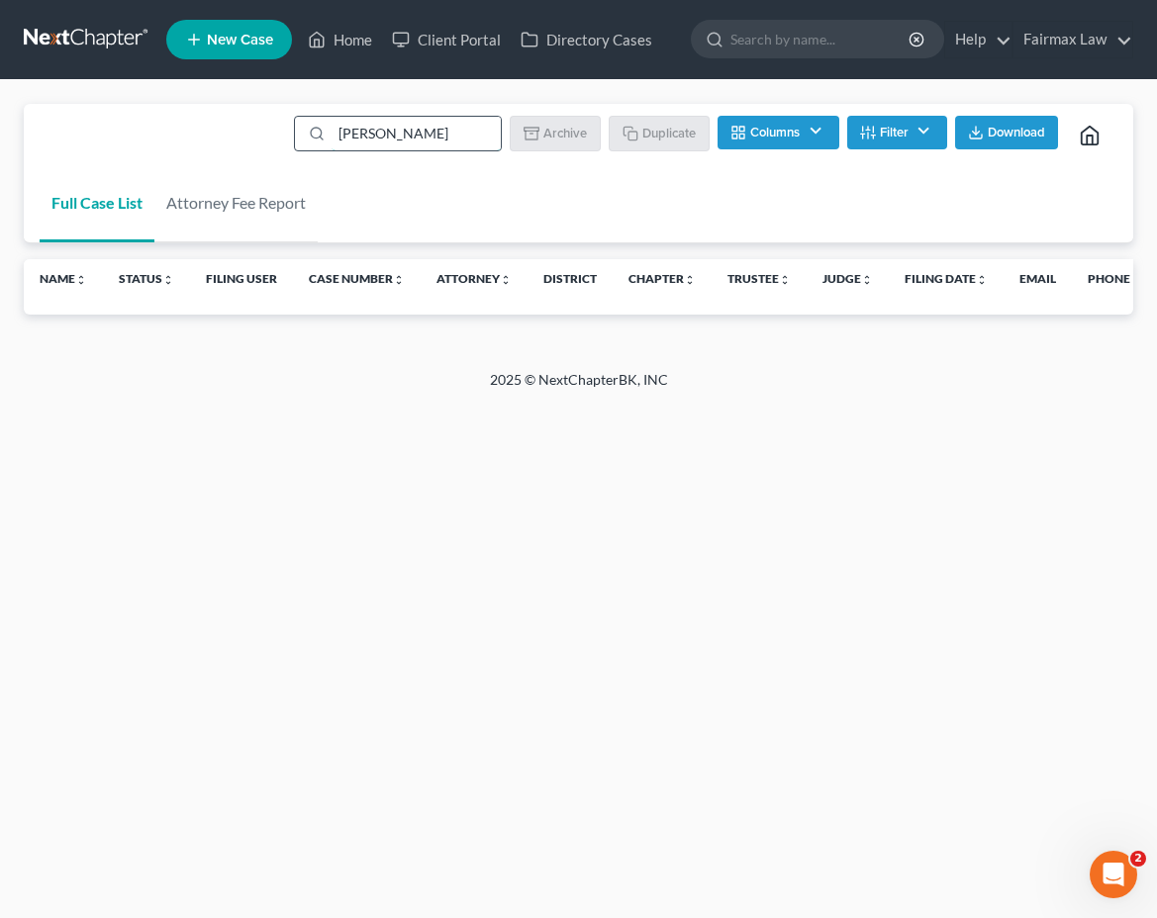
click at [391, 139] on input "Maya Aislinn Ricci" at bounding box center [416, 134] width 169 height 34
paste input "Terra Csernik"
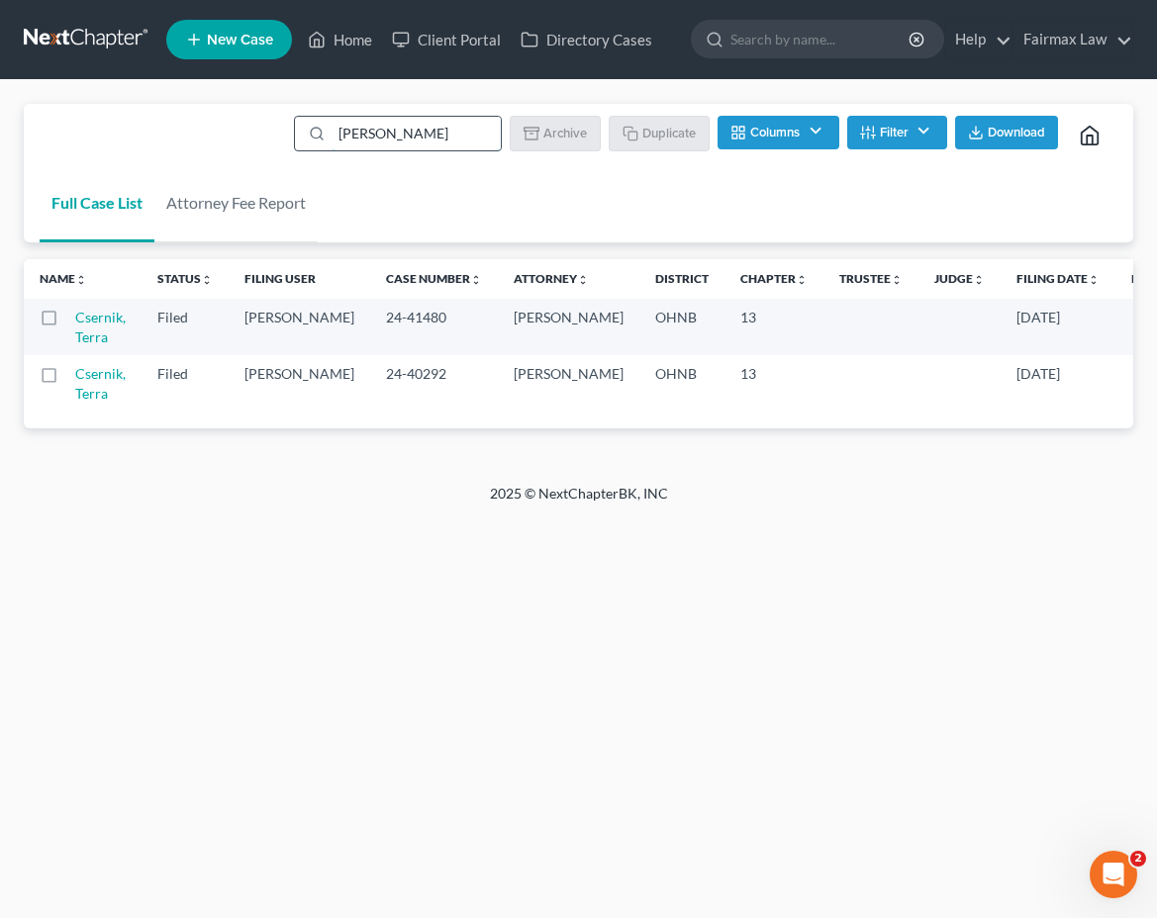
click at [390, 143] on input "Terra Csernik" at bounding box center [416, 134] width 169 height 34
paste input "Patrick Hadley"
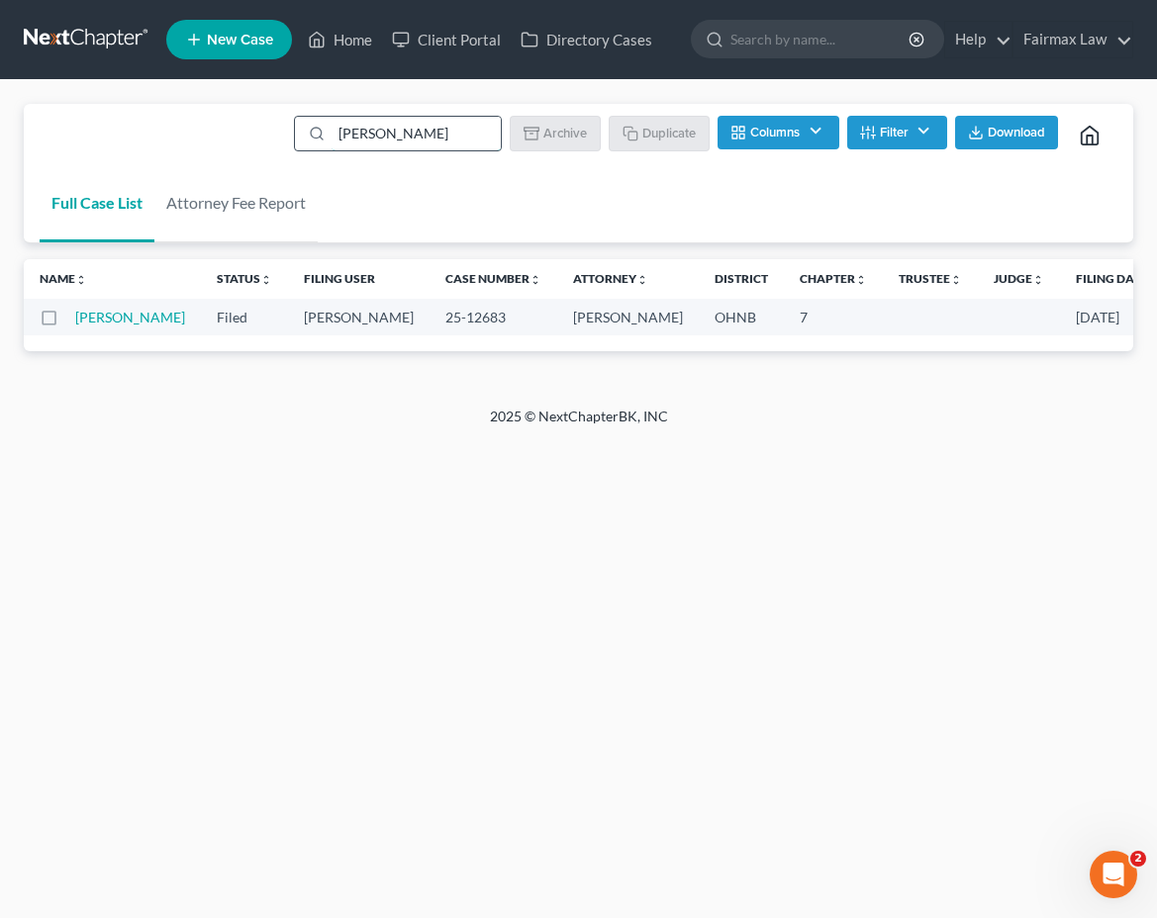
click at [416, 132] on input "Patrick Hadley" at bounding box center [416, 134] width 169 height 34
click at [416, 131] on input "Patrick Hadley" at bounding box center [416, 134] width 169 height 34
paste input "Laurie VanderMeer"
click at [407, 134] on input "Laurie VanderMeer" at bounding box center [416, 134] width 169 height 34
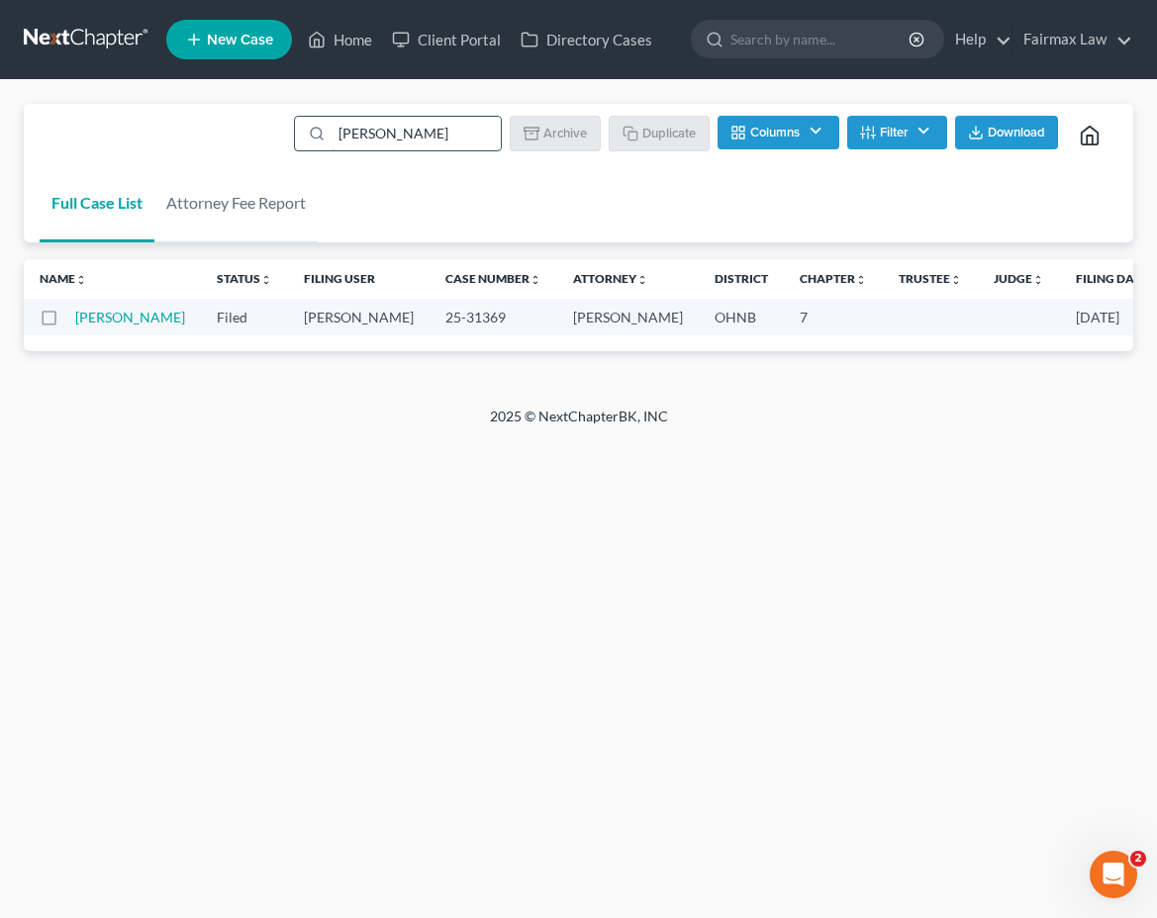
click at [408, 134] on input "Laurie VanderMeer" at bounding box center [416, 134] width 169 height 34
click at [408, 133] on input "Laurie VanderMeer" at bounding box center [416, 134] width 169 height 34
paste input "Tiffany Robinson"
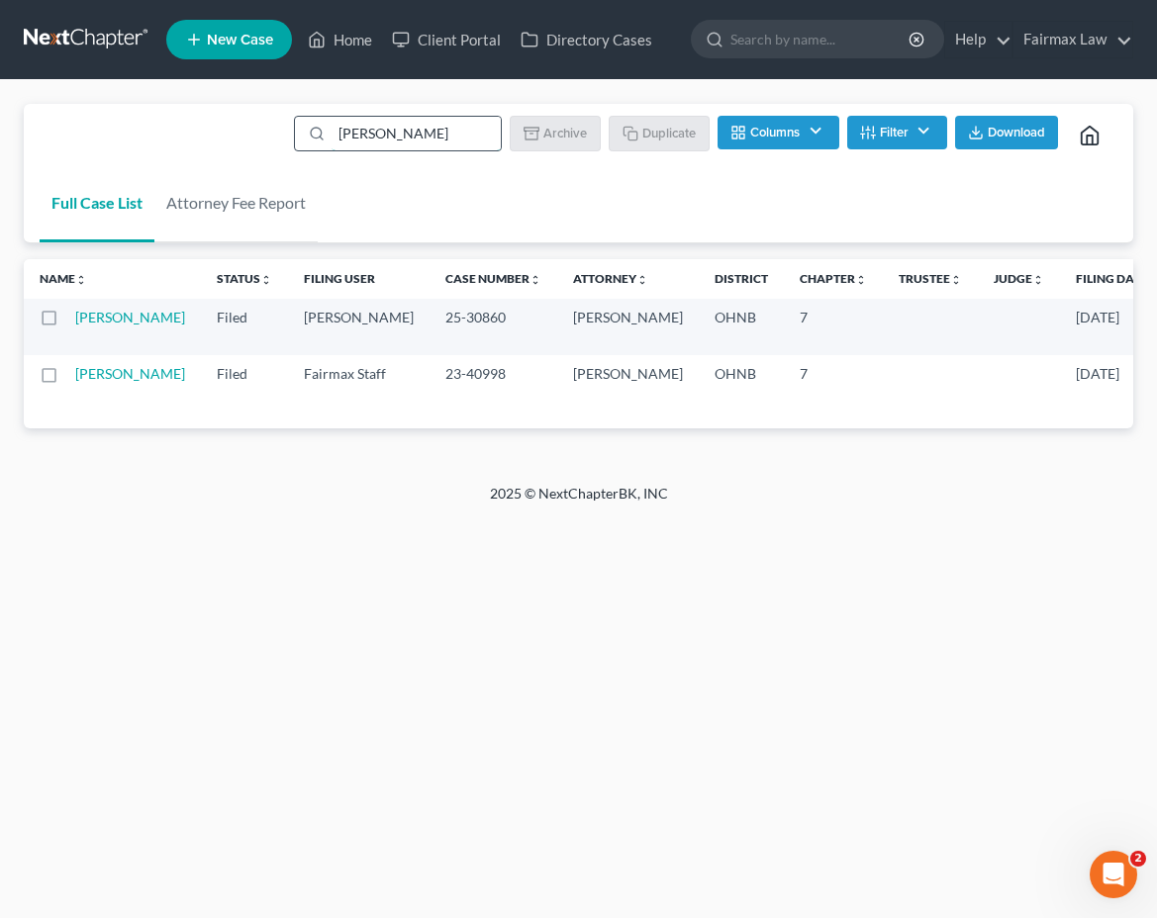
click at [420, 122] on input "Tiffany Robinson" at bounding box center [416, 134] width 169 height 34
paste input "341(a) Meeting for"
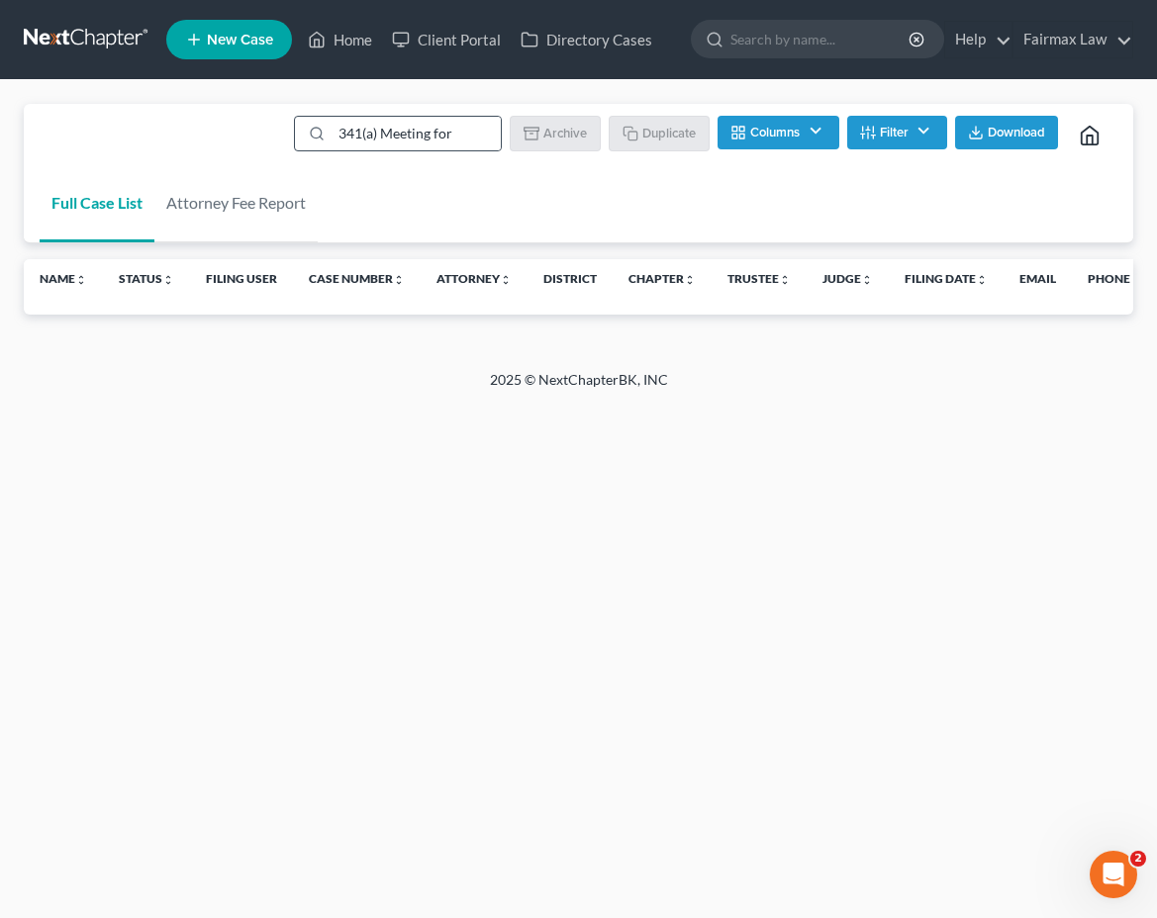
click at [414, 116] on div "341(a) Meeting for" at bounding box center [398, 134] width 208 height 36
click at [417, 133] on input "341(a) Meeting for" at bounding box center [416, 134] width 169 height 34
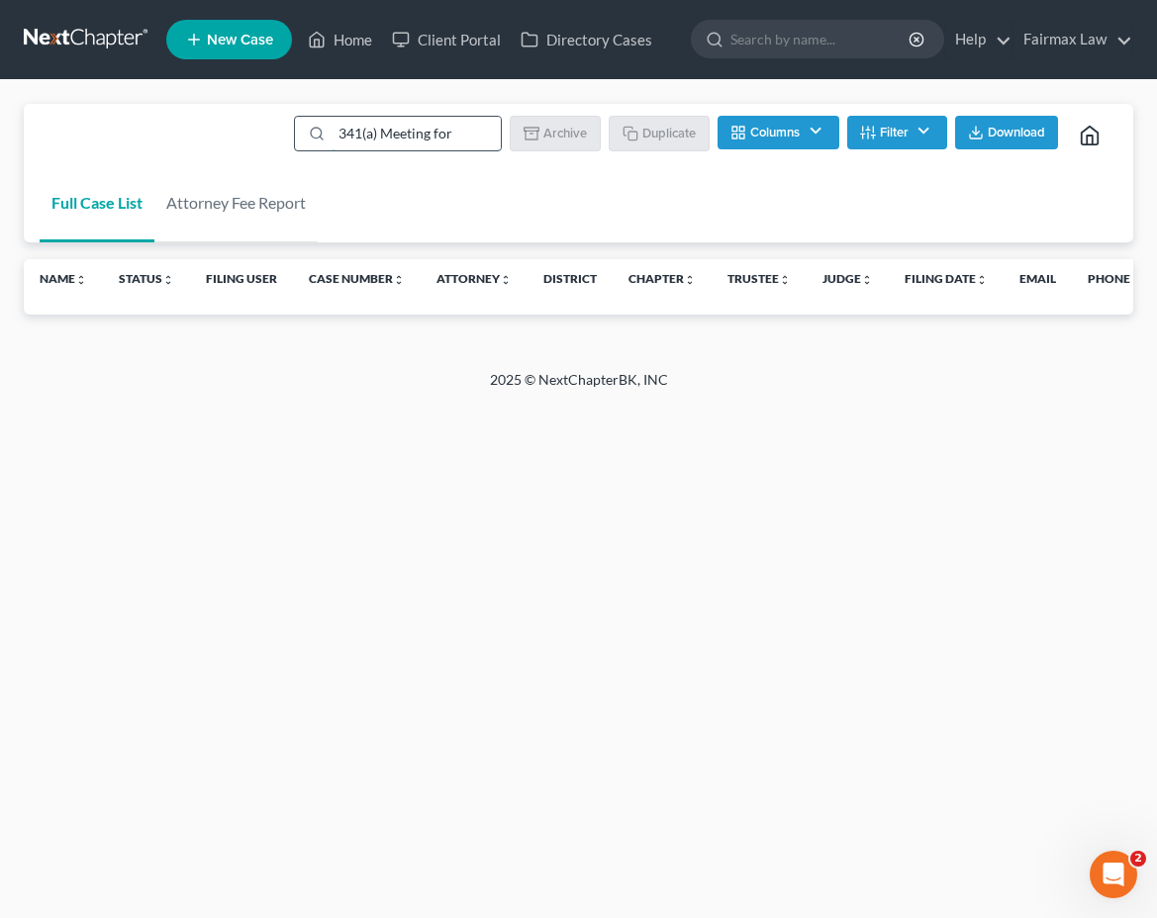
click at [417, 133] on input "341(a) Meeting for" at bounding box center [416, 134] width 169 height 34
paste input "Brittney Hayward"
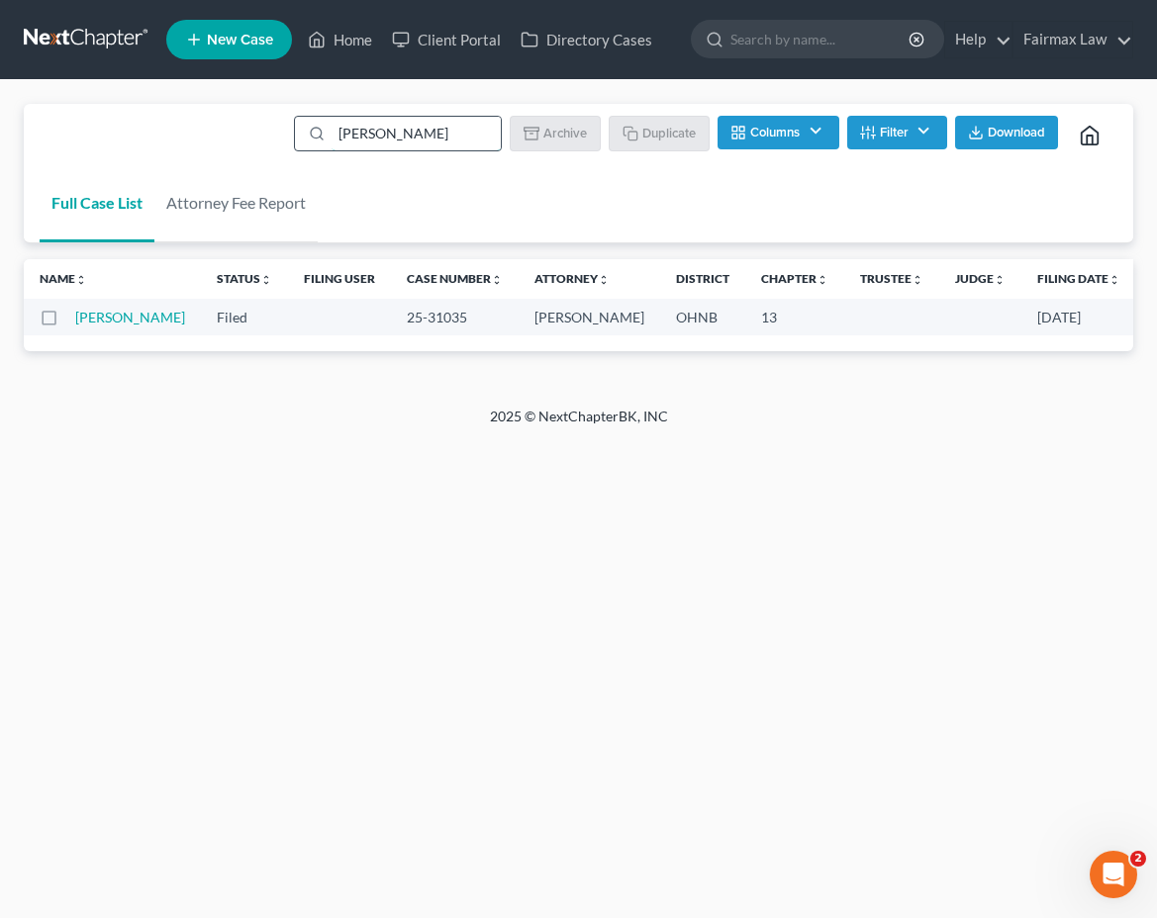
click at [461, 134] on input "Brittney Hayward" at bounding box center [416, 134] width 169 height 34
paste input "Mensah"
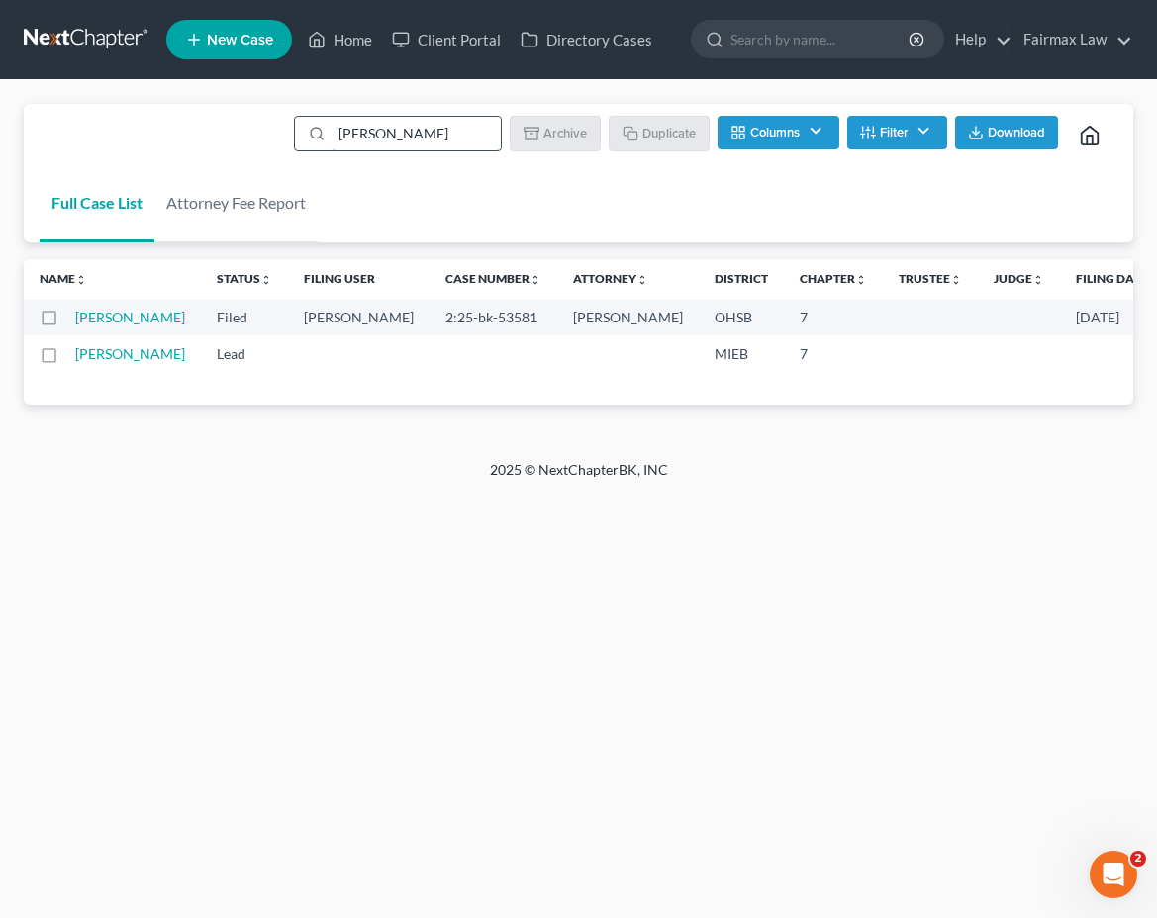
click at [407, 117] on input "Mensah" at bounding box center [416, 134] width 169 height 34
paste input "Jennifer Loughner"
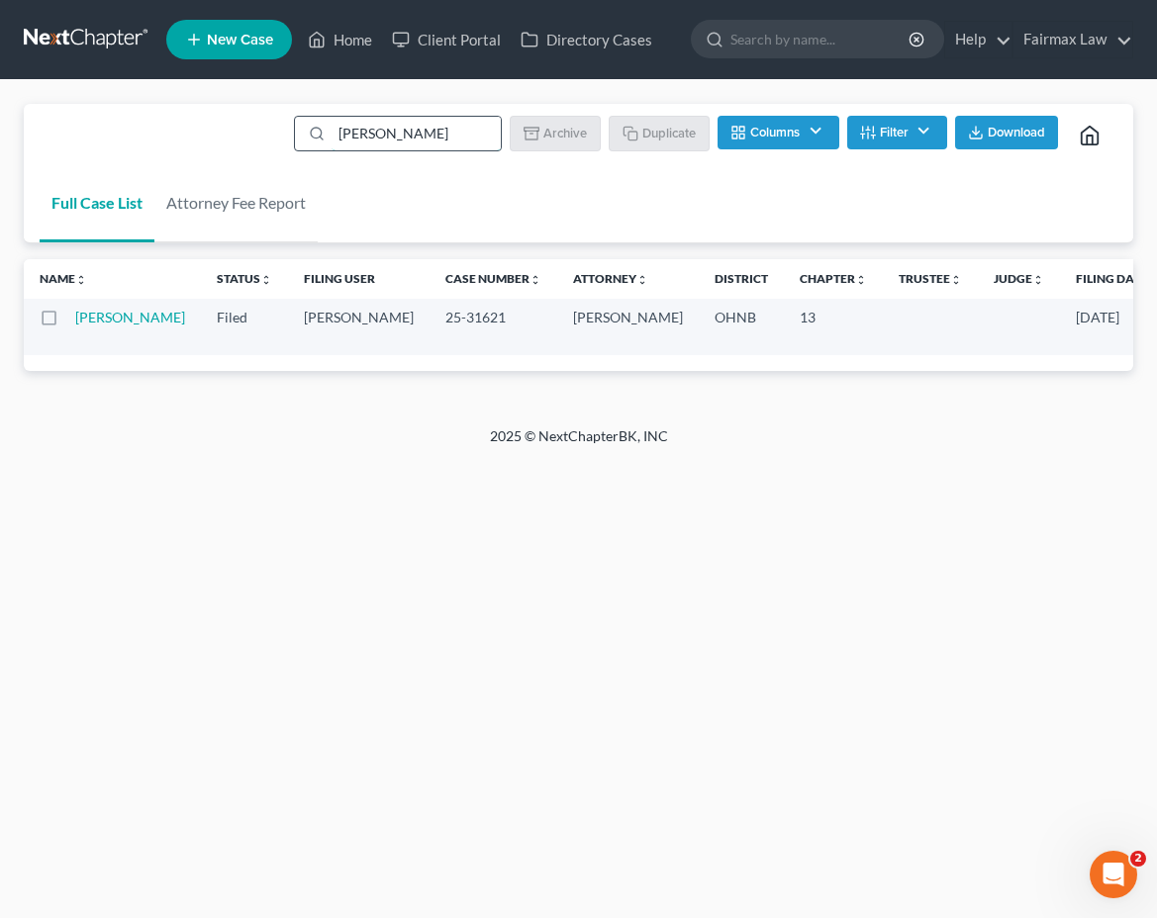
click at [385, 129] on input "Jennifer Loughner" at bounding box center [416, 134] width 169 height 34
paste input "ustin Bleichrodt"
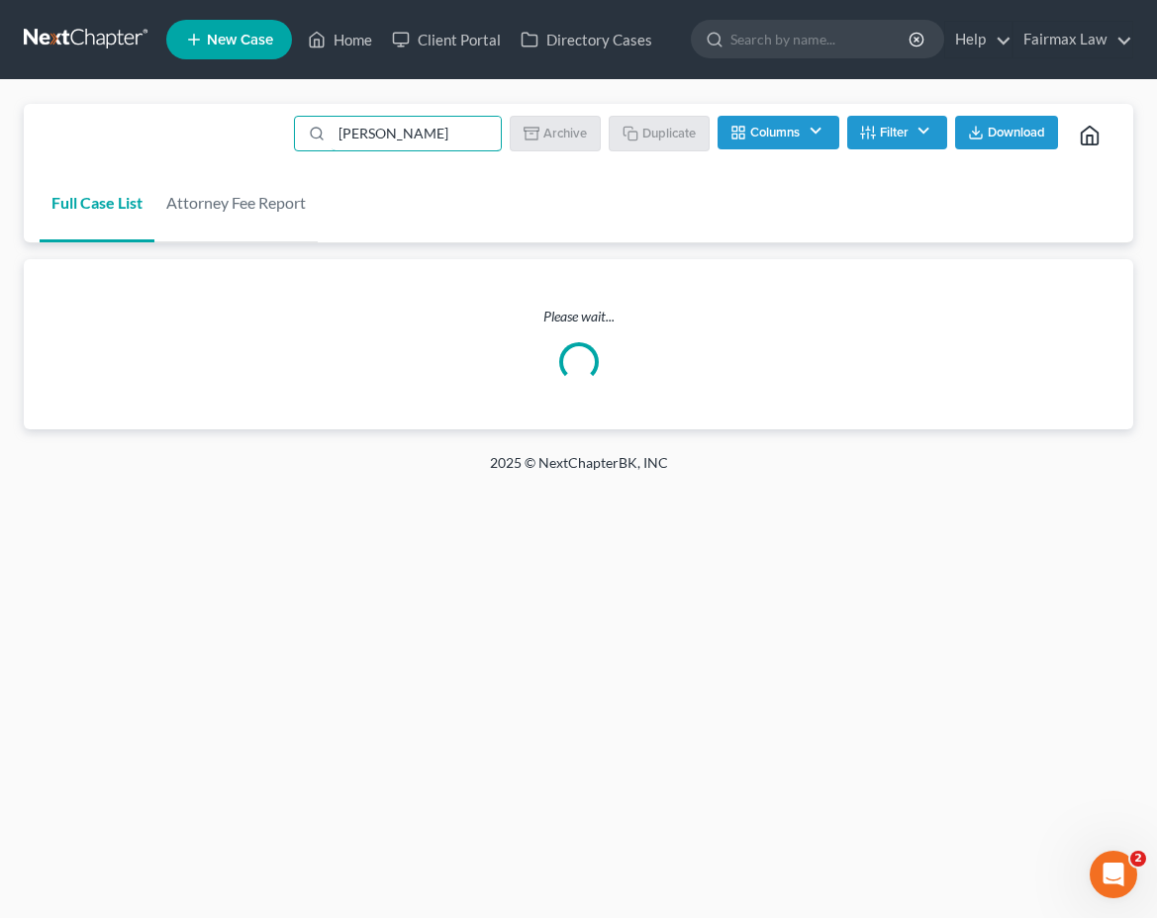
type input "Justin Bleichrodt"
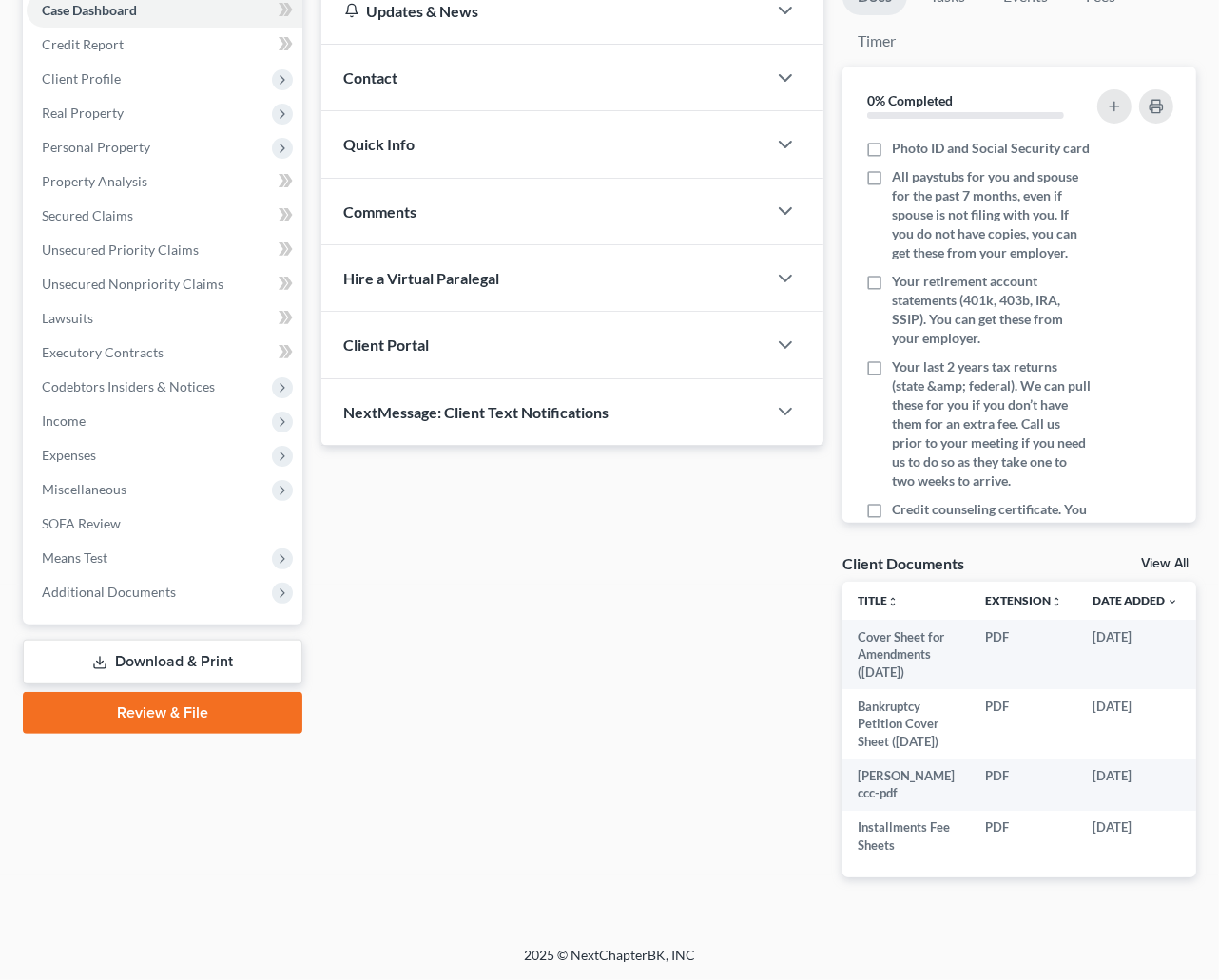
scroll to position [254, 0]
drag, startPoint x: 100, startPoint y: 542, endPoint x: 119, endPoint y: 575, distance: 38.1
click at [100, 584] on span "Additional Documents" at bounding box center [110, 592] width 134 height 16
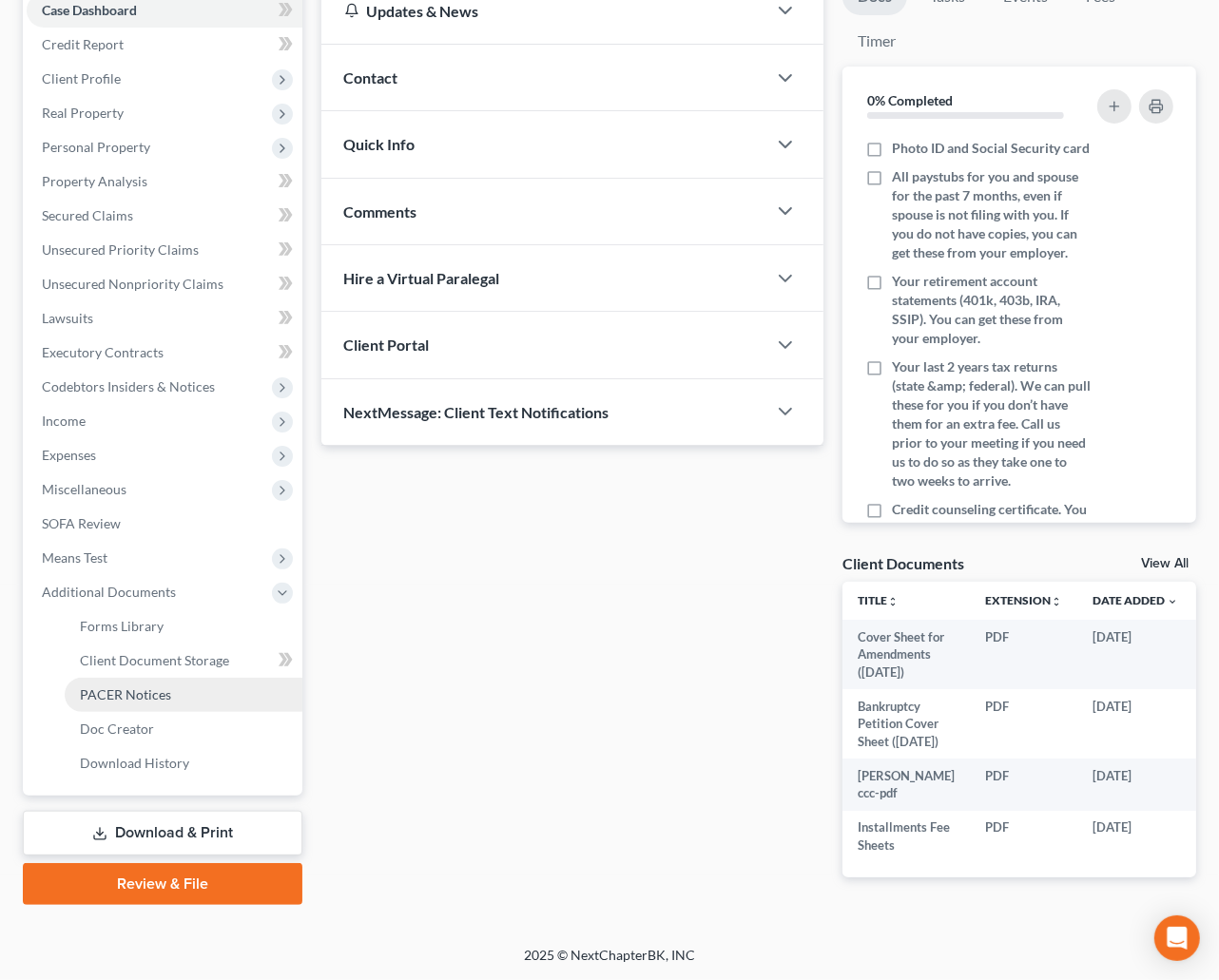
click at [124, 687] on span "PACER Notices" at bounding box center [125, 695] width 91 height 16
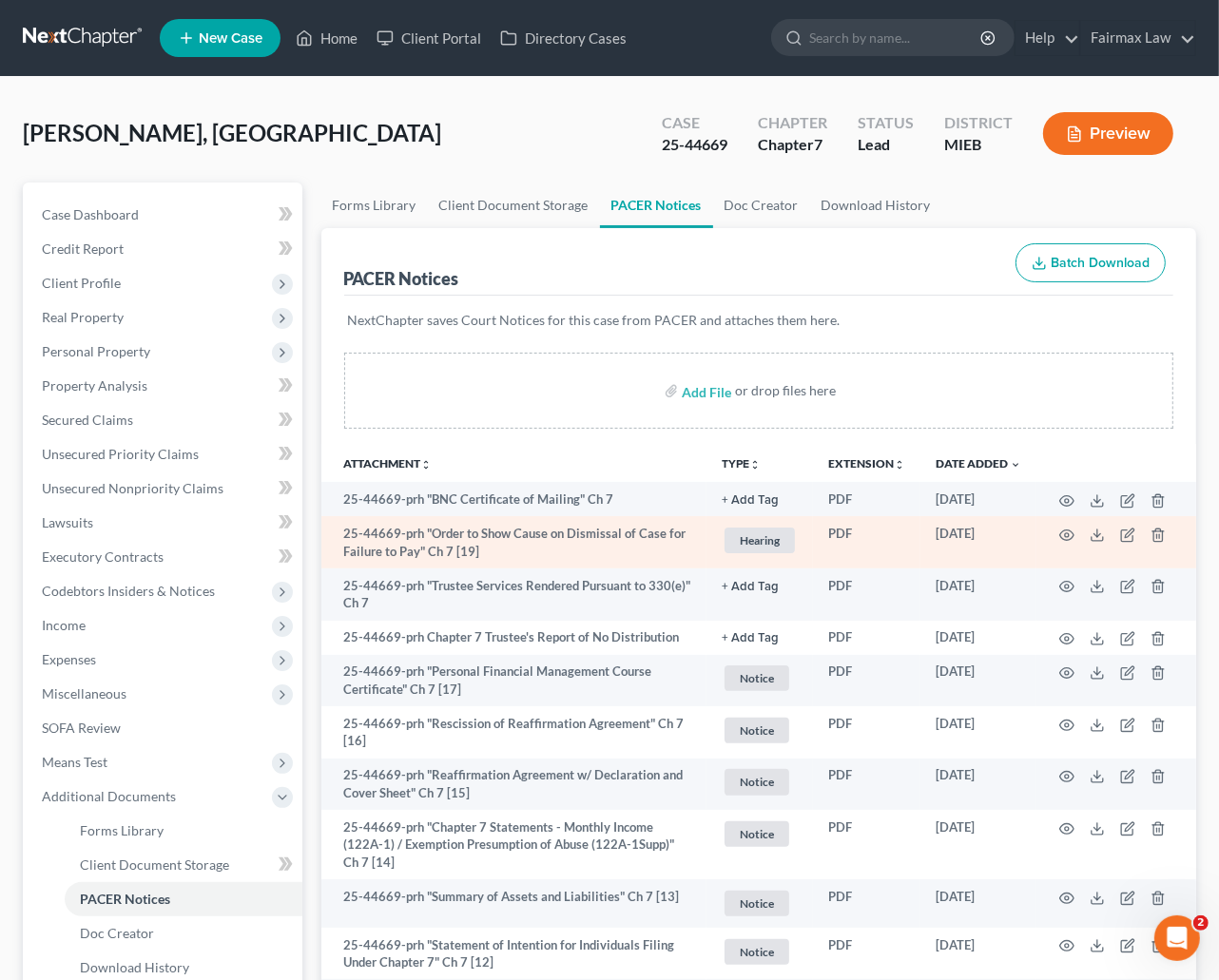
click at [598, 557] on td "25-44669-prh "Order to Show Cause on Dismissal of Case for Failure to Pay" Ch 7…" at bounding box center [515, 542] width 386 height 52
click at [606, 555] on td "25-44669-prh "Order to Show Cause on Dismissal of Case for Failure to Pay" Ch 7…" at bounding box center [515, 542] width 386 height 52
click at [625, 527] on td "25-44669-prh "Order to Show Cause on Dismissal of Case for Failure to Pay" Ch 7…" at bounding box center [515, 542] width 386 height 52
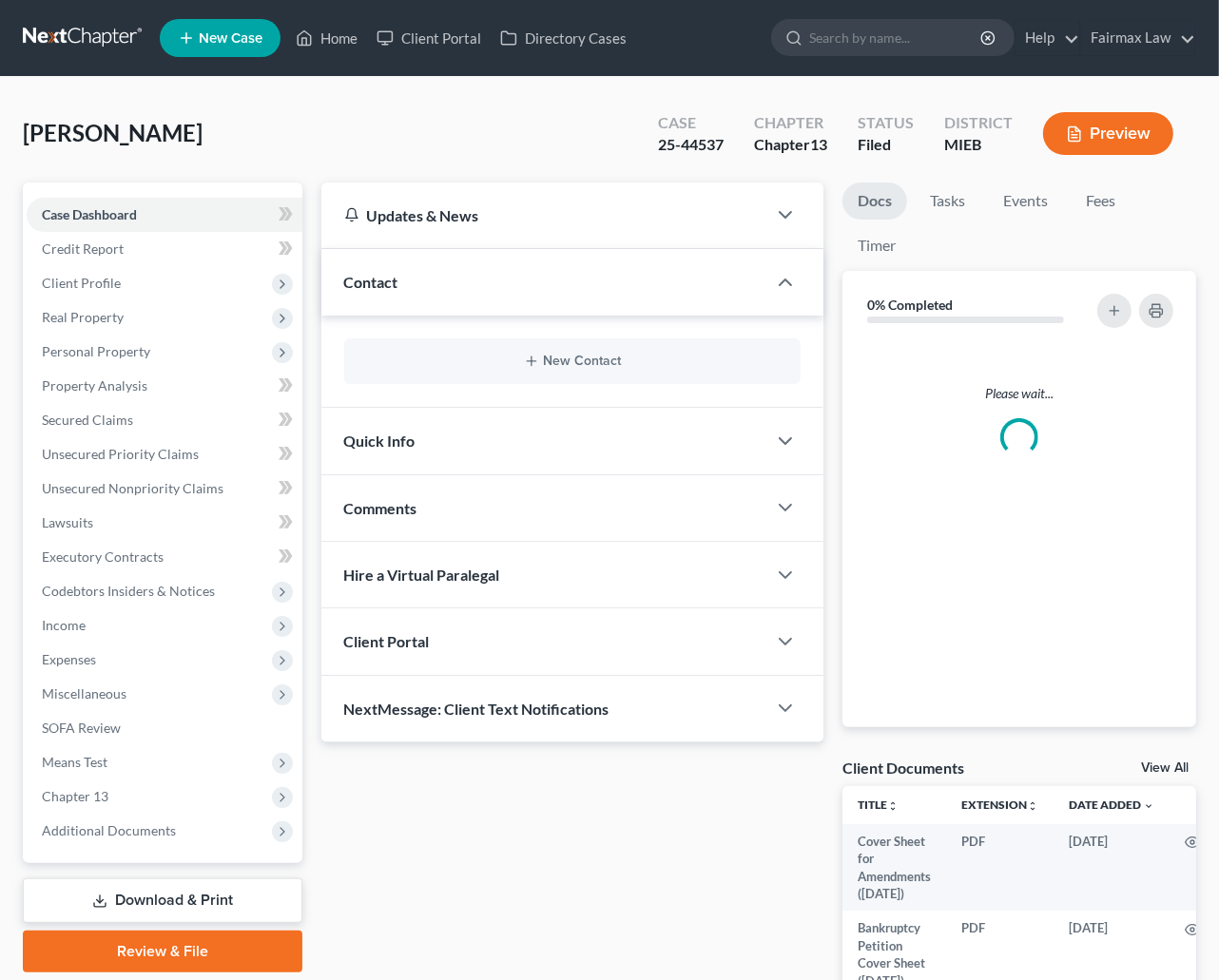
click at [128, 849] on div "Case Dashboard Payments Invoices Payments Payments Credit Report Client Profile…" at bounding box center [162, 523] width 280 height 681
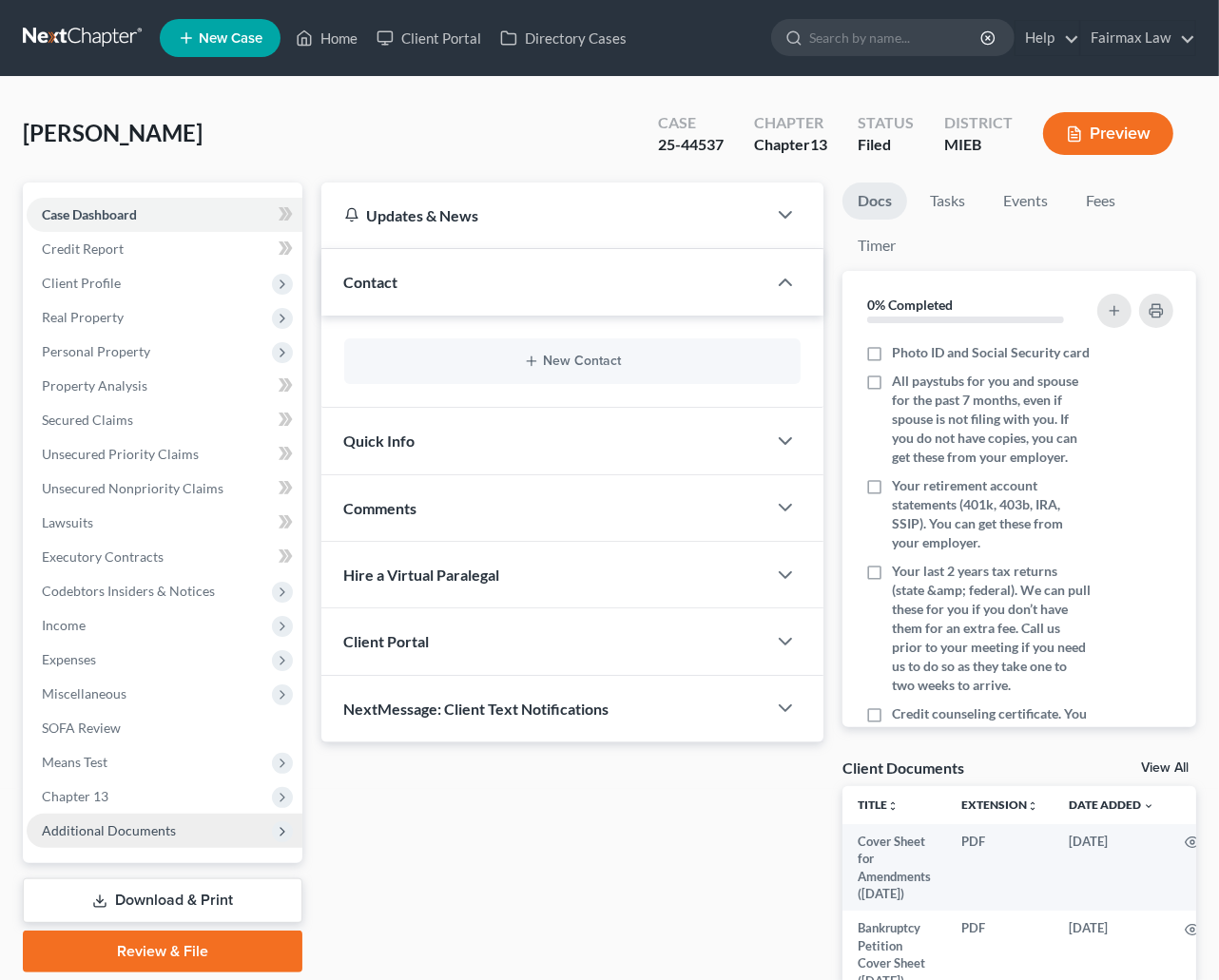
click at [131, 841] on span "Additional Documents" at bounding box center [164, 831] width 276 height 35
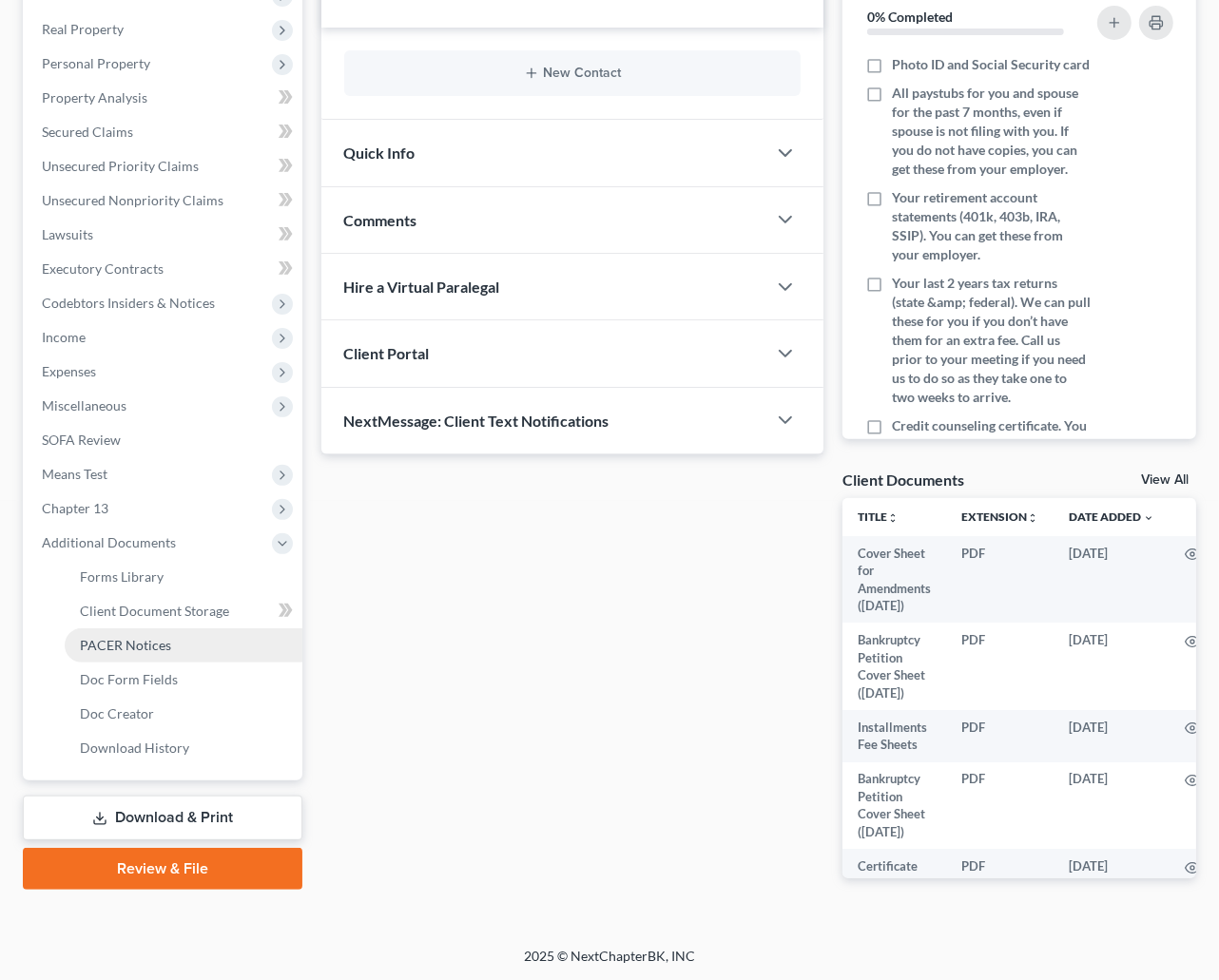
click at [140, 629] on link "PACER Notices" at bounding box center [183, 646] width 237 height 35
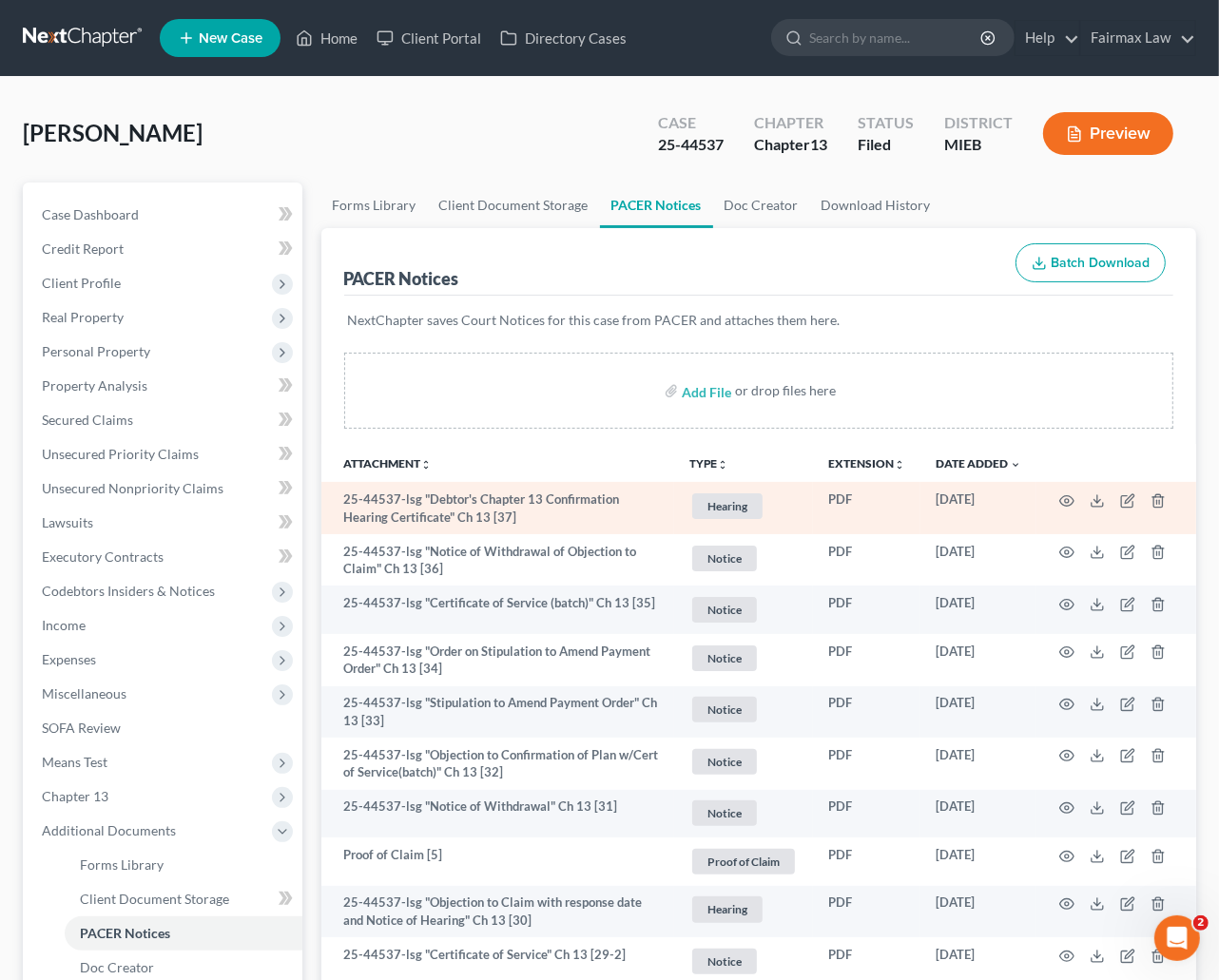
click at [563, 525] on td "25-44537-lsg "Debtor's Chapter 13 Confirmation Hearing Certificate" Ch 13 [37]" at bounding box center [499, 508] width 354 height 52
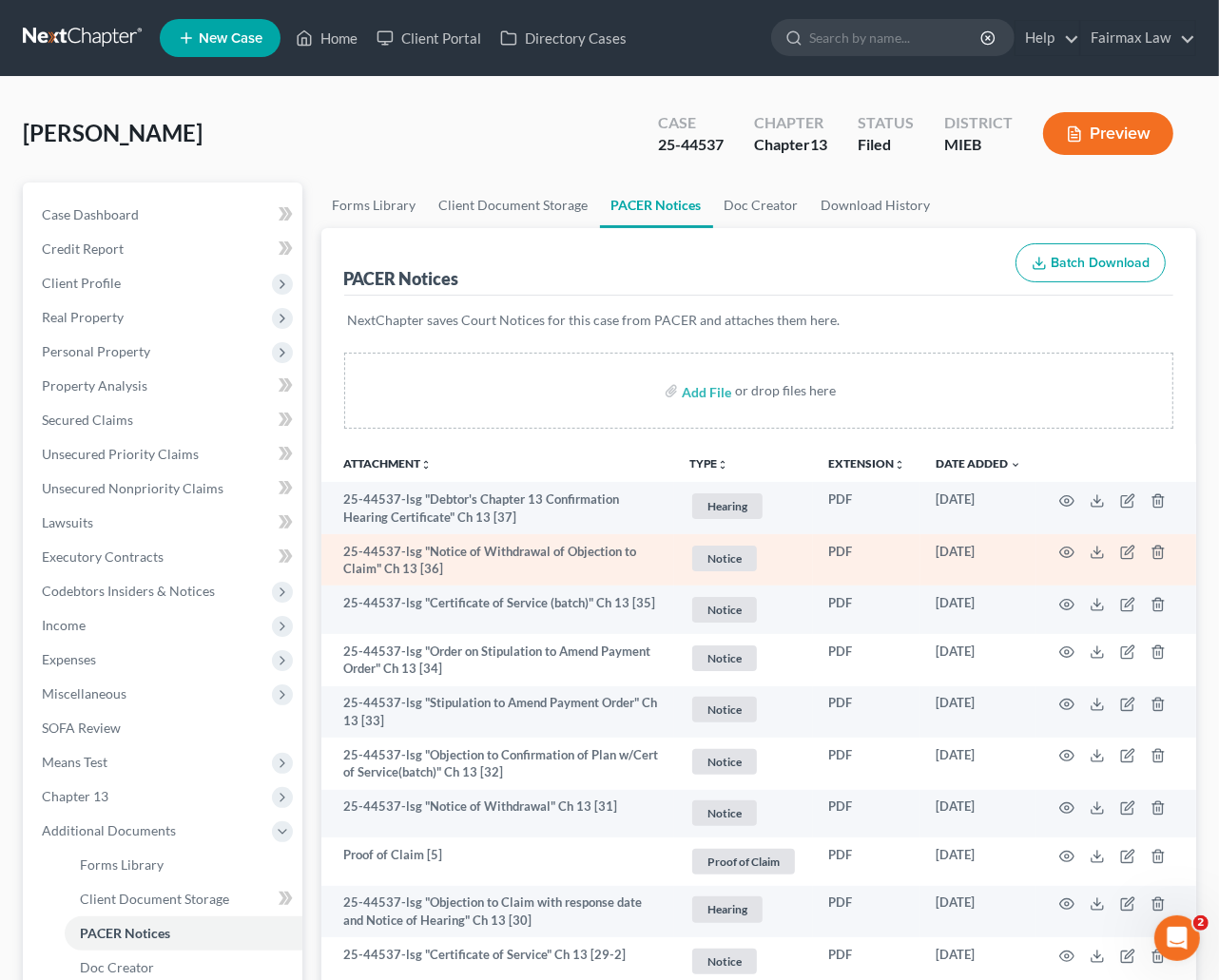
scroll to position [1155, 0]
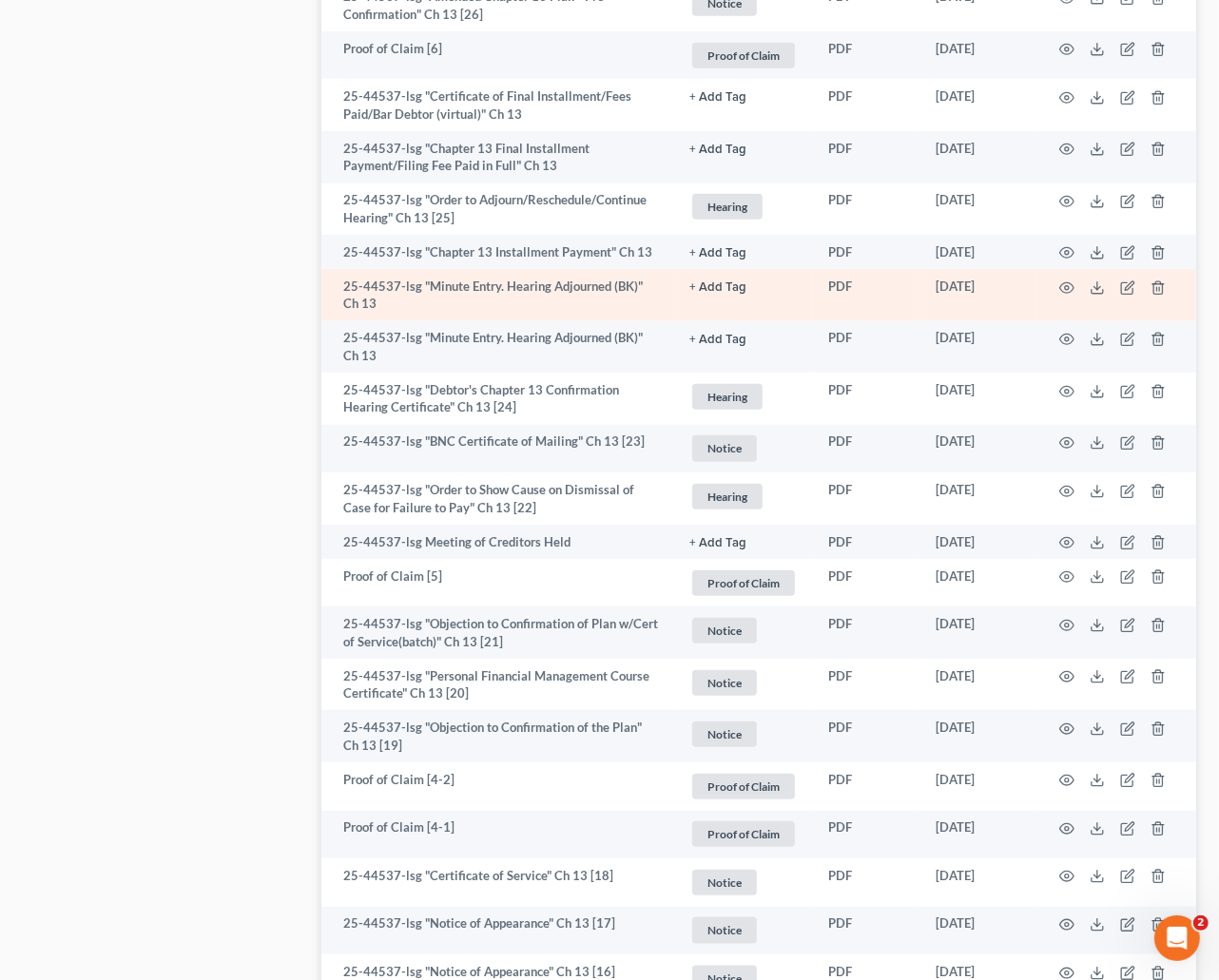
click at [601, 311] on td "25-44537-lsg "Minute Entry. Hearing Adjourned (BK)" Ch 13" at bounding box center [499, 295] width 354 height 52
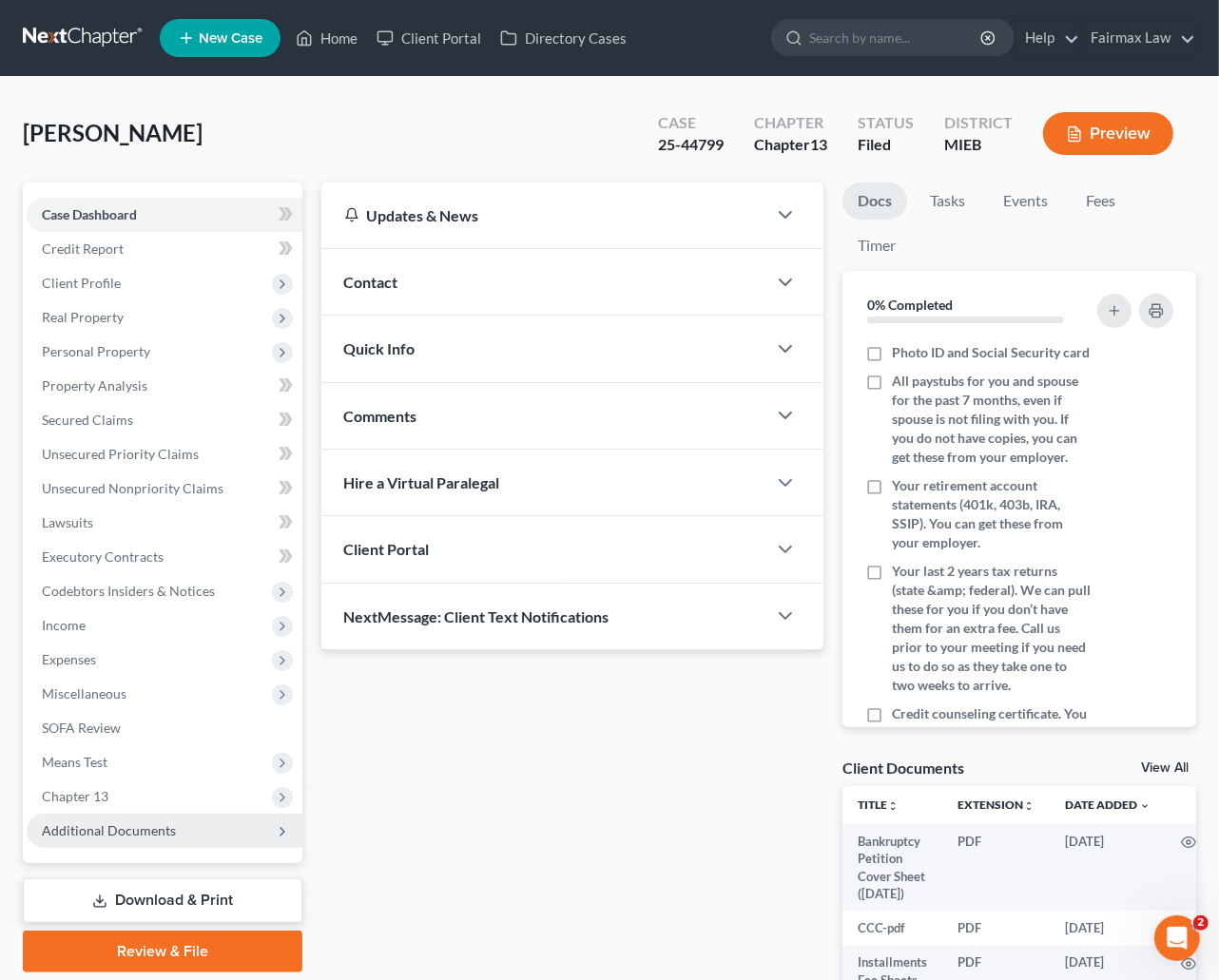
click at [137, 826] on span "Additional Documents" at bounding box center [110, 830] width 134 height 16
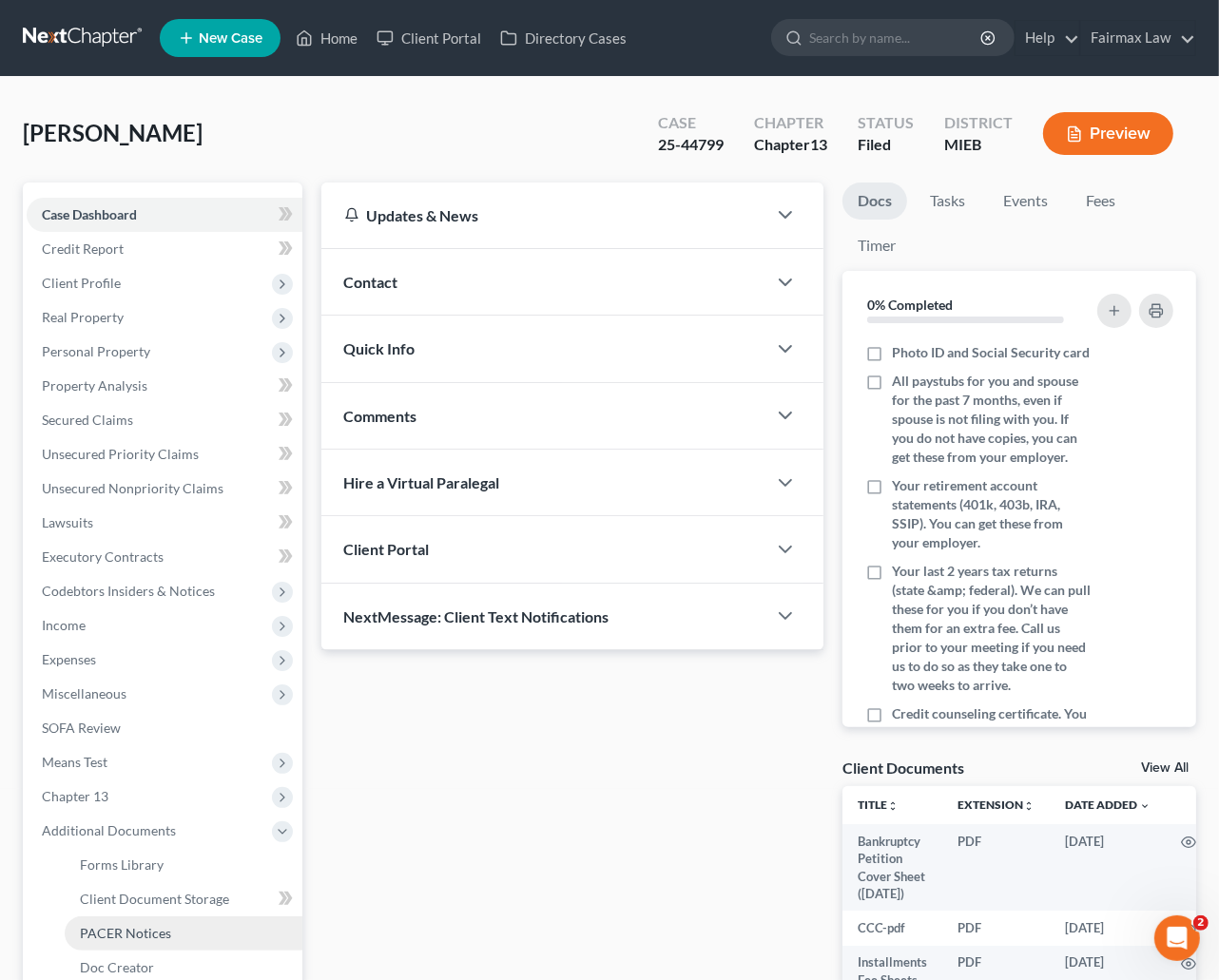
click at [159, 921] on link "PACER Notices" at bounding box center [183, 934] width 237 height 35
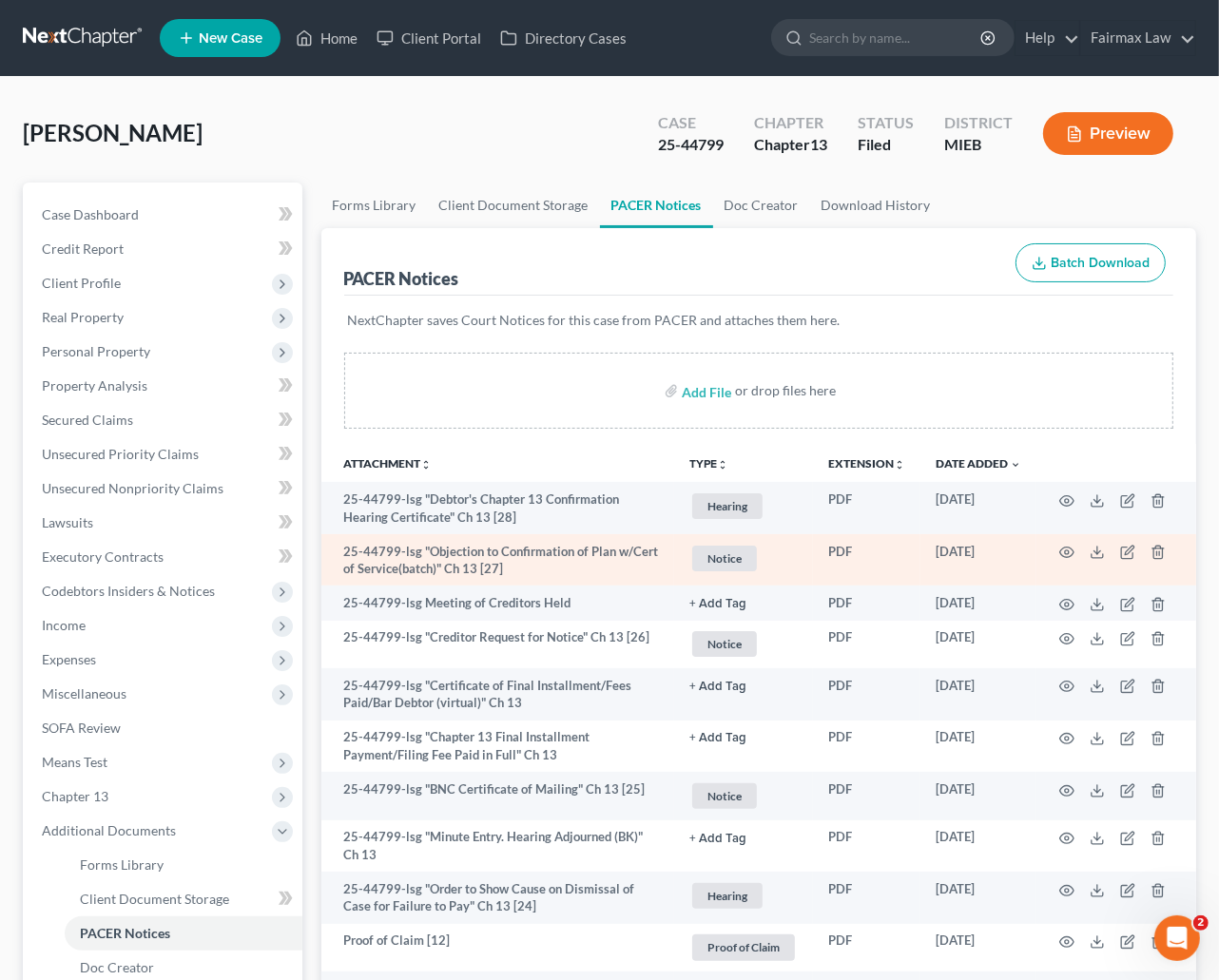
click at [543, 557] on td "25-44799-lsg "Objection to Confirmation of Plan w/Cert of Service(batch)" Ch 13…" at bounding box center [499, 560] width 354 height 52
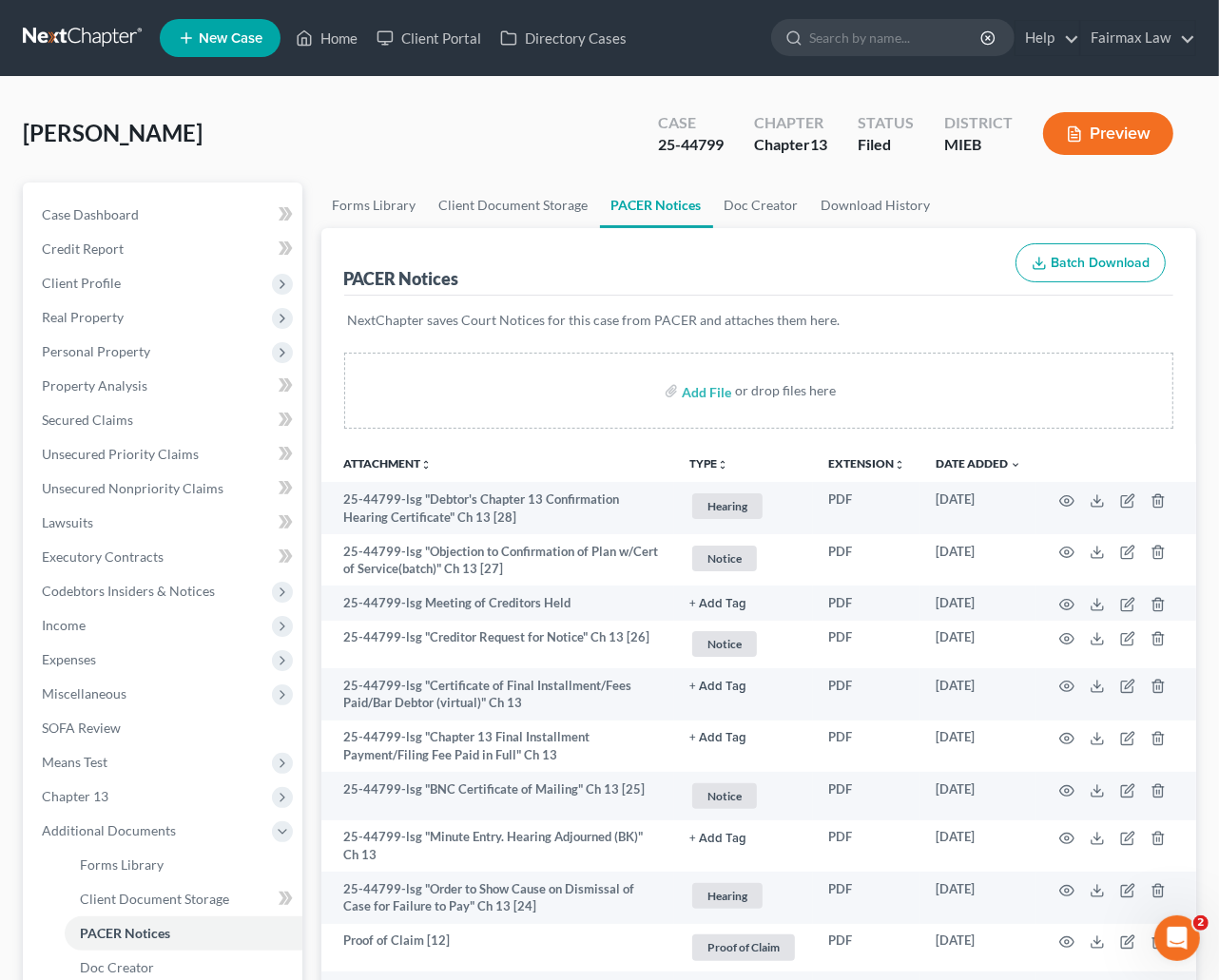
click at [522, 115] on div "Graves-Wayne, Marie Upgraded Case 25-44799 Chapter Chapter 13 Status Filed Dist…" at bounding box center [609, 141] width 1173 height 83
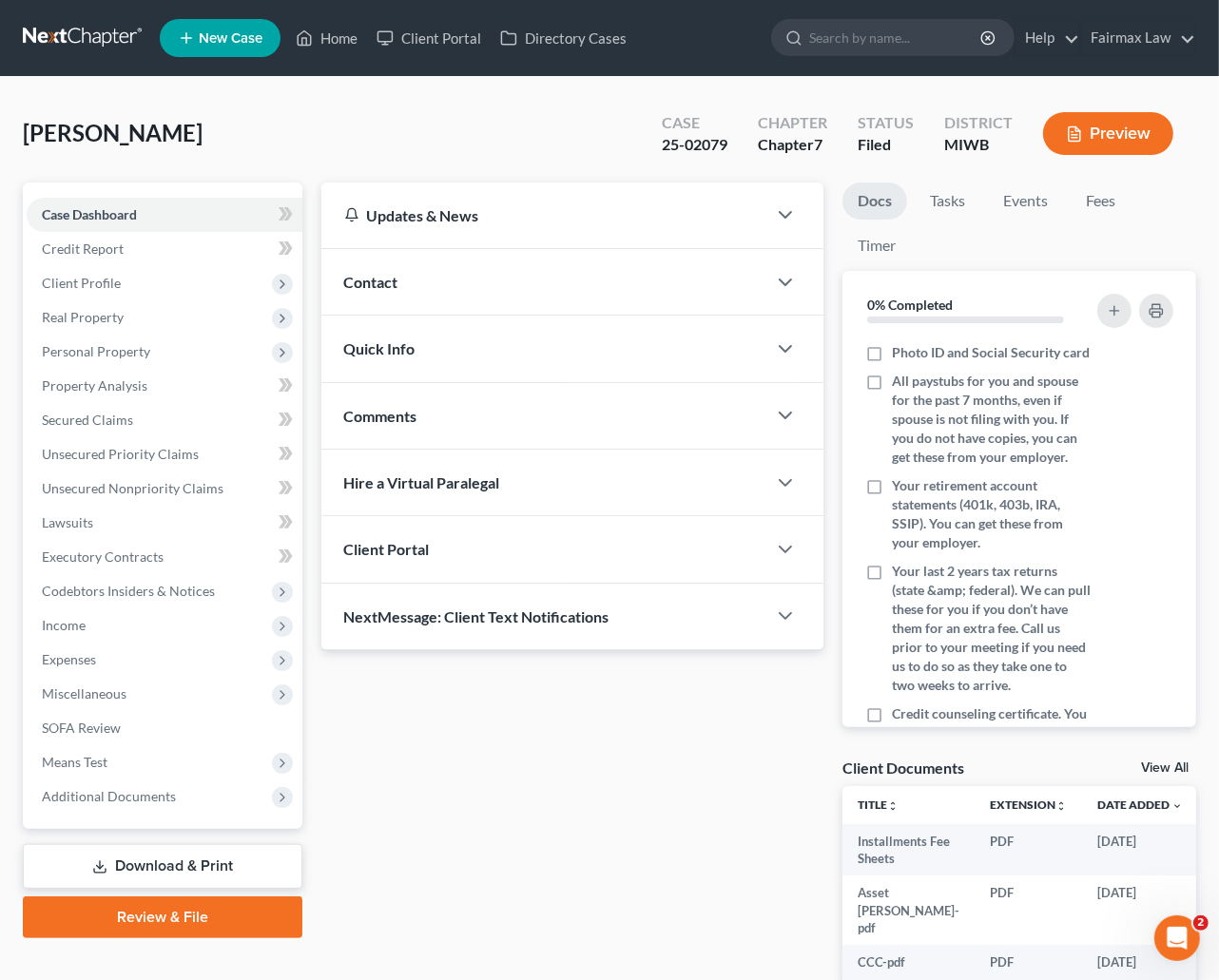
click at [373, 135] on div "[PERSON_NAME] Upgraded Case 25-02079 Chapter Chapter 7 Status [GEOGRAPHIC_DATA]…" at bounding box center [609, 141] width 1173 height 83
click at [93, 790] on span "Additional Documents" at bounding box center [110, 796] width 134 height 16
click at [430, 133] on div "Riddle, Monique Upgraded Case 25-02346 Chapter Chapter 7 Status Filed District …" at bounding box center [609, 141] width 1173 height 83
click at [135, 795] on span "Additional Documents" at bounding box center [110, 796] width 134 height 16
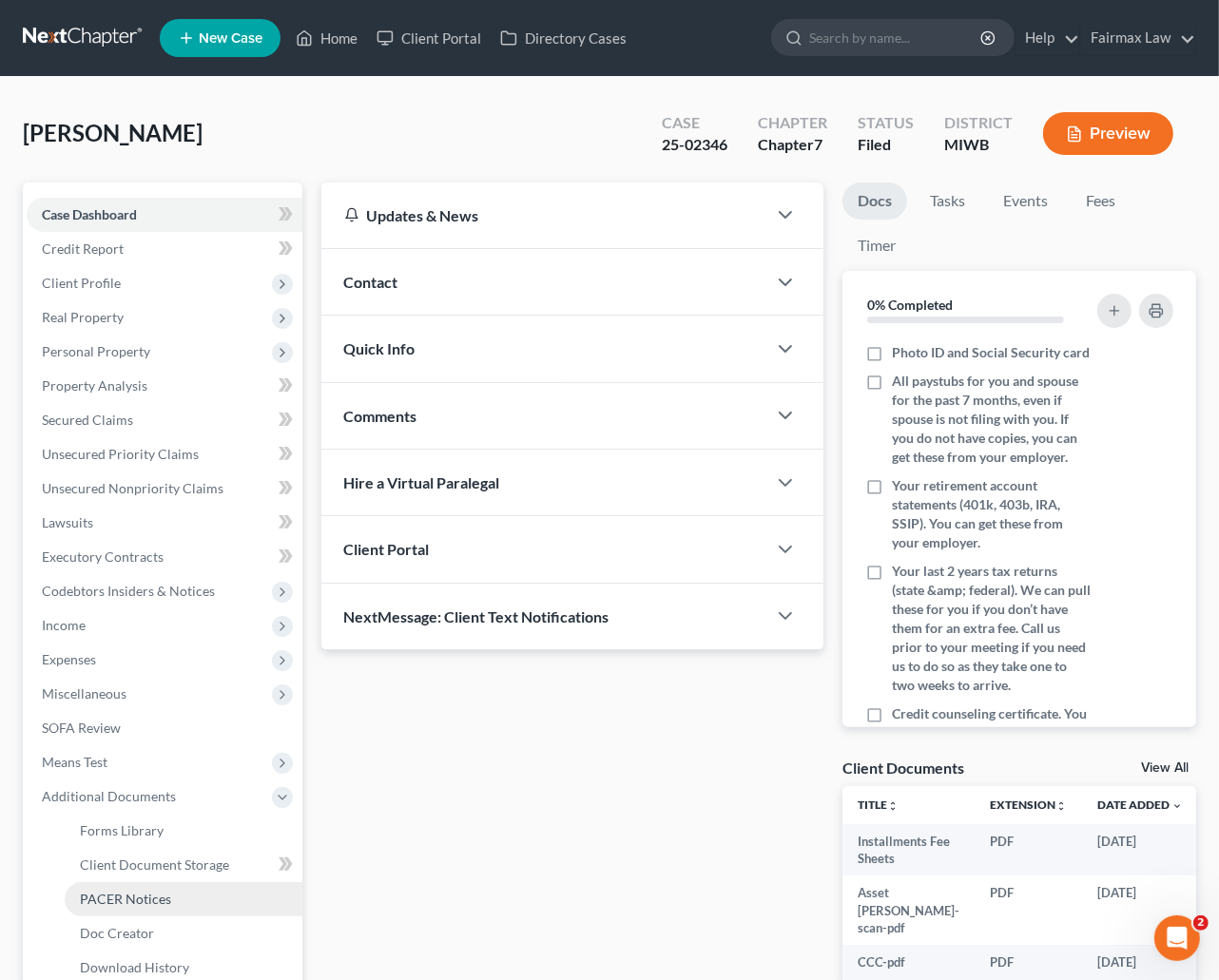
click at [120, 893] on span "PACER Notices" at bounding box center [125, 898] width 91 height 16
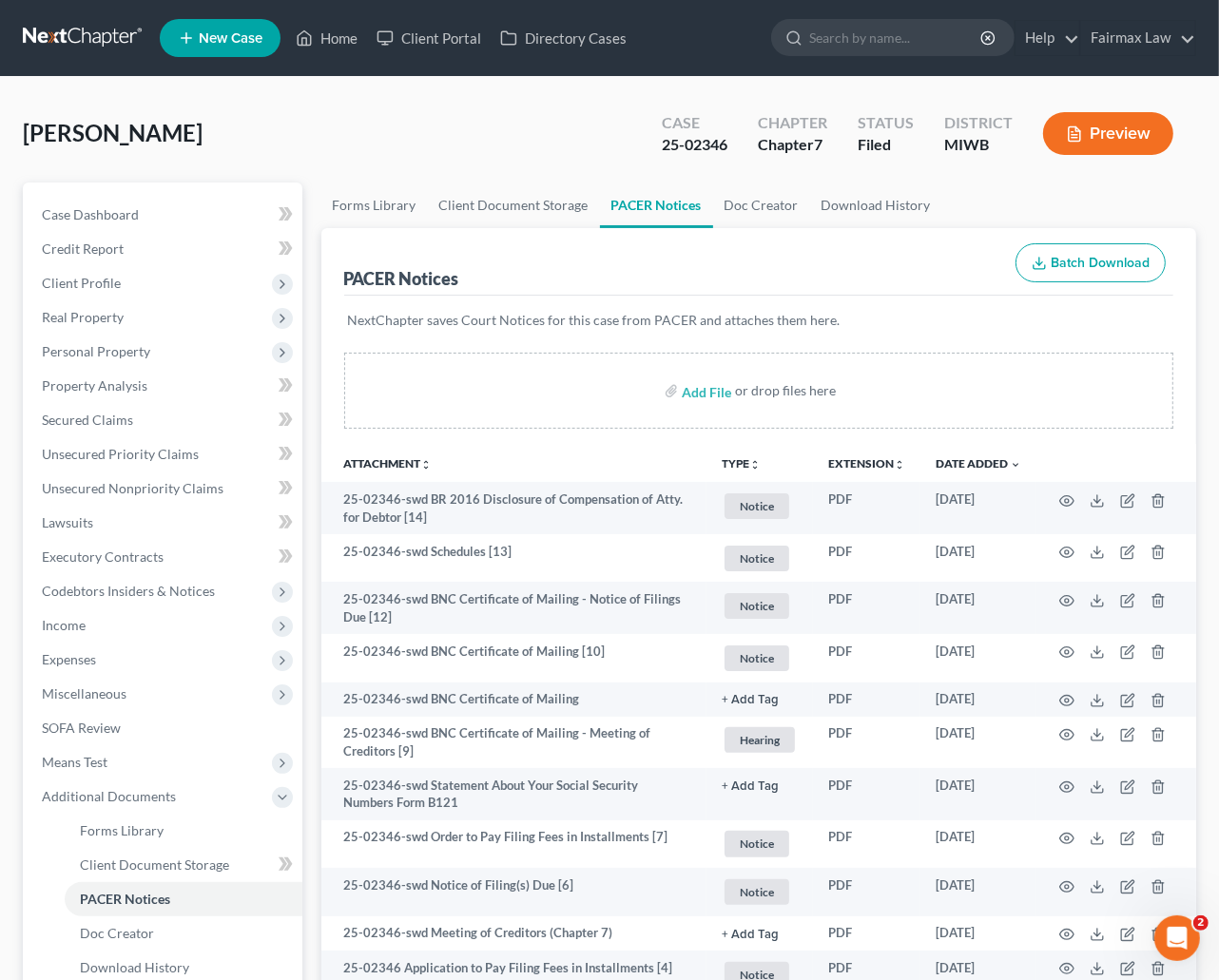
click at [585, 108] on div "Riddle, Monique Upgraded Case 25-02346 Chapter Chapter 7 Status Filed District …" at bounding box center [609, 141] width 1173 height 83
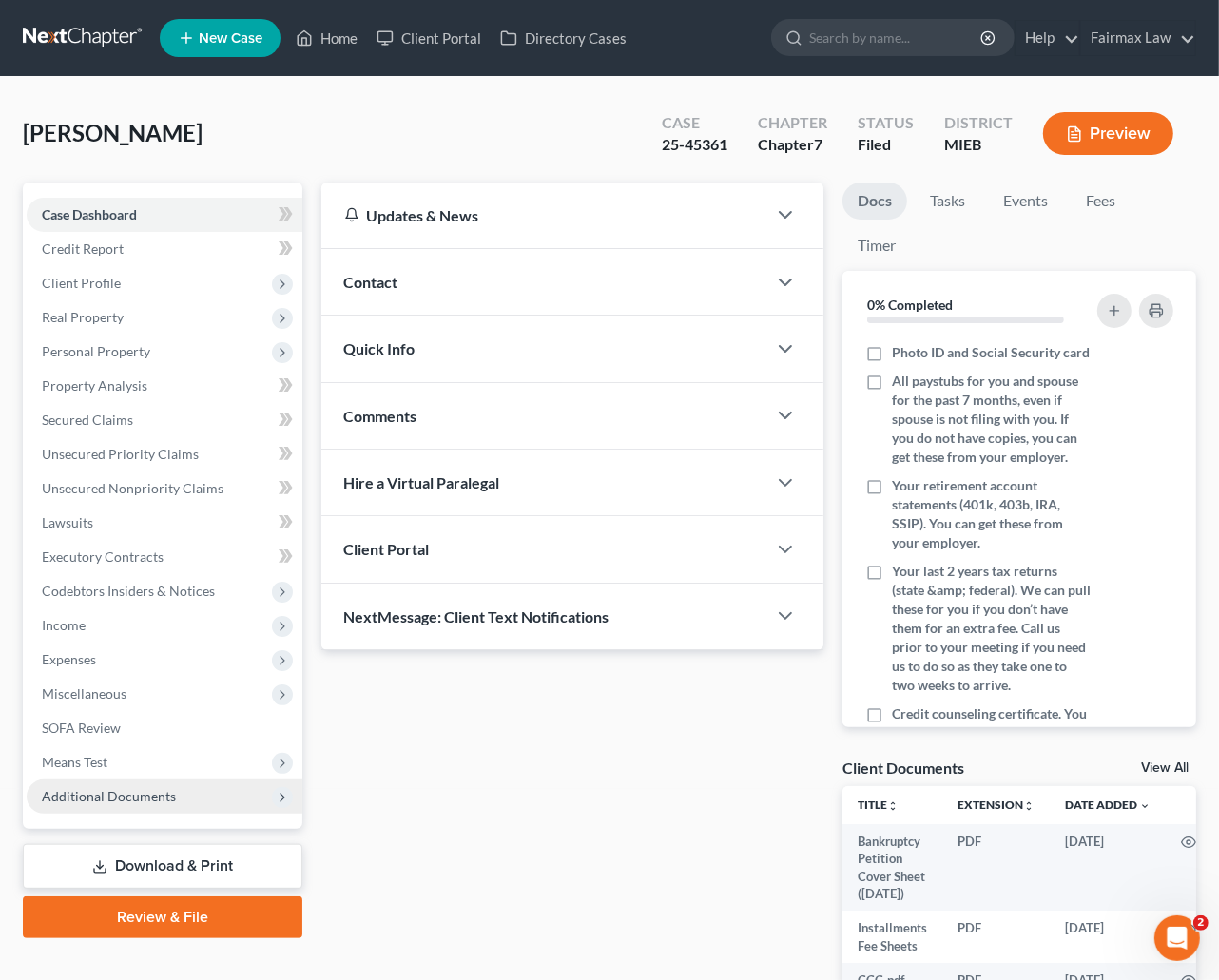
click at [171, 789] on span "Additional Documents" at bounding box center [110, 796] width 134 height 16
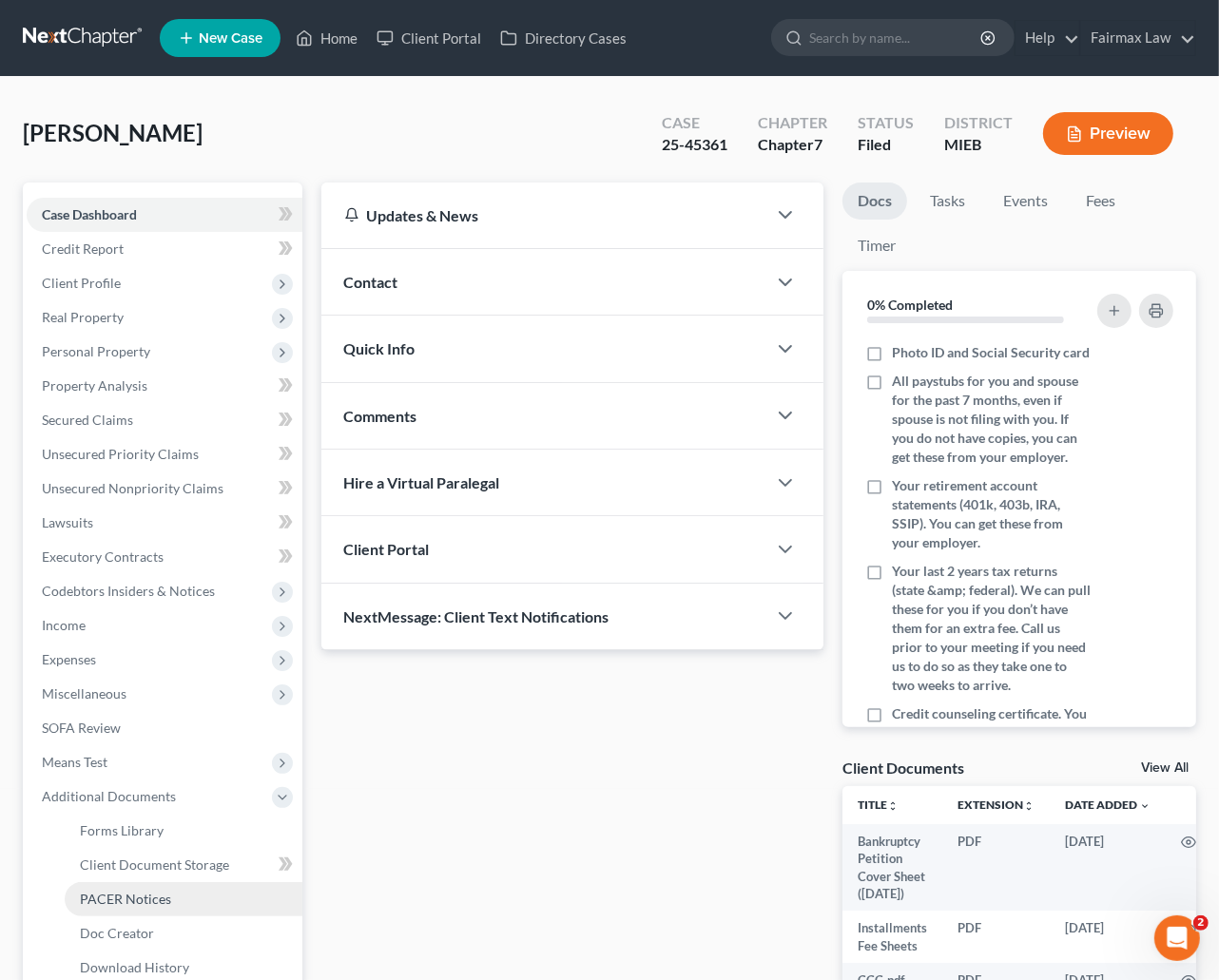
drag, startPoint x: 128, startPoint y: 891, endPoint x: 145, endPoint y: 907, distance: 23.3
click at [128, 891] on span "PACER Notices" at bounding box center [125, 898] width 91 height 16
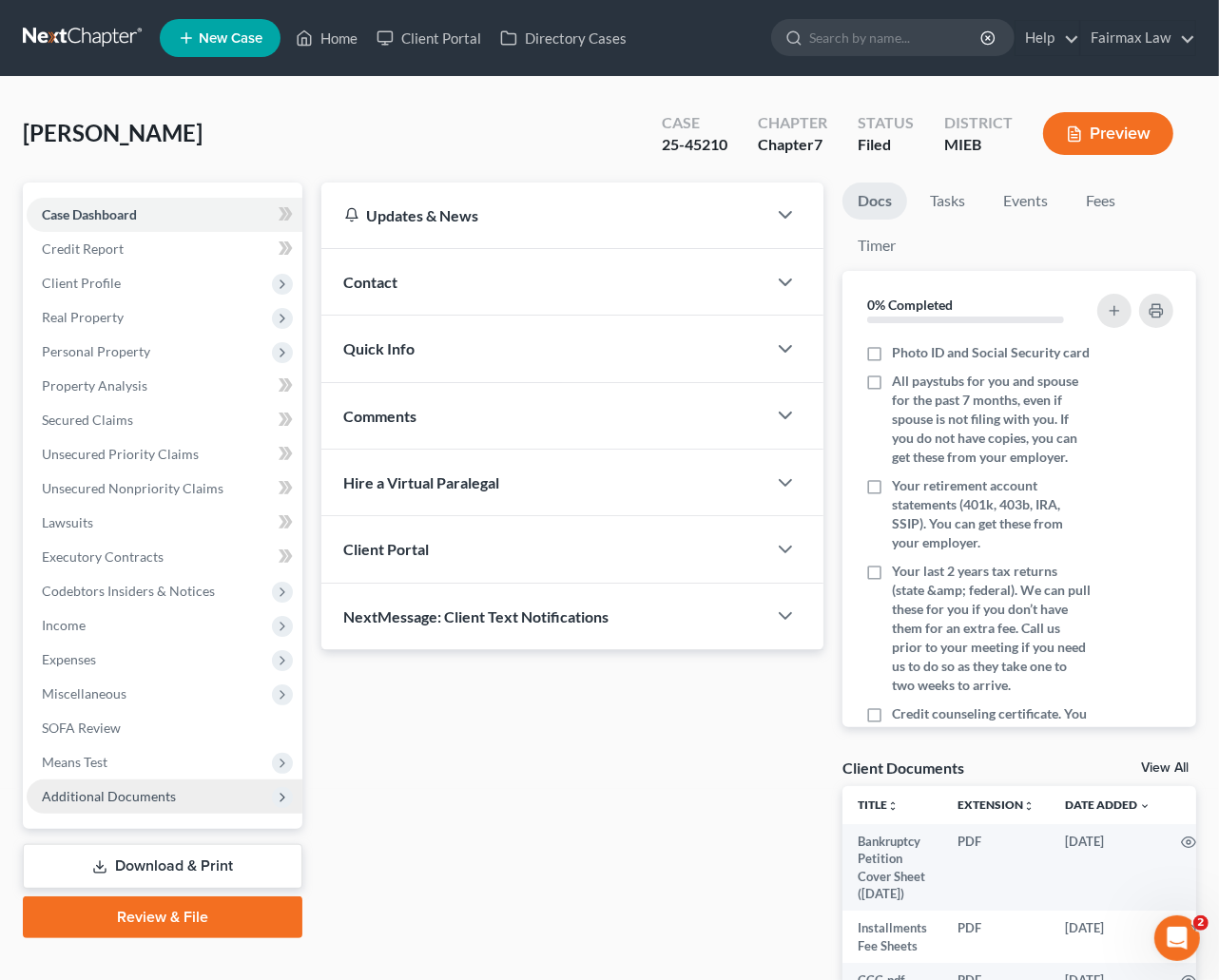
click at [65, 789] on span "Additional Documents" at bounding box center [110, 796] width 134 height 16
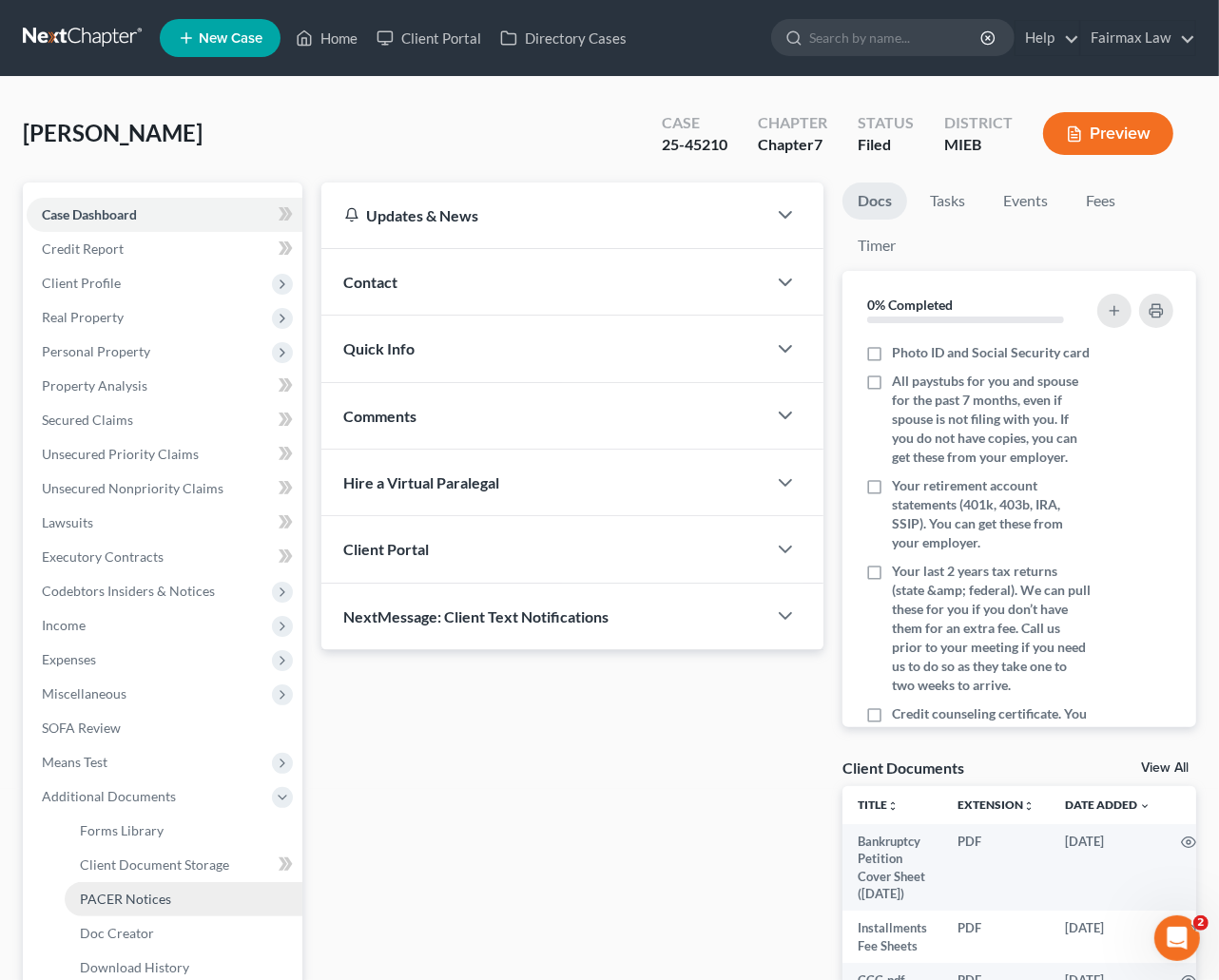
click at [105, 885] on link "PACER Notices" at bounding box center [183, 899] width 237 height 35
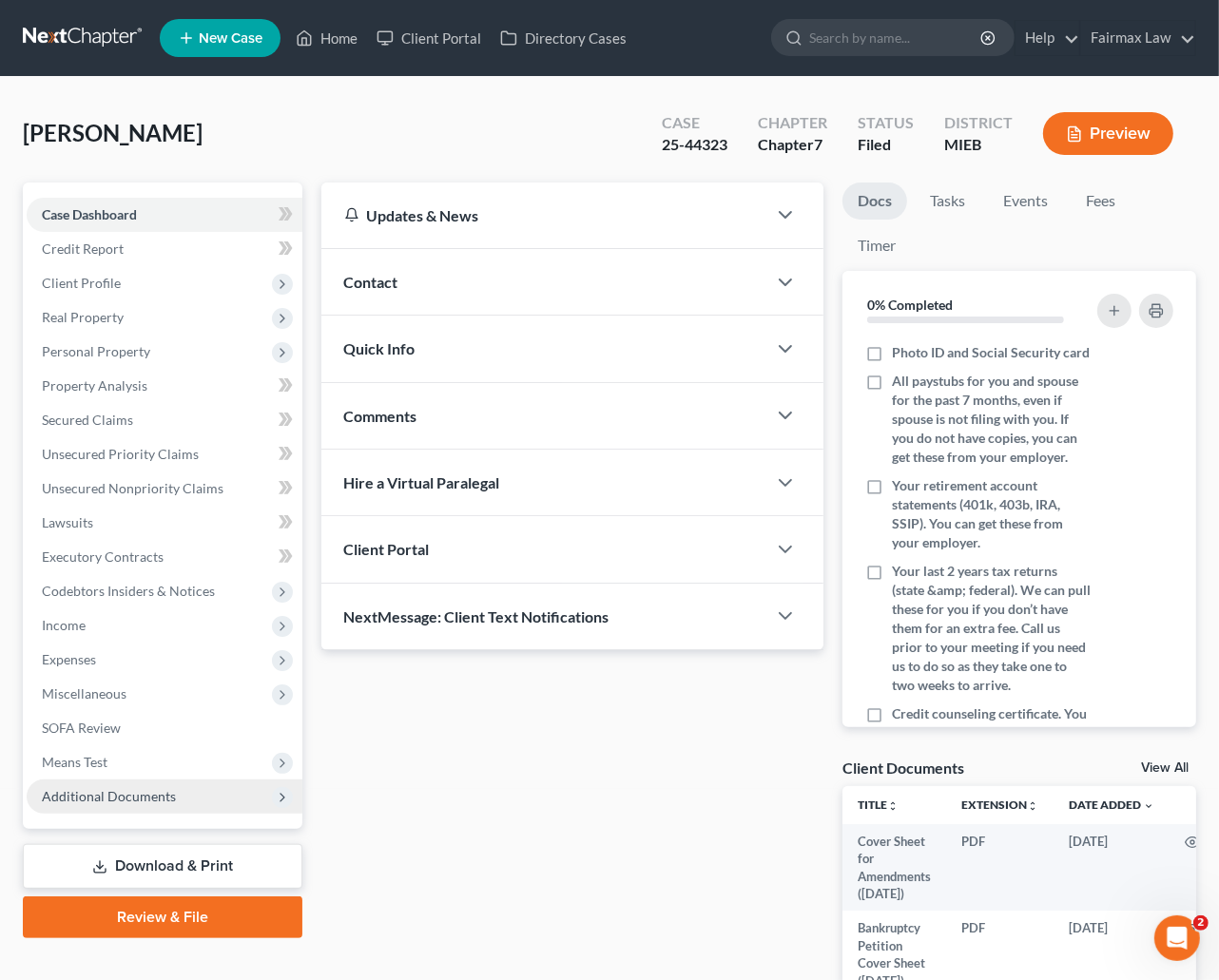
click at [131, 789] on span "Additional Documents" at bounding box center [110, 796] width 134 height 16
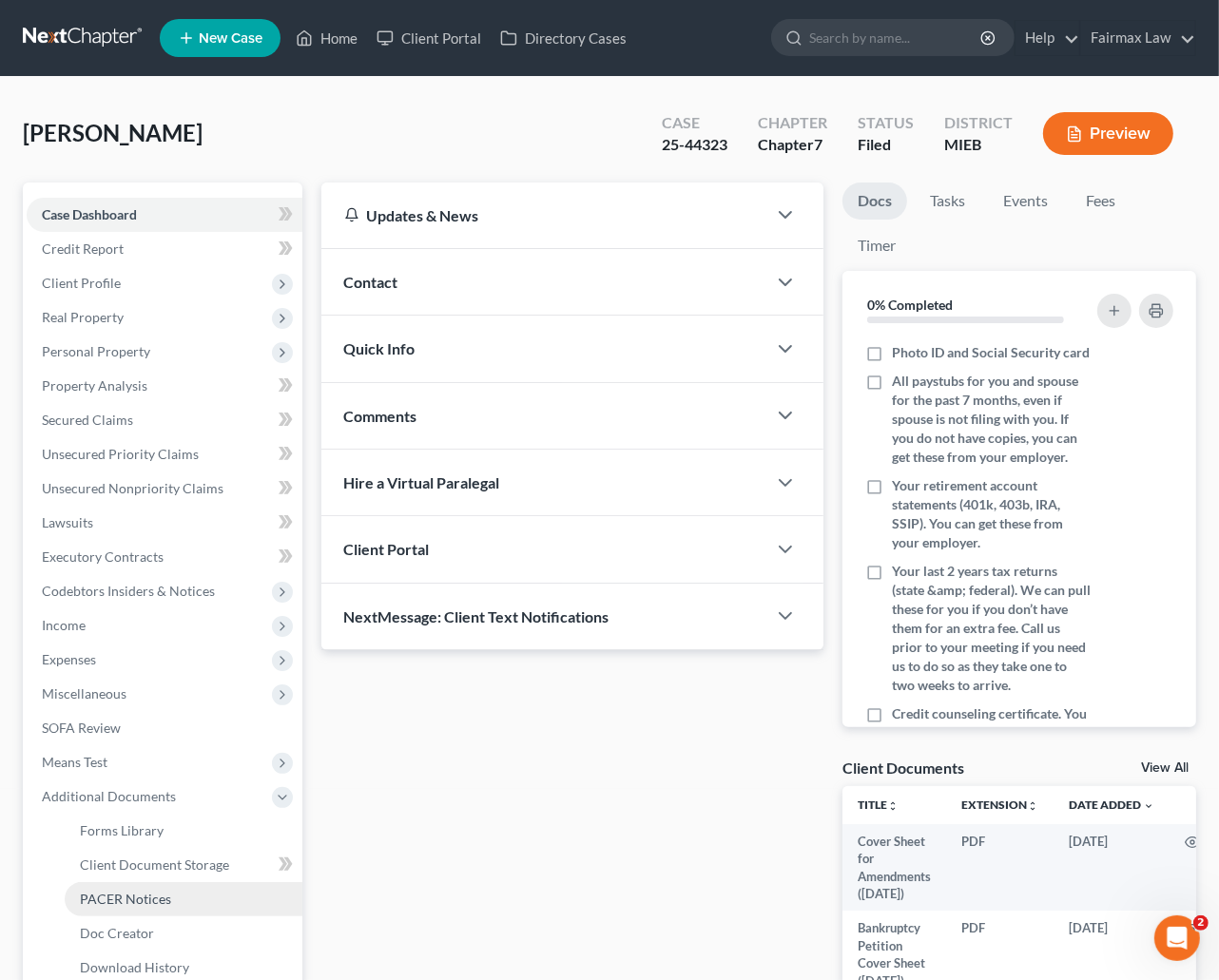
click at [94, 899] on span "PACER Notices" at bounding box center [125, 898] width 91 height 16
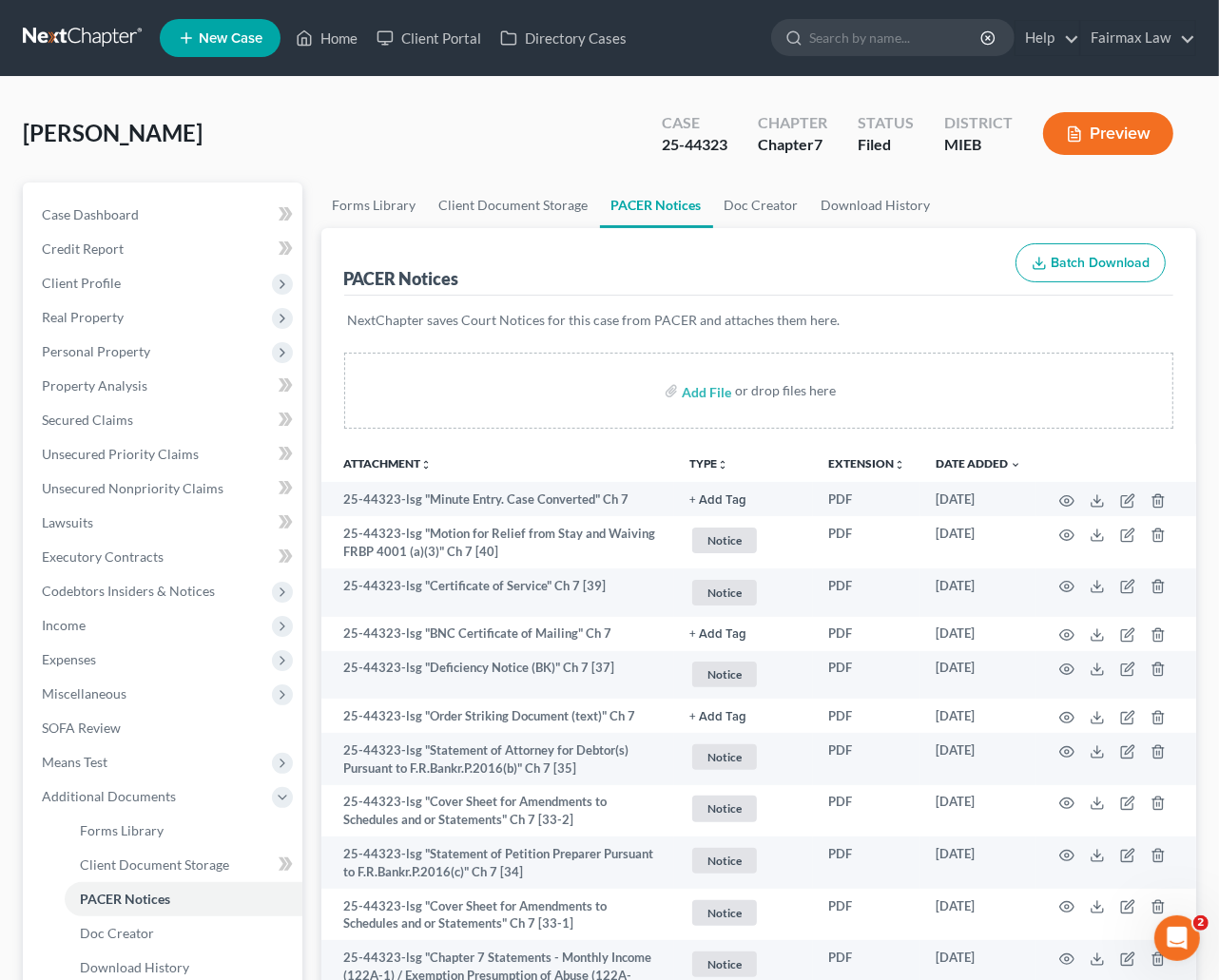
click at [573, 167] on div "Tucker, Aaron Upgraded Case 25-44323 Chapter Chapter 7 Status Filed District MI…" at bounding box center [609, 141] width 1173 height 83
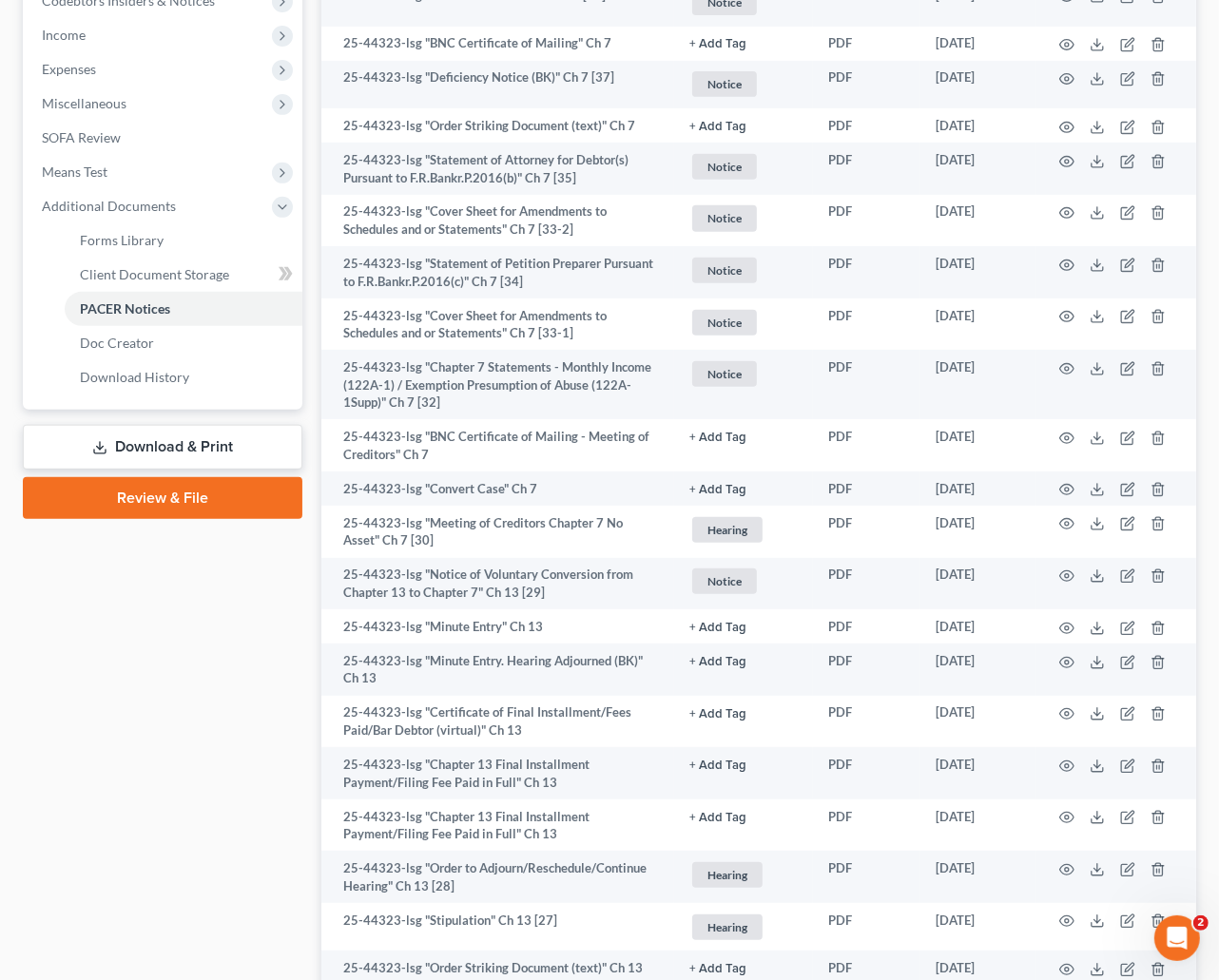
scroll to position [10, 0]
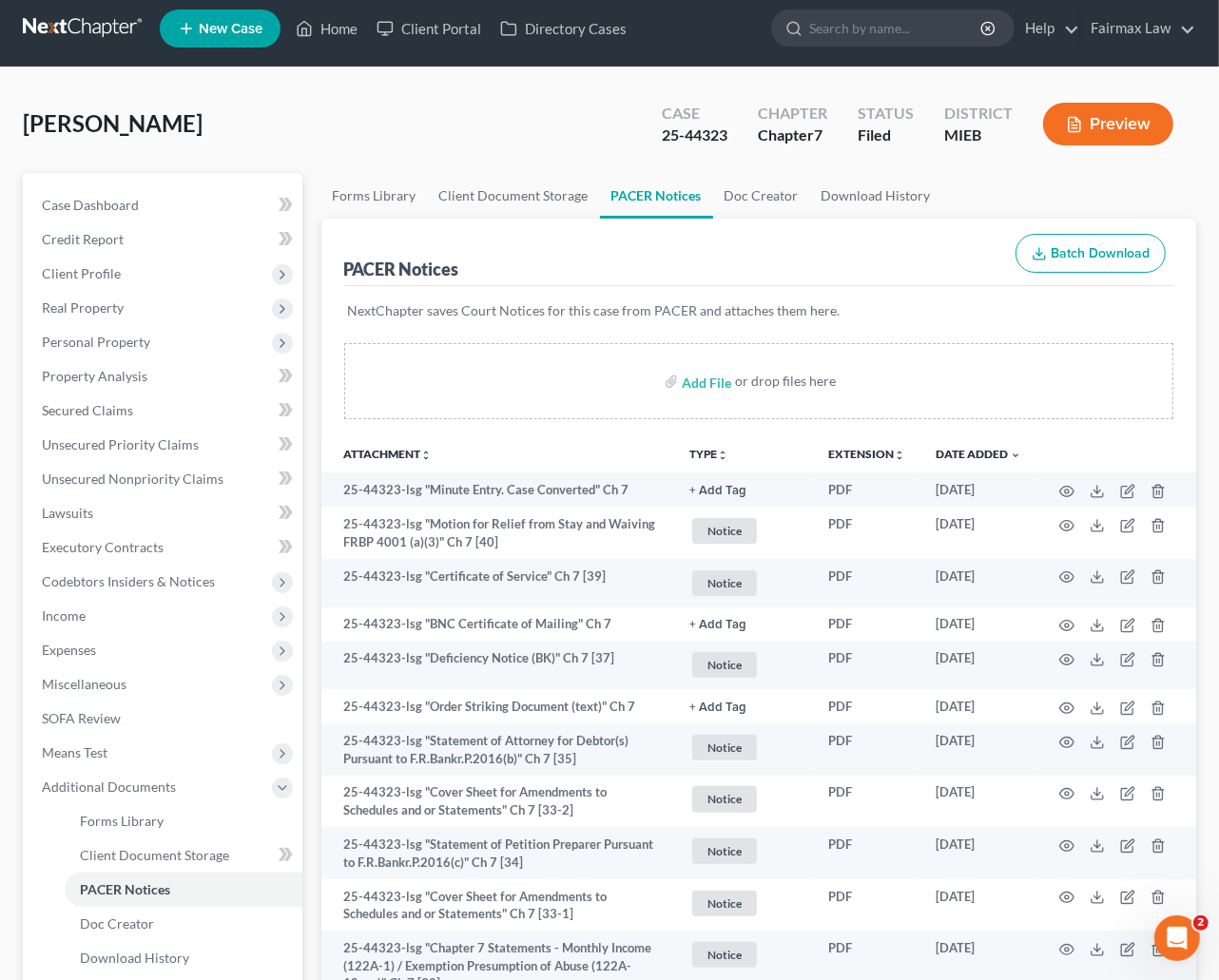
click at [571, 110] on div "Tucker, Aaron Upgraded Case 25-44323 Chapter Chapter 7 Status Filed District MI…" at bounding box center [609, 132] width 1173 height 83
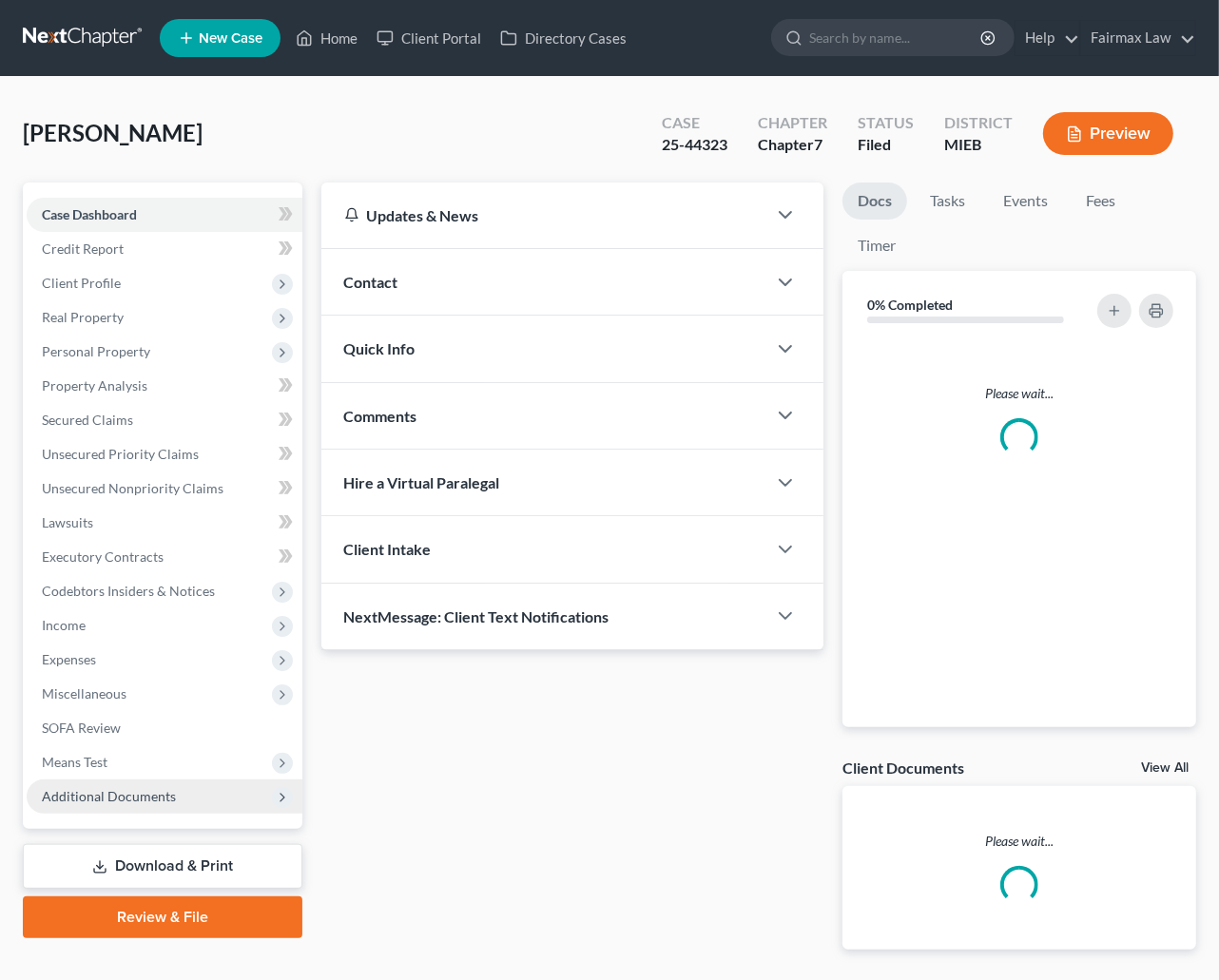
click at [106, 797] on span "Additional Documents" at bounding box center [110, 796] width 134 height 16
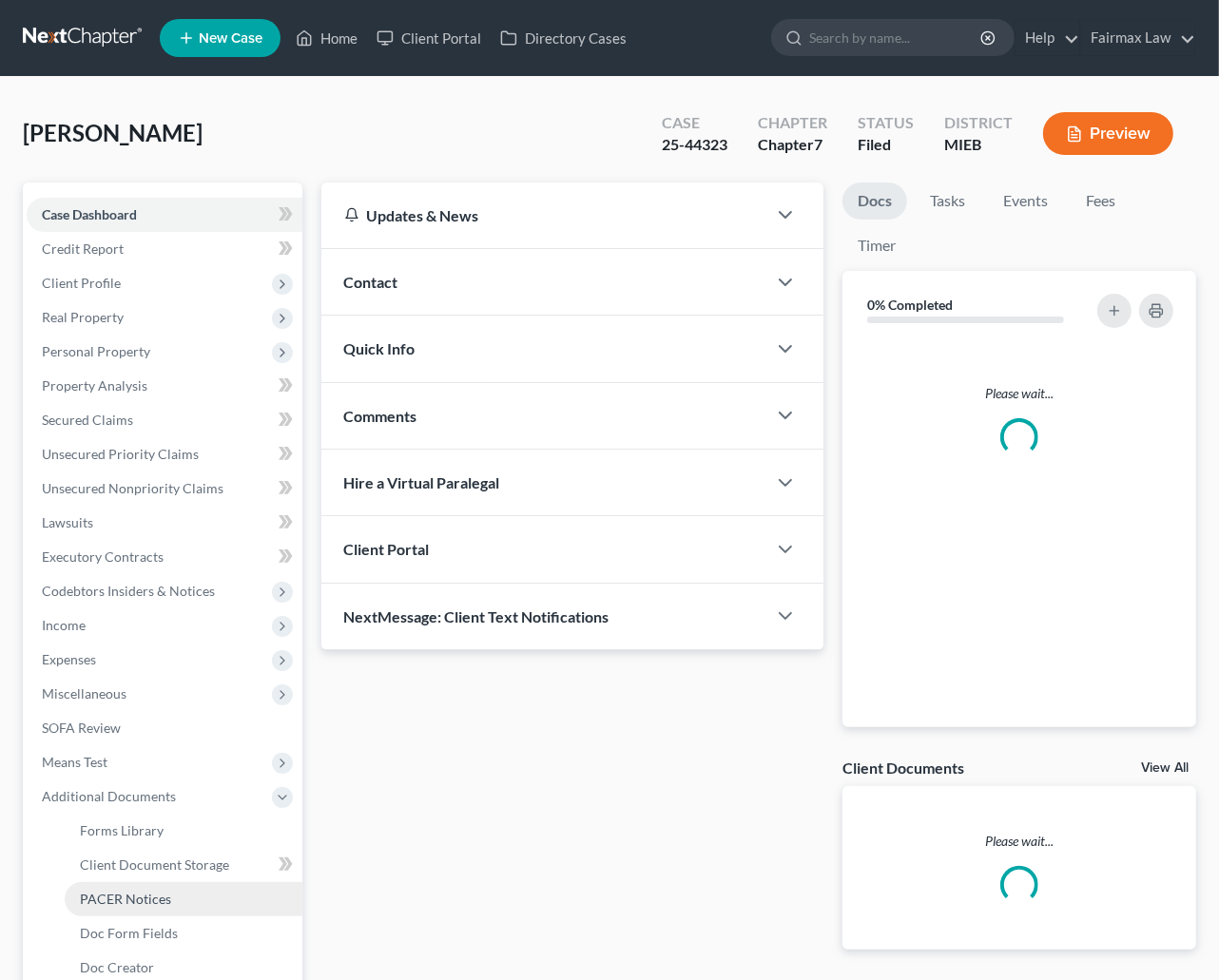
click at [110, 894] on span "PACER Notices" at bounding box center [125, 898] width 91 height 16
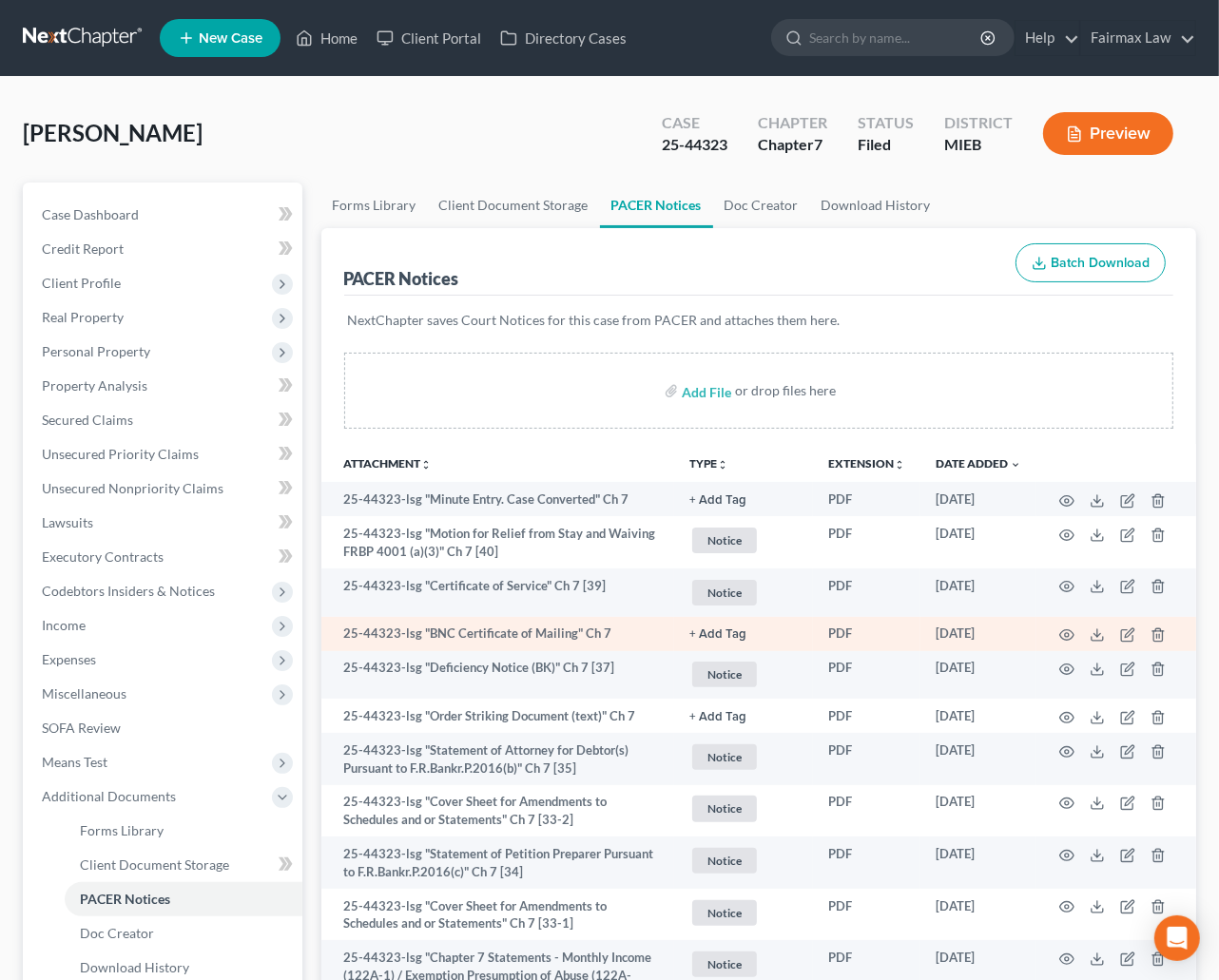
click at [564, 631] on td "25-44323-lsg "BNC Certificate of Mailing" Ch 7" at bounding box center [499, 634] width 354 height 35
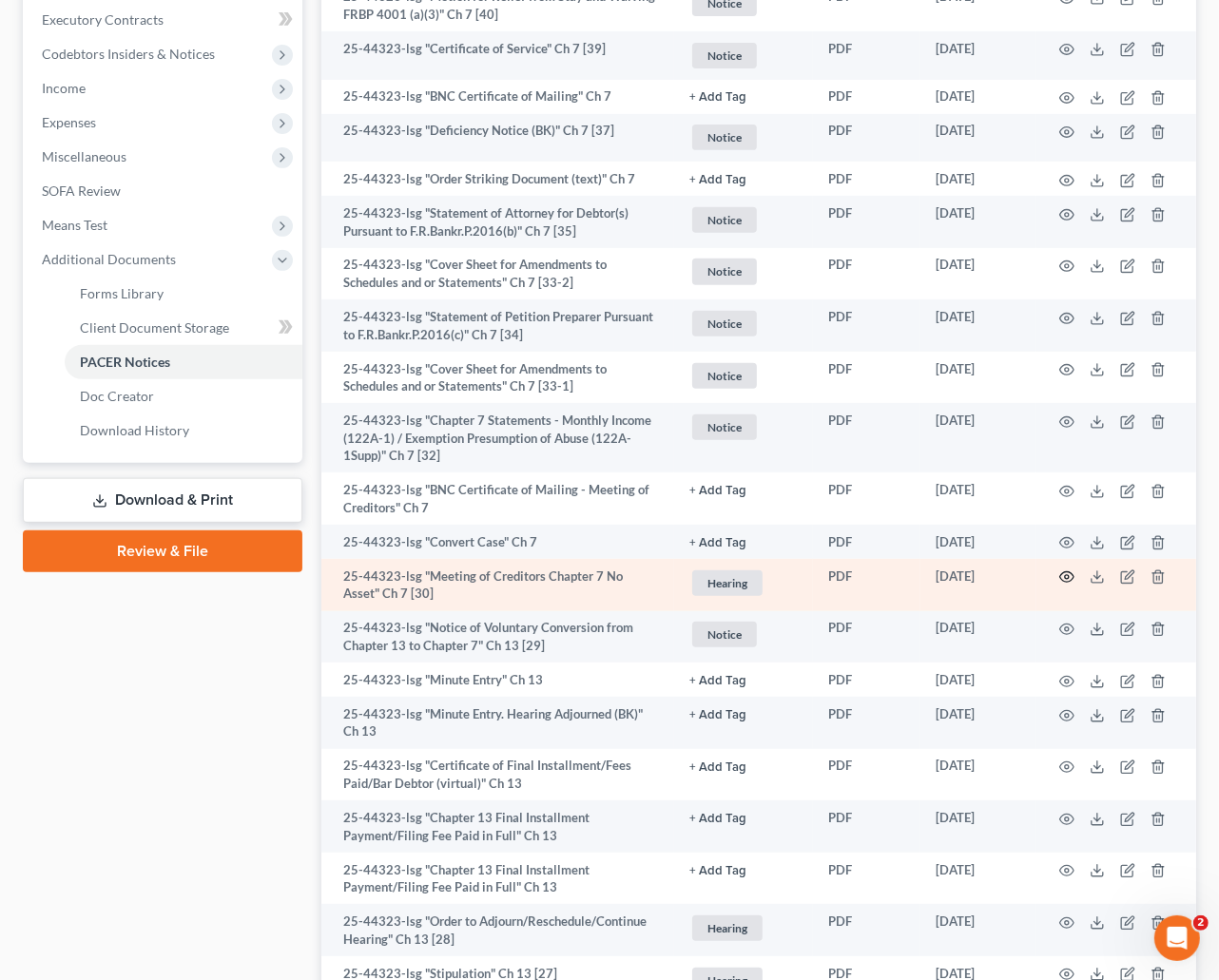
click at [1067, 580] on icon "button" at bounding box center [1067, 577] width 15 height 15
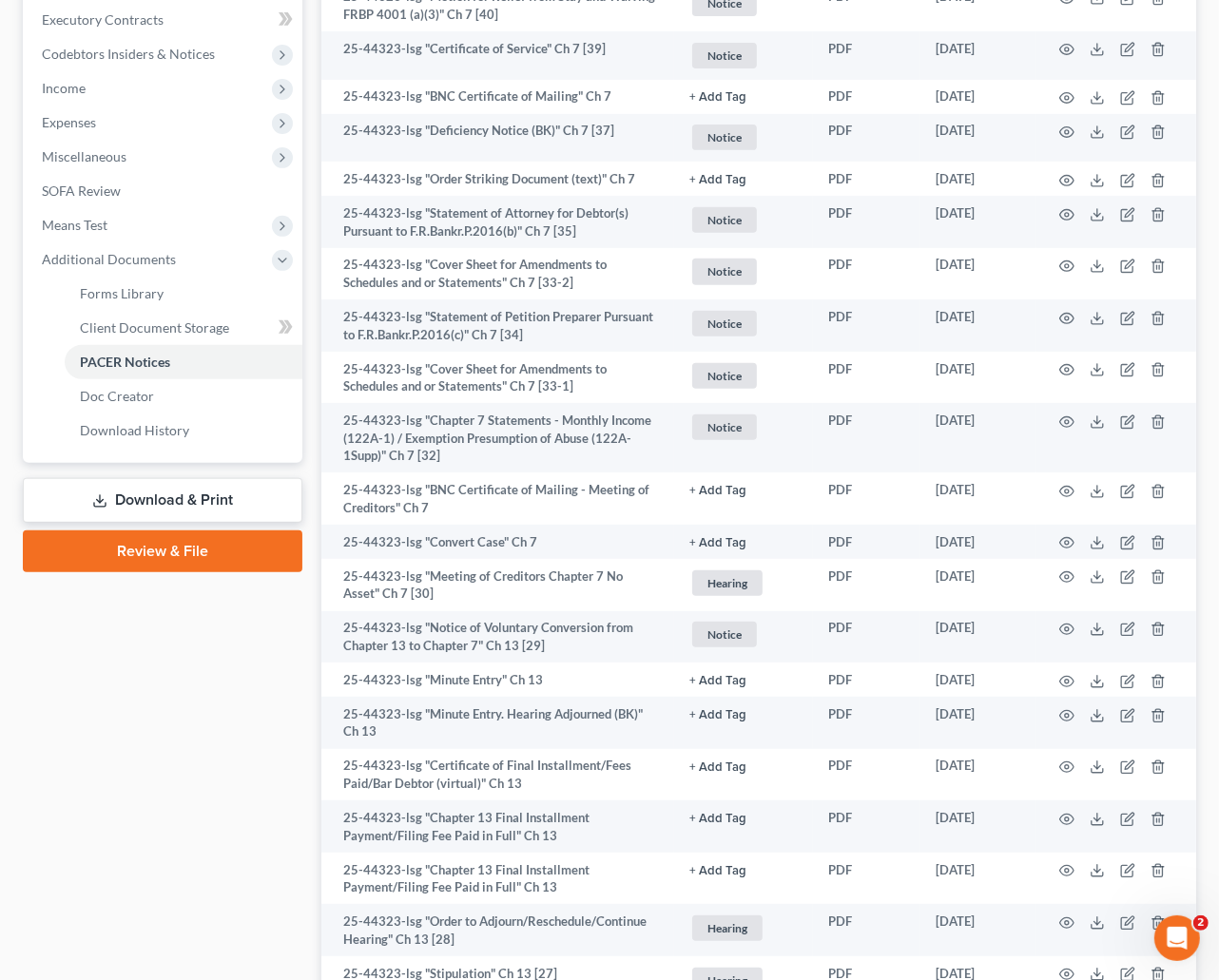
scroll to position [0, 0]
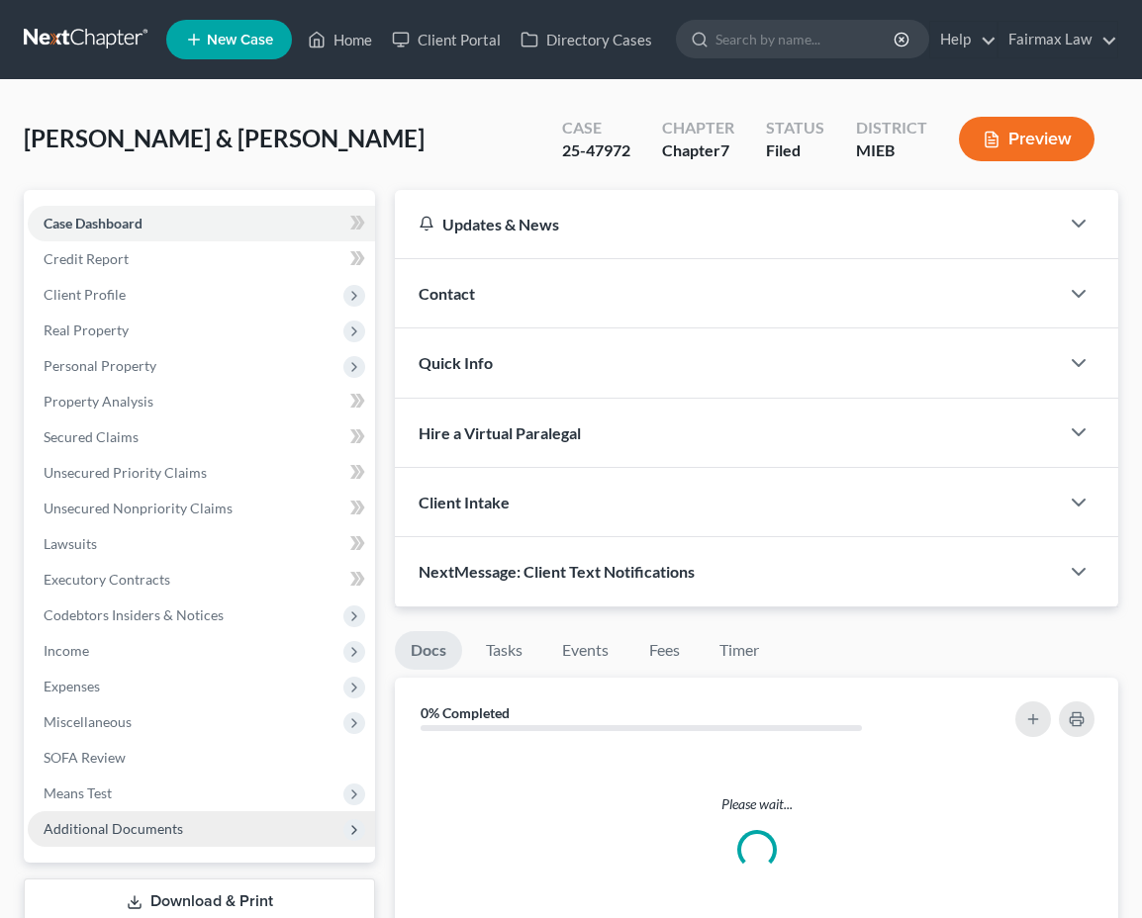
click at [134, 846] on span "Additional Documents" at bounding box center [201, 830] width 347 height 36
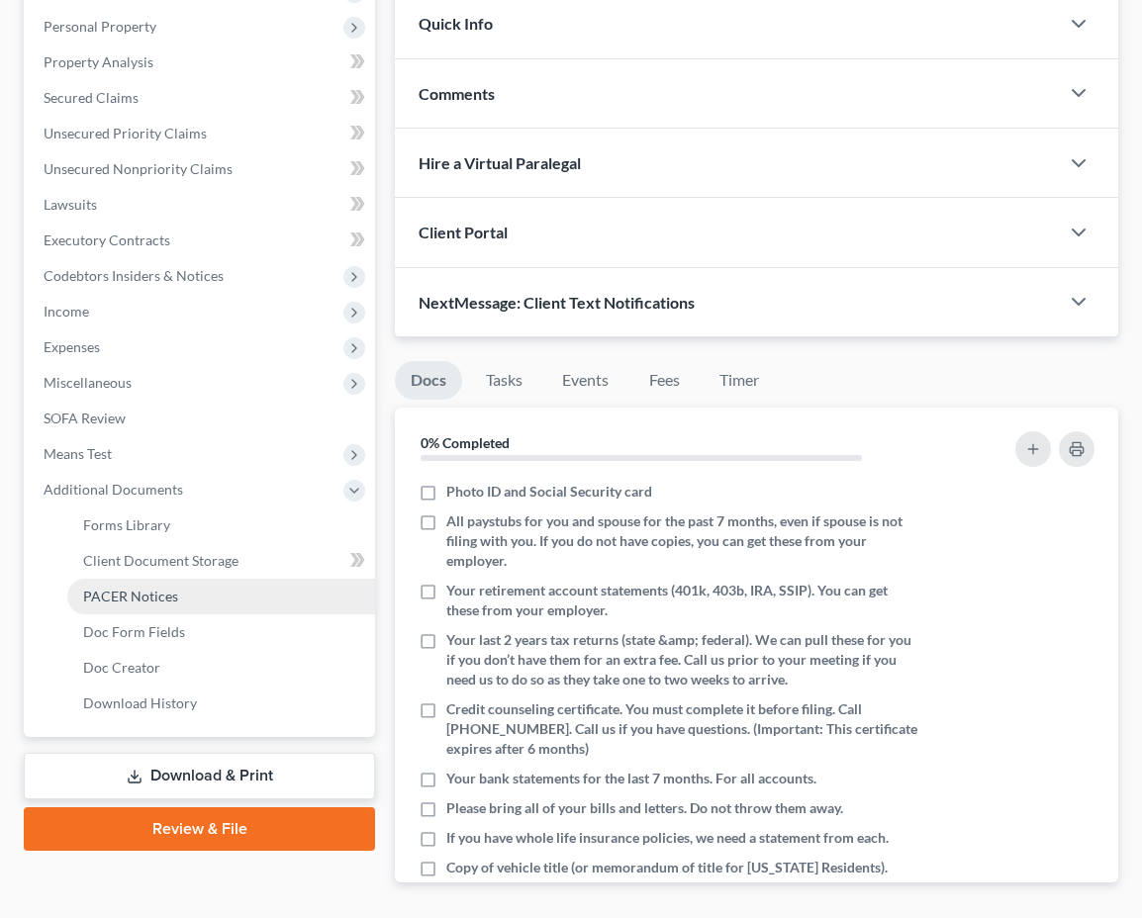
click at [133, 604] on span "PACER Notices" at bounding box center [130, 596] width 95 height 17
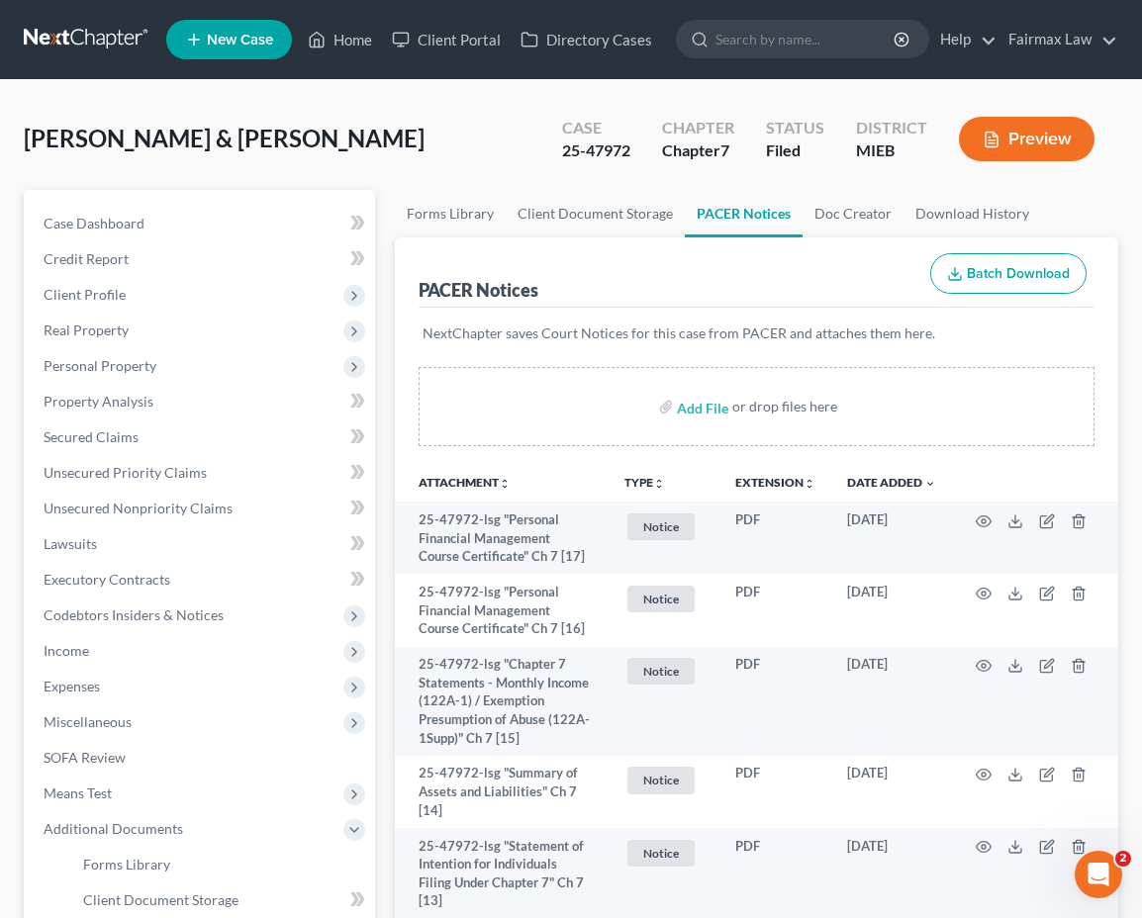
click at [602, 143] on div "25-47972" at bounding box center [596, 151] width 68 height 23
copy div "47972"
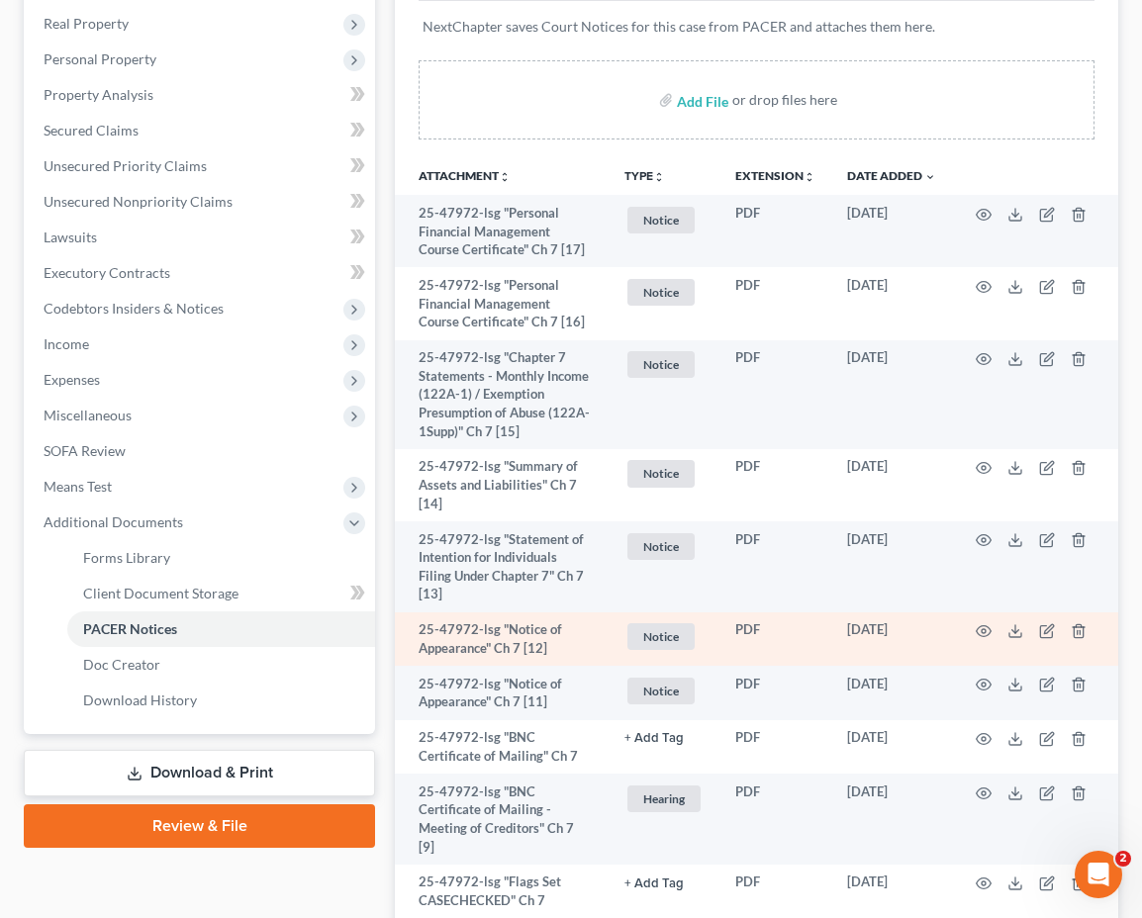
scroll to position [308, 0]
click at [527, 612] on td "25-47972-lsg "Notice of Appearance" Ch 7 [12]" at bounding box center [502, 639] width 214 height 54
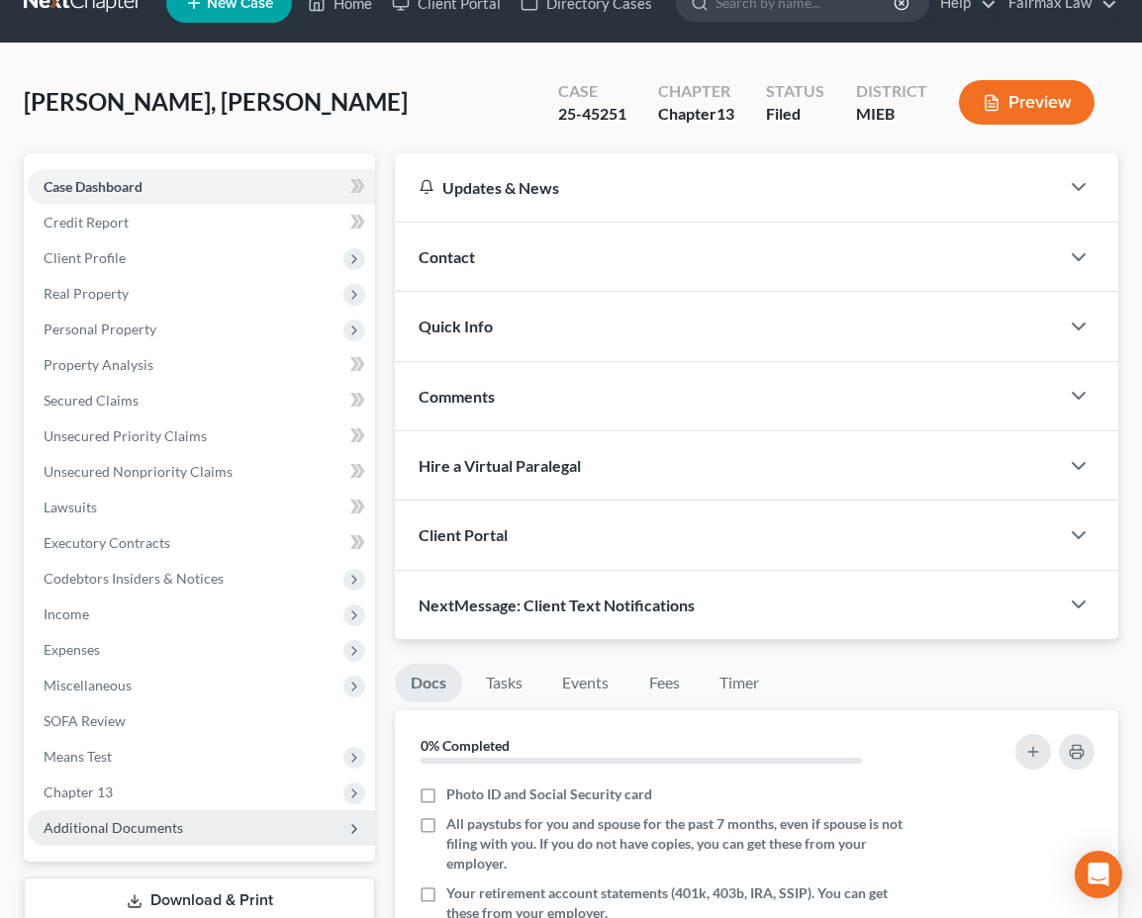
scroll to position [64, 0]
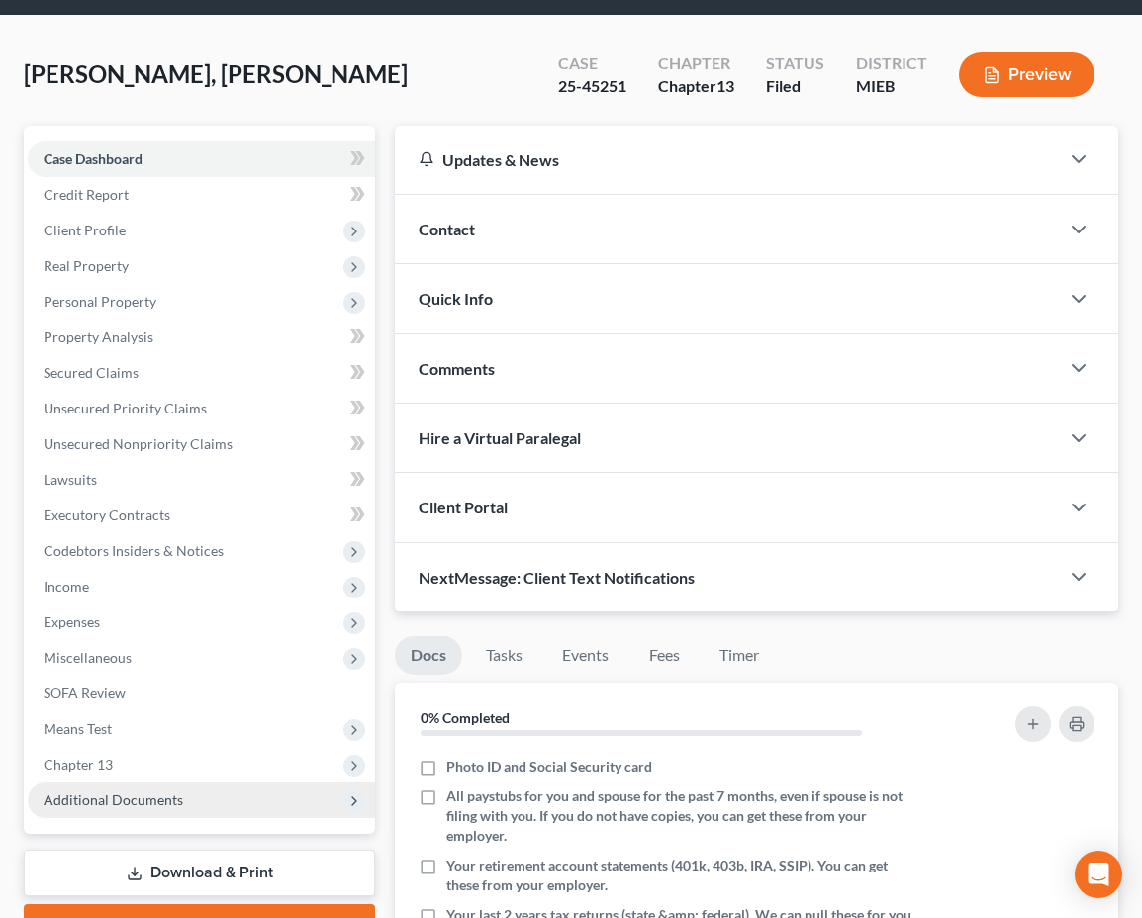
click at [143, 790] on span "Additional Documents" at bounding box center [201, 801] width 347 height 36
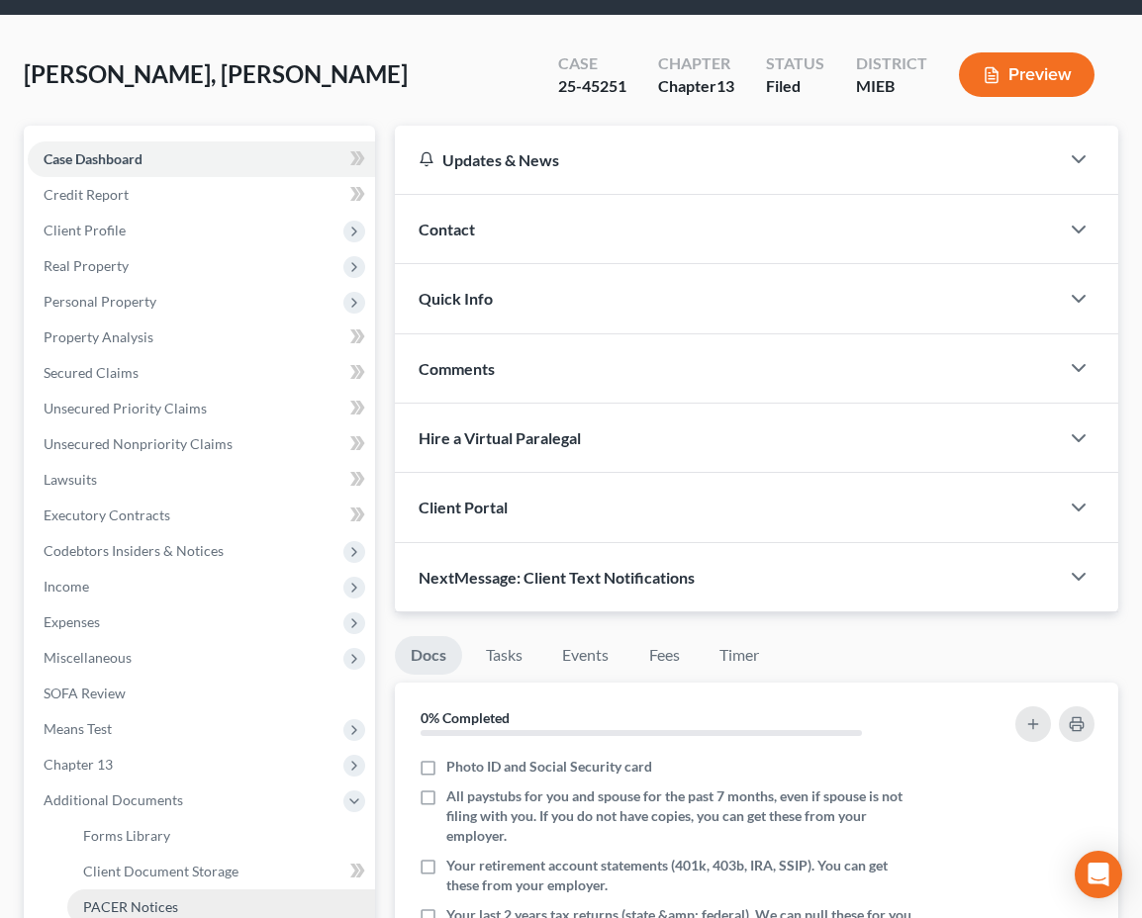
click at [117, 897] on link "PACER Notices" at bounding box center [221, 908] width 308 height 36
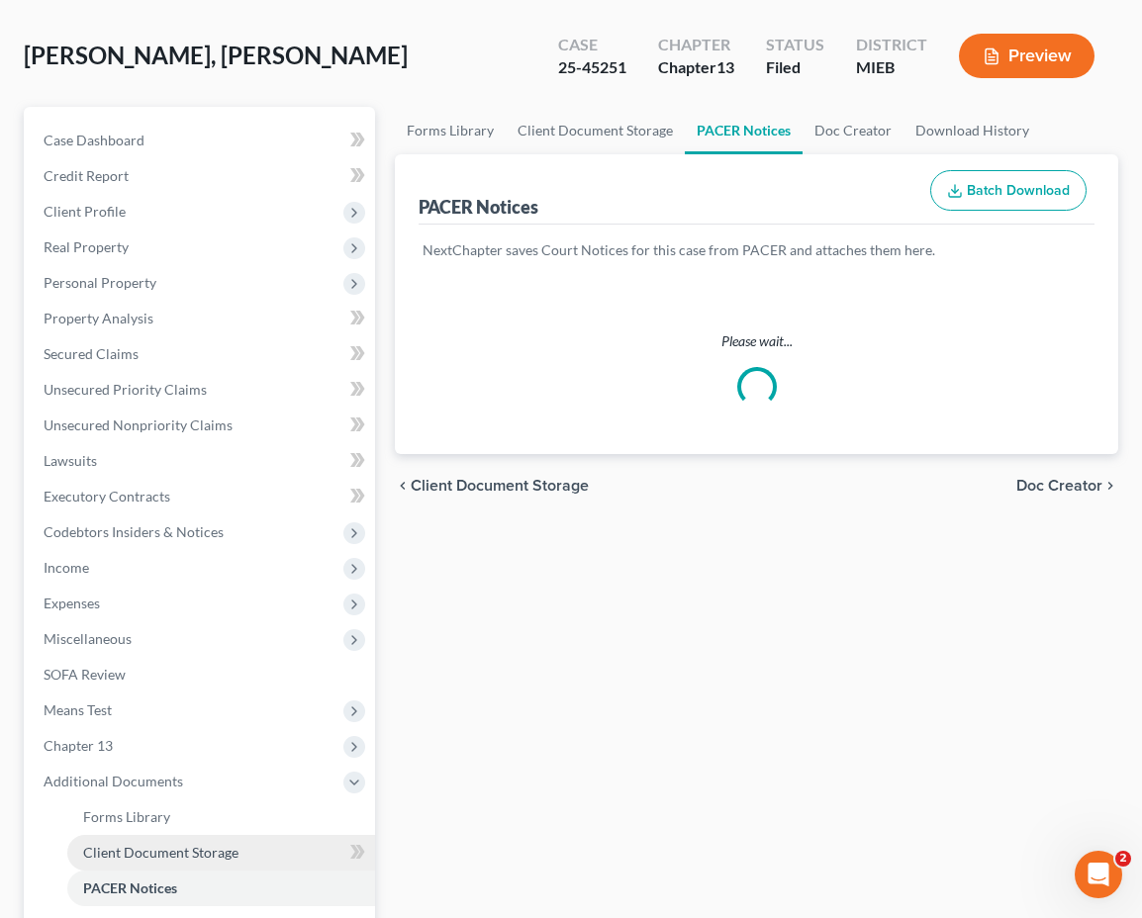
scroll to position [287, 0]
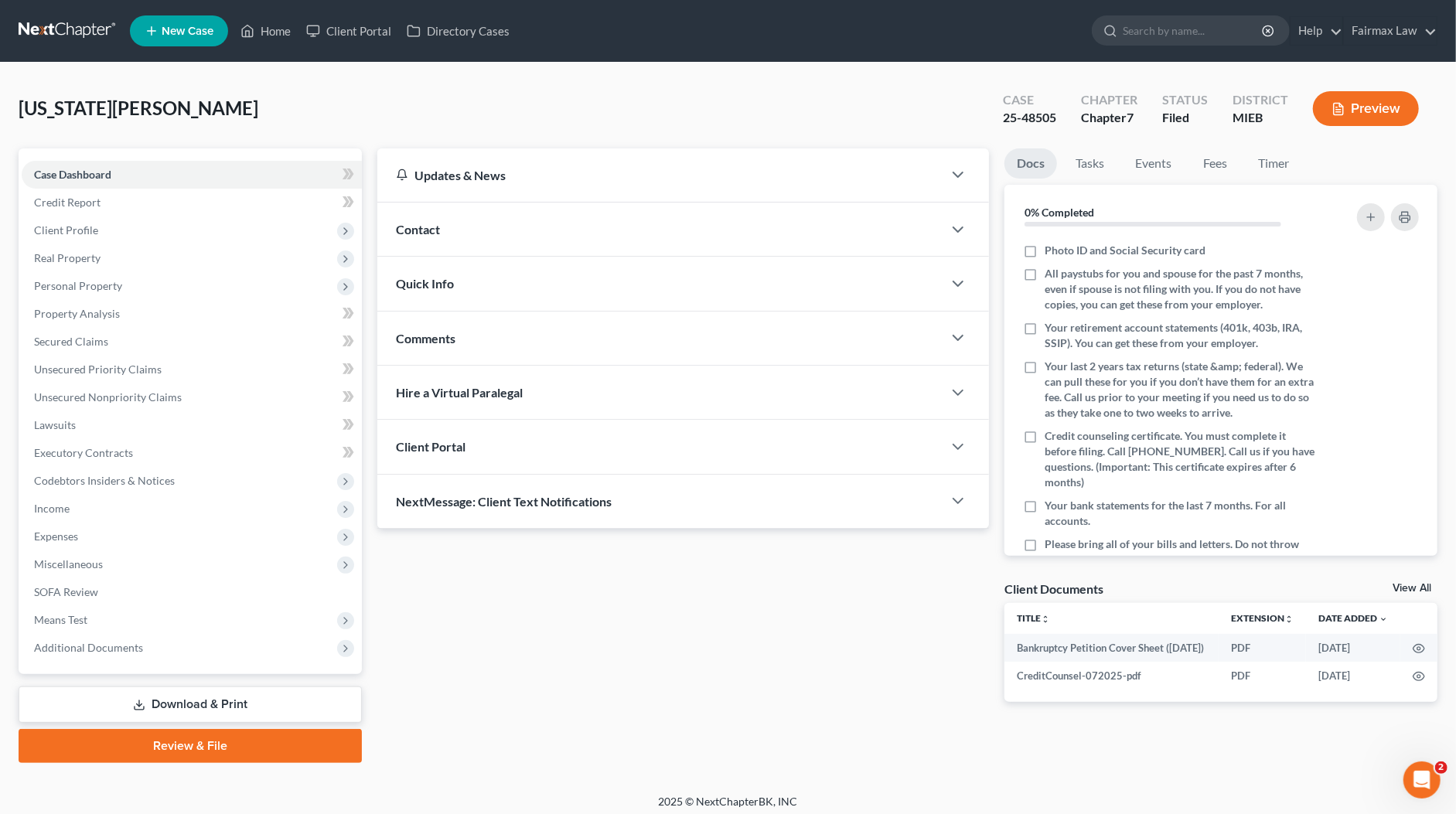
click at [70, 548] on span "Expenses" at bounding box center [191, 537] width 340 height 28
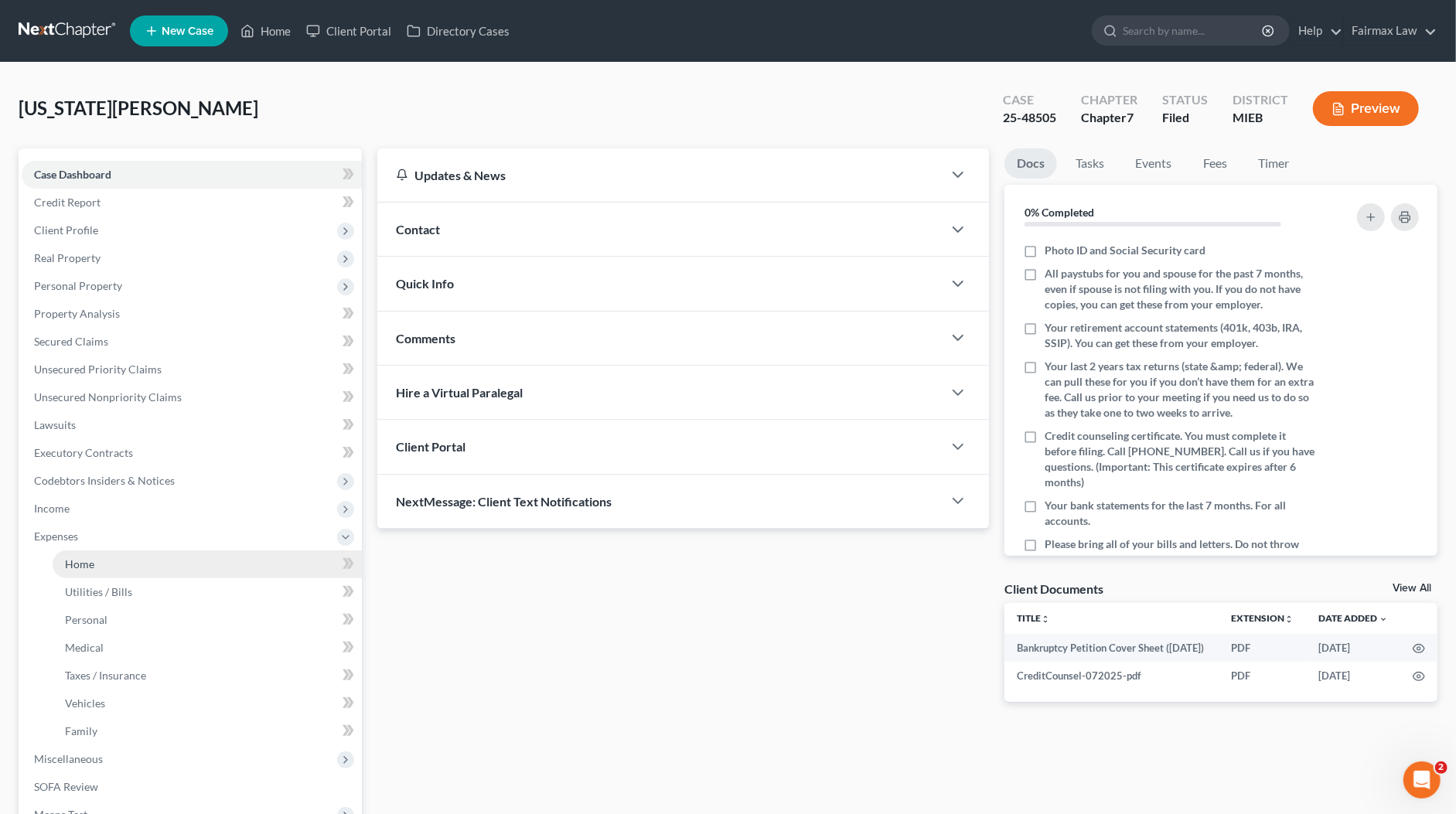
click at [87, 562] on span "Home" at bounding box center [80, 564] width 30 height 13
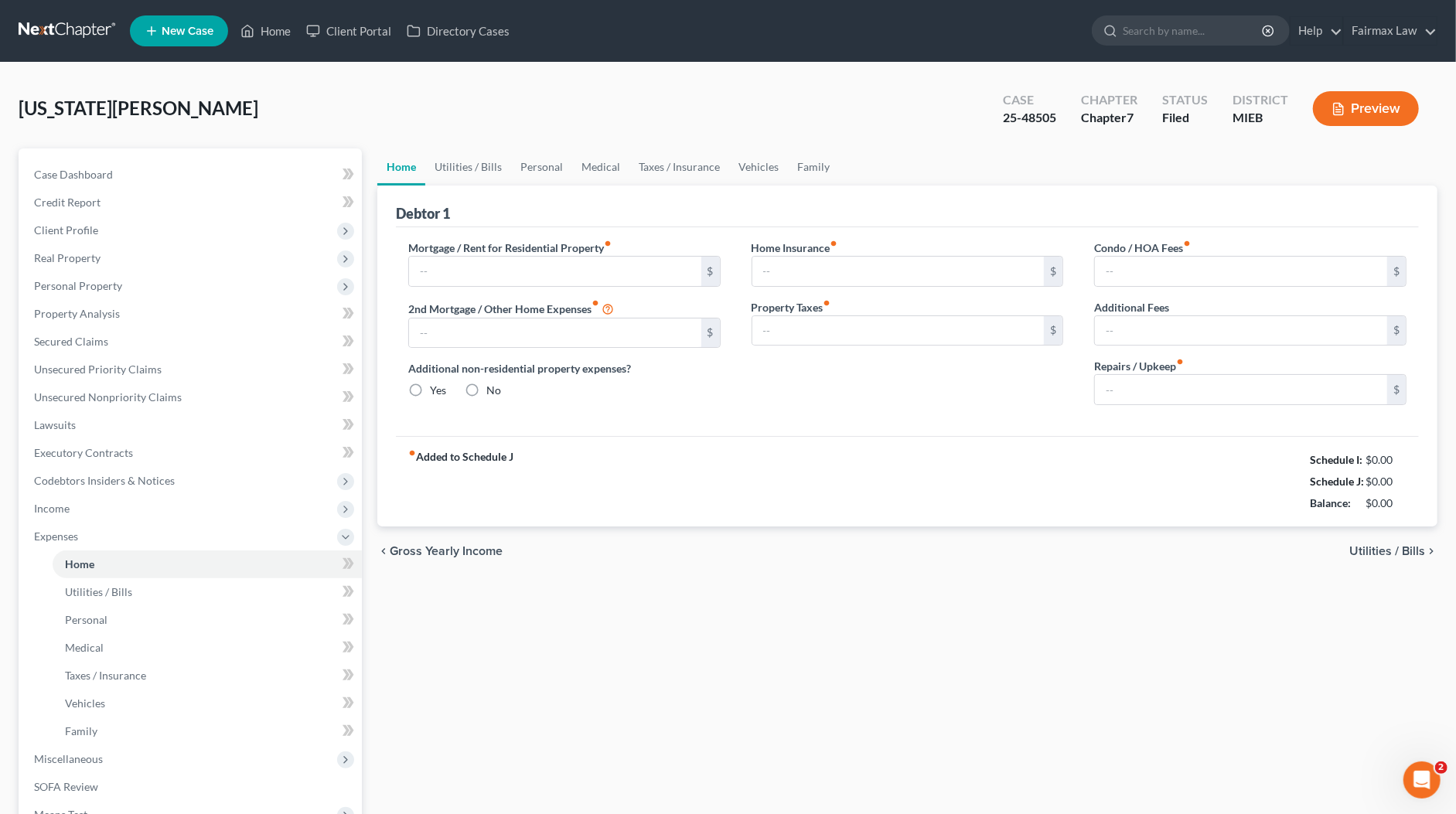
type input "975.00"
type input "0.00"
radio input "true"
type input "0.00"
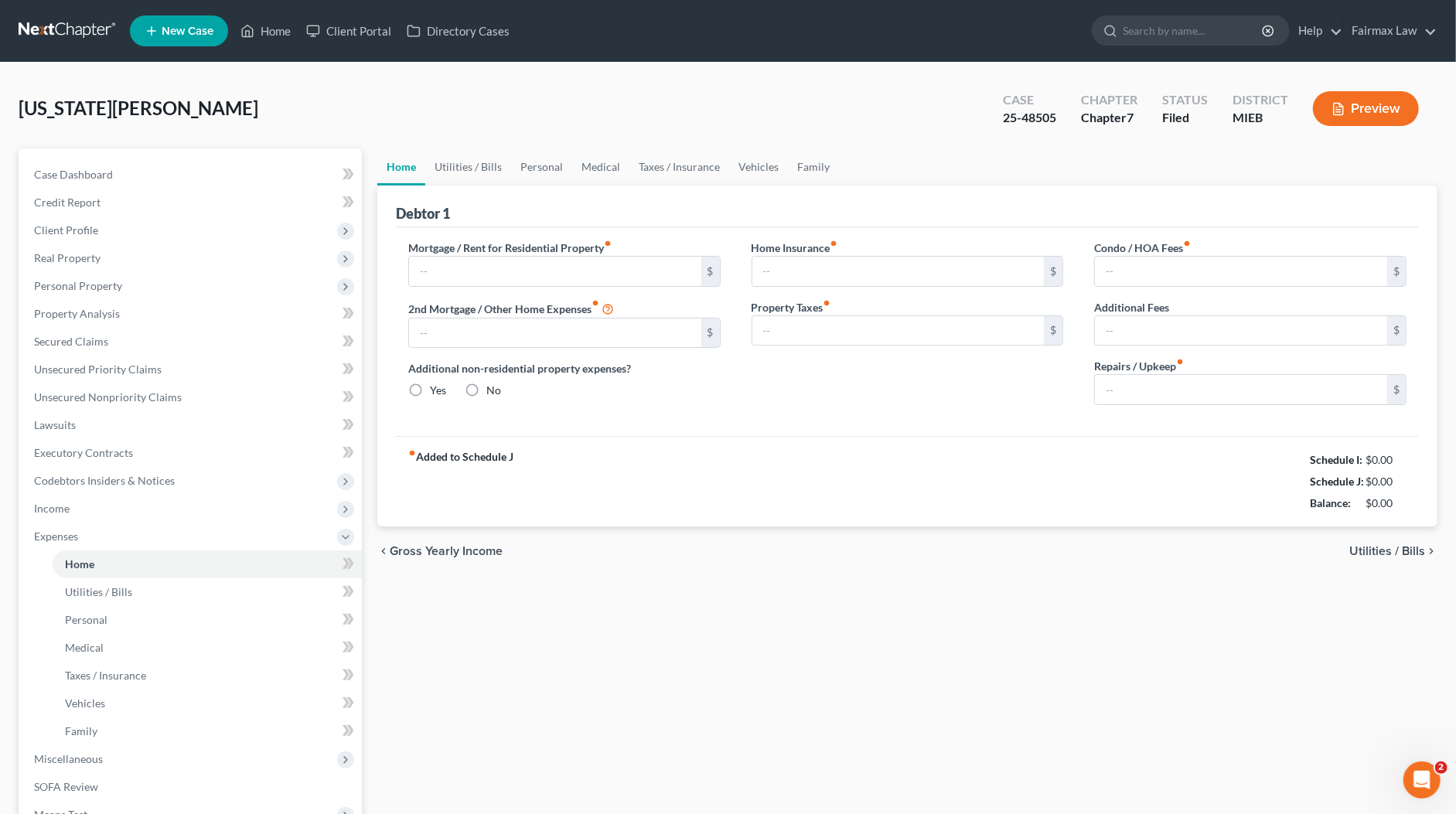
type input "0.00"
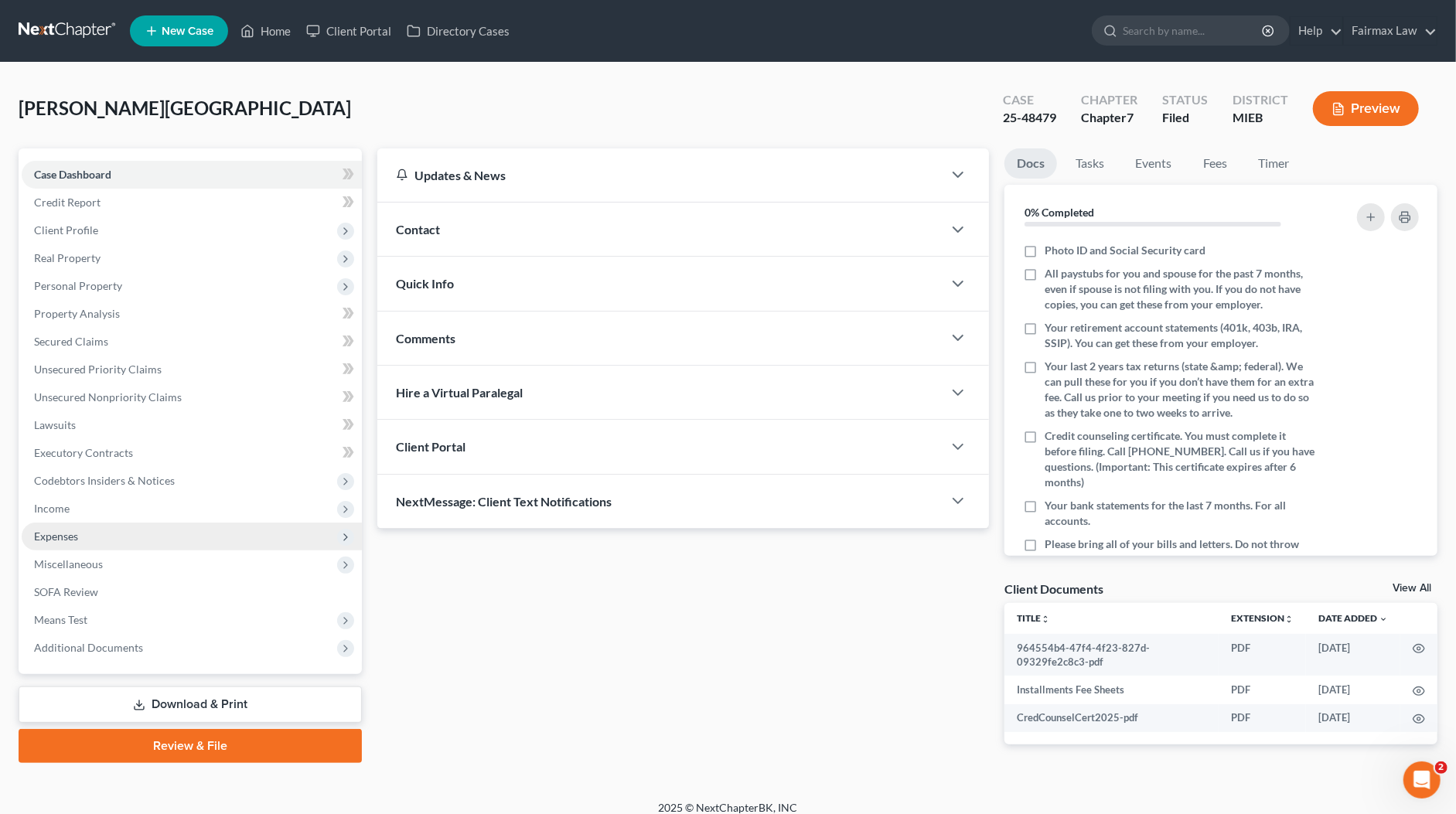
click at [77, 541] on span "Expenses" at bounding box center [56, 536] width 44 height 13
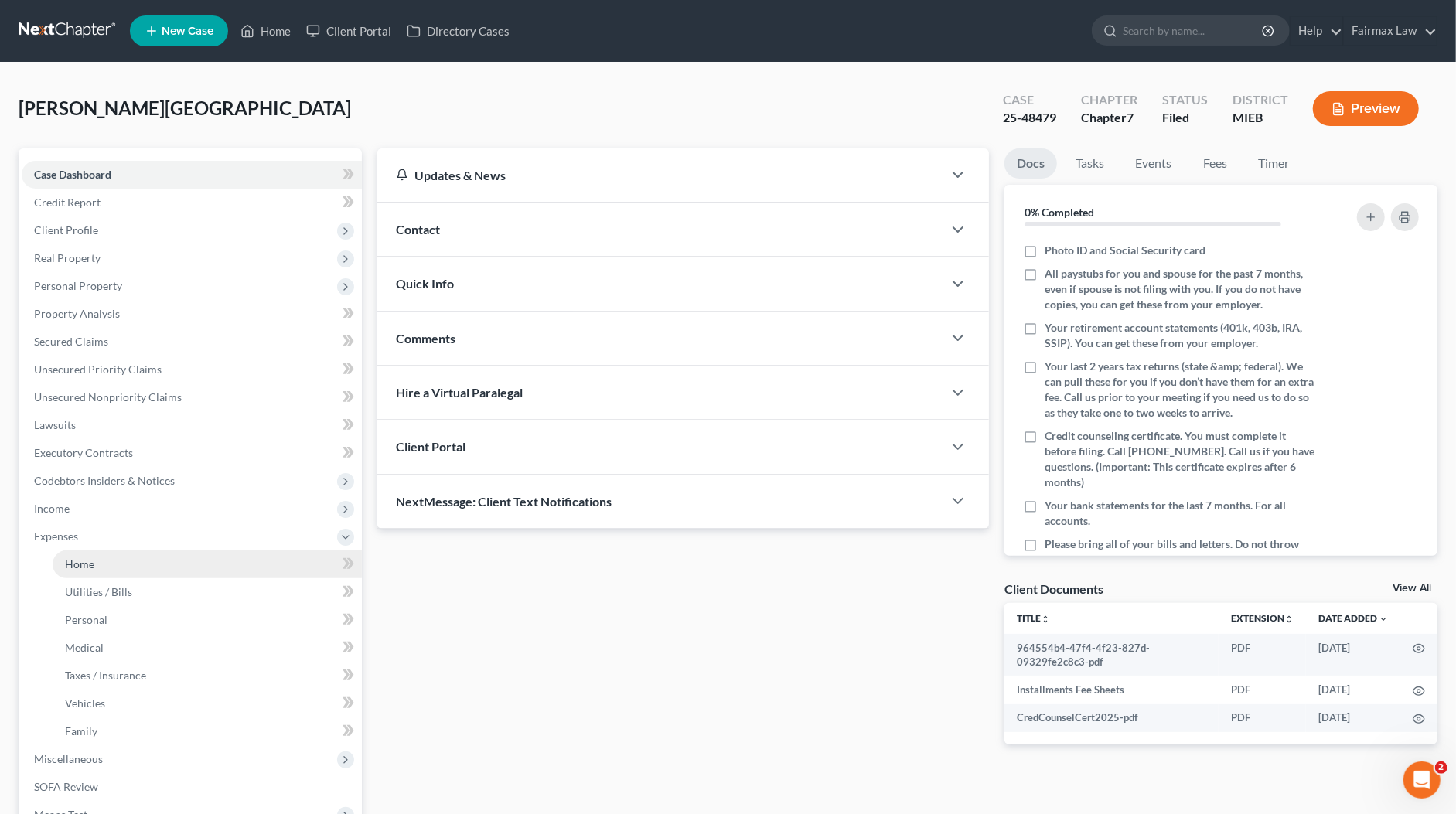
click at [102, 564] on link "Home" at bounding box center [207, 565] width 309 height 28
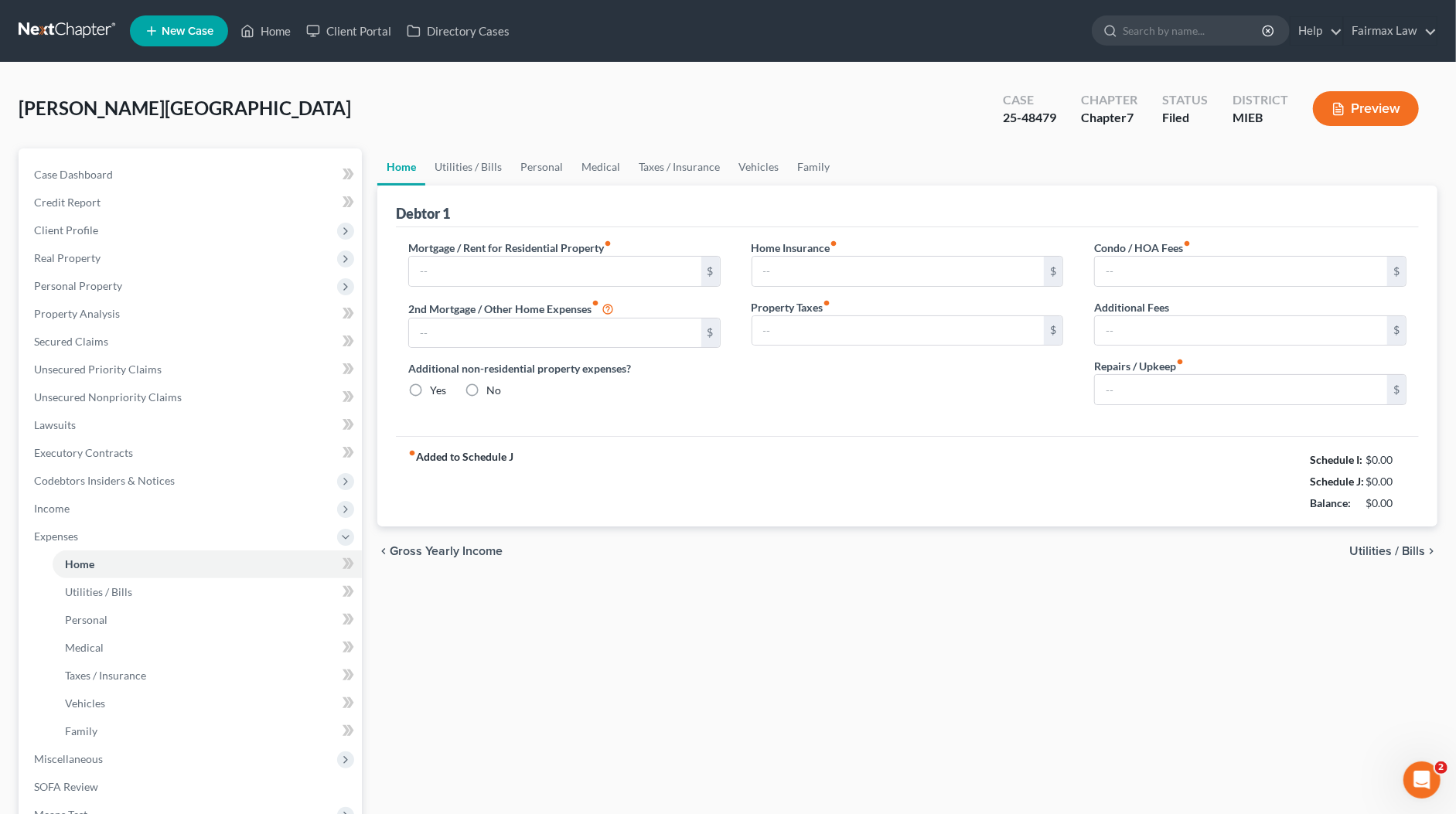
type input "1,200.00"
type input "0.00"
radio input "true"
type input "0.00"
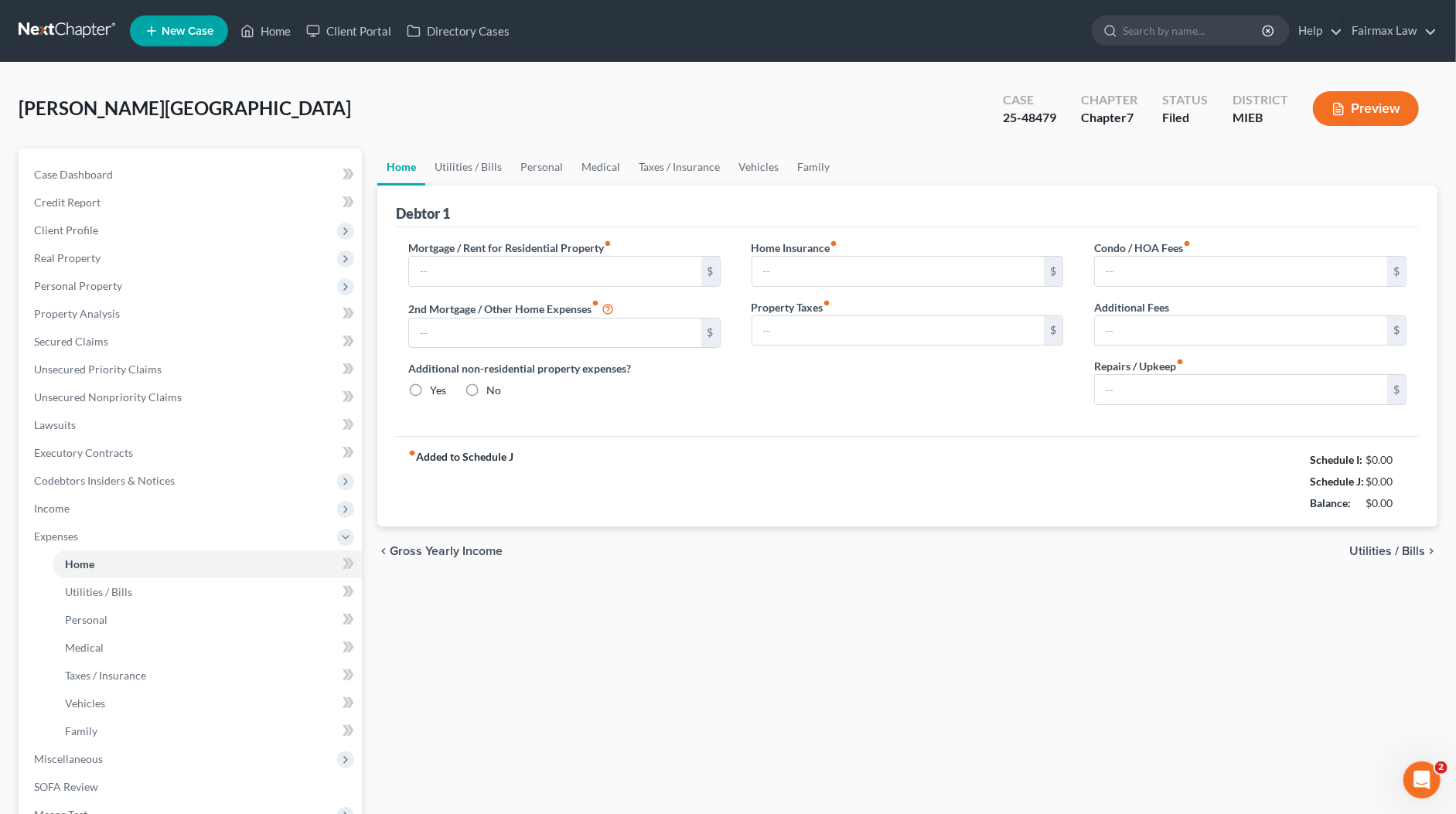
type input "0.00"
click at [925, 110] on div "Woods, Iyauna Upgraded Case 25-48479 Chapter Chapter 7 Status Filed District MI…" at bounding box center [728, 115] width 1419 height 67
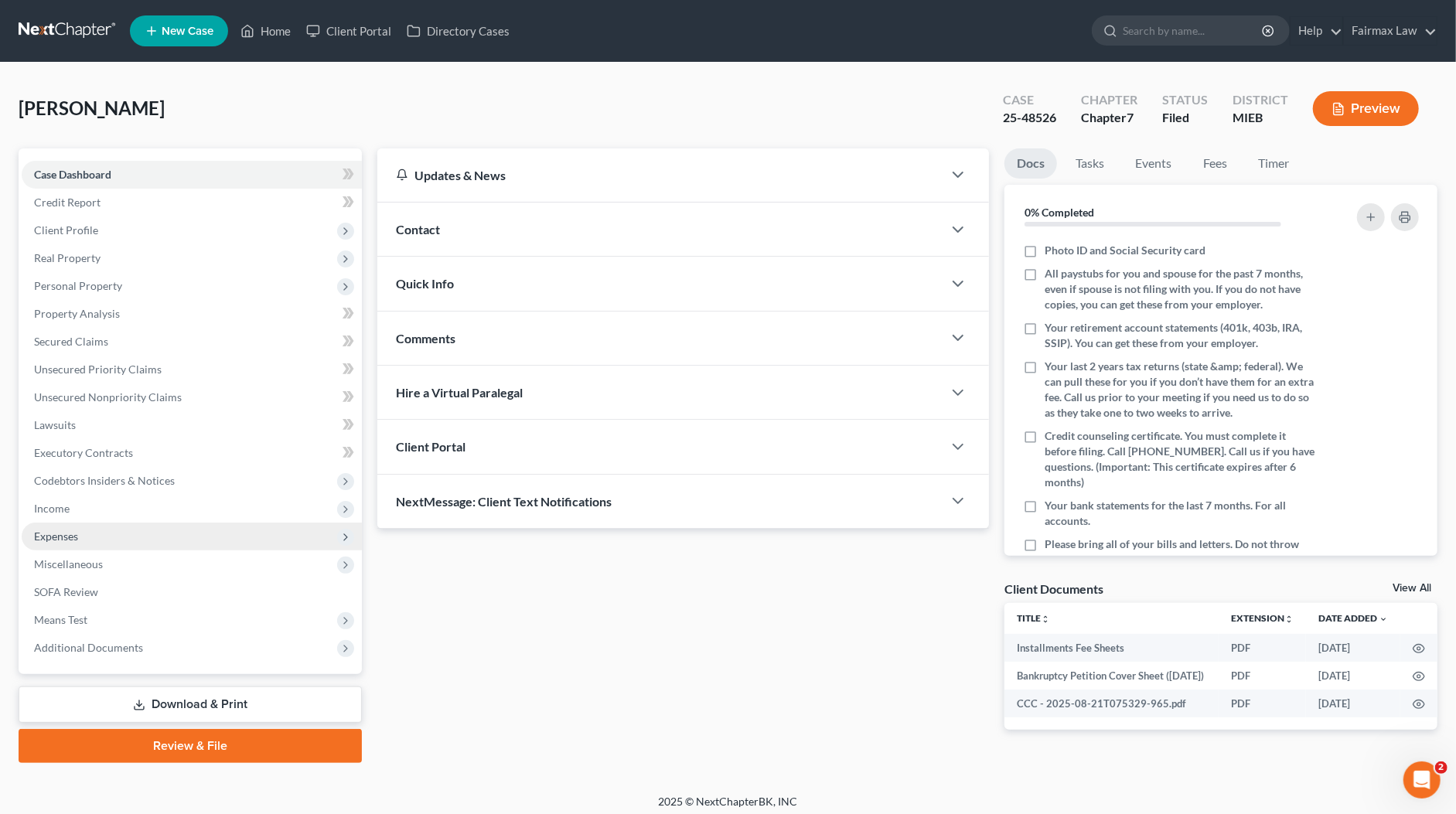
click at [75, 545] on span "Expenses" at bounding box center [191, 537] width 340 height 28
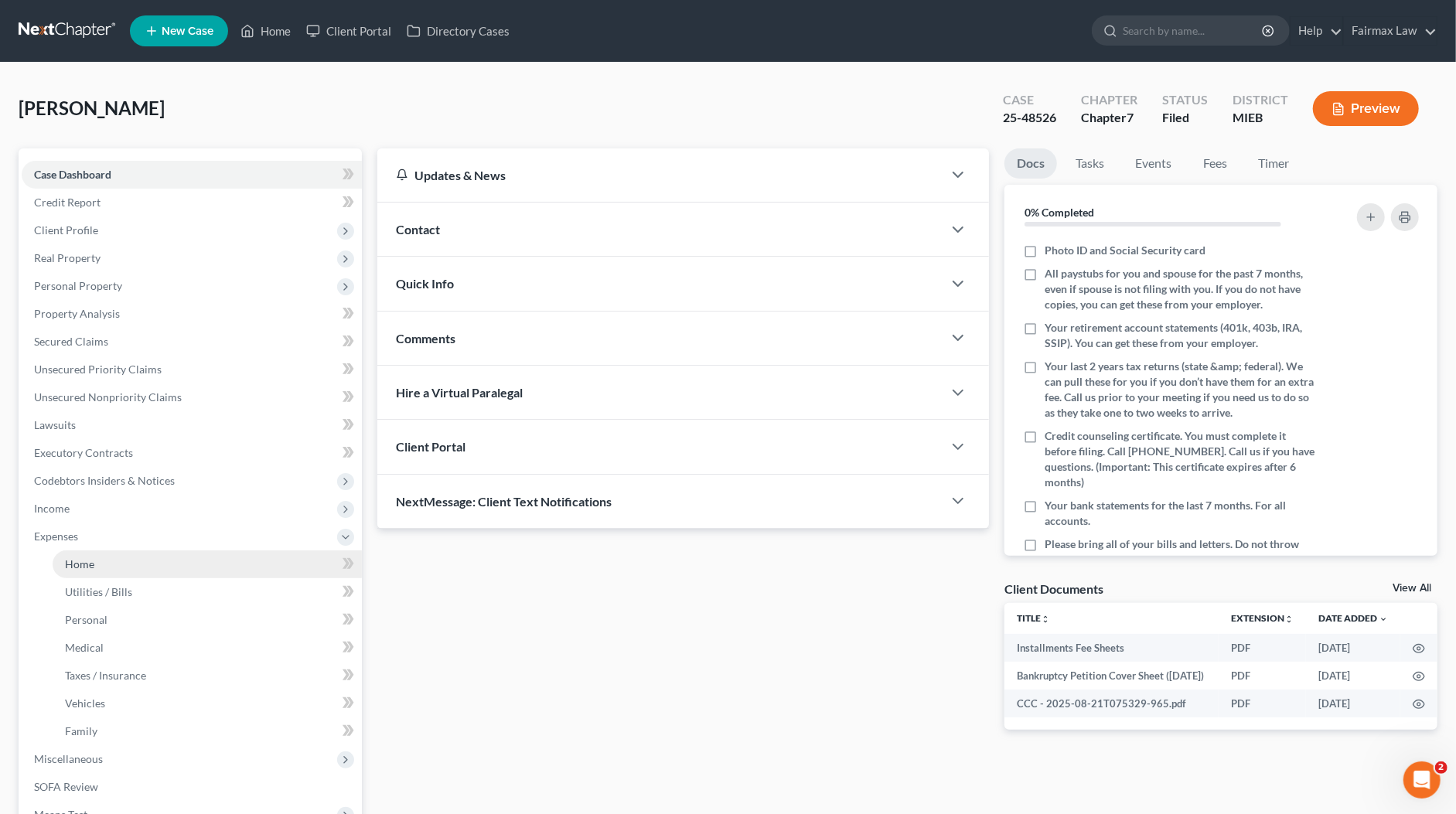
click at [92, 562] on span "Home" at bounding box center [80, 564] width 30 height 13
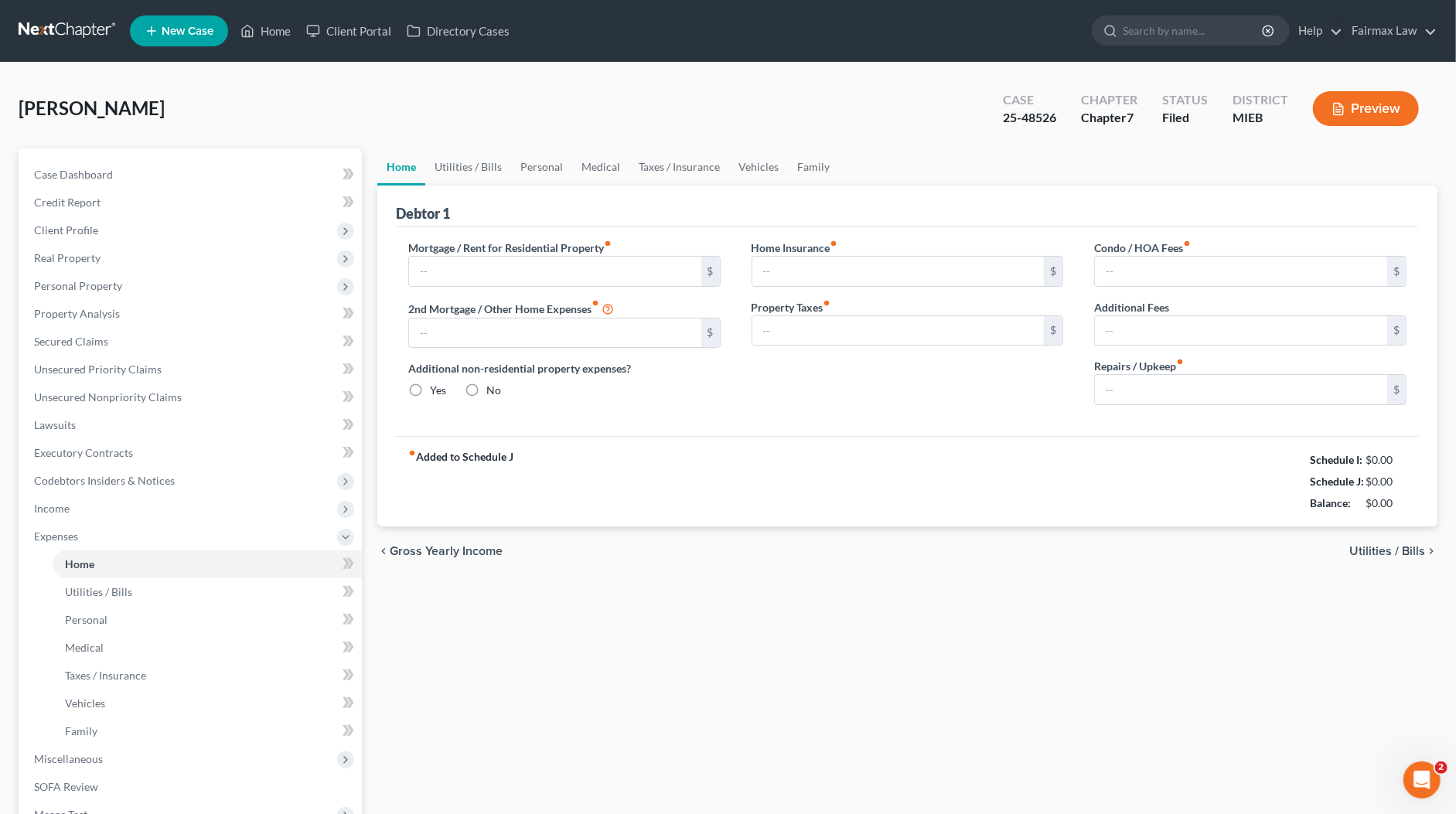
type input "350.00"
type input "0.00"
radio input "true"
type input "0.00"
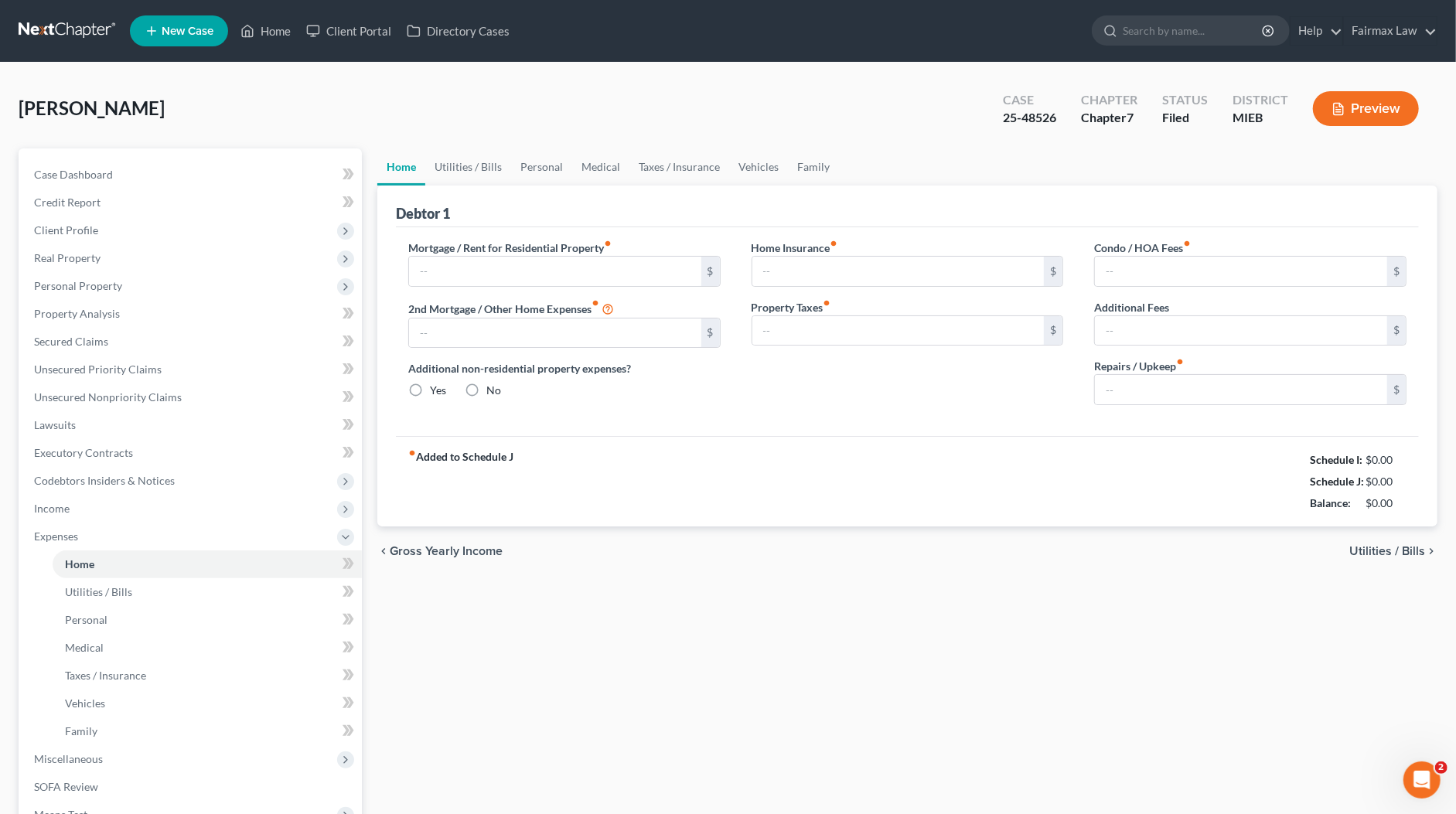
type input "0.00"
type input "50.00"
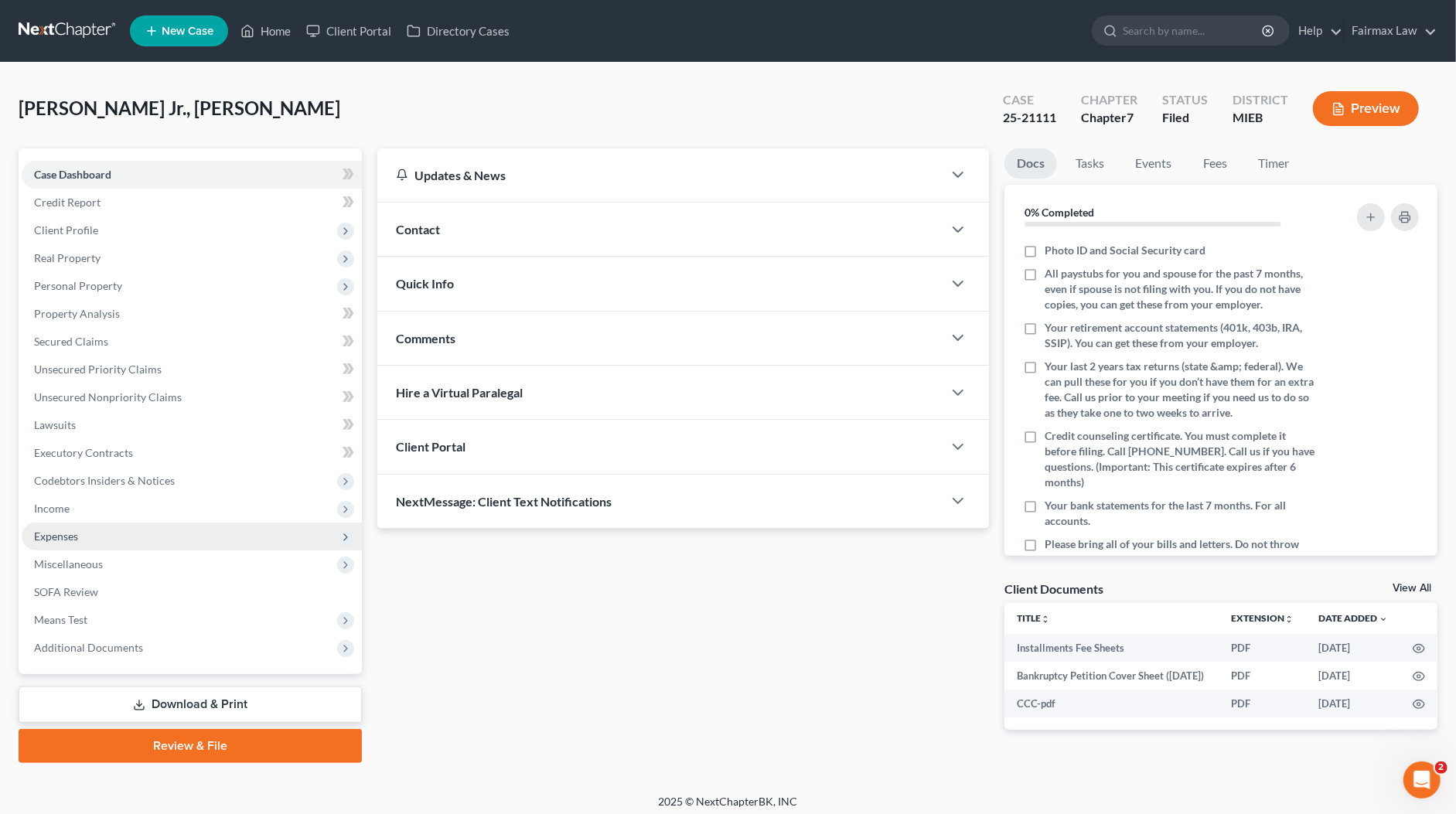
click at [79, 537] on span "Expenses" at bounding box center [191, 537] width 340 height 28
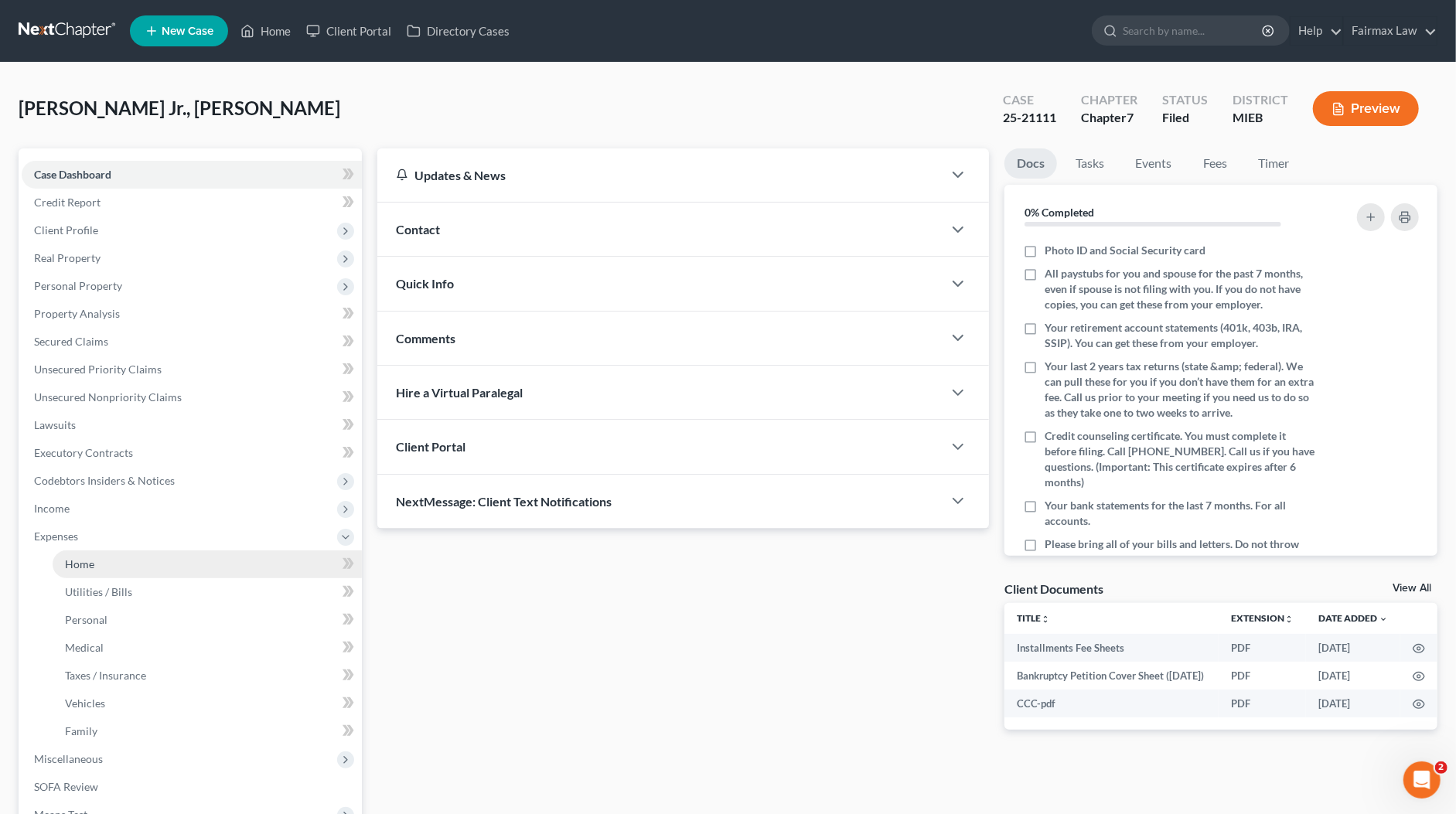
click at [106, 567] on link "Home" at bounding box center [207, 565] width 309 height 28
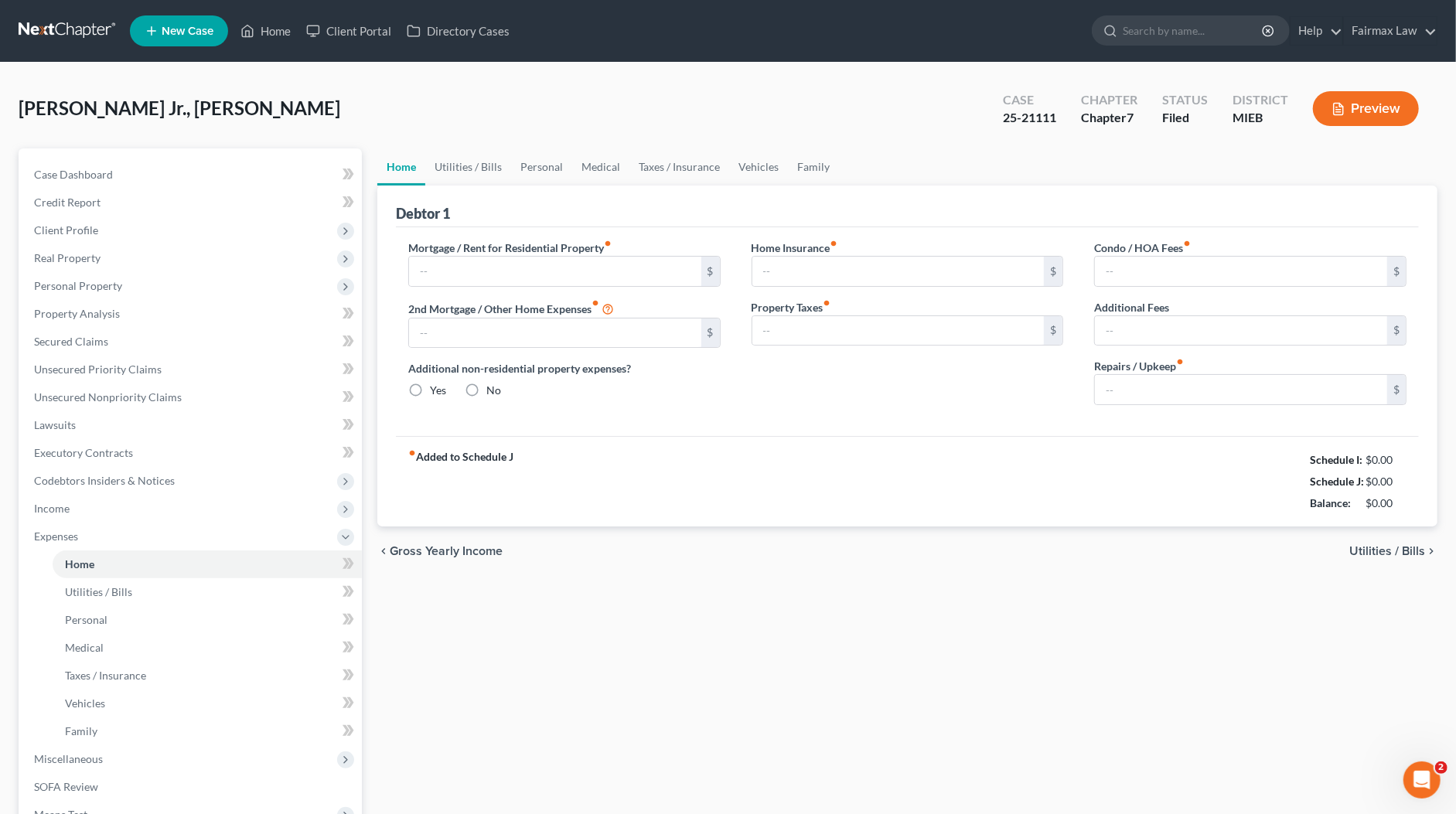
type input "0.00"
radio input "true"
type input "0.00"
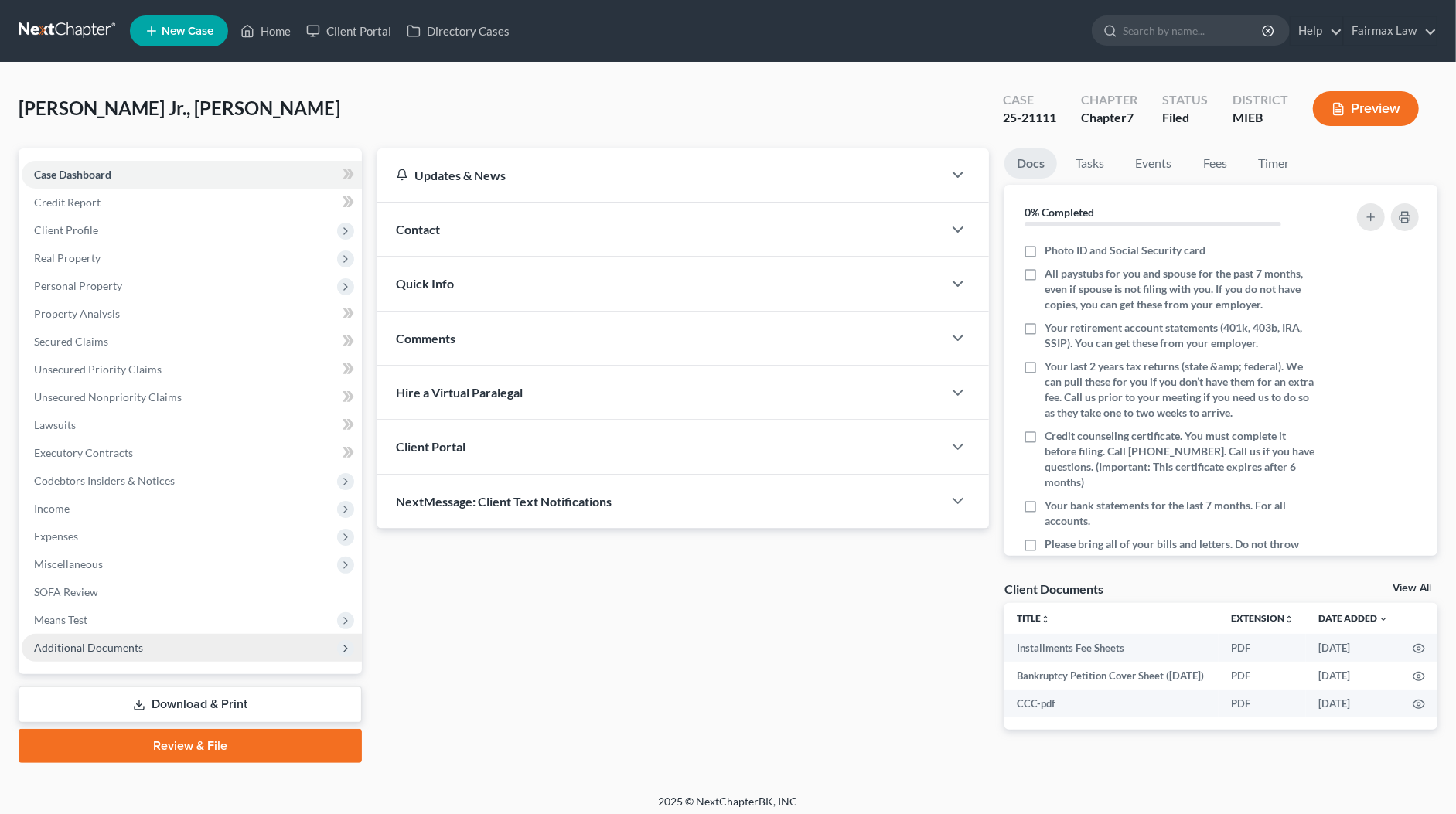
click at [95, 647] on span "Additional Documents" at bounding box center [89, 648] width 109 height 13
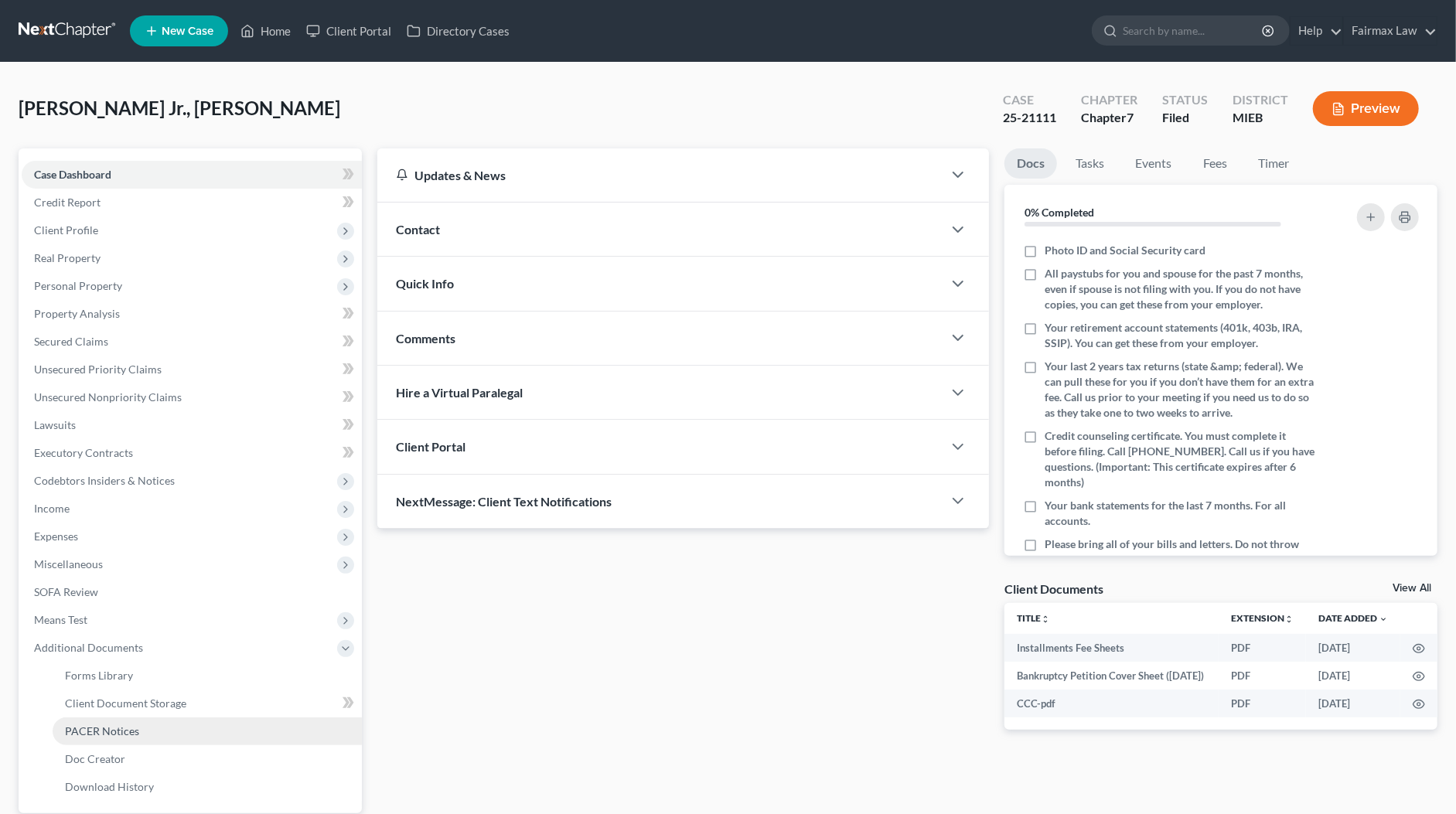
click at [91, 723] on link "PACER Notices" at bounding box center [207, 731] width 309 height 28
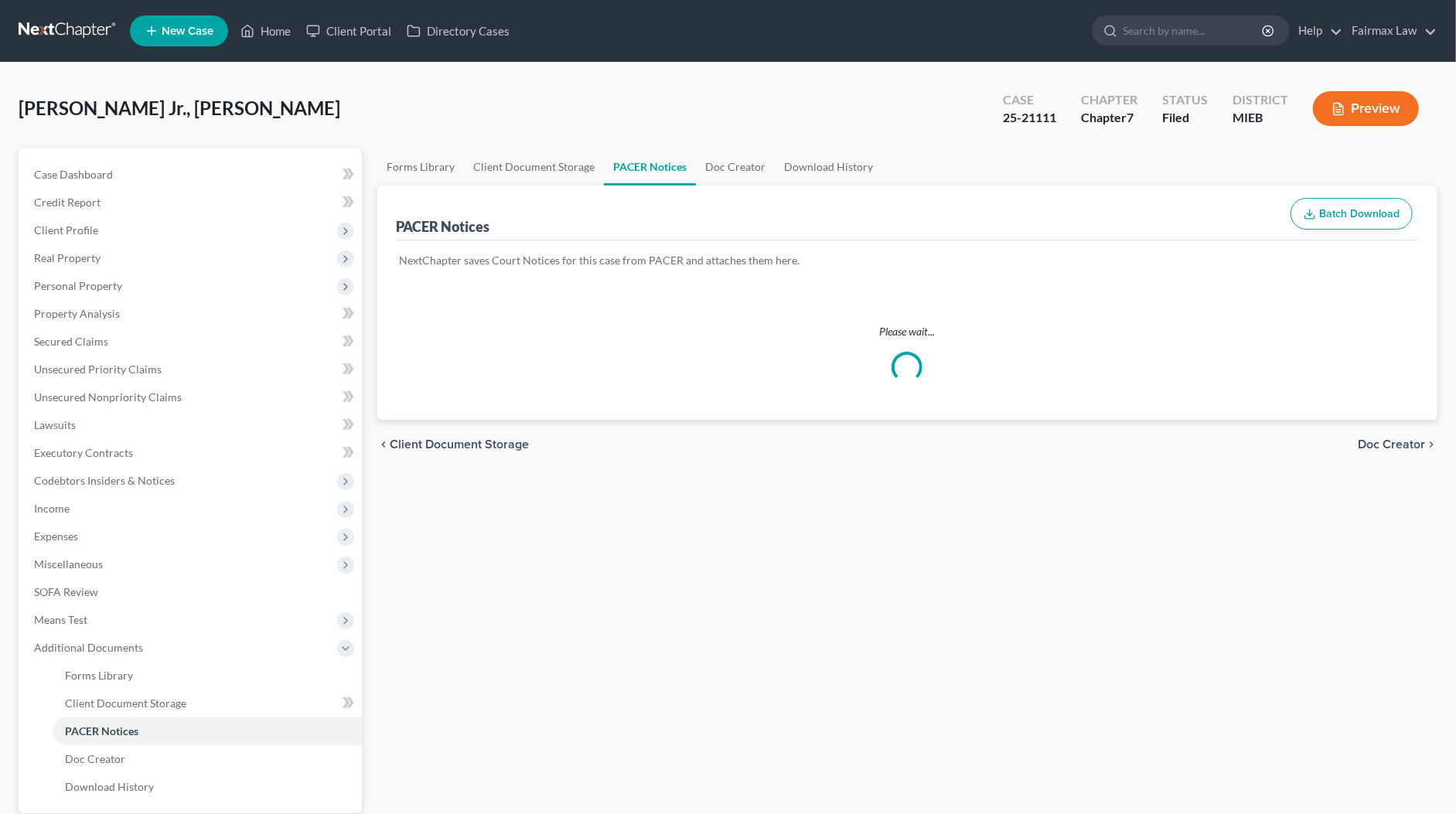
drag, startPoint x: 580, startPoint y: 103, endPoint x: 592, endPoint y: 113, distance: 15.6
click at [580, 103] on div "Poag Jr., Roland Upgraded Case 25-21111 Chapter Chapter 7 Status Filed District…" at bounding box center [728, 115] width 1419 height 67
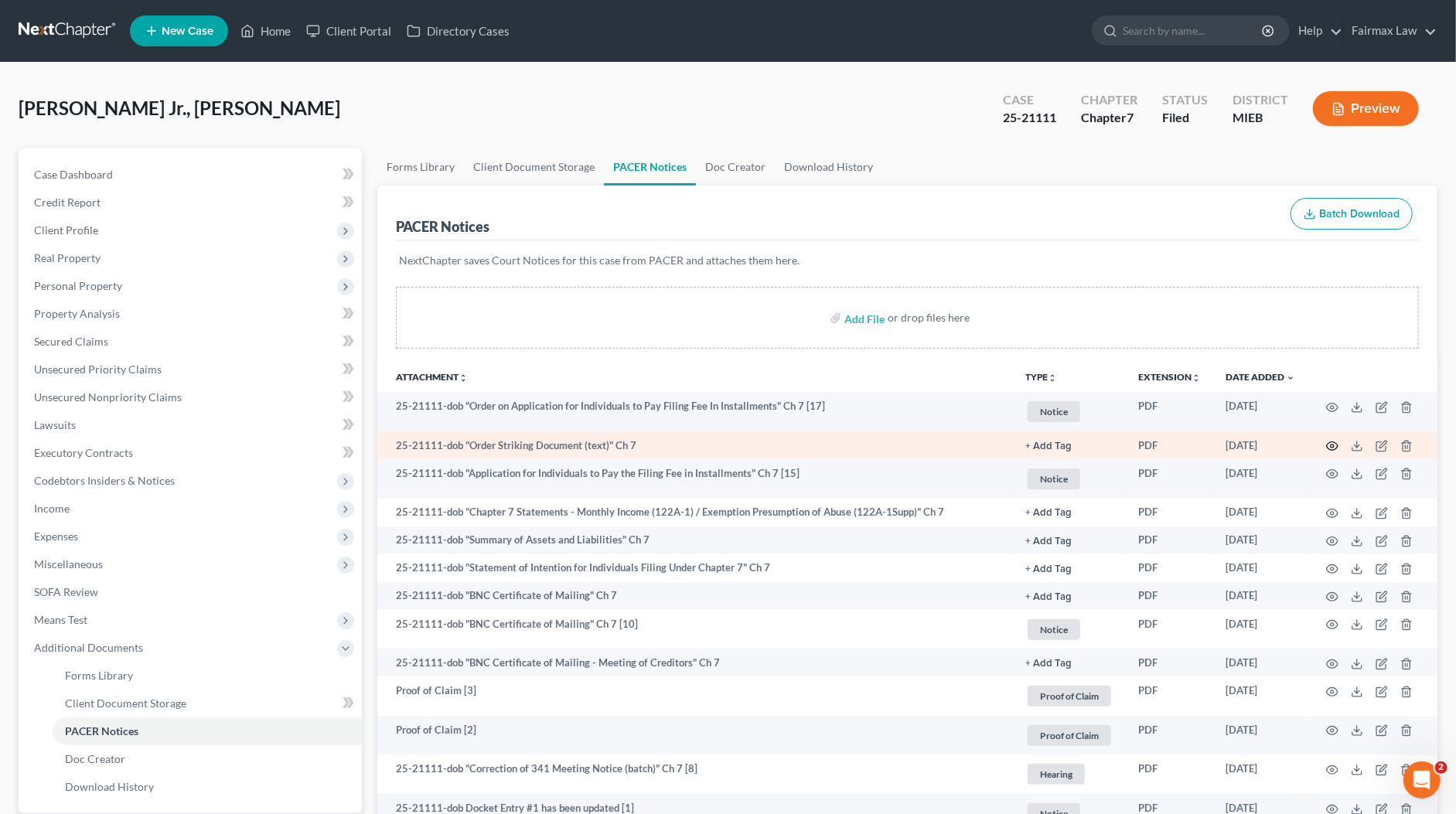
click at [1330, 441] on icon "button" at bounding box center [1332, 446] width 12 height 12
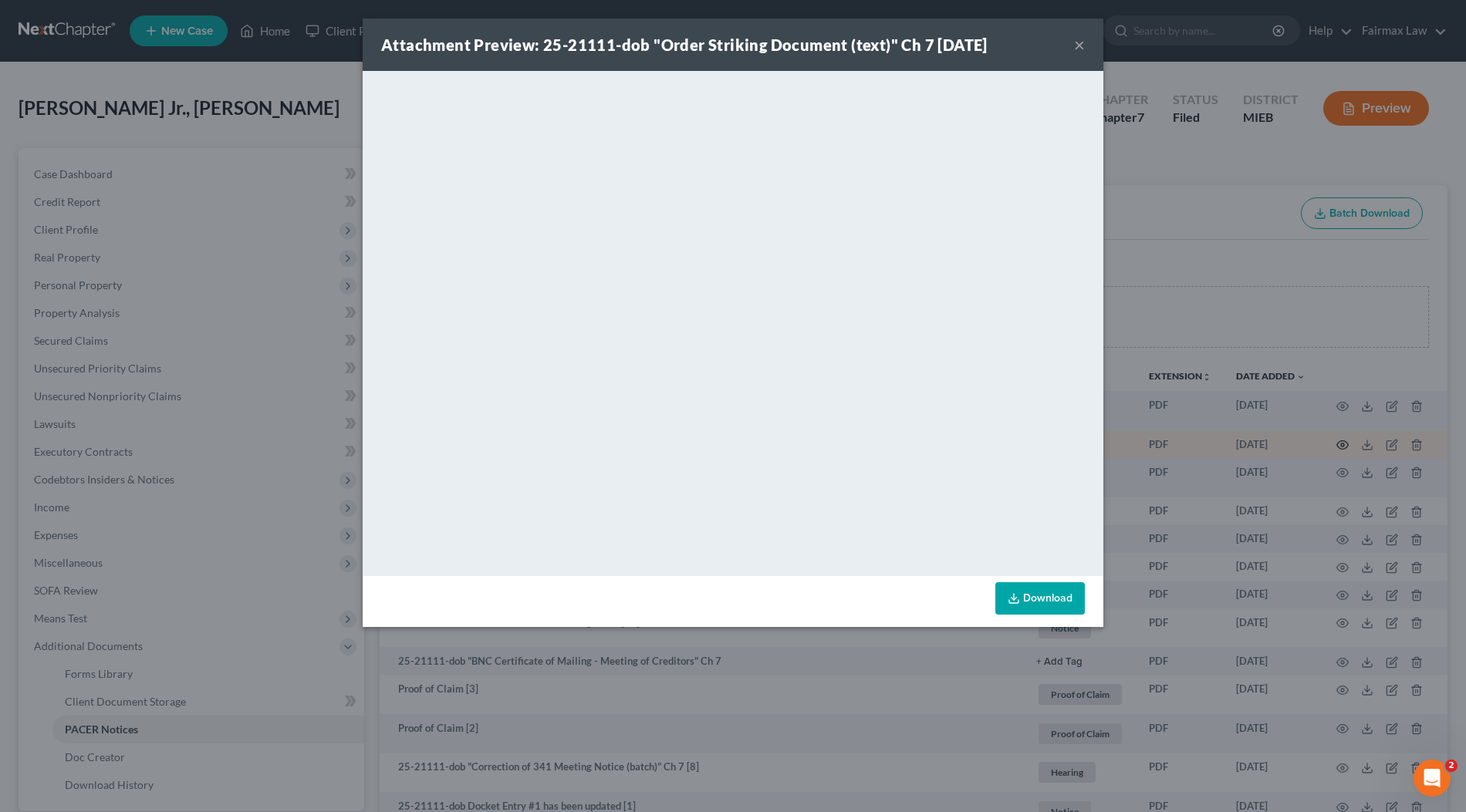
click at [1327, 440] on div "Attachment Preview: 25-21111-dob "Order Striking Document (text)" Ch 7 09/08/20…" at bounding box center [733, 406] width 1466 height 812
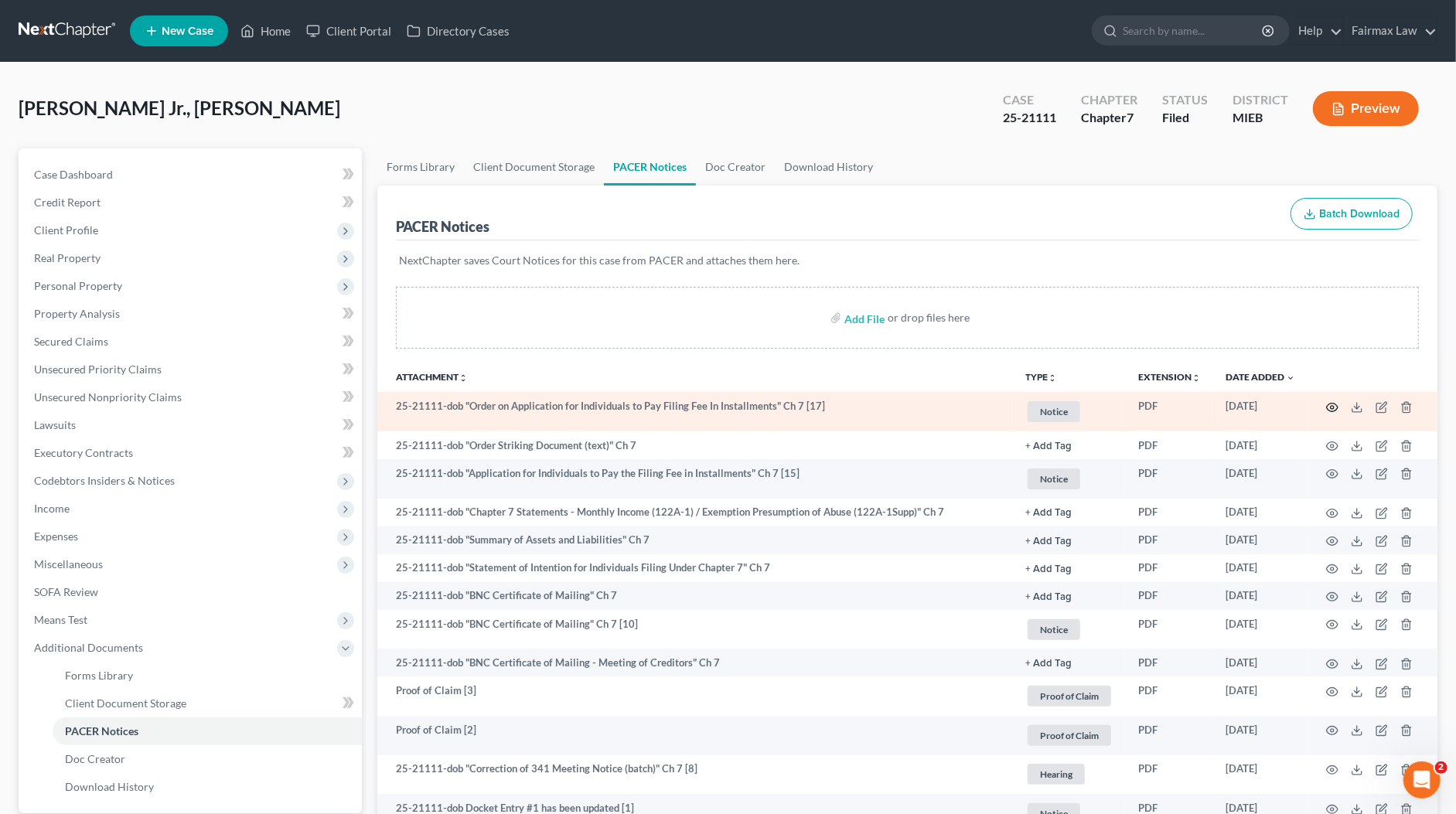
click at [1335, 409] on icon "button" at bounding box center [1332, 407] width 12 height 9
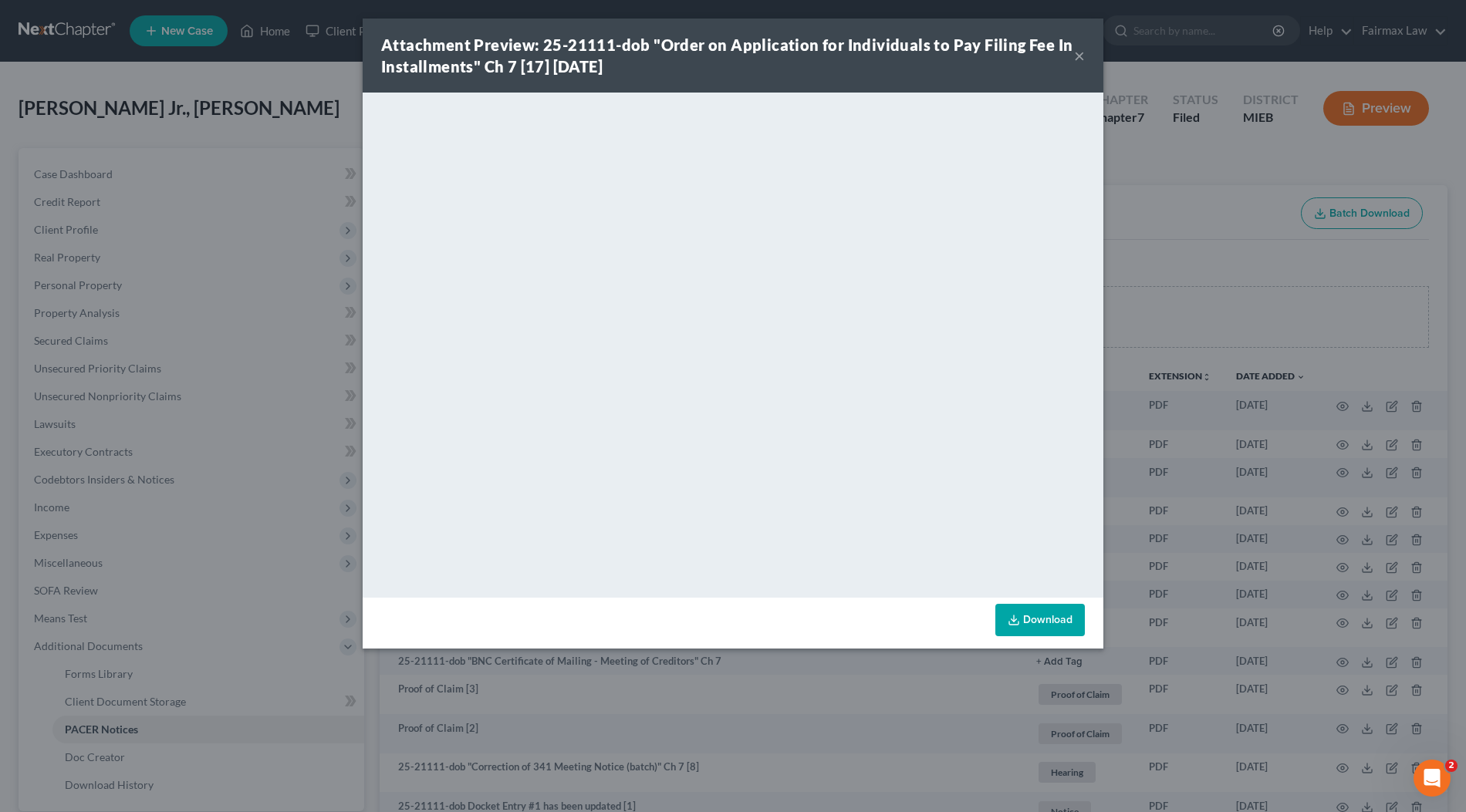
click at [1178, 397] on div "Attachment Preview: 25-21111-dob "Order on Application for Individuals to Pay F…" at bounding box center [733, 406] width 1466 height 812
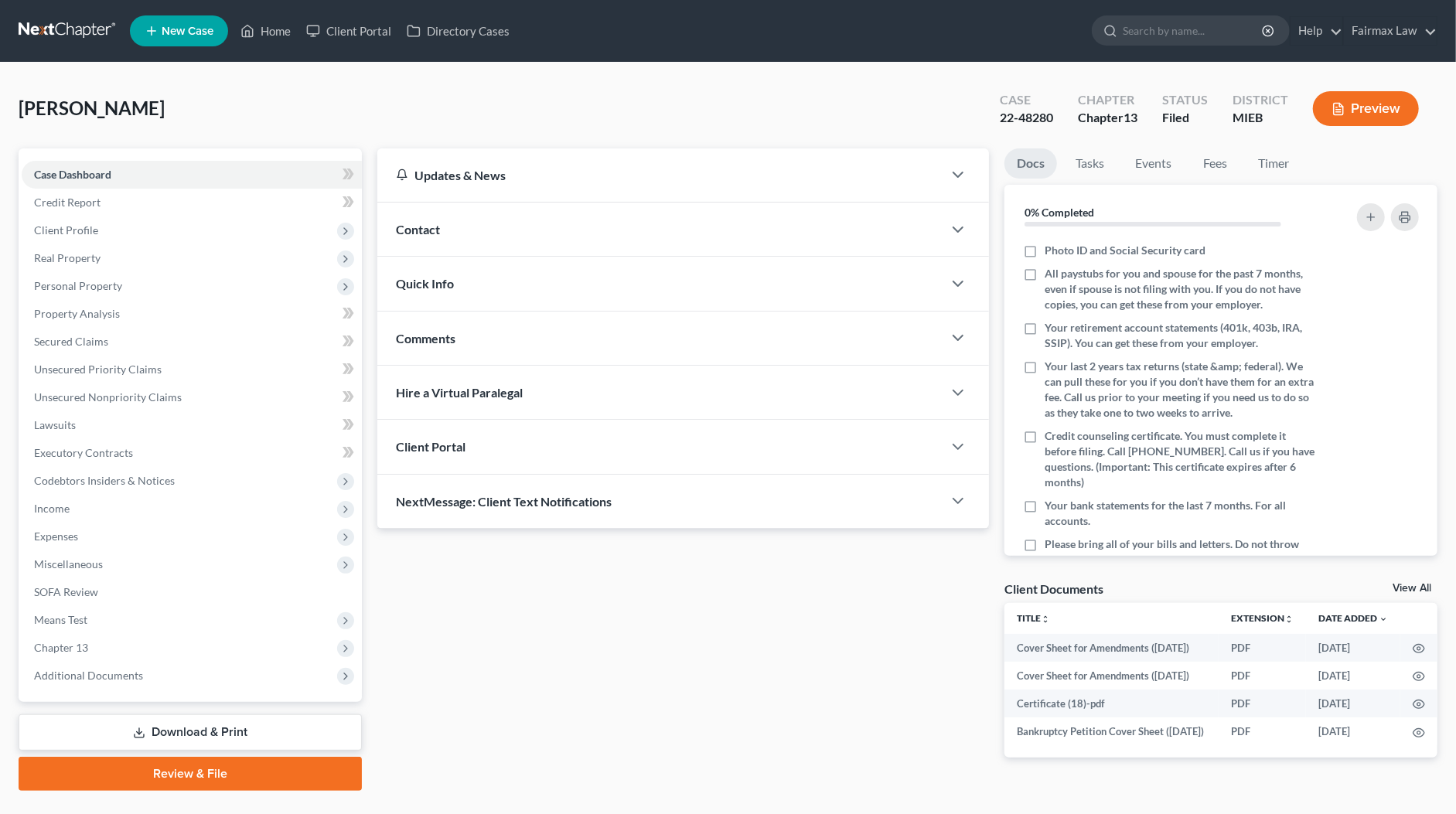
click at [33, 105] on span "Wilfong, Kristina" at bounding box center [91, 108] width 146 height 23
copy span "Wilfong"
click at [106, 105] on span "Wilfong, Kristina" at bounding box center [91, 108] width 146 height 23
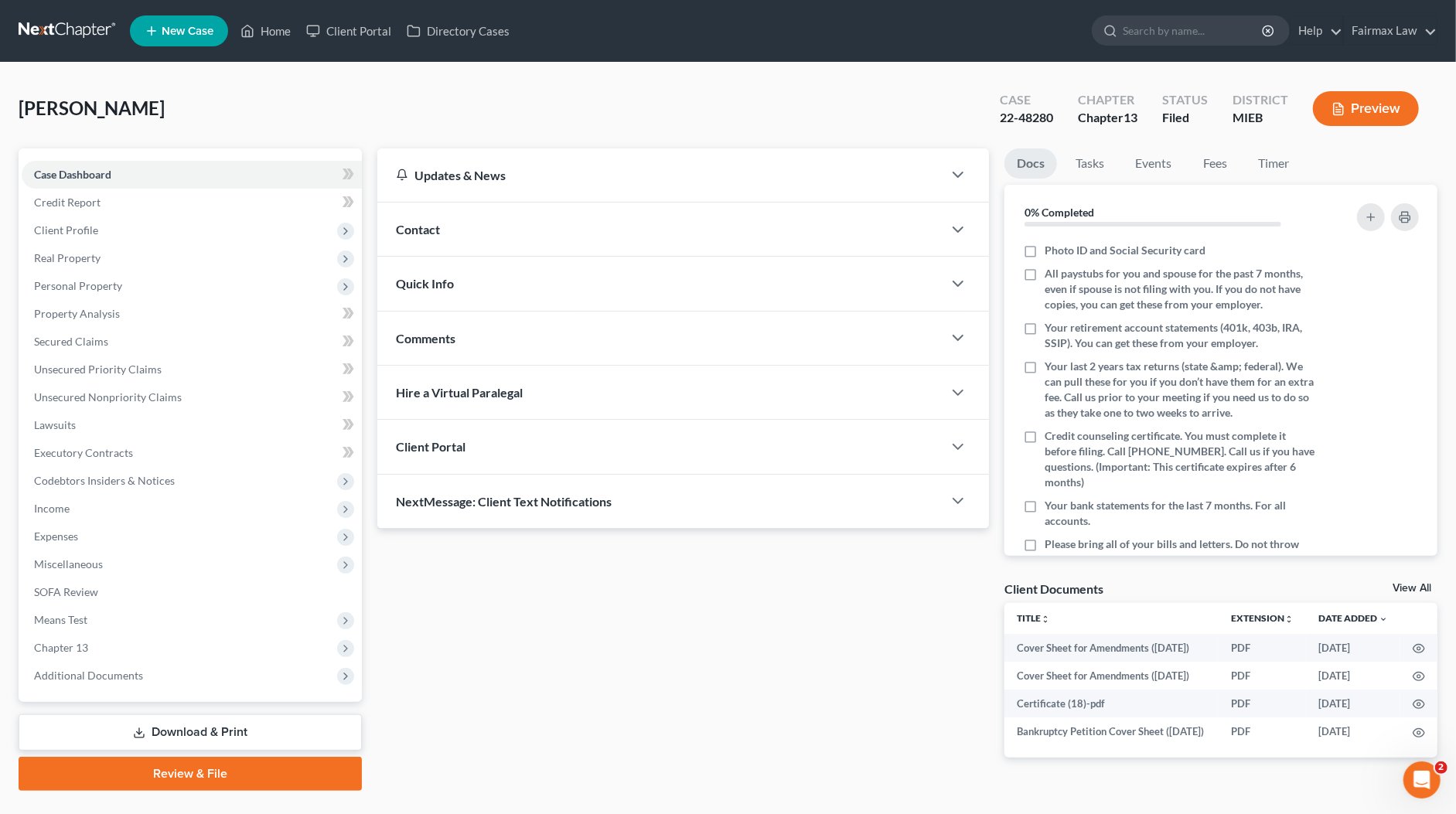
copy span "Kristina"
drag, startPoint x: 1056, startPoint y: 110, endPoint x: 987, endPoint y: 120, distance: 69.7
click at [987, 120] on div "Case 22-48280" at bounding box center [1026, 110] width 78 height 45
copy div "22-48280"
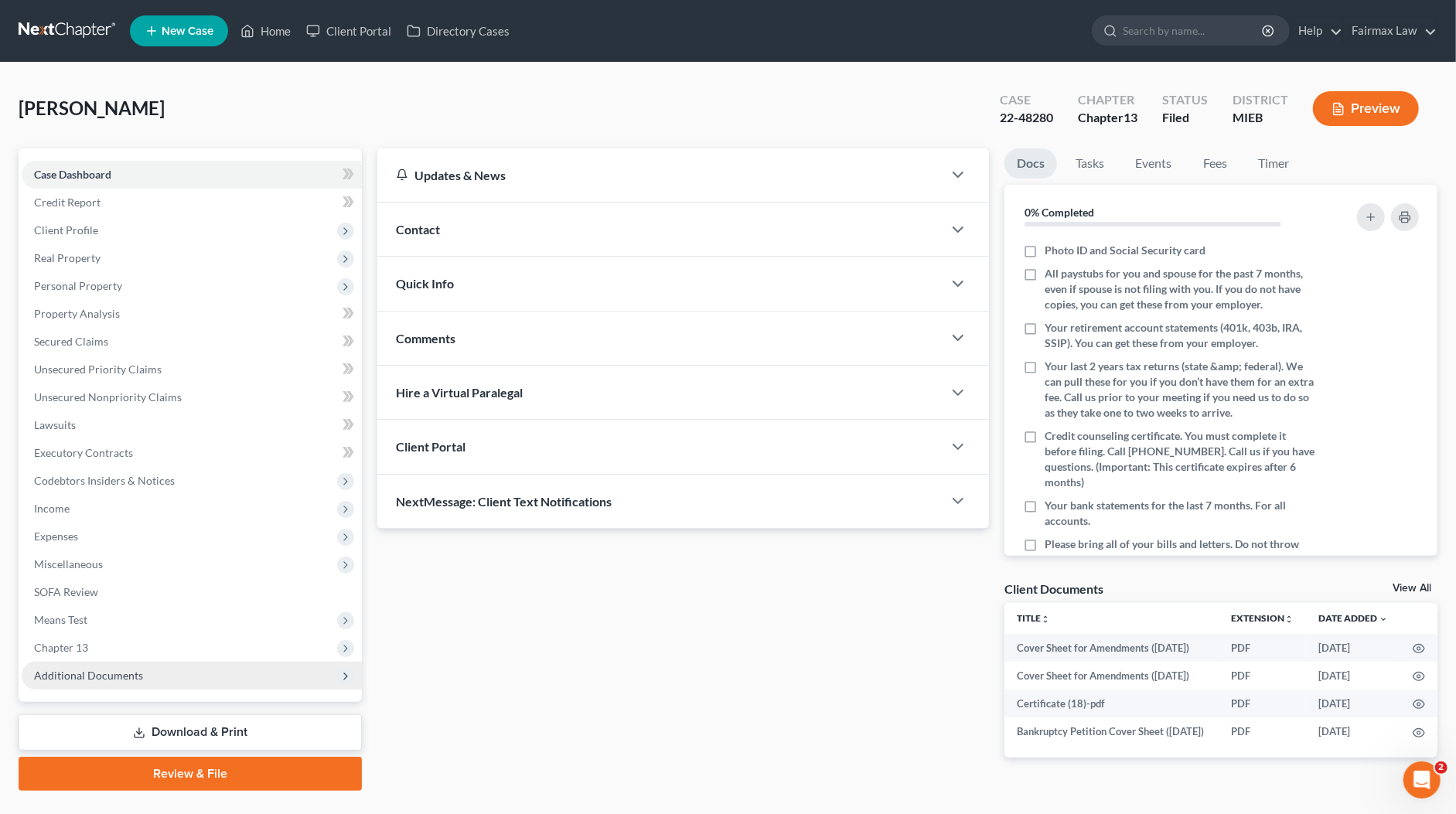
click at [130, 681] on span "Additional Documents" at bounding box center [191, 676] width 340 height 28
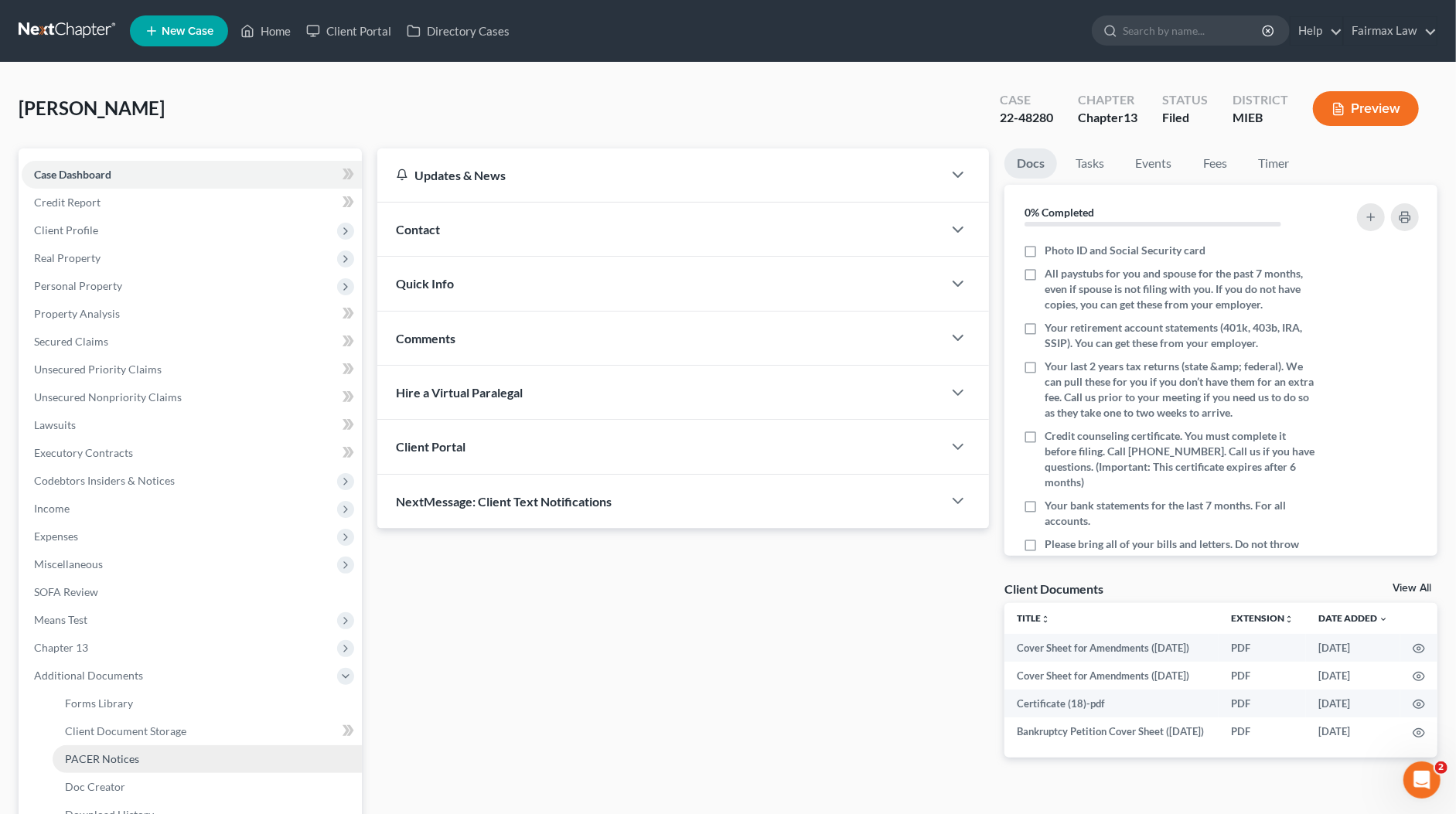
click at [131, 752] on span "PACER Notices" at bounding box center [102, 759] width 74 height 13
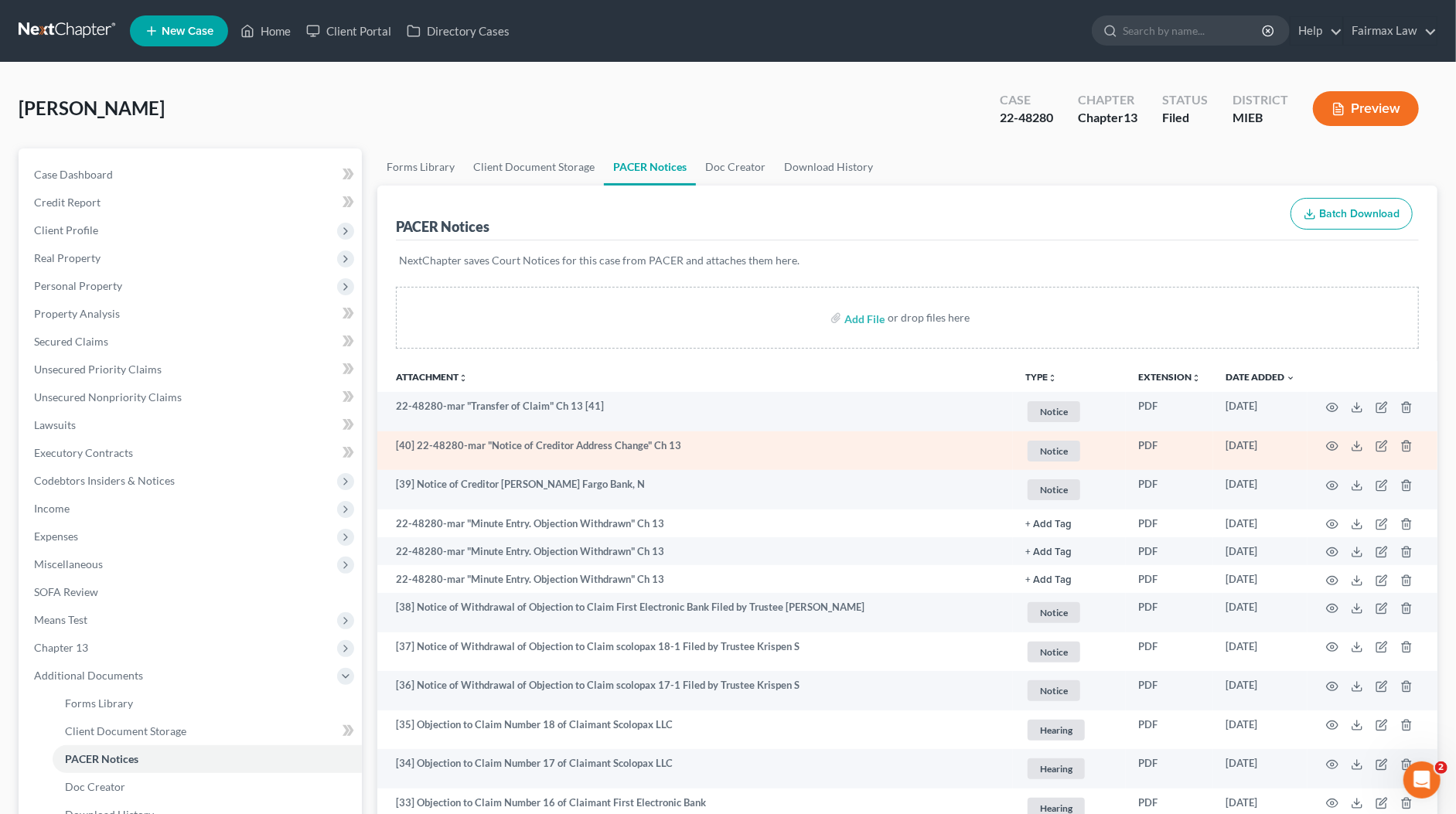
click at [789, 455] on td "[40] 22-48280-mar "Notice of Creditor Address Change" Ch 13" at bounding box center [695, 451] width 636 height 39
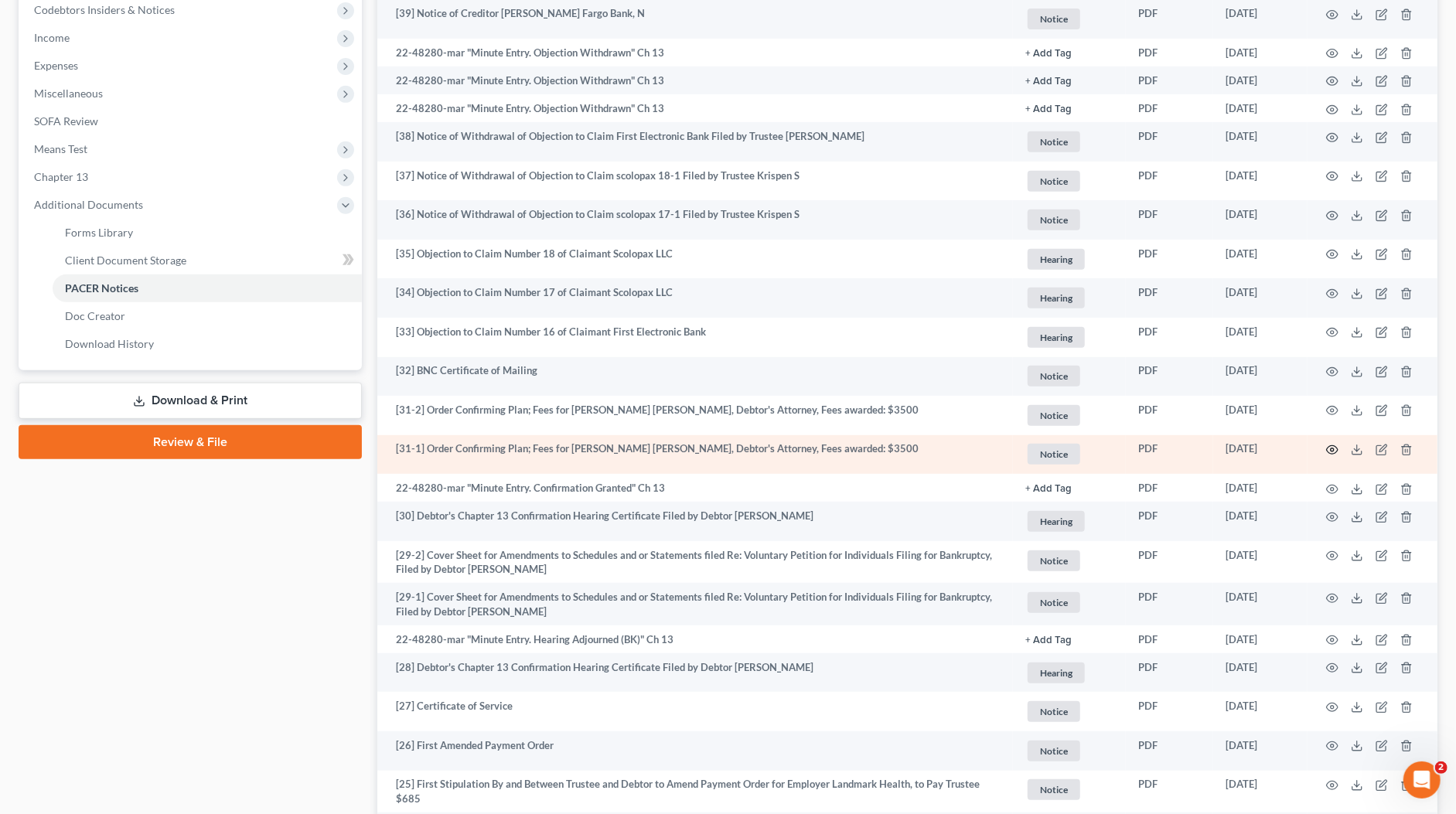
click at [1329, 446] on icon "button" at bounding box center [1332, 450] width 12 height 12
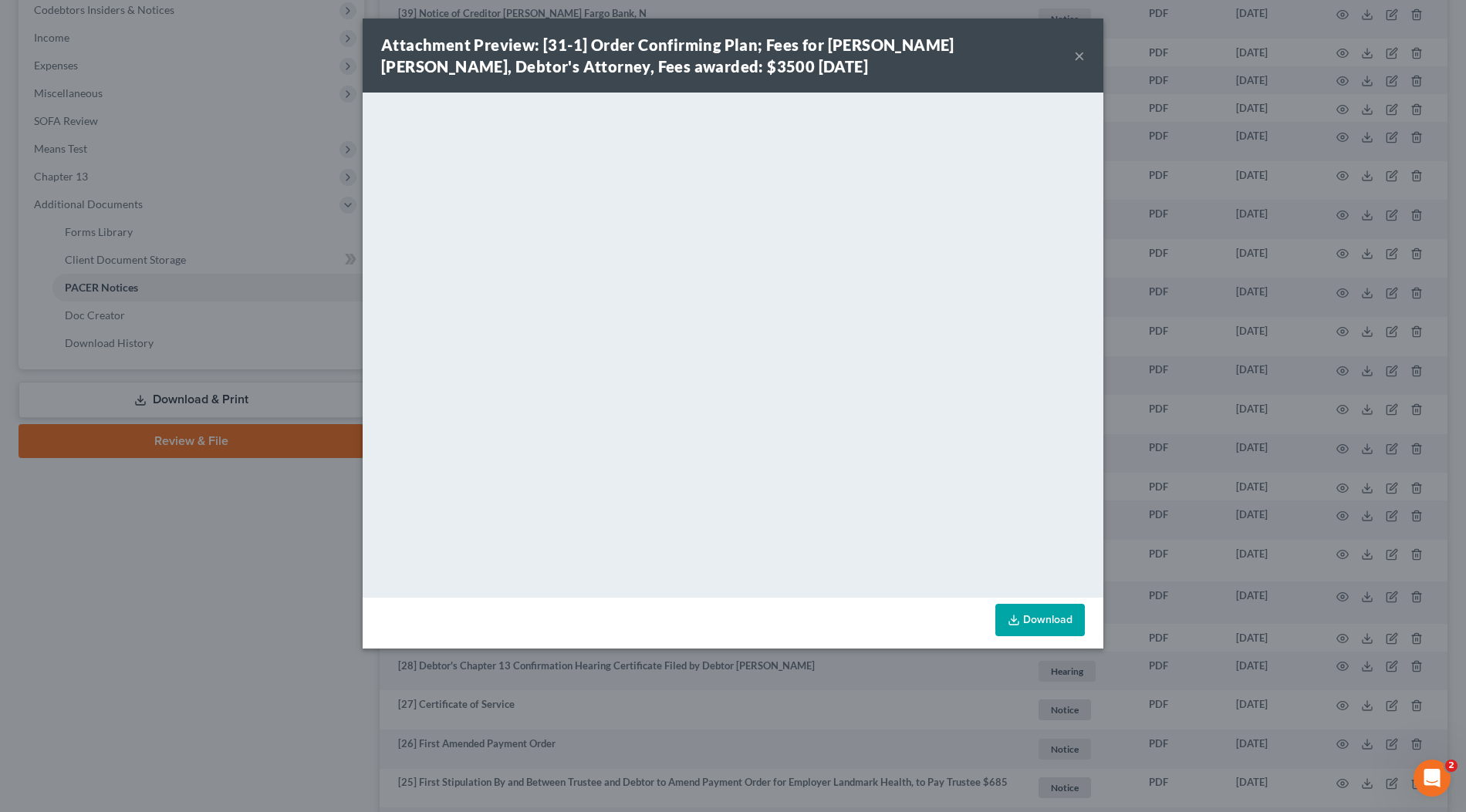
click at [1132, 388] on div "Attachment Preview: [31-1] Order Confirming Plan; Fees for David Ross Ienna, De…" at bounding box center [733, 406] width 1466 height 812
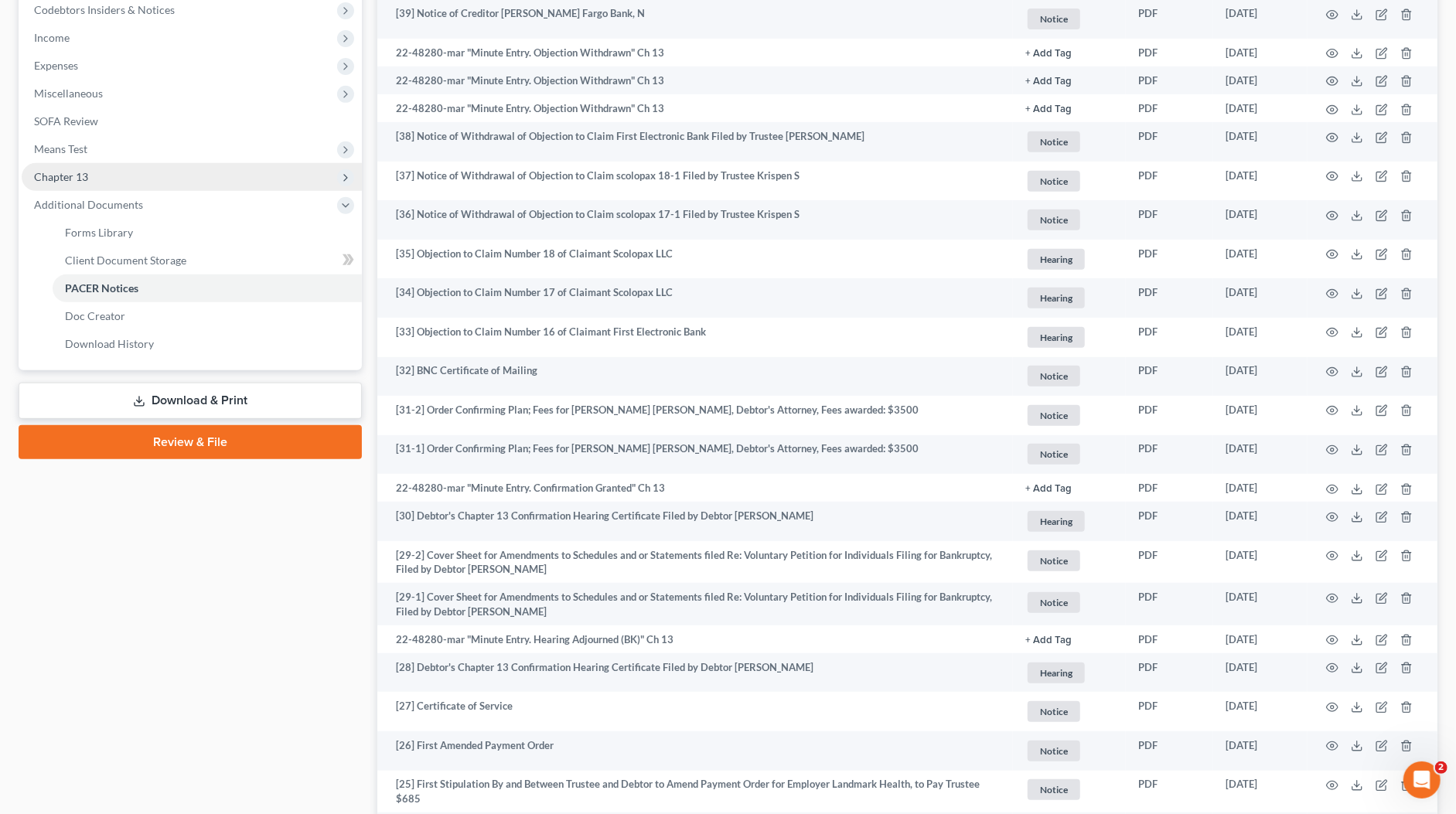
click at [132, 177] on span "Chapter 13" at bounding box center [191, 177] width 340 height 28
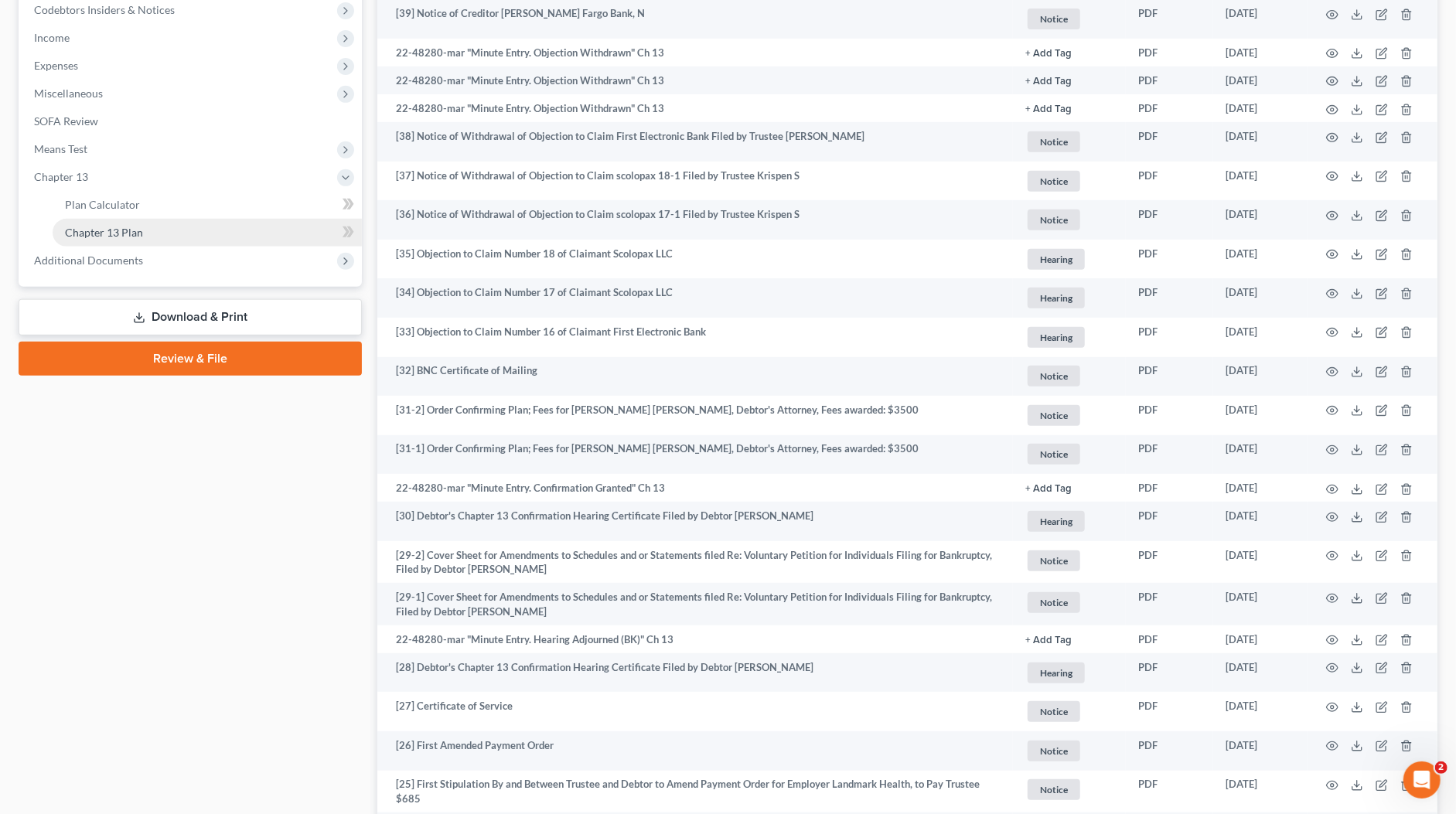
click at [143, 235] on link "Chapter 13 Plan" at bounding box center [207, 233] width 309 height 28
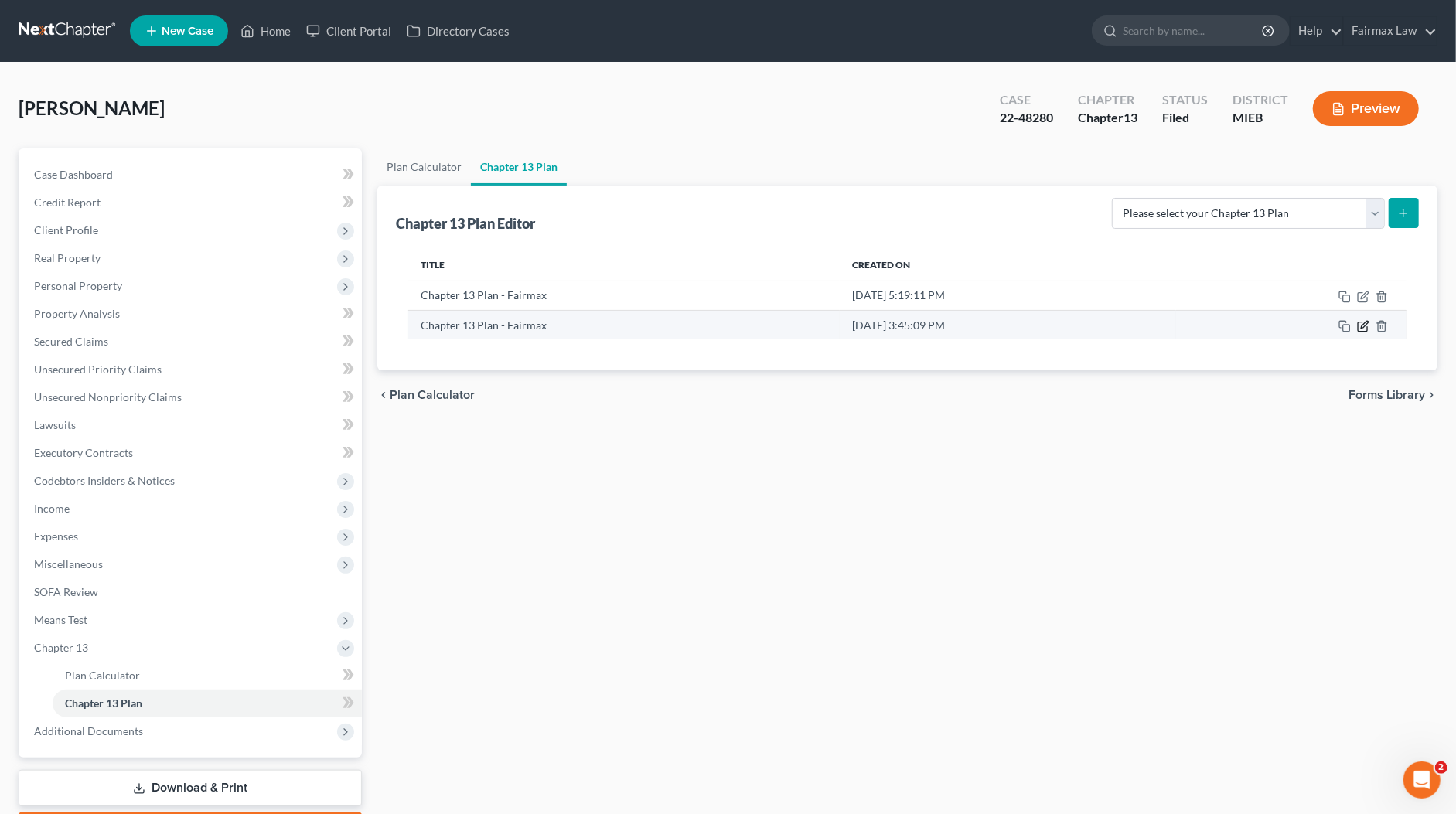
click at [1361, 324] on icon "button" at bounding box center [1364, 324] width 7 height 7
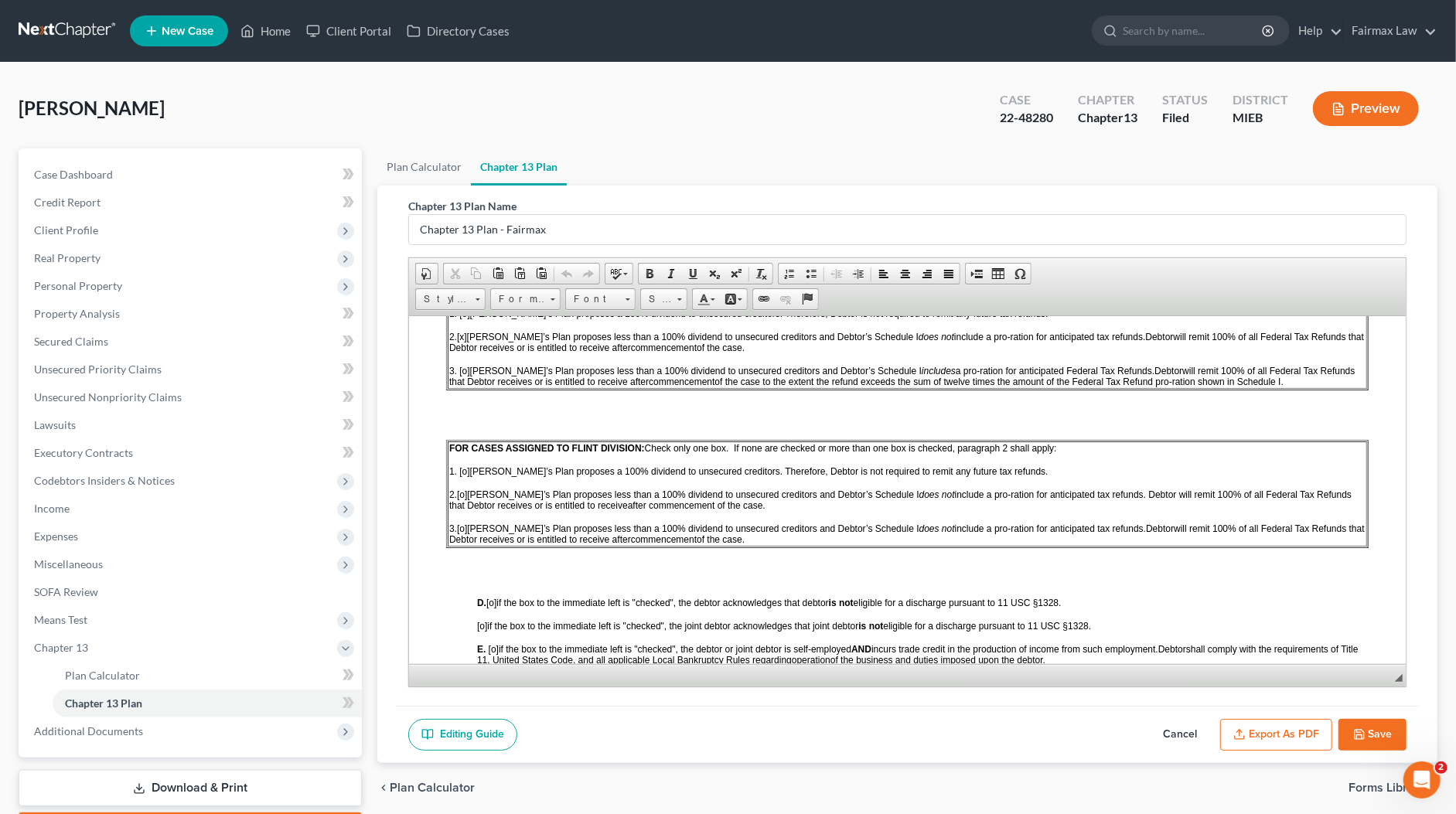
scroll to position [1126, 0]
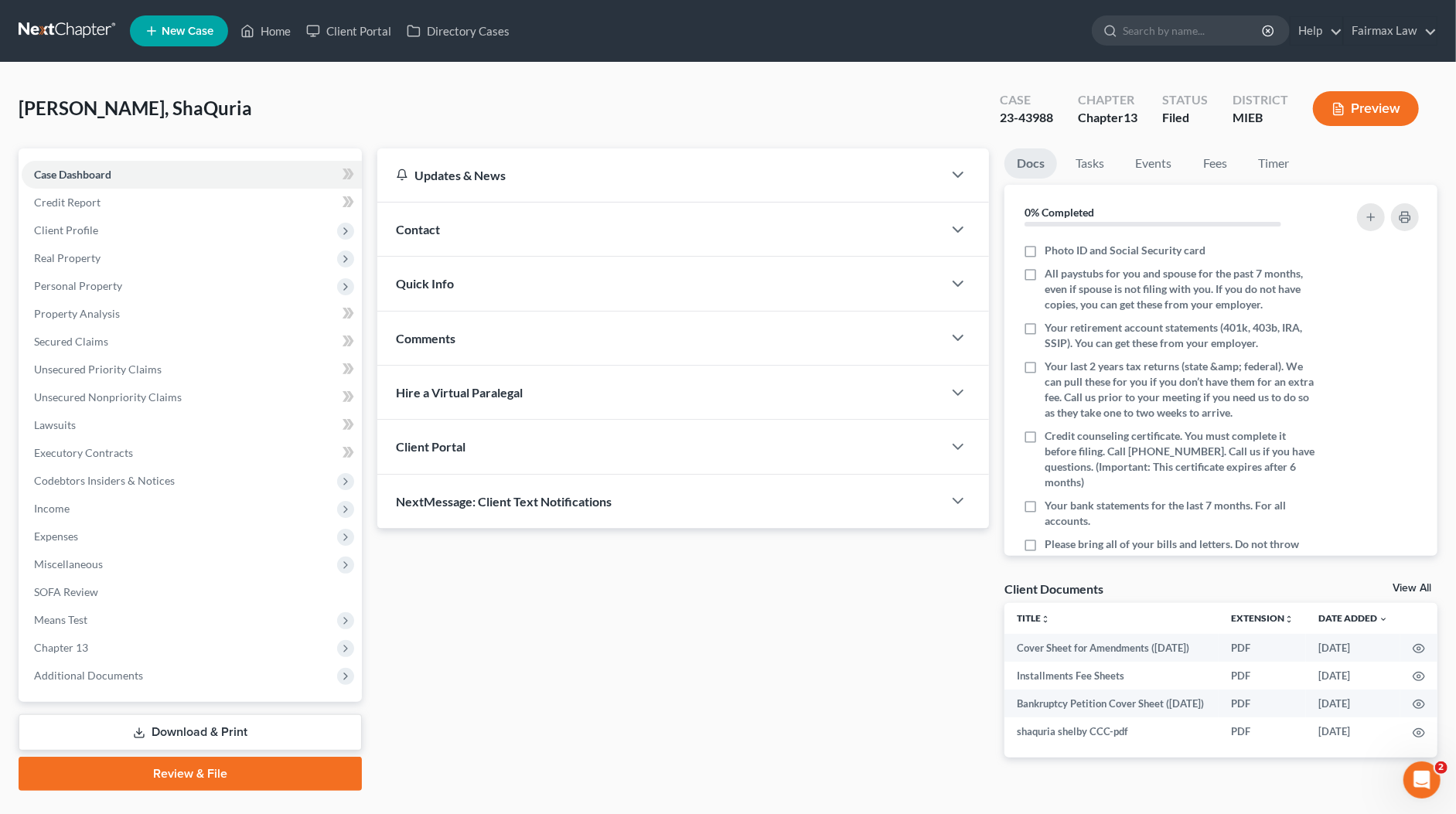
click at [123, 114] on span "[PERSON_NAME], ShaQuria" at bounding box center [135, 108] width 234 height 23
copy span "ShaQuria"
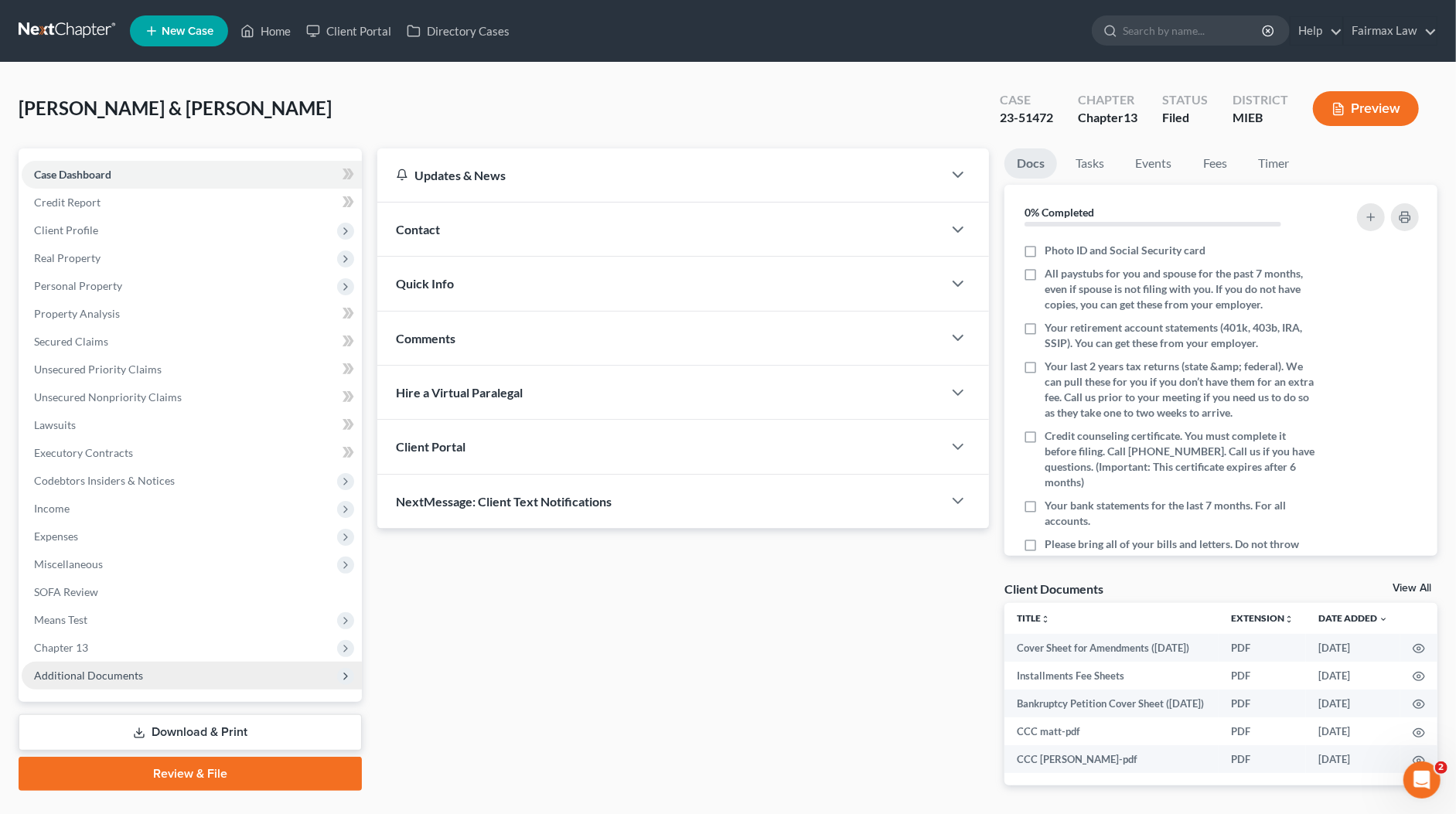
click at [126, 667] on span "Additional Documents" at bounding box center [191, 676] width 340 height 28
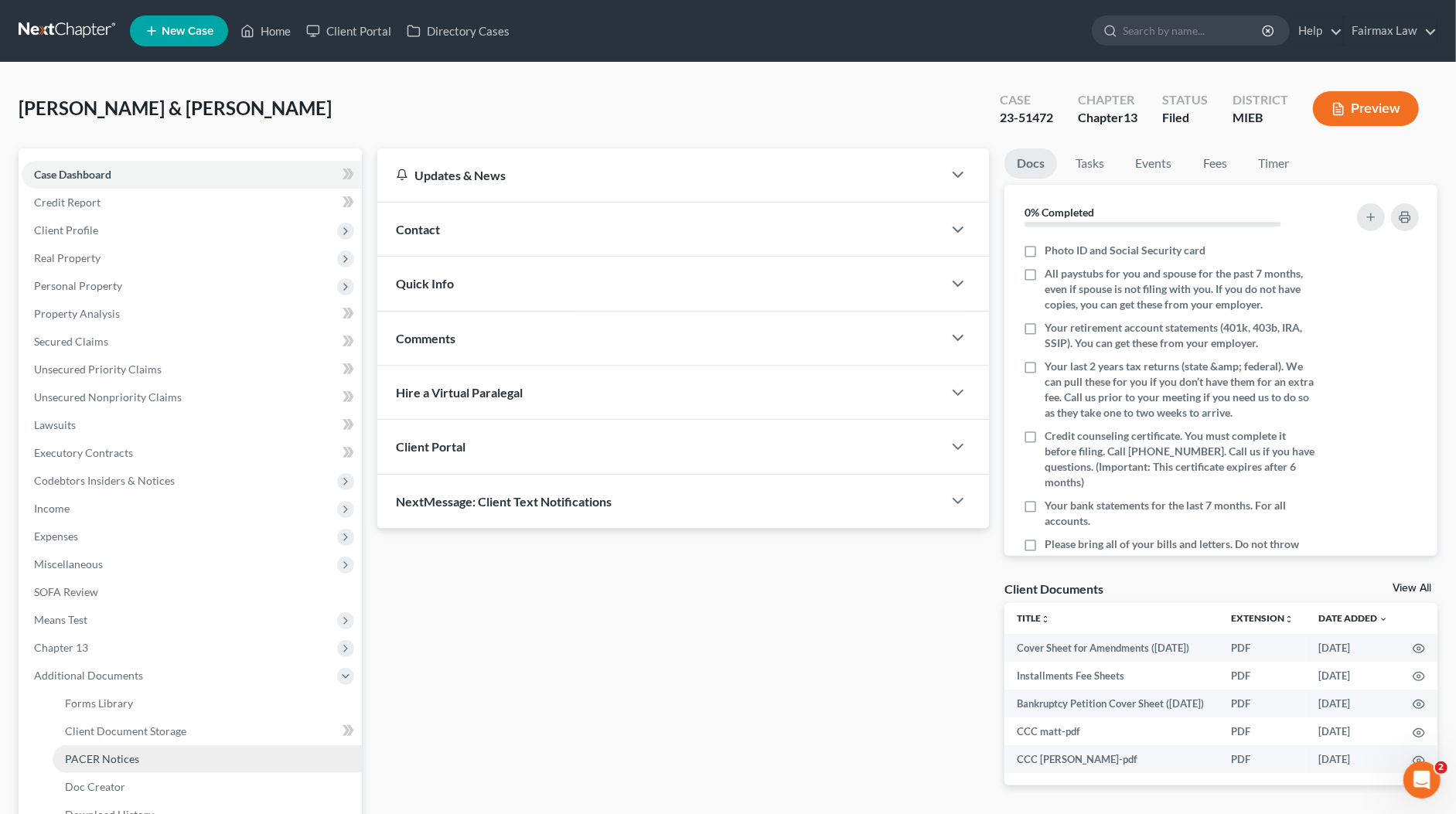
click at [117, 756] on span "PACER Notices" at bounding box center [102, 759] width 74 height 13
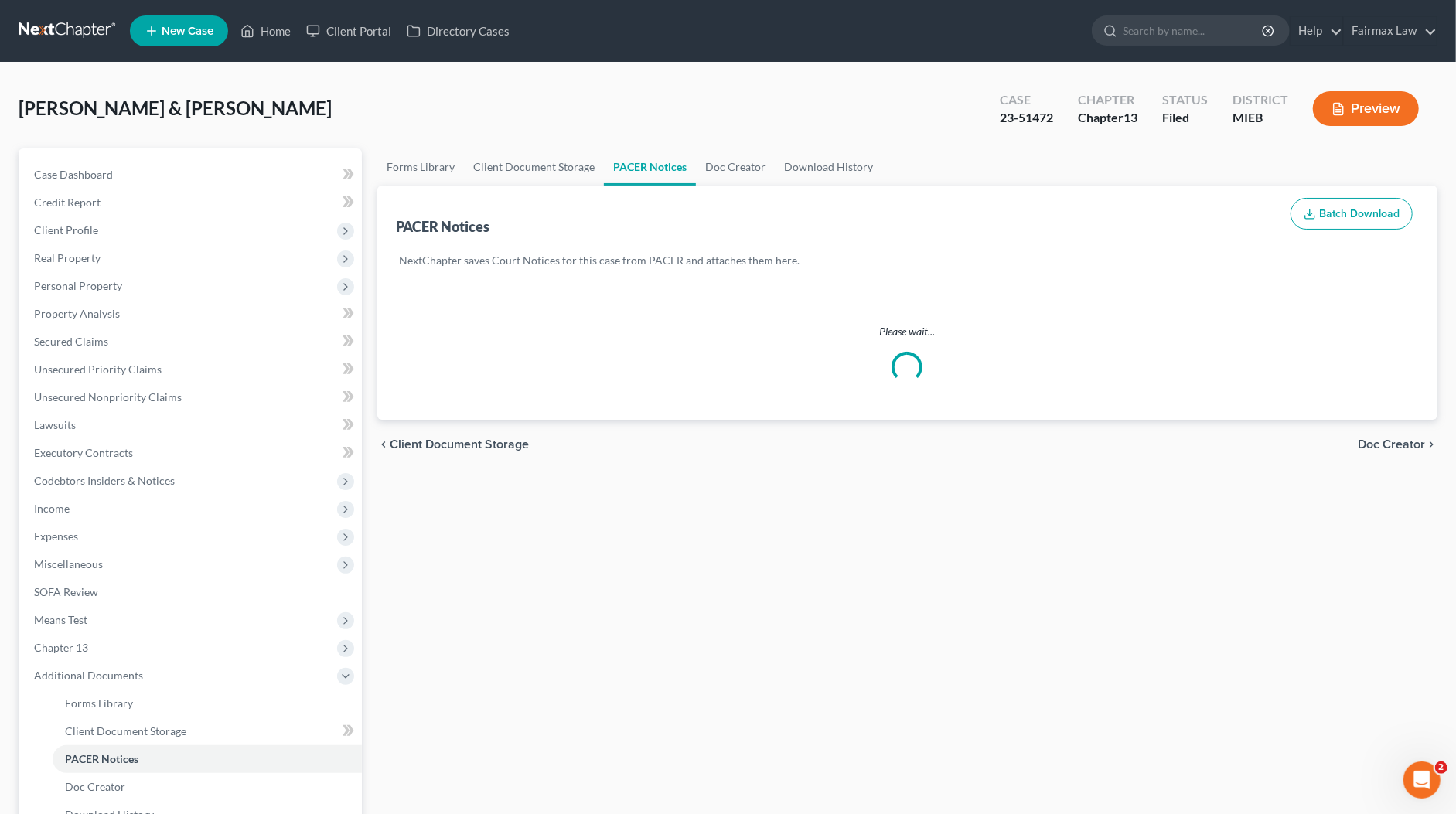
click at [783, 58] on nav "Home New Case Client Portal Directory Cases Fairmax Law [EMAIL_ADDRESS][DOMAIN_…" at bounding box center [728, 30] width 1456 height 62
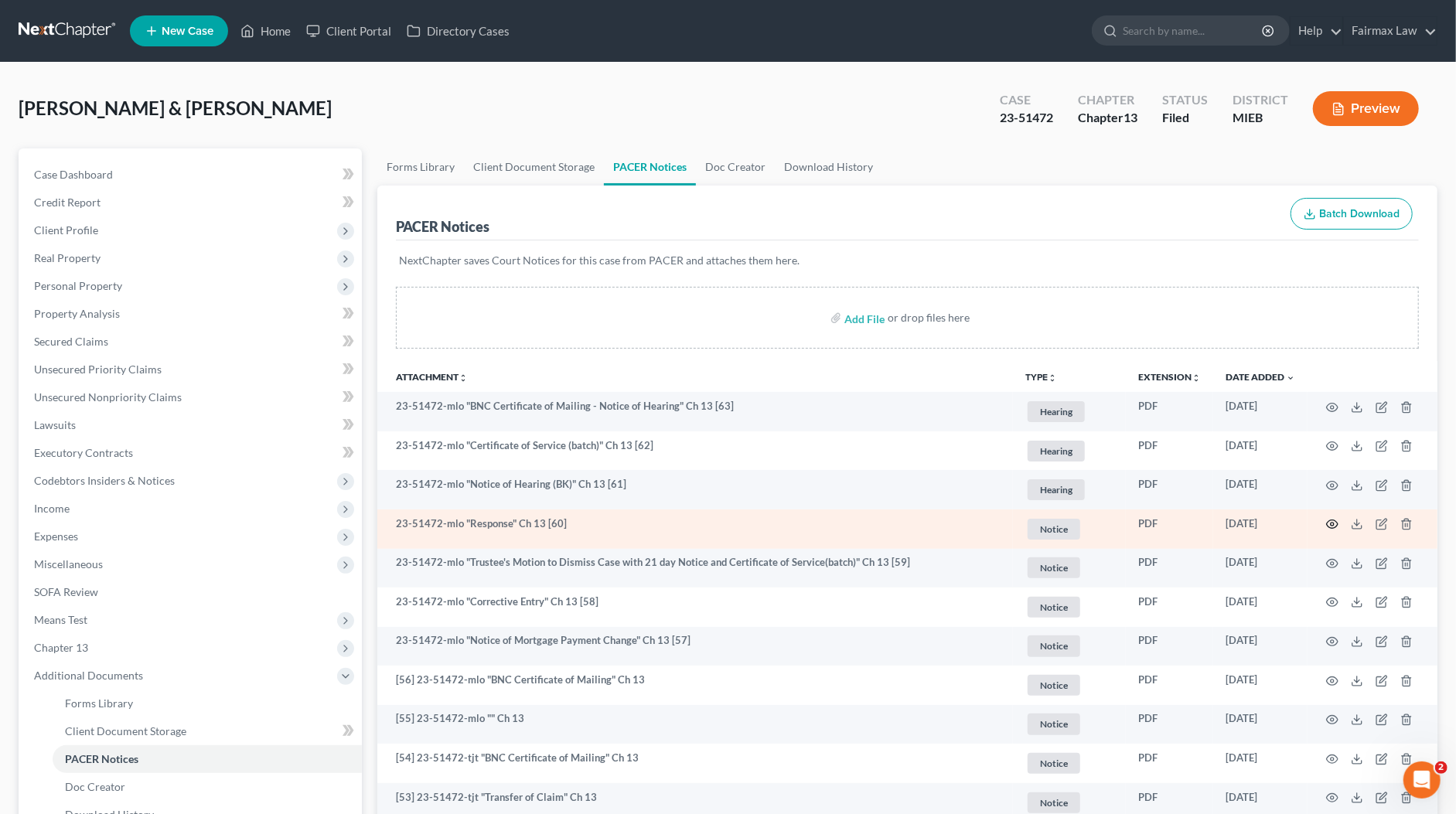
click at [1328, 520] on icon "button" at bounding box center [1332, 524] width 12 height 9
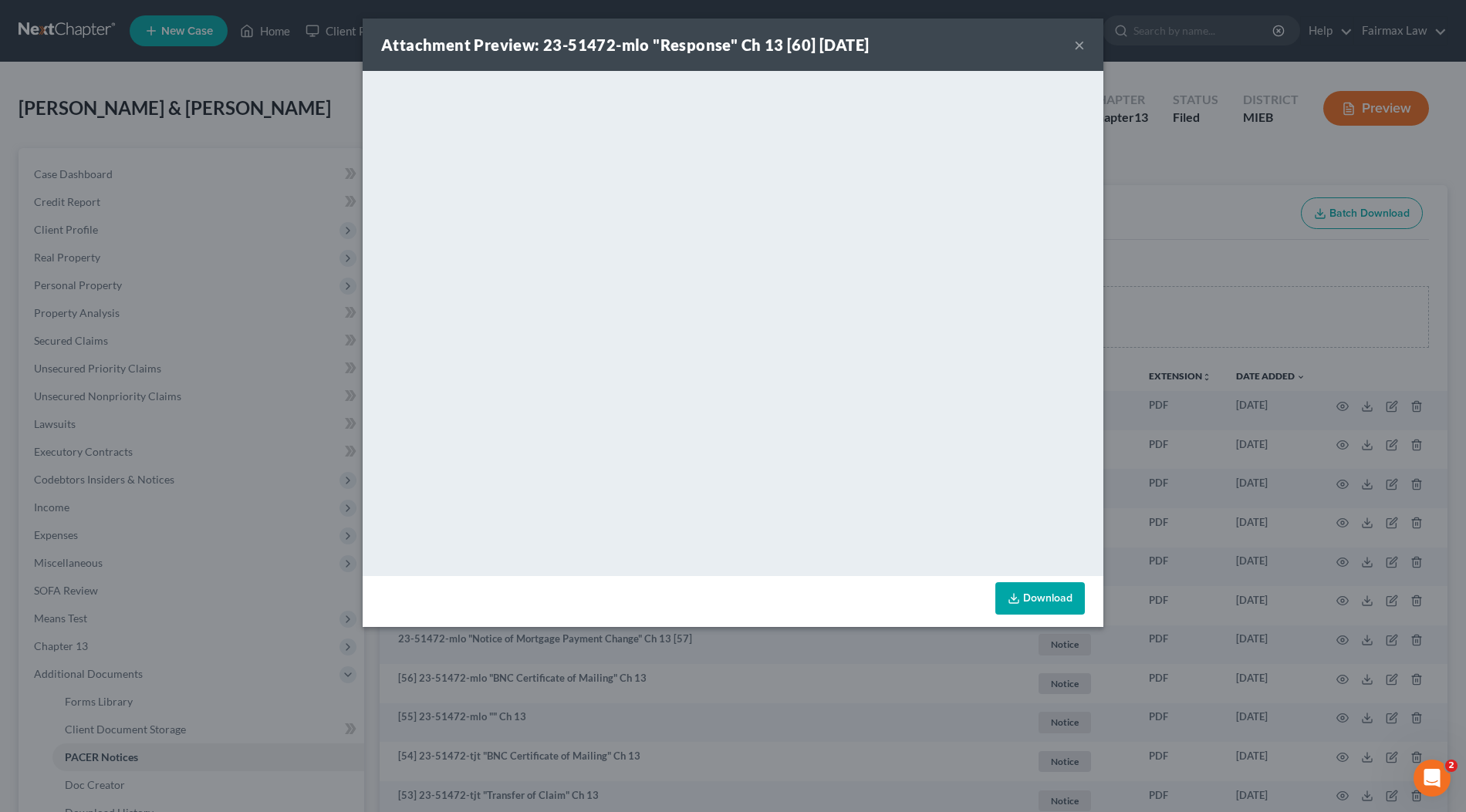
click at [1138, 160] on div "Attachment Preview: 23-51472-mlo "Response" Ch 13 [60] 07/22/2025 × <object ng-…" at bounding box center [733, 406] width 1466 height 812
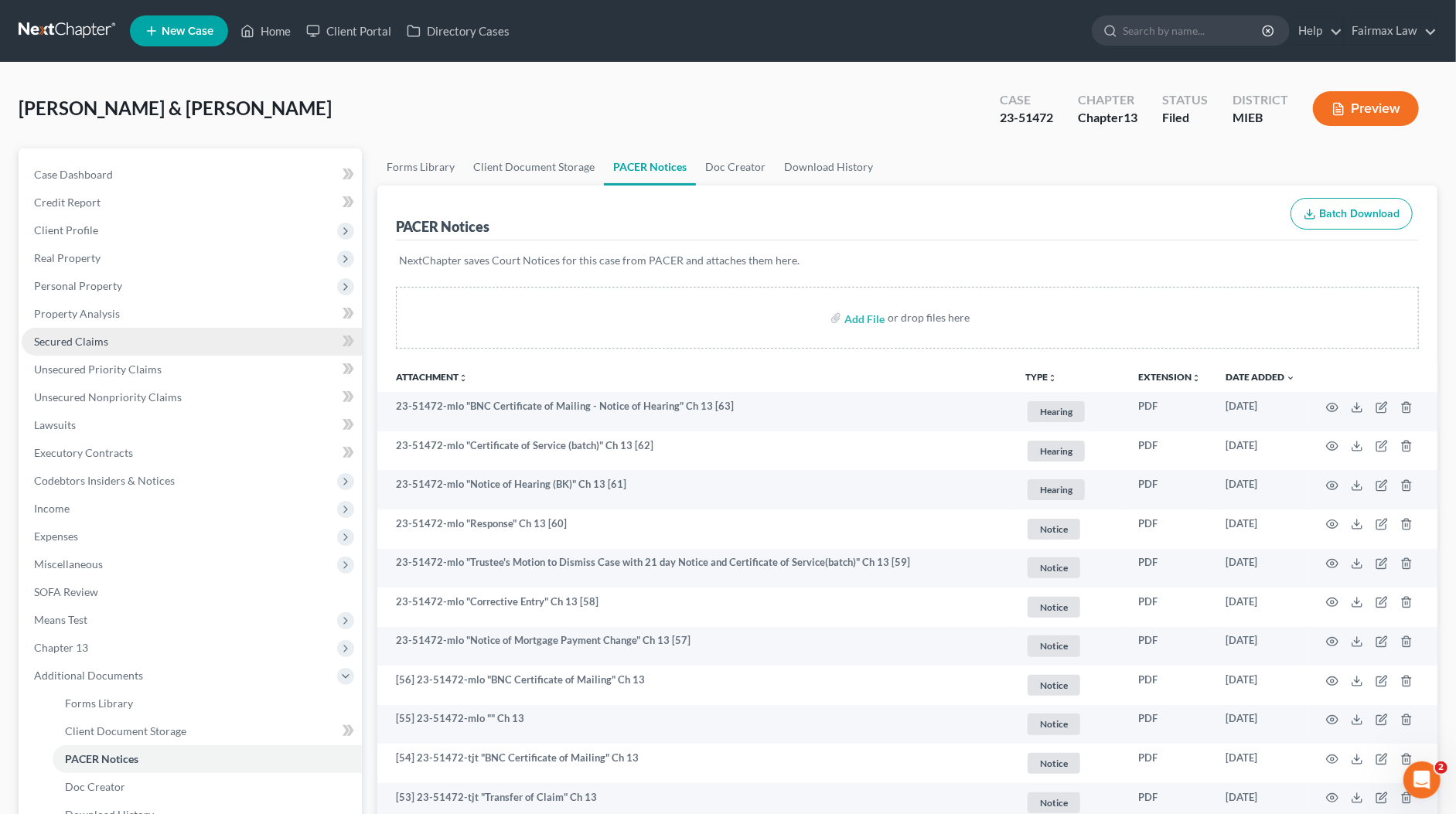
click at [103, 341] on span "Secured Claims" at bounding box center [71, 341] width 74 height 13
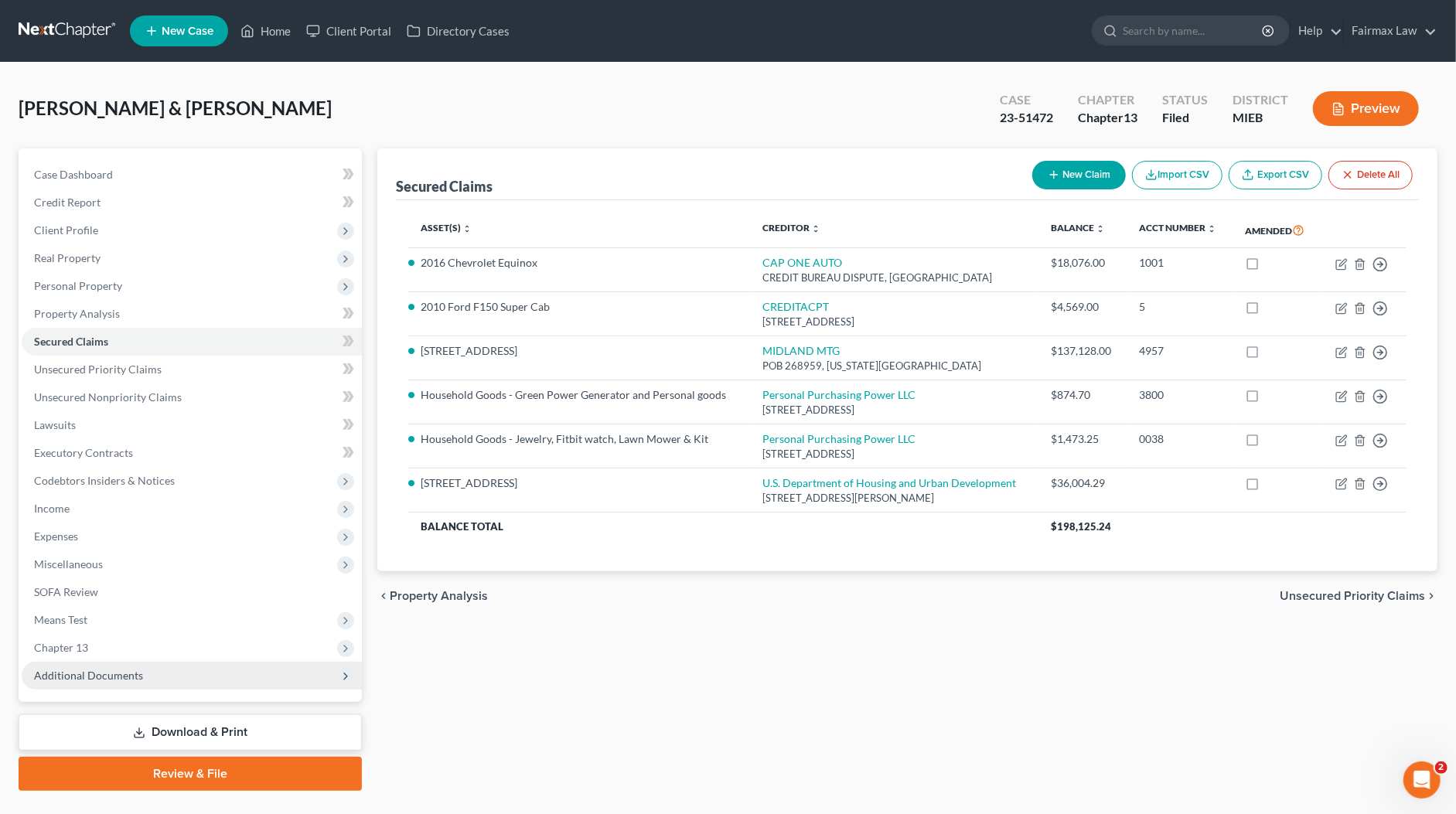
click at [90, 663] on span "Additional Documents" at bounding box center [191, 676] width 340 height 28
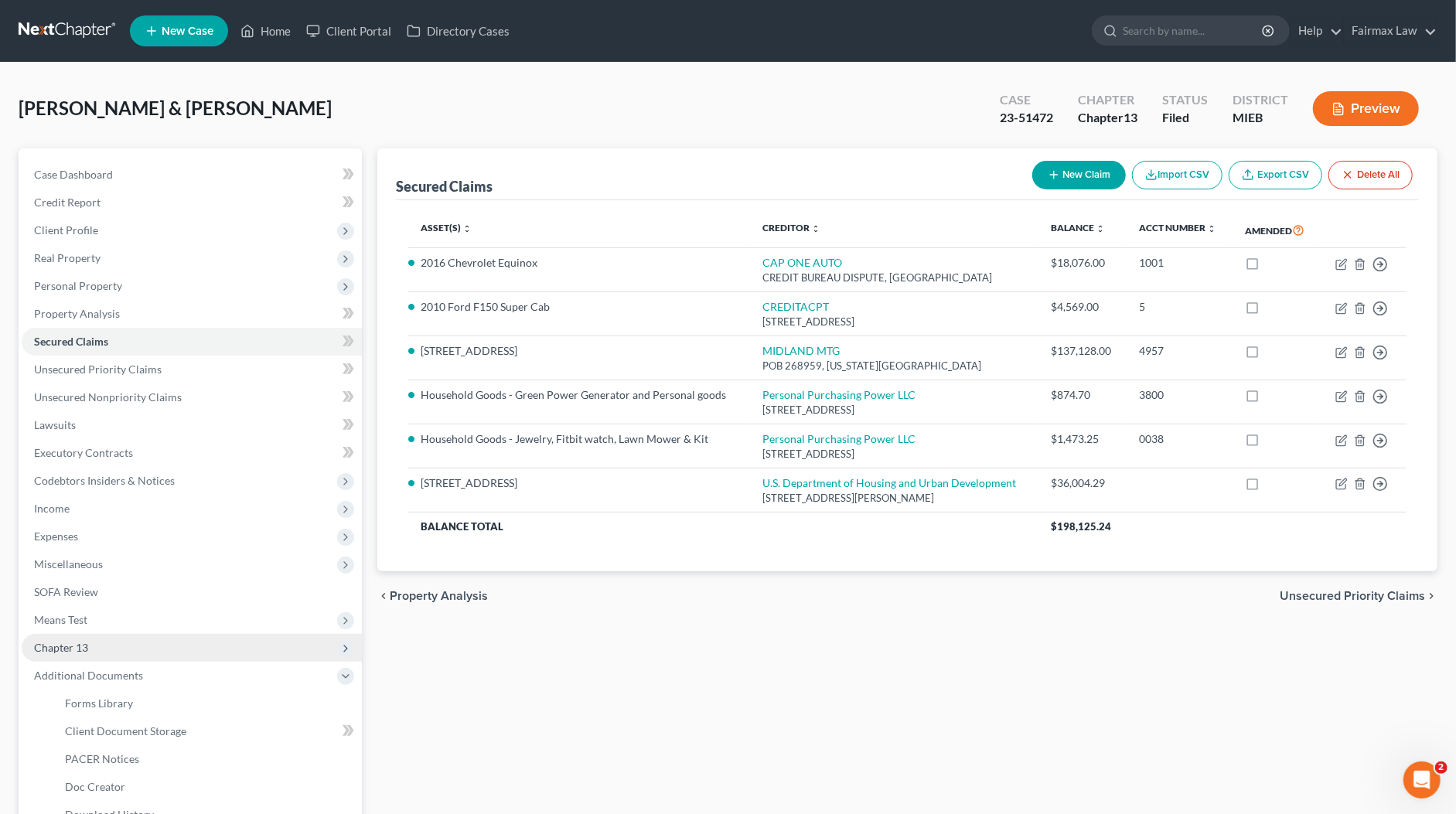
click at [92, 648] on span "Chapter 13" at bounding box center [191, 648] width 340 height 28
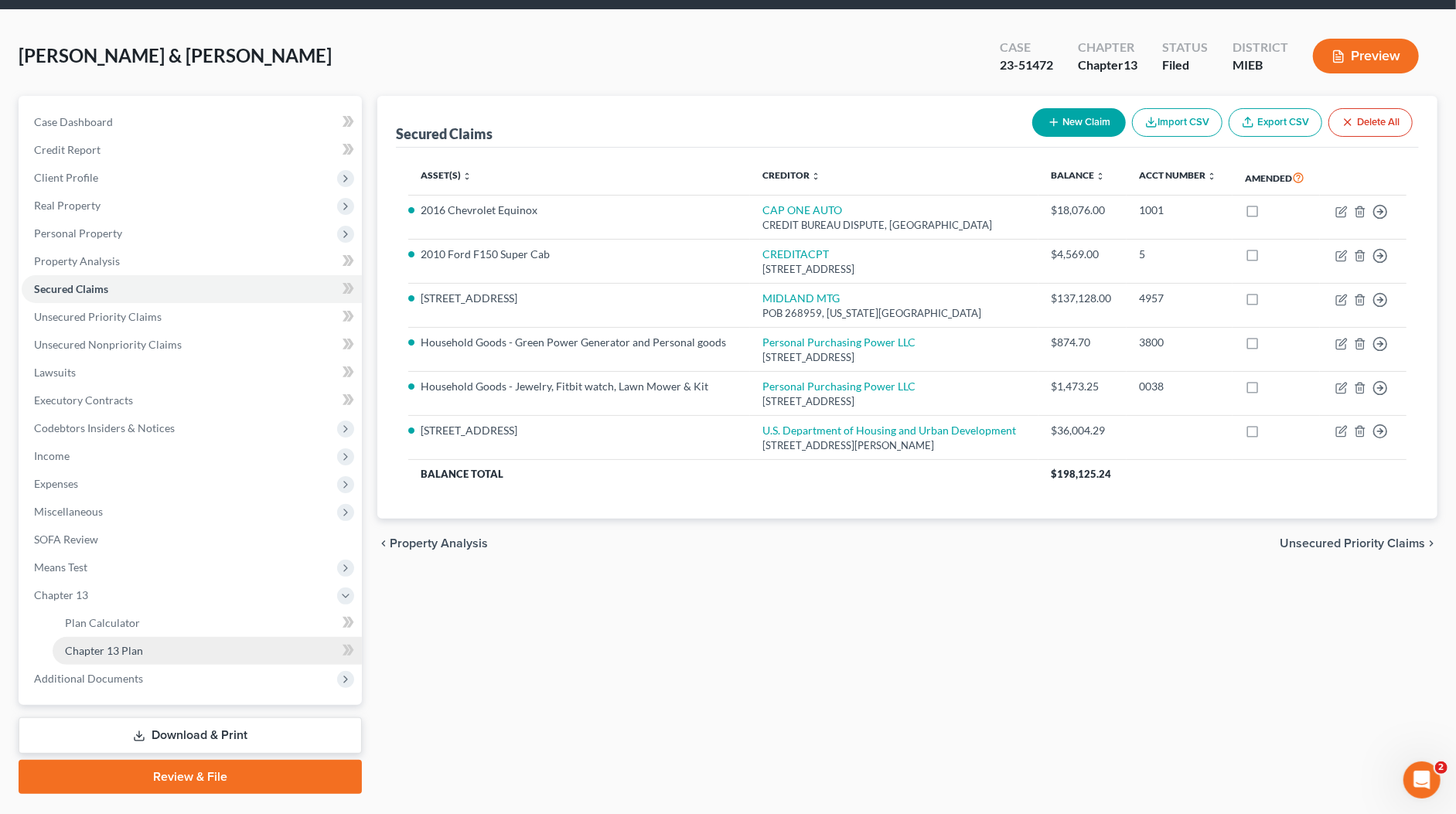
click at [112, 652] on span "Chapter 13 Plan" at bounding box center [104, 650] width 78 height 13
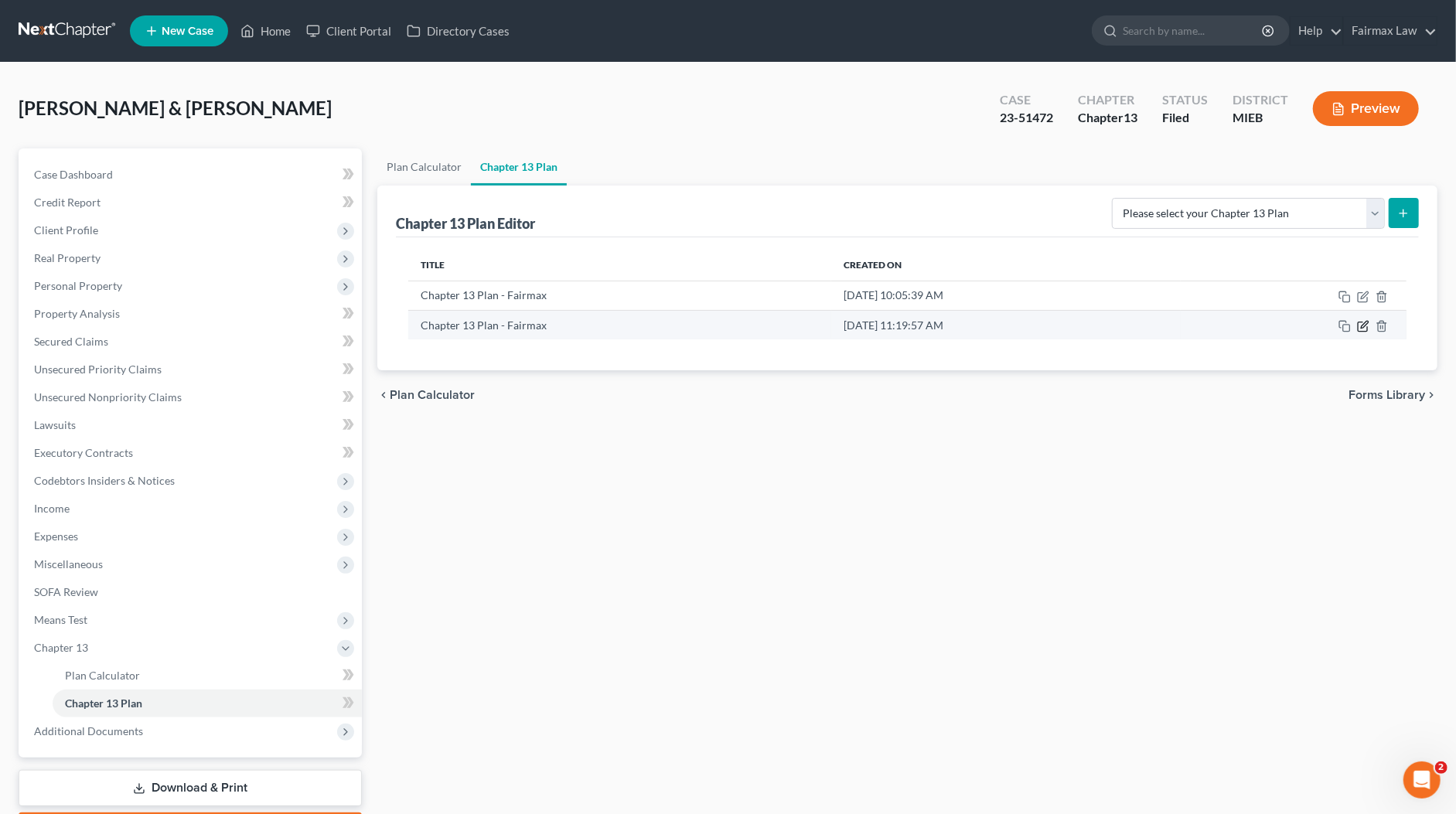
click at [1361, 325] on icon "button" at bounding box center [1364, 324] width 7 height 7
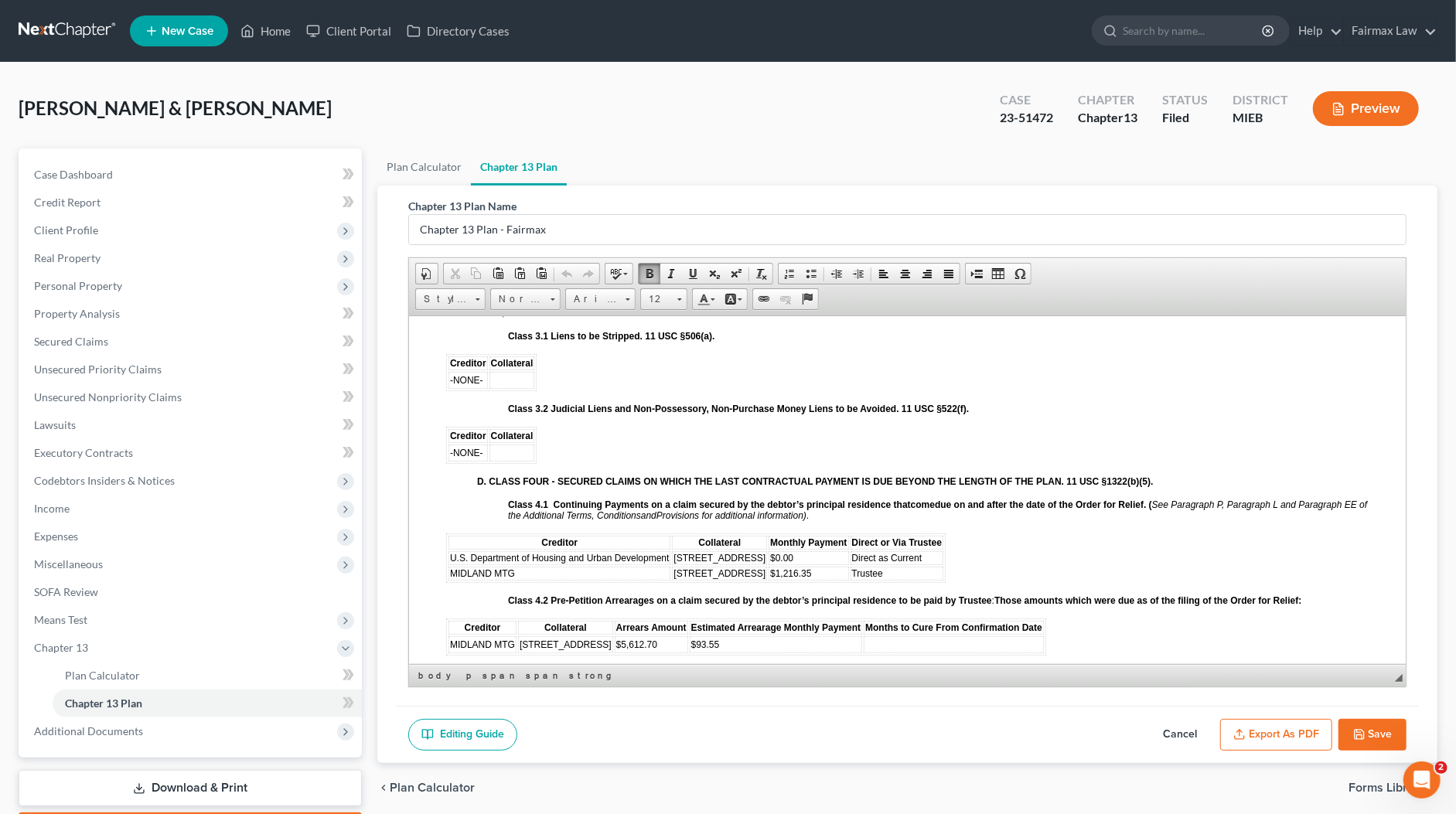
scroll to position [1911, 0]
drag, startPoint x: 1053, startPoint y: 116, endPoint x: 1000, endPoint y: 116, distance: 53.0
click at [1000, 116] on div "Case 23-51472" at bounding box center [1026, 110] width 78 height 45
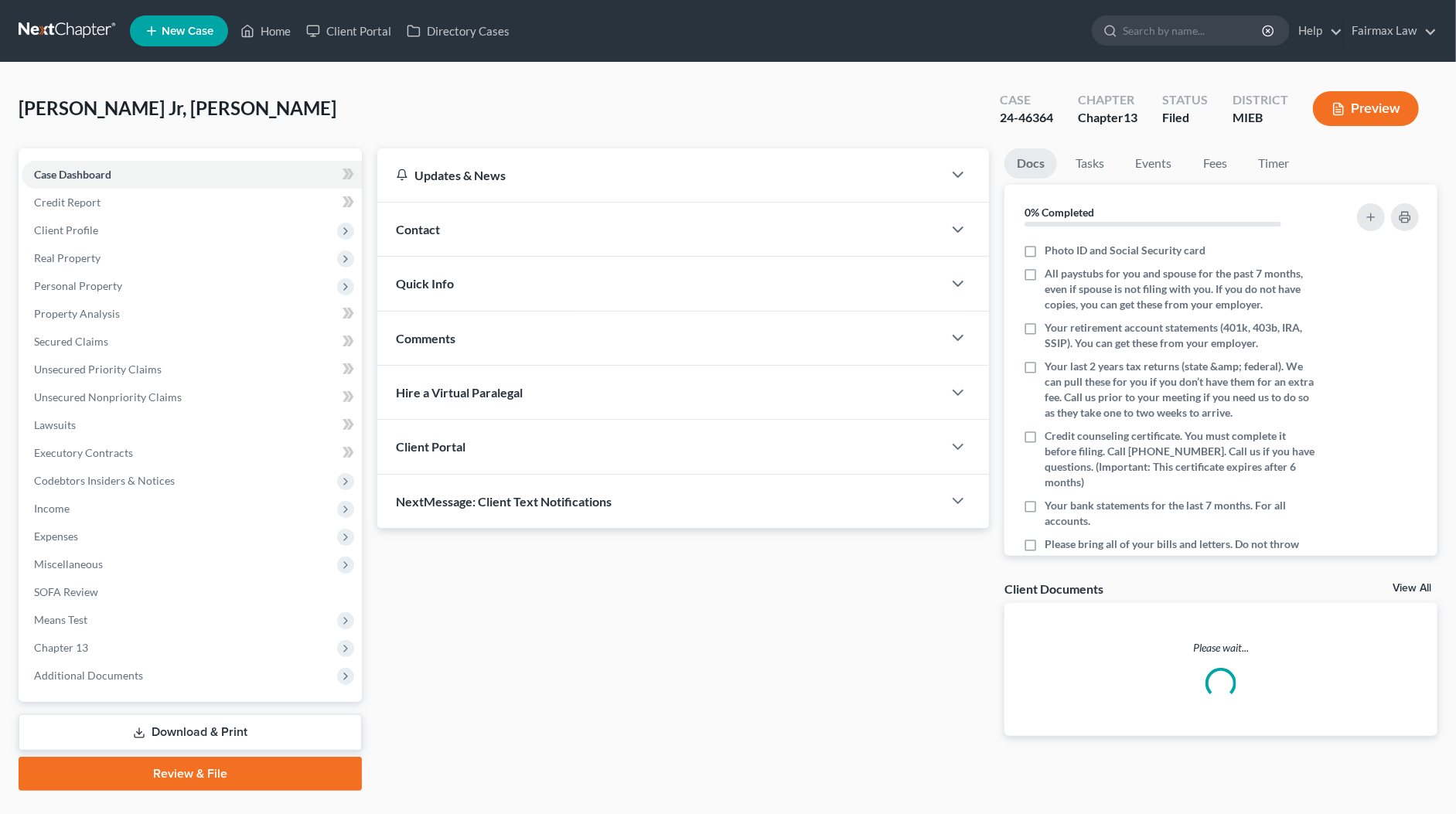
click at [1022, 120] on div "24-46364" at bounding box center [1026, 118] width 53 height 18
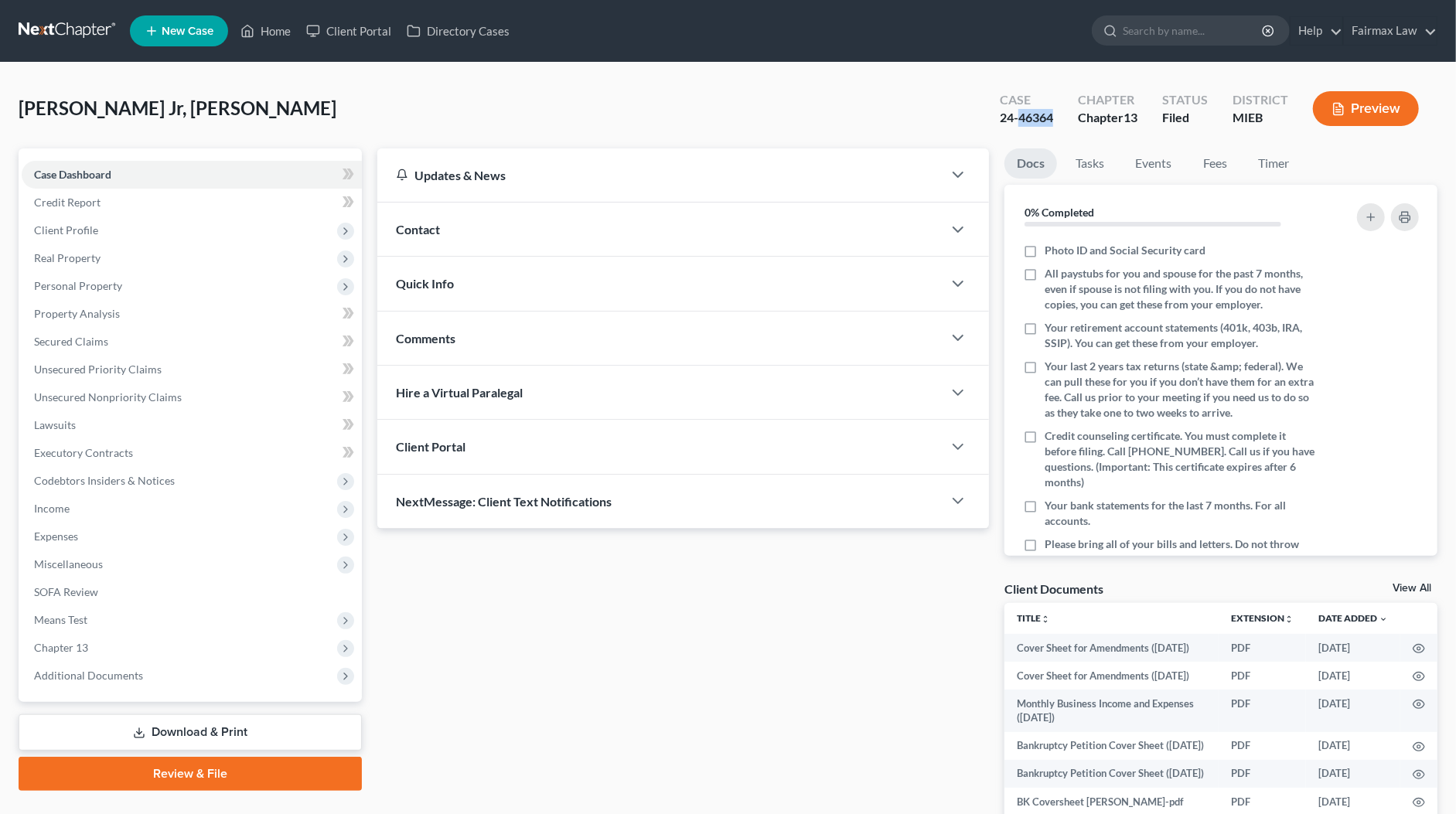
click at [1022, 120] on div "24-46364" at bounding box center [1026, 118] width 53 height 18
click at [88, 533] on span "Expenses" at bounding box center [191, 537] width 340 height 28
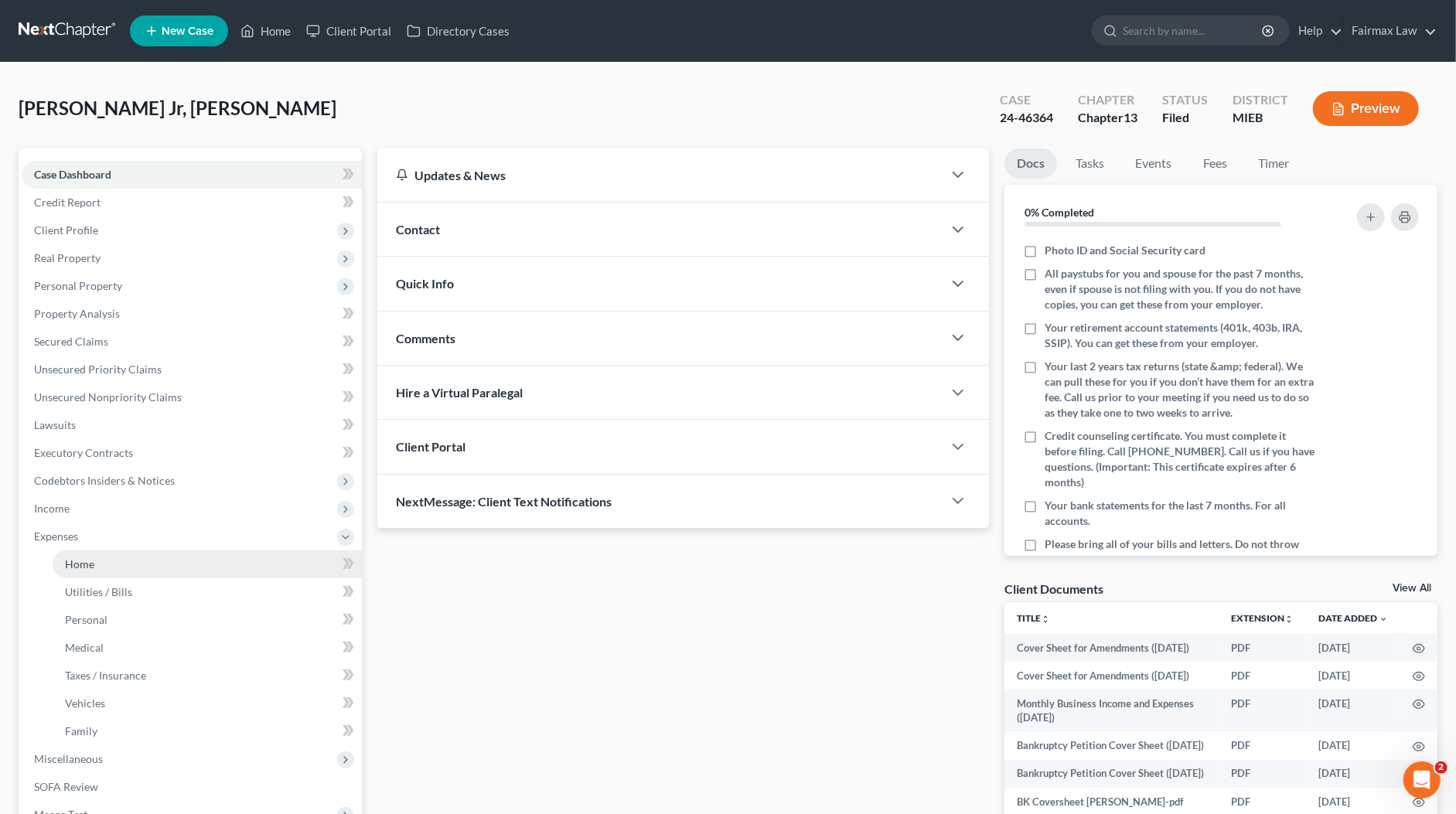
click at [105, 556] on link "Home" at bounding box center [207, 565] width 309 height 28
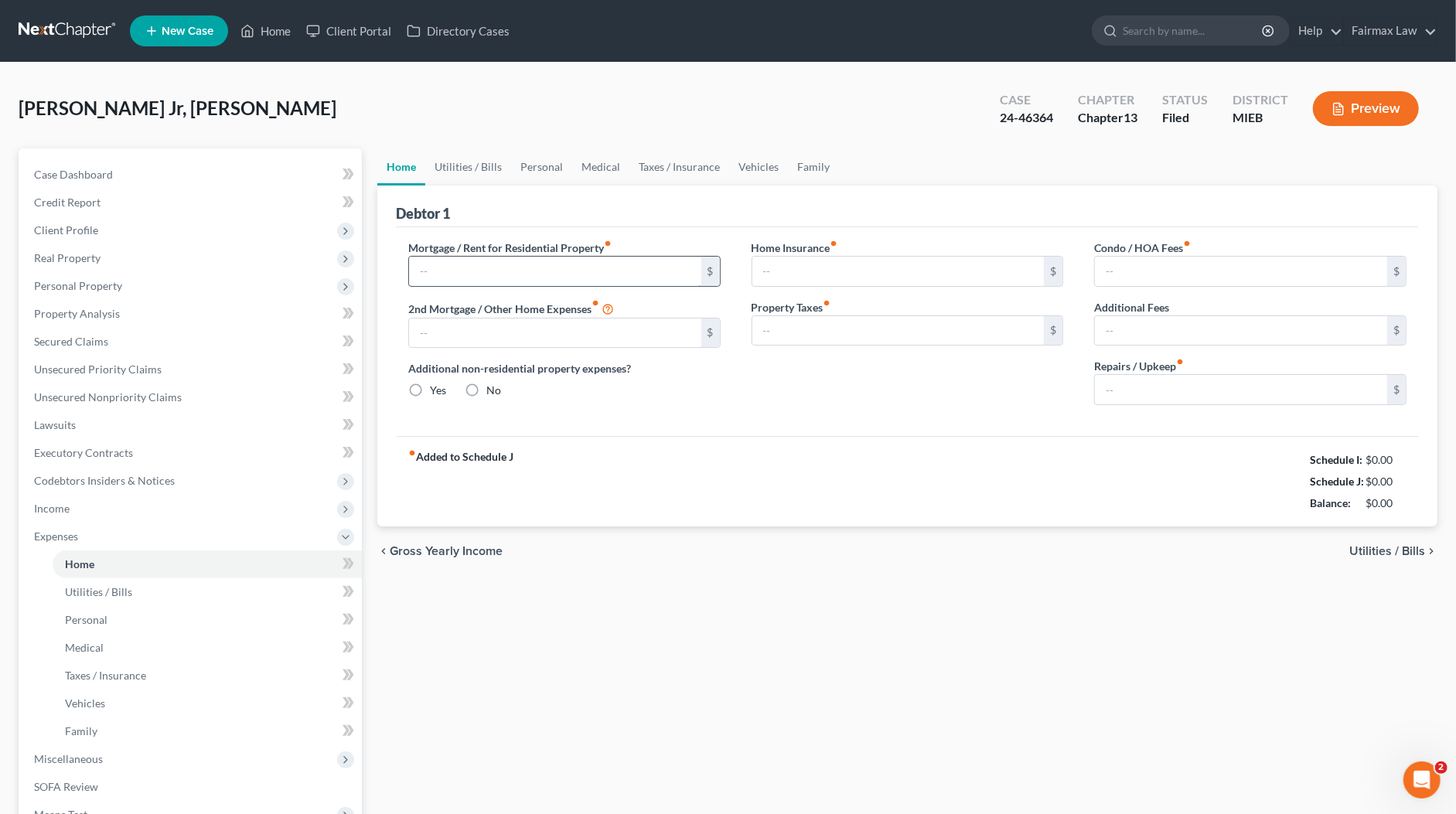
type input "0.00"
radio input "true"
type input "0.00"
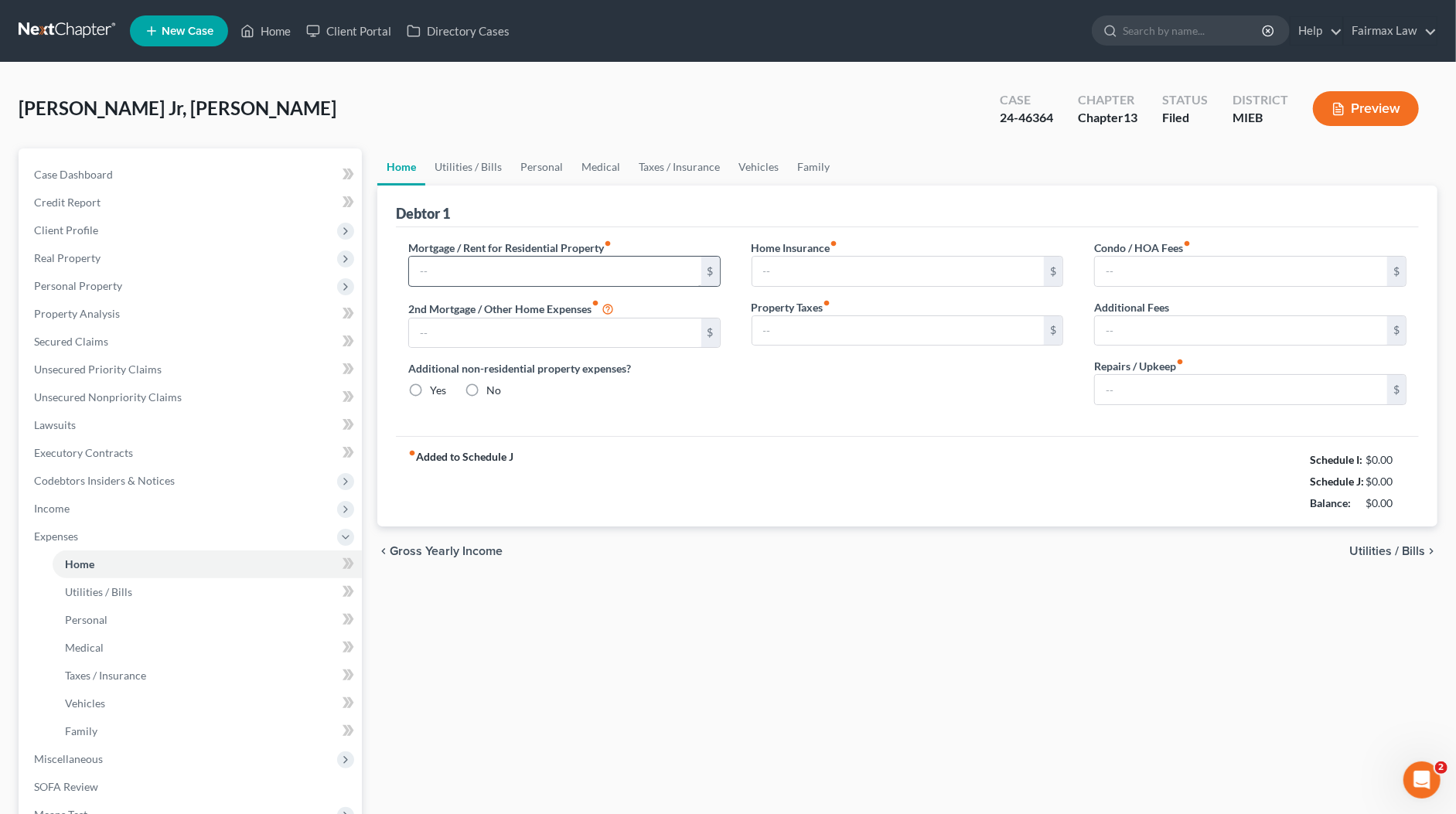
type input "0.00"
click at [531, 168] on link "Personal" at bounding box center [541, 167] width 61 height 37
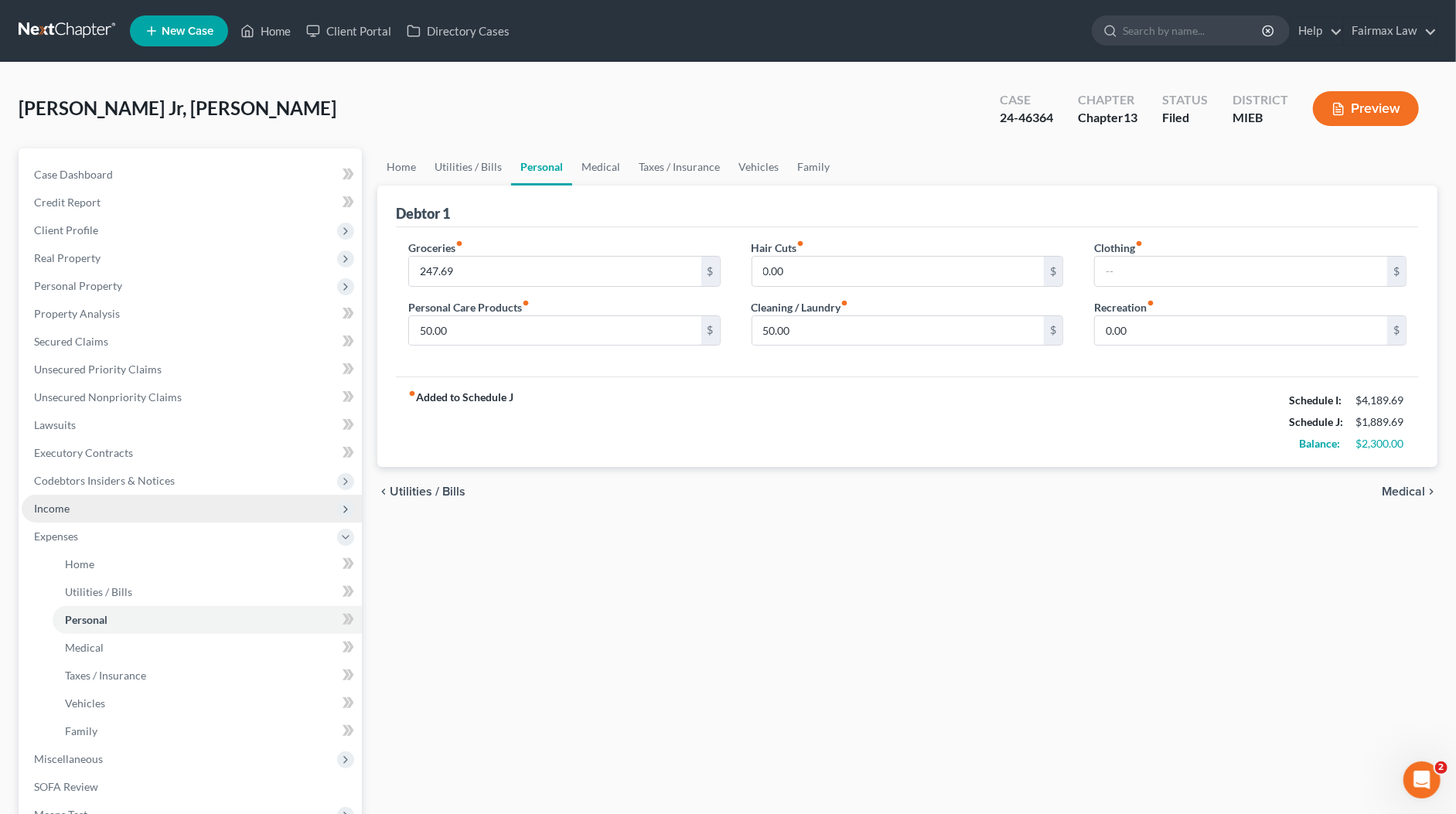
click at [83, 506] on span "Income" at bounding box center [191, 509] width 340 height 28
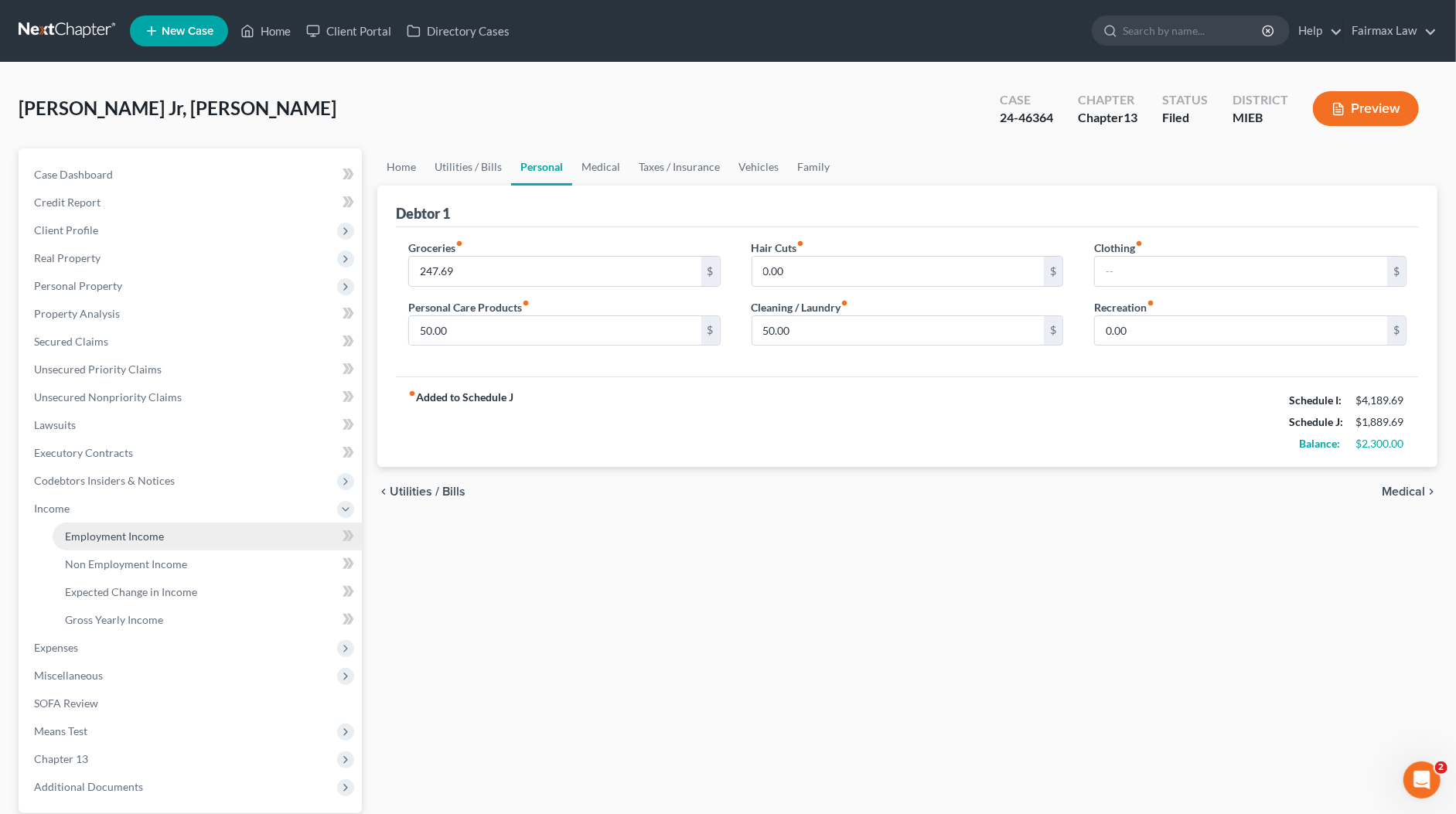
click at [115, 534] on span "Employment Income" at bounding box center [114, 536] width 99 height 13
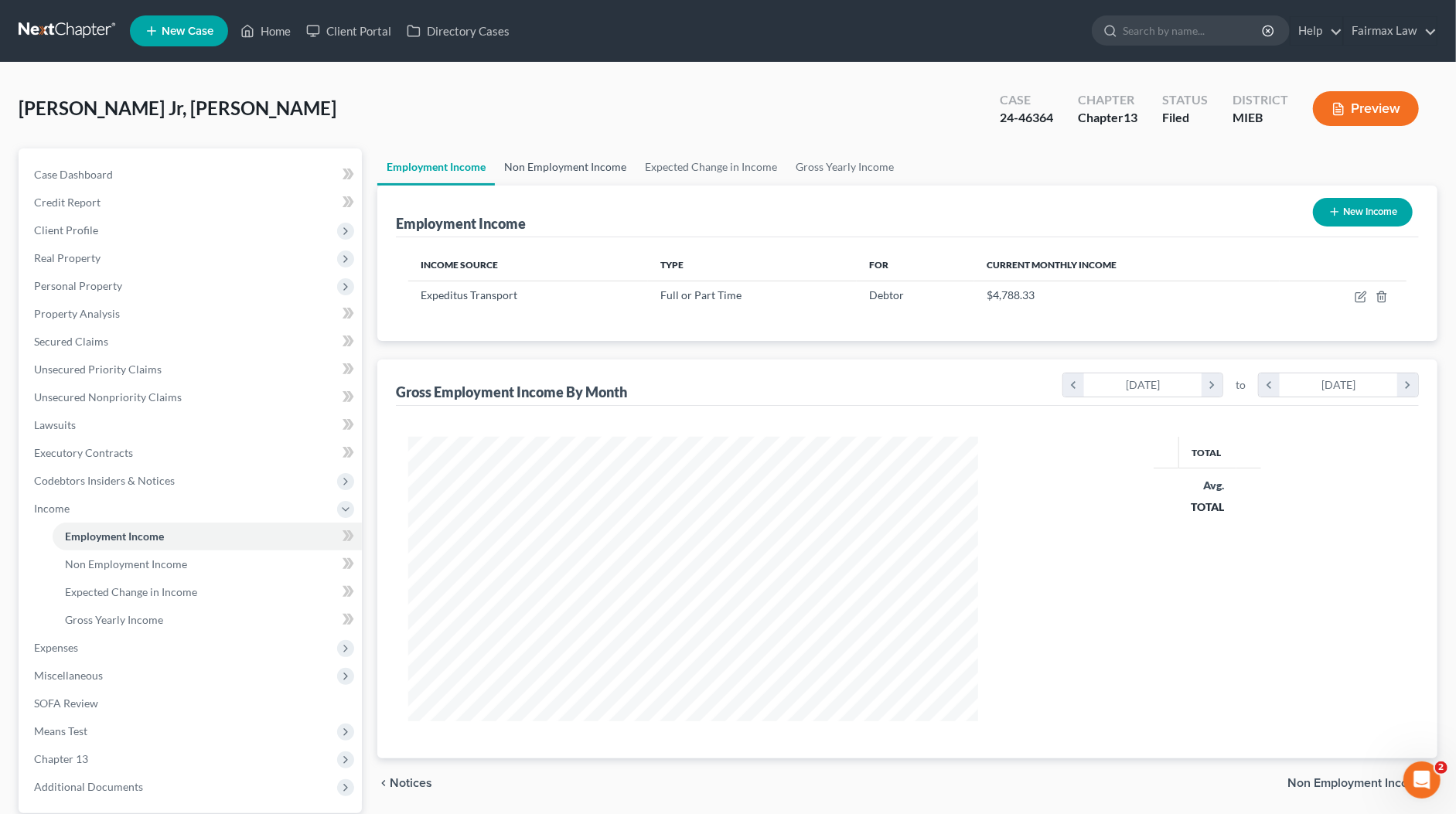
scroll to position [284, 600]
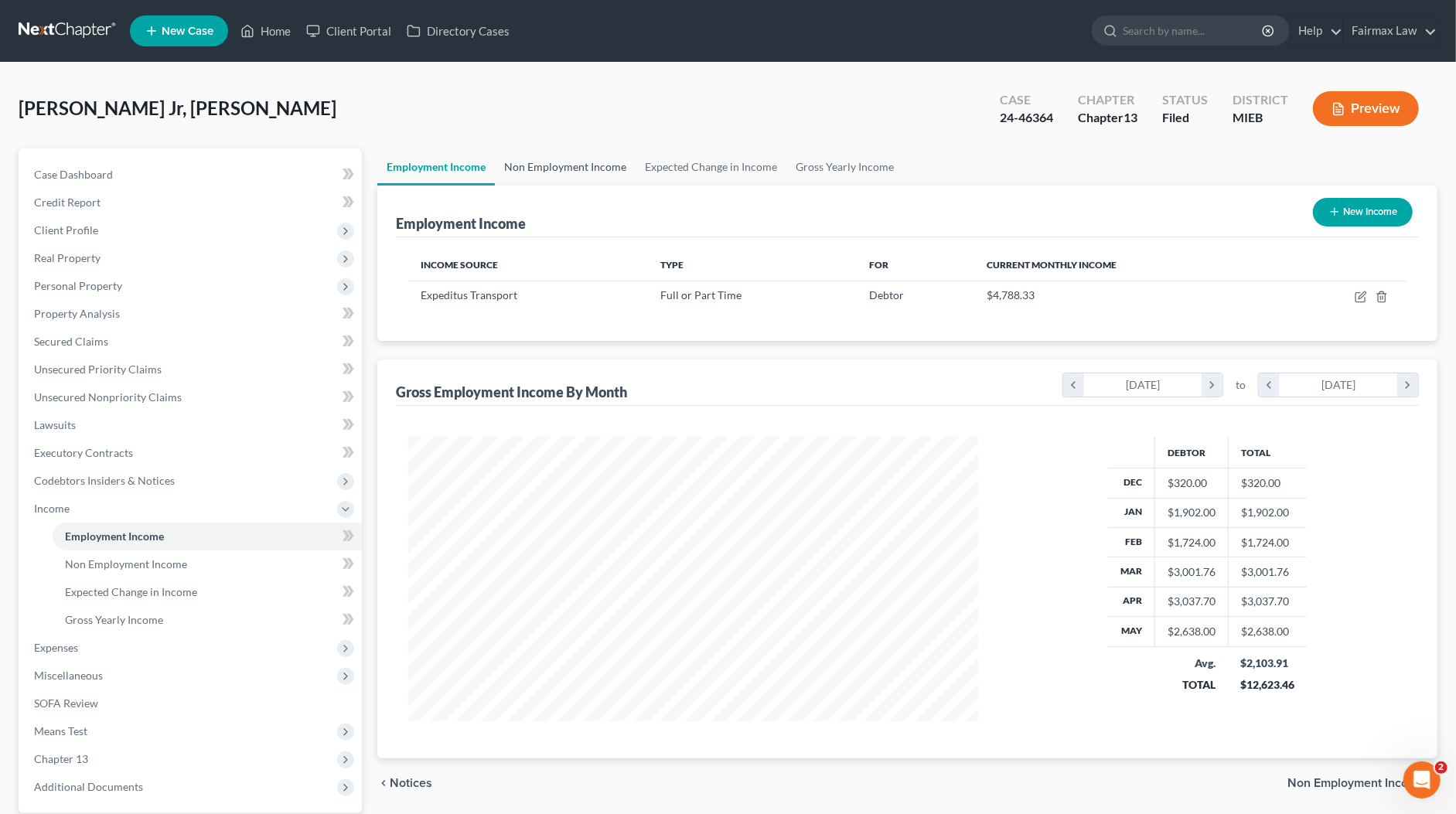
click at [558, 169] on link "Non Employment Income" at bounding box center [565, 167] width 141 height 37
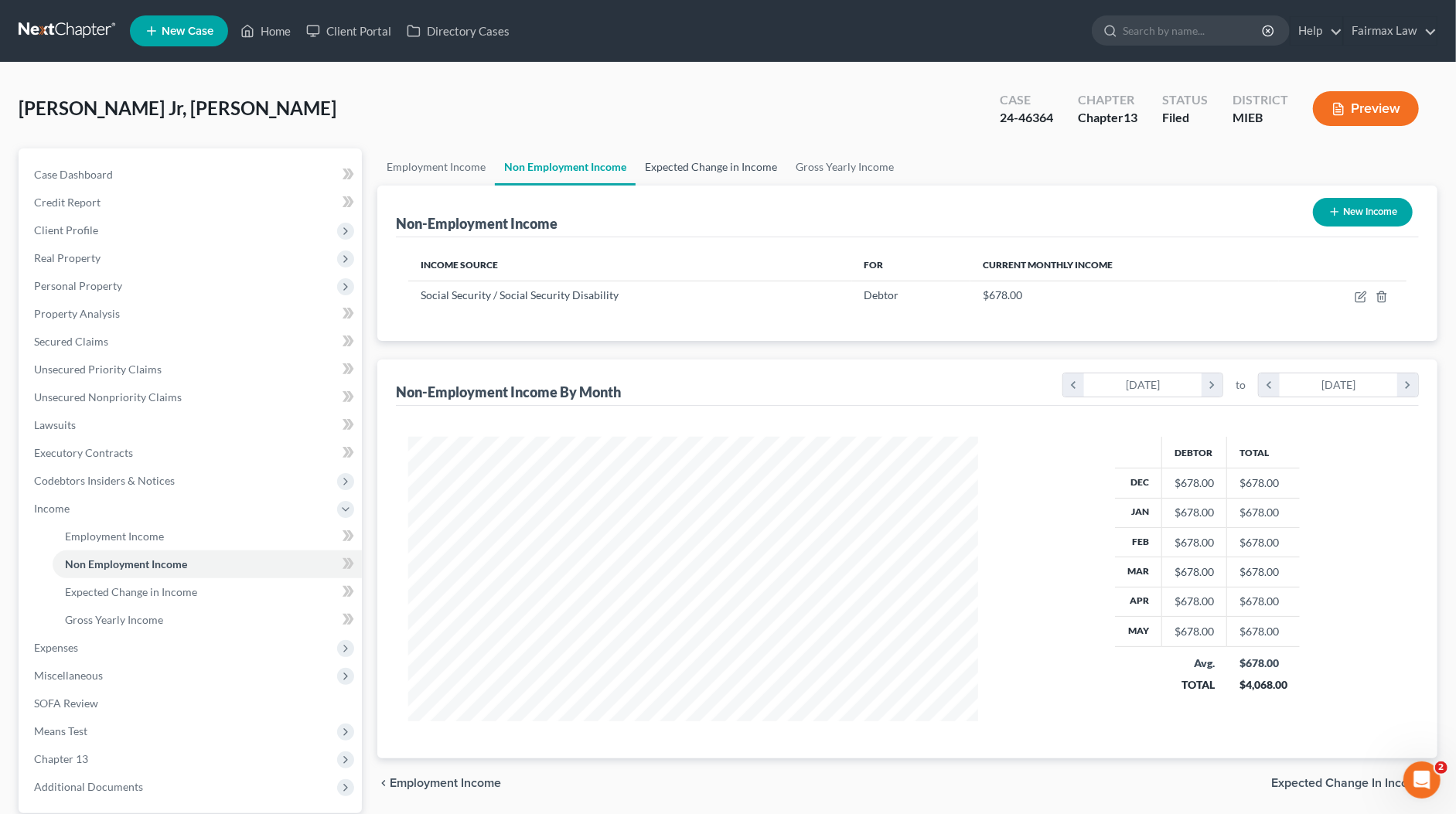
scroll to position [284, 600]
click at [711, 163] on link "Expected Change in Income" at bounding box center [711, 167] width 151 height 37
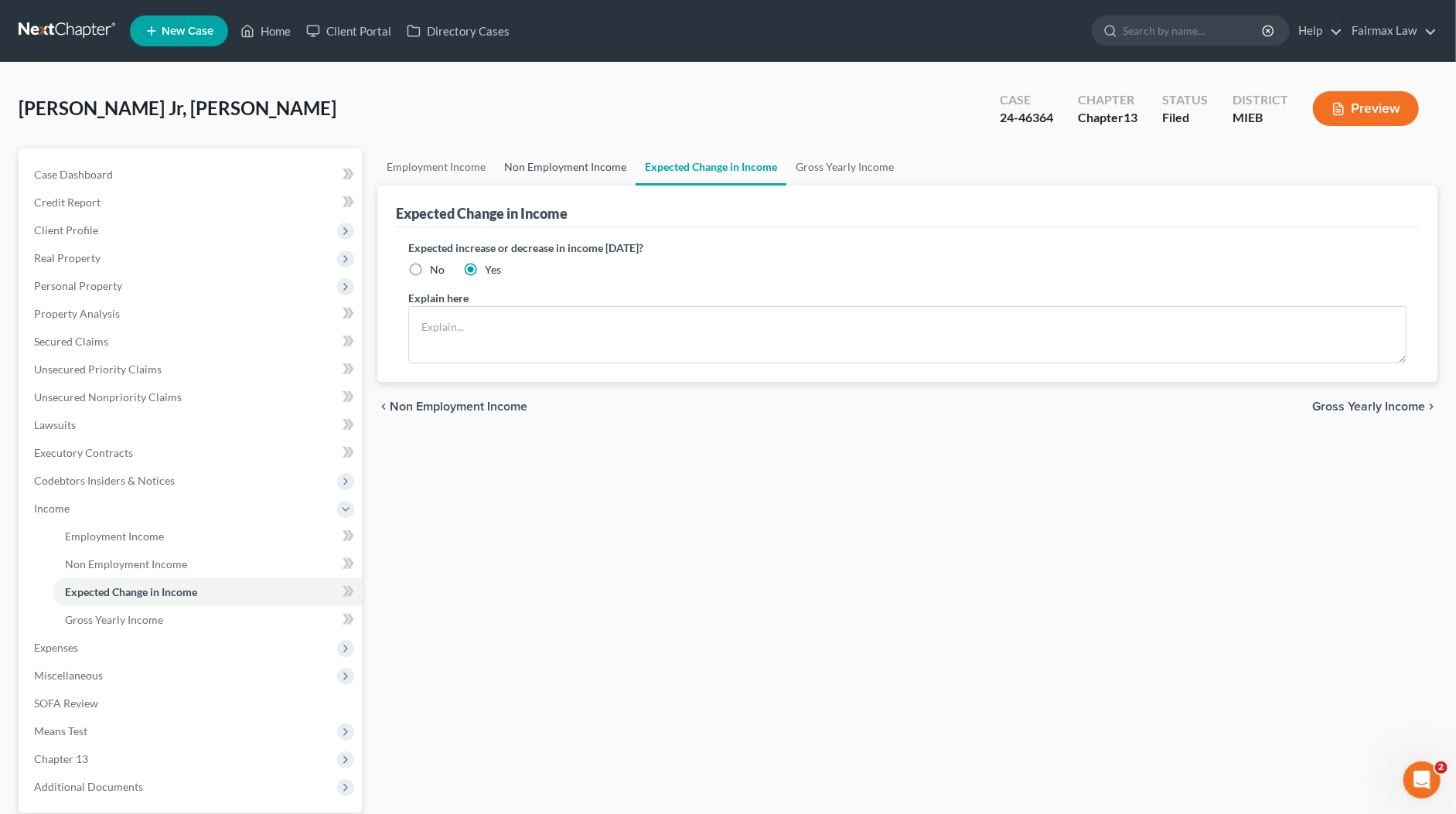
click at [558, 172] on link "Non Employment Income" at bounding box center [565, 167] width 141 height 37
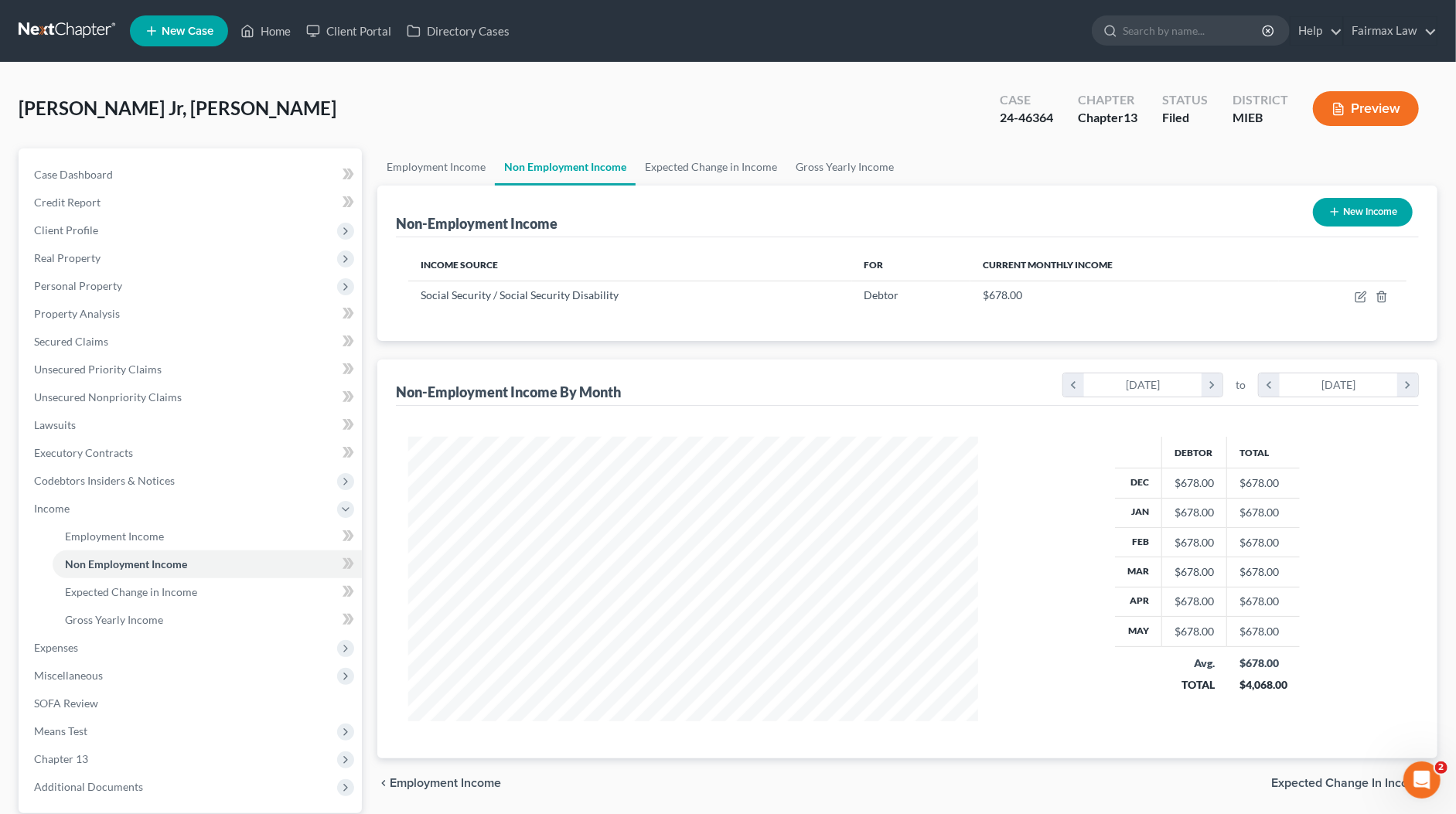
scroll to position [284, 600]
click at [457, 170] on link "Employment Income" at bounding box center [436, 167] width 117 height 37
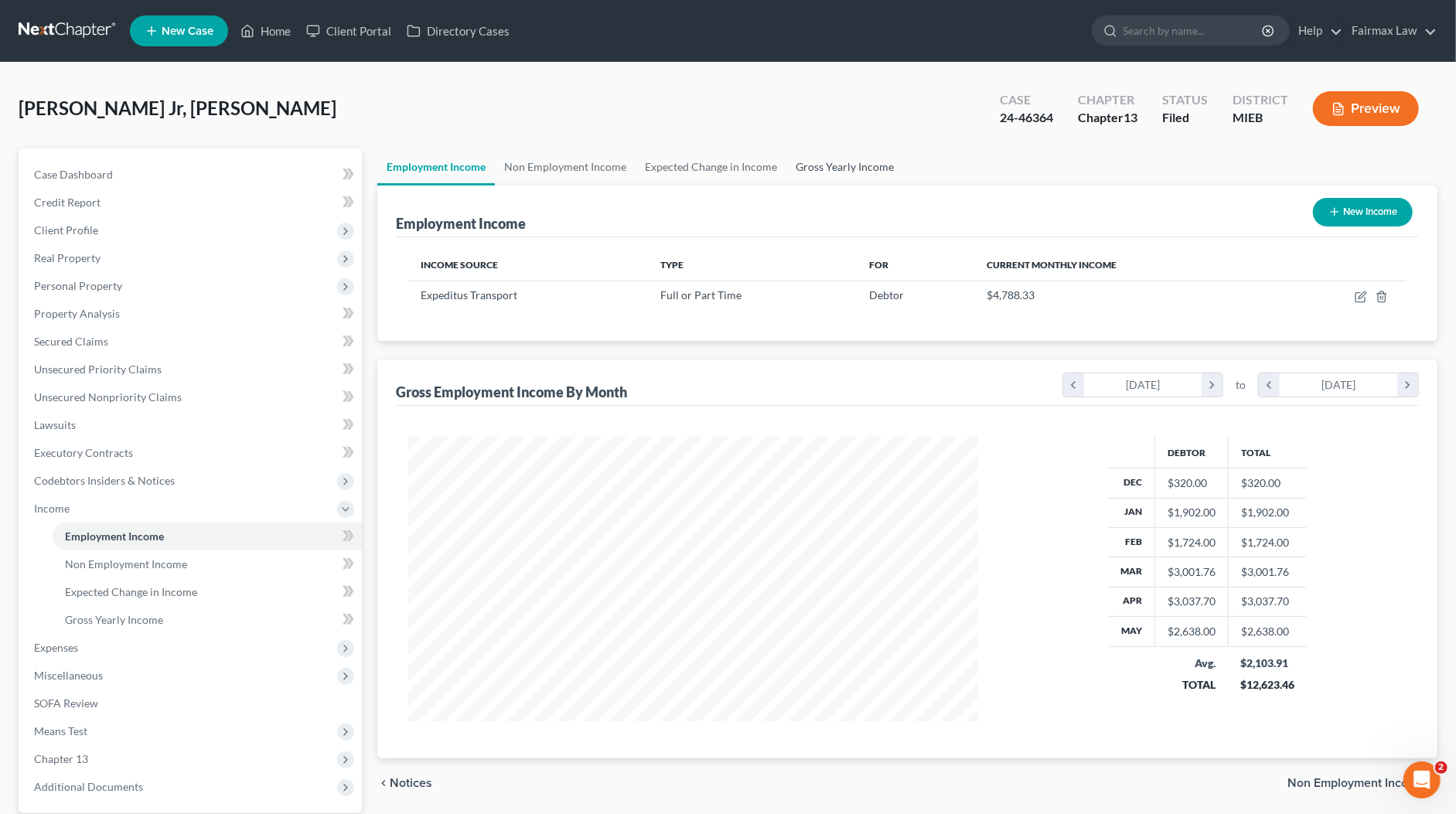
scroll to position [284, 600]
click at [541, 229] on div "Employment Income New Income" at bounding box center [907, 212] width 1022 height 52
drag, startPoint x: 532, startPoint y: 224, endPoint x: 392, endPoint y: 227, distance: 140.0
click at [392, 227] on div "Employment Income New Income Income Source Type For Current Monthly Income Expe…" at bounding box center [907, 263] width 1060 height 155
click at [433, 225] on div "Employment Income" at bounding box center [461, 223] width 130 height 19
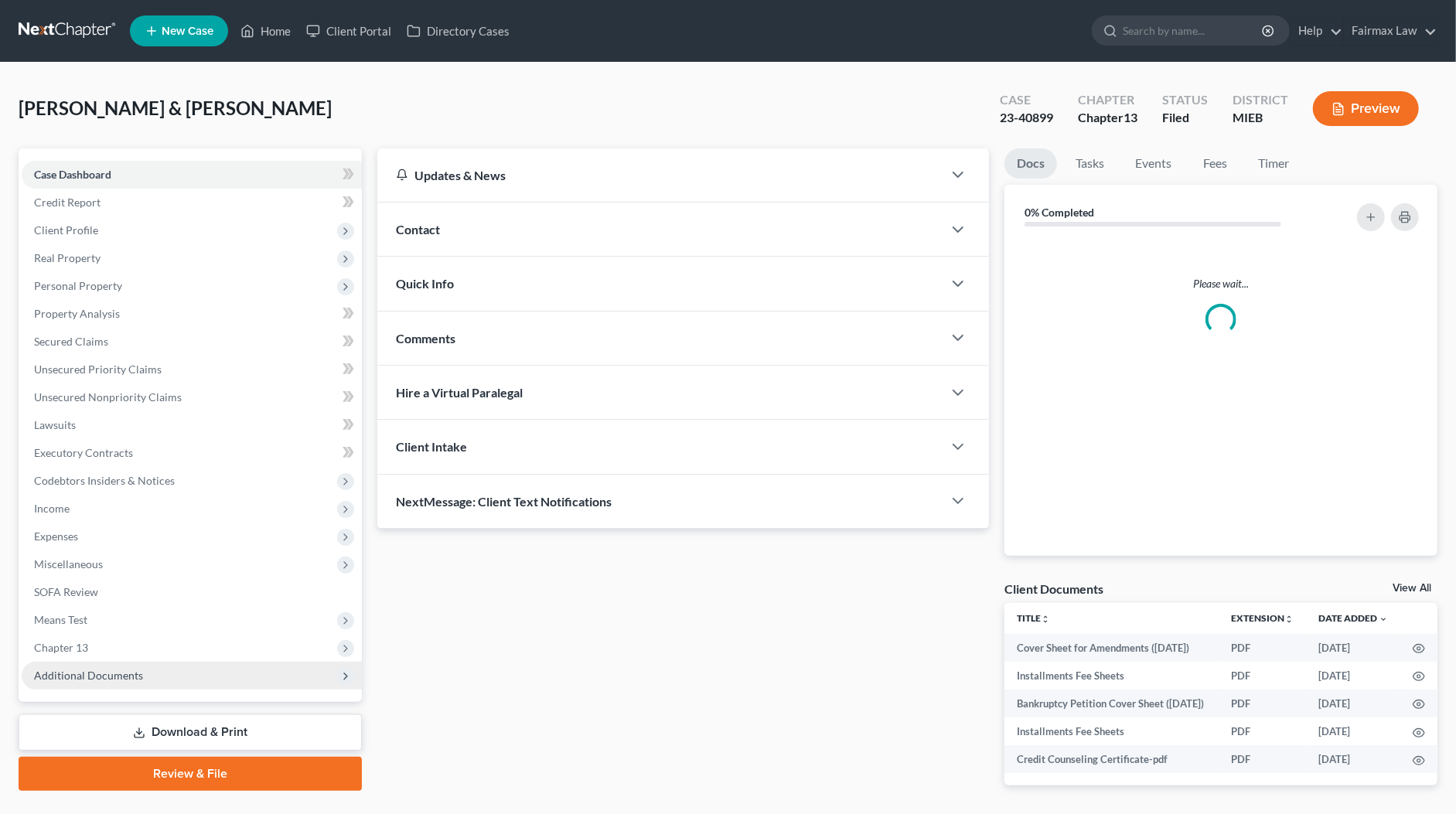
click at [120, 679] on span "Additional Documents" at bounding box center [89, 675] width 109 height 13
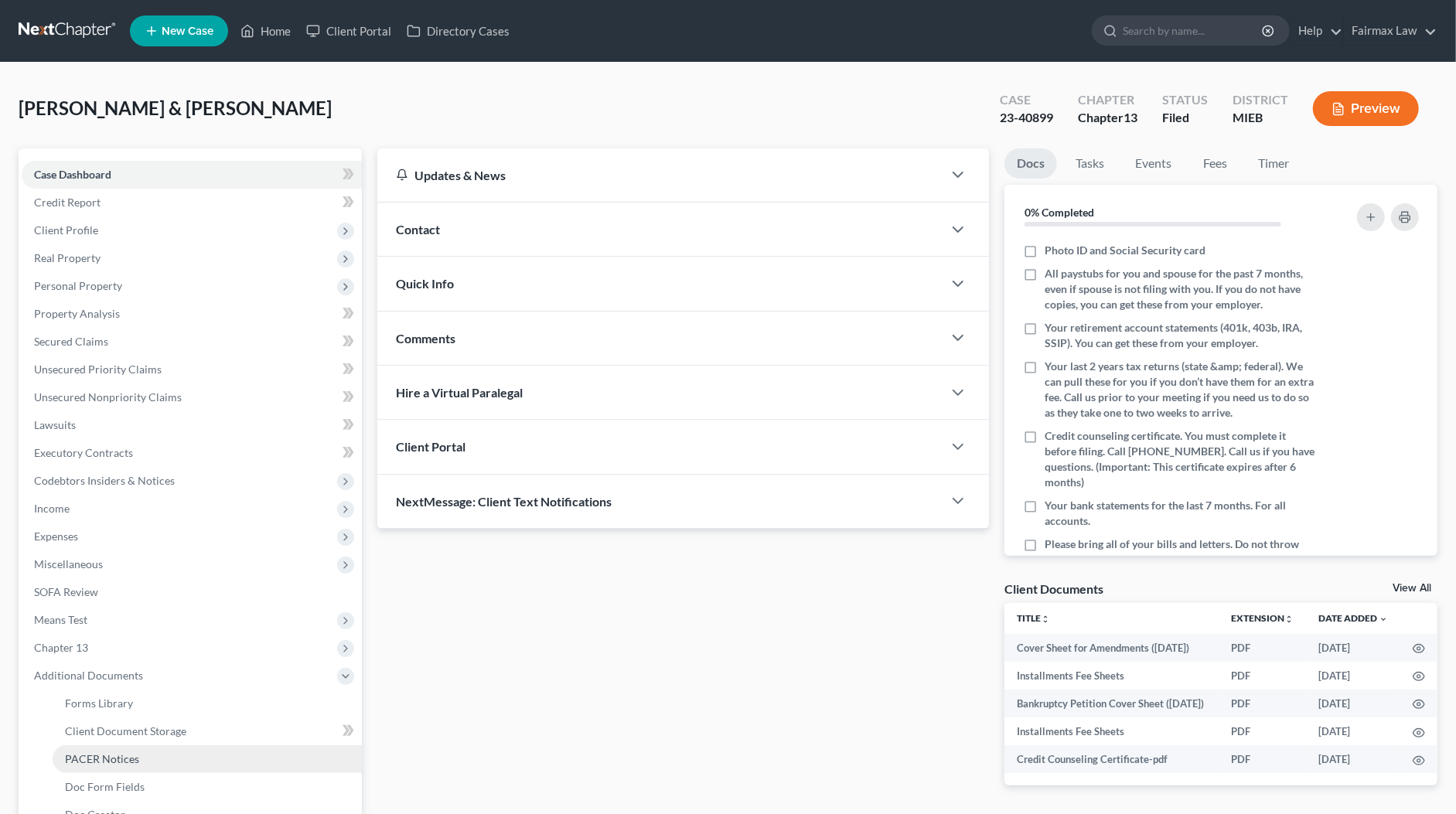
click at [110, 758] on span "PACER Notices" at bounding box center [102, 759] width 74 height 13
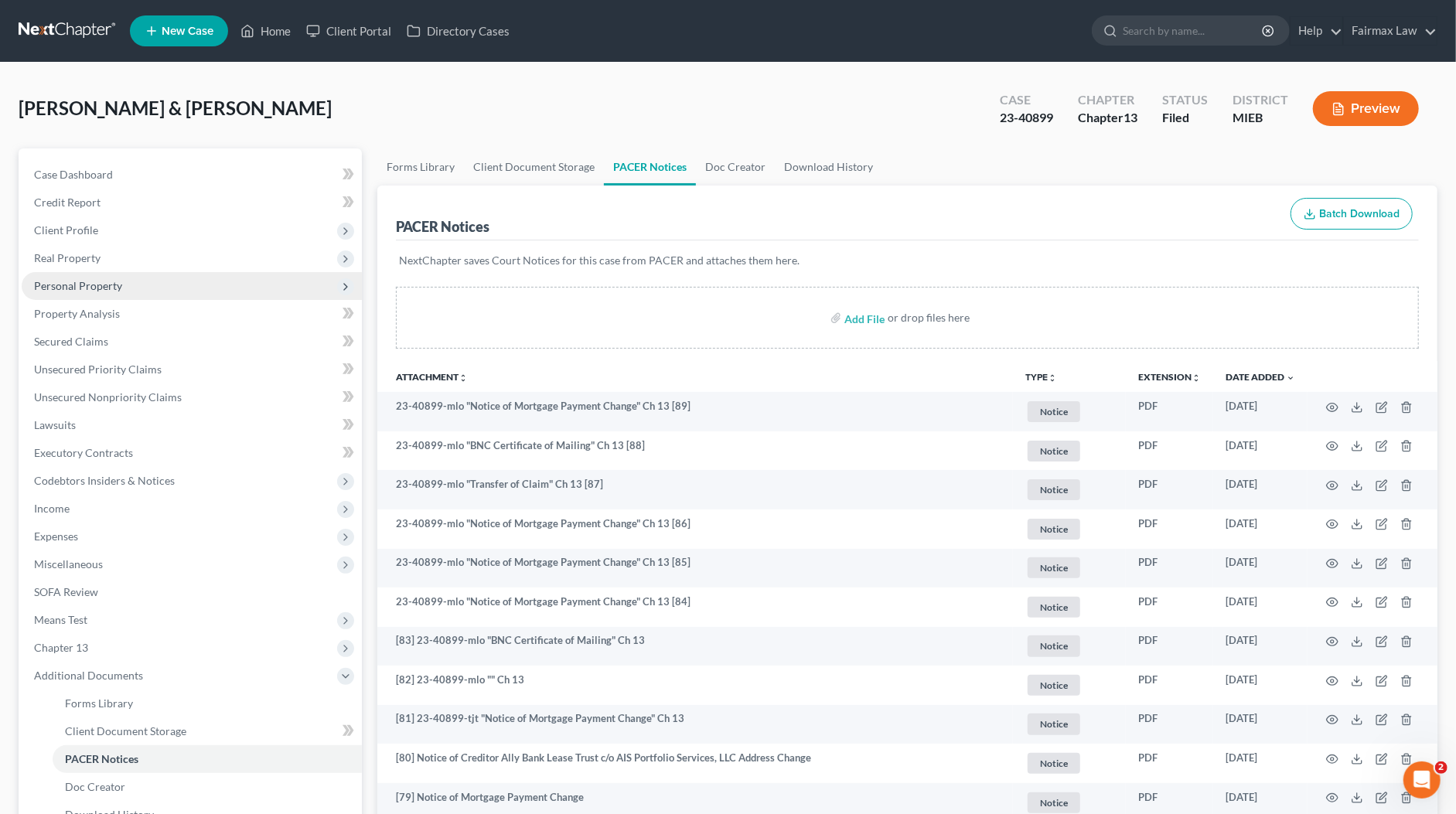
click at [77, 292] on span "Personal Property" at bounding box center [191, 286] width 340 height 28
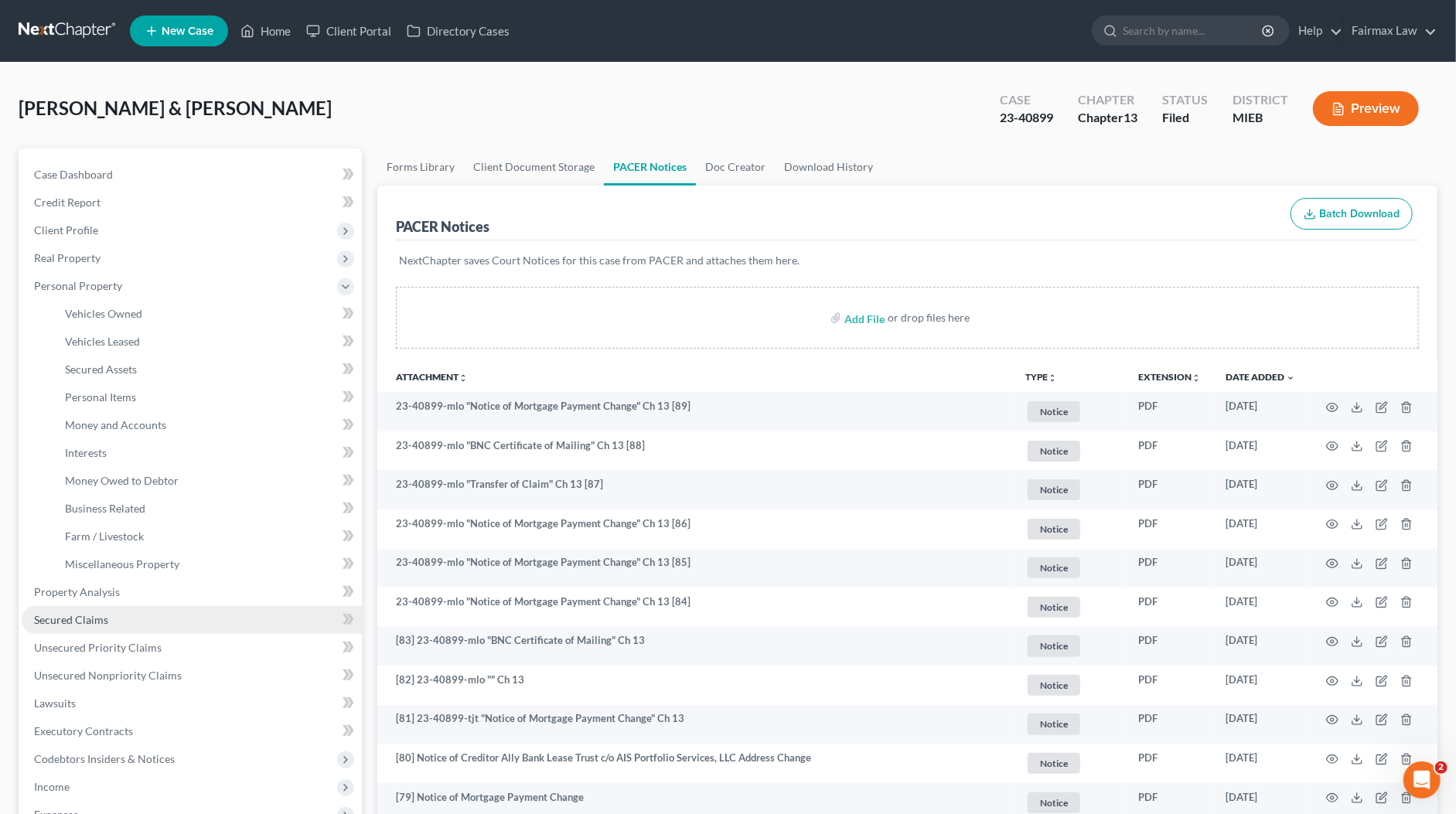
click at [86, 613] on span "Secured Claims" at bounding box center [71, 619] width 74 height 13
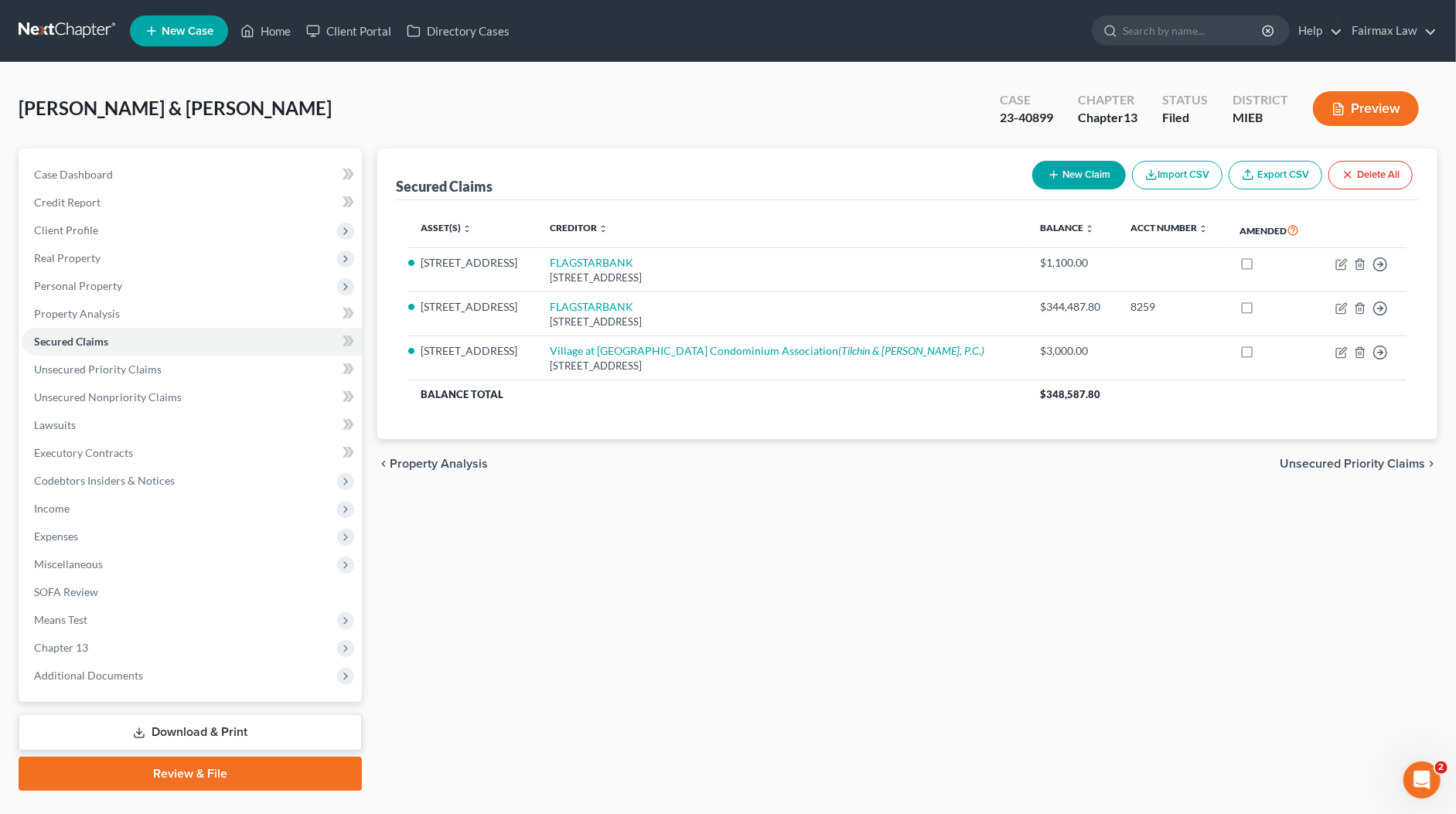
click at [326, 112] on div "Haynes, Danny & Pope-Haynes, Aliza Upgraded Case 23-40899 Chapter Chapter 13 St…" at bounding box center [728, 115] width 1419 height 67
drag, startPoint x: 341, startPoint y: 111, endPoint x: 215, endPoint y: 130, distance: 127.4
click at [165, 110] on div "Haynes, Danny & Pope-Haynes, Aliza Upgraded Case 23-40899 Chapter Chapter 13 St…" at bounding box center [728, 115] width 1419 height 67
copy span "Pope-Haynes, Aliza"
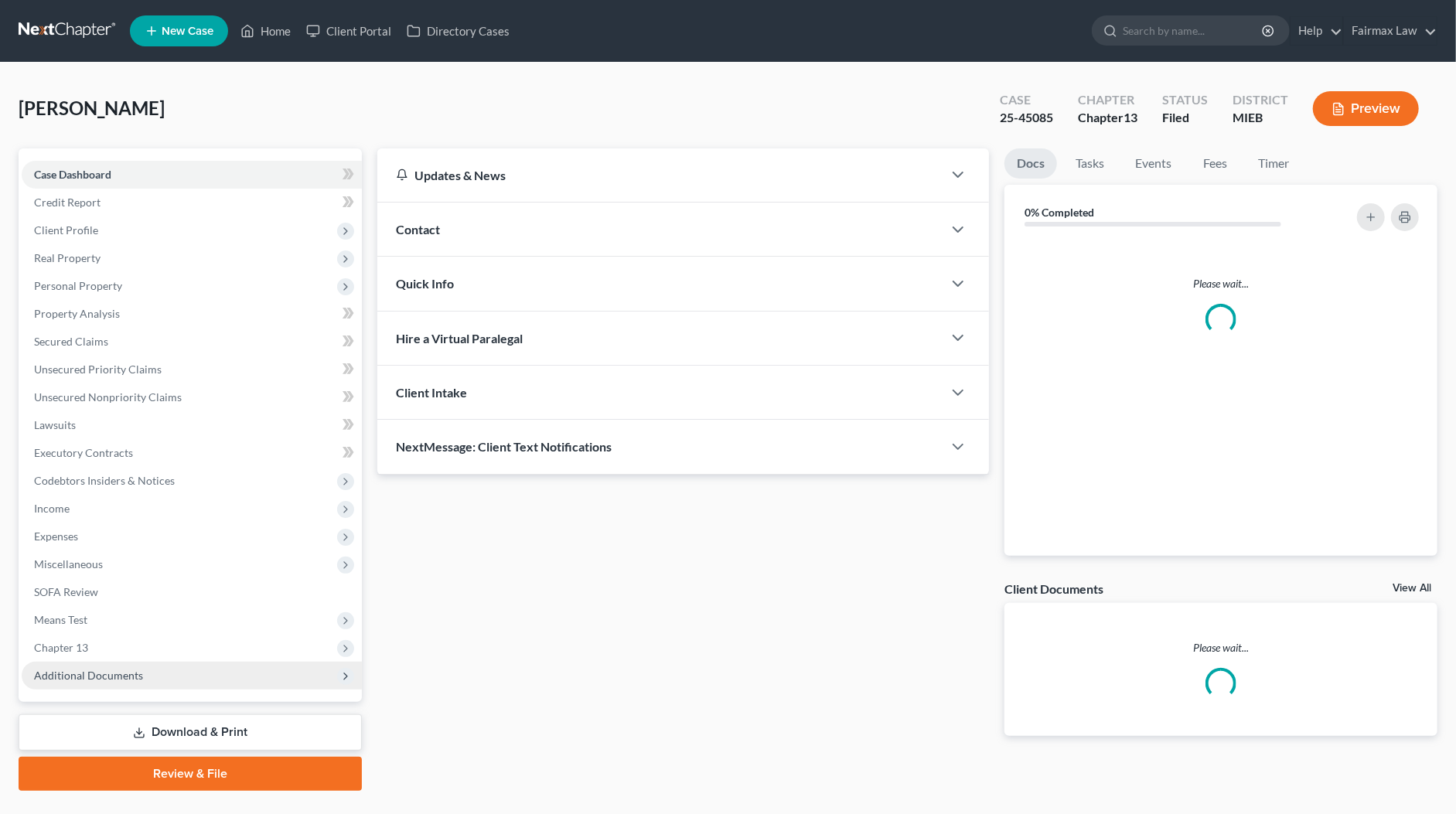
click at [86, 681] on span "Additional Documents" at bounding box center [89, 675] width 109 height 13
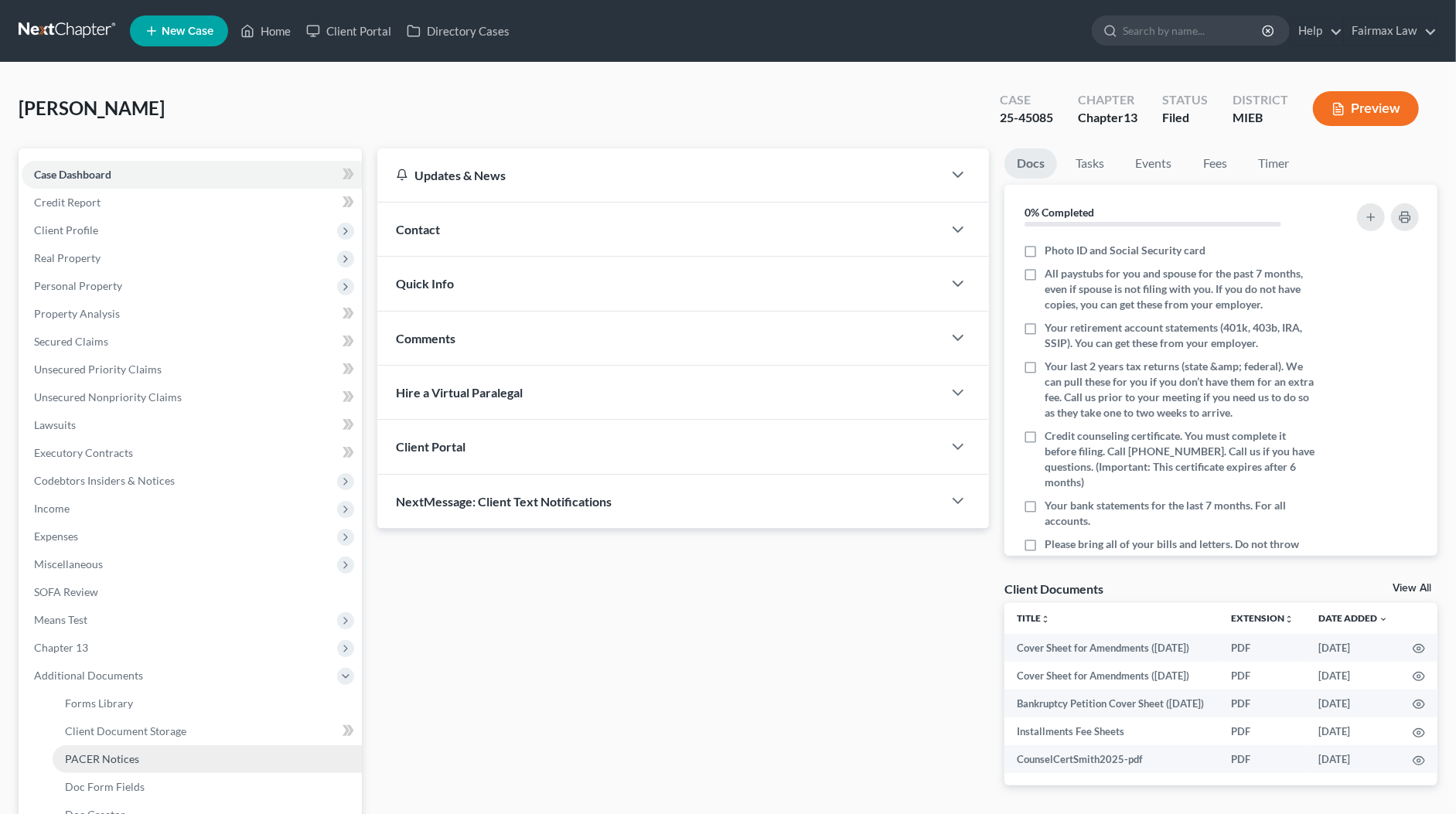
click at [123, 759] on span "PACER Notices" at bounding box center [102, 759] width 74 height 13
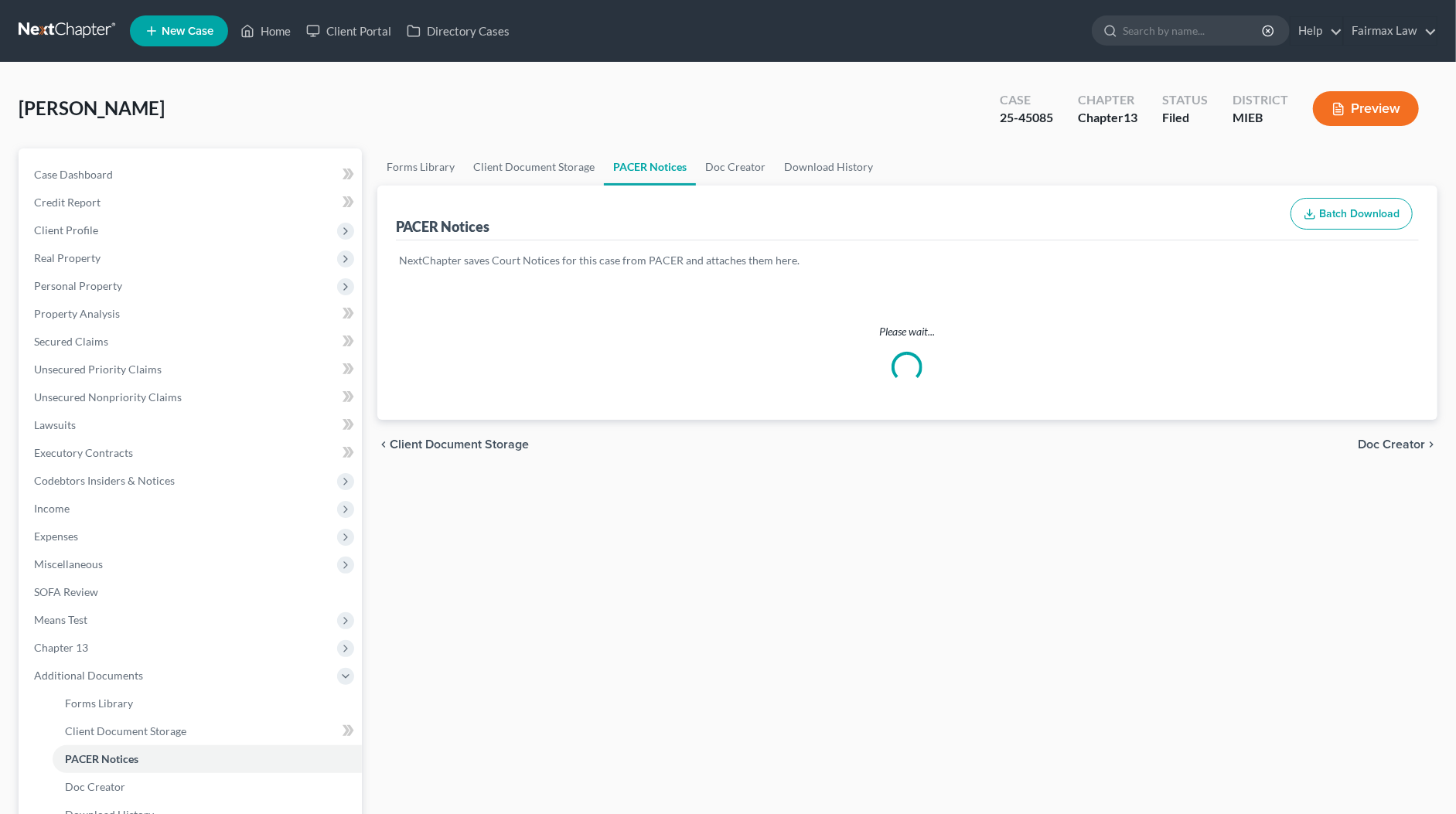
click at [648, 105] on div "[PERSON_NAME] Upgraded Case 25-45085 Chapter Chapter 13 Status Filed District M…" at bounding box center [728, 115] width 1419 height 67
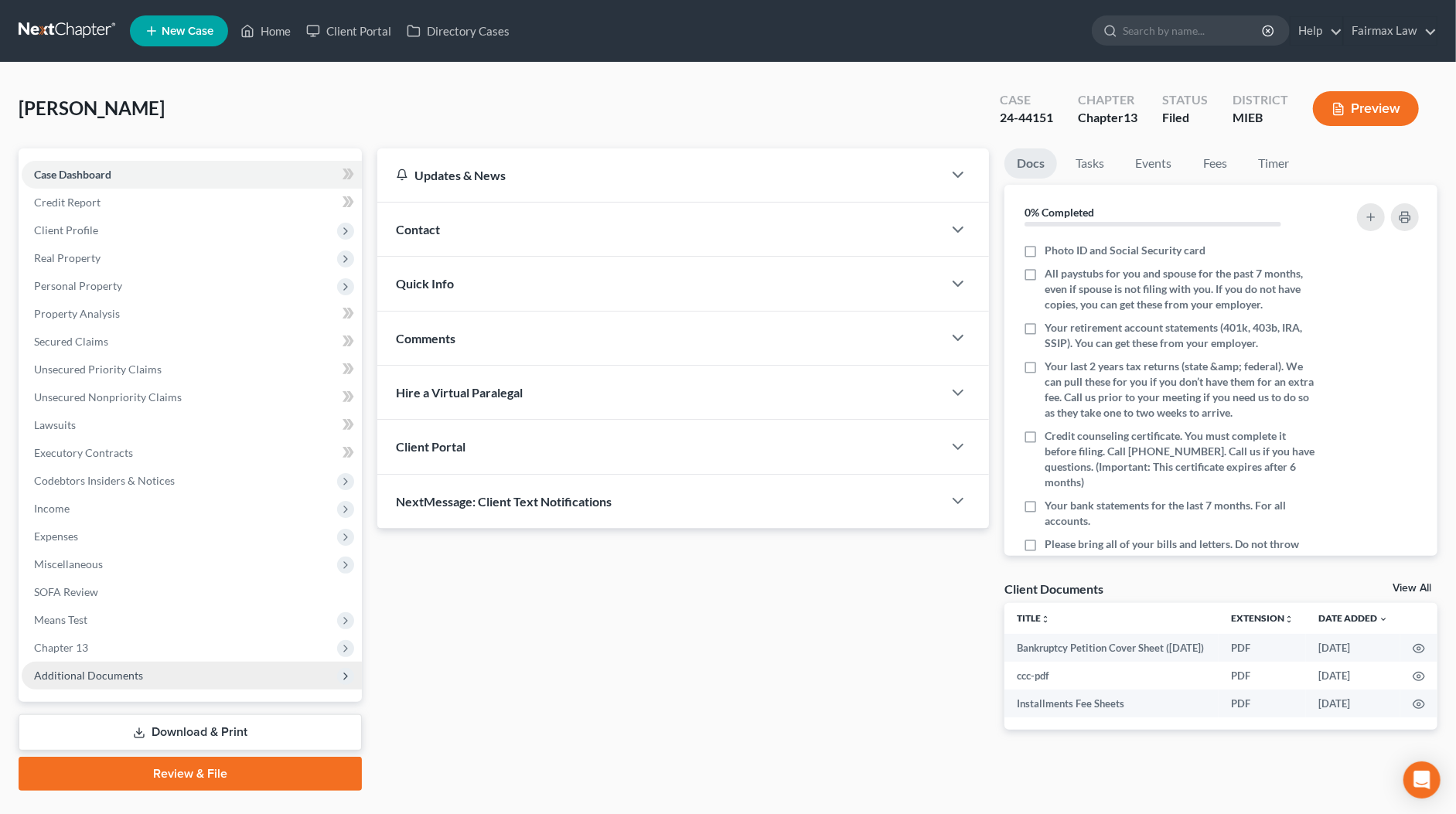
click at [125, 669] on span "Additional Documents" at bounding box center [89, 675] width 109 height 13
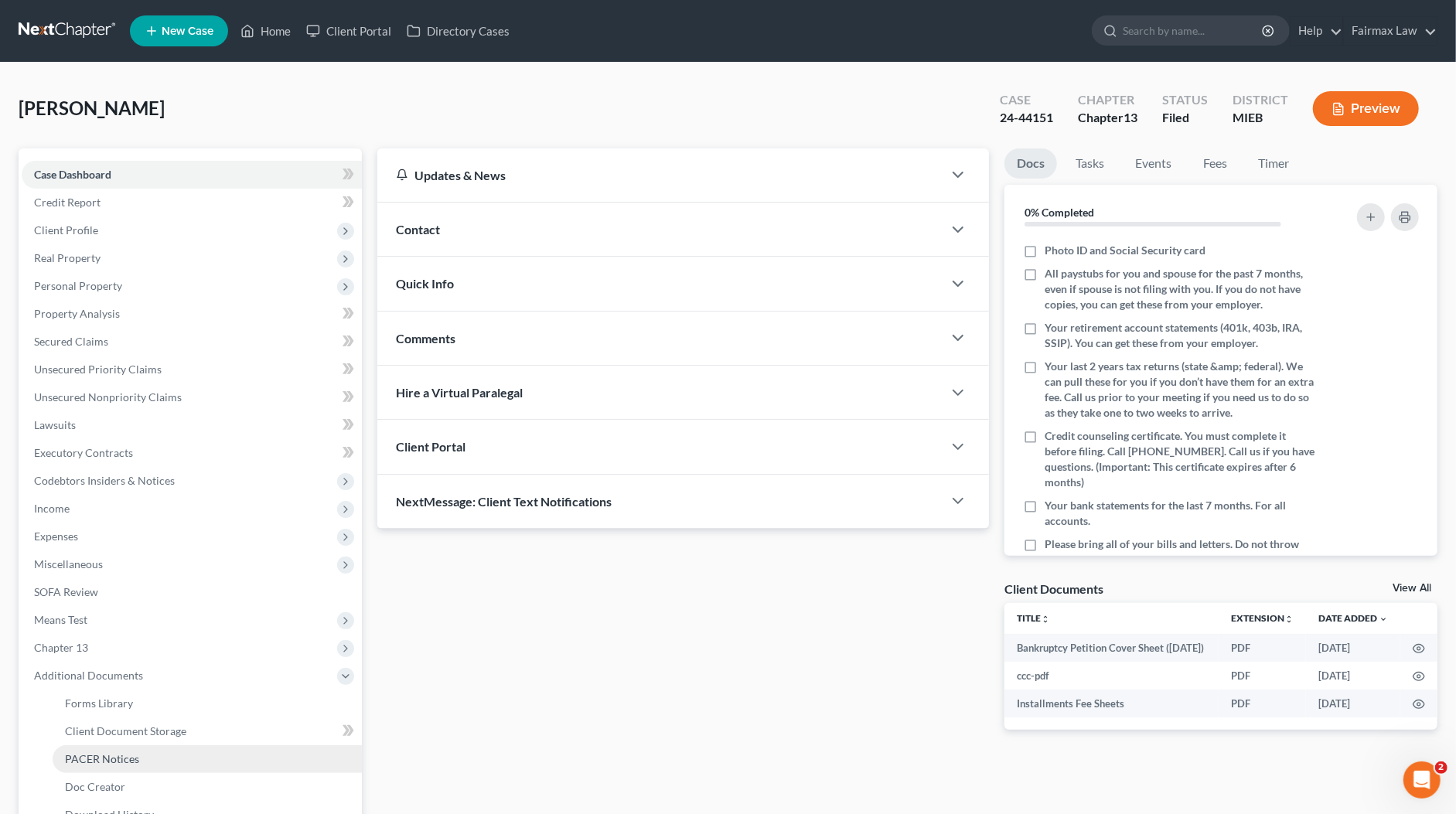
click at [116, 765] on link "PACER Notices" at bounding box center [207, 759] width 309 height 28
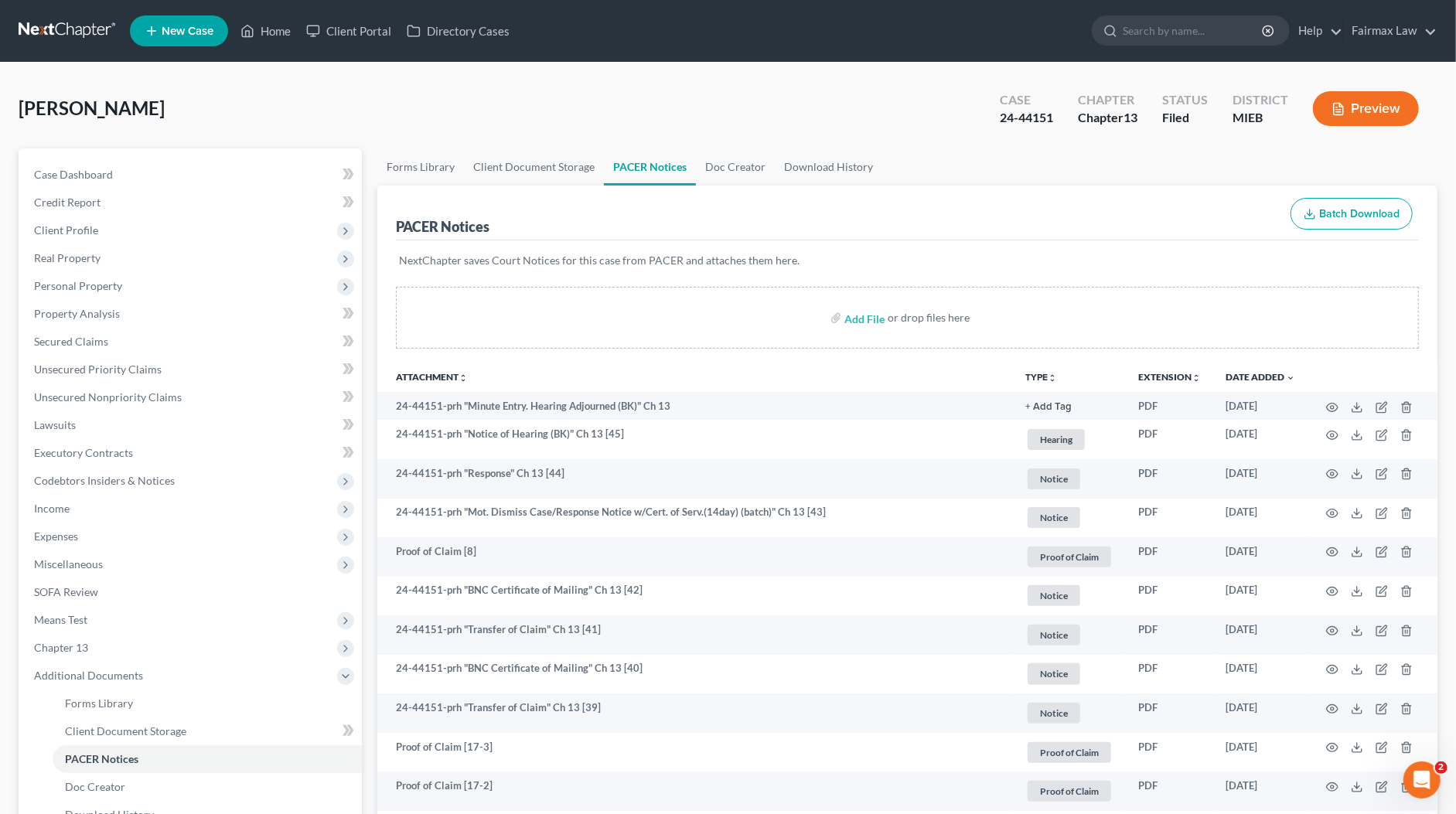
click at [954, 375] on th "Attachment unfold_more expand_more expand_less" at bounding box center [695, 377] width 636 height 31
click at [123, 373] on span "Unsecured Priority Claims" at bounding box center [98, 369] width 127 height 13
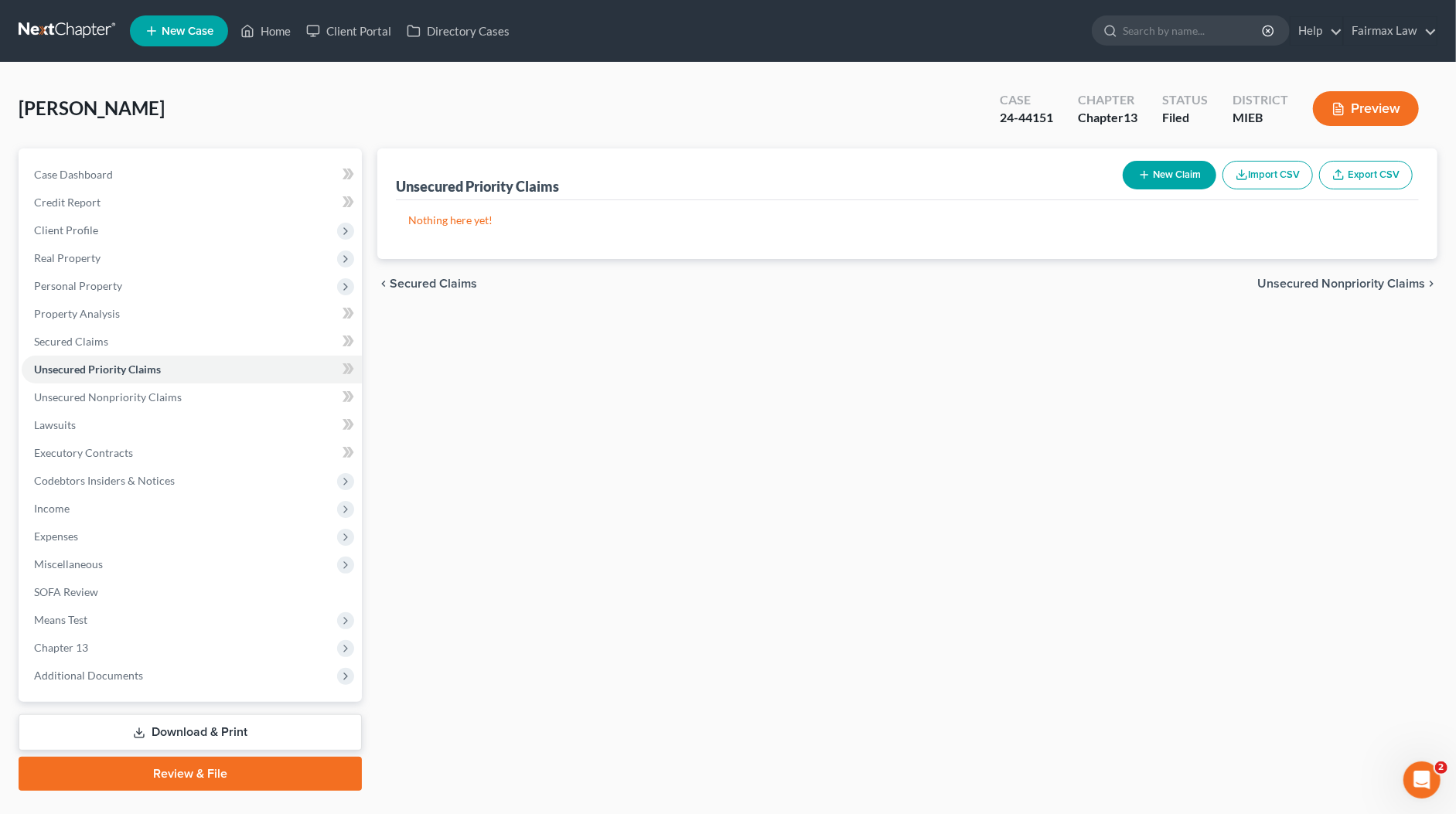
click at [1172, 166] on button "New Claim" at bounding box center [1169, 175] width 94 height 29
select select "0"
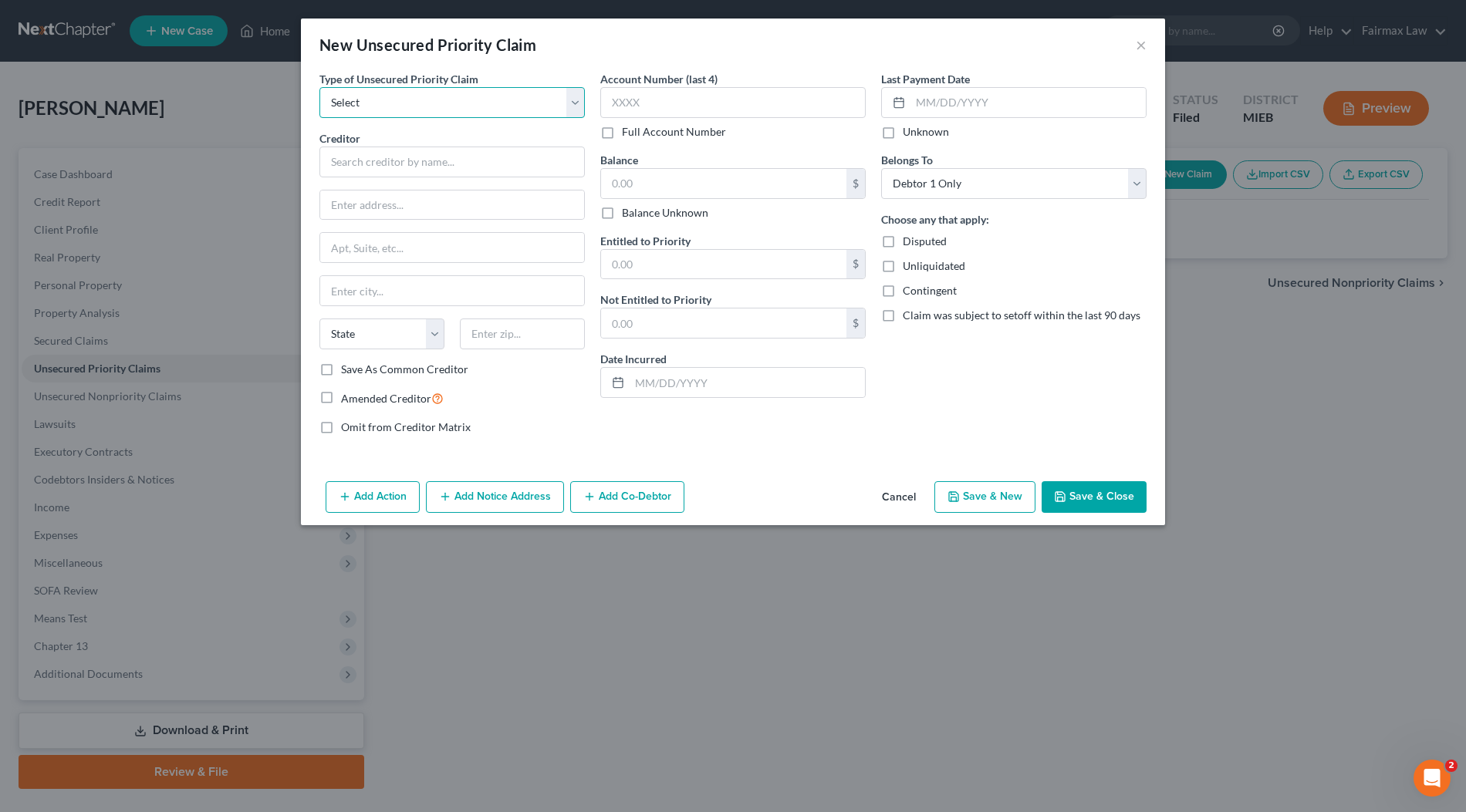
click at [428, 102] on select "Select Taxes & Other Government Units Domestic Support Obligations Extensions o…" at bounding box center [452, 103] width 265 height 31
click at [1139, 46] on button "×" at bounding box center [1141, 45] width 11 height 19
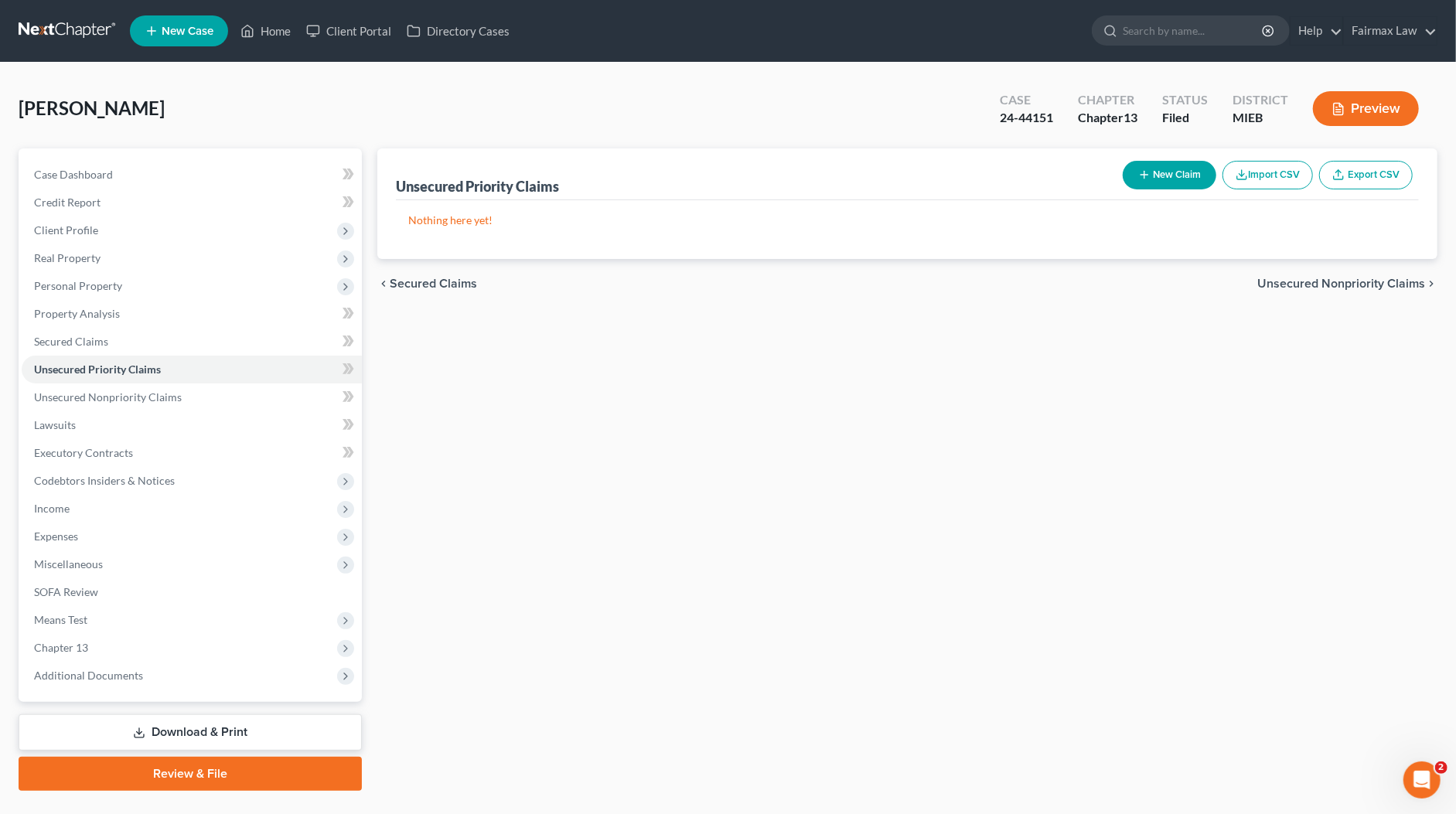
click at [996, 56] on nav "Home New Case Client Portal Directory Cases Fairmax Law johnmark@fairmaxlaw.com…" at bounding box center [728, 30] width 1456 height 62
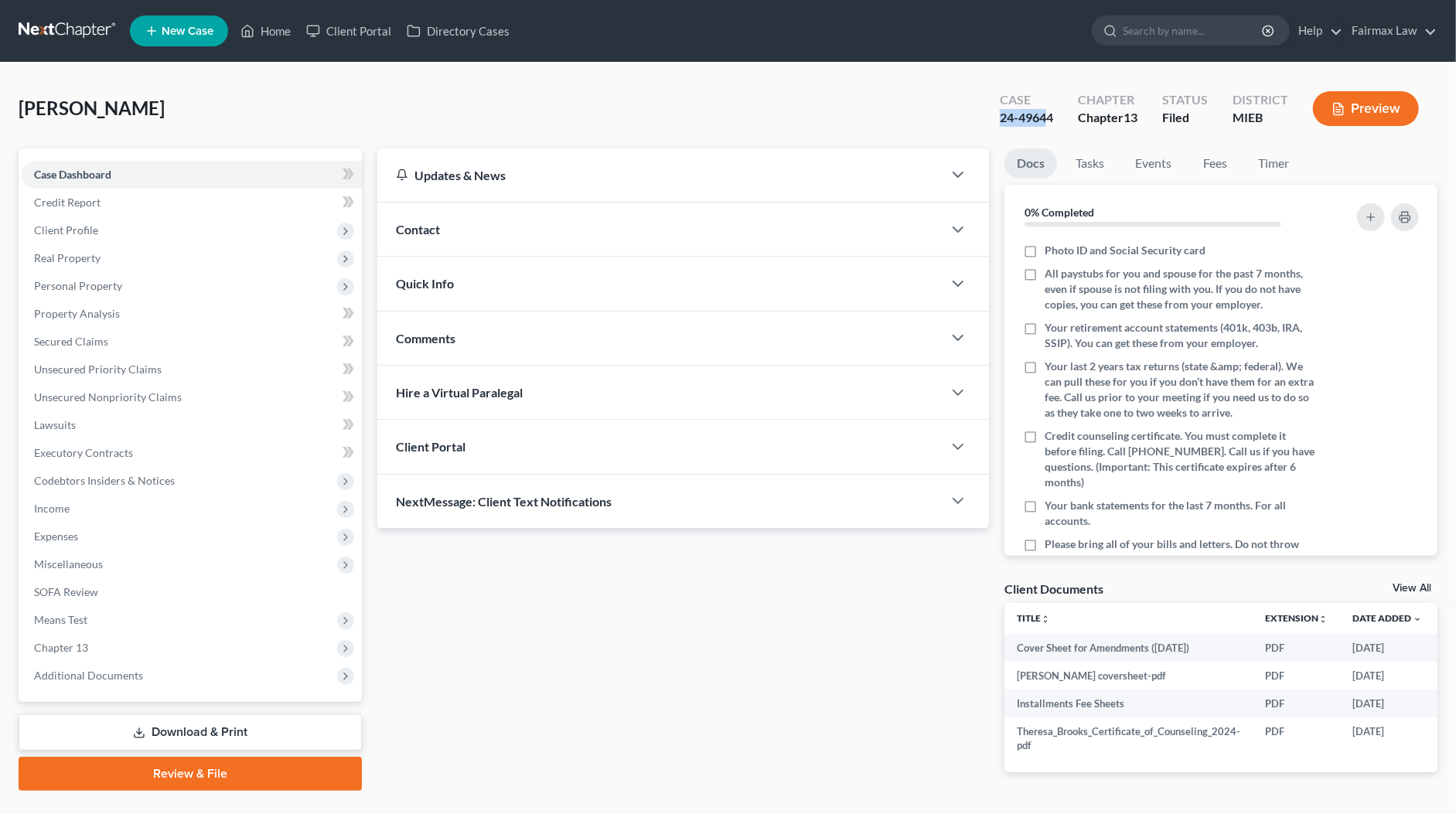
drag, startPoint x: 1050, startPoint y: 115, endPoint x: 990, endPoint y: 116, distance: 60.0
click at [990, 116] on div "Case 24-49644" at bounding box center [1026, 110] width 78 height 45
copy div "24-4964"
drag, startPoint x: 145, startPoint y: 106, endPoint x: 14, endPoint y: 113, distance: 131.2
click at [14, 113] on div "Brooks, Theresa Upgraded Case 24-49644 Chapter Chapter 13 Status Filed District…" at bounding box center [728, 445] width 1456 height 766
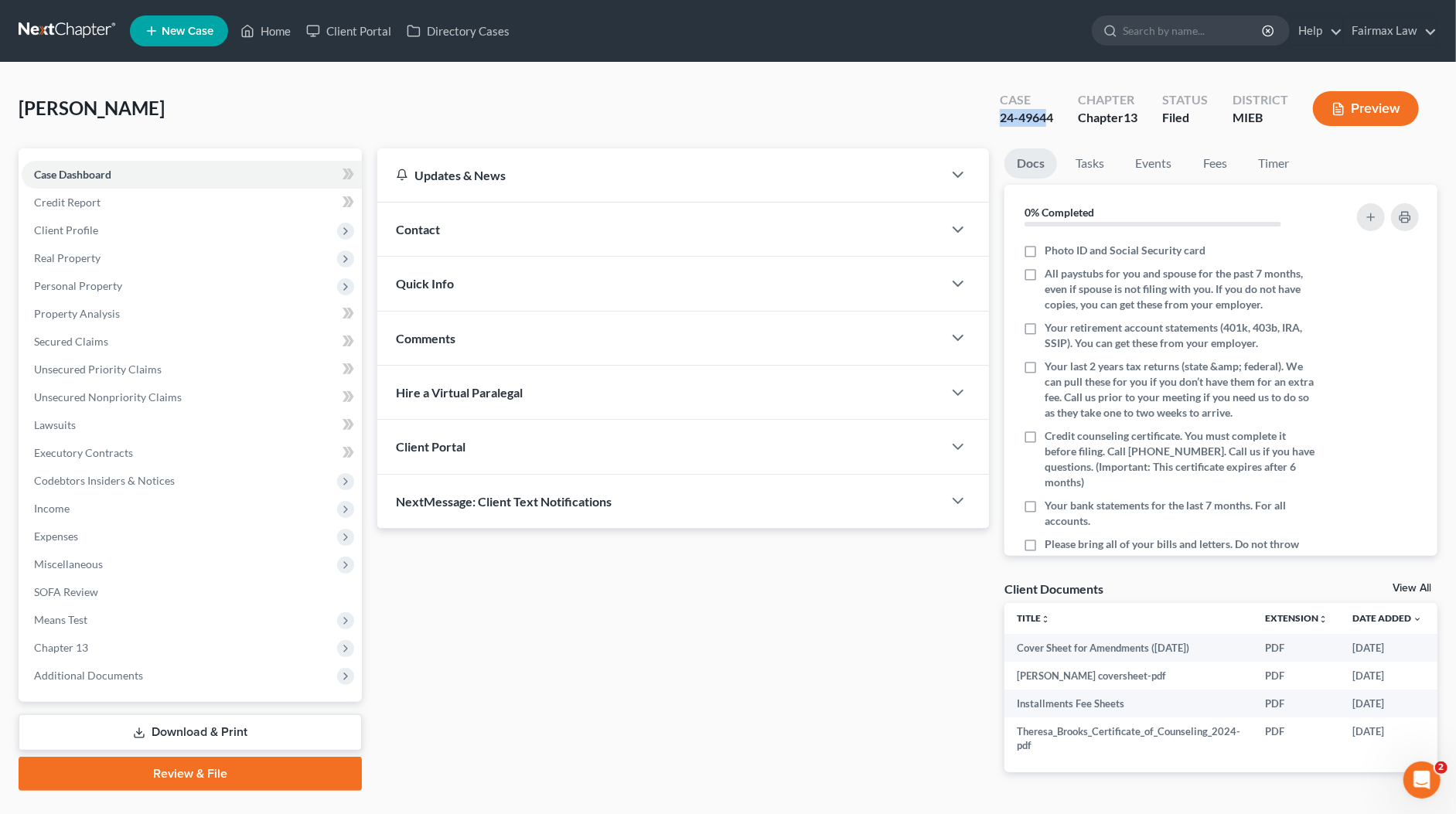
copy span "Brooks, Theresa"
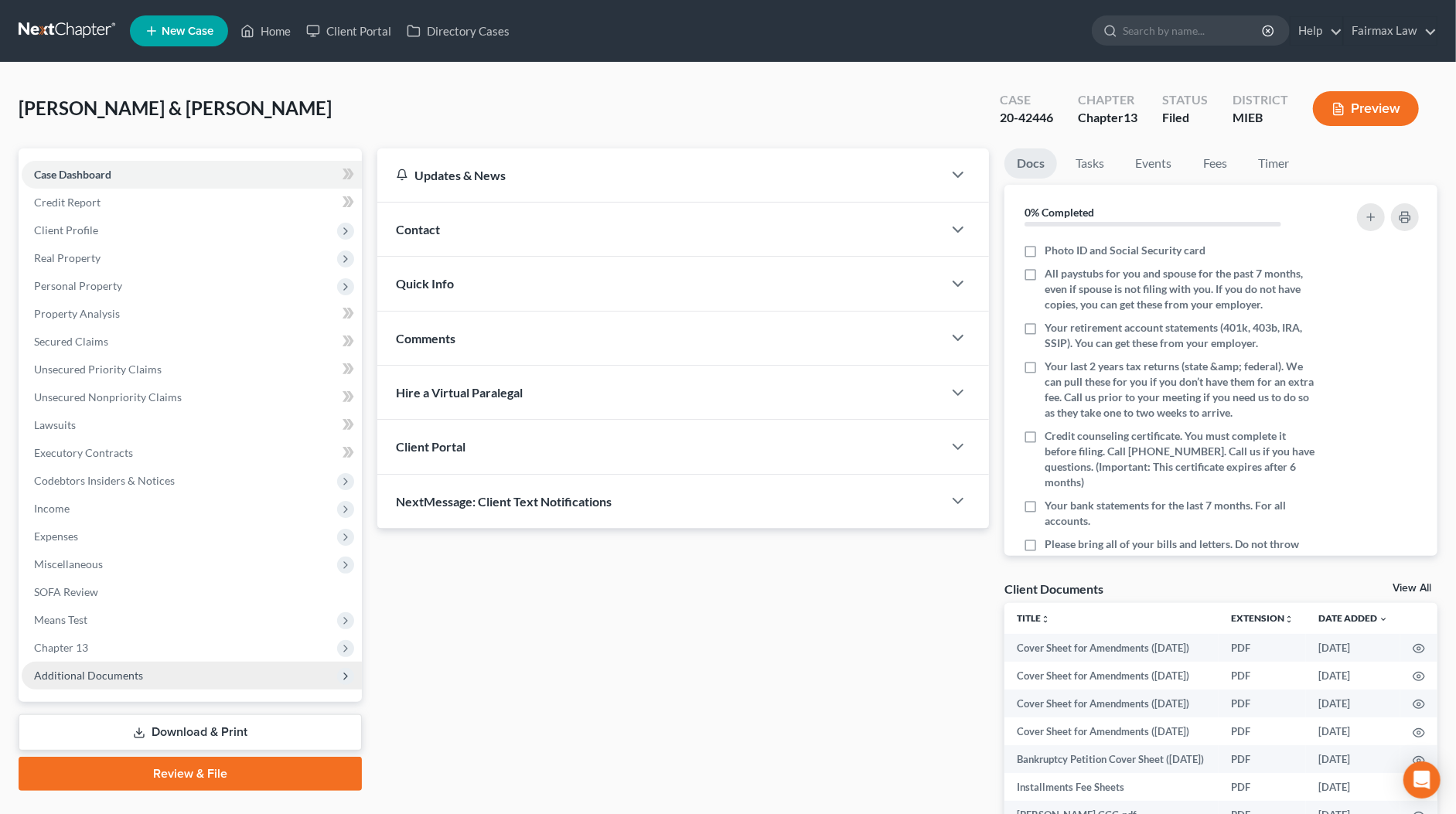
click at [70, 673] on span "Additional Documents" at bounding box center [89, 675] width 109 height 13
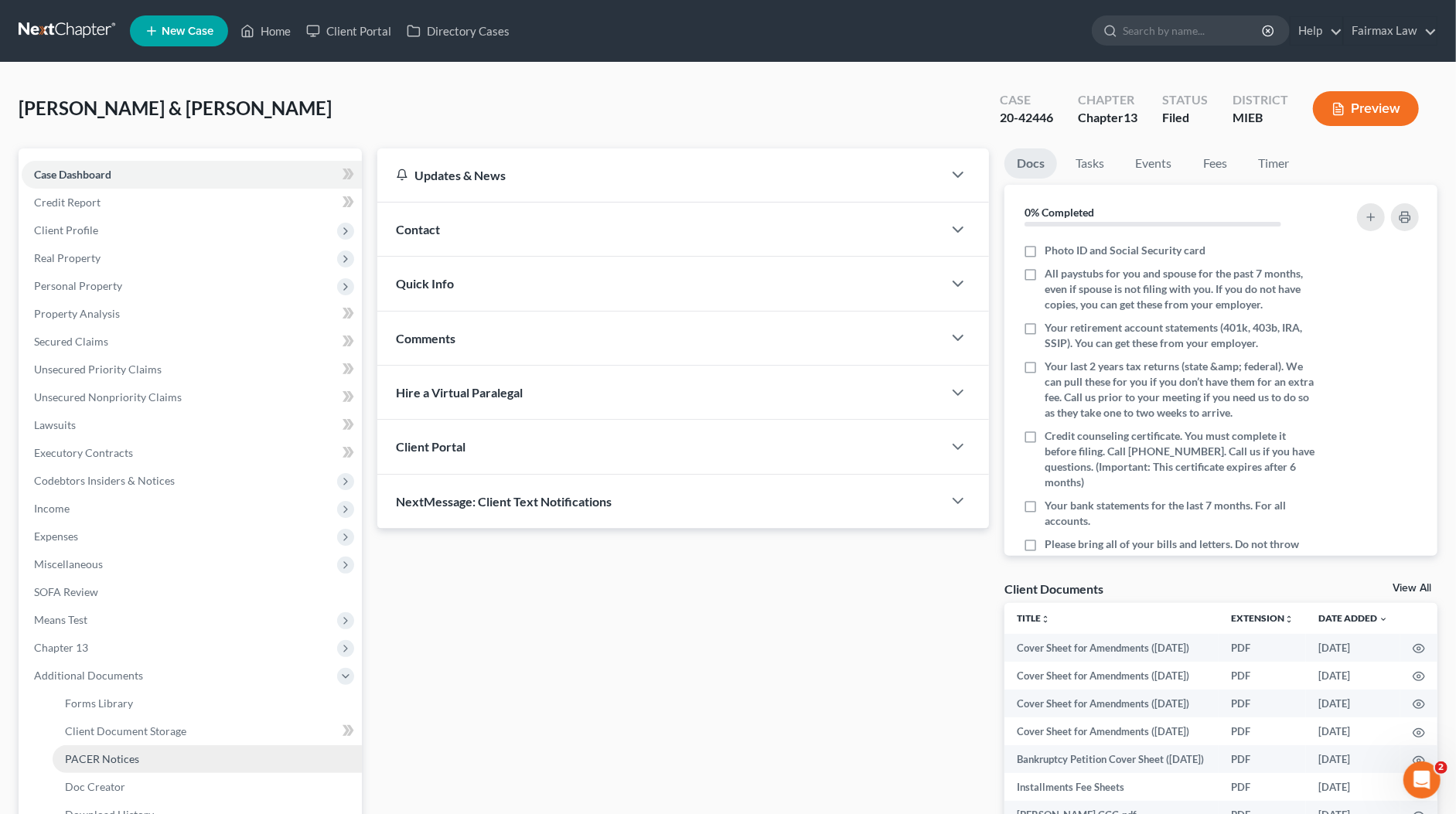
click at [98, 760] on span "PACER Notices" at bounding box center [102, 759] width 74 height 13
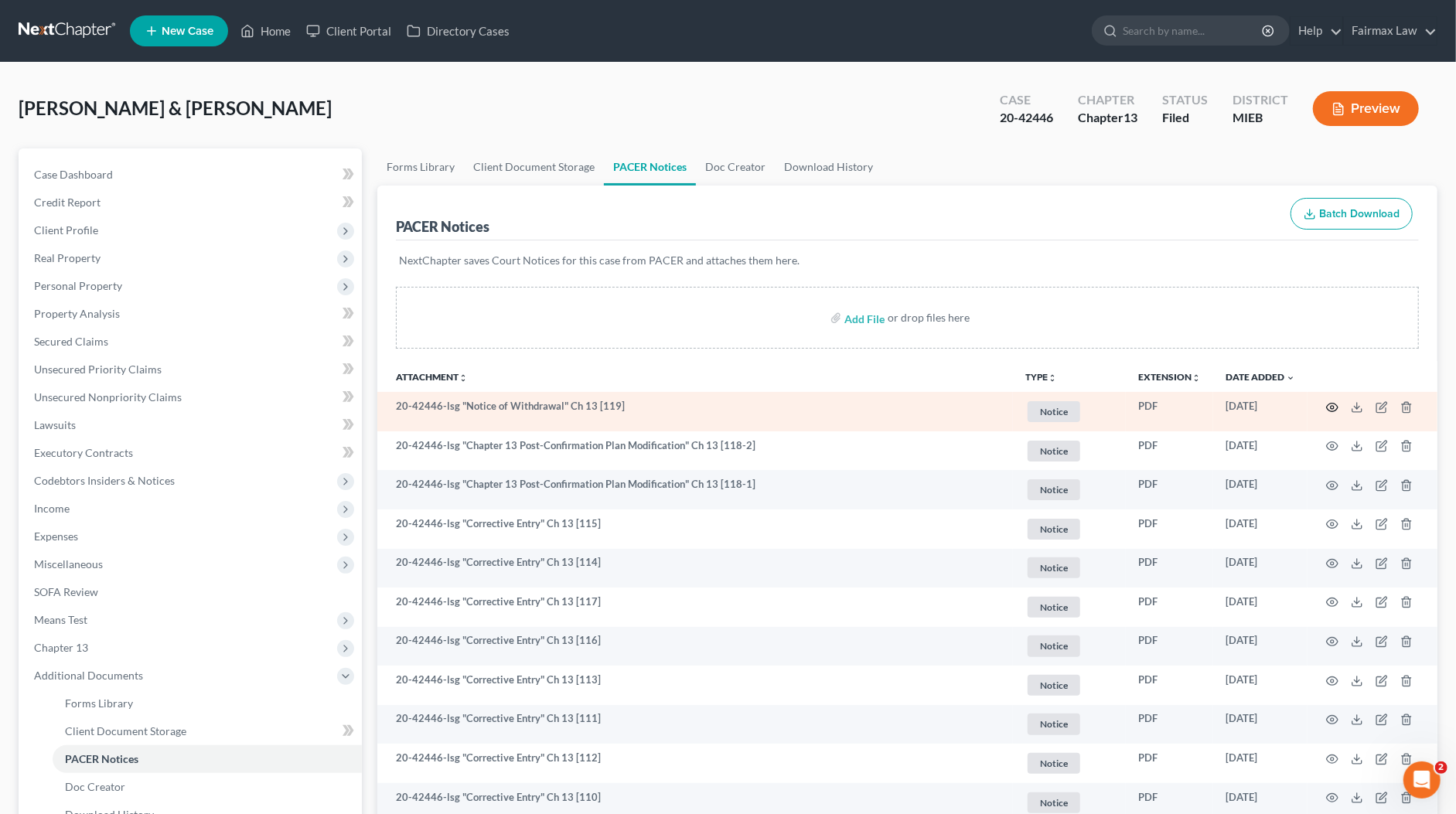
click at [1336, 407] on icon "button" at bounding box center [1332, 407] width 12 height 9
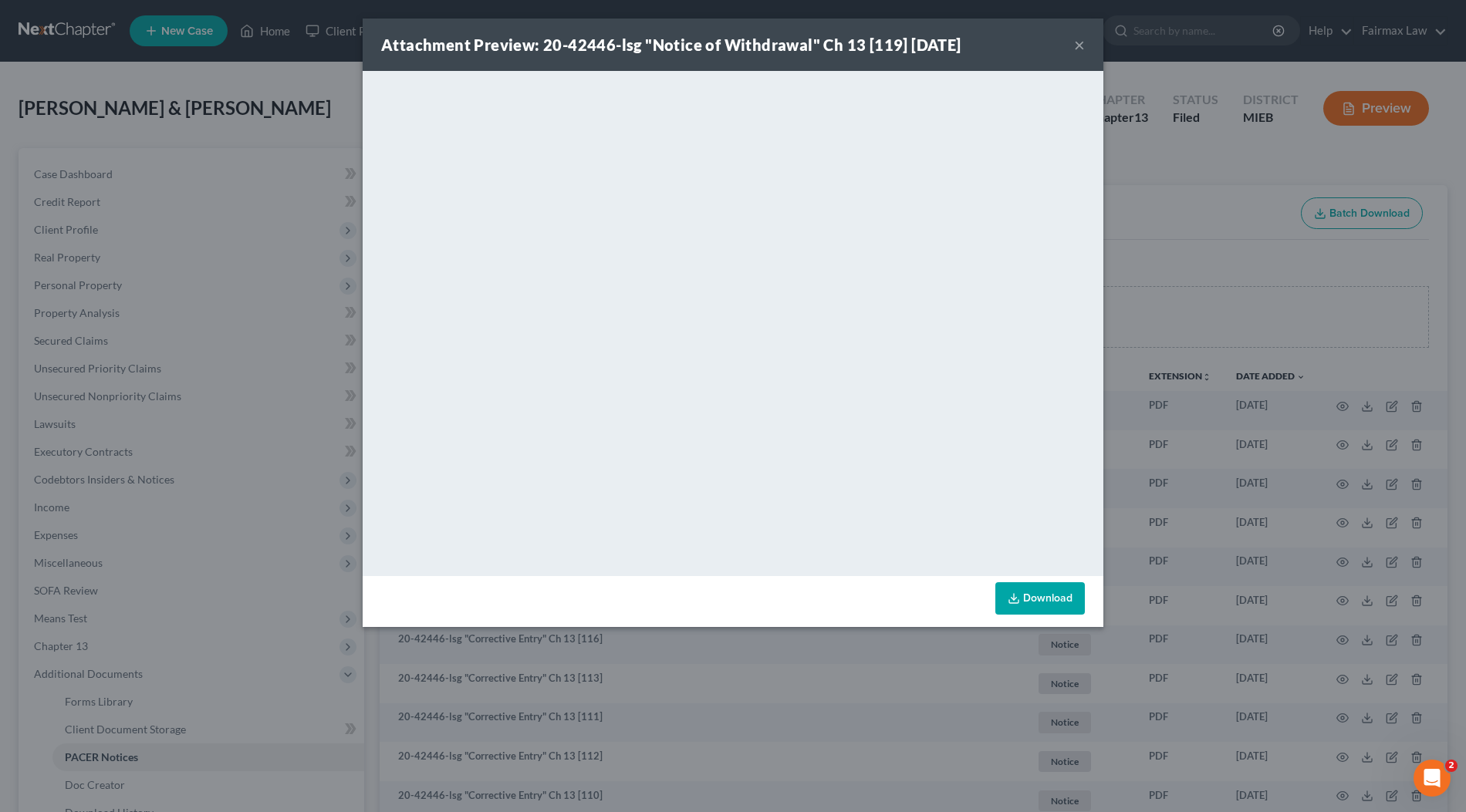
click at [1171, 396] on div "Attachment Preview: 20-42446-lsg "Notice of Withdrawal" Ch 13 [119] 08/28/2025 …" at bounding box center [733, 406] width 1466 height 812
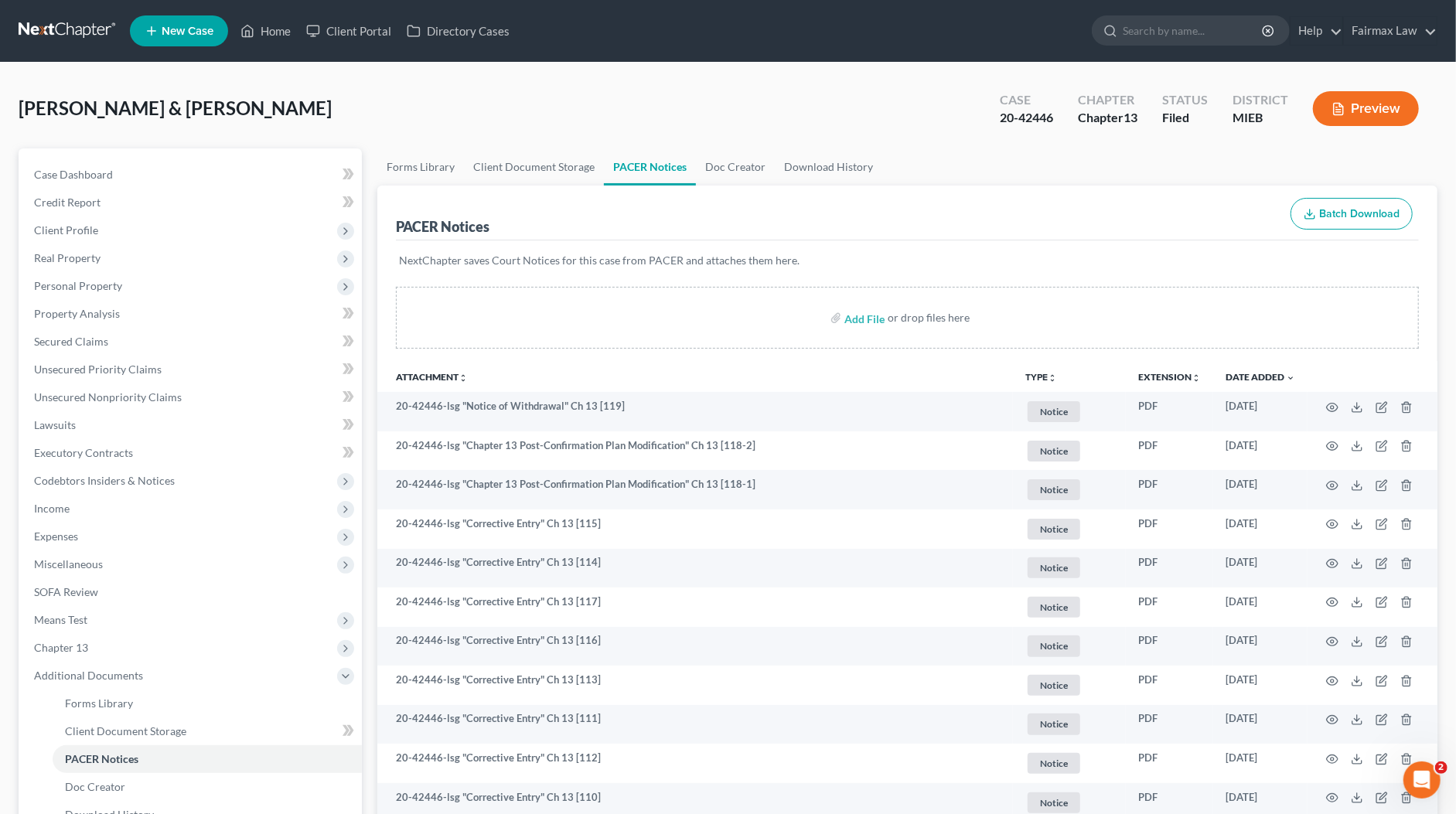
click at [1029, 118] on div "20-42446" at bounding box center [1026, 118] width 53 height 18
click at [1031, 117] on div "20-42446" at bounding box center [1026, 118] width 53 height 18
click at [1031, 116] on div "20-42446" at bounding box center [1026, 118] width 53 height 18
copy div "42446"
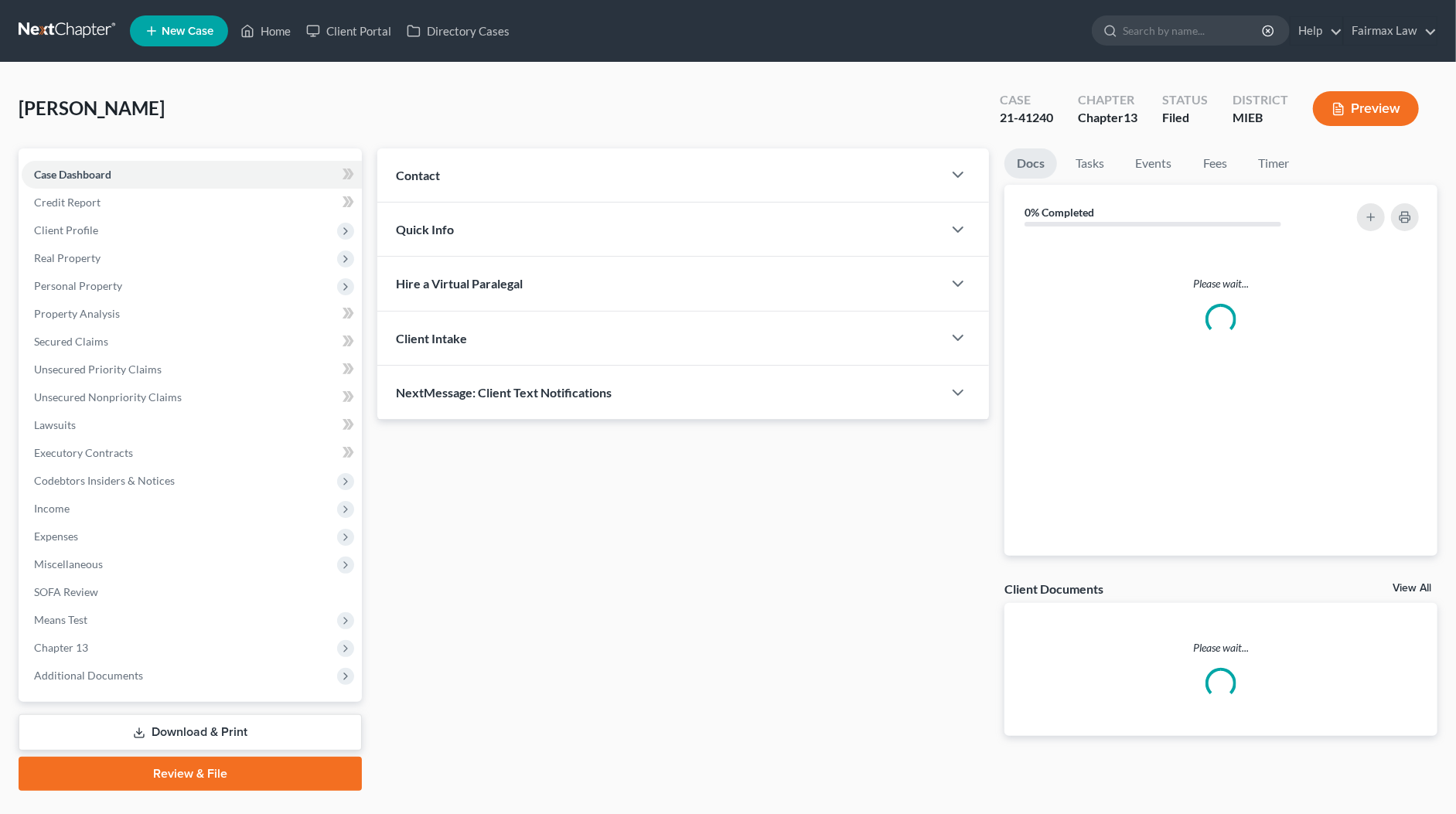
click at [1033, 115] on div "21-41240" at bounding box center [1026, 118] width 53 height 18
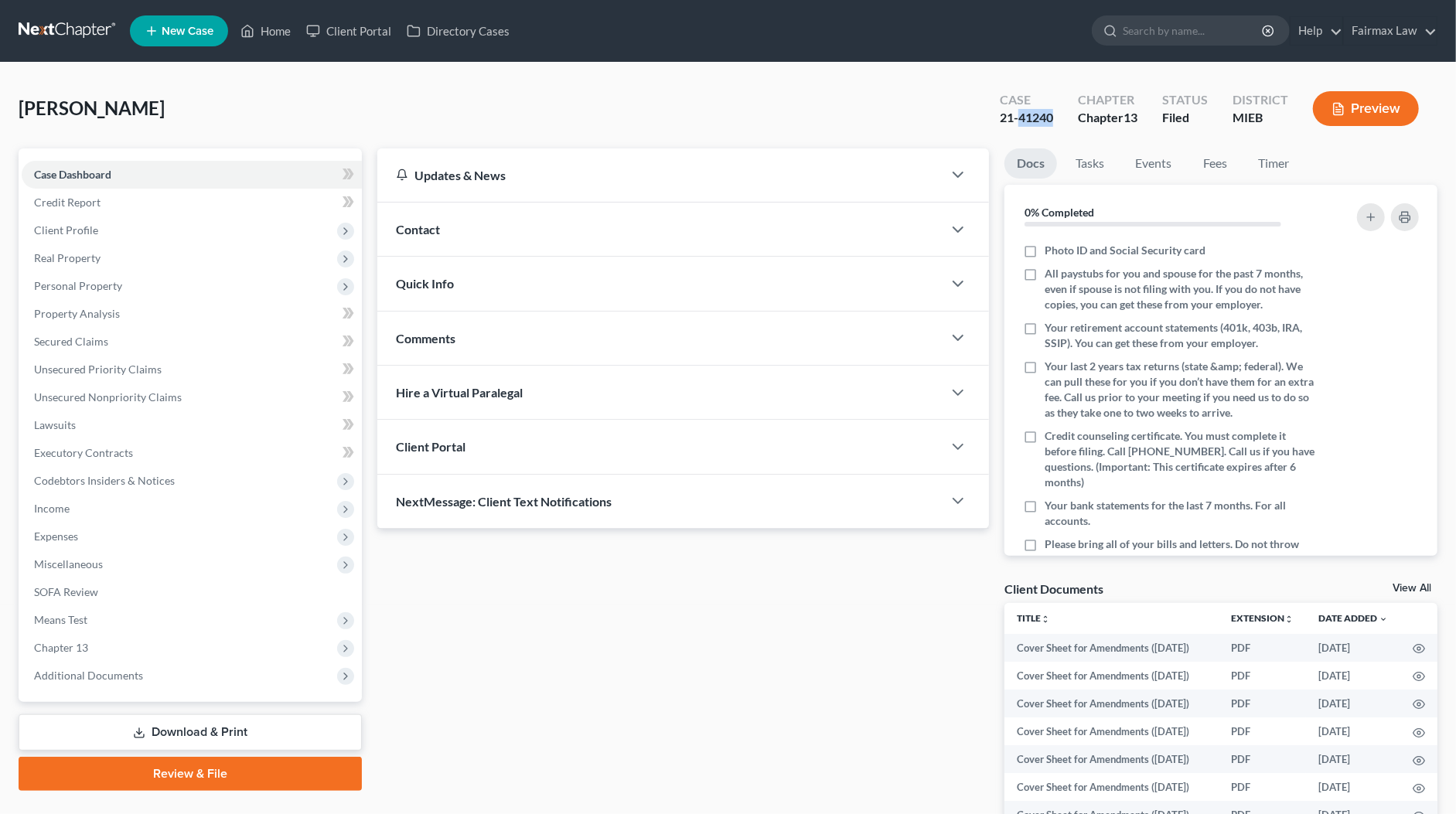
copy div "41240"
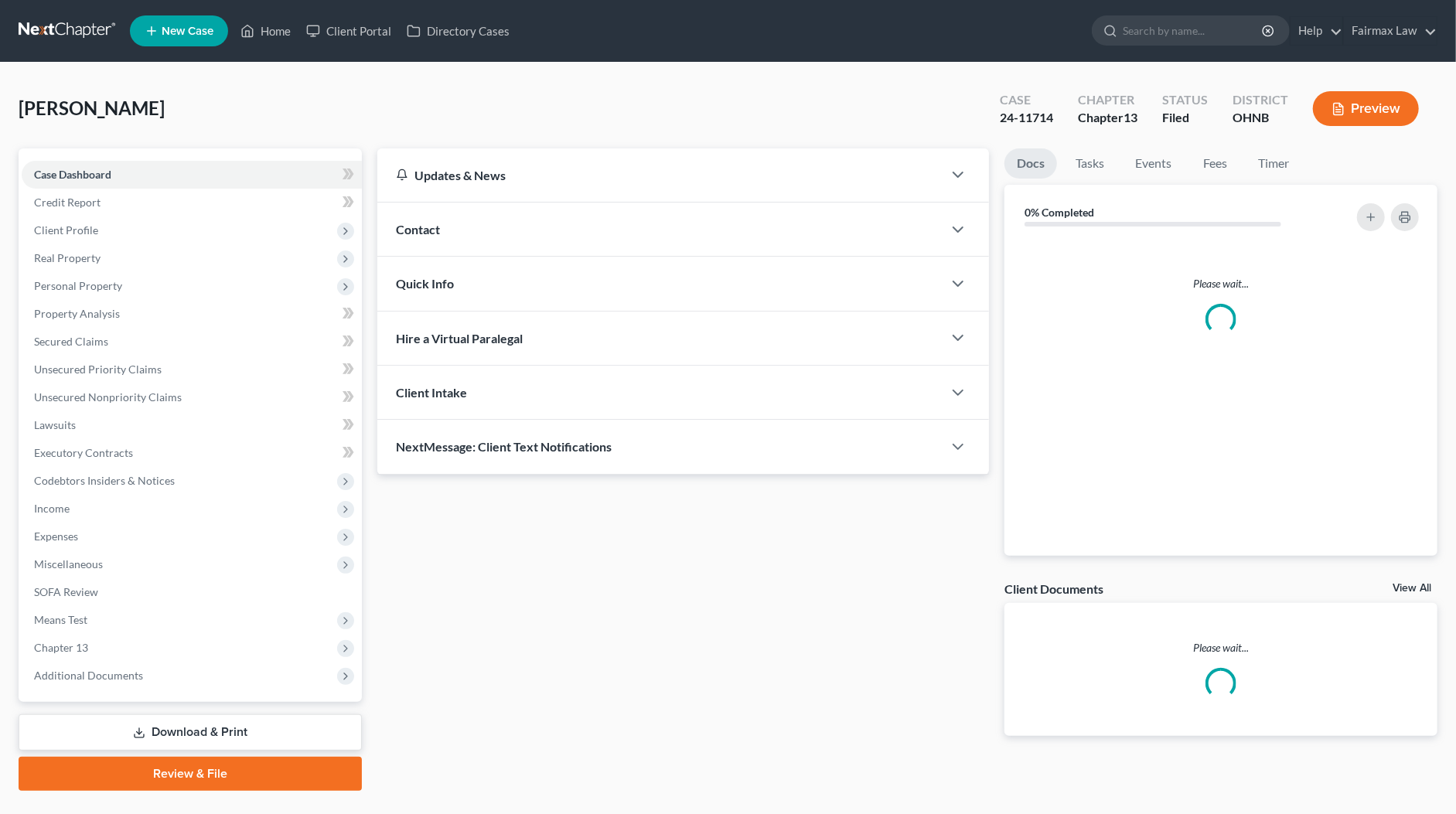
click at [104, 112] on span "[PERSON_NAME]" at bounding box center [91, 108] width 146 height 23
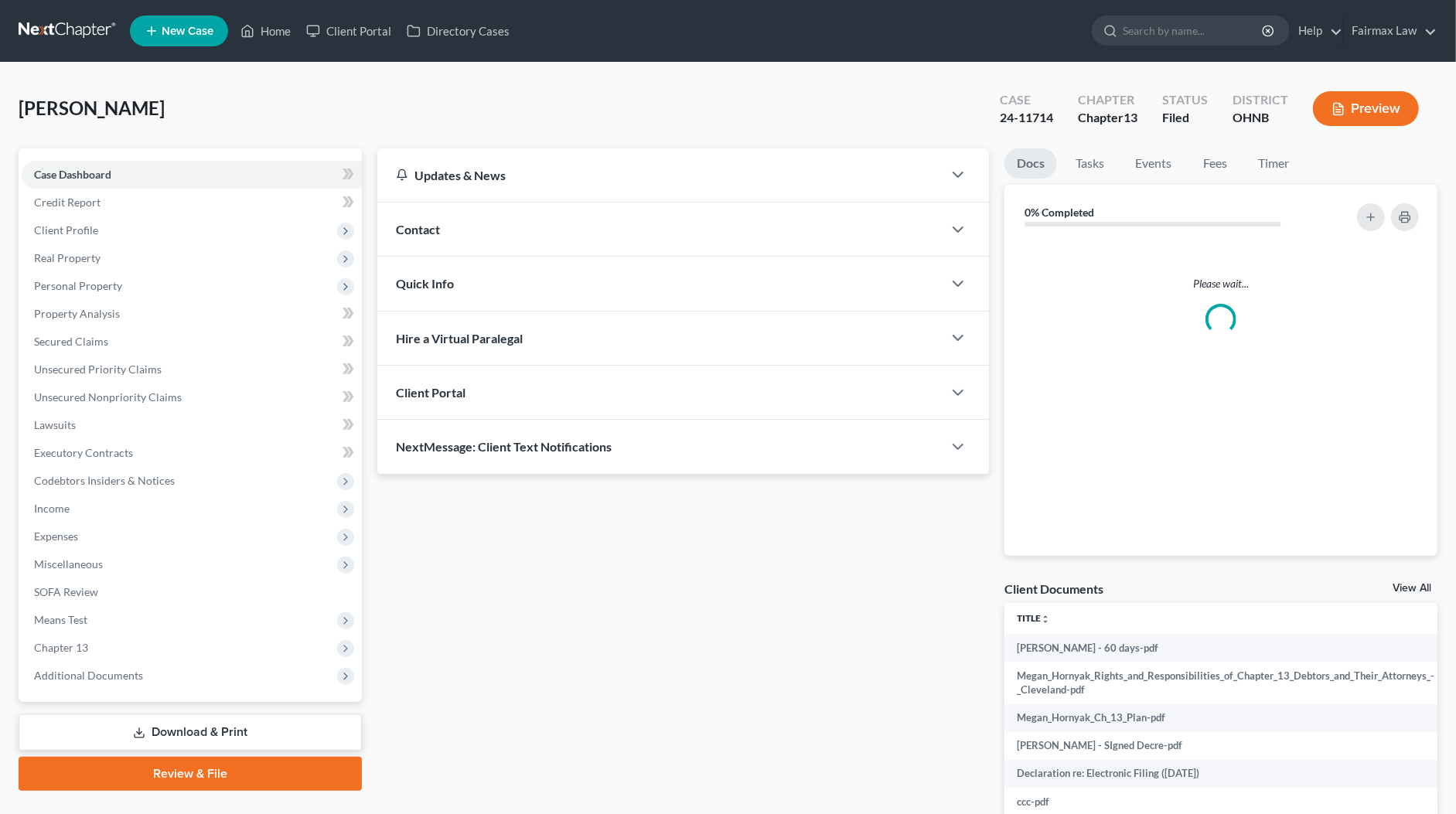
click at [104, 112] on span "[PERSON_NAME]" at bounding box center [91, 108] width 146 height 23
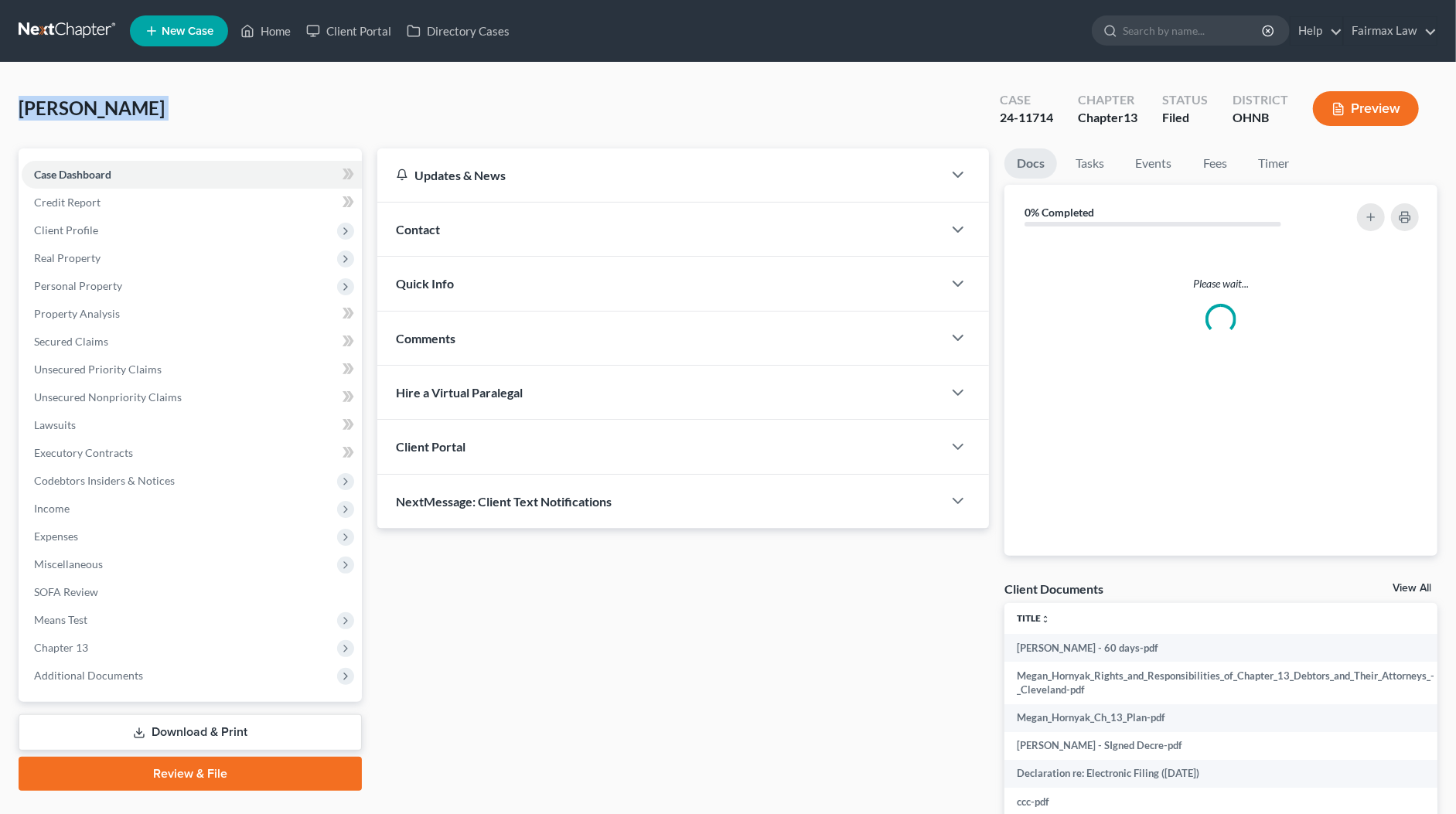
click at [104, 112] on span "[PERSON_NAME]" at bounding box center [91, 108] width 146 height 23
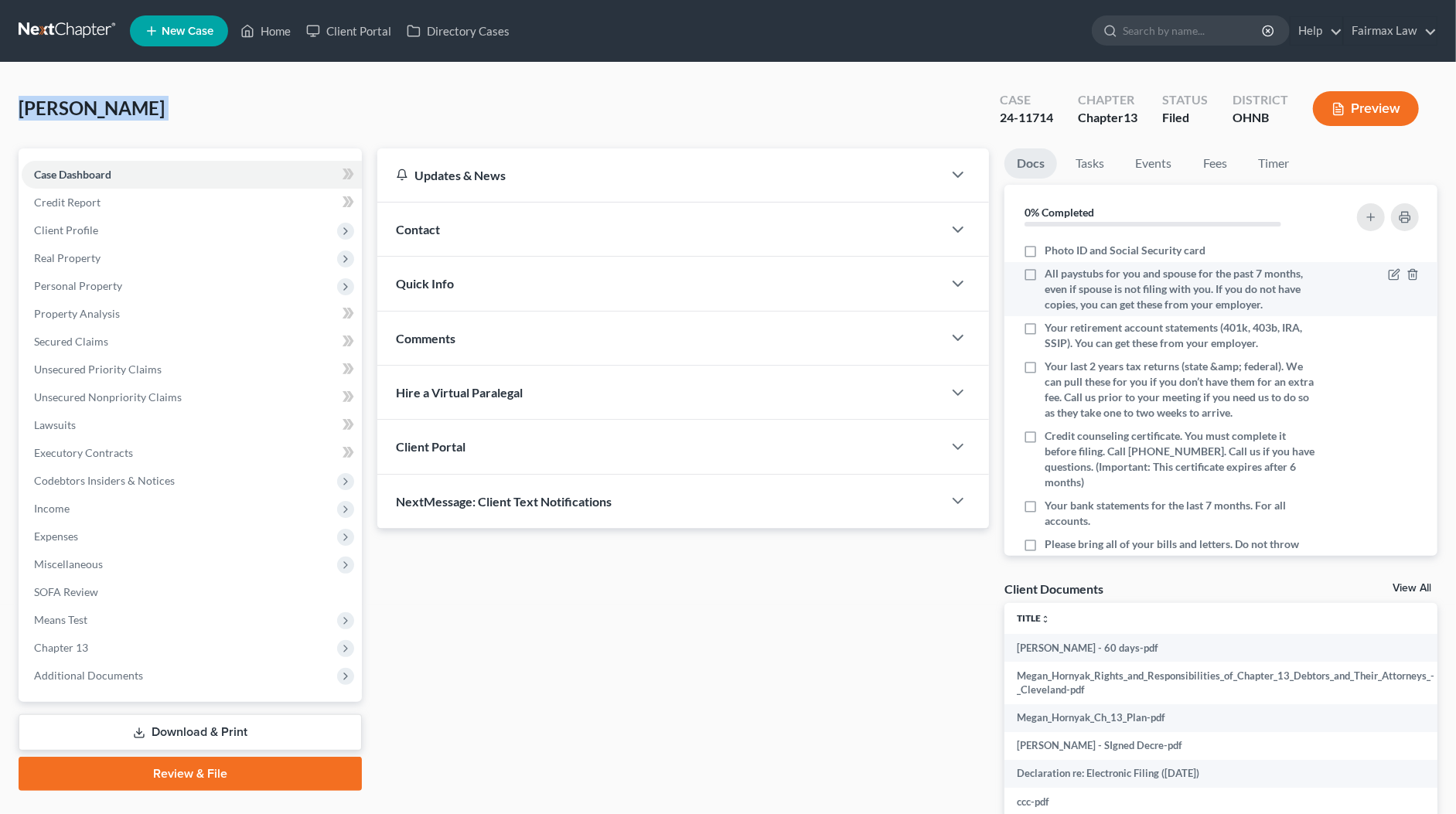
copy div "[PERSON_NAME] Upgraded"
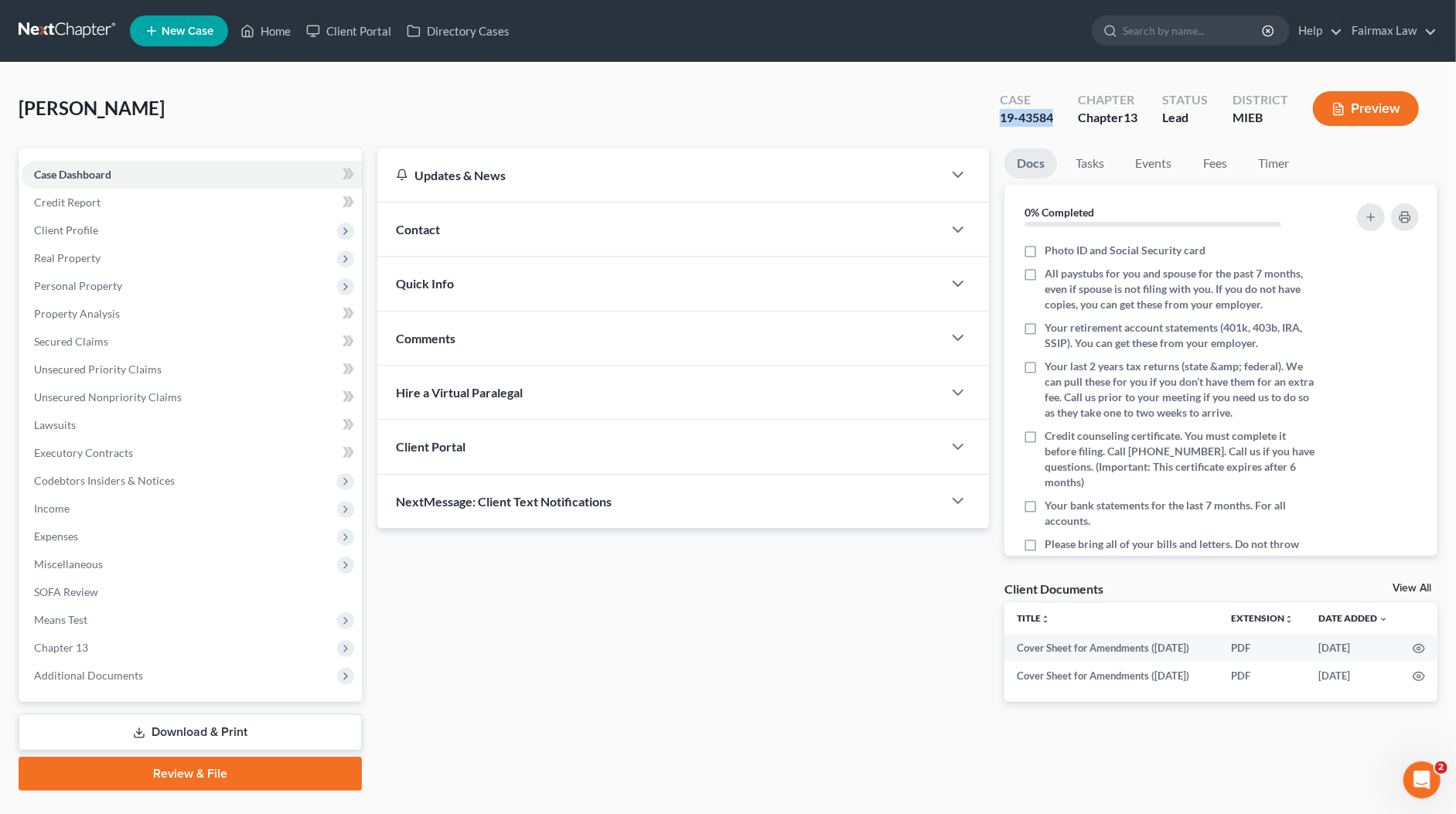
drag, startPoint x: 1042, startPoint y: 115, endPoint x: 965, endPoint y: 114, distance: 77.0
click at [969, 120] on div "[PERSON_NAME] Upgraded Case 19-43584 Chapter Chapter 13 Status Lead District MI…" at bounding box center [728, 115] width 1419 height 67
copy div "19-43584"
click at [105, 681] on span "Additional Documents" at bounding box center [191, 676] width 340 height 28
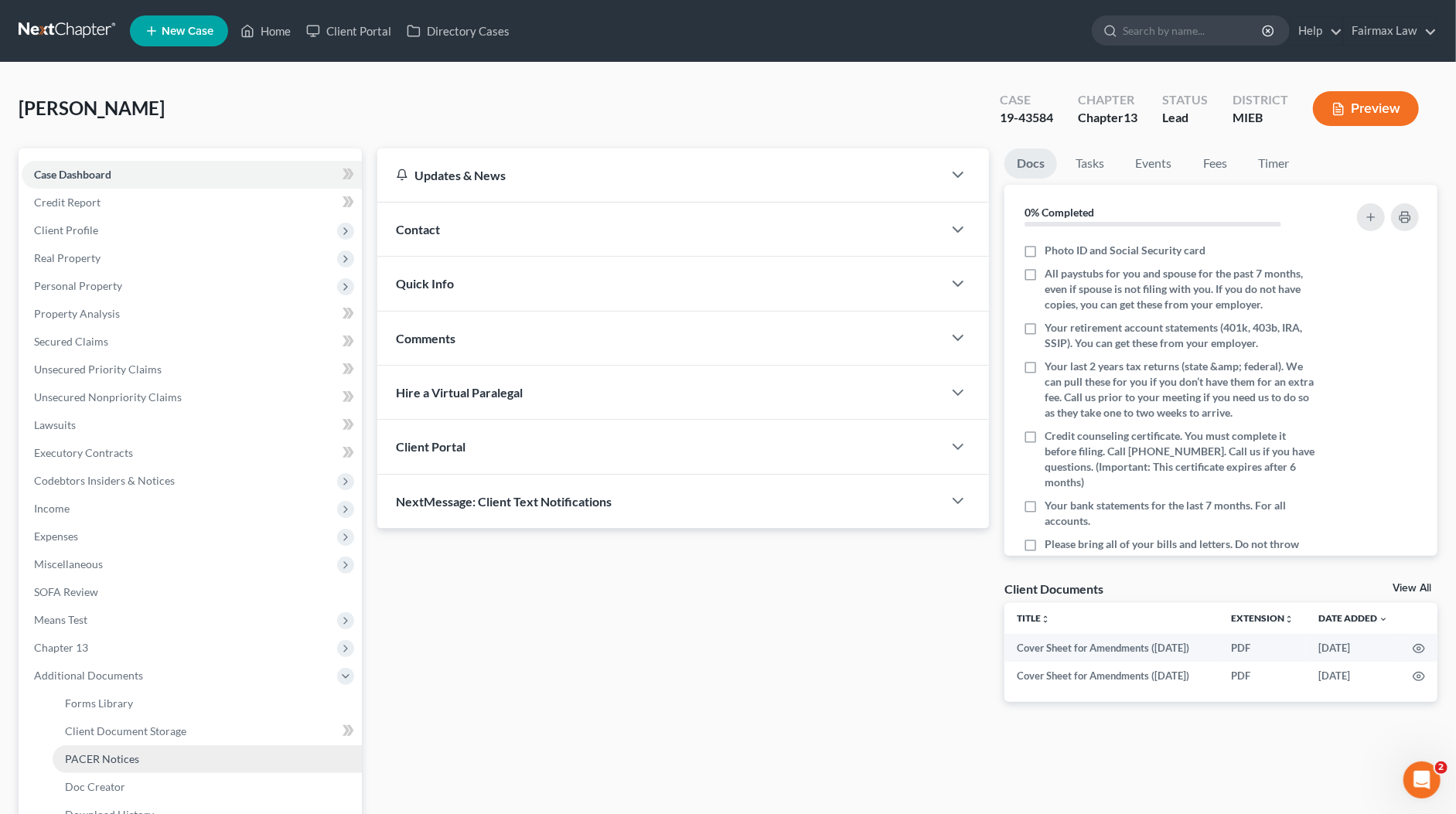
click at [107, 748] on link "PACER Notices" at bounding box center [207, 759] width 309 height 28
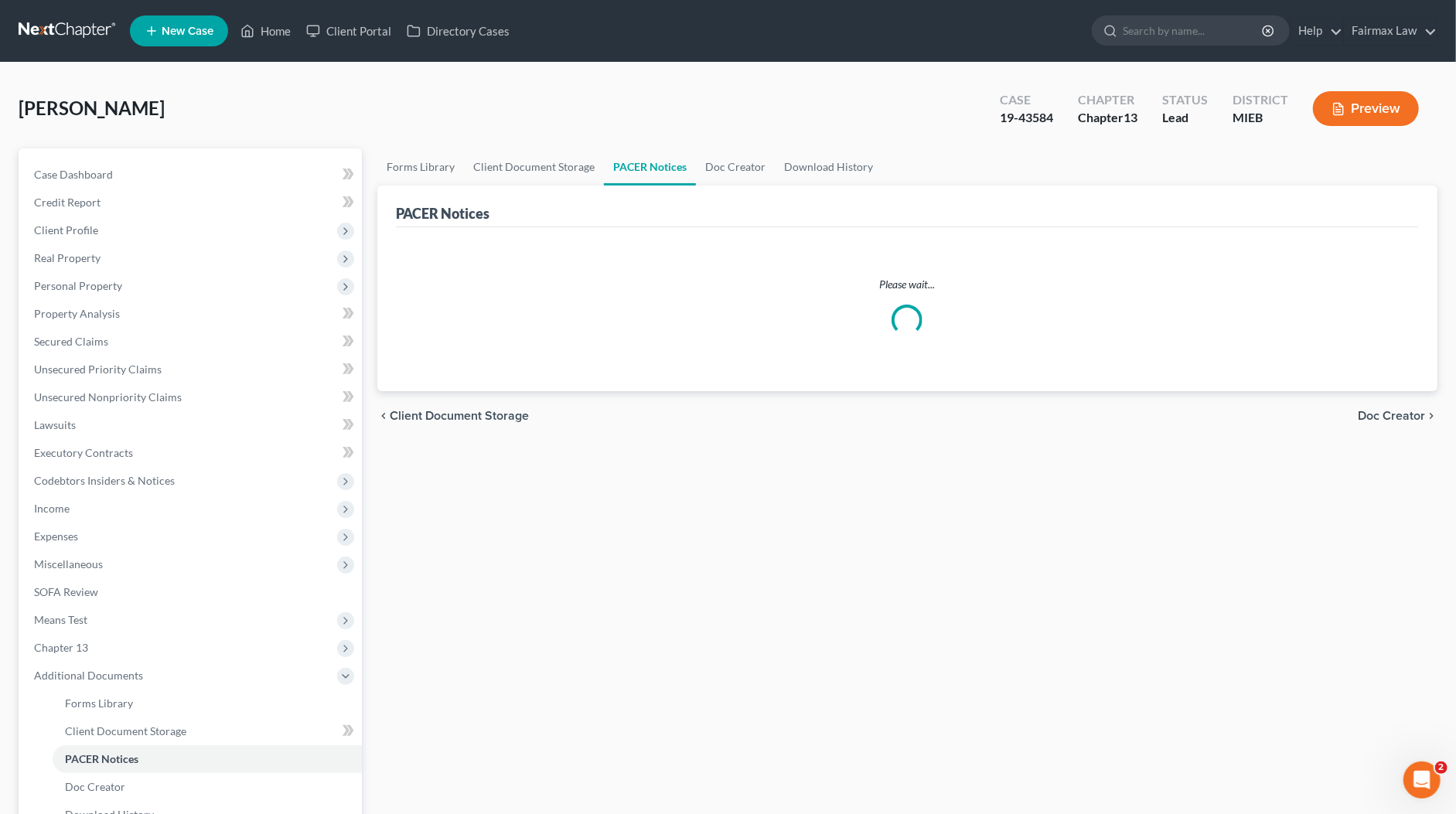
click at [874, 111] on div "Boyd-McCorkle, Tracey Upgraded Case 19-43584 Chapter Chapter 13 Status Lead Dis…" at bounding box center [728, 115] width 1419 height 67
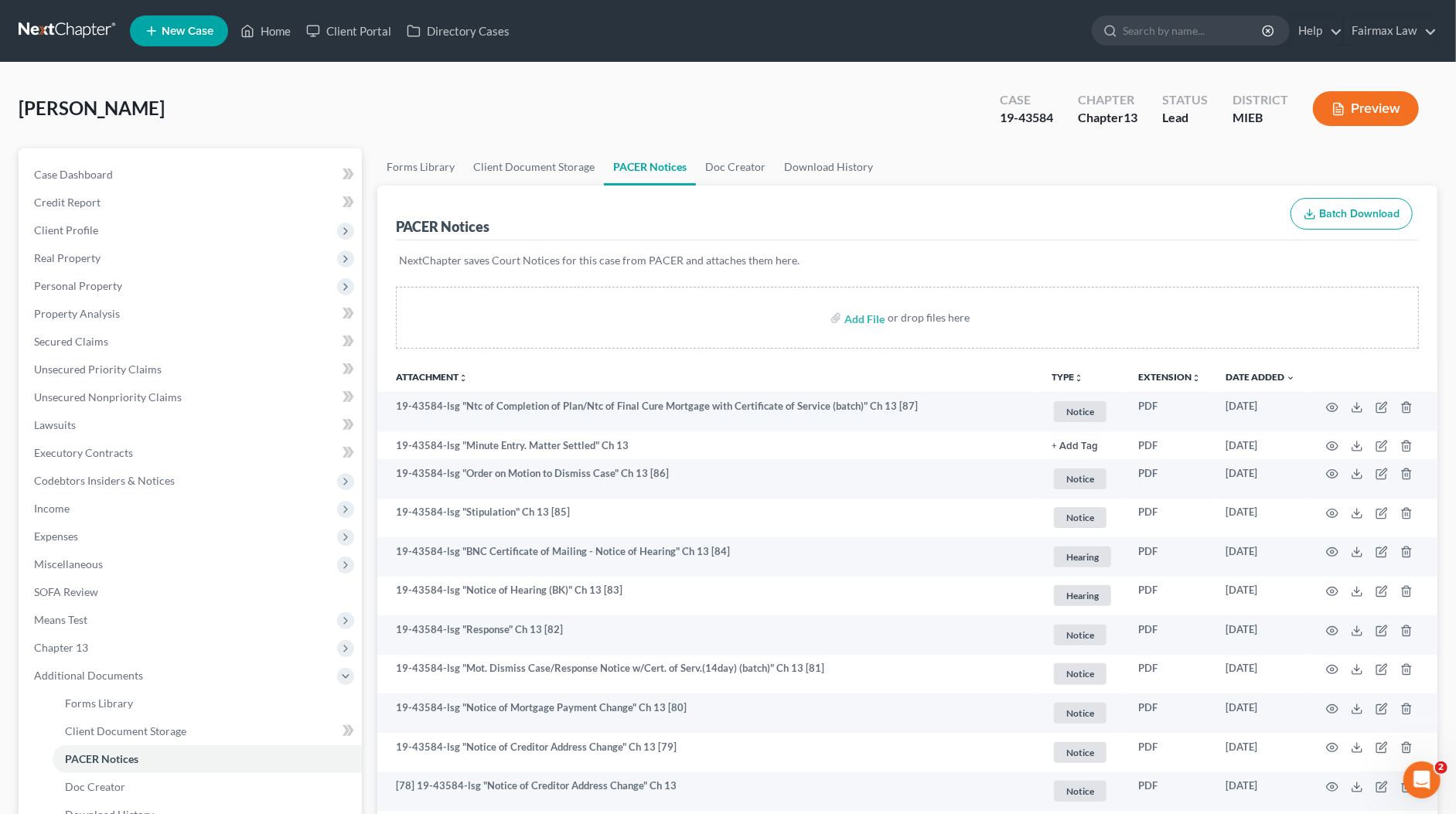
scroll to position [2579, 0]
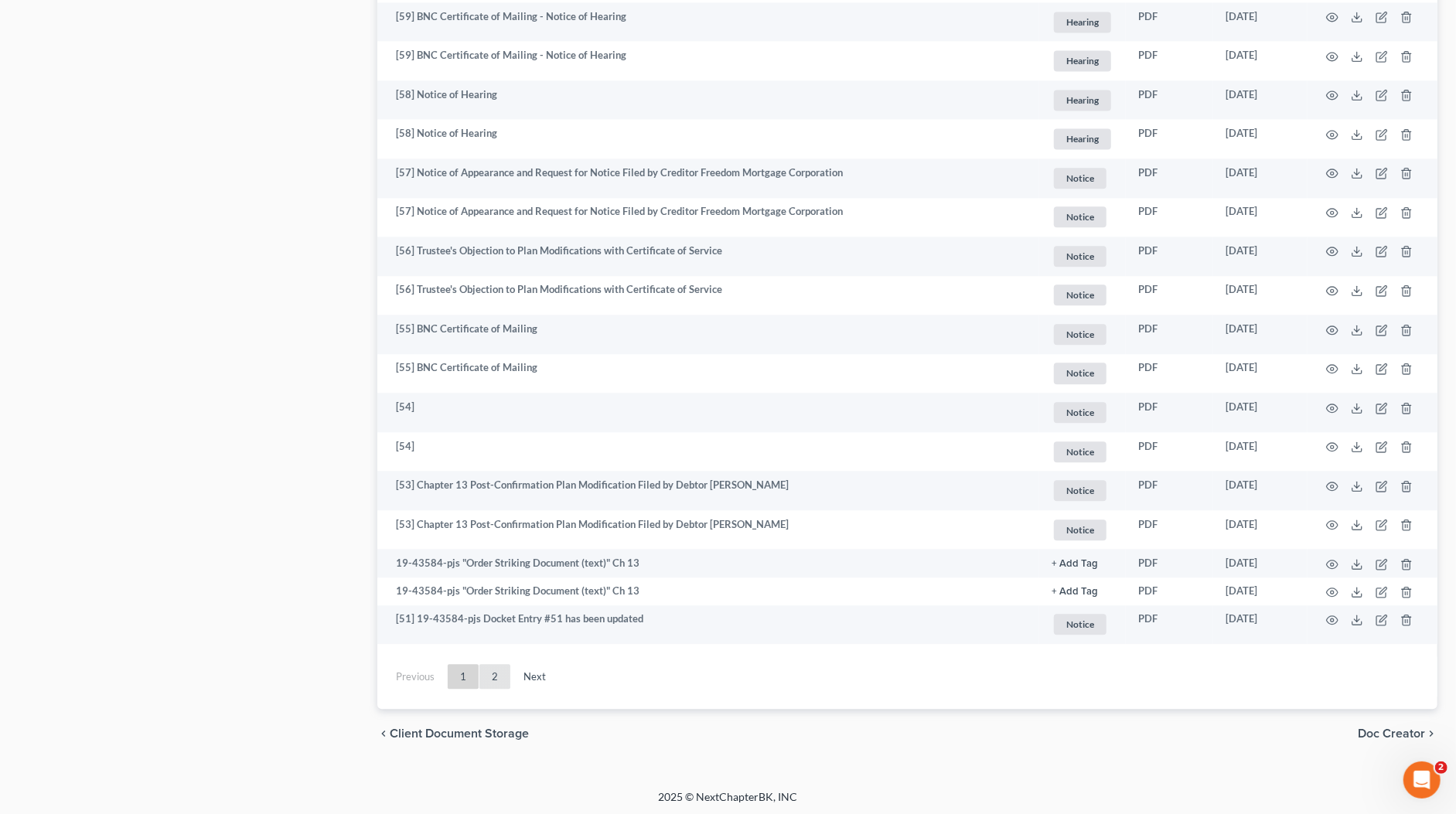
click at [497, 674] on link "2" at bounding box center [495, 677] width 31 height 25
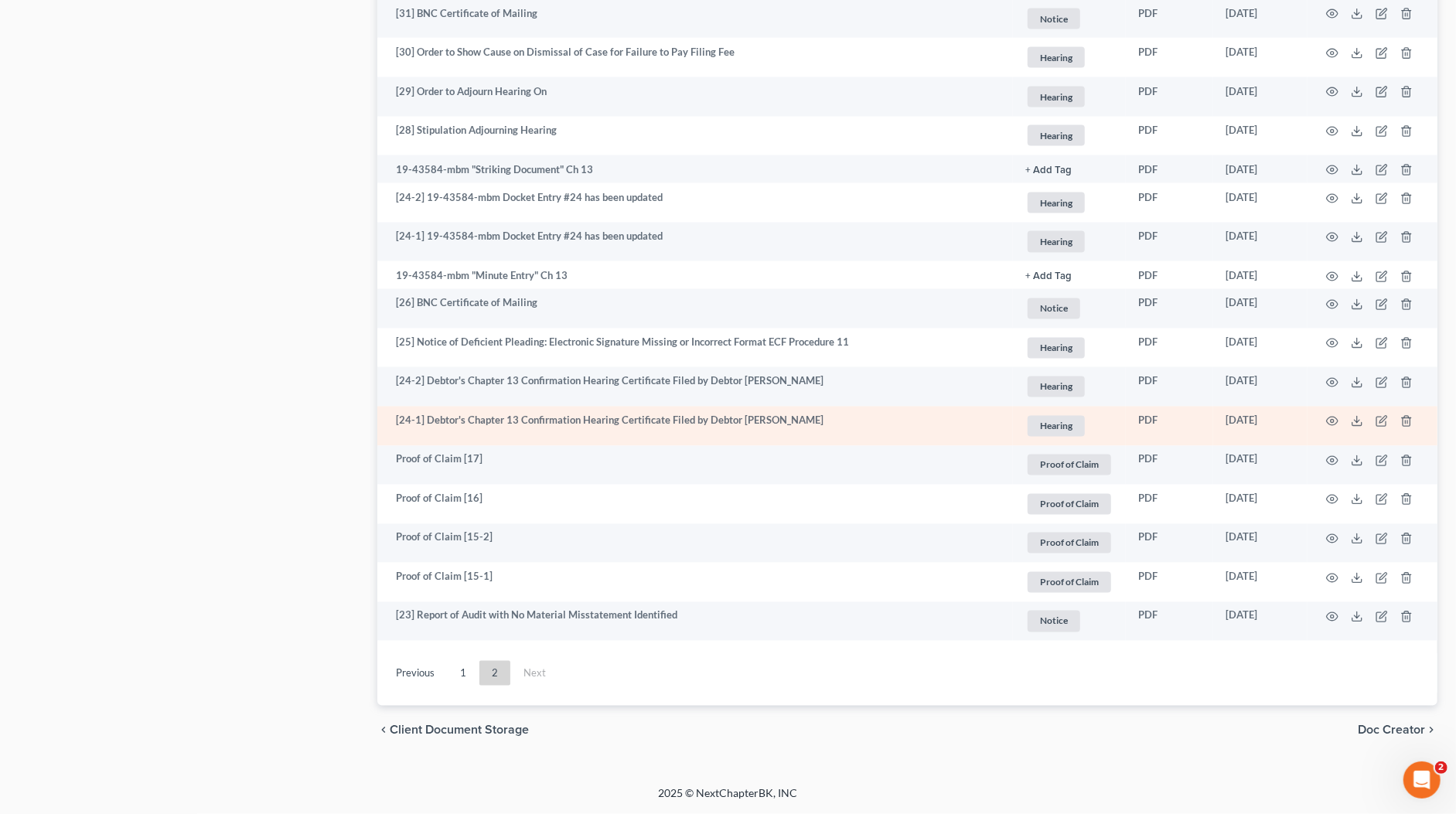
scroll to position [1890, 0]
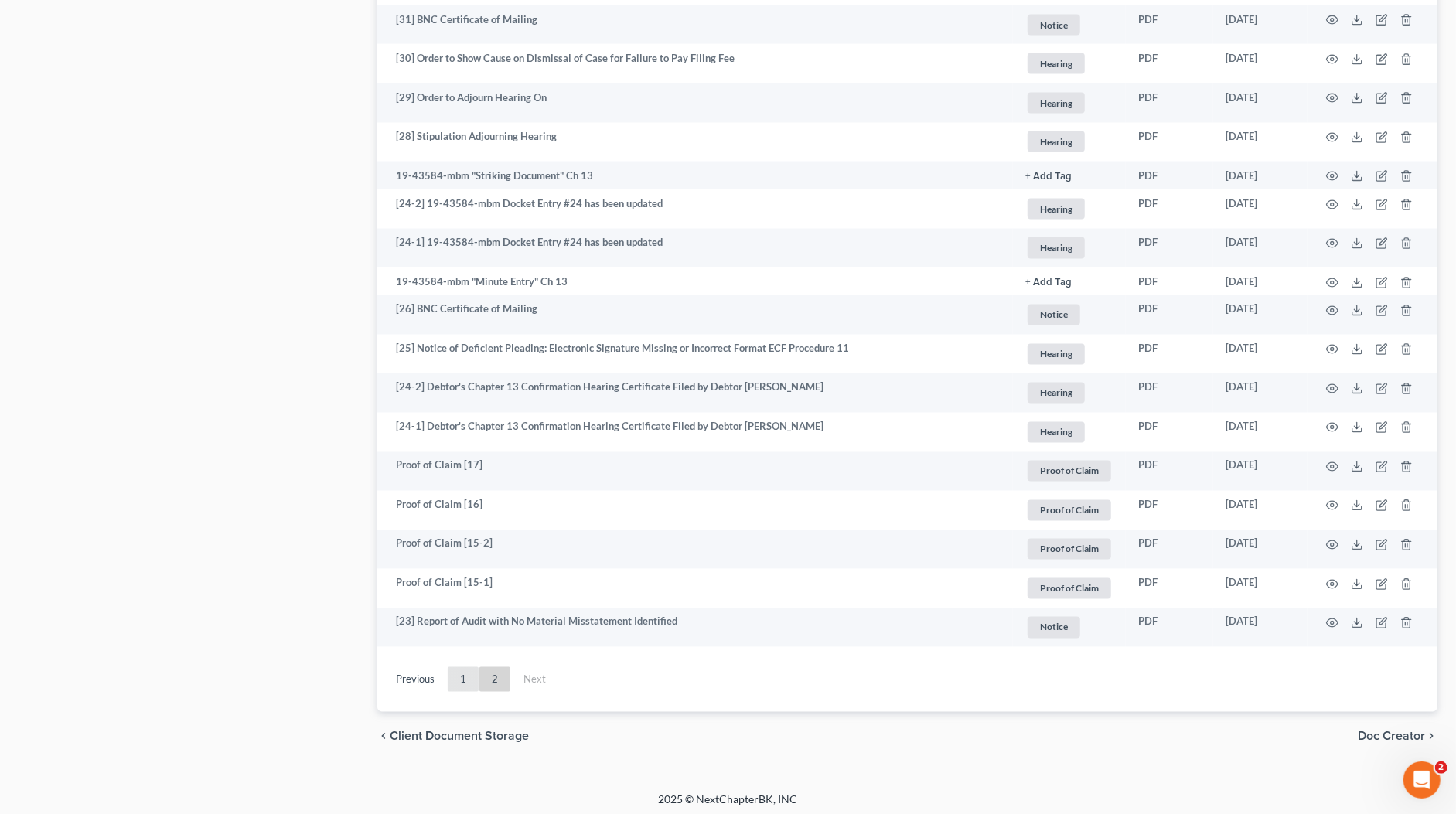
click at [462, 673] on link "1" at bounding box center [463, 680] width 31 height 25
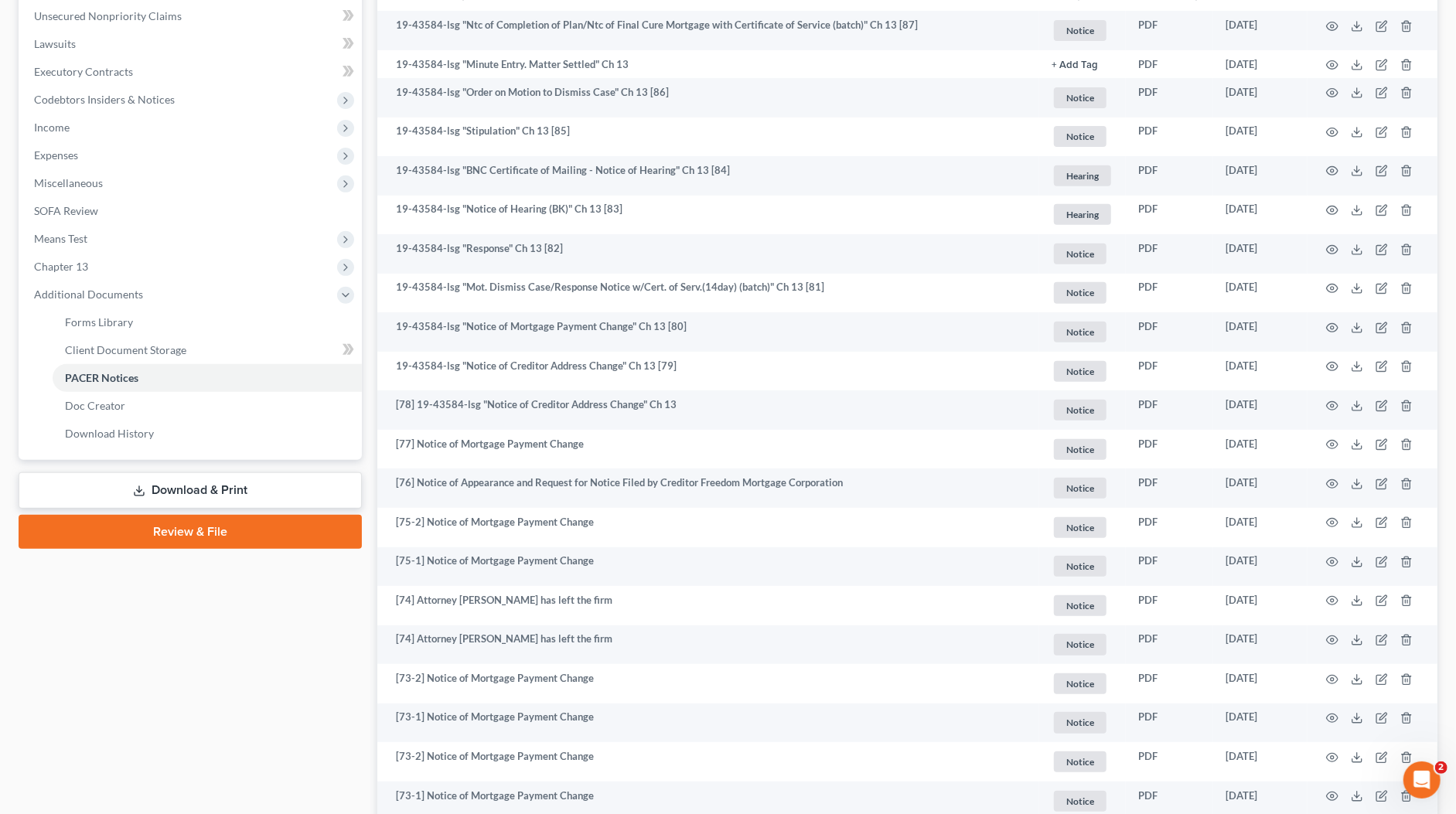
scroll to position [0, 0]
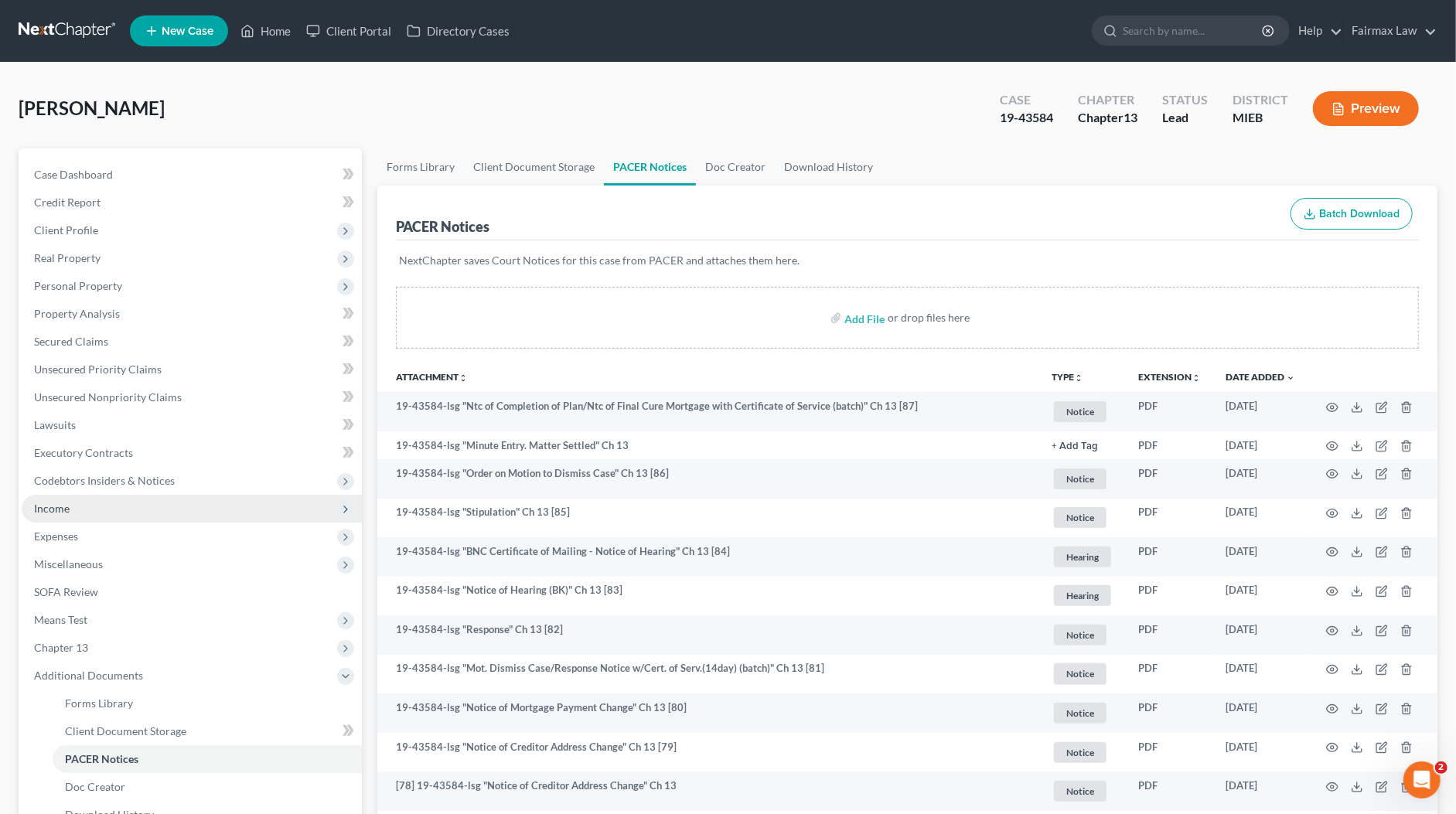
click at [69, 501] on span "Income" at bounding box center [191, 509] width 340 height 28
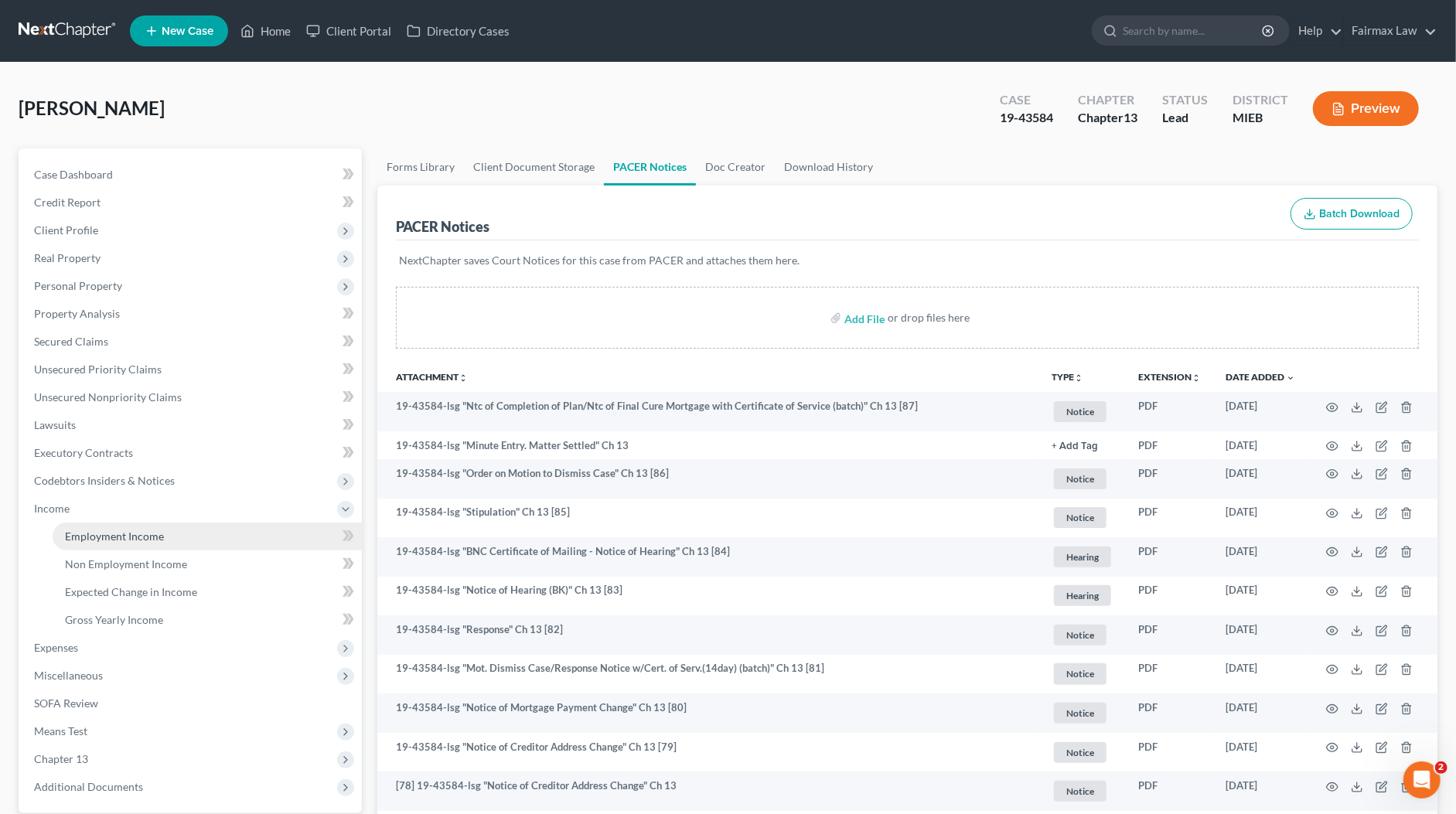
click at [119, 532] on span "Employment Income" at bounding box center [114, 536] width 99 height 13
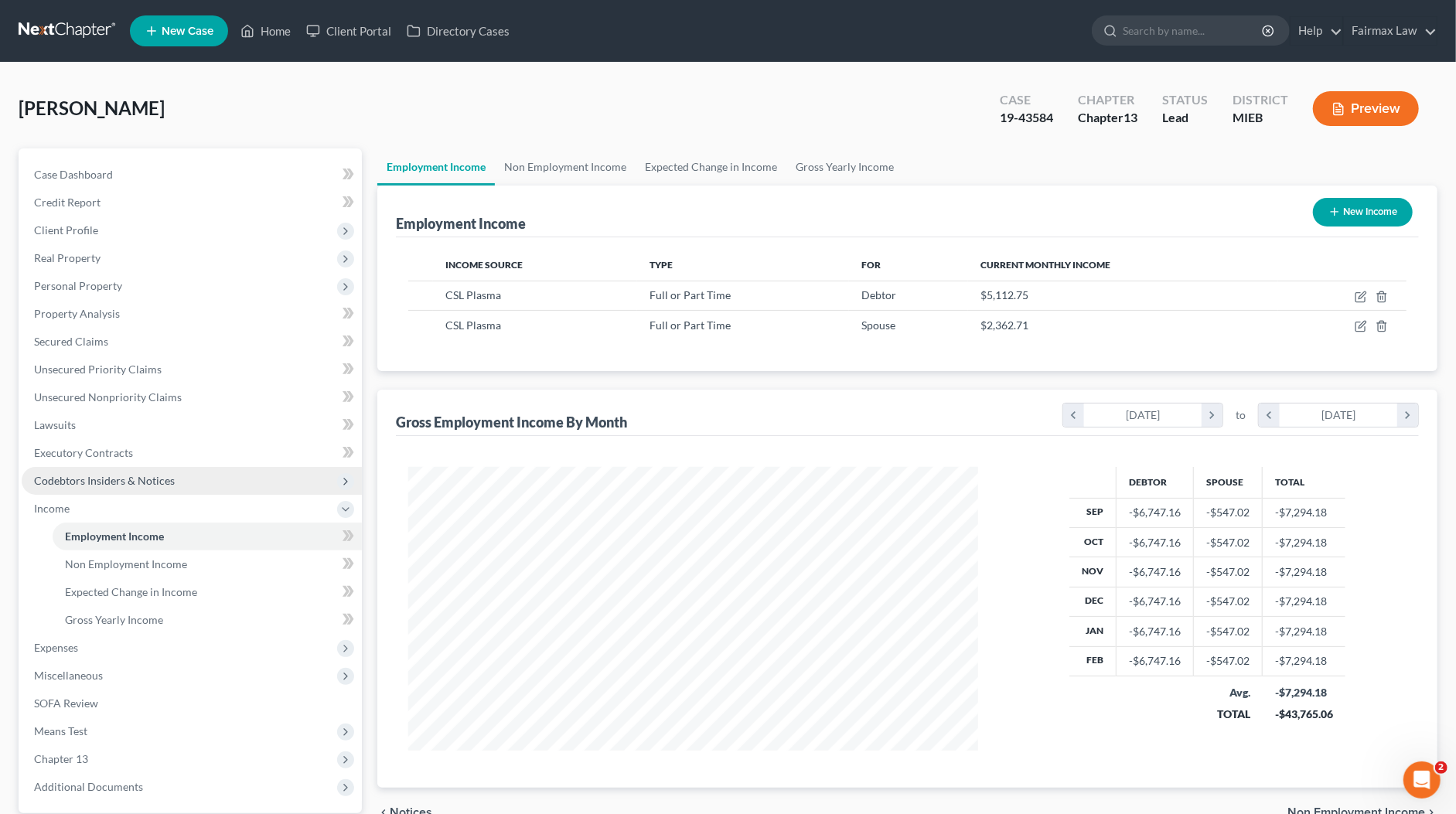
scroll to position [284, 600]
click at [585, 167] on link "Non Employment Income" at bounding box center [565, 167] width 141 height 37
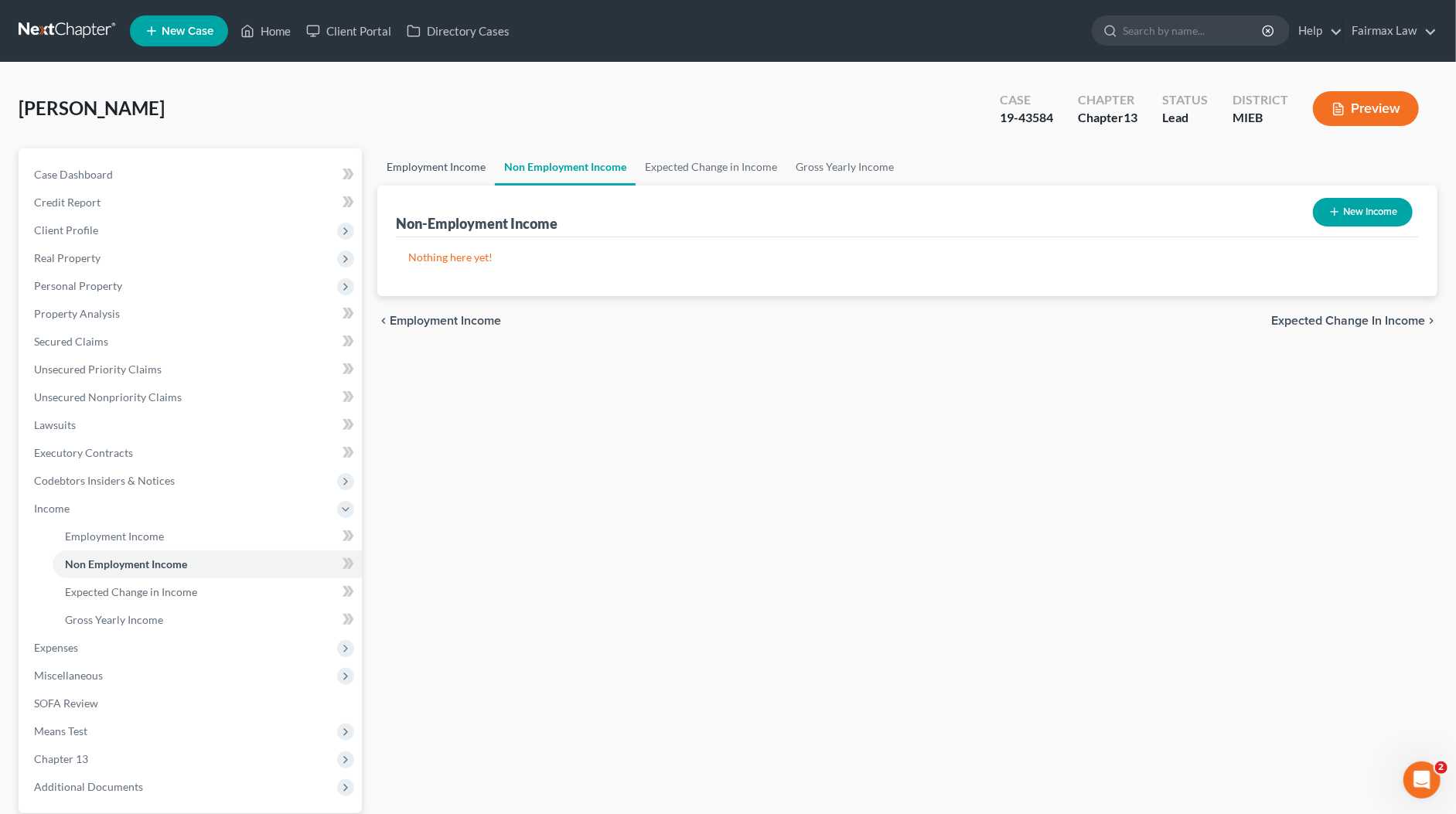
click at [445, 174] on link "Employment Income" at bounding box center [436, 167] width 117 height 37
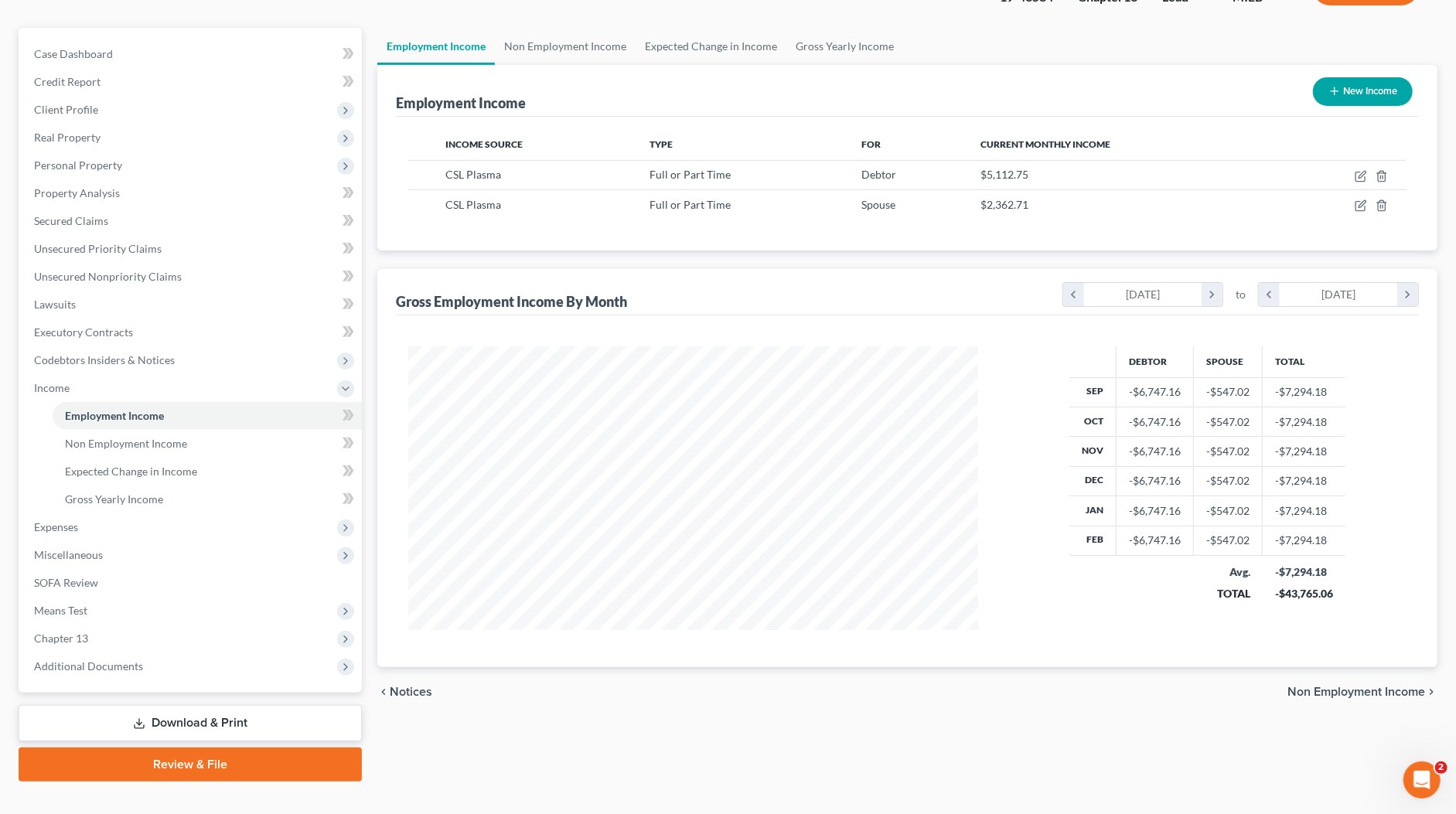
scroll to position [144, 0]
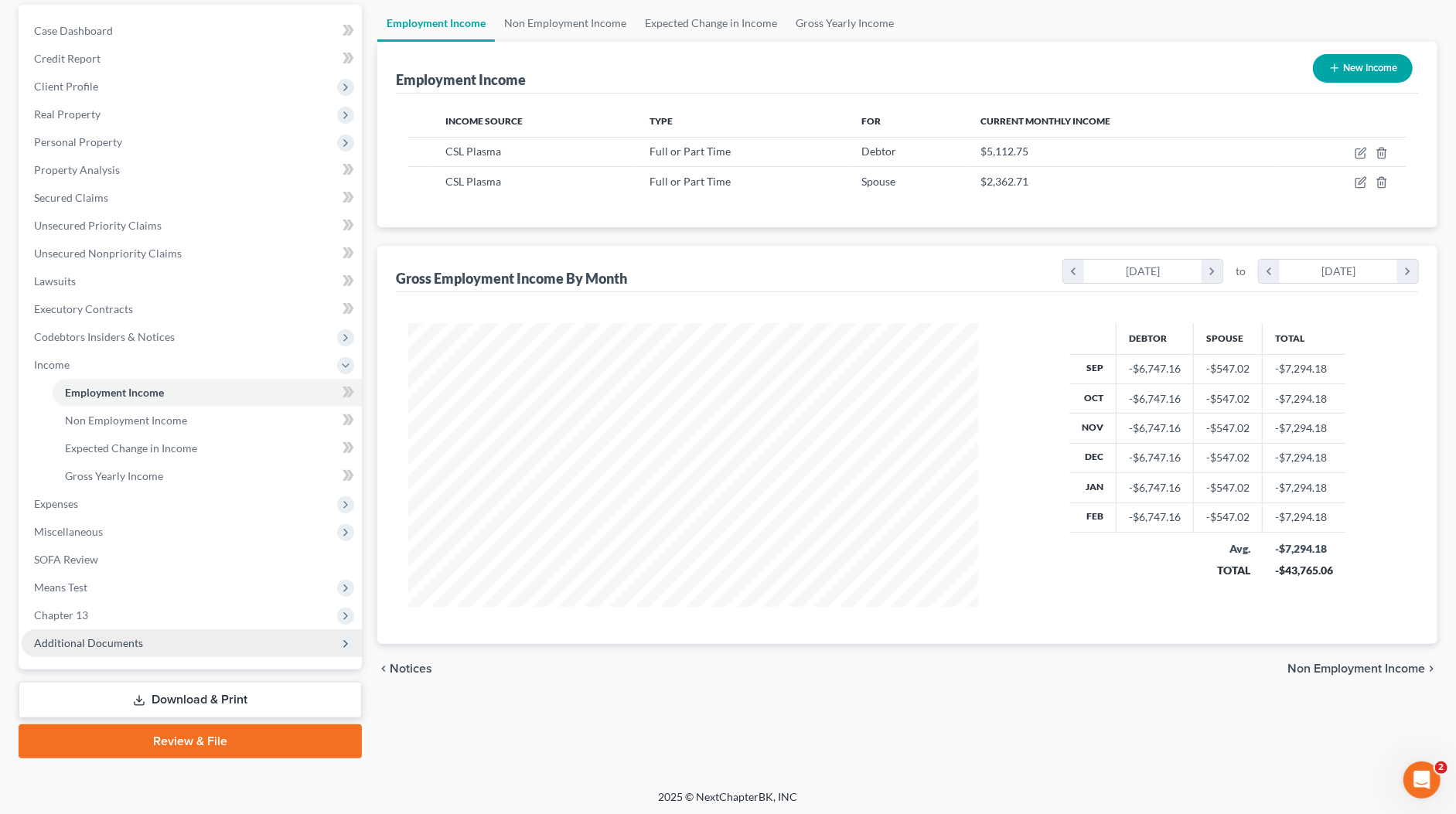
click at [125, 652] on span "Additional Documents" at bounding box center [191, 644] width 340 height 28
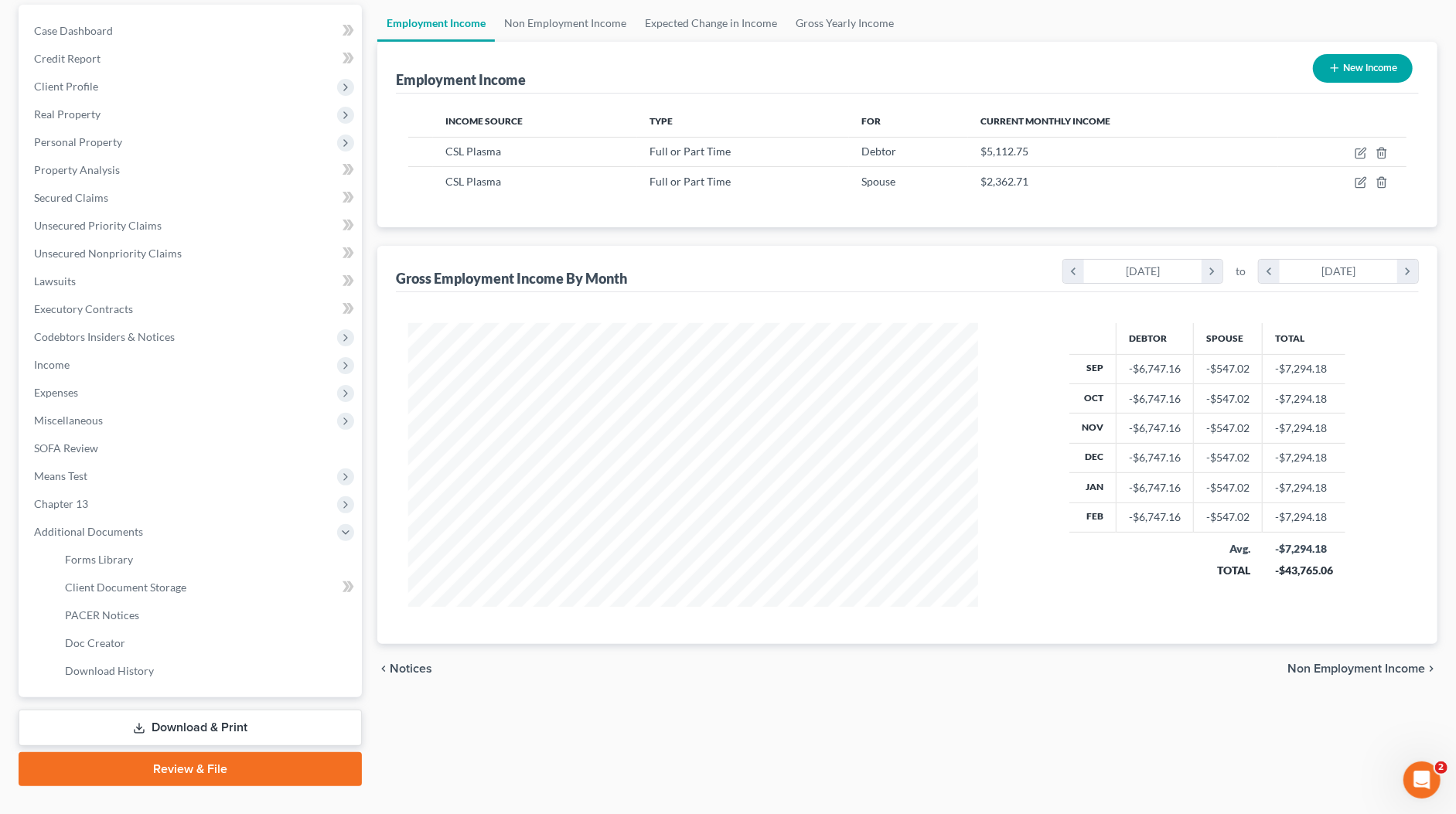
click at [88, 720] on link "Download & Print" at bounding box center [190, 728] width 343 height 37
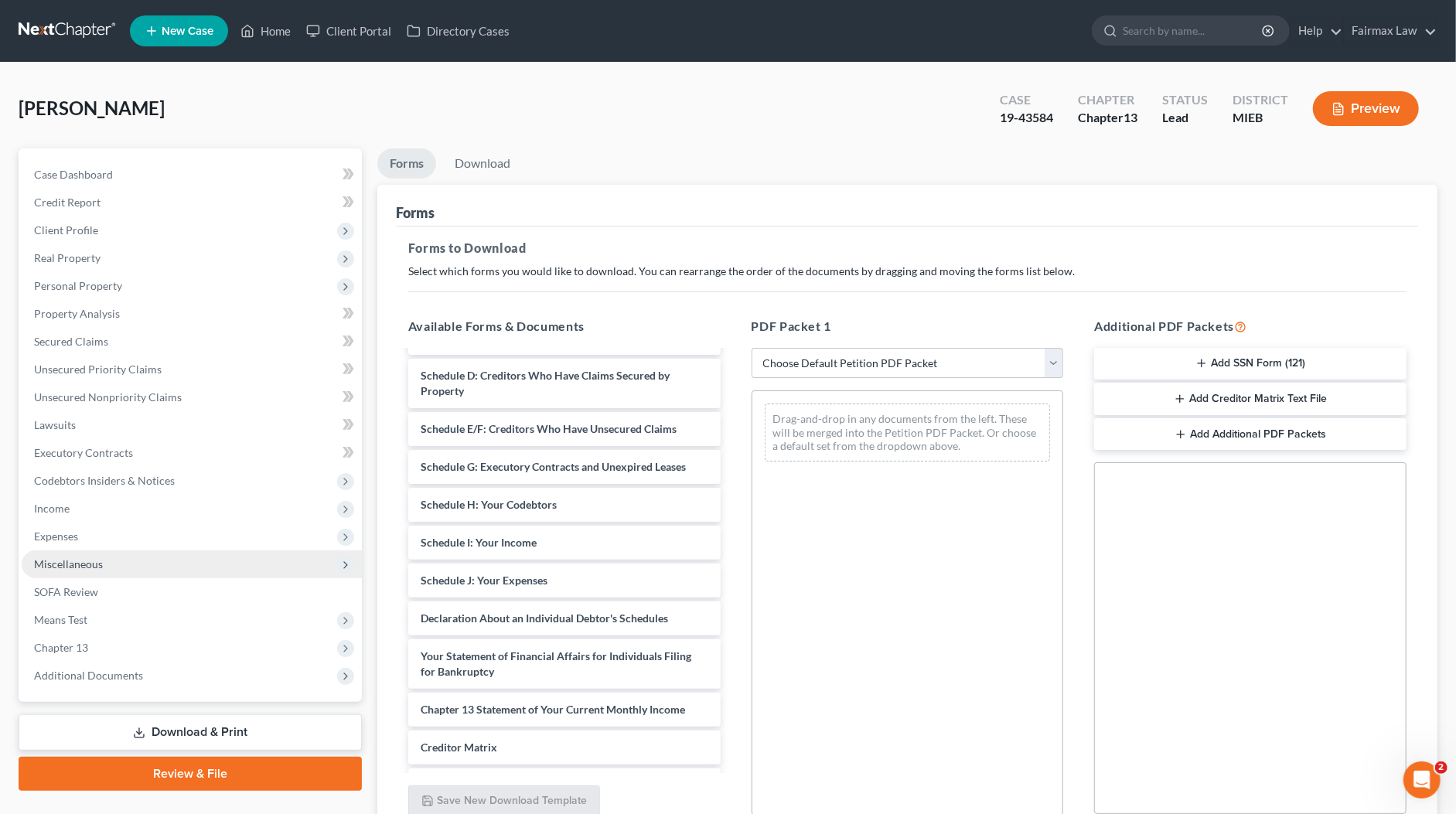
scroll to position [344, 0]
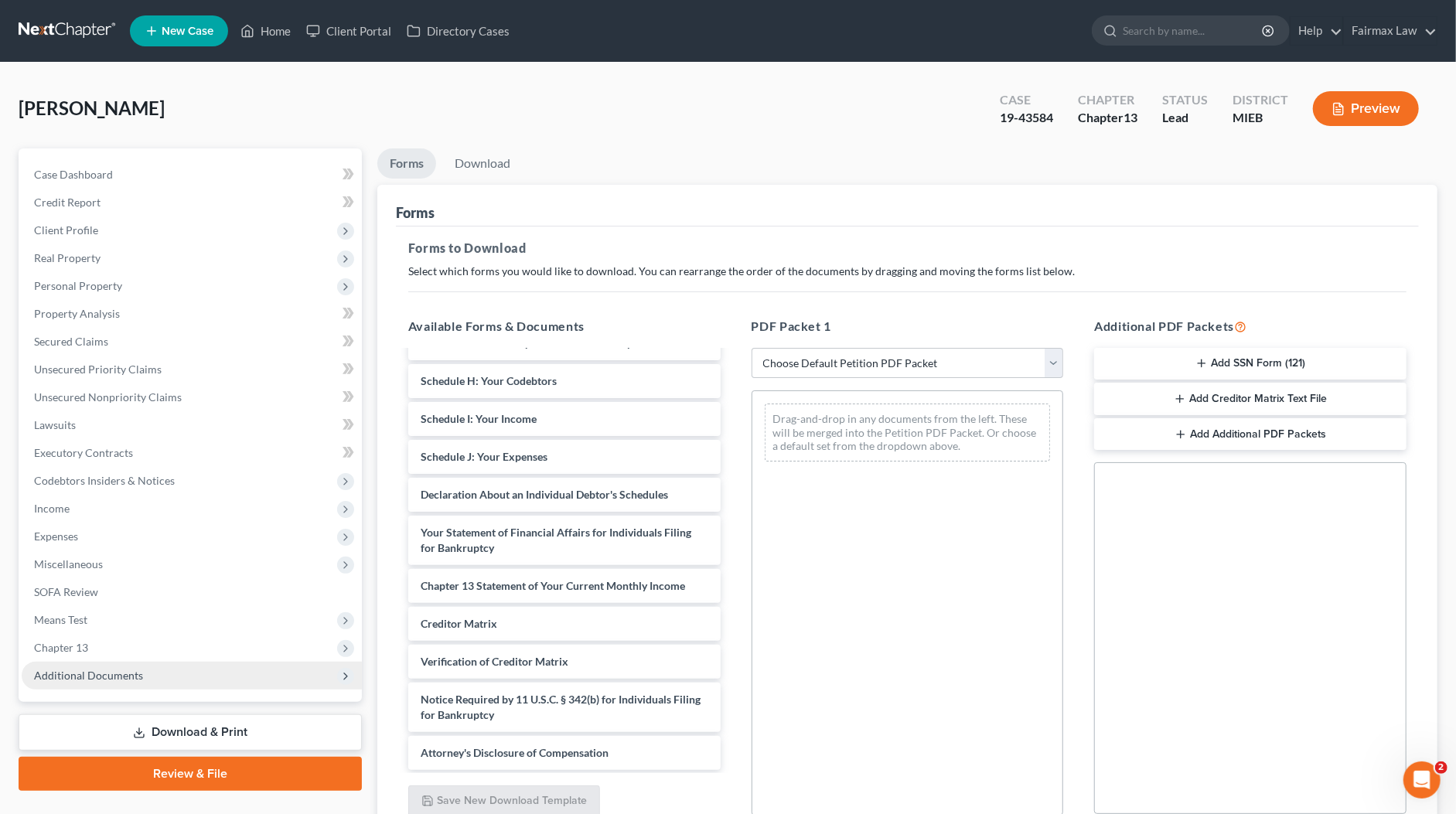
click at [54, 675] on span "Additional Documents" at bounding box center [89, 675] width 109 height 13
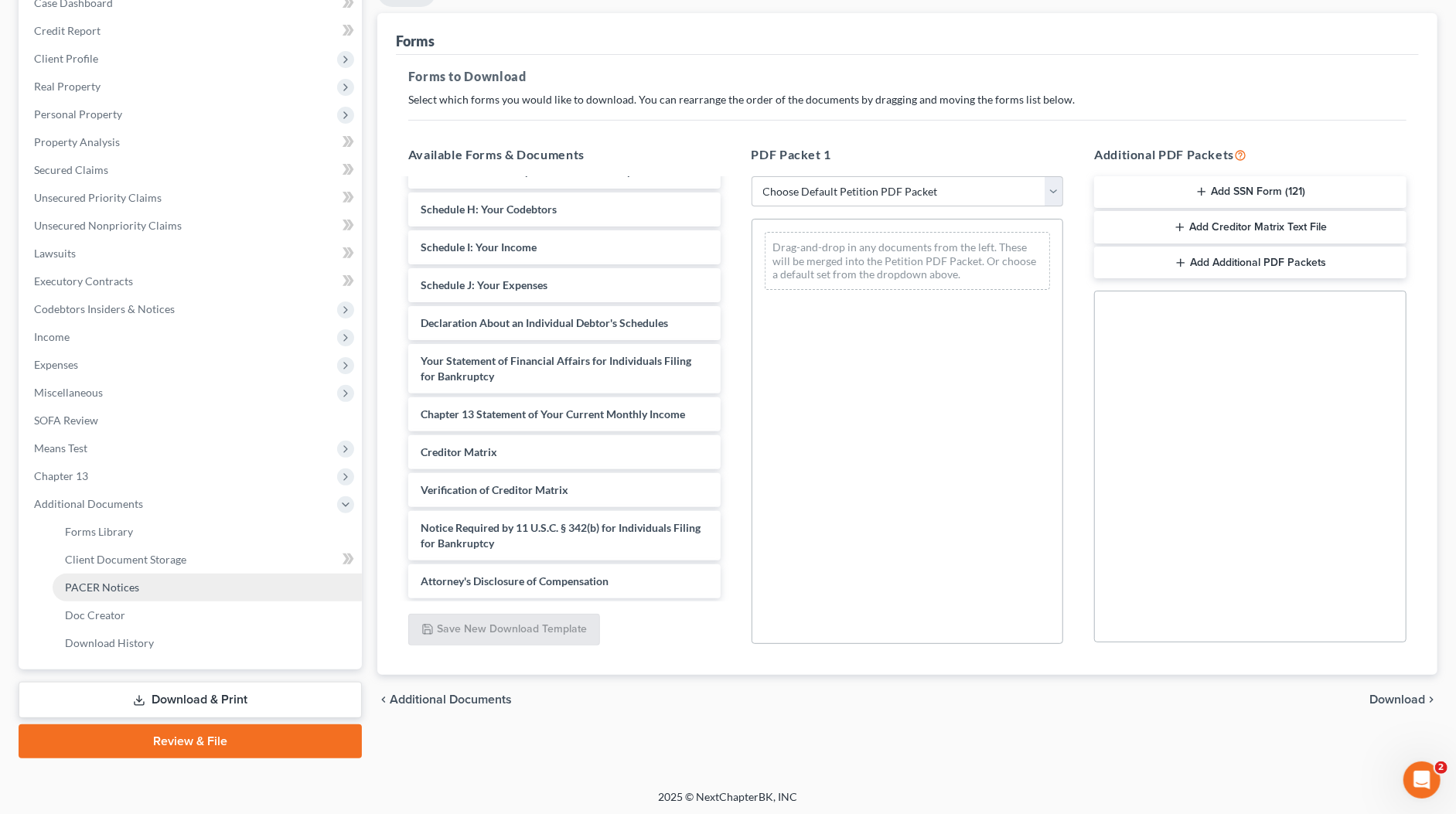
click at [98, 590] on span "PACER Notices" at bounding box center [102, 587] width 74 height 13
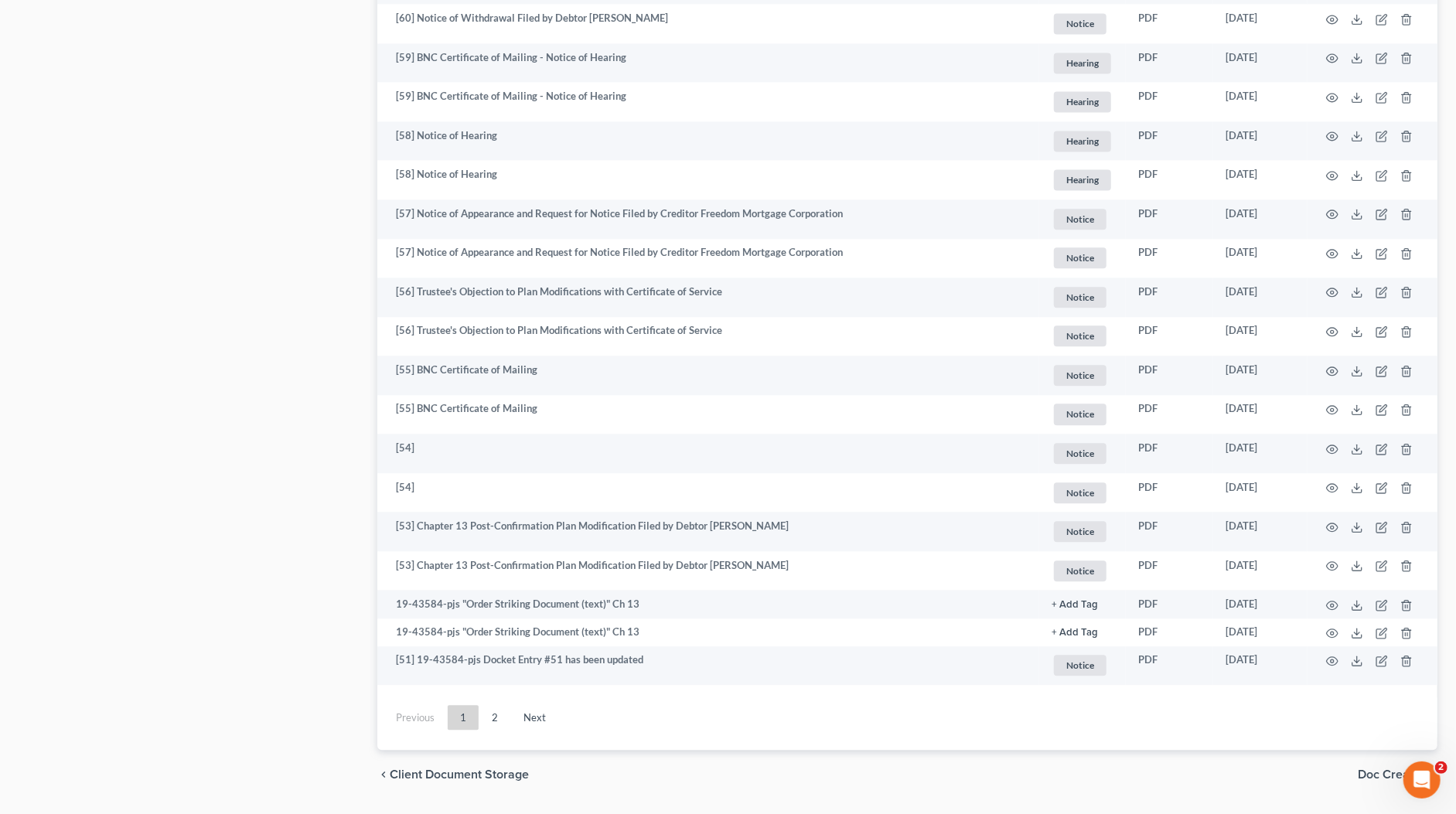
scroll to position [2579, 0]
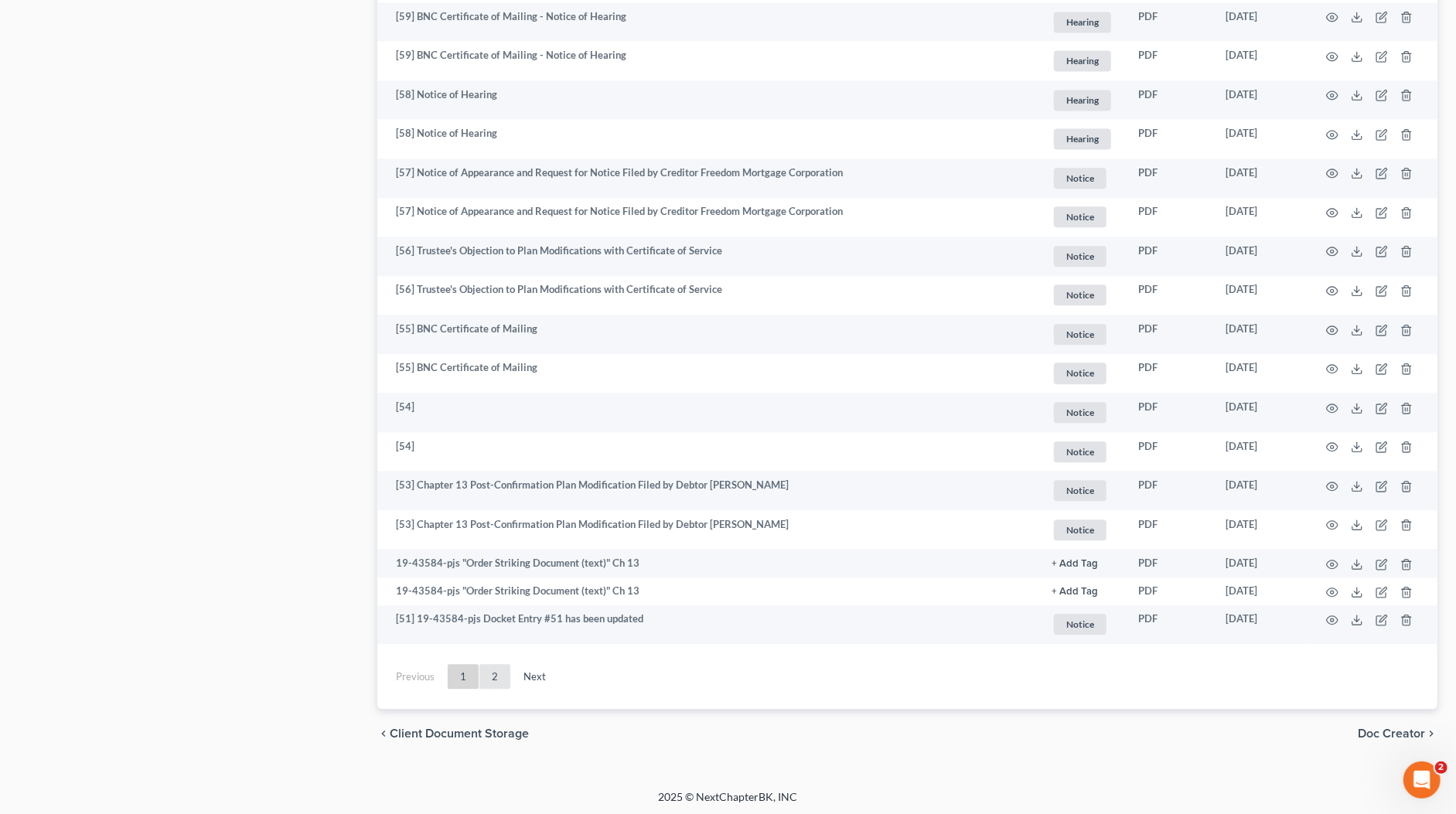
click at [494, 666] on link "2" at bounding box center [495, 677] width 31 height 25
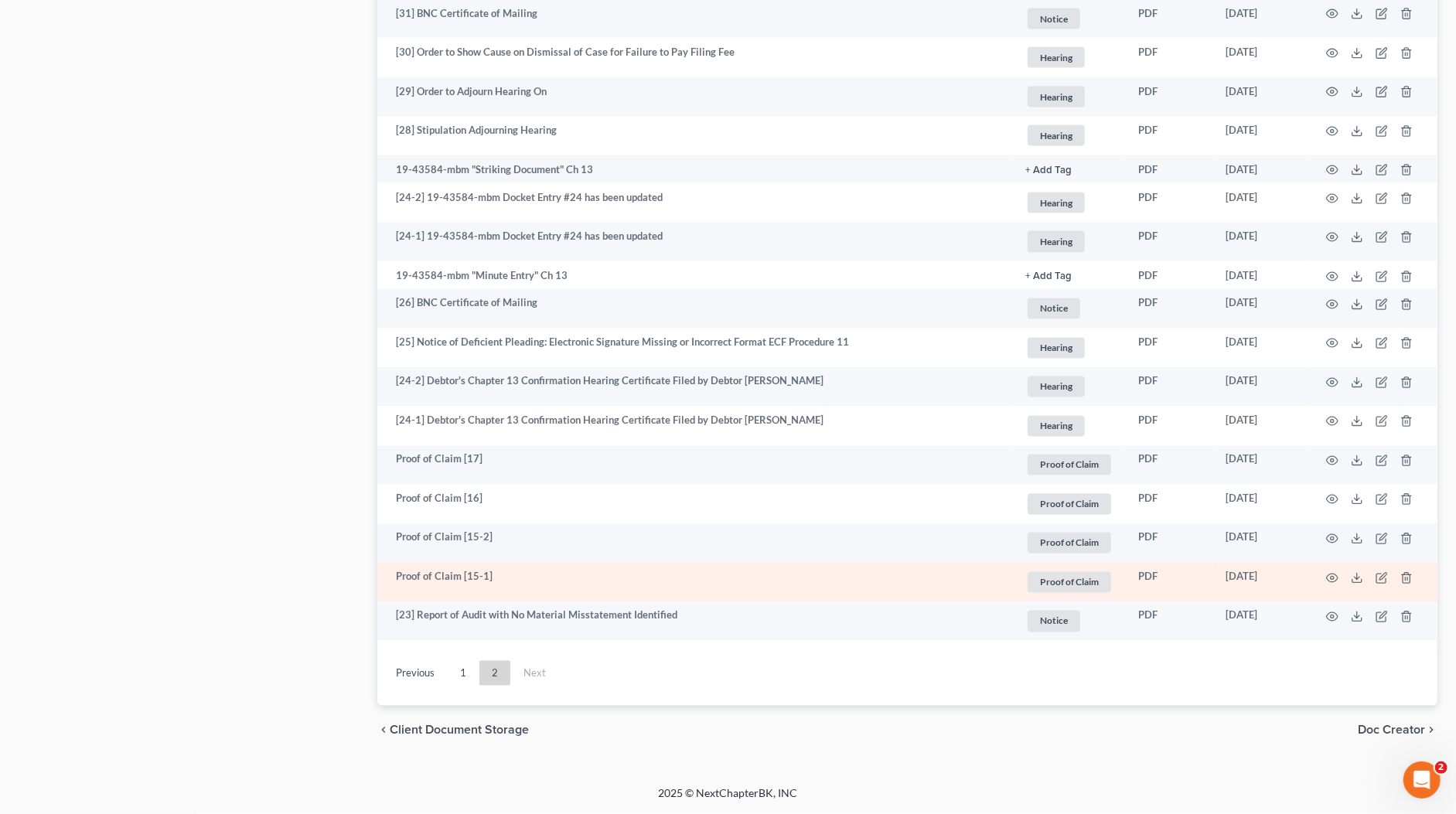
scroll to position [1890, 0]
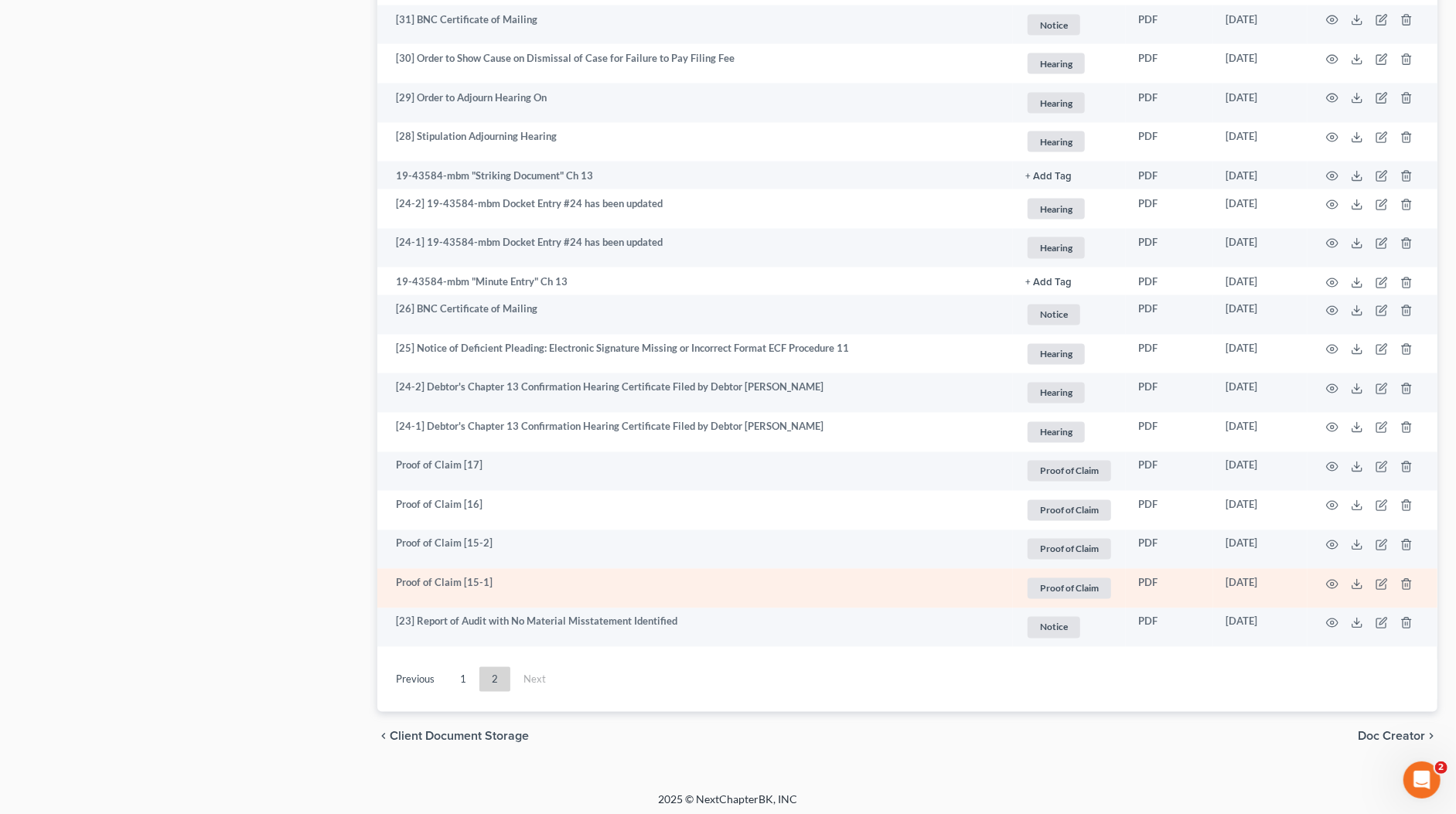
click at [776, 590] on td "Proof of Claim [15-1]" at bounding box center [695, 588] width 636 height 39
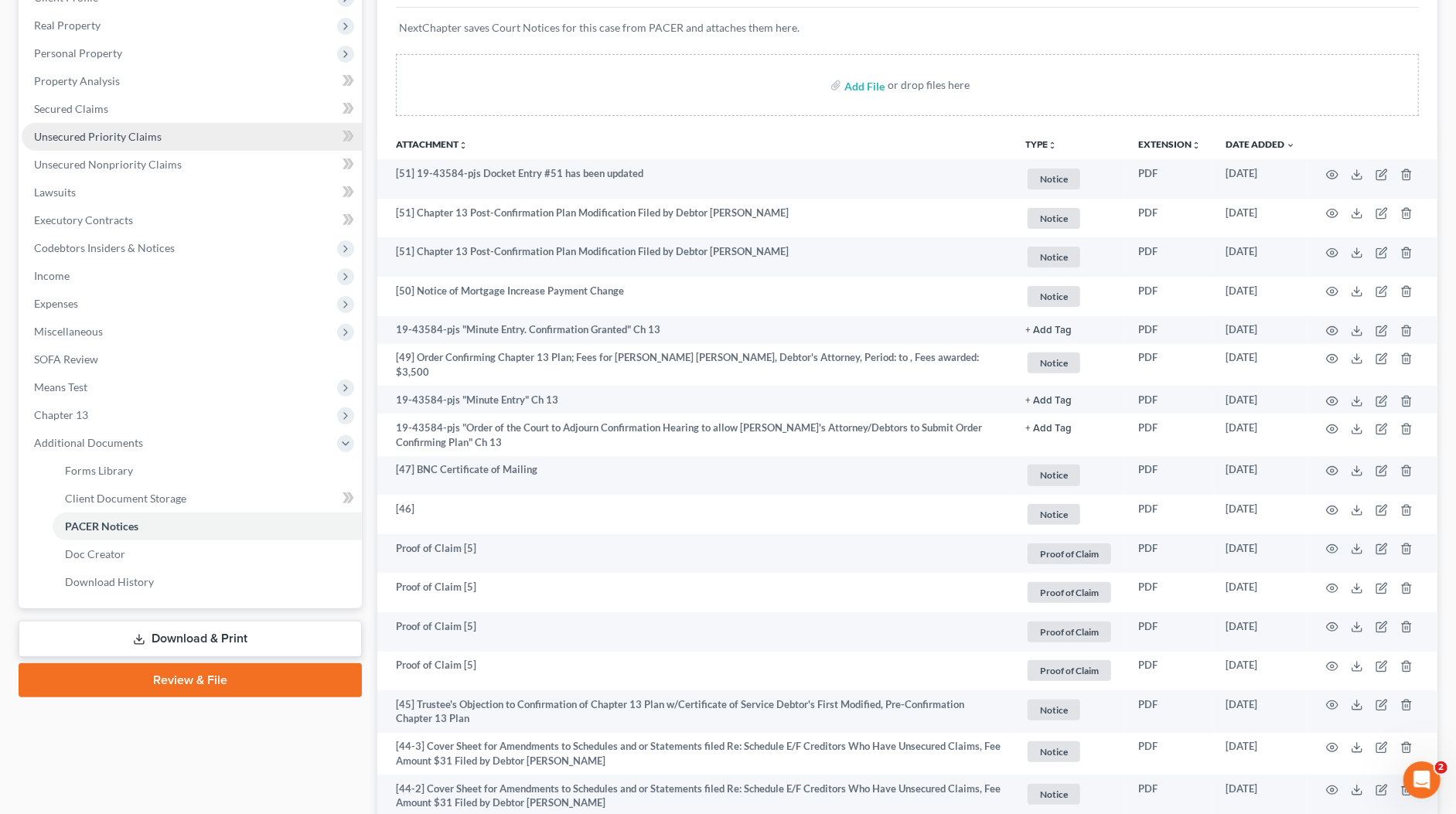
scroll to position [0, 0]
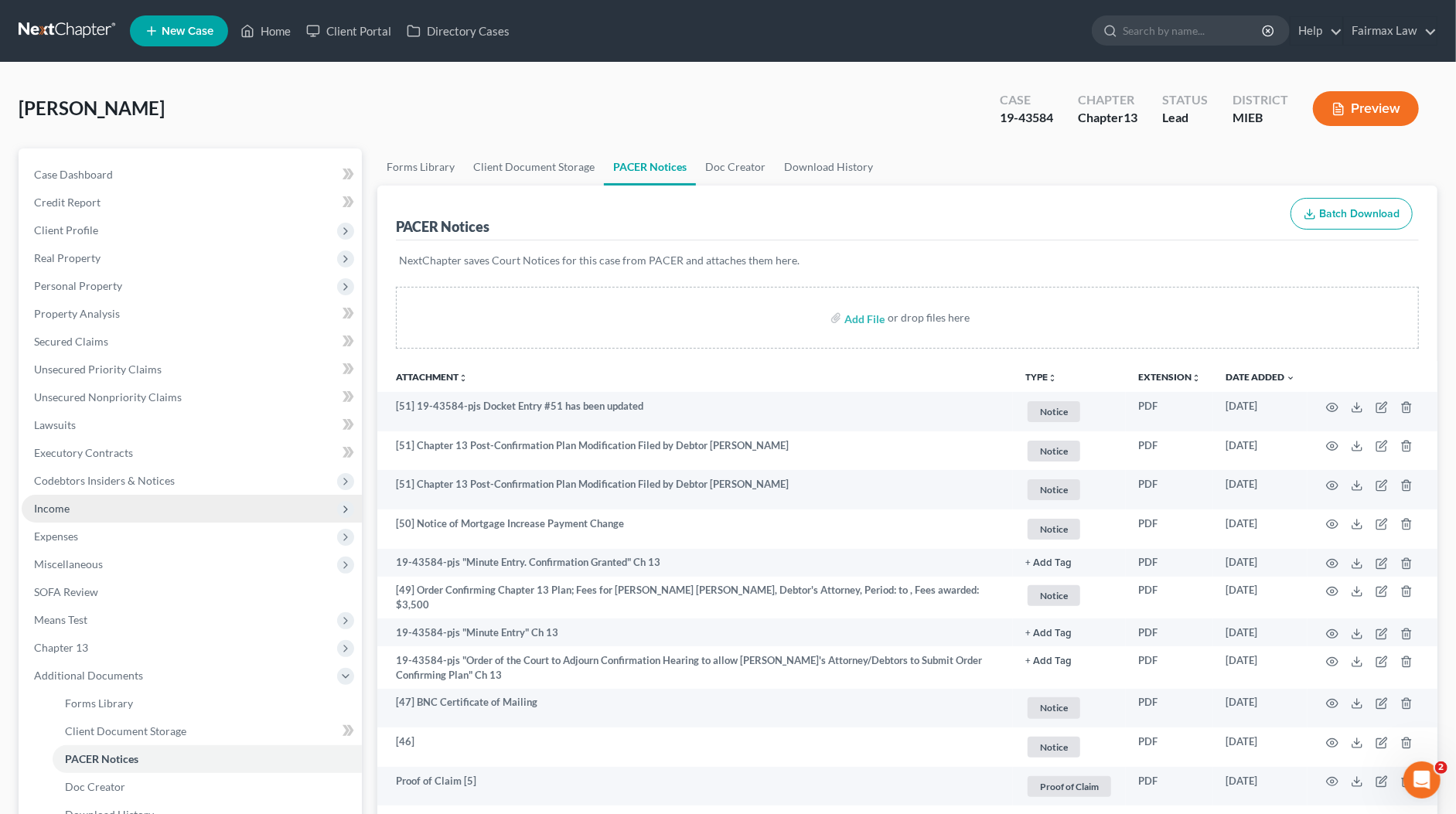
click at [76, 513] on span "Income" at bounding box center [191, 509] width 340 height 28
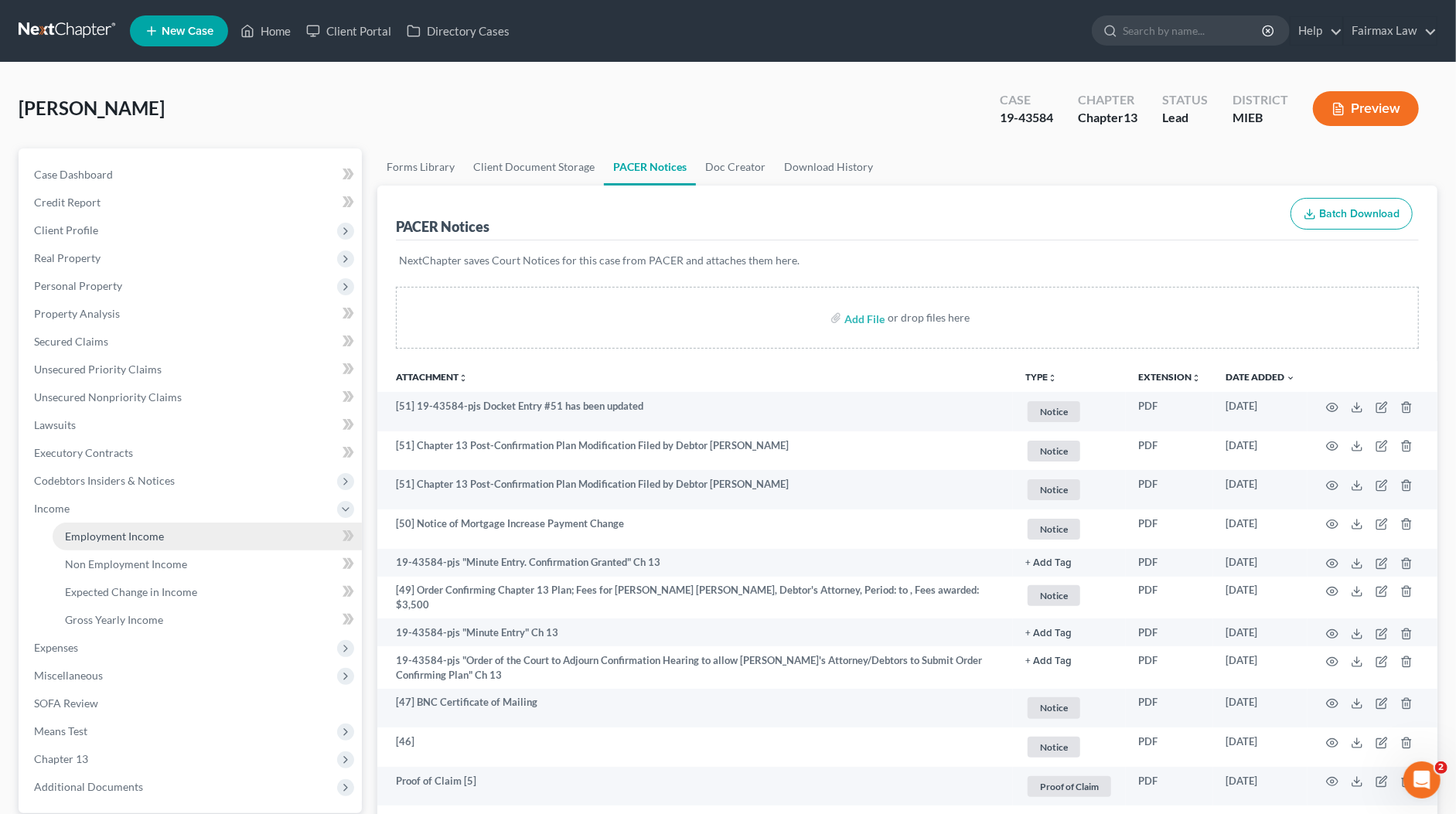
click at [124, 536] on span "Employment Income" at bounding box center [114, 536] width 99 height 13
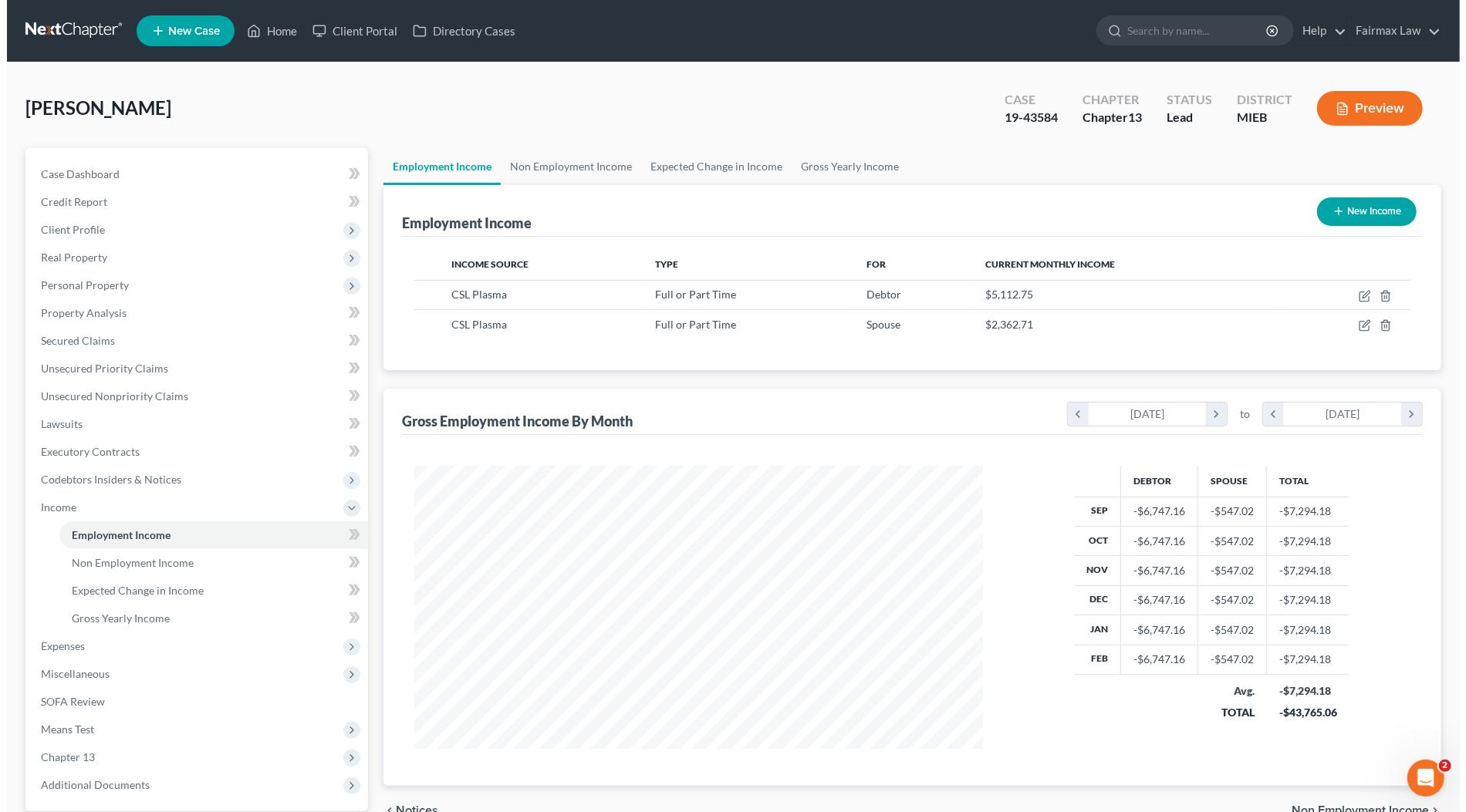
scroll to position [284, 599]
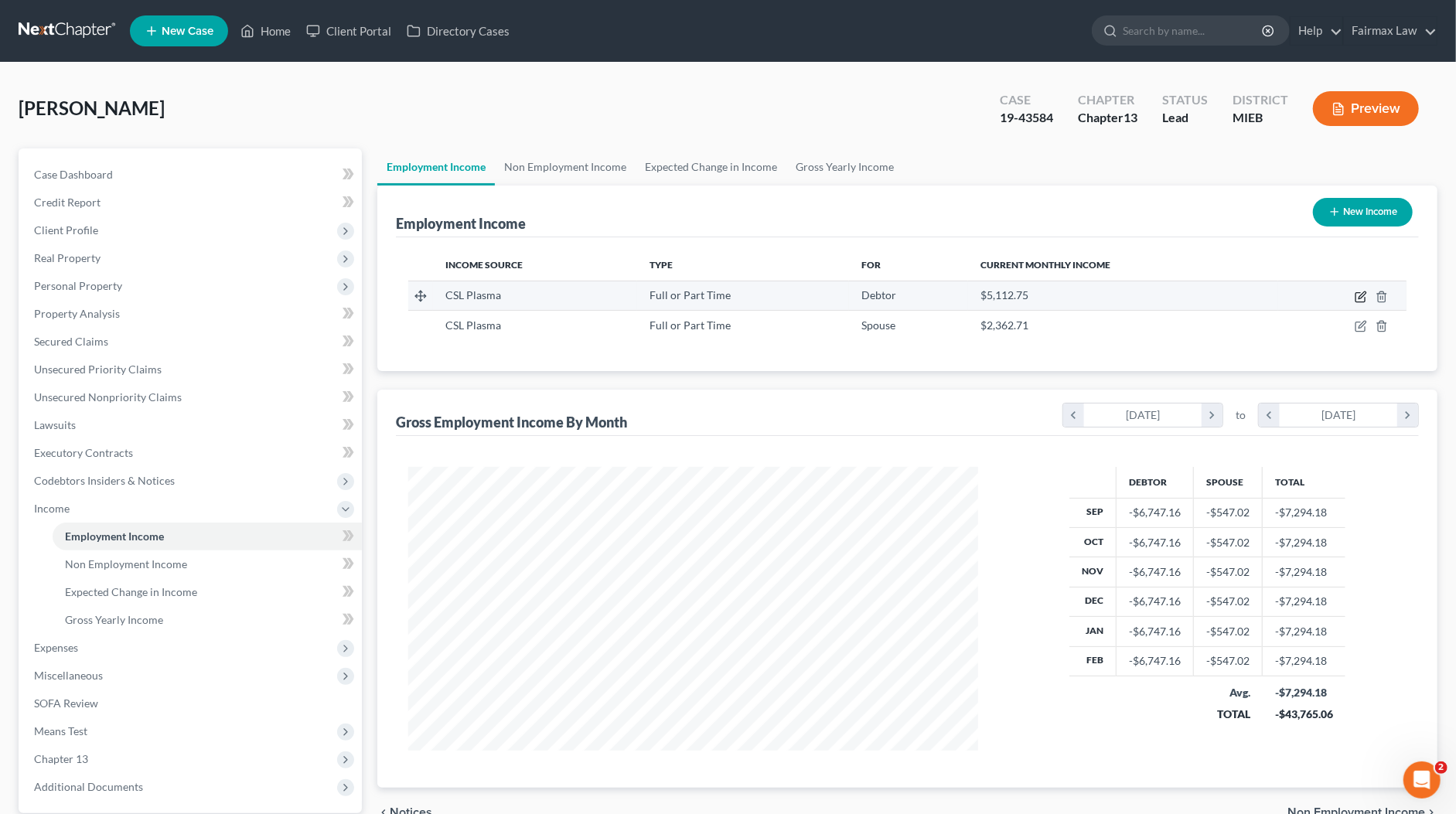
click at [1361, 293] on icon "button" at bounding box center [1361, 295] width 7 height 7
select select "0"
select select "9"
select select "2"
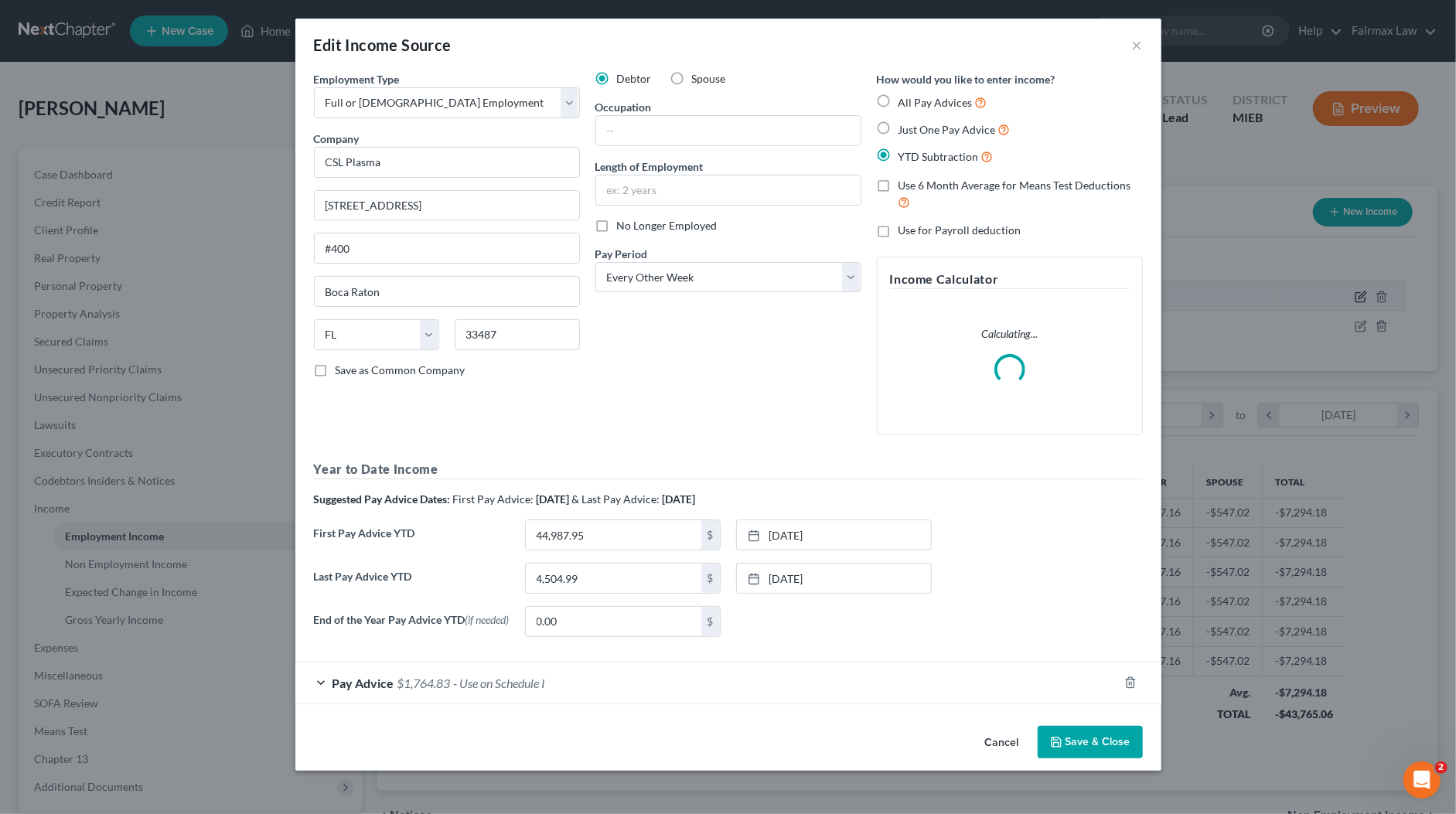
scroll to position [287, 605]
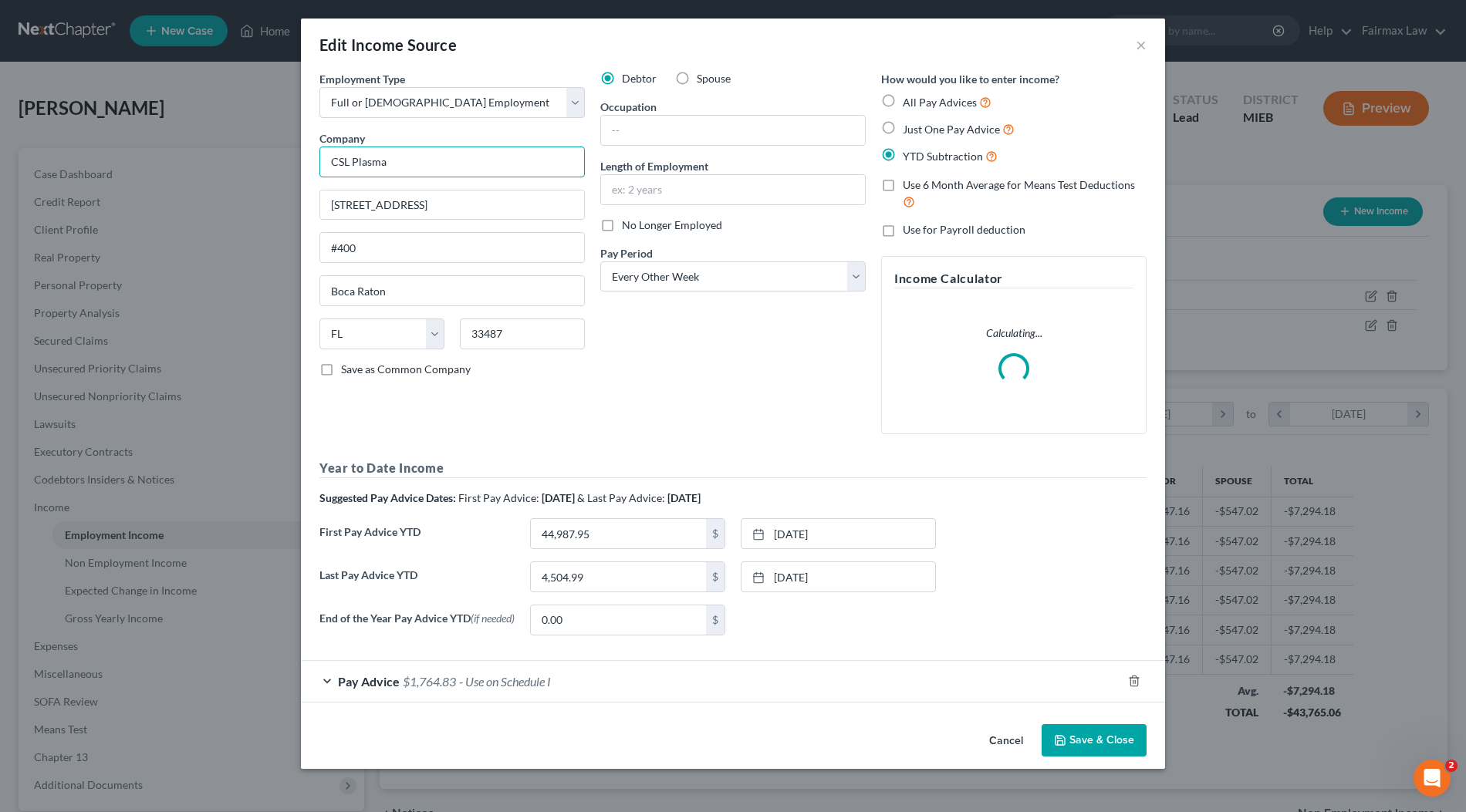
click at [443, 153] on input "CSL Plasma" at bounding box center [452, 162] width 265 height 31
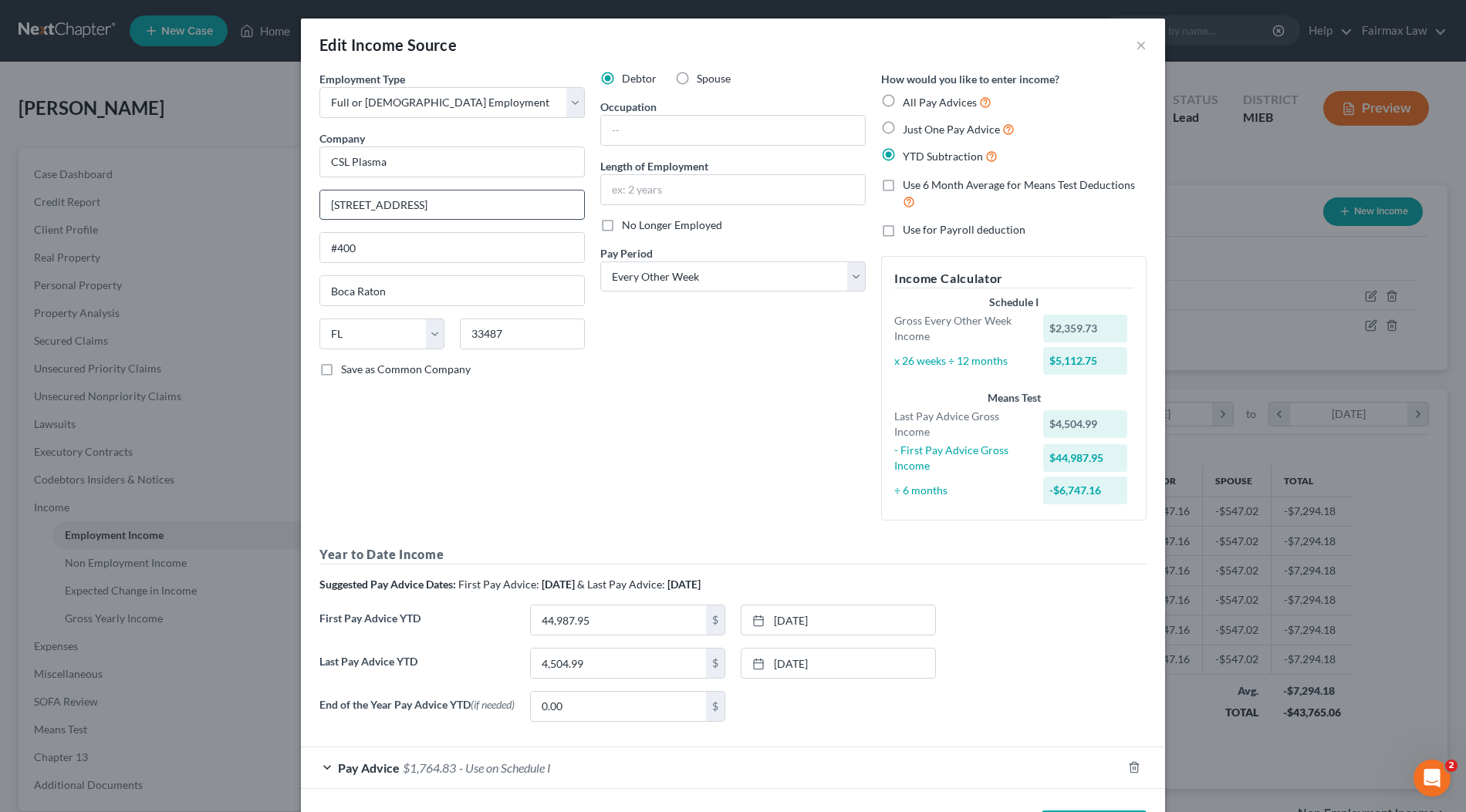
click at [468, 199] on input "900 Broken Sound Pkwy" at bounding box center [452, 205] width 263 height 30
click at [390, 233] on input "#400" at bounding box center [452, 248] width 263 height 30
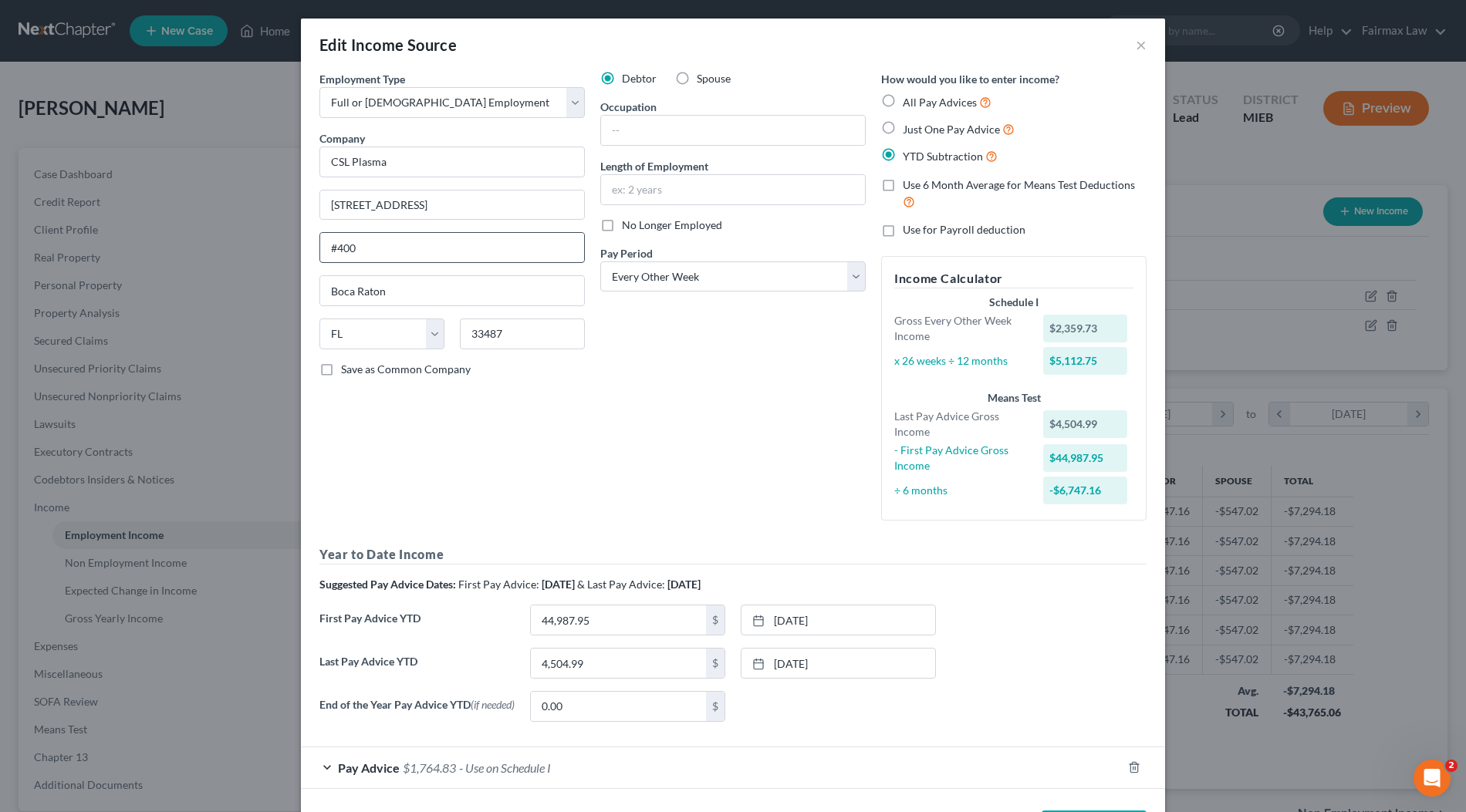
click at [390, 233] on input "#400" at bounding box center [452, 248] width 263 height 30
click at [390, 236] on input "#400" at bounding box center [452, 248] width 263 height 30
click at [396, 239] on input "#400" at bounding box center [452, 248] width 263 height 30
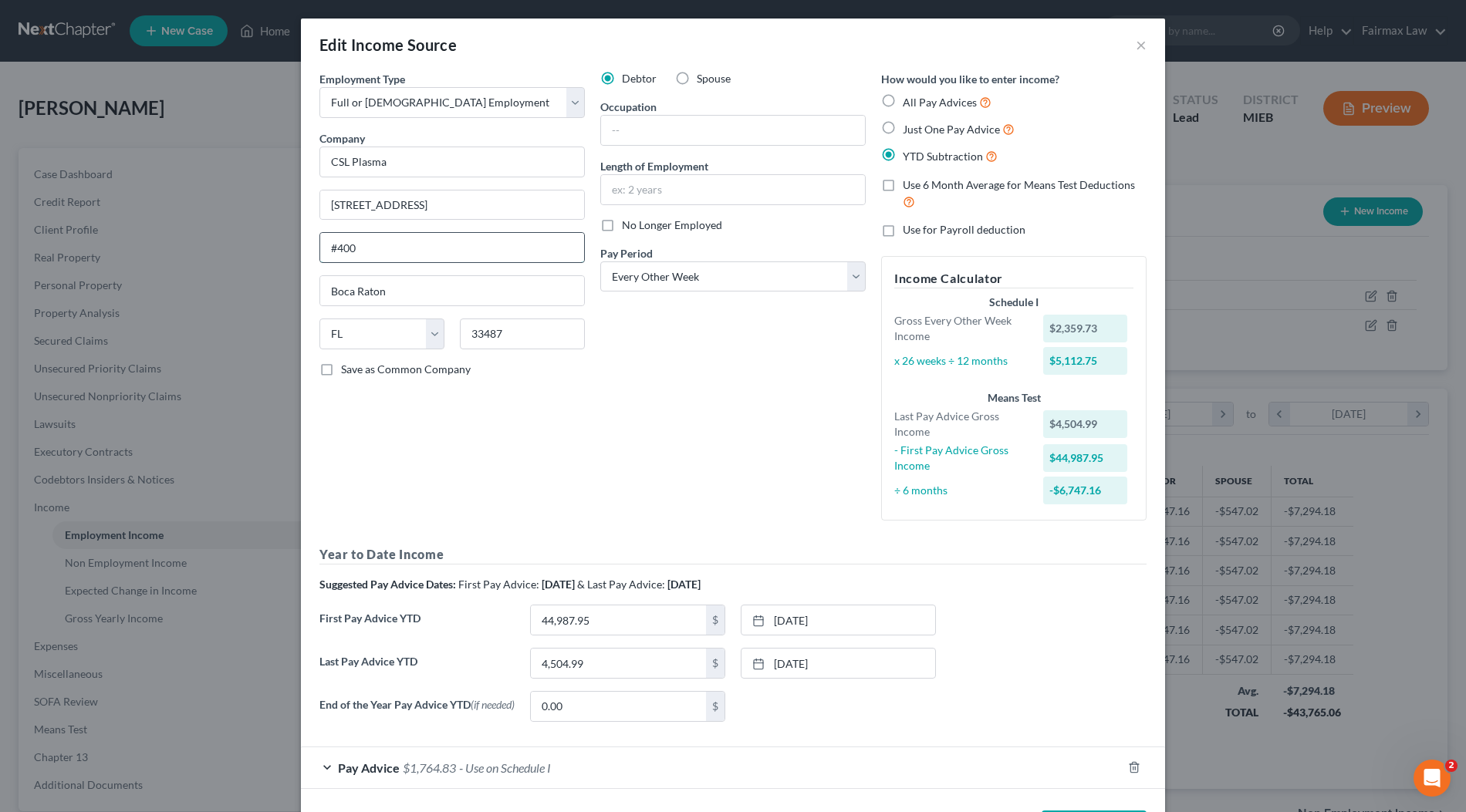
click at [396, 239] on input "#400" at bounding box center [452, 248] width 263 height 30
click at [408, 291] on input "Boca Raton" at bounding box center [452, 291] width 263 height 30
click at [1143, 51] on div "Edit Income Source ×" at bounding box center [733, 44] width 864 height 52
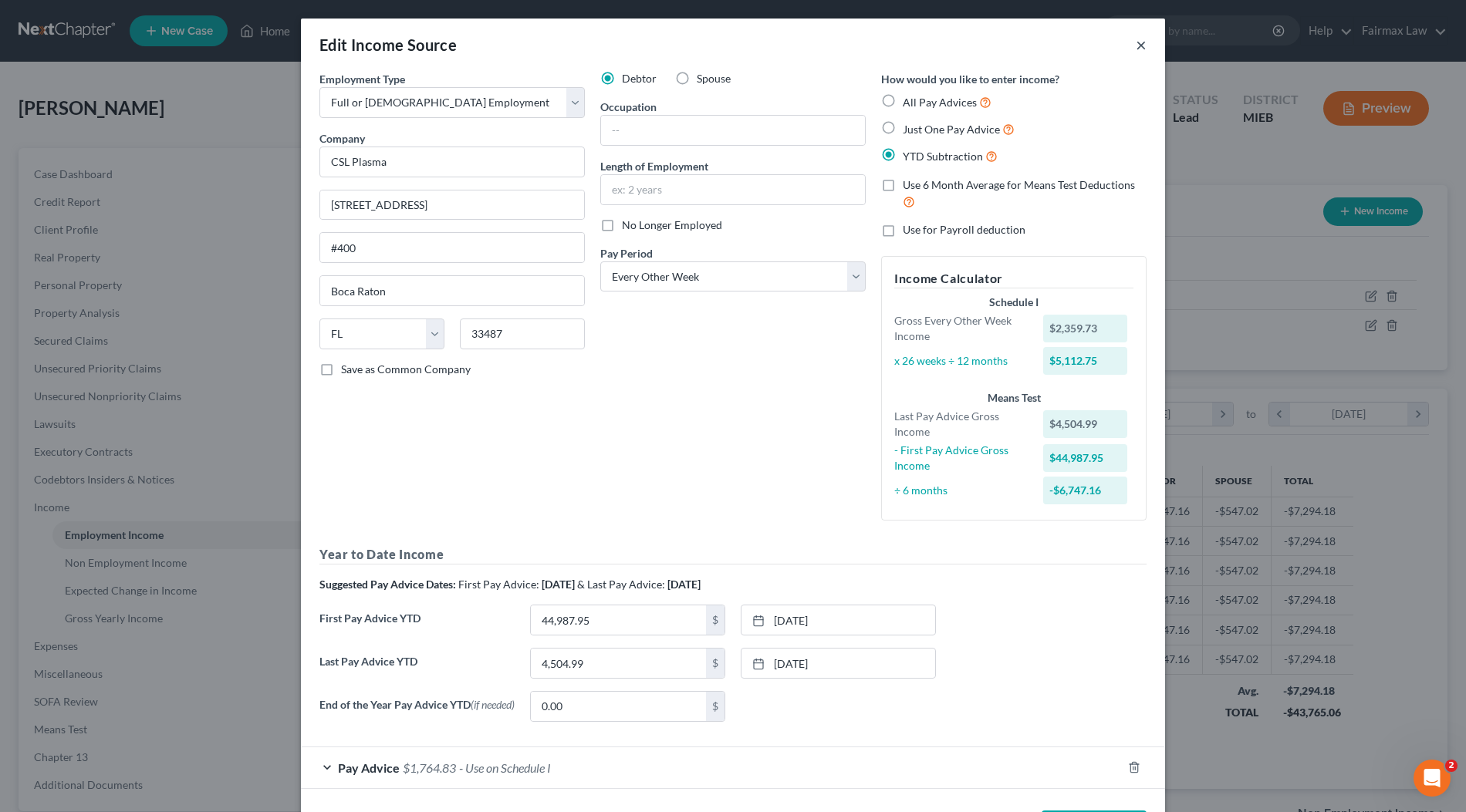
click at [1136, 48] on button "×" at bounding box center [1141, 45] width 11 height 19
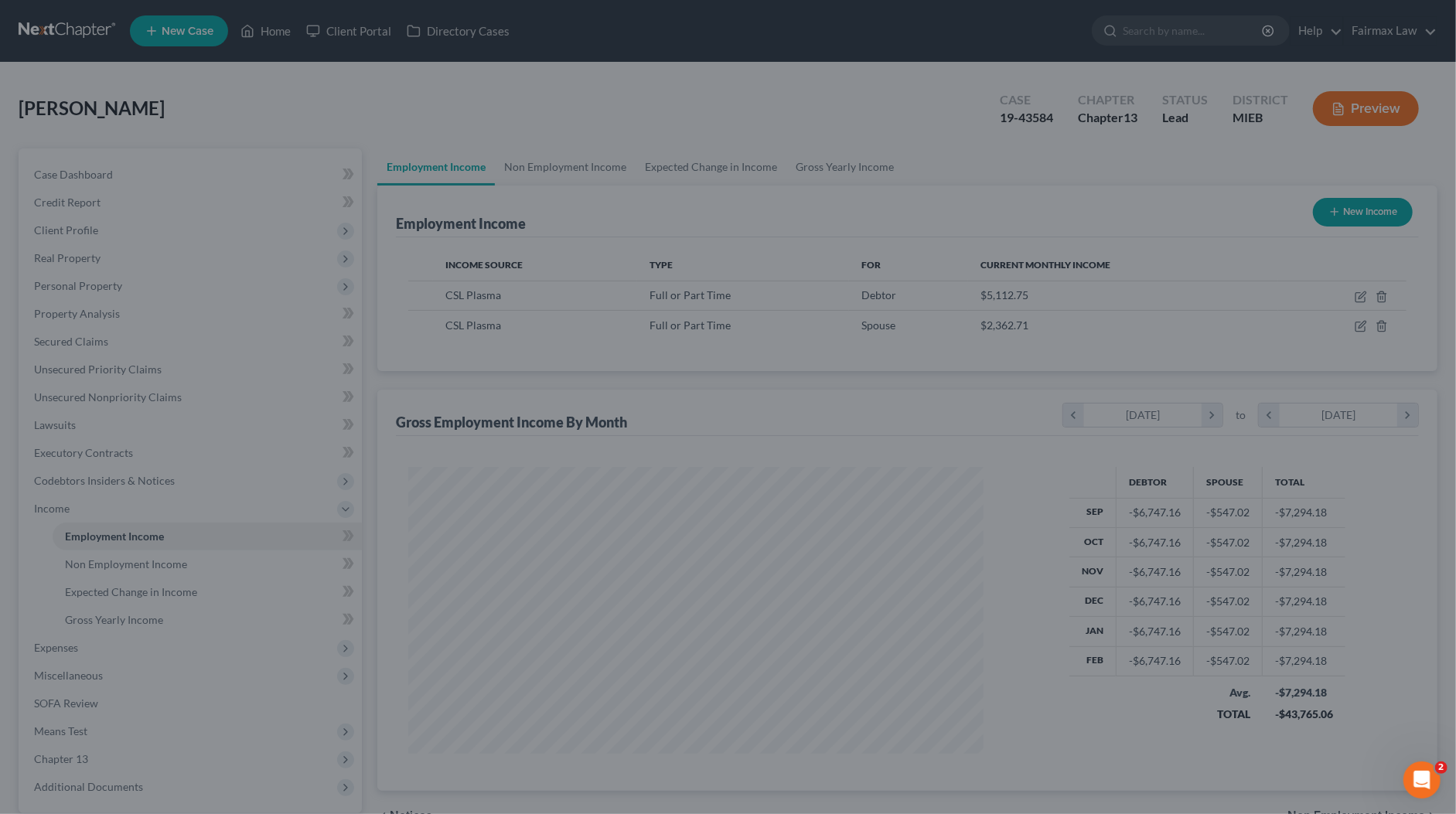
scroll to position [284, 600]
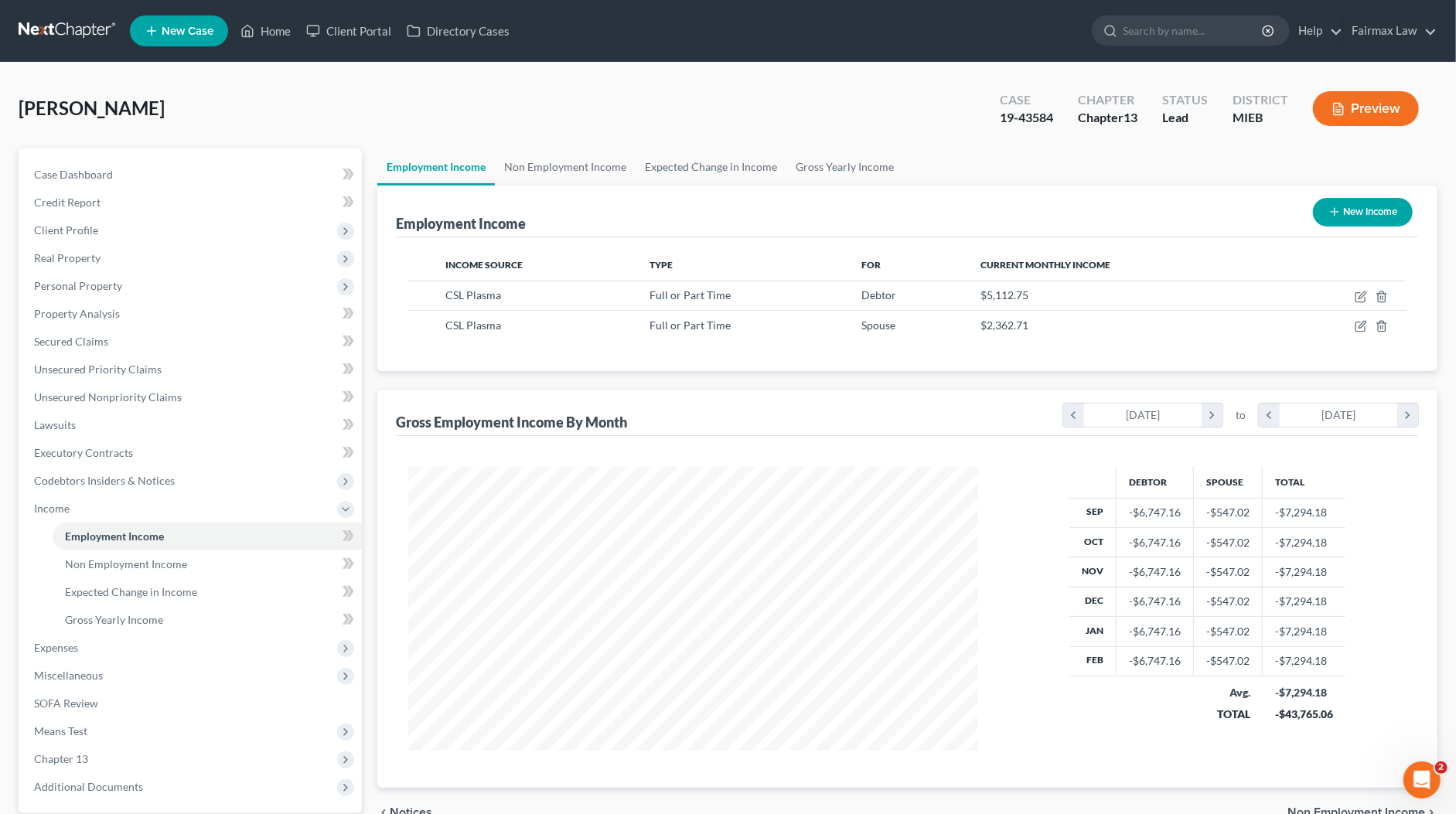
click at [1352, 102] on button "Preview" at bounding box center [1366, 109] width 106 height 35
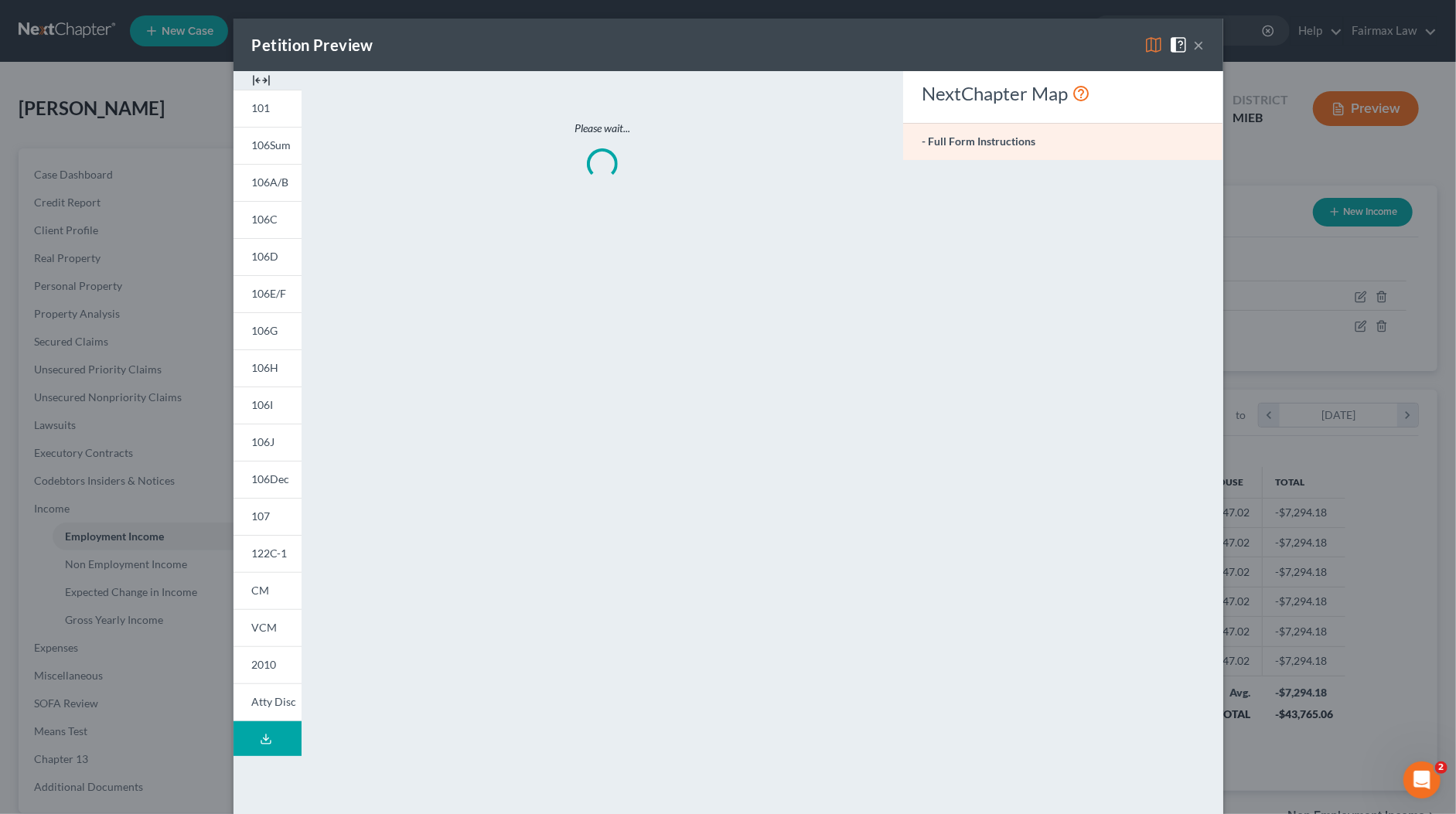
scroll to position [287, 605]
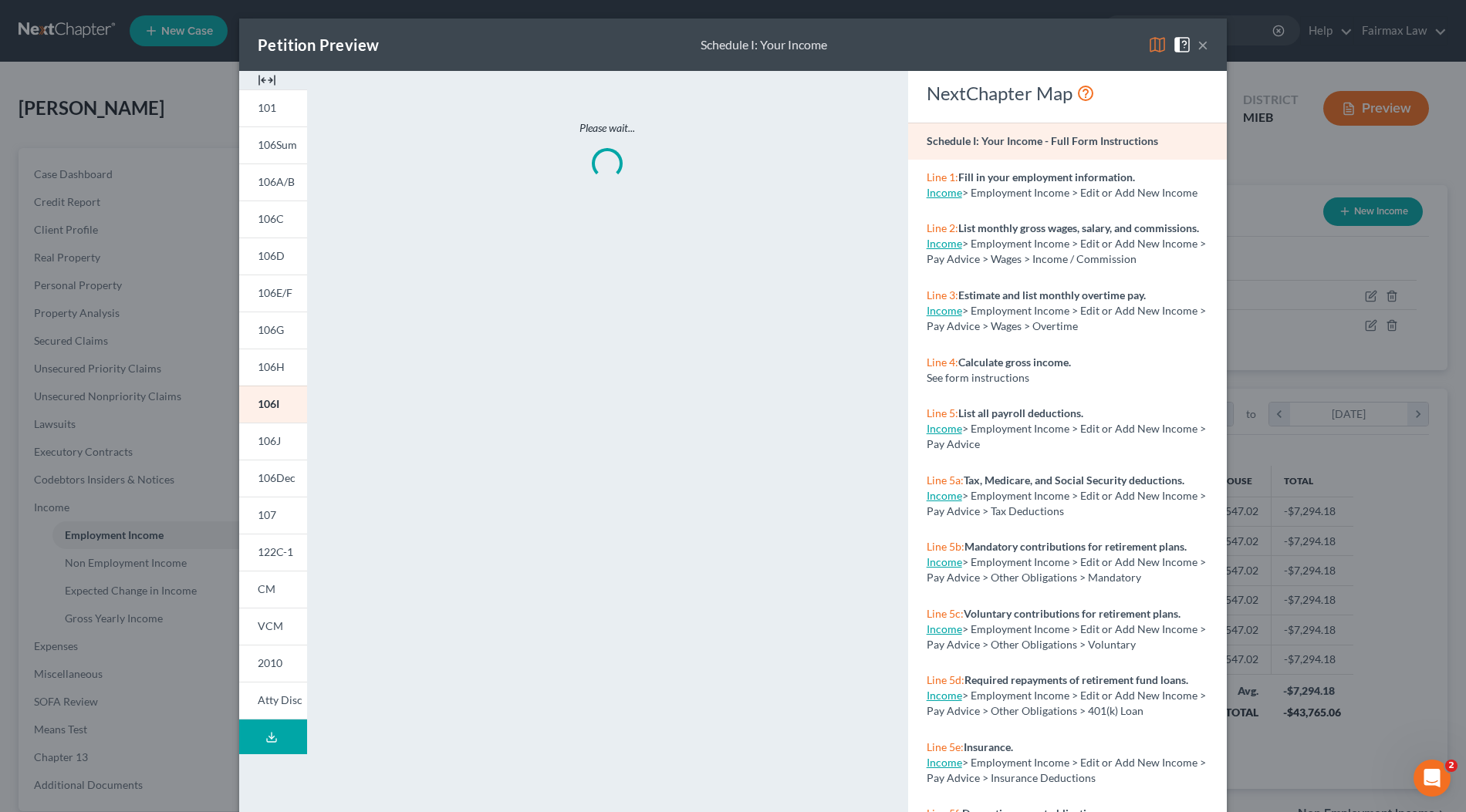
click at [265, 79] on img at bounding box center [267, 80] width 19 height 19
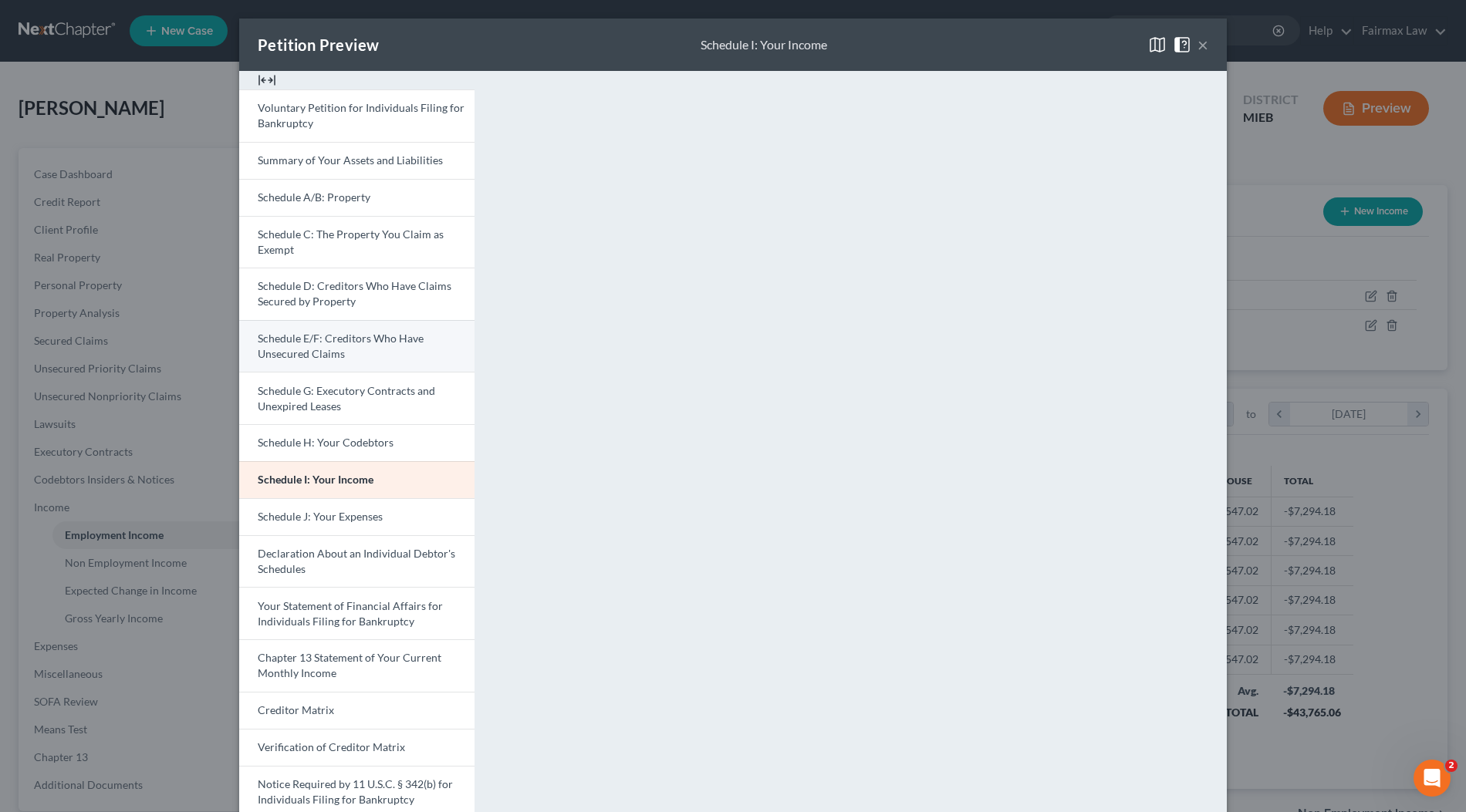
click at [341, 344] on link "Schedule E/F: Creditors Who Have Unsecured Claims" at bounding box center [357, 346] width 235 height 52
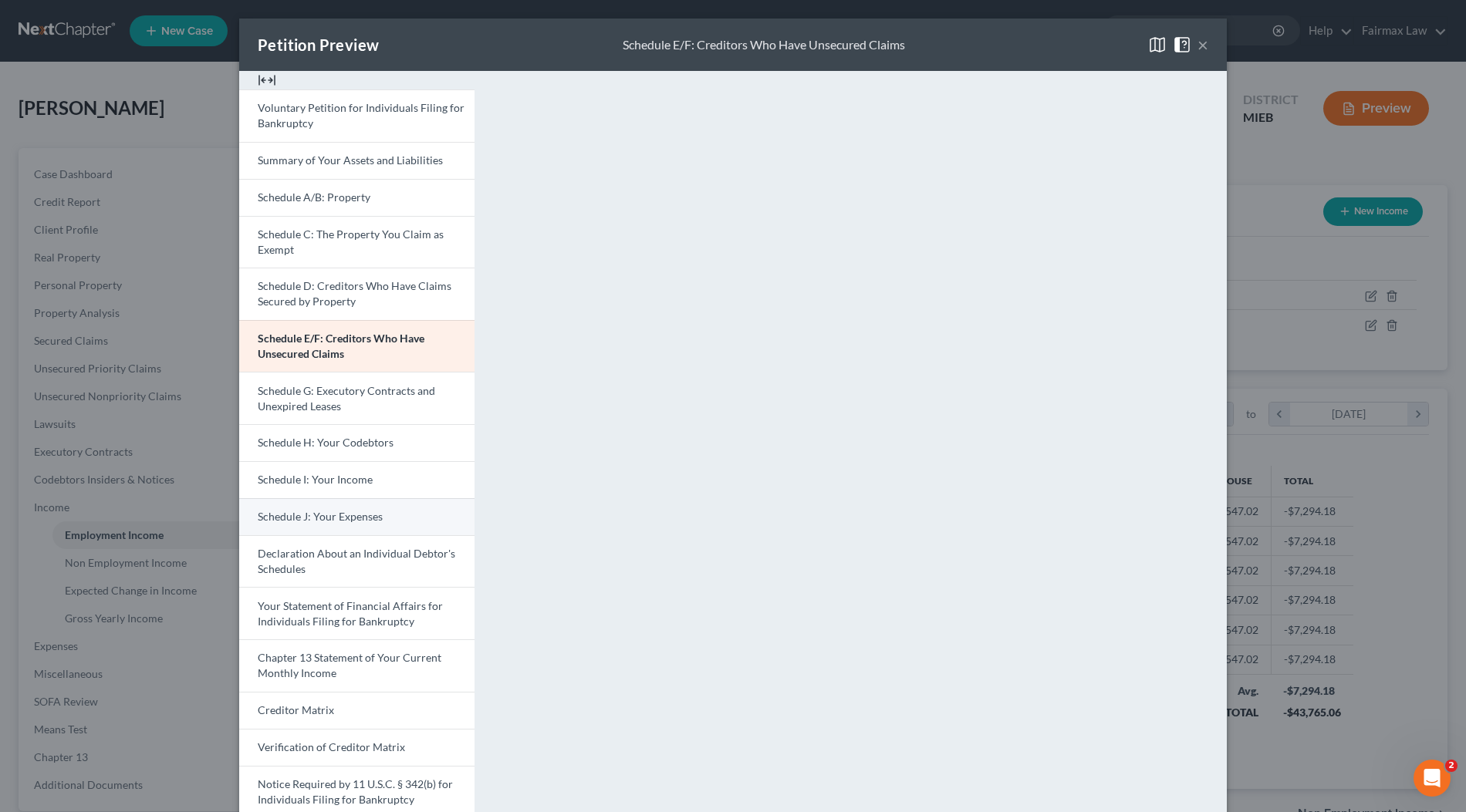
click at [335, 514] on span "Schedule J: Your Expenses" at bounding box center [320, 516] width 125 height 13
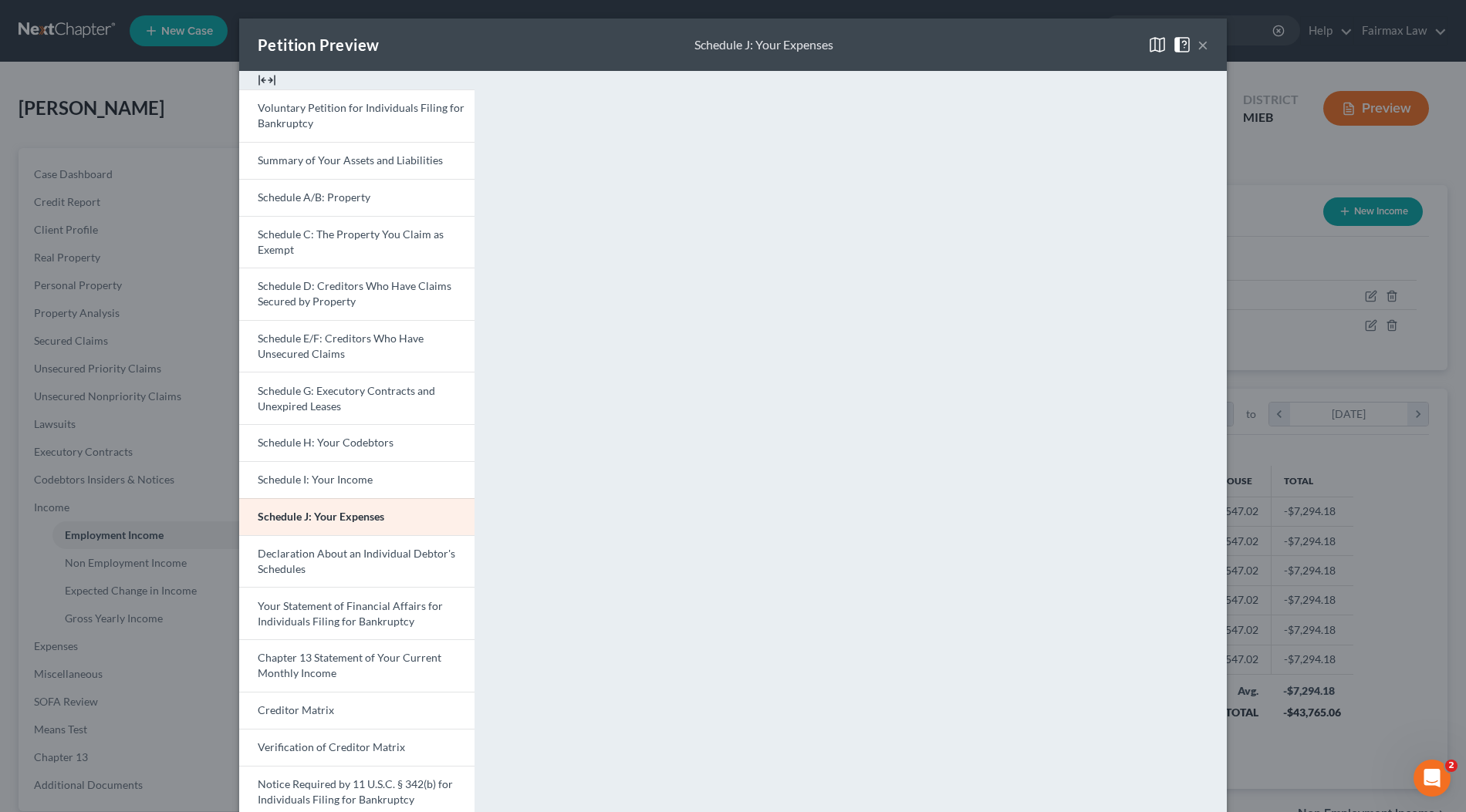
click at [1190, 48] on span at bounding box center [1185, 44] width 25 height 13
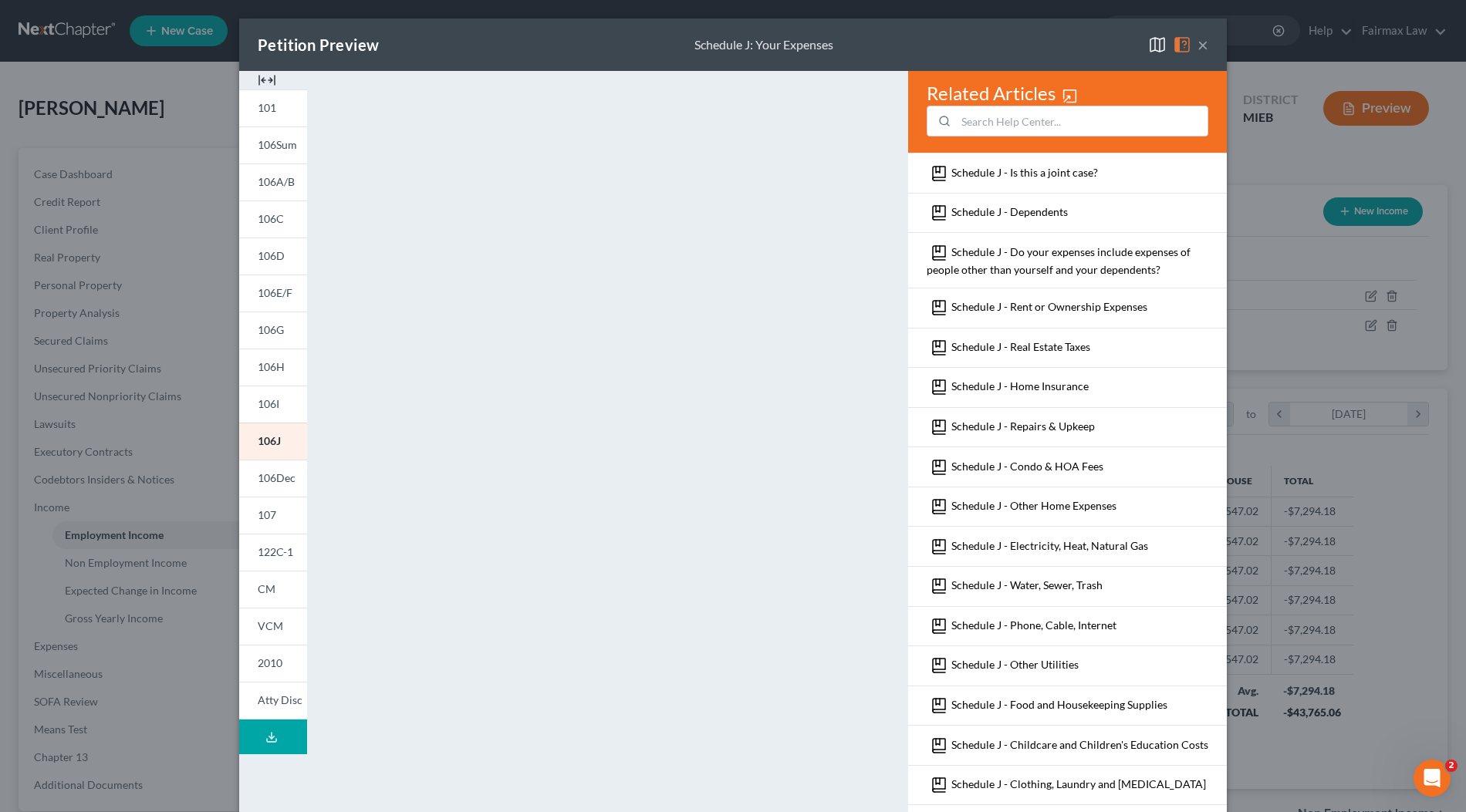
click at [1197, 50] on button "×" at bounding box center [1203, 45] width 11 height 19
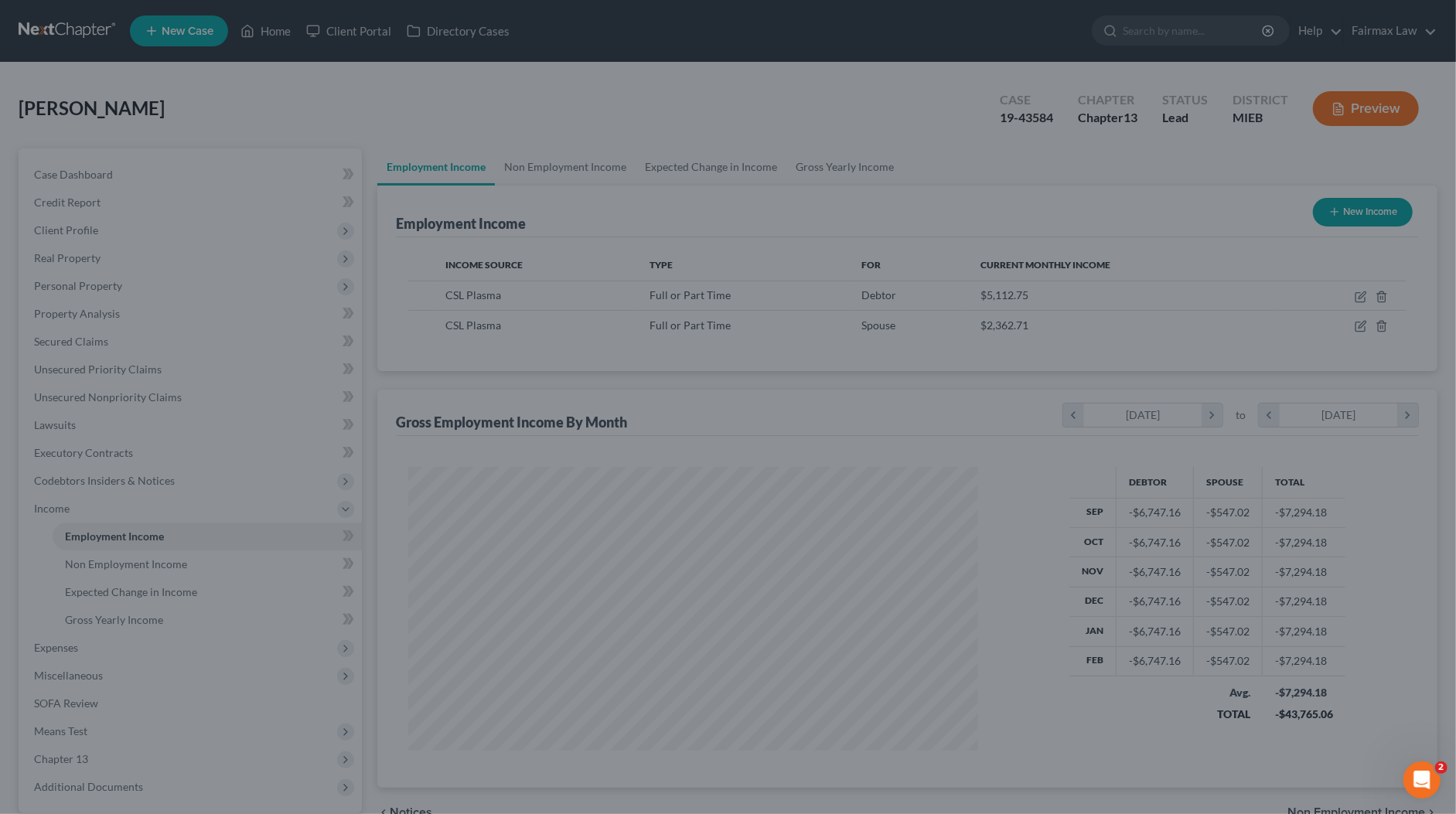
scroll to position [772901, 772511]
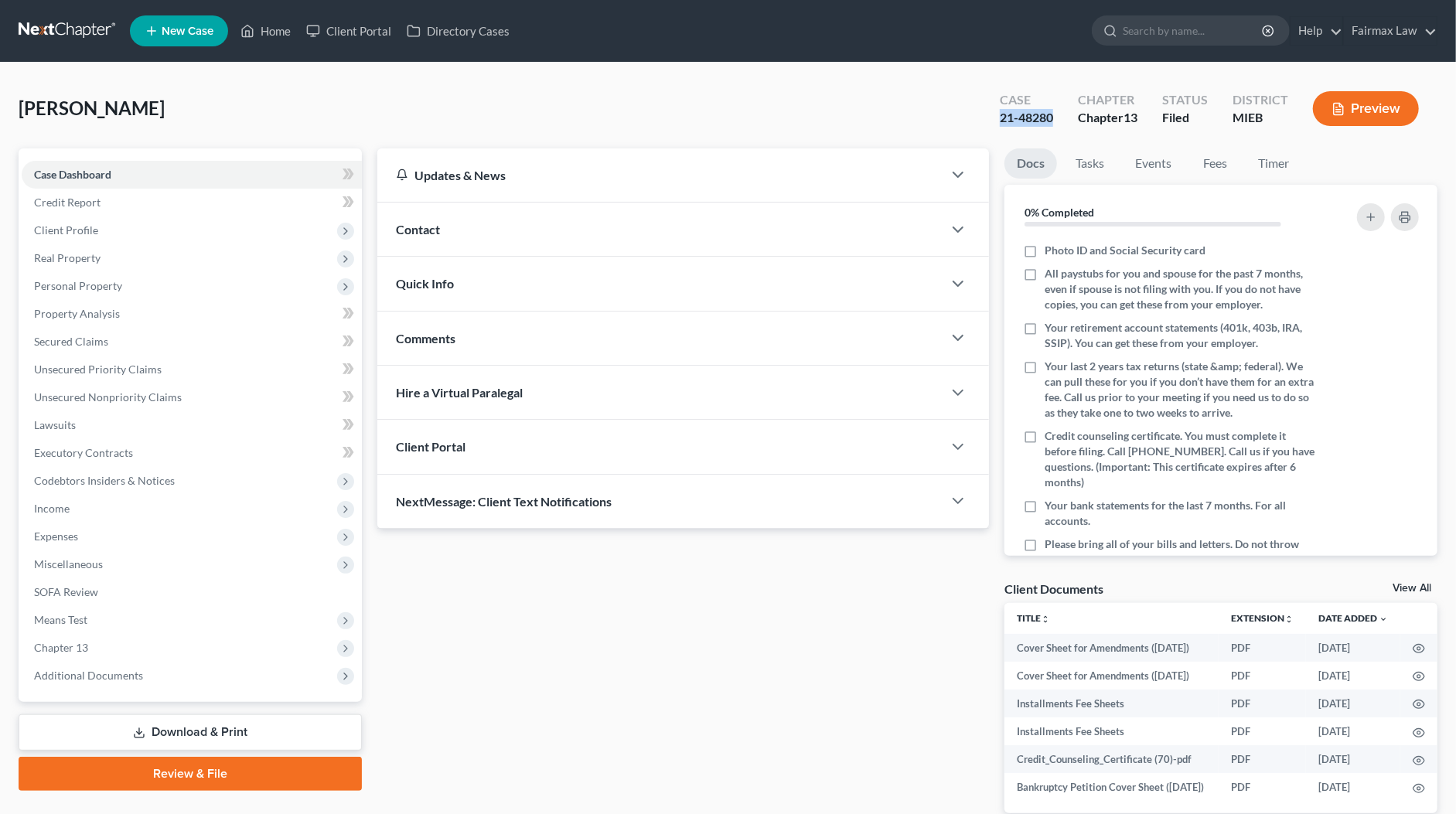
drag, startPoint x: 1053, startPoint y: 114, endPoint x: 997, endPoint y: 116, distance: 56.0
click at [997, 116] on div "Case 21-48280" at bounding box center [1026, 110] width 78 height 45
copy div "21-48280"
click at [66, 680] on span "Additional Documents" at bounding box center [89, 675] width 109 height 13
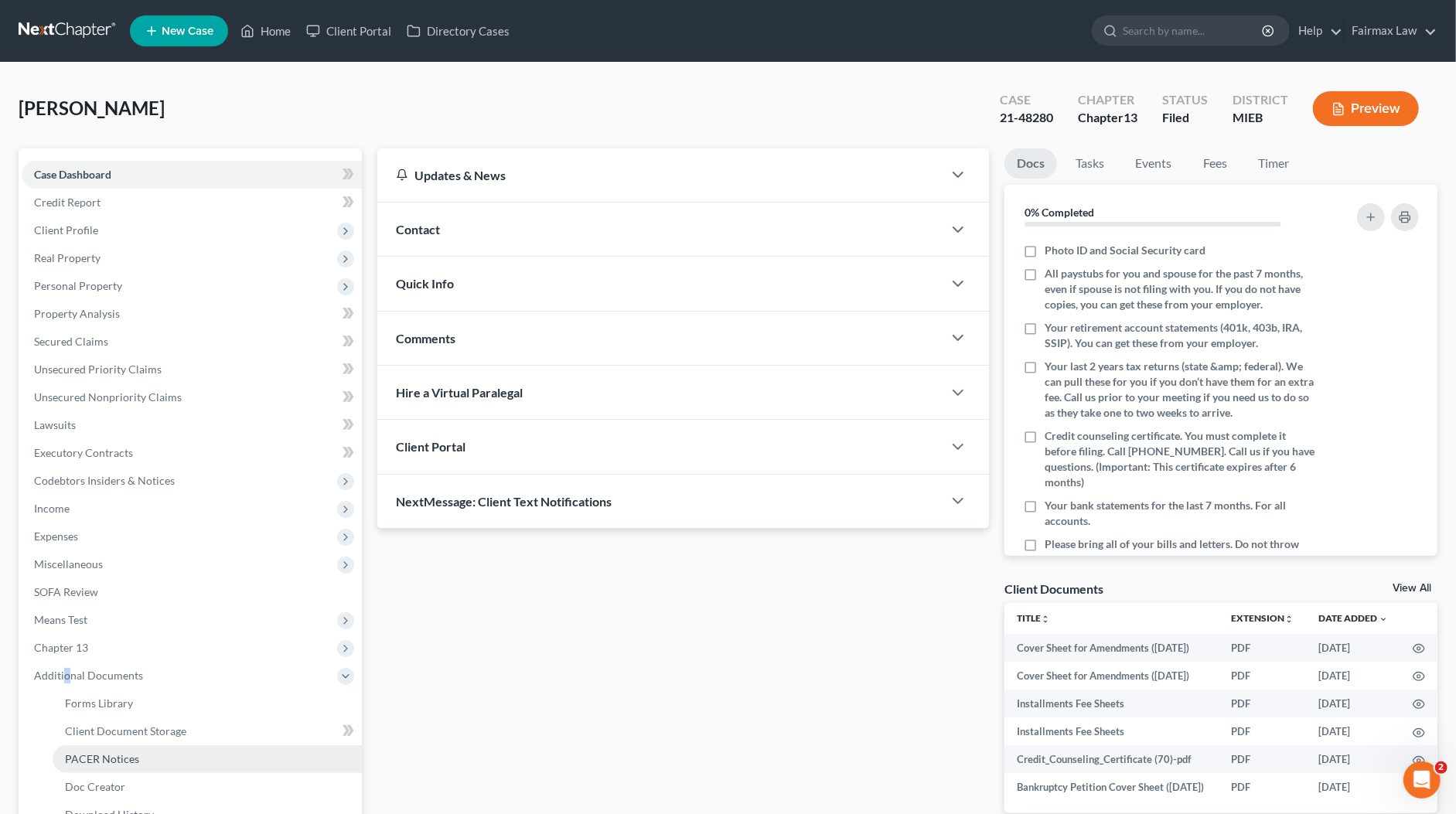
click at [87, 755] on span "PACER Notices" at bounding box center [102, 759] width 74 height 13
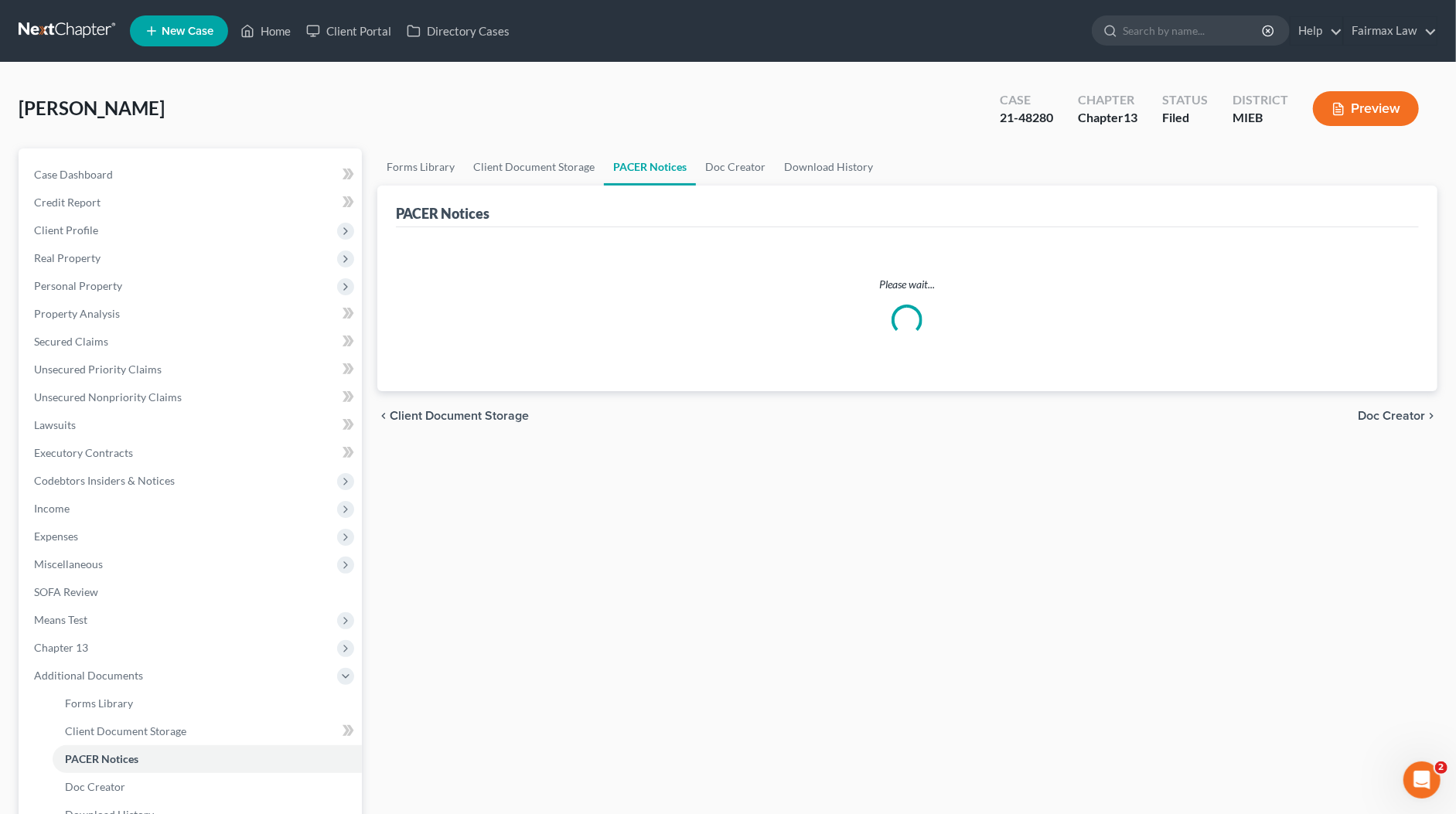
click at [721, 121] on div "[PERSON_NAME] Upgraded Case 21-48280 Chapter Chapter 13 Status Filed District M…" at bounding box center [728, 115] width 1419 height 67
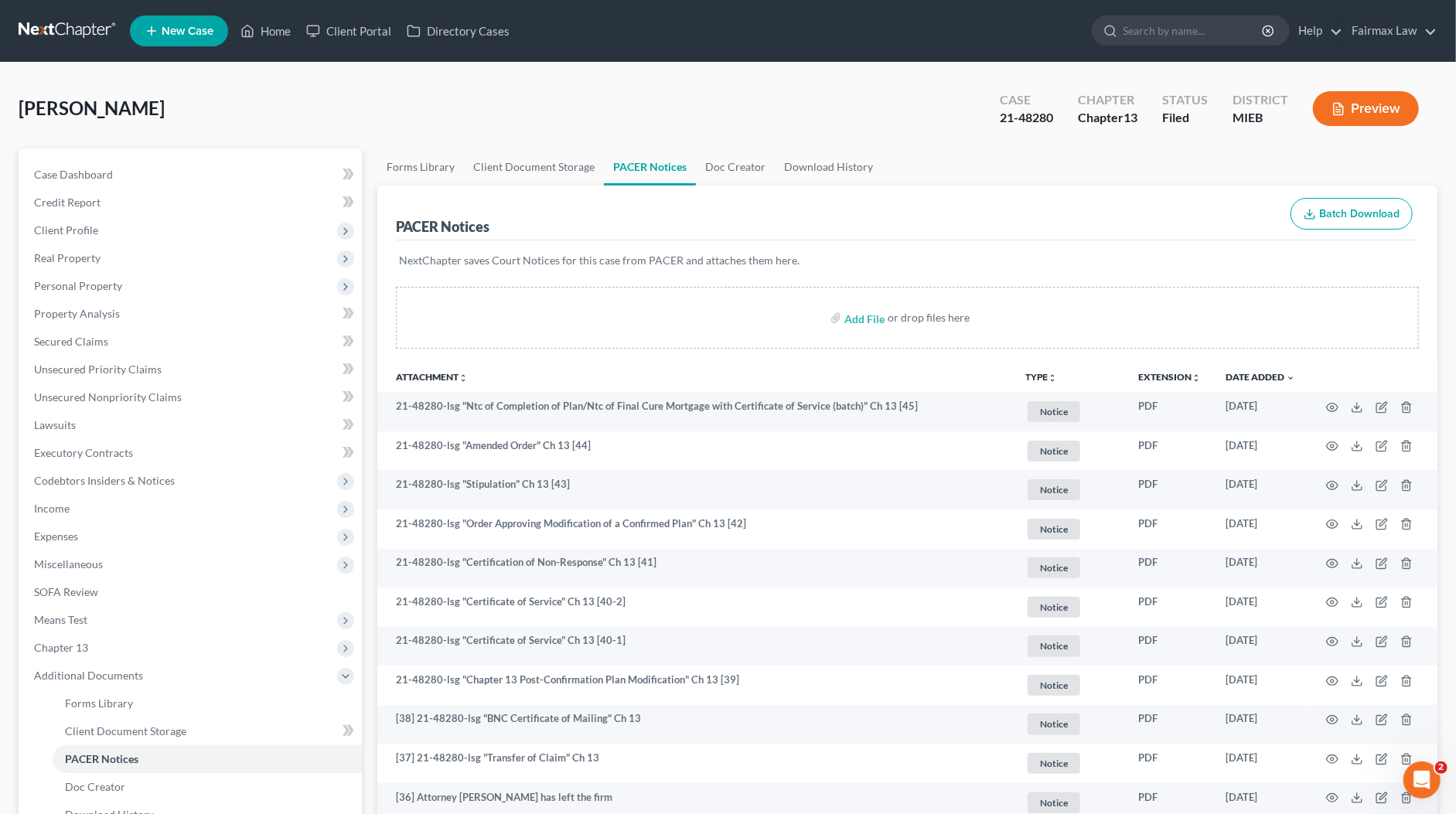
scroll to position [1123, 0]
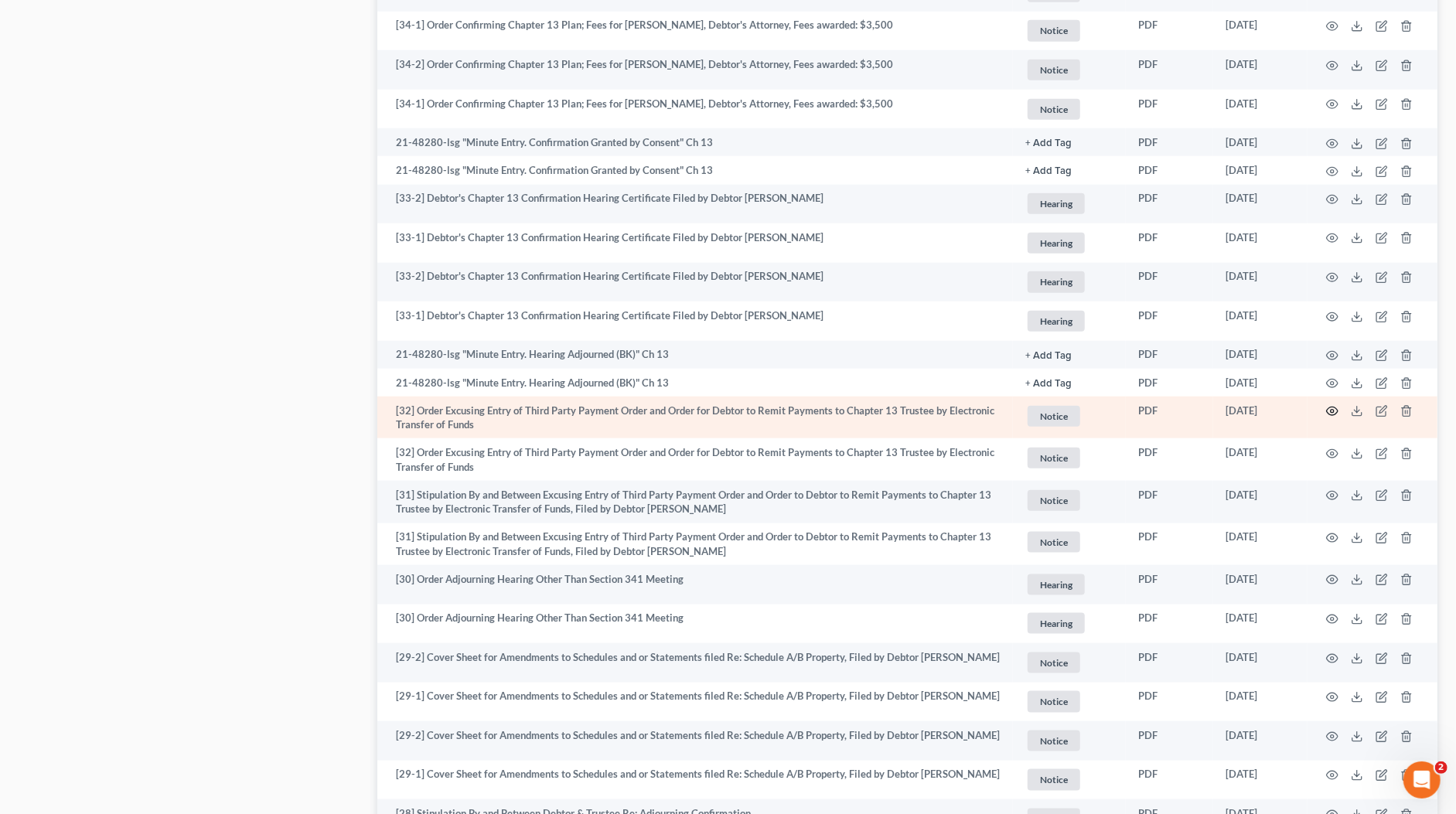
click at [1333, 410] on circle "button" at bounding box center [1332, 412] width 3 height 3
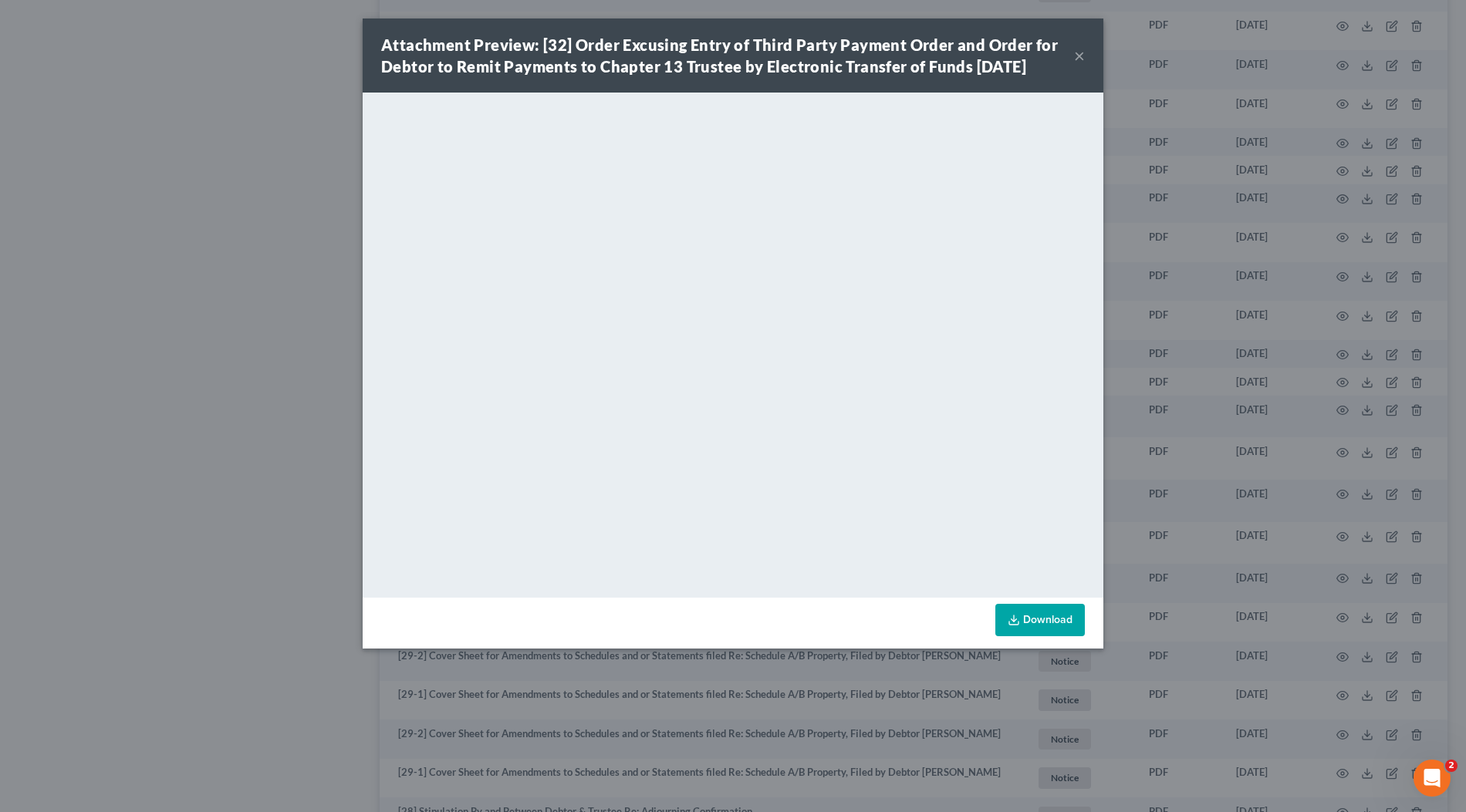
click at [1230, 334] on div "Attachment Preview: [32] Order Excusing Entry of Third Party Payment Order and …" at bounding box center [733, 406] width 1466 height 812
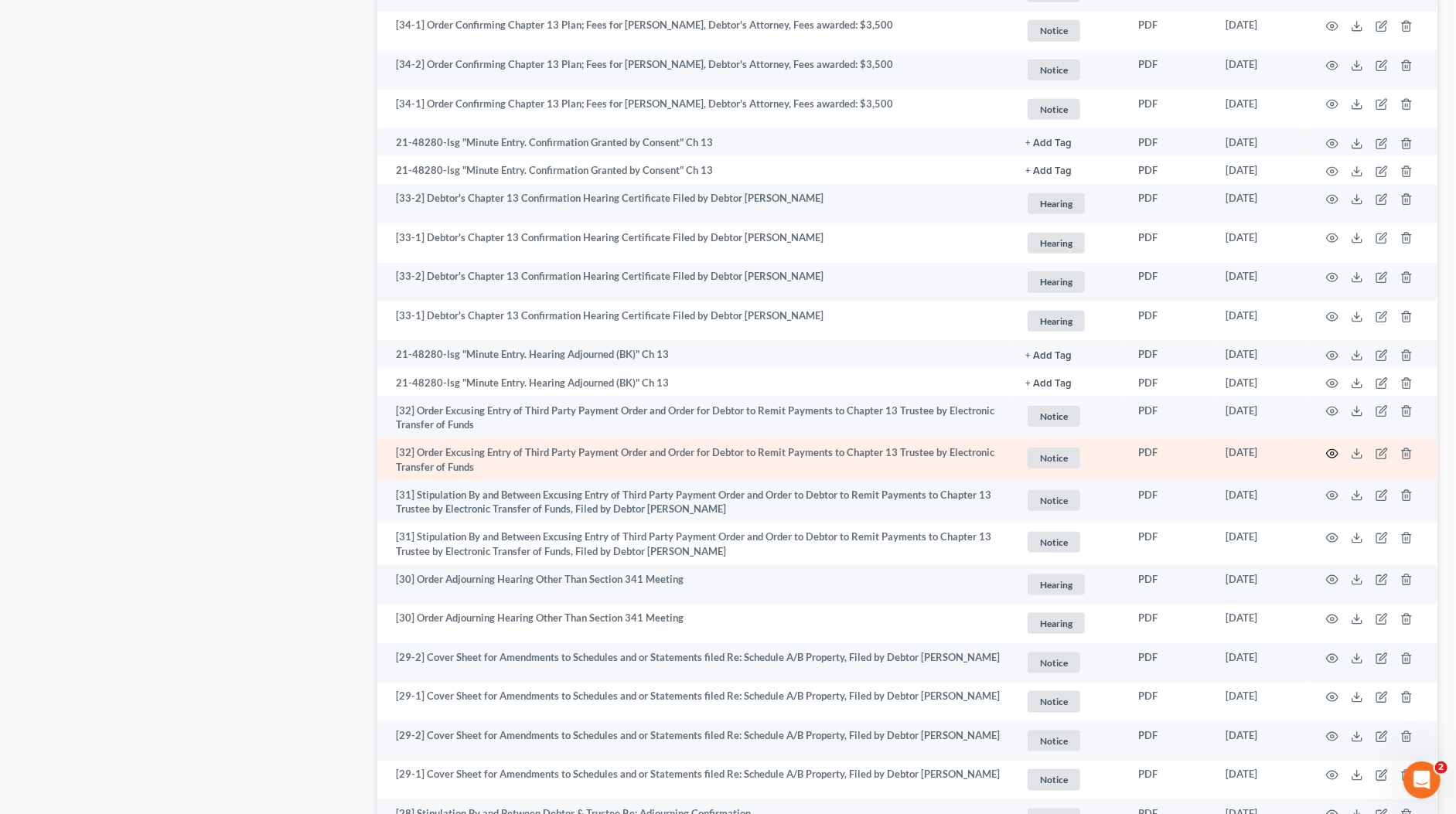
click at [1332, 448] on icon "button" at bounding box center [1332, 454] width 12 height 12
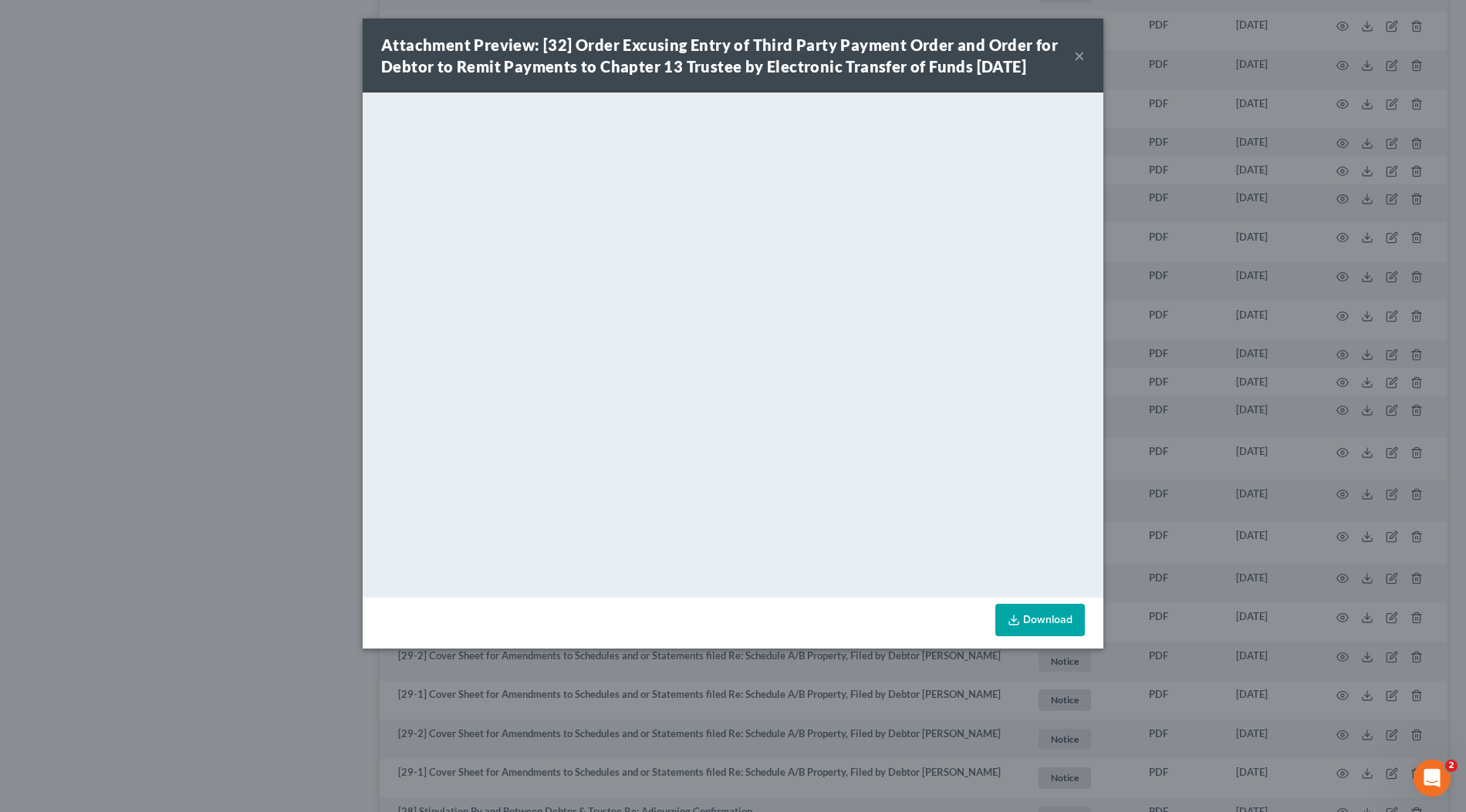
click at [1294, 69] on div "Attachment Preview: [32] Order Excusing Entry of Third Party Payment Order and …" at bounding box center [733, 406] width 1466 height 812
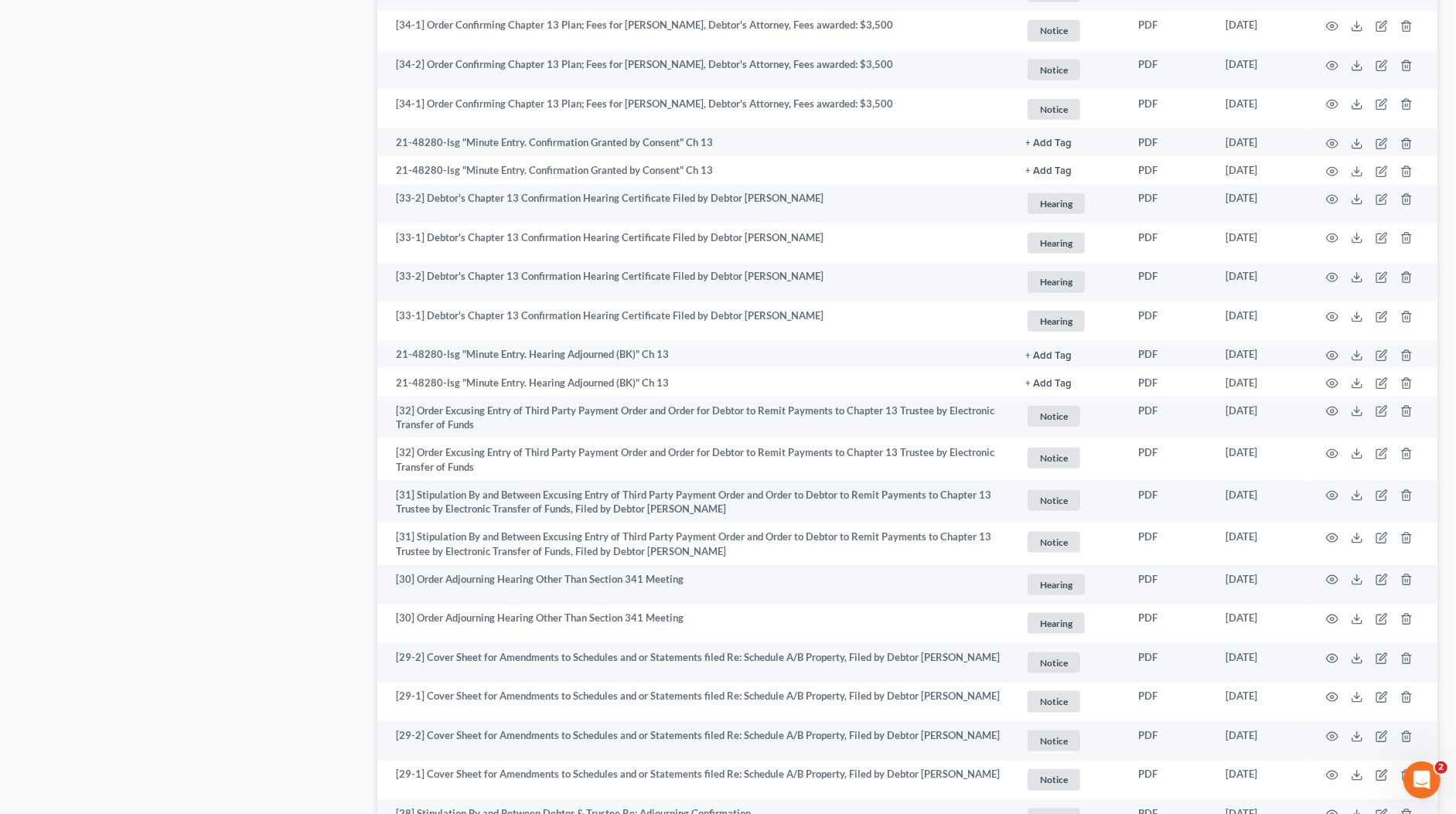
scroll to position [0, 0]
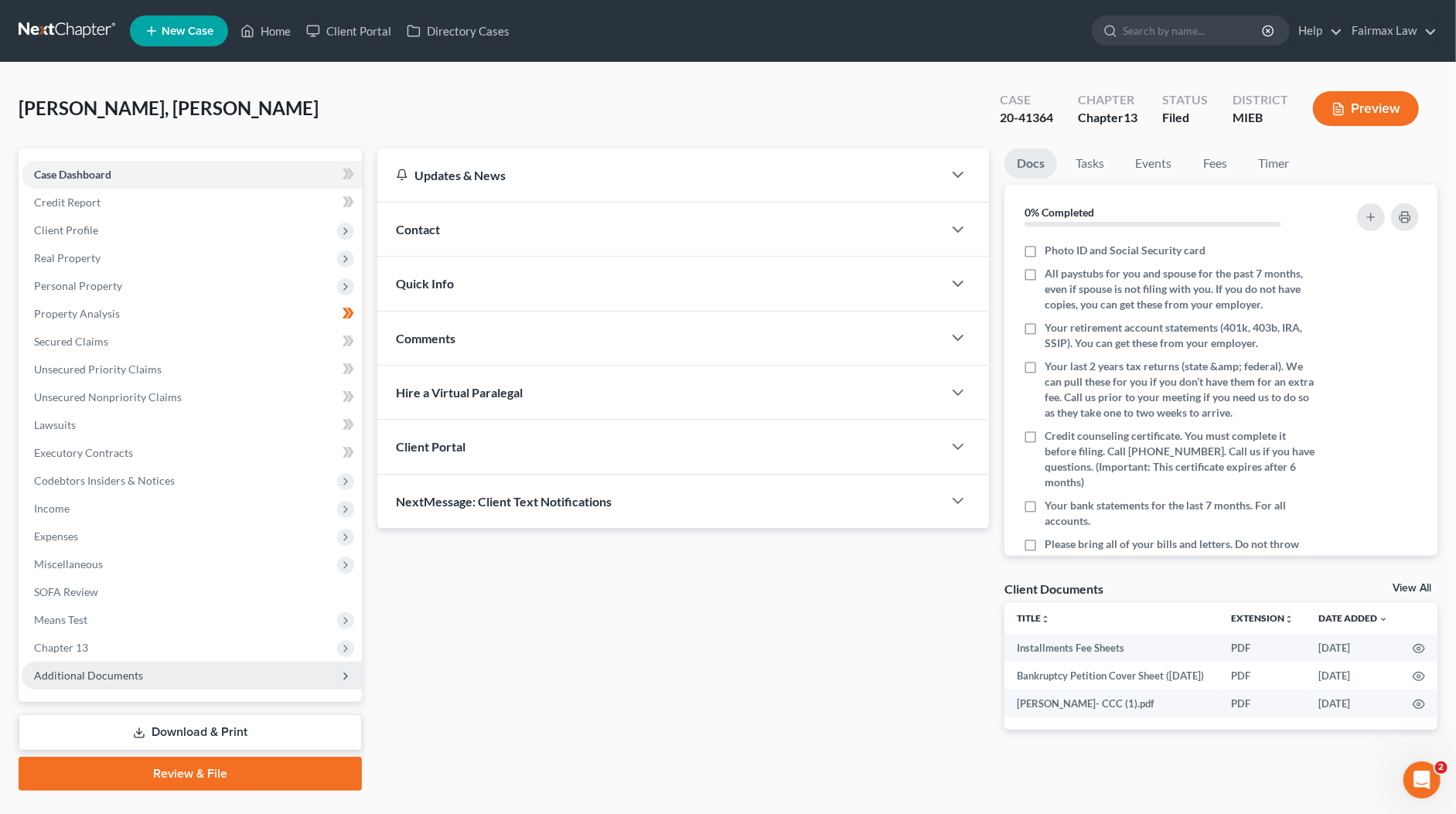
click at [109, 680] on span "Additional Documents" at bounding box center [89, 675] width 109 height 13
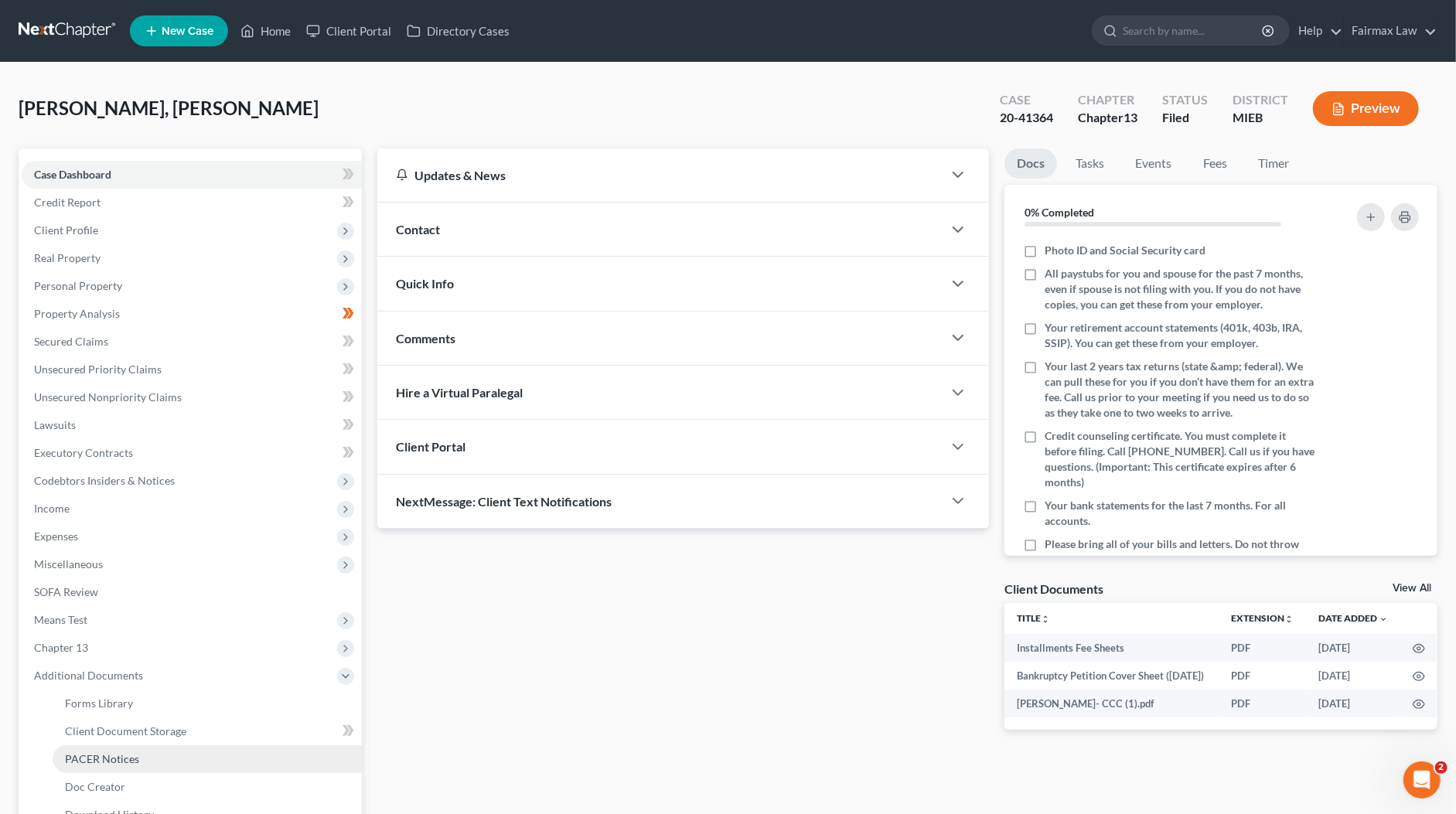
click at [90, 756] on span "PACER Notices" at bounding box center [102, 759] width 74 height 13
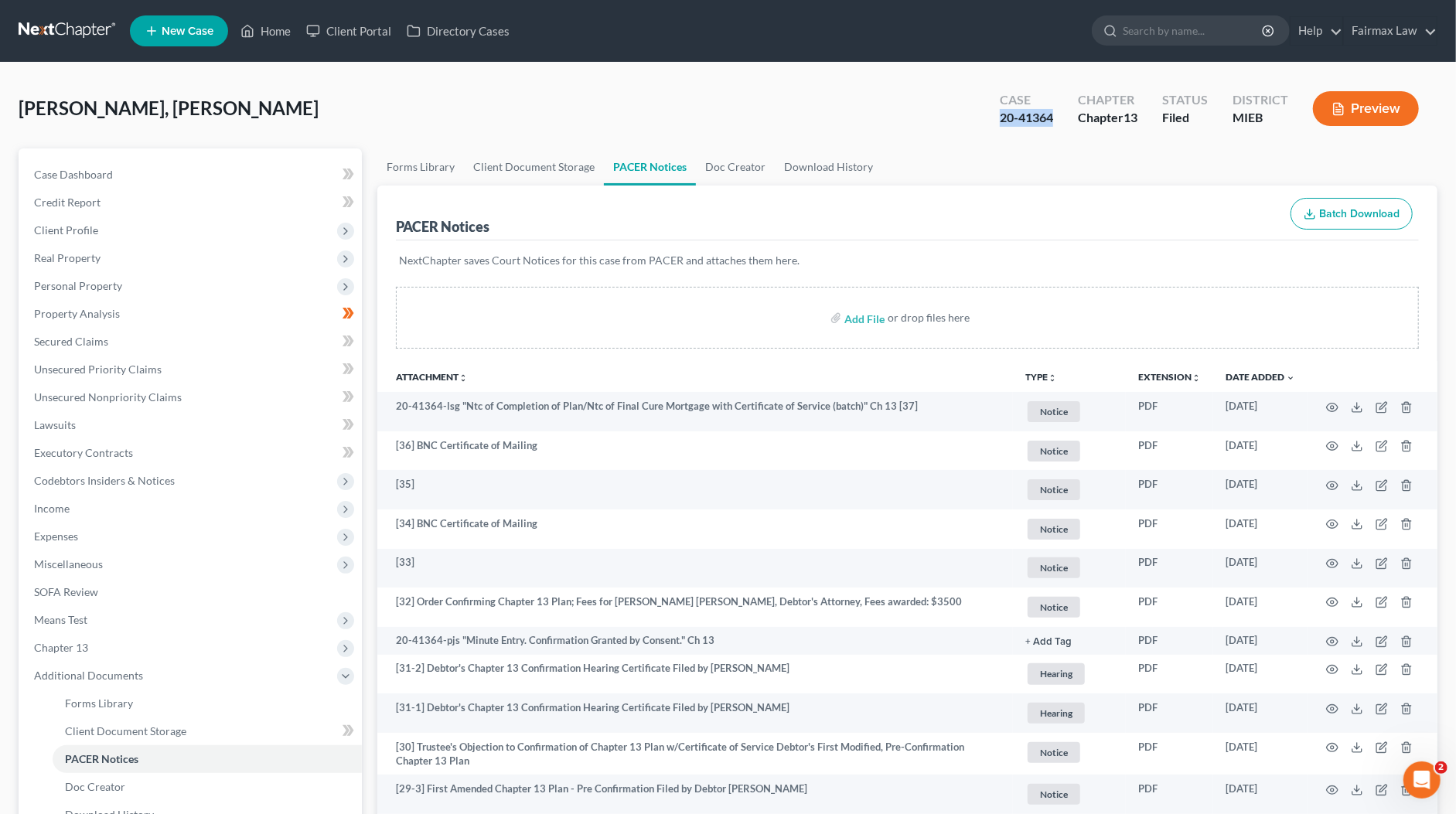
drag, startPoint x: 1055, startPoint y: 120, endPoint x: 972, endPoint y: 120, distance: 83.0
click at [972, 120] on div "Irby Jr., Solomon Upgraded Case 20-41364 Chapter Chapter 13 Status Filed Distri…" at bounding box center [728, 115] width 1419 height 67
copy div "20-41364"
drag, startPoint x: 91, startPoint y: 265, endPoint x: 98, endPoint y: 252, distance: 14.8
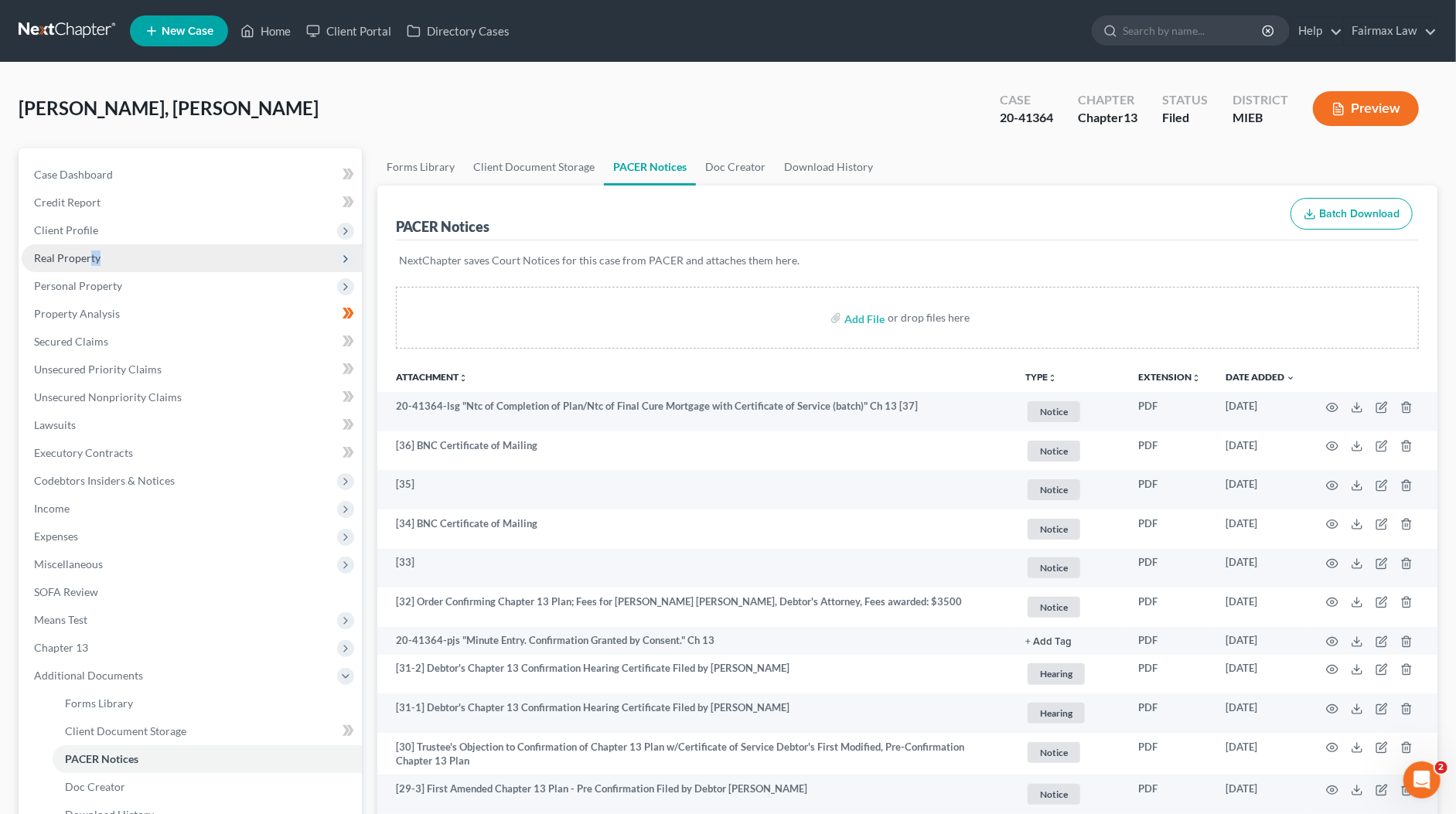
click at [91, 264] on span "Real Property" at bounding box center [191, 259] width 340 height 28
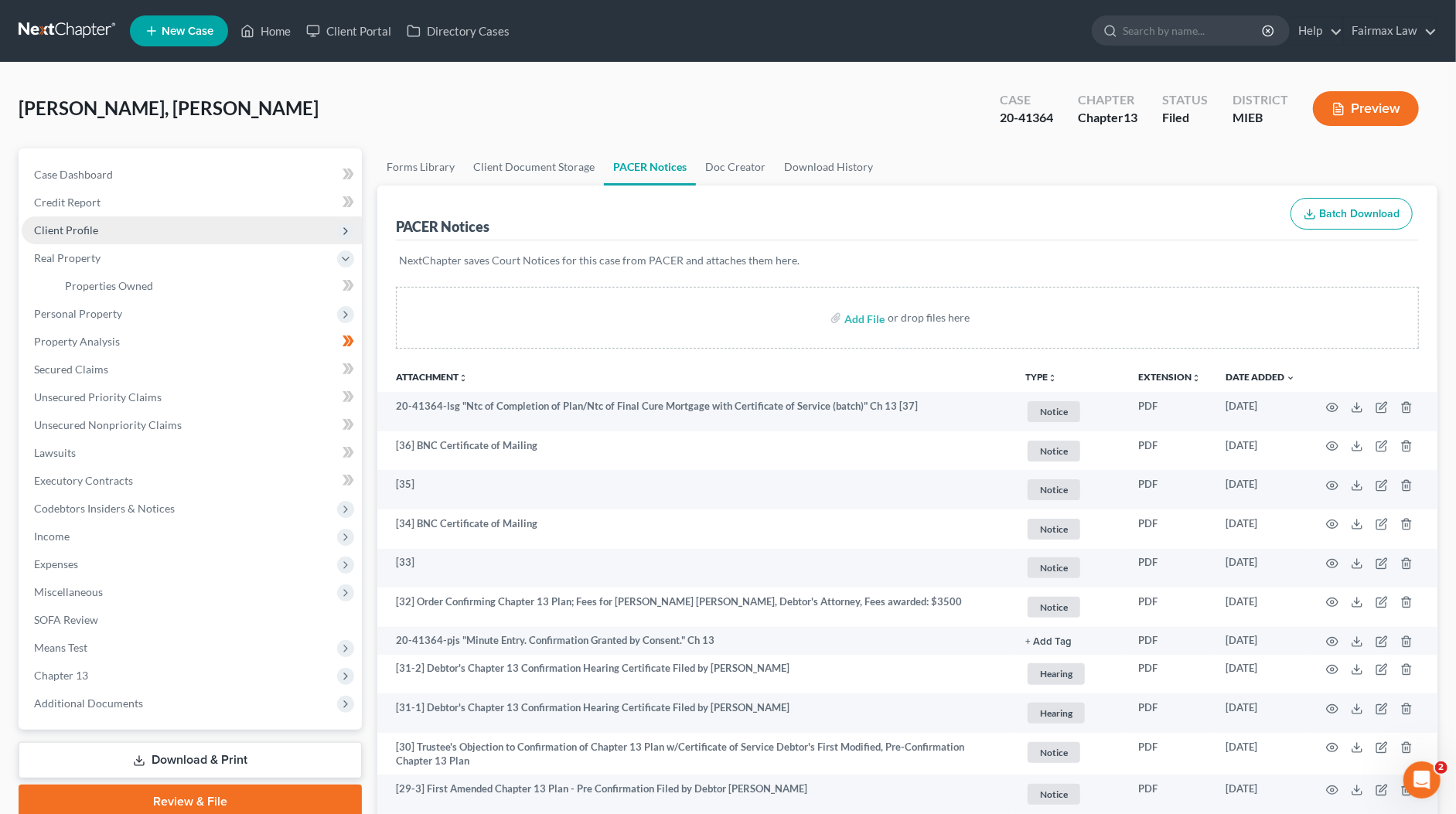
click at [101, 235] on span "Client Profile" at bounding box center [191, 230] width 340 height 28
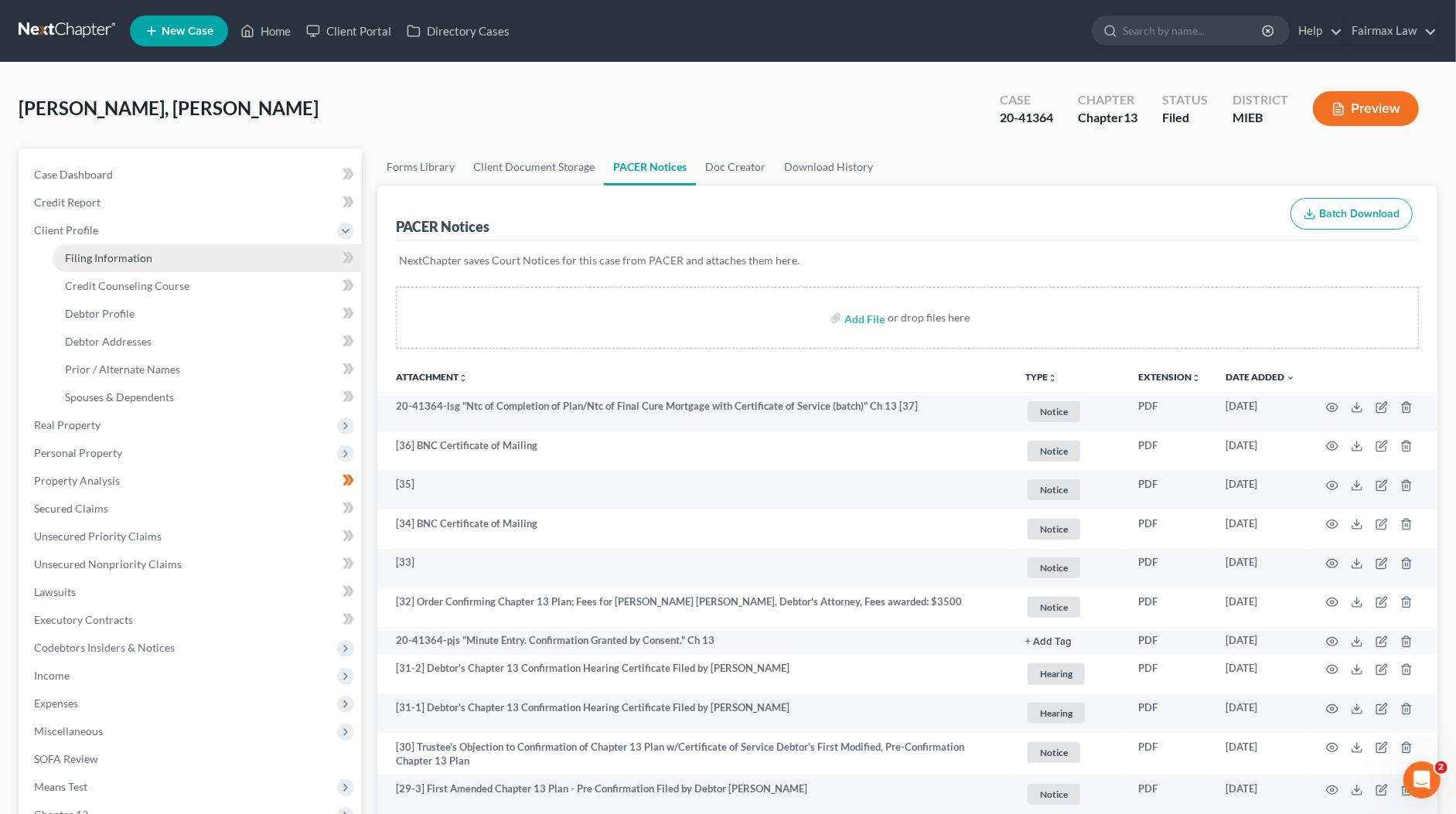
click at [120, 262] on span "Filing Information" at bounding box center [109, 258] width 87 height 13
select select "1"
select select "0"
select select "3"
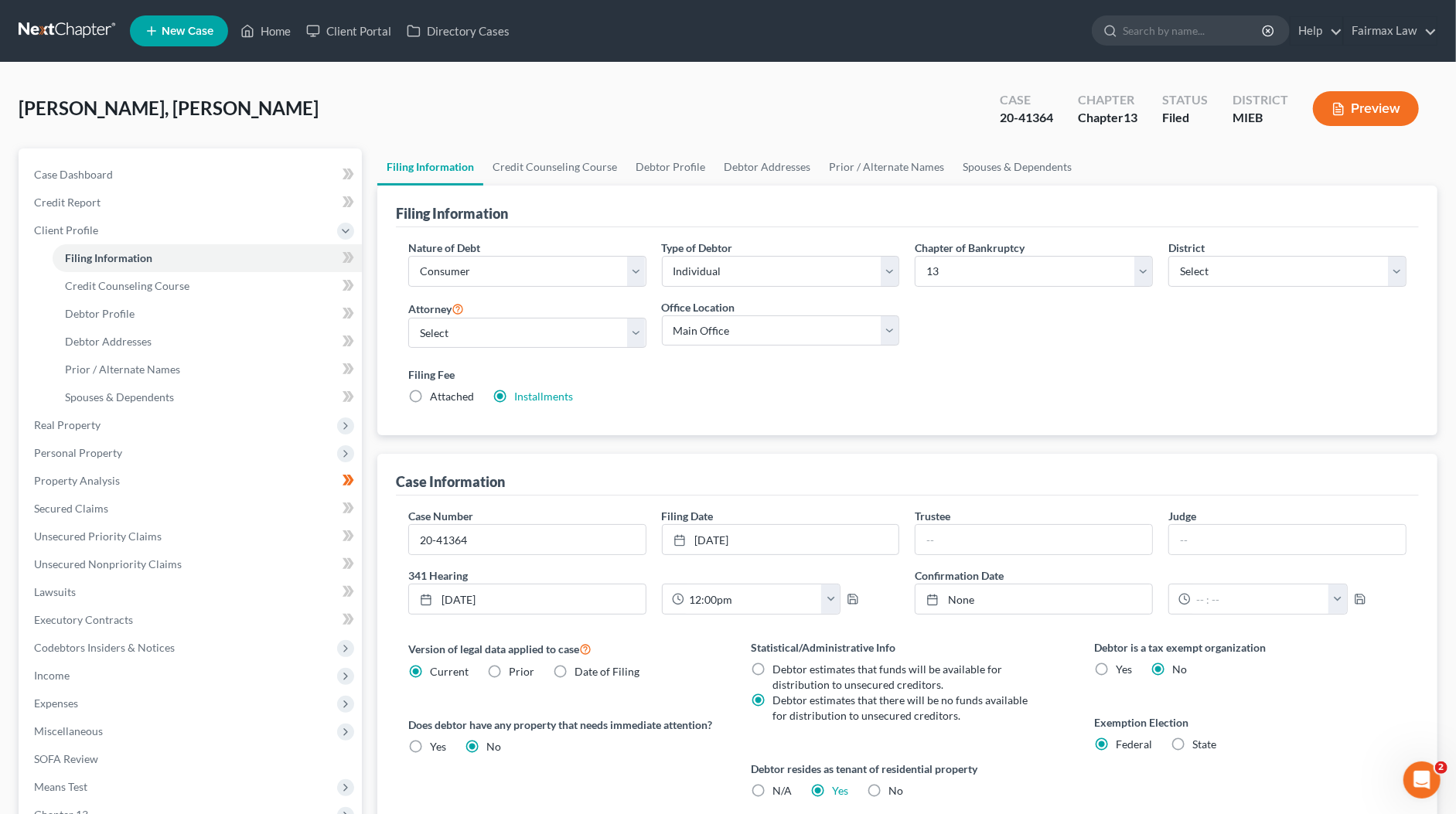
click at [1022, 113] on div "20-41364" at bounding box center [1026, 118] width 53 height 18
copy div "20-41364"
click at [1367, 104] on button "Preview" at bounding box center [1366, 109] width 106 height 35
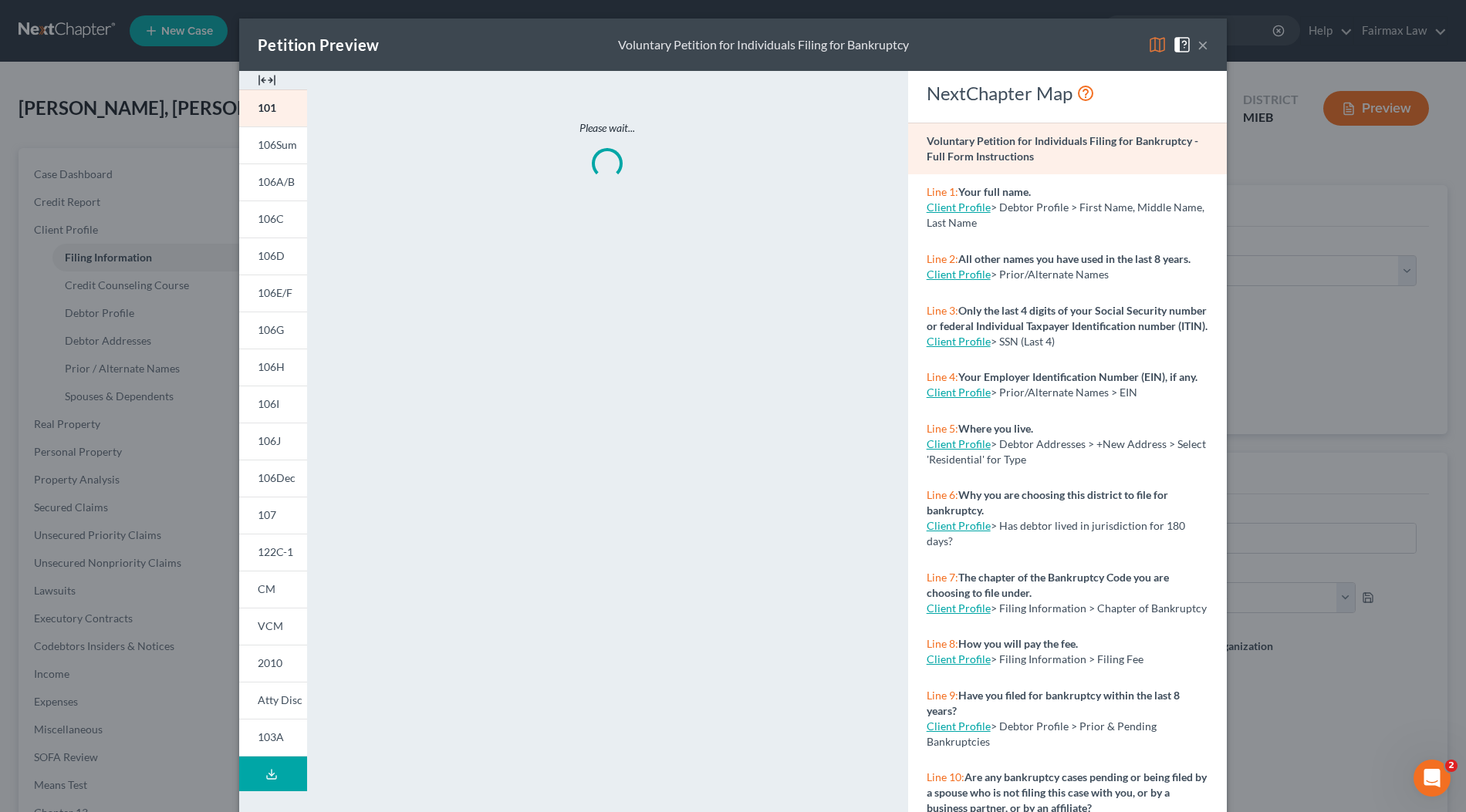
click at [258, 82] on img at bounding box center [267, 80] width 19 height 19
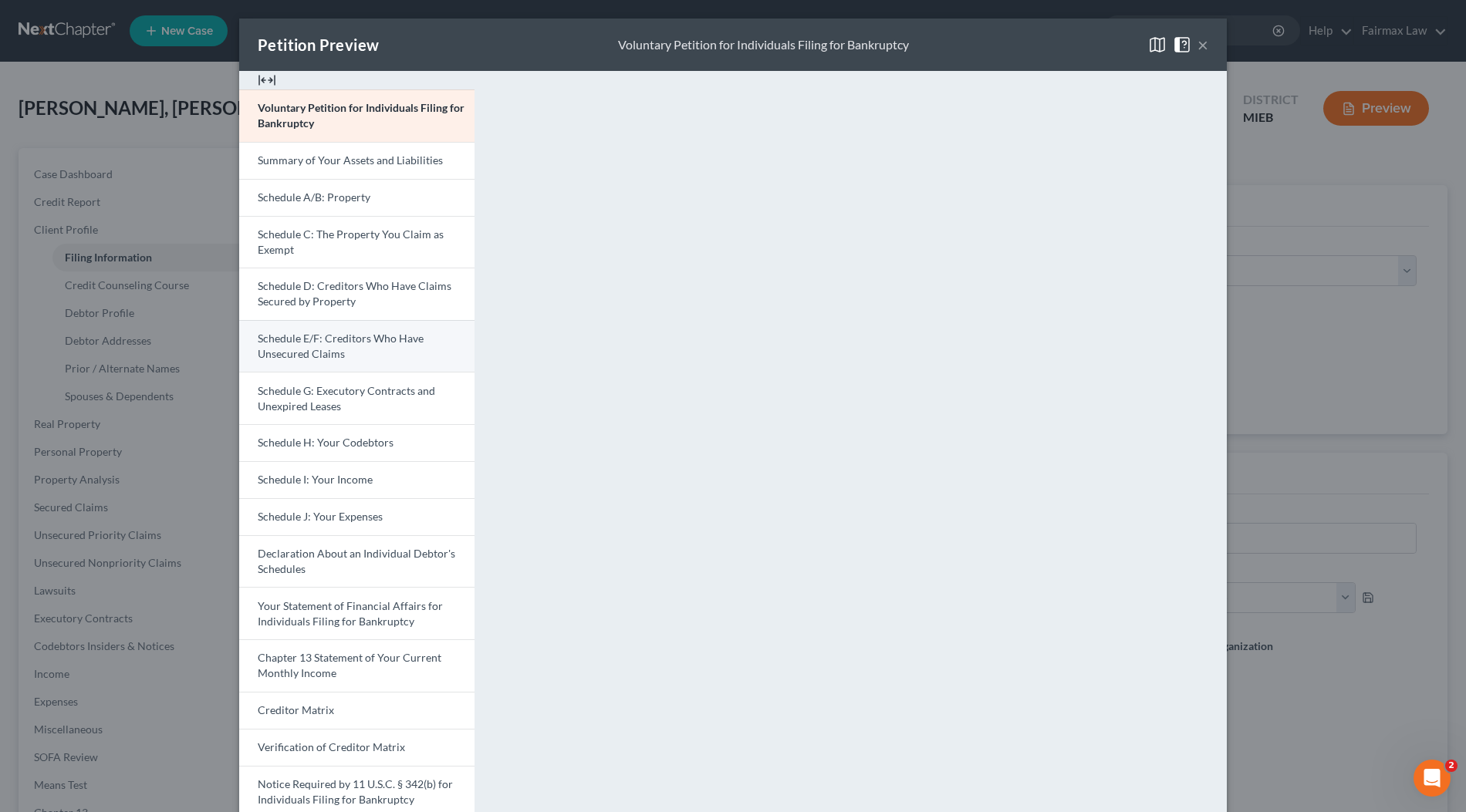
click at [368, 355] on link "Schedule E/F: Creditors Who Have Unsecured Claims" at bounding box center [357, 346] width 235 height 52
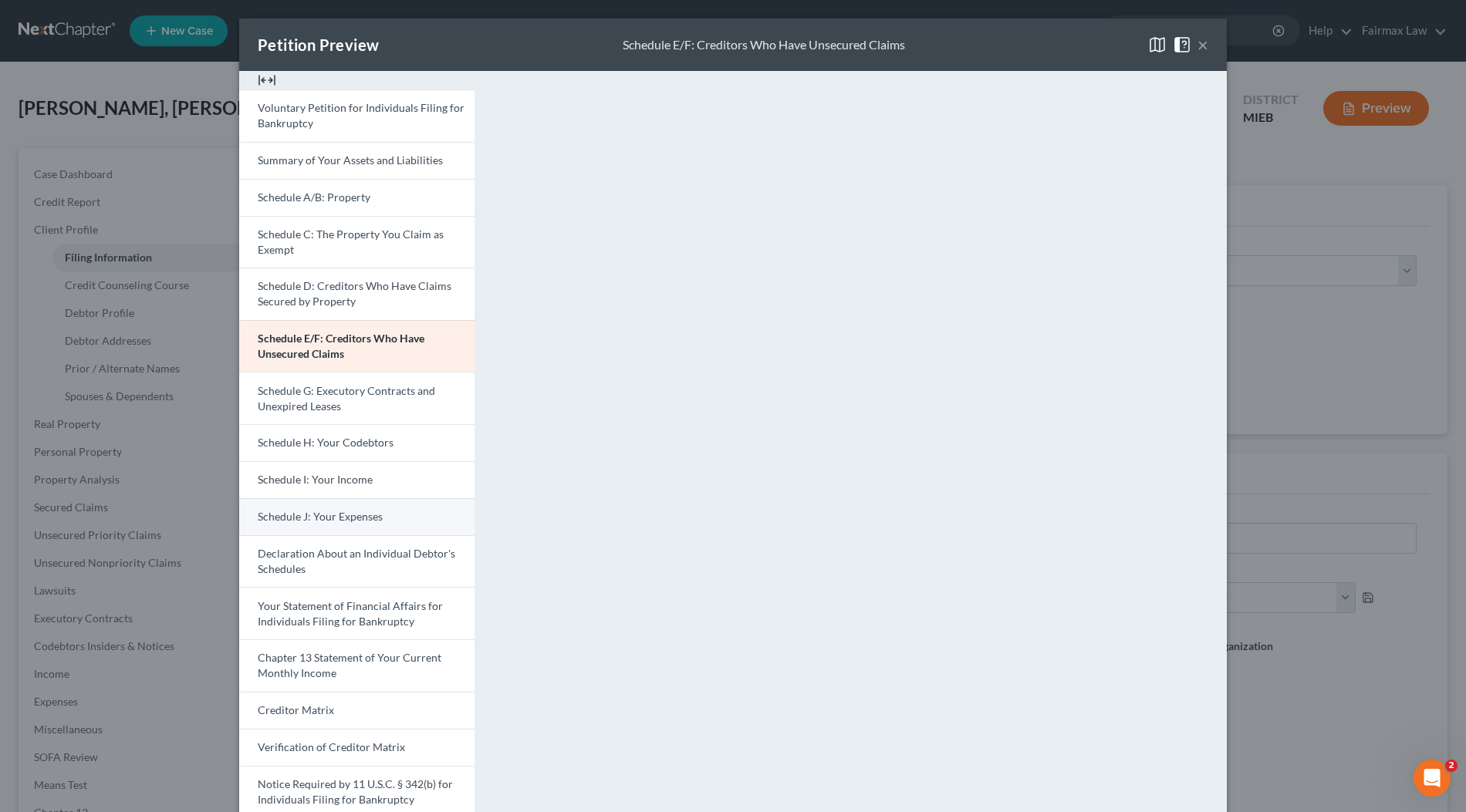
click at [351, 510] on span "Schedule J: Your Expenses" at bounding box center [320, 516] width 125 height 13
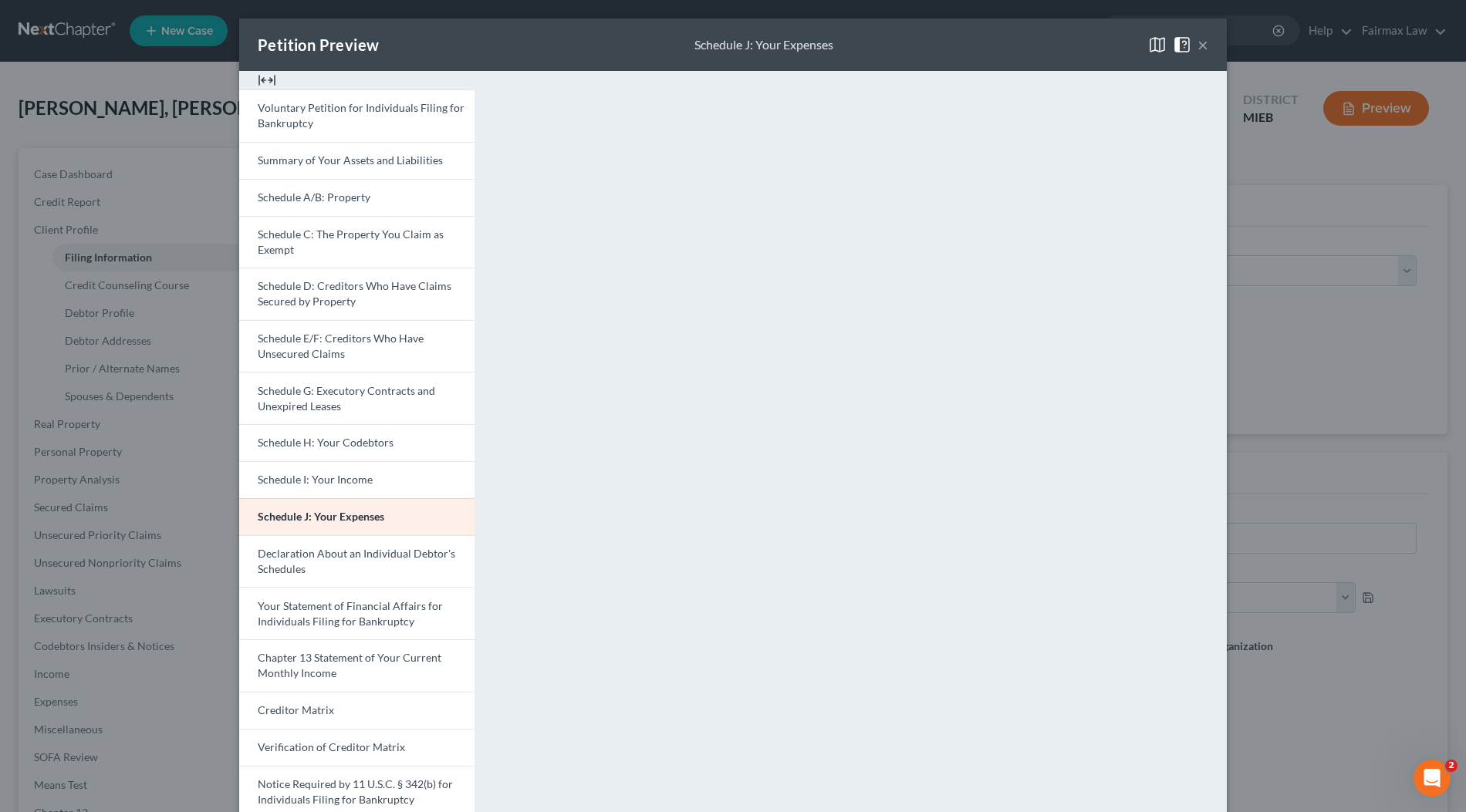
click at [1251, 284] on div "Petition Preview Schedule J: Your Expenses × Voluntary Petition for Individuals…" at bounding box center [733, 406] width 1466 height 812
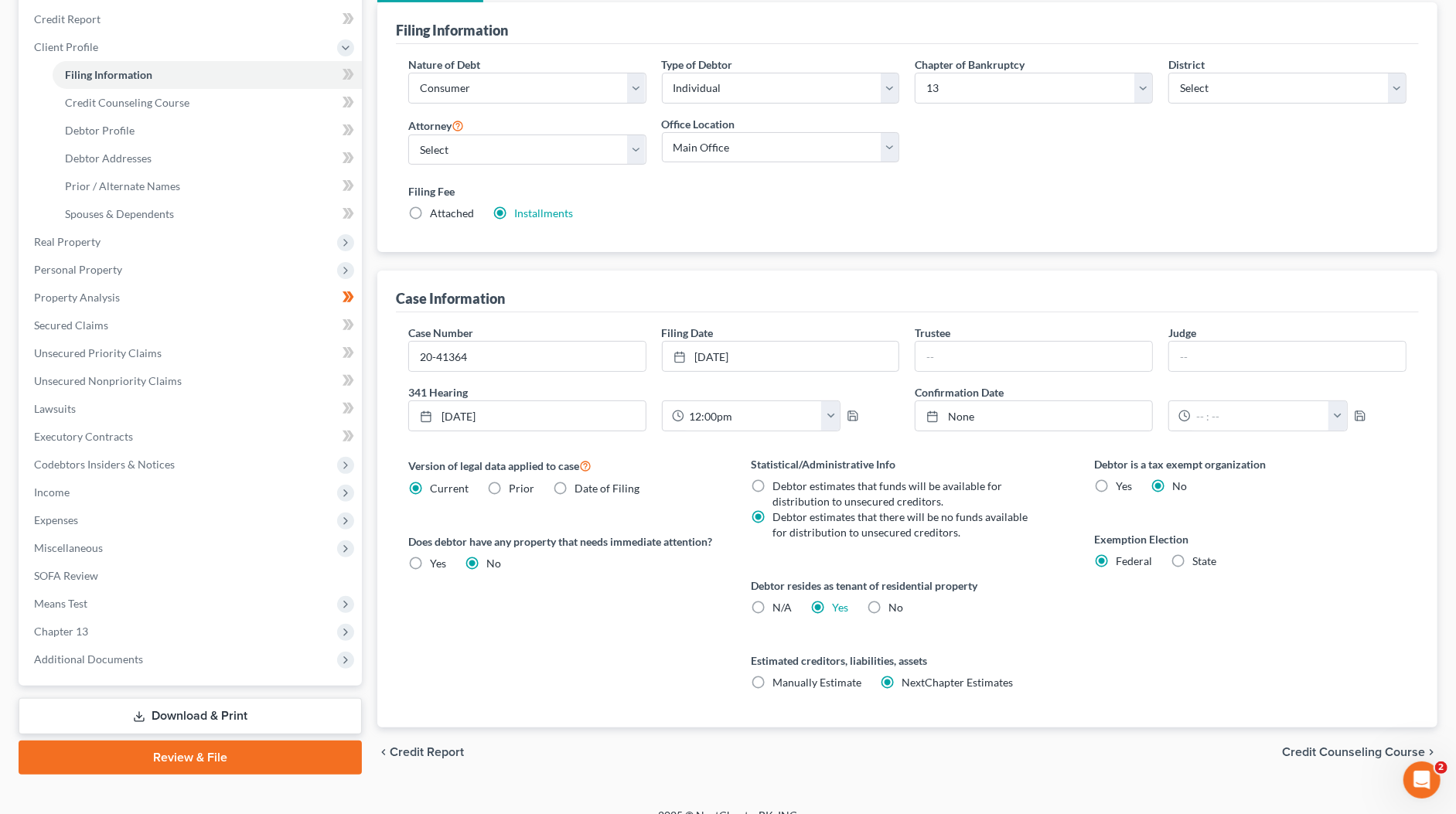
scroll to position [199, 0]
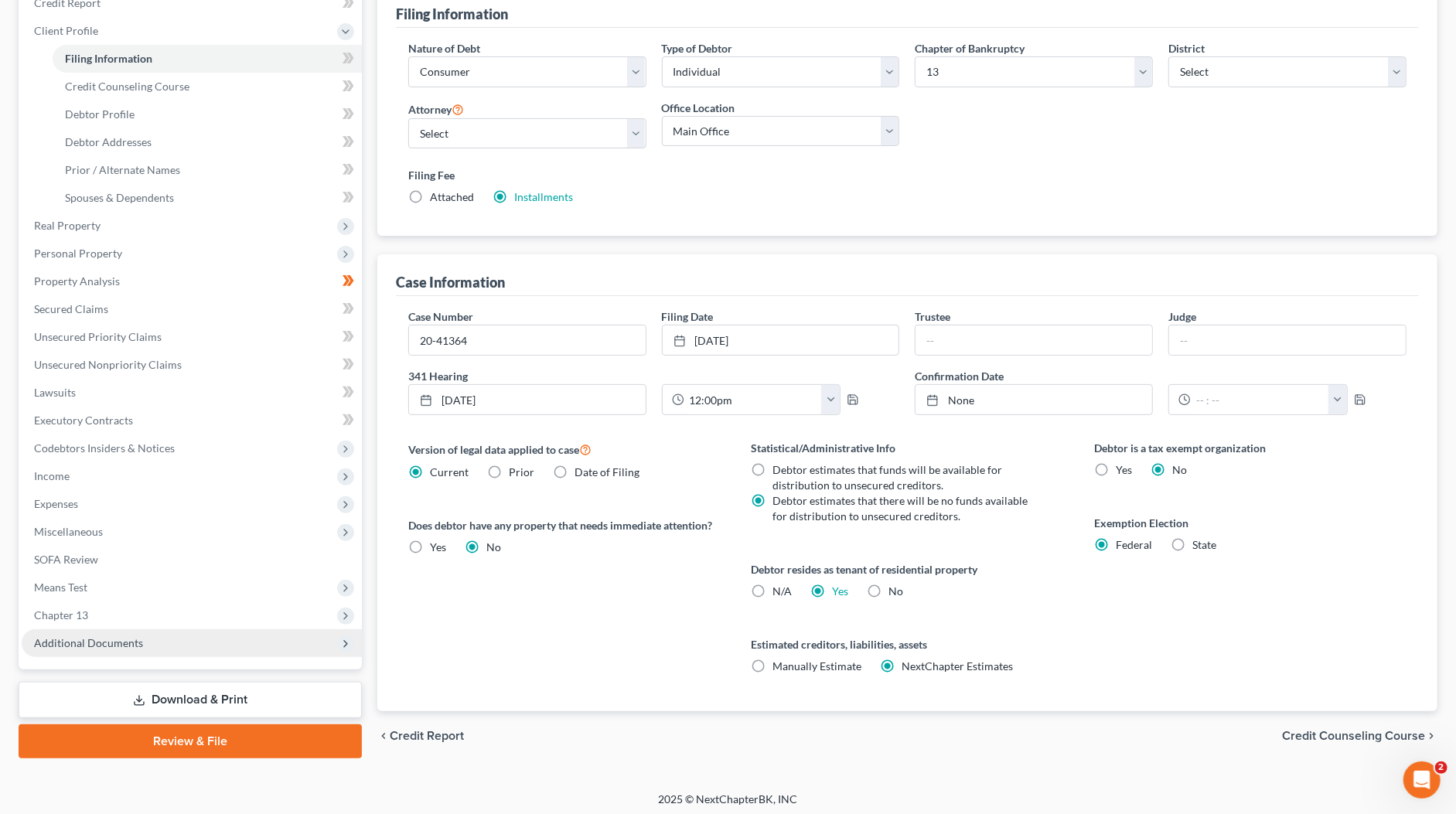
click at [120, 643] on span "Additional Documents" at bounding box center [89, 643] width 109 height 13
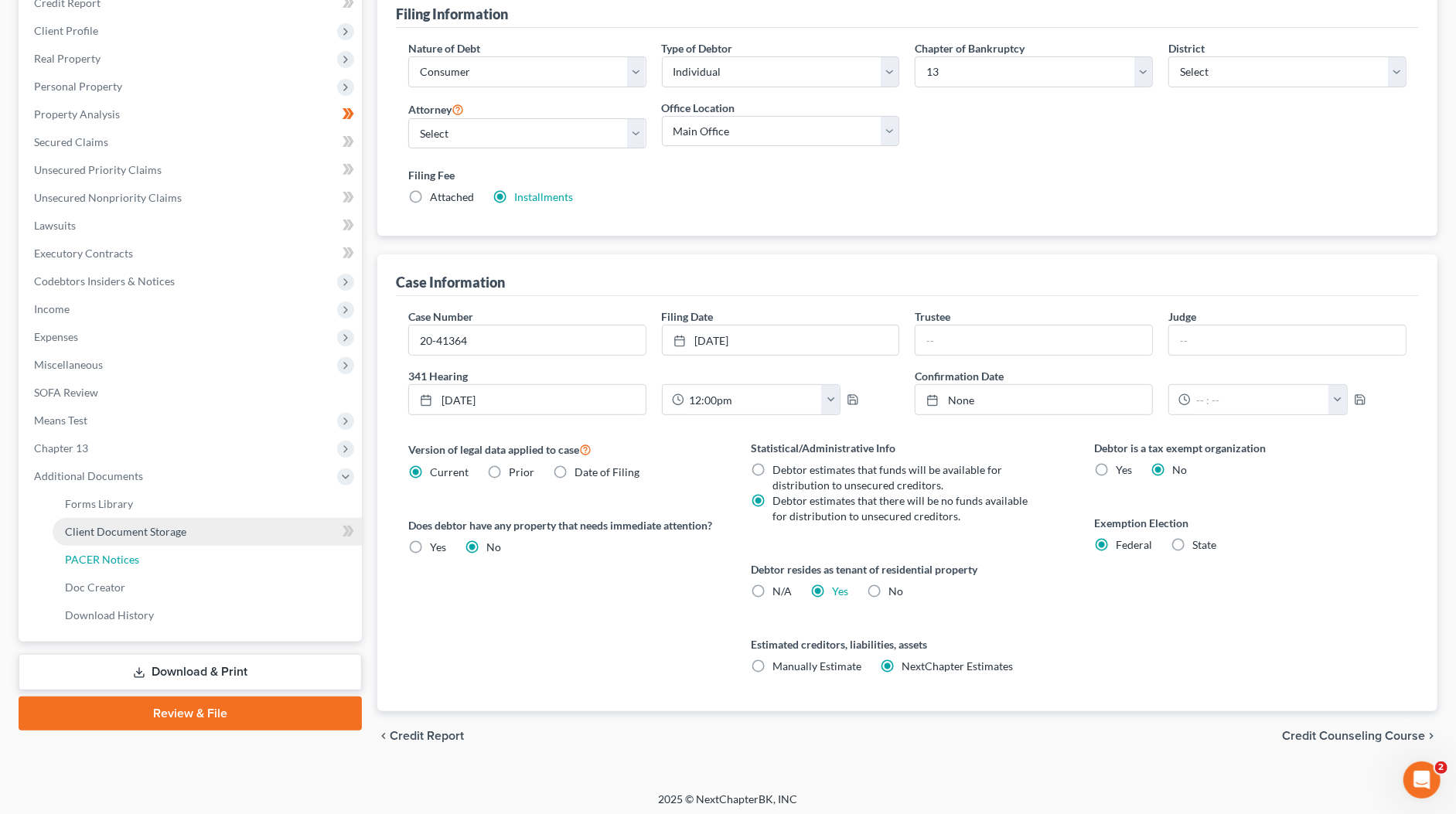
click at [105, 565] on link "PACER Notices" at bounding box center [207, 560] width 309 height 28
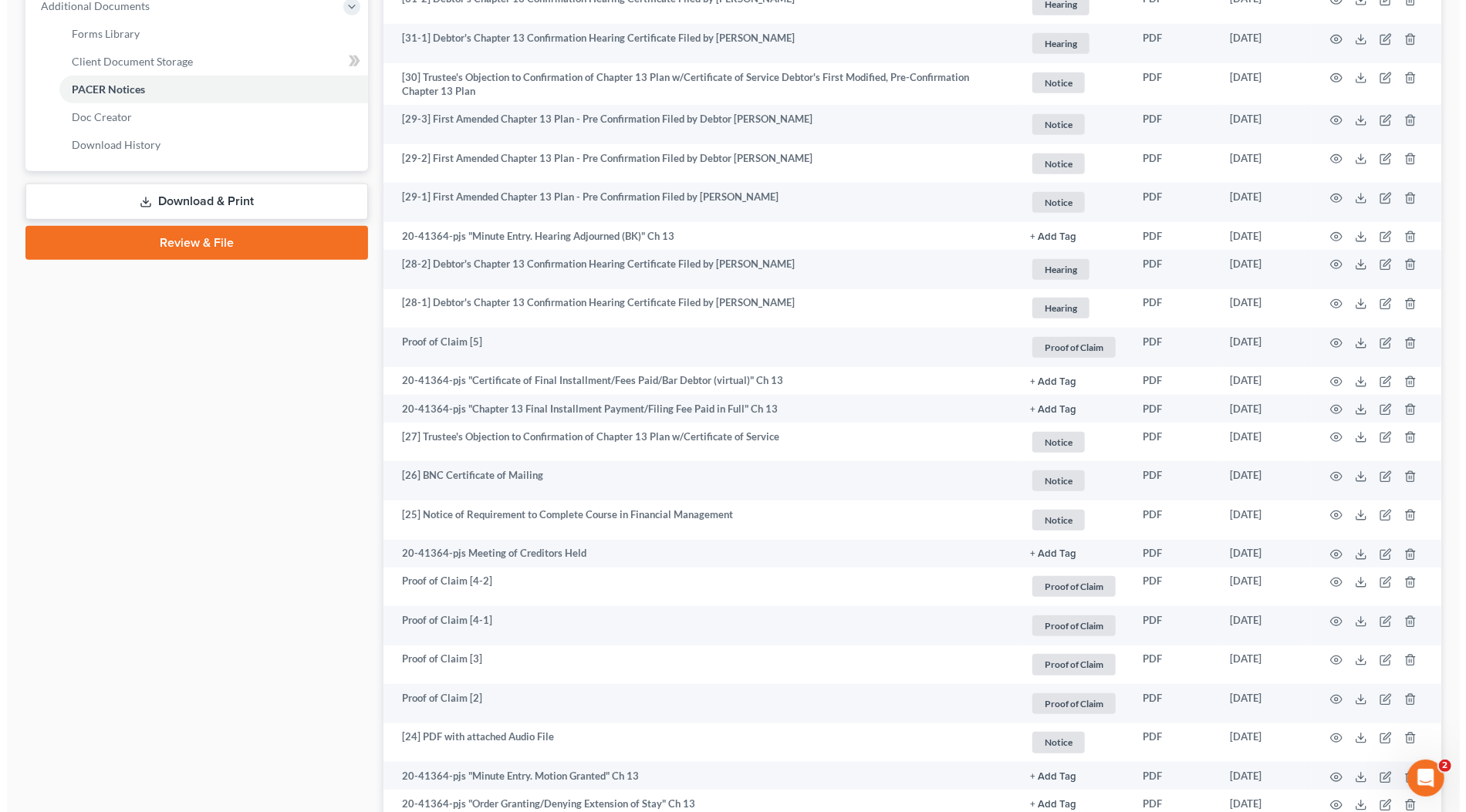
scroll to position [1168, 0]
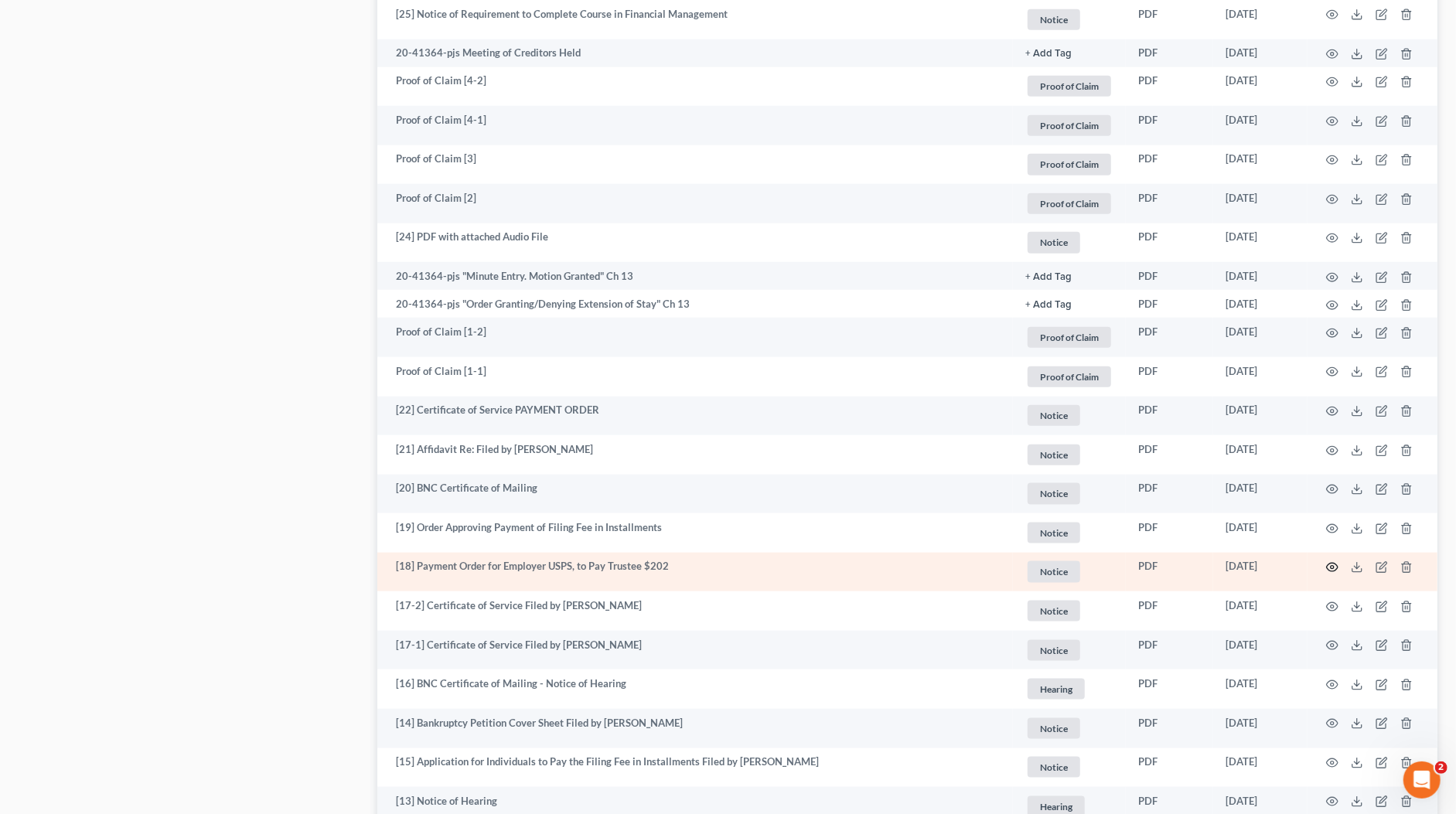
click at [1330, 566] on circle "button" at bounding box center [1332, 567] width 3 height 3
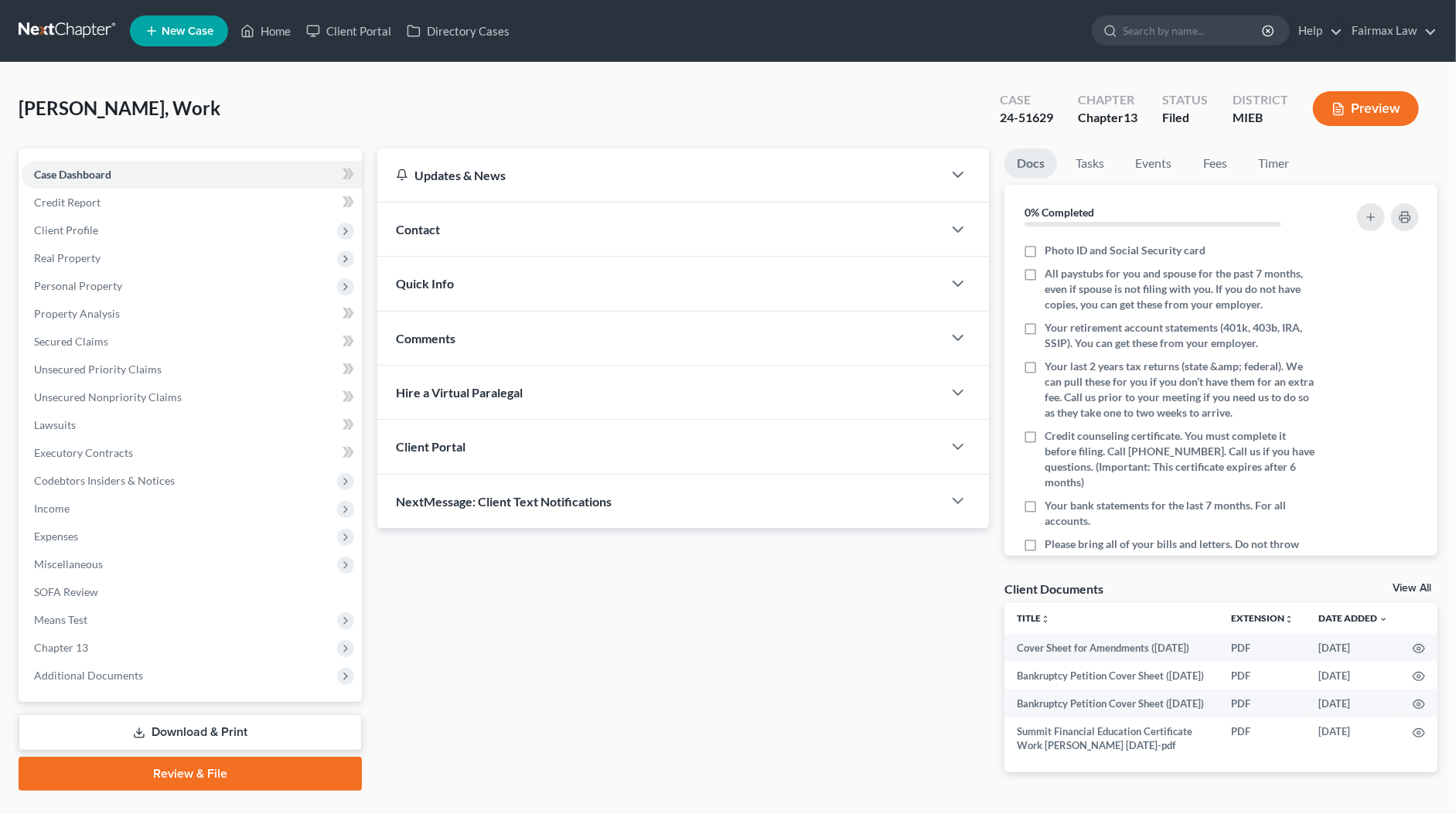
click at [1041, 116] on div "24-51629" at bounding box center [1026, 118] width 53 height 18
copy div "51629"
click at [93, 680] on span "Additional Documents" at bounding box center [89, 675] width 109 height 13
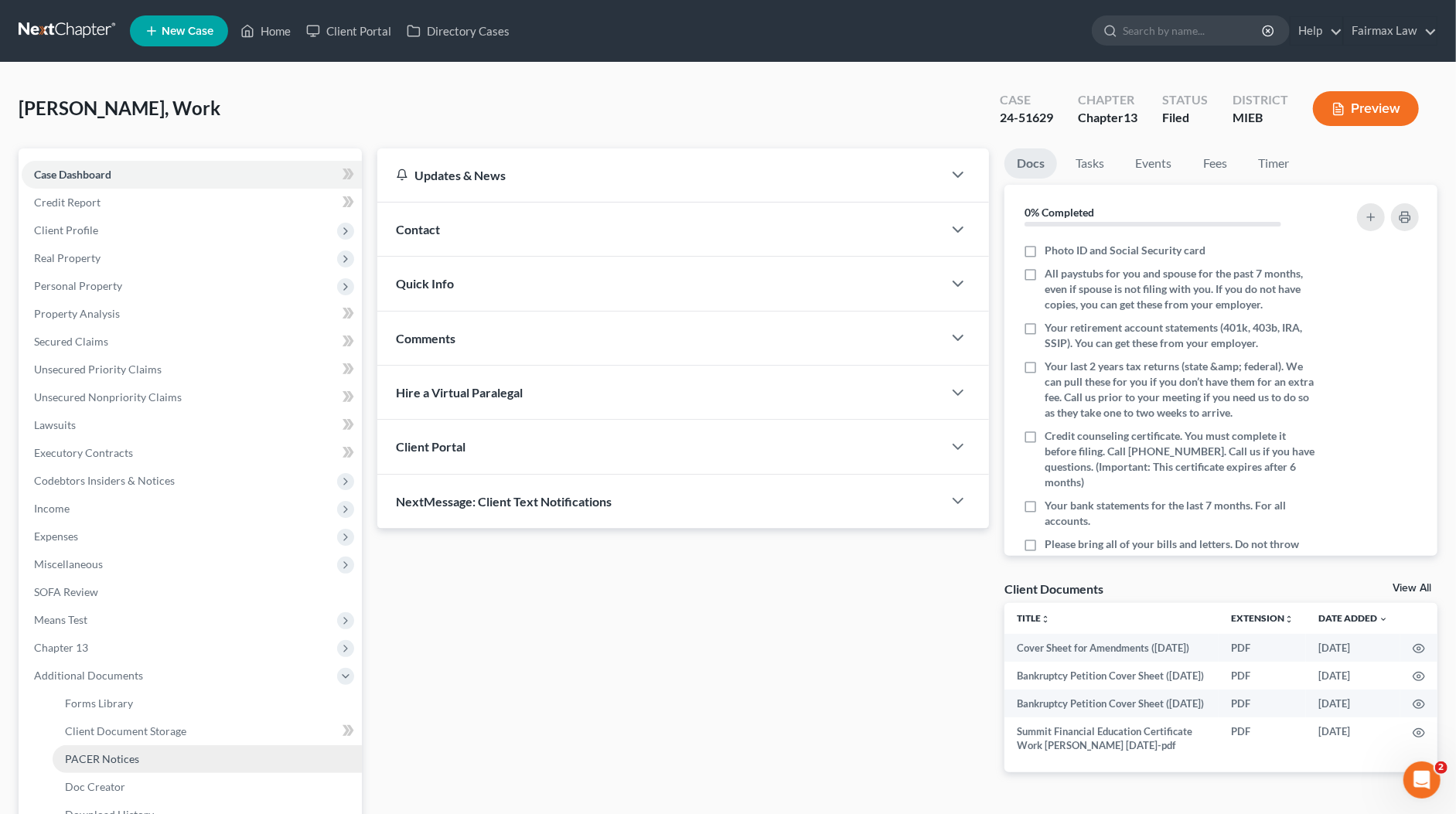
click at [95, 768] on link "PACER Notices" at bounding box center [207, 759] width 309 height 28
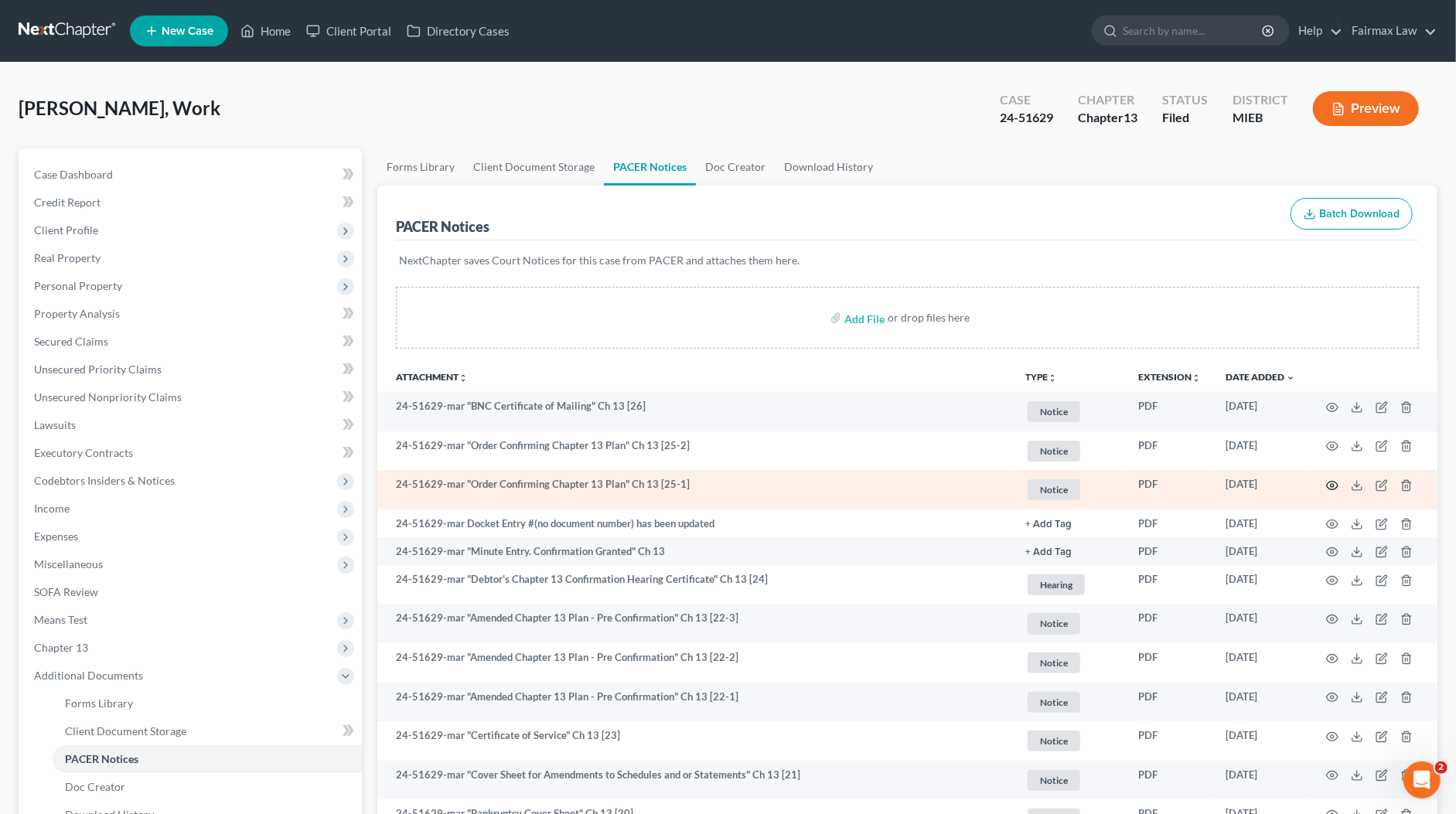
click at [1331, 484] on circle "button" at bounding box center [1332, 486] width 3 height 3
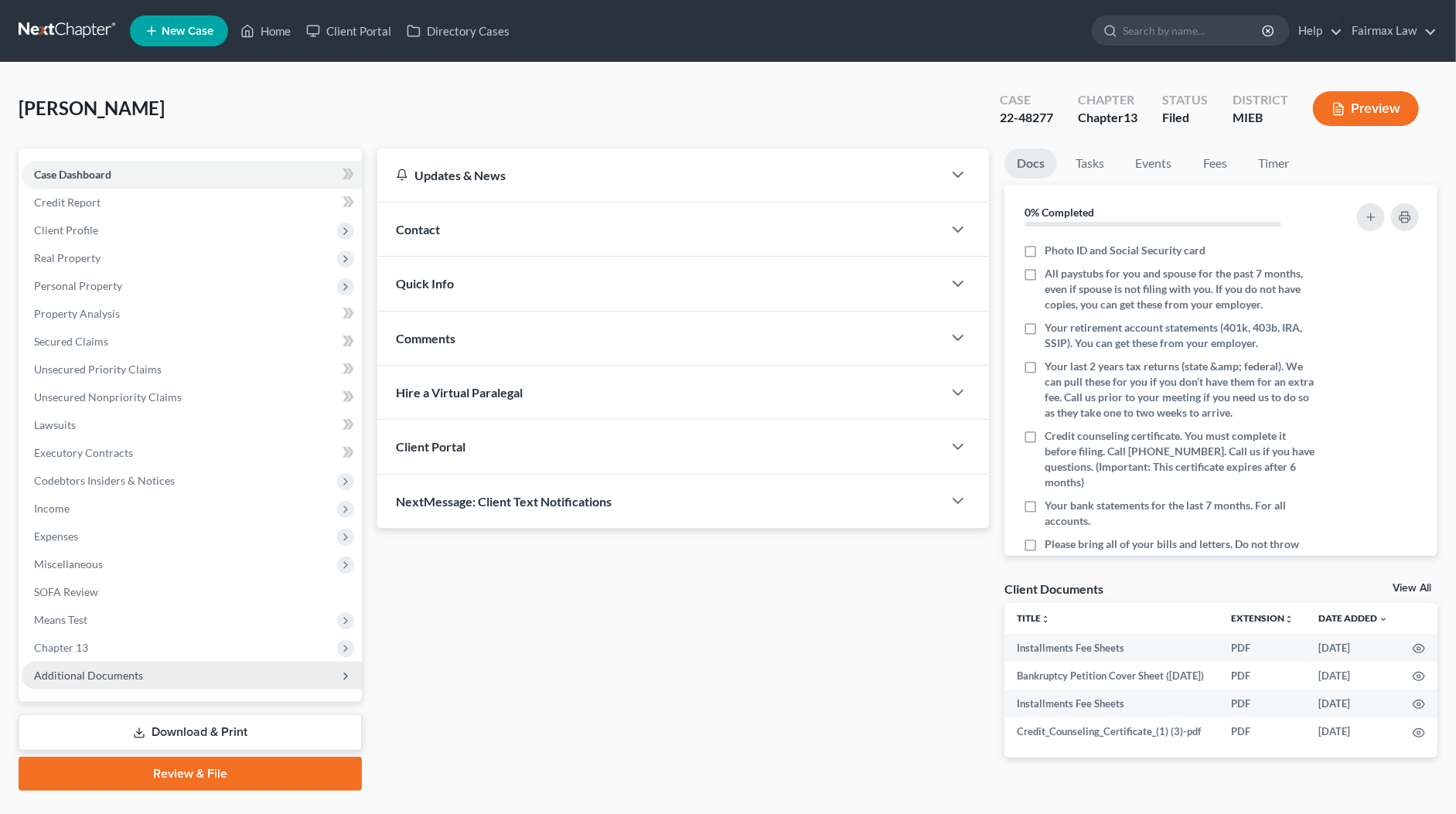
click at [139, 683] on span "Additional Documents" at bounding box center [191, 676] width 340 height 28
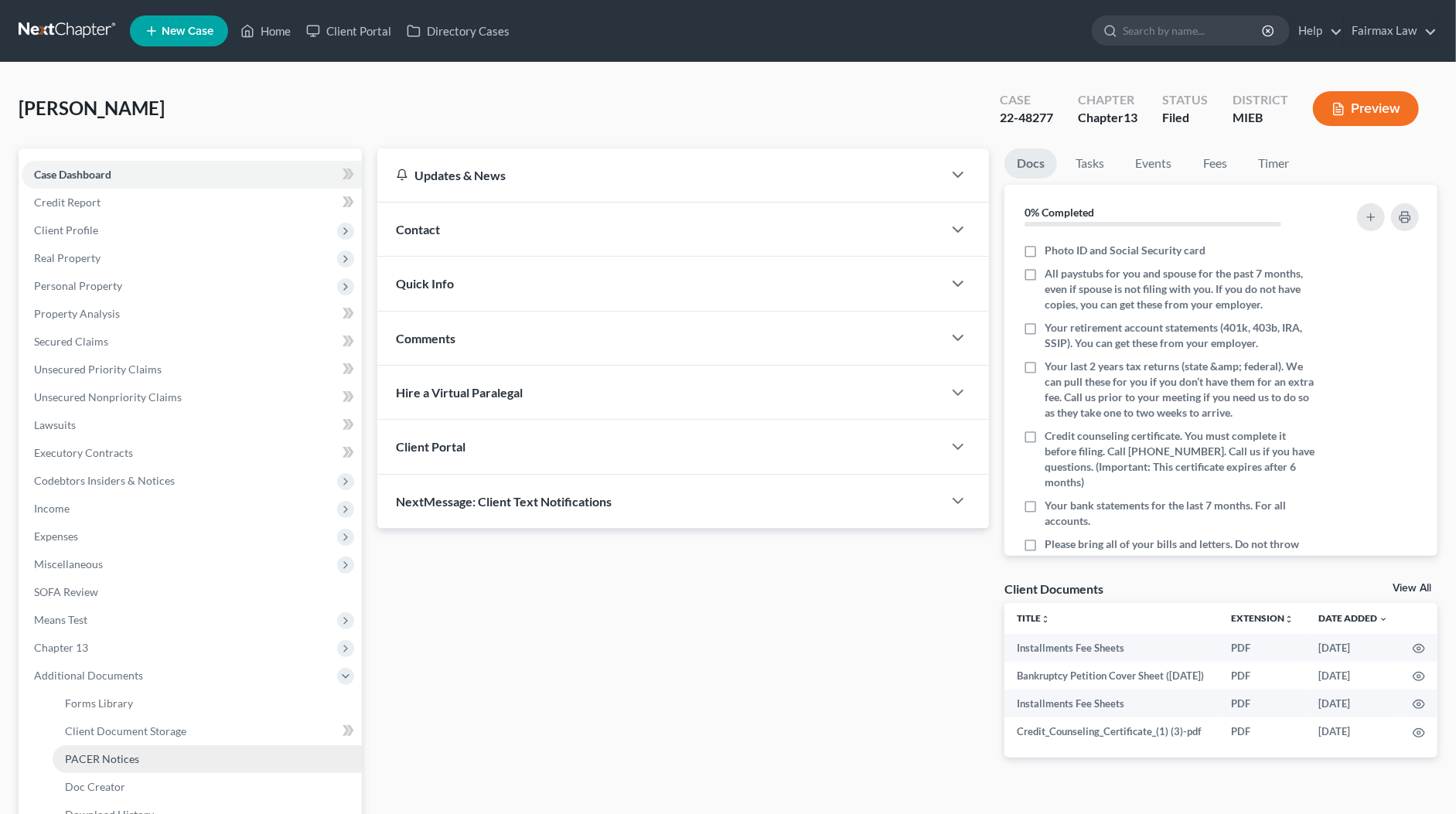
click at [128, 753] on span "PACER Notices" at bounding box center [102, 759] width 74 height 13
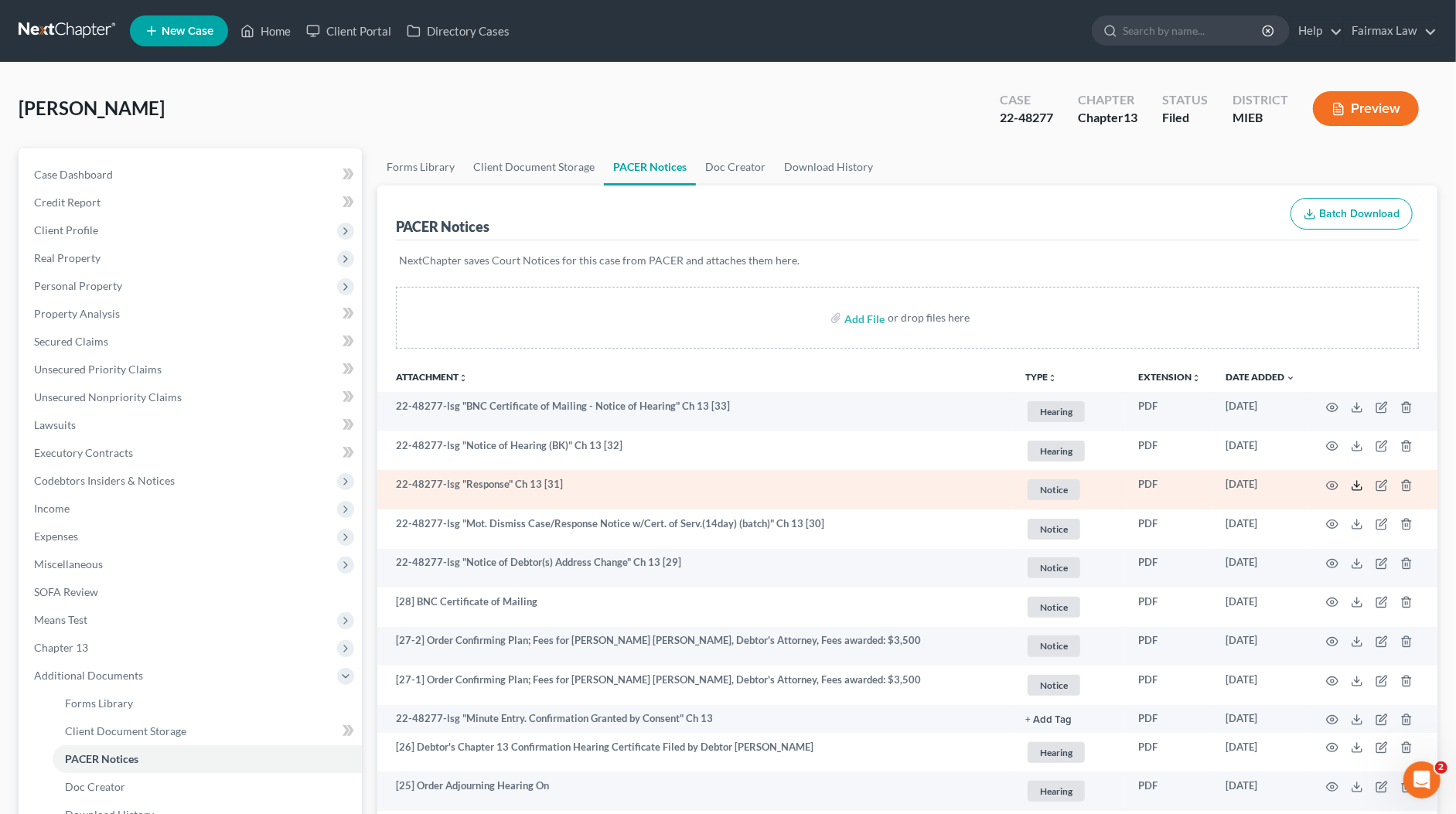
click at [1355, 481] on icon at bounding box center [1357, 486] width 12 height 12
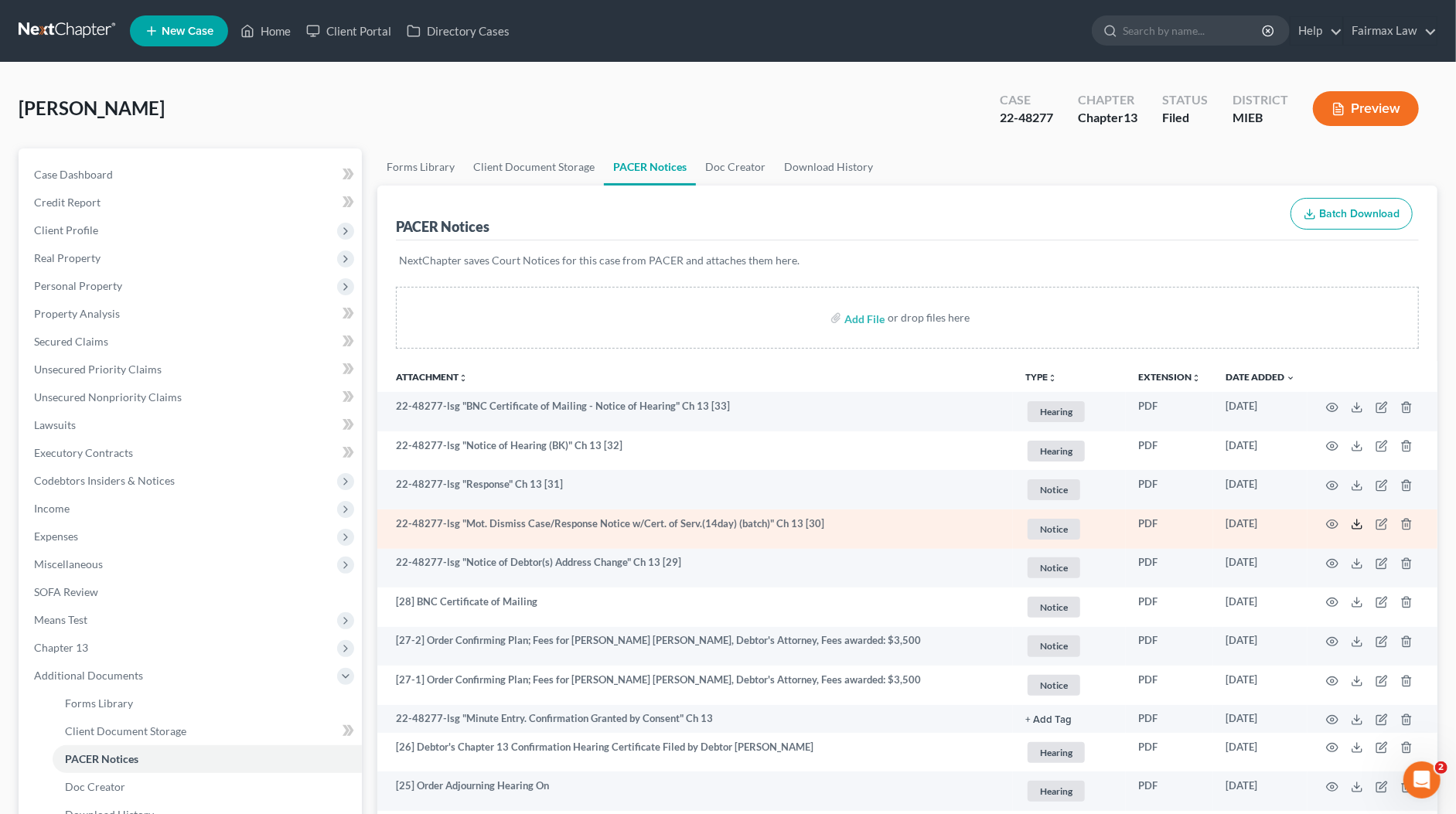
click at [1357, 521] on line at bounding box center [1357, 523] width 0 height 6
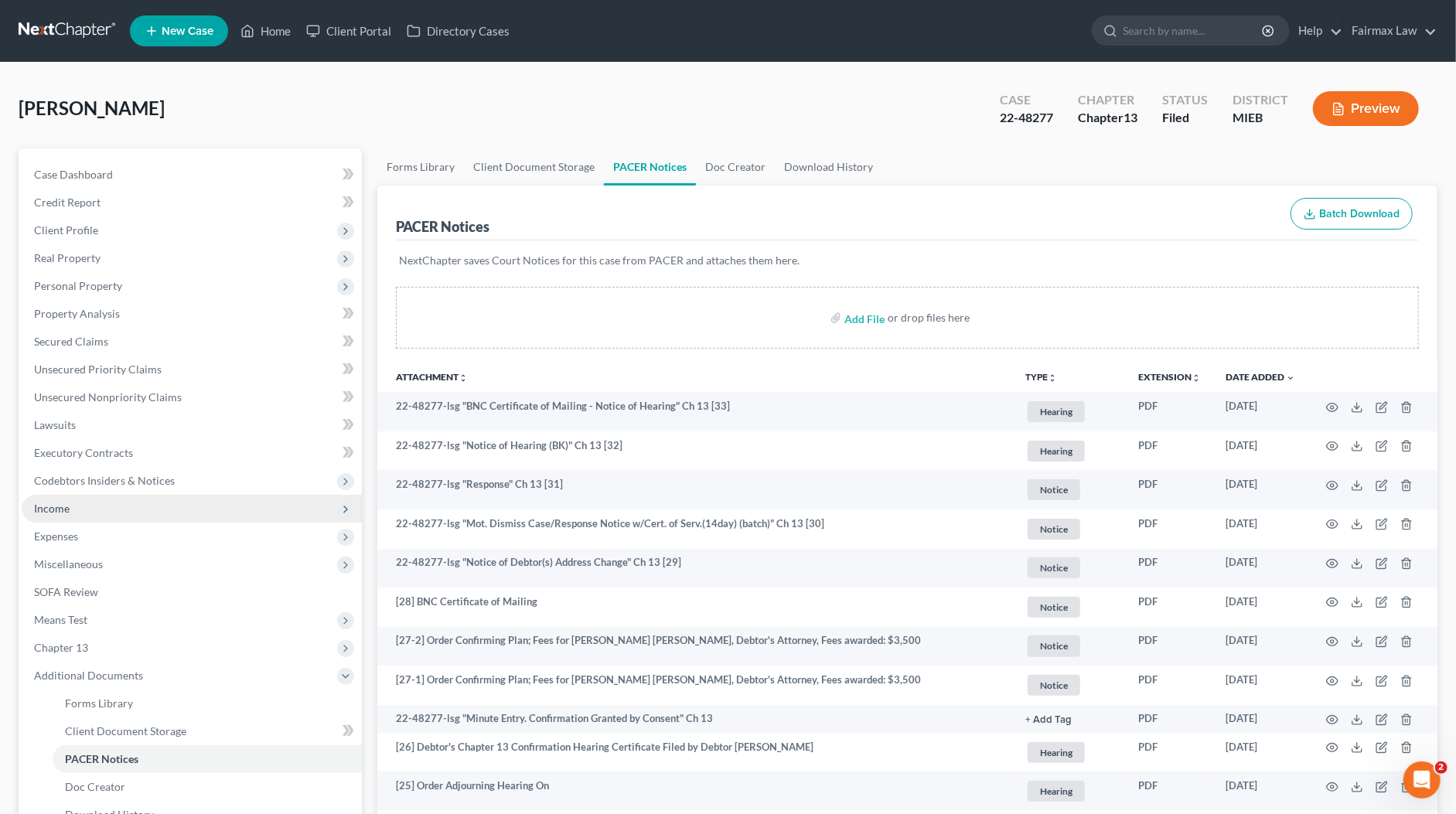
click at [111, 501] on span "Income" at bounding box center [191, 509] width 340 height 28
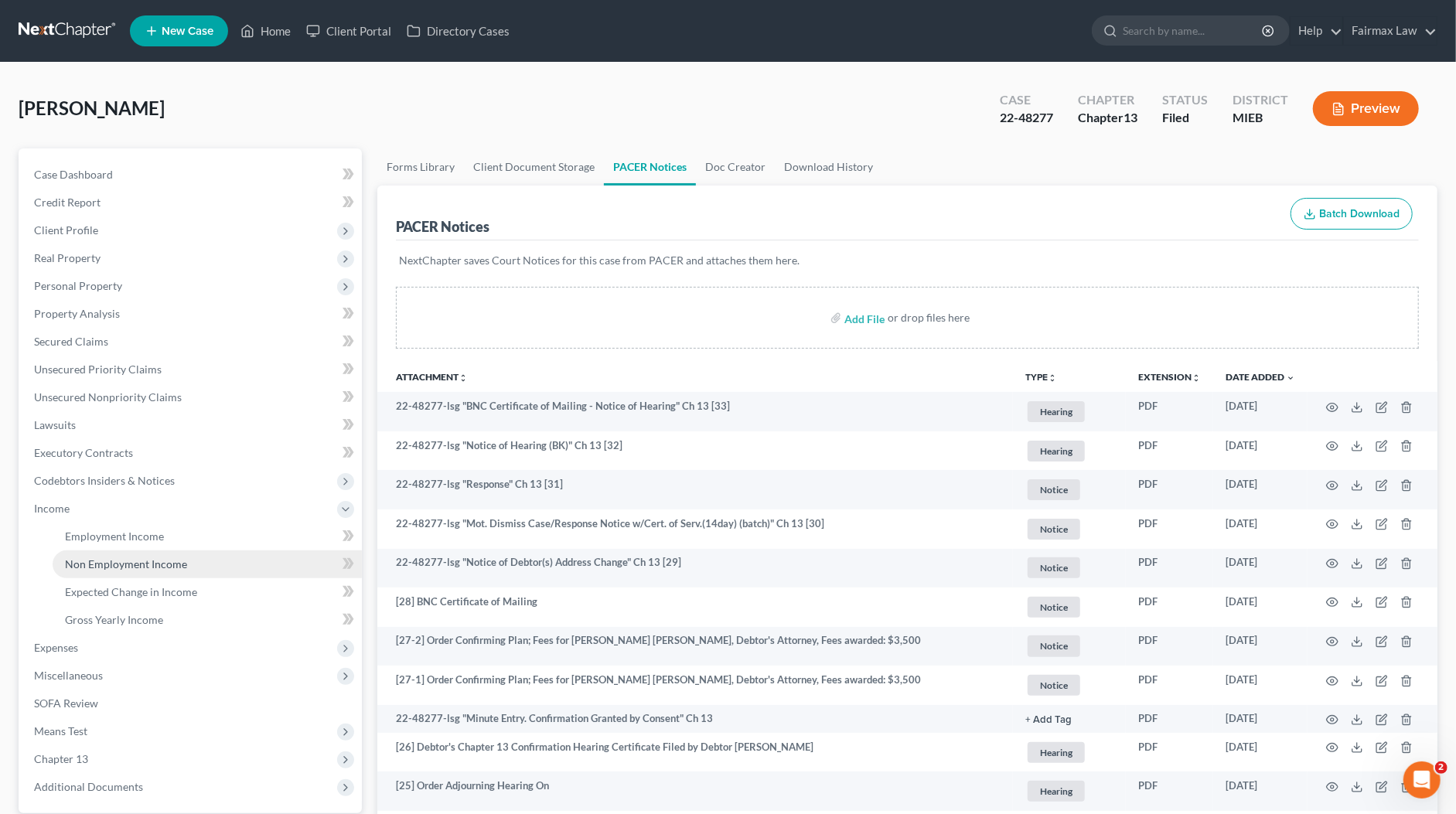
click at [133, 558] on span "Non Employment Income" at bounding box center [126, 564] width 122 height 13
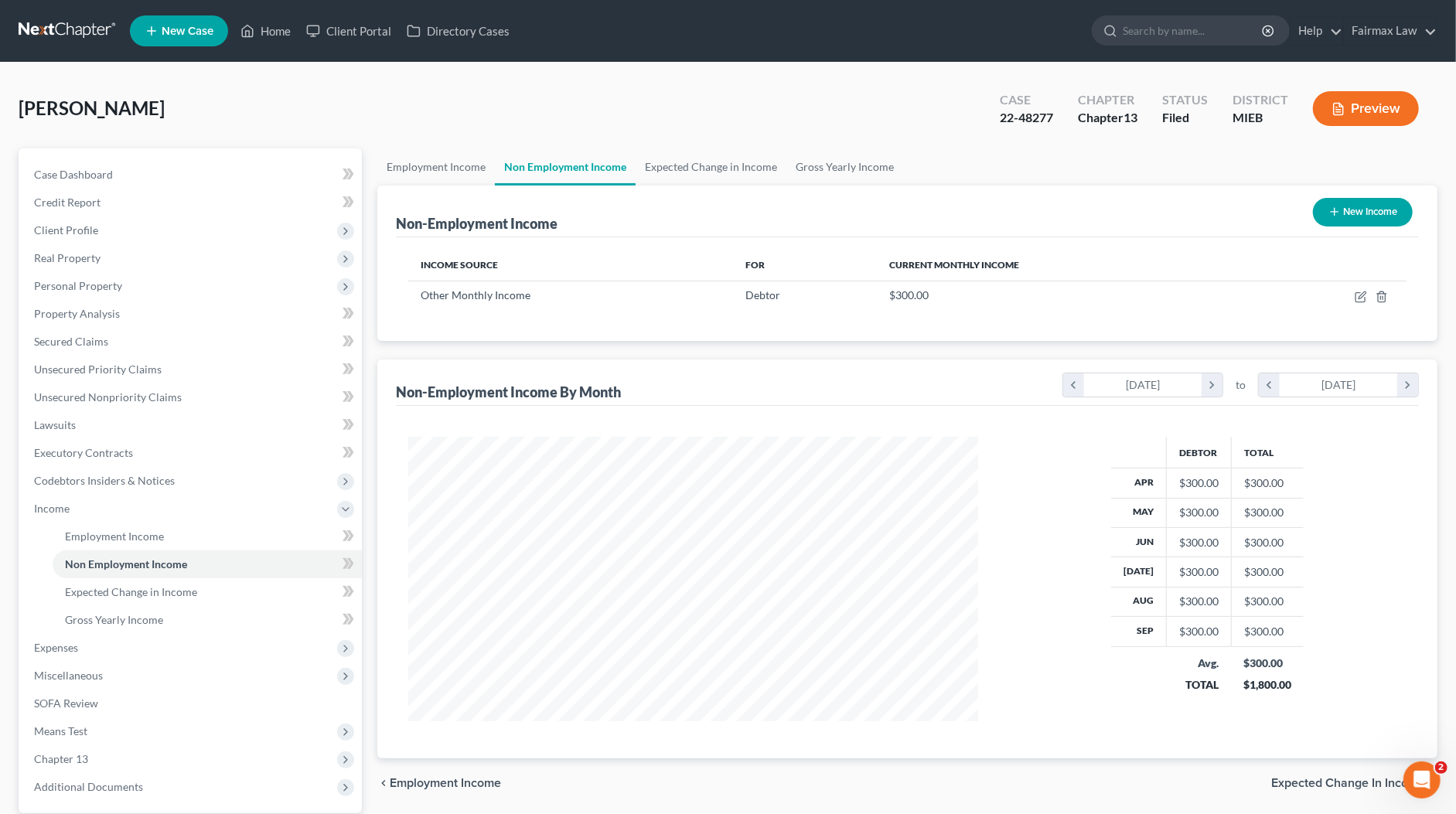
scroll to position [284, 600]
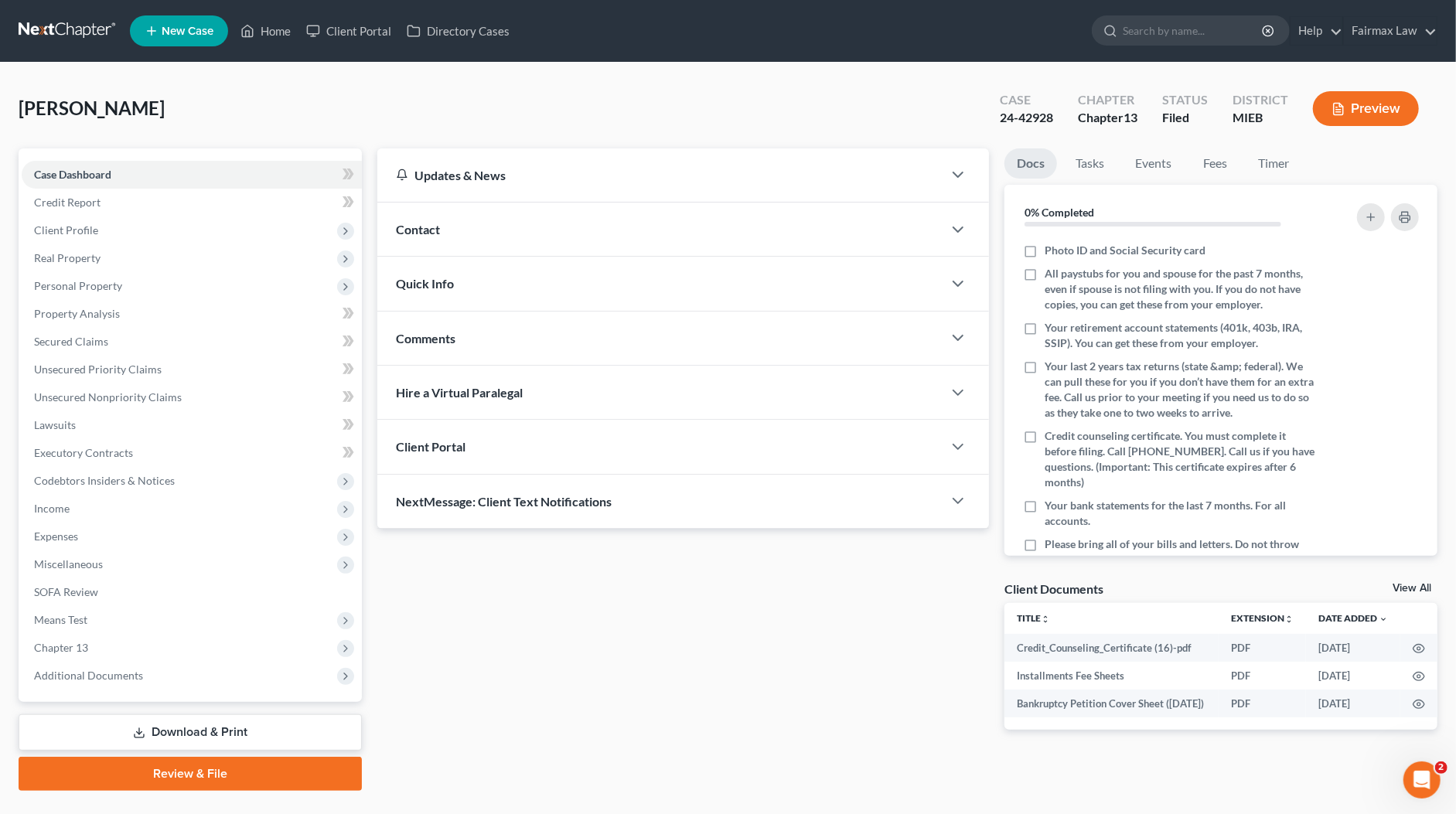
click at [1025, 112] on div "24-42928" at bounding box center [1026, 118] width 53 height 18
copy div "42928"
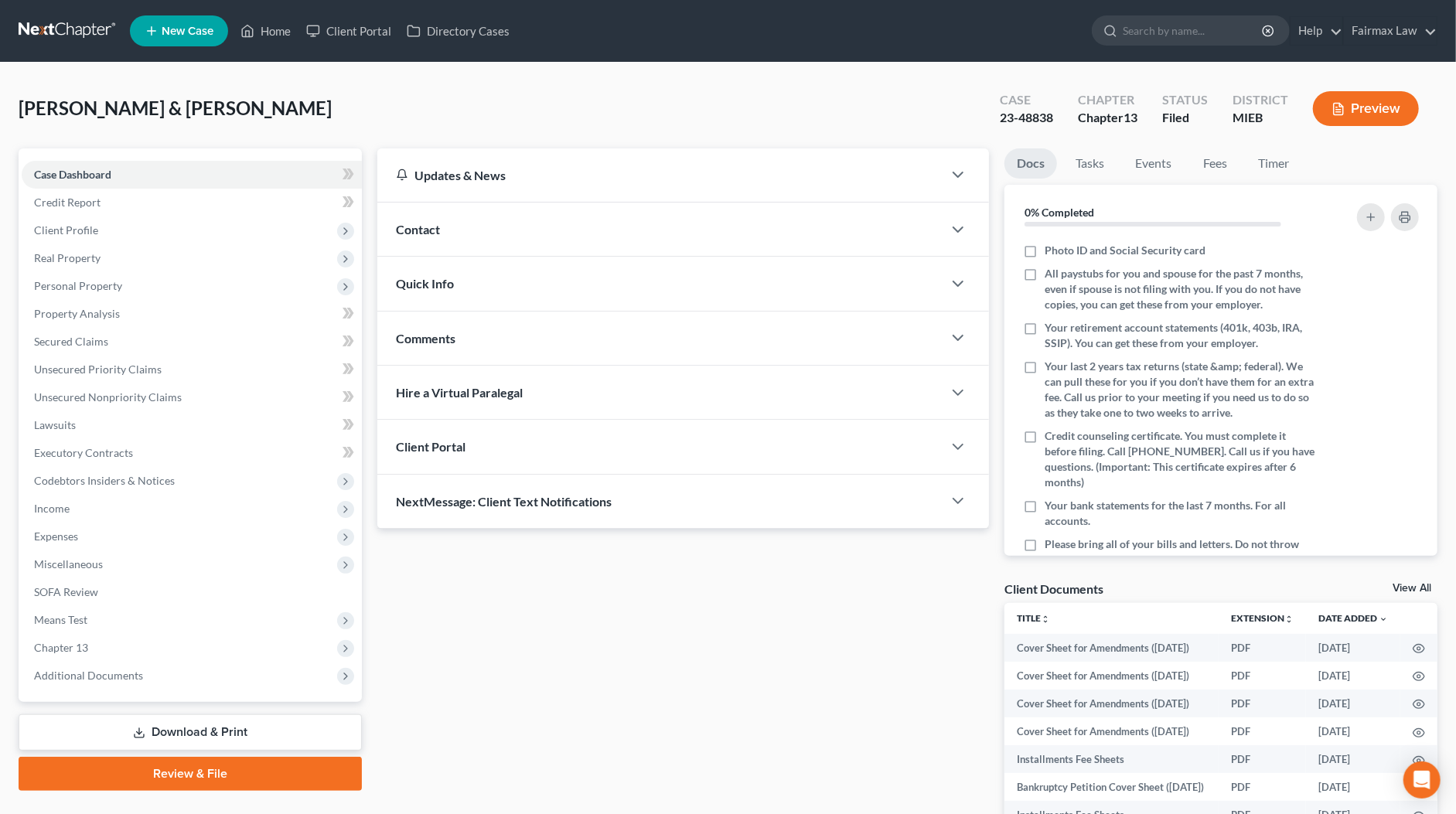
click at [1030, 113] on div "23-48838" at bounding box center [1026, 118] width 53 height 18
drag, startPoint x: 138, startPoint y: 673, endPoint x: 130, endPoint y: 744, distance: 71.4
click at [138, 673] on span "Additional Documents" at bounding box center [89, 675] width 109 height 13
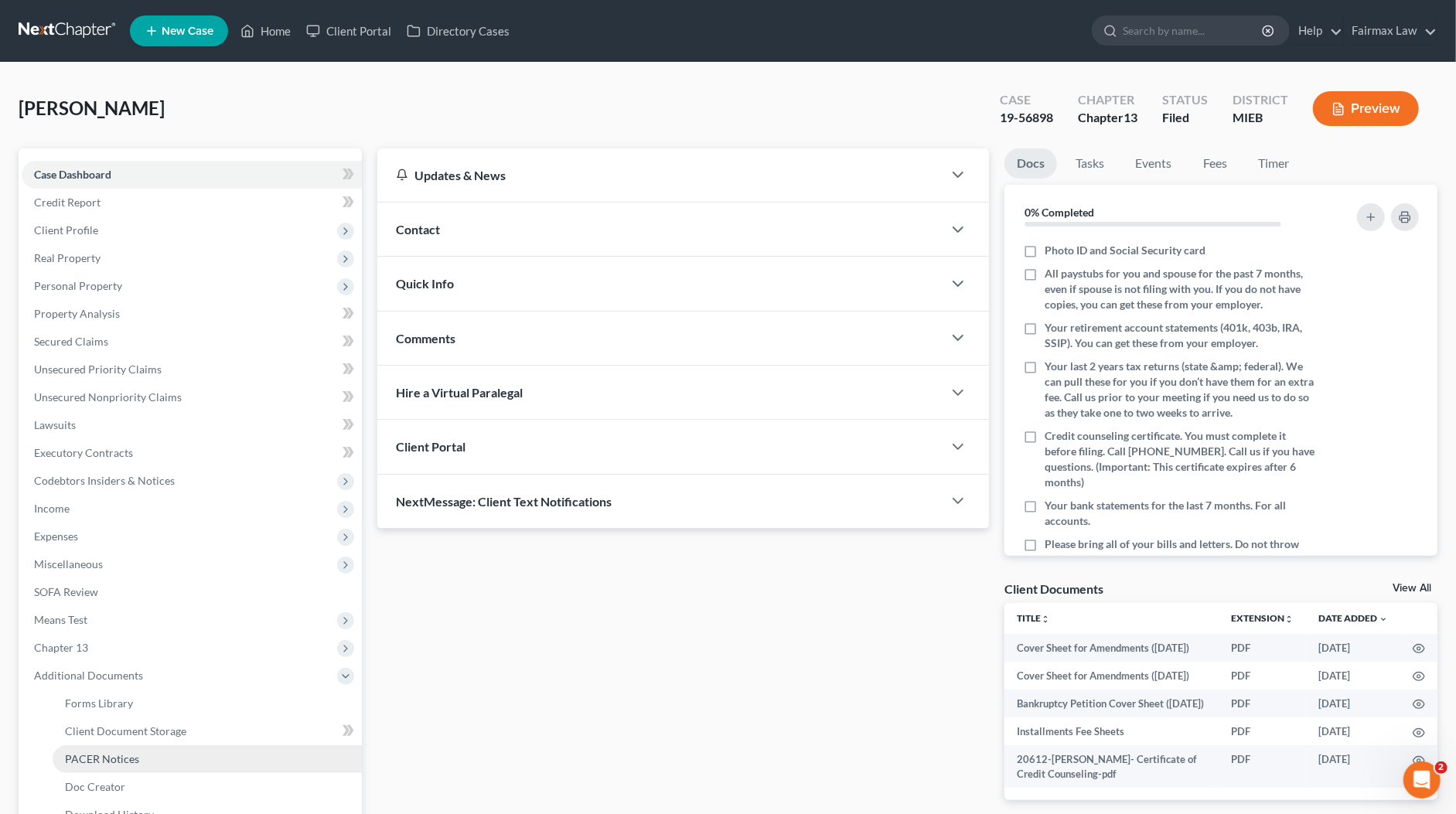
click at [126, 761] on span "PACER Notices" at bounding box center [102, 759] width 74 height 13
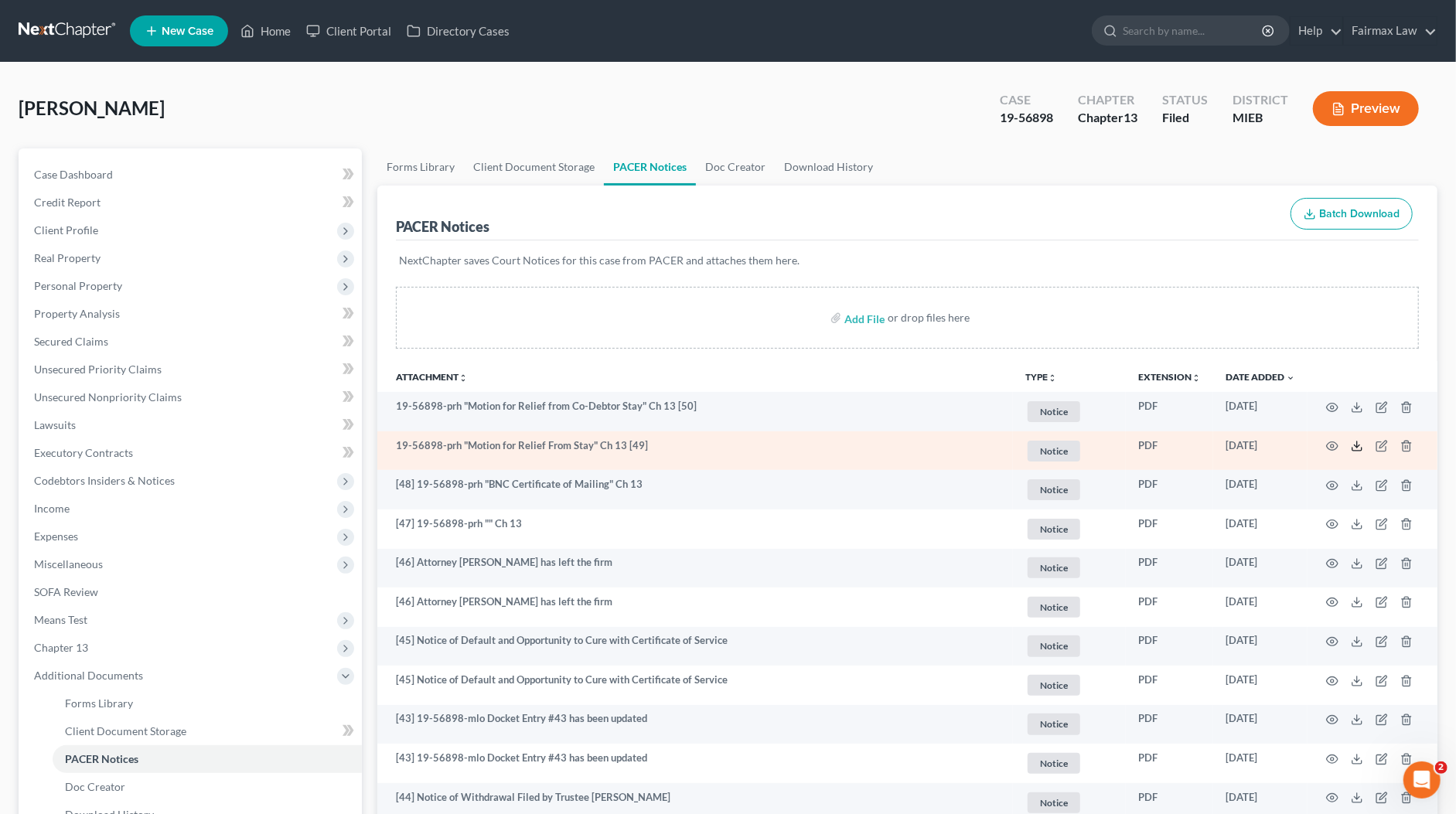
click at [1352, 444] on icon at bounding box center [1357, 446] width 12 height 12
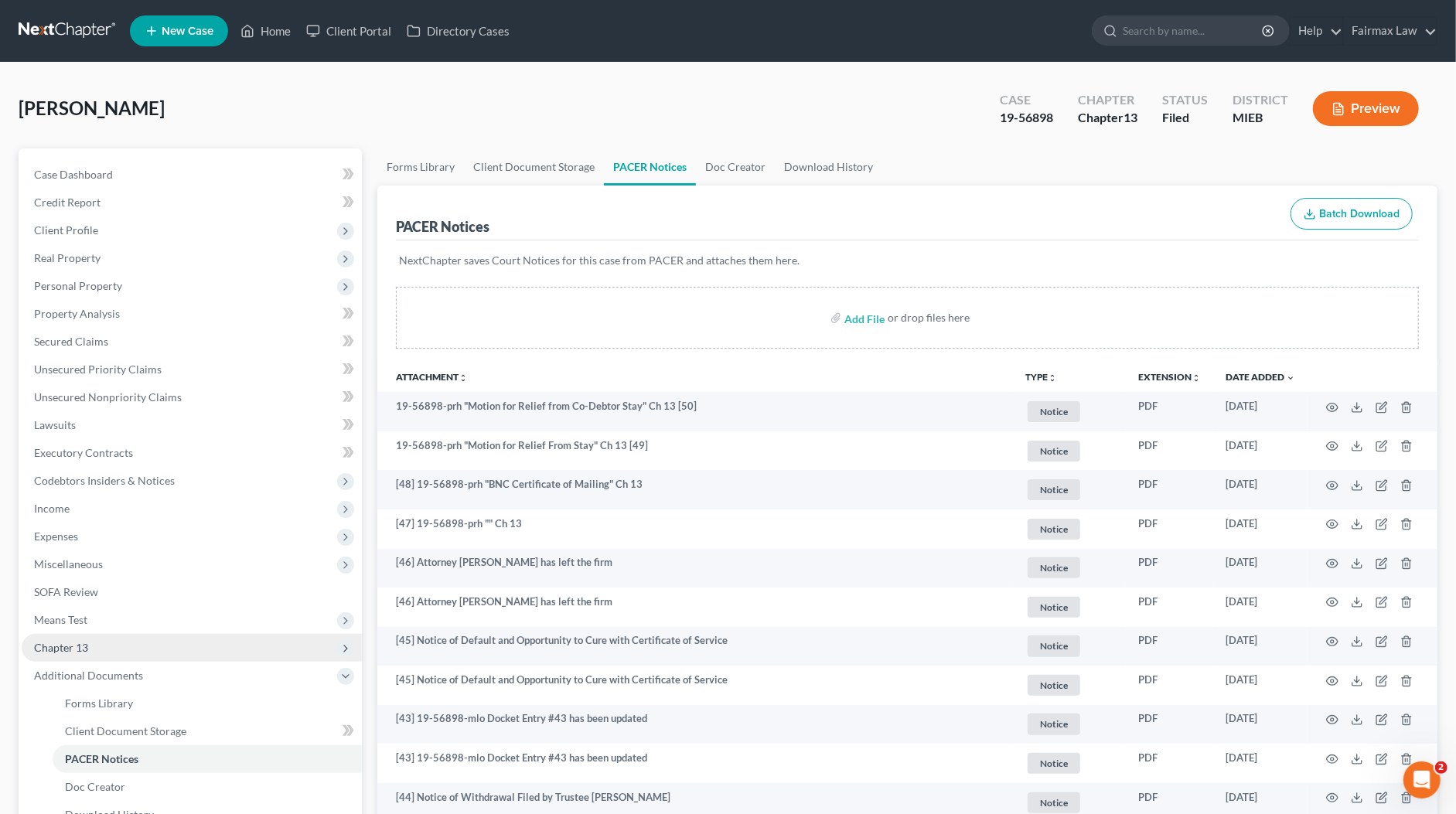
click at [69, 648] on span "Chapter 13" at bounding box center [61, 648] width 54 height 13
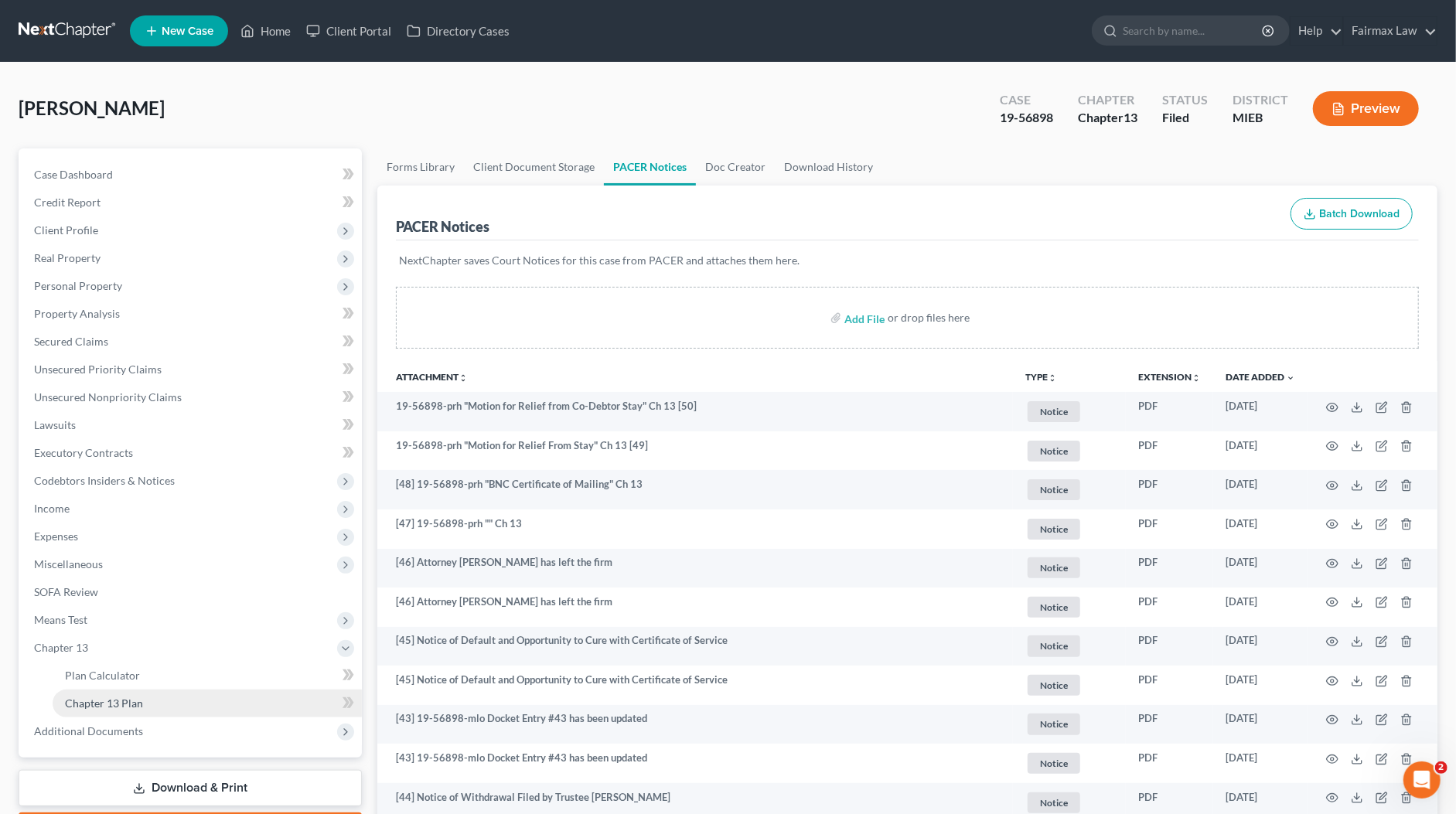
click at [103, 710] on link "Chapter 13 Plan" at bounding box center [207, 704] width 309 height 28
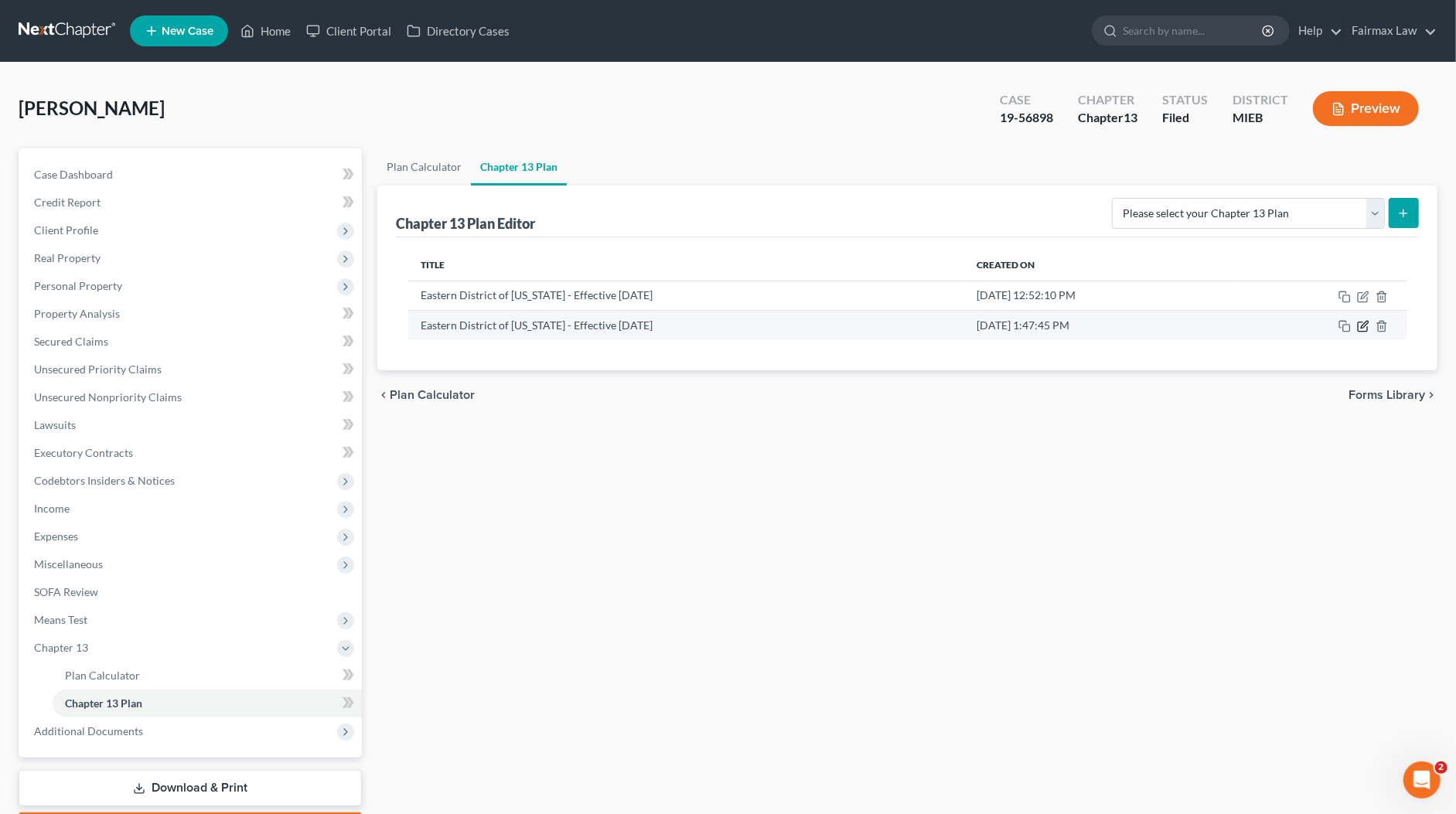
click at [1362, 327] on icon "button" at bounding box center [1364, 324] width 7 height 7
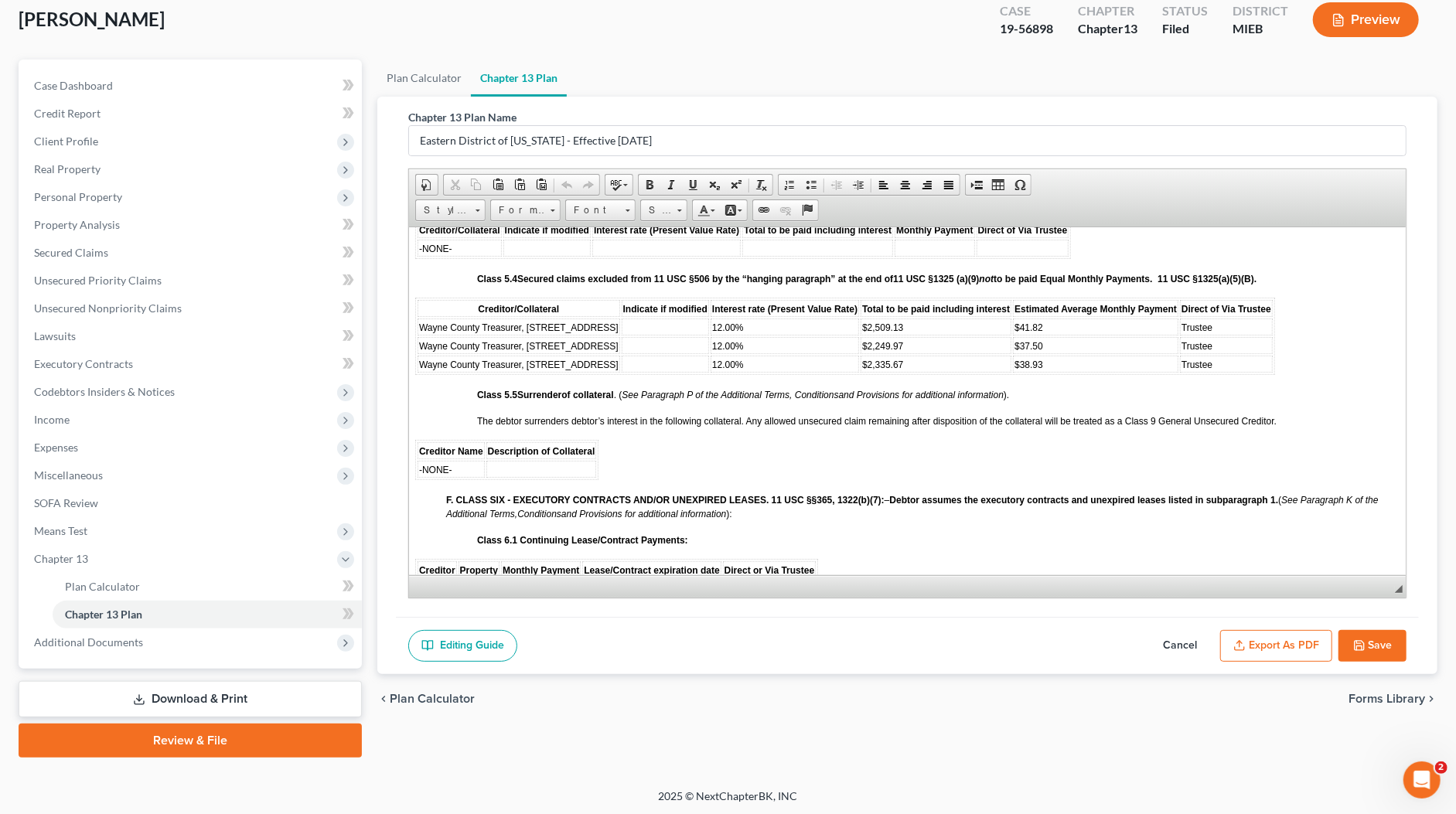
scroll to position [3104, 0]
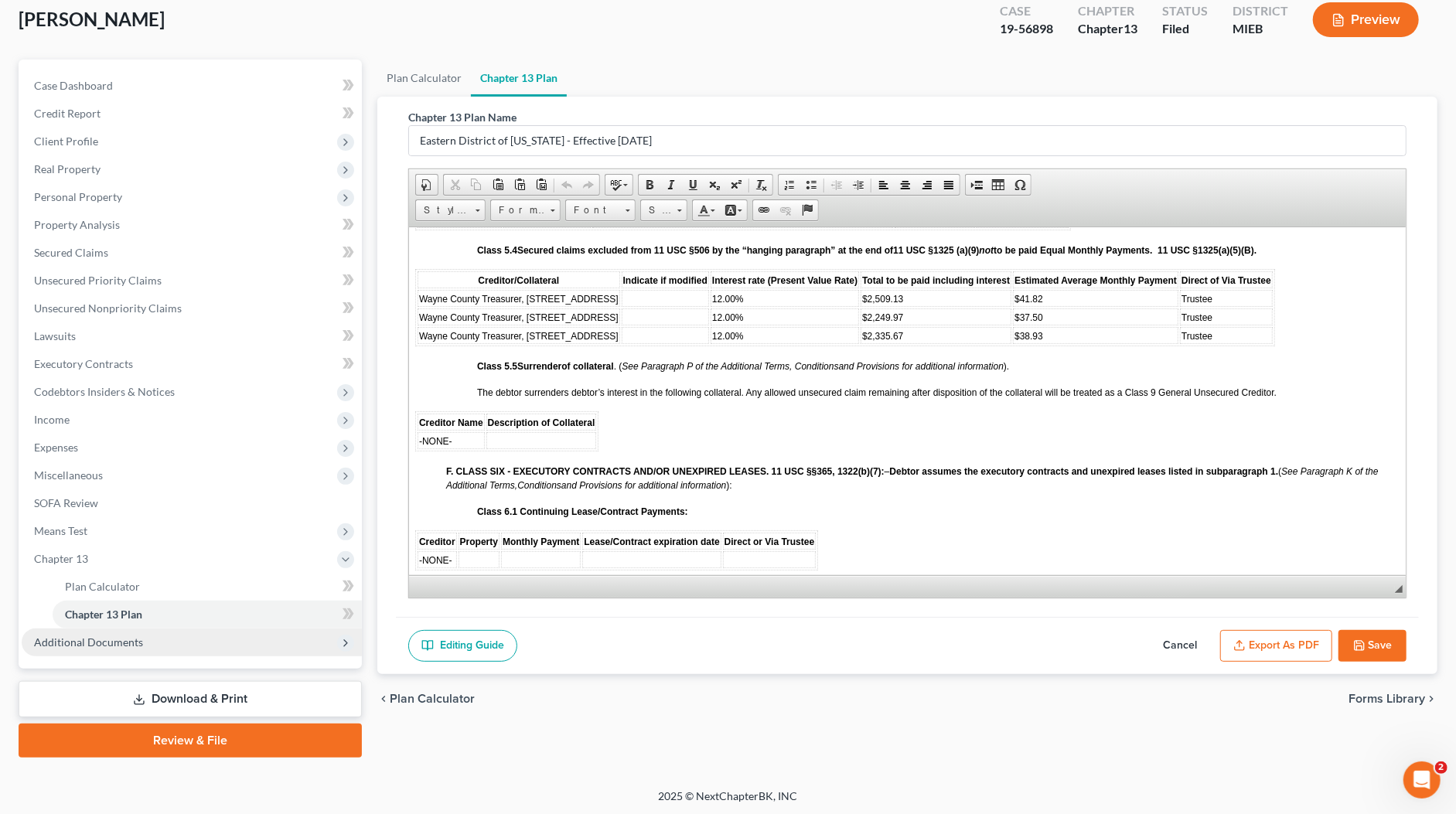
click at [122, 634] on span "Additional Documents" at bounding box center [191, 643] width 340 height 28
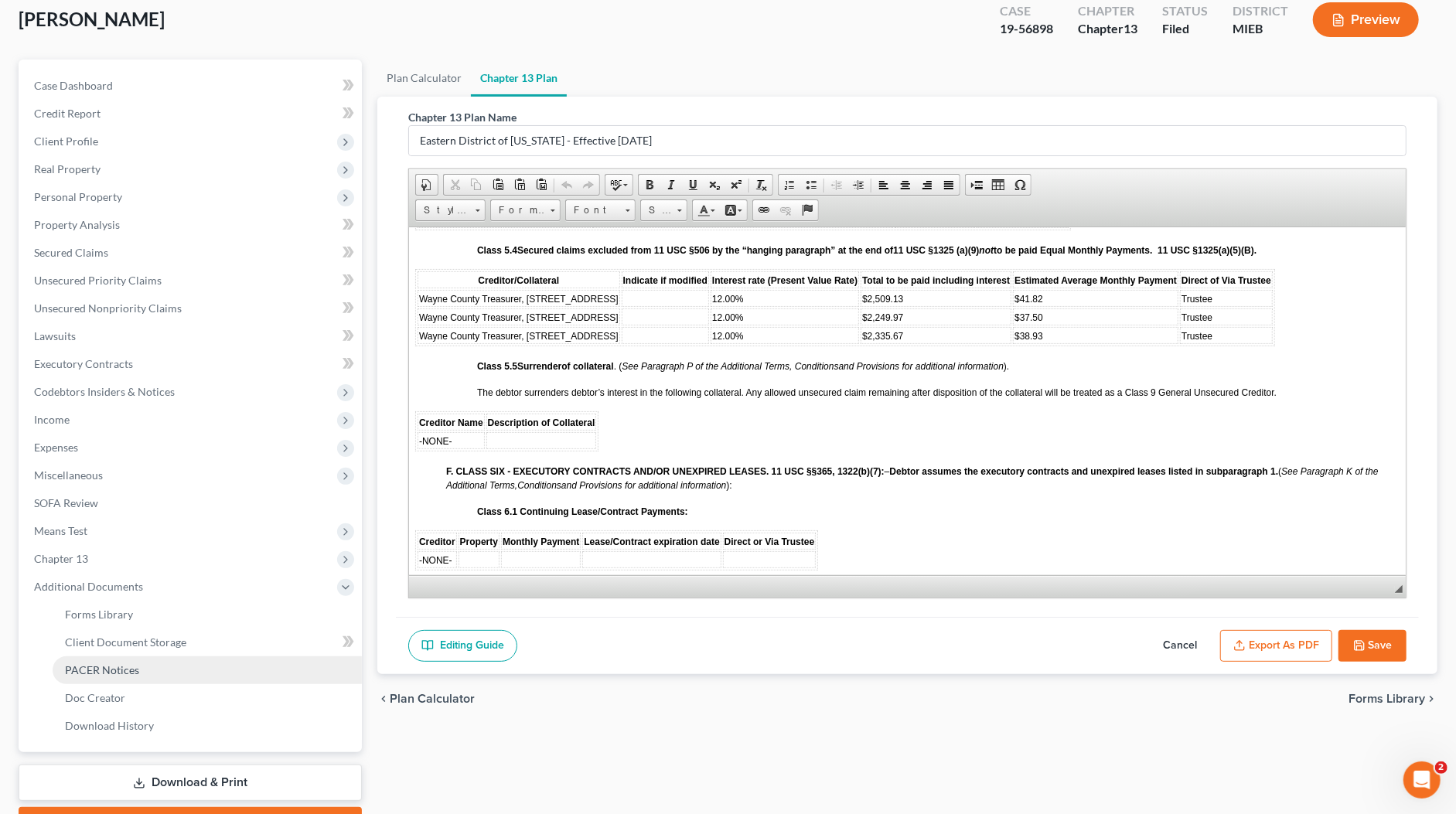
click at [125, 672] on span "PACER Notices" at bounding box center [102, 669] width 74 height 13
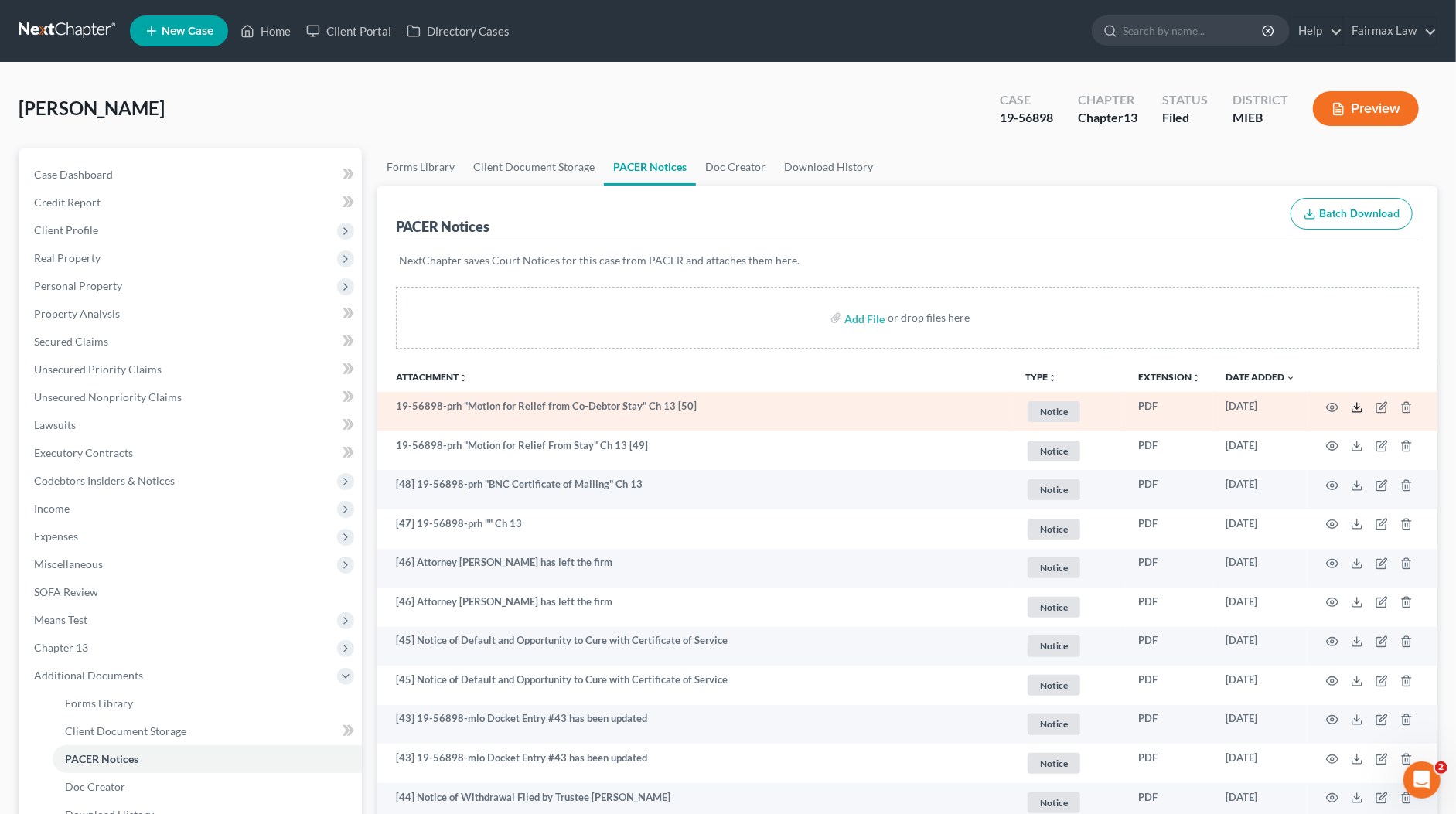
click at [1353, 409] on icon at bounding box center [1357, 411] width 9 height 3
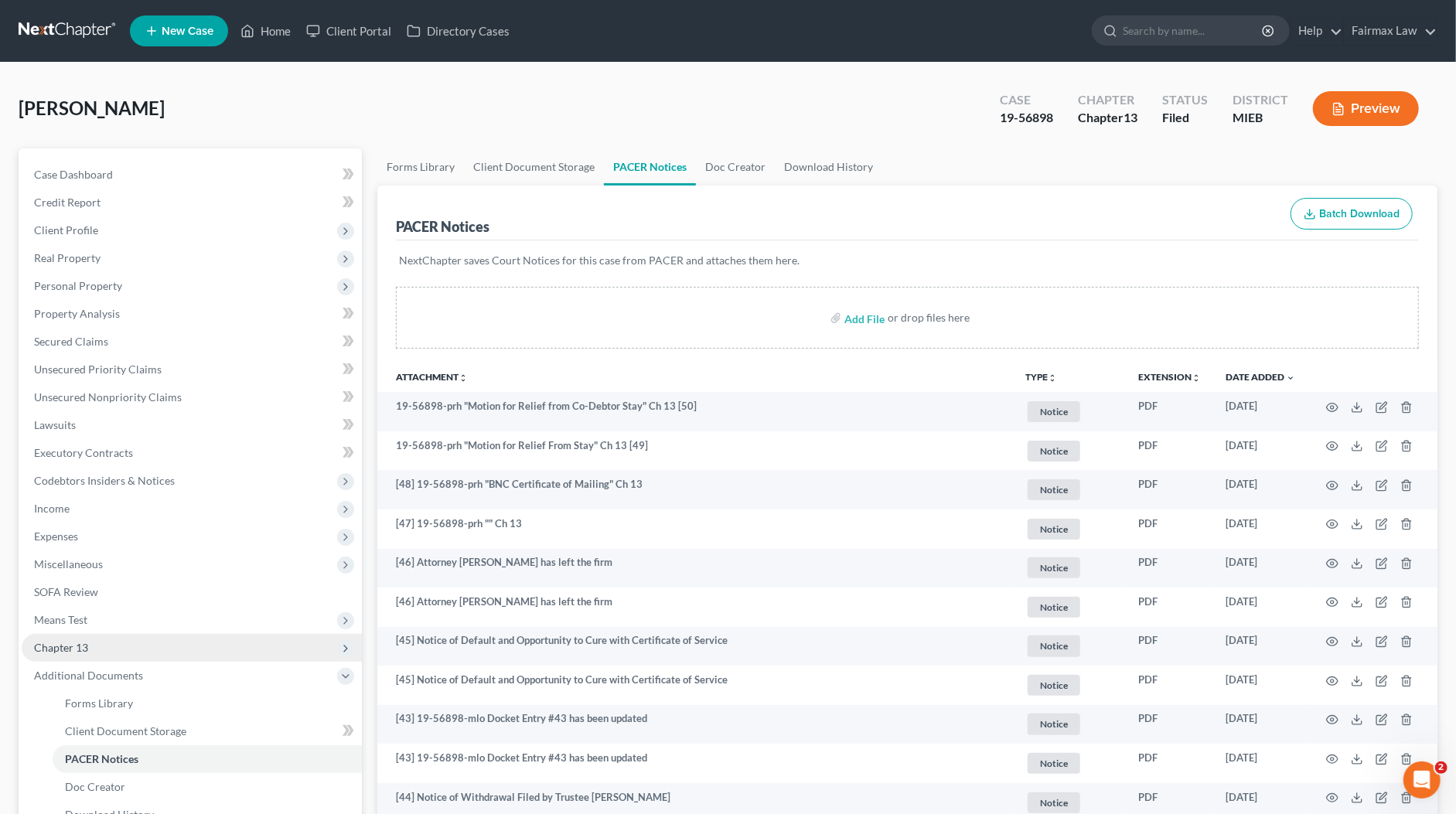
click at [141, 648] on span "Chapter 13" at bounding box center [191, 648] width 340 height 28
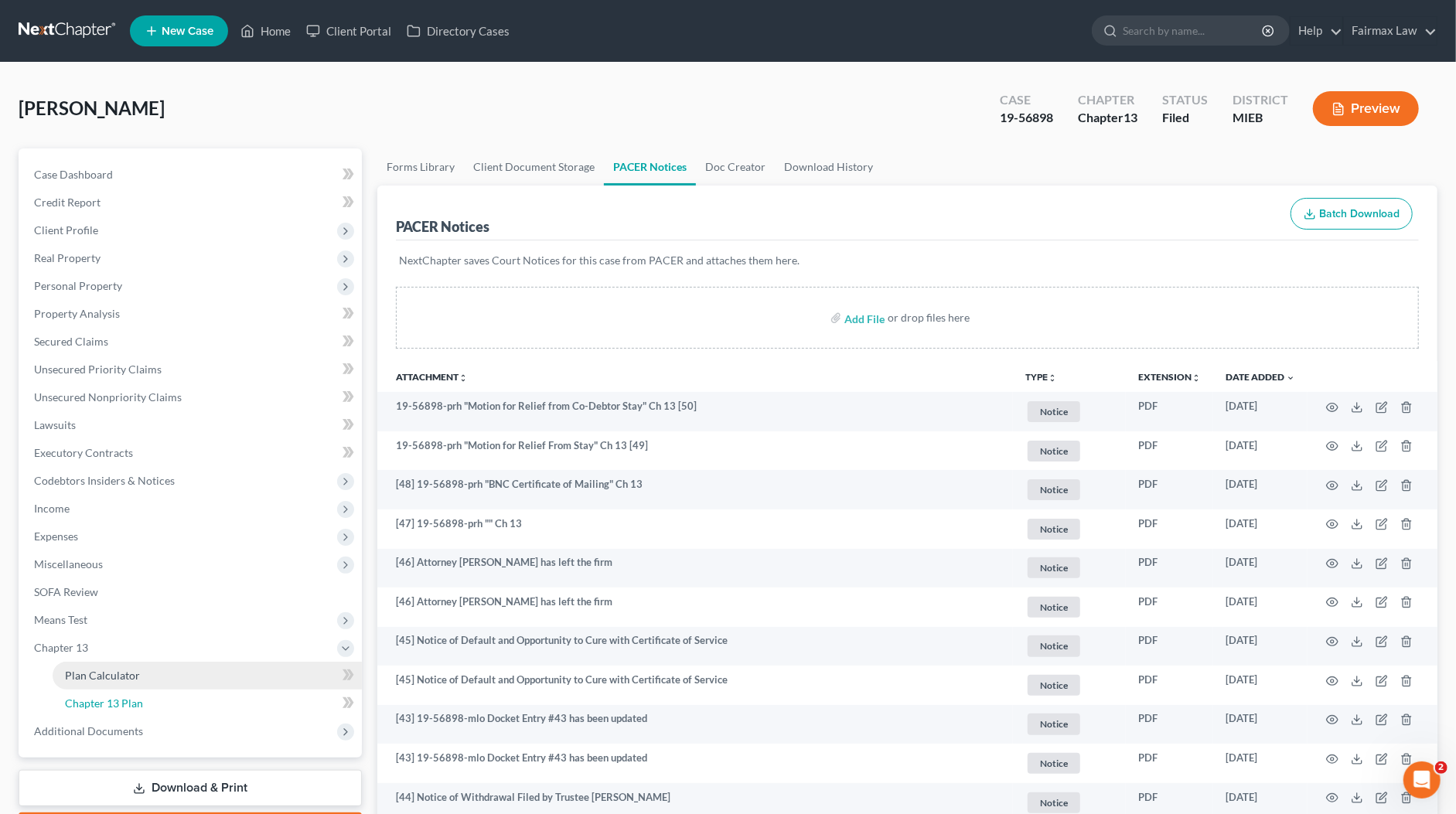
drag, startPoint x: 123, startPoint y: 696, endPoint x: 162, endPoint y: 677, distance: 43.4
click at [123, 697] on span "Chapter 13 Plan" at bounding box center [104, 703] width 78 height 13
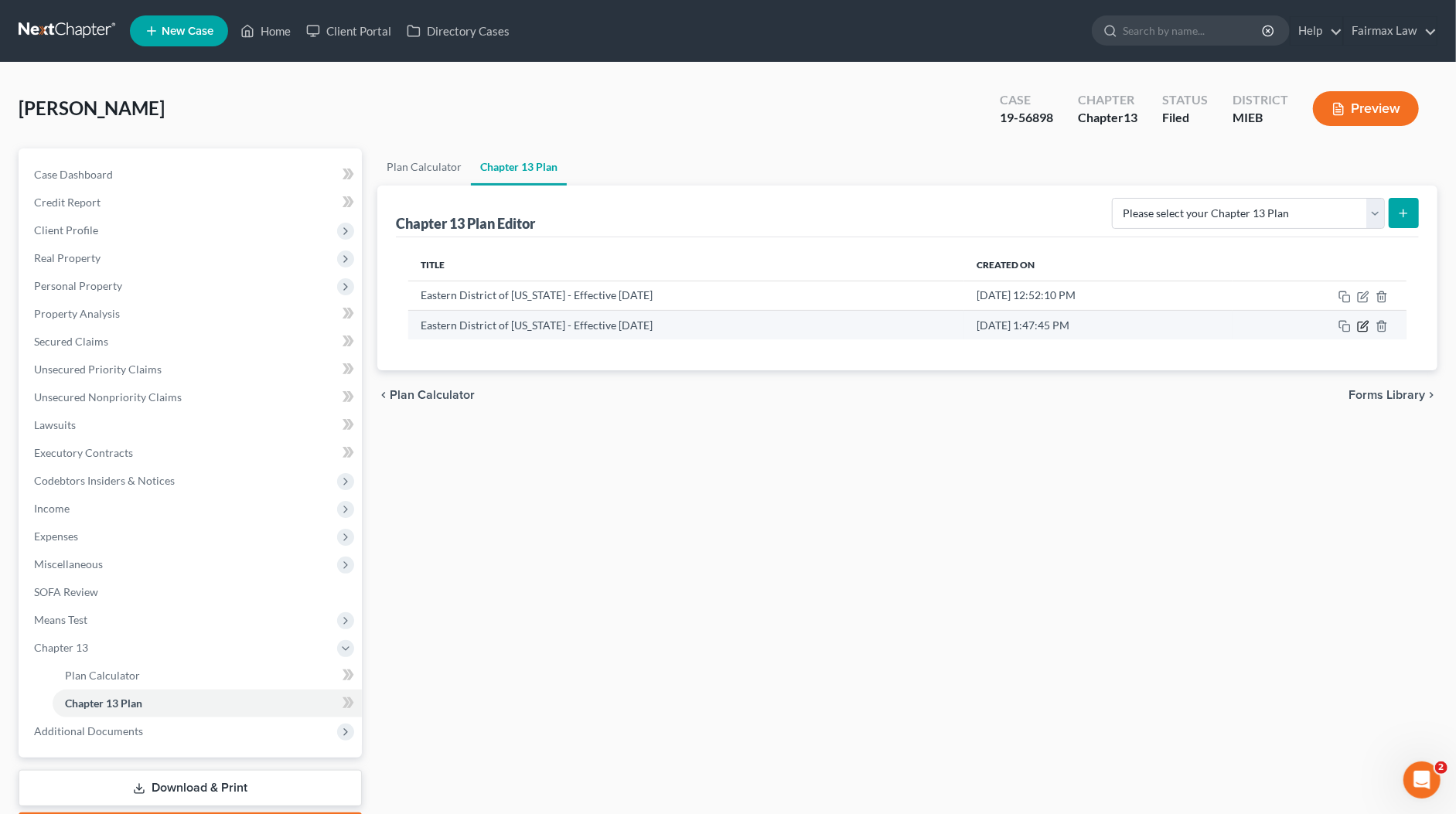
click at [1364, 323] on icon "button" at bounding box center [1363, 327] width 12 height 12
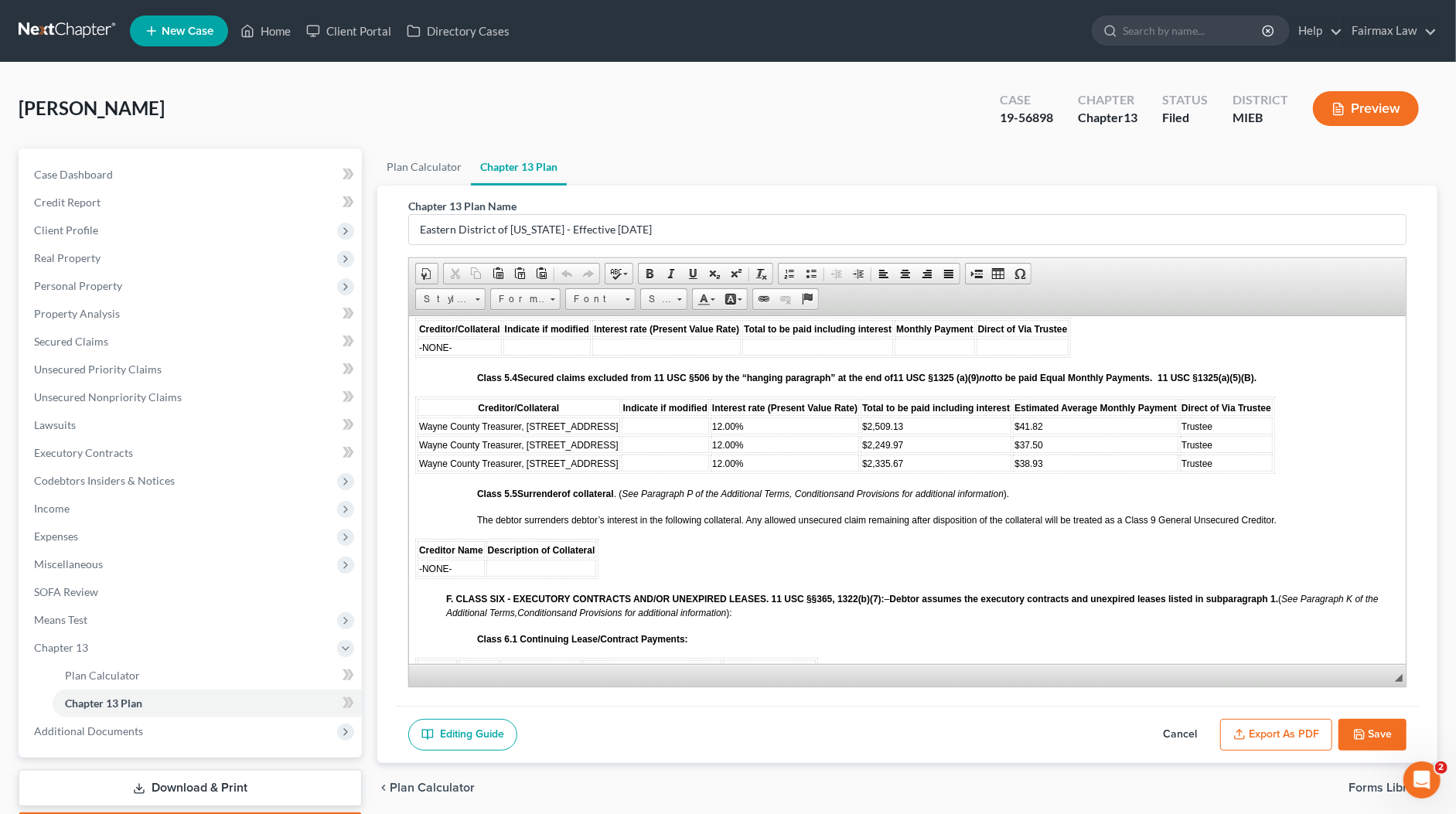
scroll to position [3067, 0]
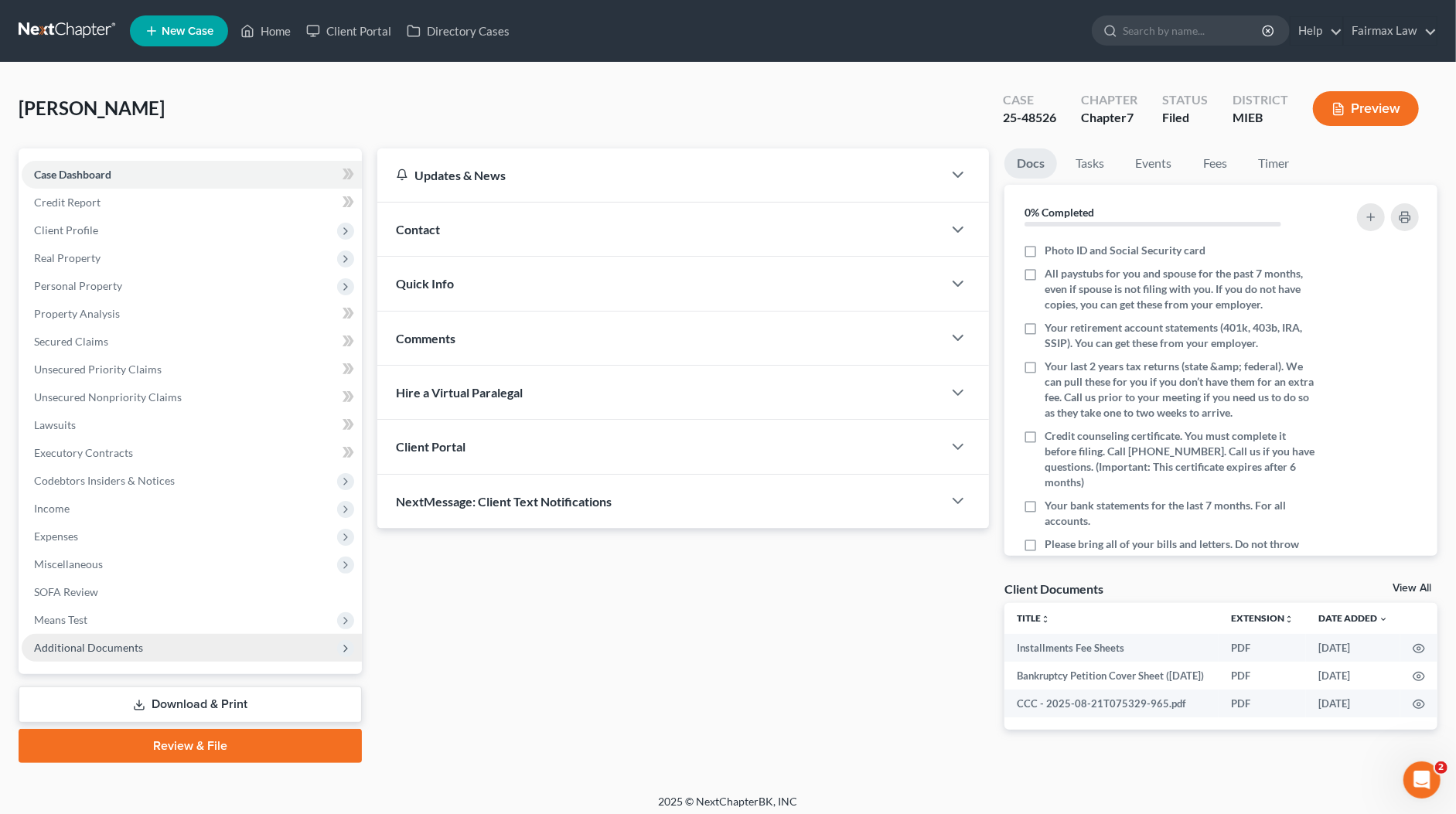
click at [95, 653] on span "Additional Documents" at bounding box center [191, 648] width 340 height 28
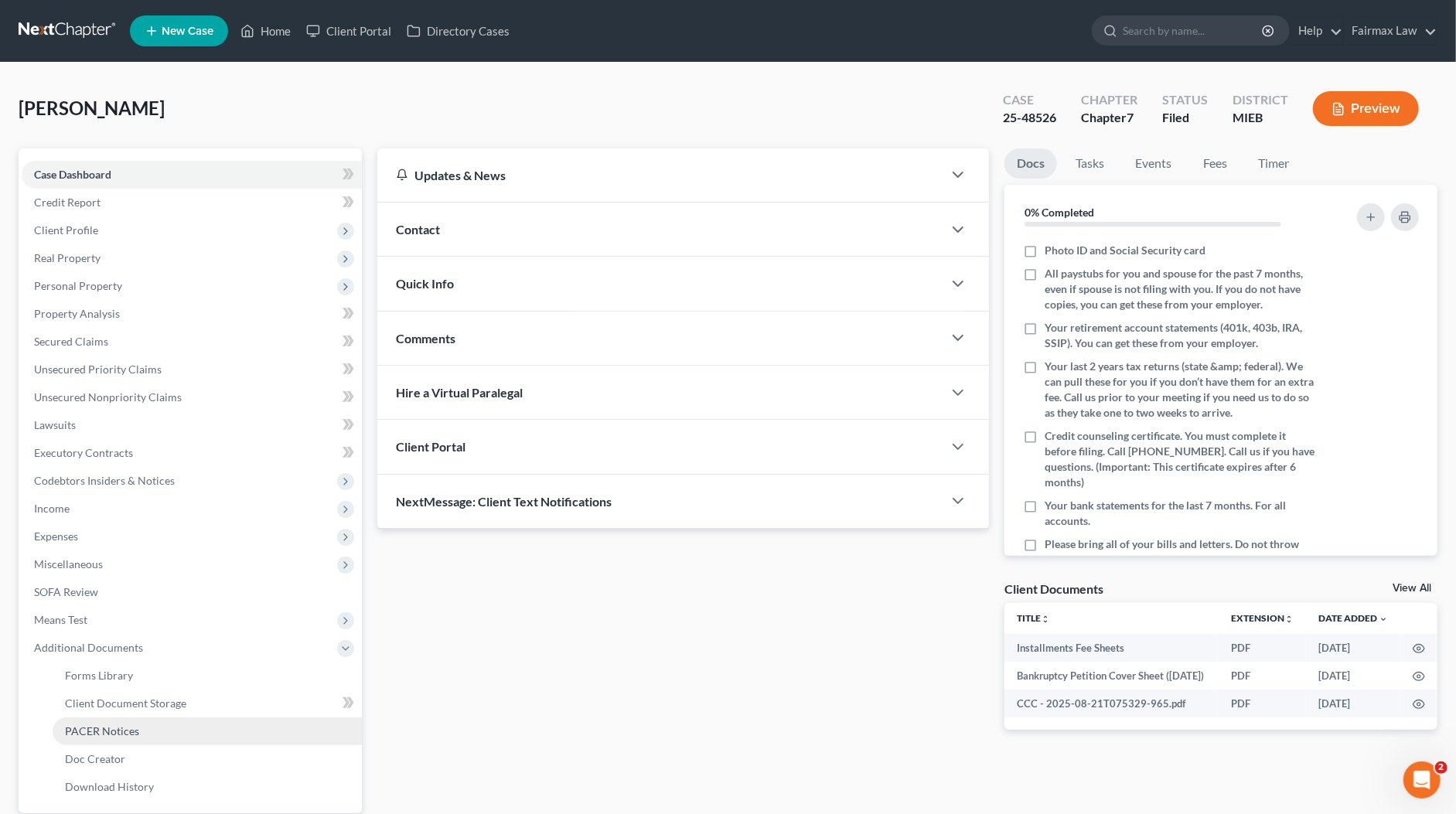
click at [114, 727] on span "PACER Notices" at bounding box center [102, 730] width 74 height 13
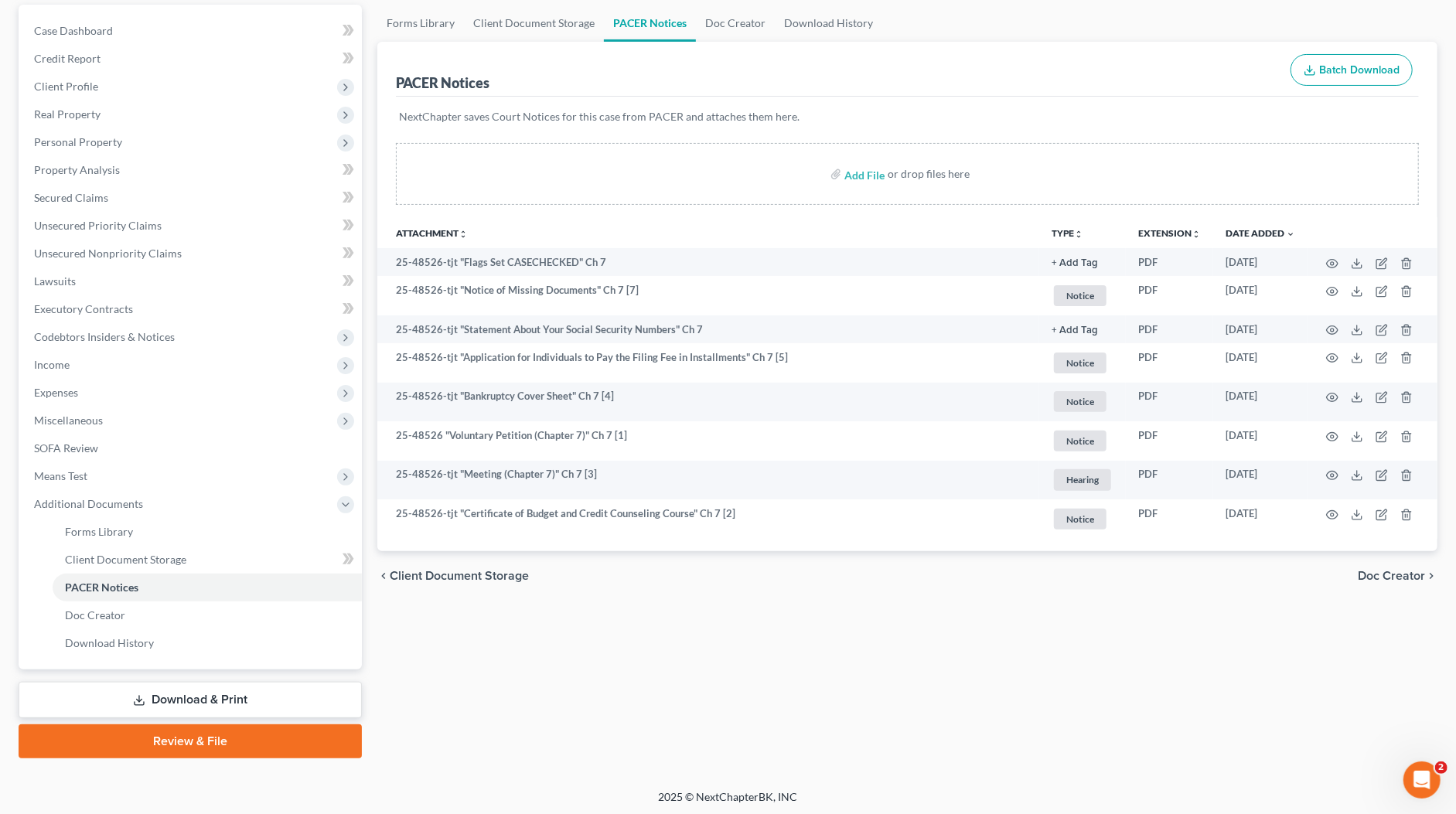
click at [176, 682] on link "Download & Print" at bounding box center [190, 700] width 343 height 37
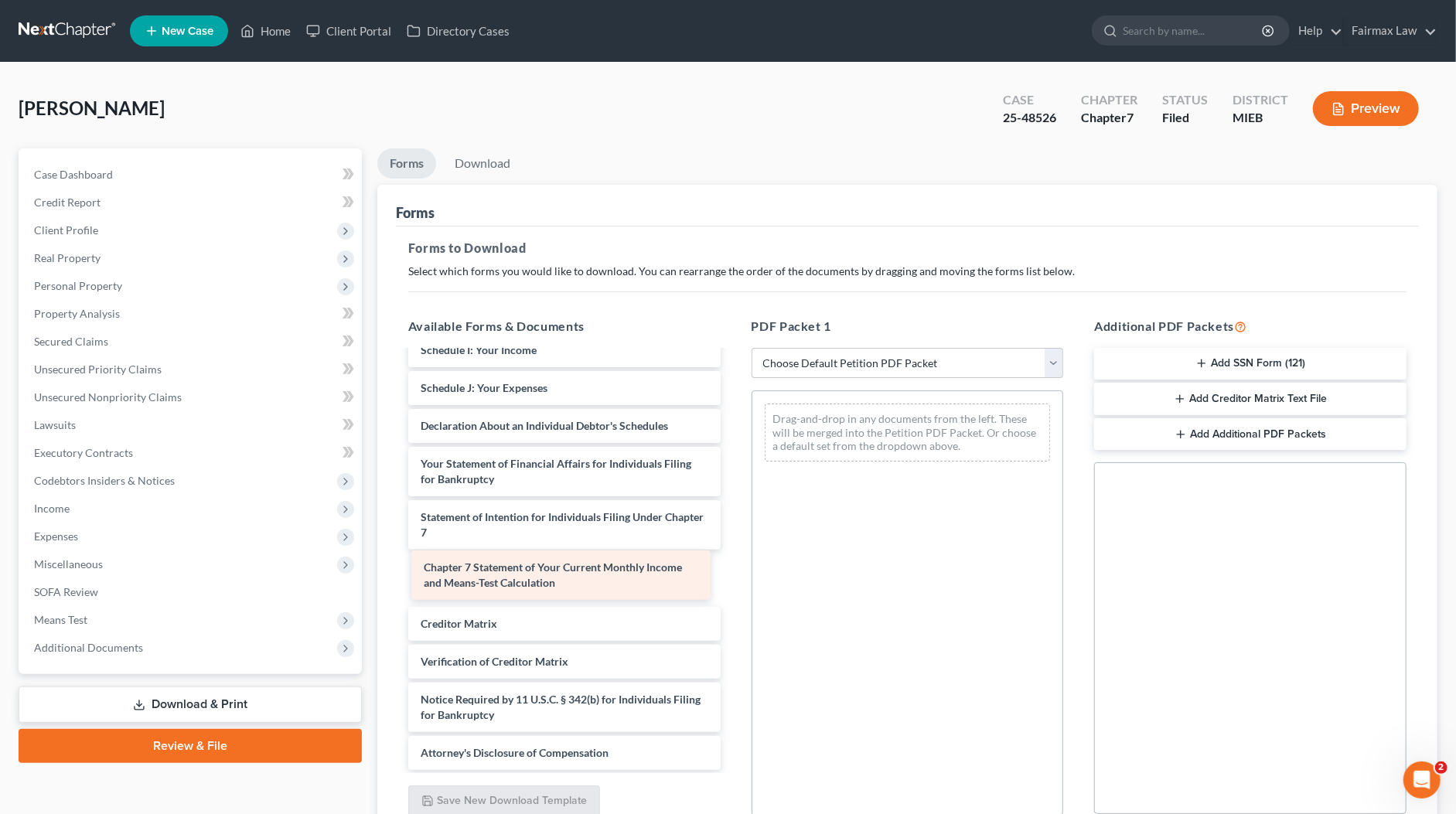
scroll to position [398, 0]
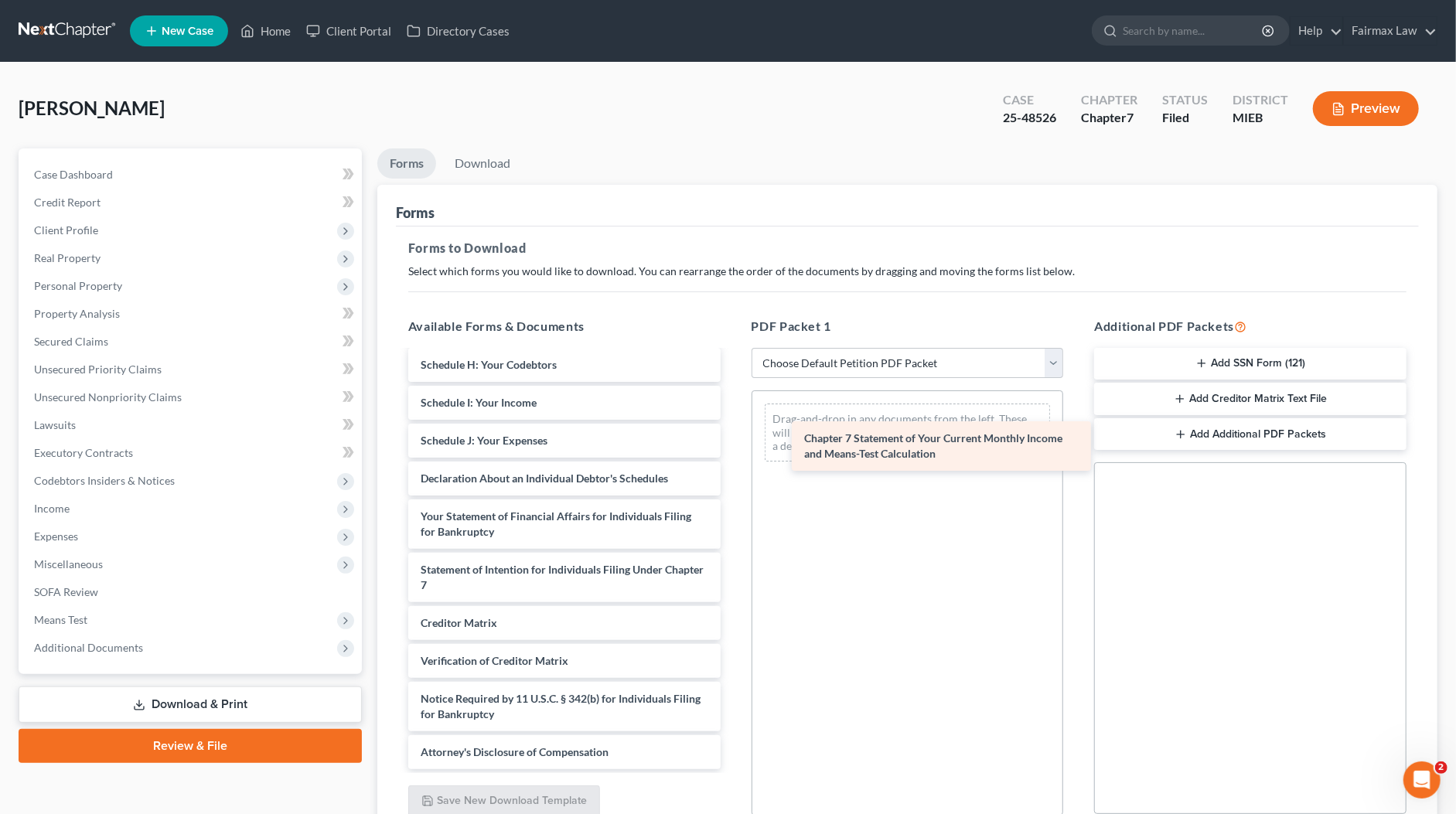
drag, startPoint x: 560, startPoint y: 580, endPoint x: 943, endPoint y: 450, distance: 404.5
click at [733, 450] on div "Chapter 7 Statement of Your Current Monthly Income and Means-Test Calculation I…" at bounding box center [565, 362] width 337 height 816
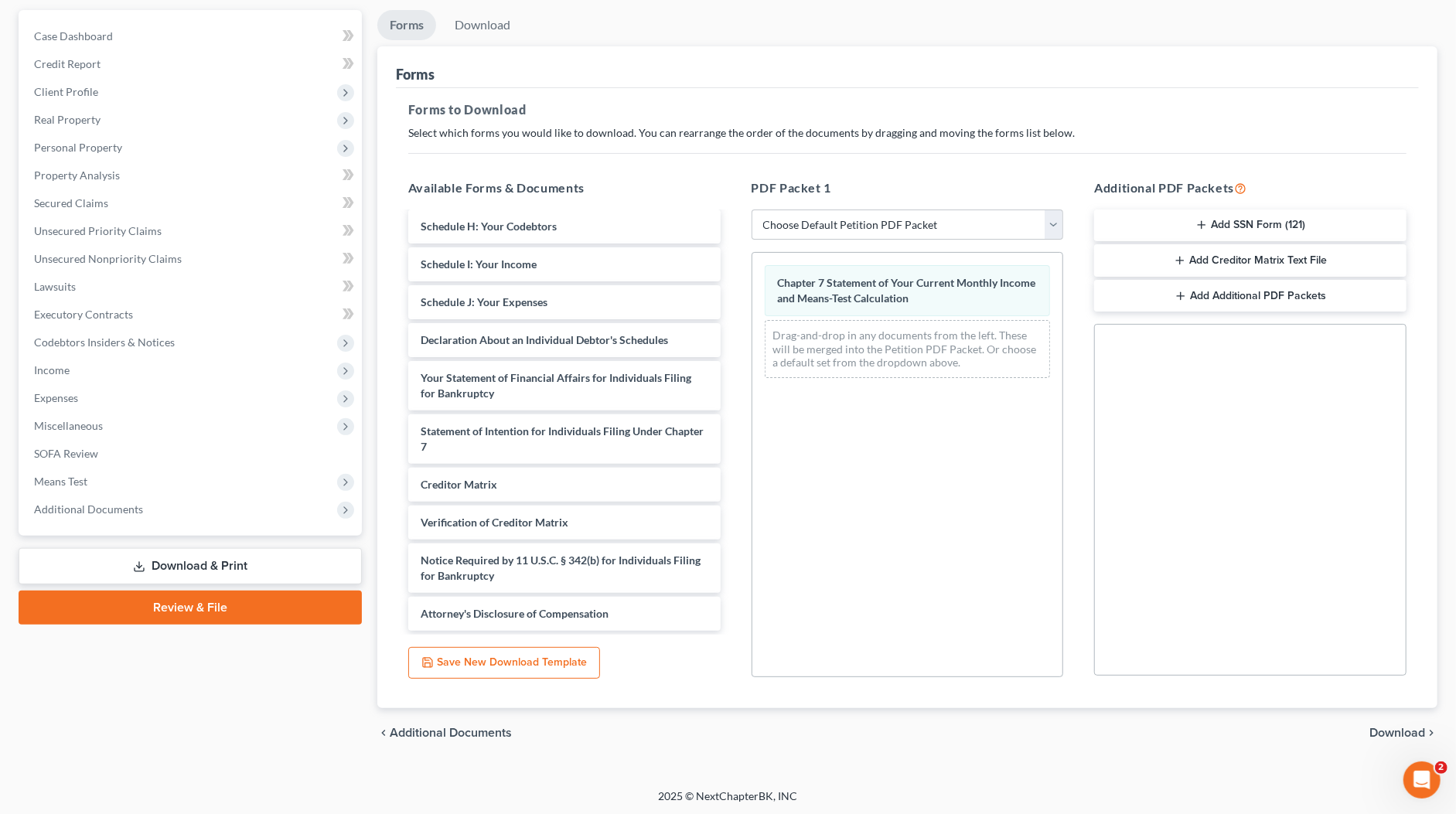
click at [1391, 733] on span "Download" at bounding box center [1397, 733] width 55 height 12
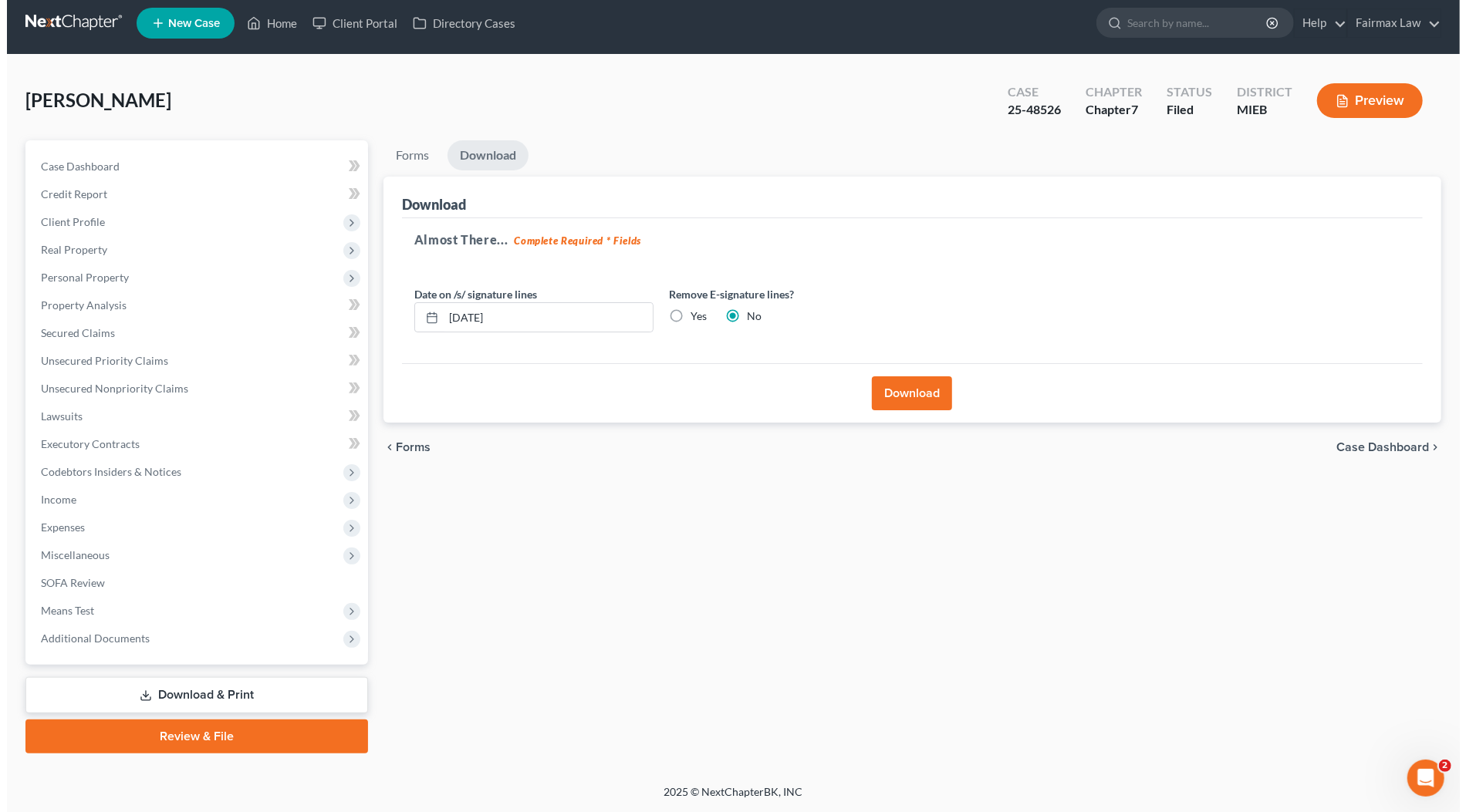
scroll to position [5, 0]
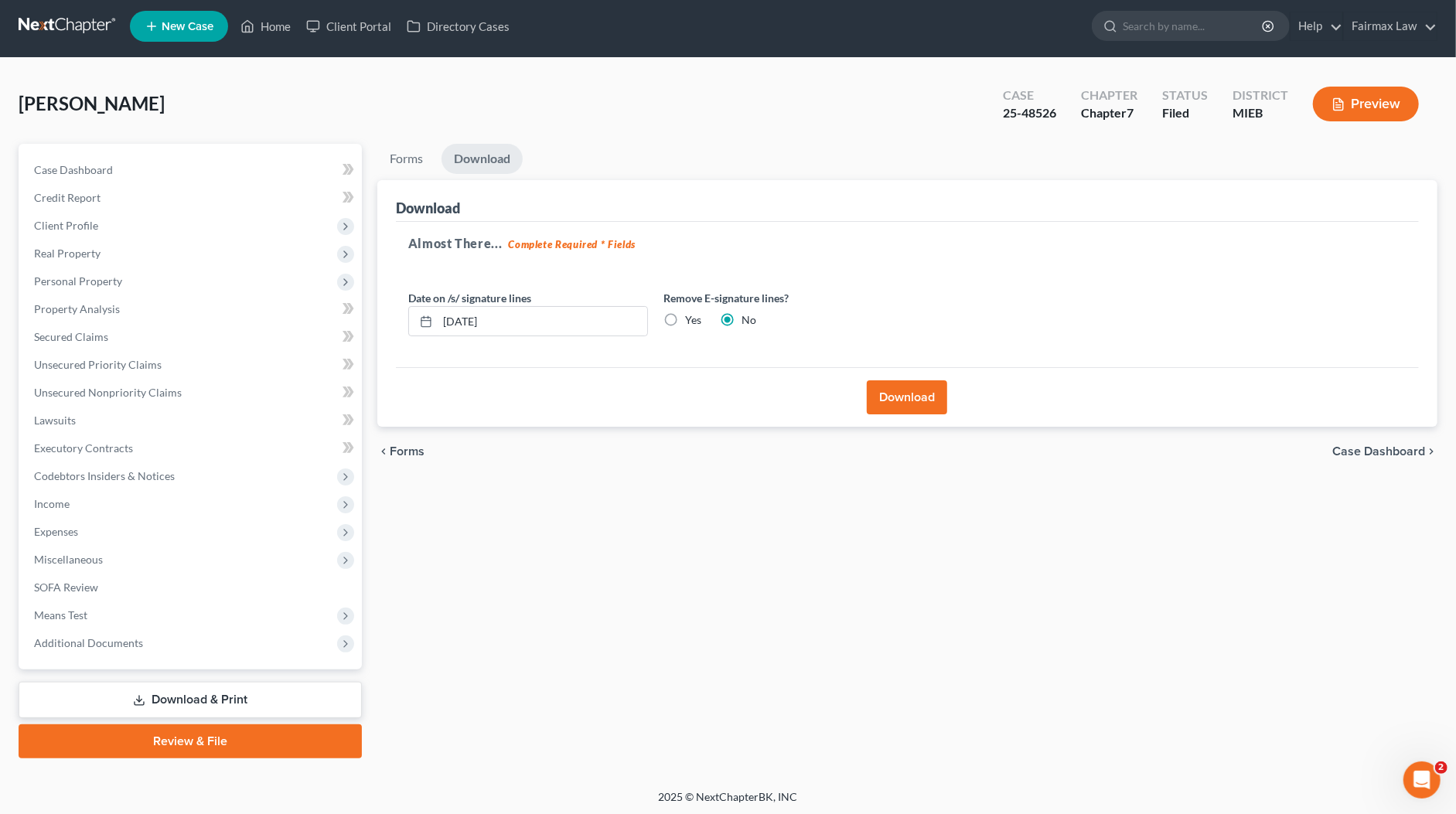
click at [895, 393] on button "Download" at bounding box center [907, 398] width 80 height 34
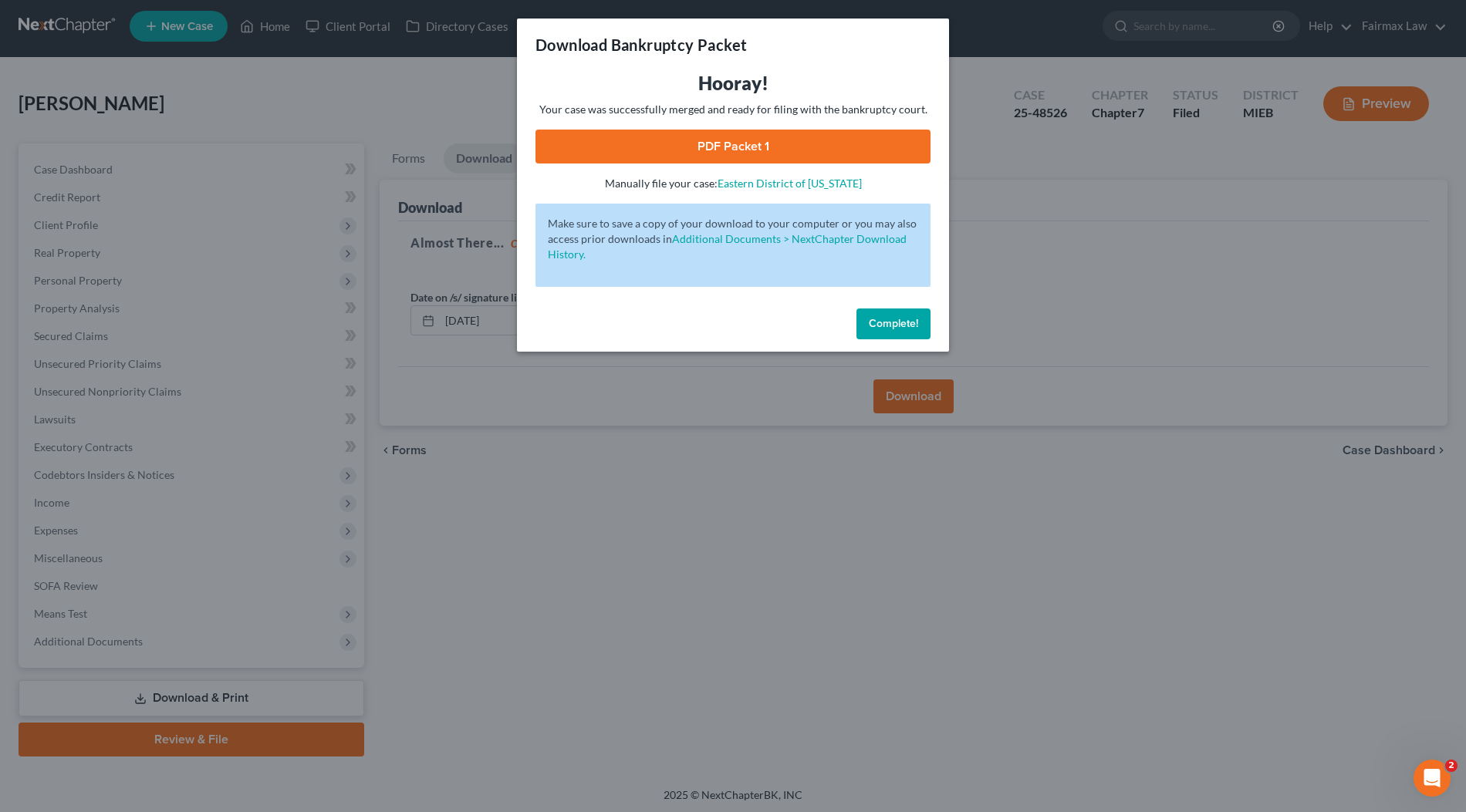
click at [768, 151] on link "PDF Packet 1" at bounding box center [733, 147] width 395 height 34
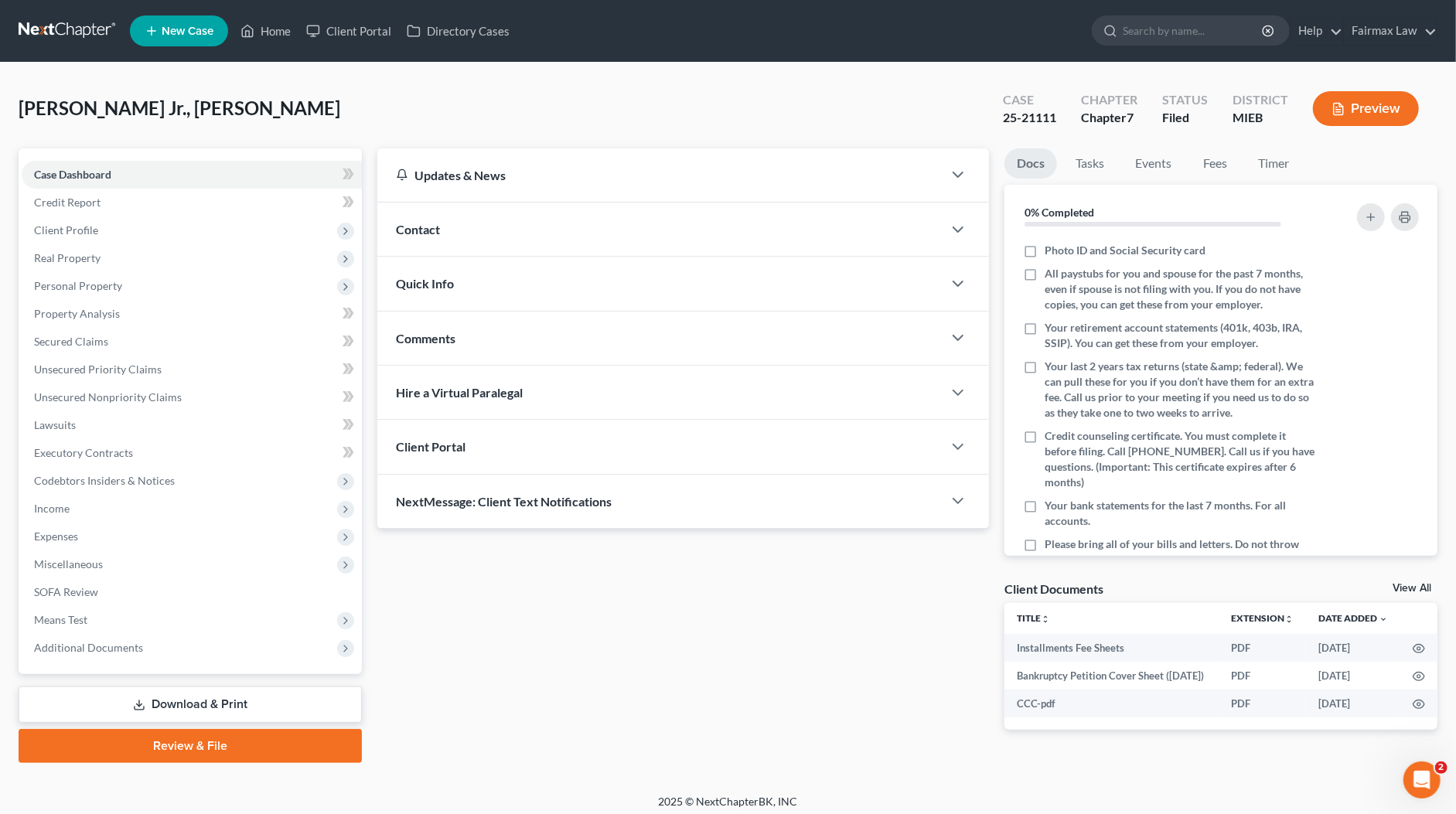
drag, startPoint x: 127, startPoint y: 648, endPoint x: 116, endPoint y: 755, distance: 107.6
click at [127, 648] on span "Additional Documents" at bounding box center [89, 648] width 109 height 13
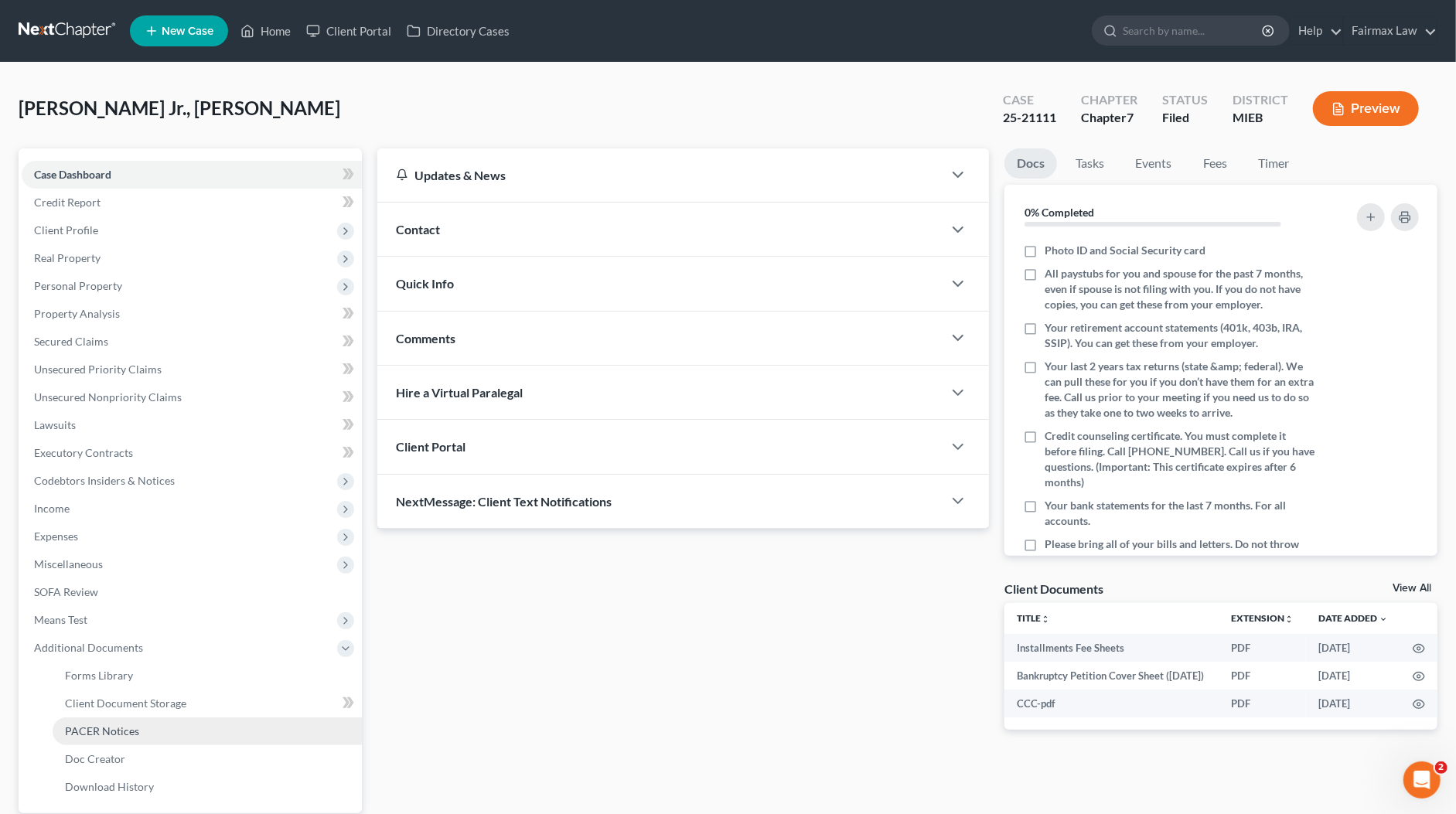
click at [116, 741] on link "PACER Notices" at bounding box center [207, 731] width 309 height 28
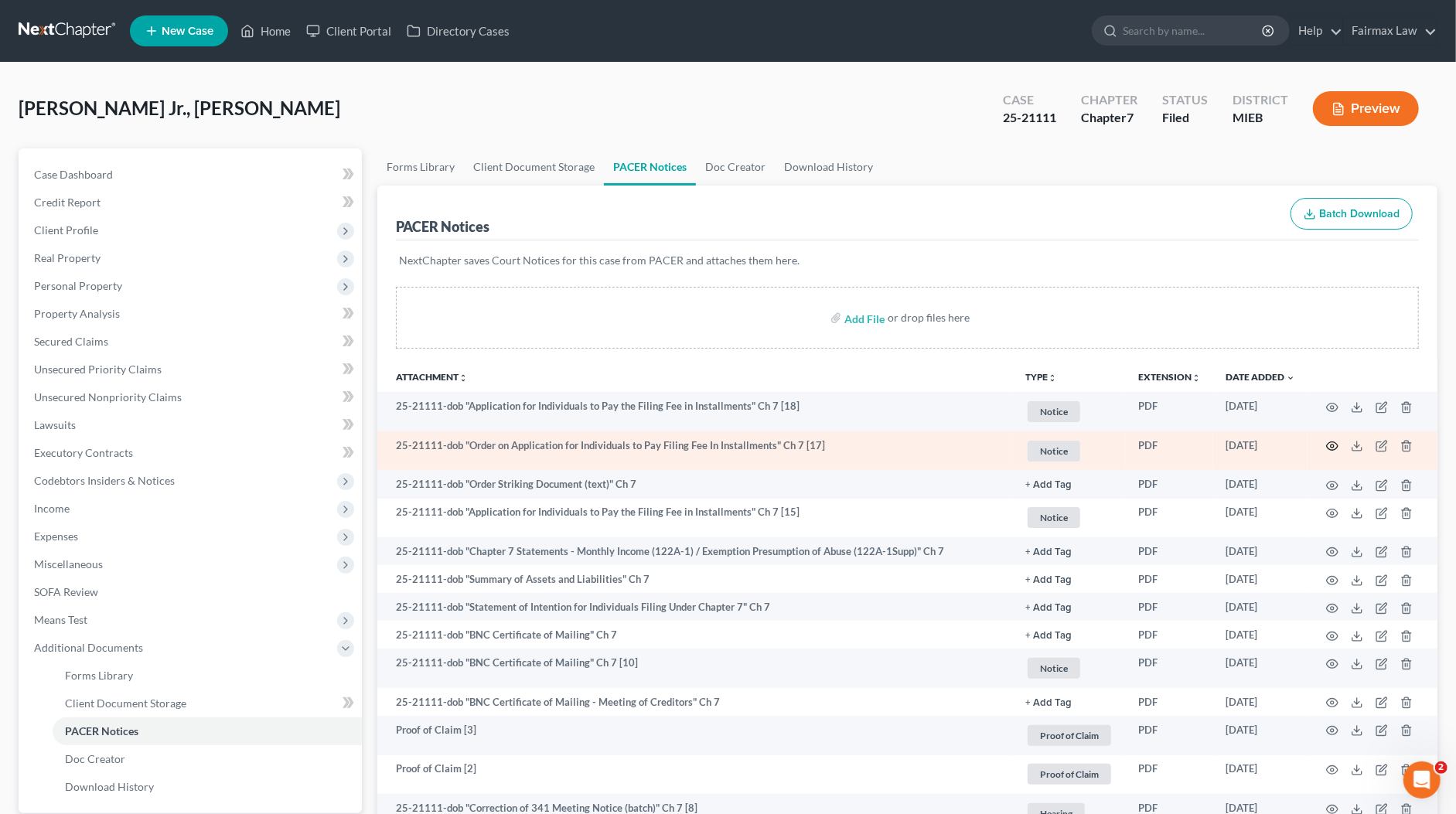
click at [1327, 443] on icon "button" at bounding box center [1332, 446] width 12 height 12
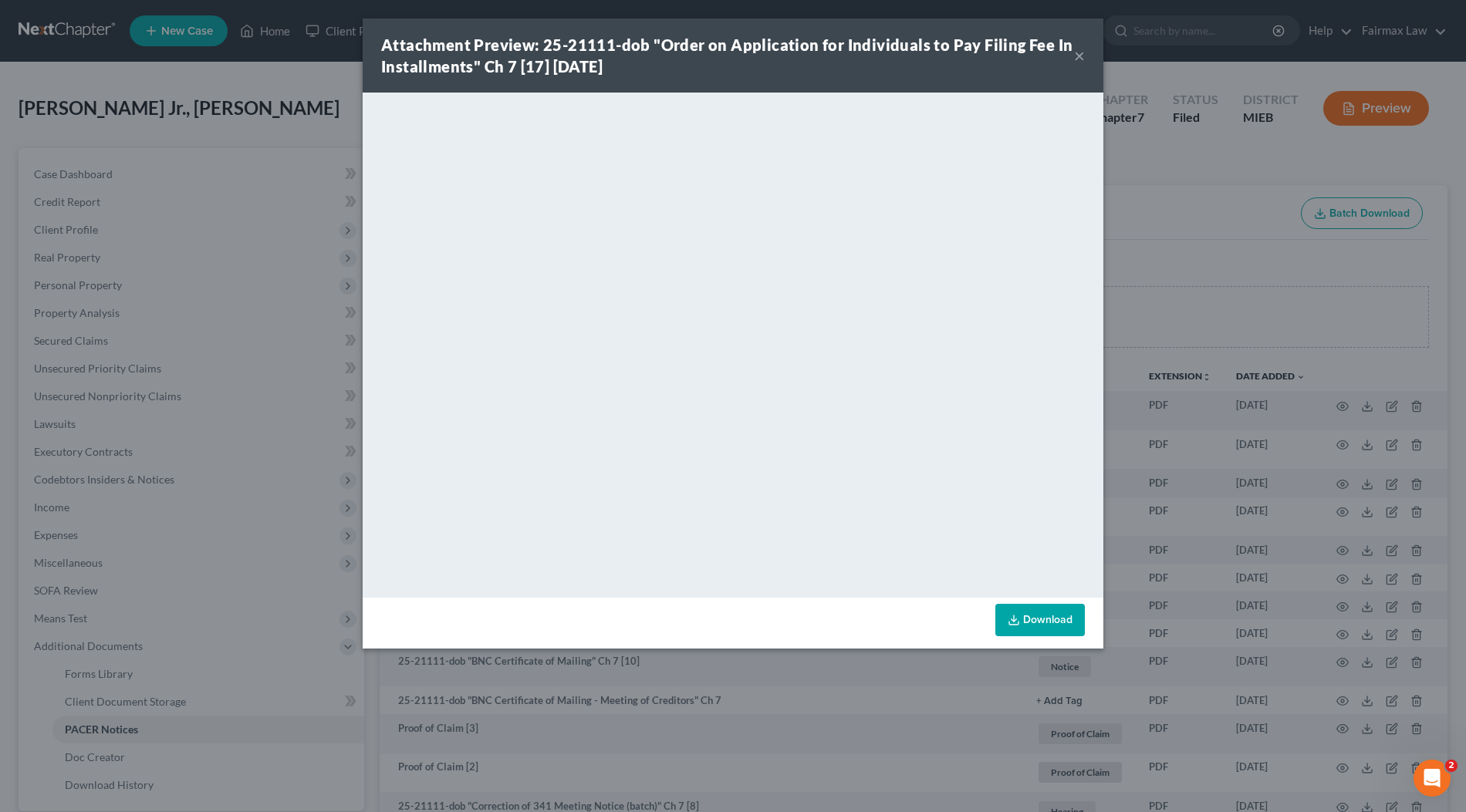
click at [1174, 357] on div "Attachment Preview: 25-21111-dob "Order on Application for Individuals to Pay F…" at bounding box center [733, 406] width 1466 height 812
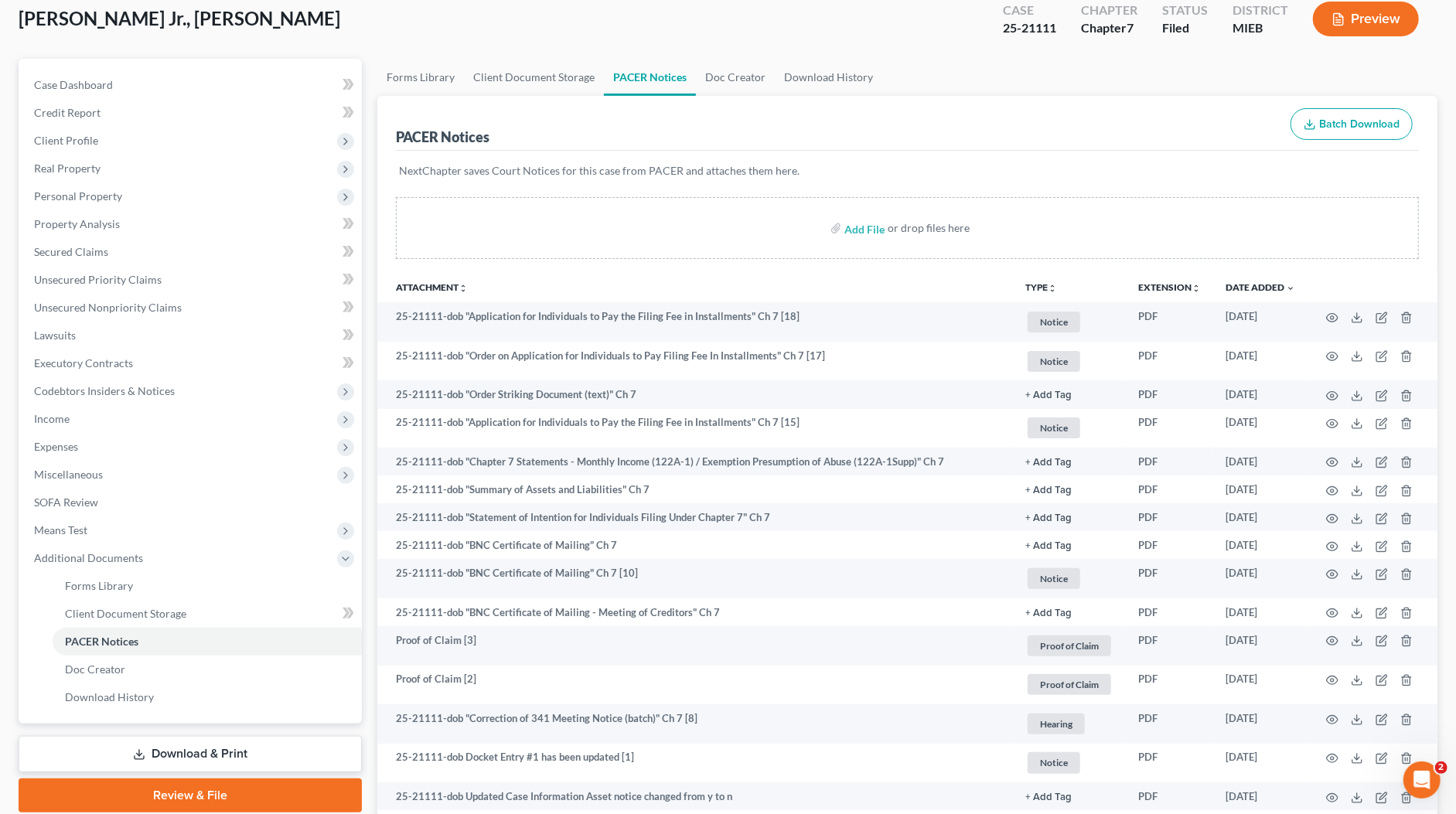
scroll to position [242, 0]
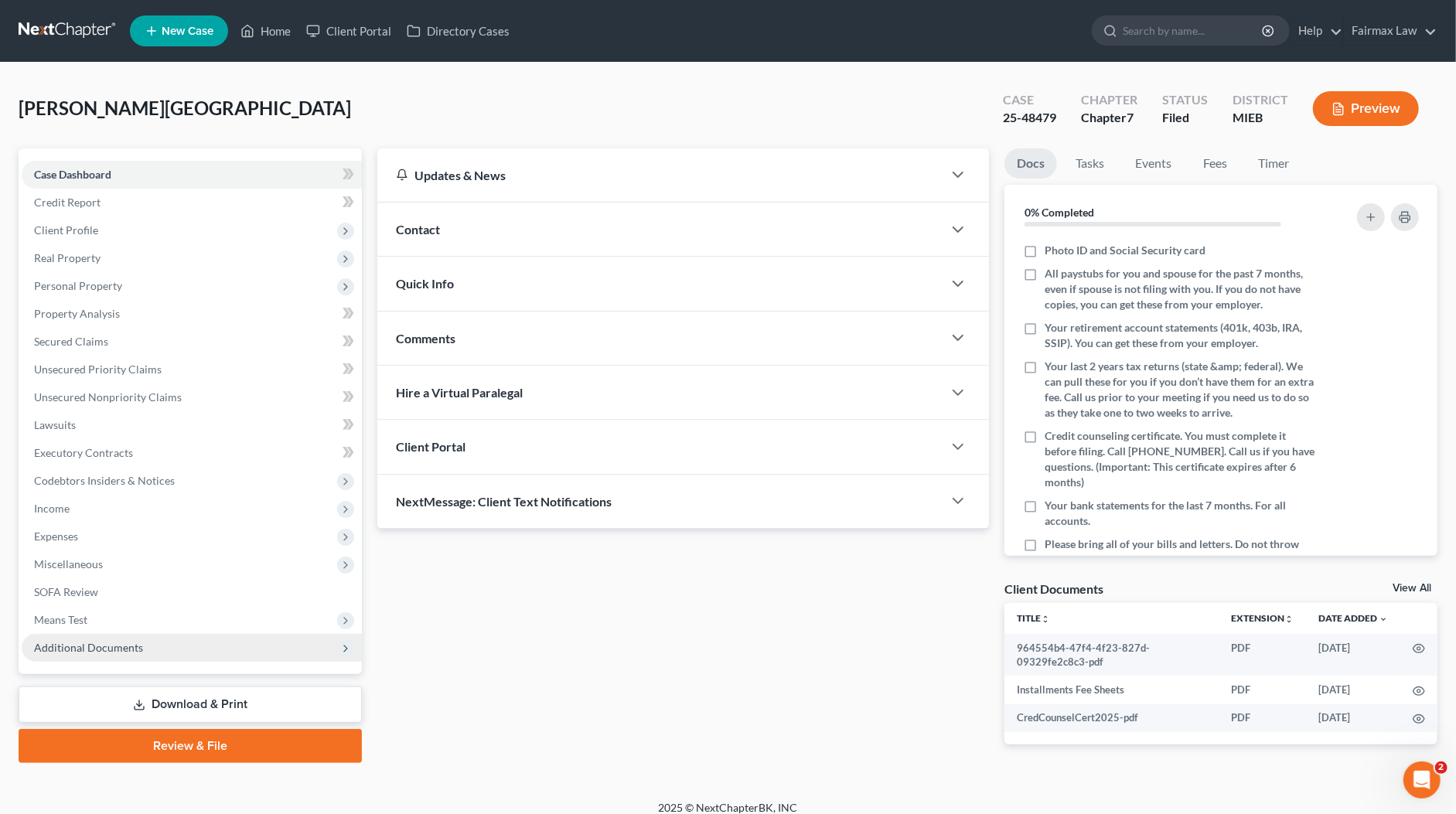
click at [127, 642] on span "Additional Documents" at bounding box center [89, 648] width 109 height 13
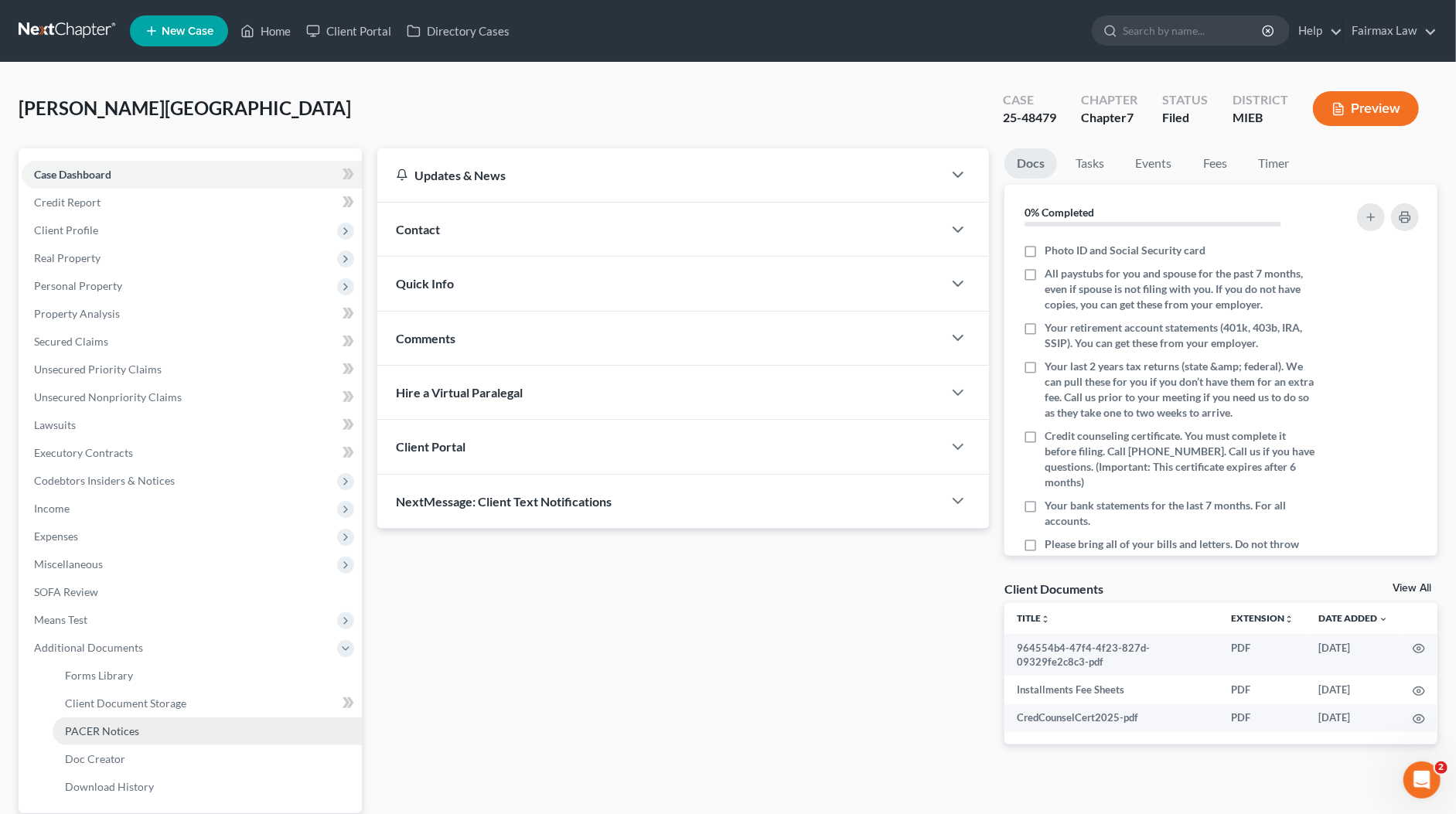
click at [114, 732] on span "PACER Notices" at bounding box center [102, 730] width 74 height 13
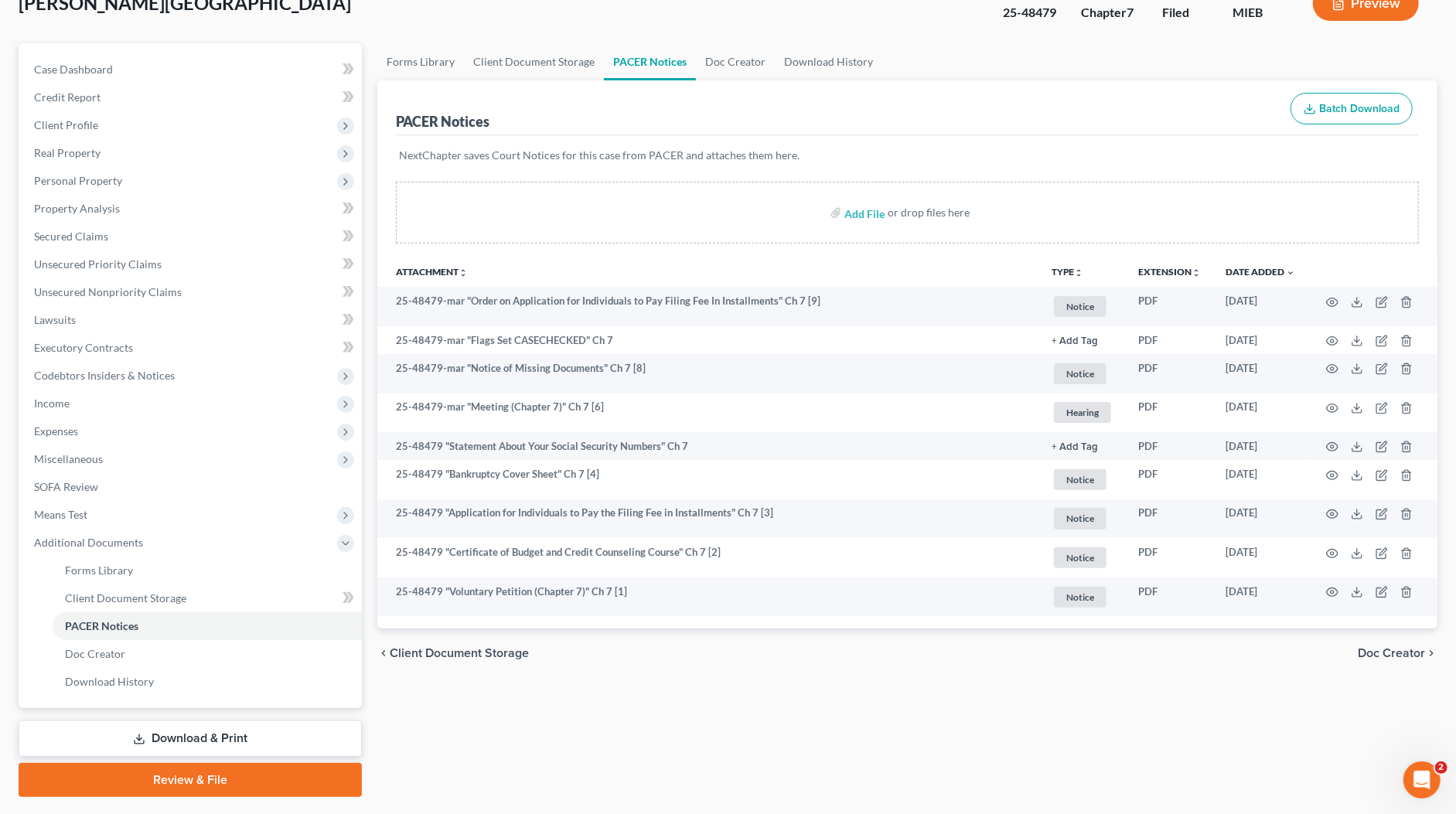
scroll to position [144, 0]
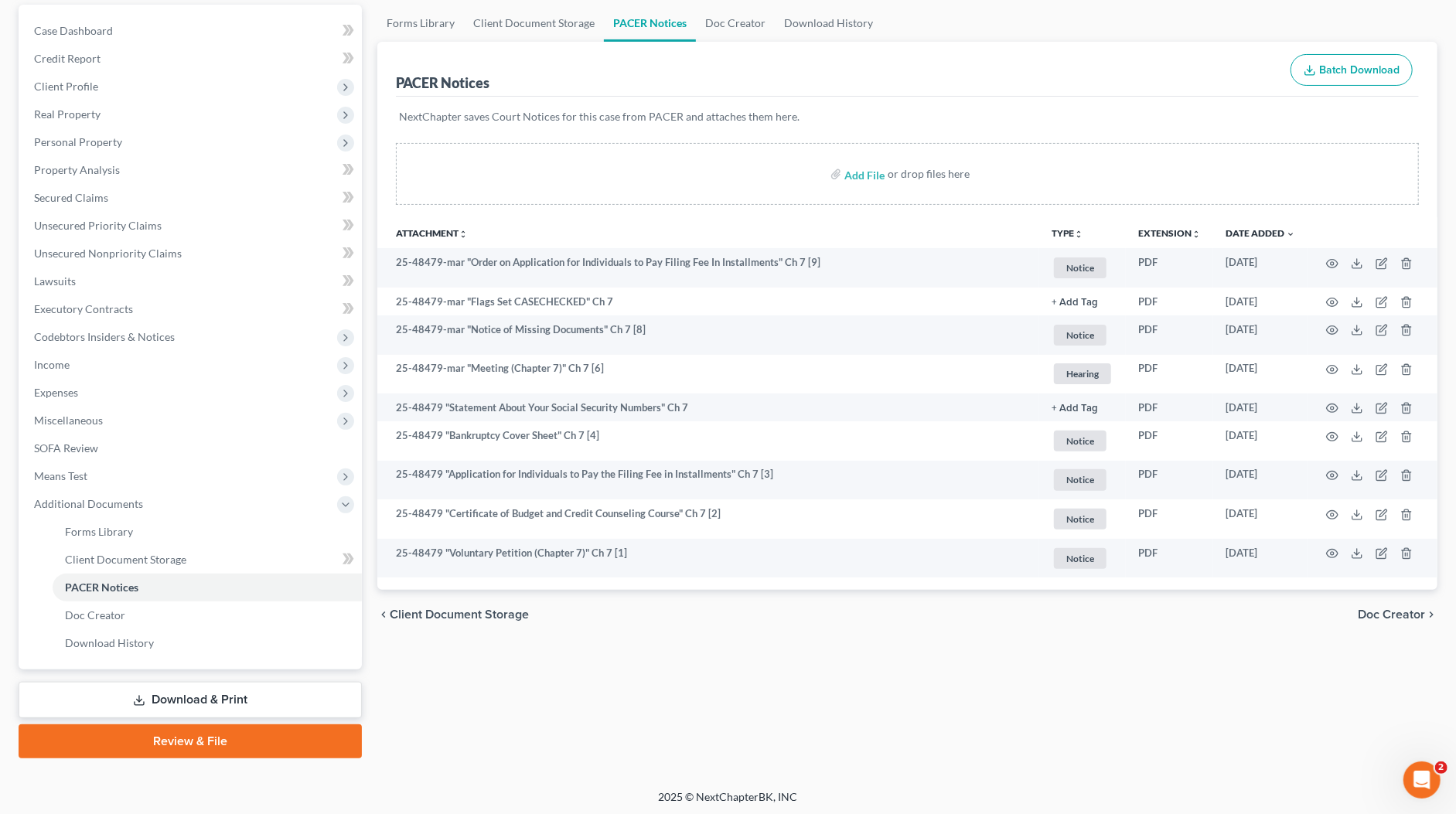
click at [223, 697] on link "Download & Print" at bounding box center [190, 700] width 343 height 37
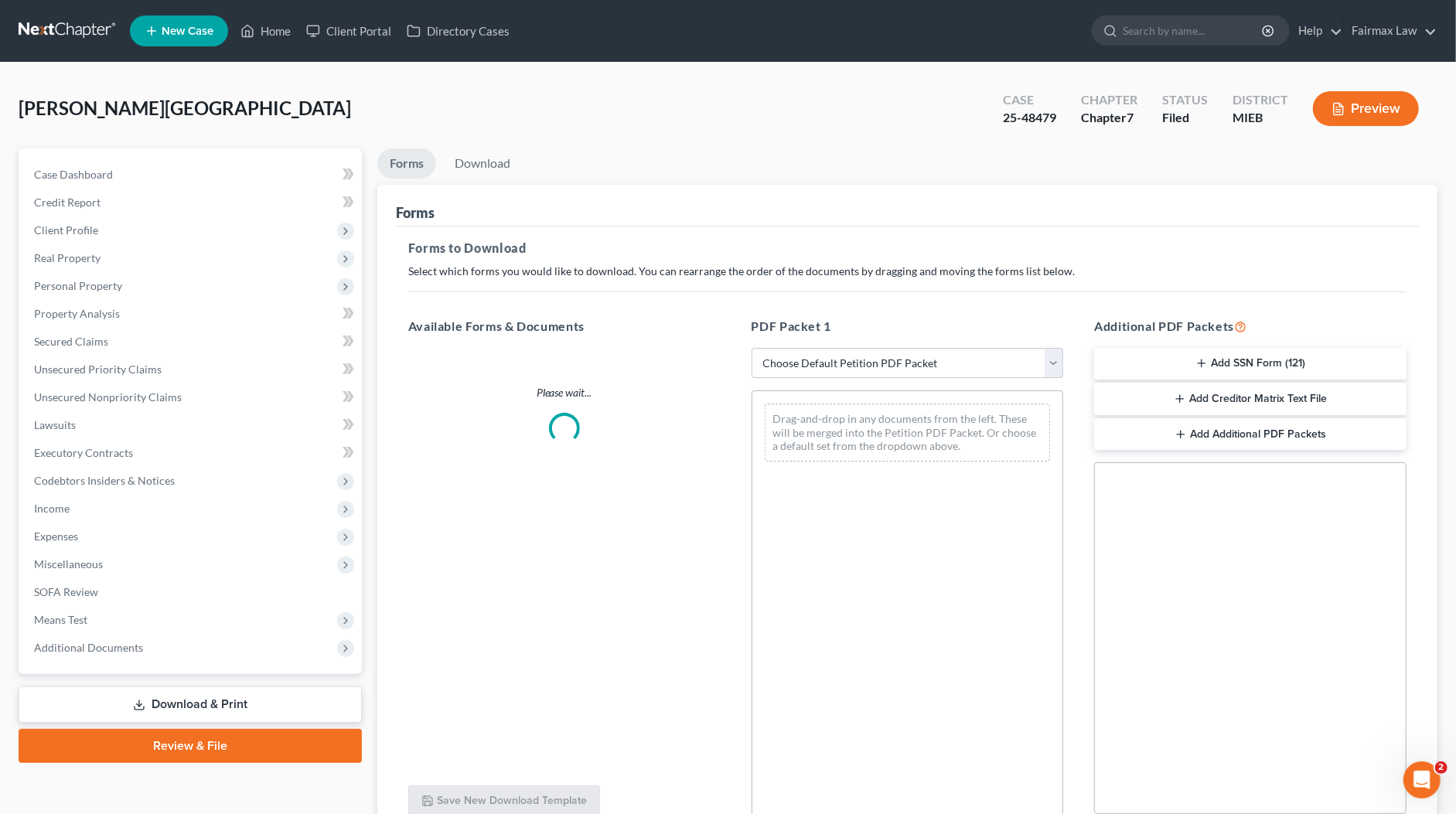
click at [655, 156] on ul "Forms Download" at bounding box center [907, 166] width 1060 height 37
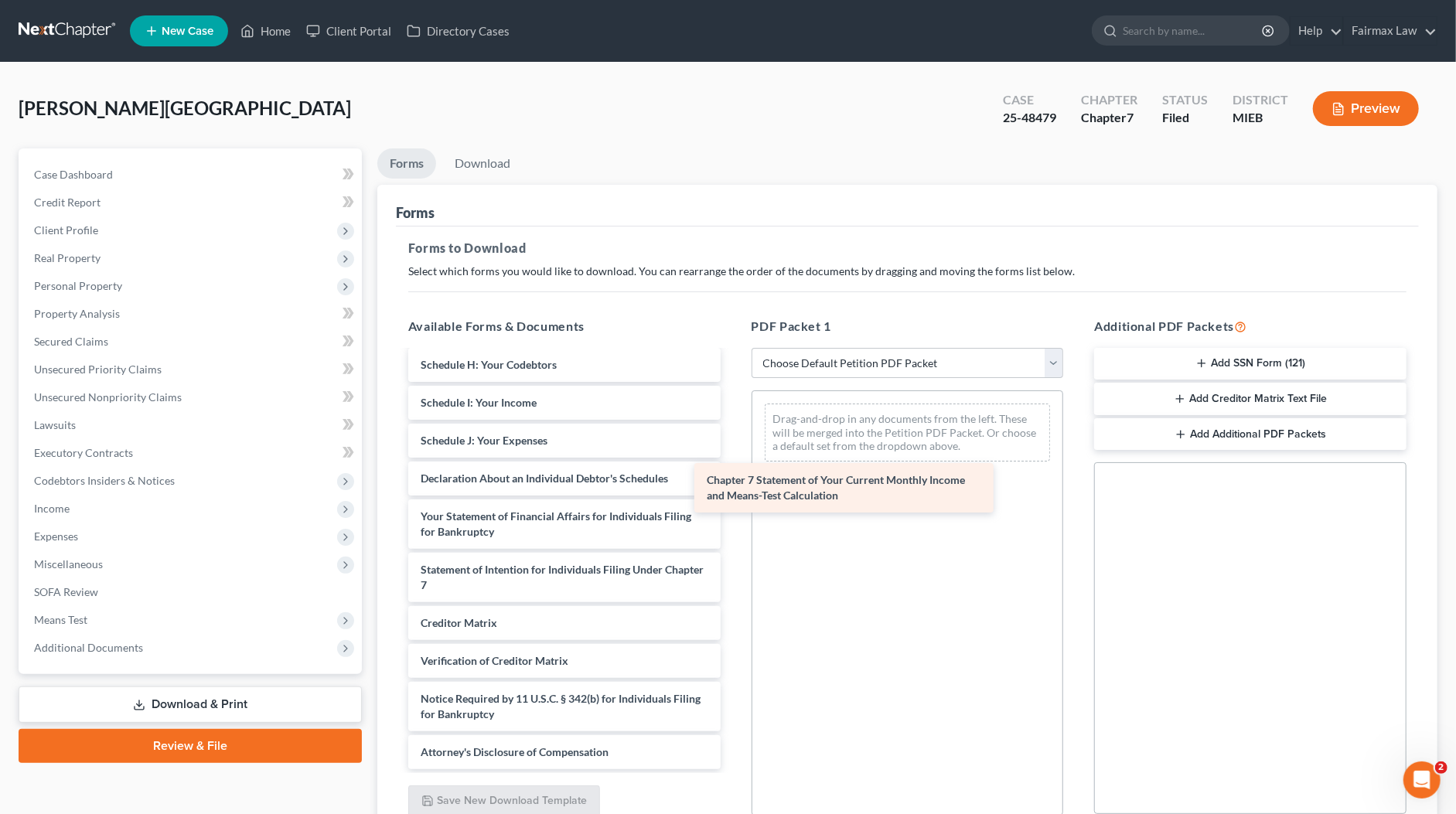
scroll to position [398, 0]
drag, startPoint x: 556, startPoint y: 569, endPoint x: 901, endPoint y: 459, distance: 362.1
click at [733, 459] on div "Chapter 7 Statement of Your Current Monthly Income and Means-Test Calculation 9…" at bounding box center [565, 362] width 337 height 816
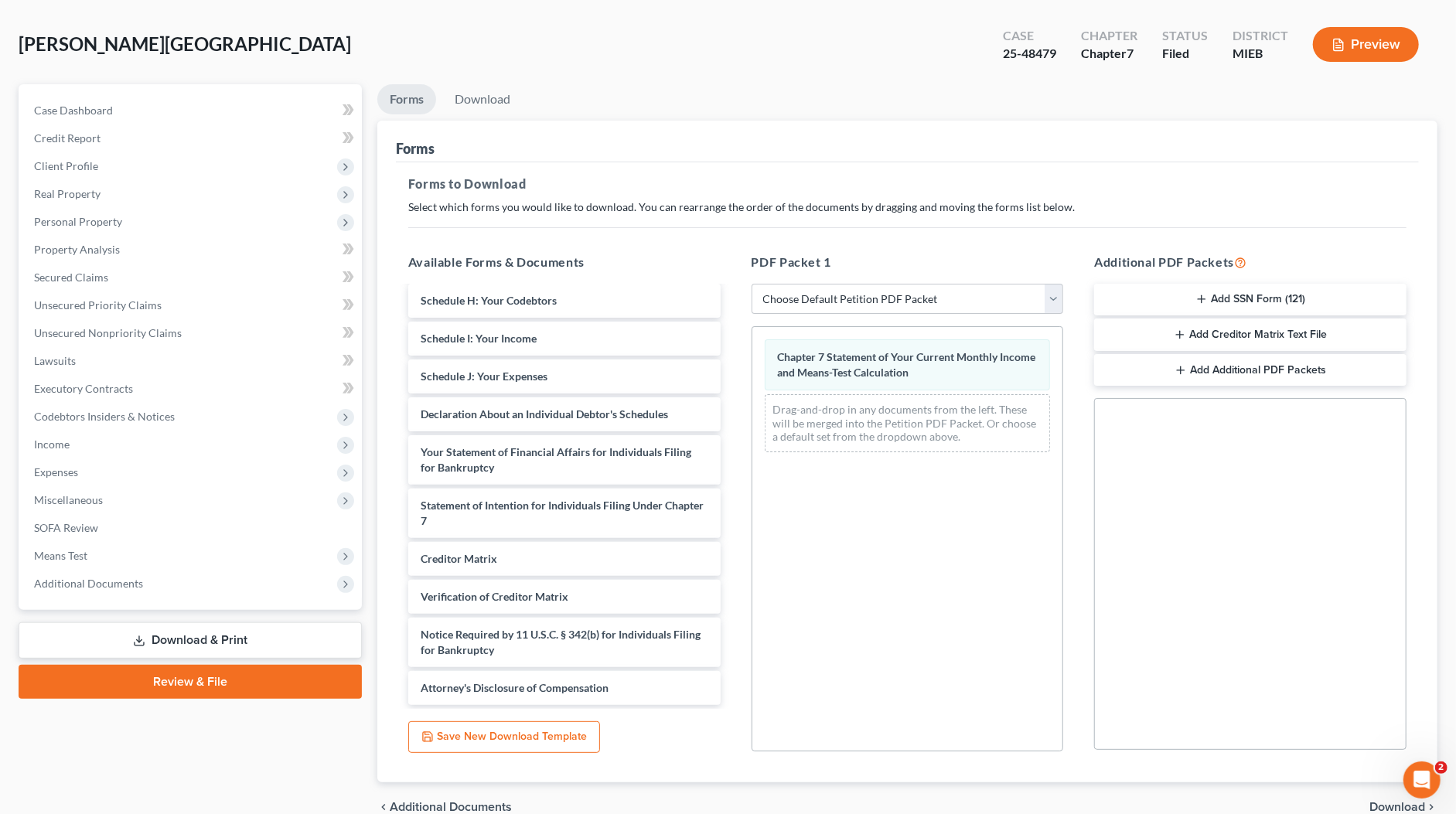
scroll to position [138, 0]
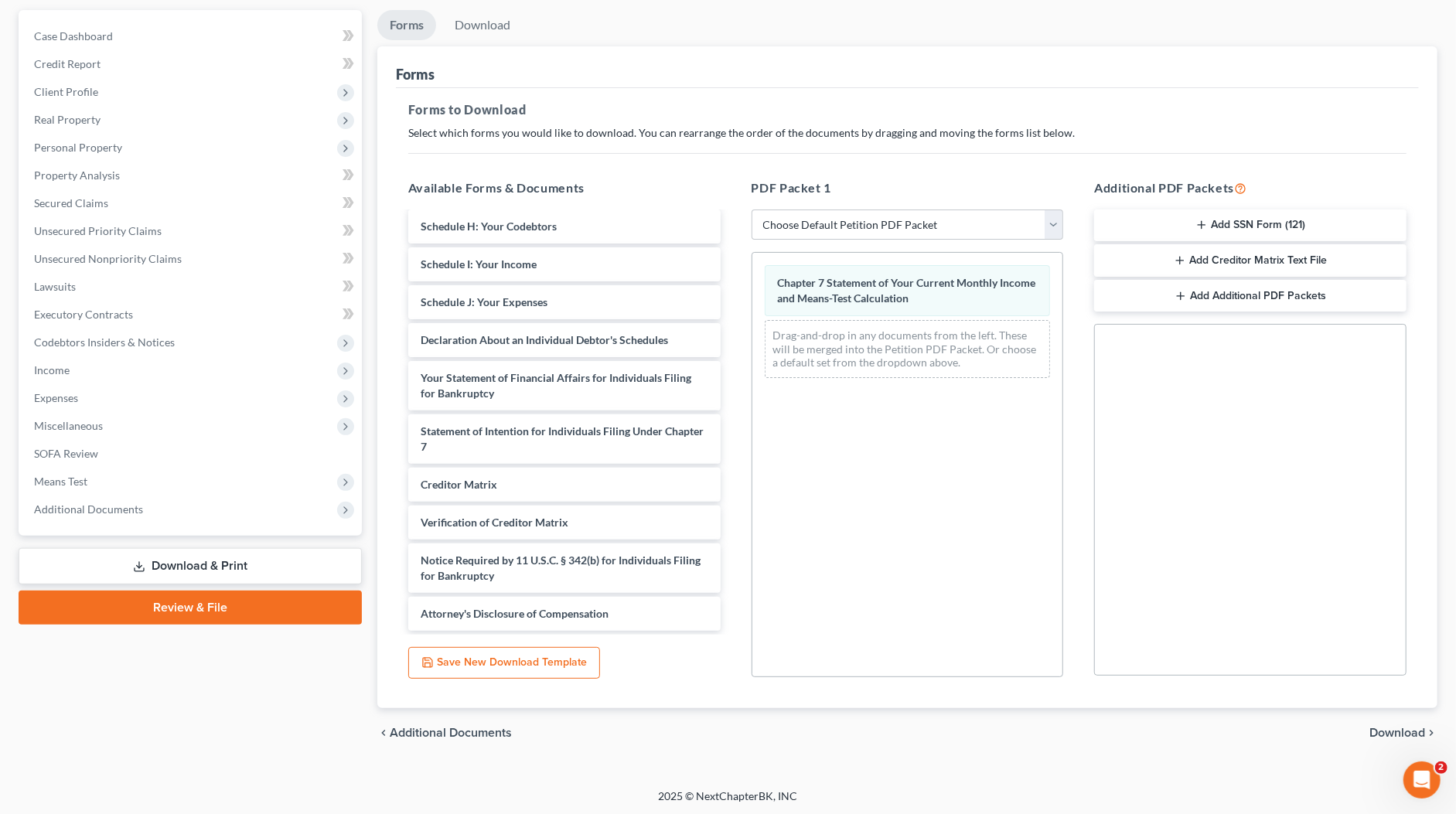
click at [1401, 721] on div "chevron_left Additional Documents Download chevron_right" at bounding box center [907, 733] width 1060 height 49
click at [1406, 727] on span "Download" at bounding box center [1397, 733] width 55 height 12
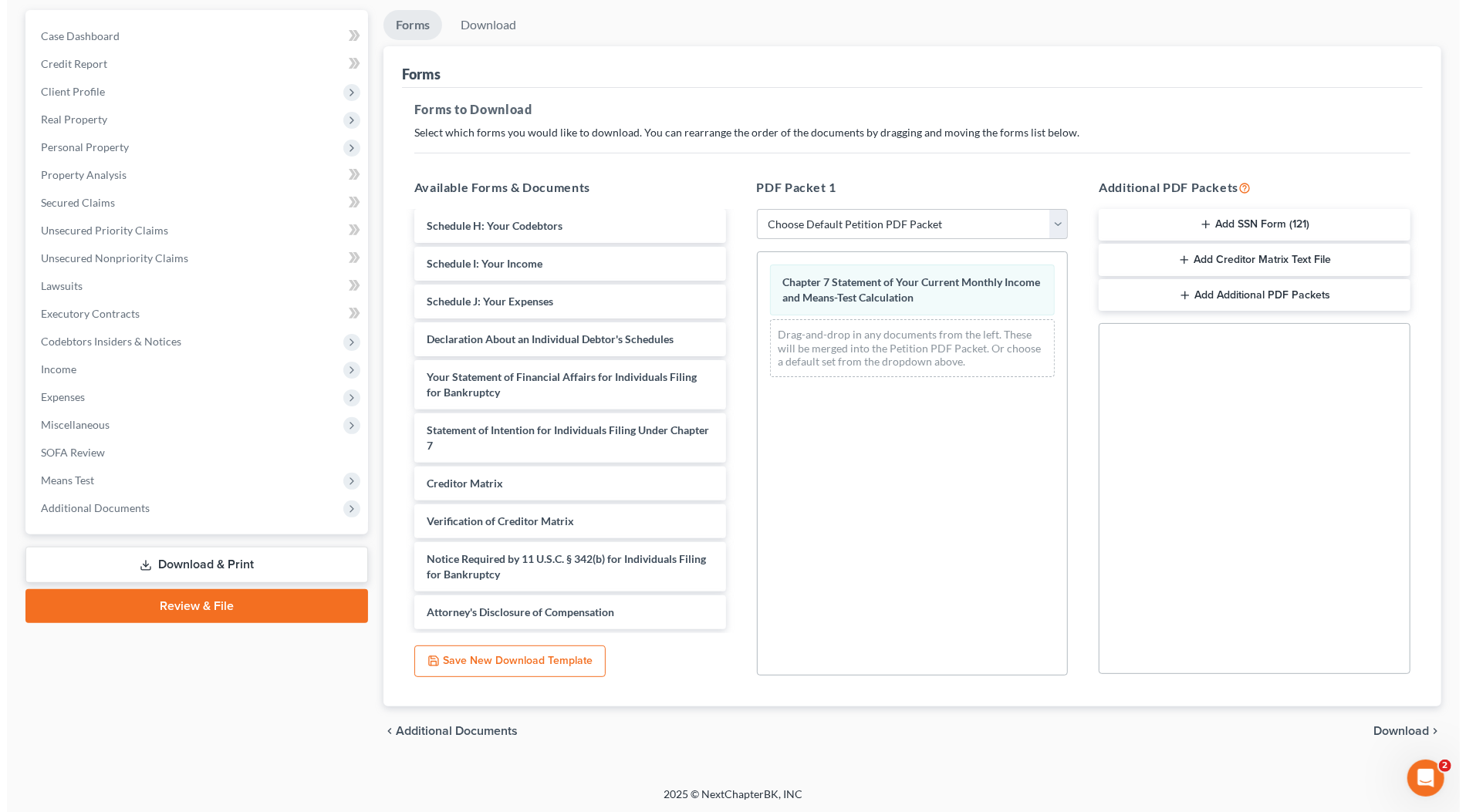
scroll to position [5, 0]
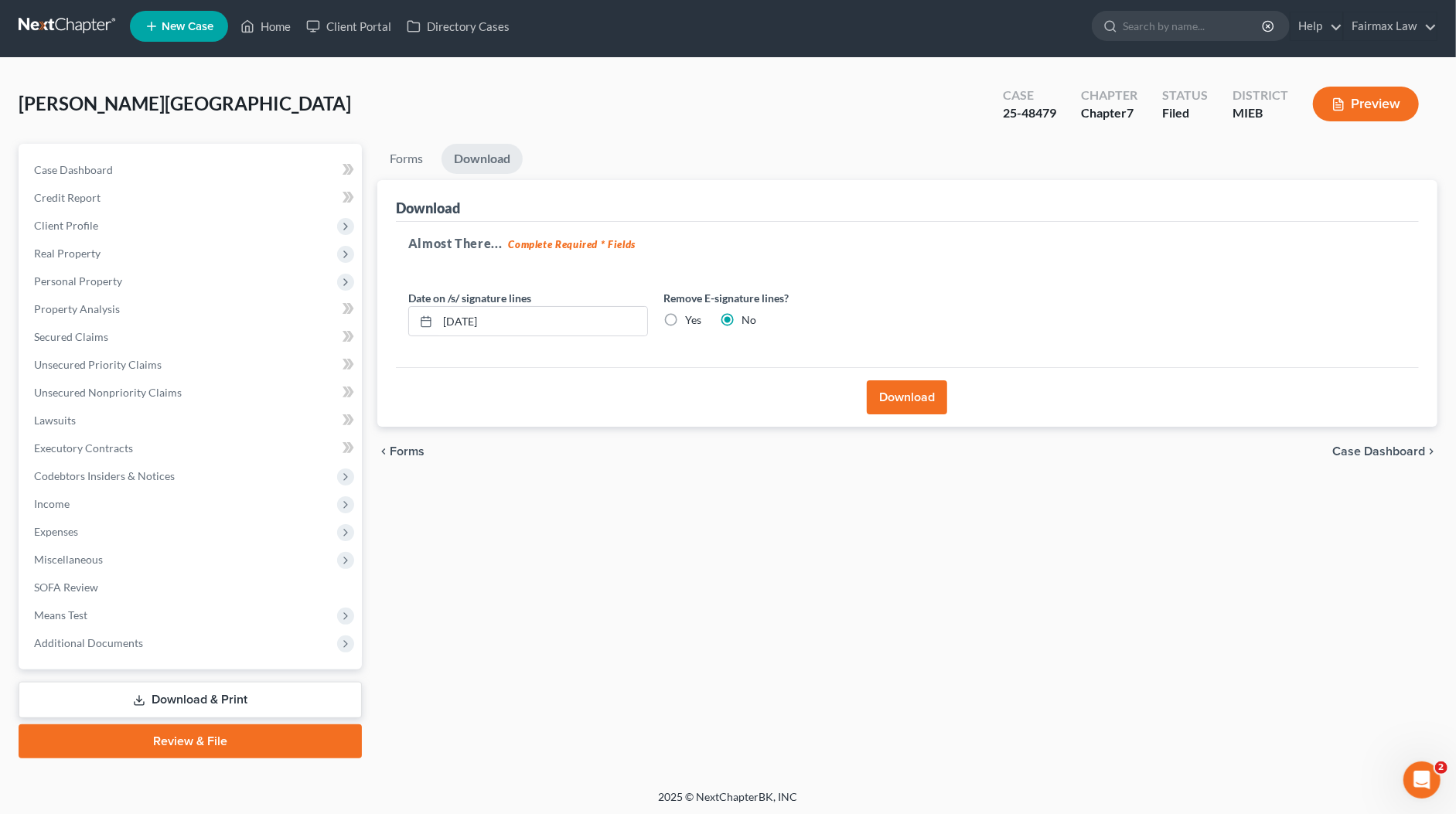
click at [923, 373] on div "Download" at bounding box center [907, 397] width 1022 height 59
click at [930, 387] on button "Download" at bounding box center [907, 398] width 80 height 34
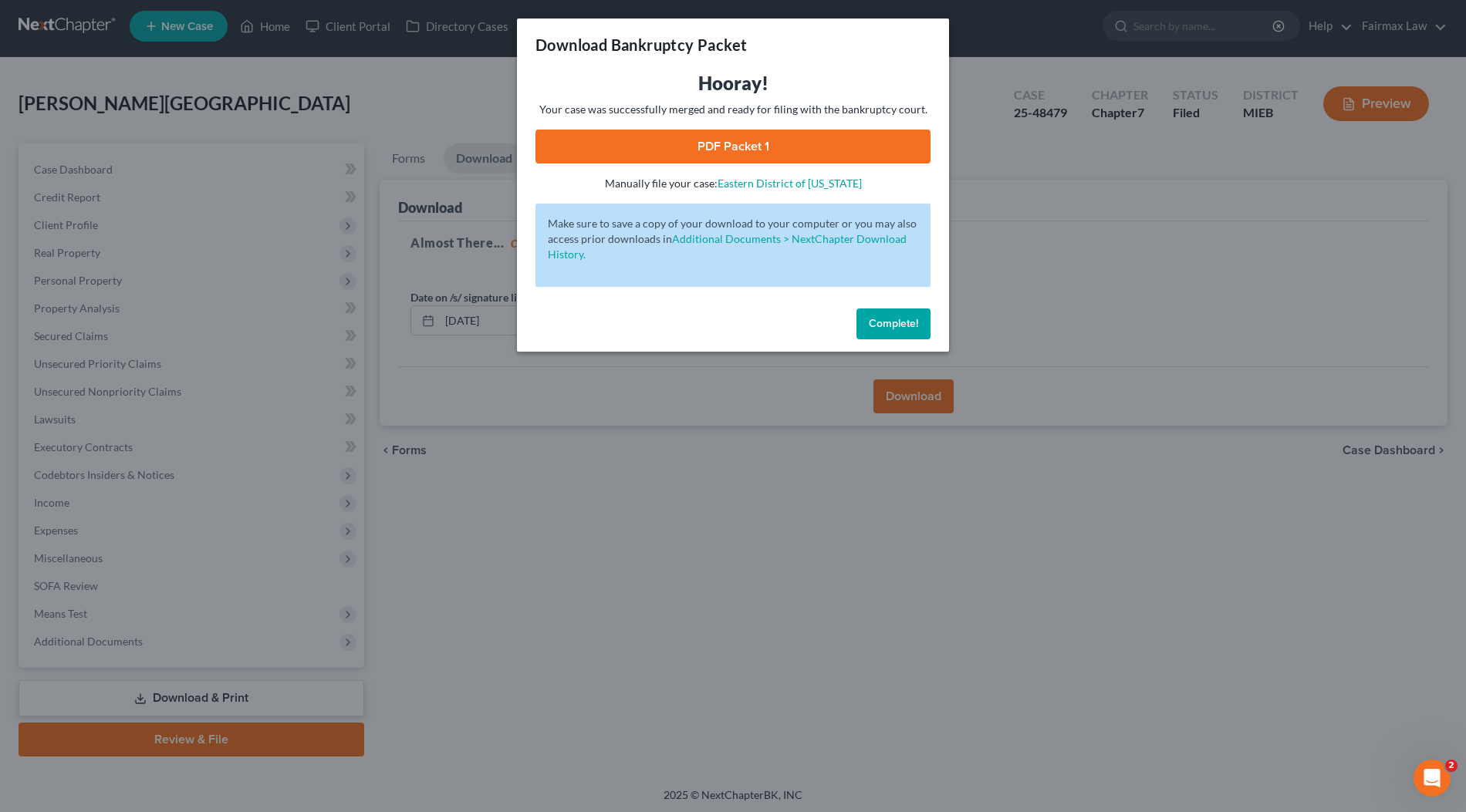
click at [672, 139] on link "PDF Packet 1" at bounding box center [733, 147] width 395 height 34
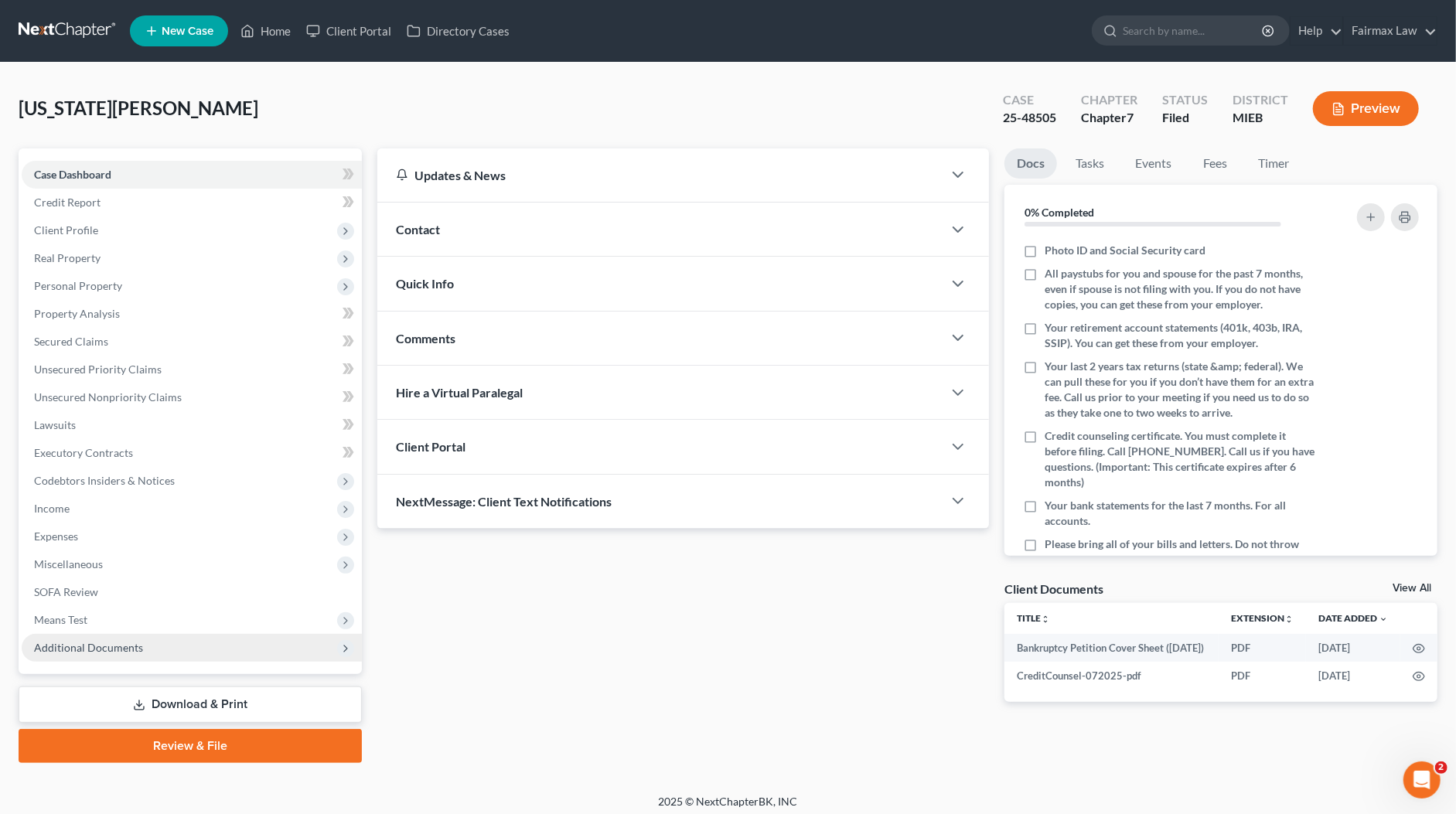
click at [152, 644] on span "Additional Documents" at bounding box center [191, 648] width 340 height 28
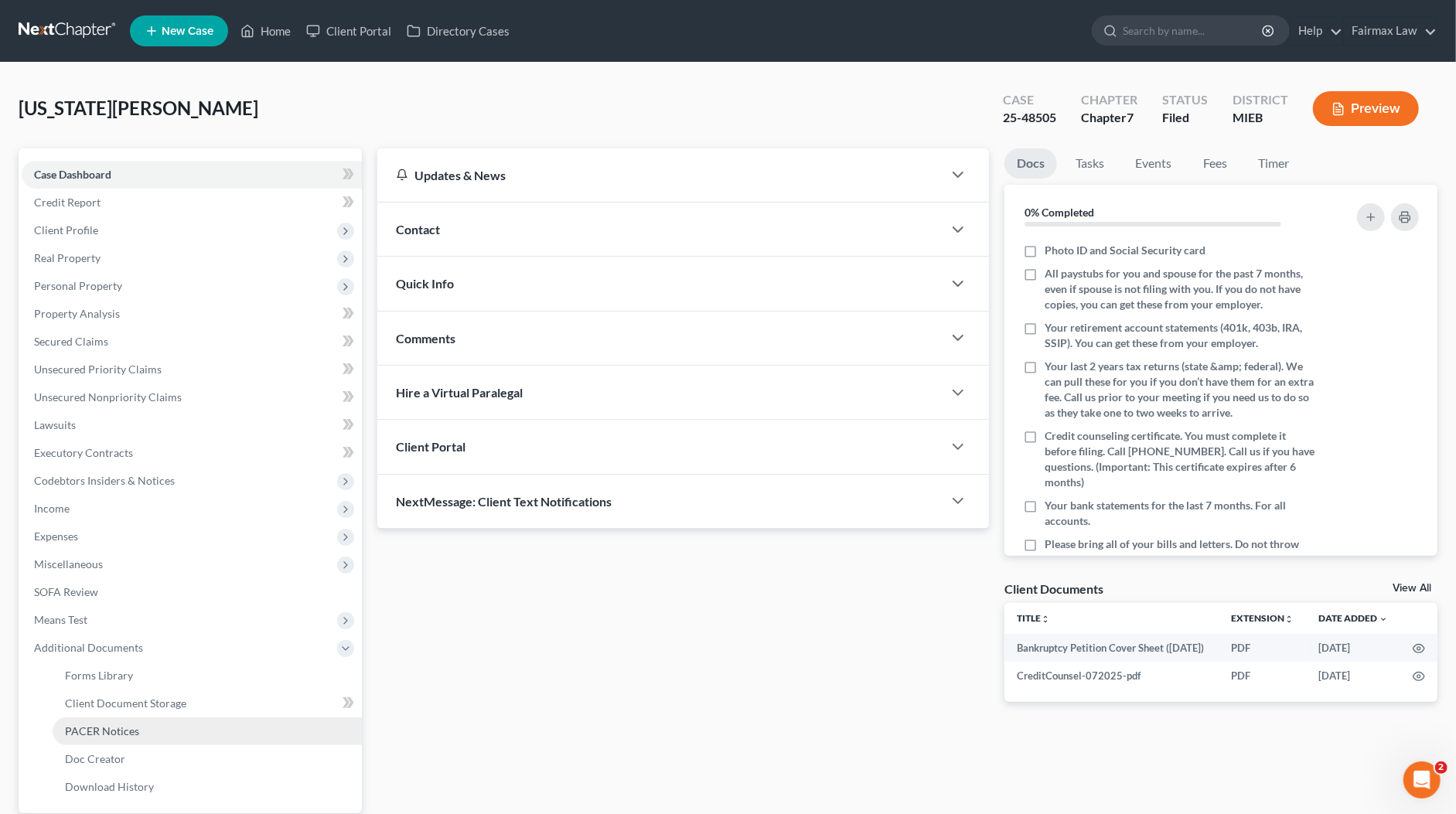
click at [126, 727] on span "PACER Notices" at bounding box center [102, 730] width 74 height 13
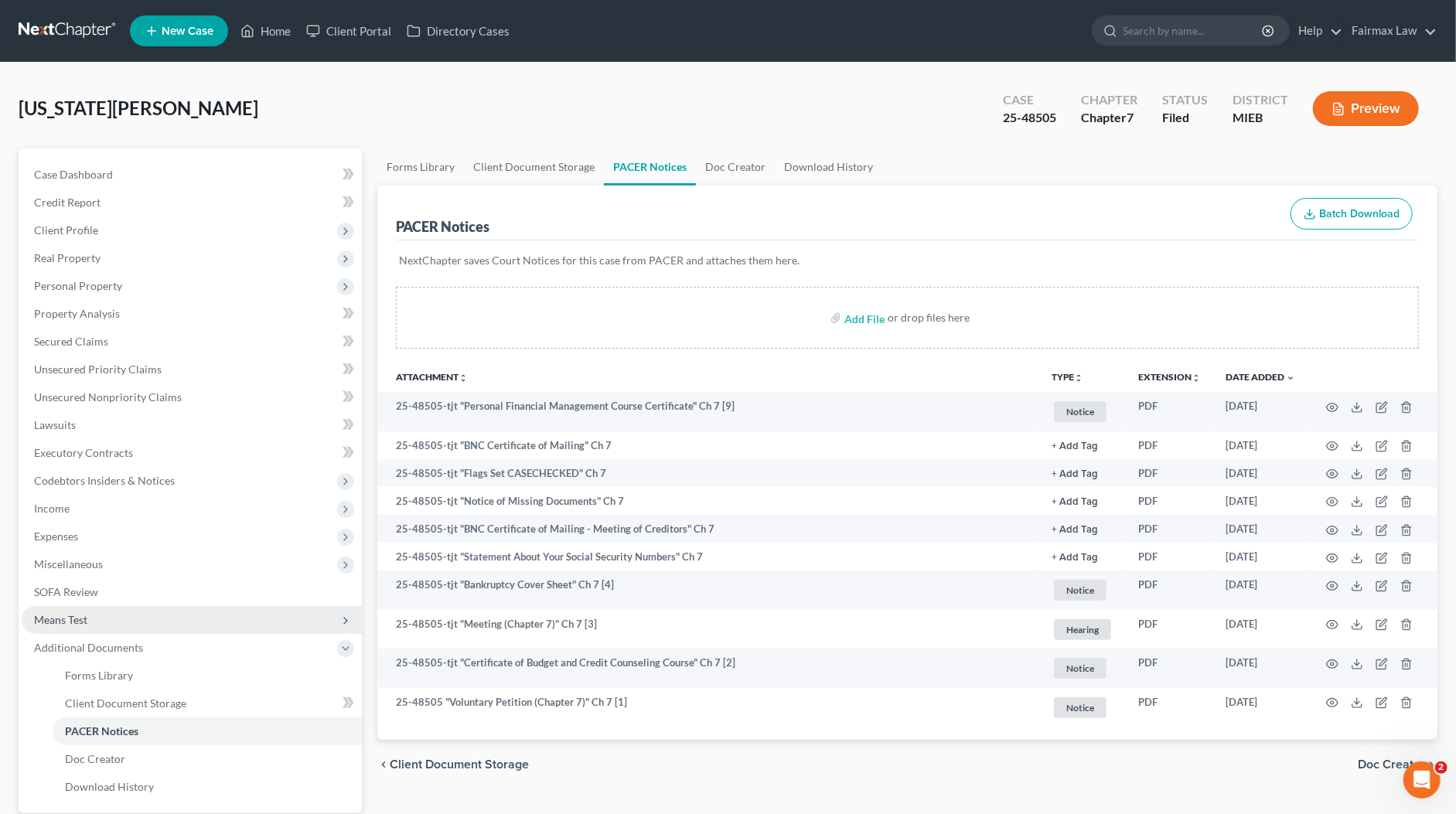
click at [80, 621] on span "Means Test" at bounding box center [61, 619] width 53 height 13
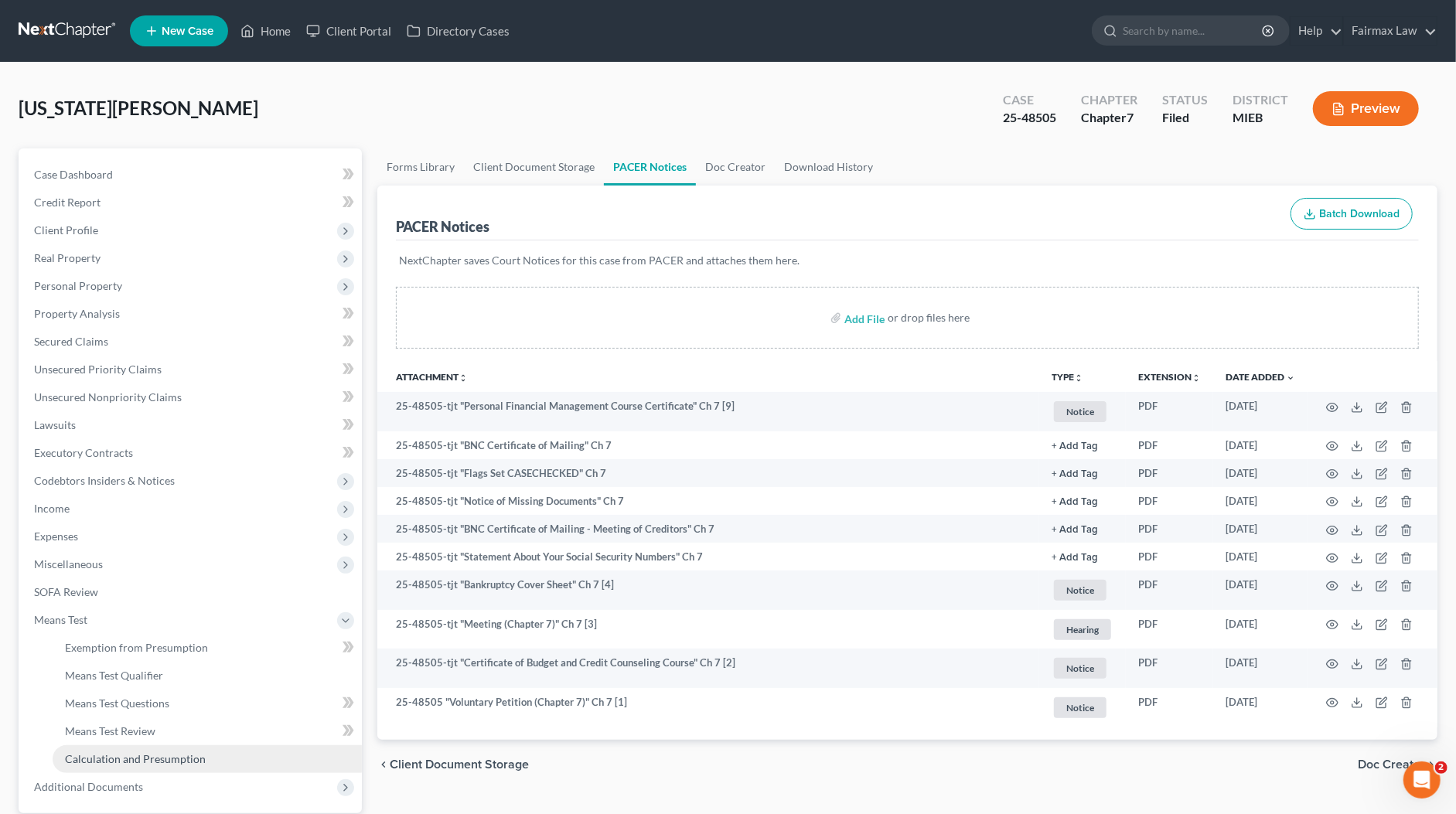
click at [112, 752] on span "Calculation and Presumption" at bounding box center [135, 759] width 141 height 13
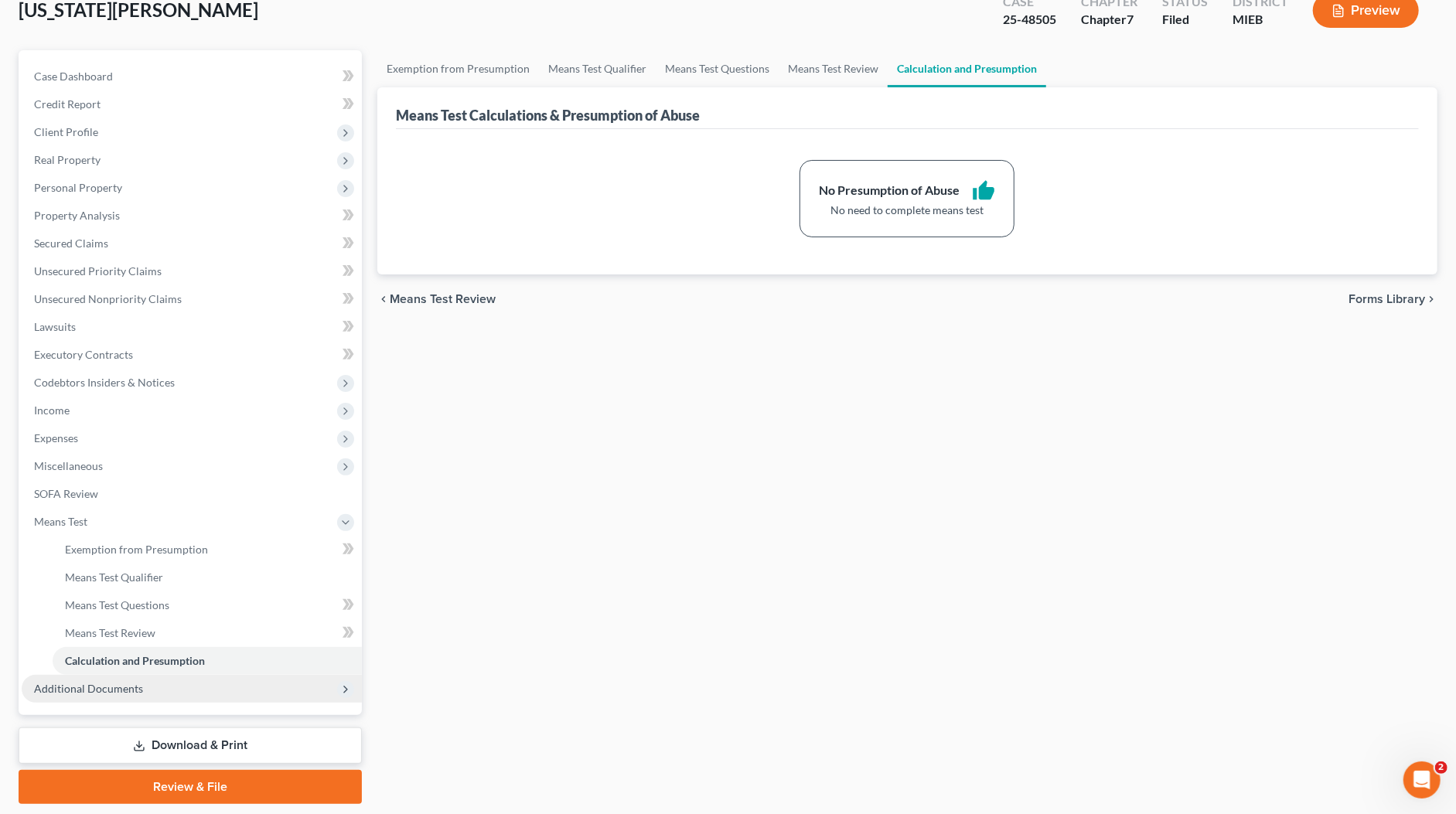
scroll to position [144, 0]
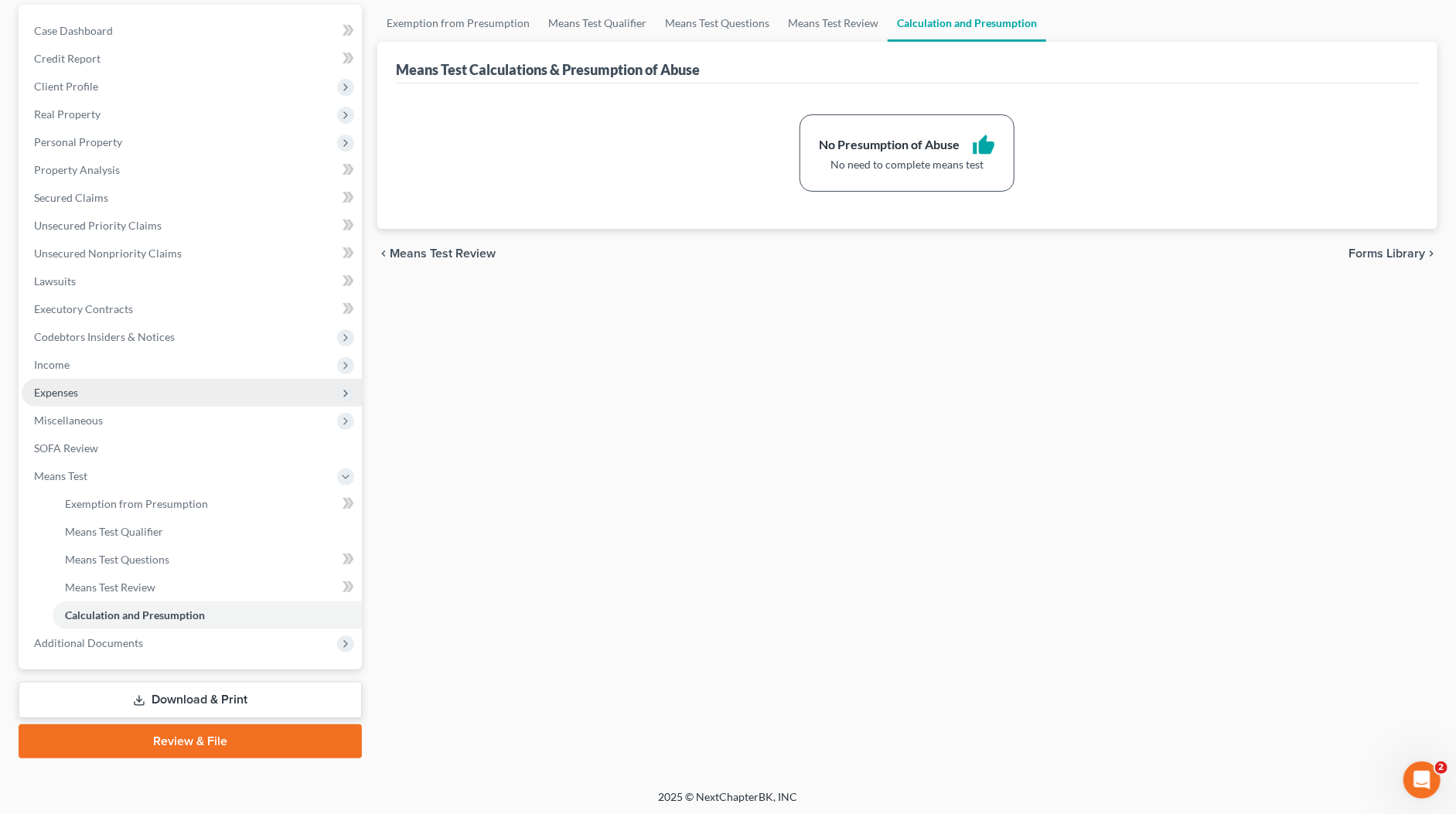
click at [85, 402] on span "Expenses" at bounding box center [191, 393] width 340 height 28
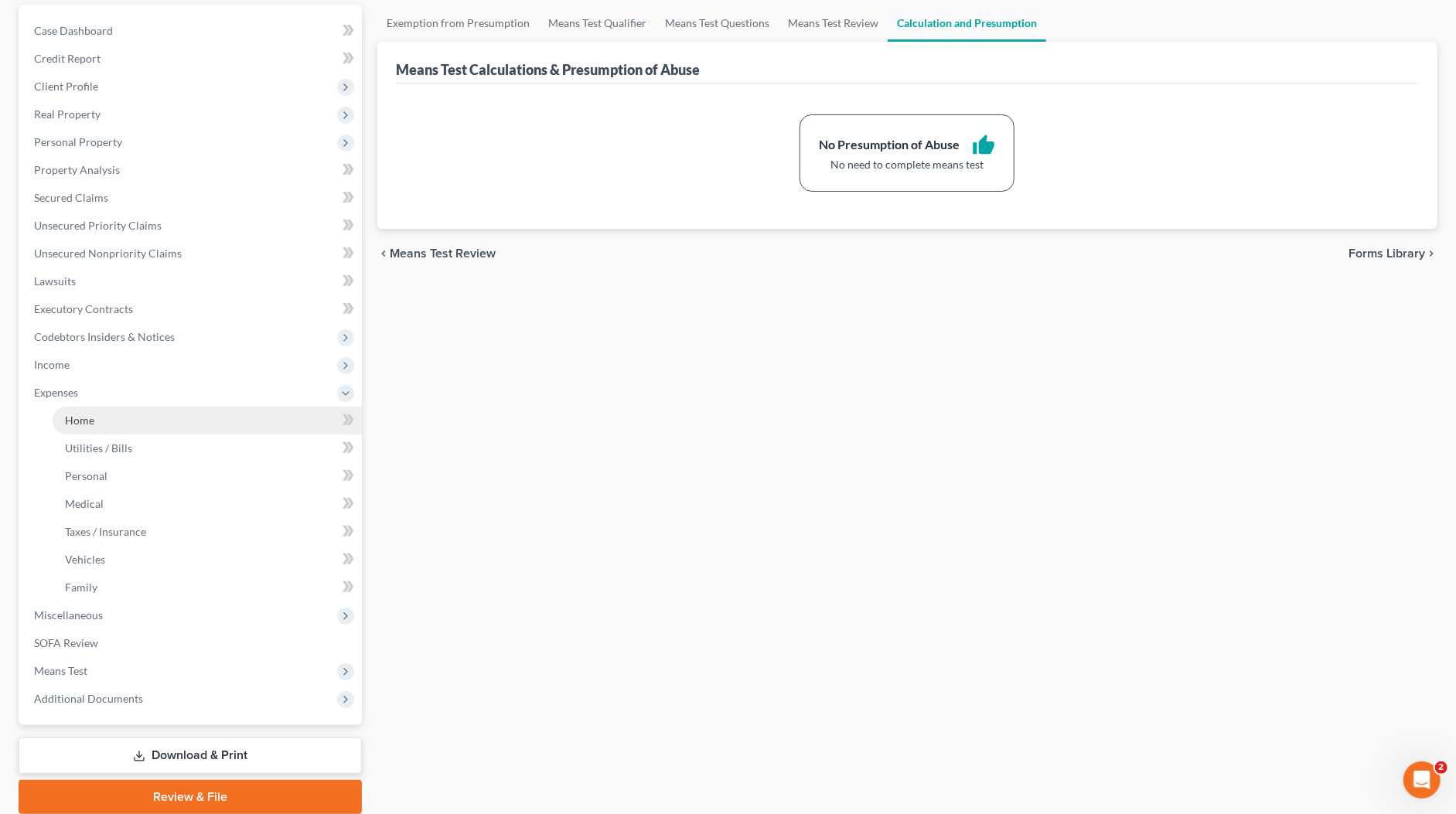
click at [95, 421] on link "Home" at bounding box center [207, 421] width 309 height 28
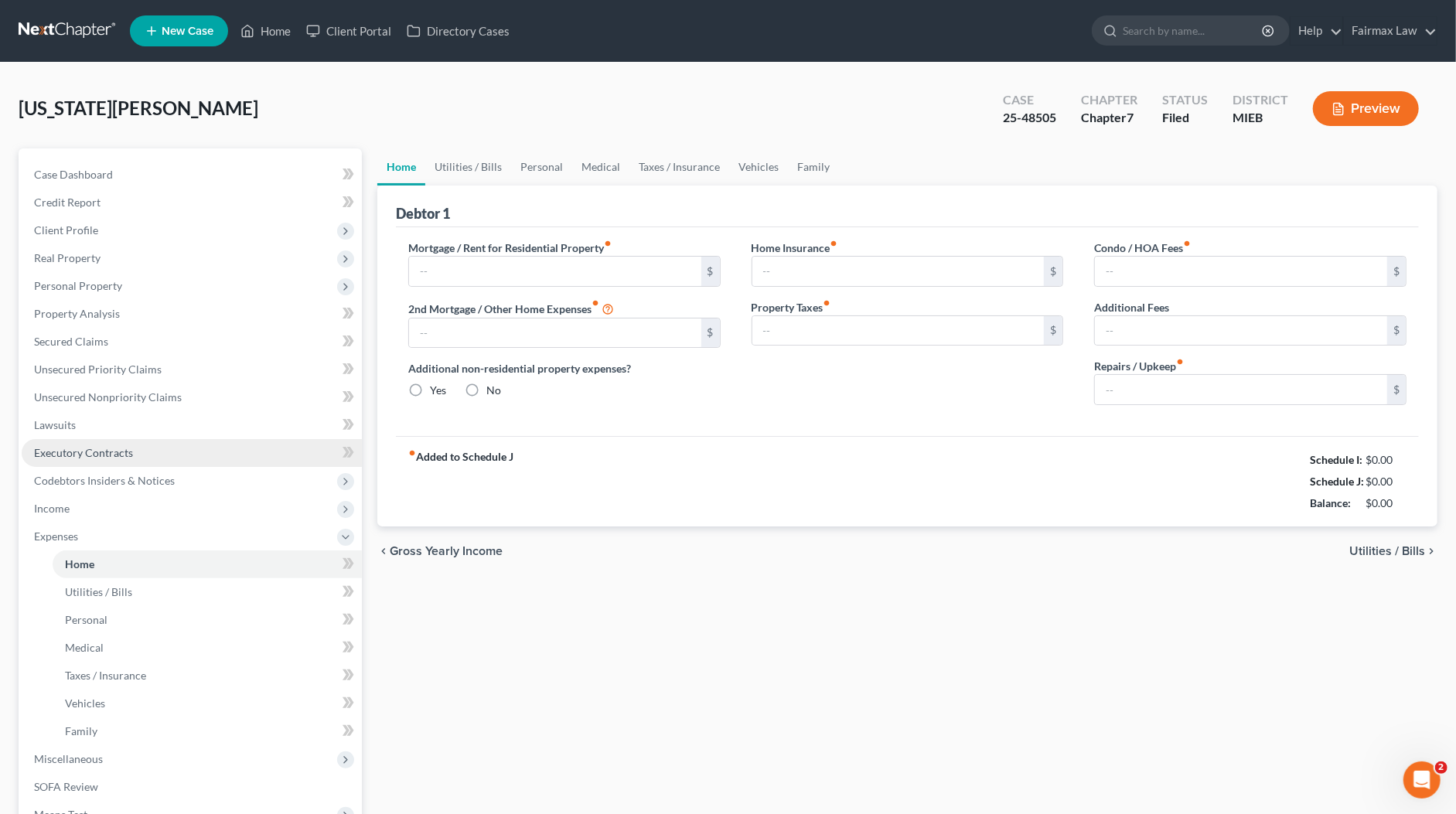
type input "975.00"
type input "0.00"
radio input "true"
type input "0.00"
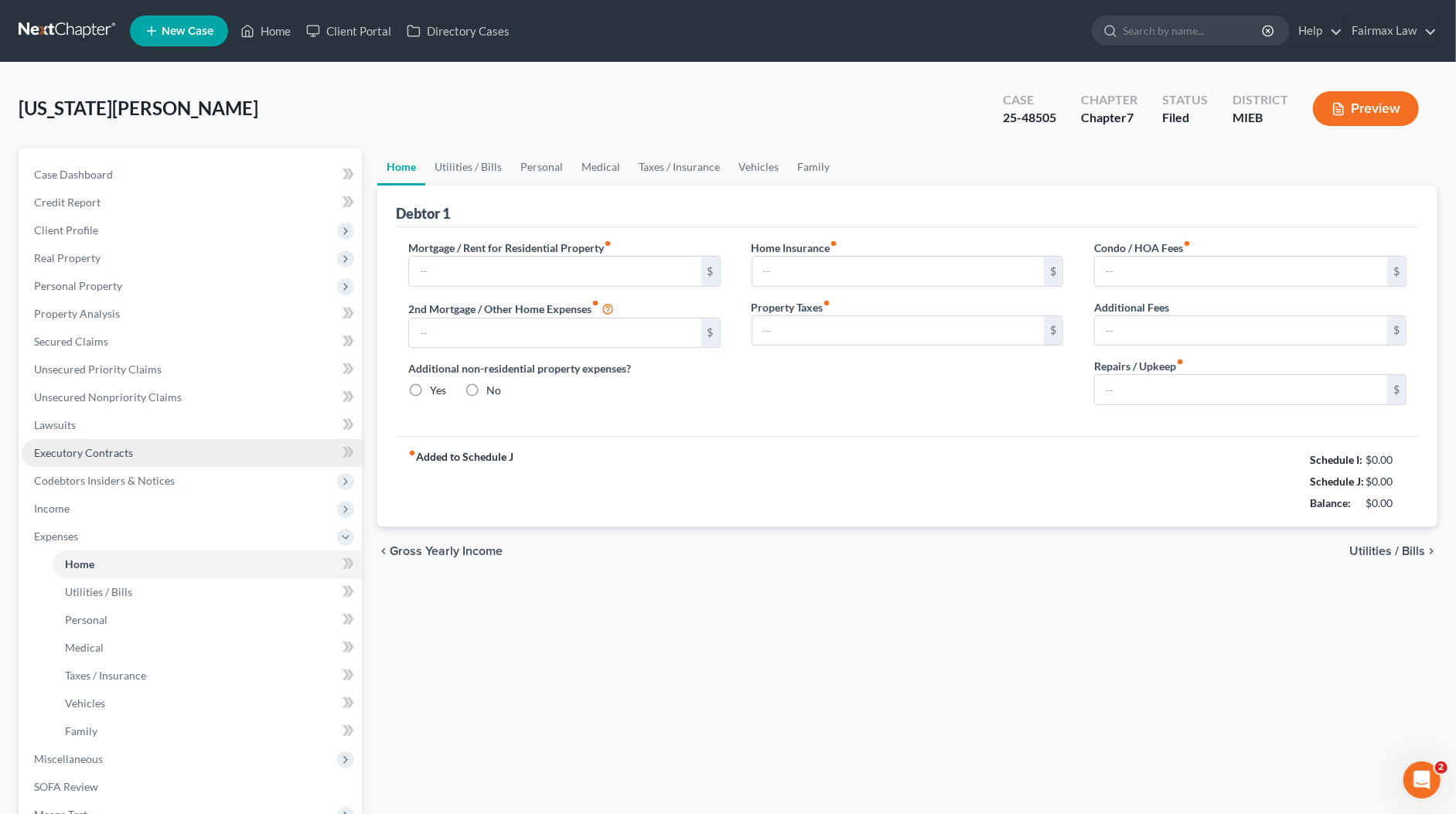
type input "0.00"
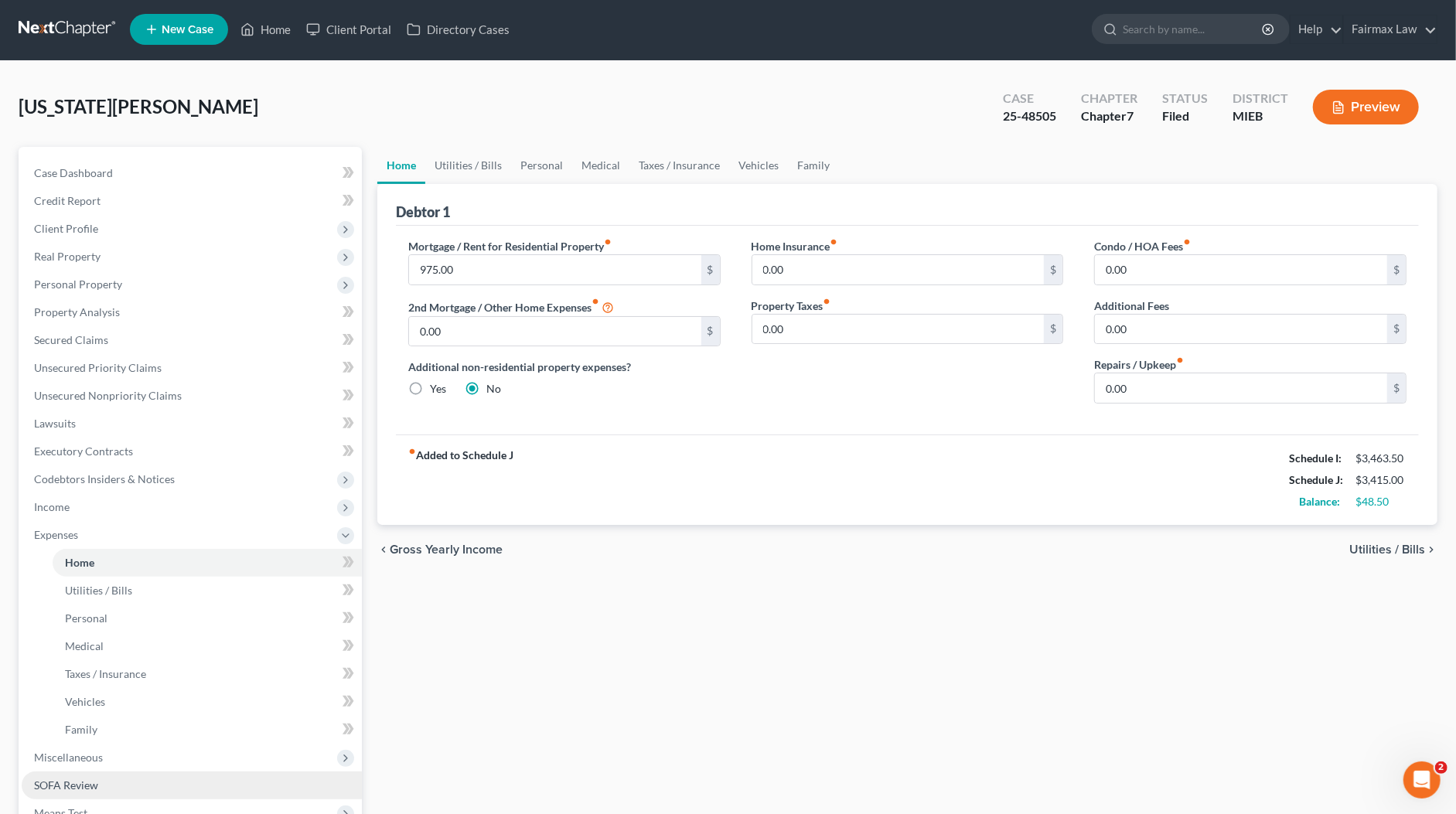
scroll to position [199, 0]
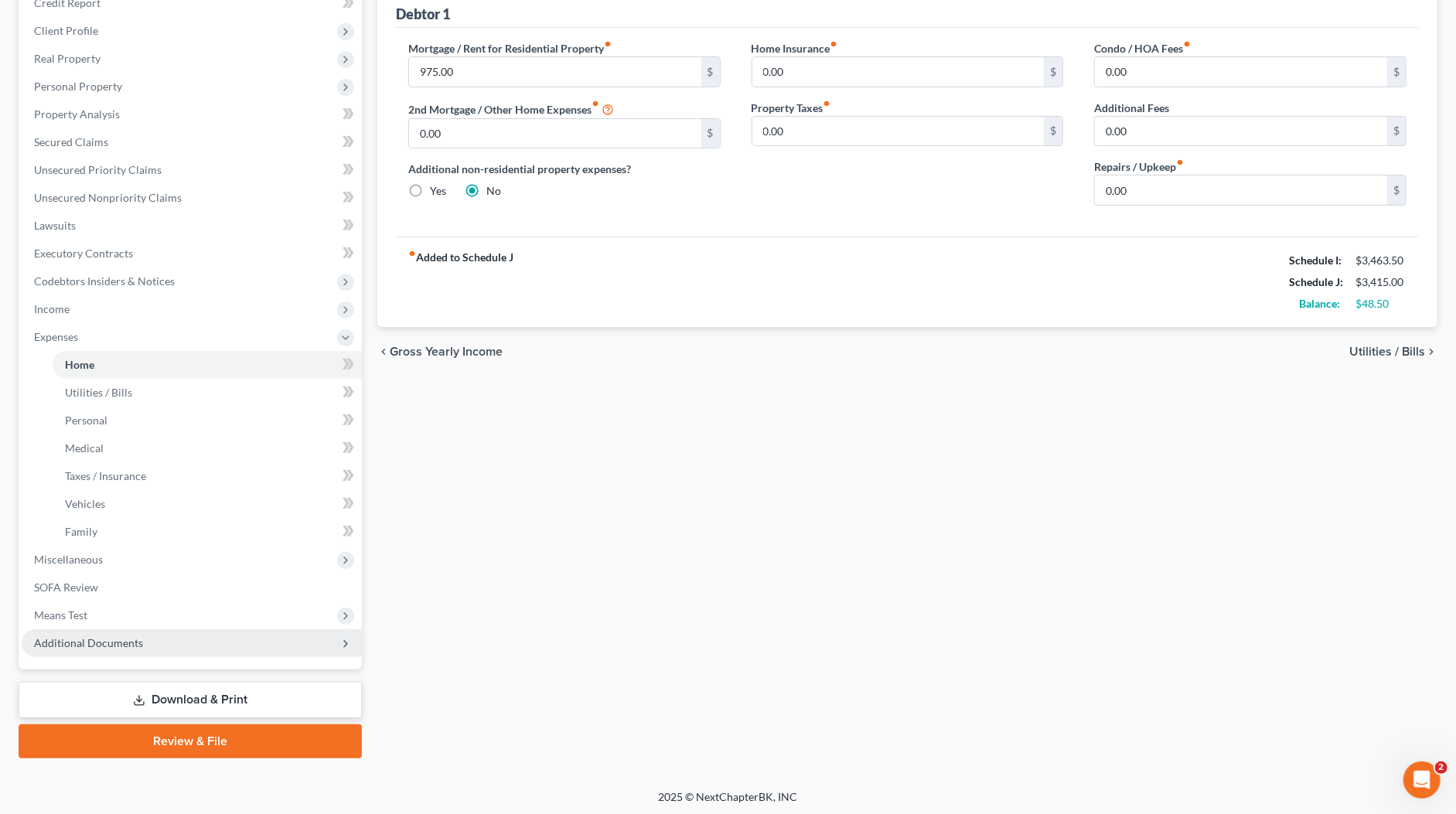
click at [91, 653] on span "Additional Documents" at bounding box center [191, 644] width 340 height 28
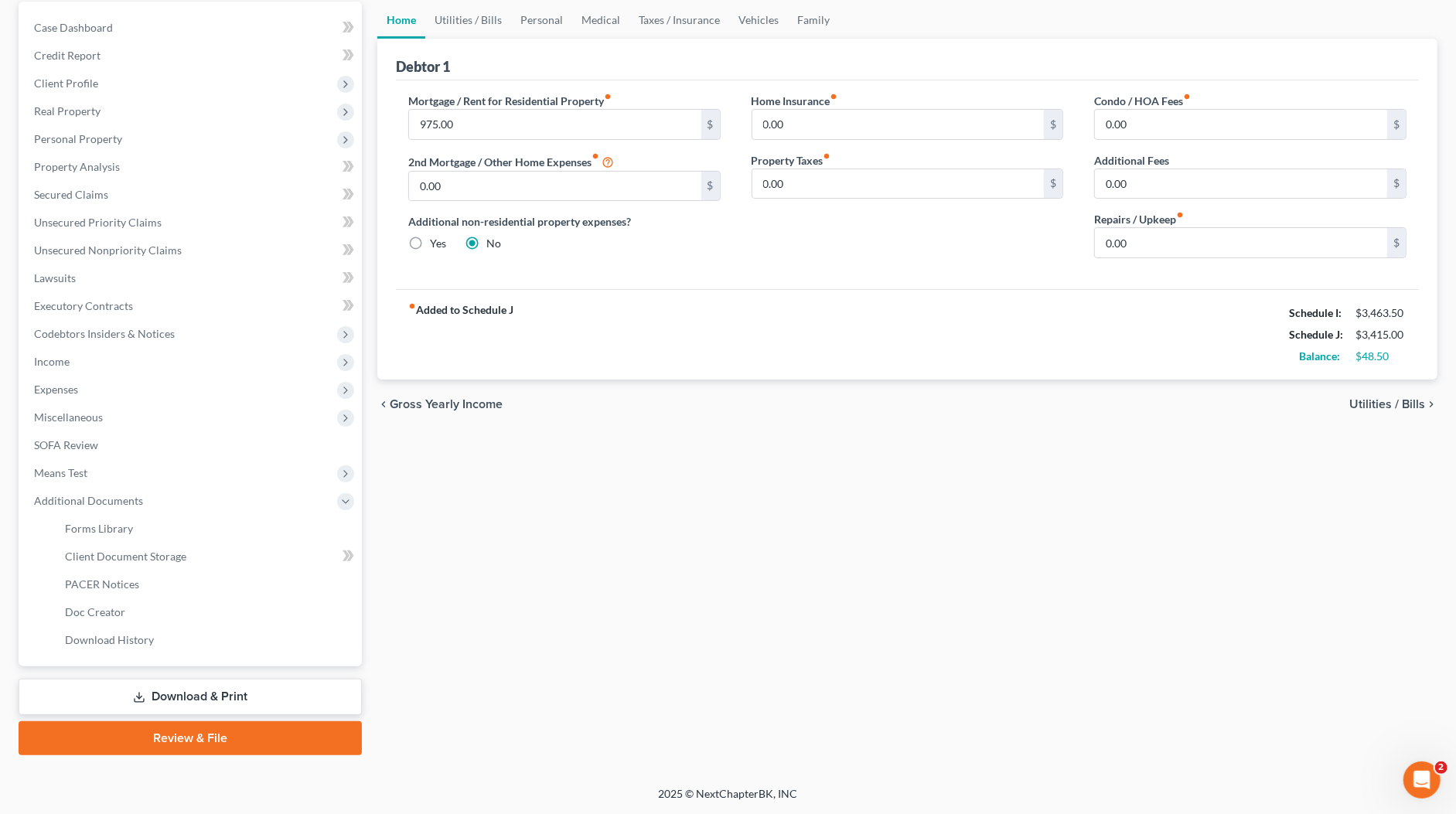
scroll to position [144, 0]
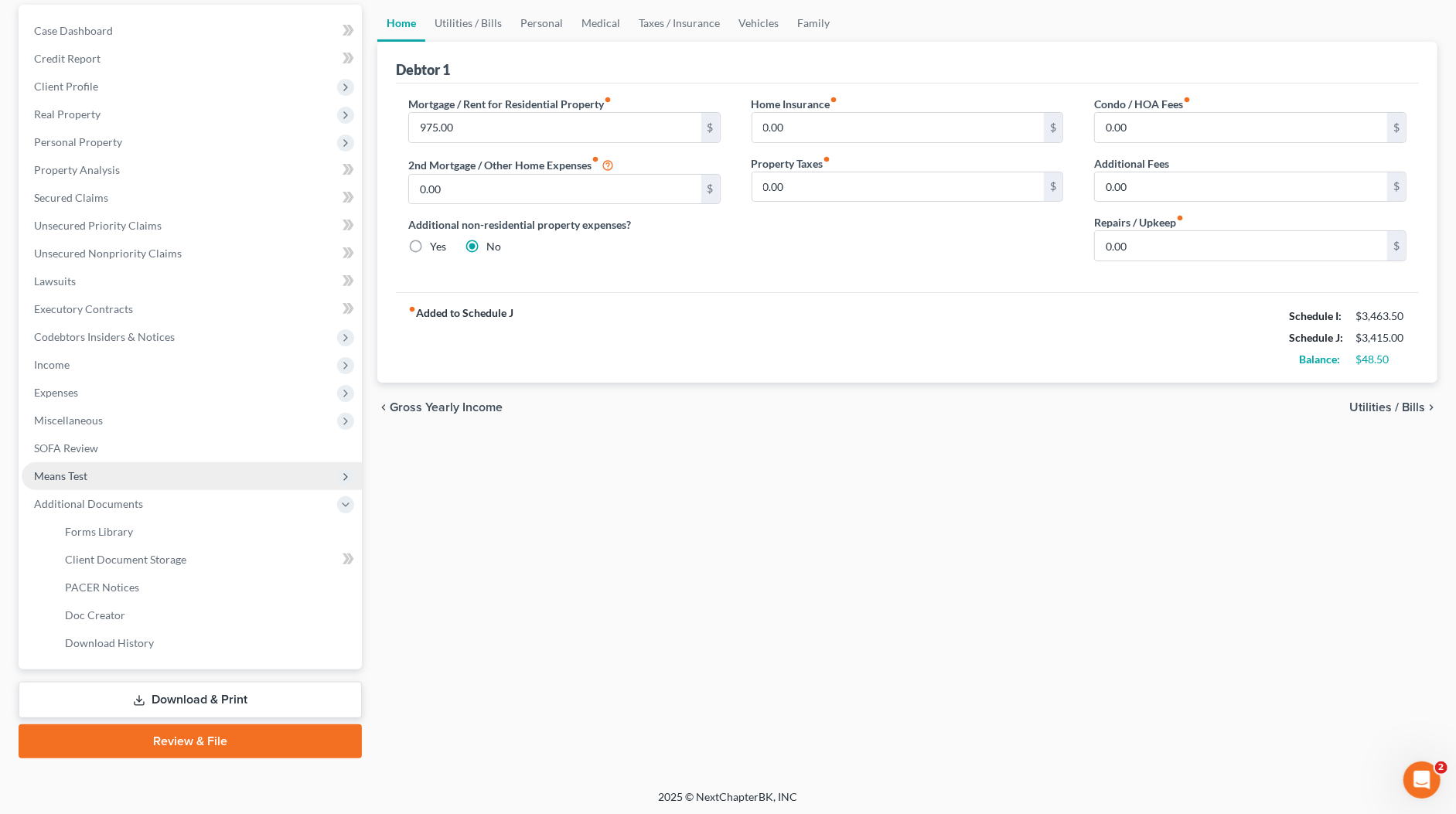
click at [79, 474] on span "Means Test" at bounding box center [61, 476] width 53 height 13
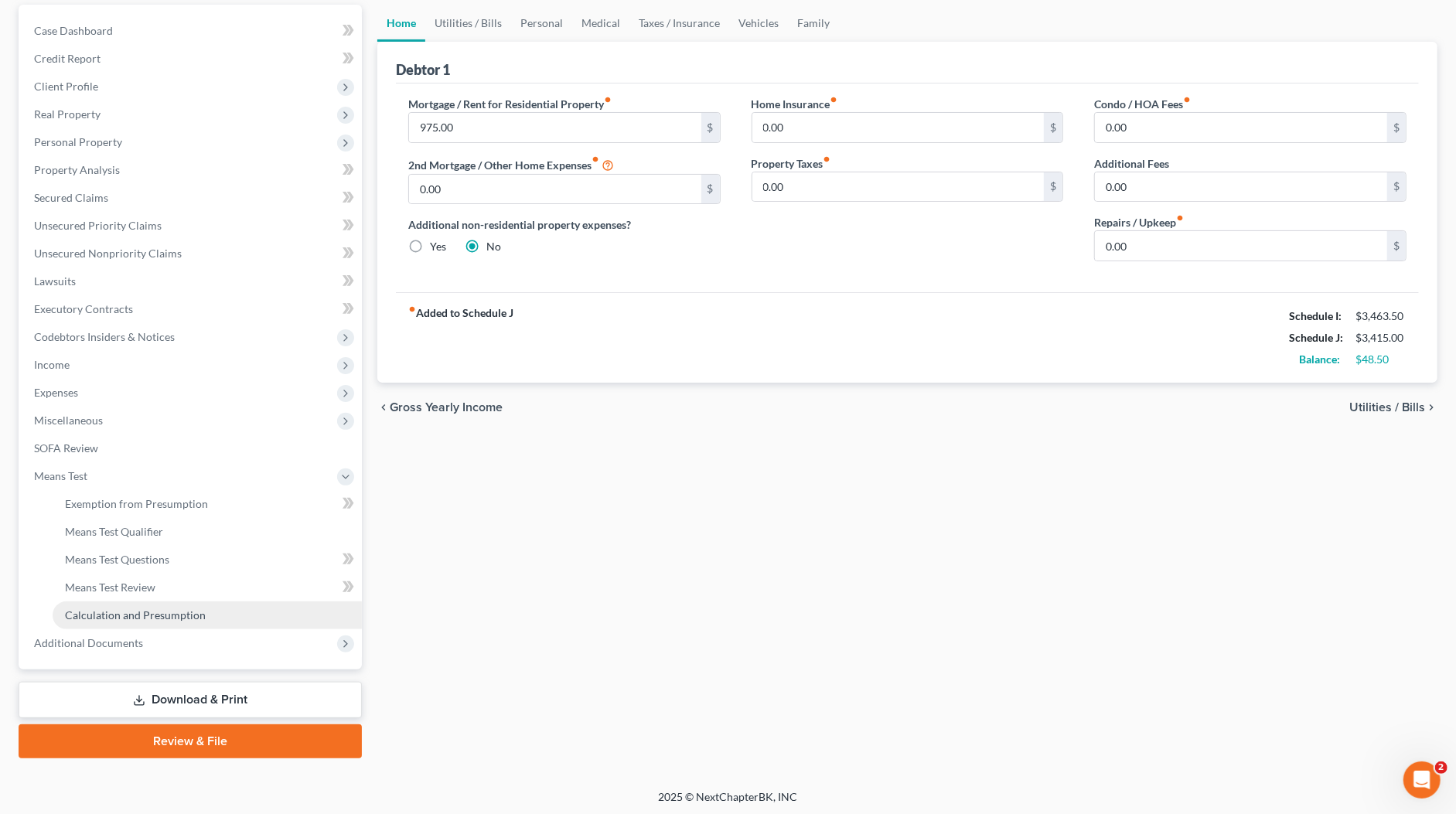
click at [113, 618] on span "Calculation and Presumption" at bounding box center [135, 615] width 141 height 13
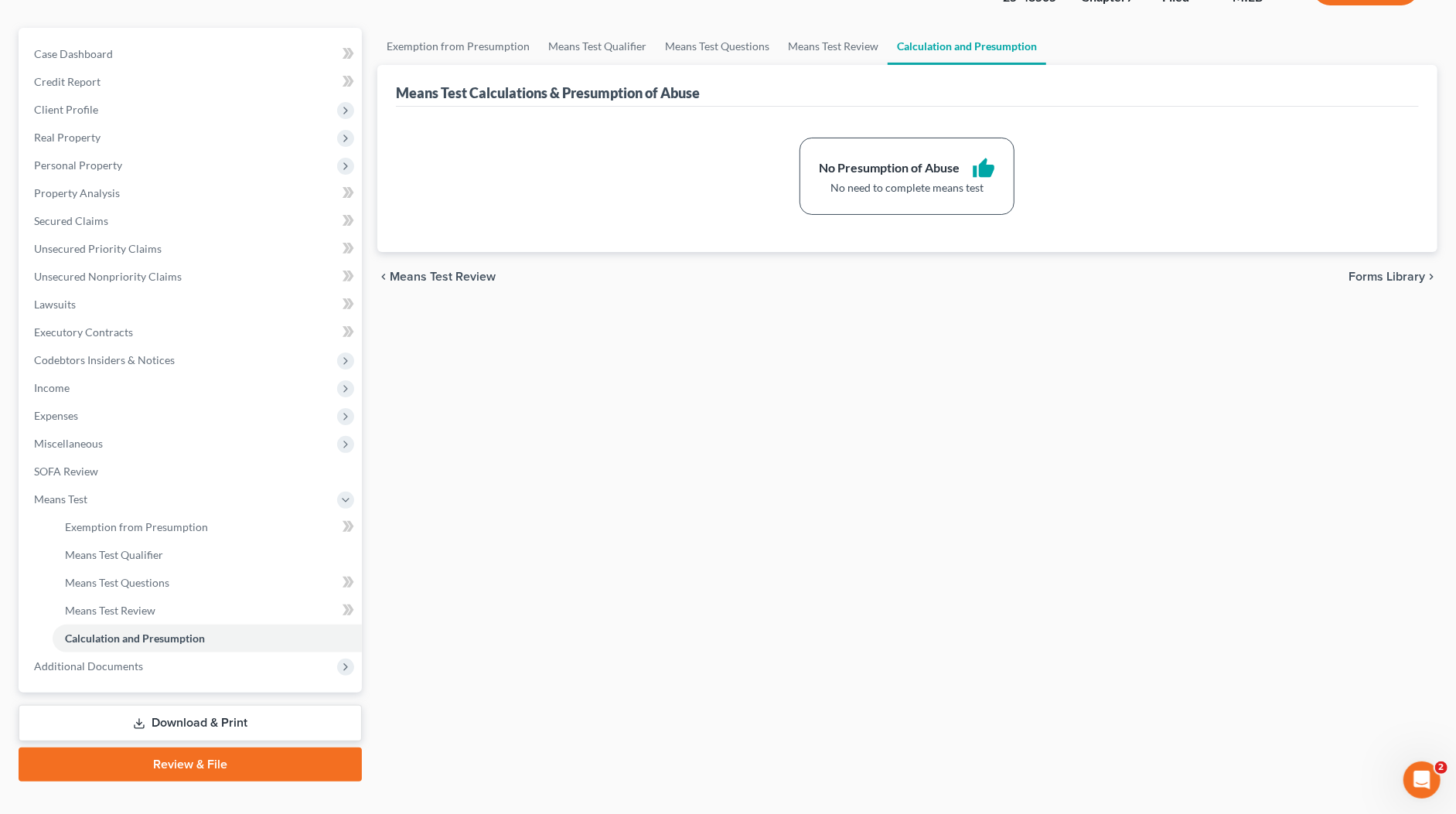
scroll to position [144, 0]
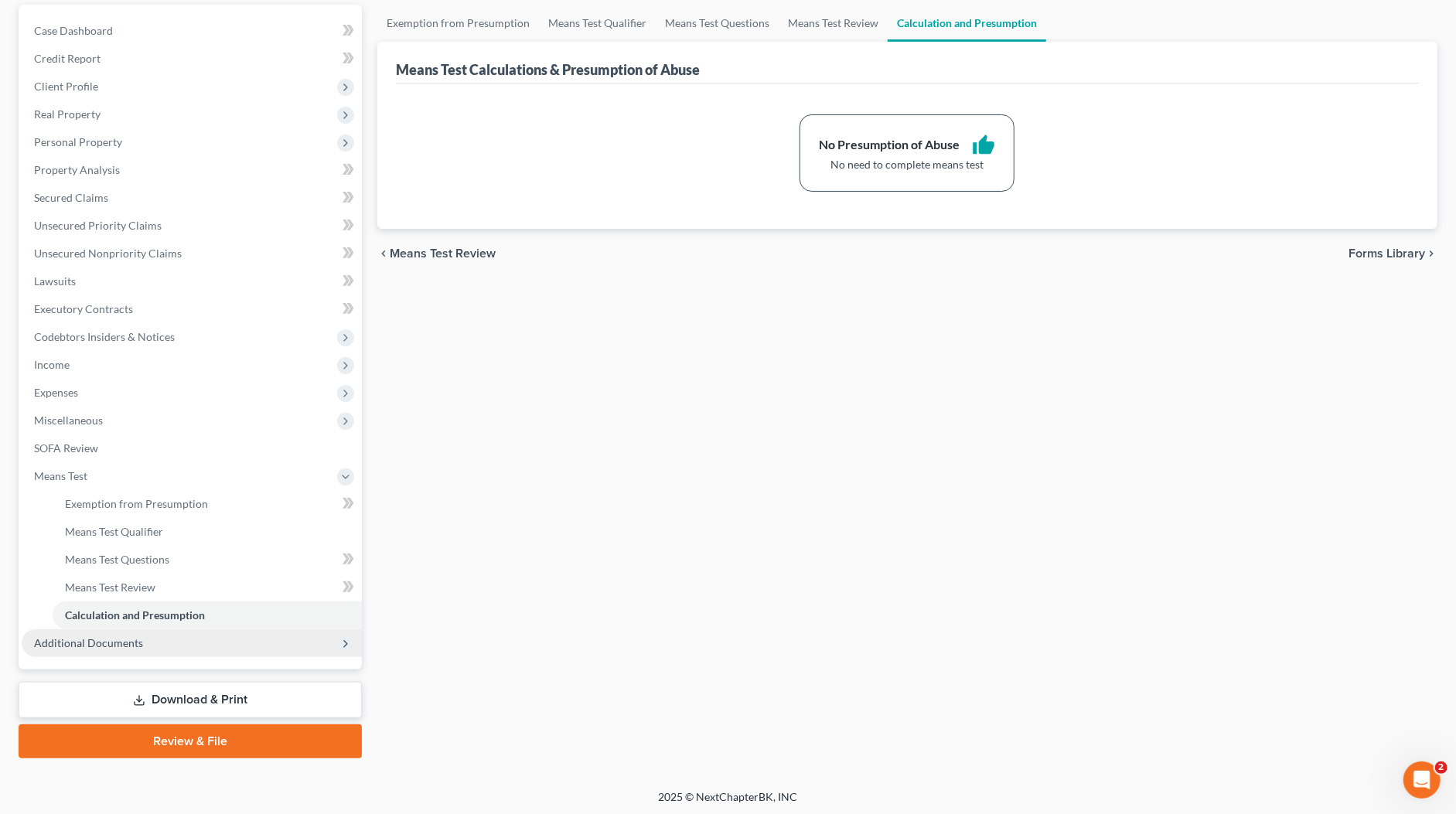
click at [120, 644] on span "Additional Documents" at bounding box center [89, 643] width 109 height 13
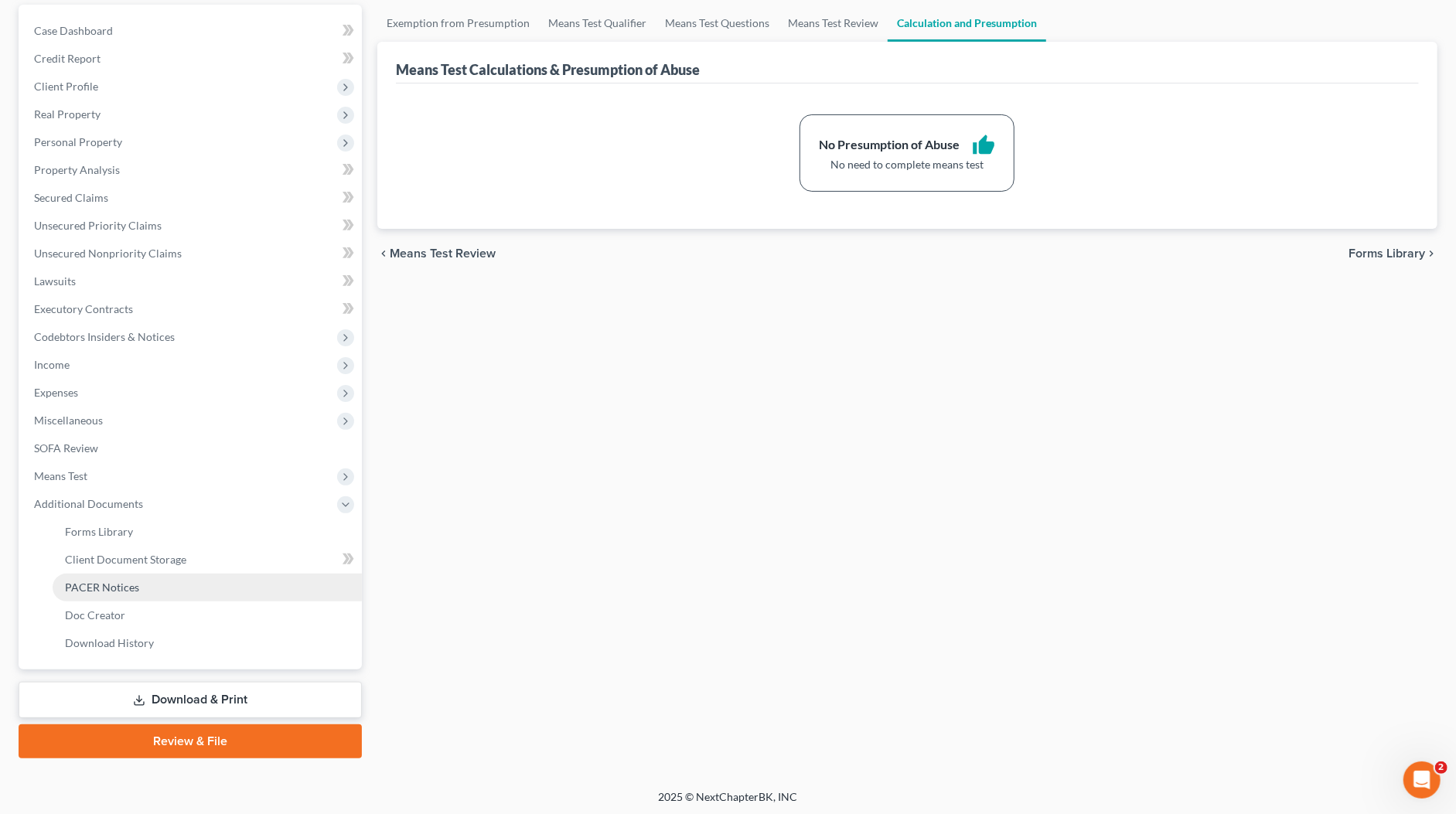
click at [101, 593] on link "PACER Notices" at bounding box center [207, 587] width 309 height 28
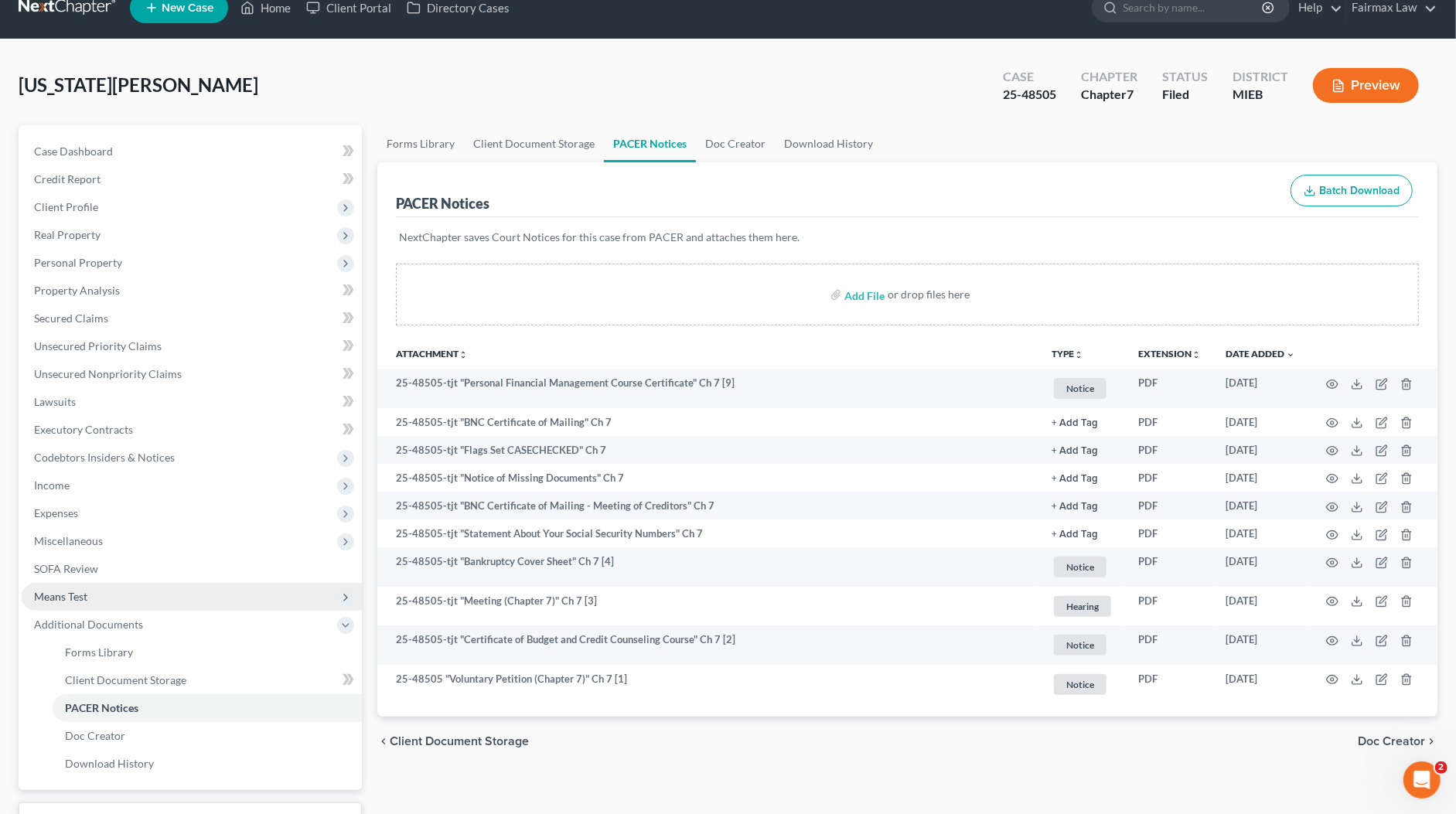
scroll to position [54, 0]
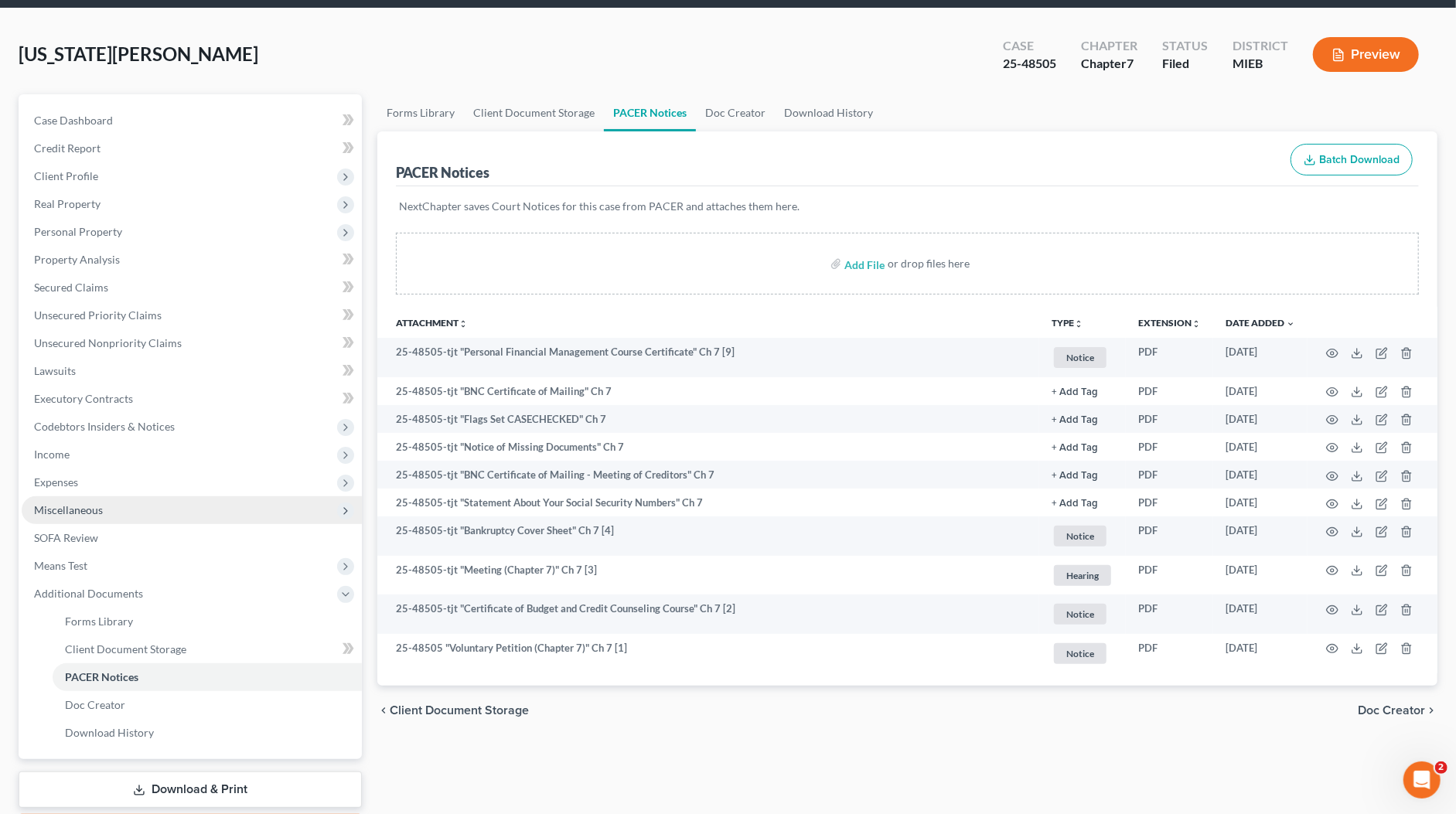
click at [84, 506] on span "Miscellaneous" at bounding box center [69, 509] width 69 height 13
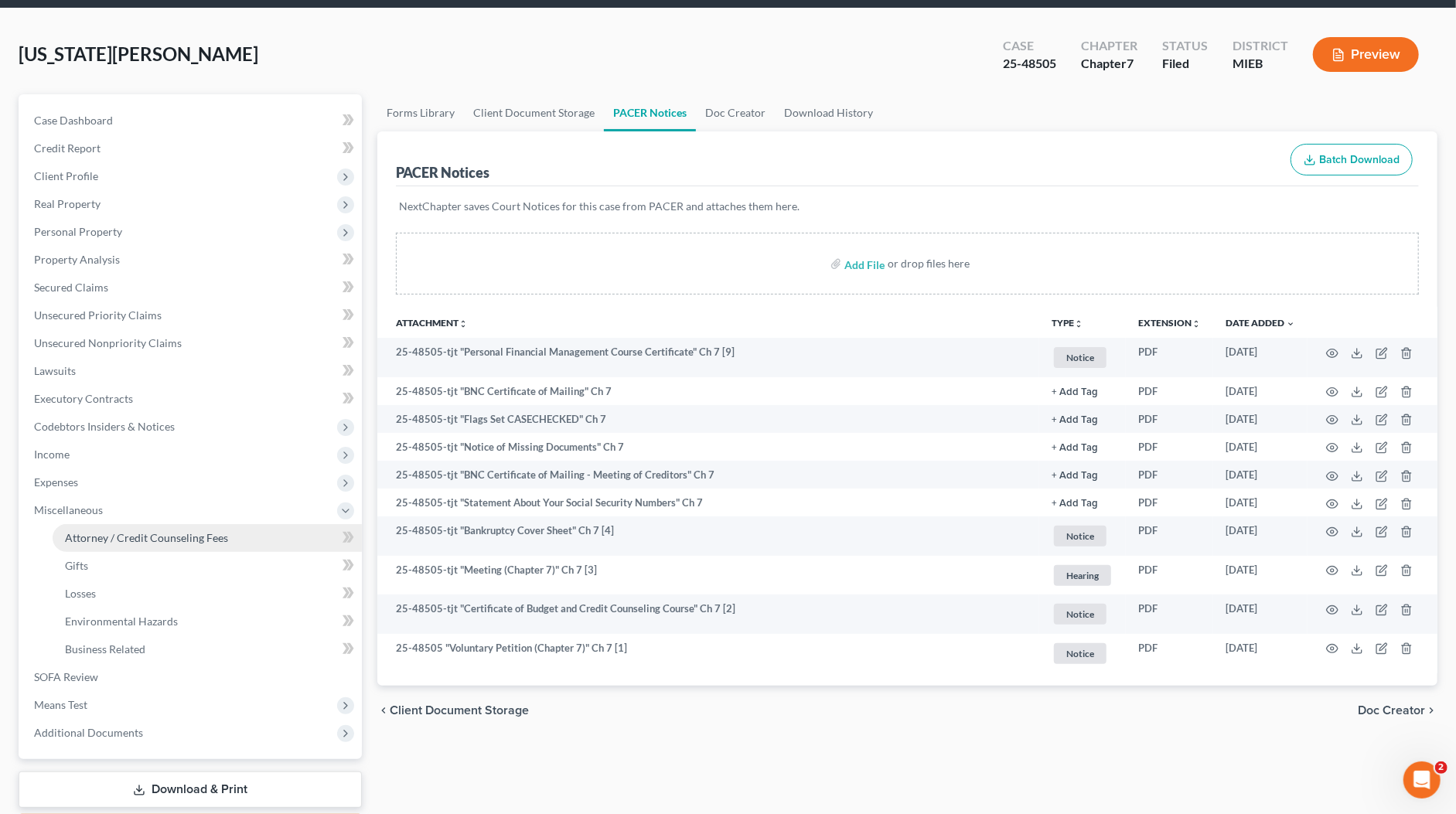
click at [97, 527] on link "Attorney / Credit Counseling Fees" at bounding box center [207, 538] width 309 height 28
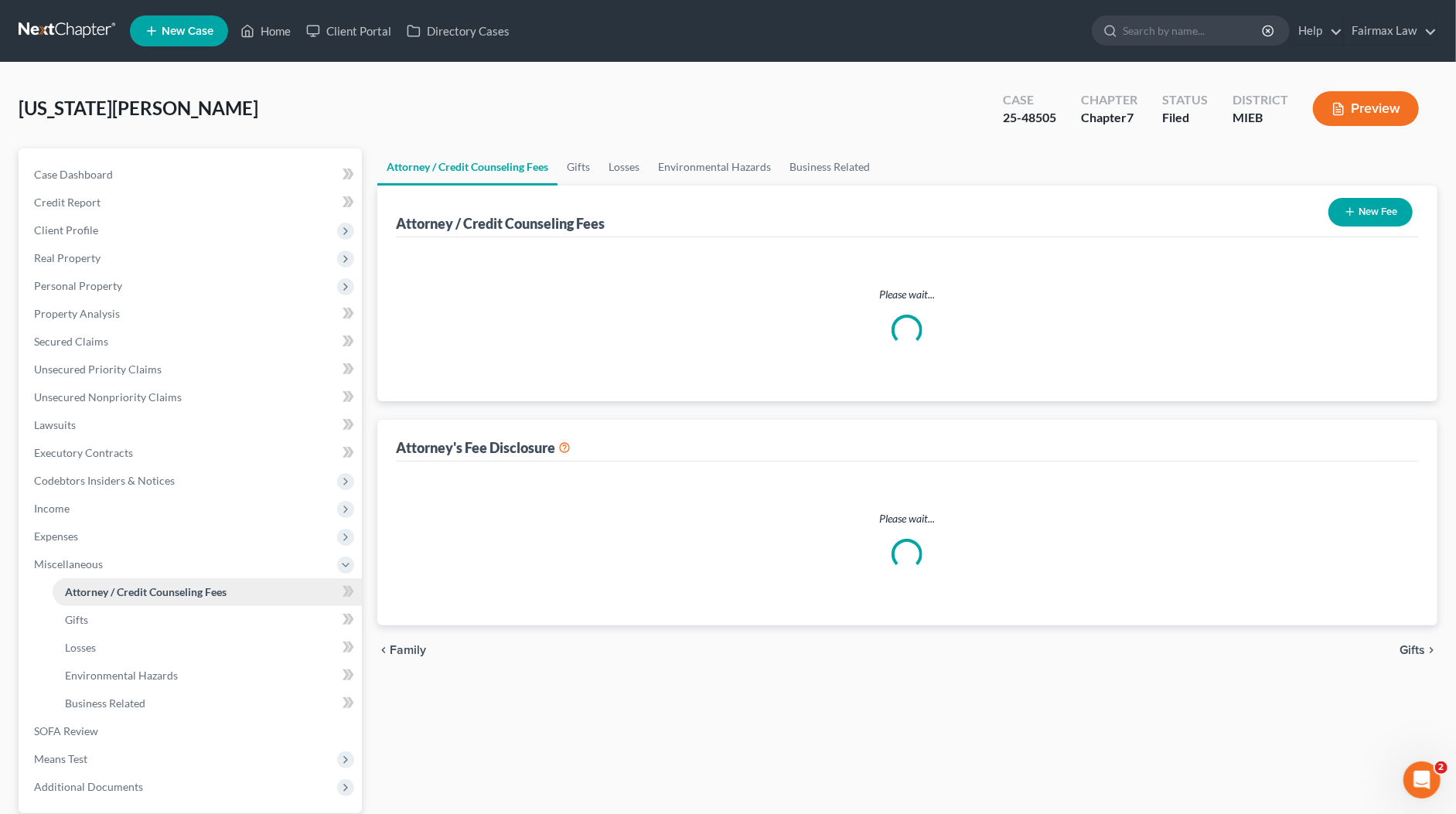
select select "6"
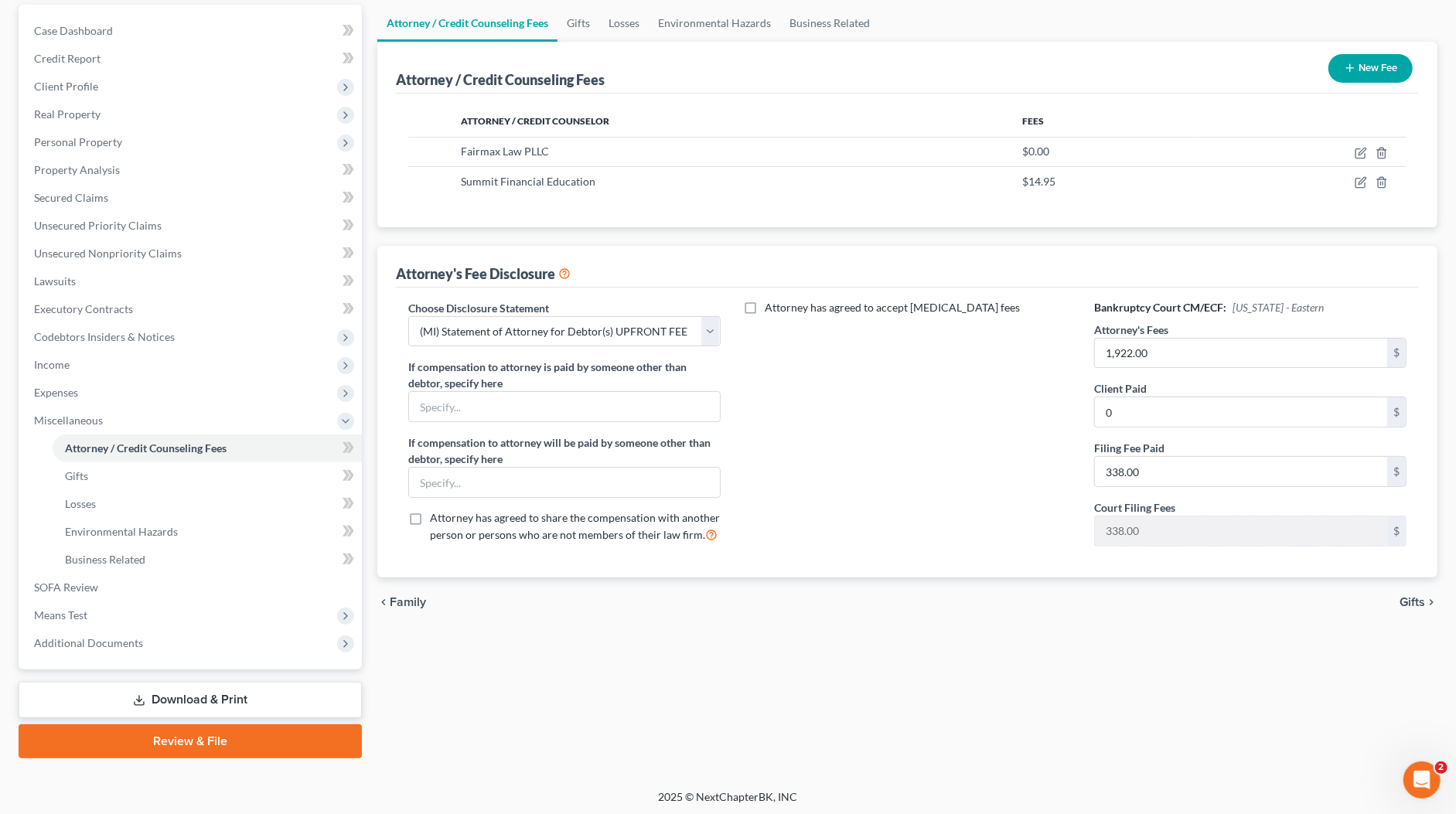
drag, startPoint x: 157, startPoint y: 693, endPoint x: 161, endPoint y: 684, distance: 9.8
click at [157, 692] on link "Download & Print" at bounding box center [190, 700] width 343 height 37
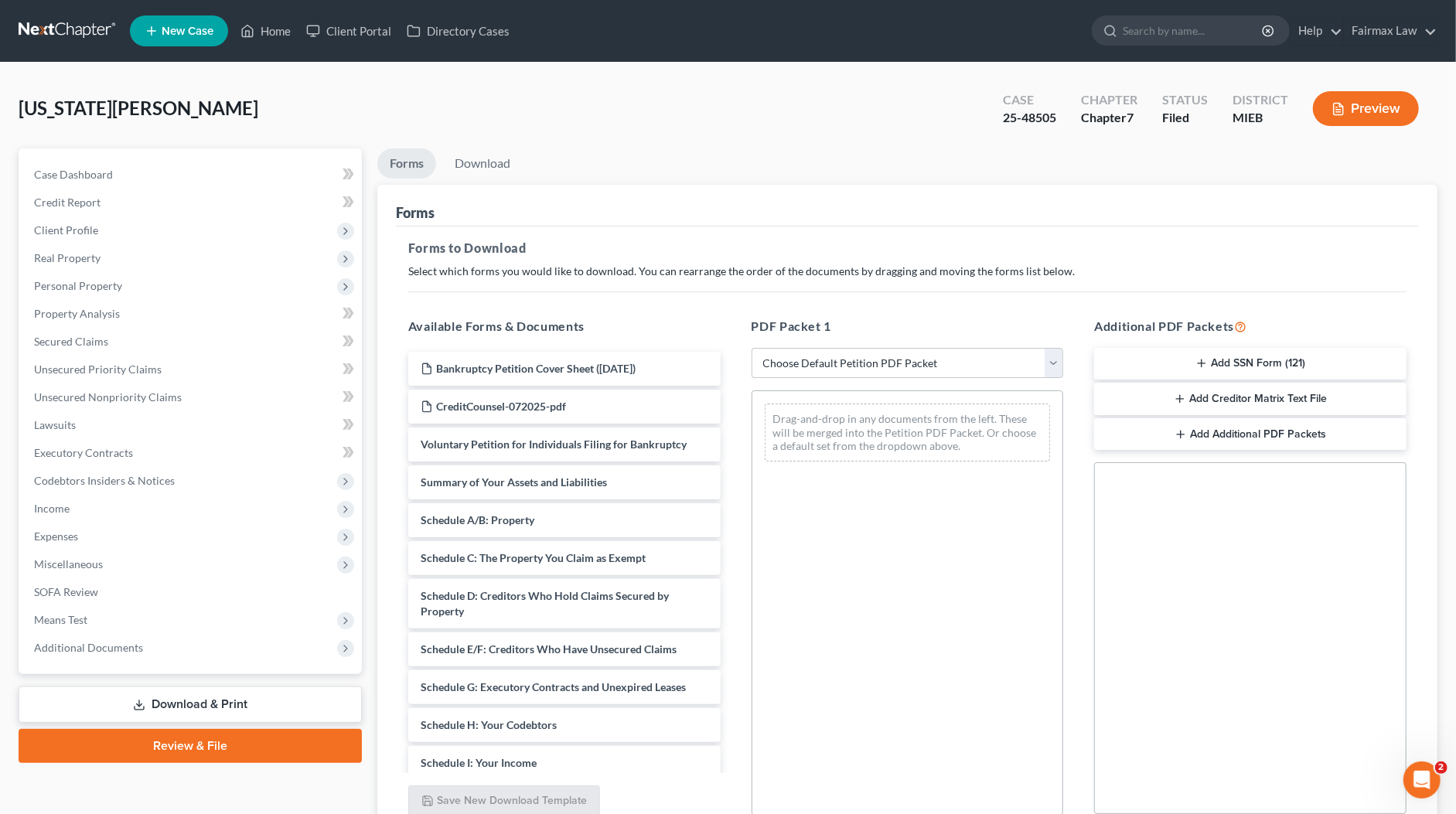
click at [878, 280] on div "Forms to Download Select which forms you would like to download. You can rearra…" at bounding box center [907, 537] width 1022 height 621
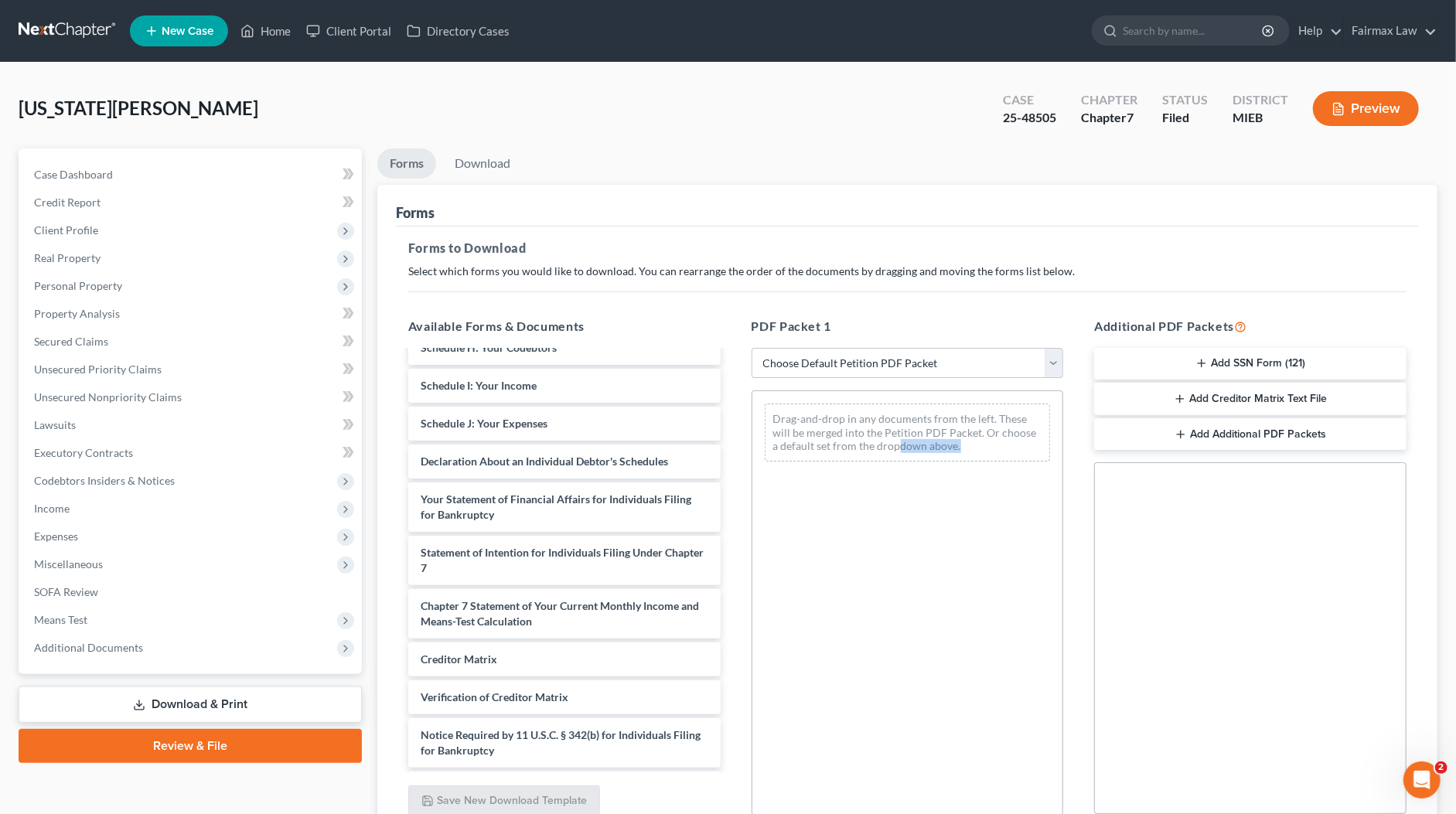
drag, startPoint x: 873, startPoint y: 452, endPoint x: 884, endPoint y: 447, distance: 12.1
click at [887, 446] on div "Drag-and-drop in any documents from the left. These will be merged into the Pet…" at bounding box center [908, 433] width 311 height 83
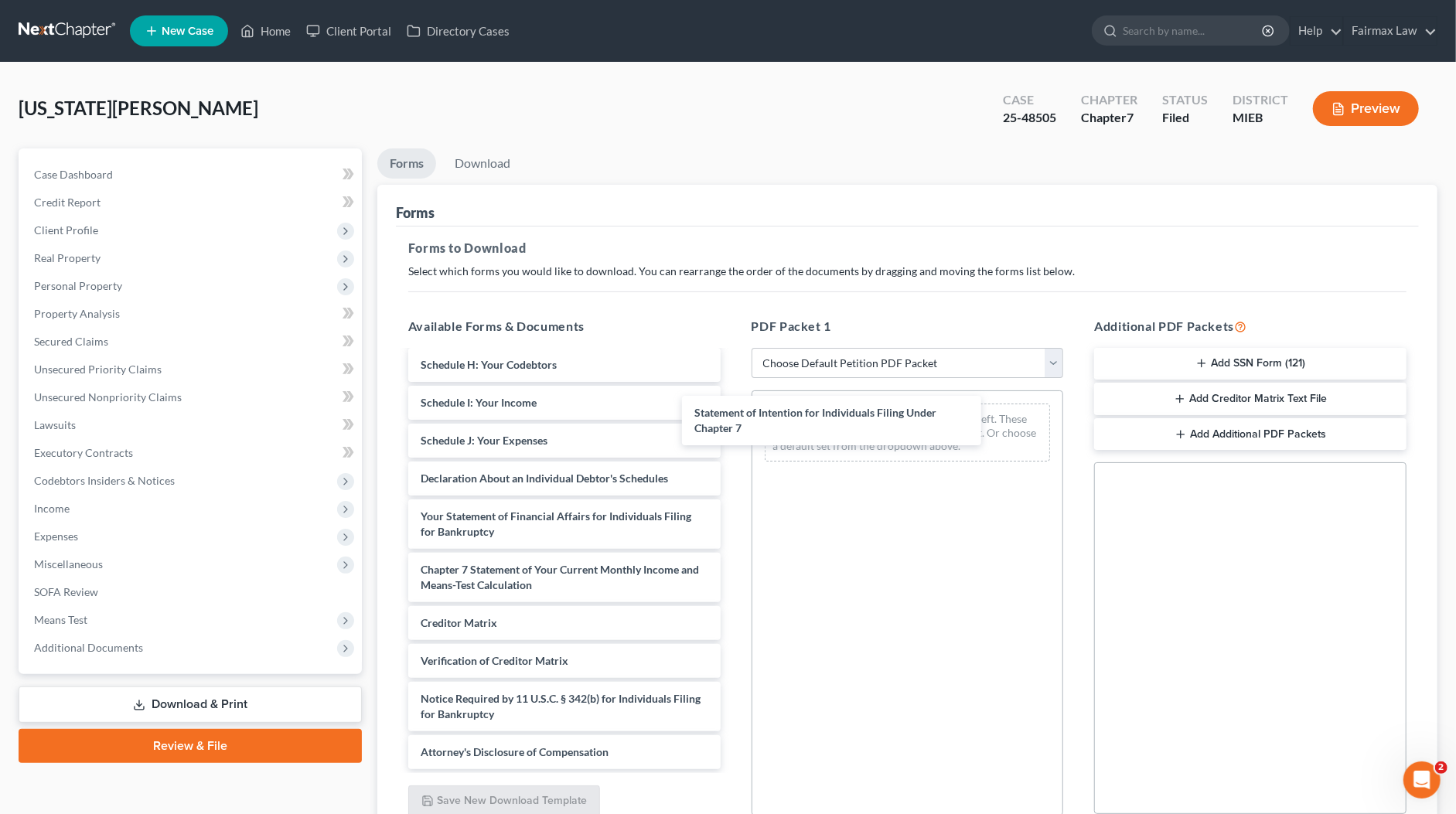
drag, startPoint x: 634, startPoint y: 554, endPoint x: 848, endPoint y: 444, distance: 240.6
click at [733, 416] on div "Statement of Intention for Individuals Filing Under Chapter 7 Bankruptcy Petiti…" at bounding box center [565, 380] width 337 height 778
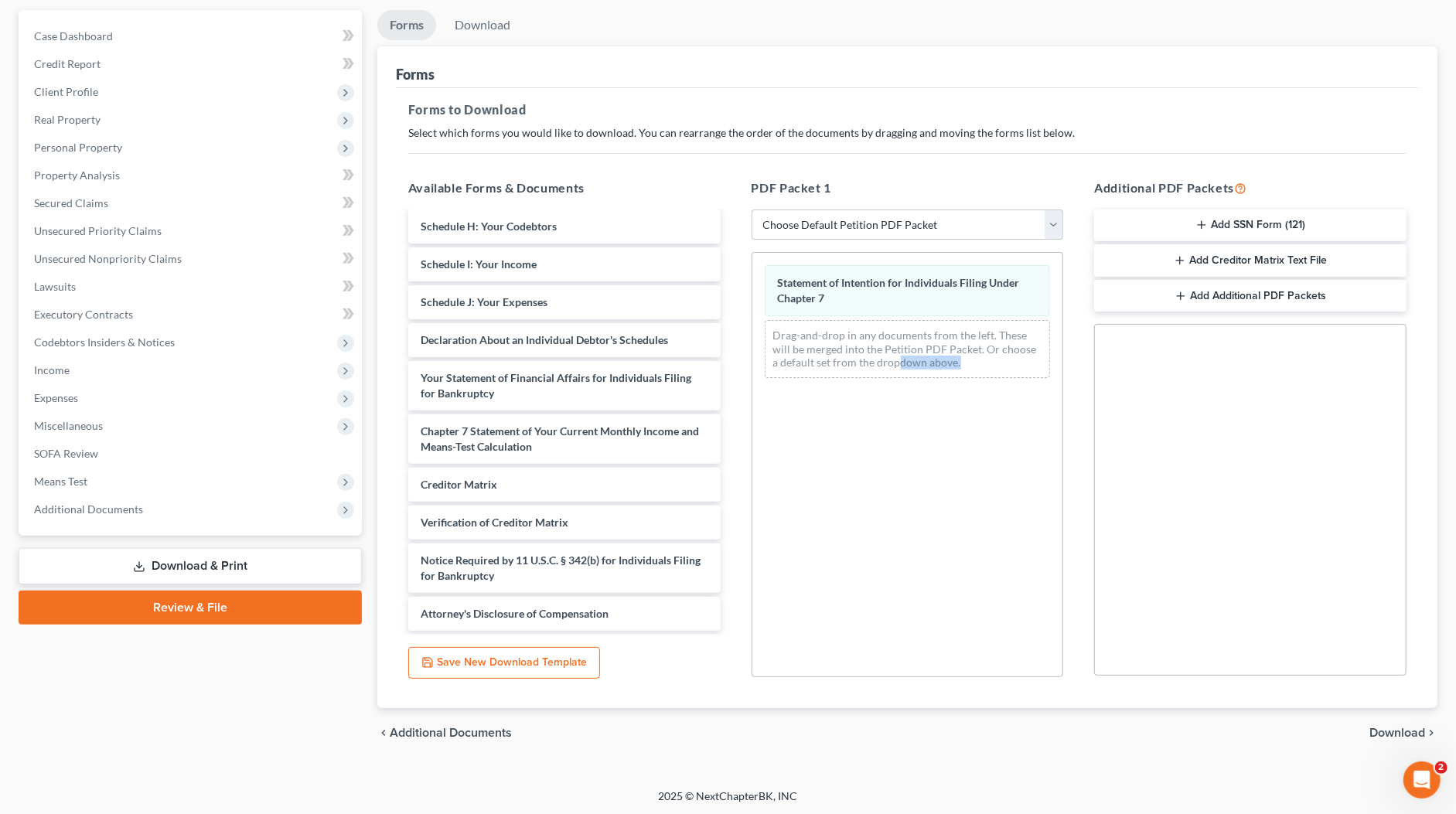
click at [1402, 735] on span "Download" at bounding box center [1397, 733] width 55 height 12
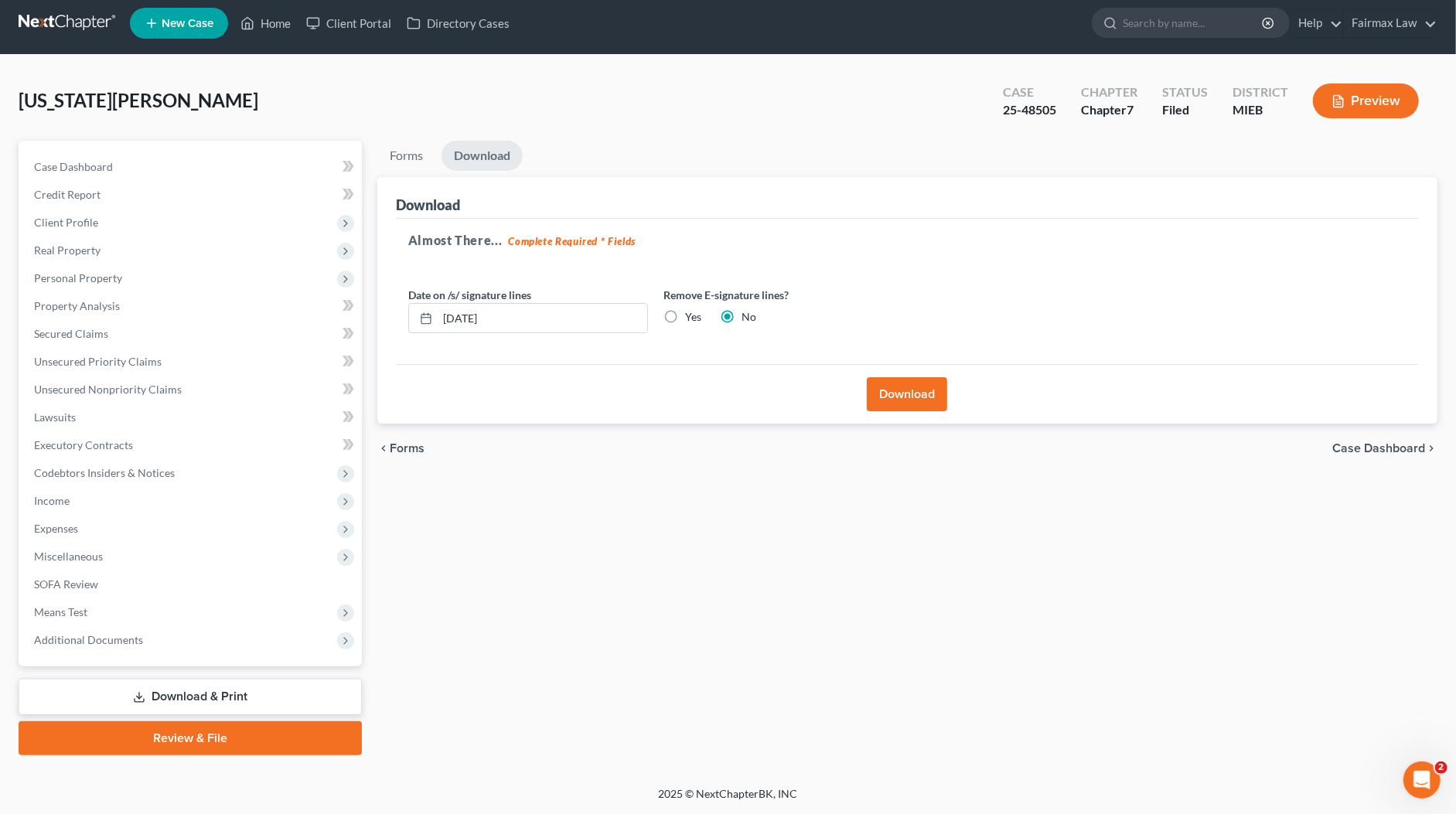
scroll to position [5, 0]
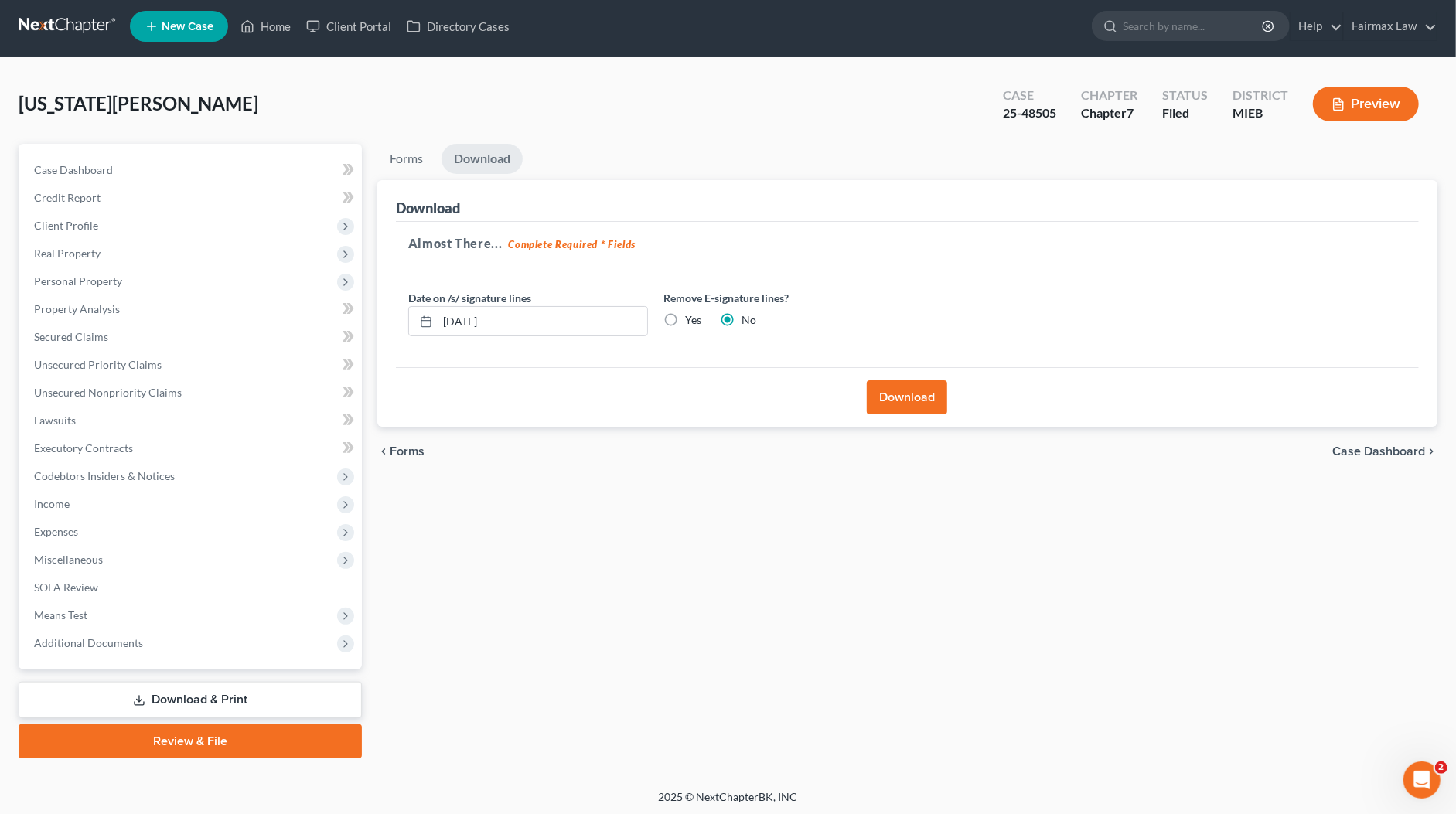
click at [897, 398] on button "Download" at bounding box center [907, 398] width 80 height 34
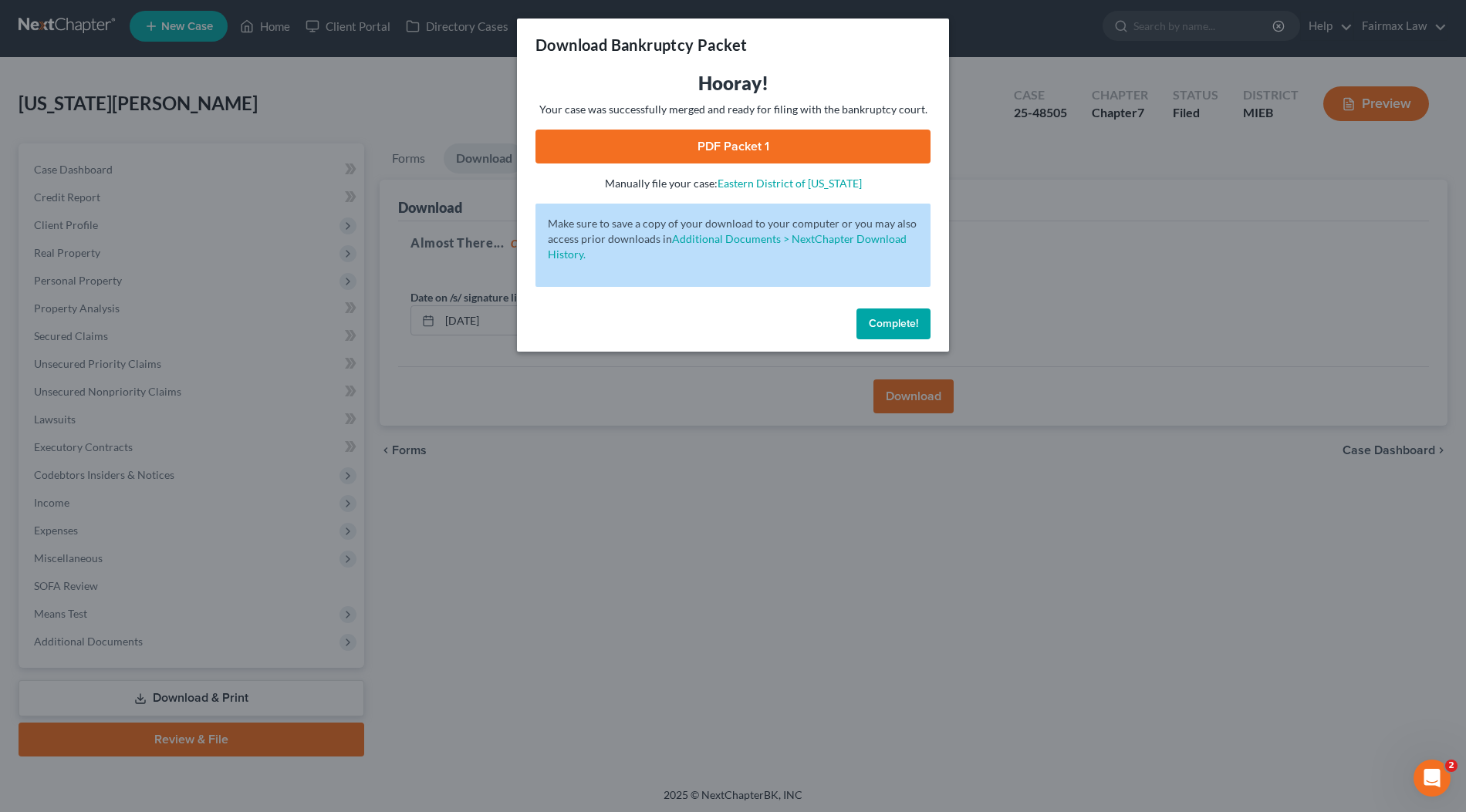
click at [791, 147] on link "PDF Packet 1" at bounding box center [733, 147] width 395 height 34
click at [920, 318] on button "Complete!" at bounding box center [893, 324] width 74 height 31
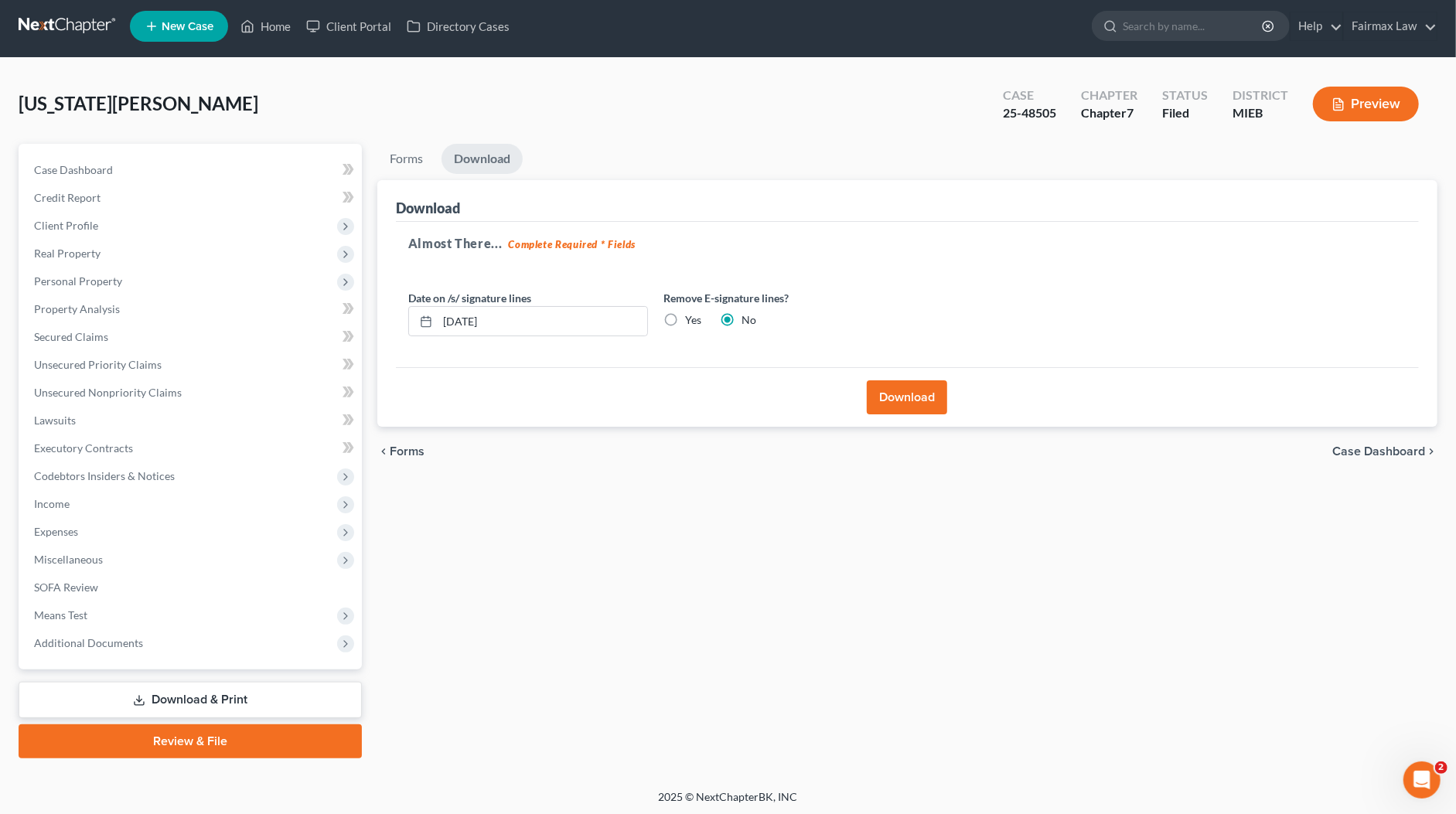
click at [869, 180] on div "Download" at bounding box center [907, 201] width 1022 height 41
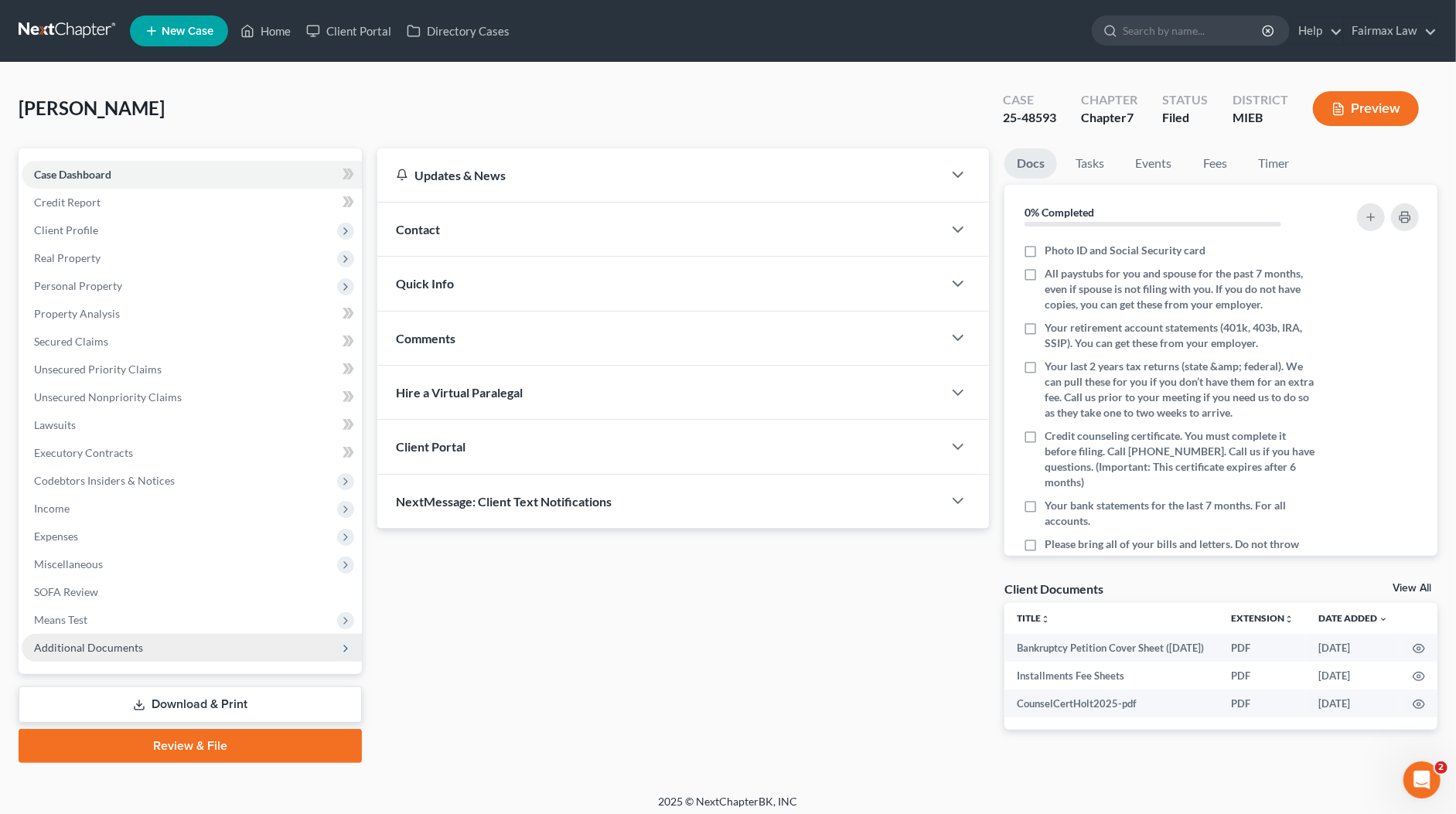
click at [96, 657] on span "Additional Documents" at bounding box center [191, 648] width 340 height 28
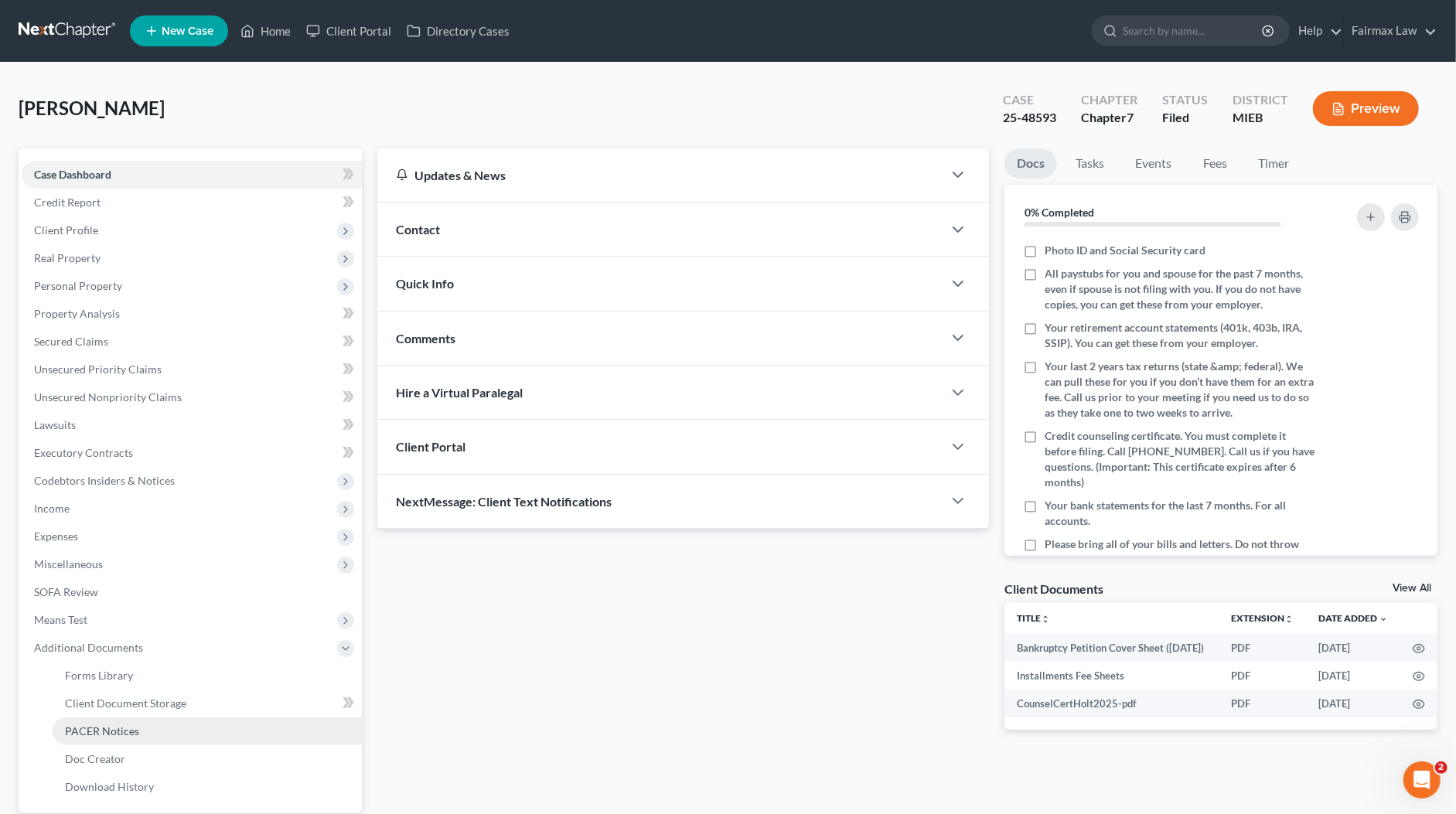
click at [94, 719] on link "PACER Notices" at bounding box center [207, 731] width 309 height 28
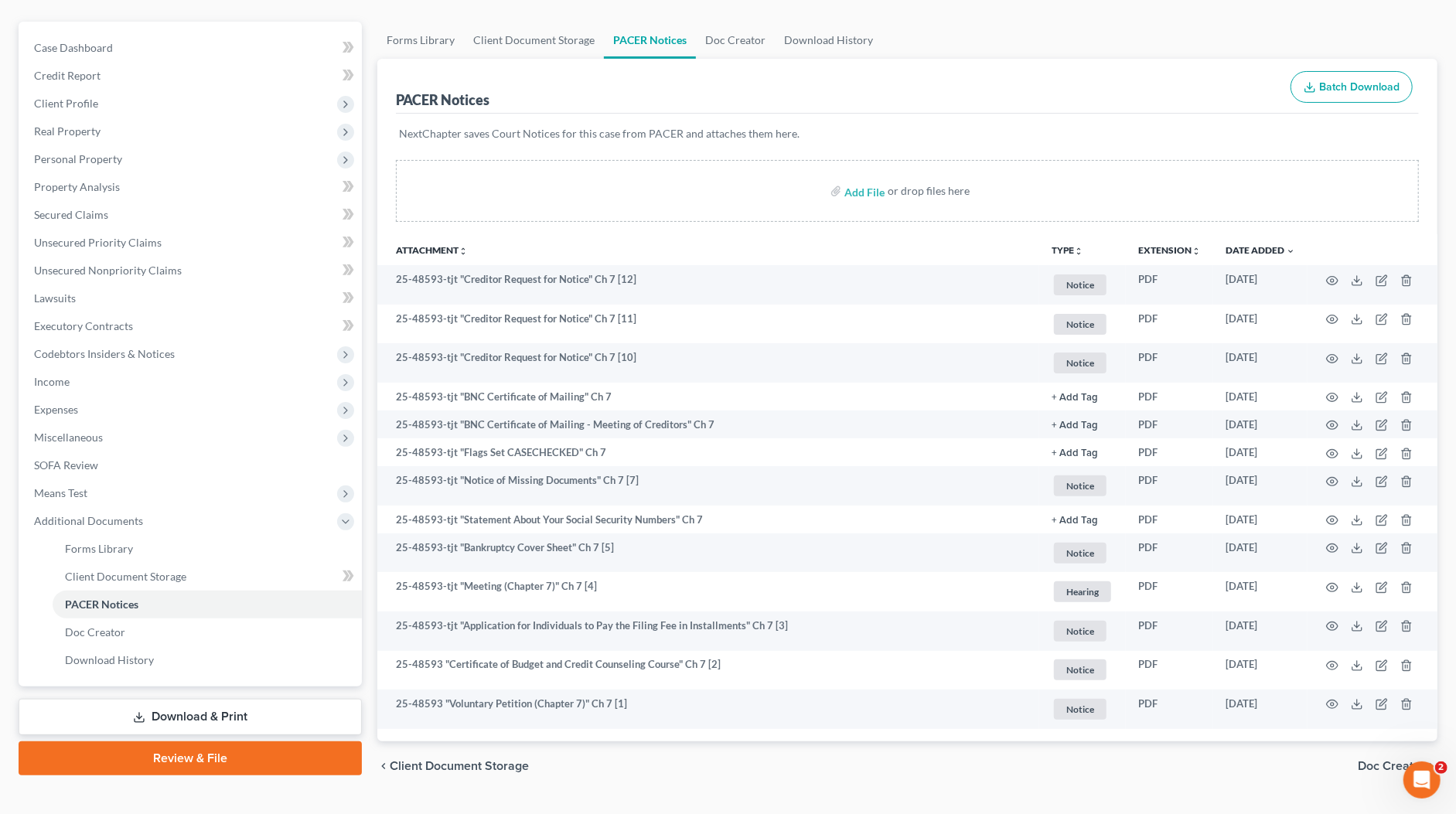
scroll to position [159, 0]
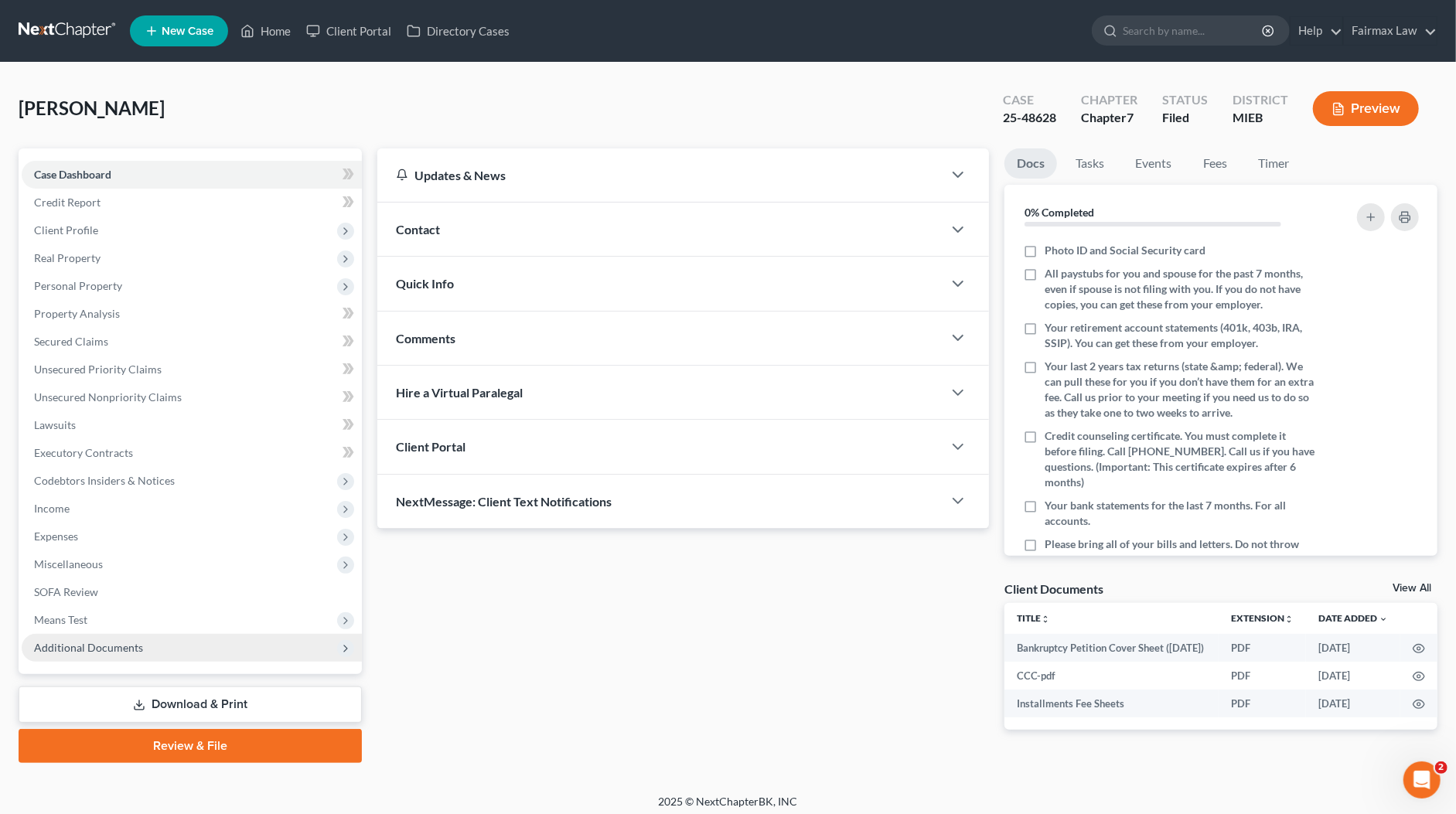
click at [135, 652] on span "Additional Documents" at bounding box center [89, 648] width 109 height 13
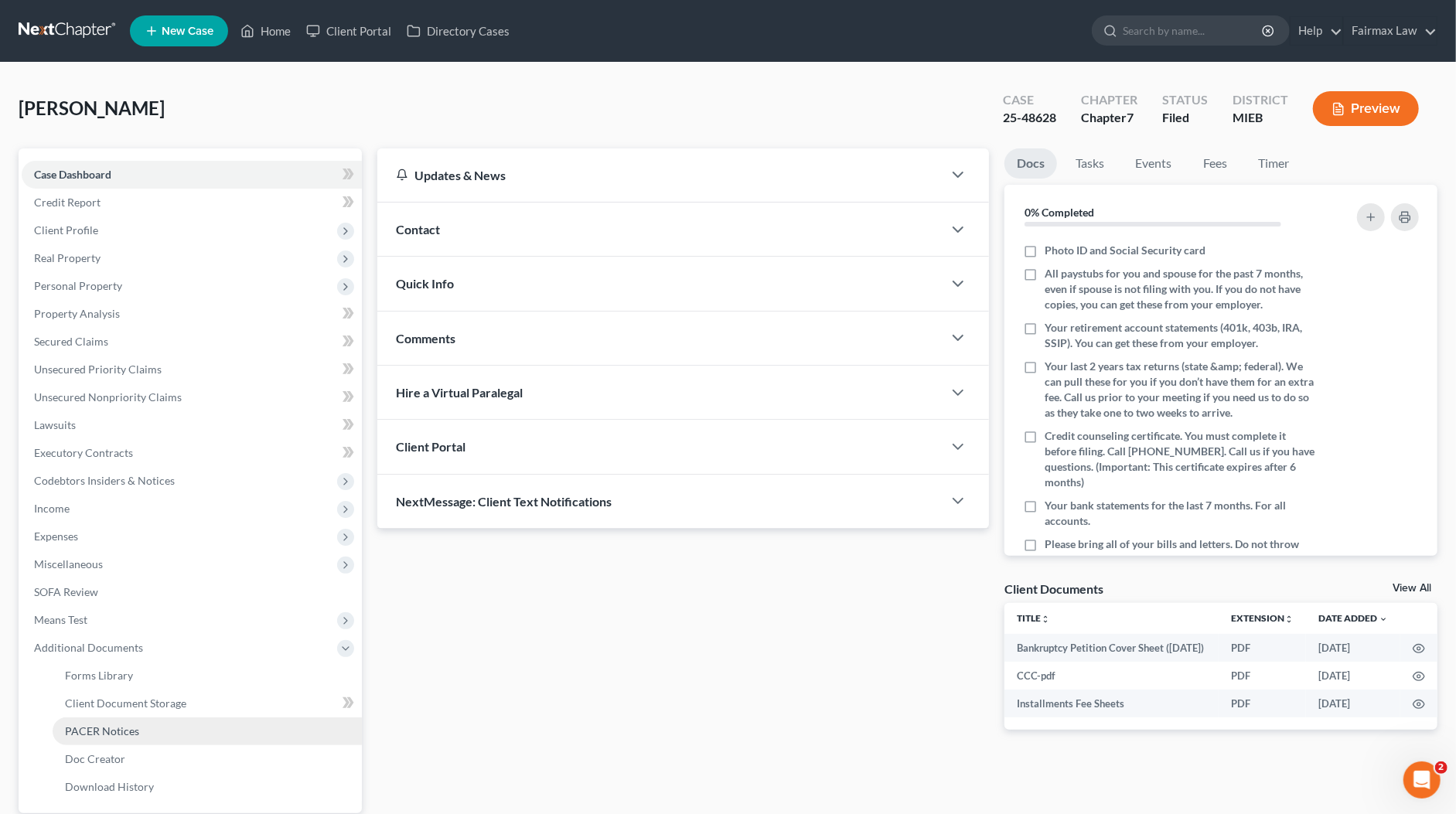
click at [128, 737] on link "PACER Notices" at bounding box center [207, 731] width 309 height 28
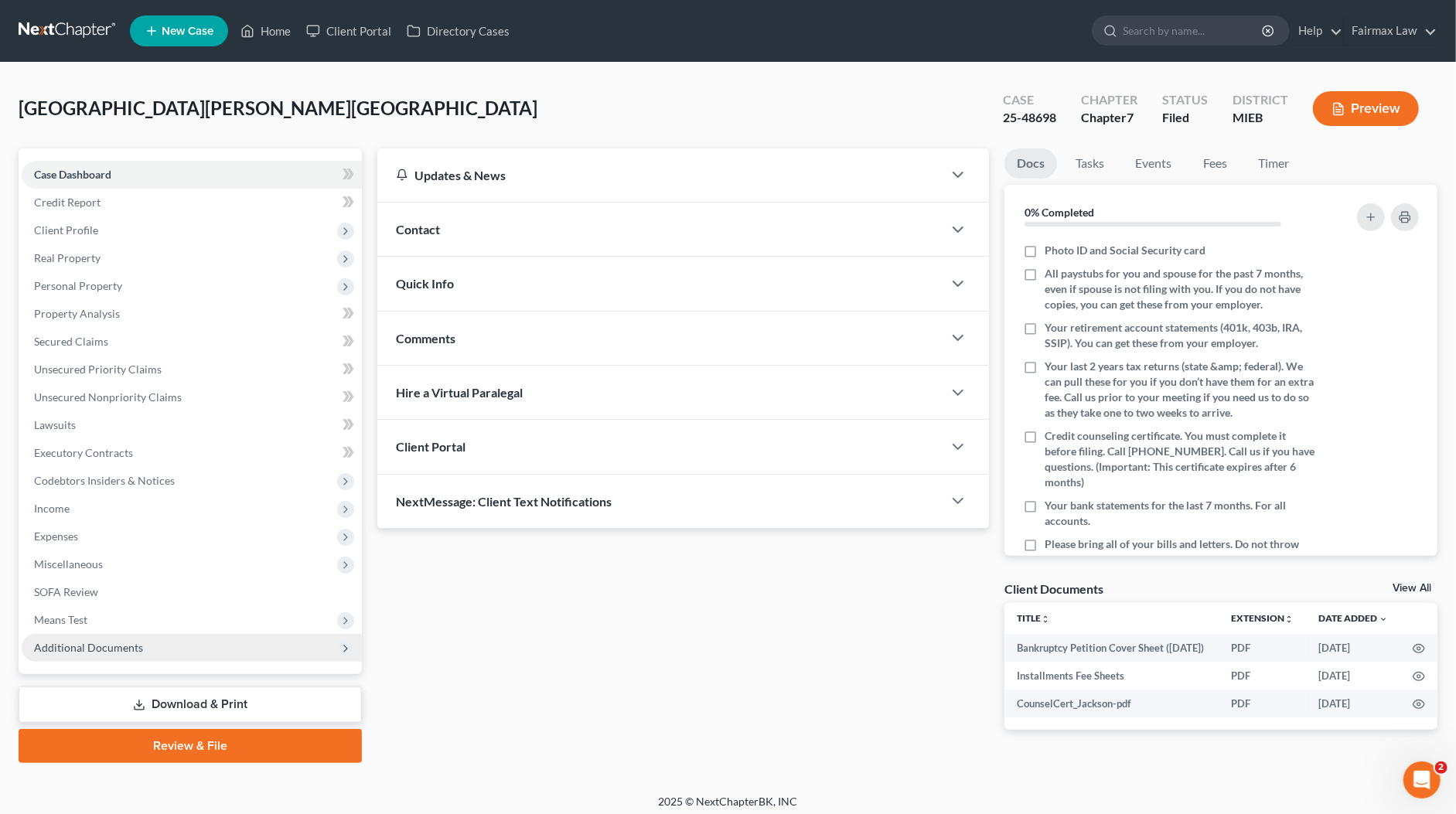
click at [146, 648] on span "Additional Documents" at bounding box center [191, 648] width 340 height 28
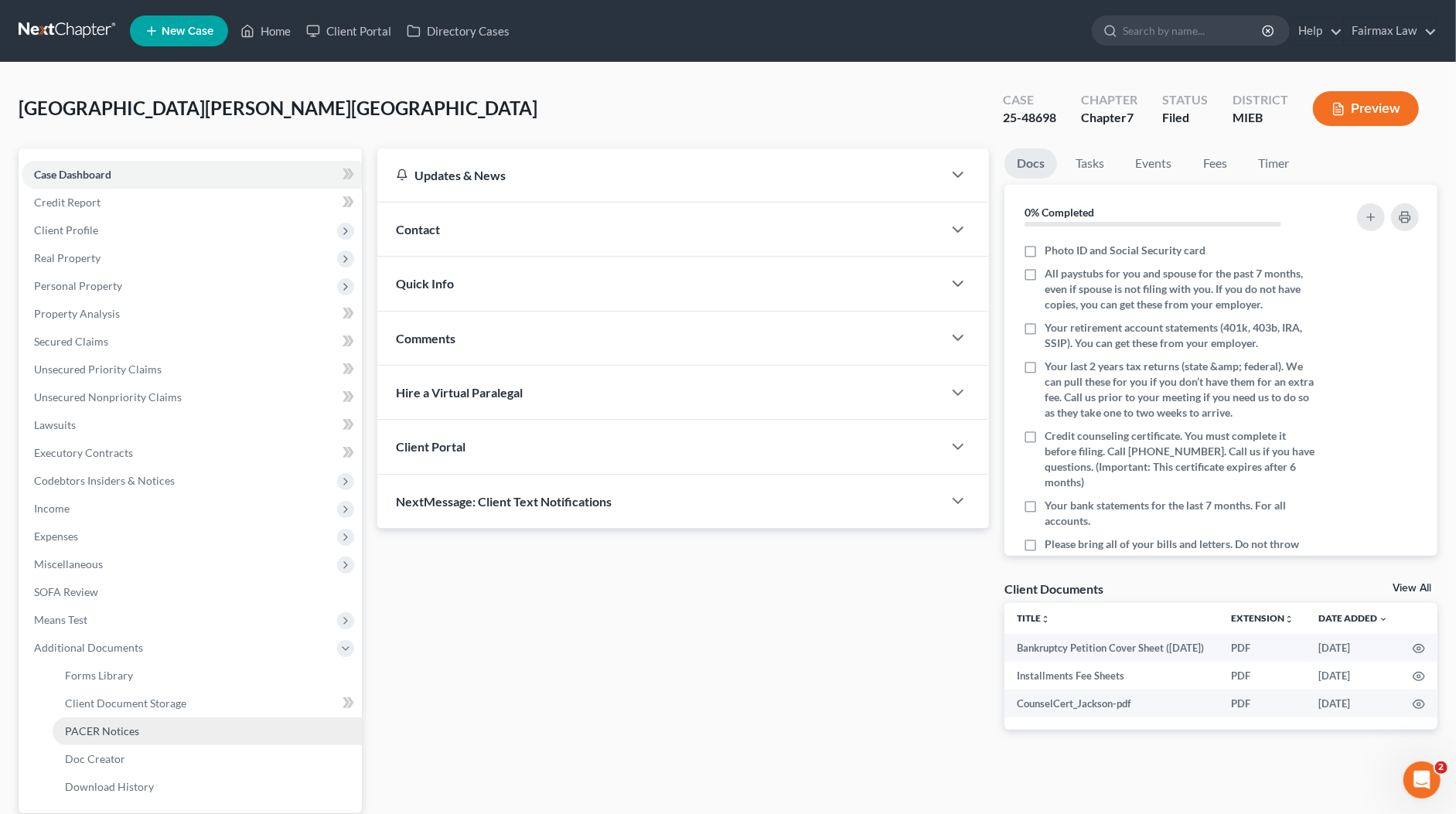
click at [128, 724] on span "PACER Notices" at bounding box center [102, 730] width 74 height 13
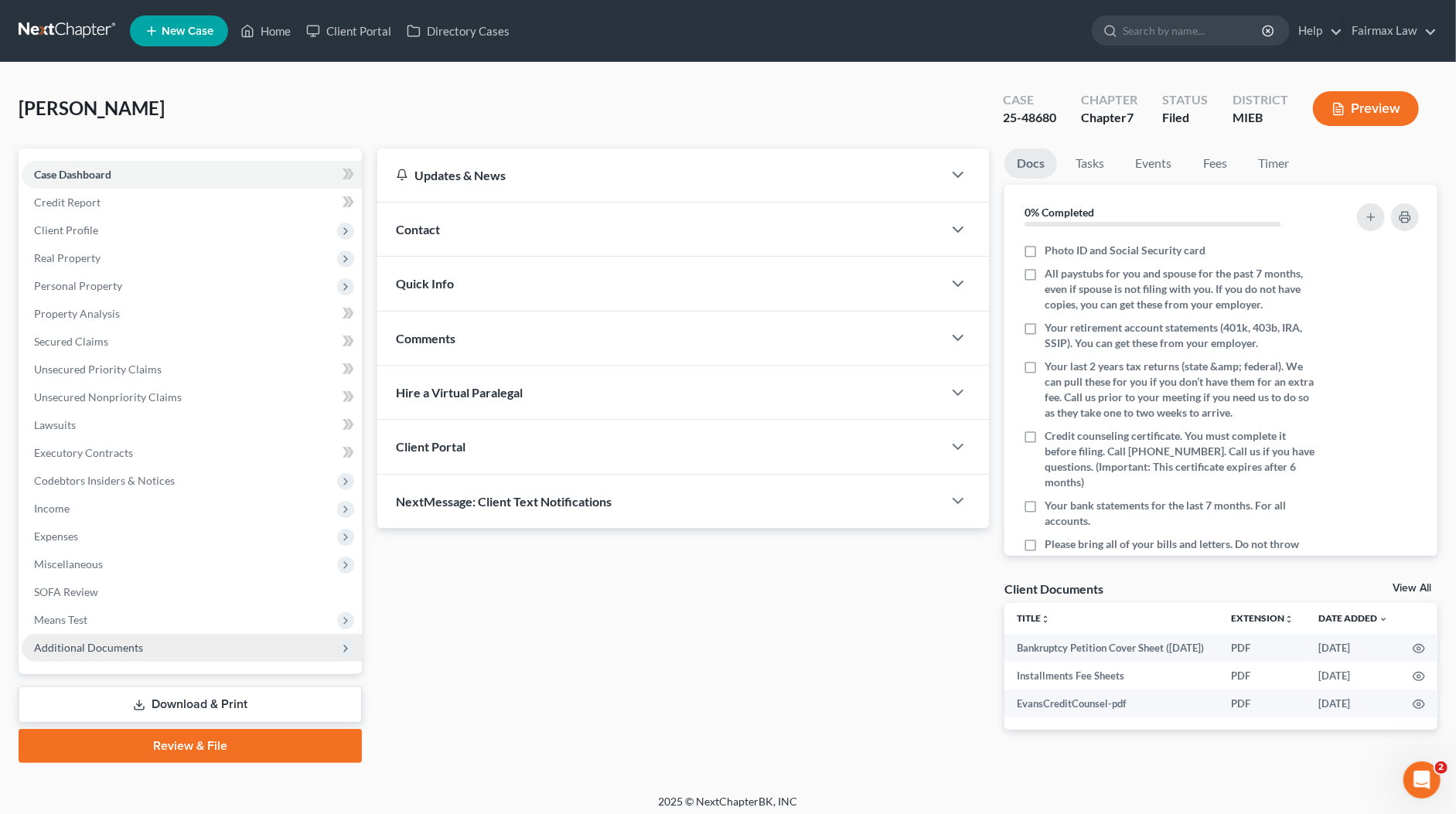
click at [154, 656] on span "Additional Documents" at bounding box center [191, 648] width 340 height 28
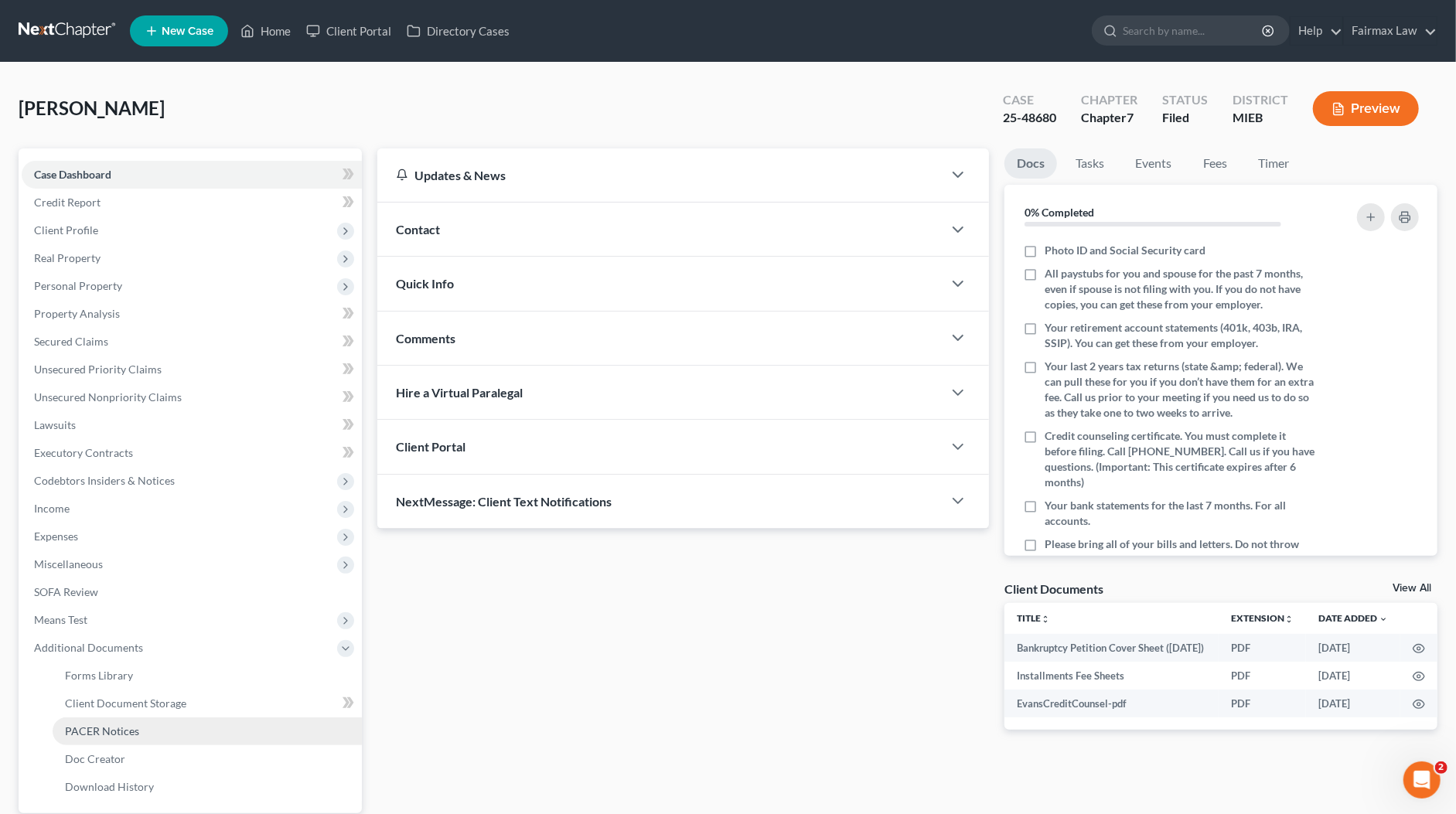
click at [133, 737] on link "PACER Notices" at bounding box center [207, 731] width 309 height 28
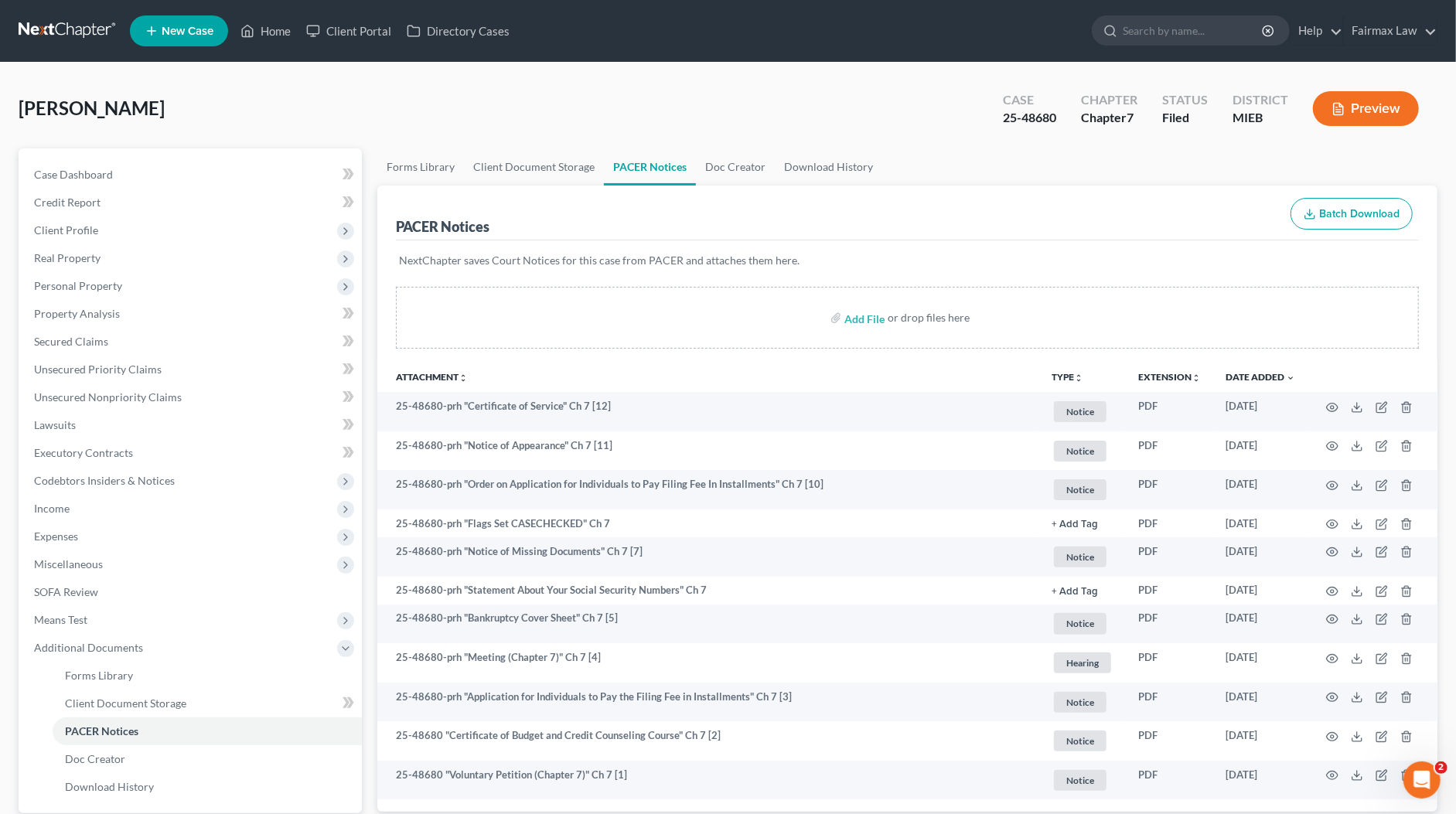
scroll to position [144, 0]
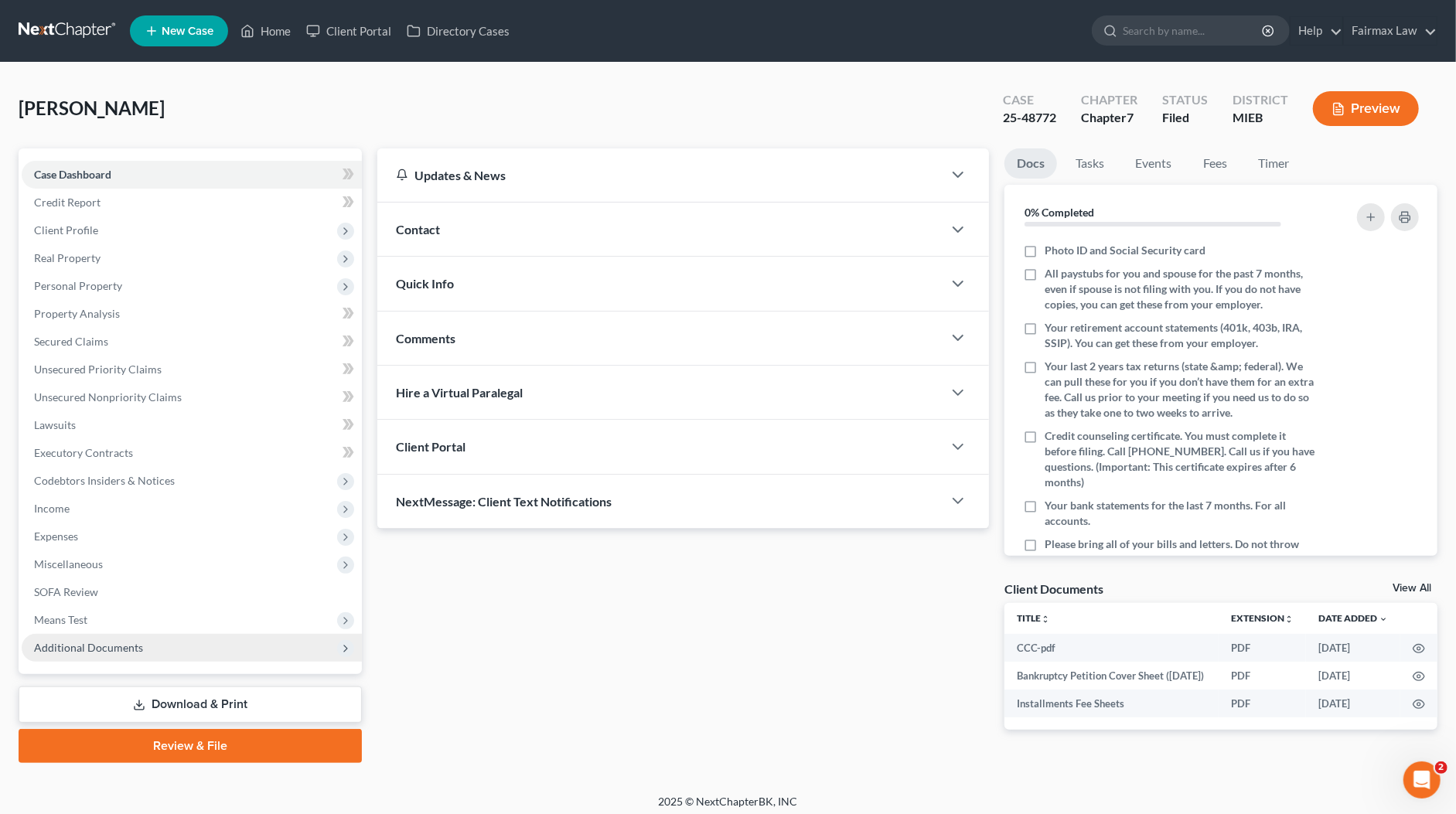
click at [145, 638] on span "Additional Documents" at bounding box center [191, 648] width 340 height 28
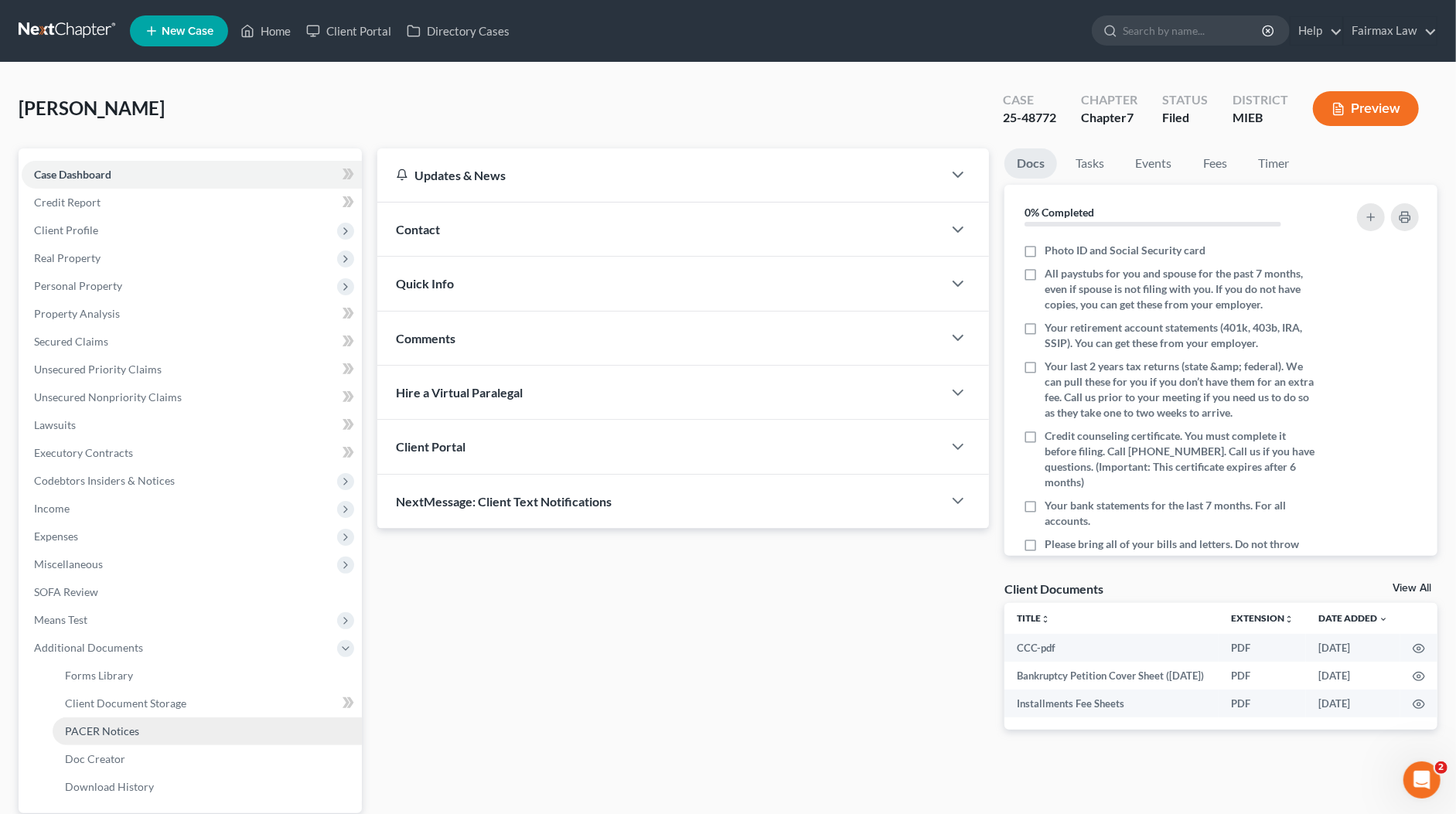
click at [107, 724] on span "PACER Notices" at bounding box center [102, 730] width 74 height 13
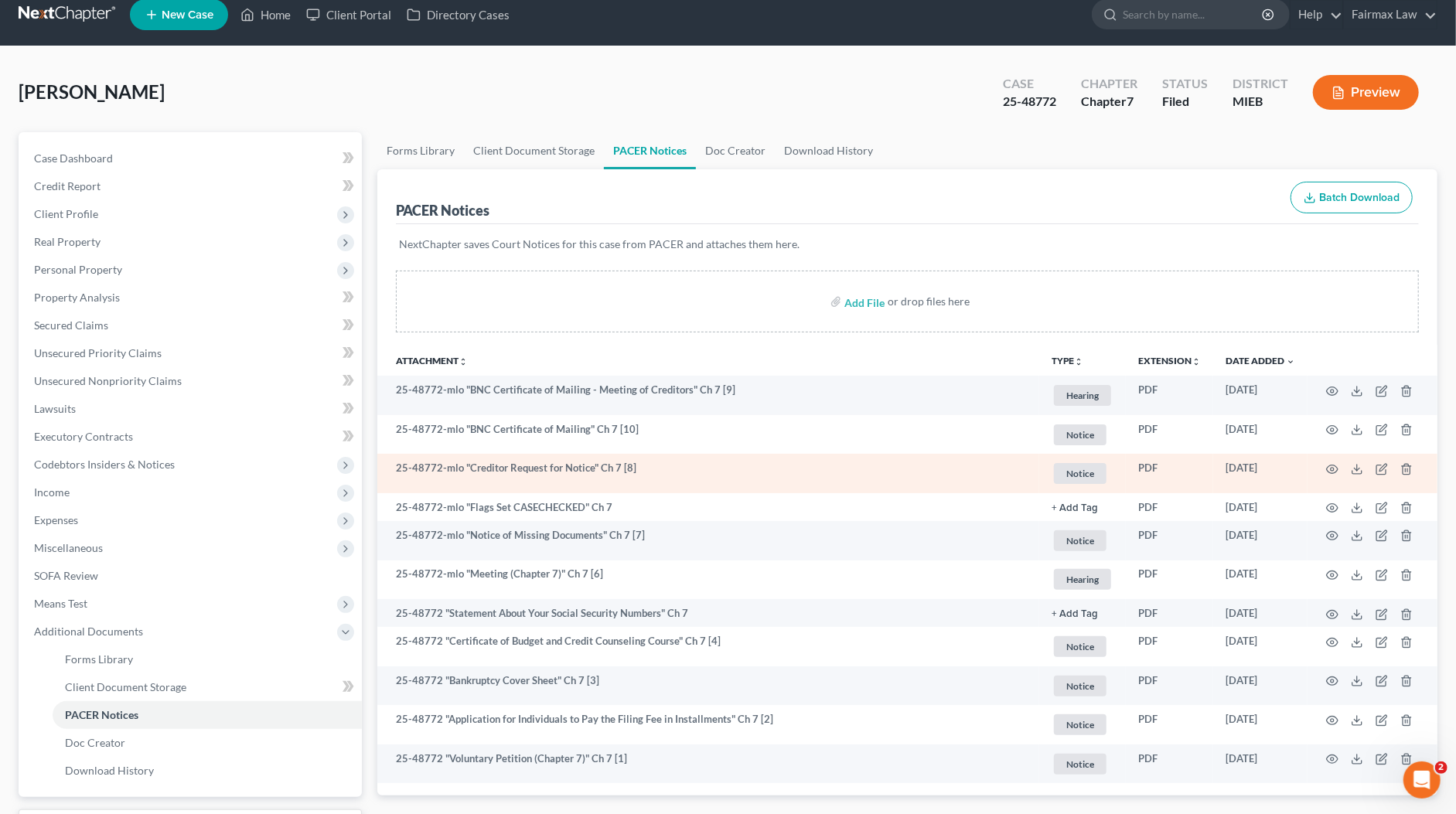
scroll to position [41, 0]
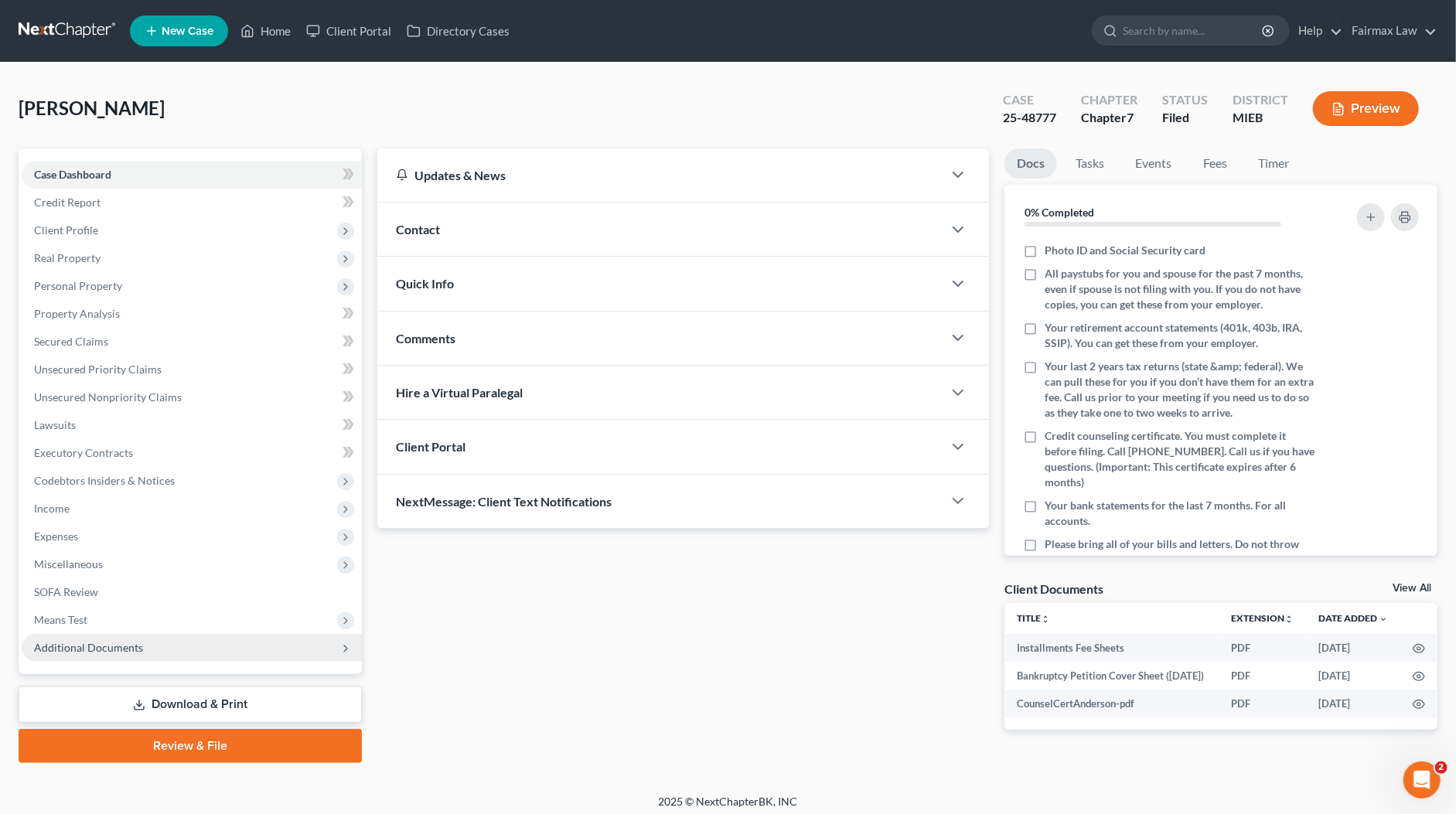
click at [89, 654] on span "Additional Documents" at bounding box center [191, 648] width 340 height 28
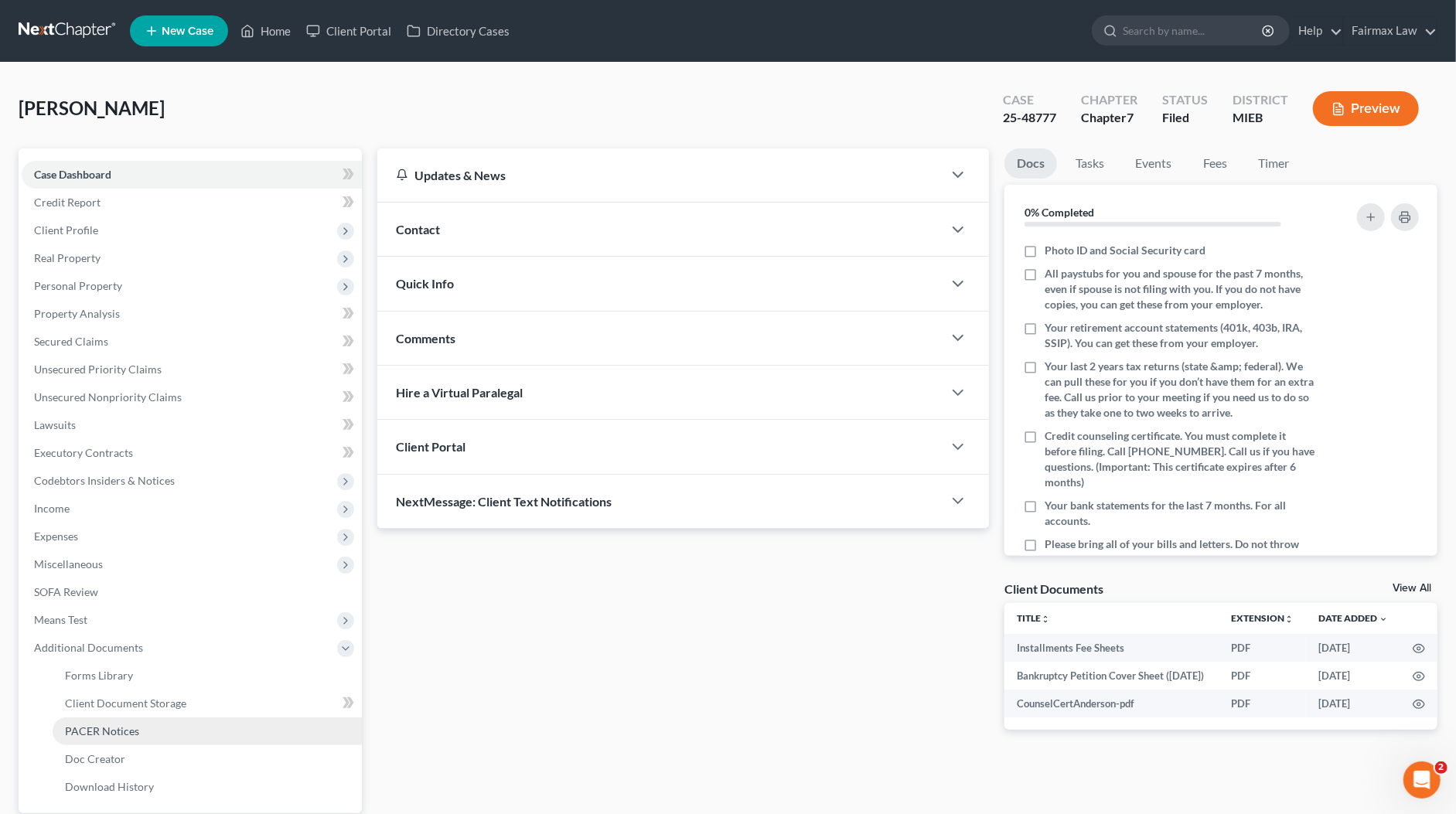
click at [98, 727] on span "PACER Notices" at bounding box center [102, 730] width 74 height 13
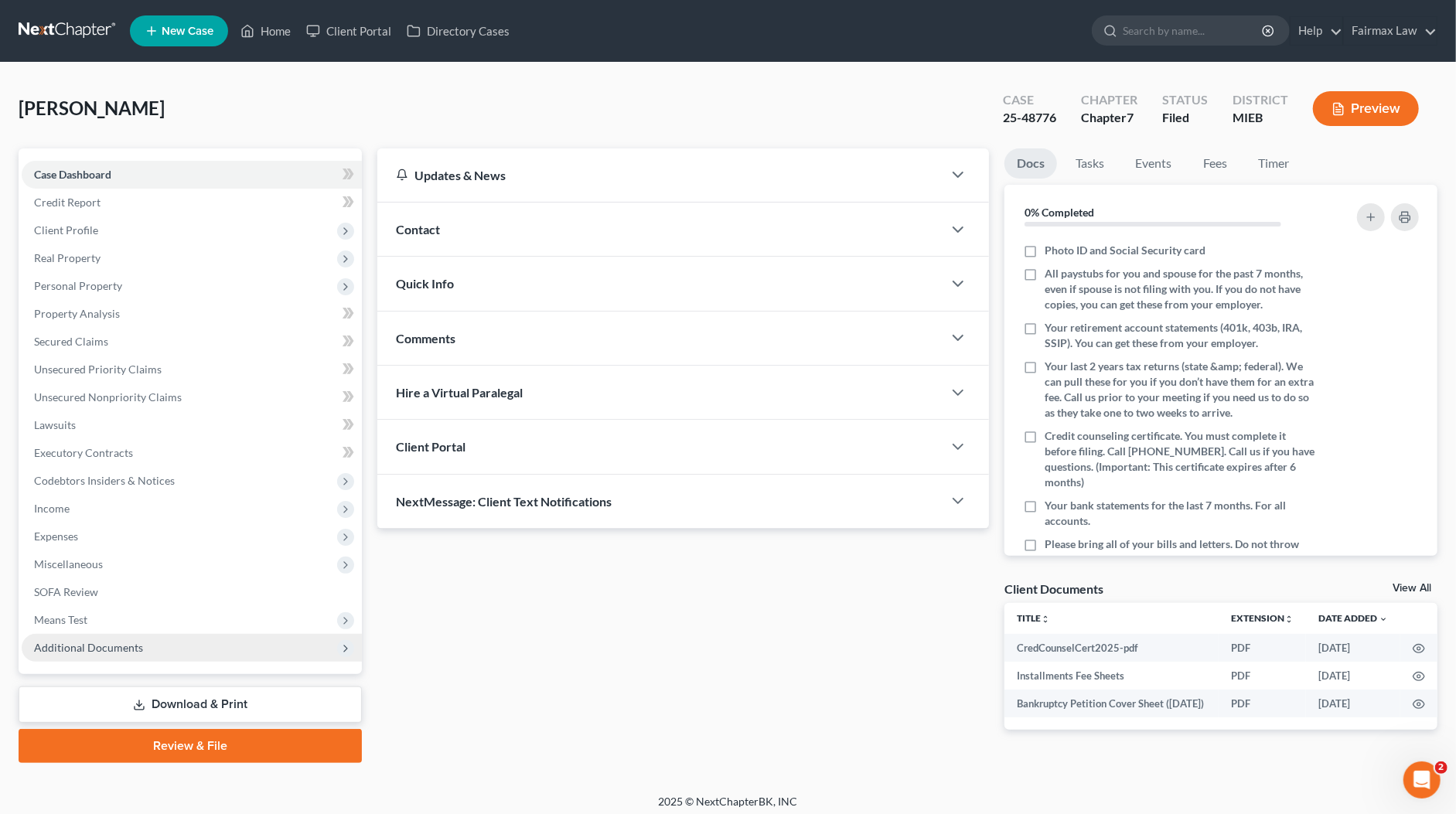
click at [156, 638] on span "Additional Documents" at bounding box center [191, 648] width 340 height 28
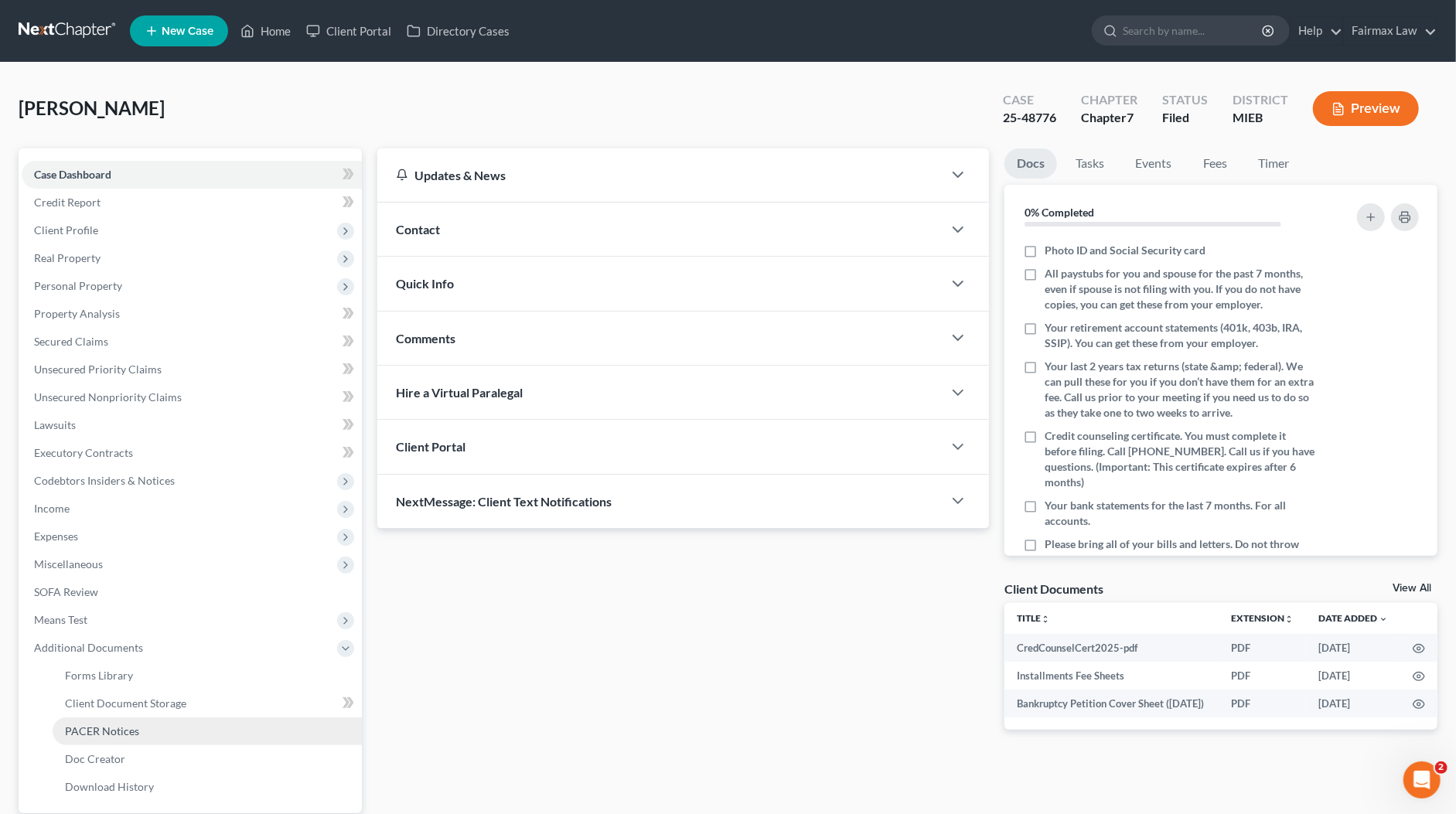
click at [105, 735] on span "PACER Notices" at bounding box center [102, 730] width 74 height 13
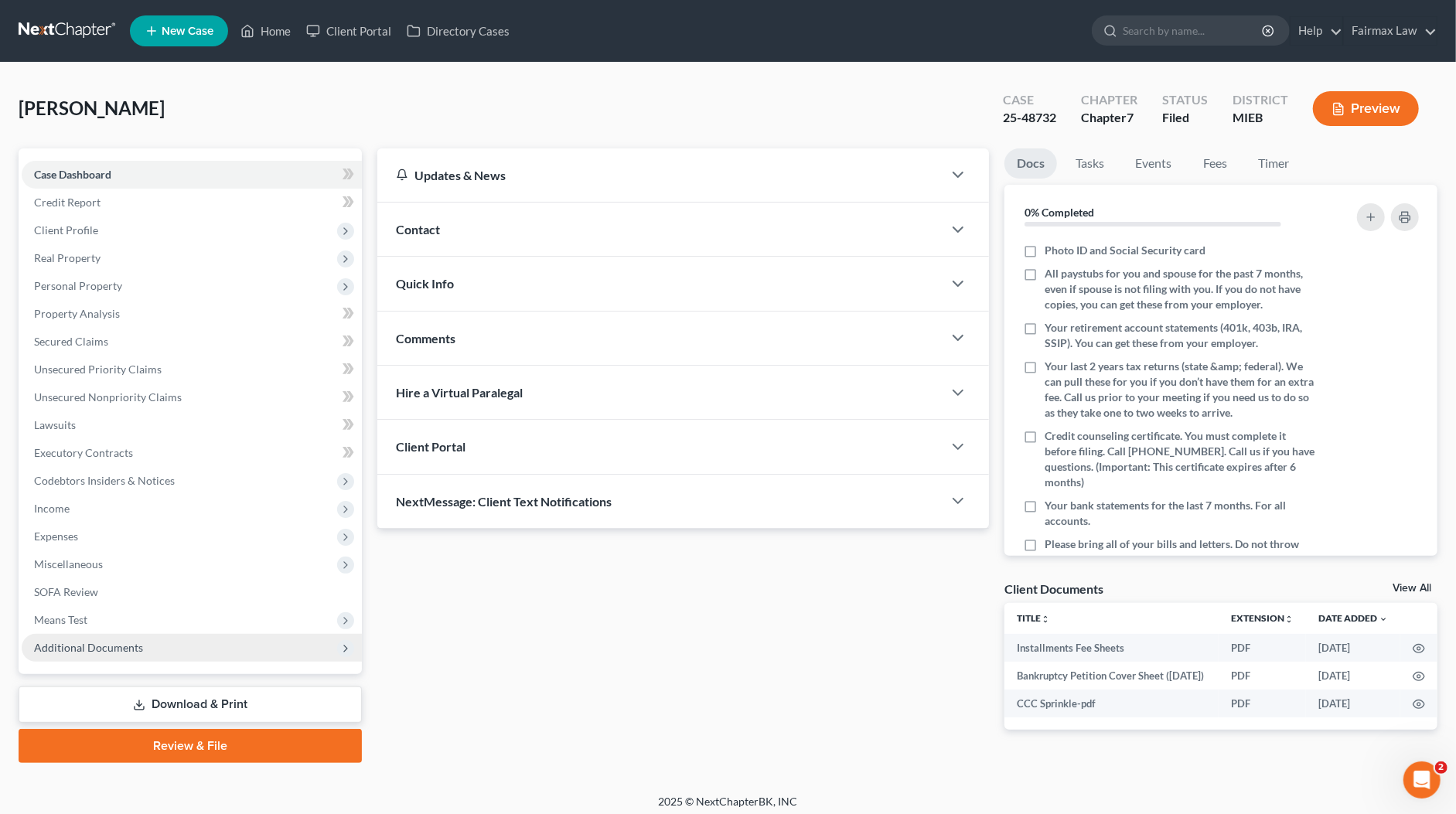
click at [148, 634] on span "Additional Documents" at bounding box center [191, 648] width 340 height 28
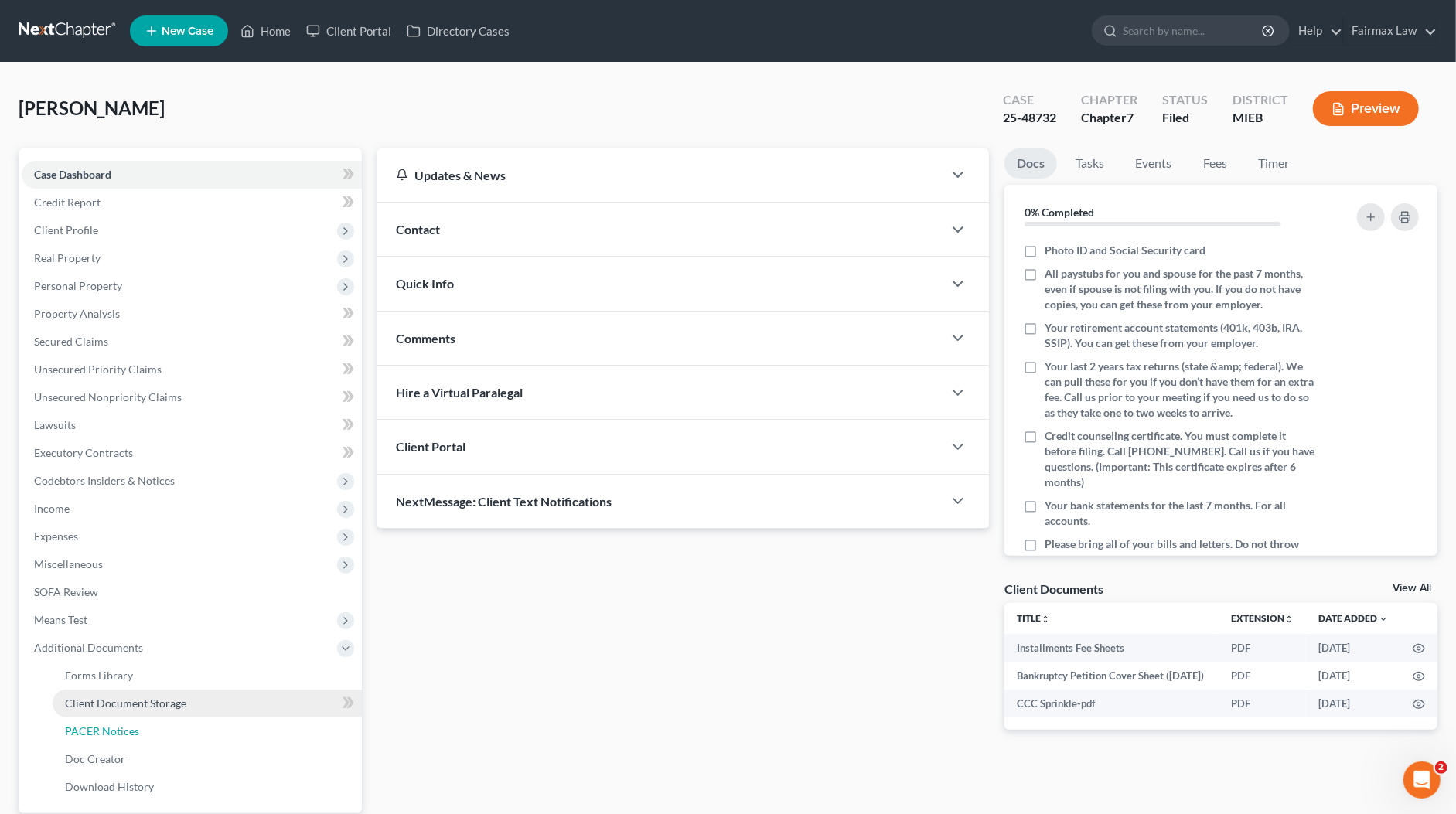
drag, startPoint x: 111, startPoint y: 728, endPoint x: 135, endPoint y: 713, distance: 28.3
click at [110, 727] on span "PACER Notices" at bounding box center [102, 730] width 74 height 13
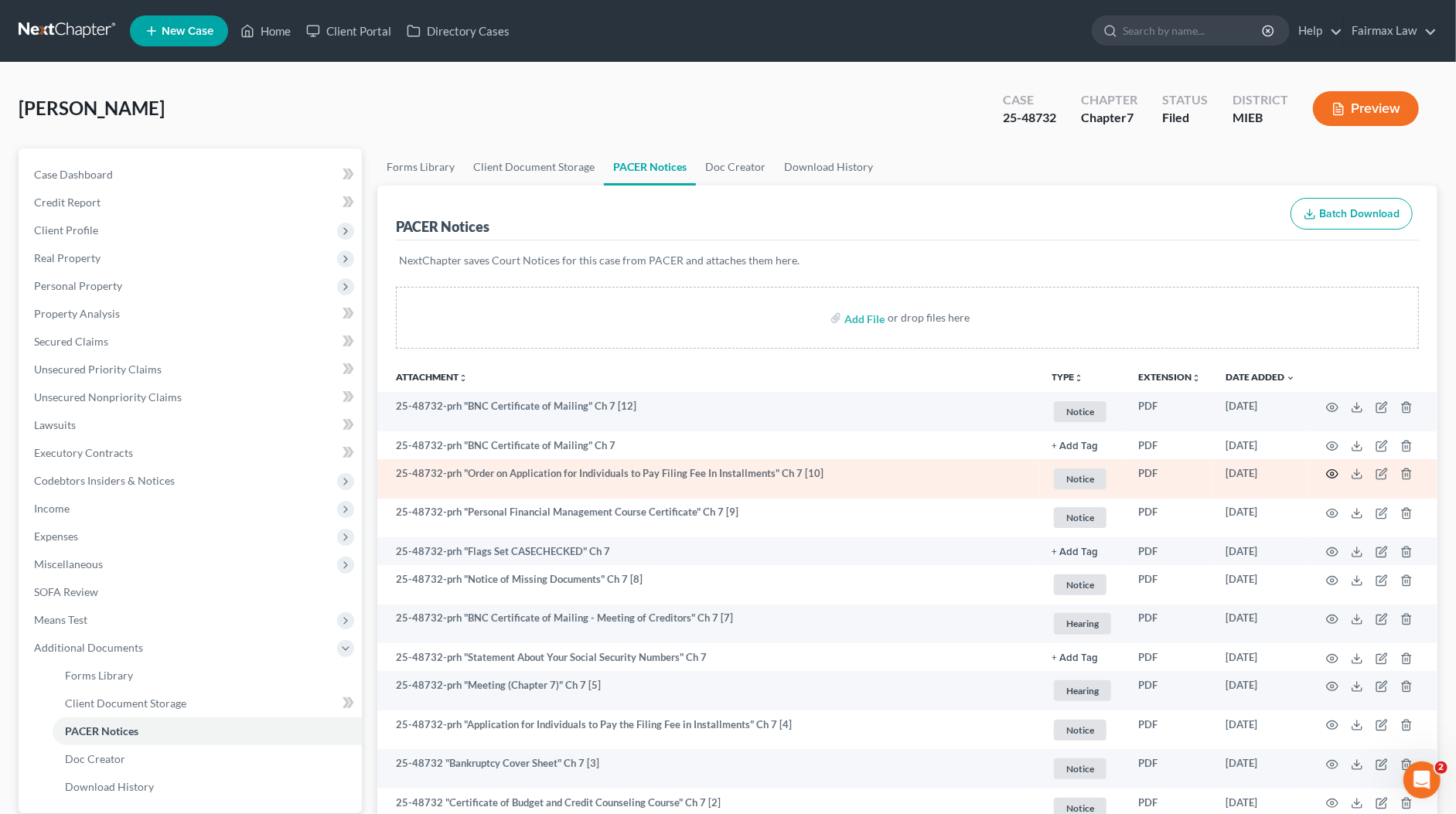
click at [1329, 473] on icon "button" at bounding box center [1332, 474] width 12 height 12
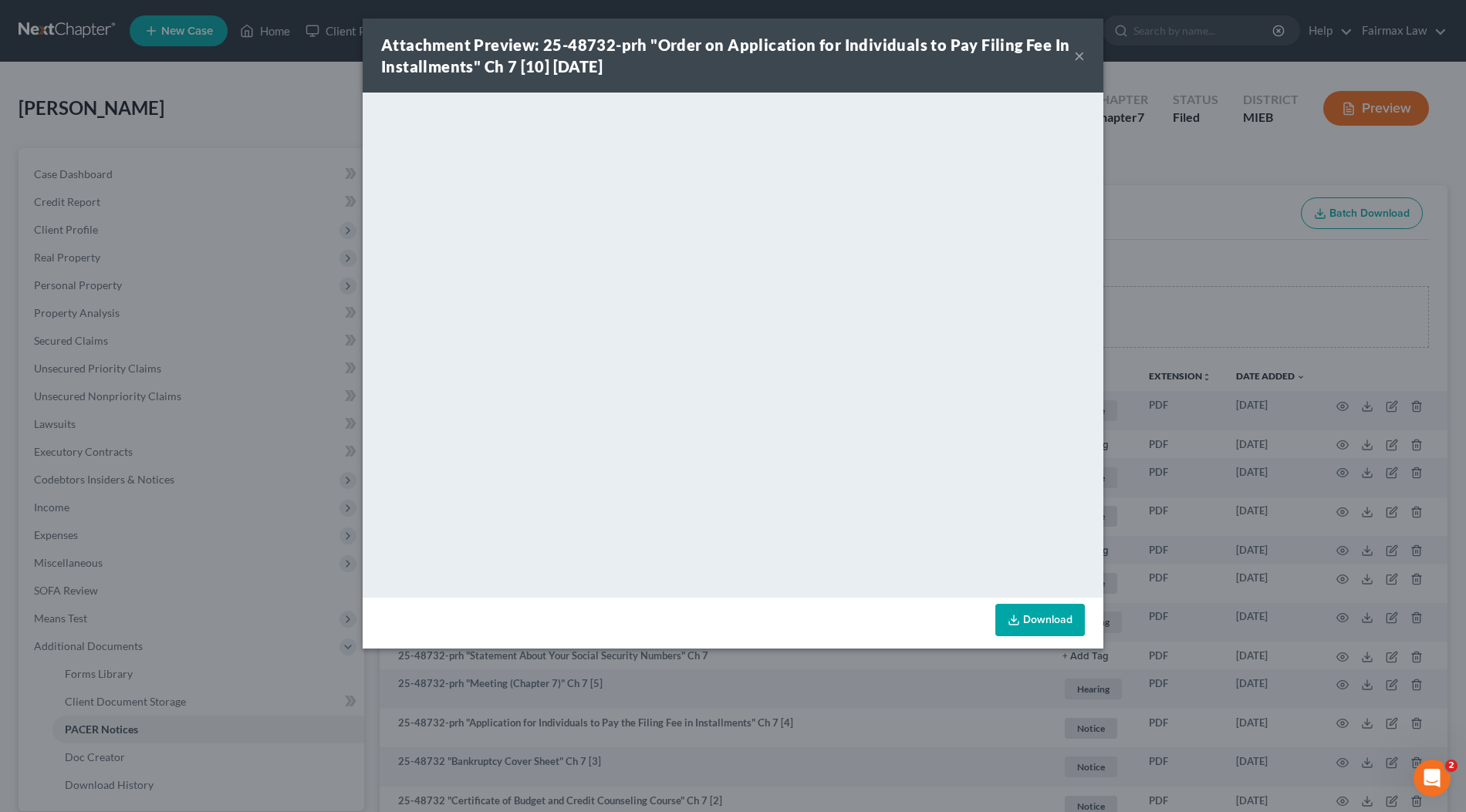
click at [1272, 330] on div "Attachment Preview: 25-48732-prh "Order on Application for Individuals to Pay F…" at bounding box center [733, 406] width 1466 height 812
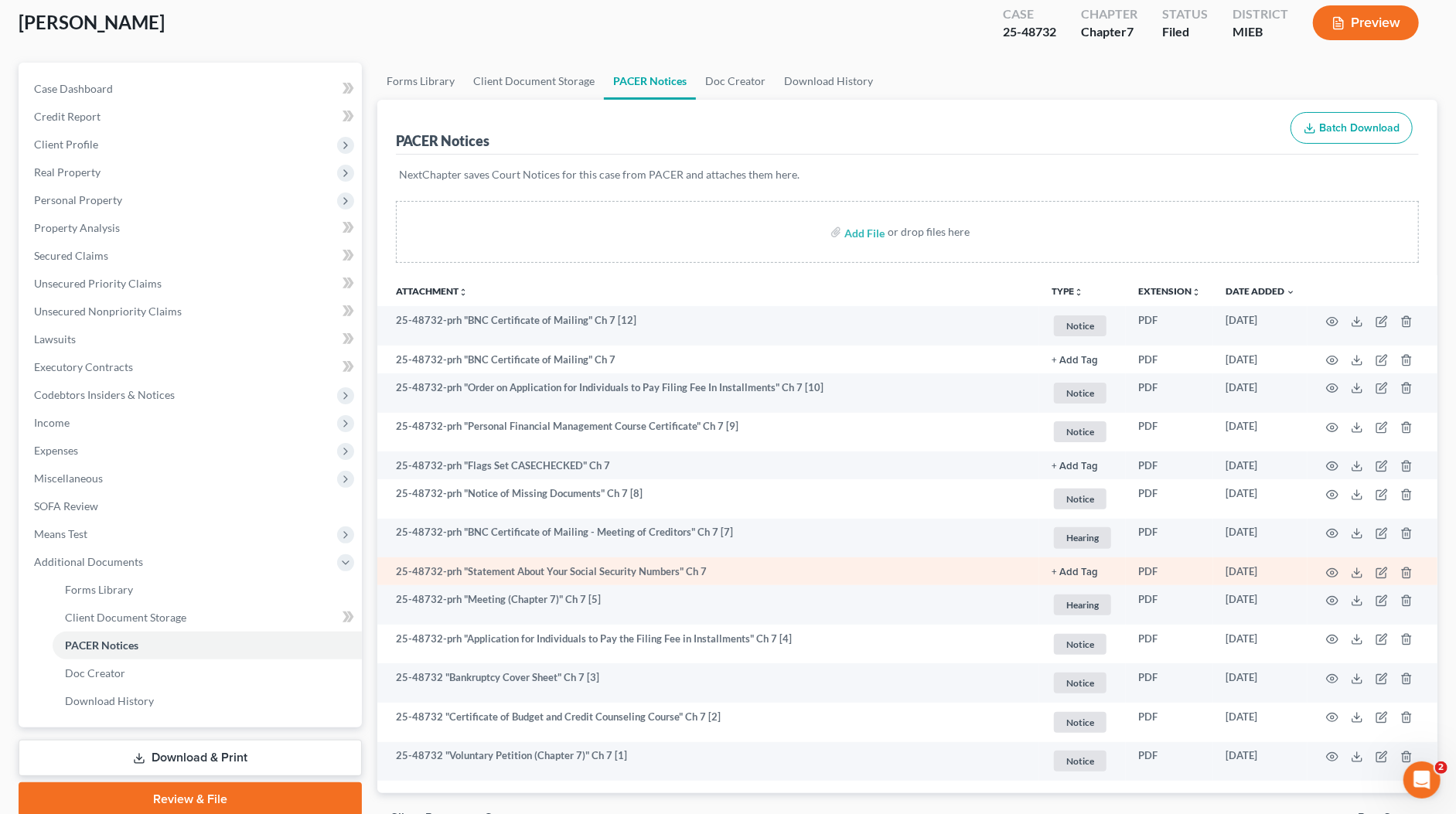
scroll to position [171, 0]
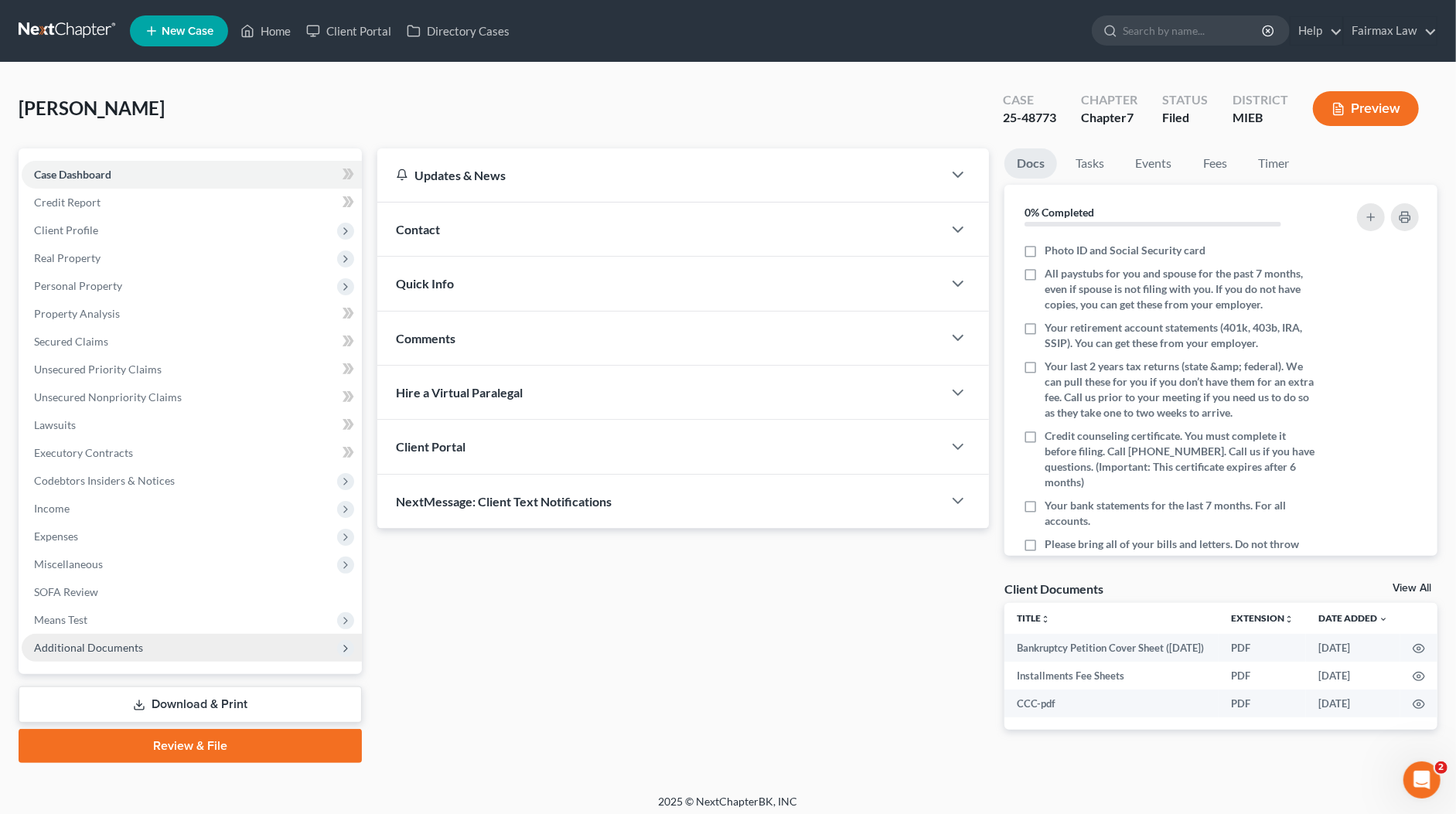
click at [209, 651] on span "Additional Documents" at bounding box center [191, 648] width 340 height 28
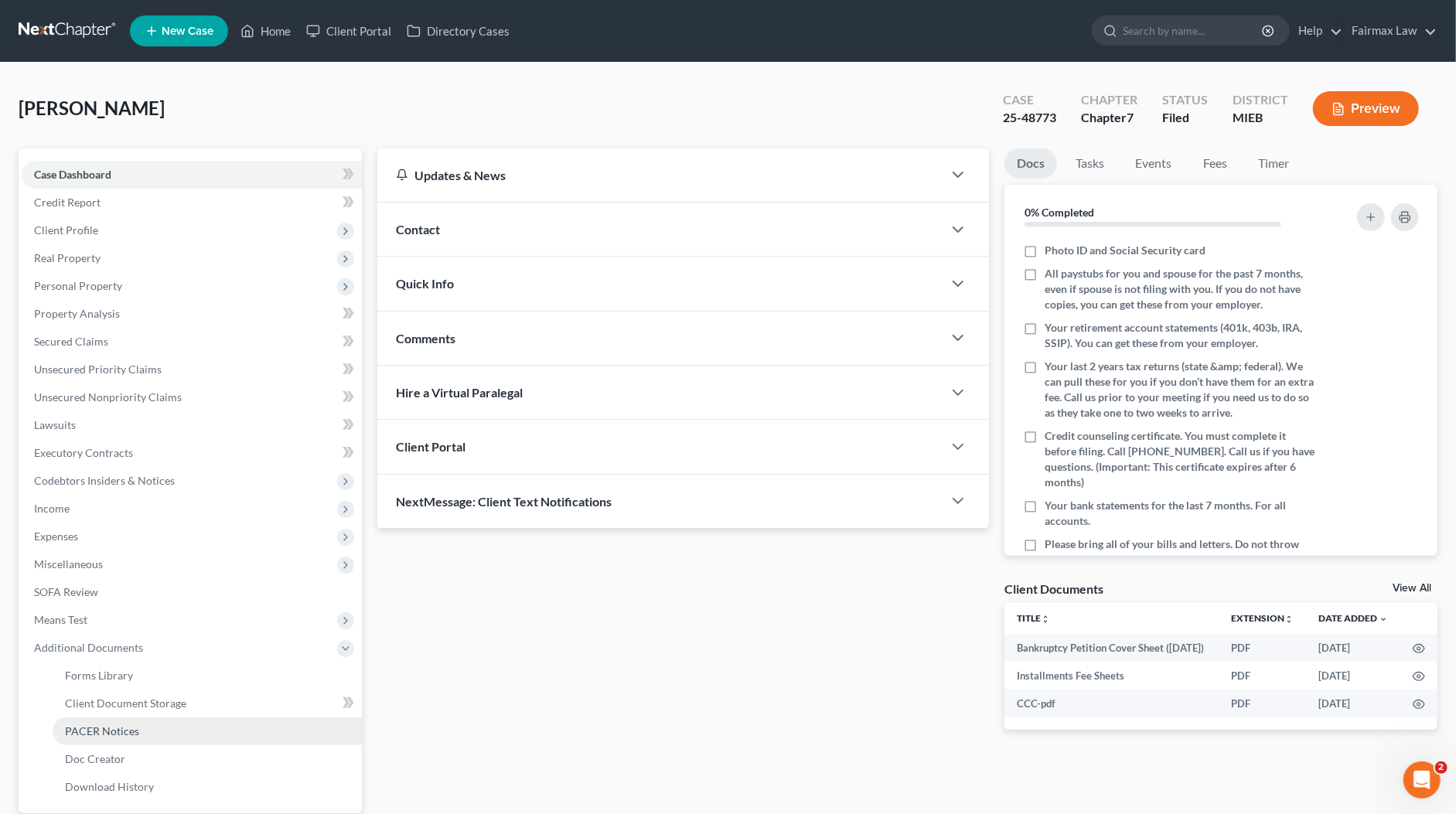
click at [147, 728] on link "PACER Notices" at bounding box center [207, 731] width 309 height 28
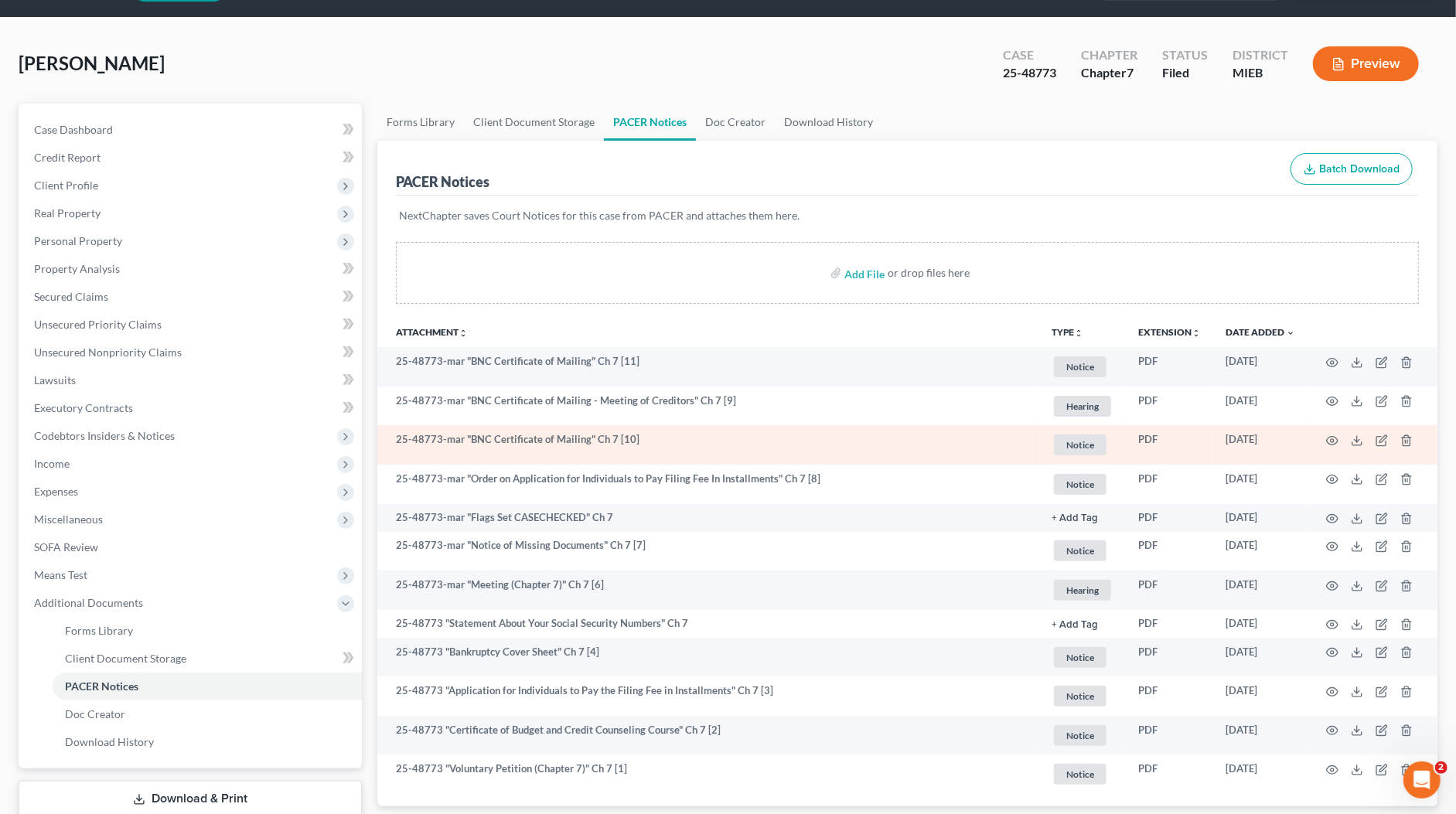
scroll to position [46, 0]
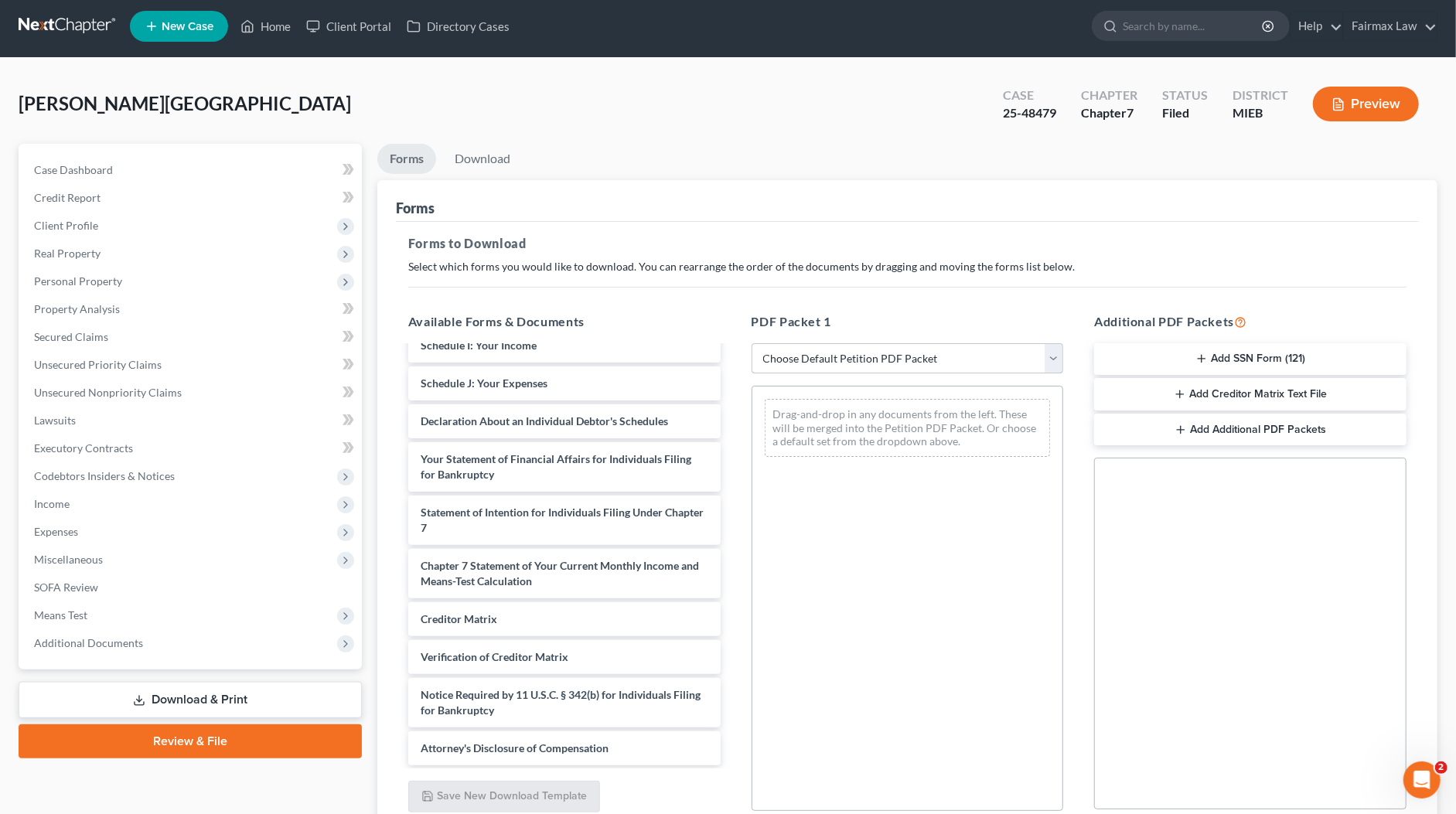
click at [853, 352] on select "Choose Default Petition PDF Packet Complete Bankruptcy Petition (all forms and …" at bounding box center [908, 359] width 312 height 31
select select "8"
click at [751, 343] on select "Choose Default Petition PDF Packet Complete Bankruptcy Petition (all forms and …" at bounding box center [908, 359] width 312 height 31
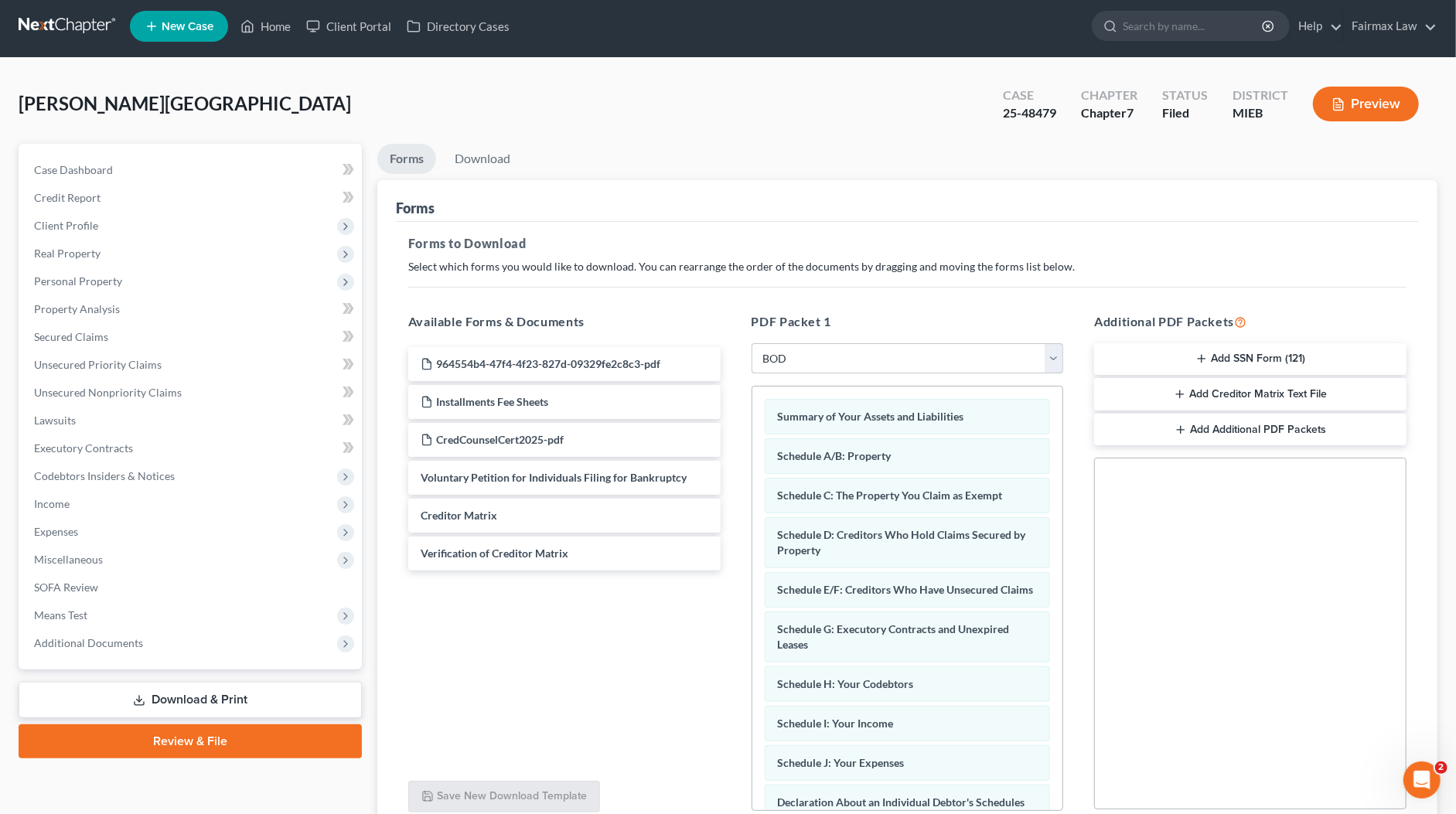
click at [840, 355] on select "Choose Default Petition PDF Packet Complete Bankruptcy Petition (all forms and …" at bounding box center [908, 359] width 312 height 31
click at [751, 343] on select "Choose Default Petition PDF Packet Complete Bankruptcy Petition (all forms and …" at bounding box center [908, 359] width 312 height 31
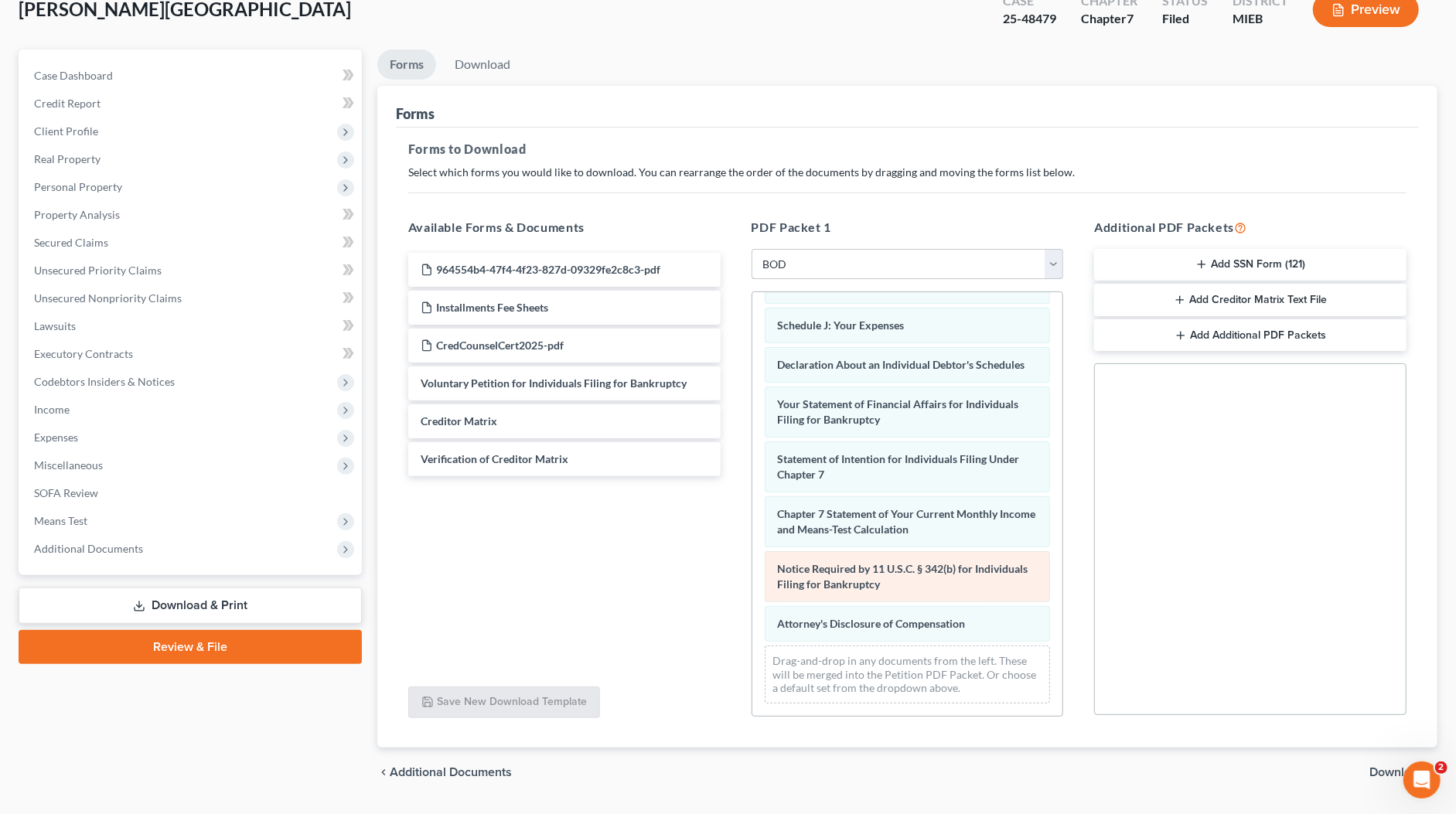
scroll to position [138, 0]
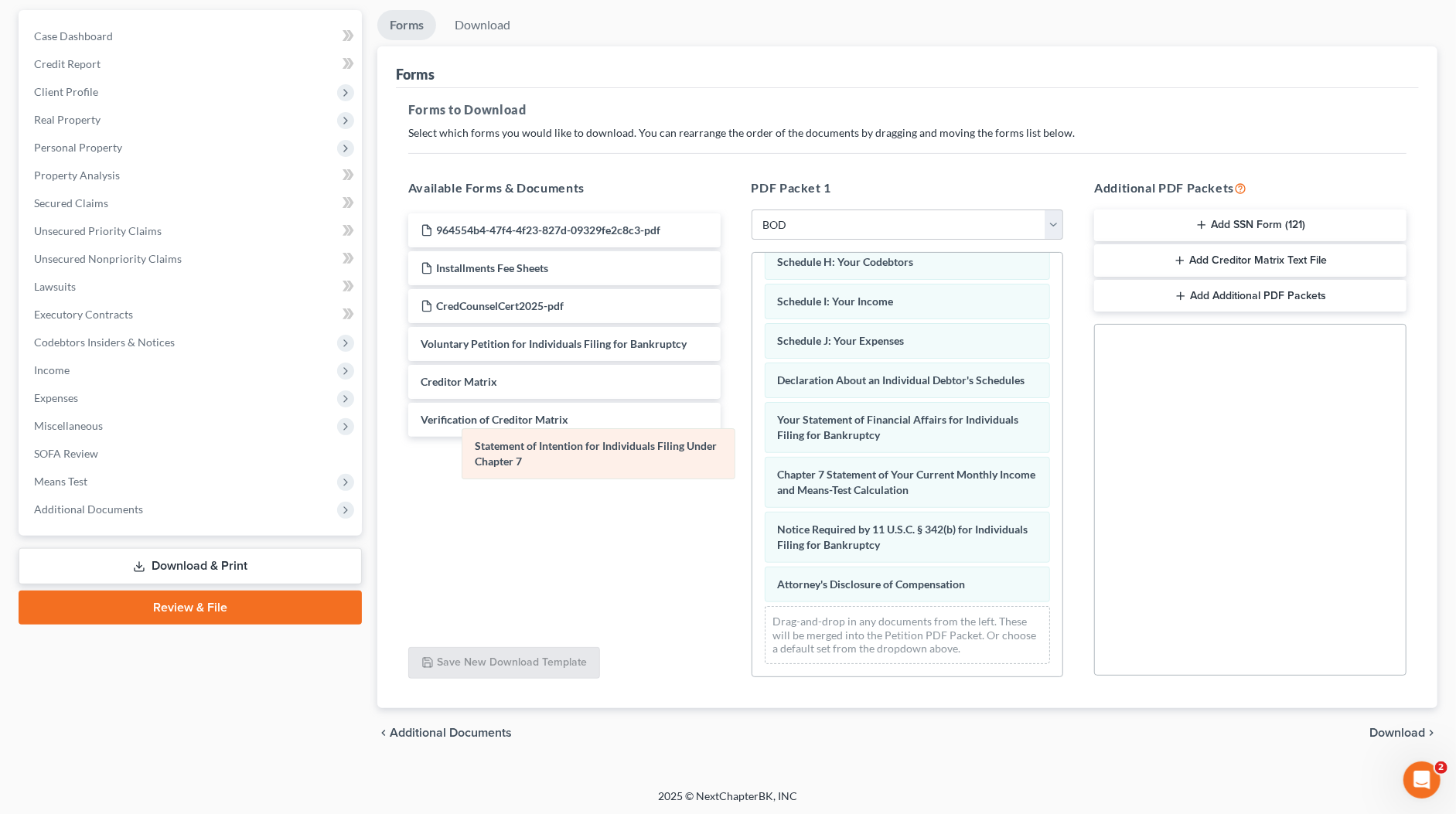
drag, startPoint x: 909, startPoint y: 442, endPoint x: 611, endPoint y: 469, distance: 299.2
click at [752, 467] on div "Statement of Intention for Individuals Filing Under Chapter 7 Summary of Your A…" at bounding box center [908, 320] width 311 height 712
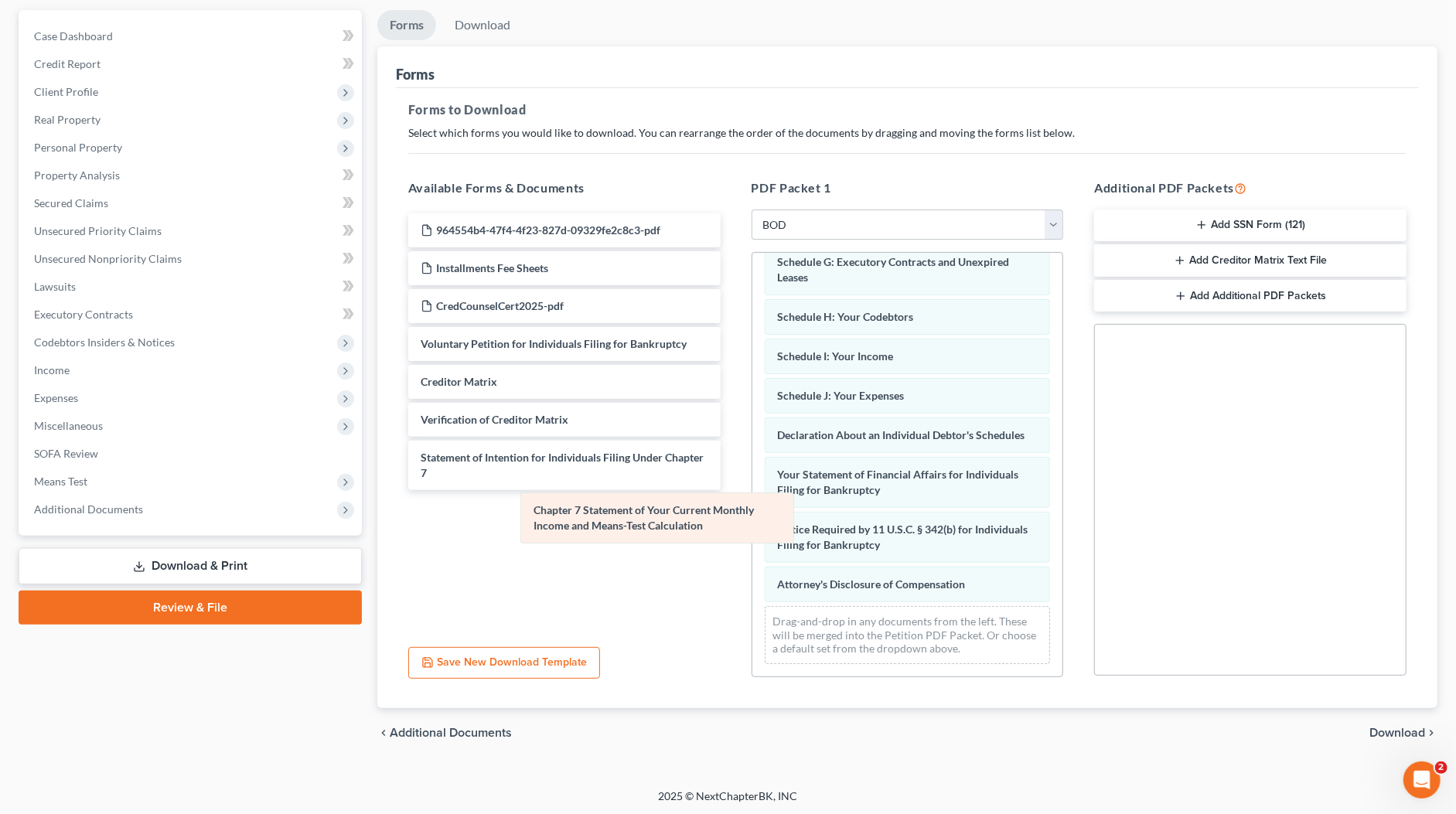
drag, startPoint x: 826, startPoint y: 493, endPoint x: 649, endPoint y: 538, distance: 182.6
click at [752, 528] on div "Chapter 7 Statement of Your Current Monthly Income and Means-Test Calculation S…" at bounding box center [908, 348] width 311 height 657
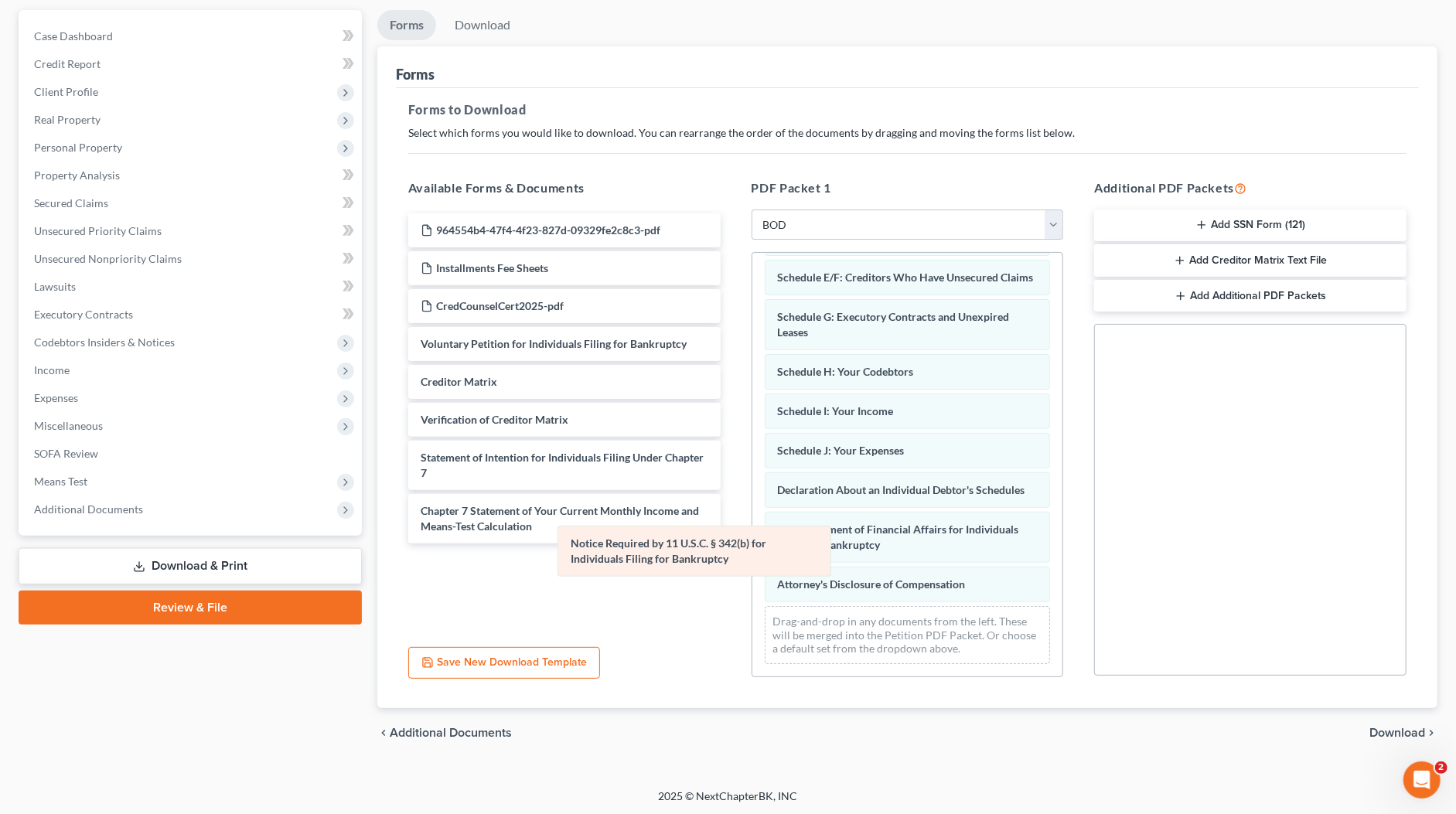
scroll to position [198, 0]
drag, startPoint x: 807, startPoint y: 544, endPoint x: 544, endPoint y: 561, distance: 263.5
click at [752, 561] on div "Notice Required by 11 U.S.C. § 342(b) for Individuals Filing for Bankruptcy Sum…" at bounding box center [908, 375] width 311 height 602
click at [1386, 718] on div "chevron_left Additional Documents Download chevron_right" at bounding box center [907, 733] width 1060 height 49
click at [1390, 727] on span "Download" at bounding box center [1397, 733] width 55 height 12
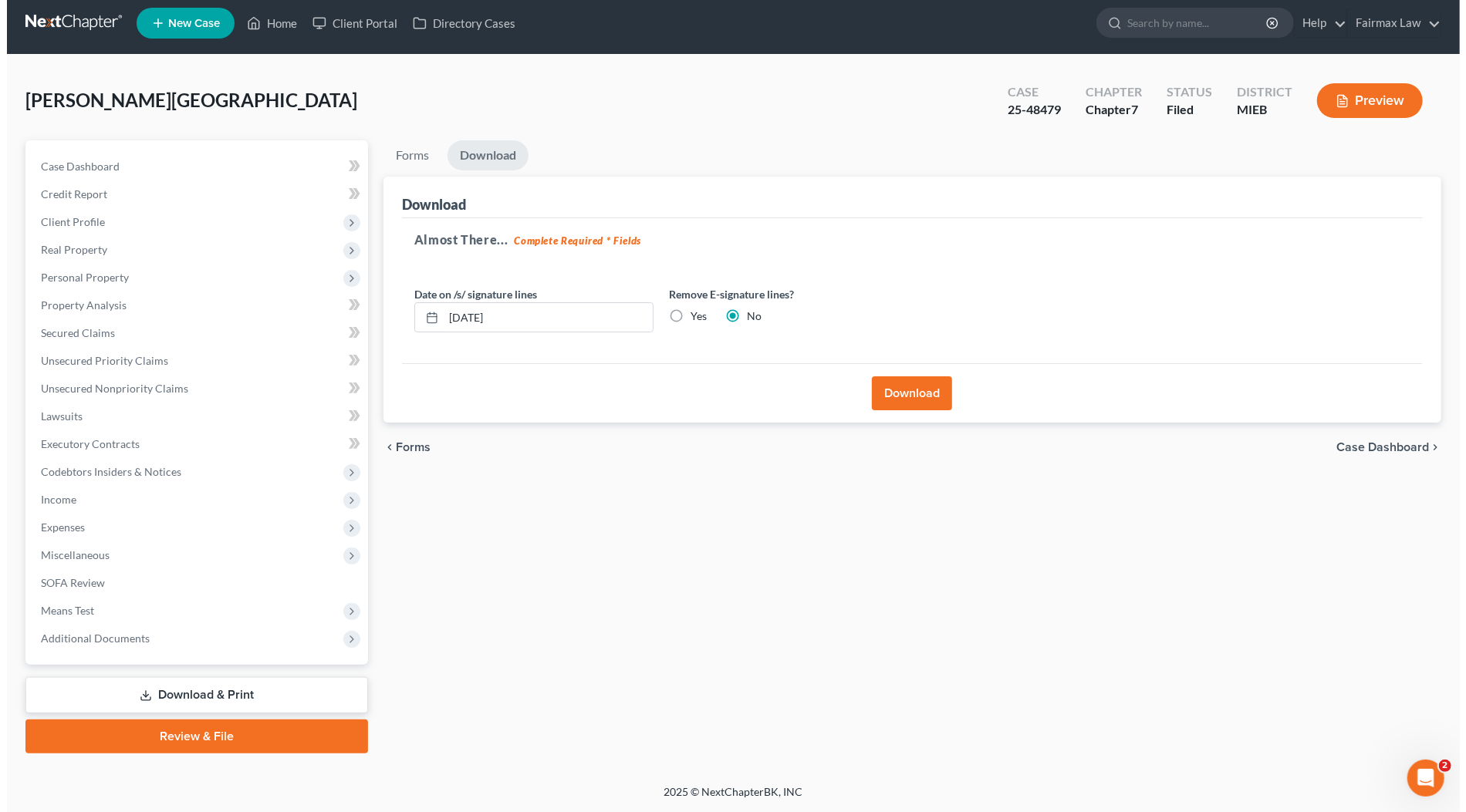
scroll to position [5, 0]
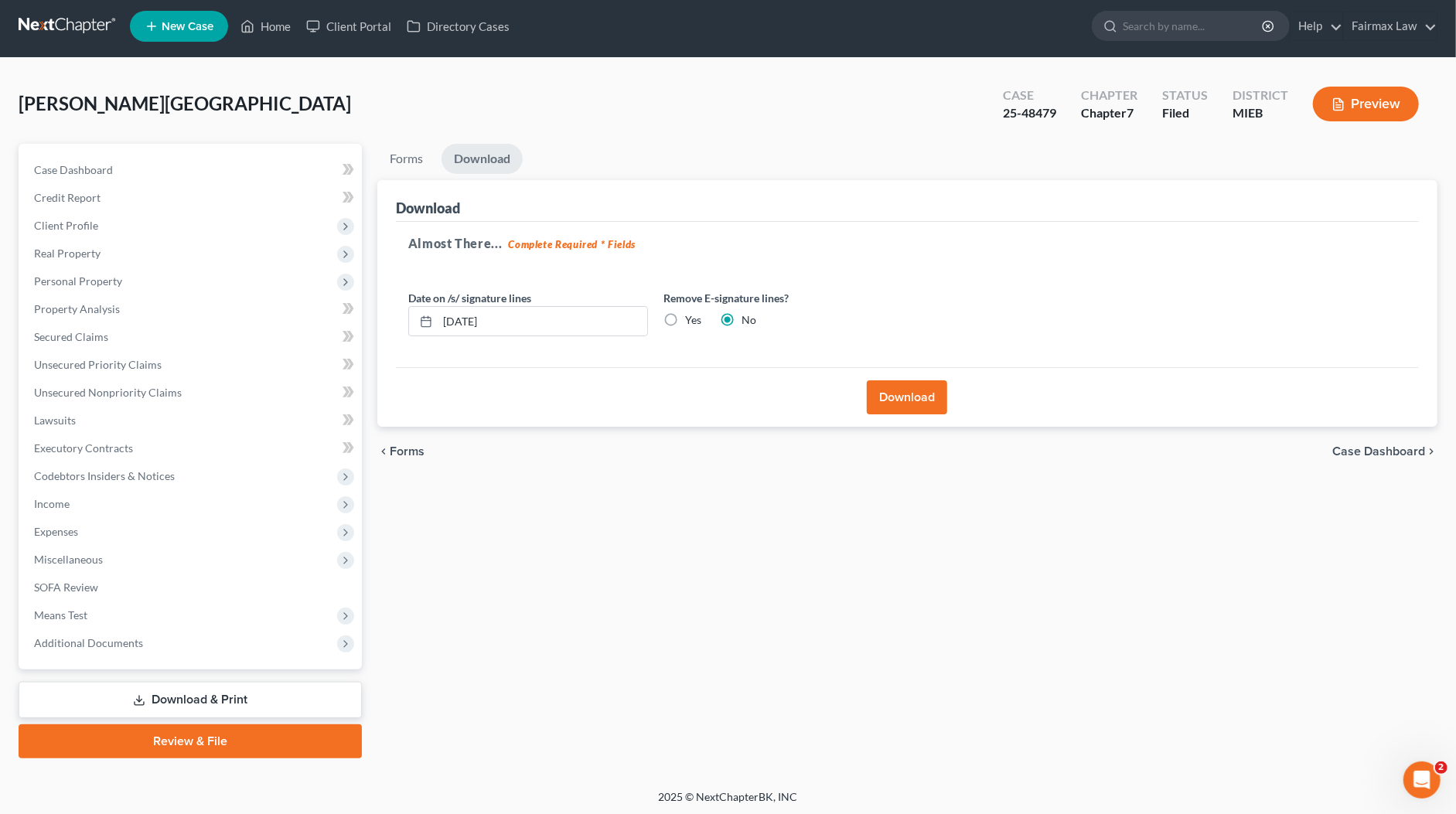
click at [898, 399] on button "Download" at bounding box center [907, 398] width 80 height 34
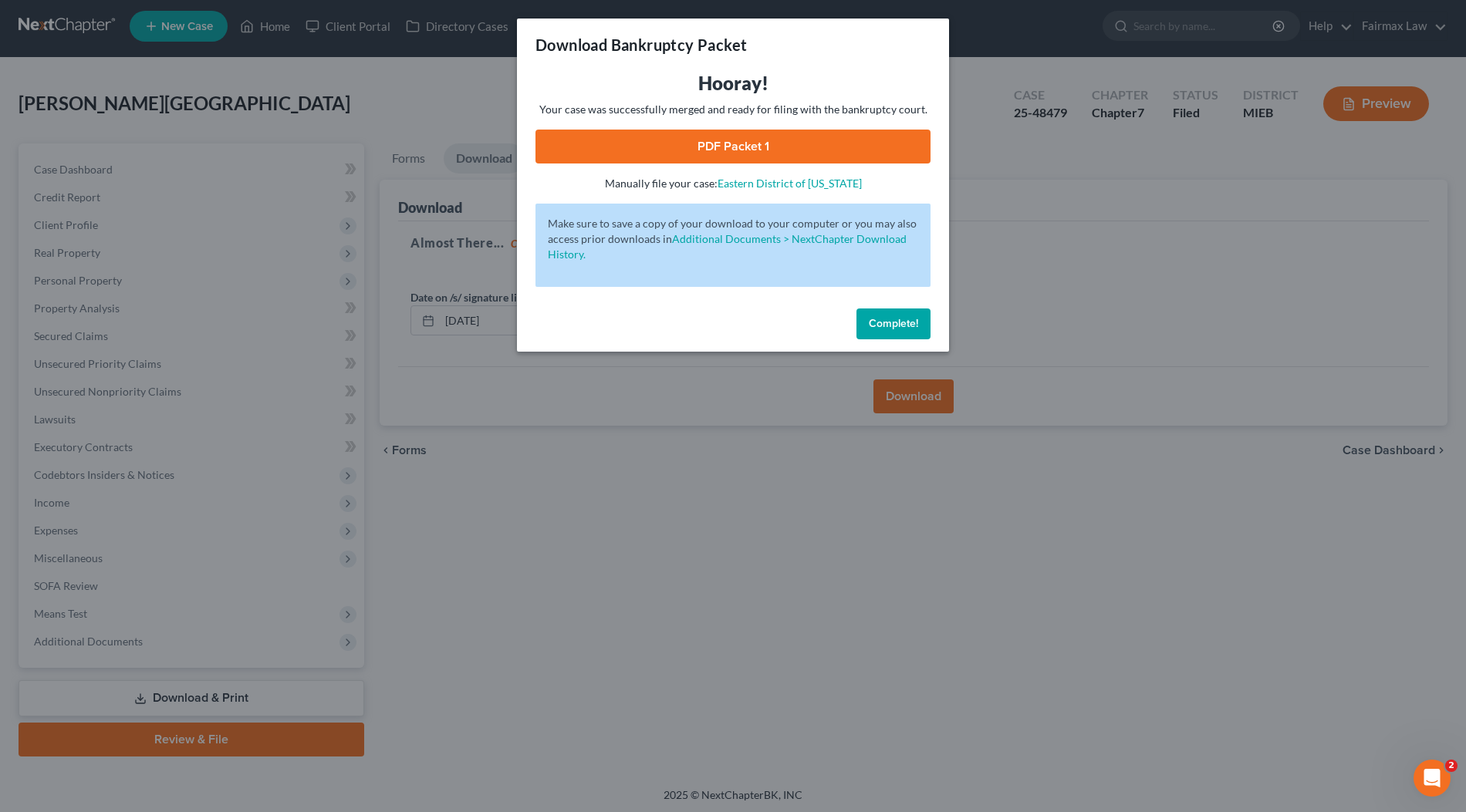
click at [752, 143] on link "PDF Packet 1" at bounding box center [733, 147] width 395 height 34
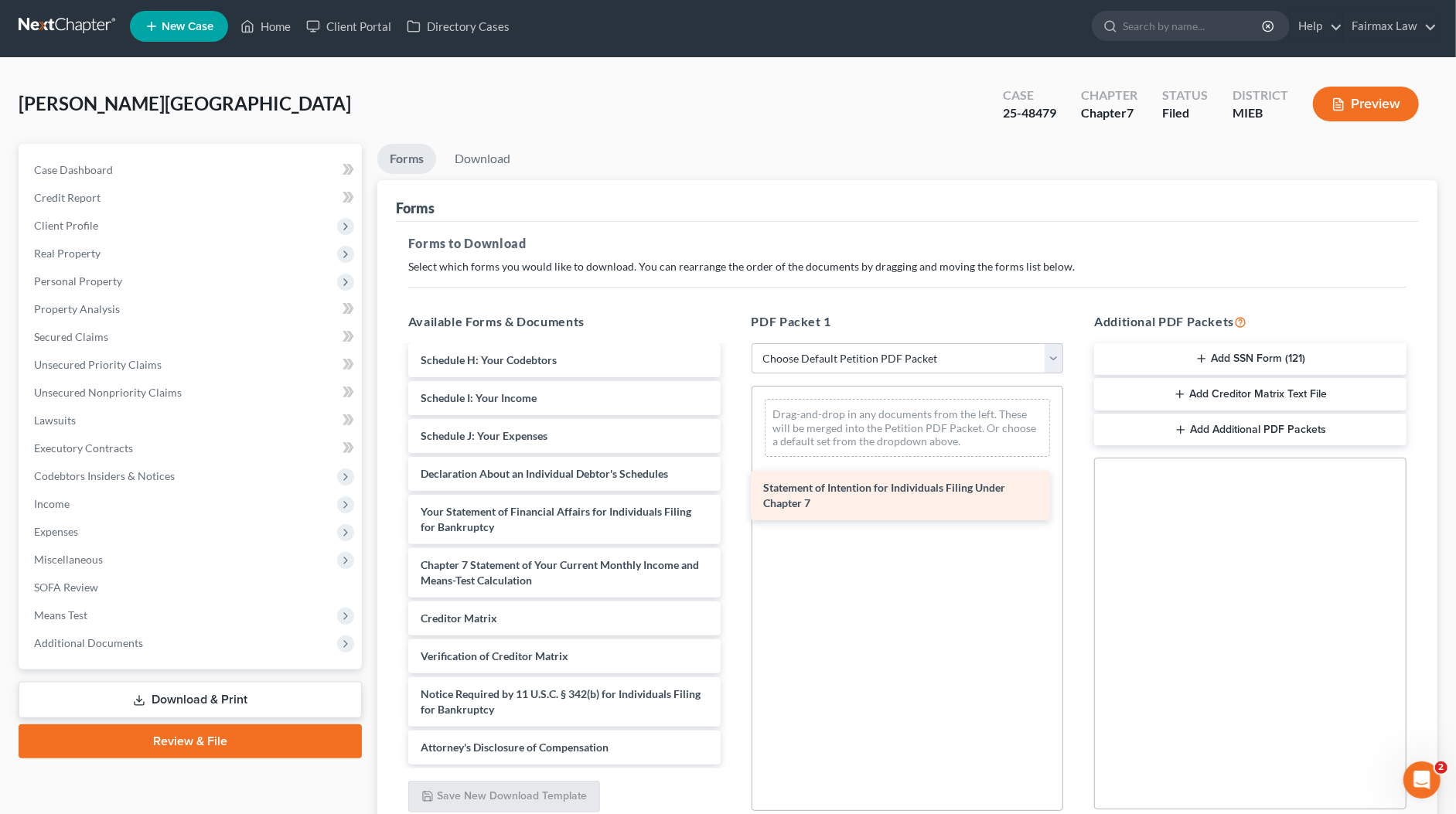
scroll to position [398, 0]
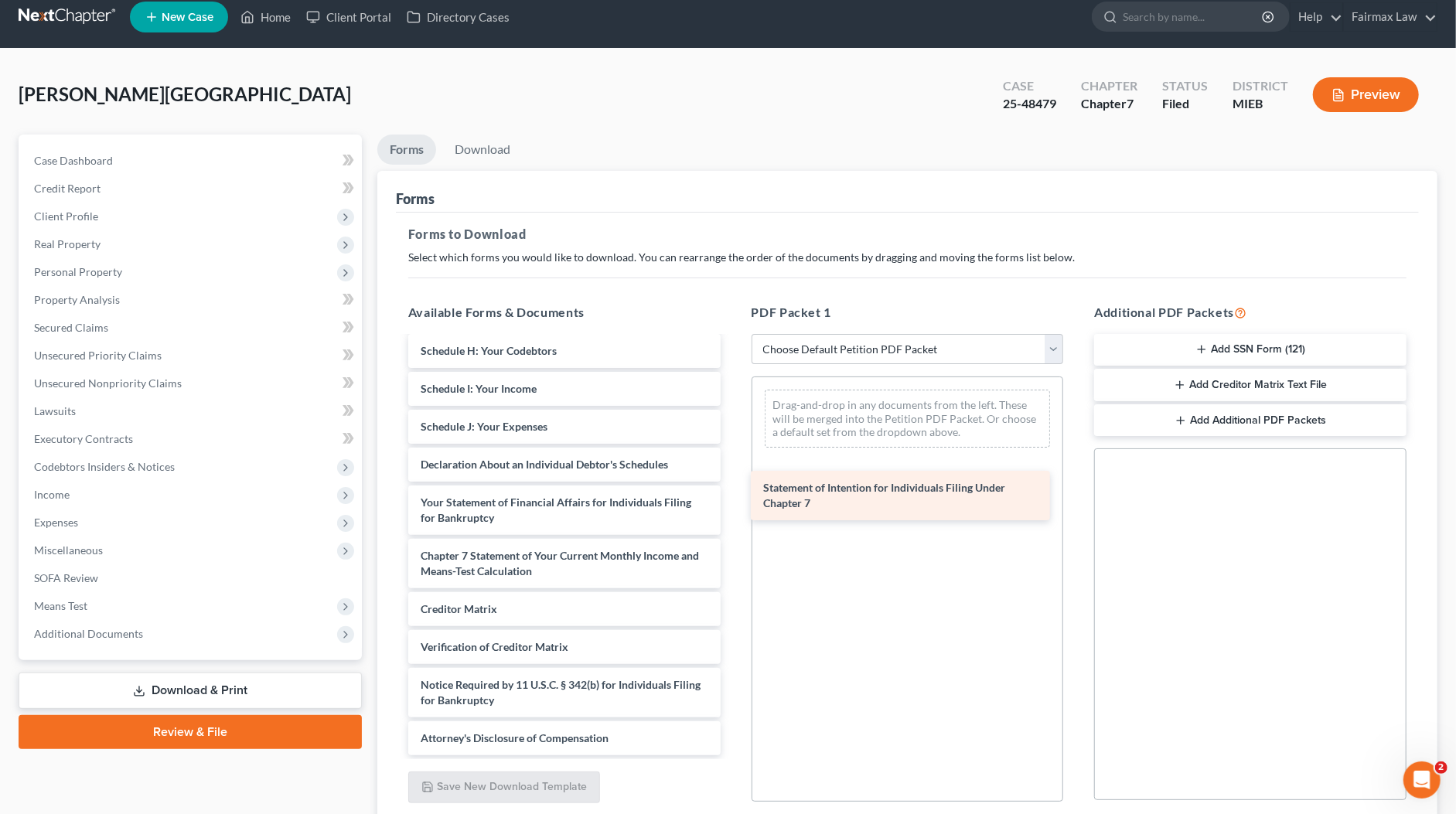
drag, startPoint x: 561, startPoint y: 555, endPoint x: 917, endPoint y: 462, distance: 367.9
click at [733, 462] on div "Statement of Intention for Individuals Filing Under Chapter 7 964554b4-47f4-4f2…" at bounding box center [565, 348] width 337 height 816
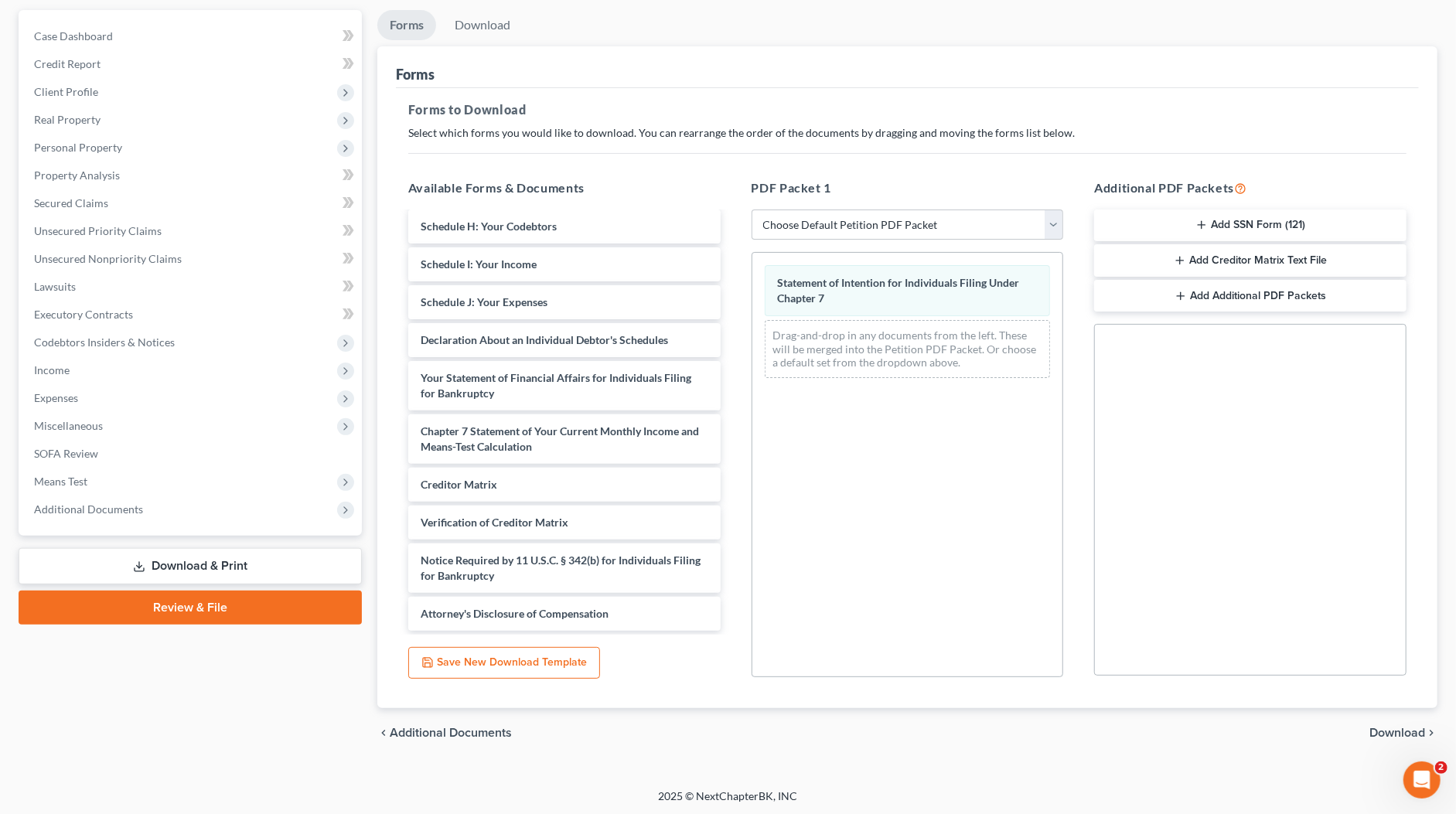
click at [1390, 727] on span "Download" at bounding box center [1397, 733] width 55 height 12
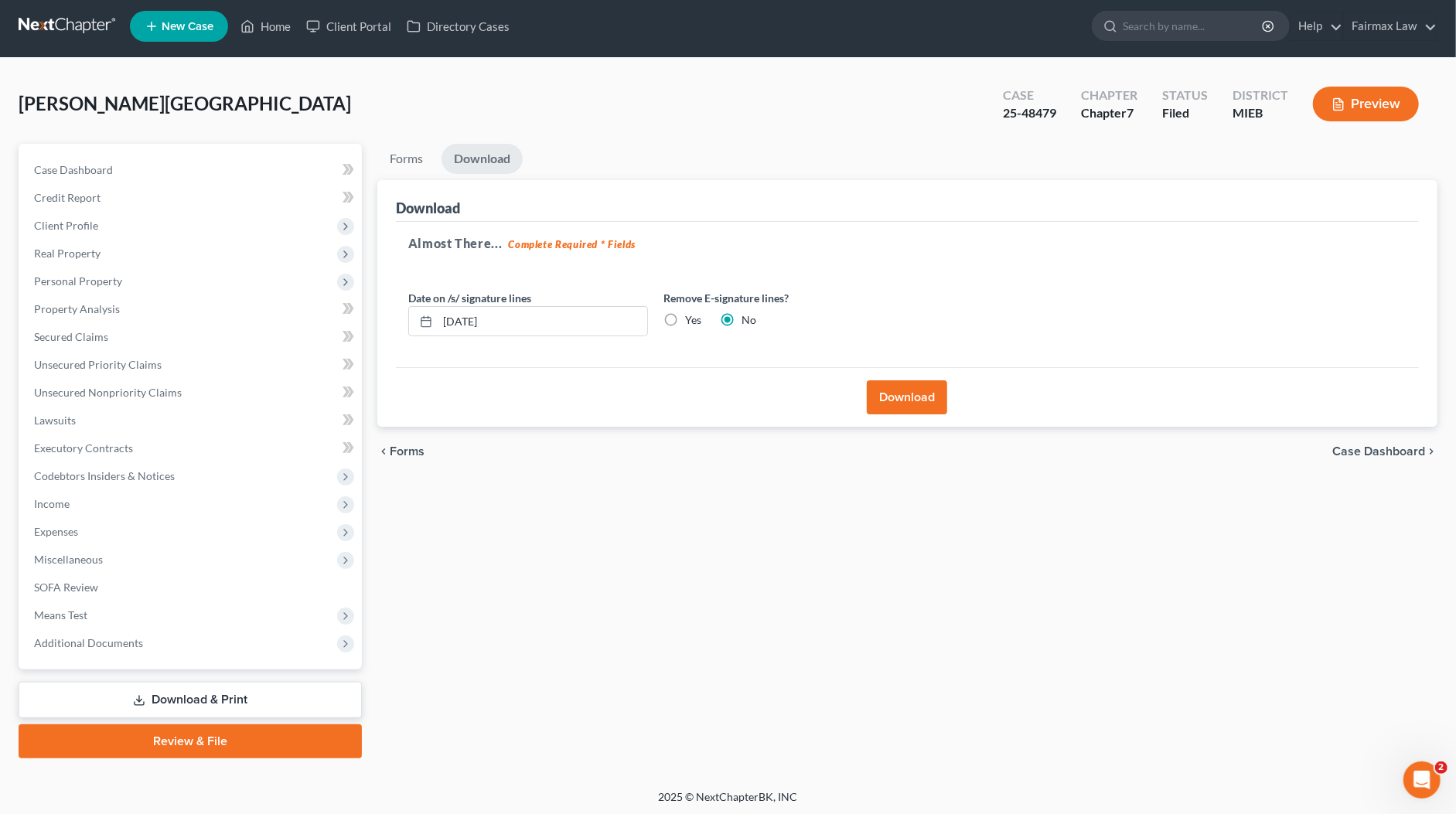
click at [914, 390] on button "Download" at bounding box center [907, 398] width 80 height 34
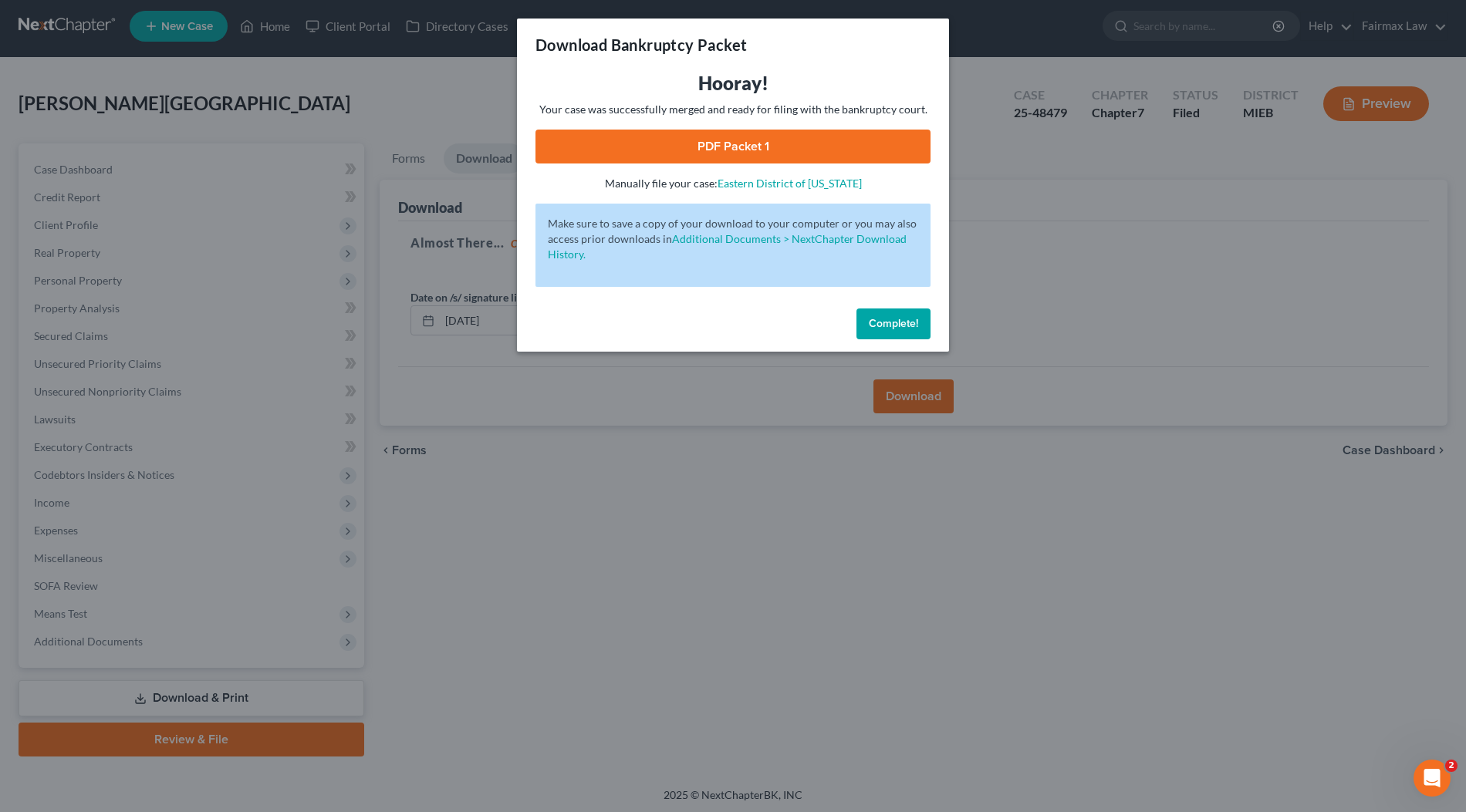
click at [807, 145] on link "PDF Packet 1" at bounding box center [733, 147] width 395 height 34
click at [1047, 172] on div "Download Bankruptcy Packet Hooray! Your case was successfully merged and ready …" at bounding box center [733, 406] width 1466 height 812
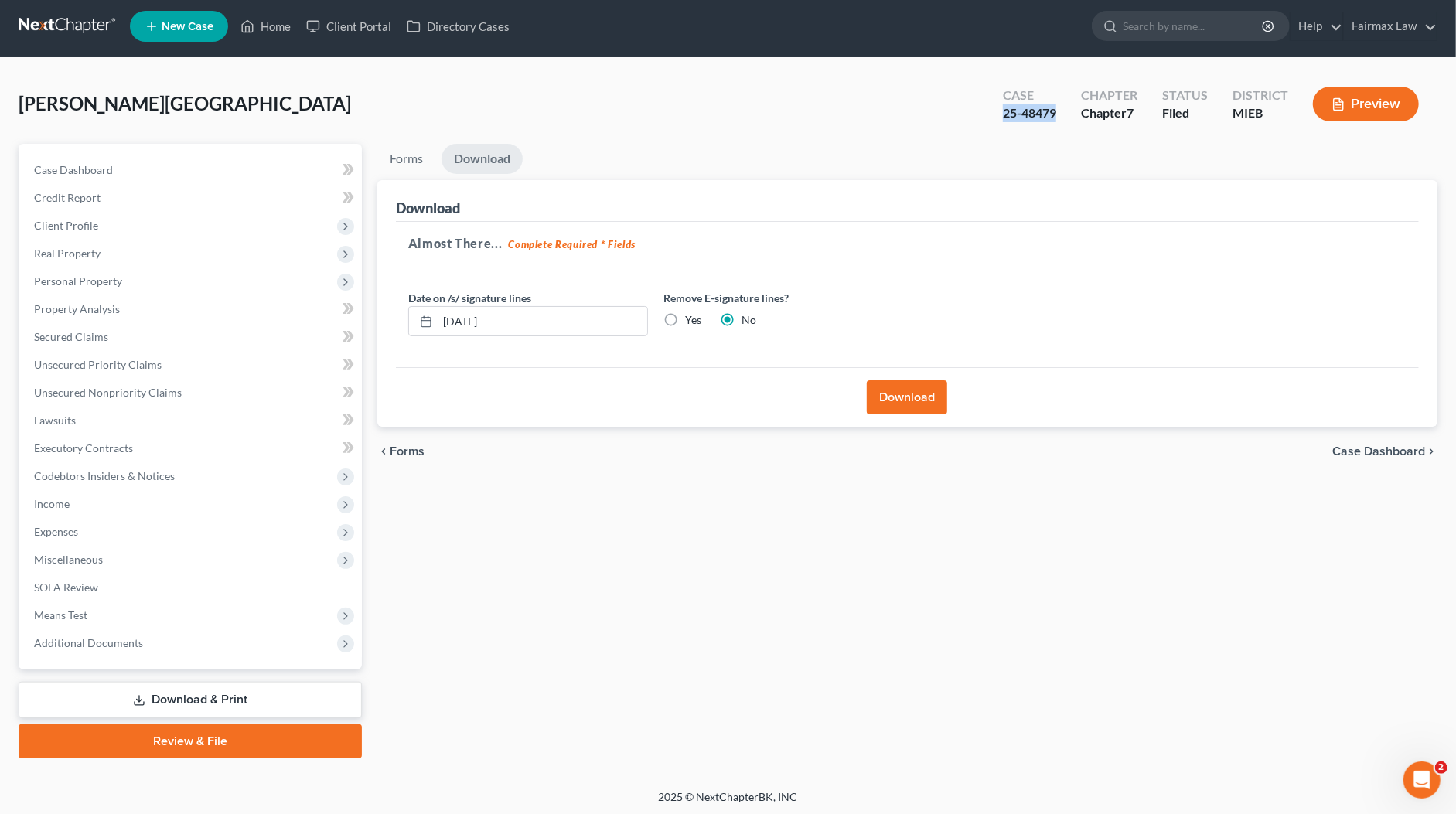
drag, startPoint x: 1060, startPoint y: 113, endPoint x: 1003, endPoint y: 114, distance: 57.0
click at [1003, 114] on div "Case 25-48479" at bounding box center [1030, 105] width 78 height 45
copy div "25-48479"
click at [97, 505] on span "Income" at bounding box center [191, 505] width 340 height 28
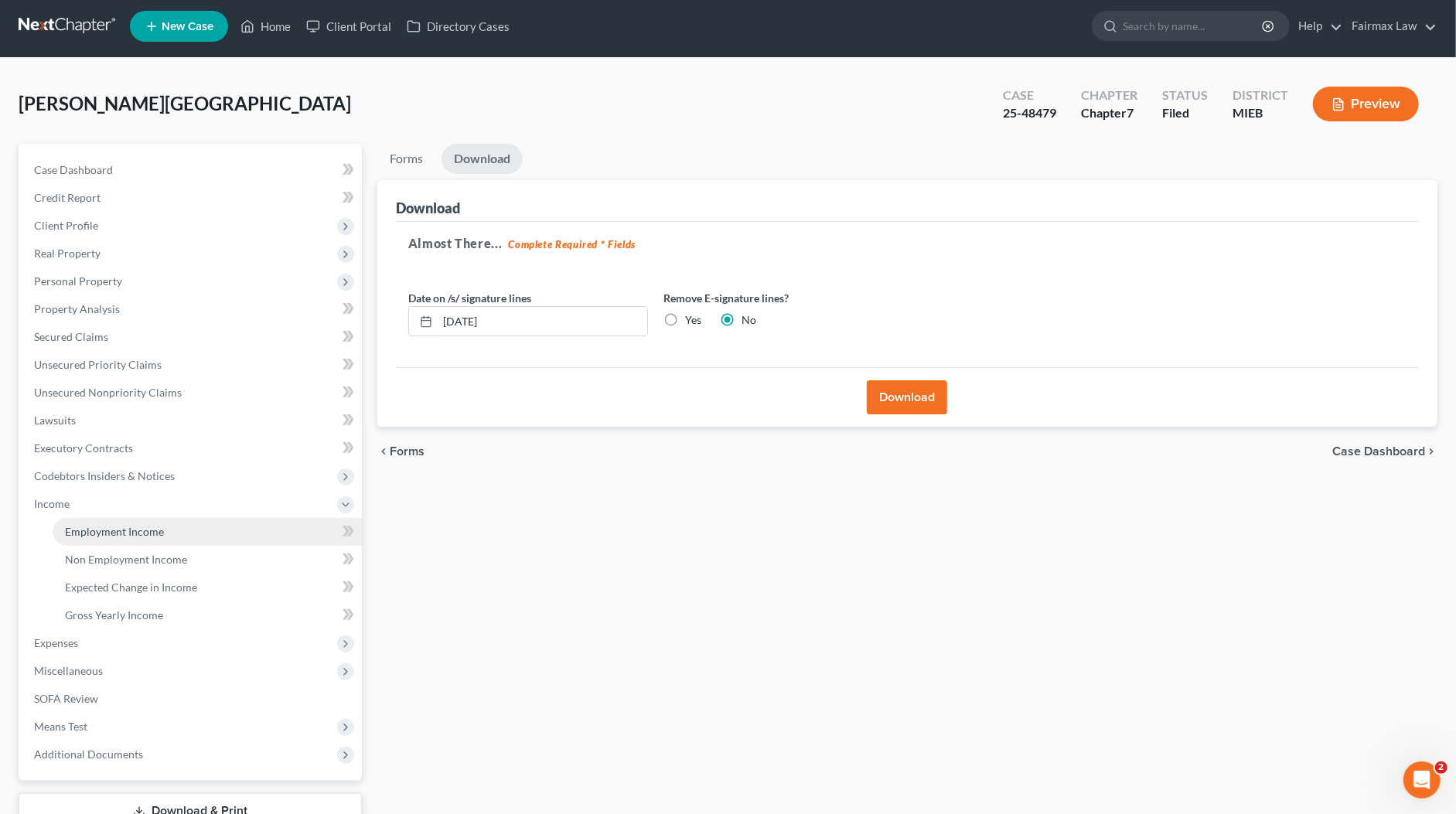
click at [103, 527] on span "Employment Income" at bounding box center [114, 531] width 99 height 13
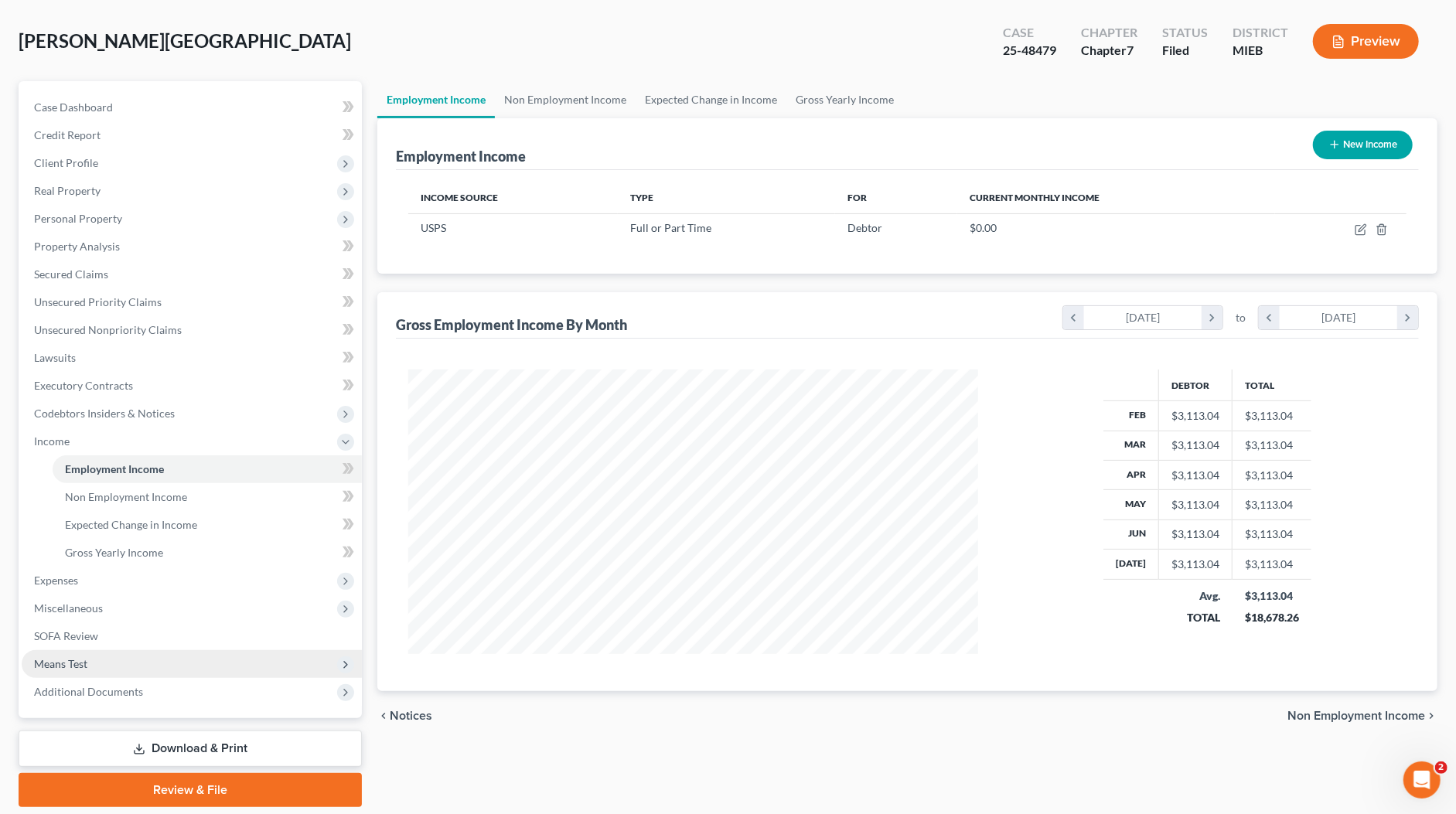
scroll to position [116, 0]
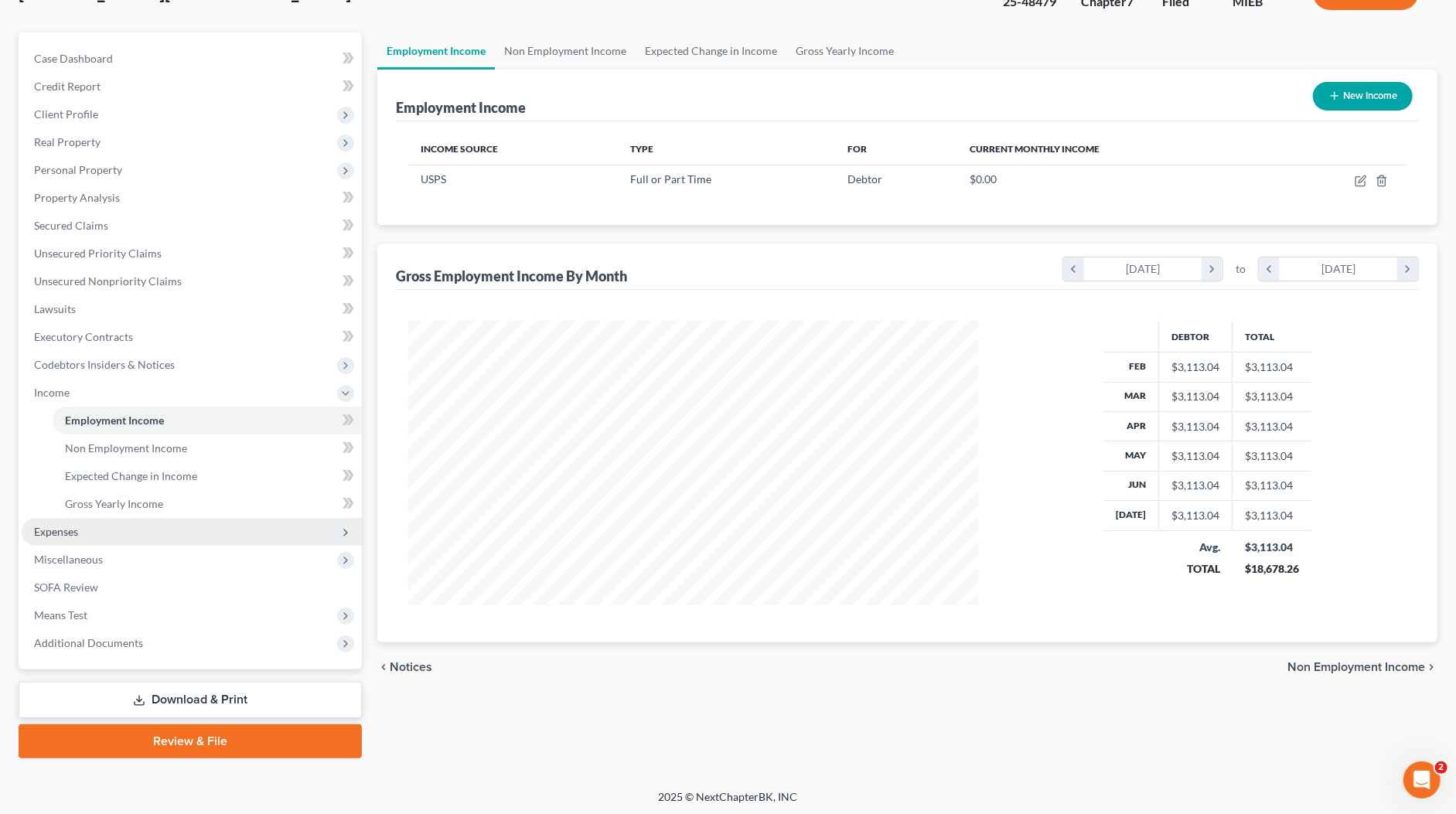
click at [80, 537] on span "Expenses" at bounding box center [191, 532] width 340 height 28
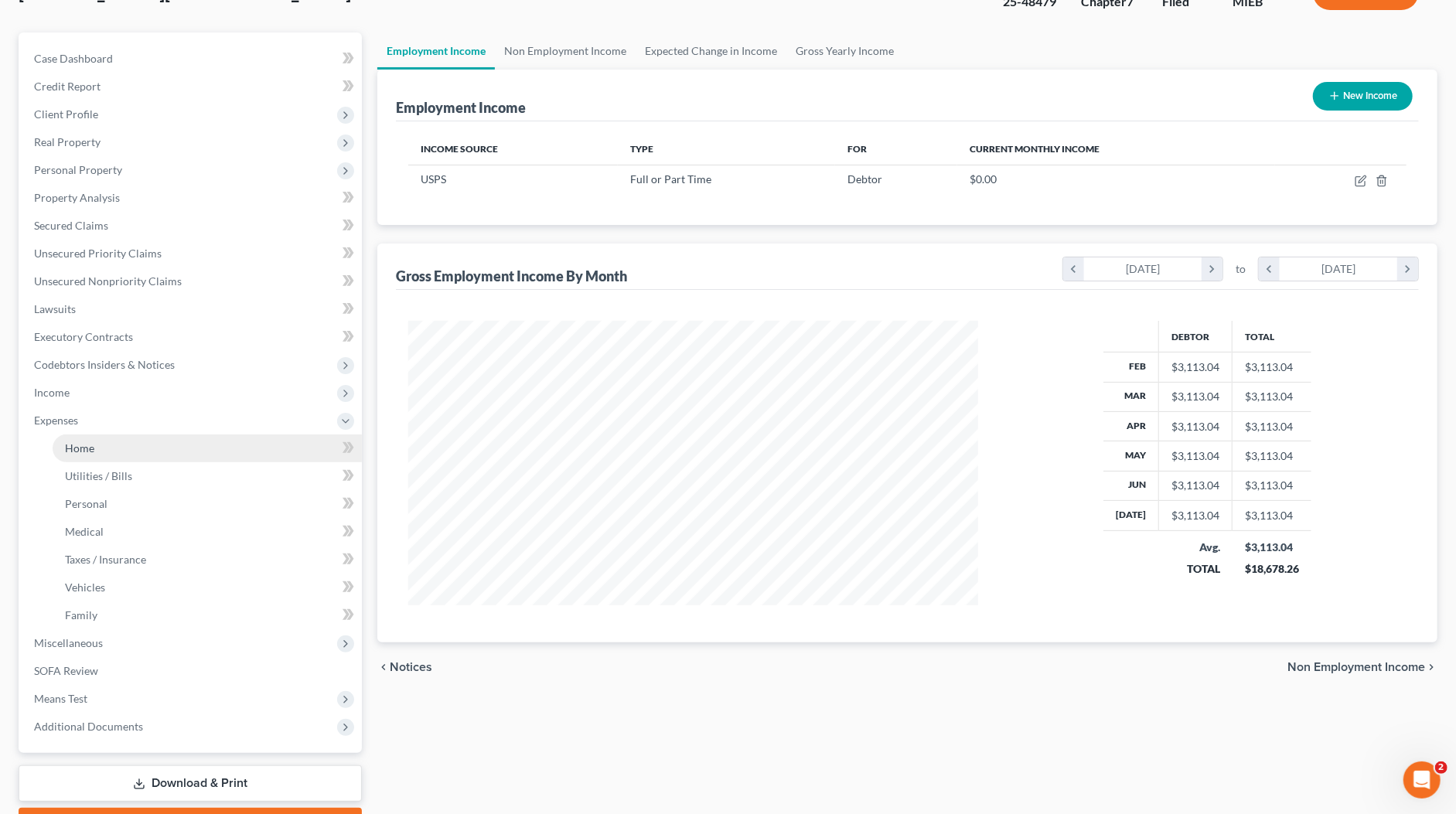
click at [102, 453] on link "Home" at bounding box center [207, 448] width 309 height 28
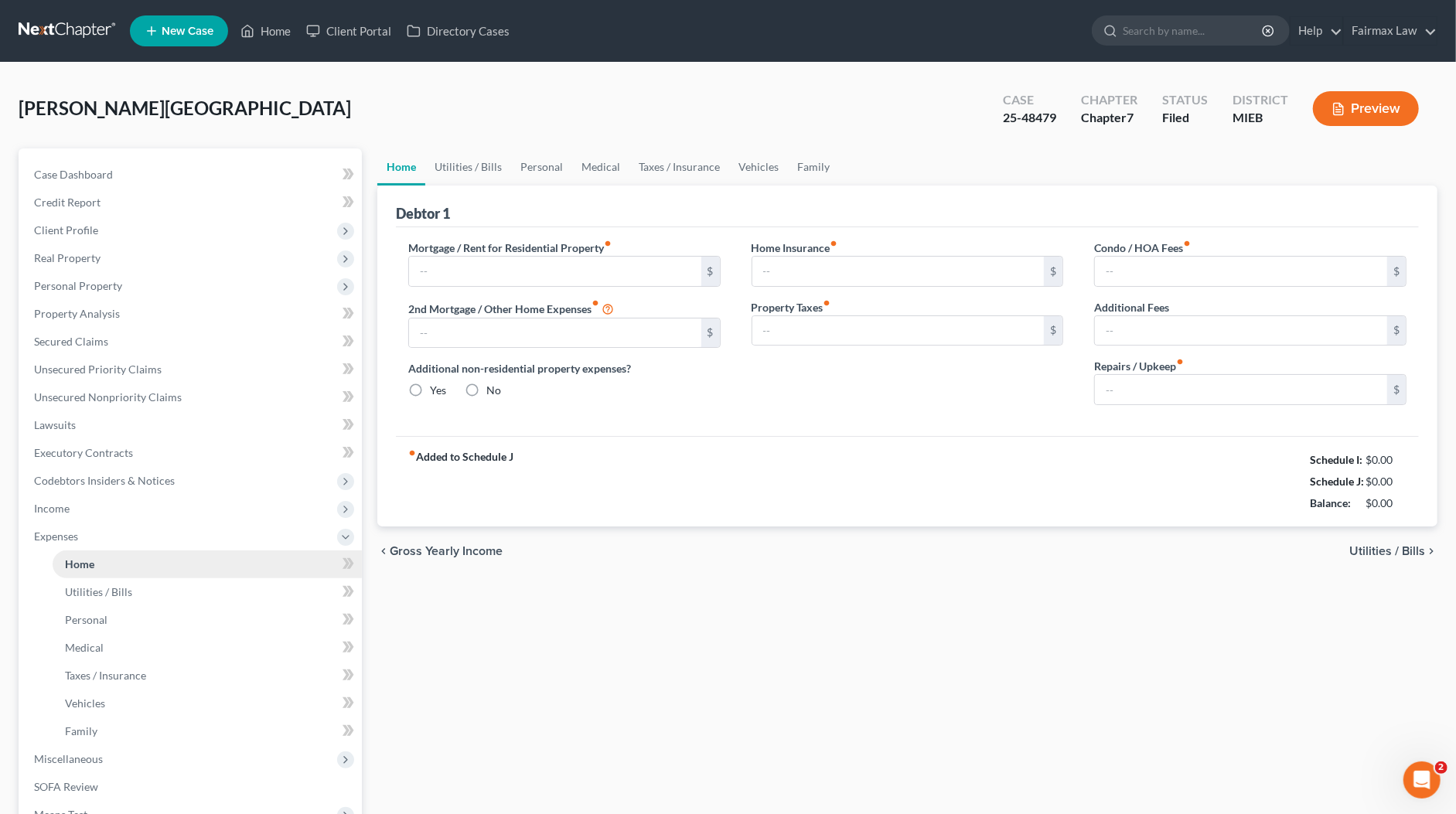
type input "1,200.00"
type input "0.00"
radio input "true"
type input "0.00"
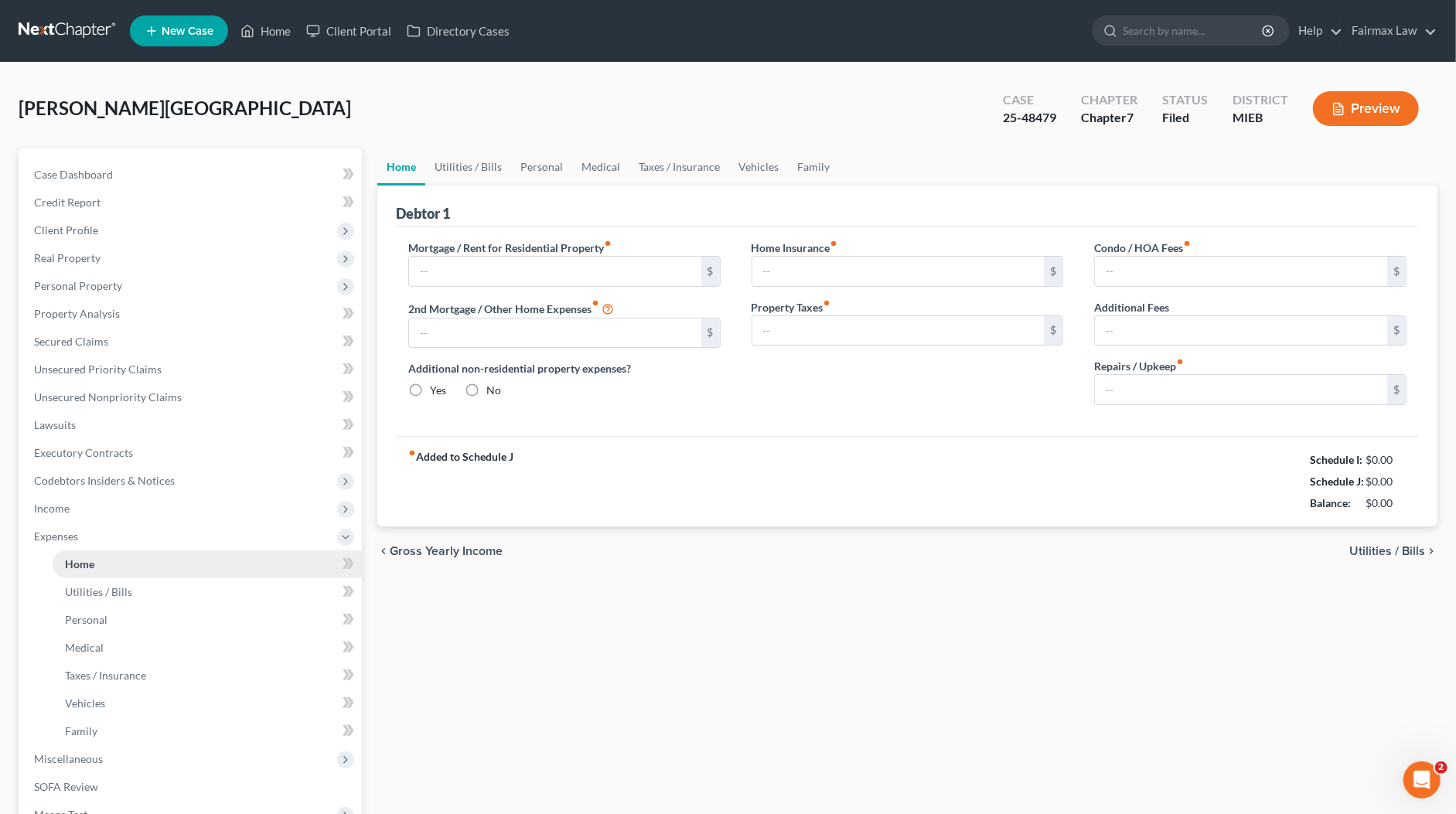
type input "0.00"
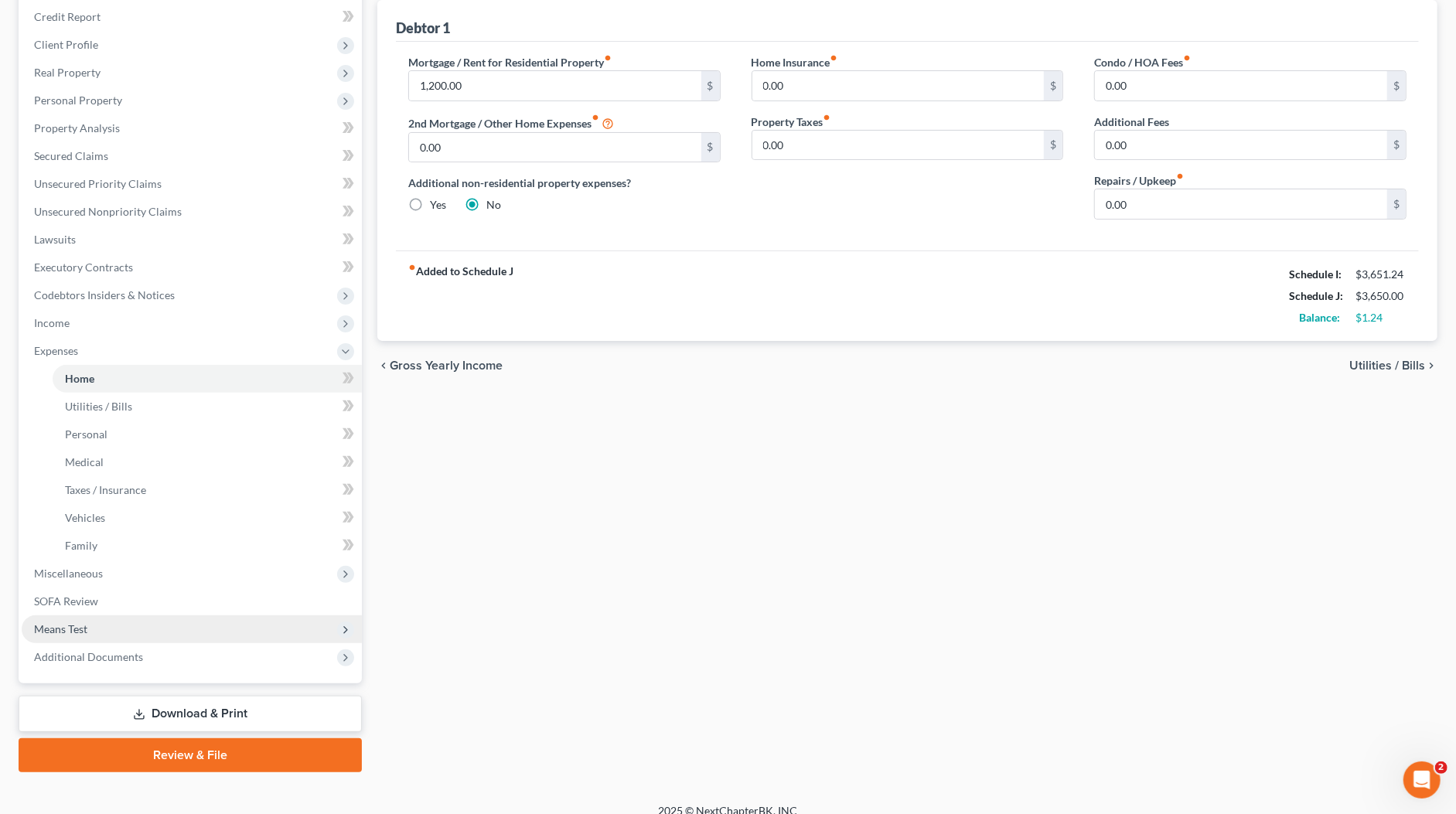
scroll to position [199, 0]
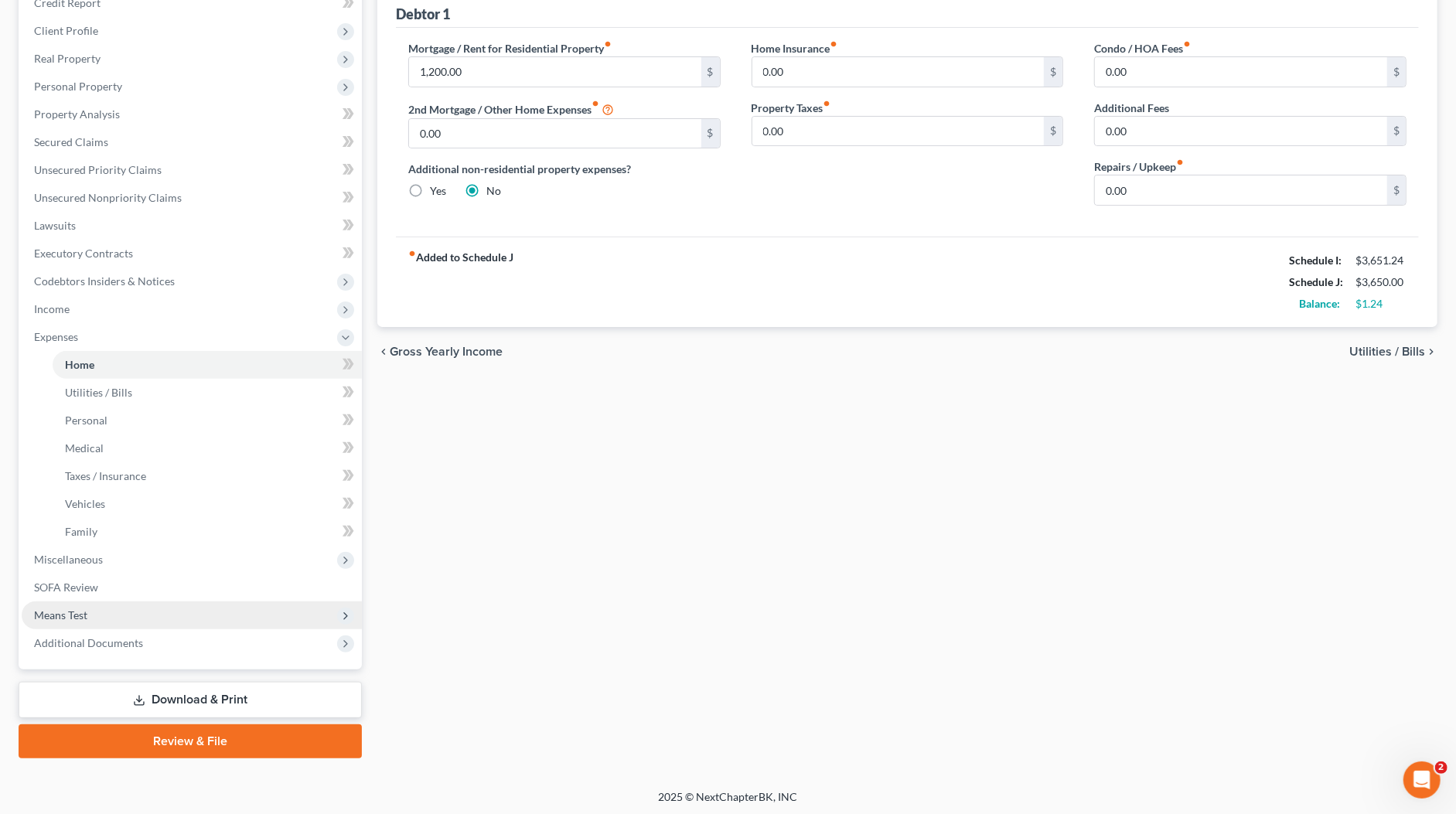
click at [98, 623] on span "Means Test" at bounding box center [191, 616] width 340 height 28
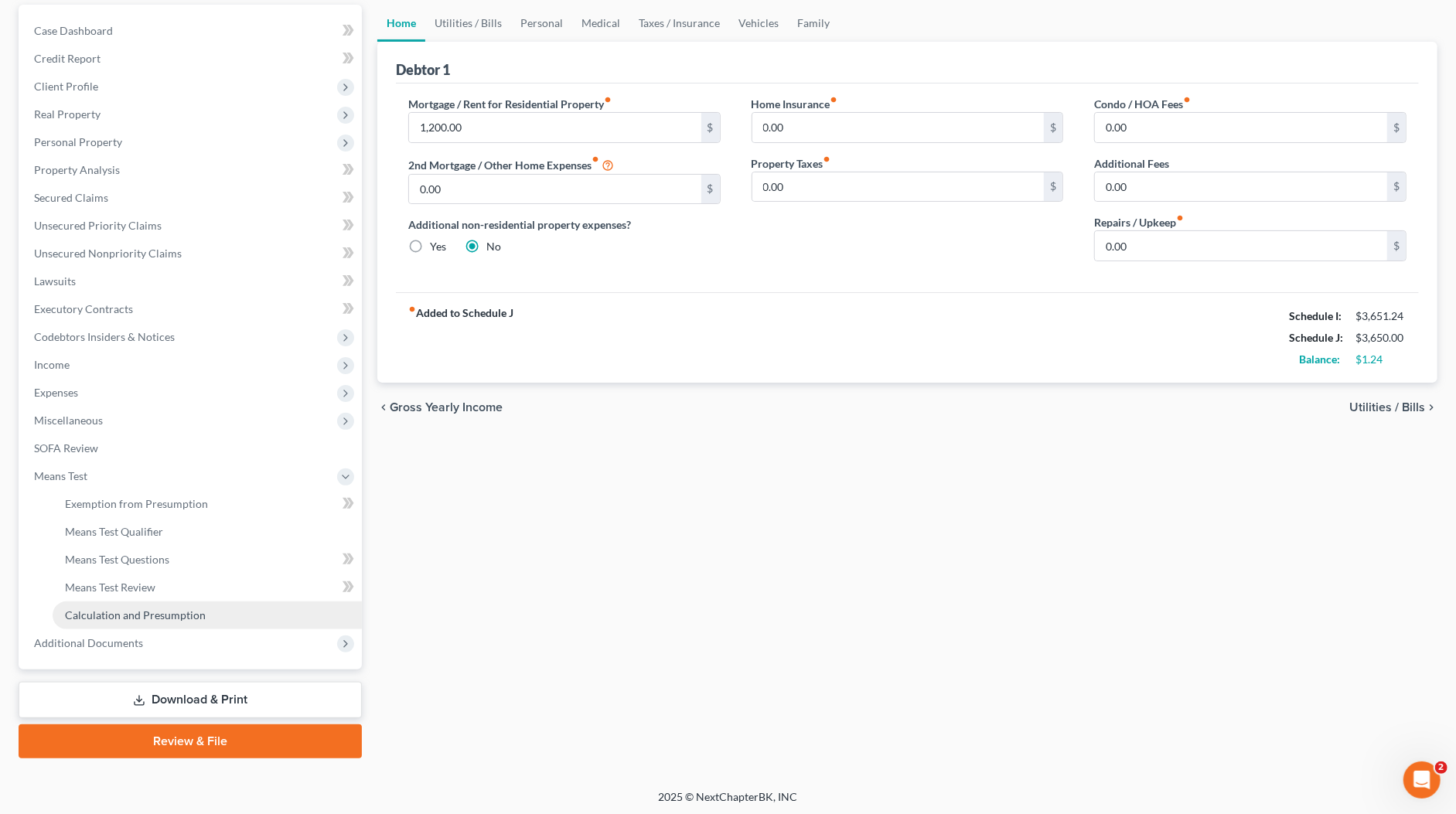
click at [118, 615] on span "Calculation and Presumption" at bounding box center [135, 615] width 141 height 13
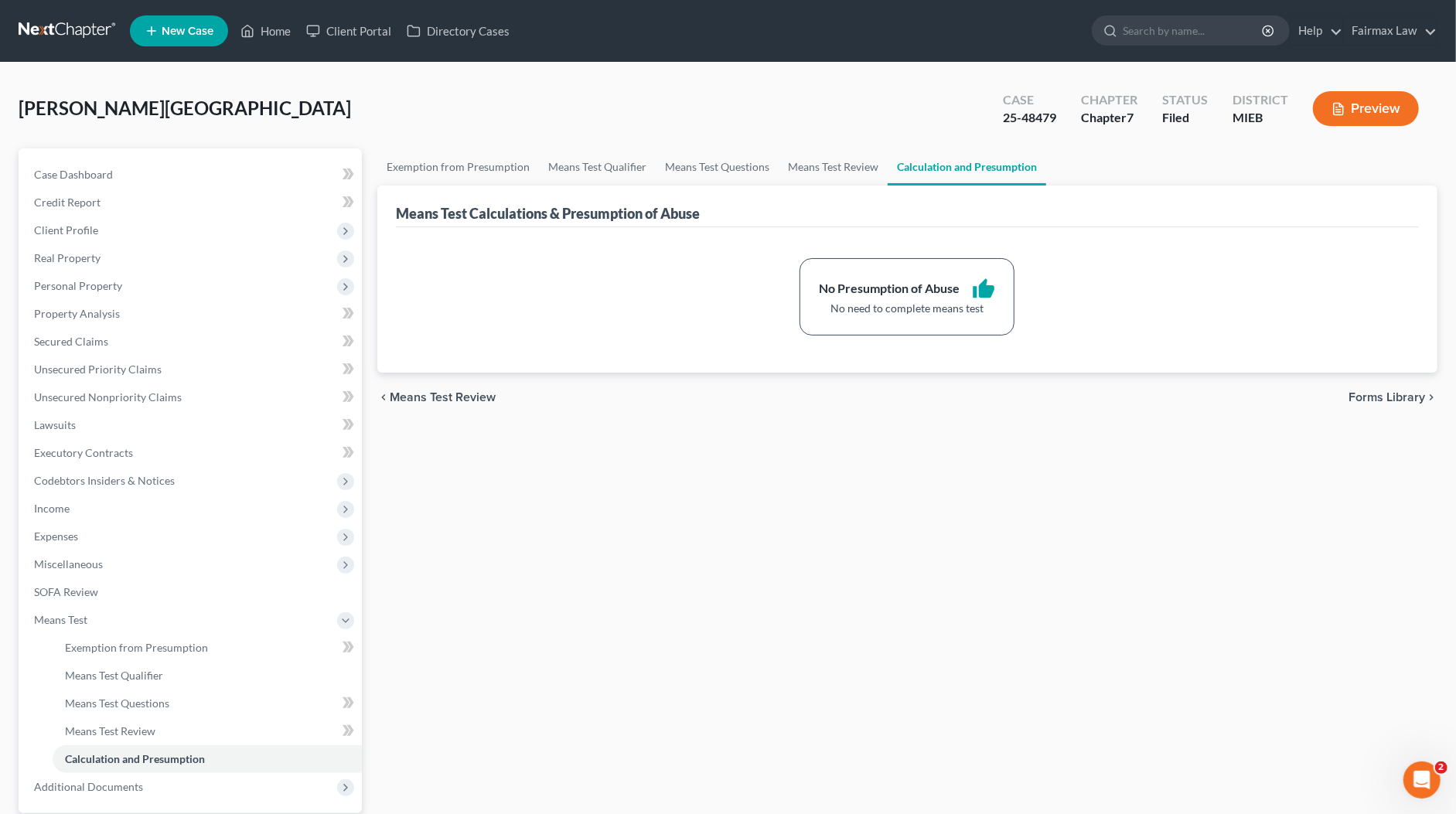
click at [1069, 122] on div "Case 25-48479" at bounding box center [1030, 110] width 78 height 45
drag, startPoint x: 1061, startPoint y: 116, endPoint x: 990, endPoint y: 118, distance: 71.0
click at [990, 118] on div "Case 25-48479 Chapter Chapter 7 Status Filed District MIEB Preview" at bounding box center [1211, 109] width 453 height 55
copy div "25-48479"
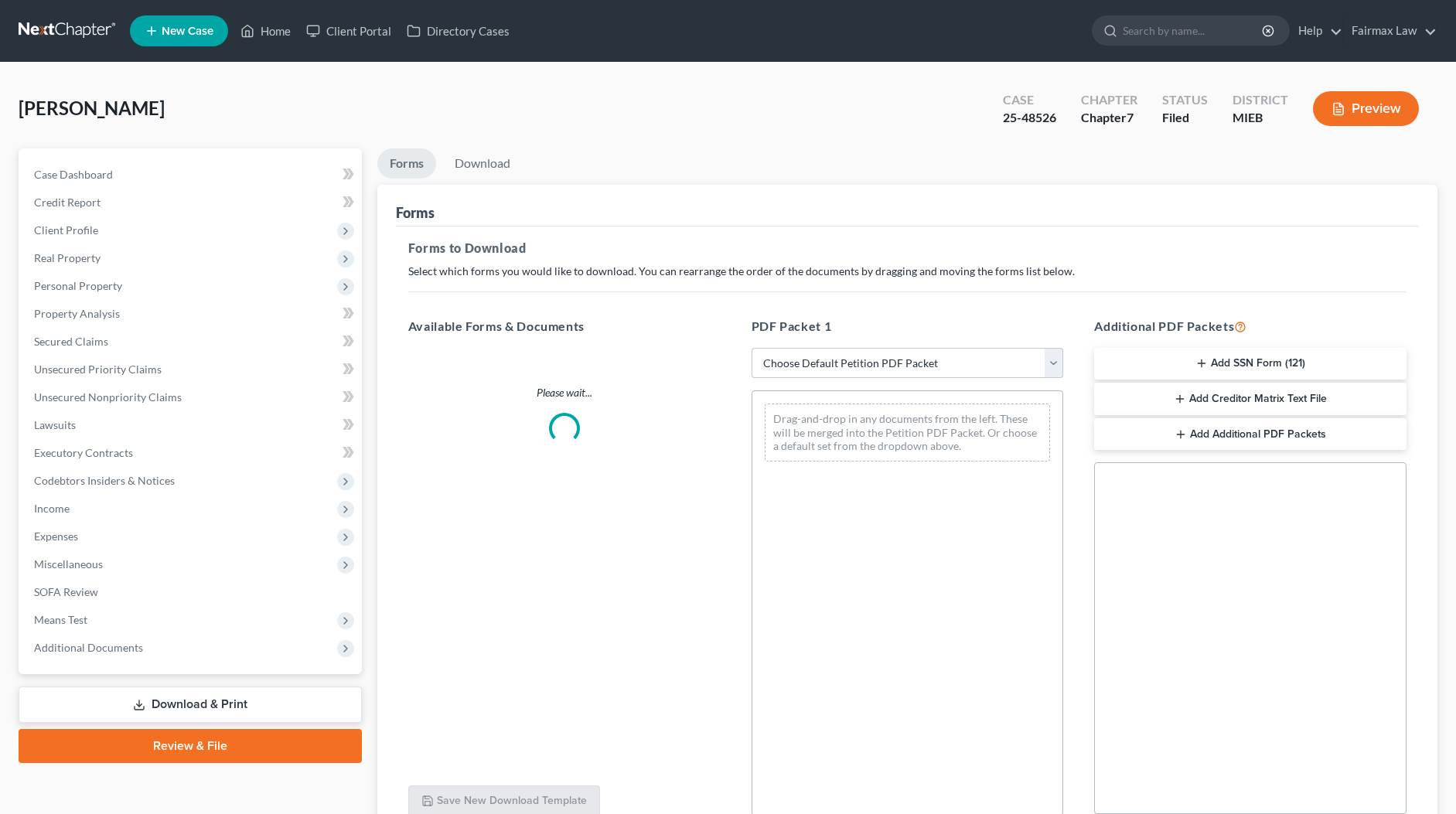
scroll to position [5, 0]
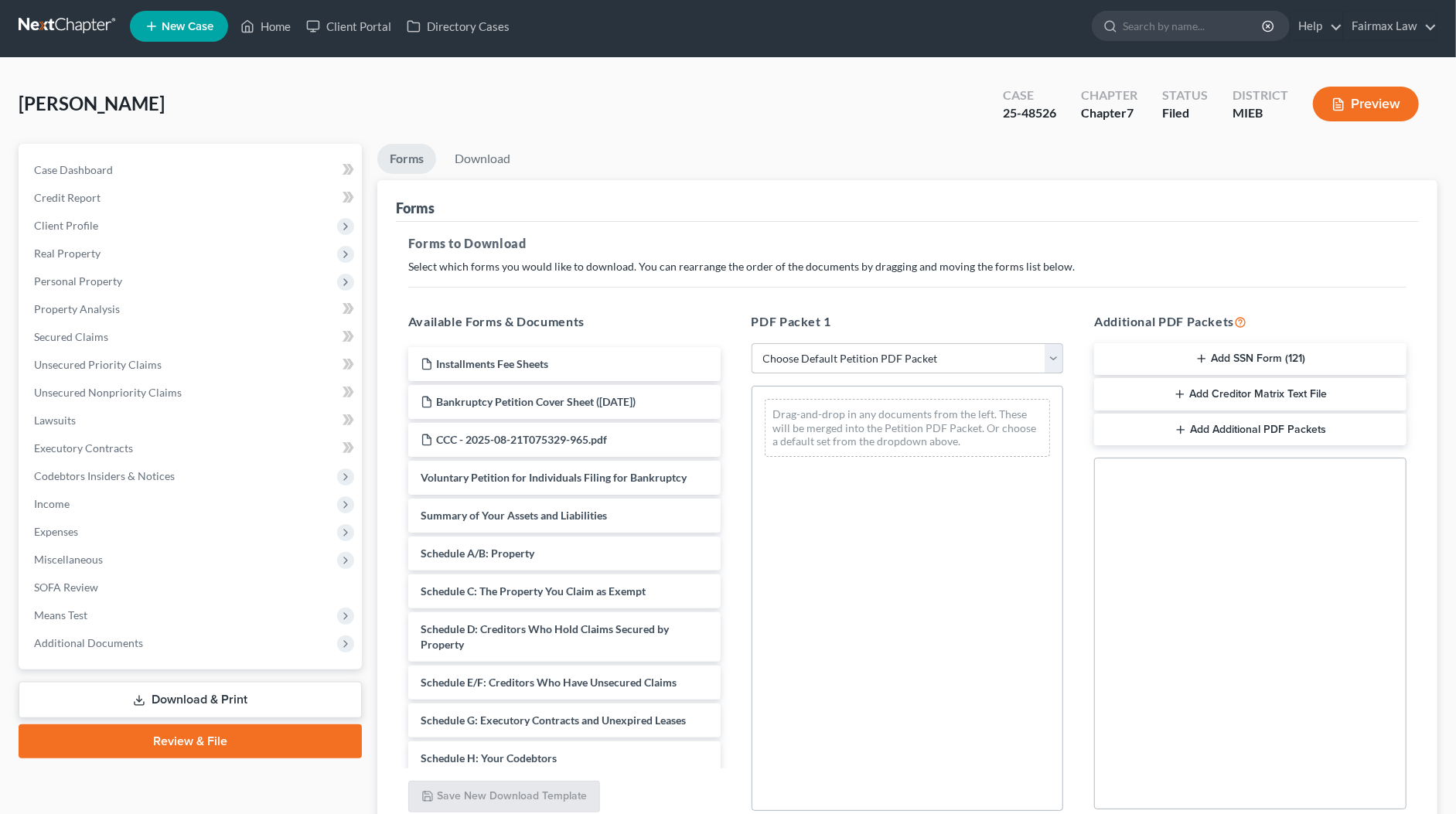
click at [824, 356] on select "Choose Default Petition PDF Packet Complete Bankruptcy Petition (all forms and …" at bounding box center [908, 359] width 312 height 31
select select "8"
click at [751, 343] on select "Choose Default Petition PDF Packet Complete Bankruptcy Petition (all forms and …" at bounding box center [908, 359] width 312 height 31
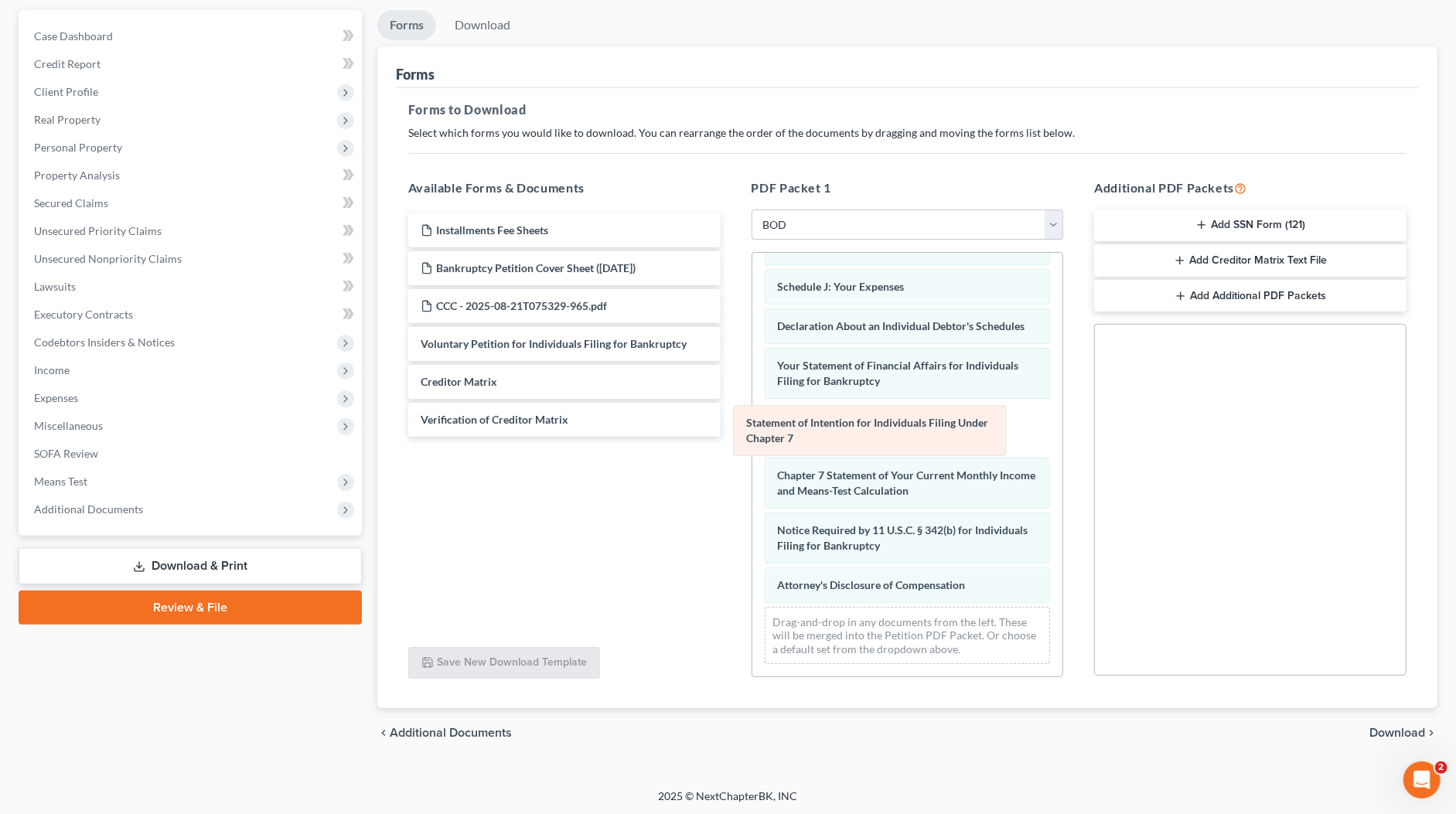
scroll to position [308, 0]
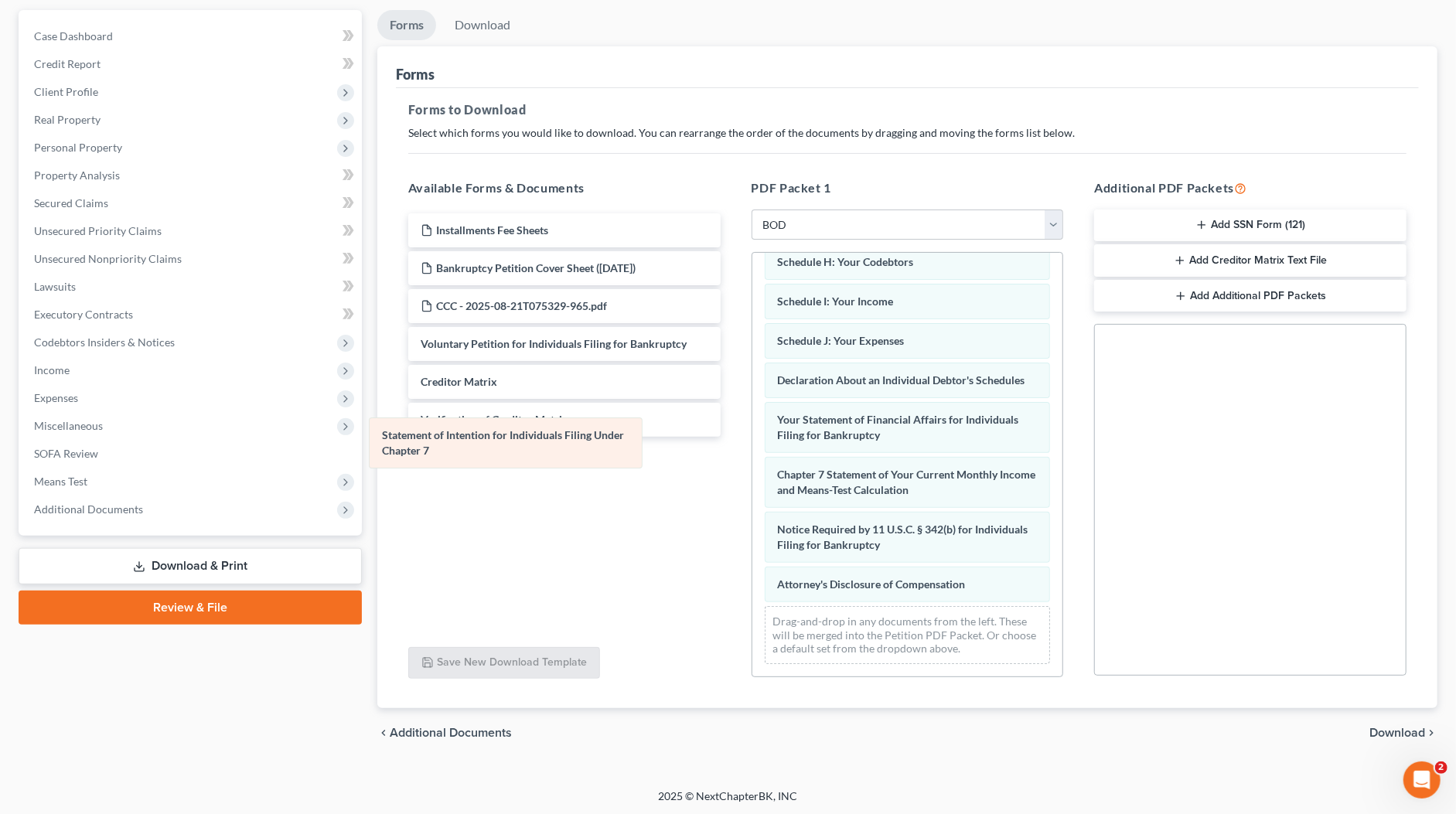
drag, startPoint x: 862, startPoint y: 431, endPoint x: 467, endPoint y: 445, distance: 395.2
click at [752, 445] on div "Statement of Intention for Individuals Filing Under Chapter 7 Summary of Your A…" at bounding box center [908, 320] width 311 height 712
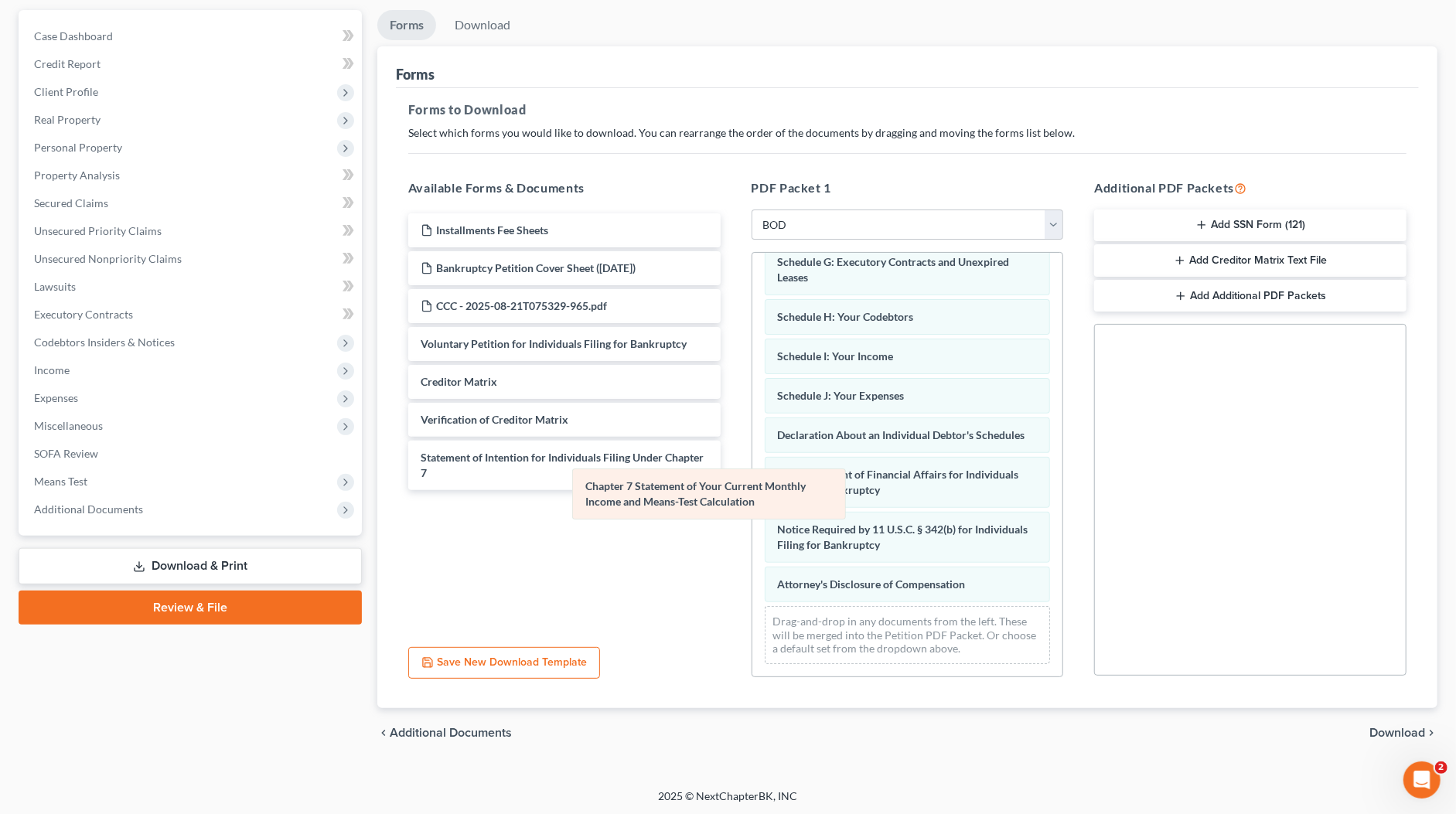
drag, startPoint x: 876, startPoint y: 469, endPoint x: 530, endPoint y: 498, distance: 347.2
click at [752, 498] on div "Chapter 7 Statement of Your Current Monthly Income and Means-Test Calculation S…" at bounding box center [908, 348] width 311 height 657
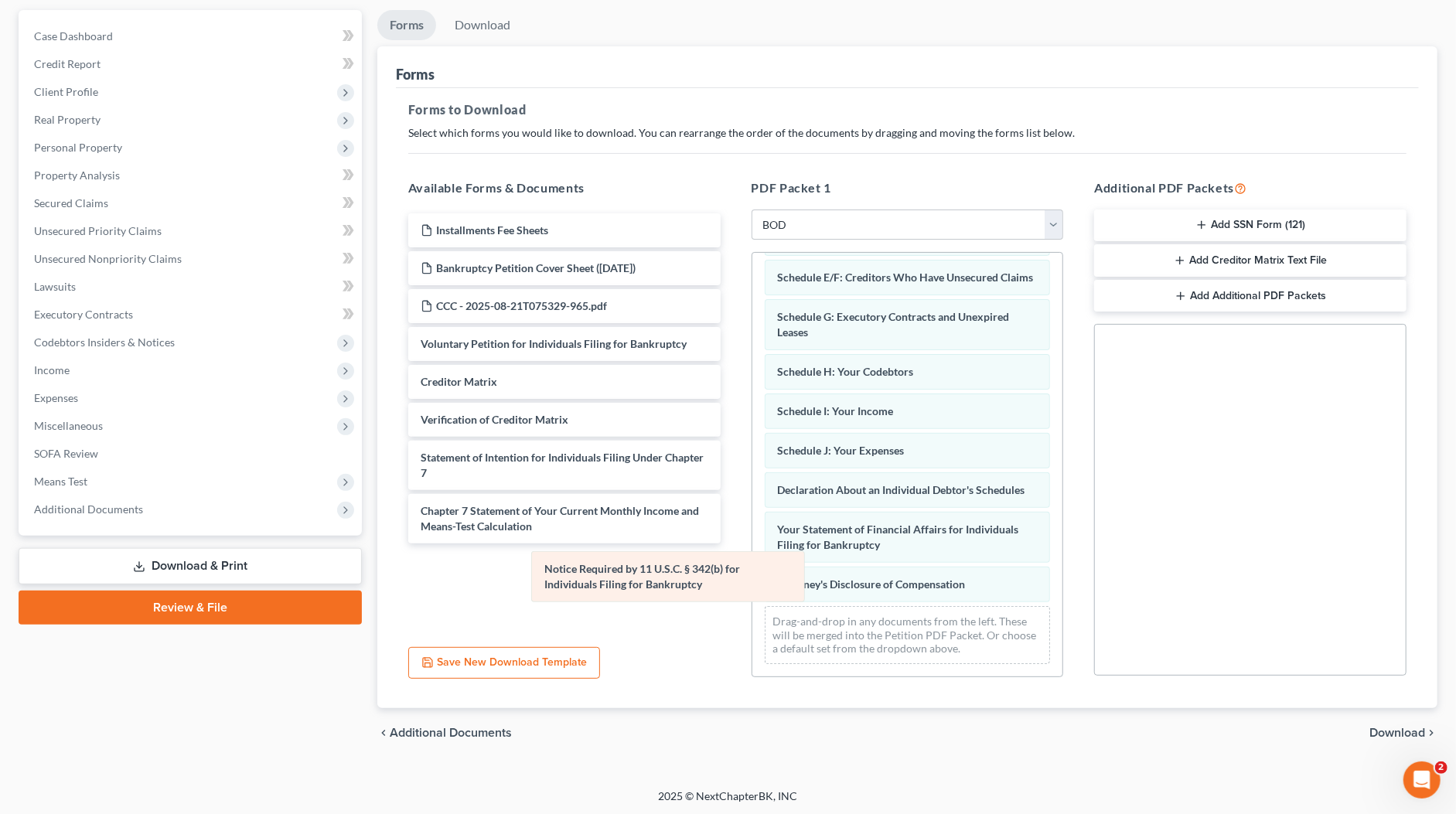
scroll to position [198, 0]
drag, startPoint x: 807, startPoint y: 537, endPoint x: 558, endPoint y: 579, distance: 252.5
click at [752, 579] on div "Notice Required by 11 U.S.C. § 342(b) for Individuals Filing for Bankruptcy Sum…" at bounding box center [908, 375] width 311 height 602
click at [1382, 732] on span "Download" at bounding box center [1397, 733] width 55 height 12
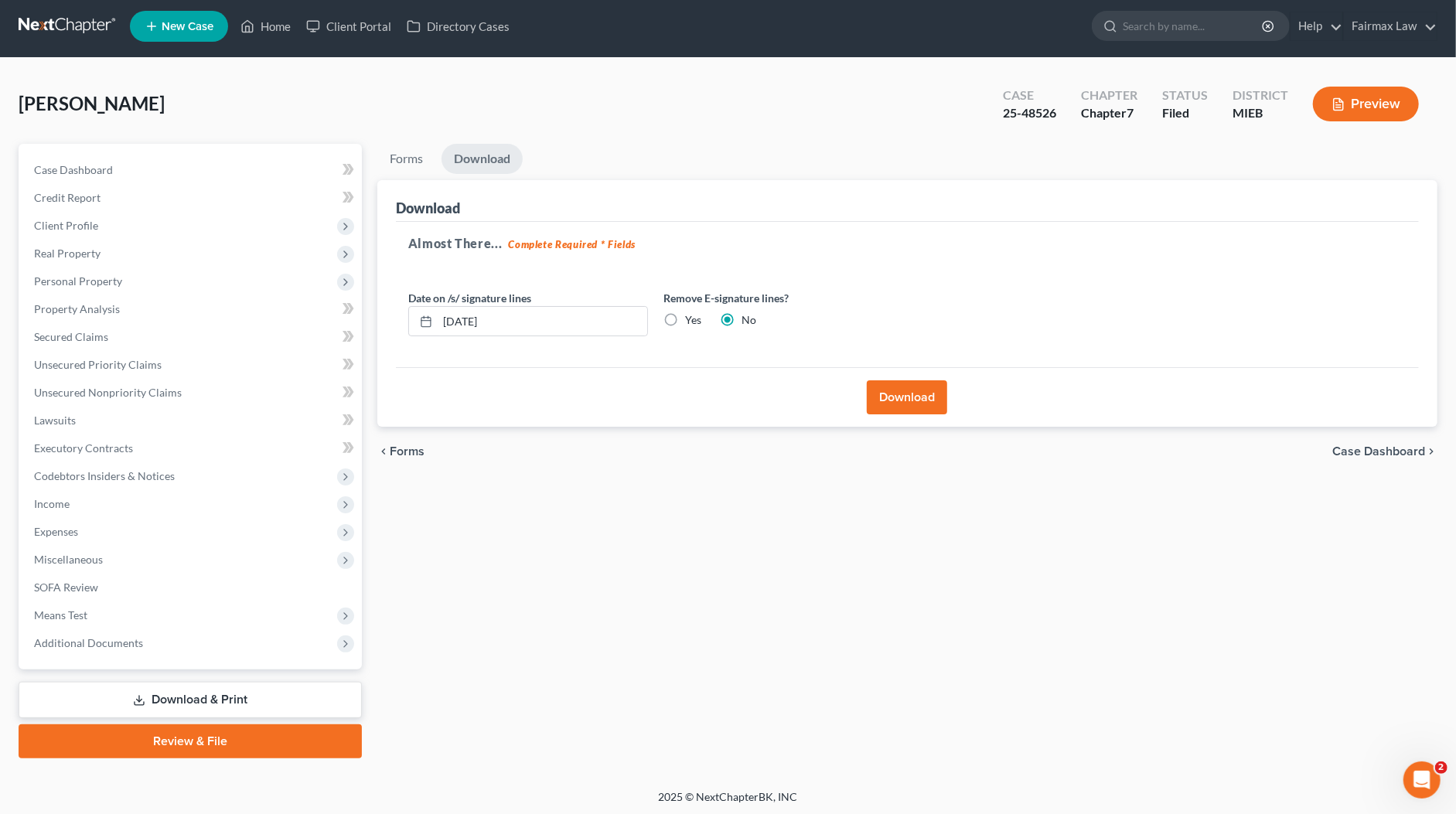
click at [928, 405] on button "Download" at bounding box center [907, 398] width 80 height 34
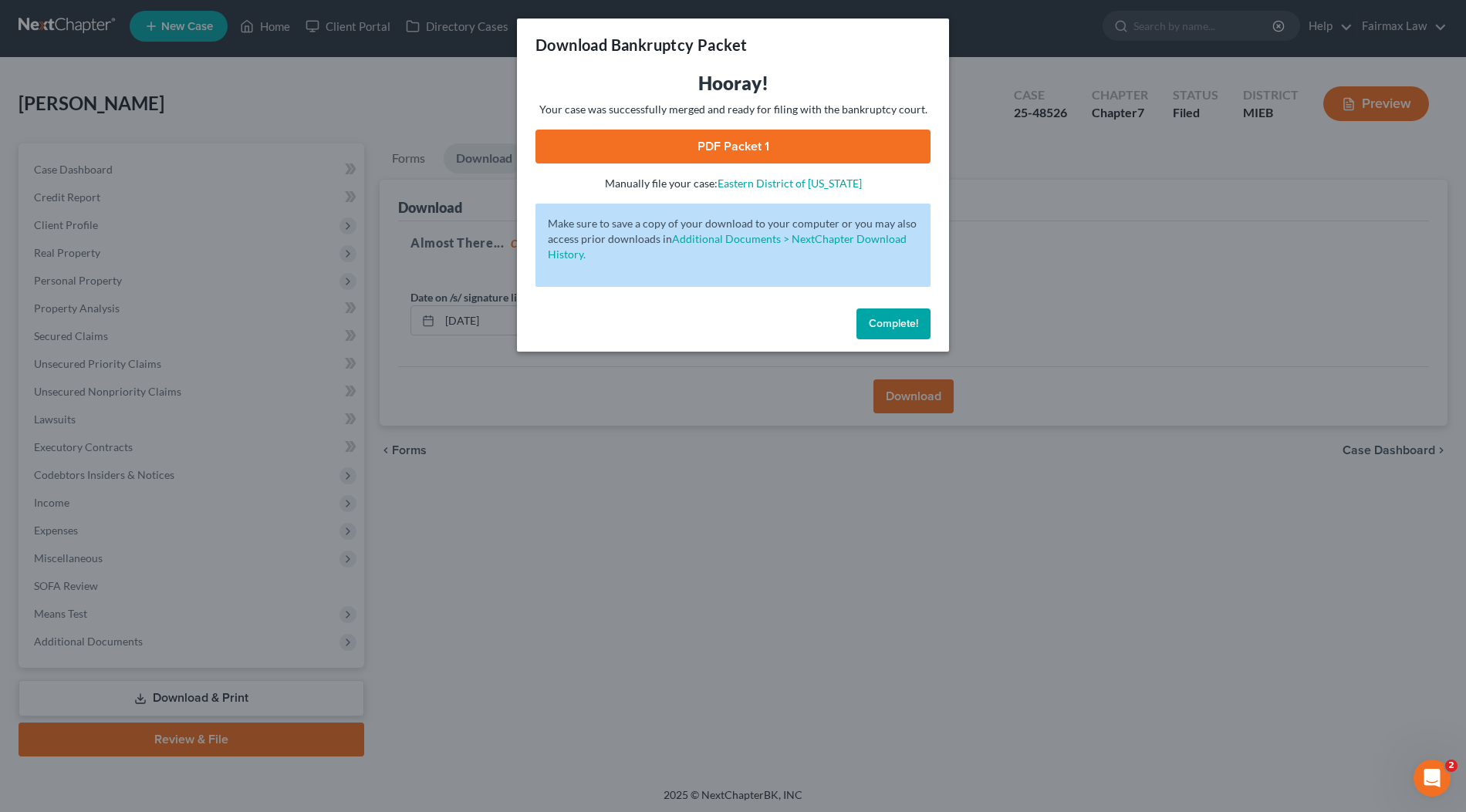
click at [592, 145] on link "PDF Packet 1" at bounding box center [733, 147] width 395 height 34
click at [896, 317] on span "Complete!" at bounding box center [892, 323] width 49 height 13
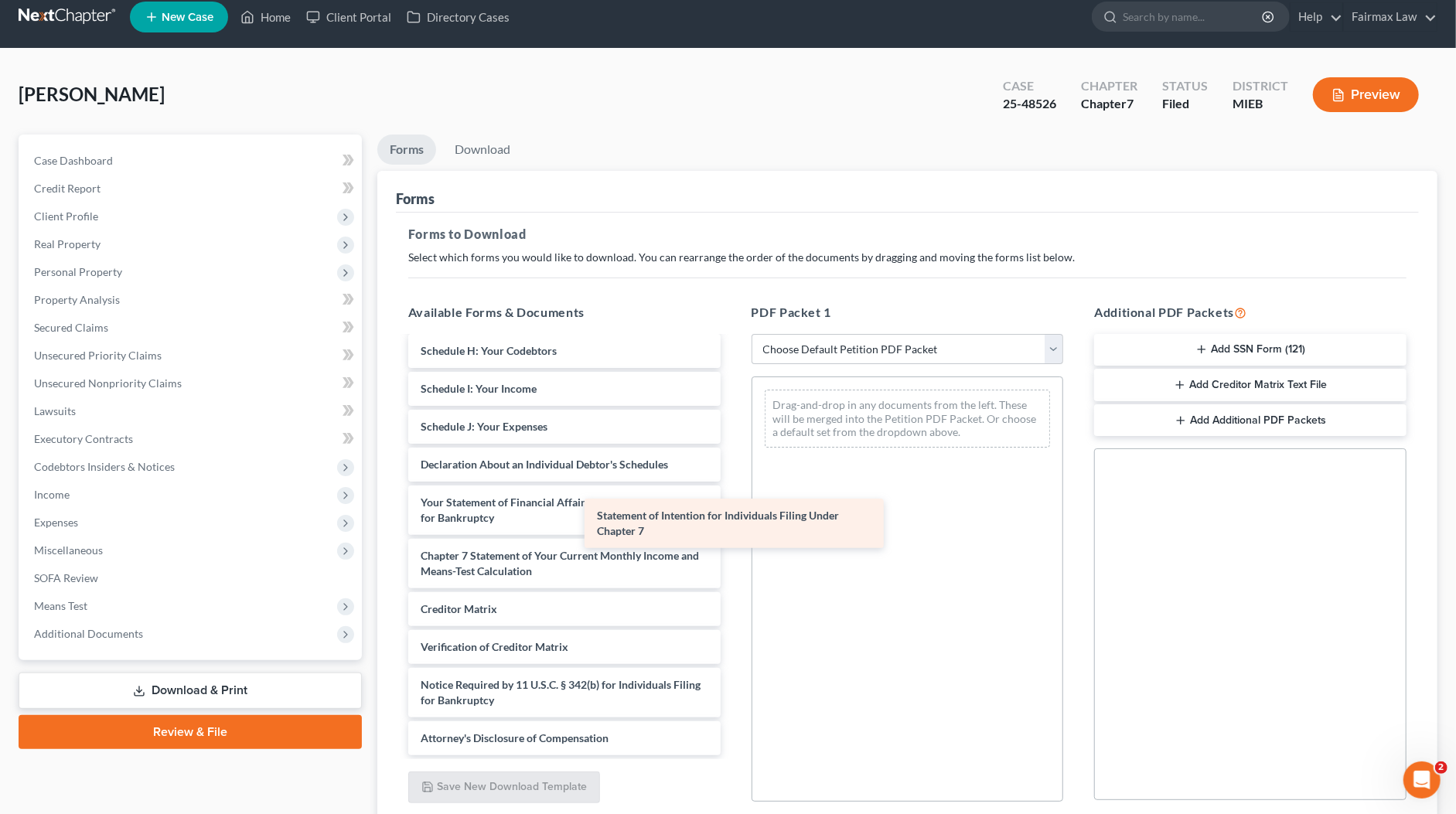
scroll to position [398, 0]
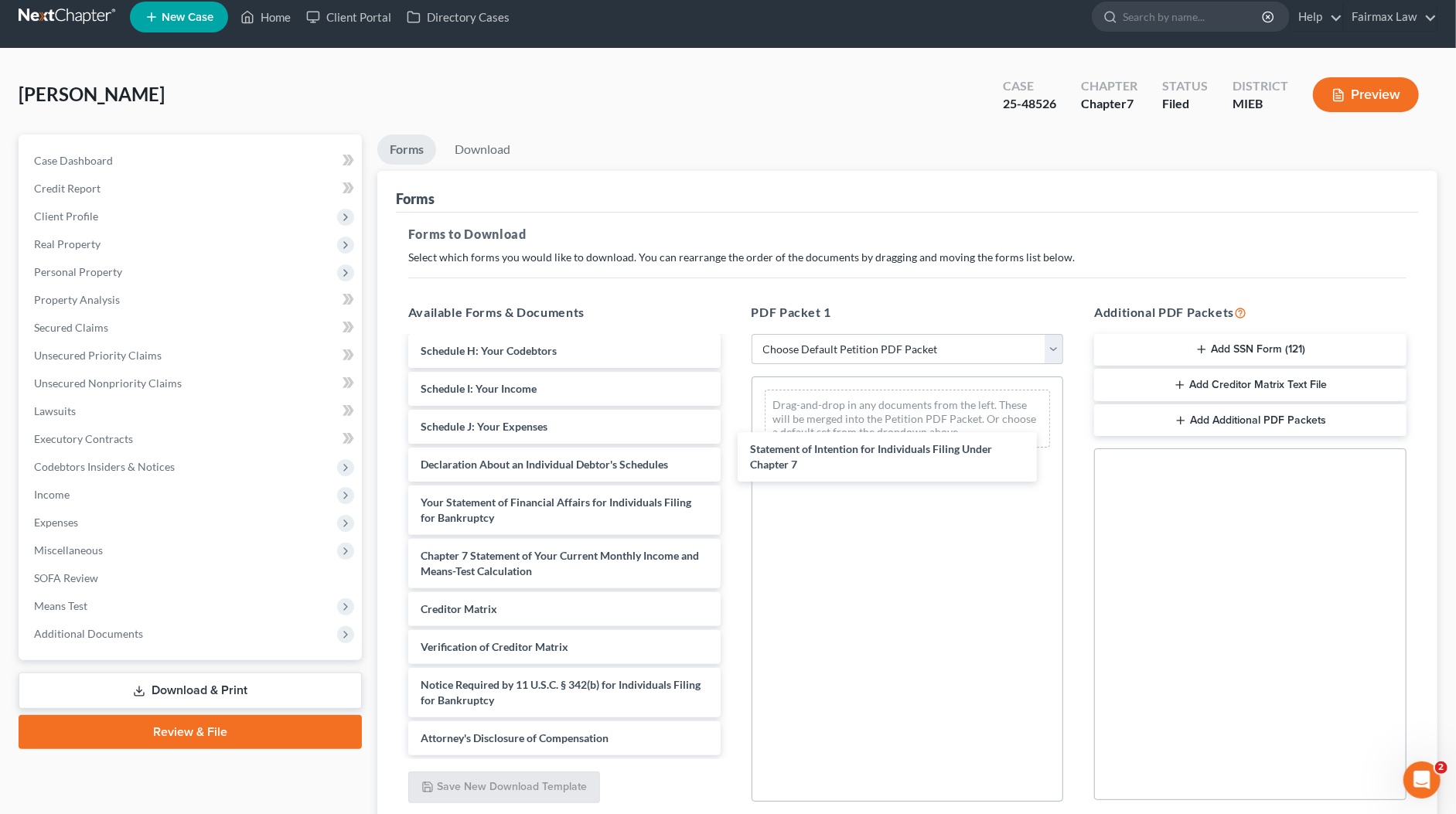
drag, startPoint x: 589, startPoint y: 551, endPoint x: 921, endPoint y: 441, distance: 349.7
click at [733, 446] on div "Statement of Intention for Individuals Filing Under Chapter 7 Installments Fee …" at bounding box center [565, 348] width 337 height 816
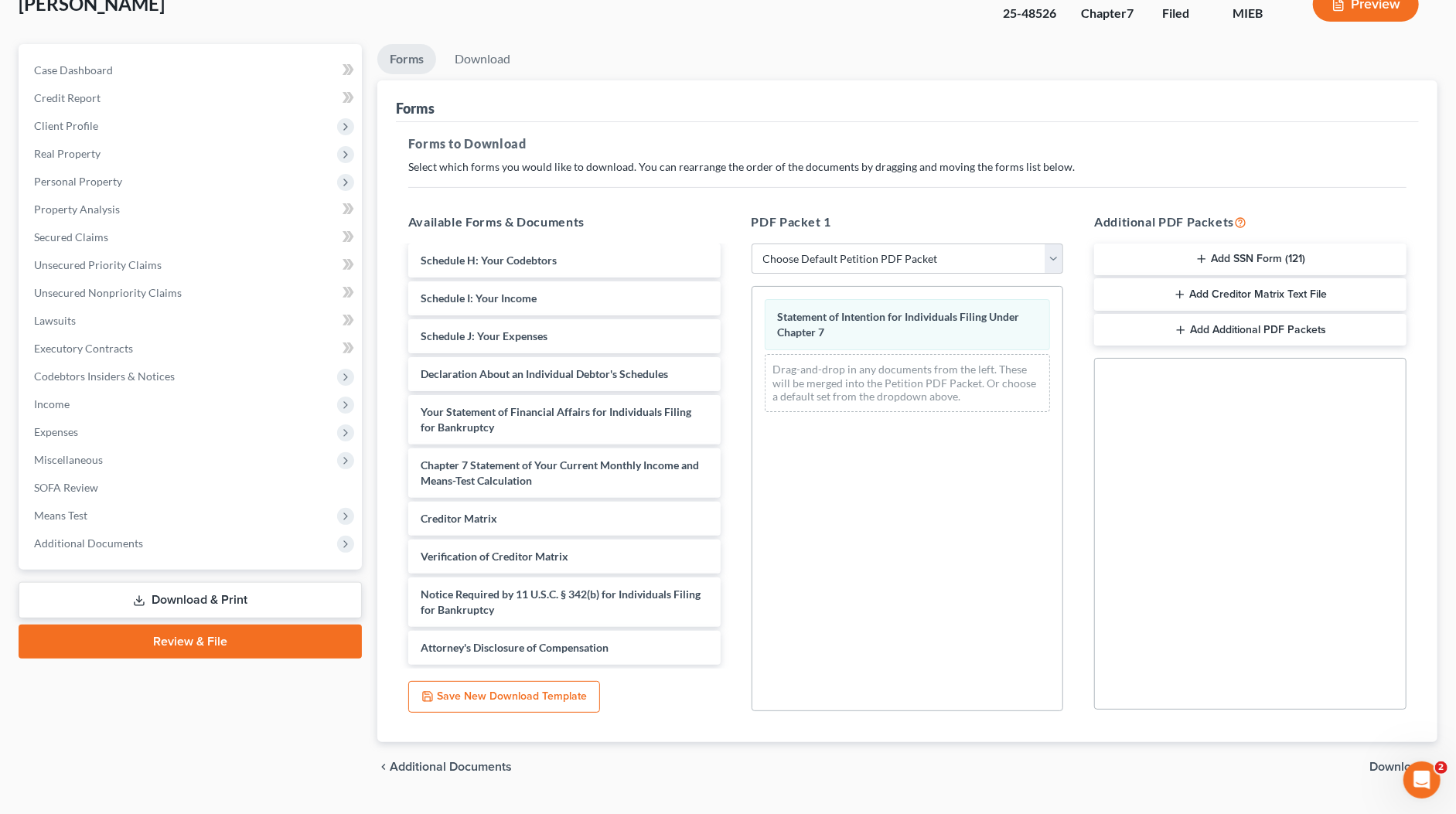
scroll to position [138, 0]
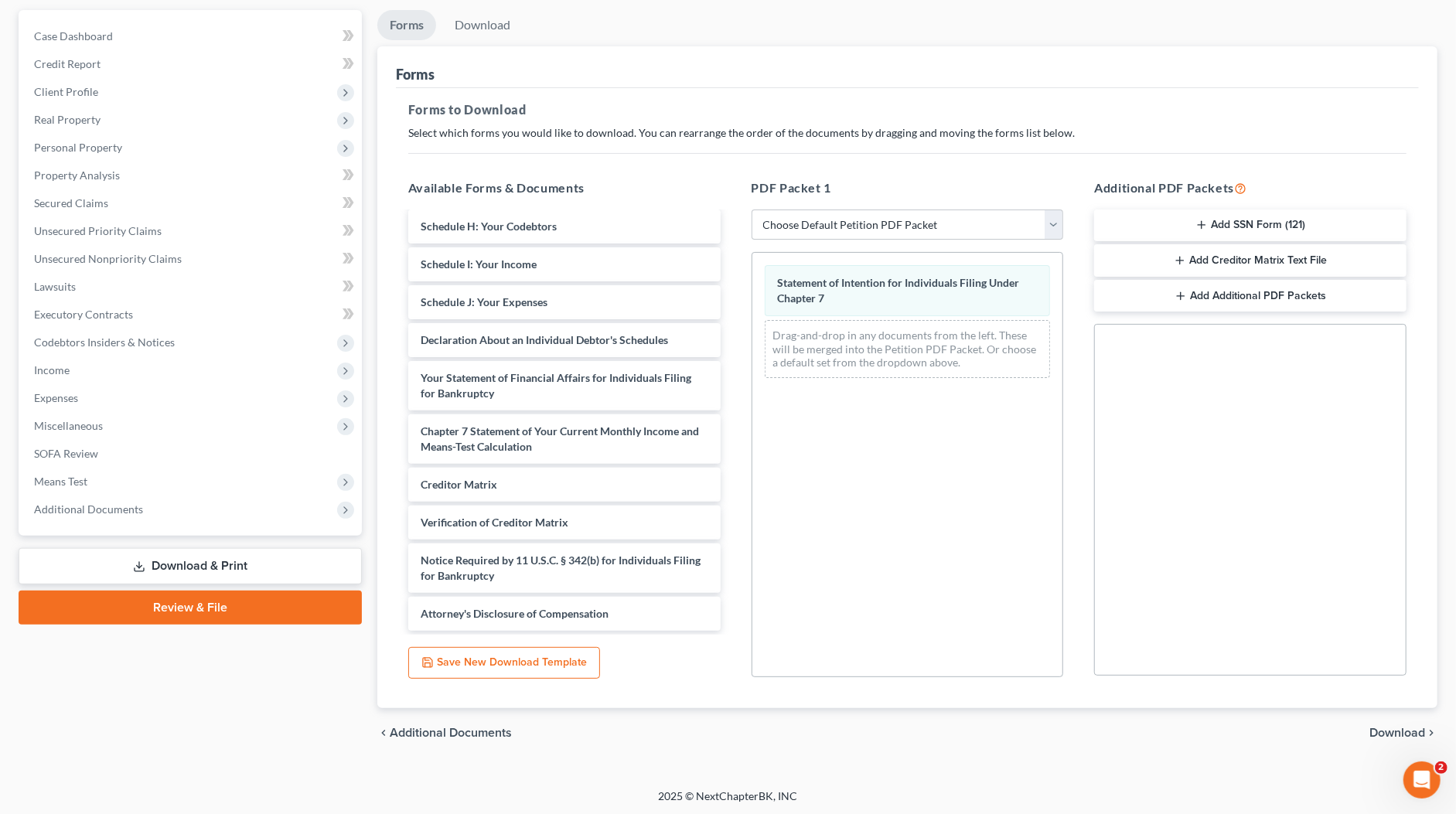
click at [1393, 727] on span "Download" at bounding box center [1397, 733] width 55 height 12
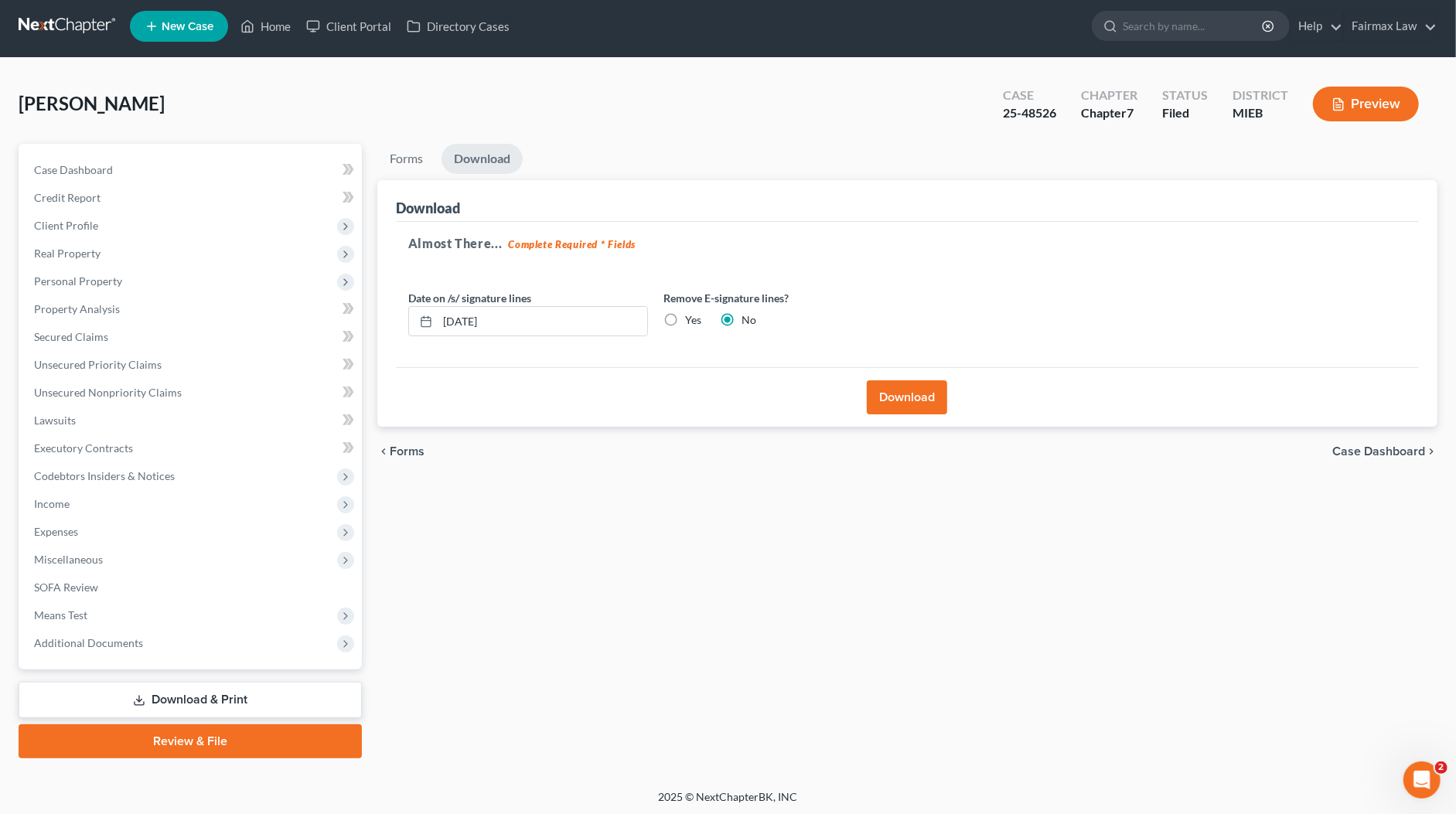
click at [929, 395] on button "Download" at bounding box center [907, 398] width 80 height 34
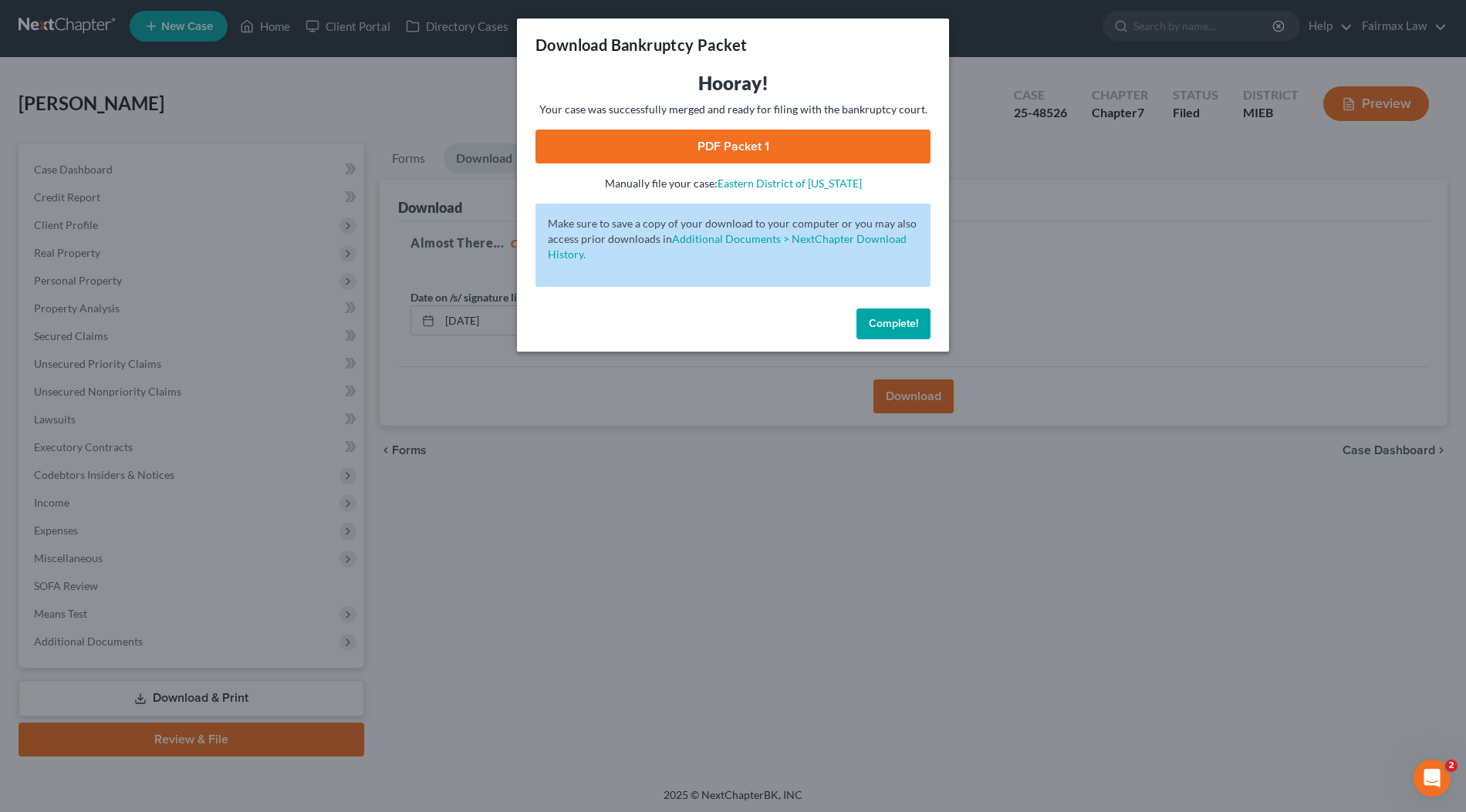
click at [691, 149] on link "PDF Packet 1" at bounding box center [733, 147] width 395 height 34
drag, startPoint x: 880, startPoint y: 326, endPoint x: 884, endPoint y: 317, distance: 9.8
click at [880, 327] on span "Complete!" at bounding box center [892, 323] width 49 height 13
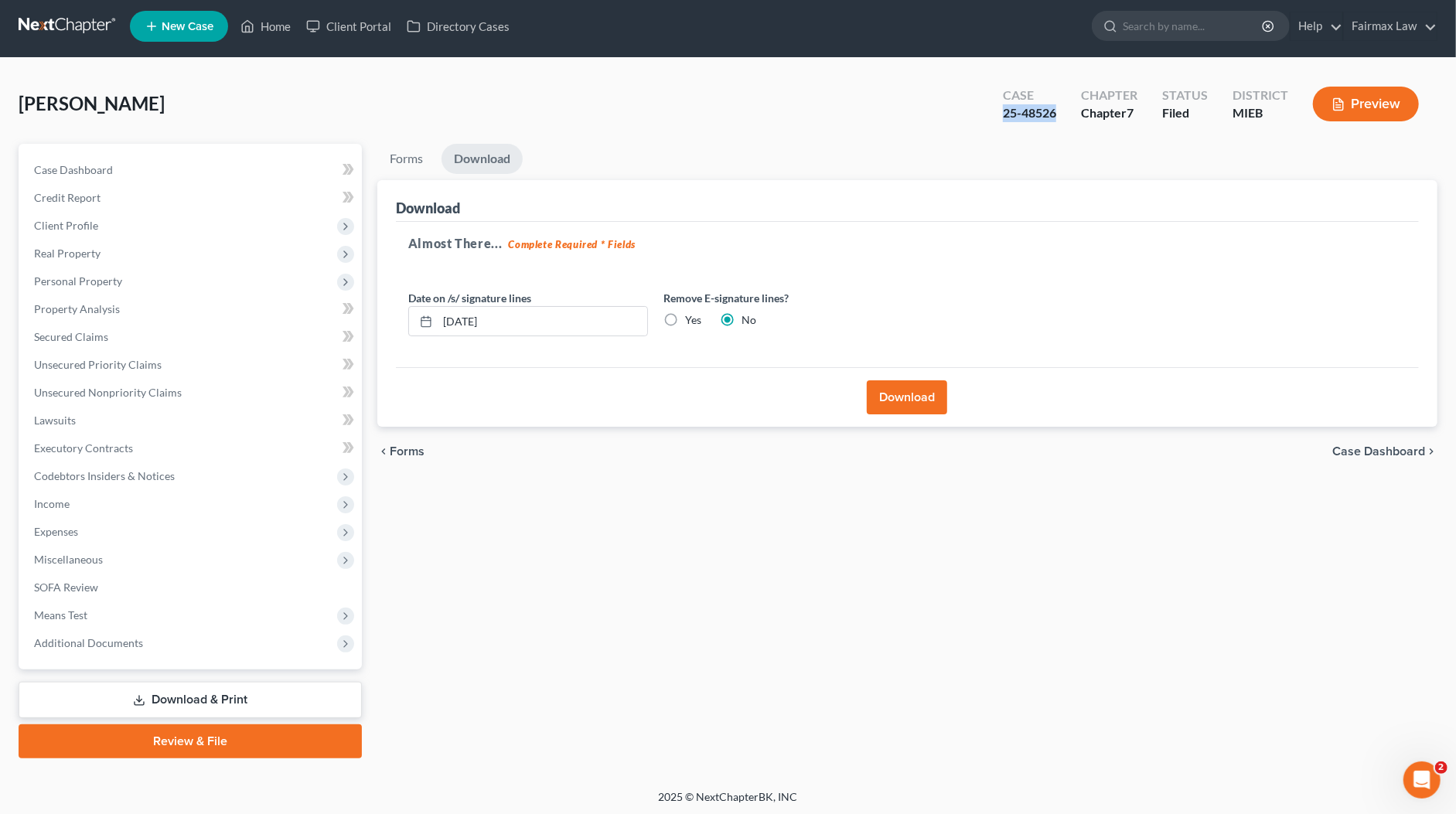
drag, startPoint x: 1057, startPoint y: 110, endPoint x: 990, endPoint y: 114, distance: 67.1
click at [990, 114] on div "Case 25-48526 Chapter Chapter 7 Status Filed District MIEB Preview" at bounding box center [1211, 104] width 453 height 55
copy div "25-48526"
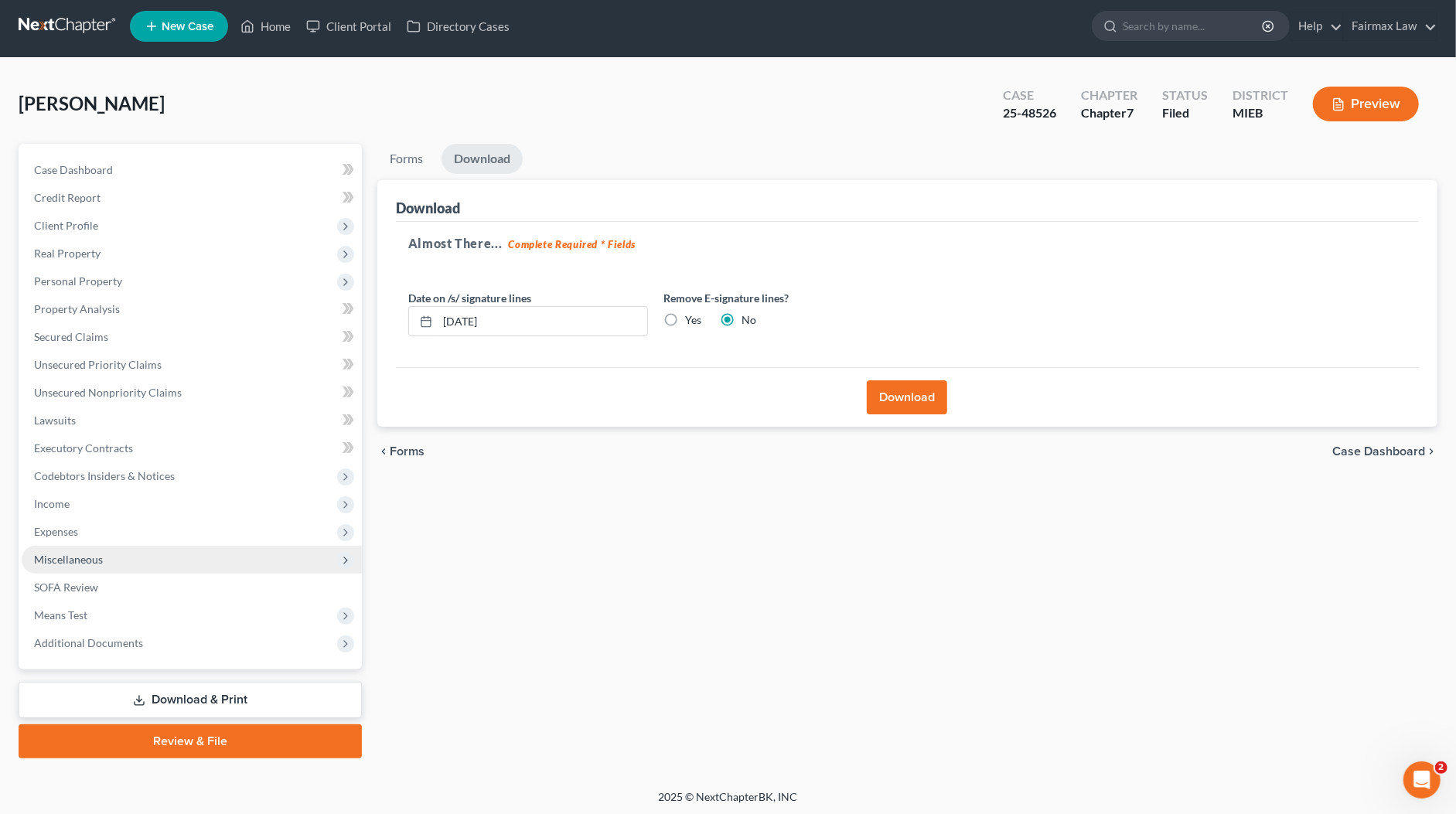
click at [91, 567] on span "Miscellaneous" at bounding box center [191, 560] width 340 height 28
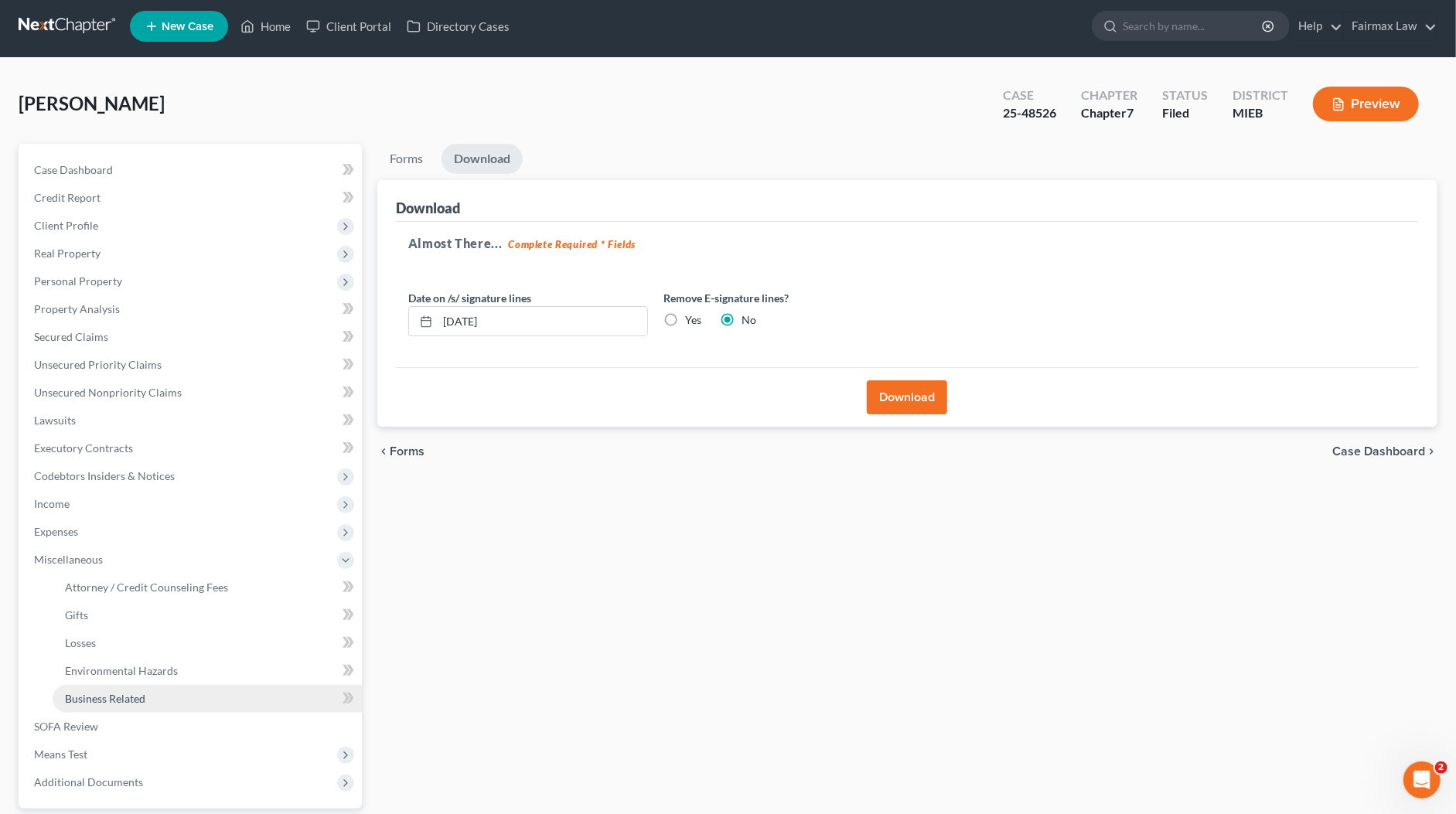
click at [102, 697] on span "Business Related" at bounding box center [105, 698] width 80 height 13
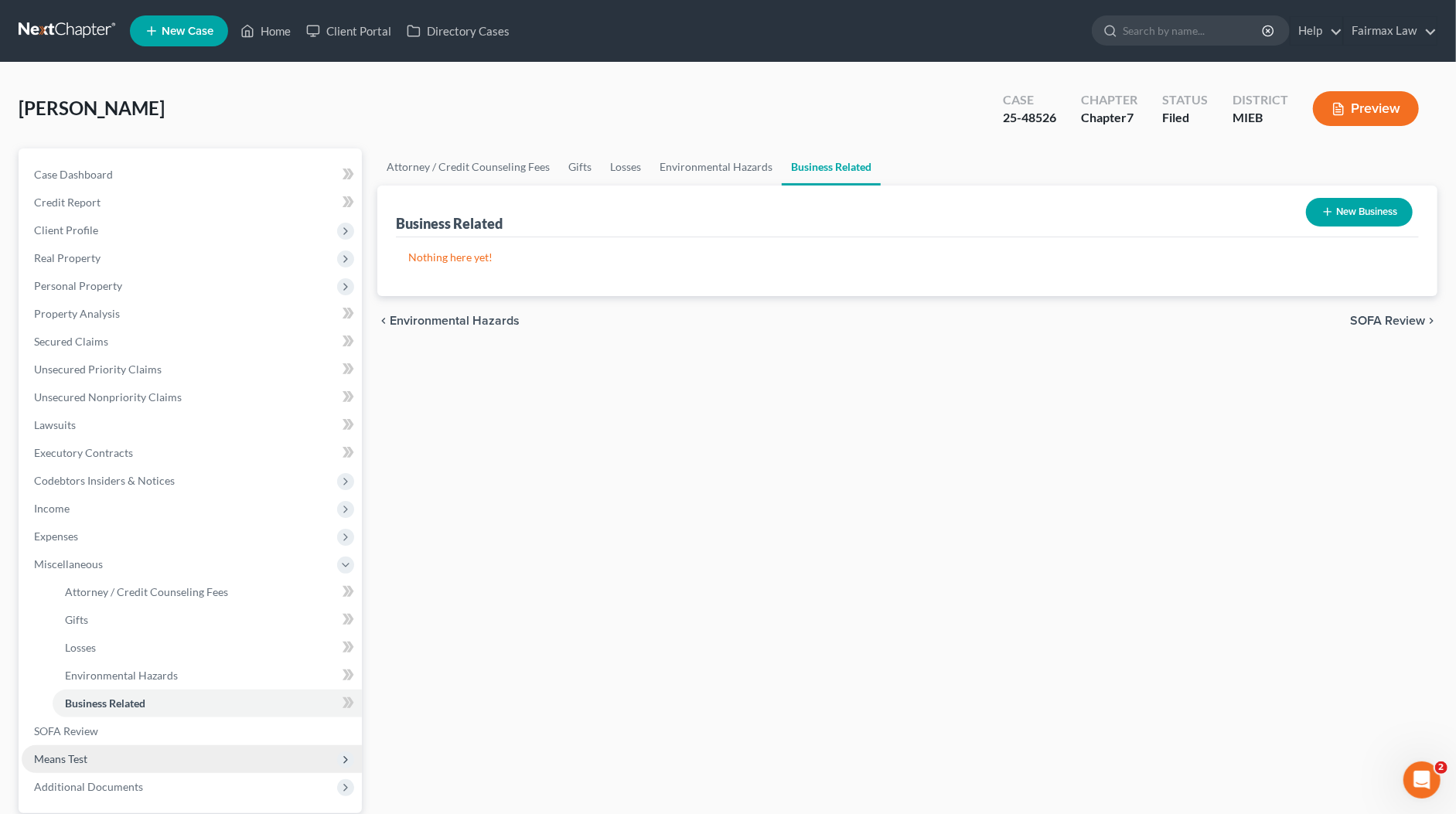
click at [77, 755] on span "Means Test" at bounding box center [61, 759] width 53 height 13
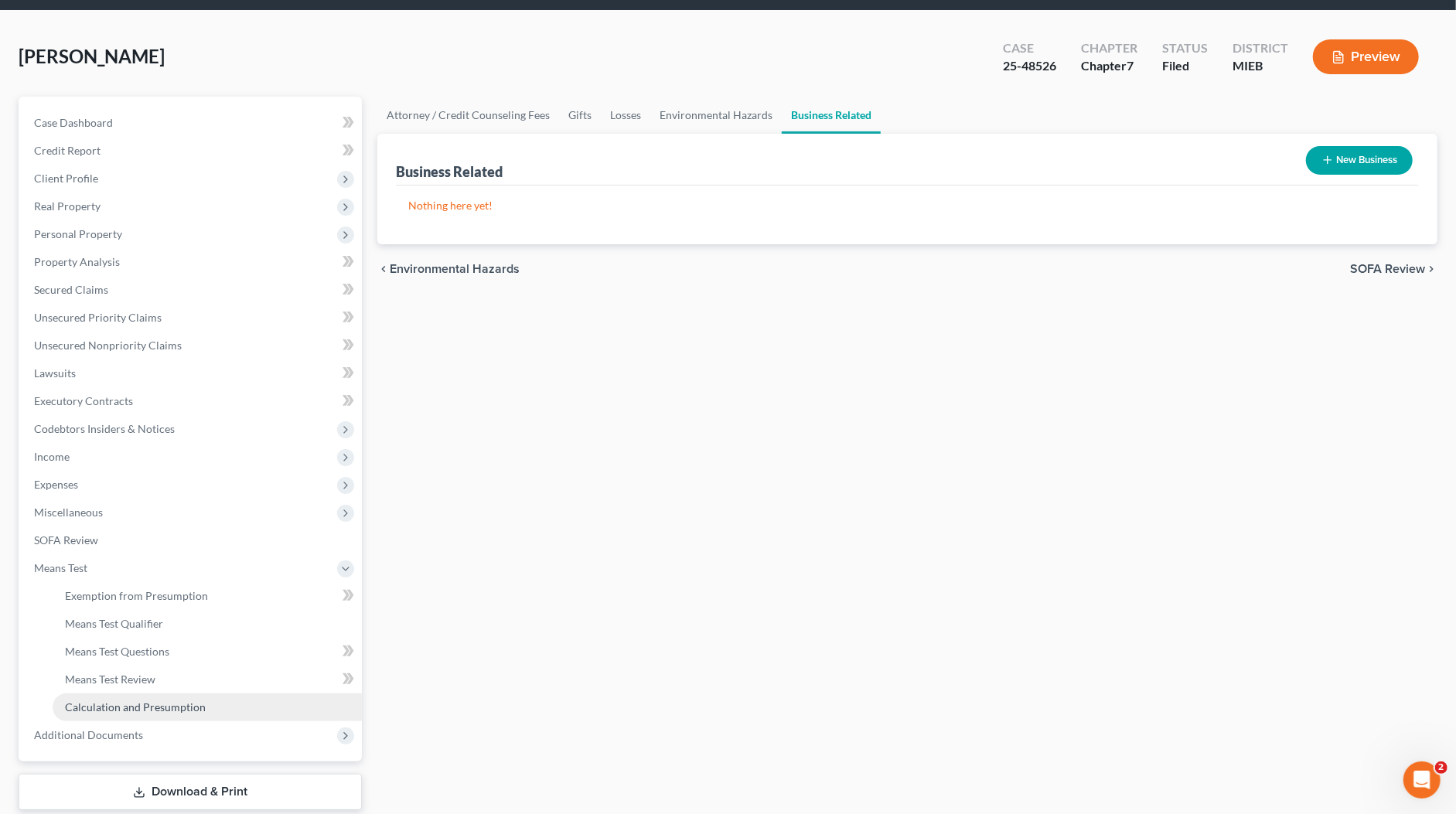
click at [112, 702] on span "Calculation and Presumption" at bounding box center [135, 707] width 141 height 13
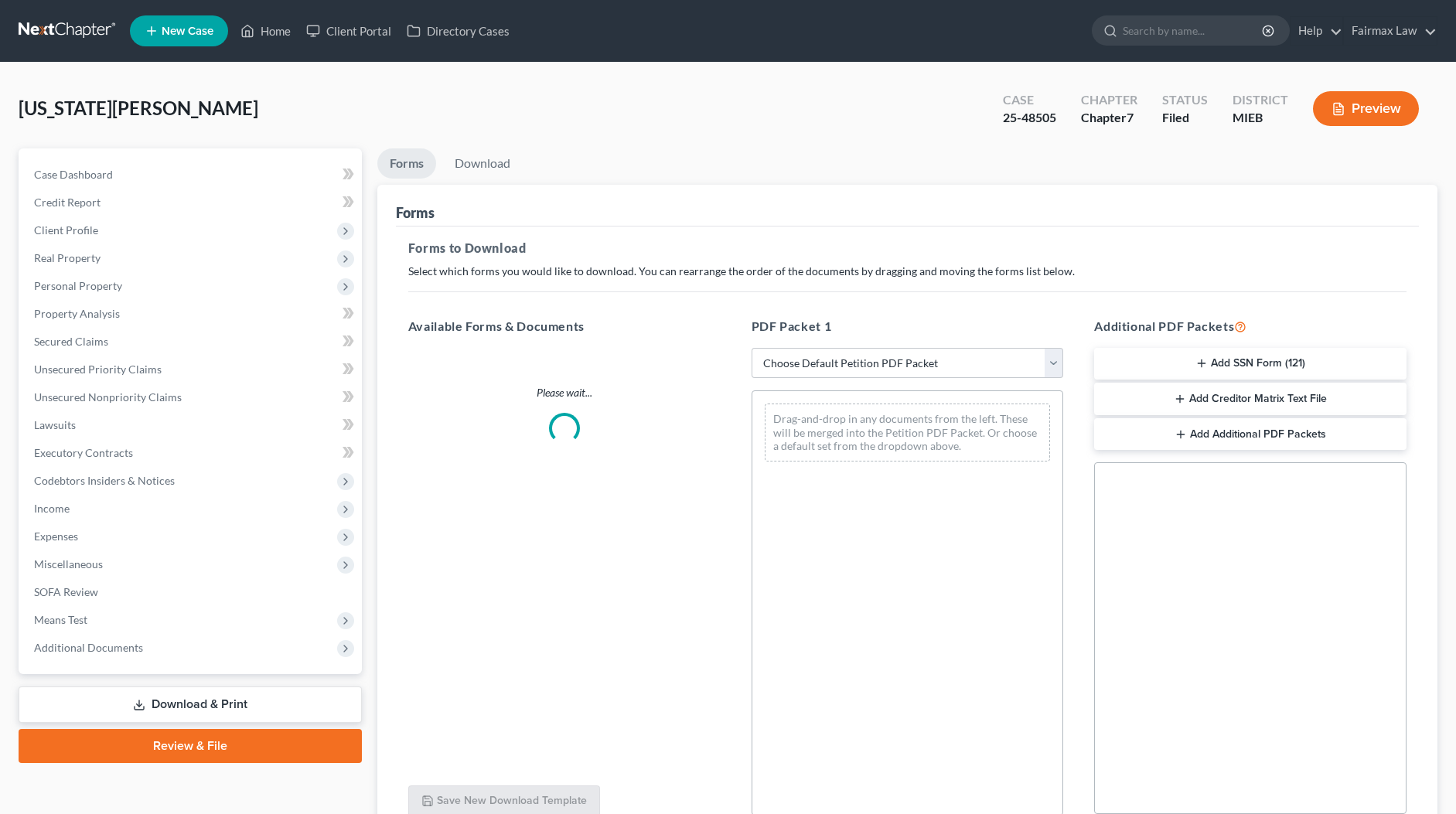
scroll to position [5, 0]
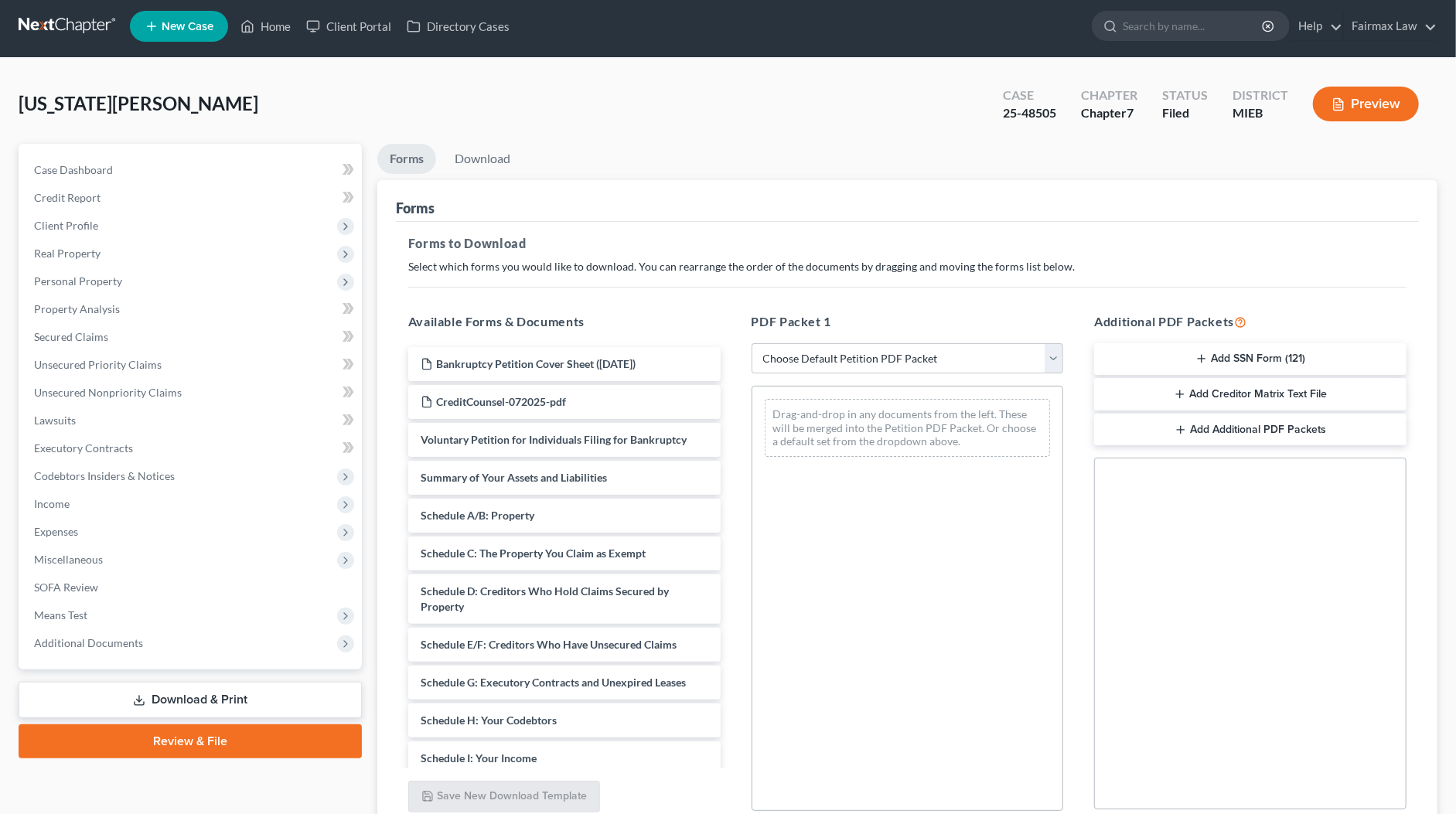
click at [695, 205] on div "Forms" at bounding box center [907, 201] width 1022 height 41
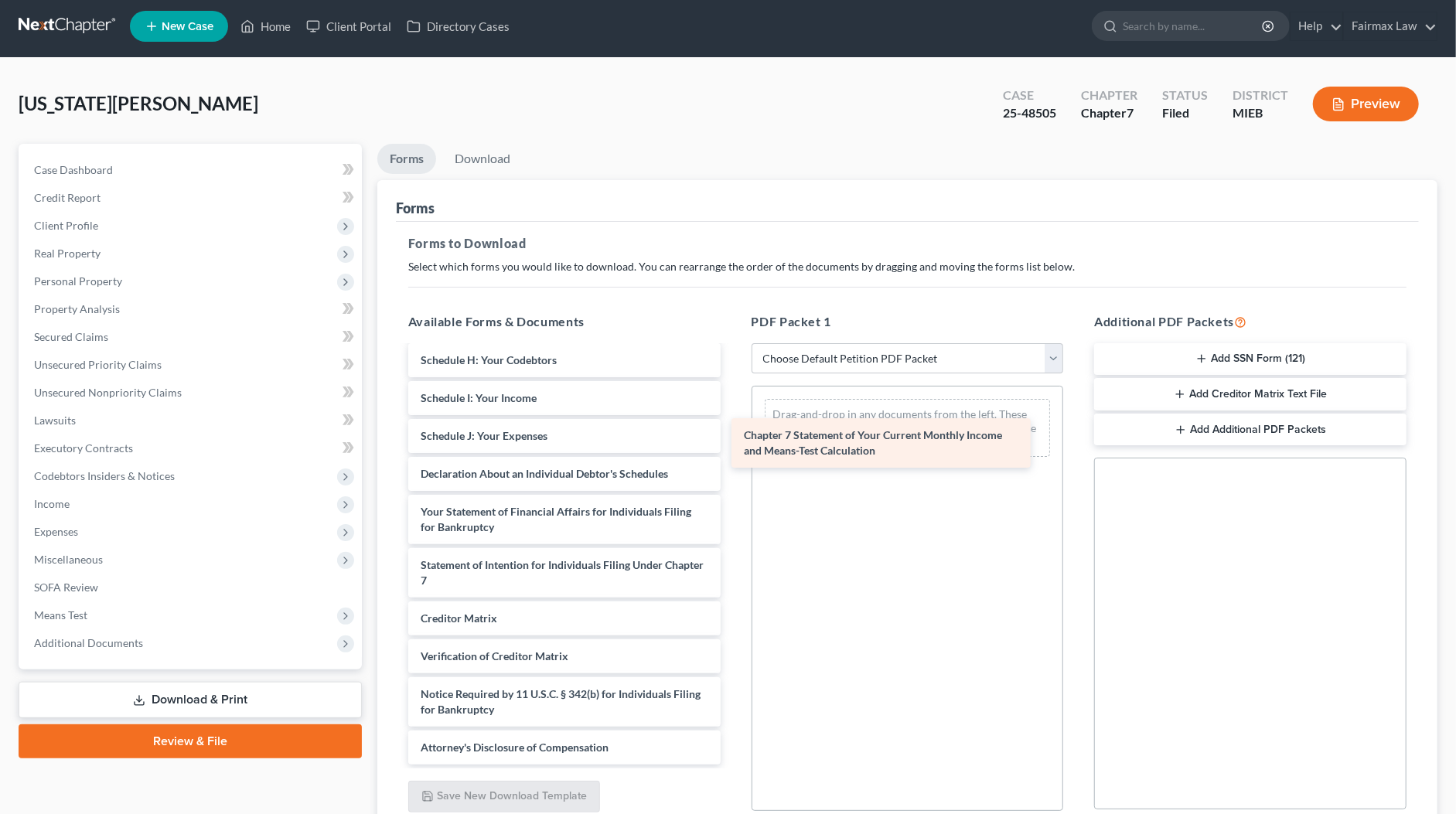
scroll to position [360, 0]
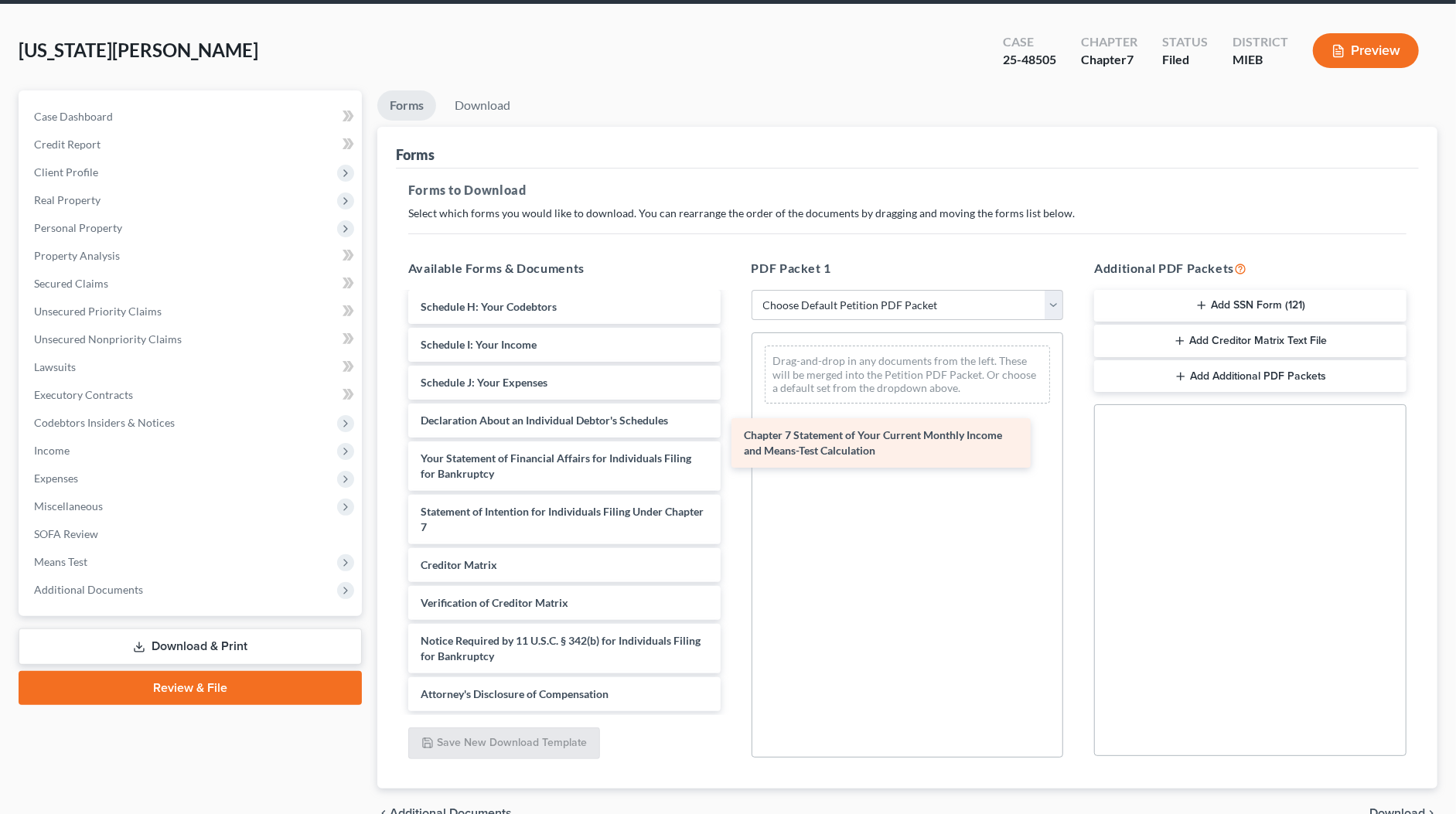
drag, startPoint x: 510, startPoint y: 576, endPoint x: 973, endPoint y: 385, distance: 500.8
click at [733, 385] on div "Chapter 7 Statement of Your Current Monthly Income and Means-Test Calculation B…" at bounding box center [565, 323] width 337 height 778
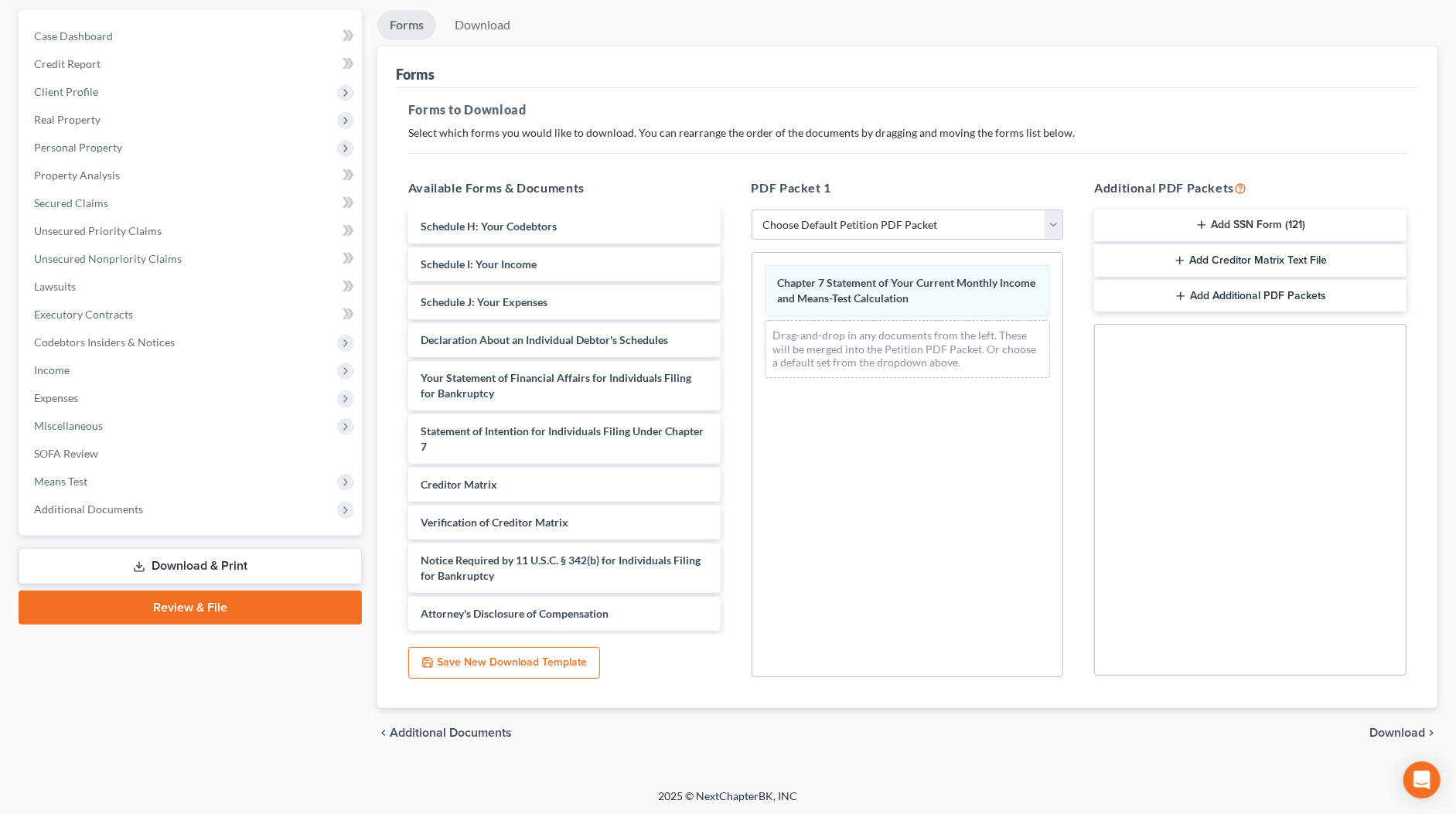
click at [1394, 727] on span "Download" at bounding box center [1397, 733] width 55 height 12
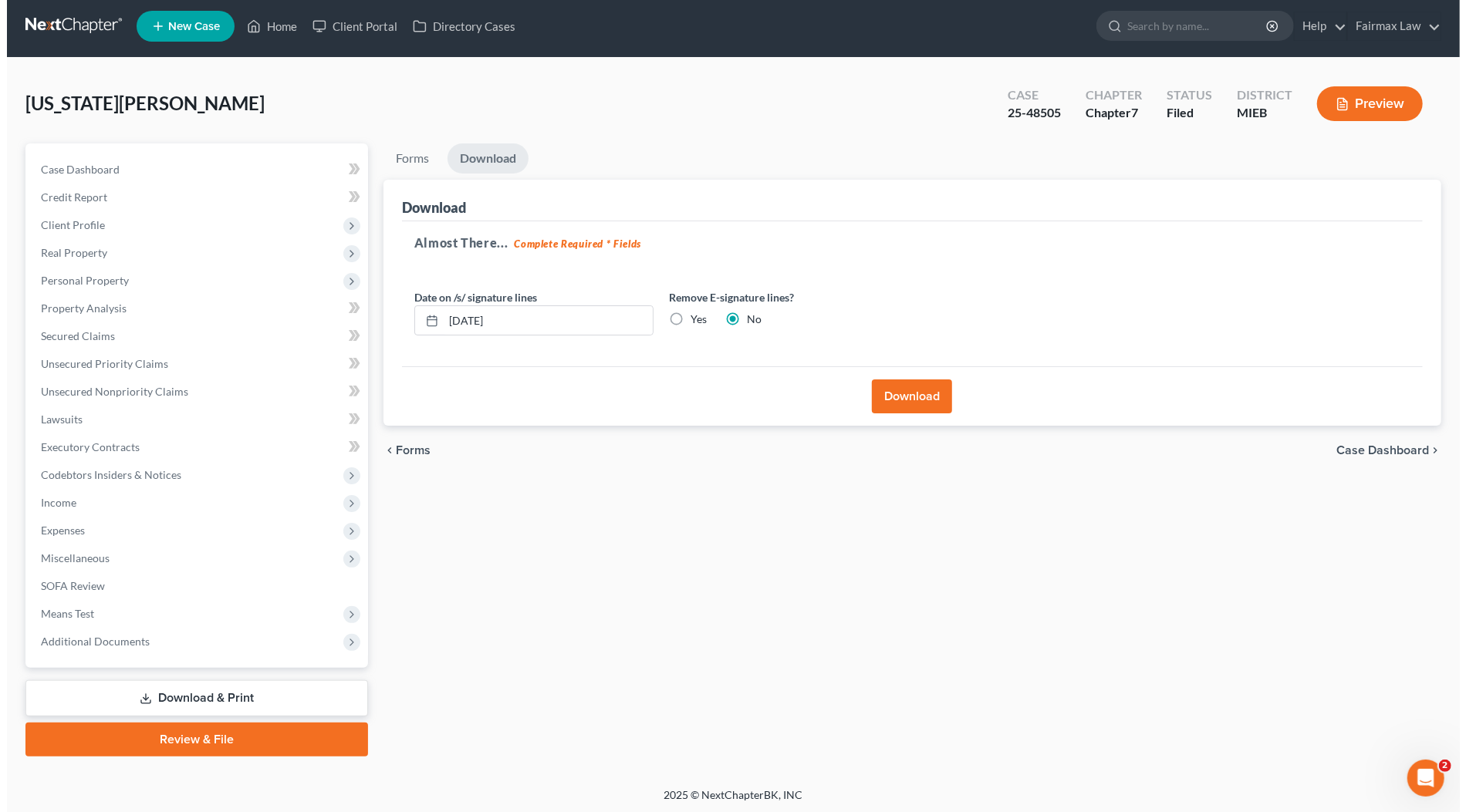
scroll to position [0, 0]
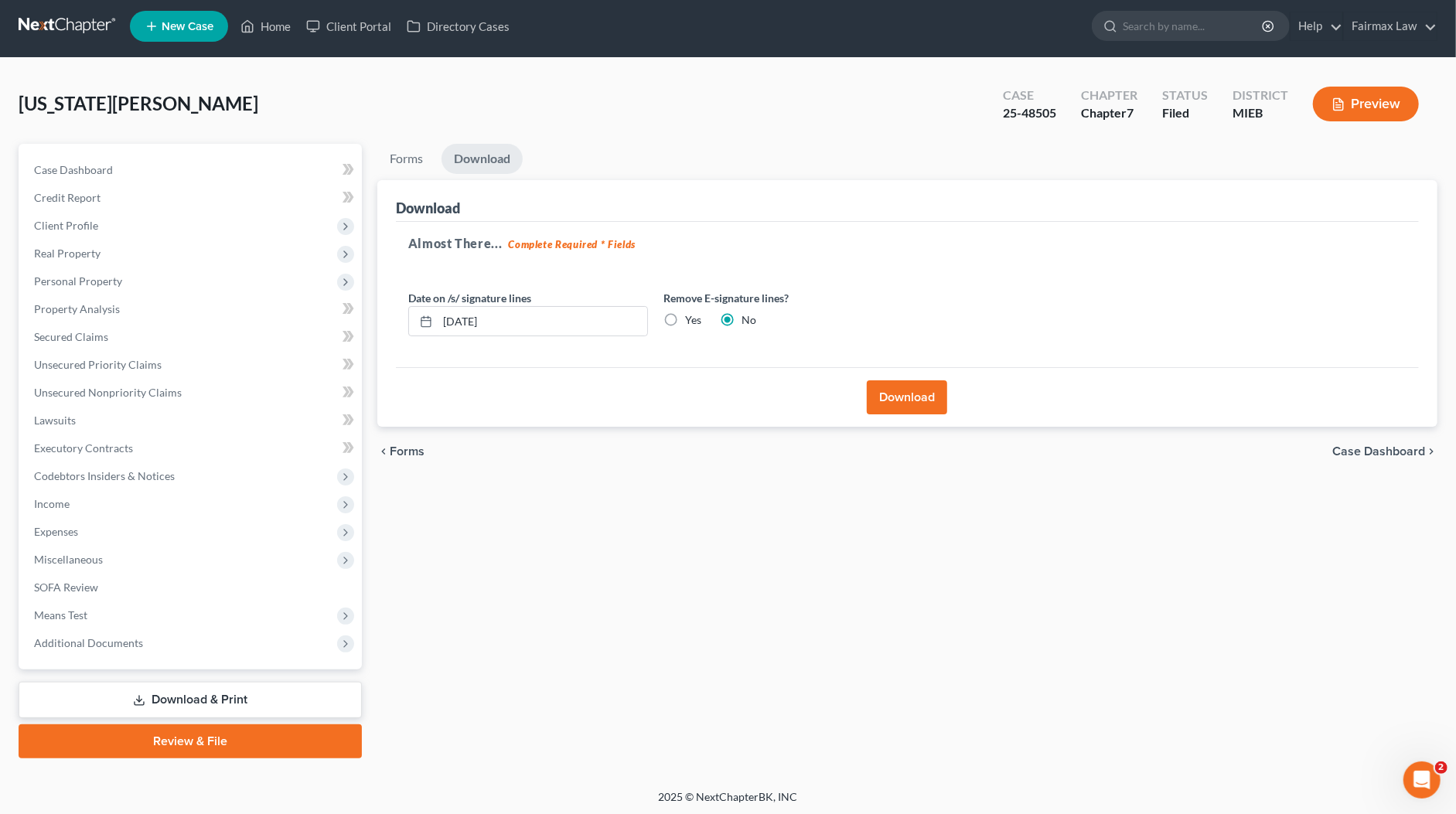
click at [884, 394] on button "Download" at bounding box center [907, 398] width 80 height 34
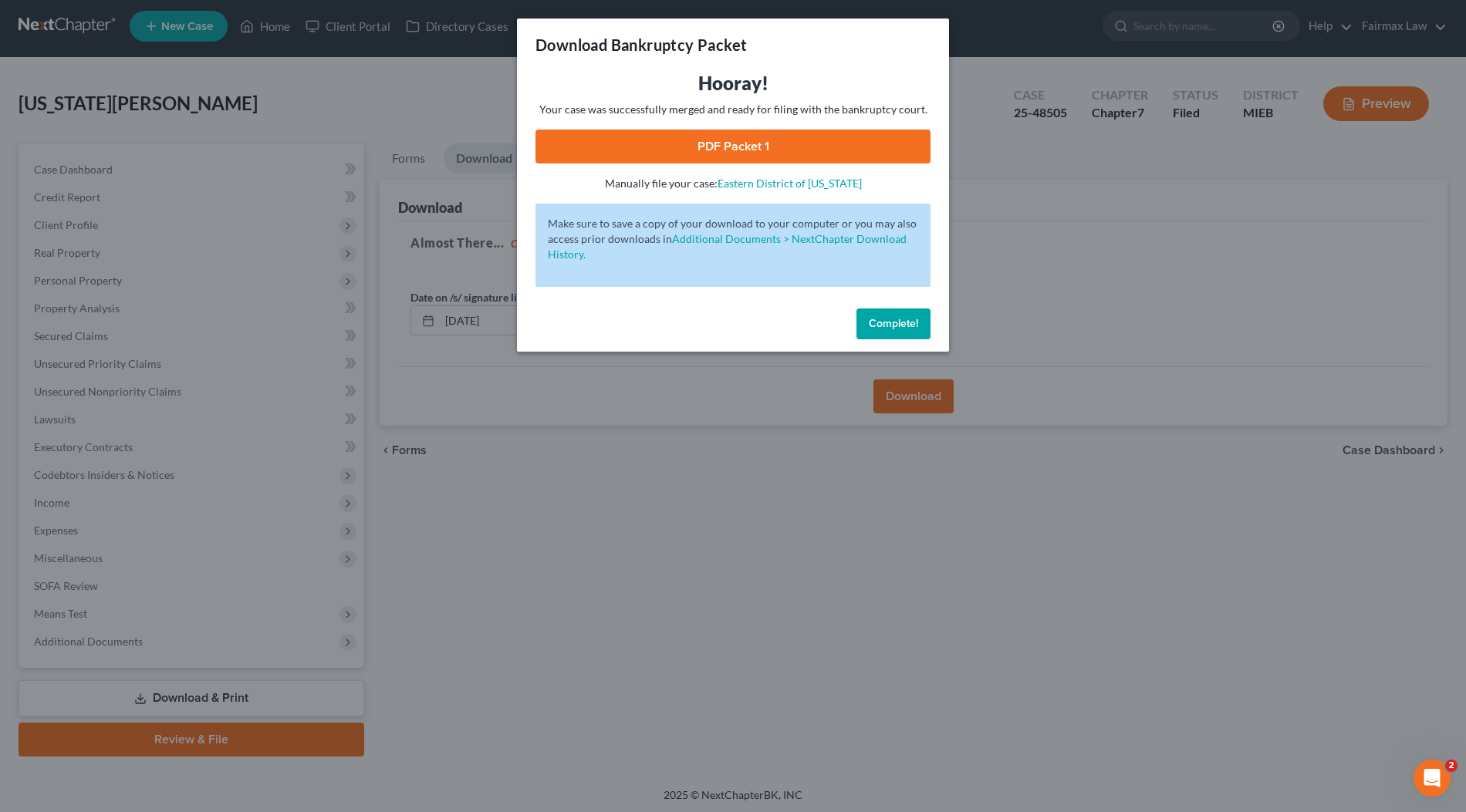
click at [799, 146] on link "PDF Packet 1" at bounding box center [733, 147] width 395 height 34
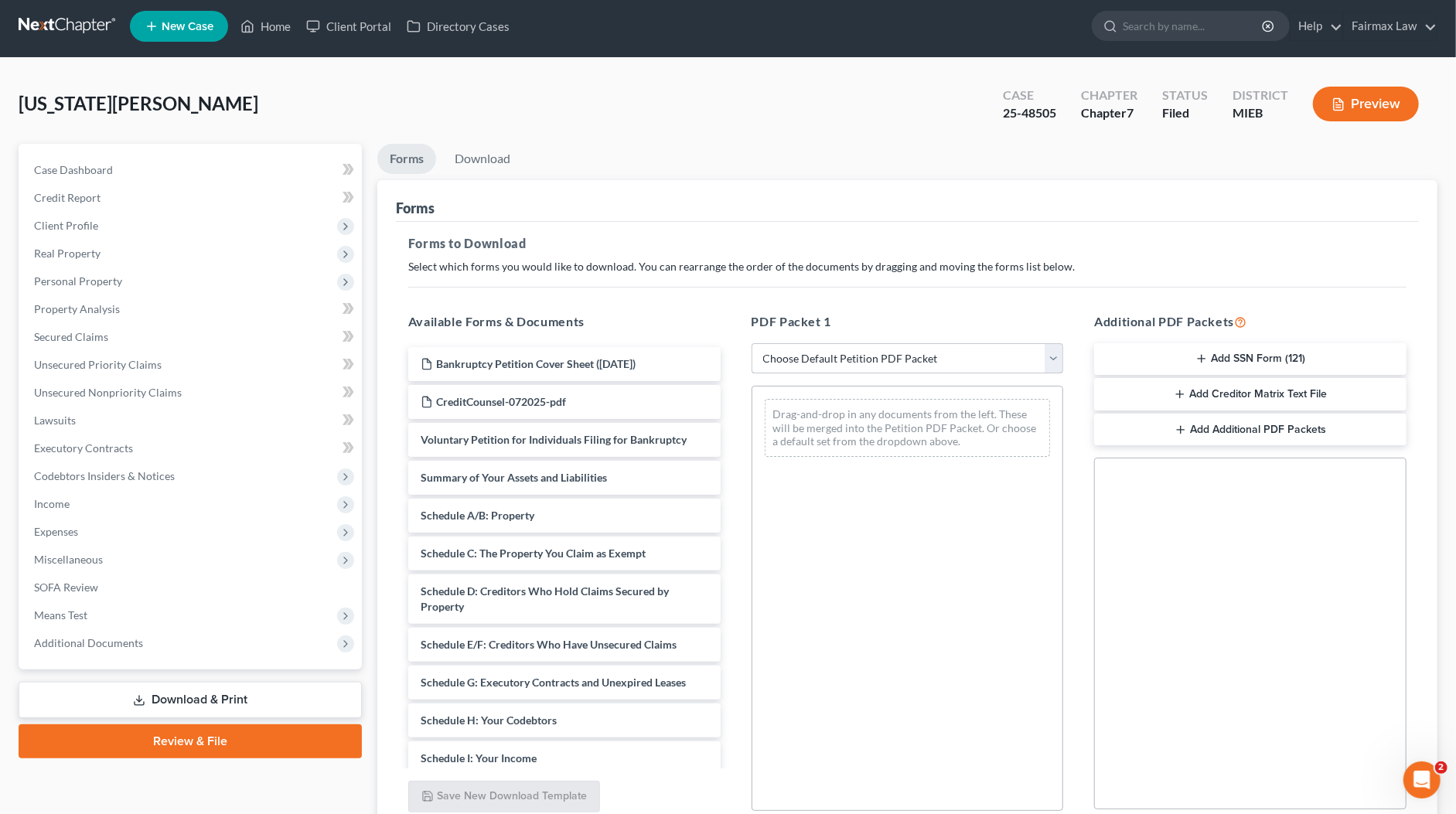
click at [794, 352] on select "Choose Default Petition PDF Packet Complete Bankruptcy Petition (all forms and …" at bounding box center [908, 359] width 312 height 31
click at [751, 343] on select "Choose Default Petition PDF Packet Complete Bankruptcy Petition (all forms and …" at bounding box center [908, 359] width 312 height 31
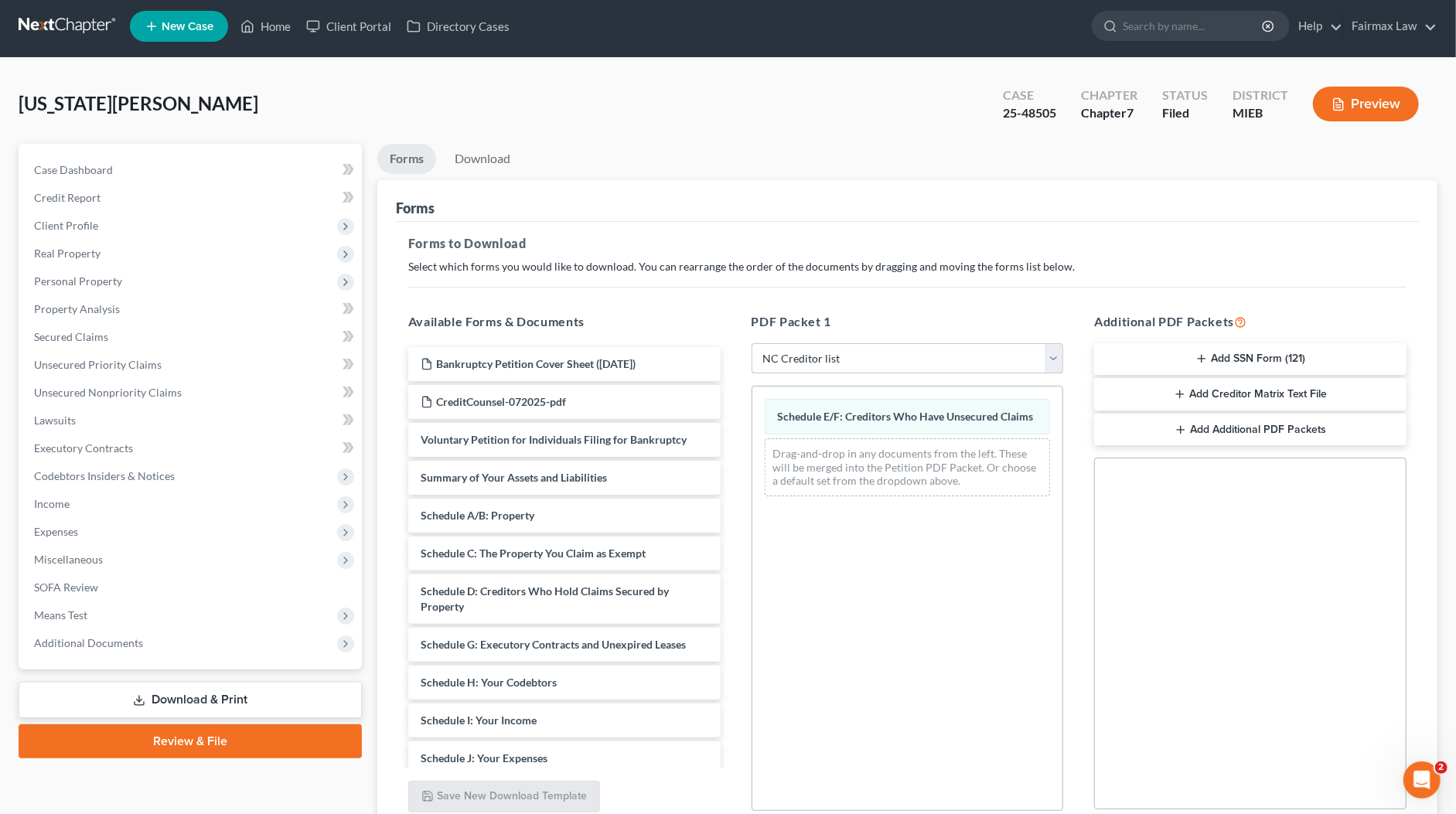
click at [834, 349] on select "Choose Default Petition PDF Packet Complete Bankruptcy Petition (all forms and …" at bounding box center [908, 359] width 312 height 31
select select "8"
click at [751, 343] on select "Choose Default Petition PDF Packet Complete Bankruptcy Petition (all forms and …" at bounding box center [908, 359] width 312 height 31
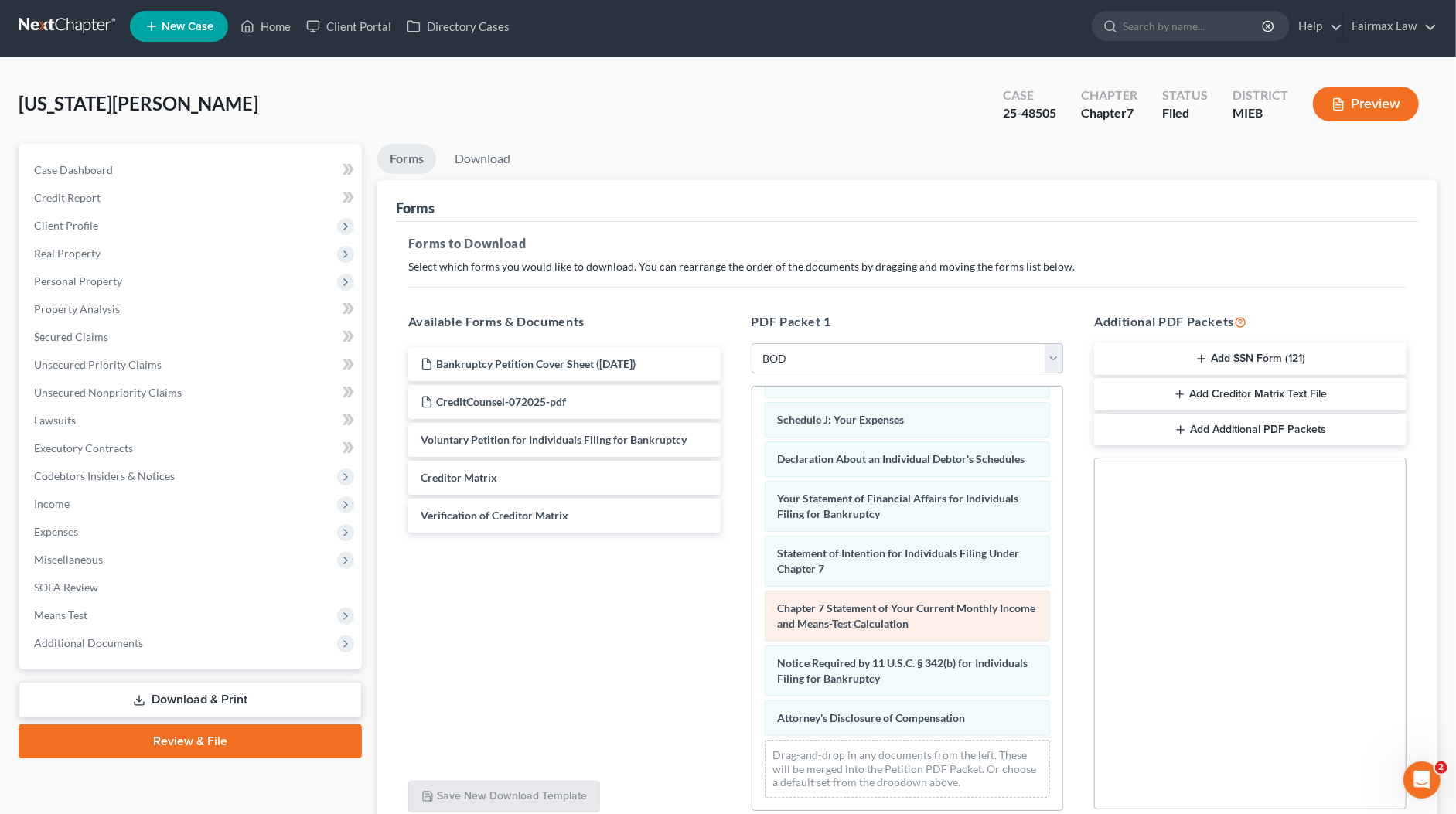
scroll to position [138, 0]
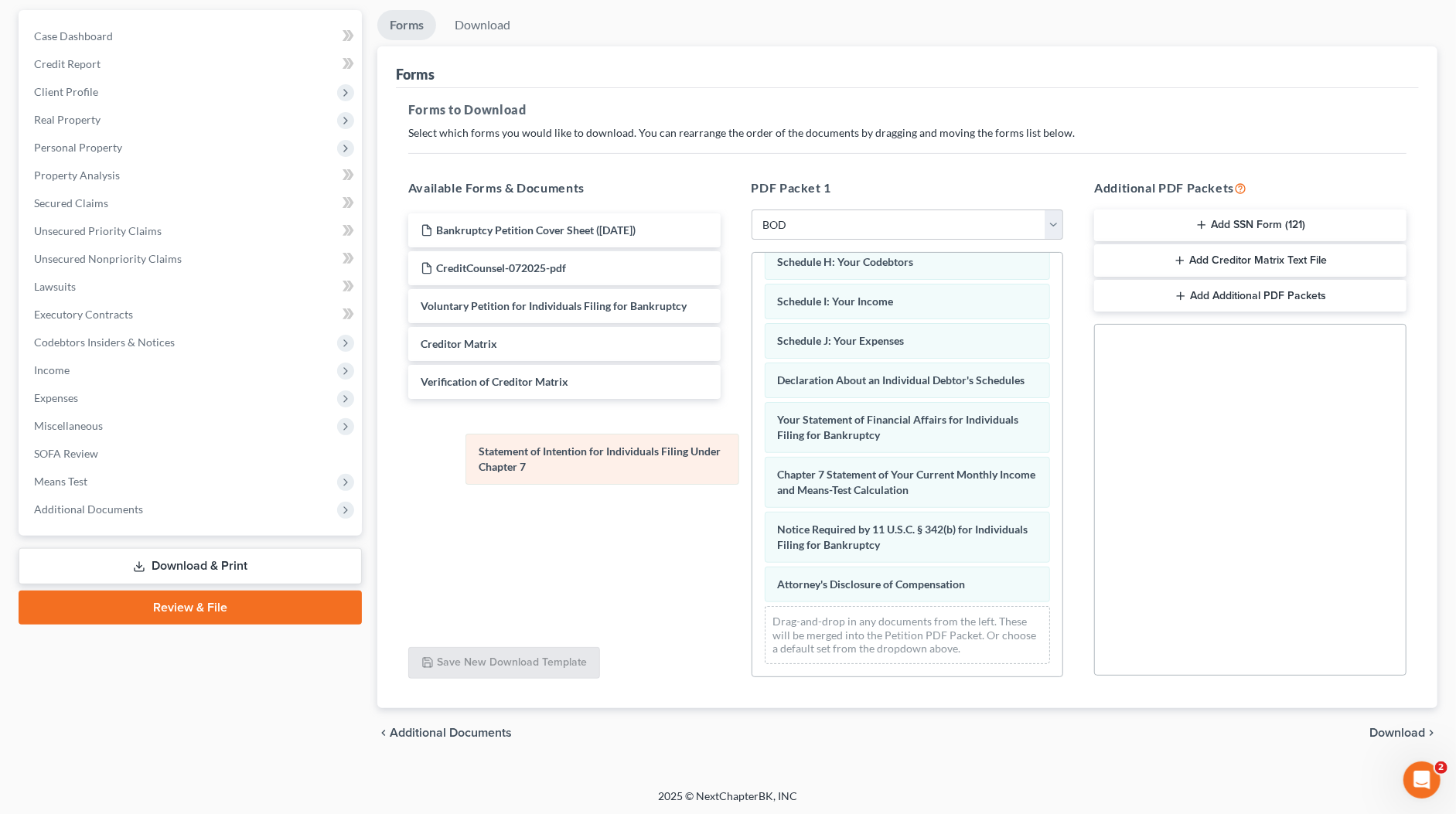
drag, startPoint x: 840, startPoint y: 429, endPoint x: 548, endPoint y: 462, distance: 293.9
click at [752, 460] on div "Statement of Intention for Individuals Filing Under Chapter 7 Summary of Your A…" at bounding box center [908, 320] width 311 height 712
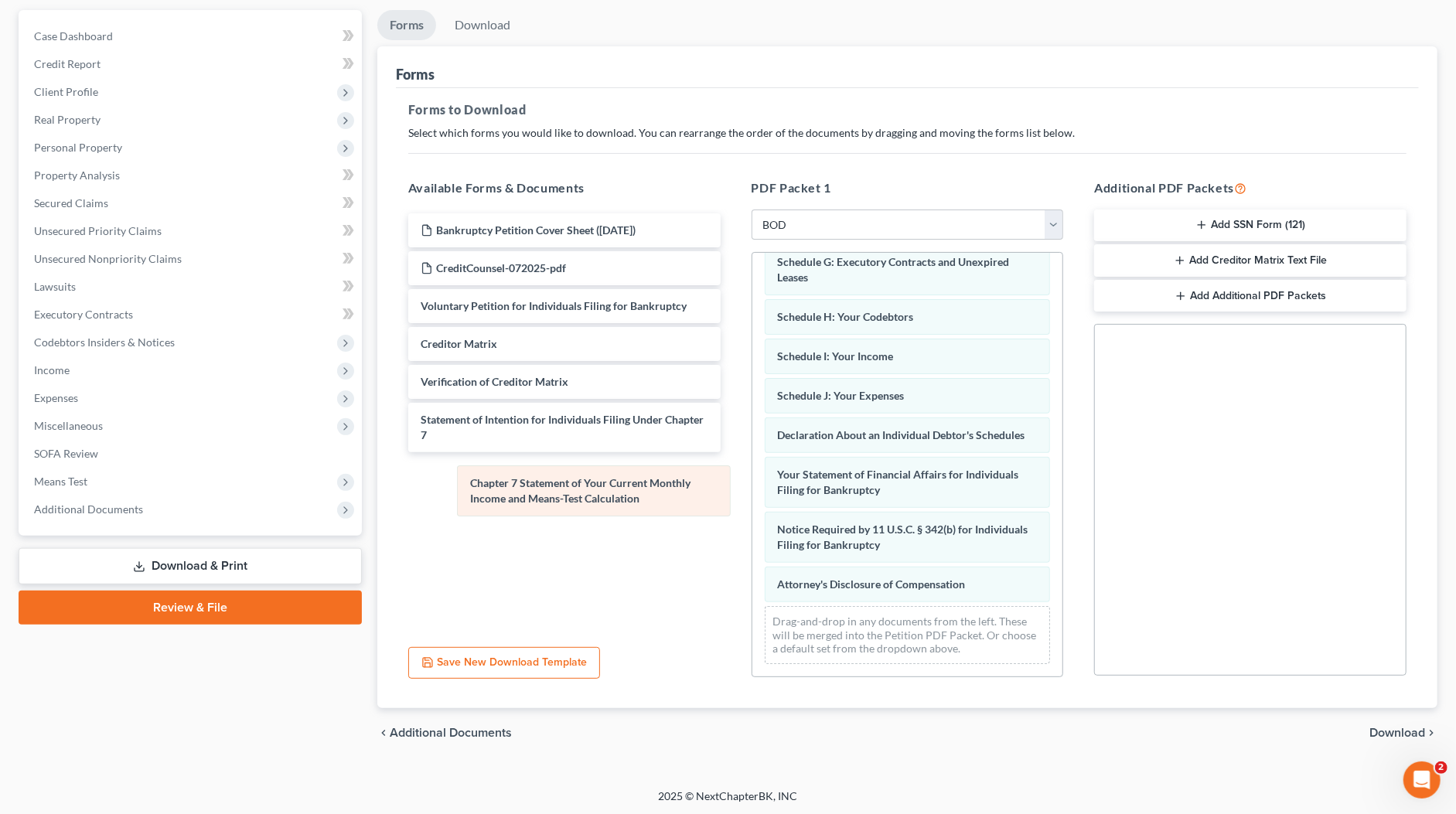
drag, startPoint x: 820, startPoint y: 494, endPoint x: 521, endPoint y: 505, distance: 299.2
click at [752, 503] on div "Chapter 7 Statement of Your Current Monthly Income and Means-Test Calculation S…" at bounding box center [908, 348] width 311 height 657
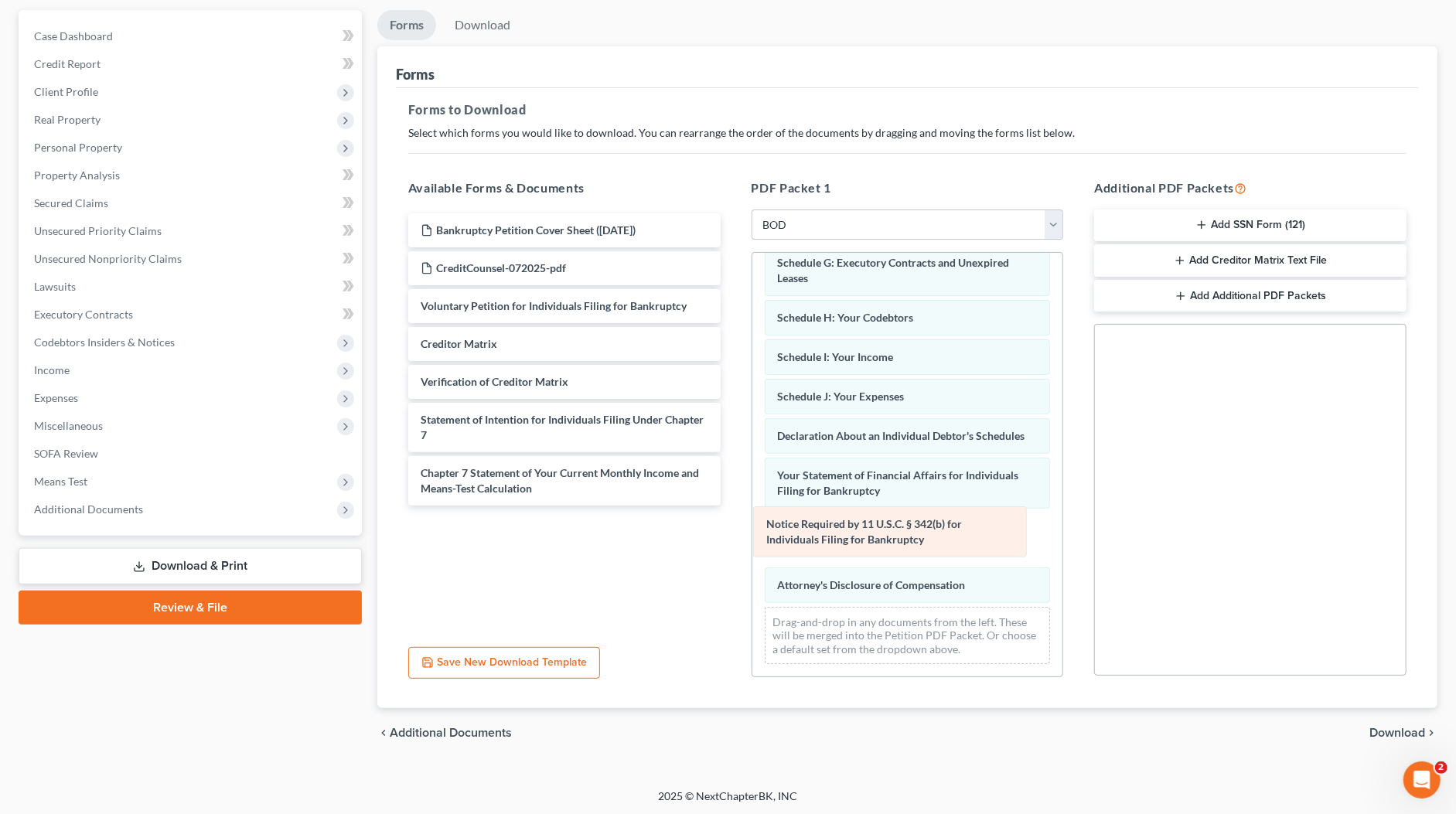
scroll to position [198, 0]
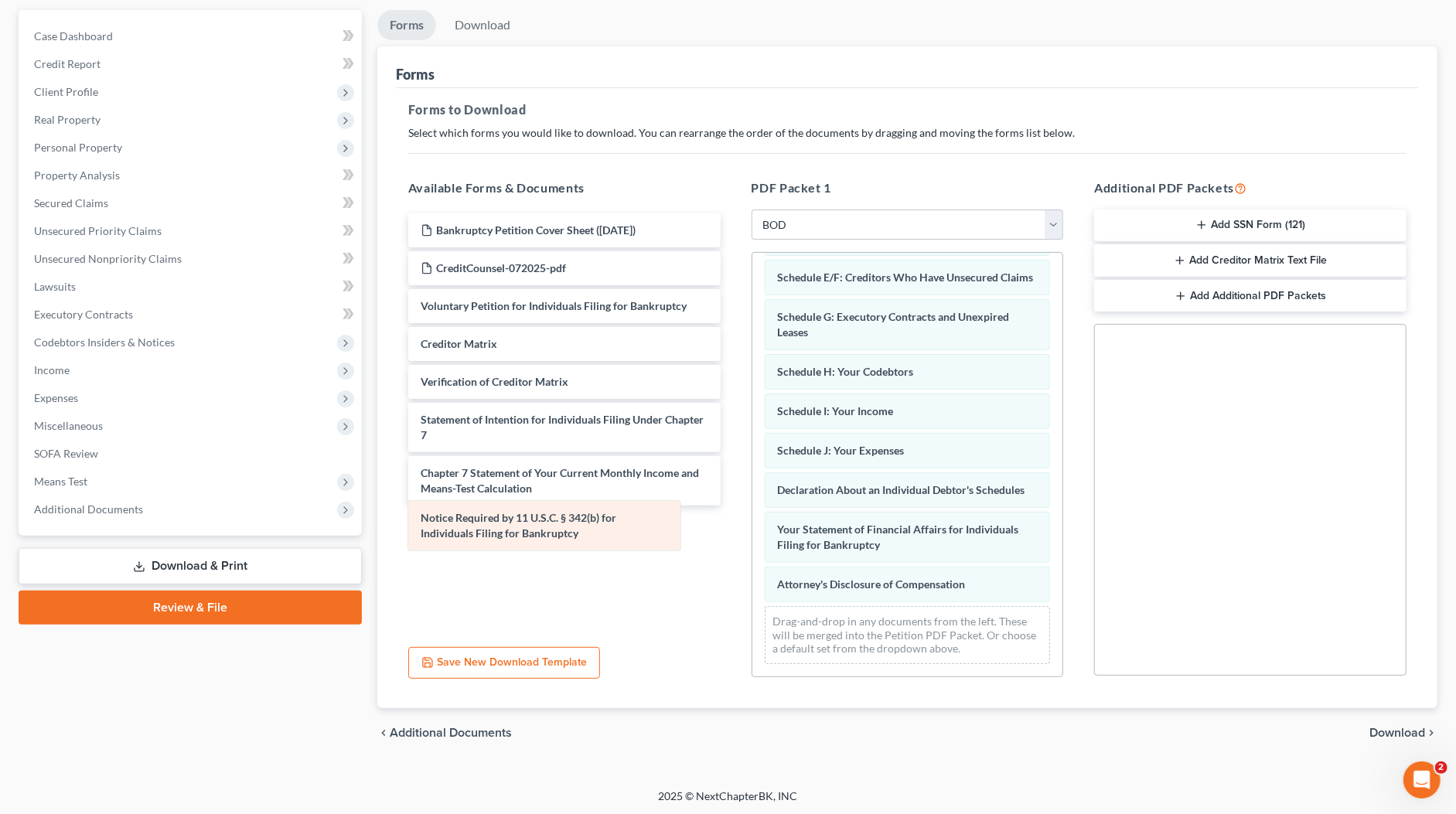
drag, startPoint x: 837, startPoint y: 552, endPoint x: 481, endPoint y: 541, distance: 356.2
click at [752, 541] on div "Notice Required by 11 U.S.C. § 342(b) for Individuals Filing for Bankruptcy Sum…" at bounding box center [908, 375] width 311 height 602
click at [1376, 732] on span "Download" at bounding box center [1397, 733] width 55 height 12
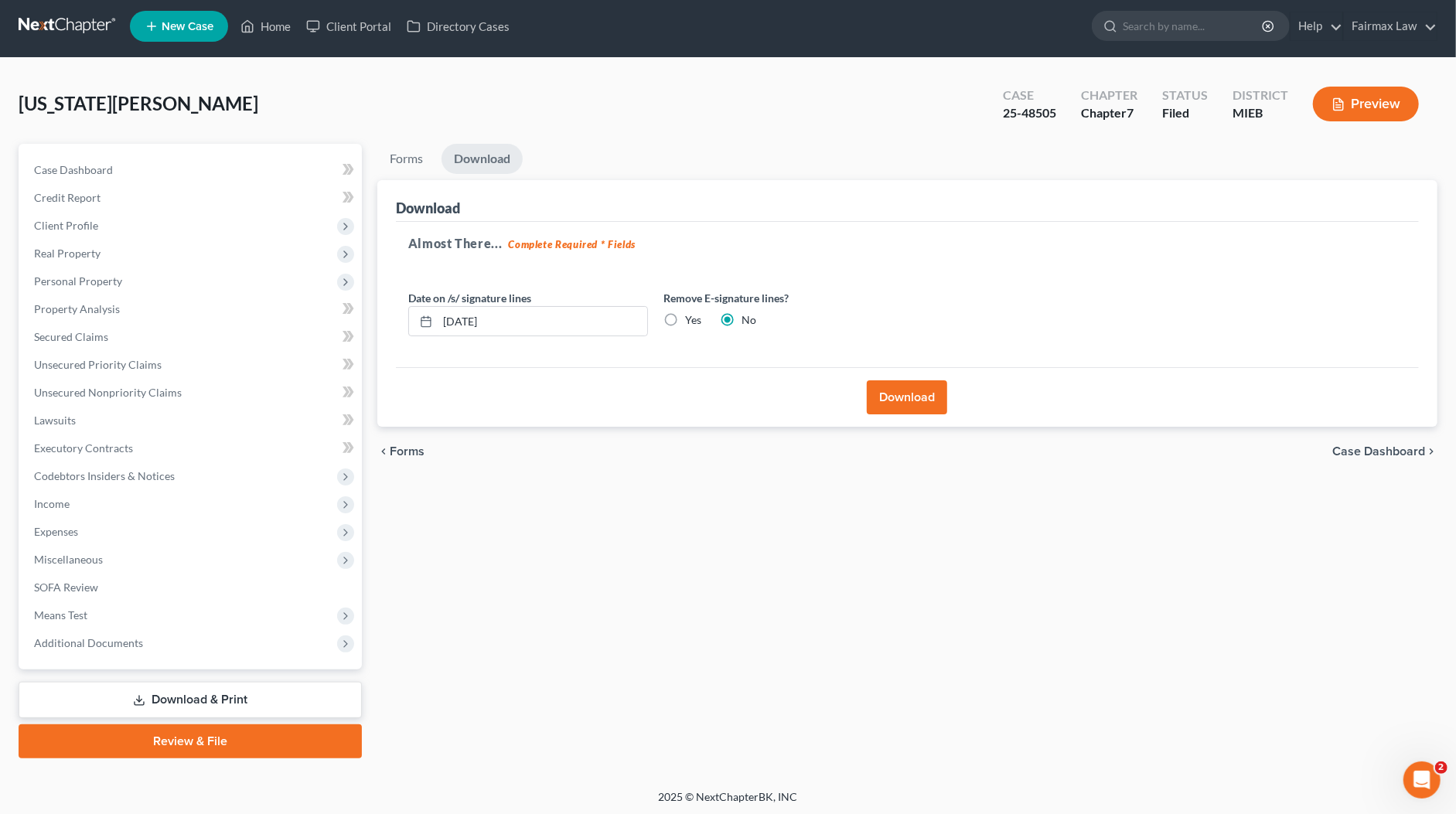
click at [910, 399] on button "Download" at bounding box center [907, 398] width 80 height 34
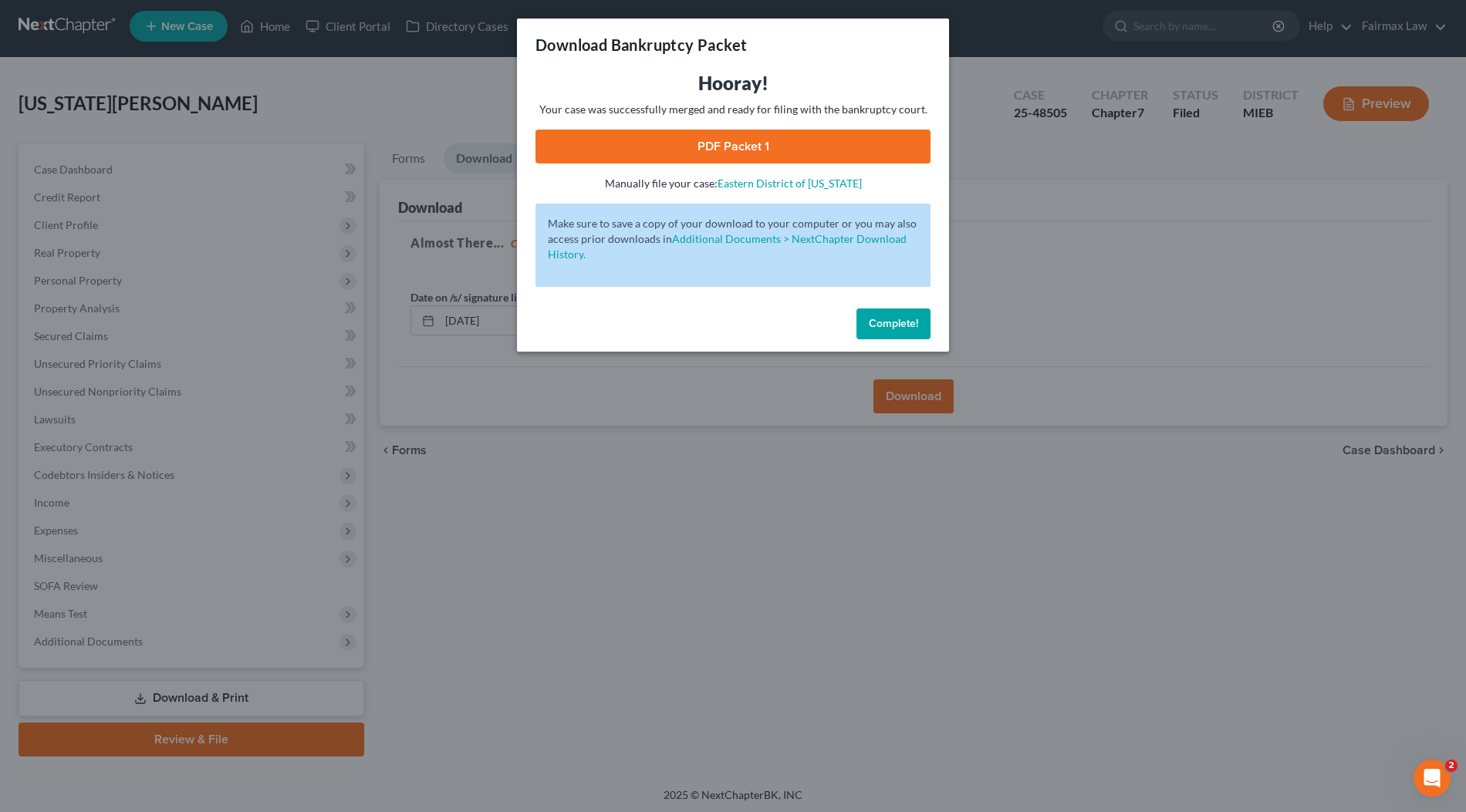
click at [682, 139] on link "PDF Packet 1" at bounding box center [733, 147] width 395 height 34
drag, startPoint x: 880, startPoint y: 316, endPoint x: 893, endPoint y: 304, distance: 17.7
click at [879, 316] on button "Complete!" at bounding box center [893, 324] width 74 height 31
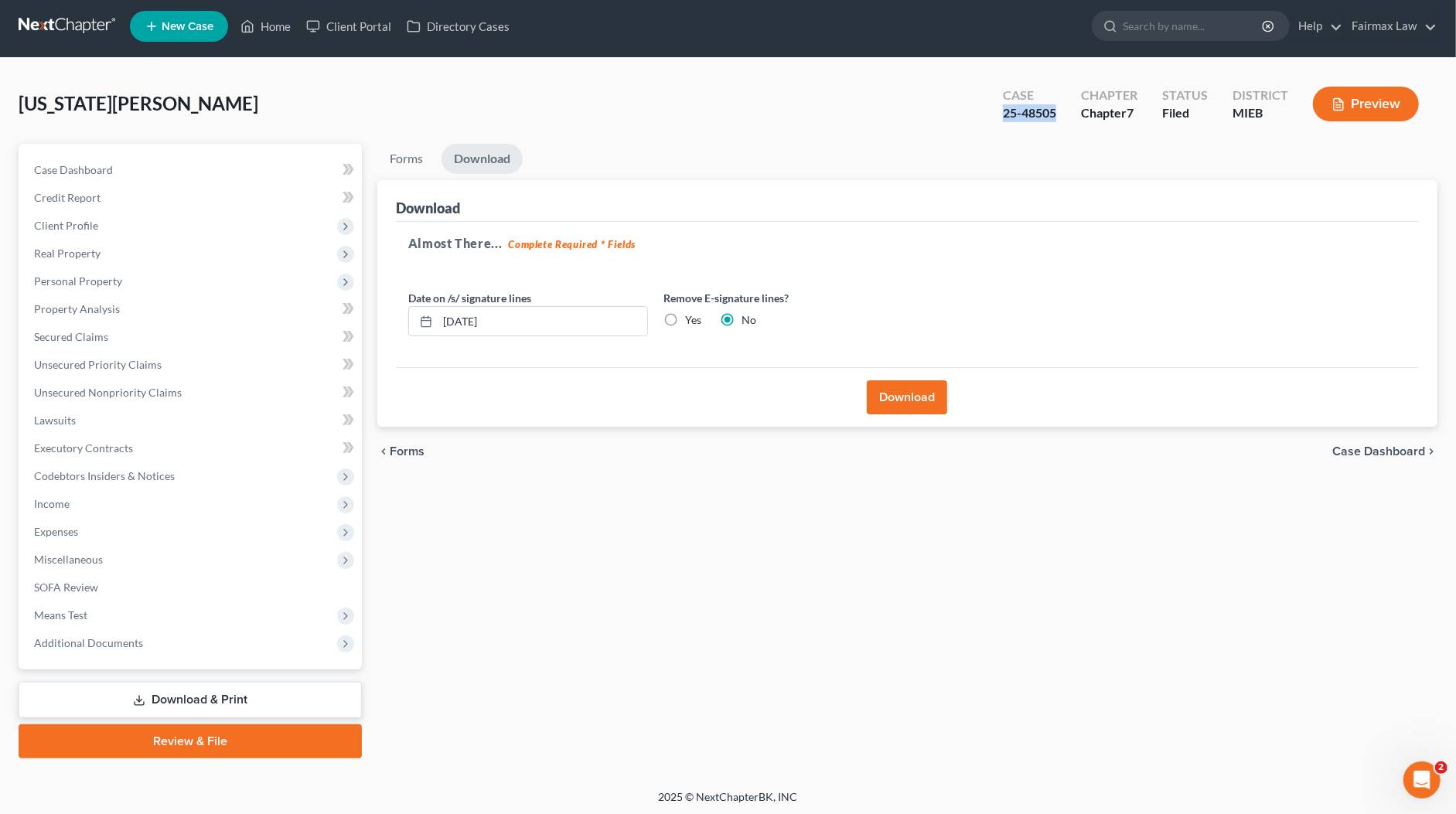
drag, startPoint x: 1063, startPoint y: 117, endPoint x: 1001, endPoint y: 118, distance: 62.0
click at [1001, 118] on div "Case 25-48505" at bounding box center [1030, 105] width 78 height 45
copy div "25-48505"
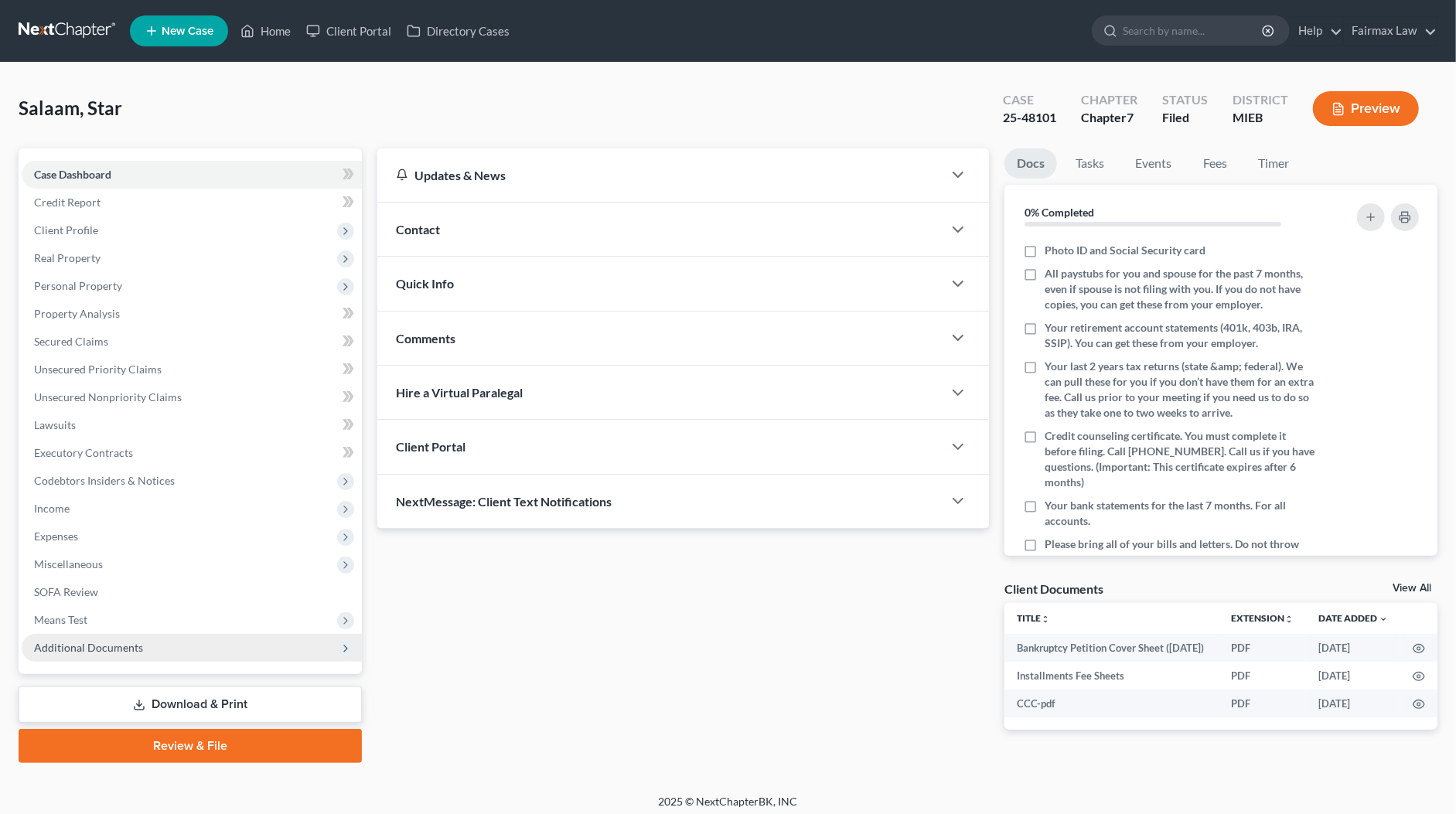
click at [90, 645] on span "Additional Documents" at bounding box center [89, 648] width 109 height 13
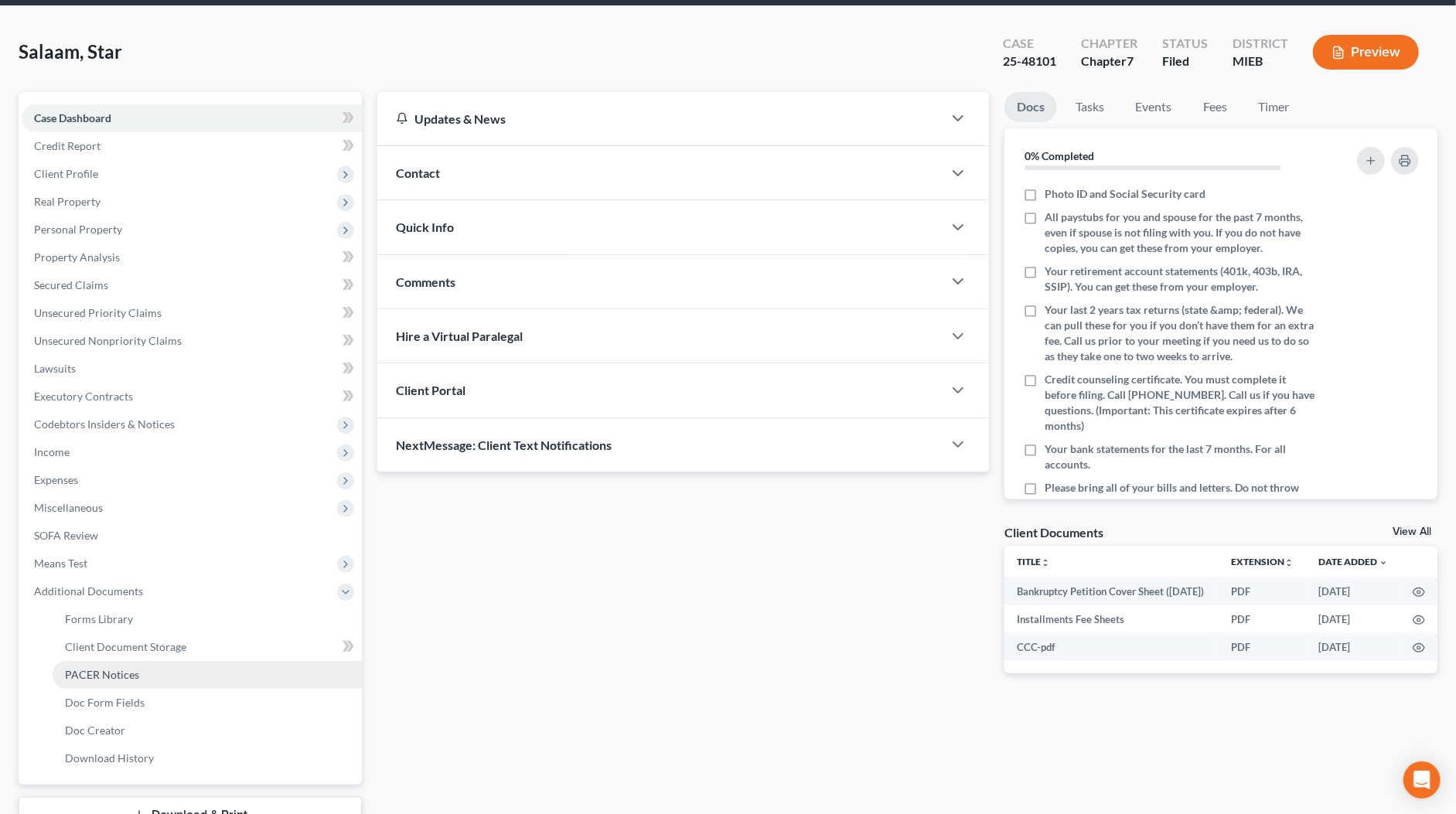
click at [123, 684] on link "PACER Notices" at bounding box center [207, 675] width 309 height 28
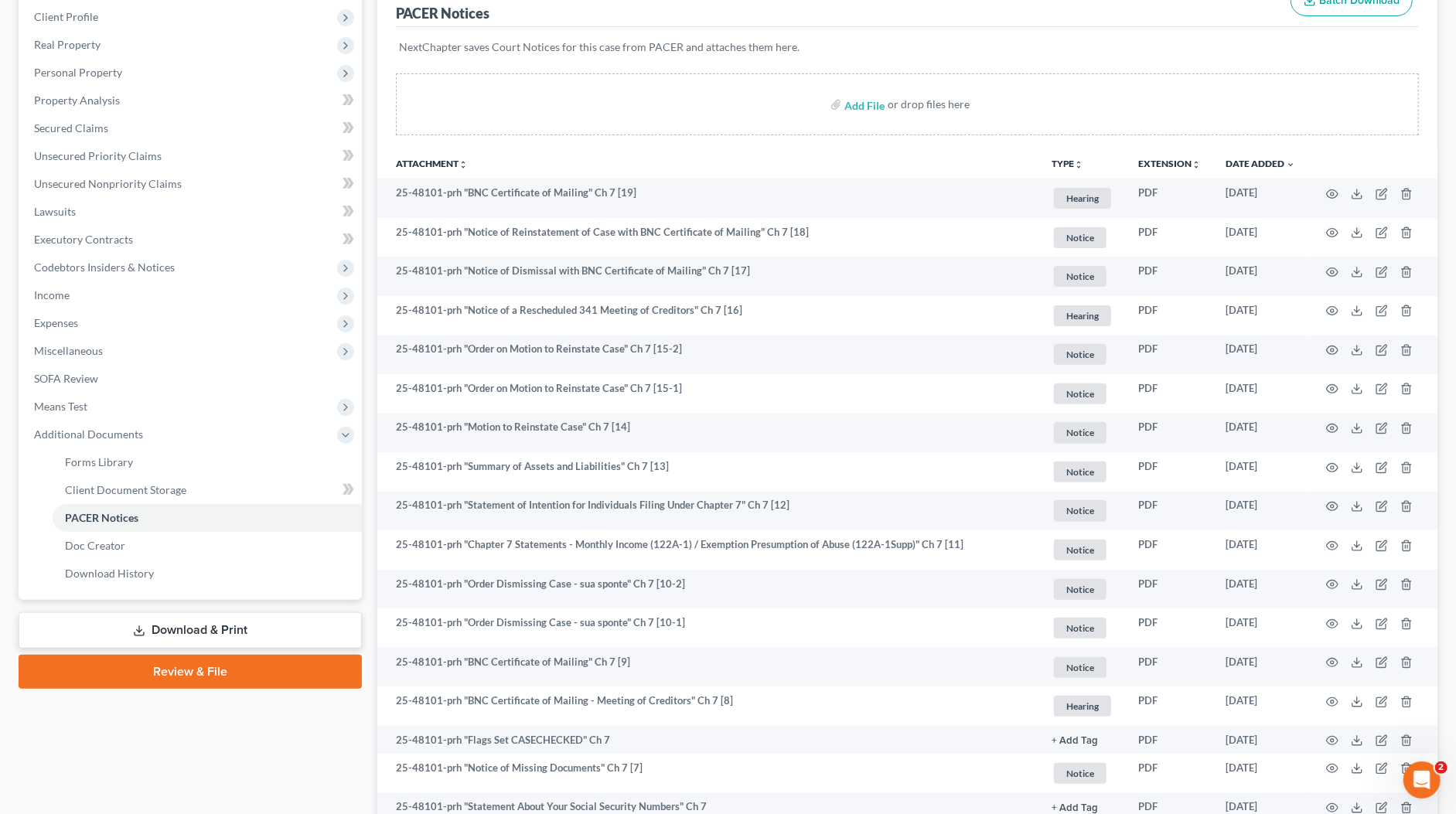
scroll to position [198, 0]
